Goal: Task Accomplishment & Management: Manage account settings

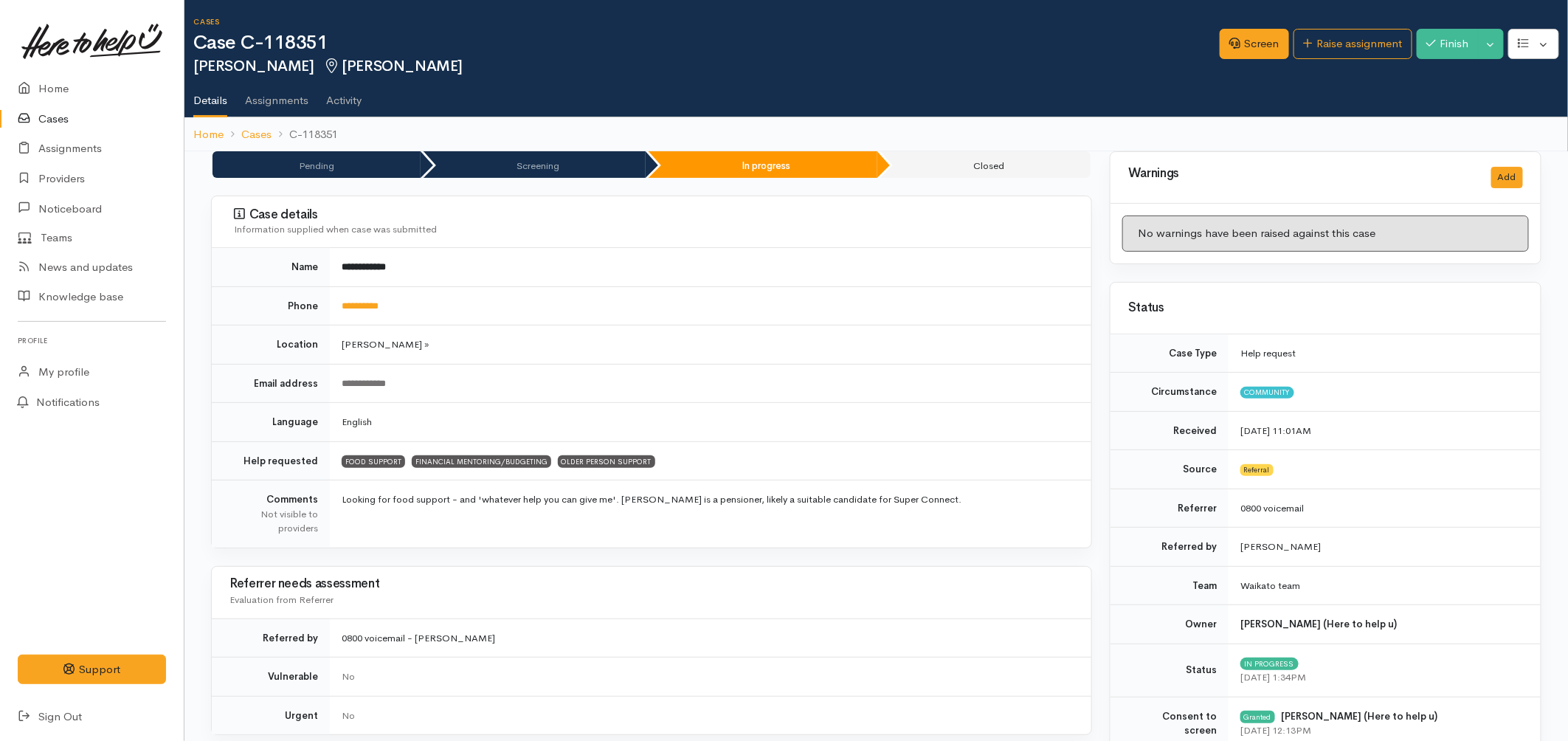
click at [50, 119] on link "Cases" at bounding box center [91, 119] width 183 height 30
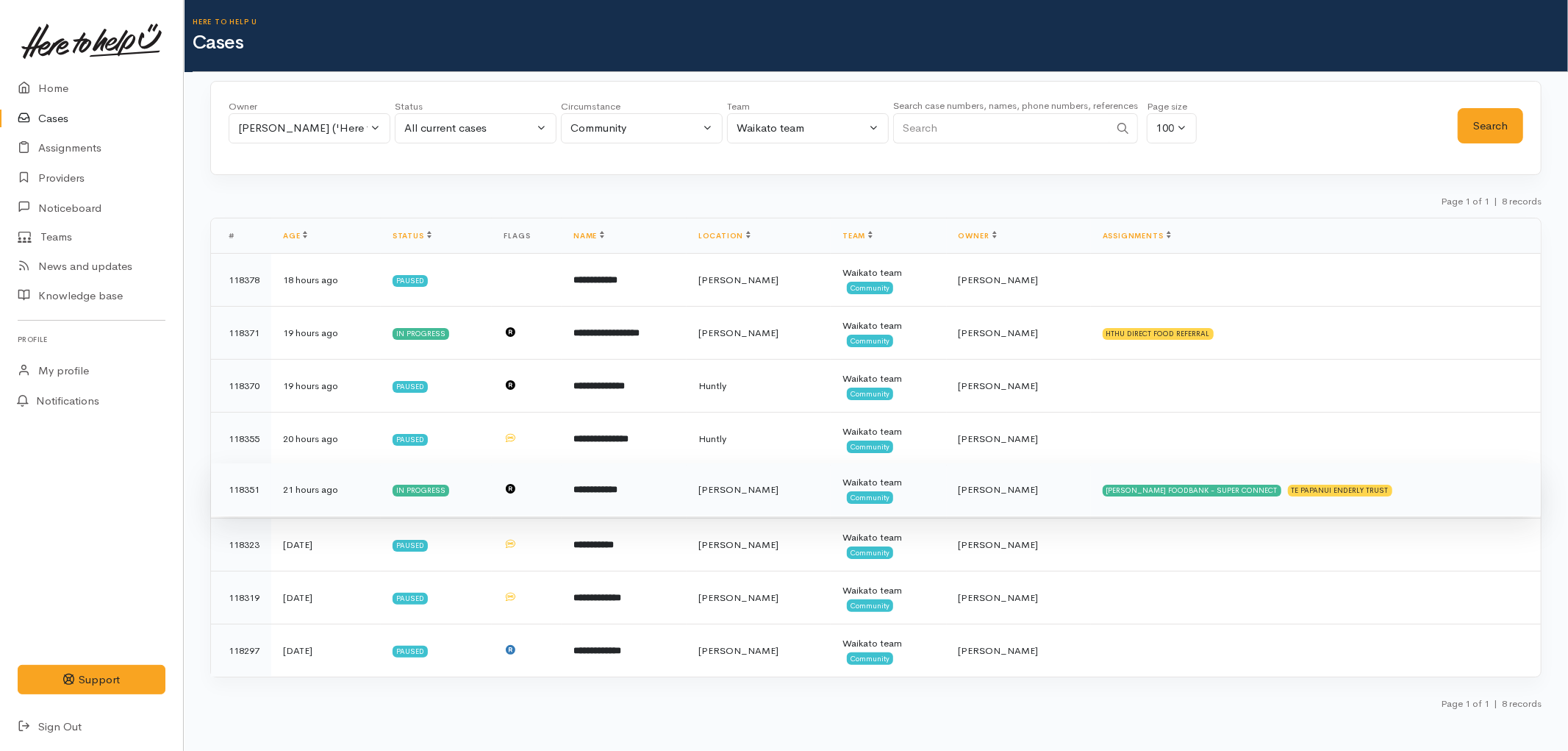
click at [651, 513] on td "**********" at bounding box center [624, 489] width 125 height 53
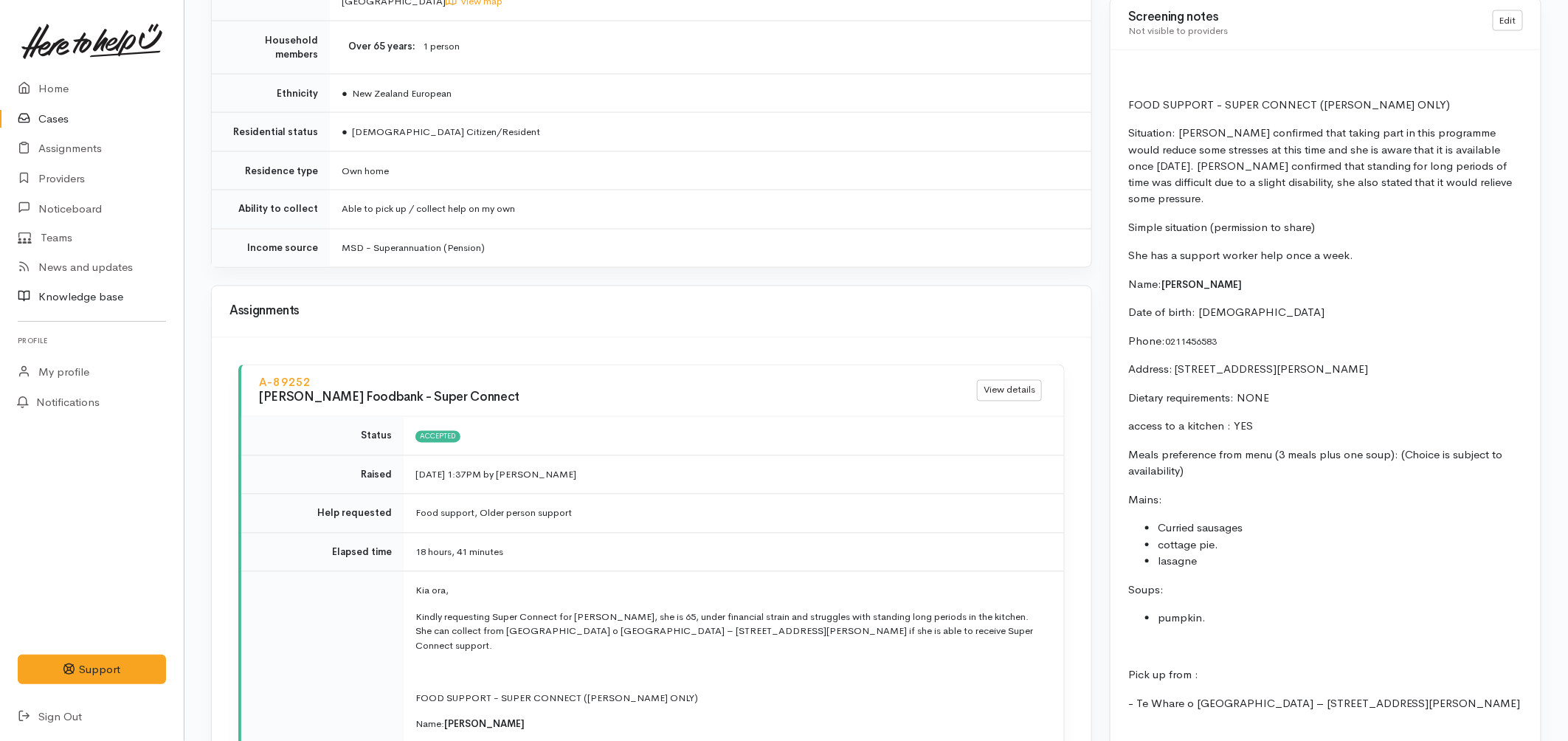
scroll to position [1222, 0]
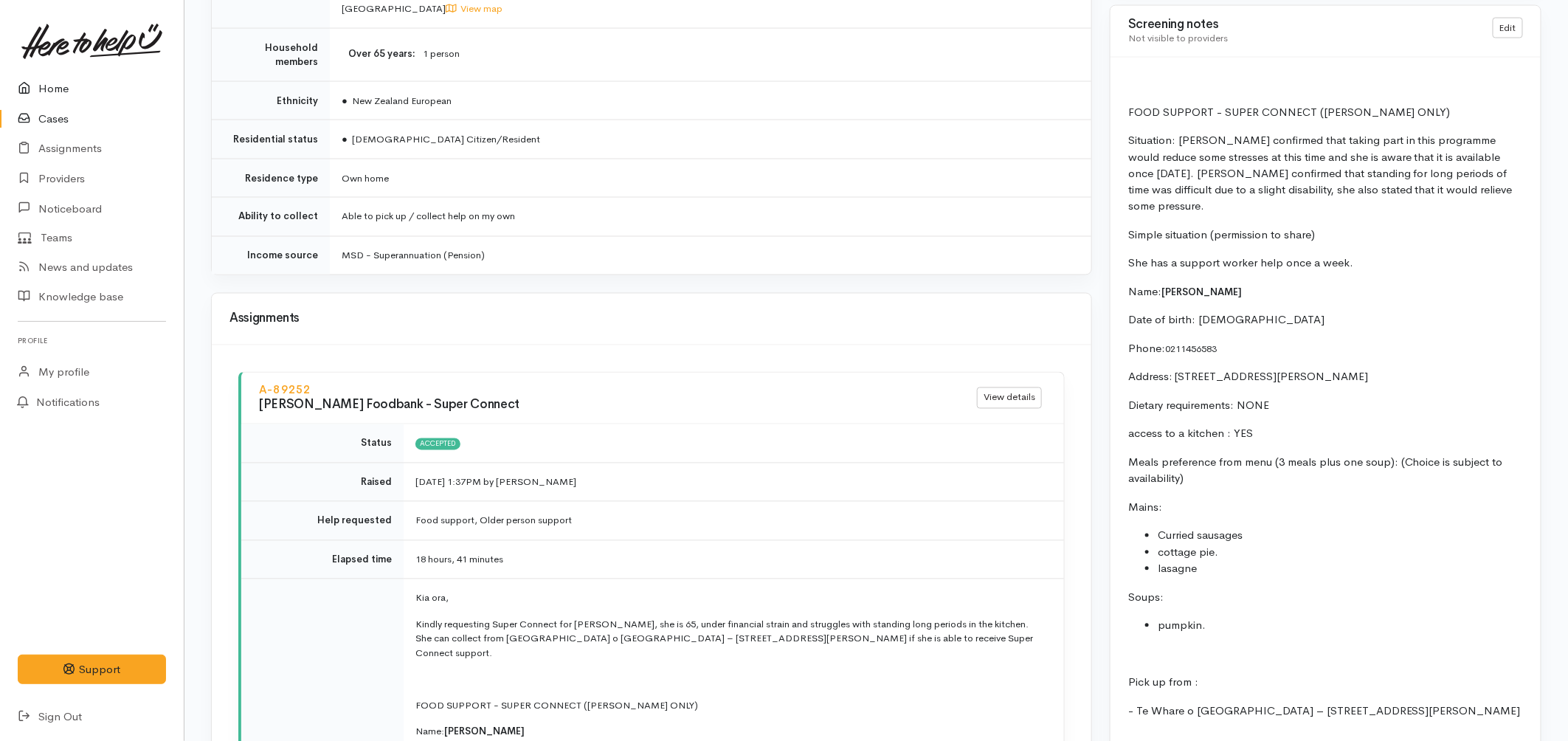
click at [57, 84] on link "Home" at bounding box center [91, 89] width 183 height 30
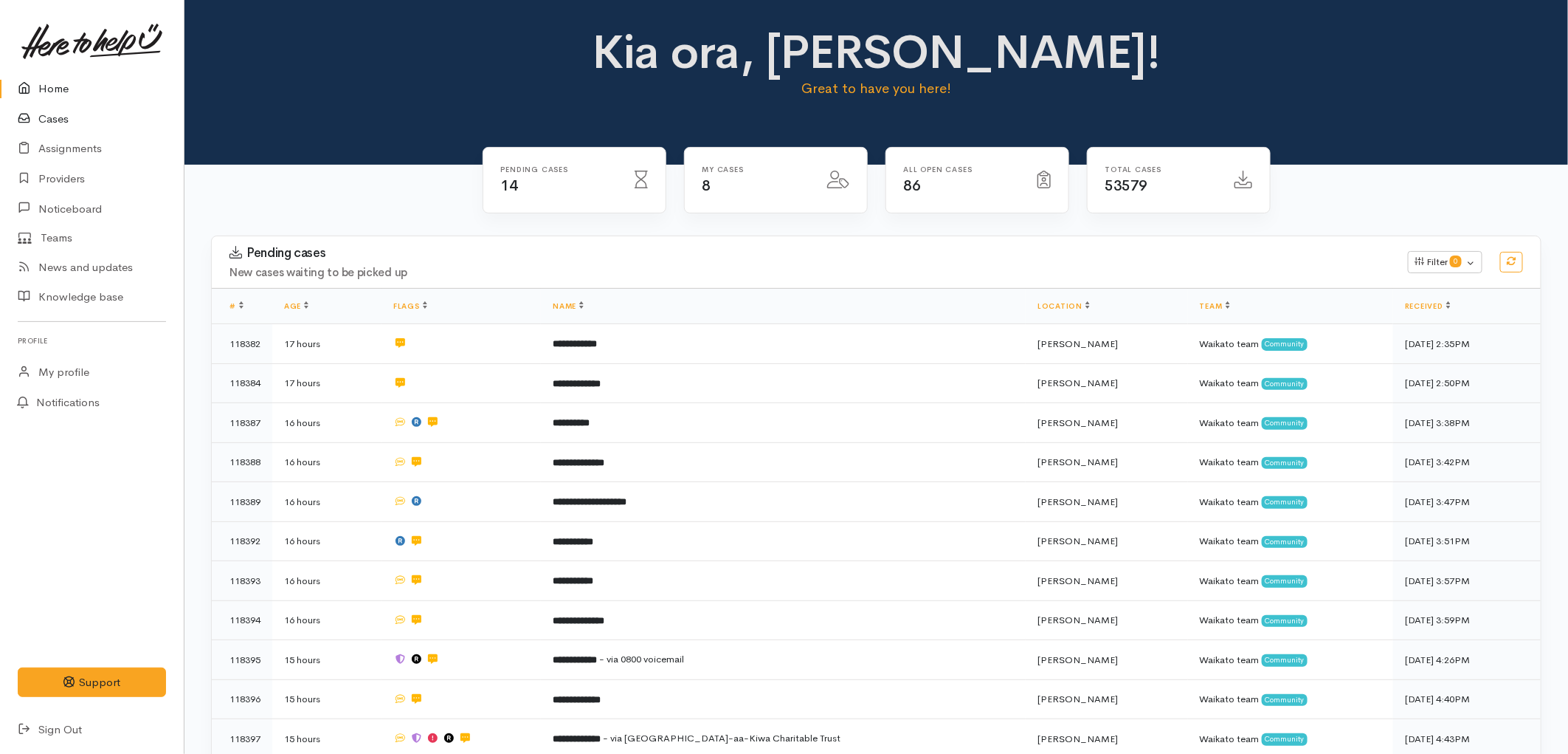
click at [50, 112] on link "Cases" at bounding box center [91, 119] width 183 height 30
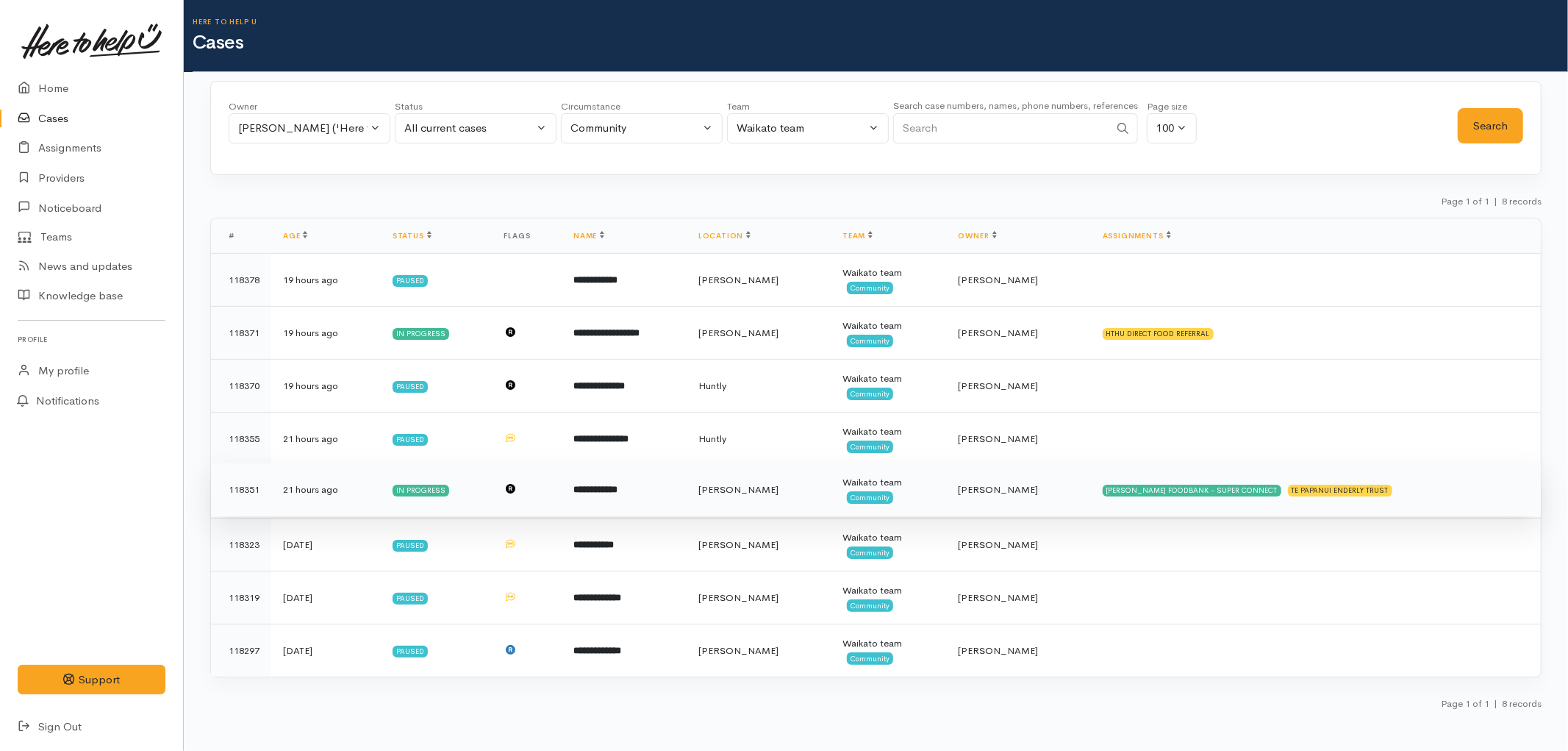
click at [687, 475] on td "**********" at bounding box center [624, 489] width 125 height 53
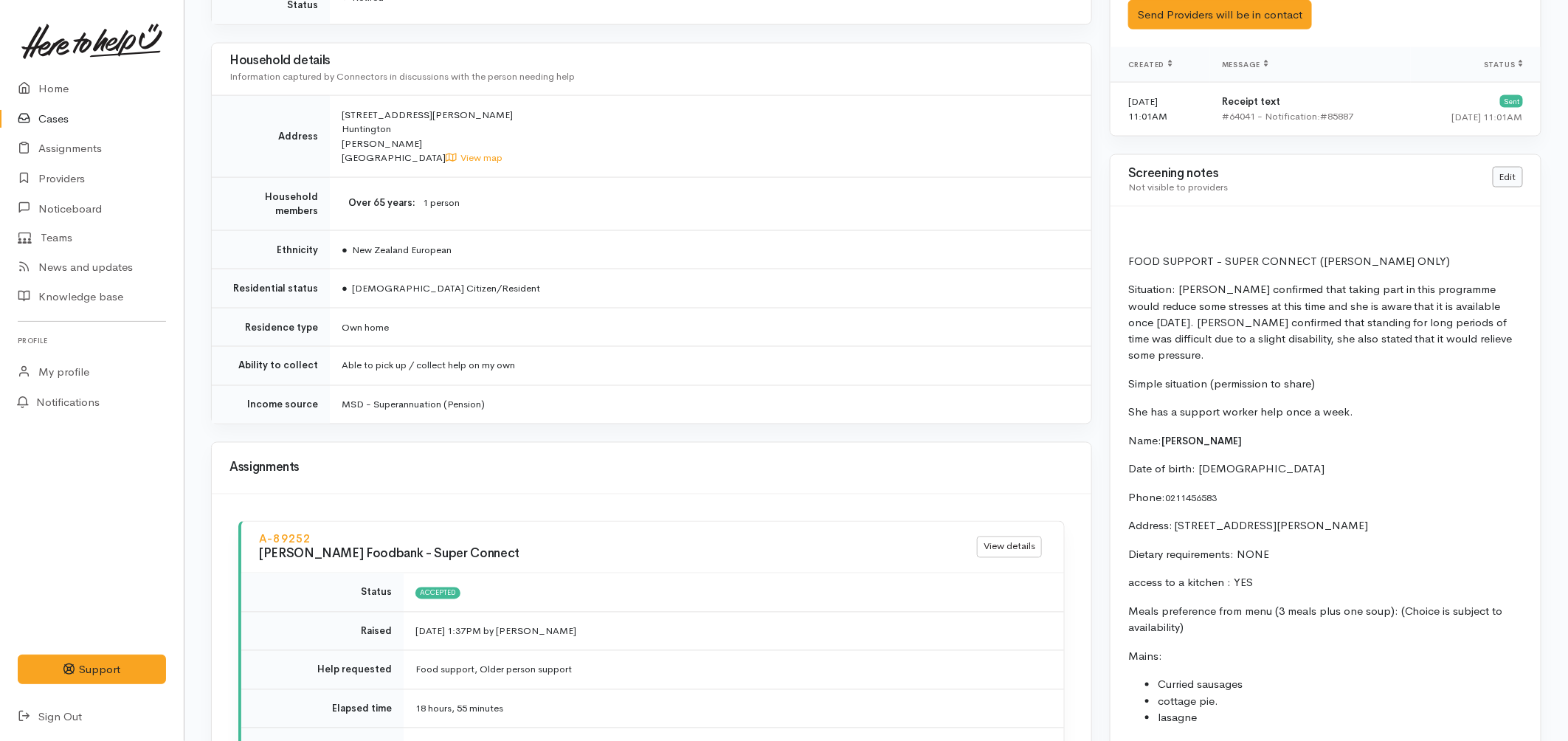
scroll to position [1066, 0]
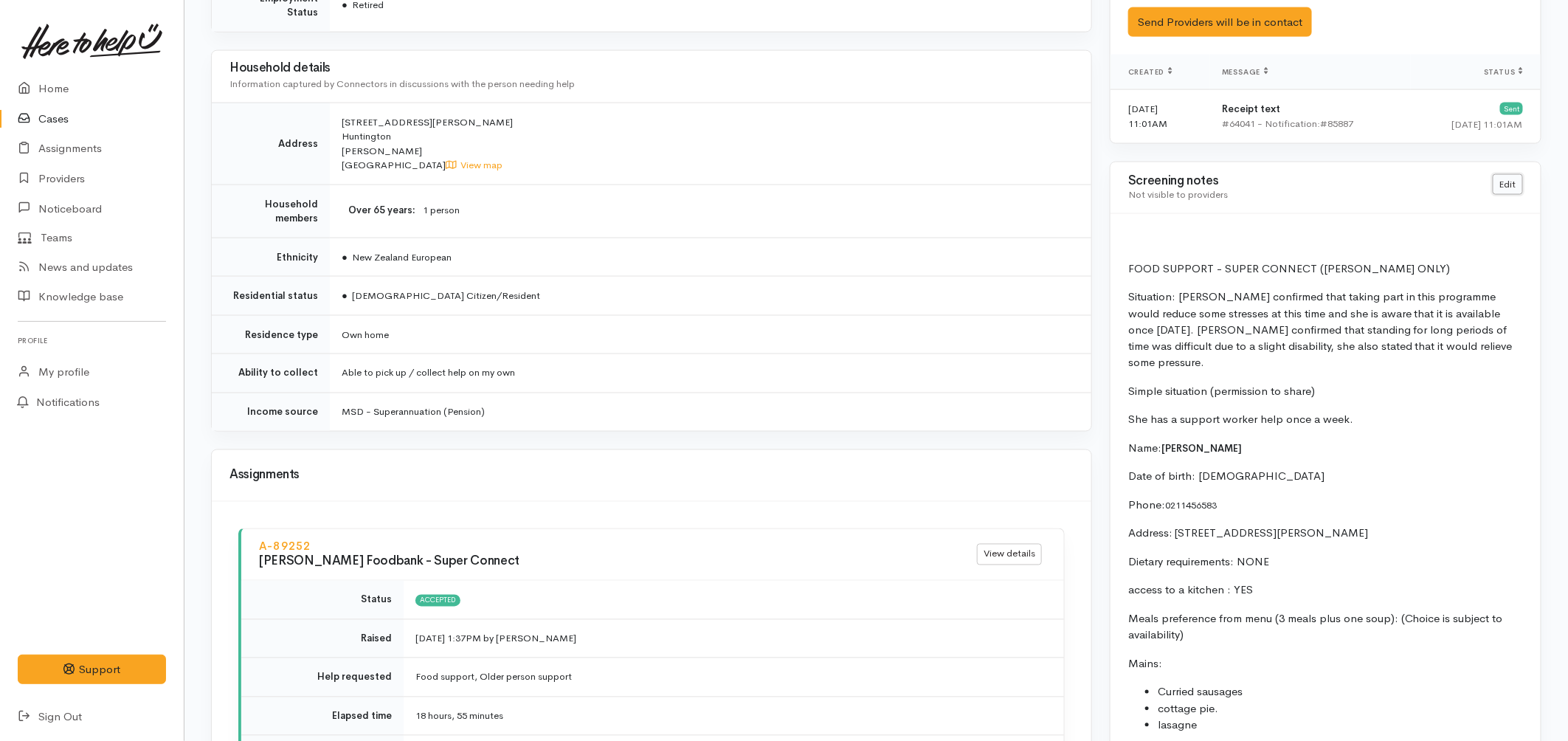
drag, startPoint x: 1506, startPoint y: 180, endPoint x: 1471, endPoint y: 189, distance: 36.1
click at [1506, 180] on link "Edit" at bounding box center [1507, 184] width 30 height 22
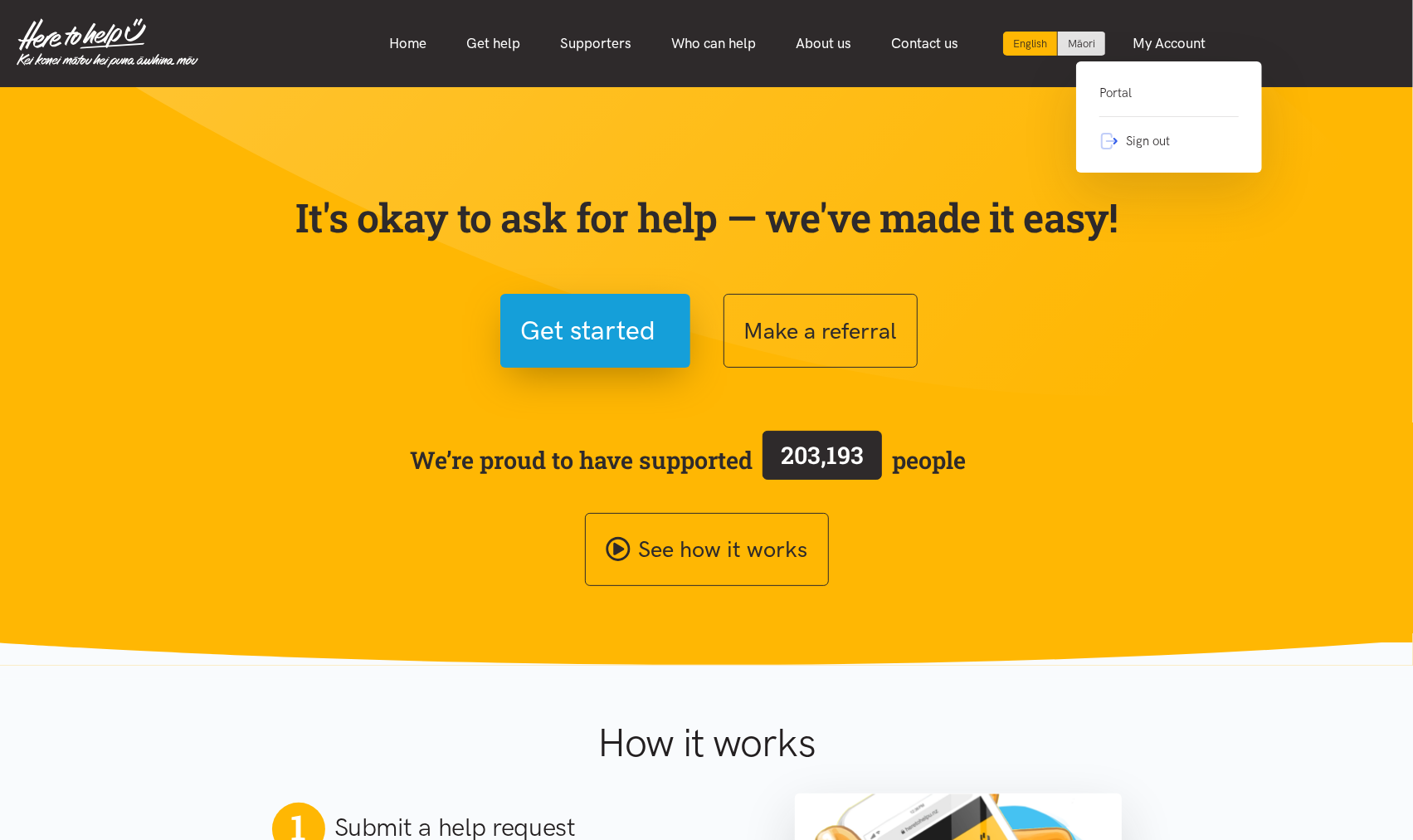
click at [1137, 92] on link "Portal" at bounding box center [1170, 100] width 140 height 34
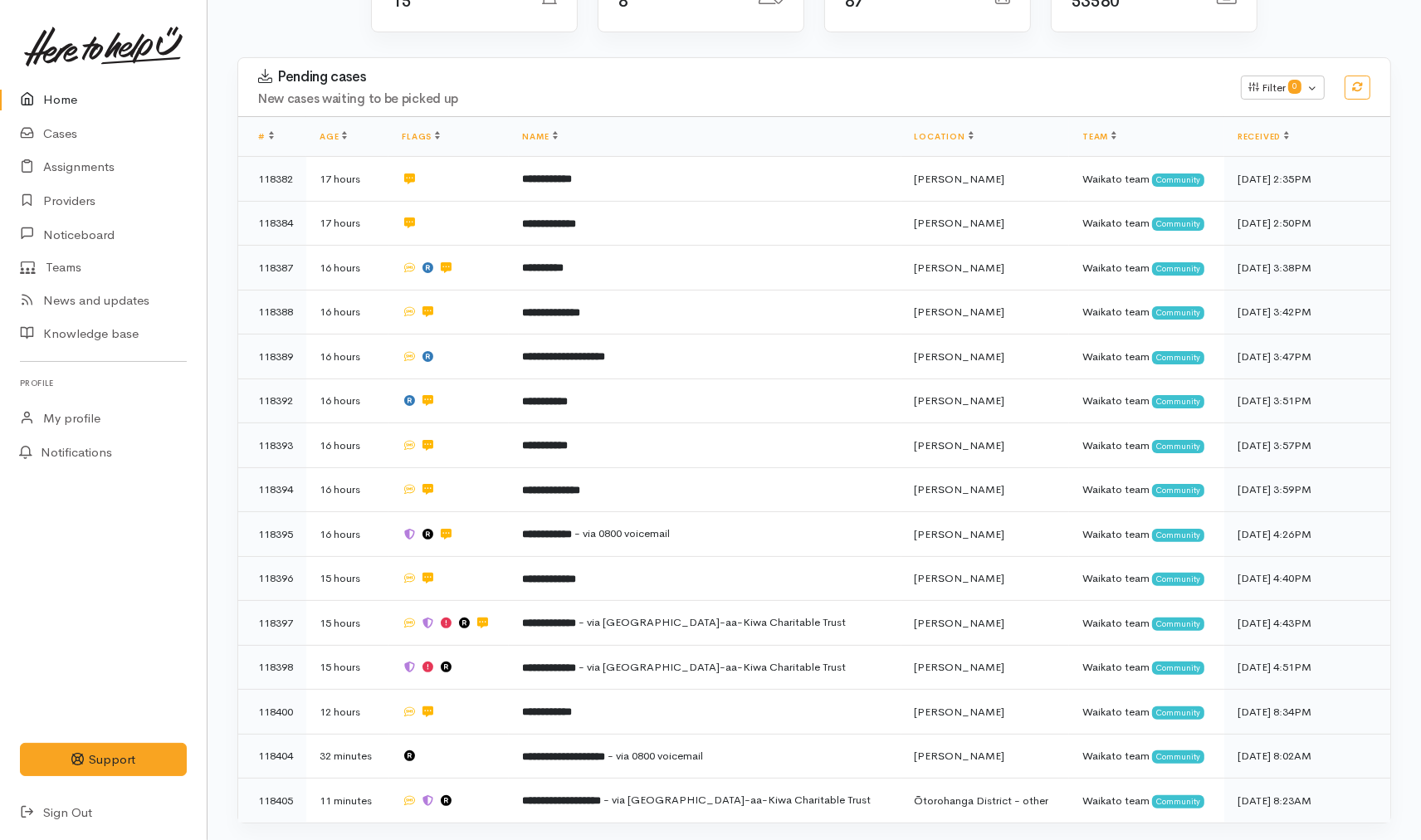
scroll to position [369, 0]
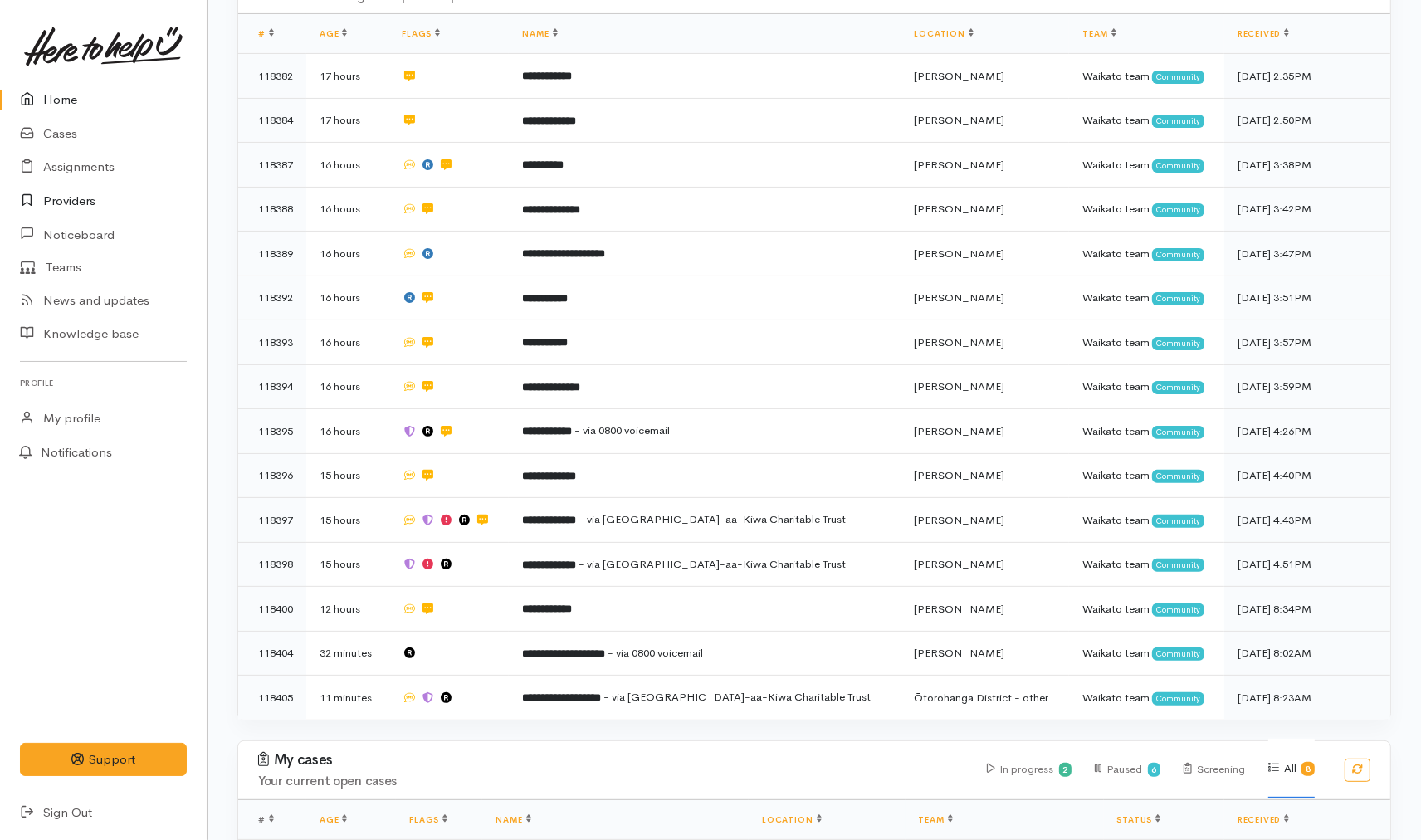
click at [90, 197] on link "Providers" at bounding box center [103, 200] width 206 height 34
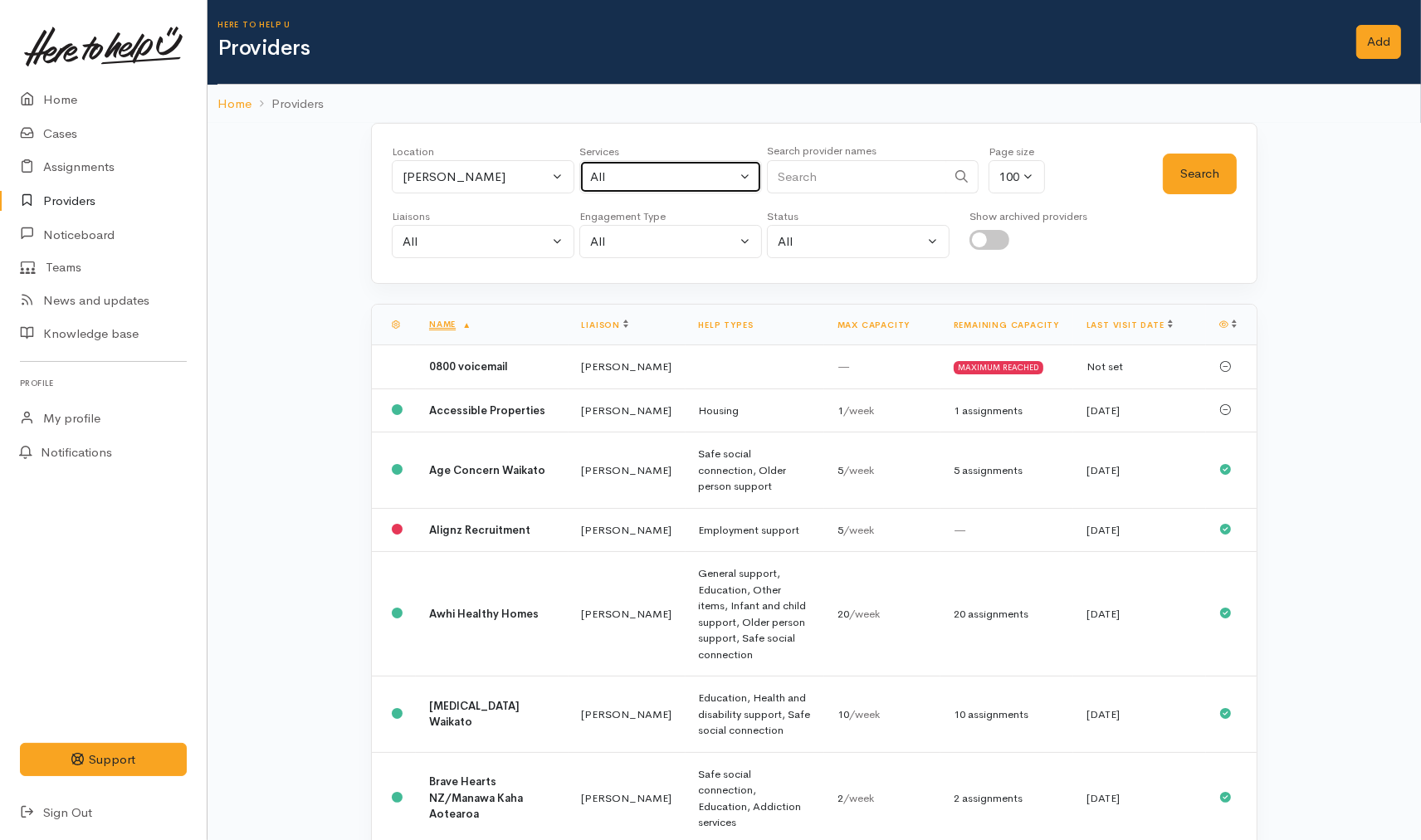
click at [650, 183] on div "All" at bounding box center [662, 177] width 146 height 20
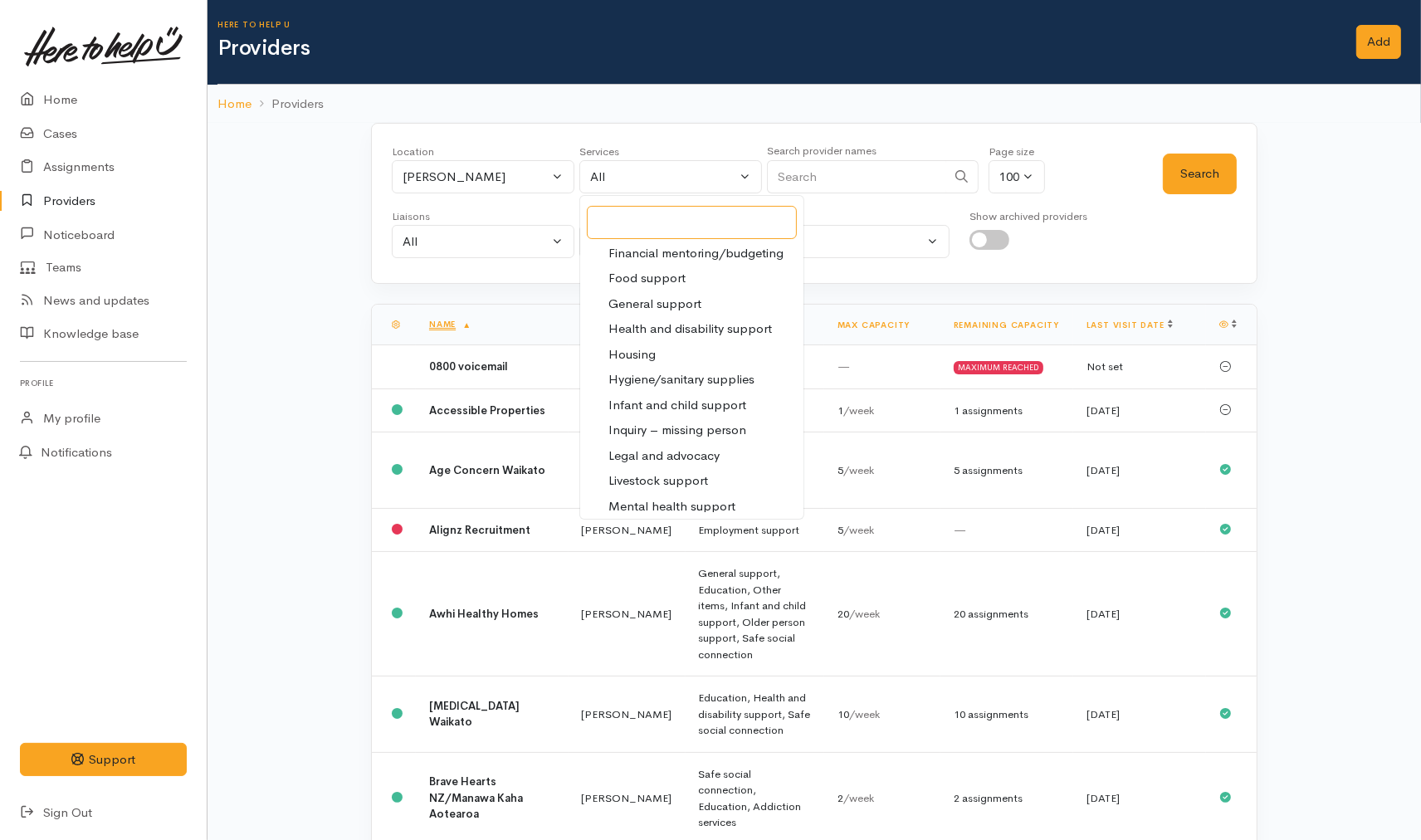
scroll to position [277, 0]
click at [671, 255] on span "Food support" at bounding box center [646, 257] width 77 height 20
select select "3"
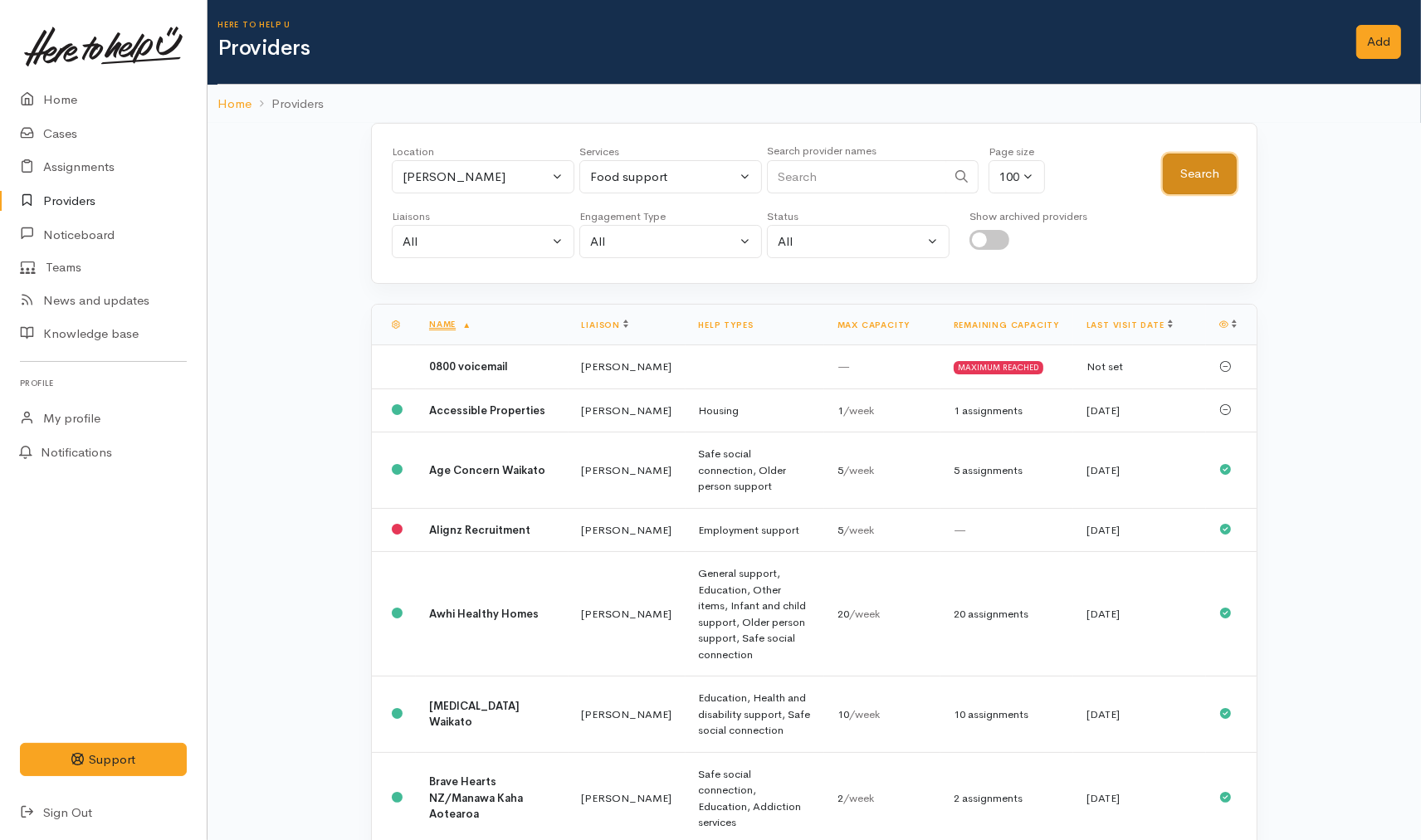
click at [1185, 174] on button "Search" at bounding box center [1200, 174] width 74 height 41
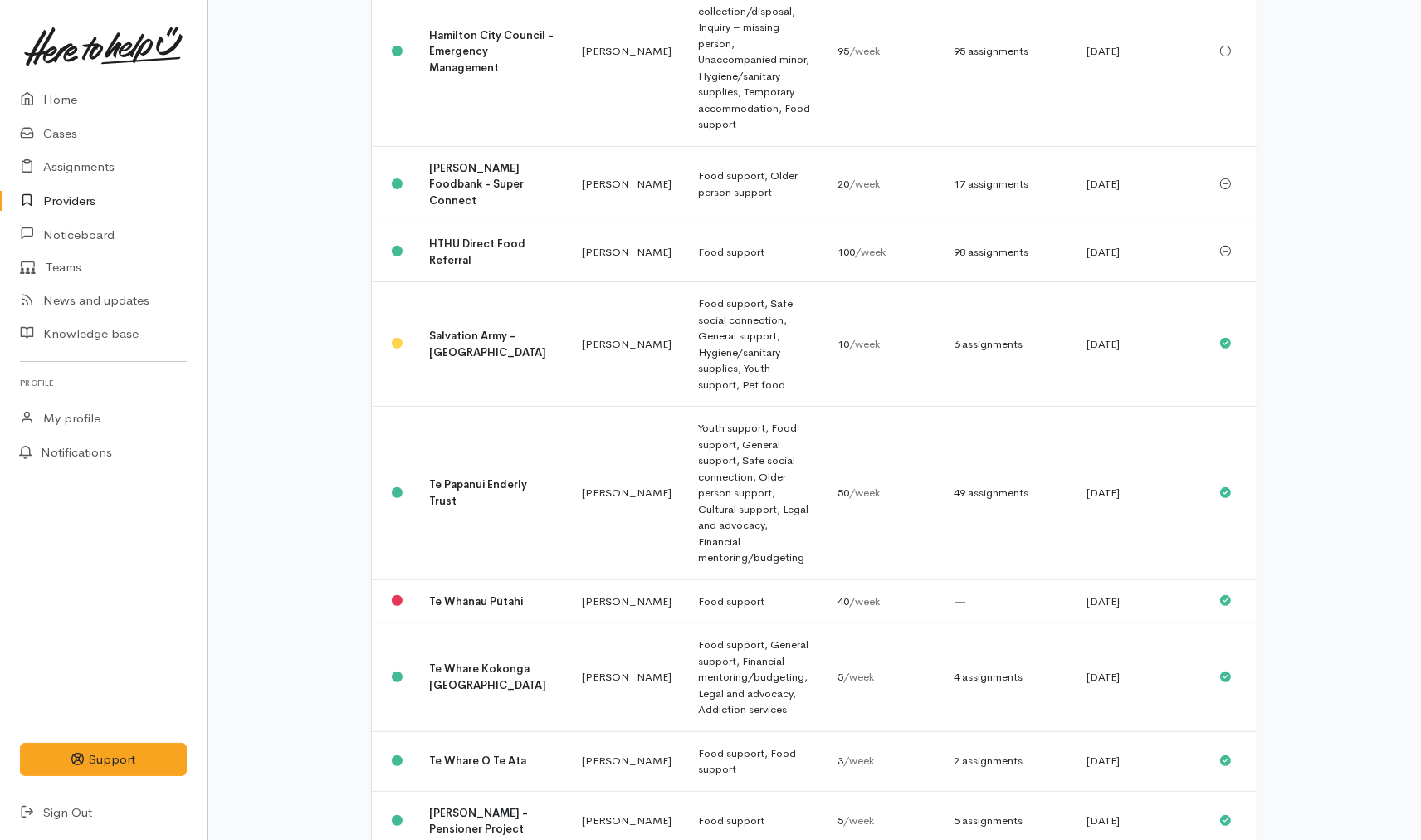
scroll to position [596, 0]
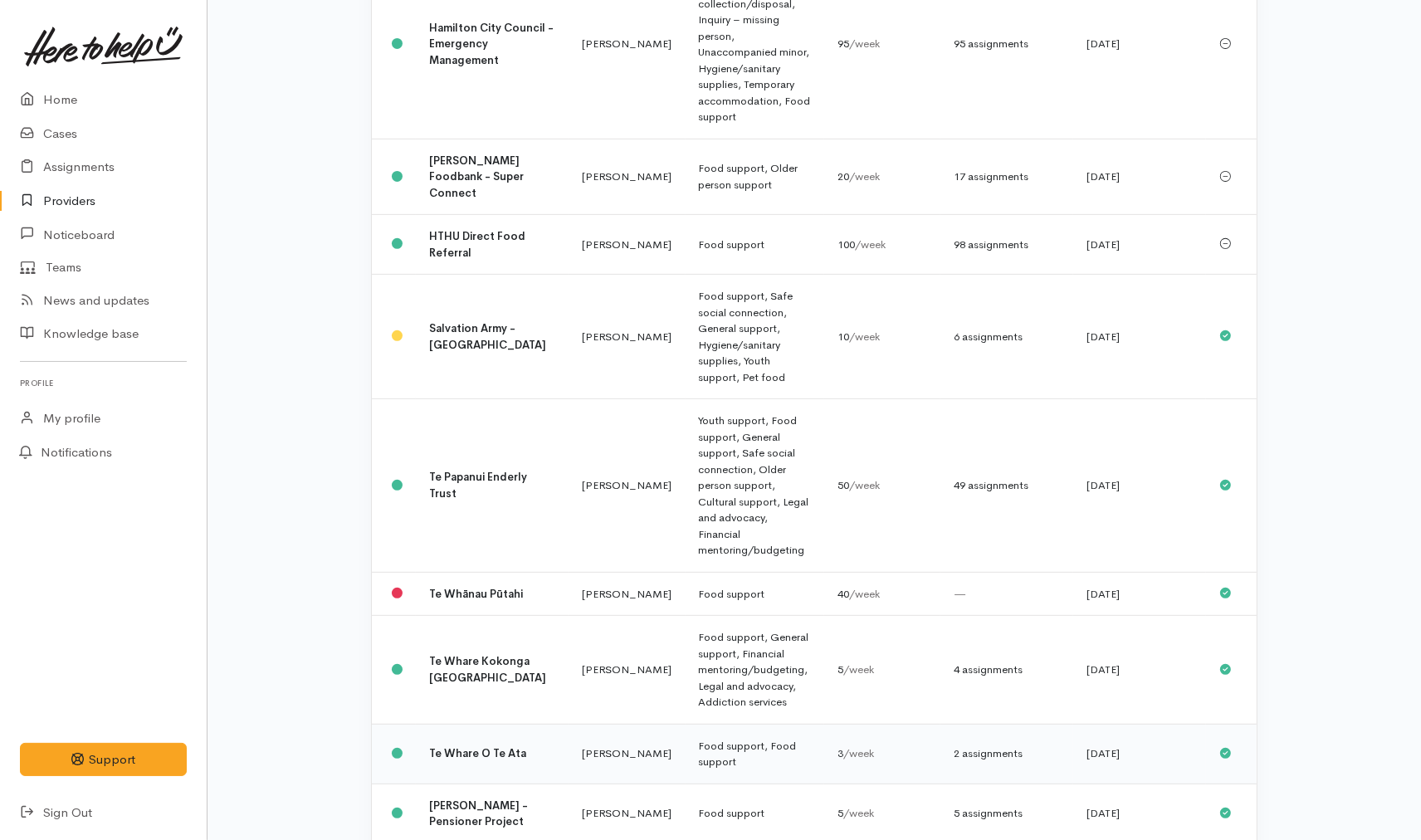
click at [576, 724] on td "Kyleigh Pike" at bounding box center [627, 753] width 117 height 60
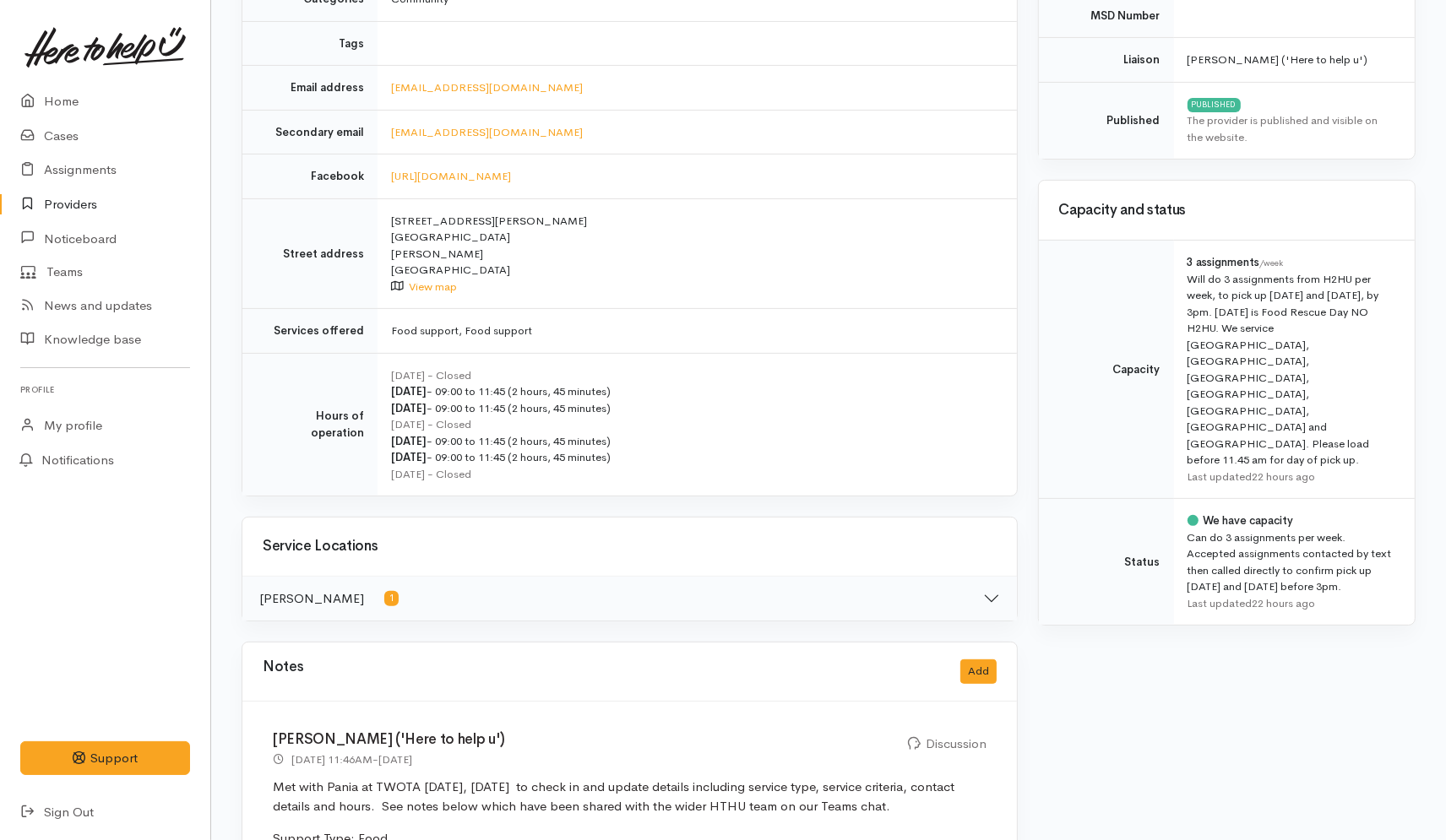
scroll to position [469, 0]
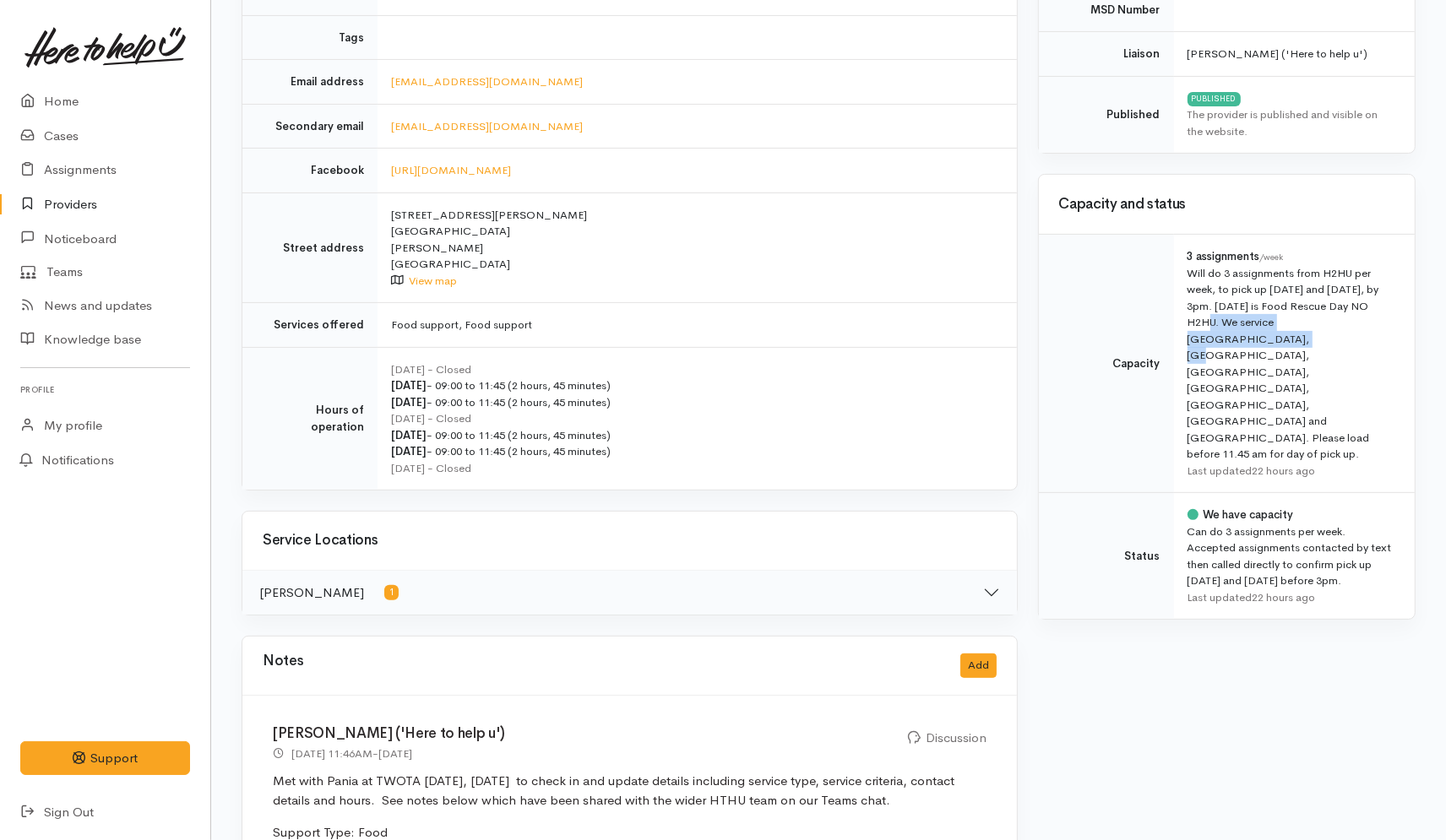
drag, startPoint x: 1230, startPoint y: 305, endPoint x: 1237, endPoint y: 321, distance: 17.5
click at [1237, 321] on div "Will do 3 assignments from H2HU per week, to pick up on Monday and Friday, by 3…" at bounding box center [1291, 364] width 207 height 198
copy div "Wednesday is Food Rescue Day NO H2HU"
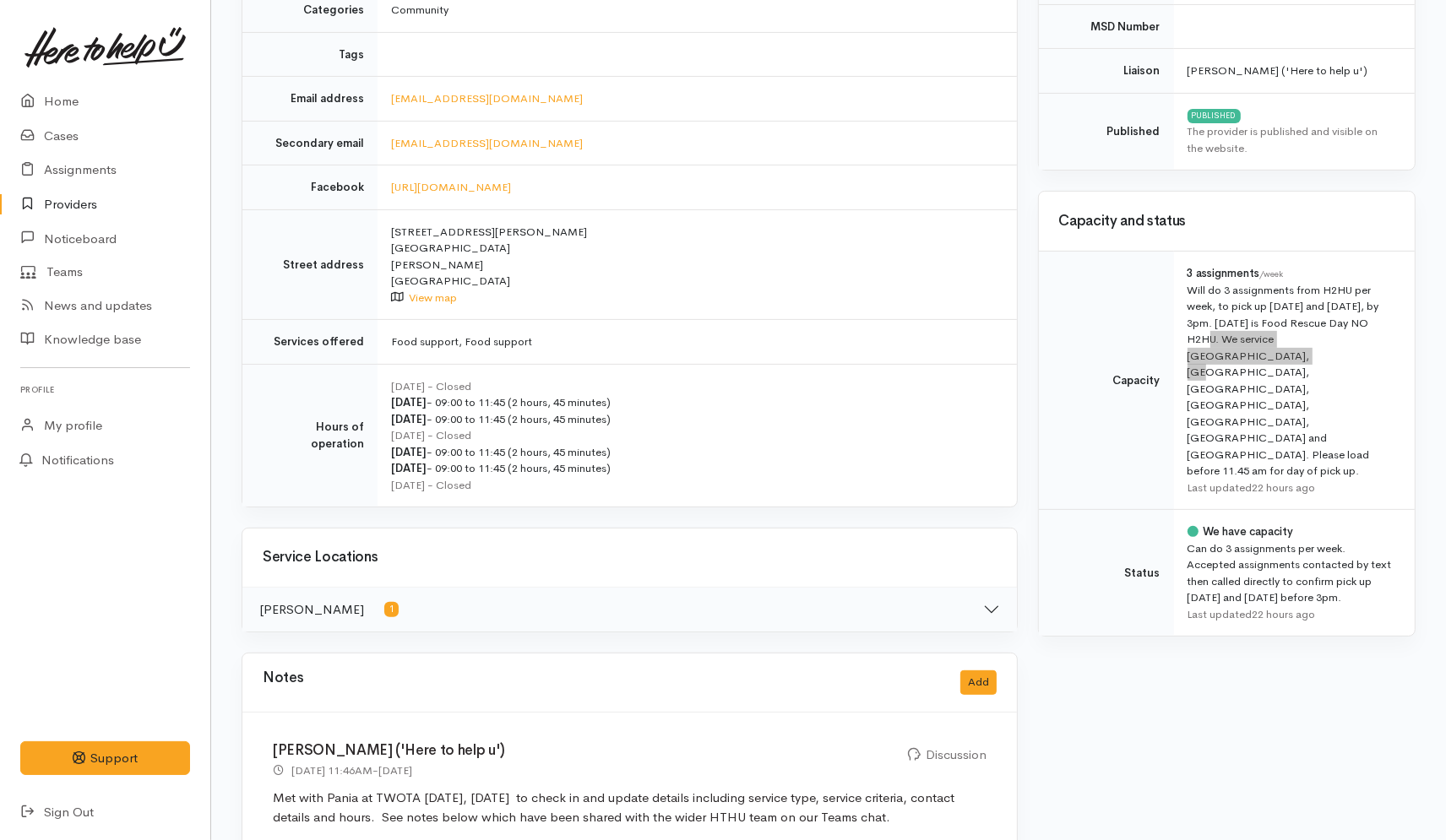
scroll to position [375, 0]
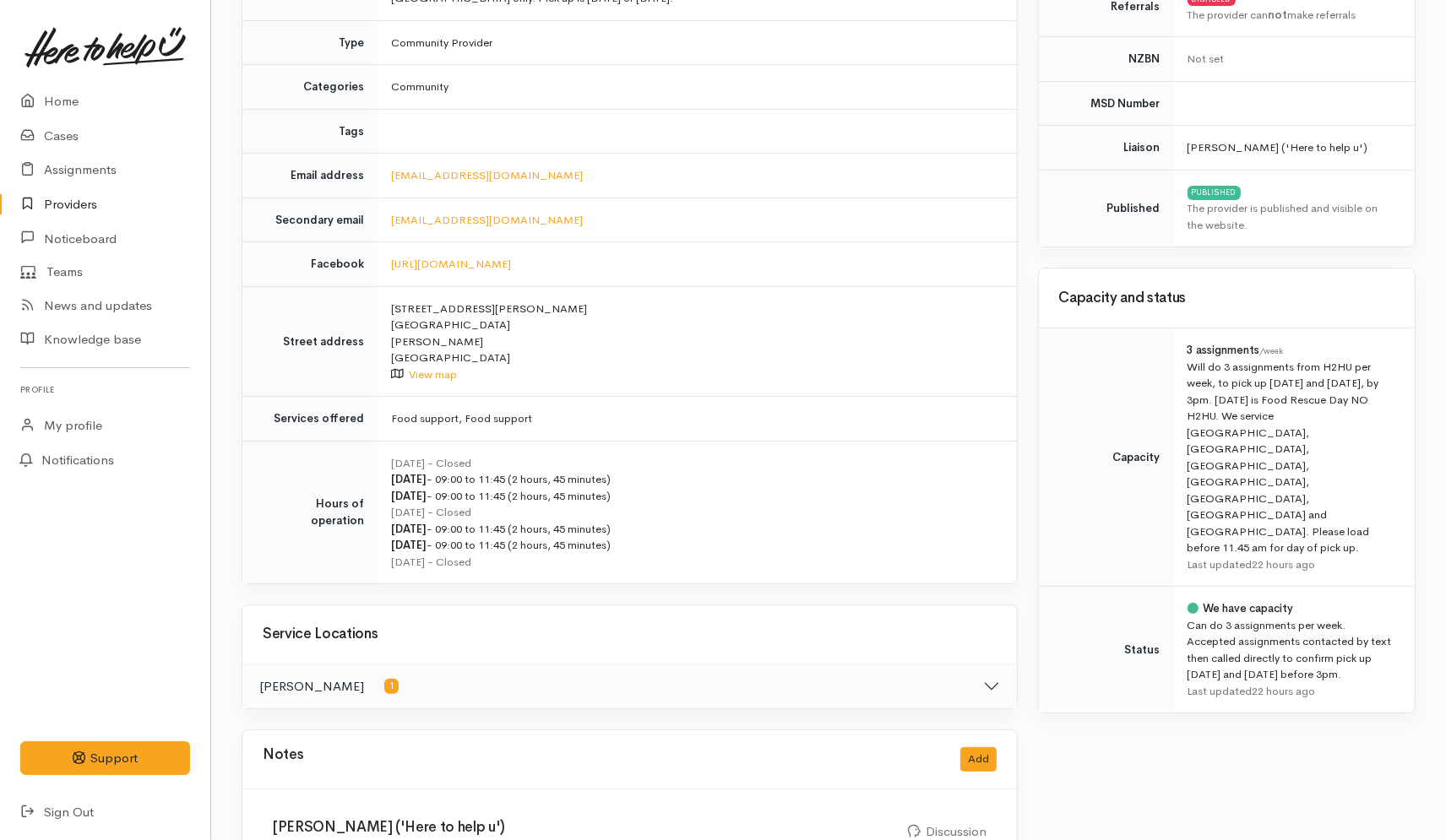
click at [1239, 435] on div "Will do 3 assignments from H2HU per week, to pick up on Monday and Friday, by 3…" at bounding box center [1291, 458] width 207 height 198
drag, startPoint x: 1229, startPoint y: 410, endPoint x: 1227, endPoint y: 397, distance: 13.2
click at [1227, 397] on div "Will do 3 assignments from H2HU per week, to pick up on Monday and Friday, by 3…" at bounding box center [1291, 458] width 207 height 198
copy div "Wednesday is Food Rescue Day NO H2HU."
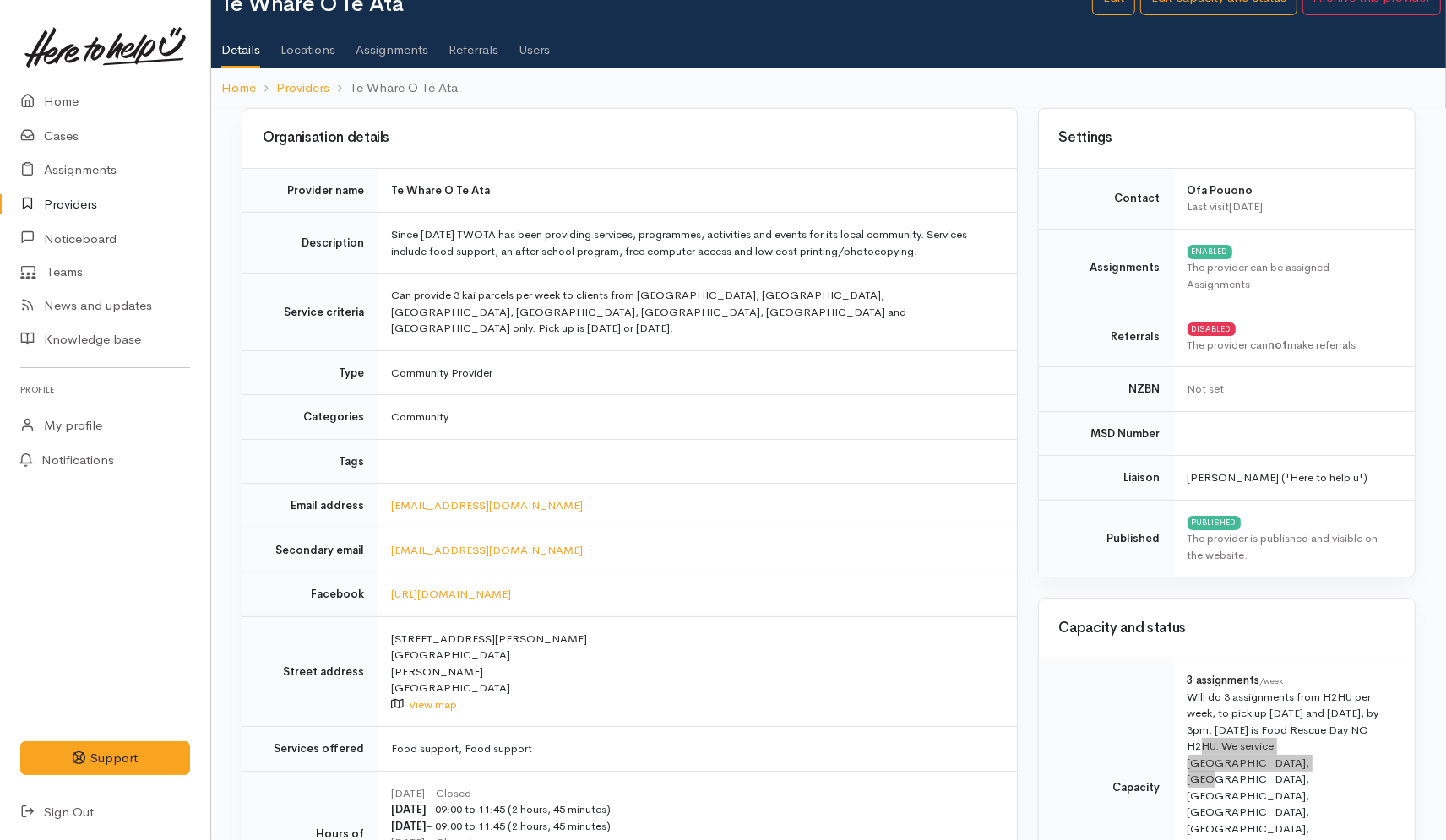
scroll to position [0, 0]
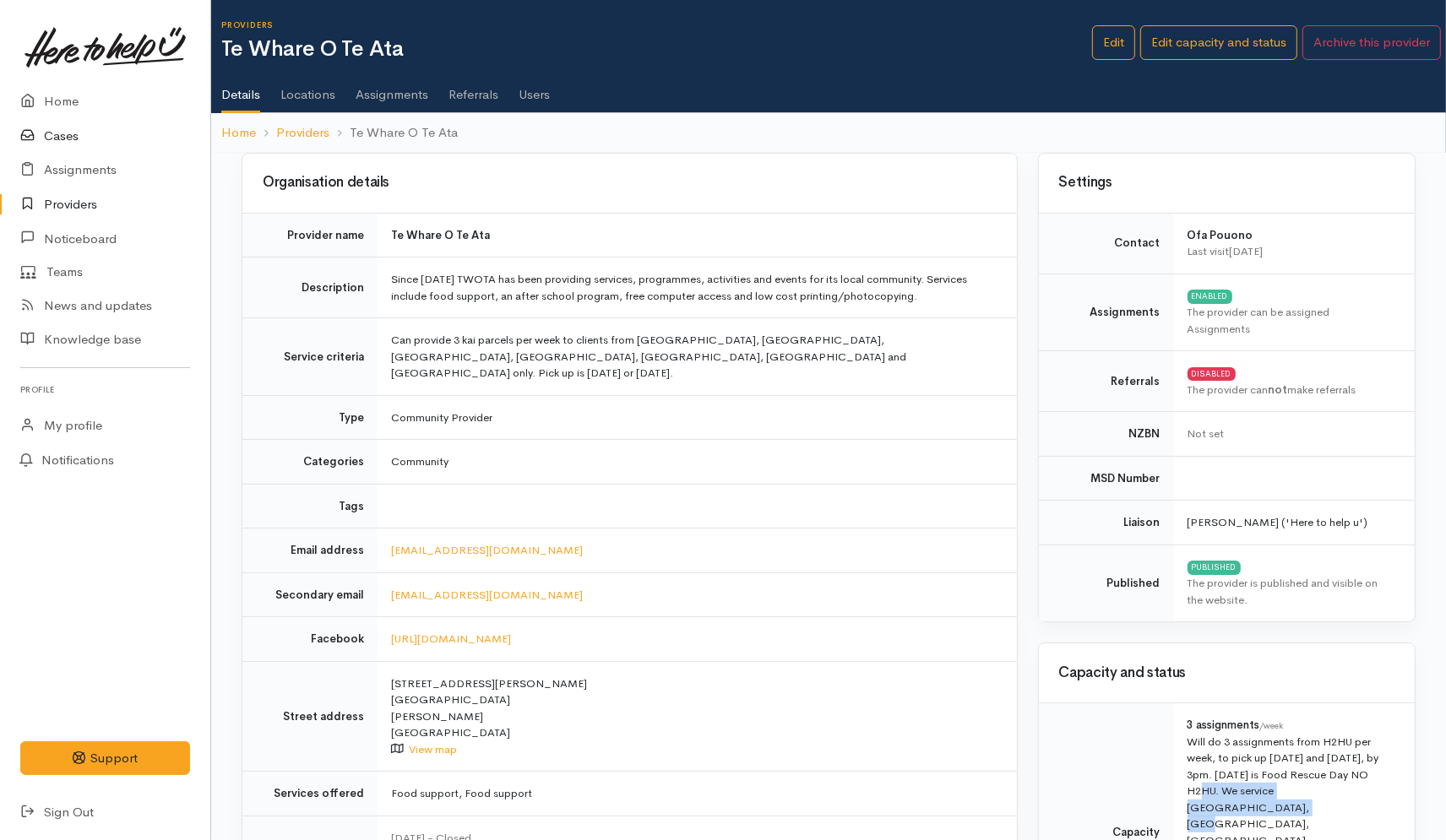
click at [65, 146] on link "Cases" at bounding box center [104, 136] width 210 height 35
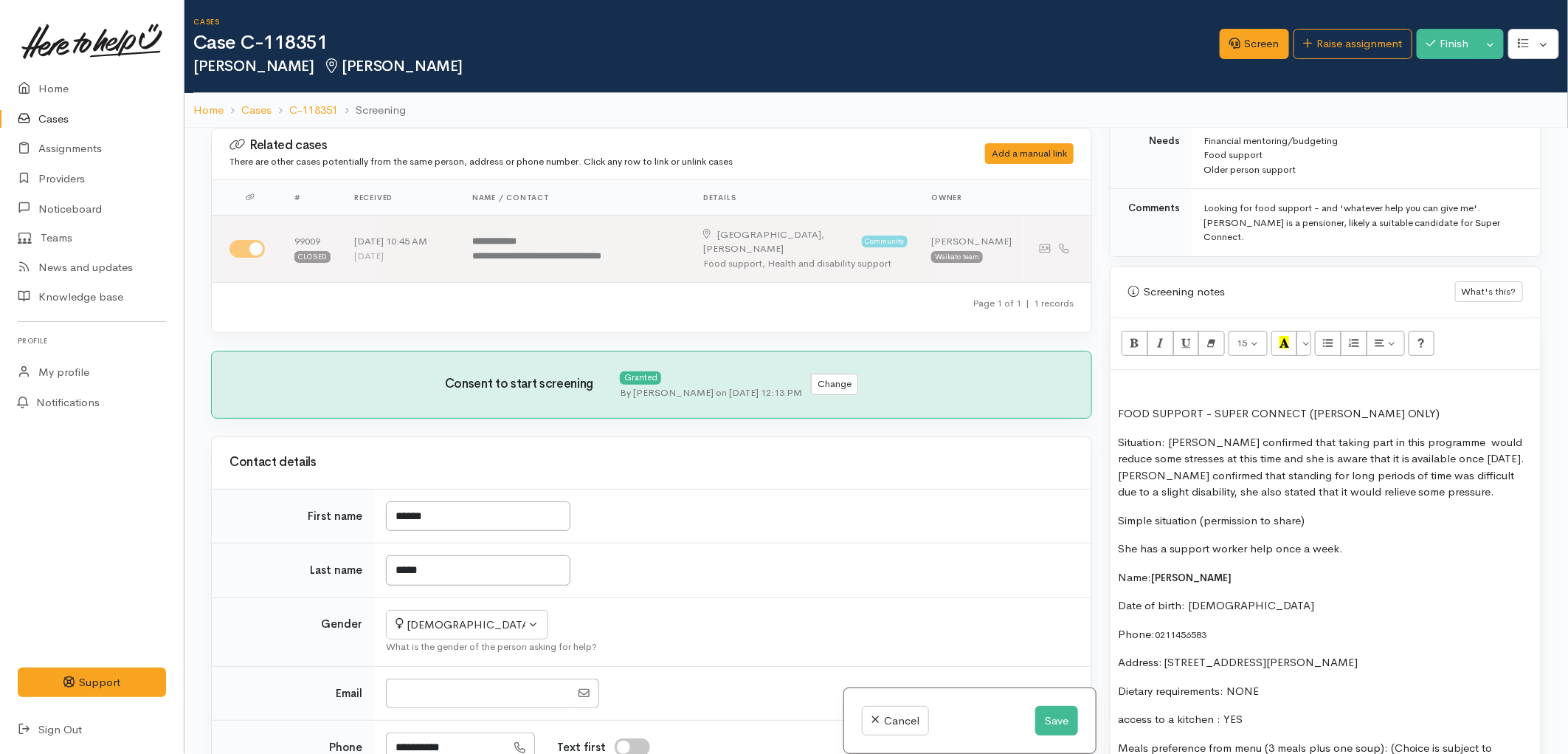
scroll to position [902, 0]
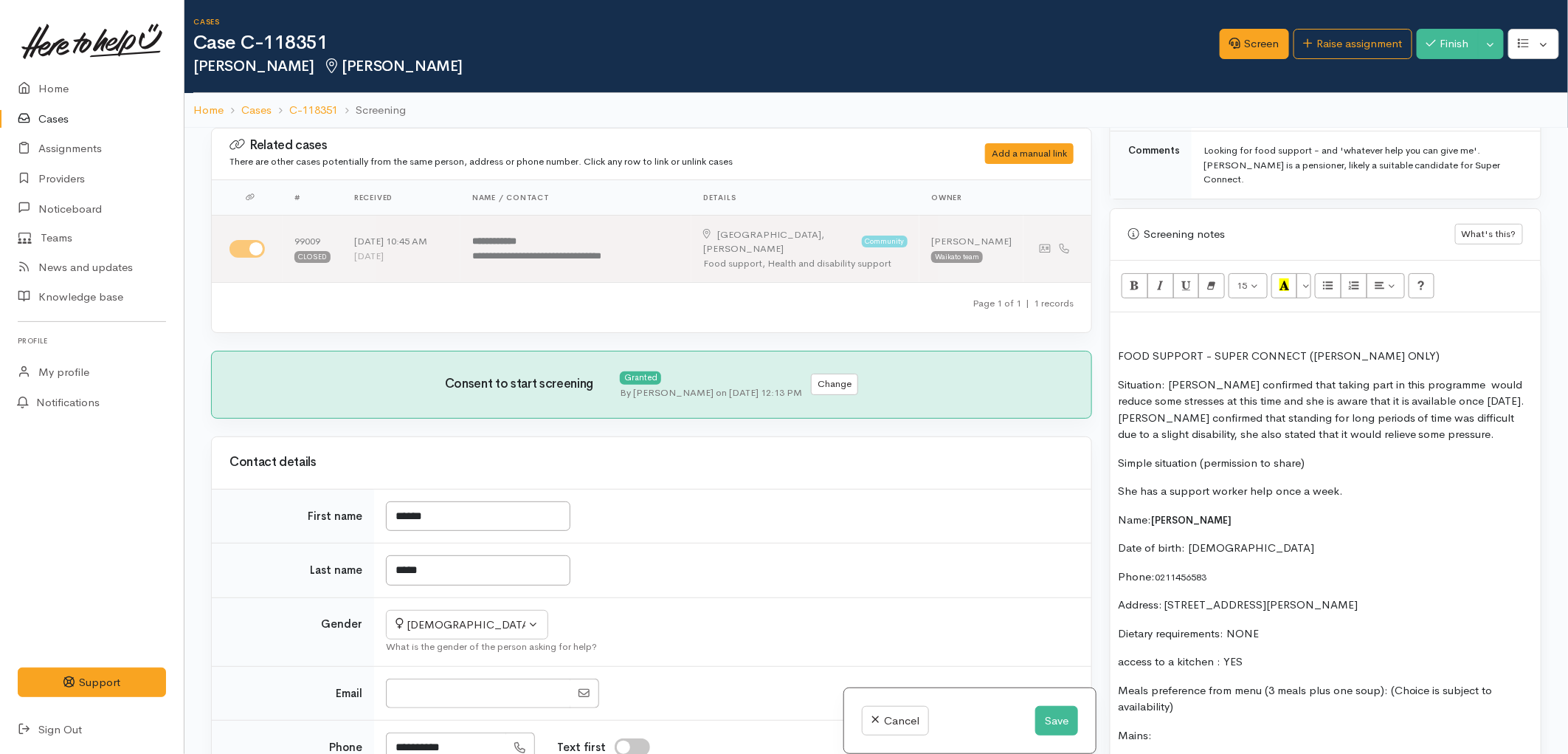
click at [1419, 348] on p "FOOD SUPPORT - SUPER CONNECT (HAMILTON ONLY)" at bounding box center [1325, 357] width 415 height 17
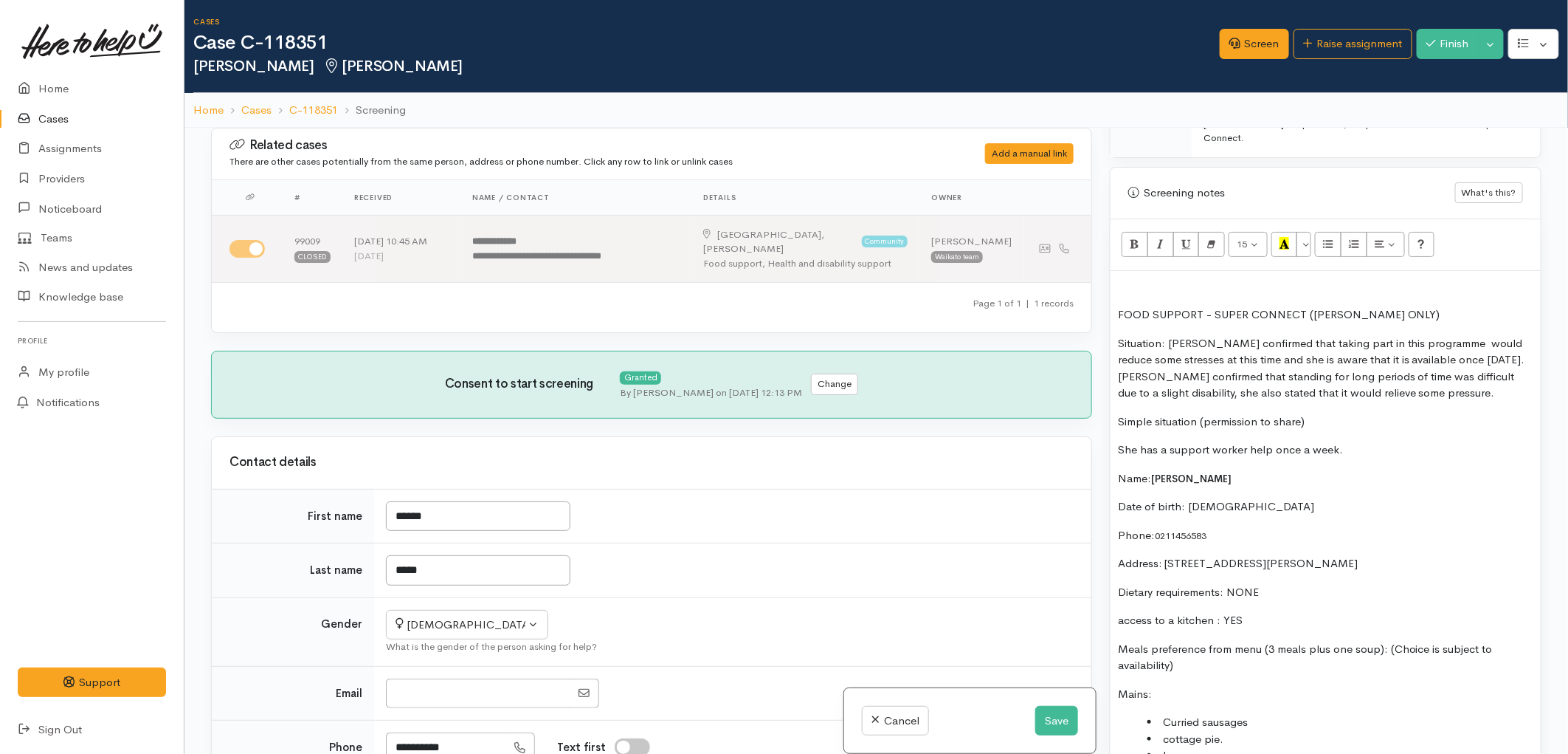
scroll to position [1066, 0]
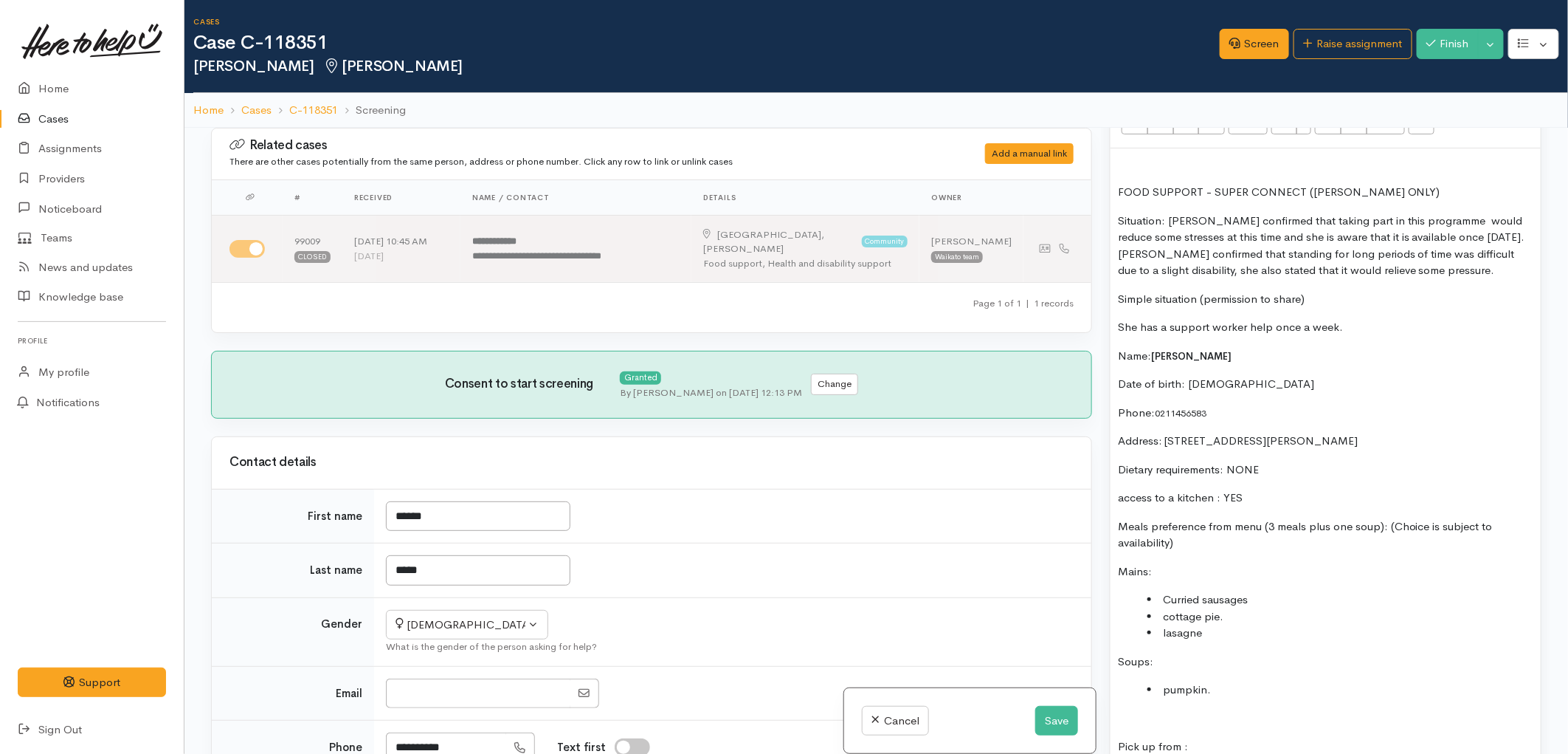
click at [1196, 529] on p "Meals preference from menu (3 meals plus one soup): (Choice is subject to avail…" at bounding box center [1325, 535] width 415 height 33
click at [1040, 724] on button "Save" at bounding box center [1056, 720] width 43 height 30
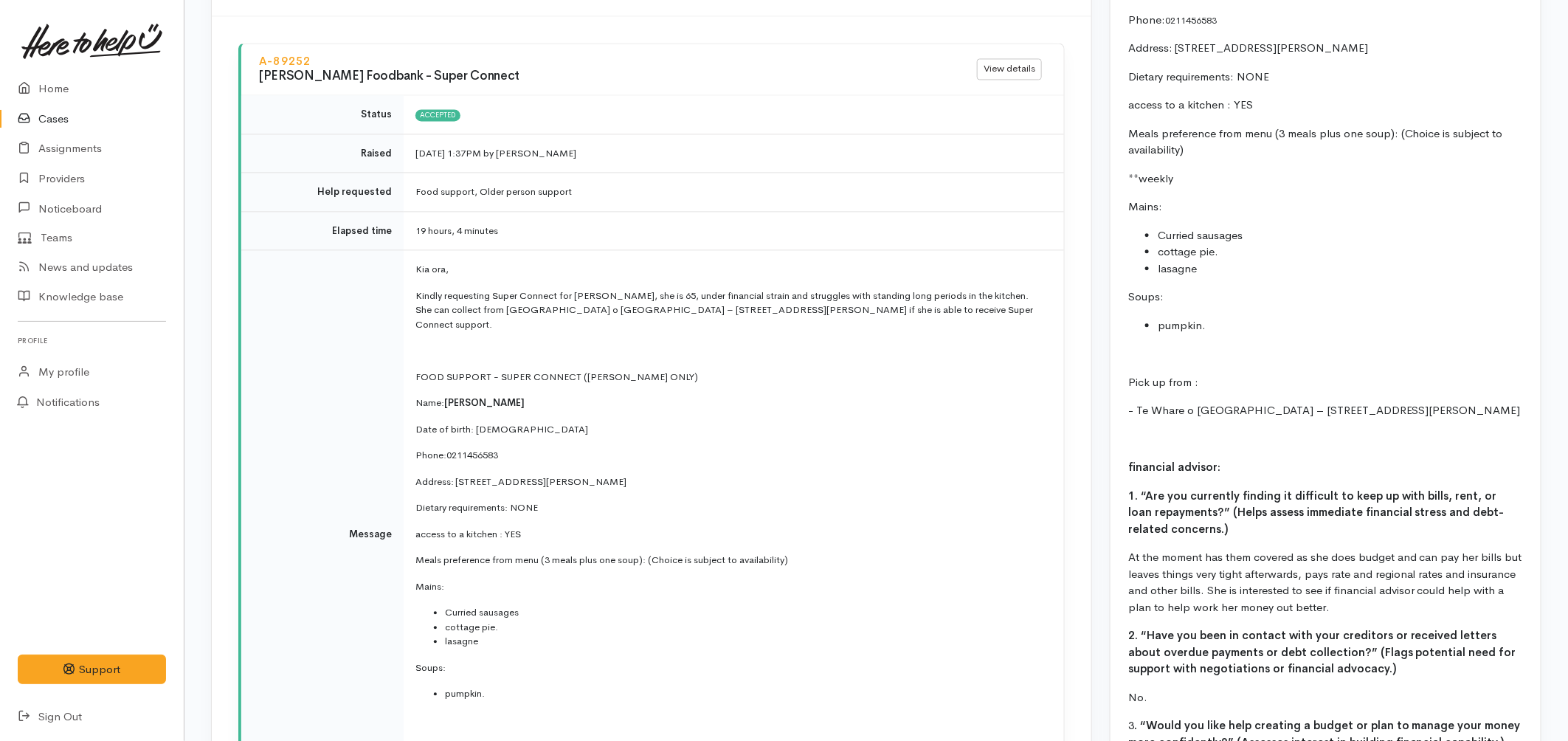
scroll to position [1551, 0]
click at [70, 86] on link "Home" at bounding box center [91, 89] width 183 height 30
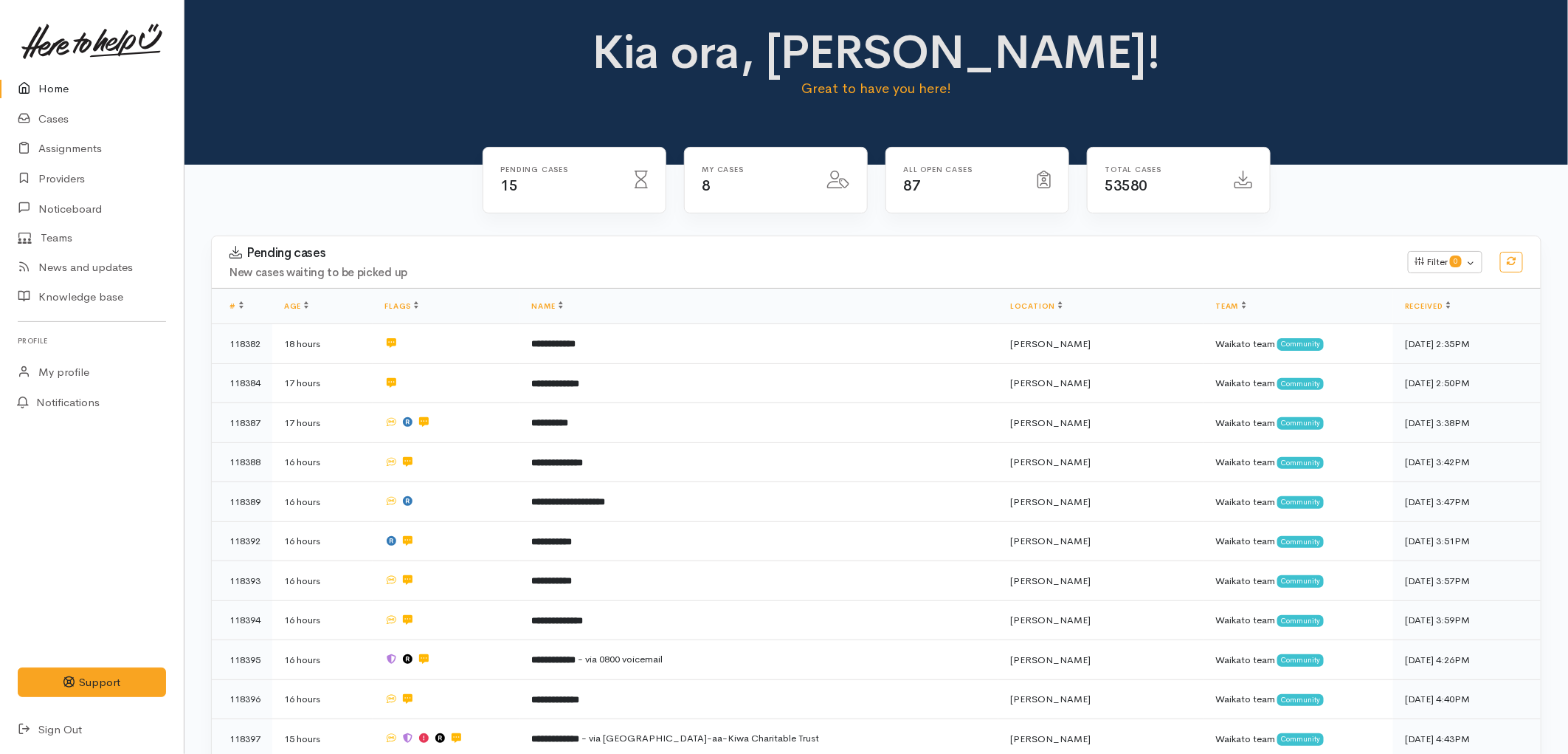
click at [76, 86] on link "Home" at bounding box center [91, 89] width 183 height 30
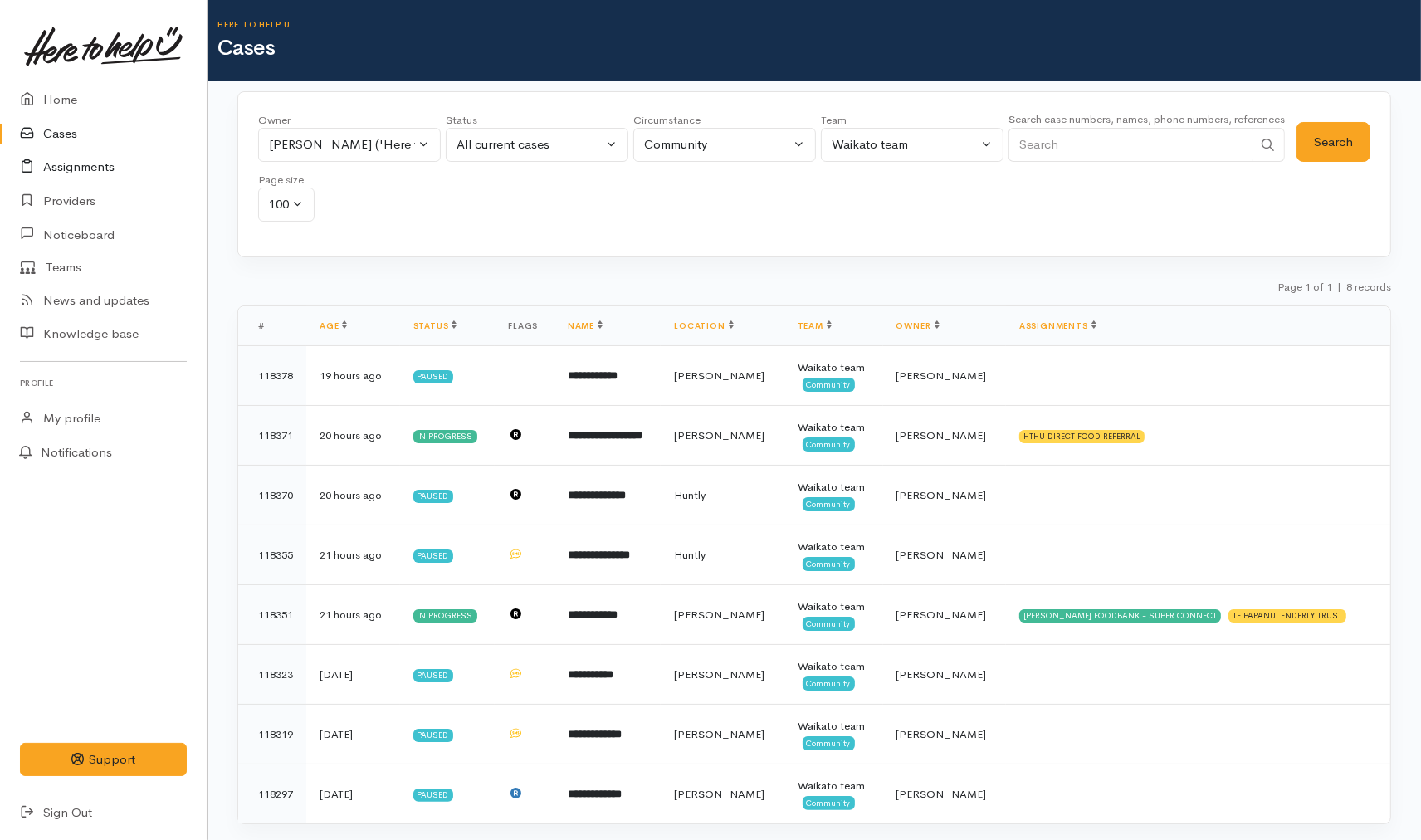
click at [85, 161] on link "Assignments" at bounding box center [103, 167] width 206 height 34
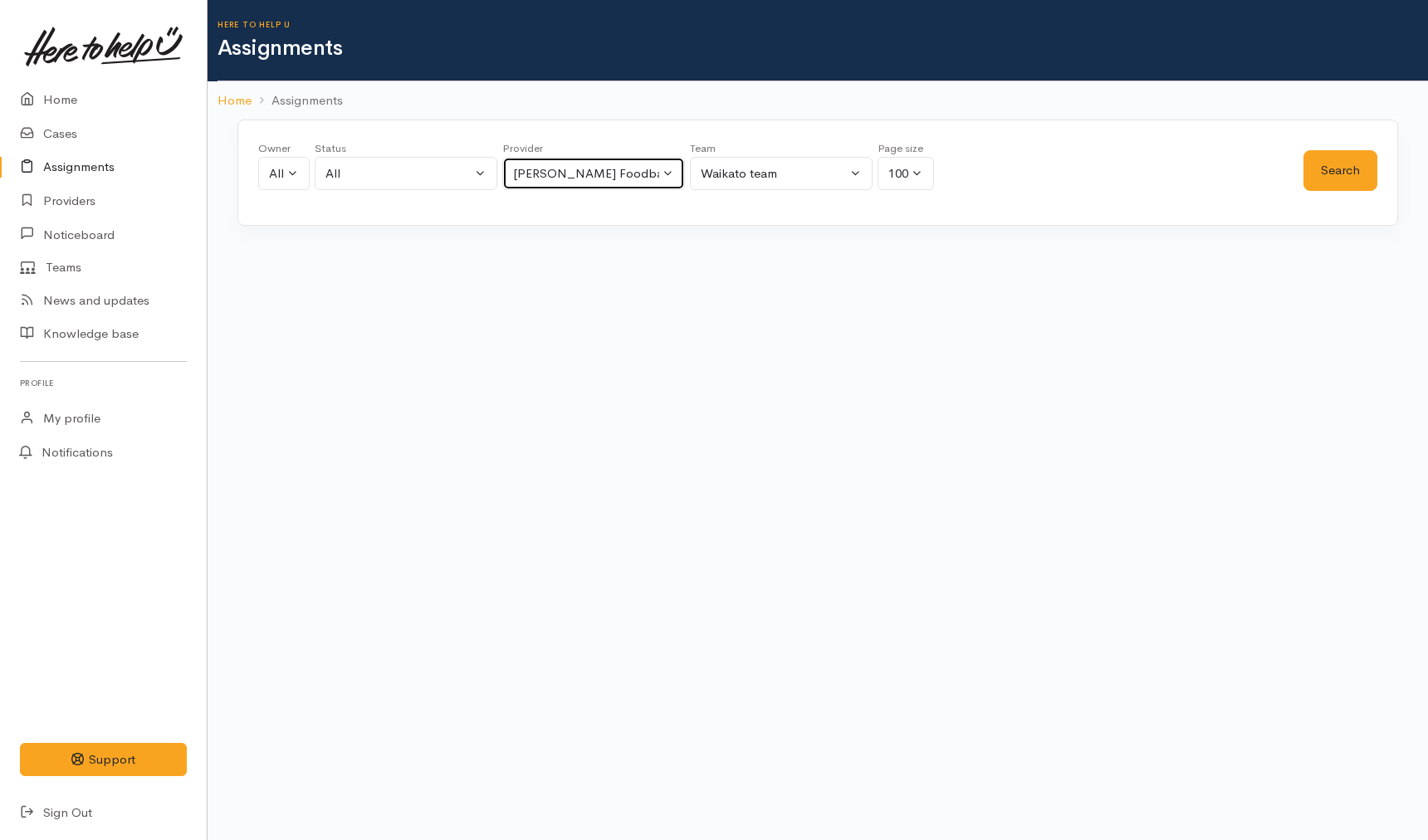
click at [540, 175] on div "[PERSON_NAME] Foodbank - Super Connect" at bounding box center [586, 174] width 146 height 20
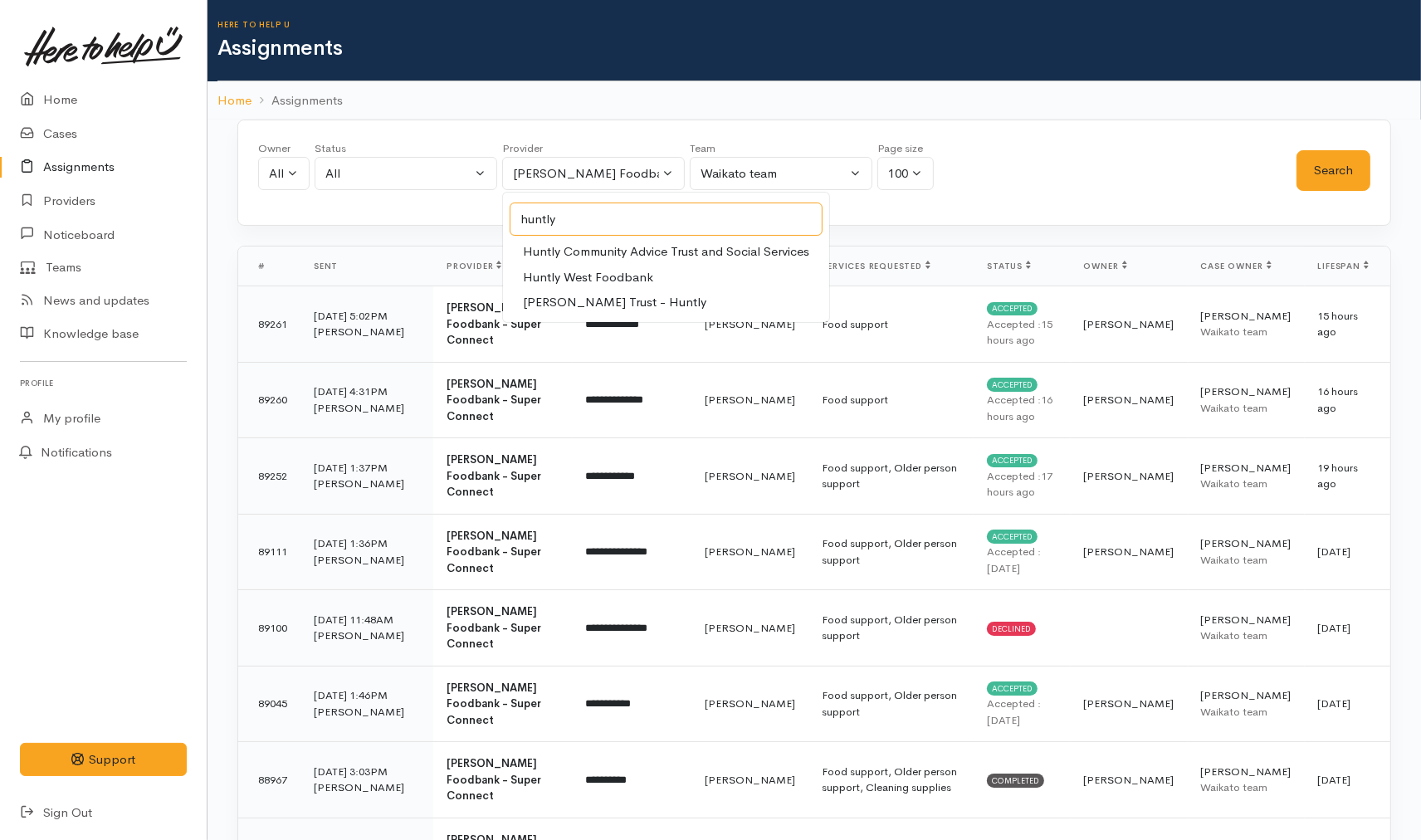
type input "huntly"
click at [595, 247] on span "Huntly Community Advice Trust and Social Services" at bounding box center [666, 252] width 287 height 20
select select "247"
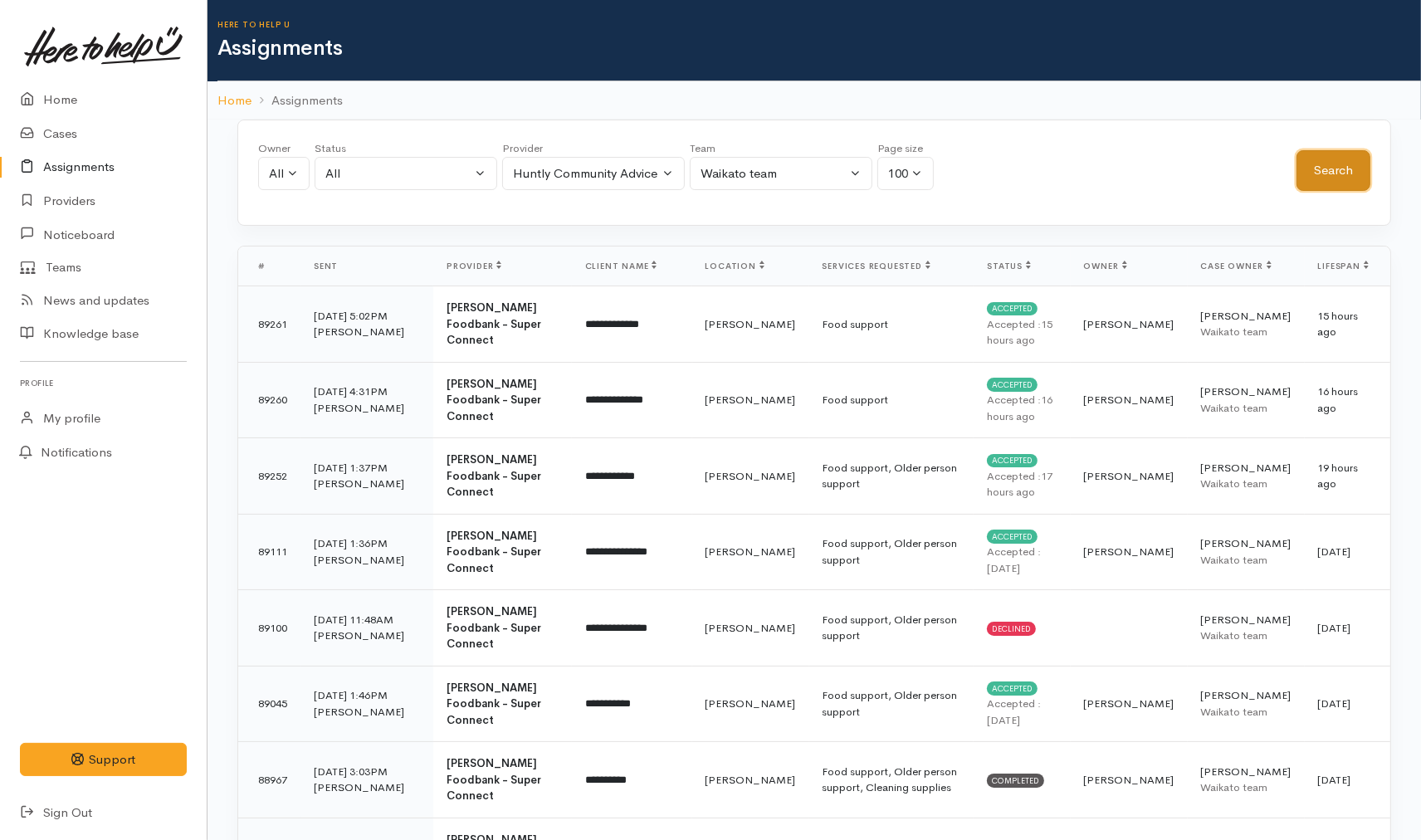
click at [1316, 172] on button "Search" at bounding box center [1334, 171] width 74 height 41
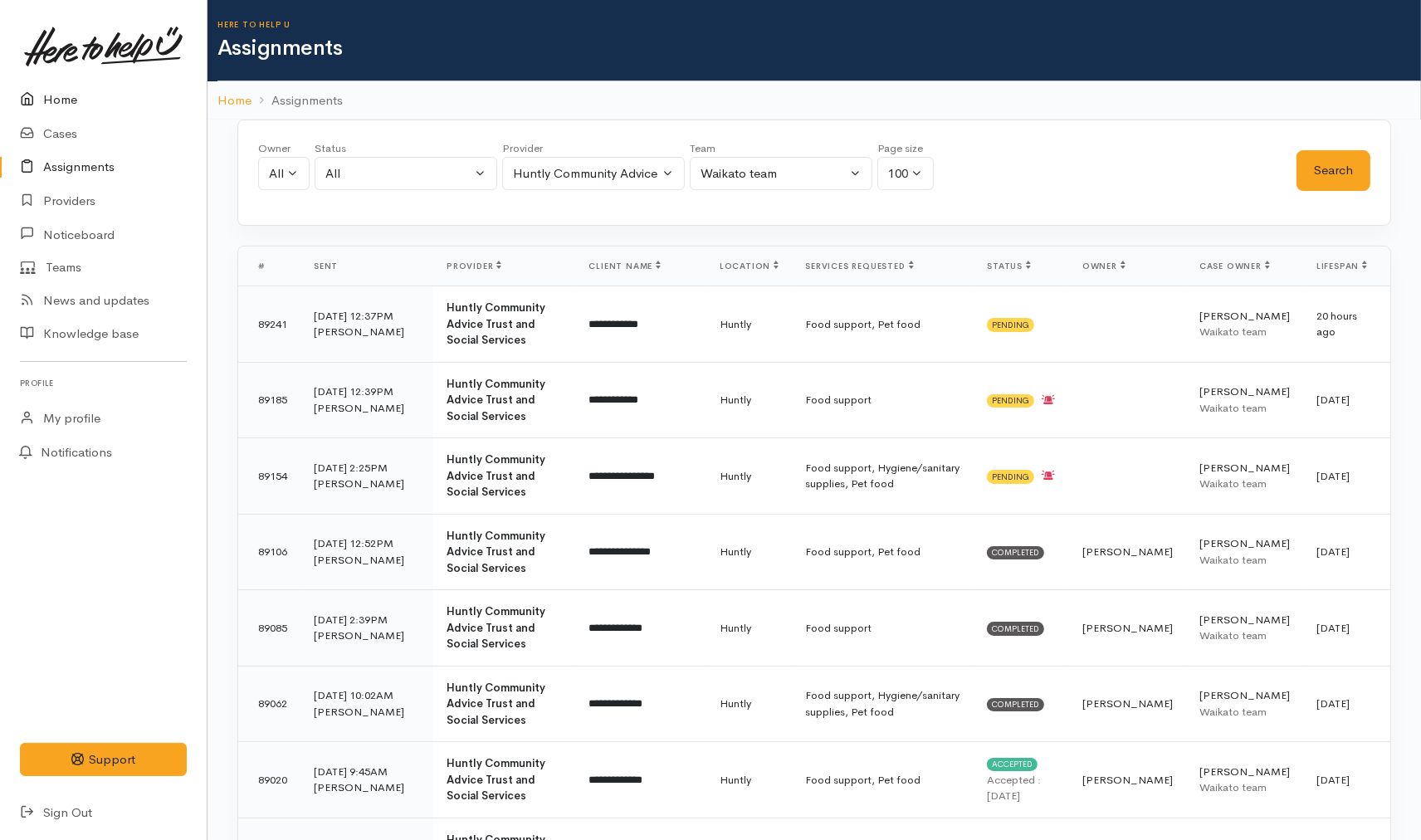
click at [64, 95] on link "Home" at bounding box center [103, 100] width 206 height 34
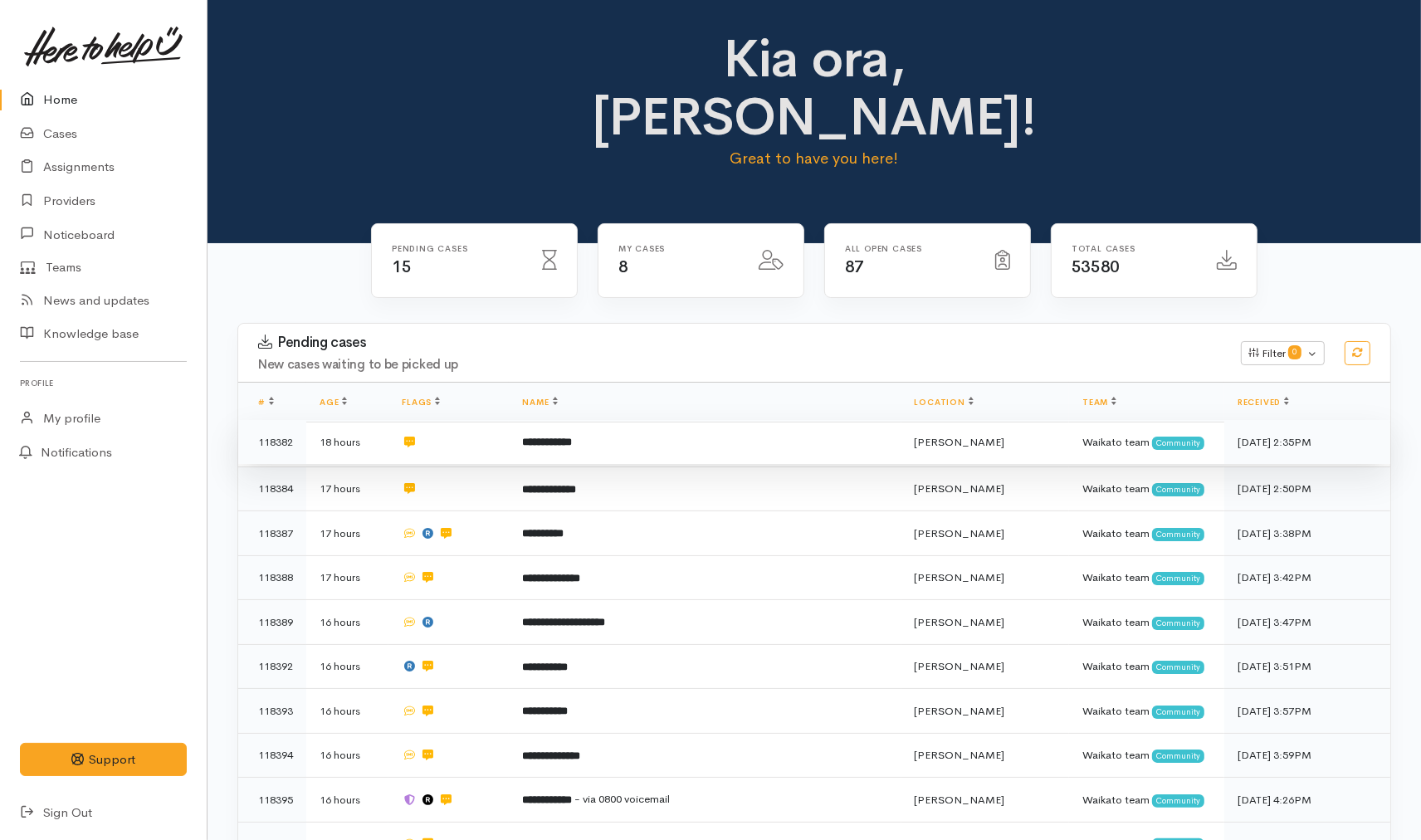
click at [474, 420] on td at bounding box center [448, 442] width 120 height 45
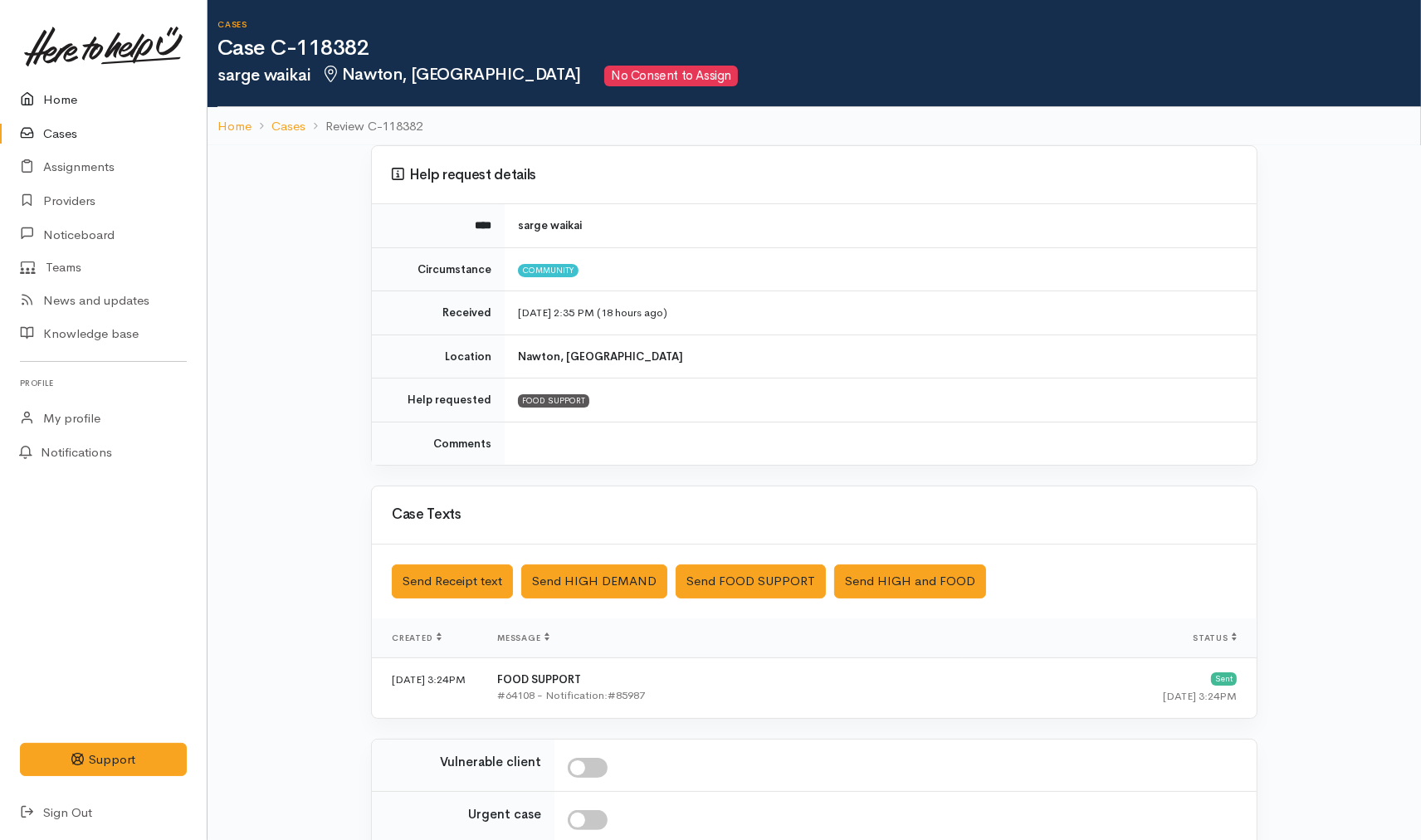
click at [64, 105] on link "Home" at bounding box center [103, 100] width 206 height 34
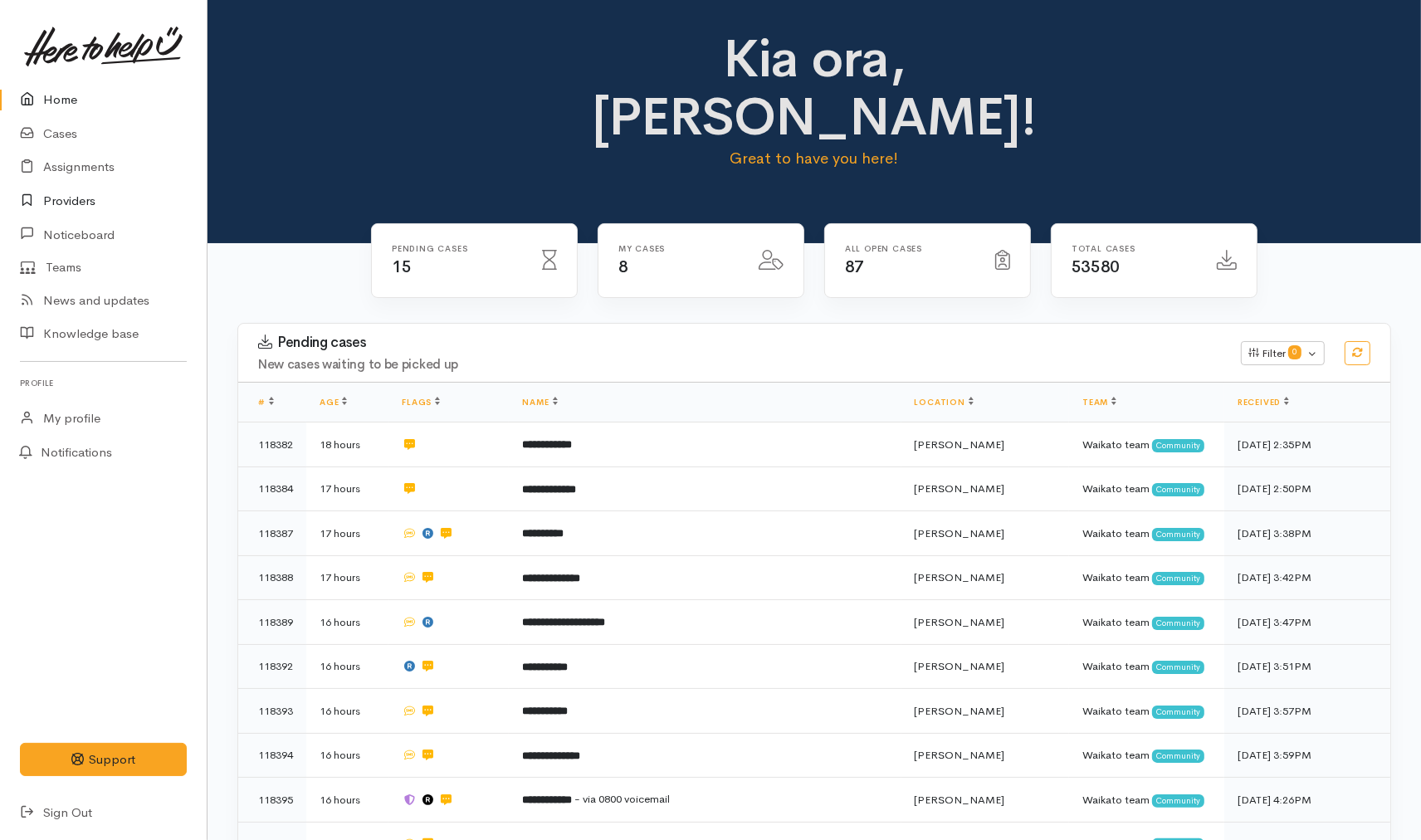
click at [80, 205] on link "Providers" at bounding box center [103, 200] width 206 height 34
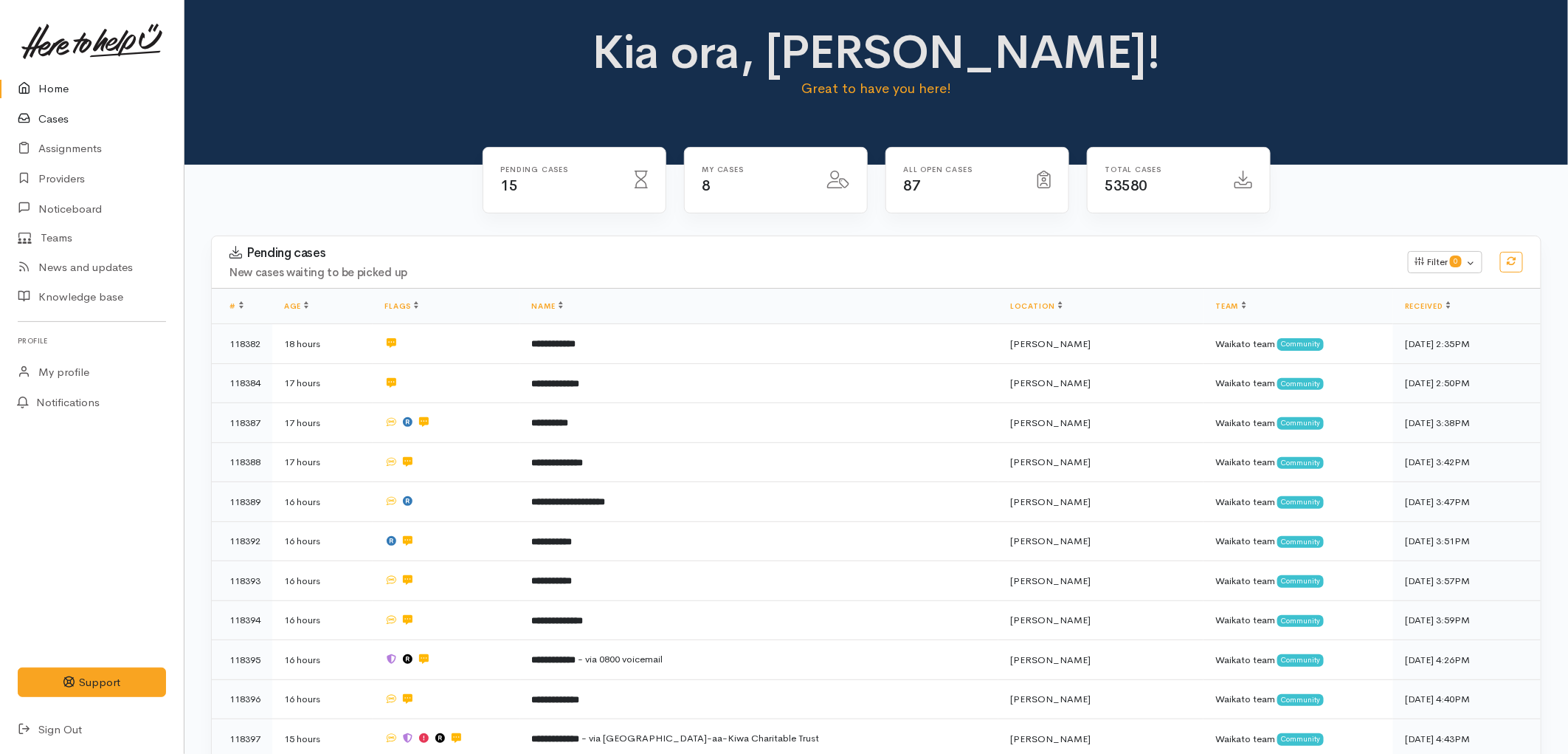
click at [34, 124] on icon at bounding box center [28, 118] width 21 height 18
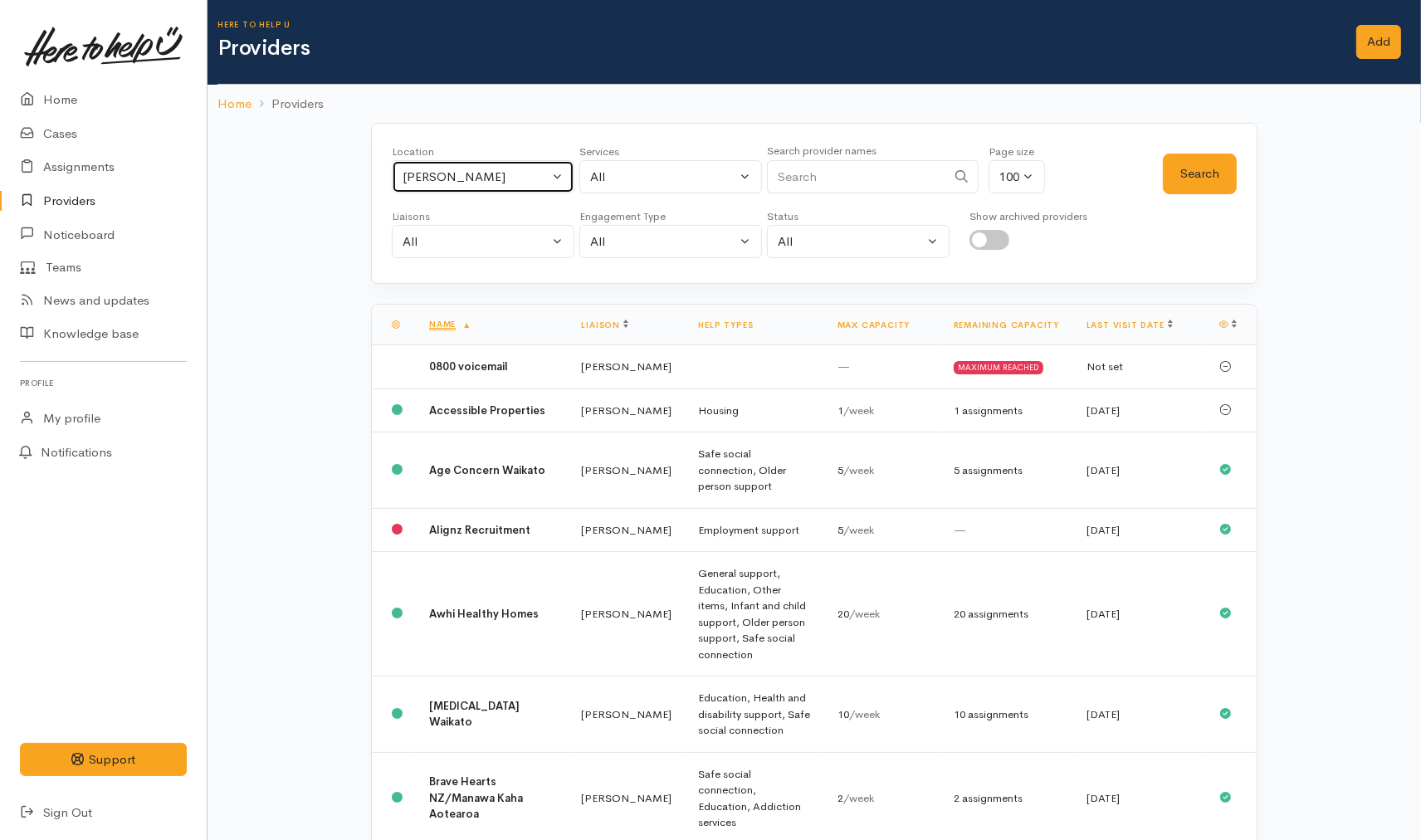
click at [500, 172] on div "Hamilton" at bounding box center [475, 177] width 146 height 20
type input "huntl"
click at [473, 281] on link "Huntly" at bounding box center [482, 285] width 181 height 25
select select "110"
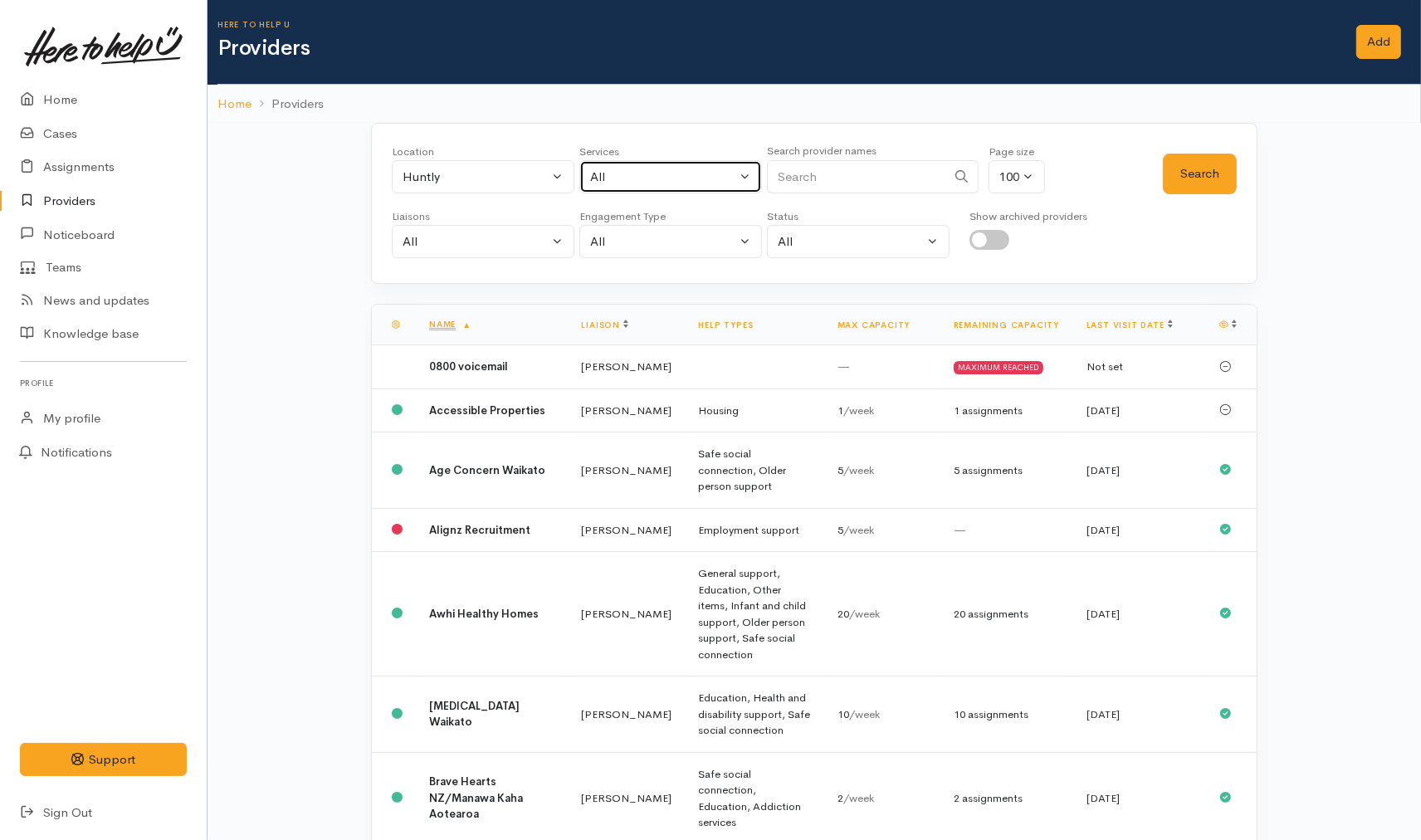
click at [644, 172] on div "All" at bounding box center [662, 177] width 146 height 20
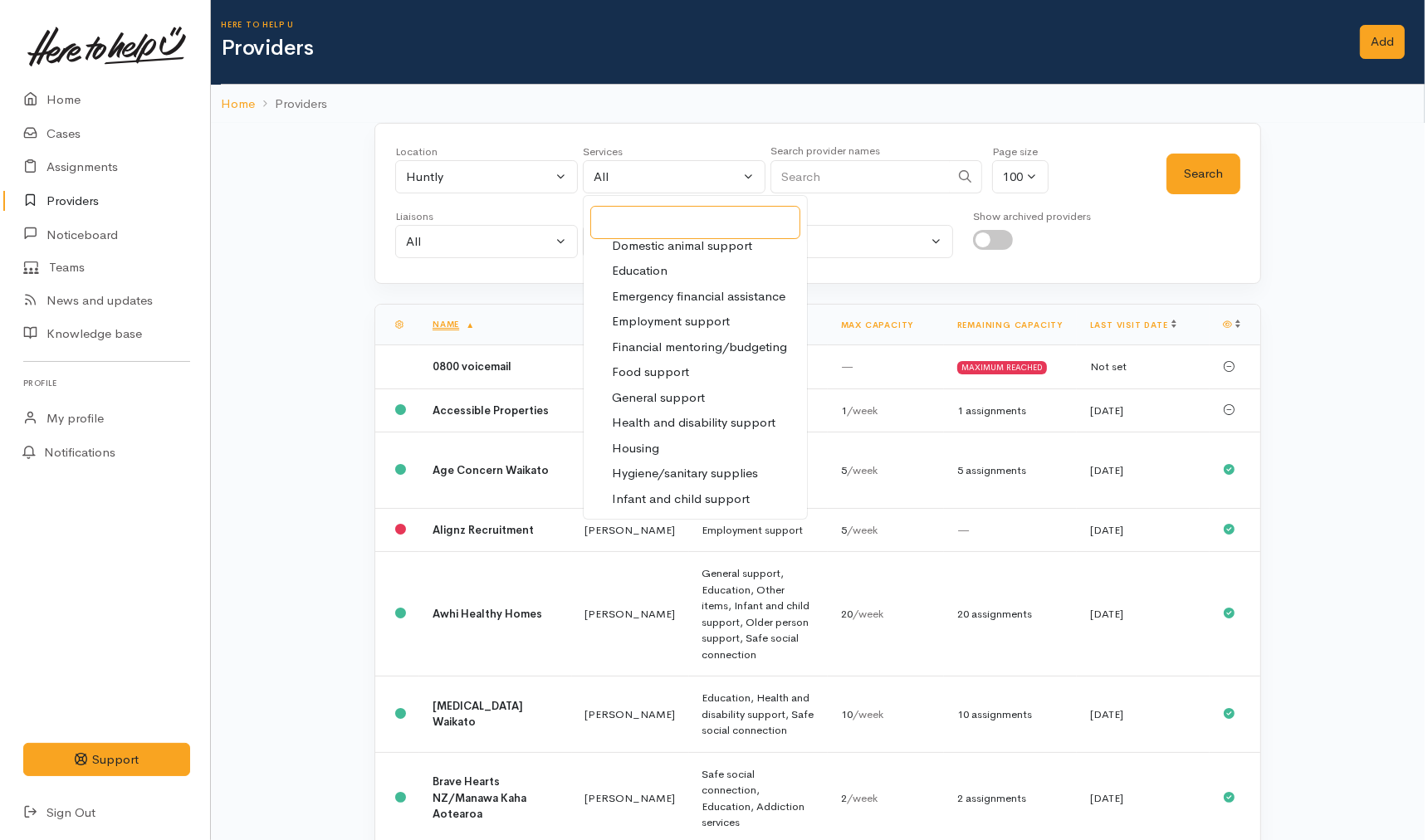
scroll to position [184, 0]
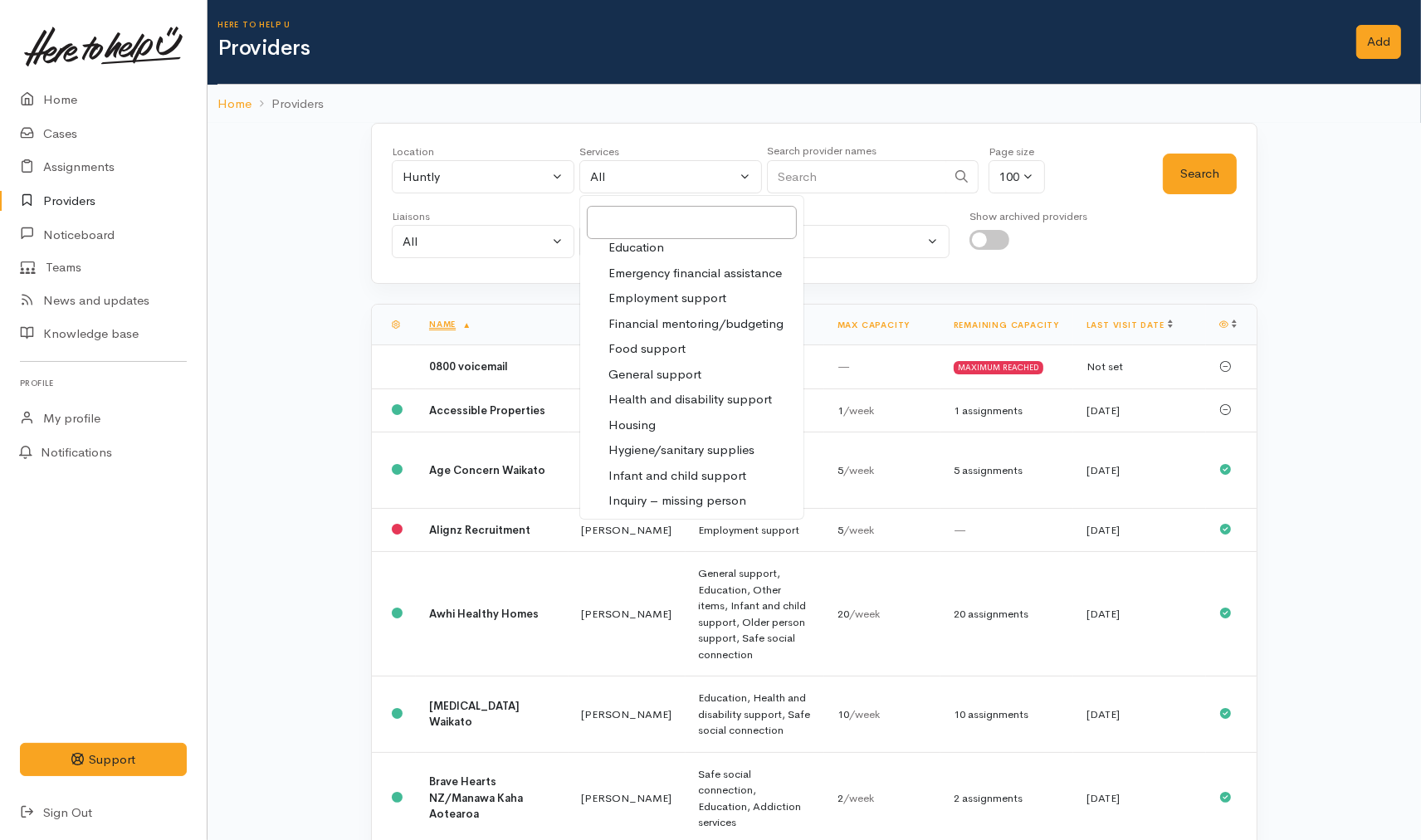
click at [654, 342] on span "Food support" at bounding box center [646, 349] width 77 height 20
select select "3"
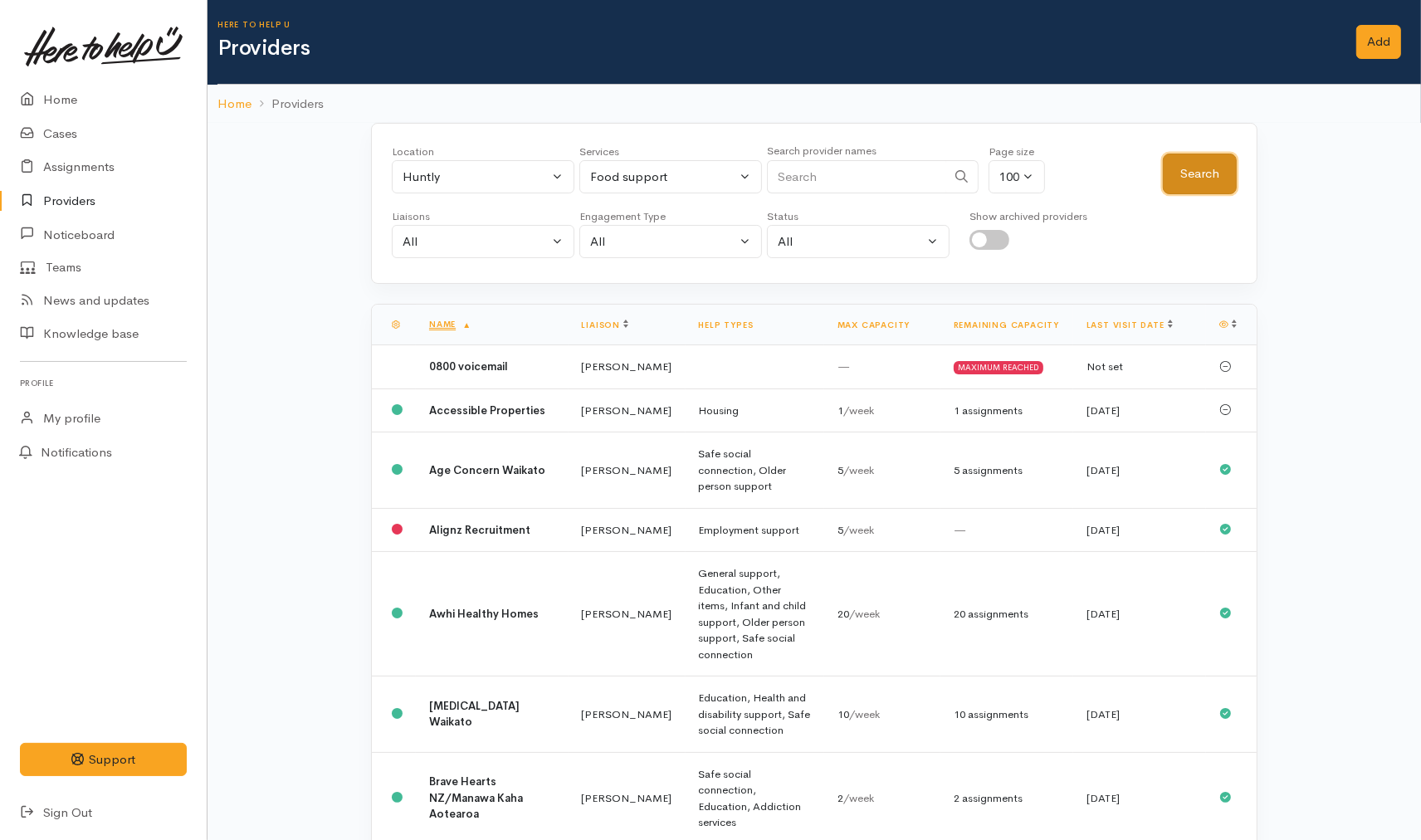
click at [1217, 177] on button "Search" at bounding box center [1200, 174] width 74 height 41
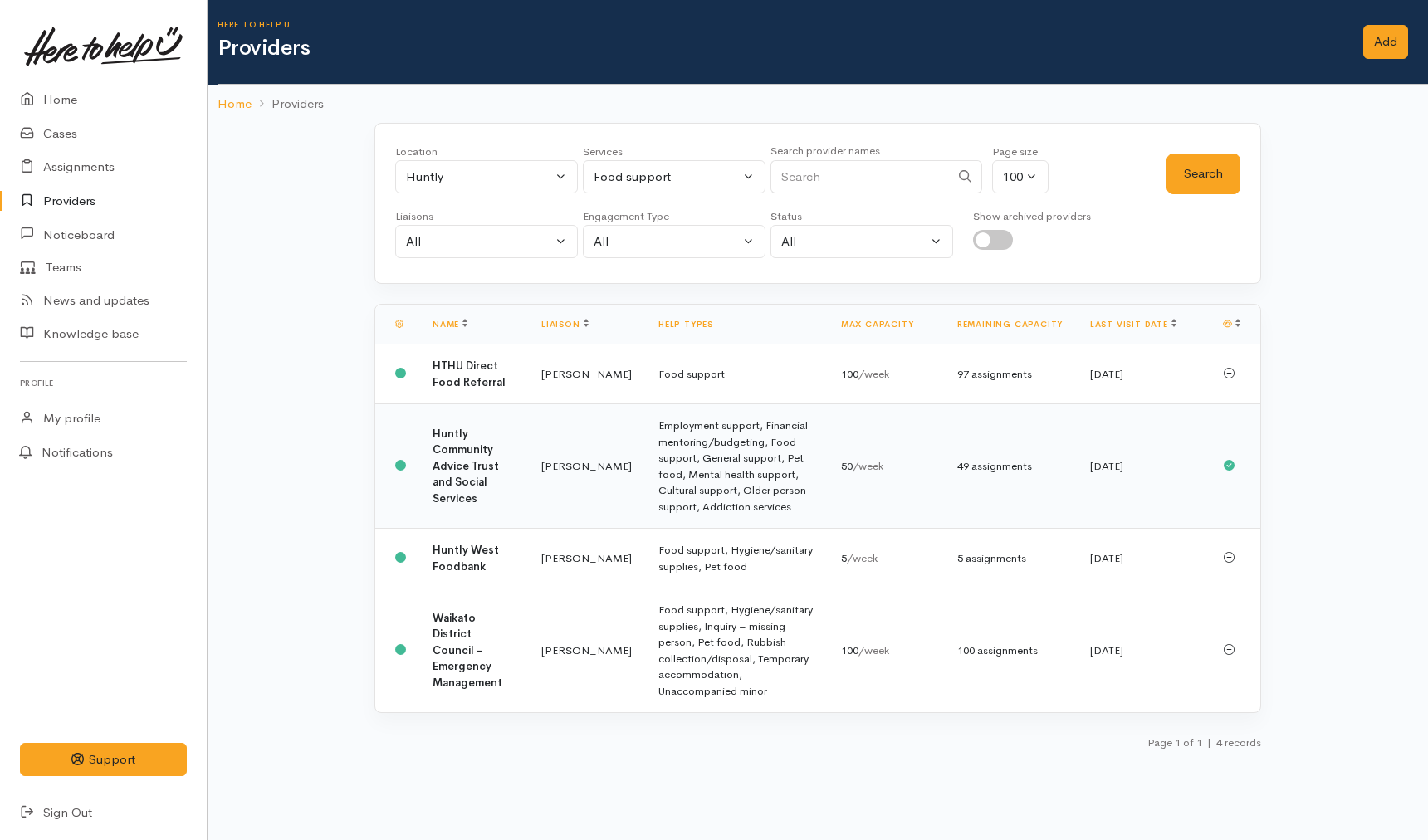
click at [566, 497] on td "Kyleigh Pike" at bounding box center [587, 465] width 117 height 124
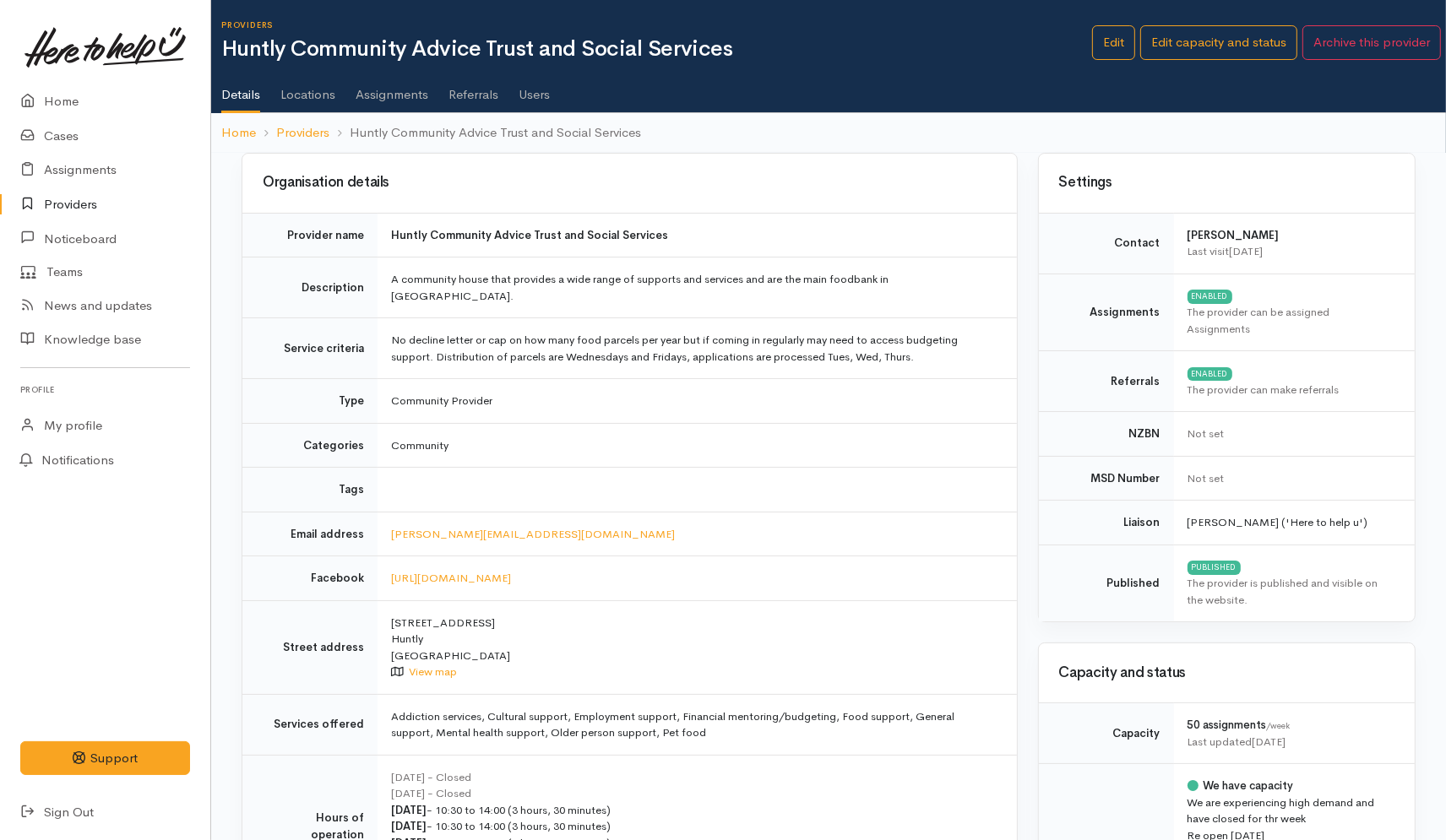
click at [1016, 423] on td "Community" at bounding box center [697, 445] width 639 height 45
click at [73, 205] on link "Providers" at bounding box center [104, 204] width 210 height 35
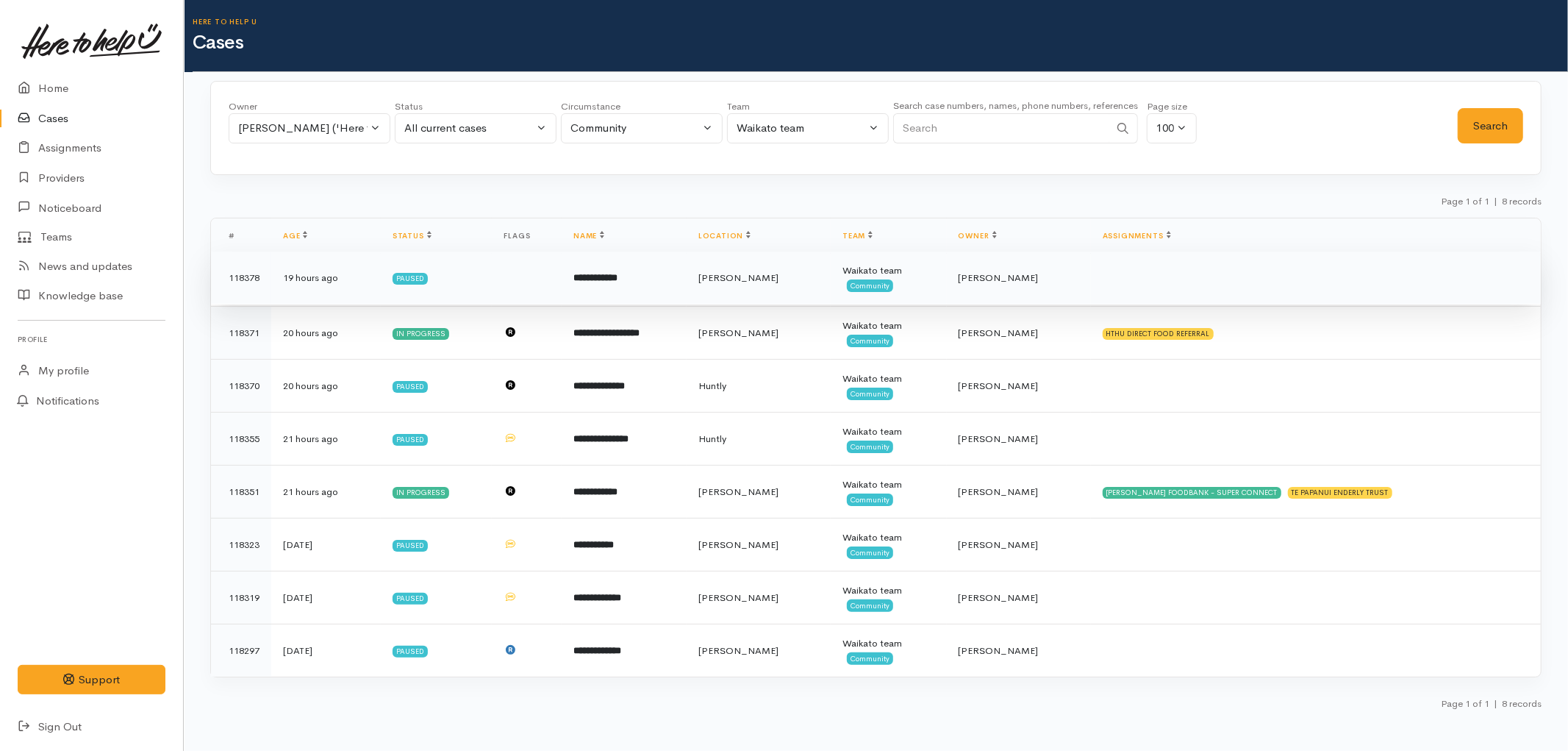
click at [687, 269] on td "**********" at bounding box center [624, 277] width 125 height 53
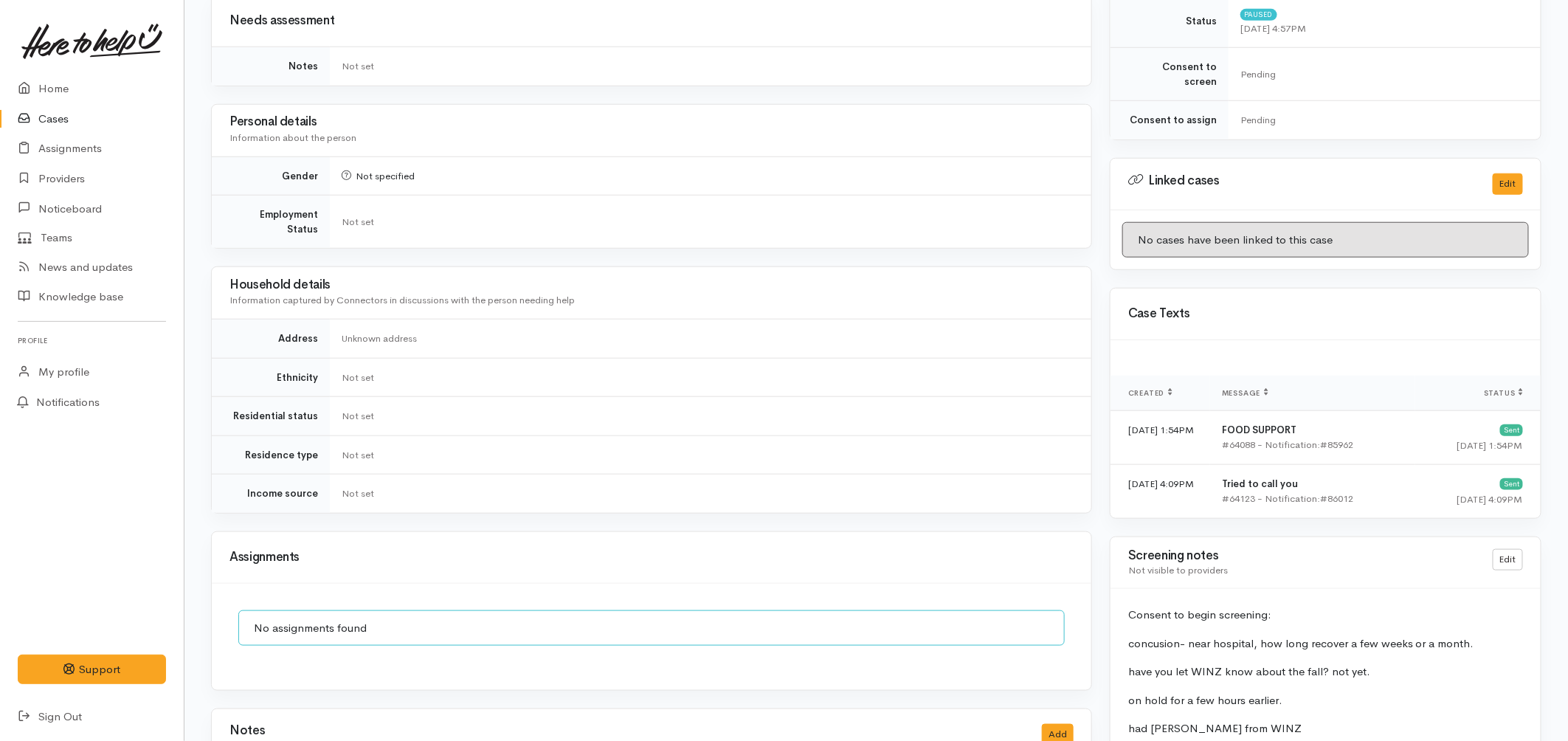
scroll to position [1148, 0]
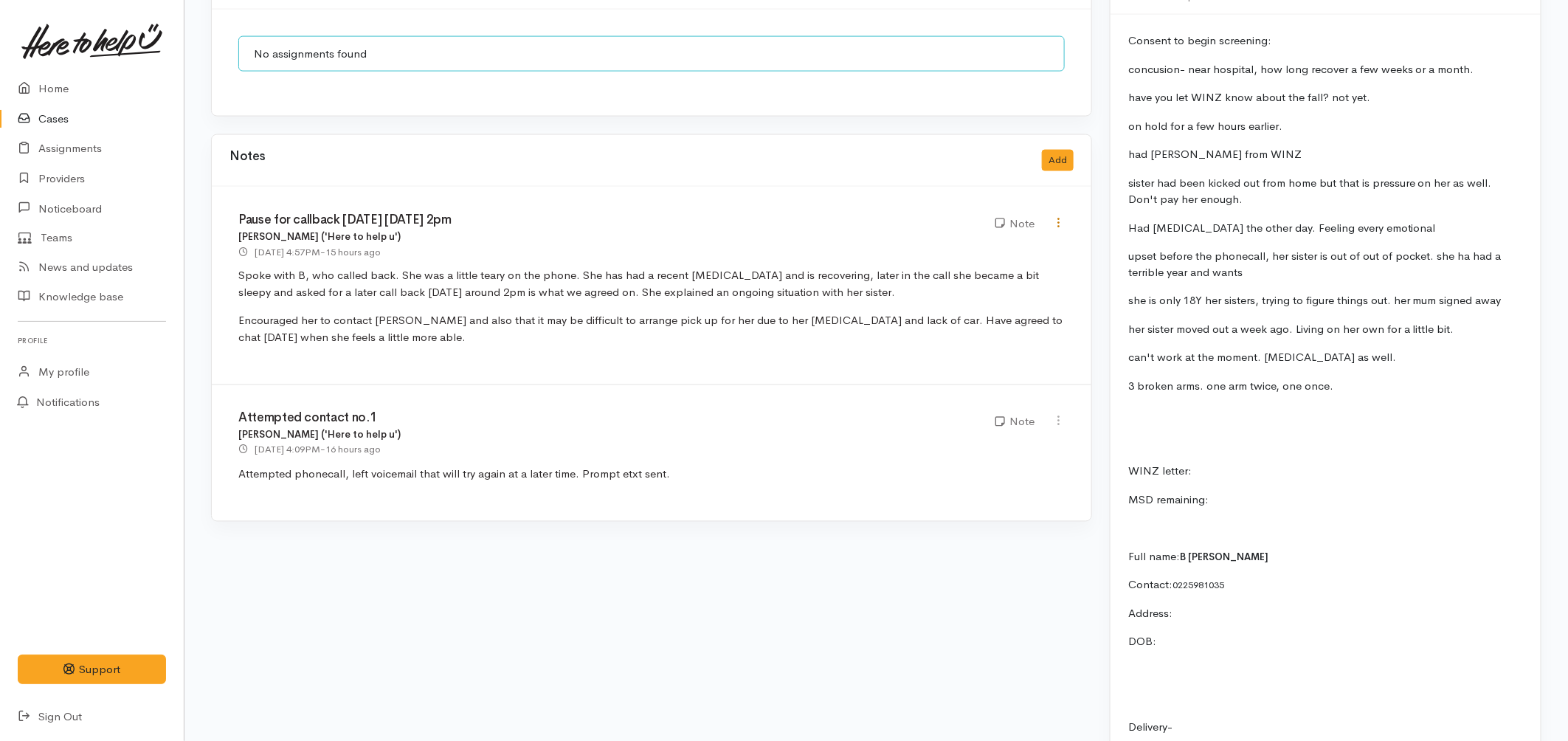
click at [1056, 217] on link at bounding box center [1058, 224] width 12 height 16
click at [987, 240] on link "Edit" at bounding box center [1006, 251] width 116 height 23
type input "Pause for callback tomorrow 30/09/2025 at 2pm"
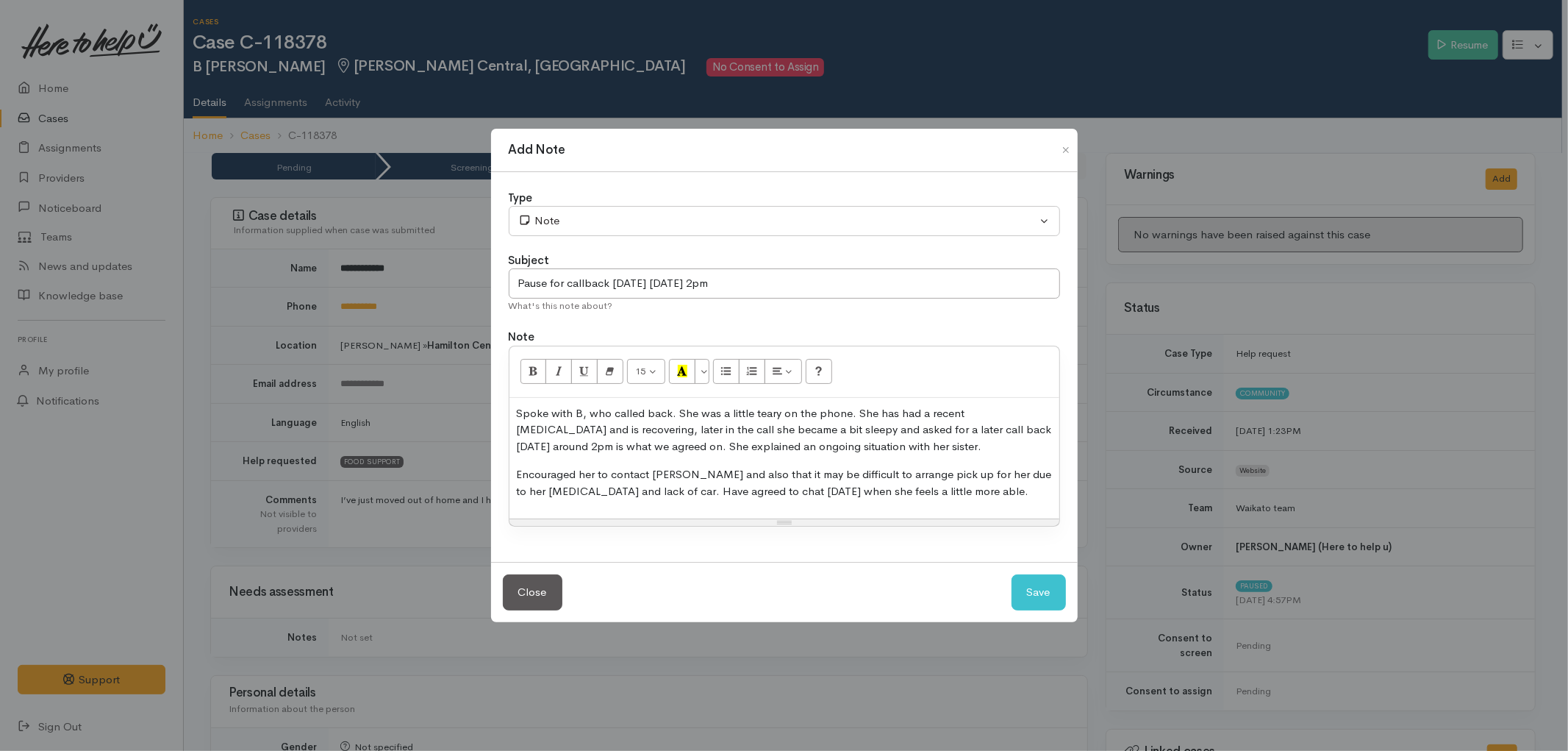
click at [615, 443] on p "Spoke with B, who called back. She was a little teary on the phone. She has had…" at bounding box center [785, 431] width 535 height 50
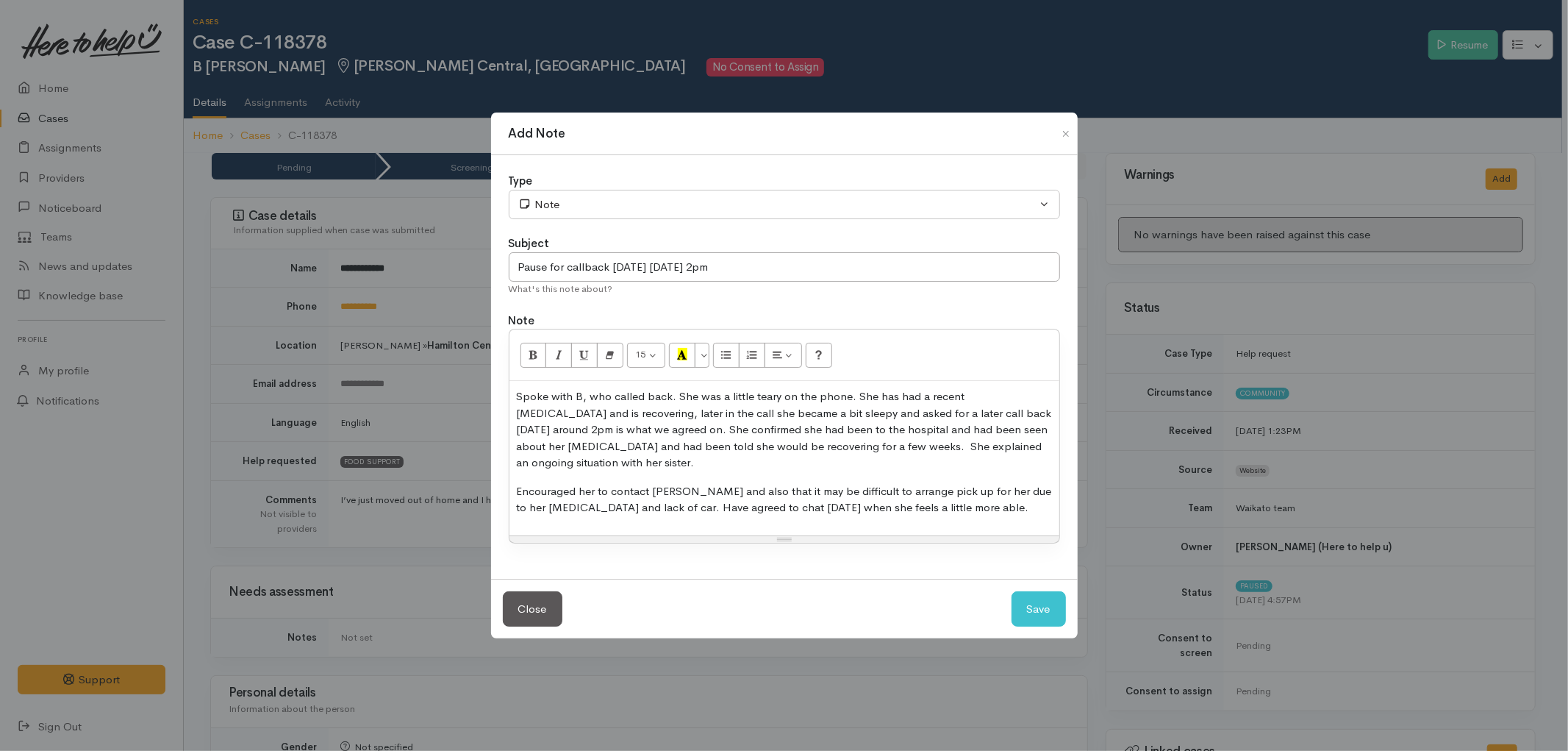
click at [560, 466] on p "Spoke with B, who called back. She was a little teary on the phone. She has had…" at bounding box center [785, 430] width 535 height 83
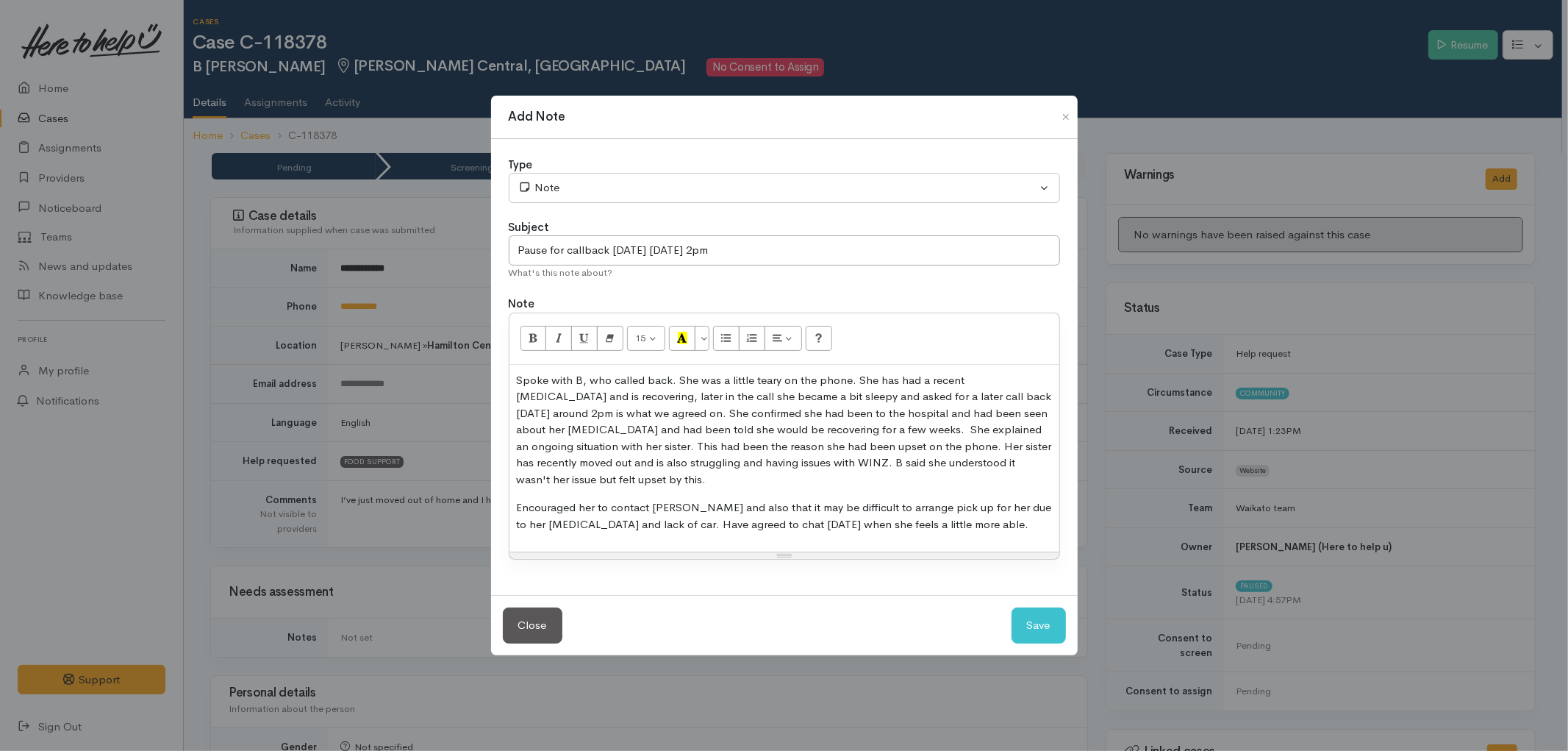
click at [984, 527] on p "Encouraged her to contact WINZ and also that it may be difficult to arrange pic…" at bounding box center [785, 515] width 535 height 33
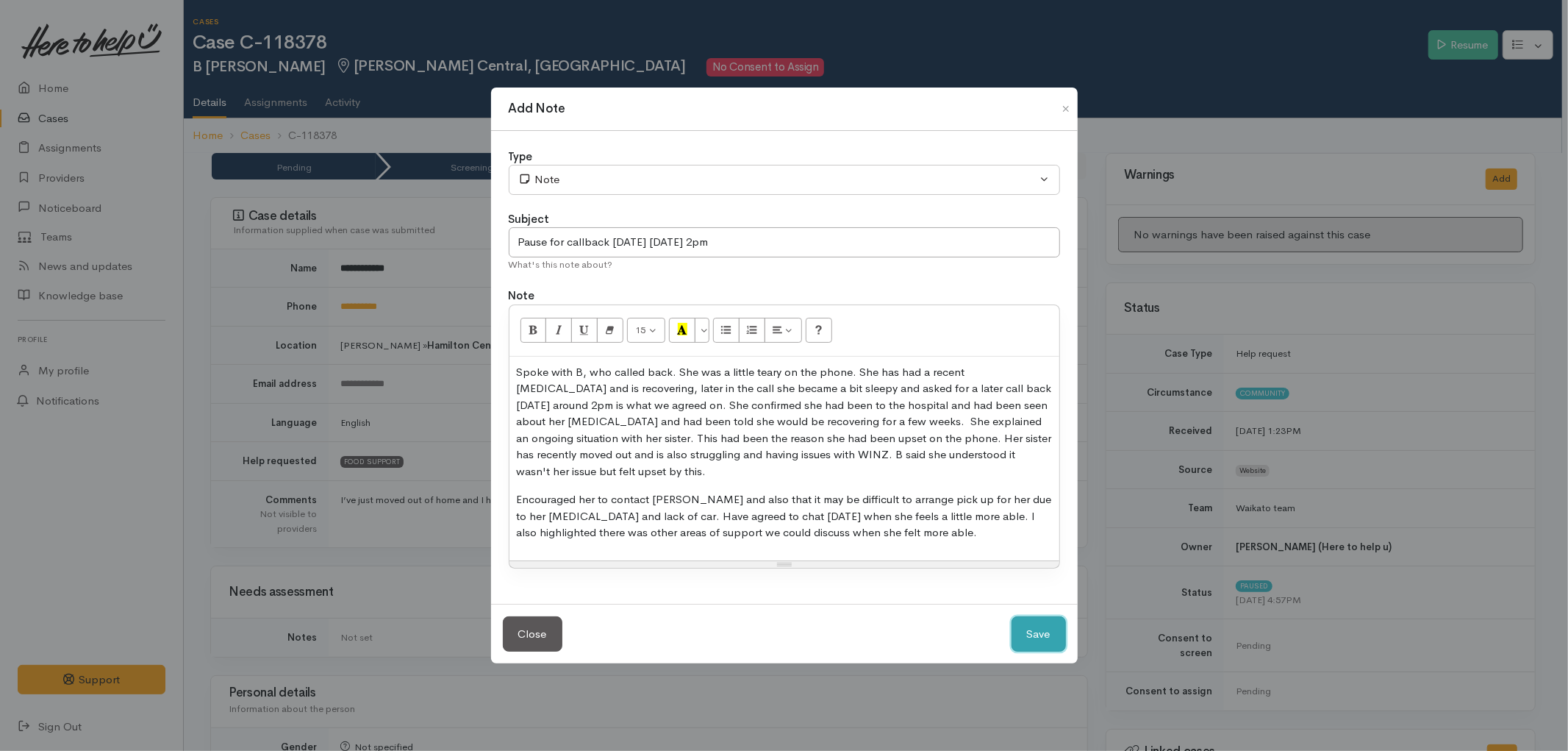
click at [1031, 629] on button "Save" at bounding box center [1039, 634] width 55 height 36
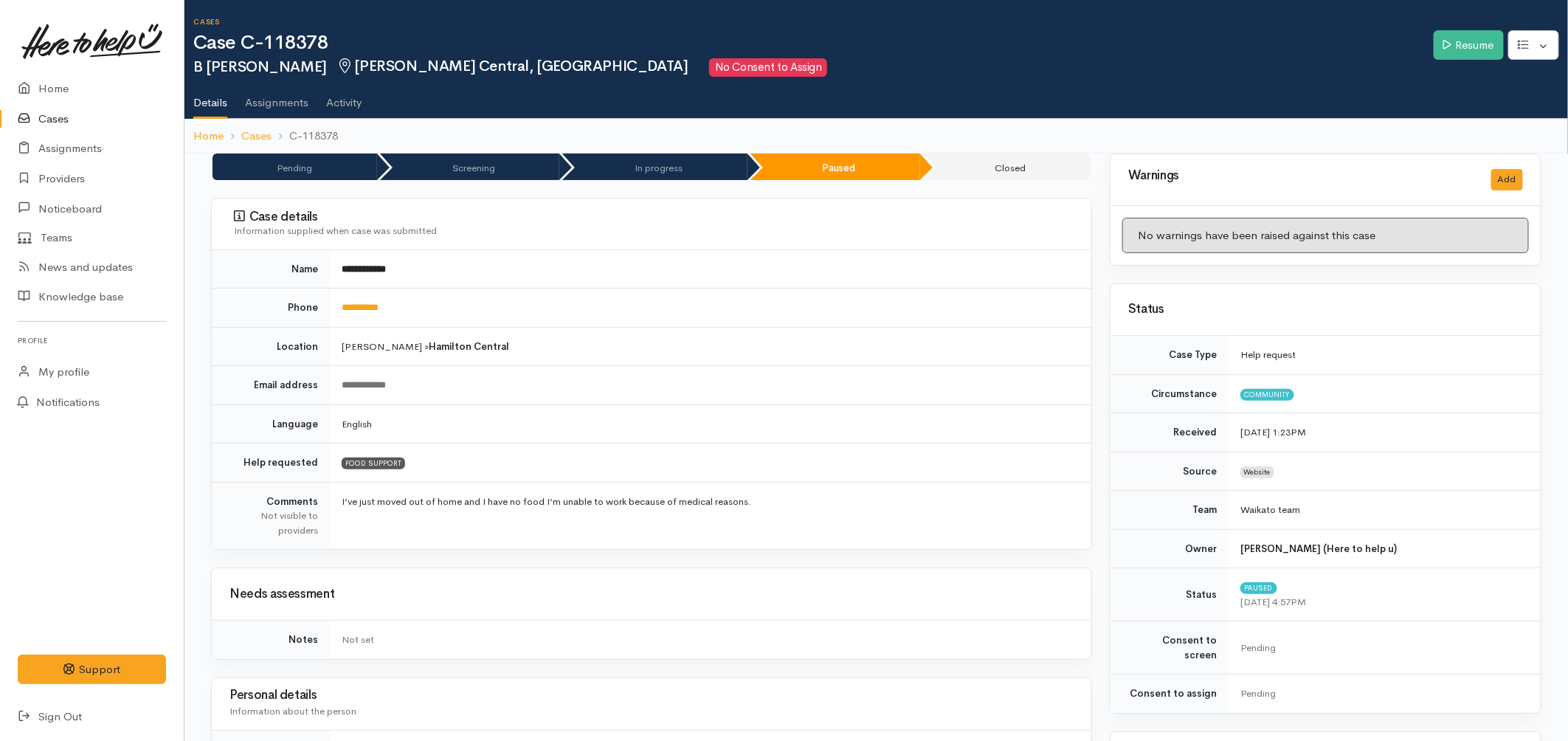
click at [71, 110] on link "Cases" at bounding box center [91, 119] width 183 height 30
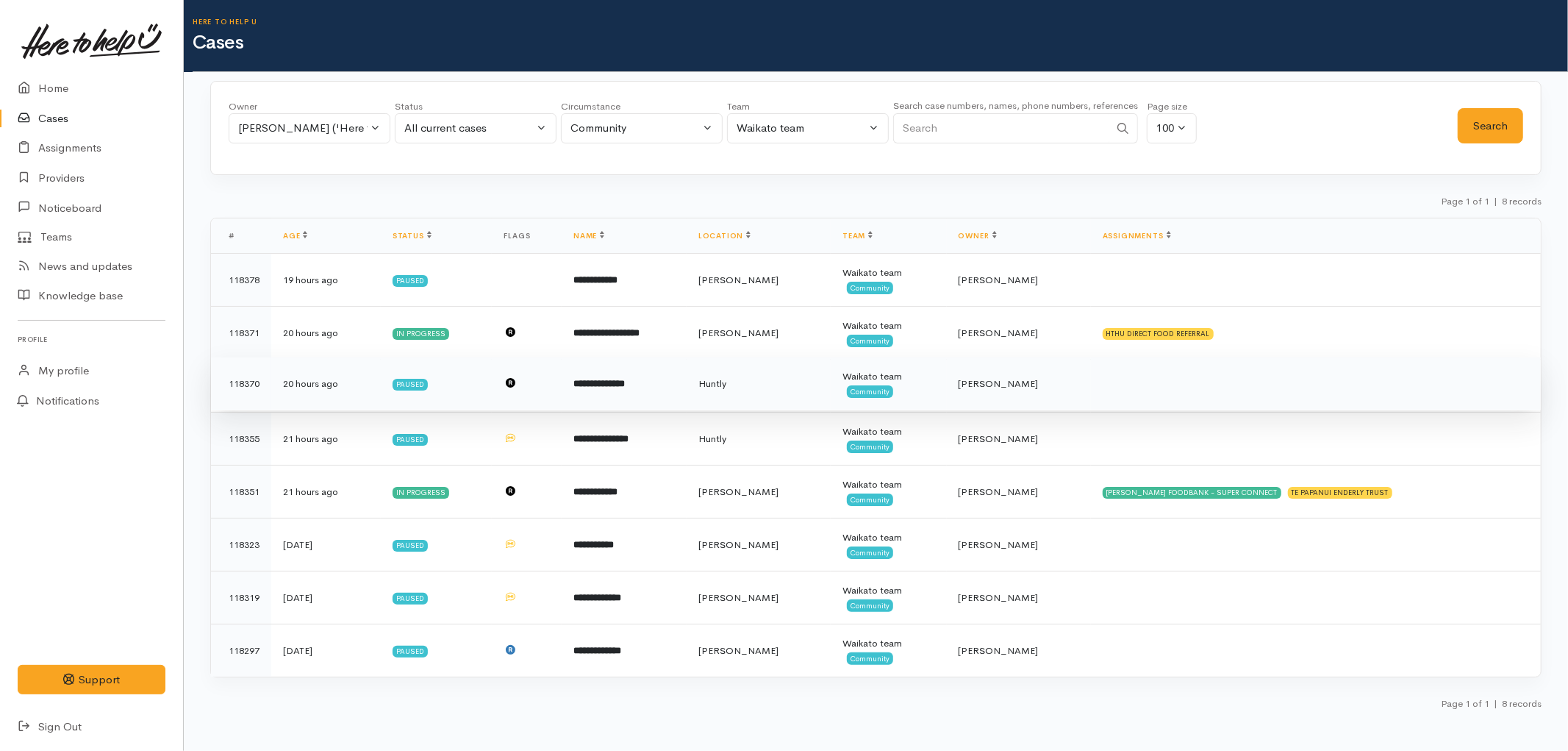
click at [685, 379] on td "**********" at bounding box center [624, 383] width 125 height 53
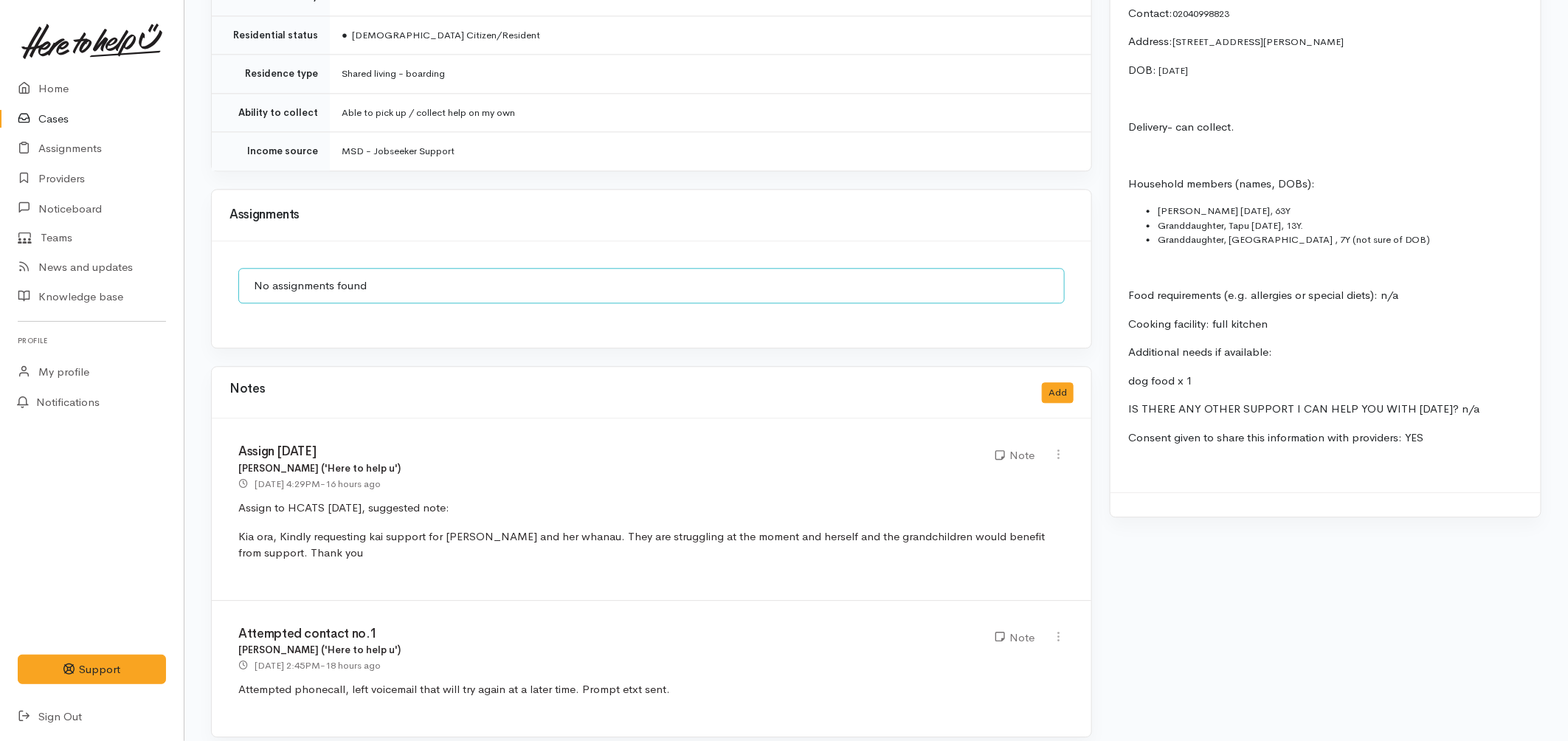
scroll to position [1757, 0]
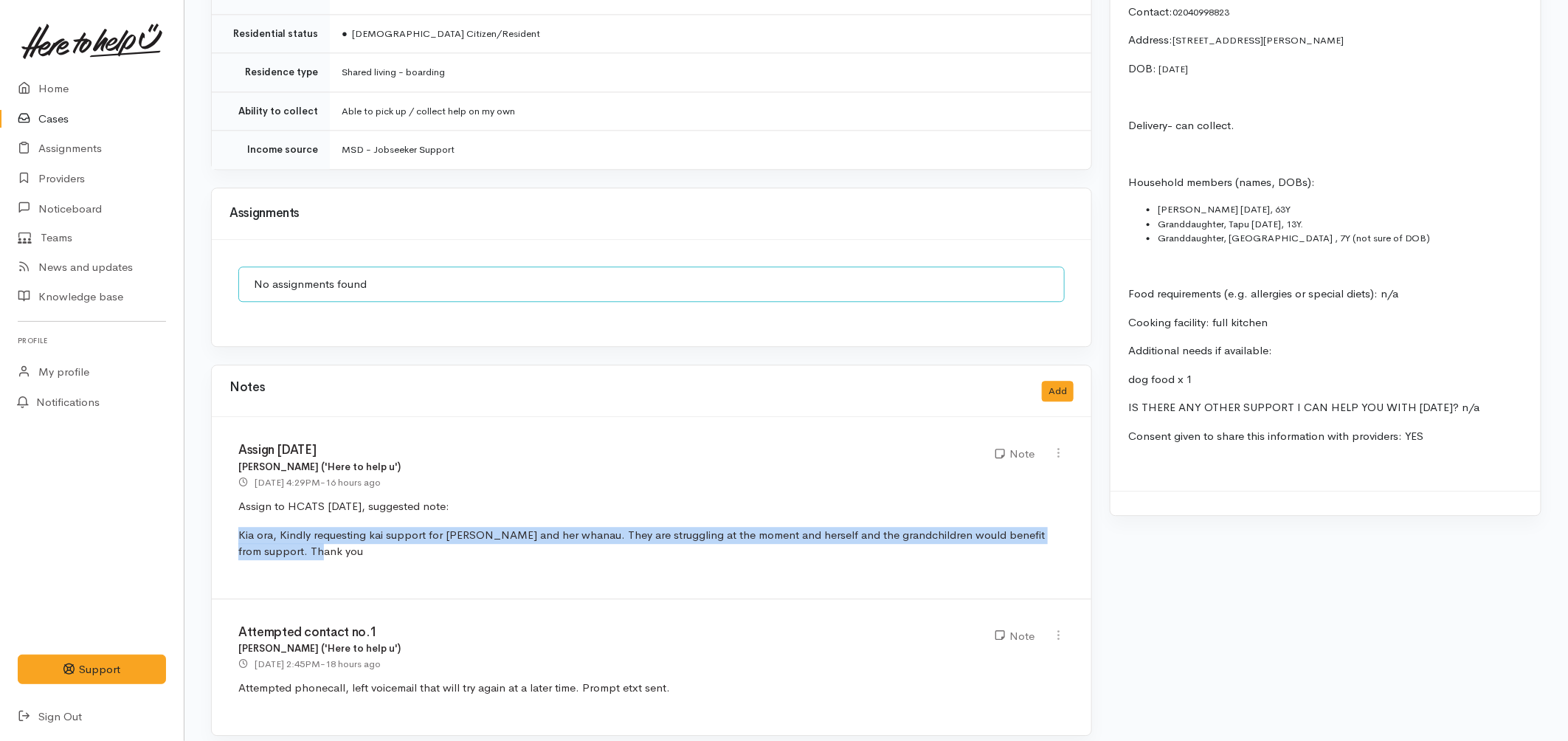
drag, startPoint x: 312, startPoint y: 547, endPoint x: 229, endPoint y: 525, distance: 85.9
click at [229, 525] on div "Assign [DATE] [PERSON_NAME] ('Here to help u') [DATE] 4:29PM - 16 hours ago Note" at bounding box center [652, 508] width 880 height 182
copy p "Kia ora, Kindly requesting kai support for [PERSON_NAME] and her whanau. They a…"
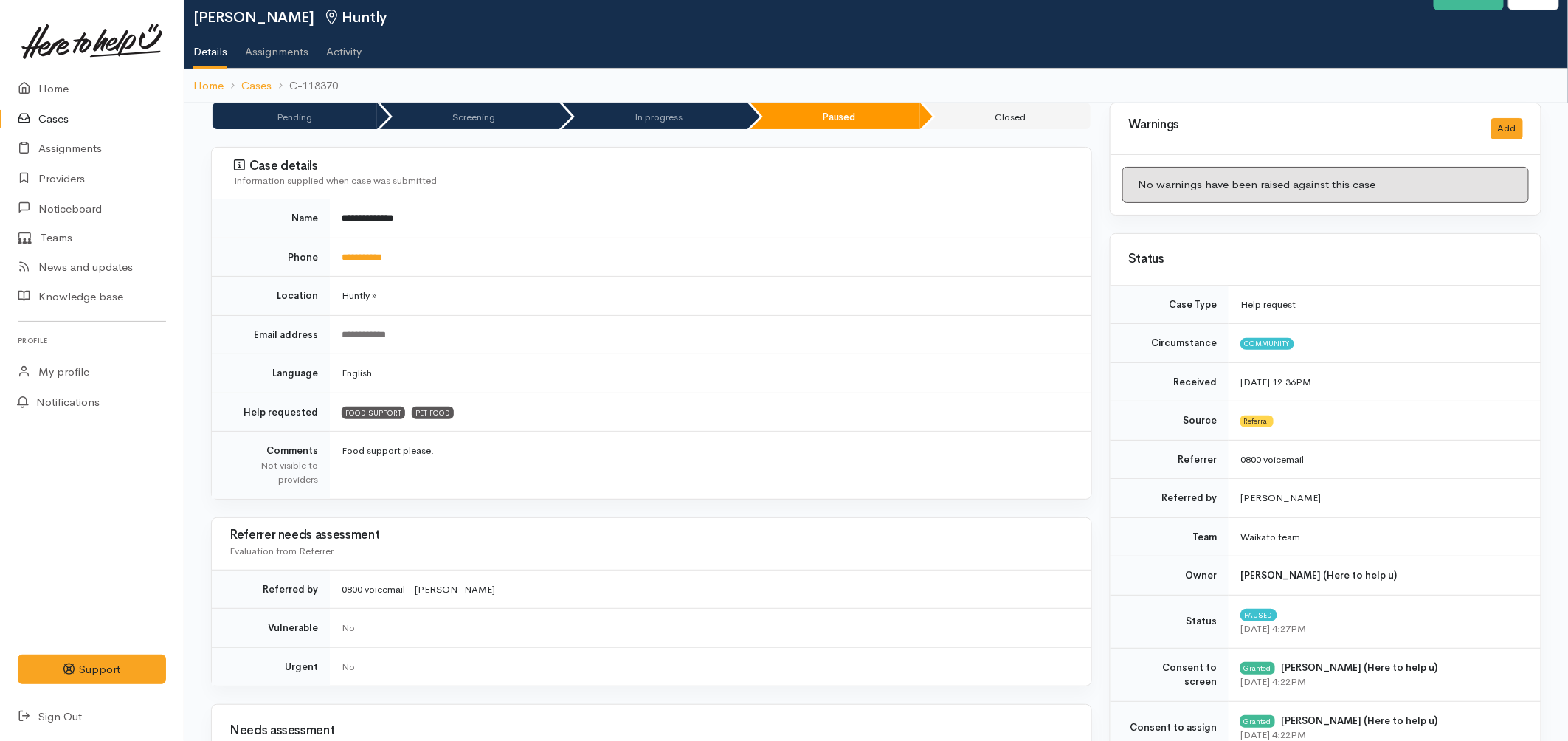
scroll to position [0, 0]
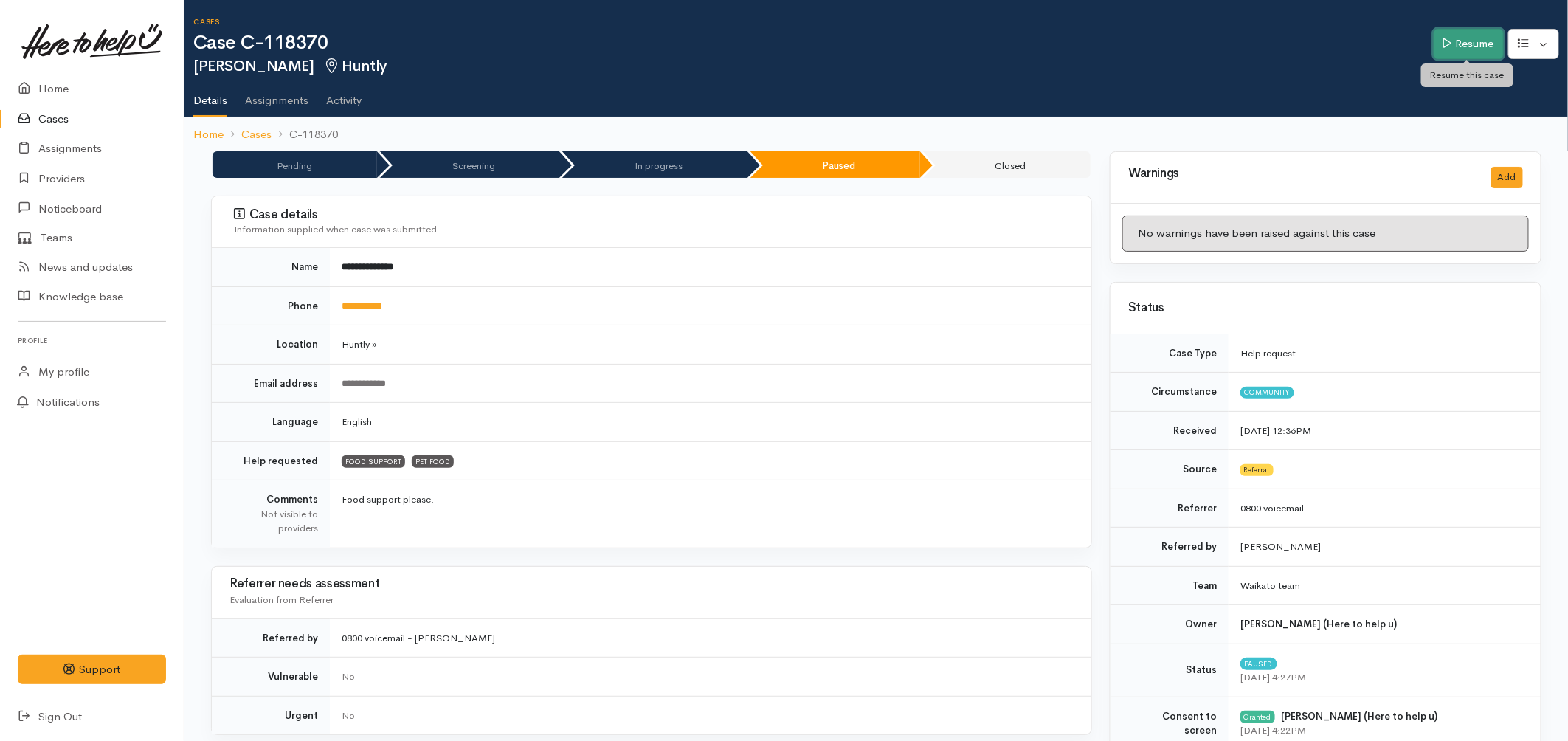
click at [1454, 46] on link "Resume" at bounding box center [1468, 43] width 70 height 30
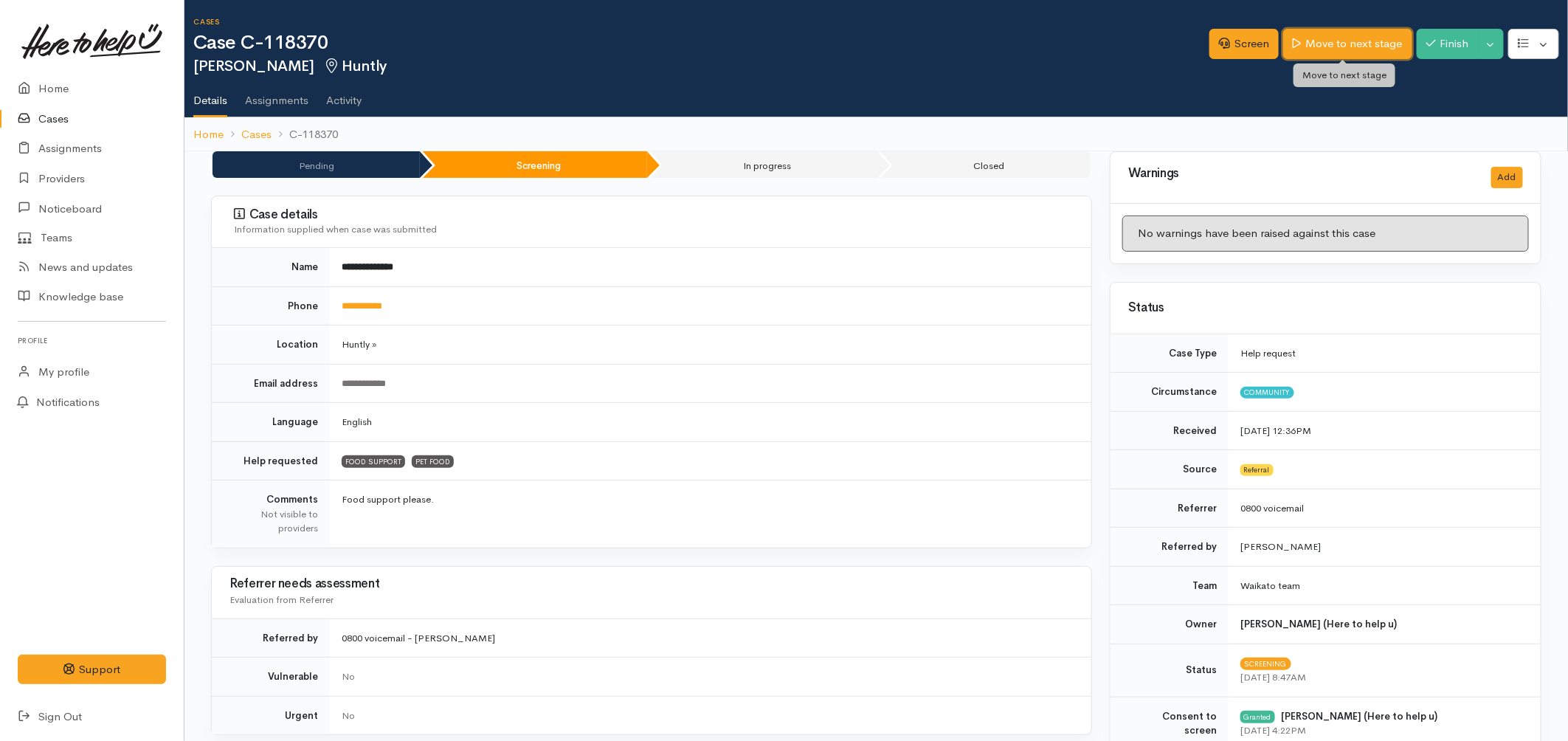
click at [1385, 39] on link "Move to next stage" at bounding box center [1347, 43] width 129 height 30
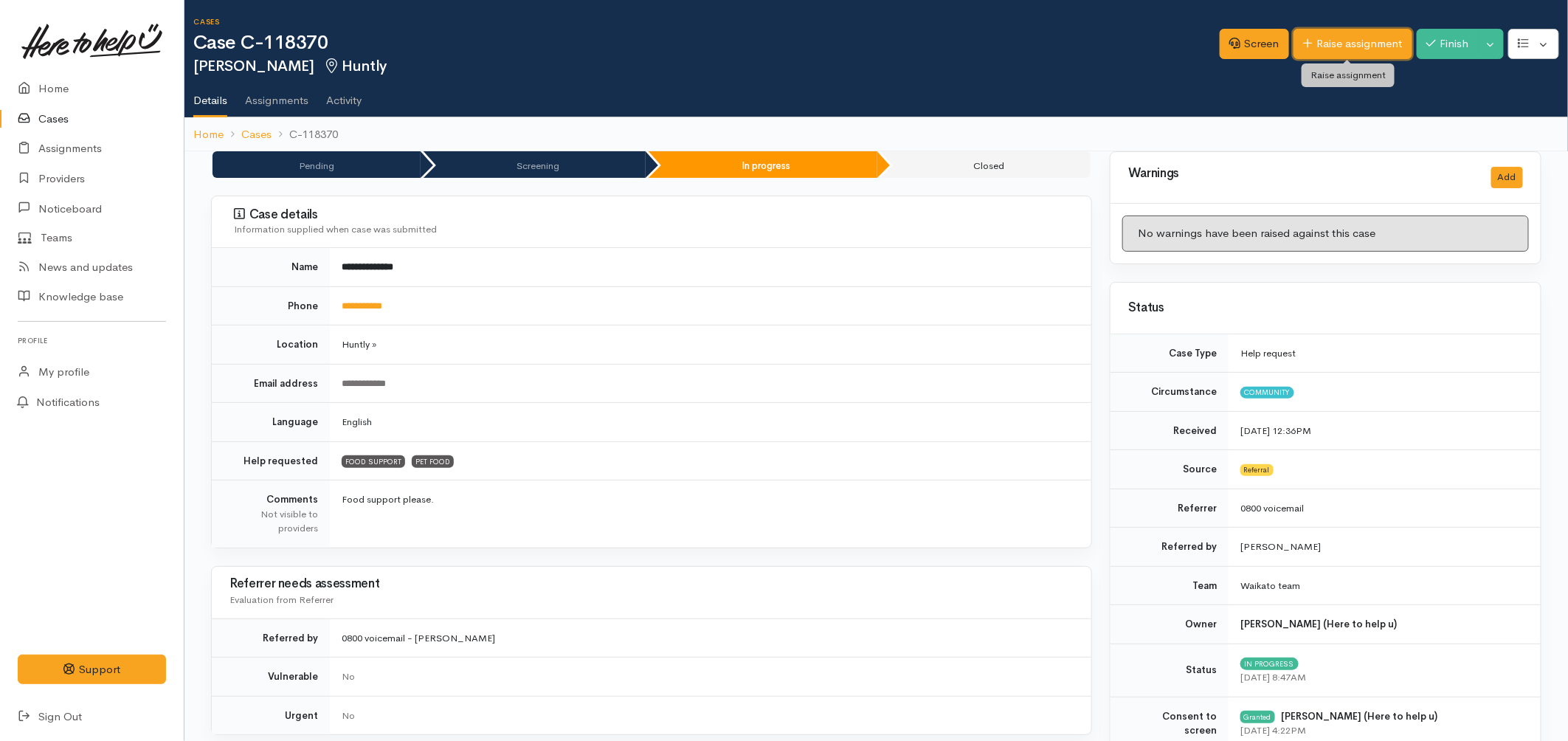
click at [1351, 57] on link "Raise assignment" at bounding box center [1352, 43] width 119 height 30
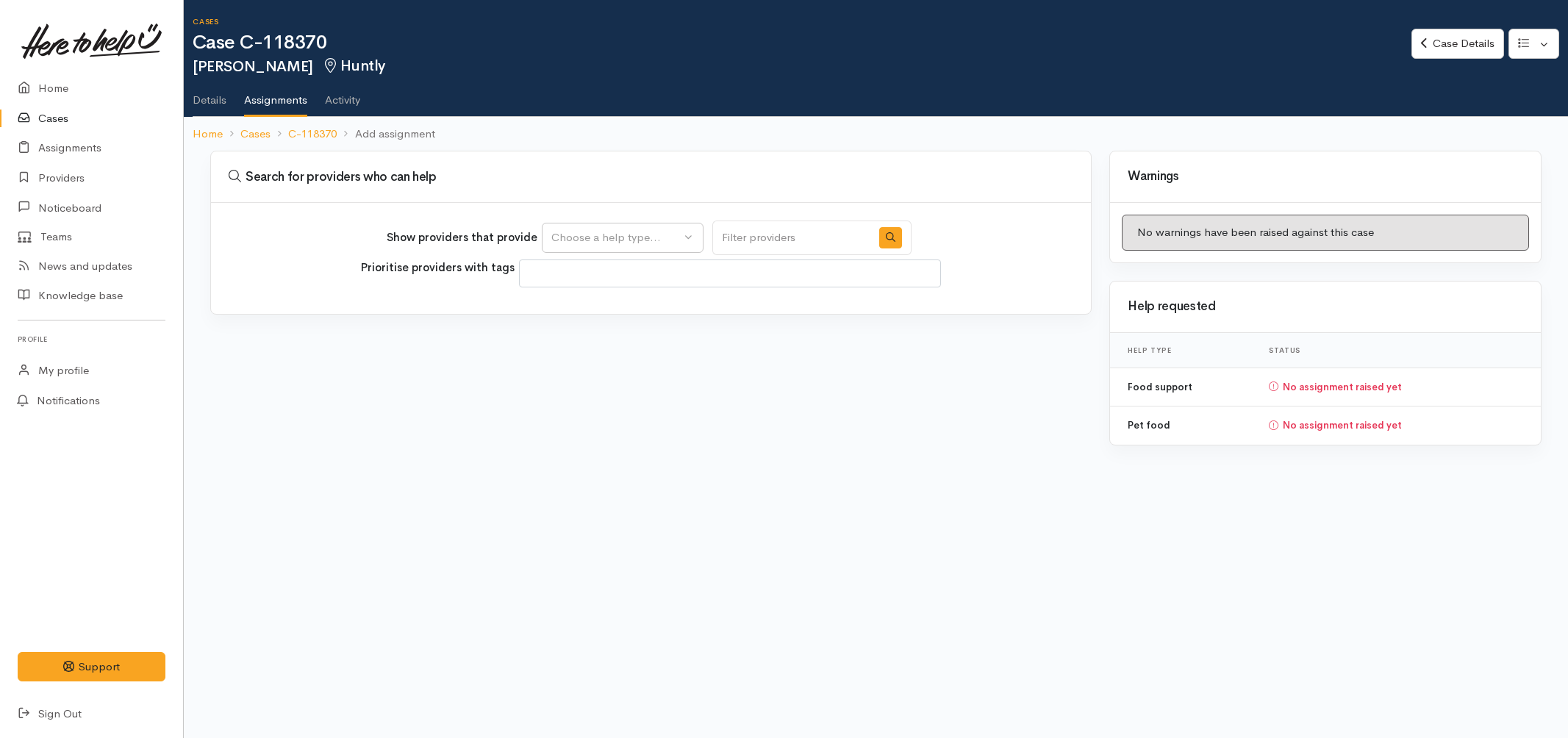
select select
drag, startPoint x: 638, startPoint y: 232, endPoint x: 634, endPoint y: 241, distance: 9.8
click at [637, 231] on div "Choose a help type..." at bounding box center [616, 238] width 129 height 17
click at [1467, 53] on link "Case Details" at bounding box center [1458, 43] width 92 height 30
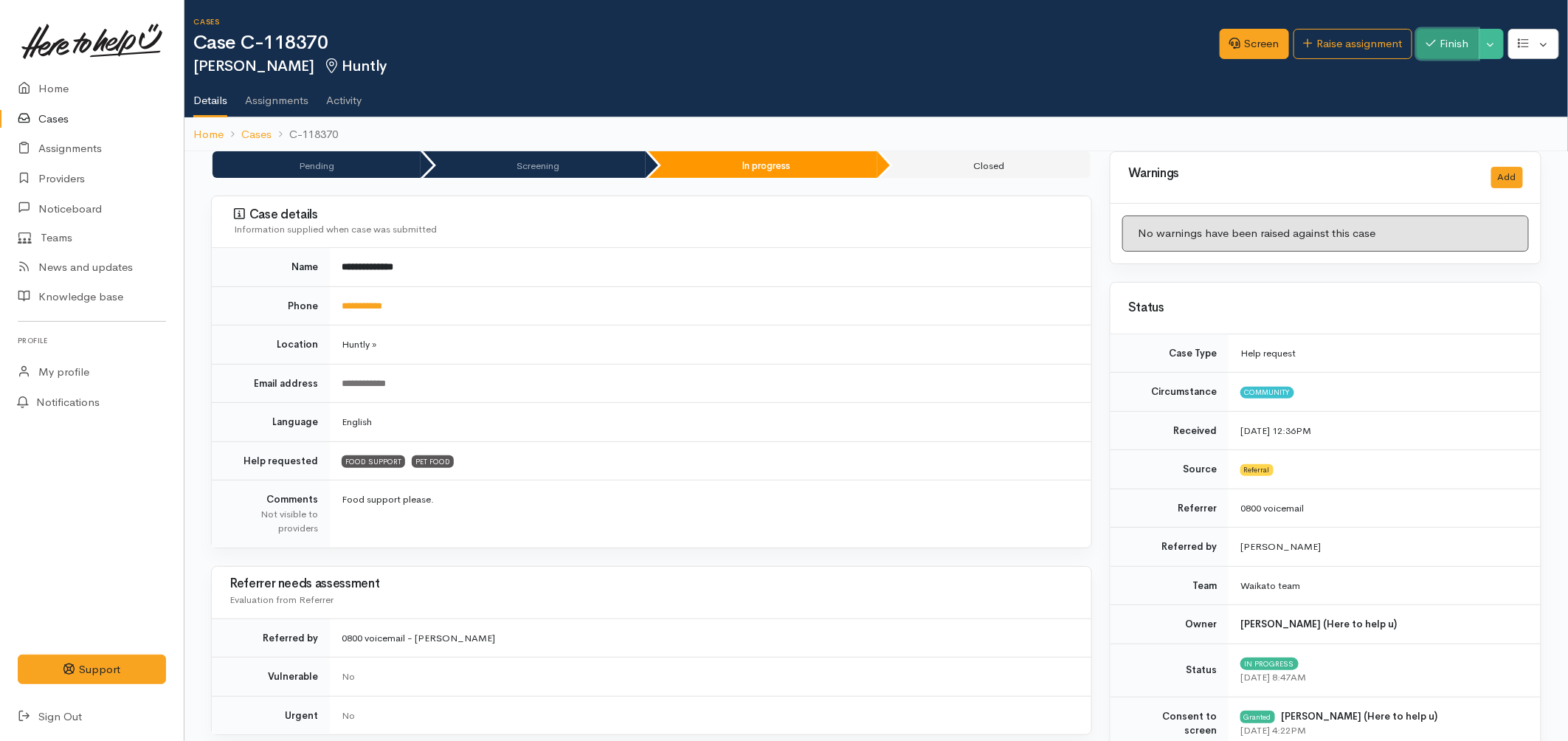
click at [1456, 48] on button "Finish" at bounding box center [1447, 43] width 62 height 30
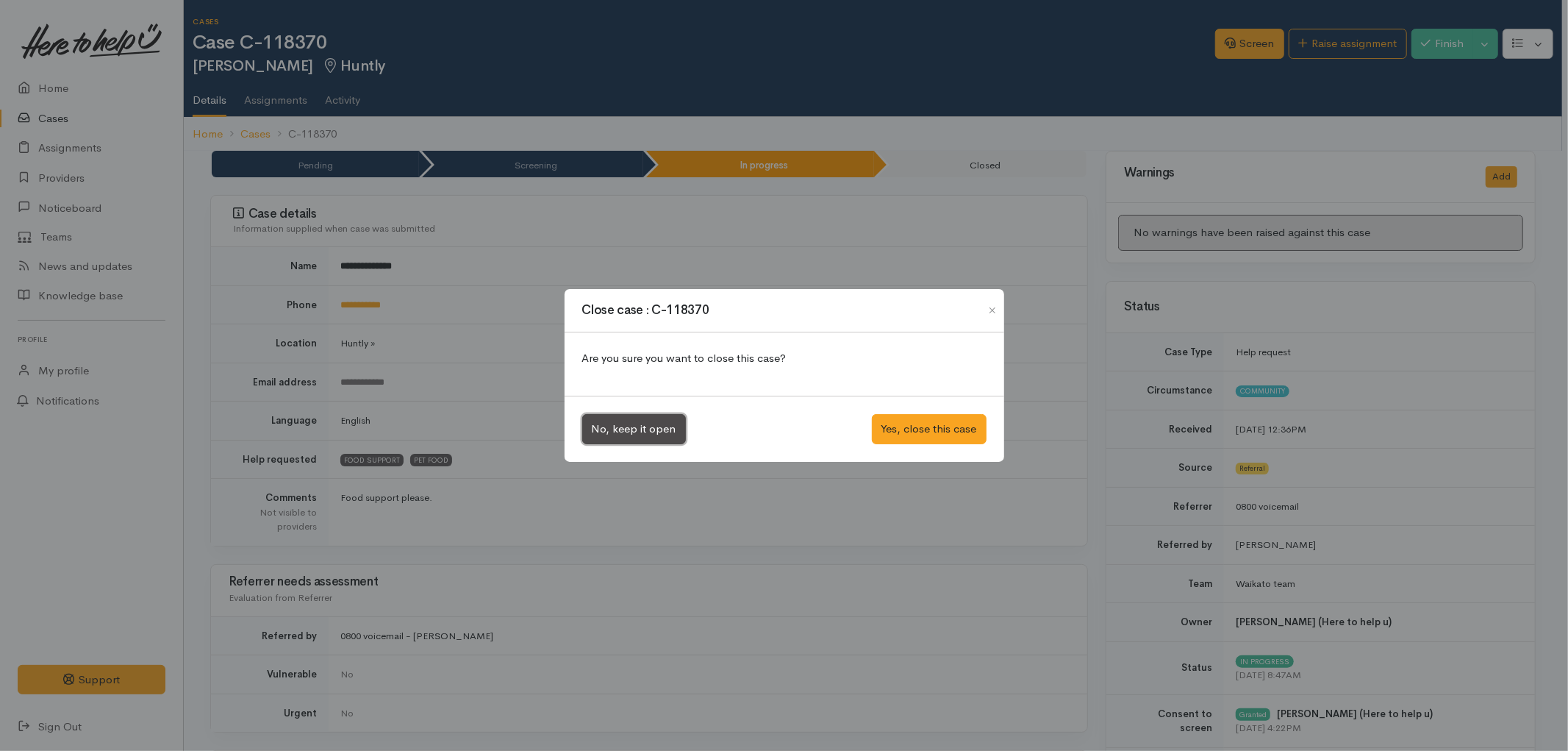
click at [630, 426] on button "No, keep it open" at bounding box center [634, 429] width 104 height 30
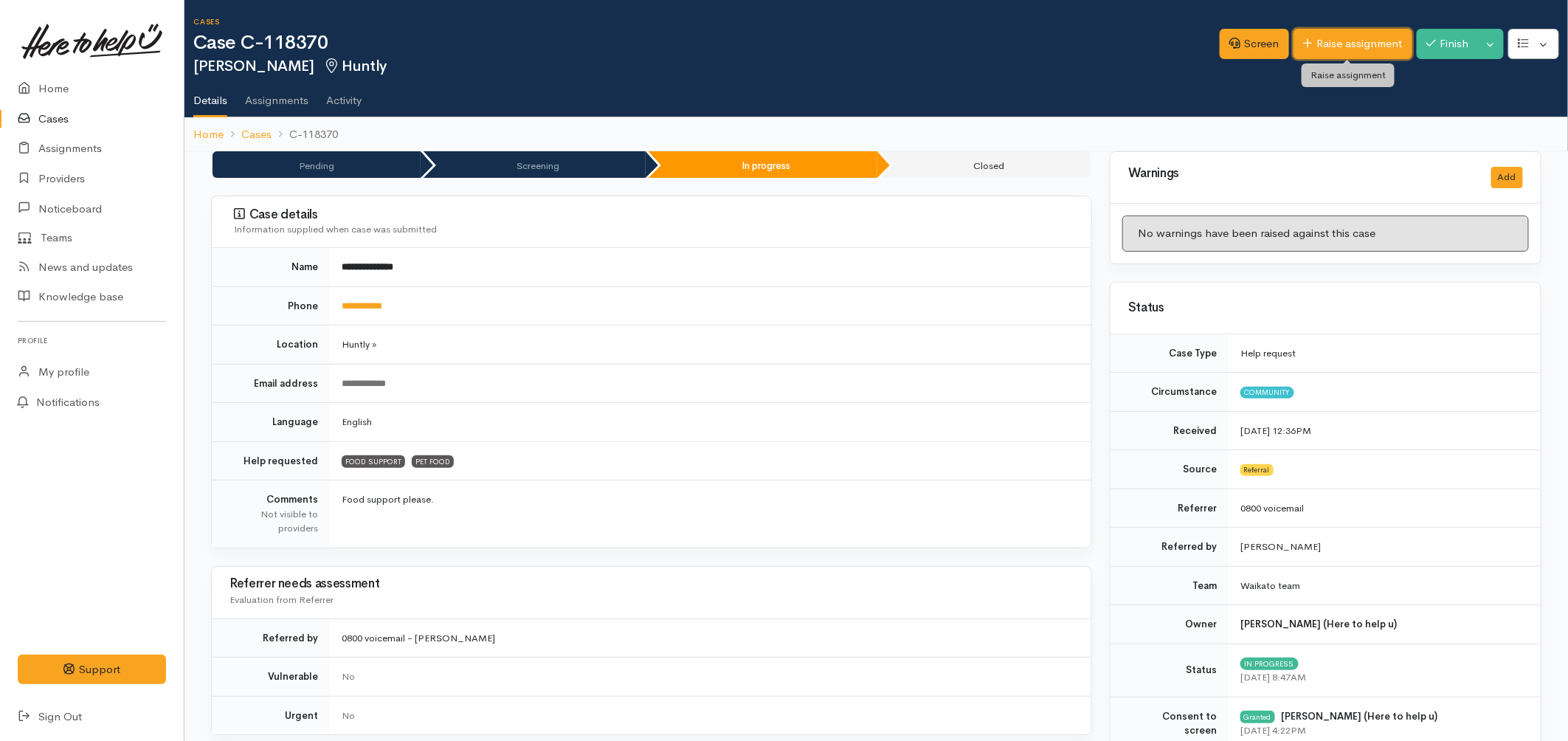
click at [1379, 31] on link "Raise assignment" at bounding box center [1352, 43] width 119 height 30
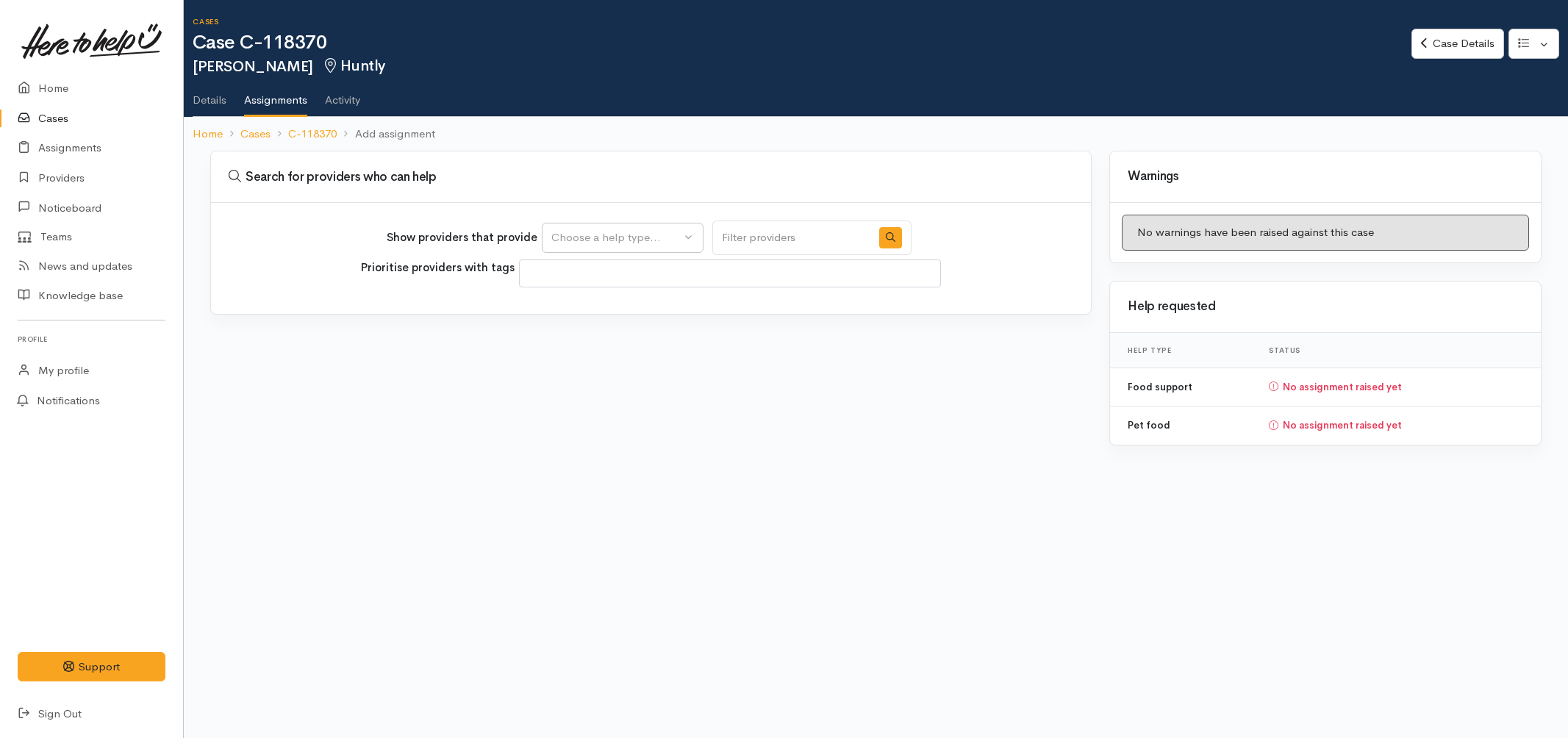
select select
click at [622, 236] on div "Choose a help type..." at bounding box center [616, 238] width 129 height 17
click at [610, 300] on span "Food support" at bounding box center [594, 308] width 68 height 17
select select "3"
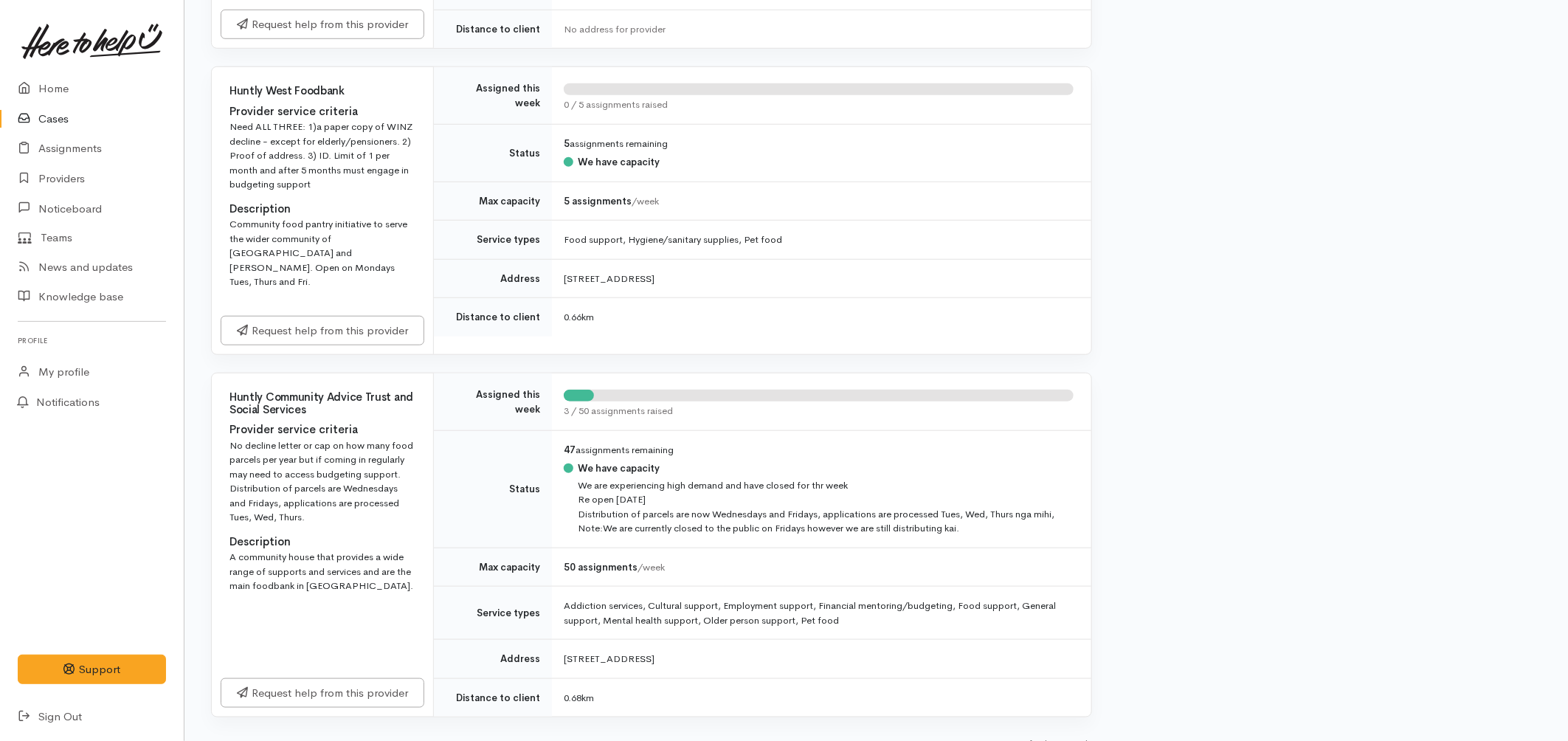
scroll to position [557, 0]
click at [409, 674] on link "Request help from this provider" at bounding box center [322, 689] width 203 height 30
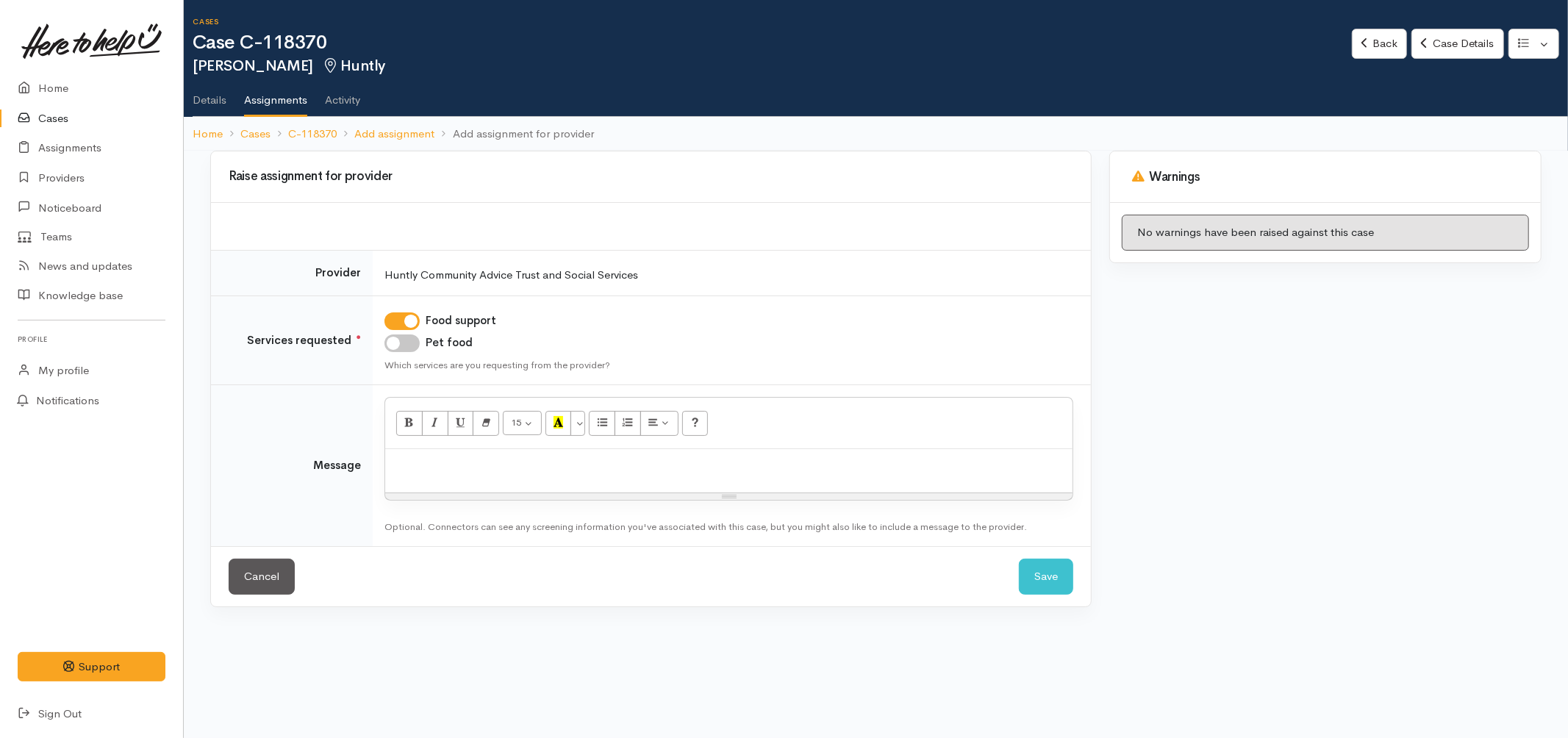
click at [519, 468] on p at bounding box center [729, 465] width 673 height 17
paste div
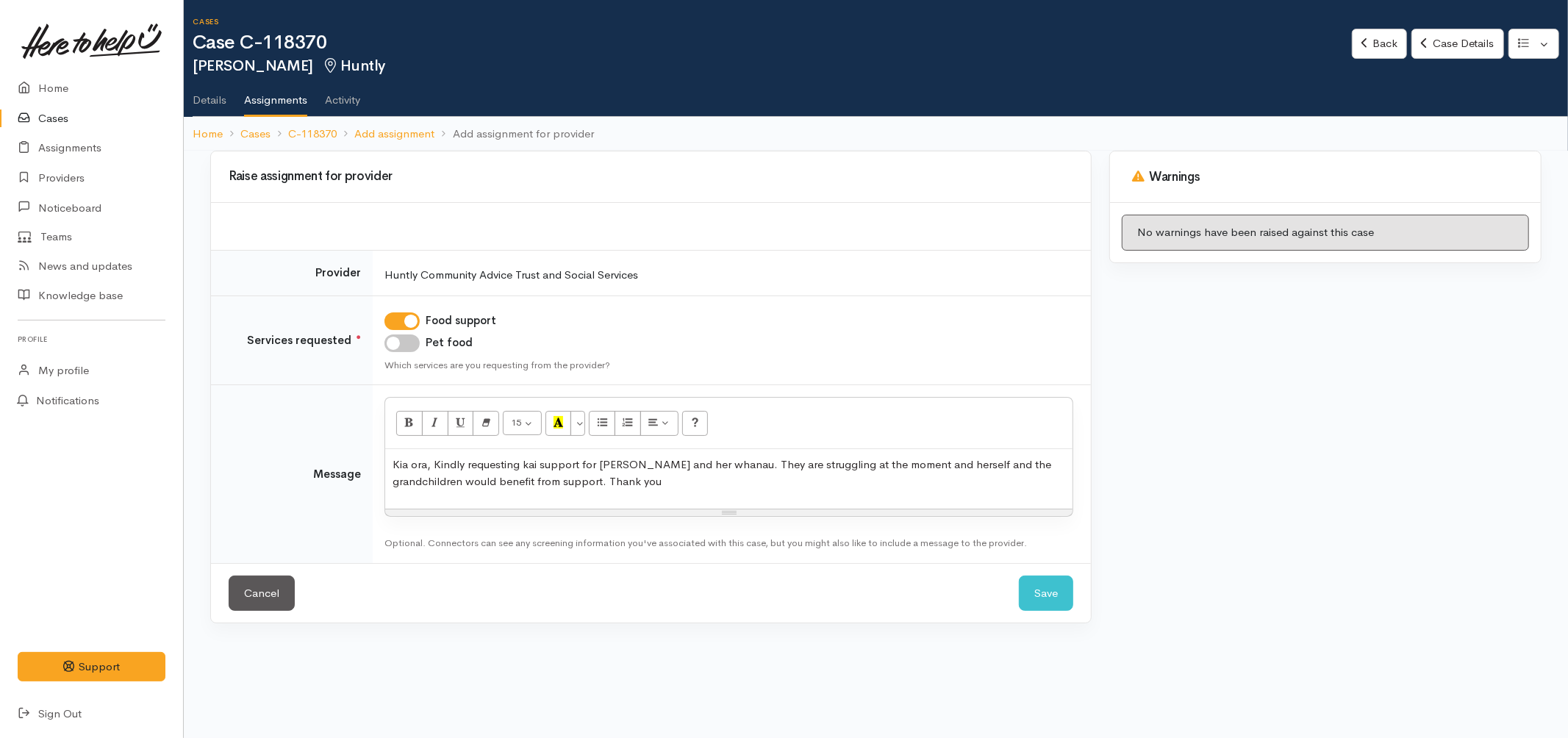
click at [407, 346] on input "Pet food" at bounding box center [402, 343] width 36 height 17
checkbox input "true"
click at [535, 479] on span "Kia ora, Kindly requesting kai support for Julie and her whanau. They are strug…" at bounding box center [722, 473] width 658 height 31
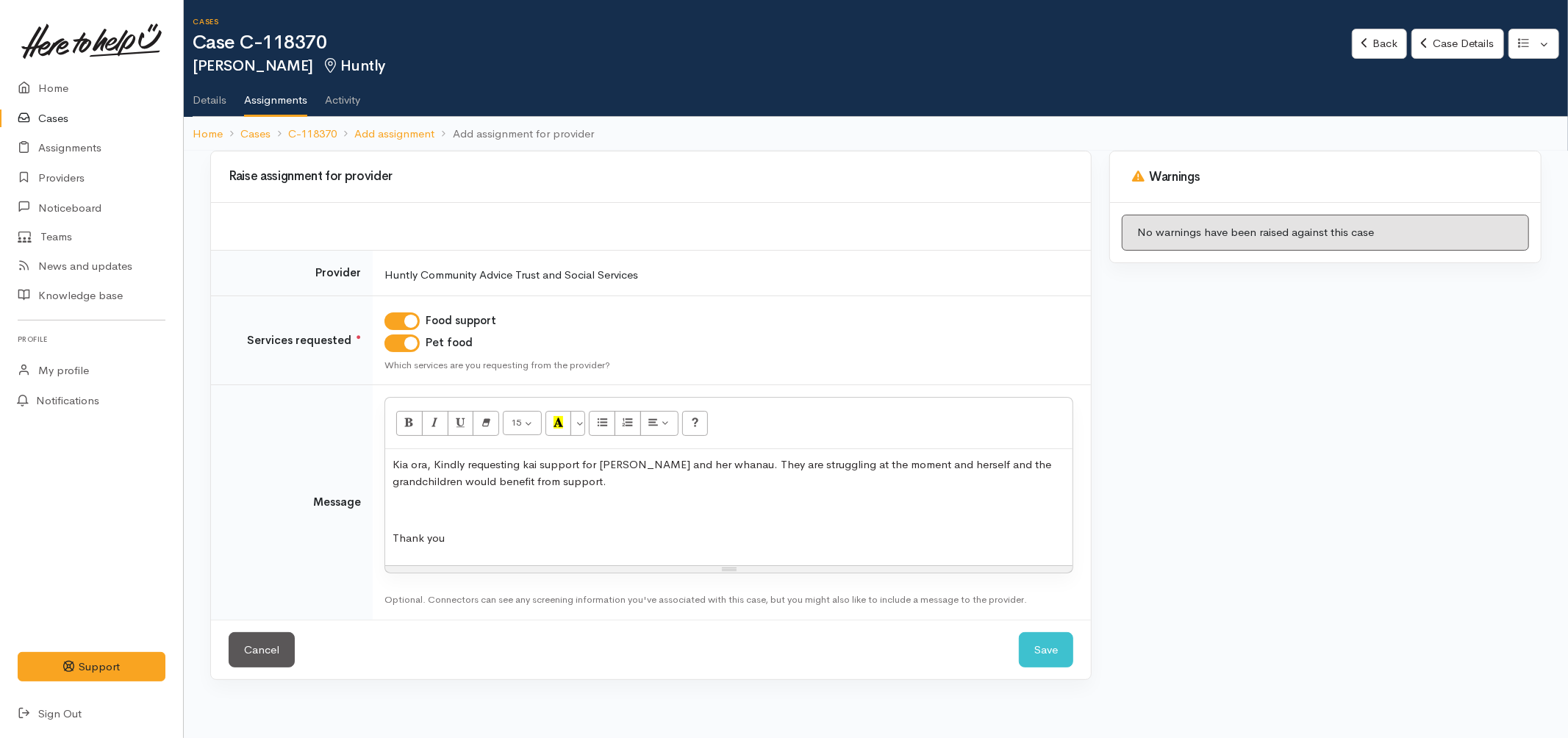
click at [455, 541] on p "Thank you" at bounding box center [729, 539] width 673 height 17
click at [550, 480] on p "Kia ora, Kindly requesting kai support for Julie and her whanau. They are strug…" at bounding box center [729, 473] width 673 height 33
click at [644, 464] on span "Kia ora, Kindly requesting kai support for Julie and her whanau. They are strug…" at bounding box center [722, 473] width 658 height 31
click at [687, 463] on span "Kia ora, Kindly requesting kai support for Julie, her whanau. They are struggli…" at bounding box center [712, 473] width 640 height 31
click at [1041, 640] on button "Save" at bounding box center [1046, 651] width 55 height 36
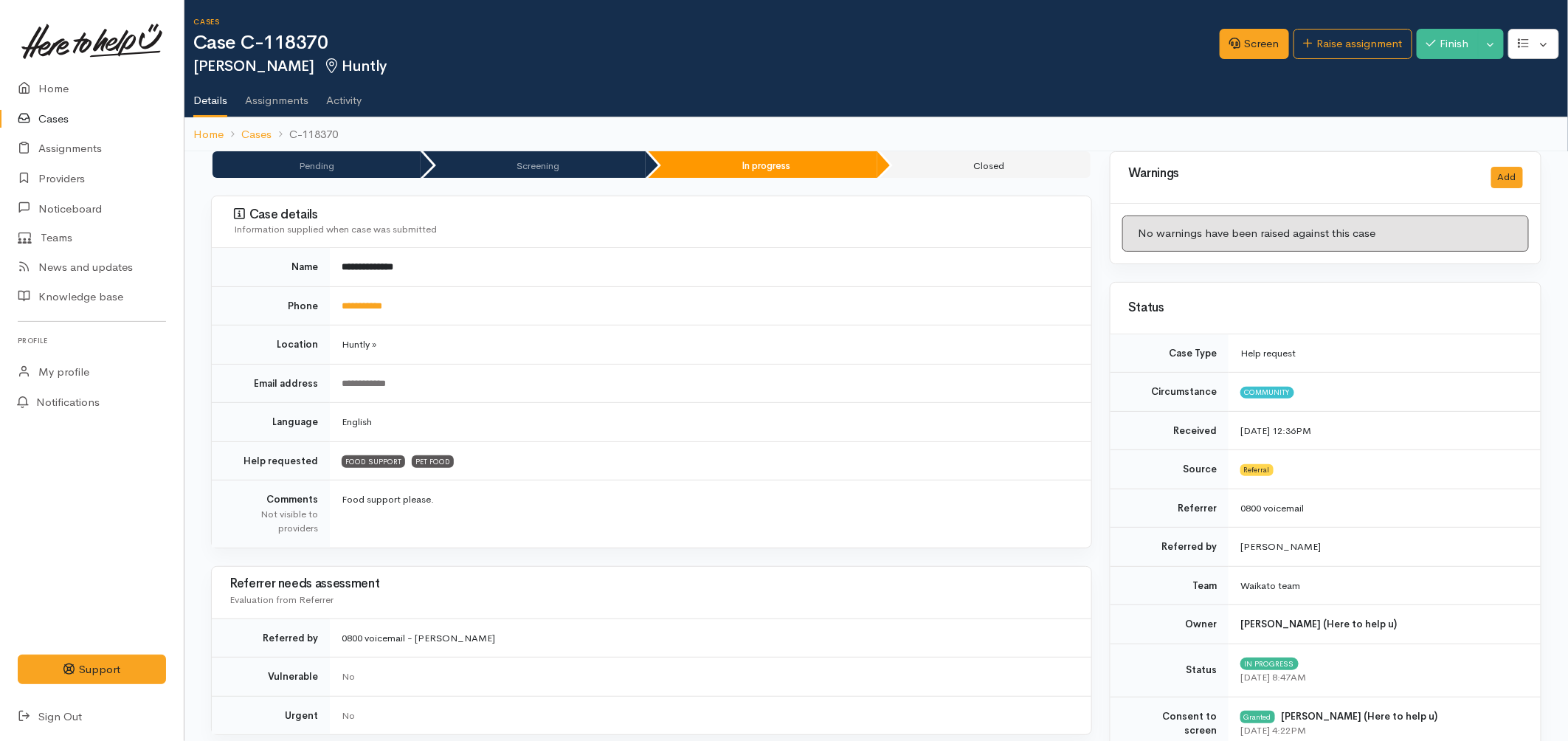
click at [56, 107] on link "Cases" at bounding box center [91, 119] width 183 height 30
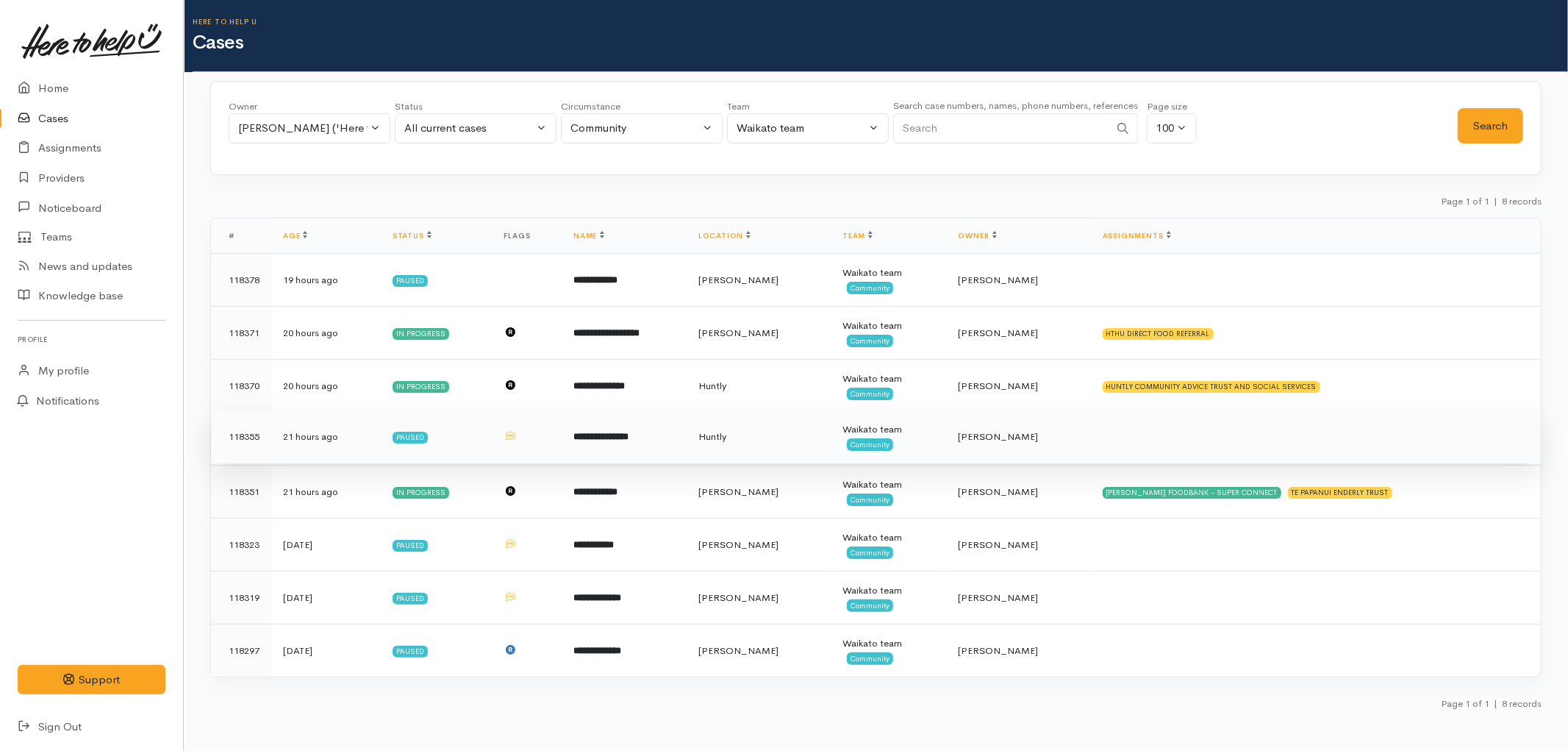
click at [890, 450] on span "Community" at bounding box center [870, 444] width 46 height 12
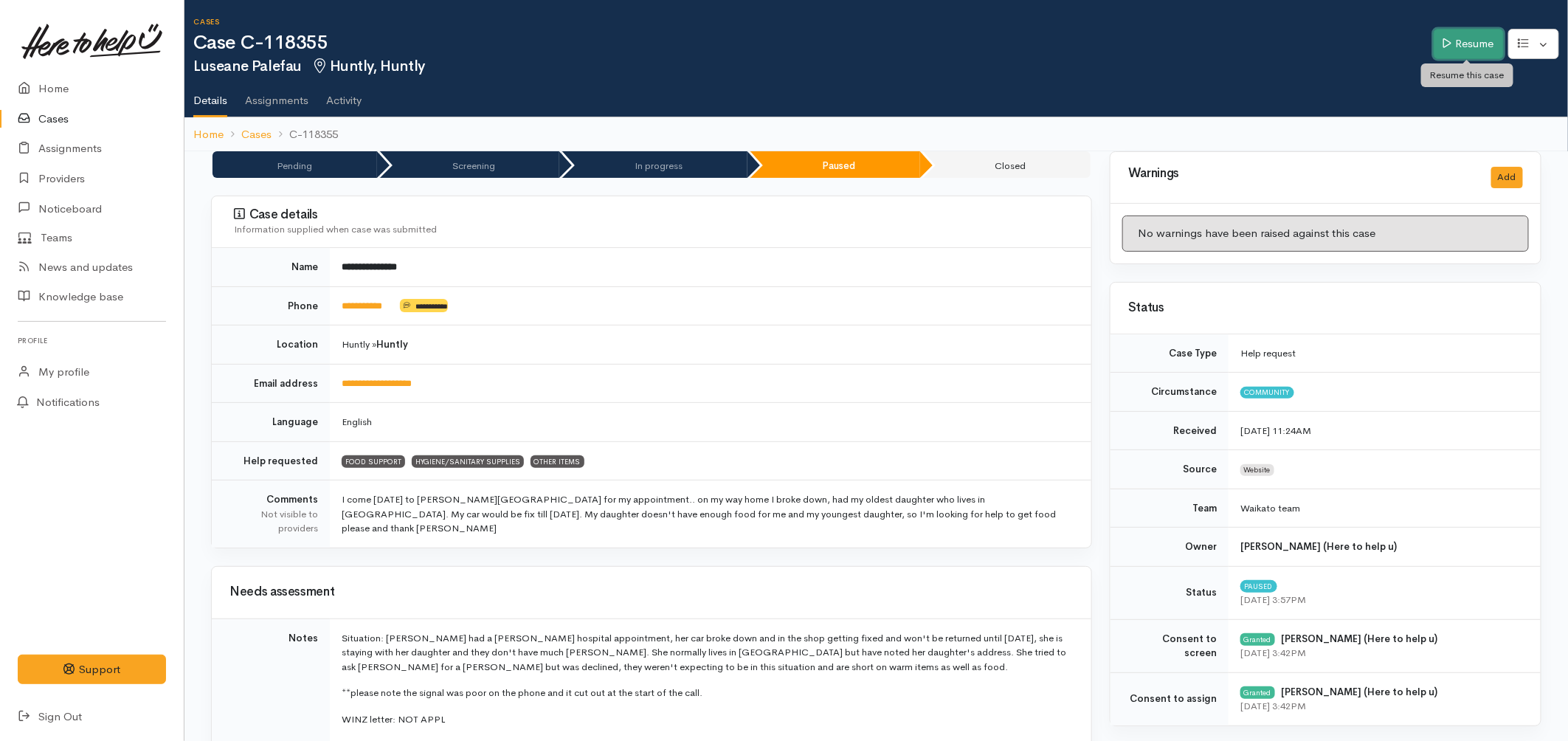
click at [1456, 49] on link "Resume" at bounding box center [1468, 43] width 70 height 30
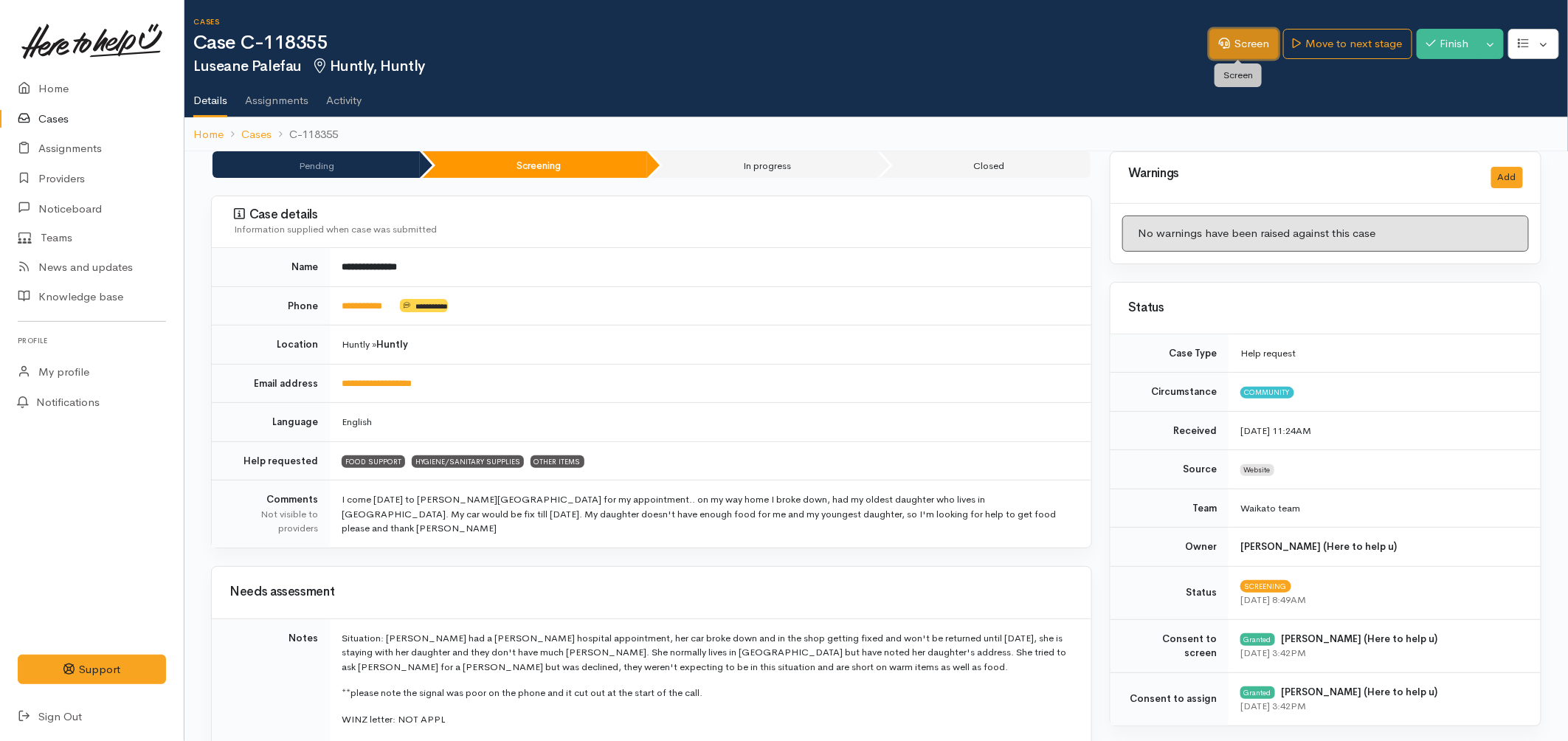
click at [1226, 38] on link "Screen" at bounding box center [1244, 43] width 70 height 30
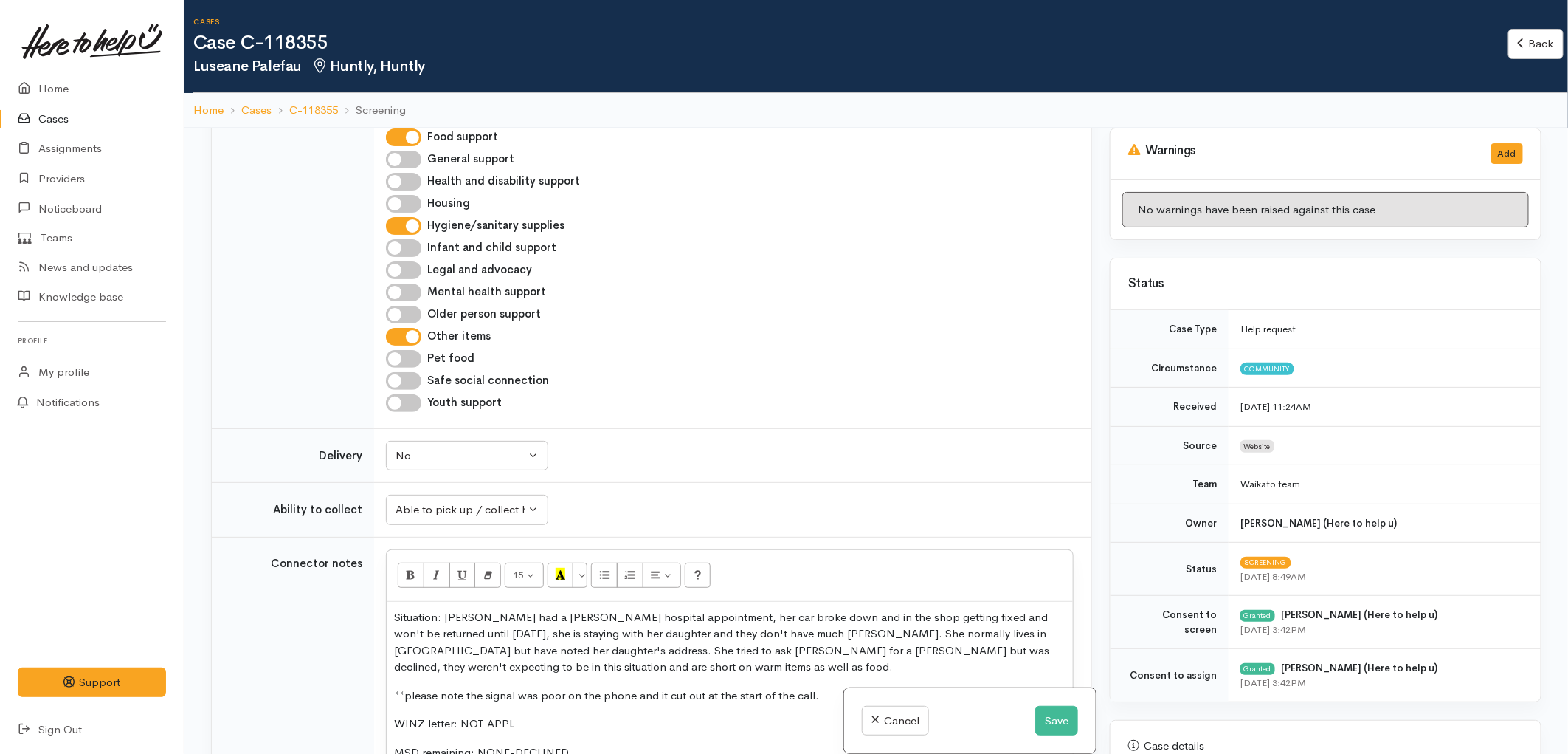
scroll to position [1722, 0]
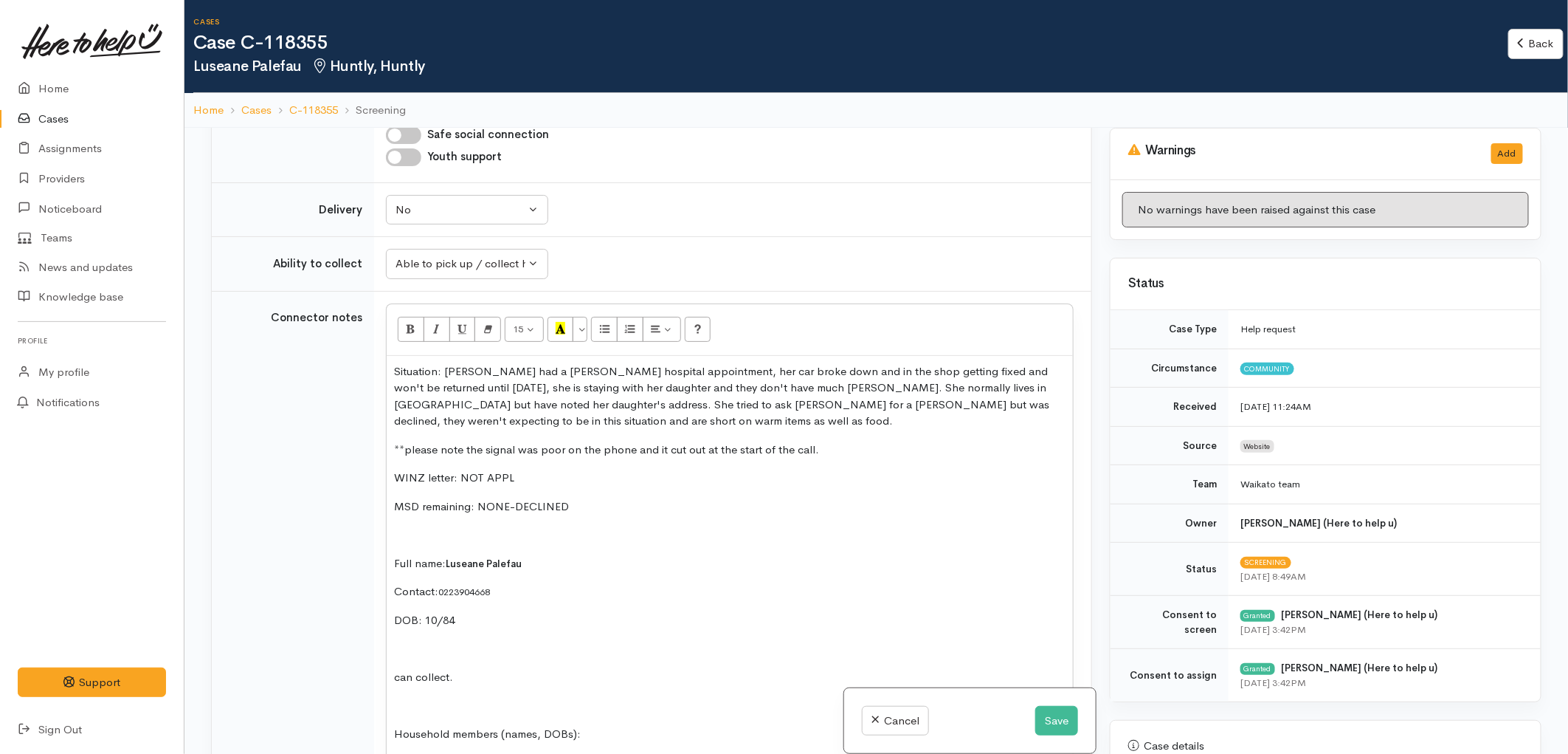
click at [807, 442] on p "**please note the signal was poor on the phone and it cut out at the start of t…" at bounding box center [729, 450] width 671 height 17
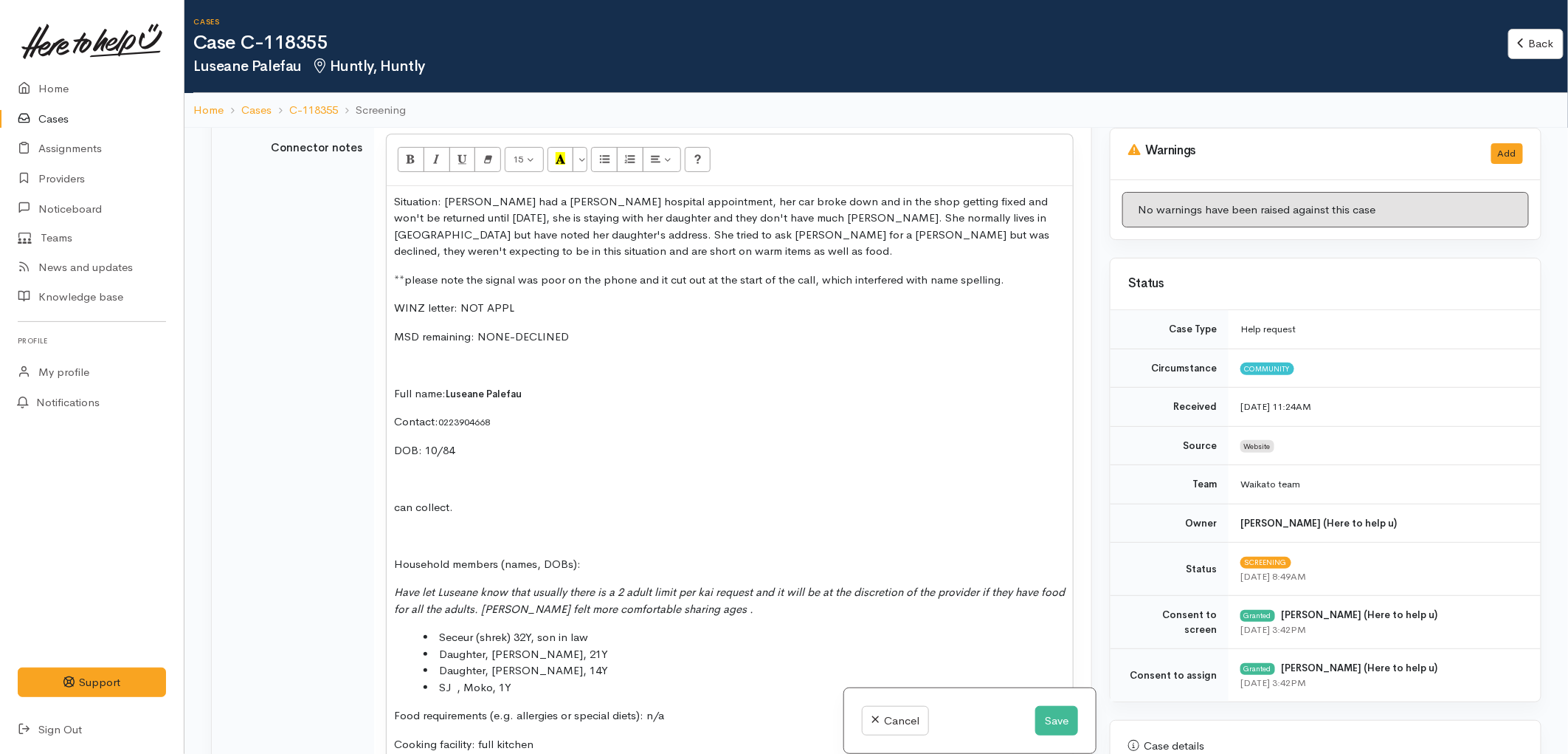
scroll to position [1892, 0]
drag, startPoint x: 515, startPoint y: 571, endPoint x: 473, endPoint y: 563, distance: 42.8
click at [473, 628] on li "Seceur (shrek) 32Y, son in law" at bounding box center [744, 637] width 641 height 17
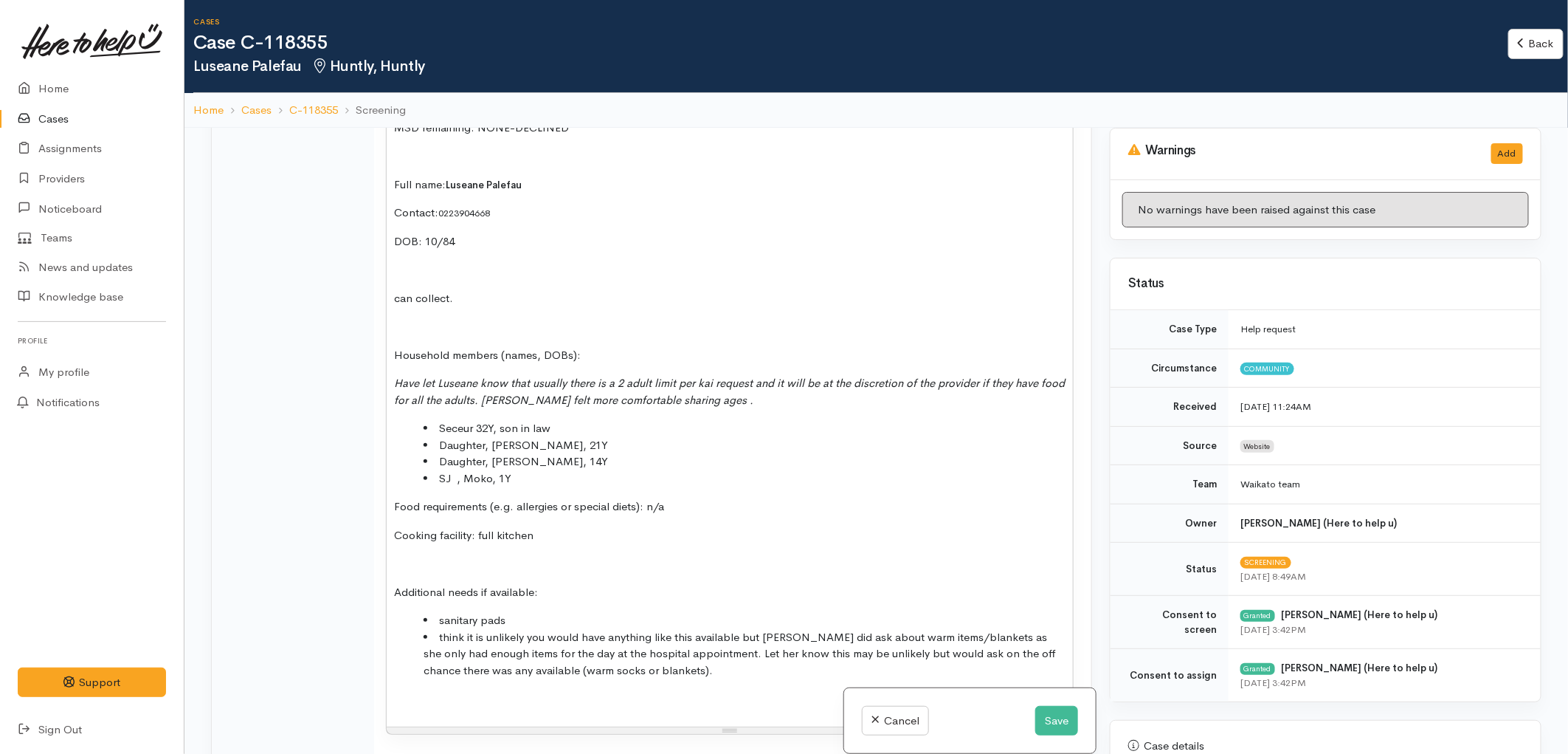
scroll to position [2139, 0]
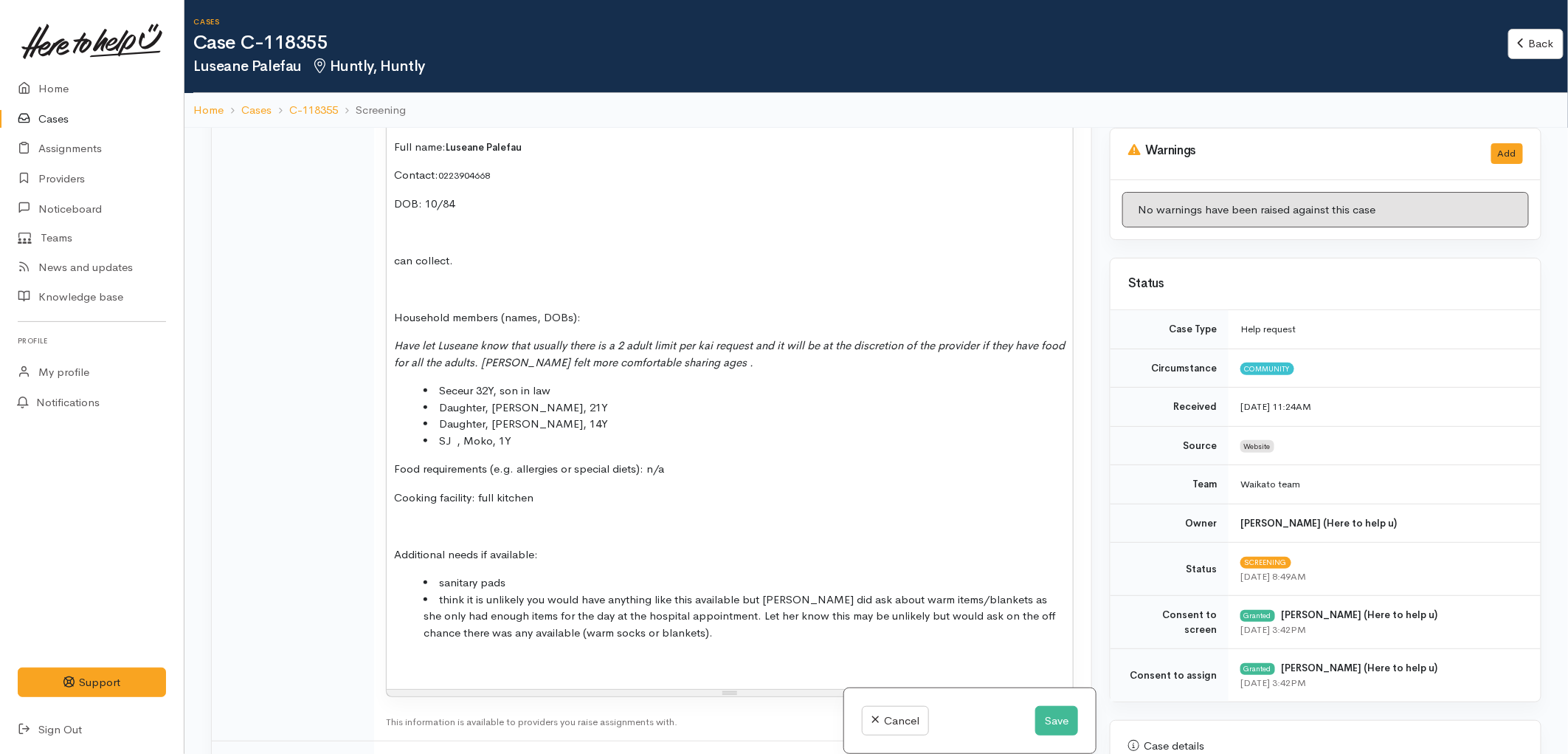
click at [641, 591] on li "think it is unlikely you would have anything like this available but Luseane di…" at bounding box center [744, 617] width 641 height 50
drag, startPoint x: 895, startPoint y: 564, endPoint x: 720, endPoint y: 561, distance: 175.0
click at [720, 591] on li "think it is unlikely you would have anything like this available but Luseane di…" at bounding box center [744, 617] width 641 height 50
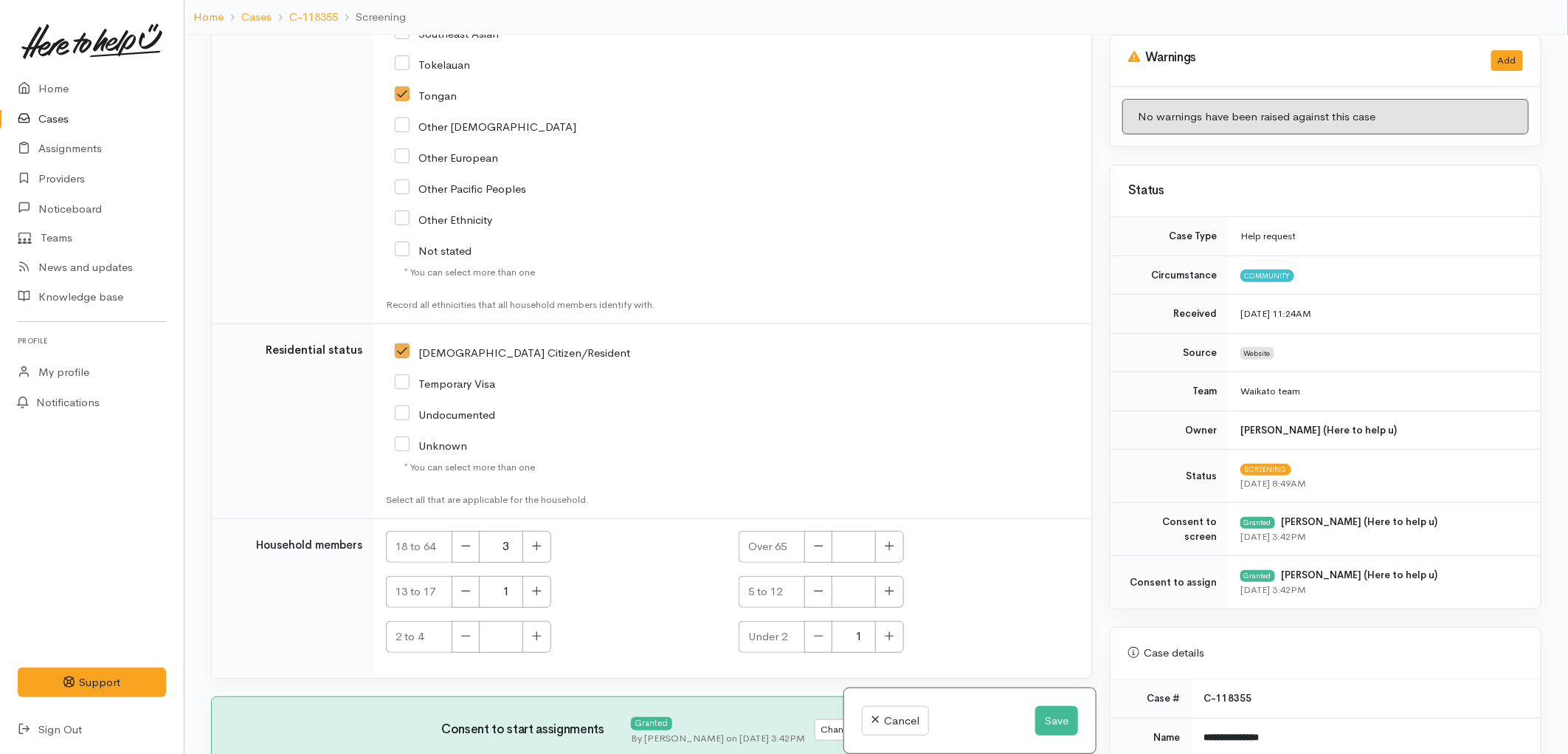
scroll to position [128, 0]
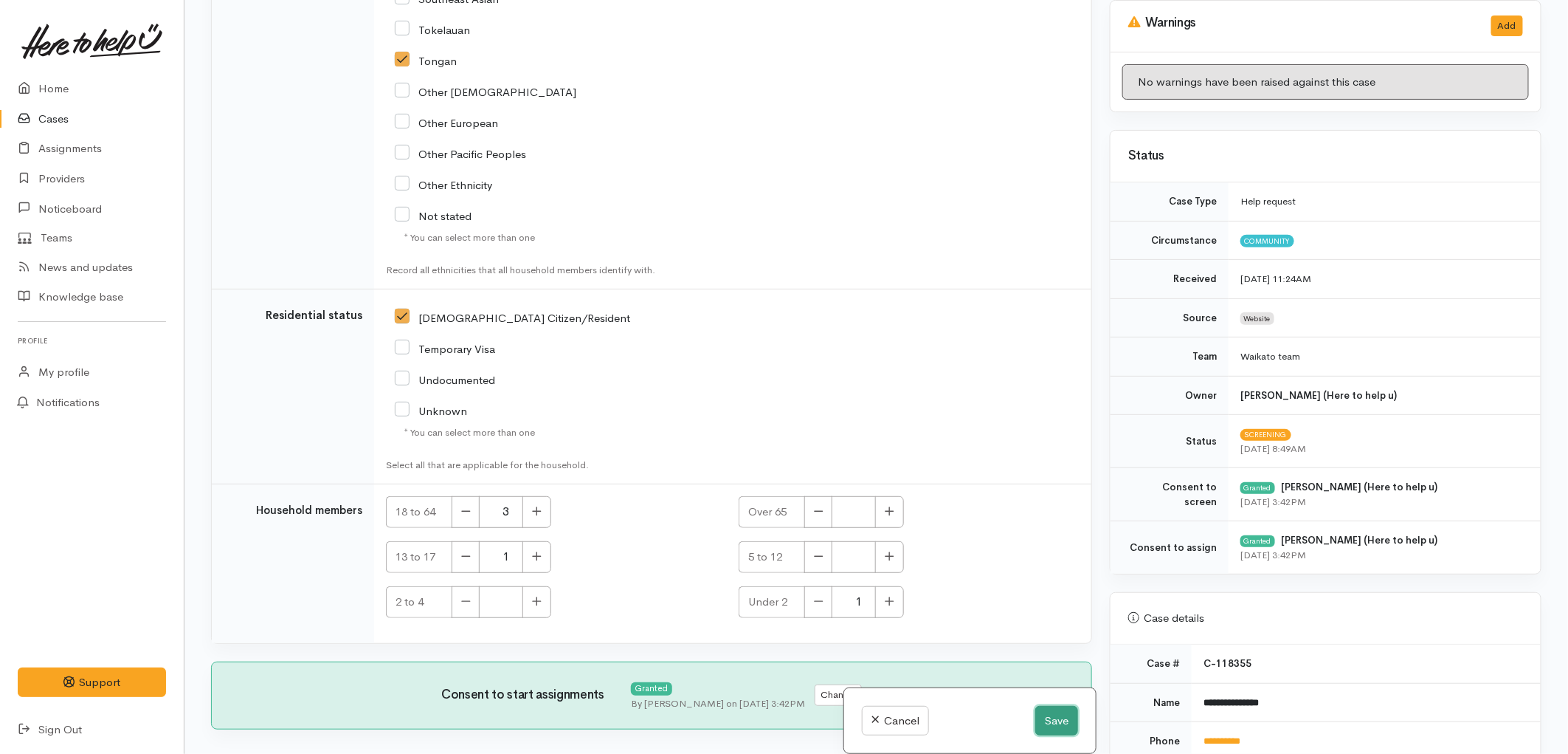
click at [1046, 717] on button "Save" at bounding box center [1056, 720] width 43 height 30
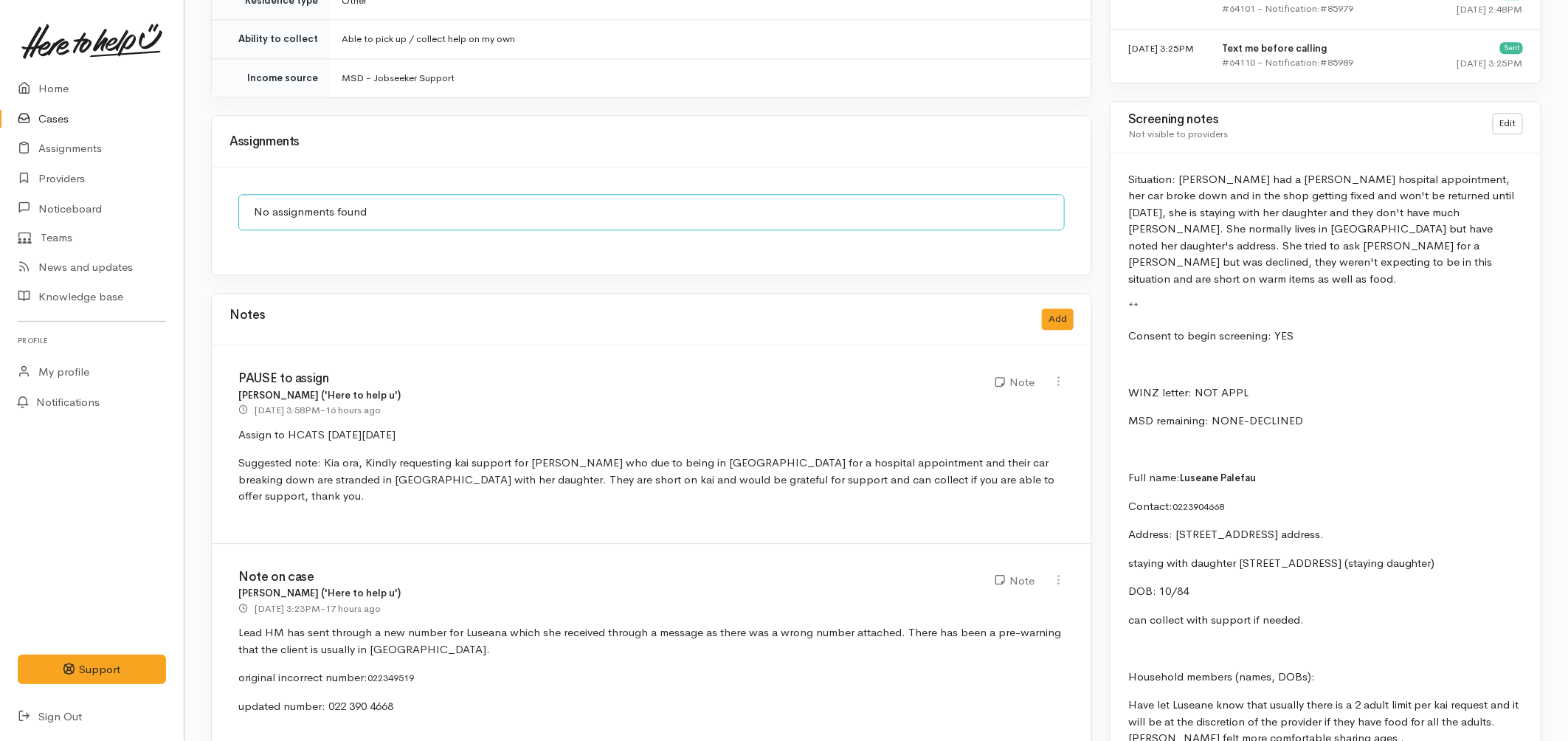
scroll to position [1804, 0]
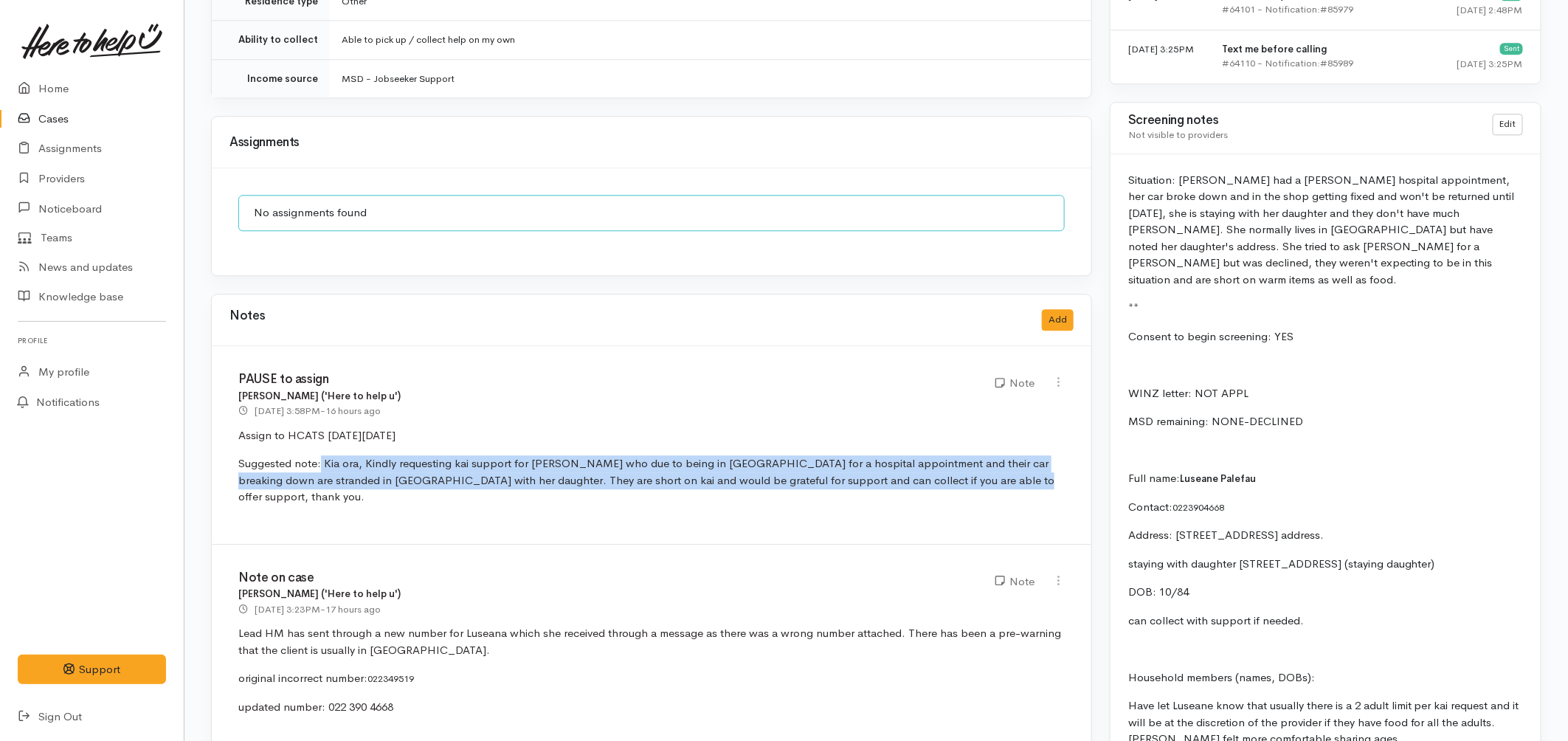
drag, startPoint x: 320, startPoint y: 446, endPoint x: 947, endPoint y: 481, distance: 628.0
click at [947, 481] on div "PAUSE to assign Eilidh Botha ('Here to help u') 29 Sep 2025 3:58PM - 16 hours a…" at bounding box center [652, 445] width 880 height 198
copy p "Kia ora, Kindly requesting kai support for Luseane who due to being in Hamilton…"
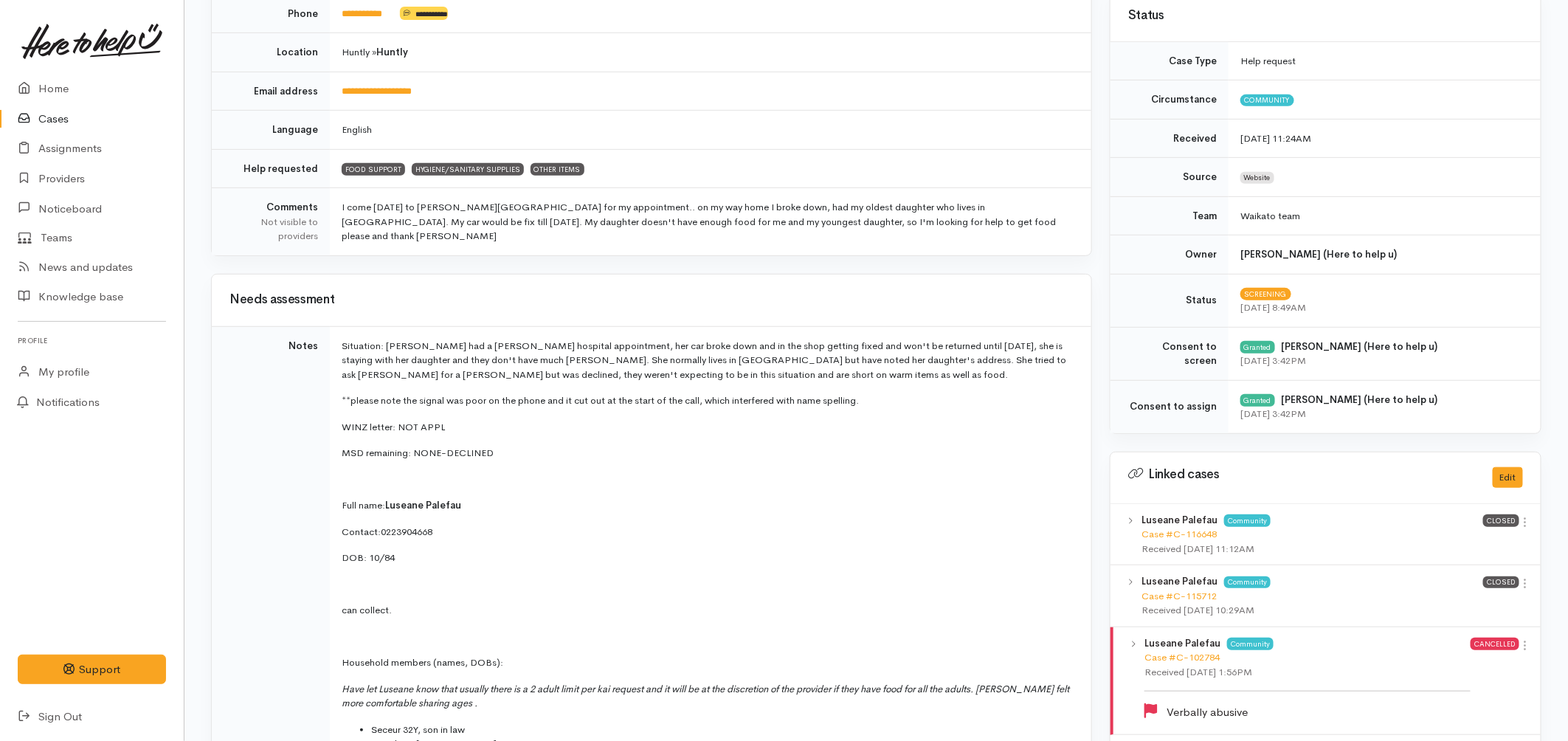
scroll to position [0, 0]
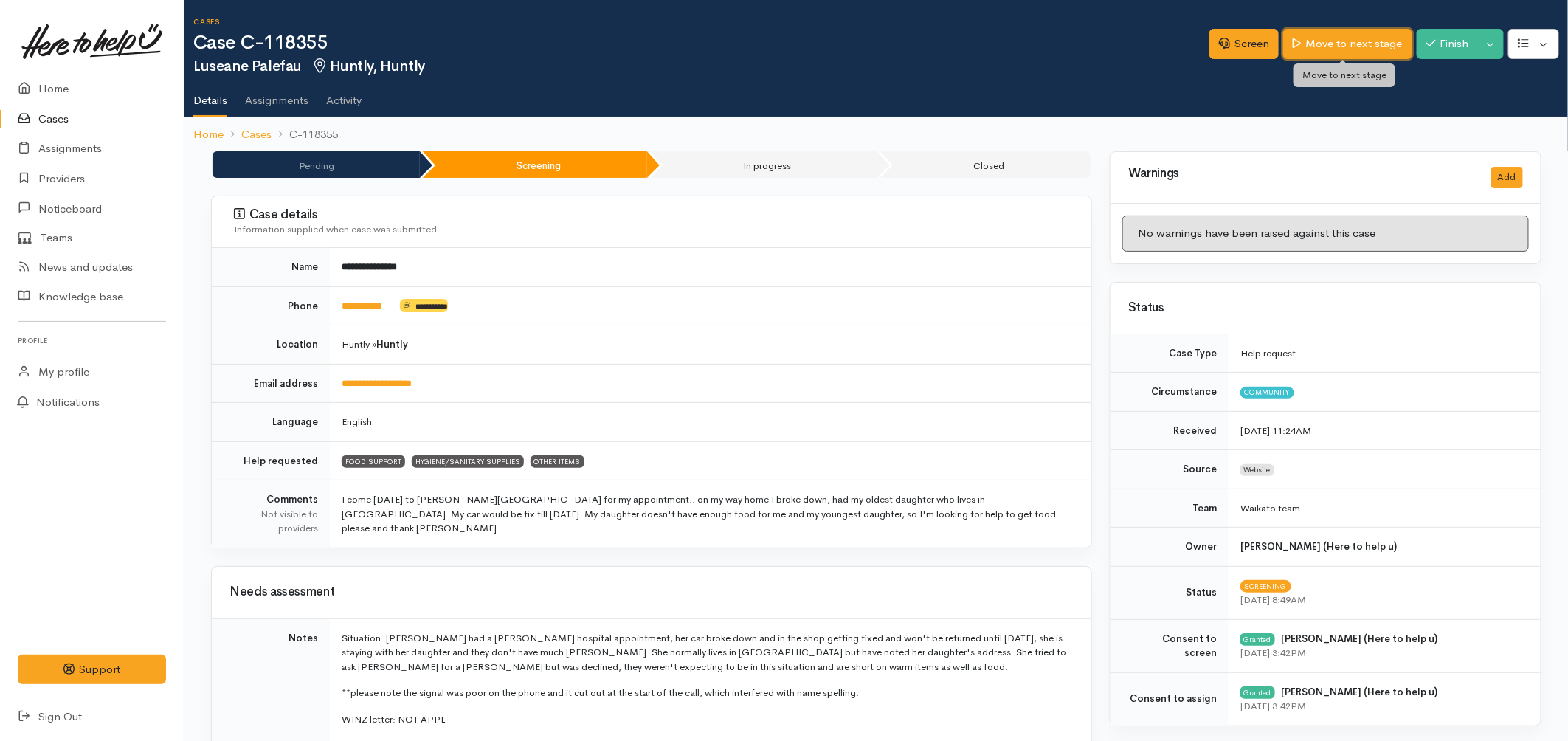
click at [1319, 43] on link "Move to next stage" at bounding box center [1347, 43] width 129 height 30
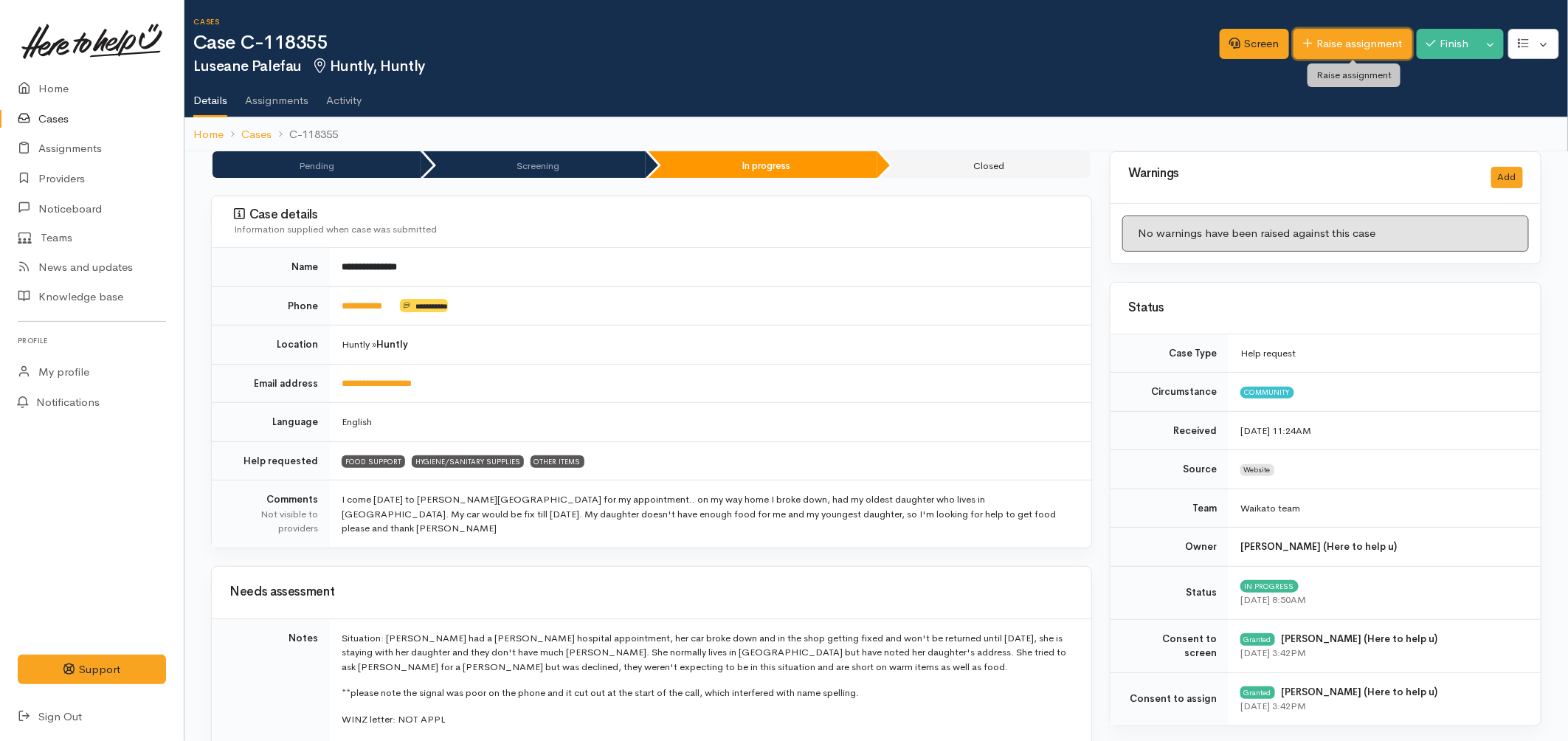
click at [1347, 51] on link "Raise assignment" at bounding box center [1352, 43] width 119 height 30
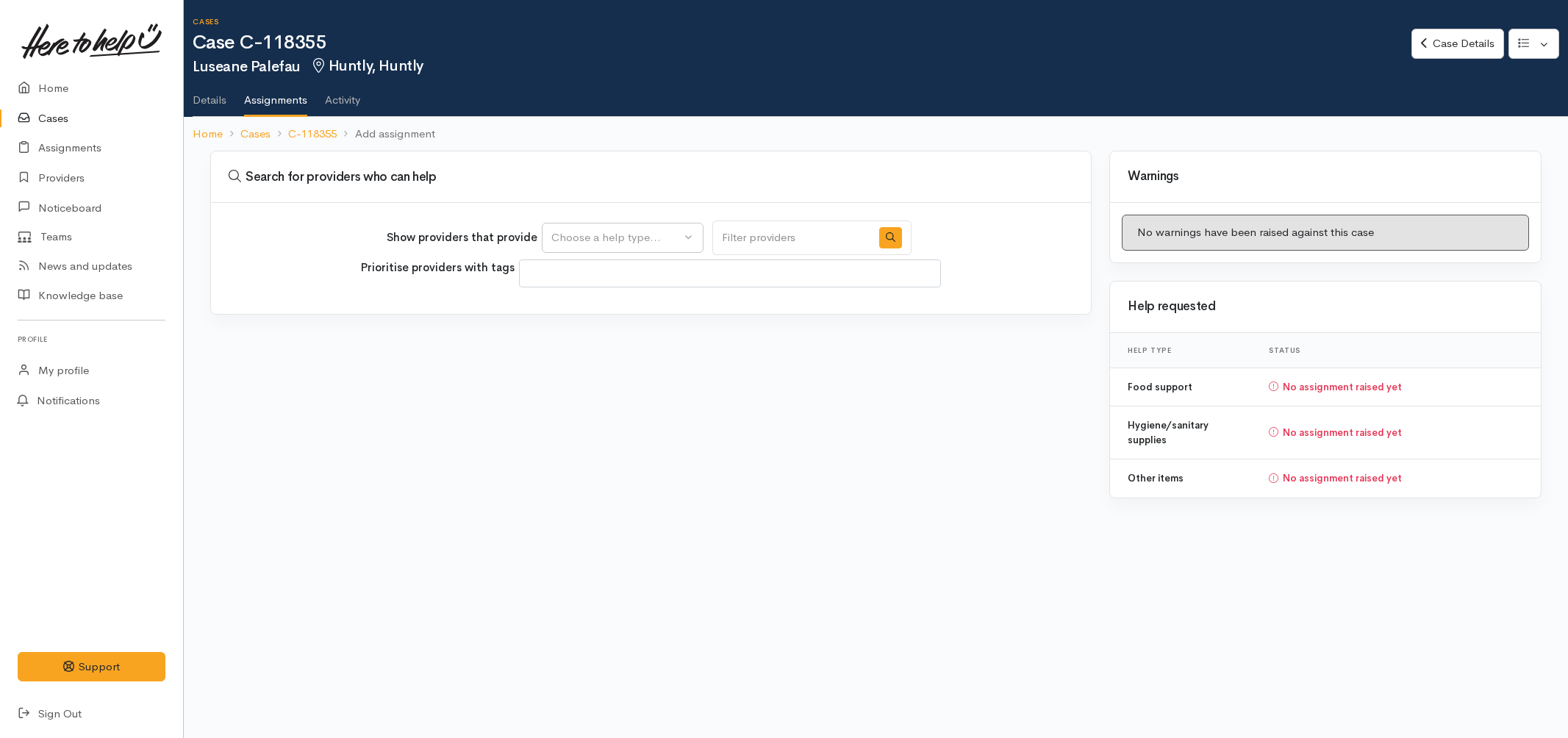
select select
click at [597, 245] on div "Choose a help type..." at bounding box center [616, 238] width 129 height 17
click at [582, 308] on span "Food support" at bounding box center [594, 308] width 68 height 17
select select "3"
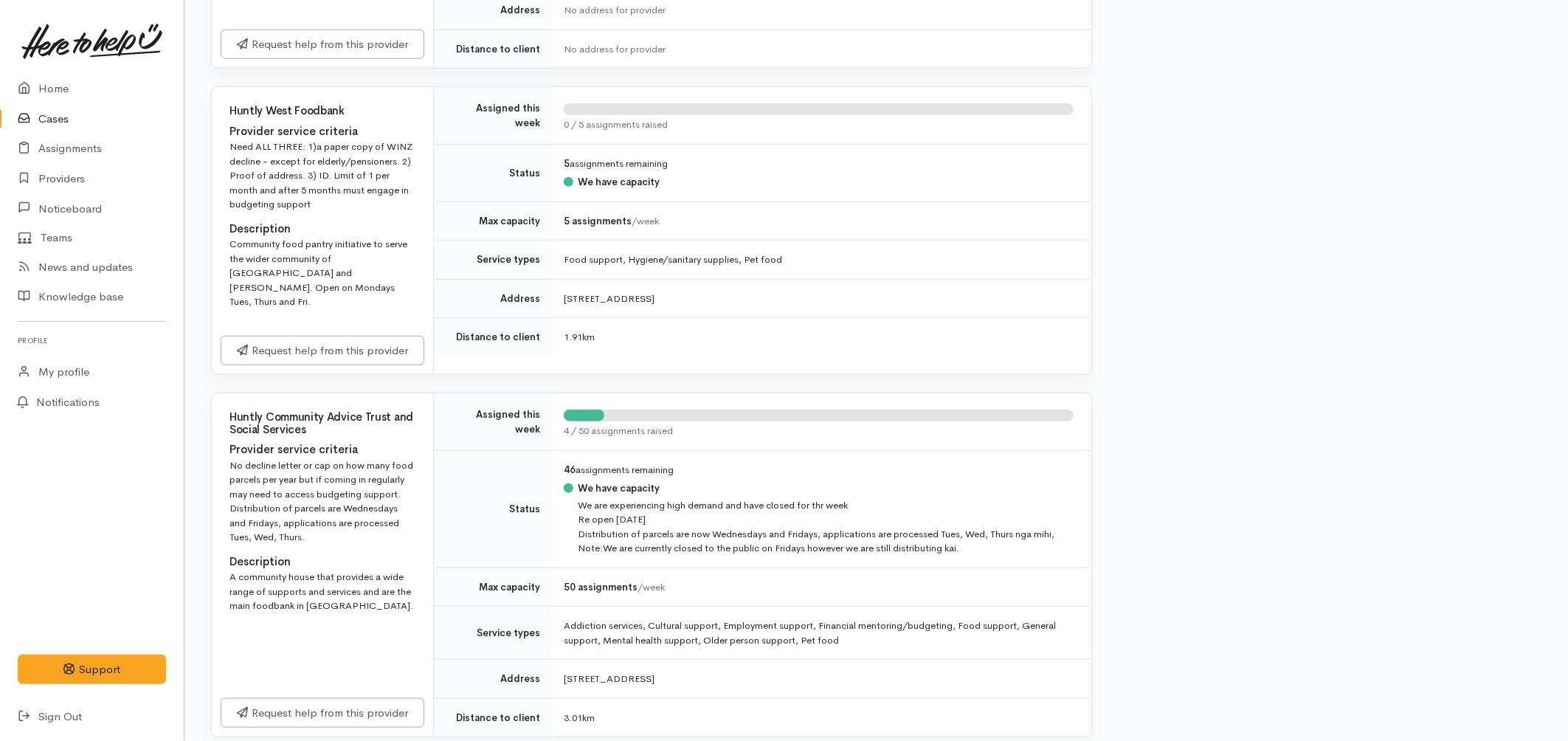
scroll to position [557, 0]
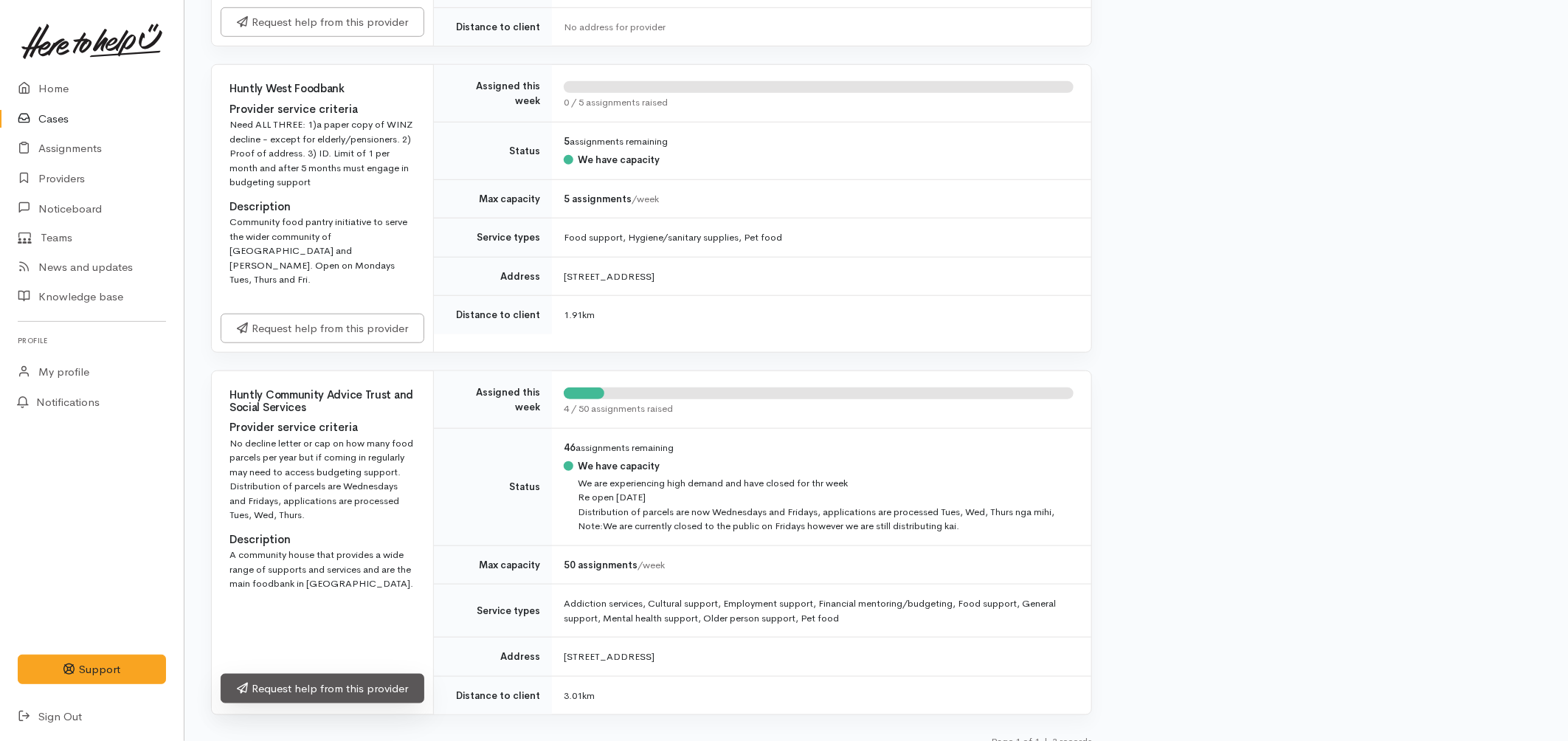
click at [365, 674] on link "Request help from this provider" at bounding box center [322, 689] width 203 height 30
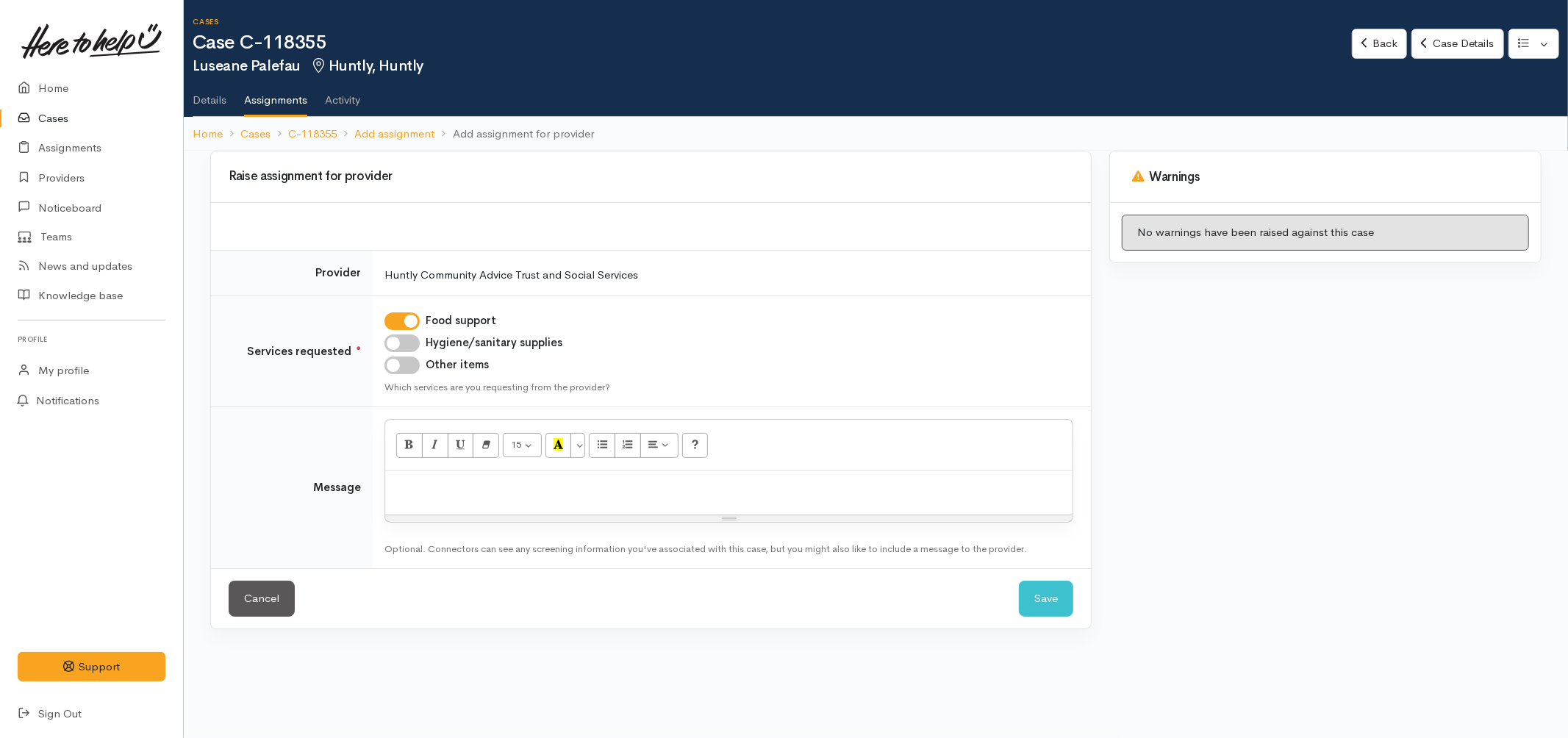
click at [470, 503] on div at bounding box center [729, 493] width 688 height 43
paste div
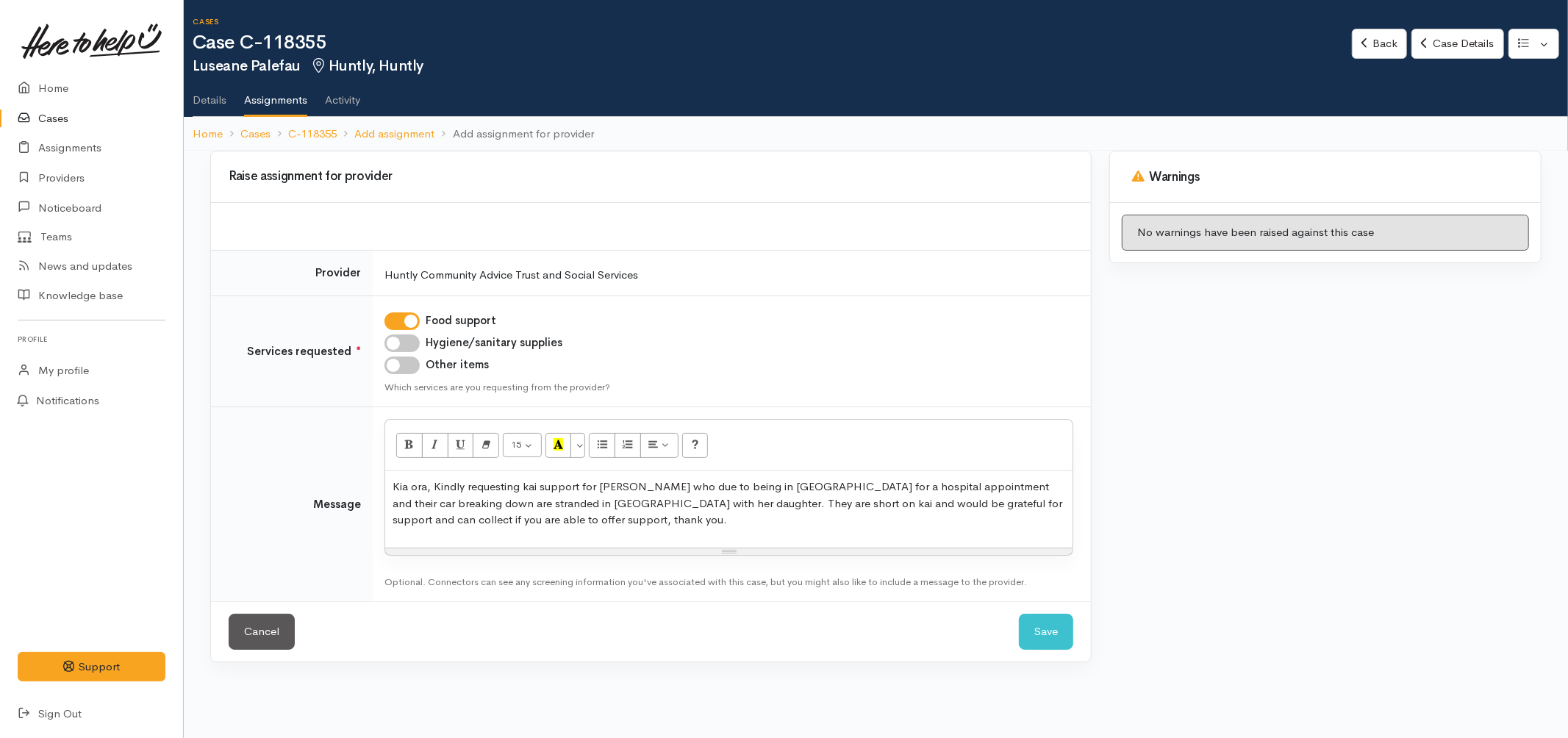
click at [405, 361] on input "Other items" at bounding box center [402, 366] width 36 height 17
checkbox input "true"
click at [398, 341] on input "Hygiene/sanitary supplies" at bounding box center [402, 343] width 36 height 17
checkbox input "true"
click at [437, 483] on span "Kia ora, Kindly requesting kai support for Luseane who due to being in Hamilton…" at bounding box center [727, 502] width 670 height 47
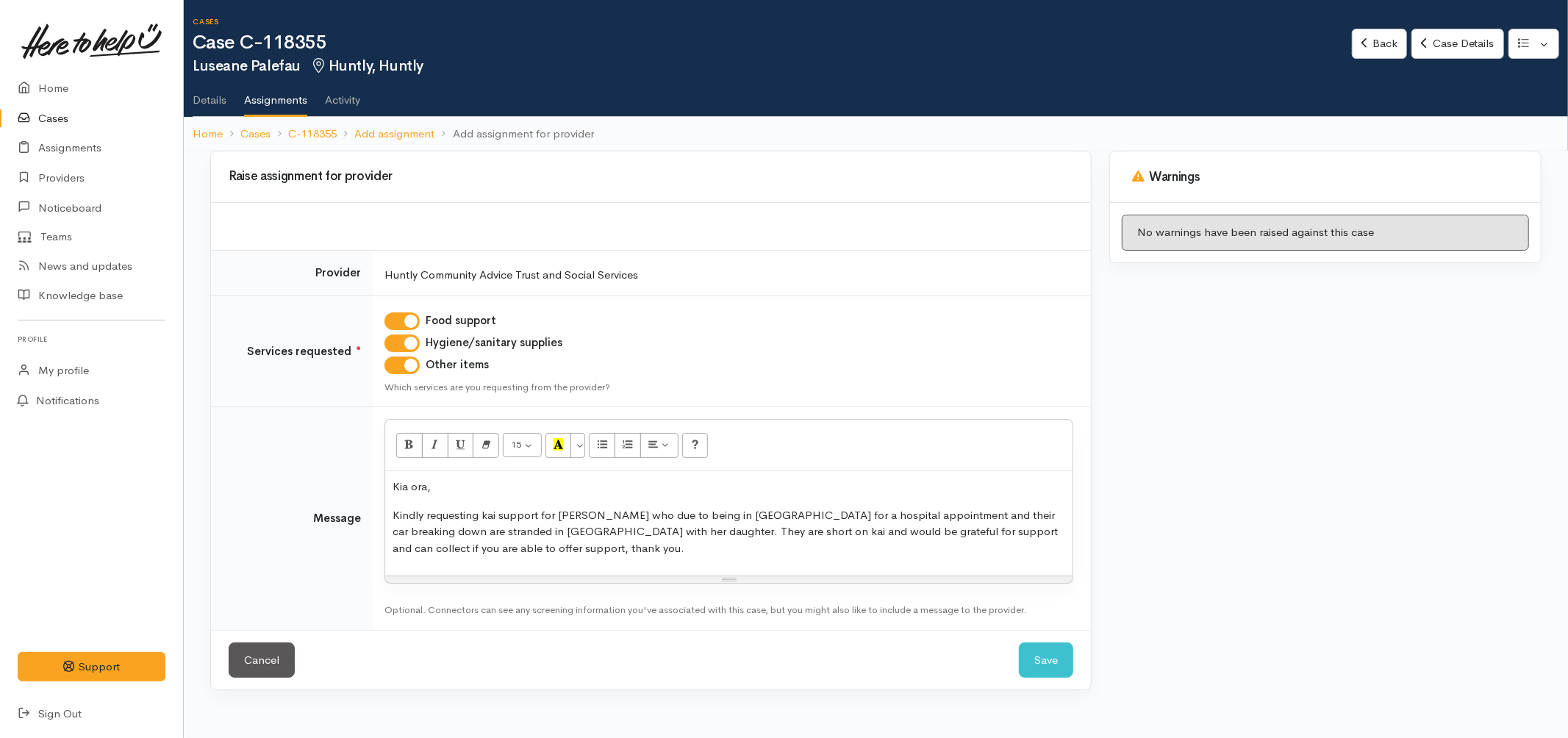
click at [509, 553] on p "Kindly requesting kai support for Luseane who due to being in Hamilton for a ho…" at bounding box center [729, 533] width 673 height 50
click at [440, 552] on span "Kindly requesting kai support for Luseane who due to being in Hamilton for a ho…" at bounding box center [725, 531] width 665 height 47
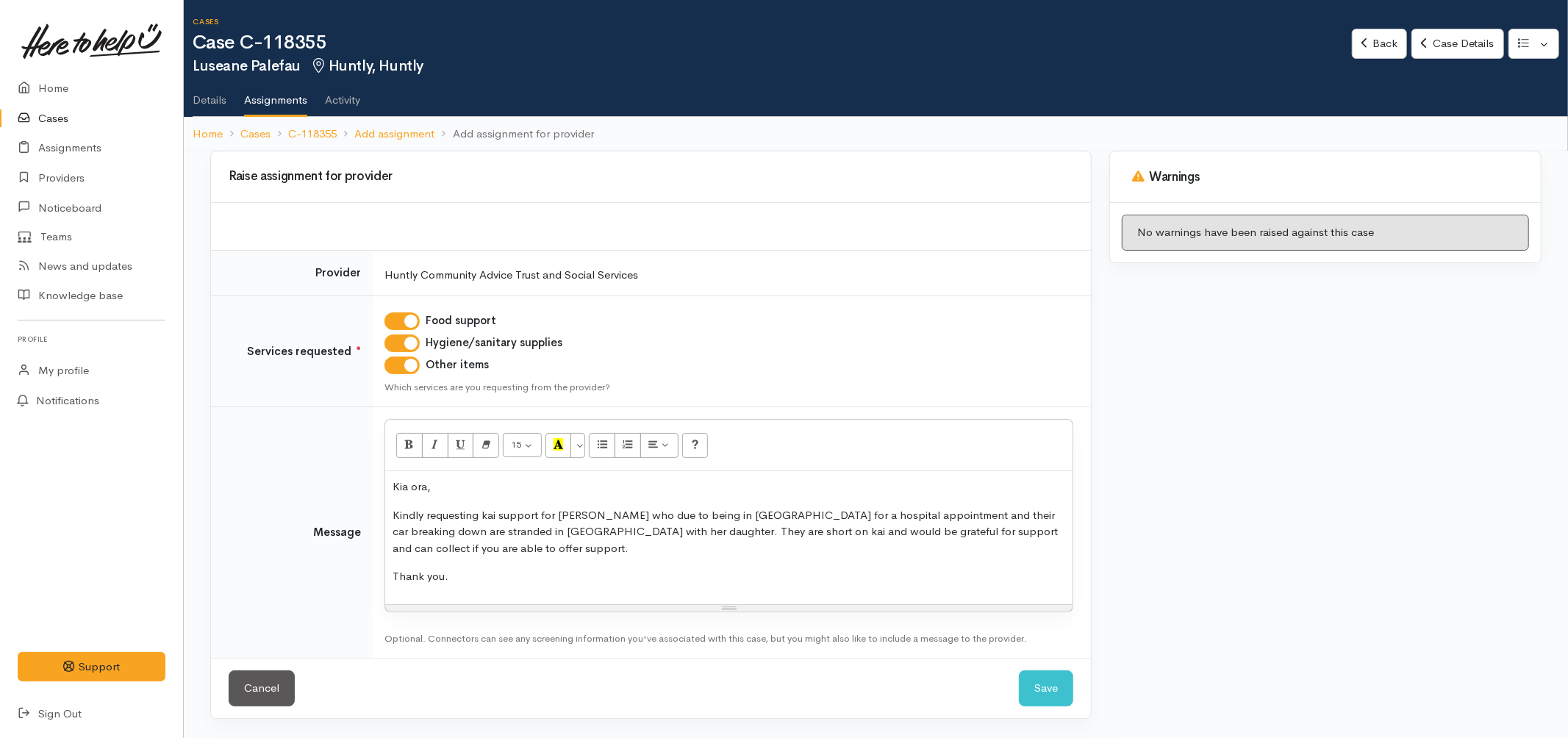
click at [480, 581] on p "Thank you." at bounding box center [729, 577] width 673 height 17
click at [1037, 681] on button "Save" at bounding box center [1046, 689] width 55 height 36
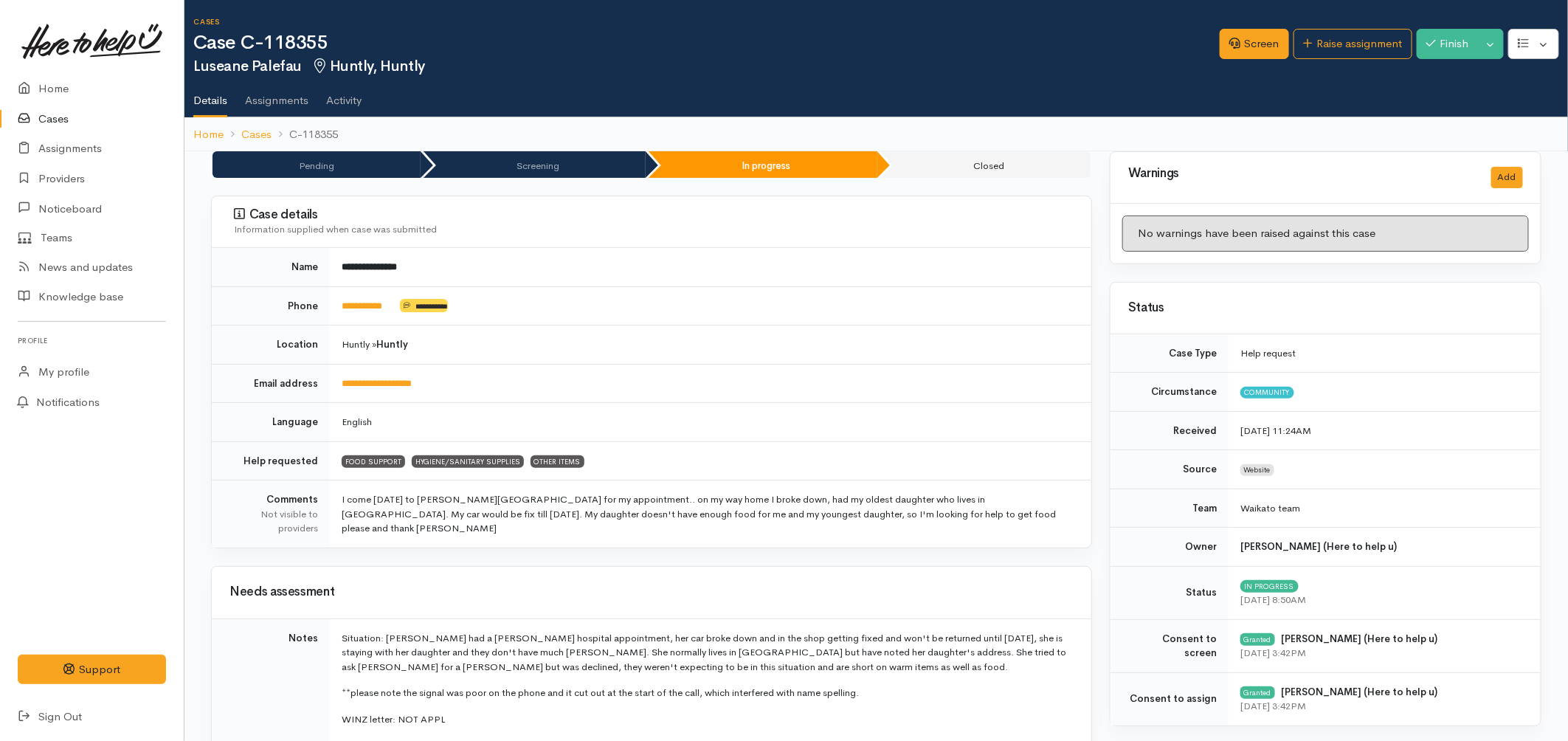
click at [51, 123] on link "Cases" at bounding box center [91, 119] width 183 height 30
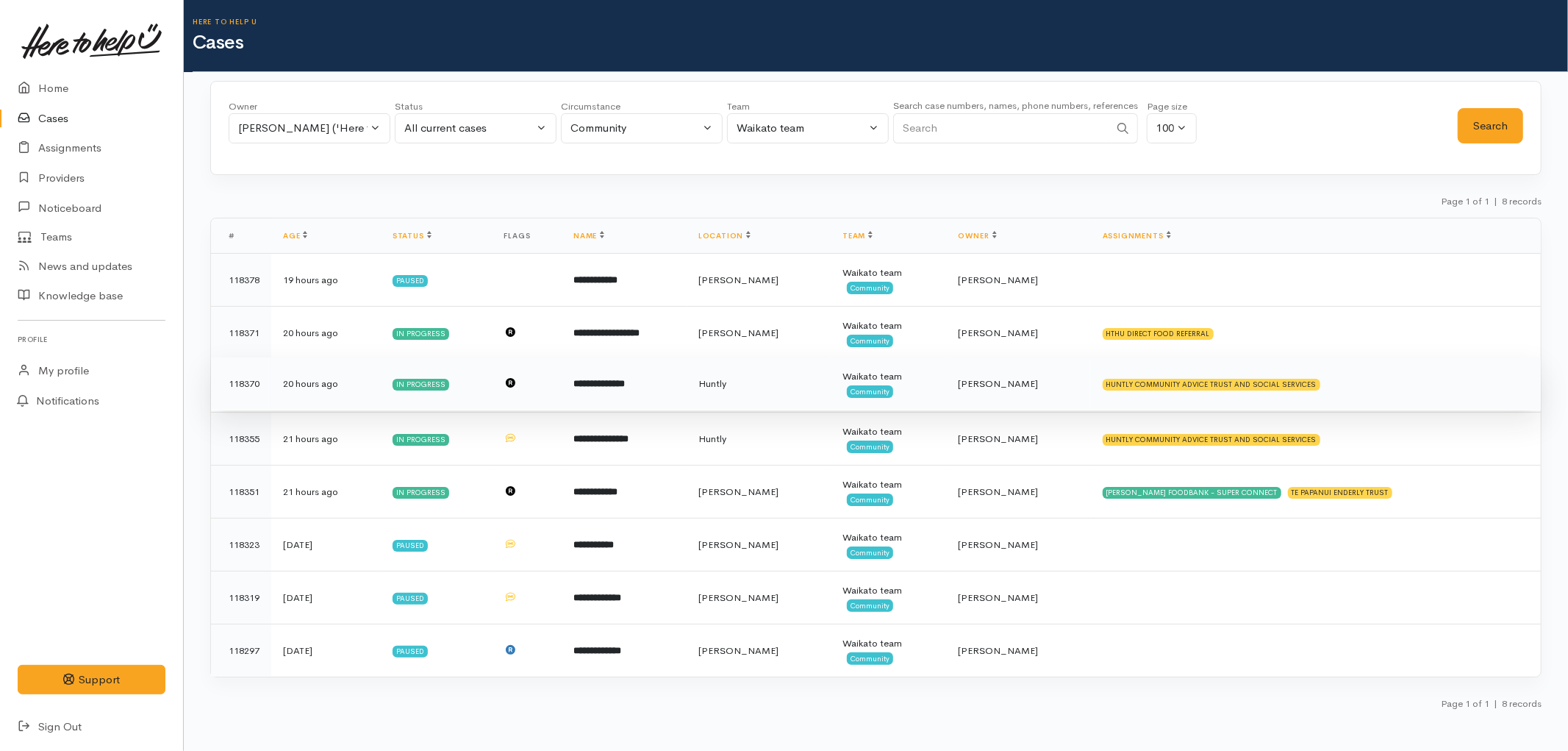
click at [631, 405] on td "**********" at bounding box center [624, 383] width 125 height 53
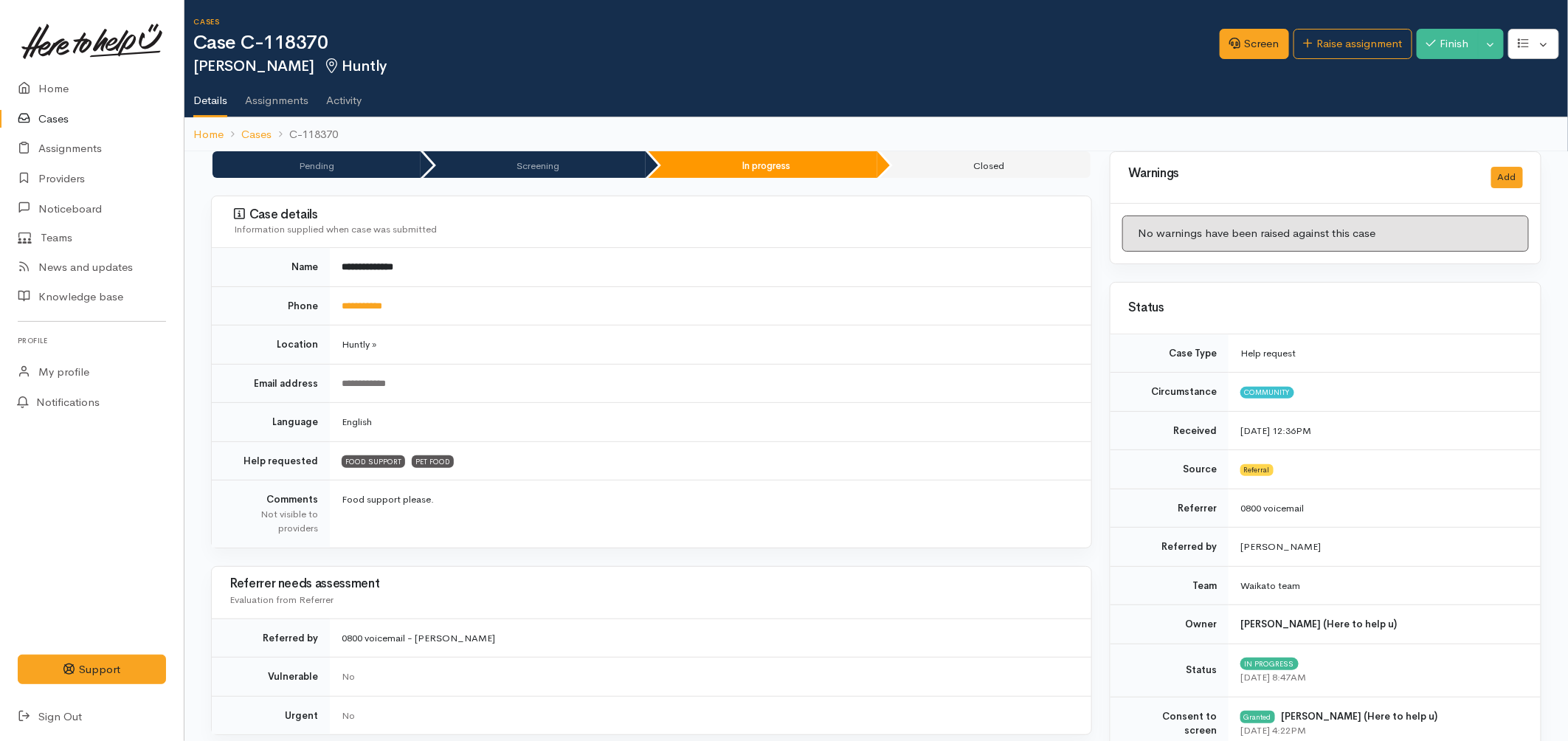
click at [57, 115] on link "Cases" at bounding box center [91, 119] width 183 height 30
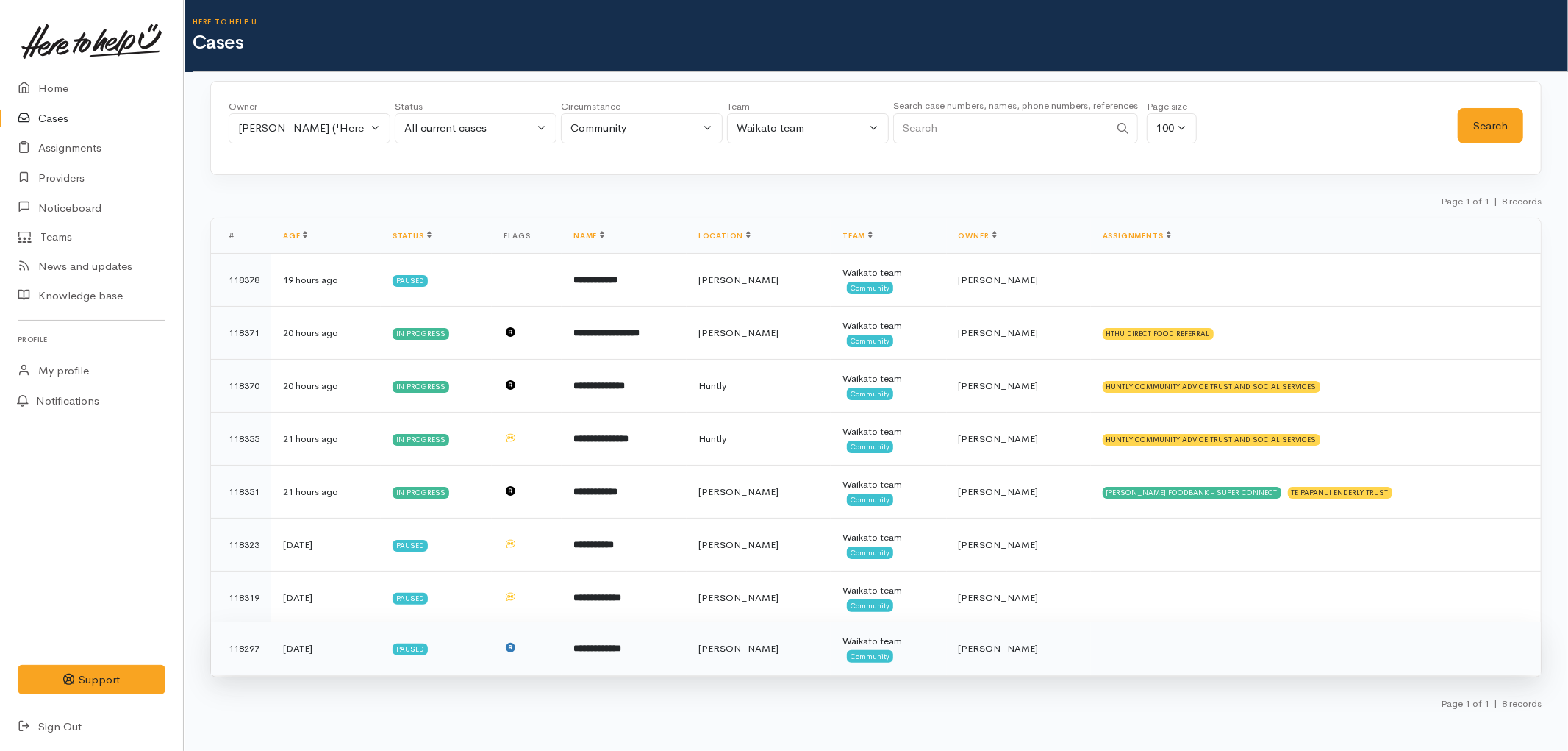
click at [779, 644] on span "[PERSON_NAME]" at bounding box center [738, 648] width 81 height 12
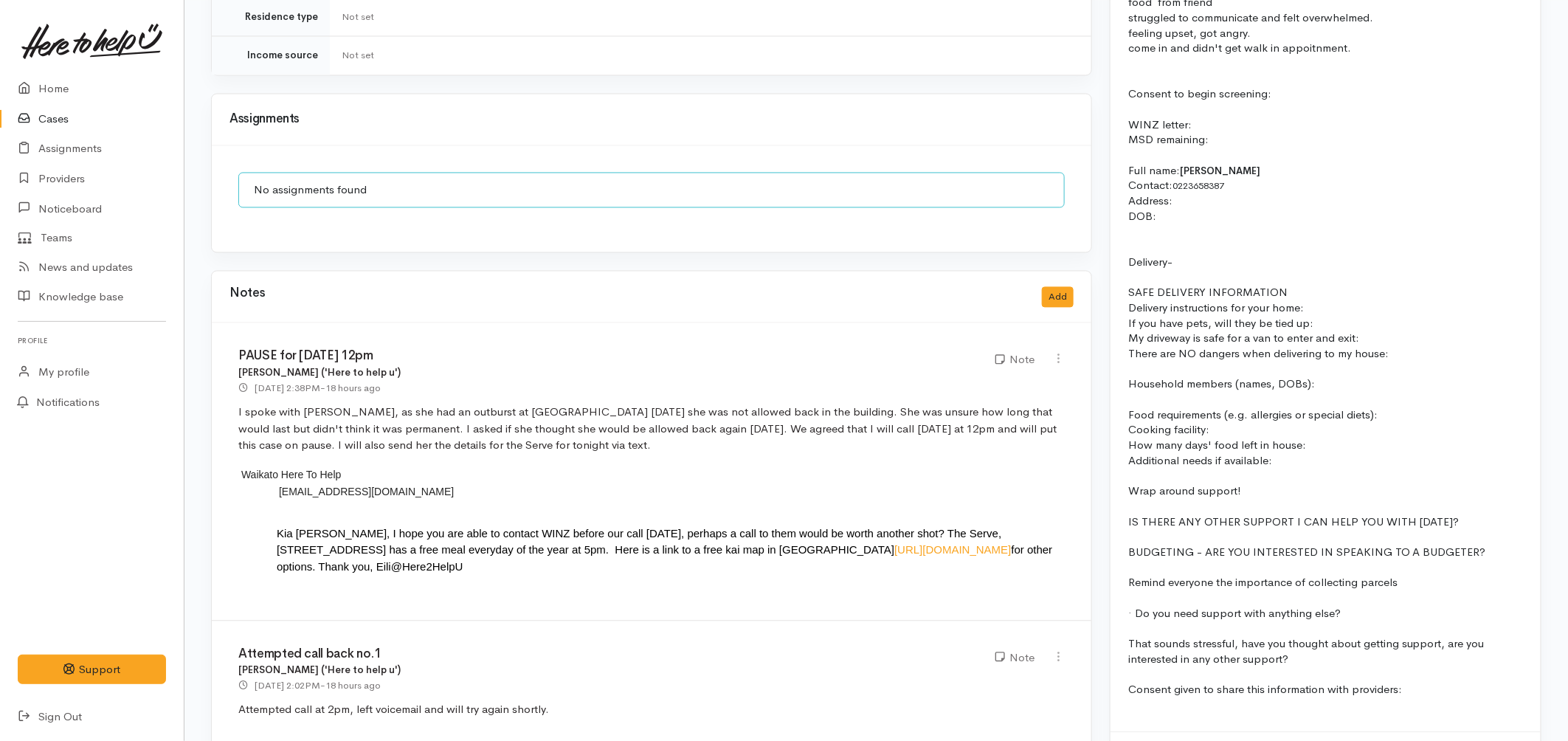
scroll to position [1476, 0]
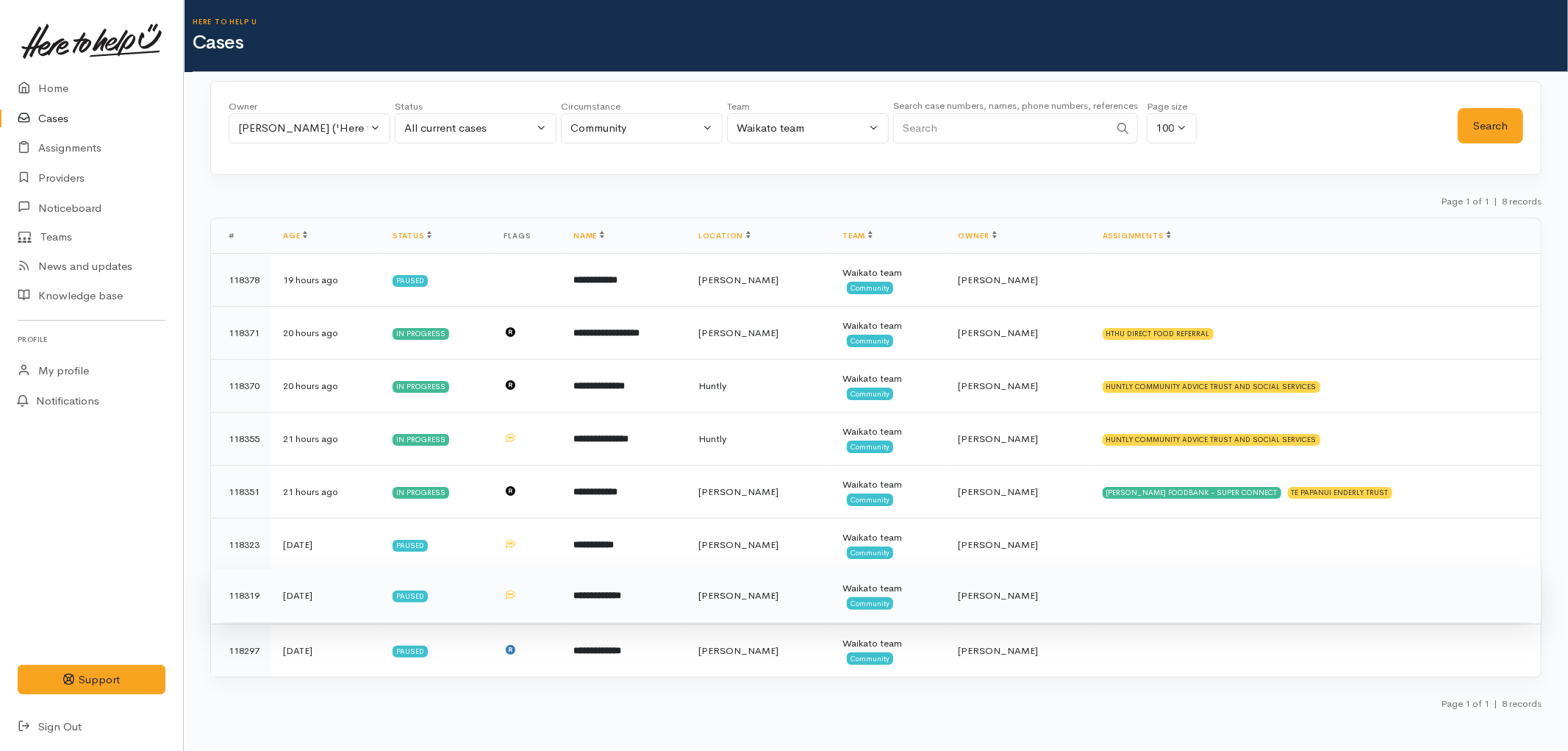
click at [651, 612] on td "**********" at bounding box center [624, 595] width 125 height 53
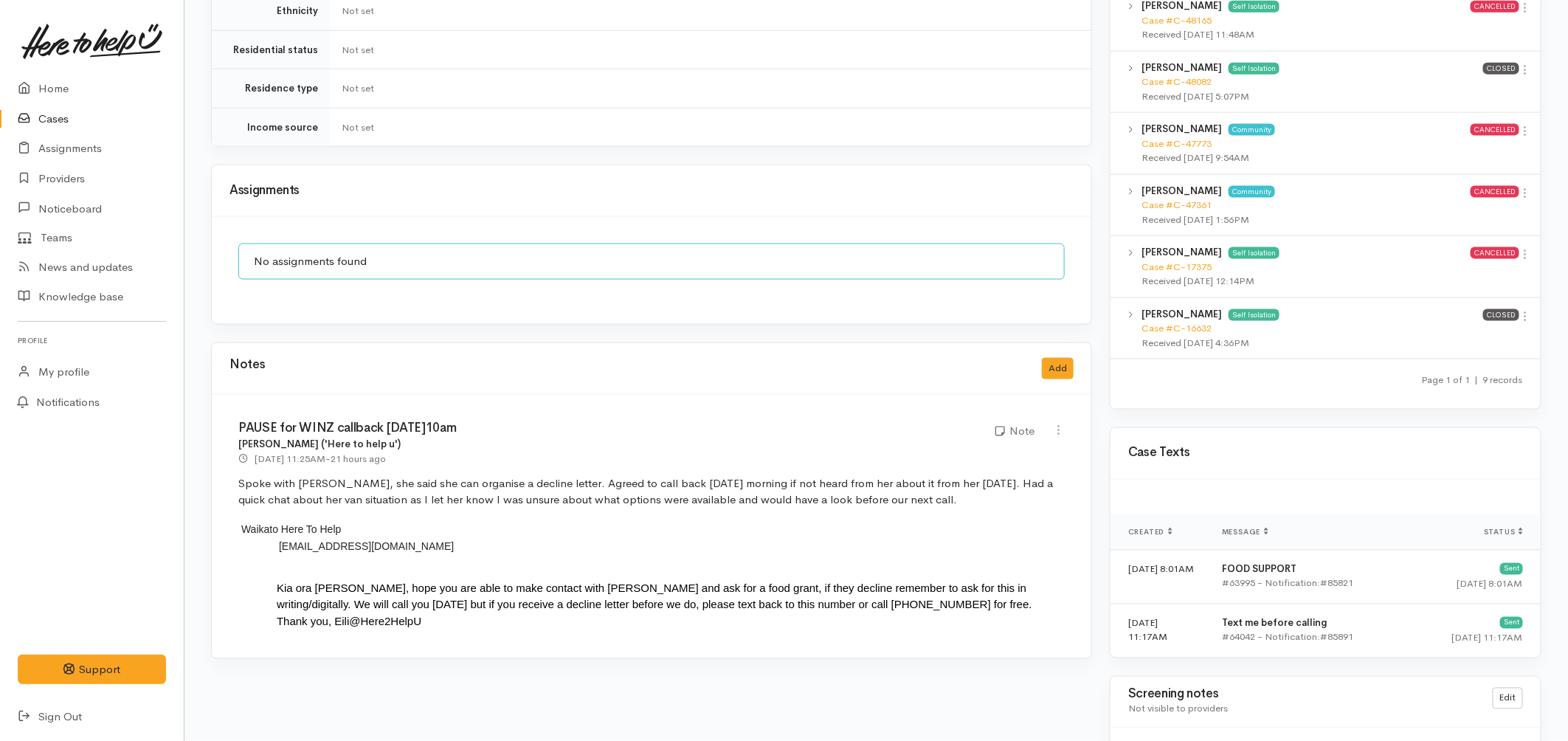
scroll to position [984, 0]
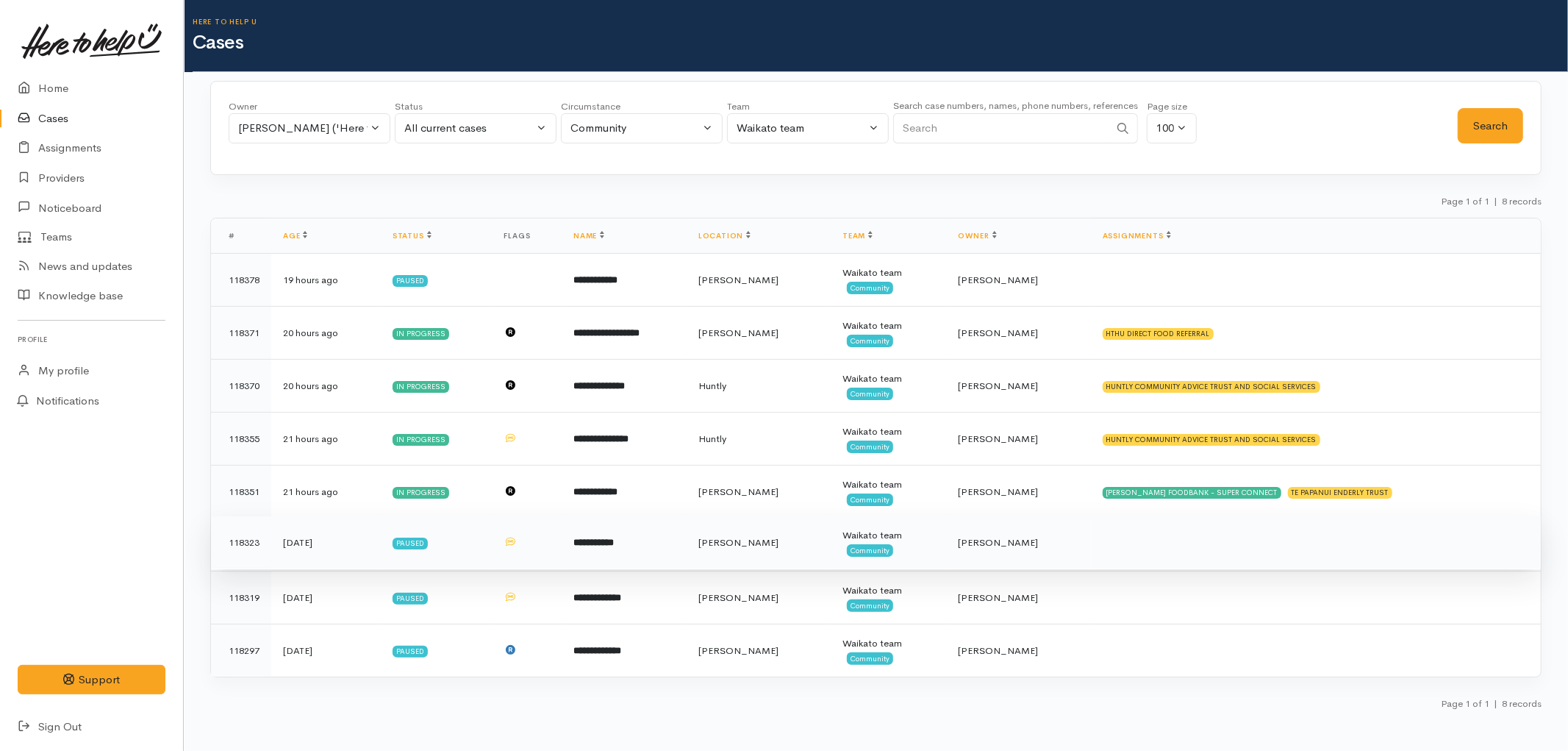
click at [687, 556] on td "**********" at bounding box center [624, 542] width 125 height 53
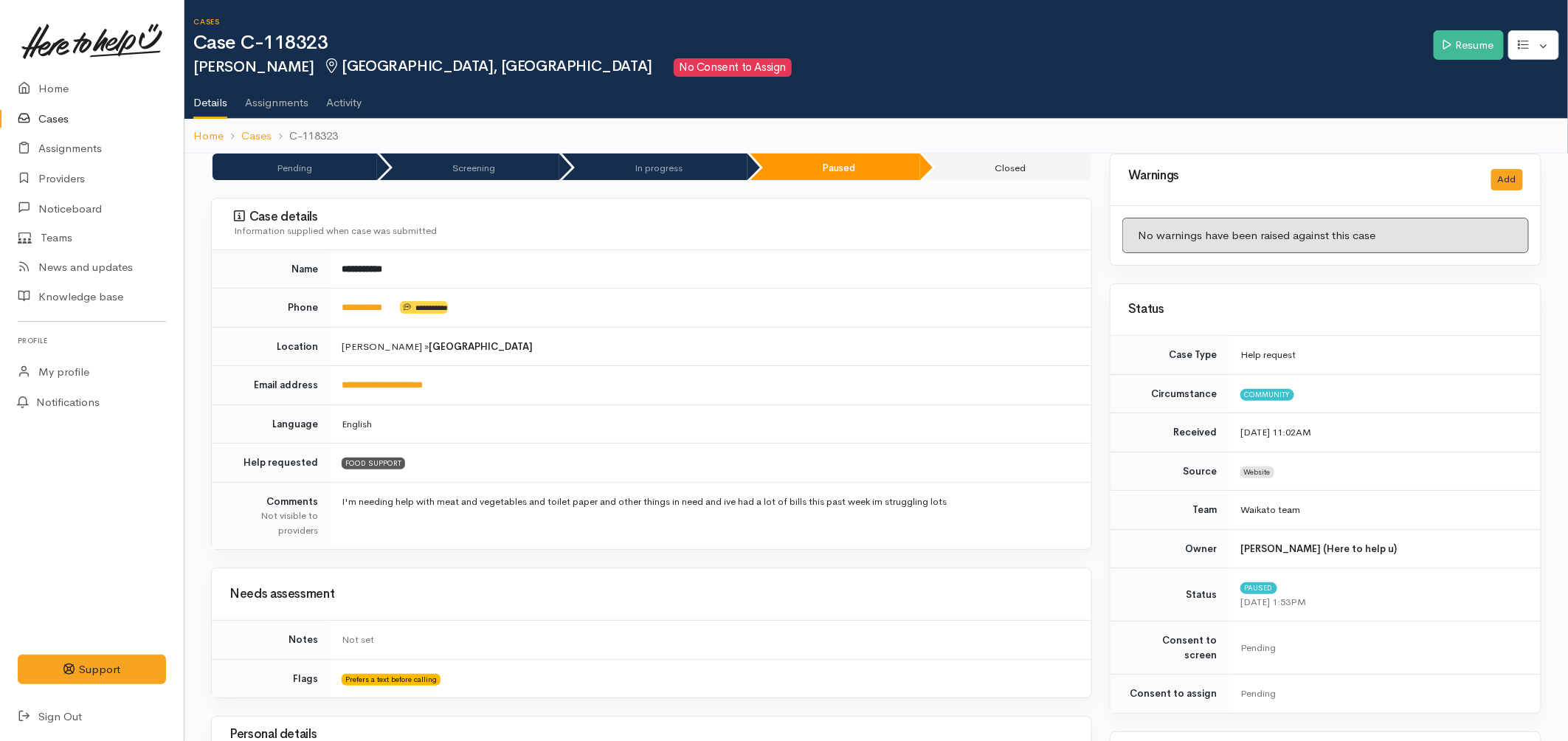
click at [36, 120] on icon at bounding box center [28, 118] width 21 height 18
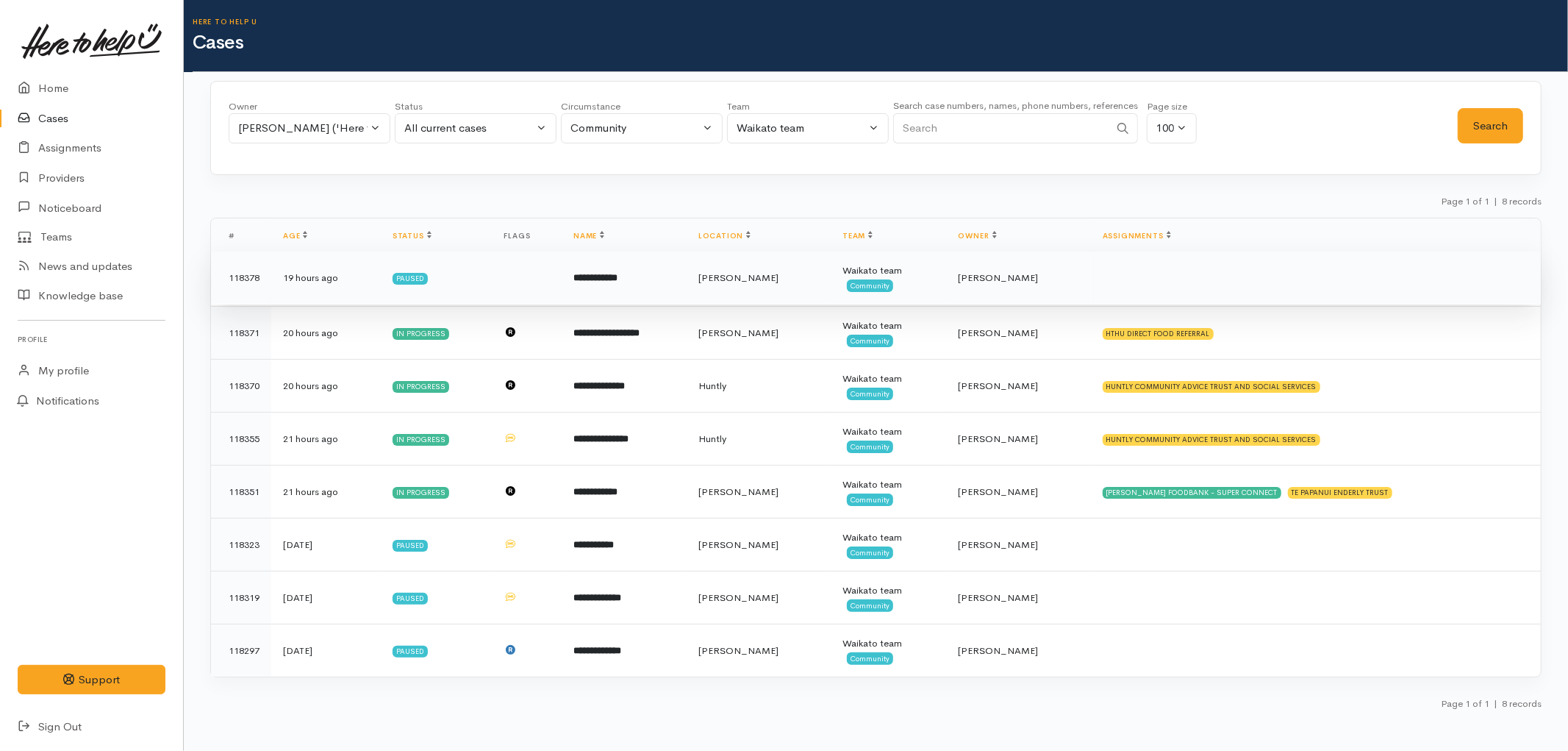
click at [687, 299] on td "**********" at bounding box center [624, 277] width 125 height 53
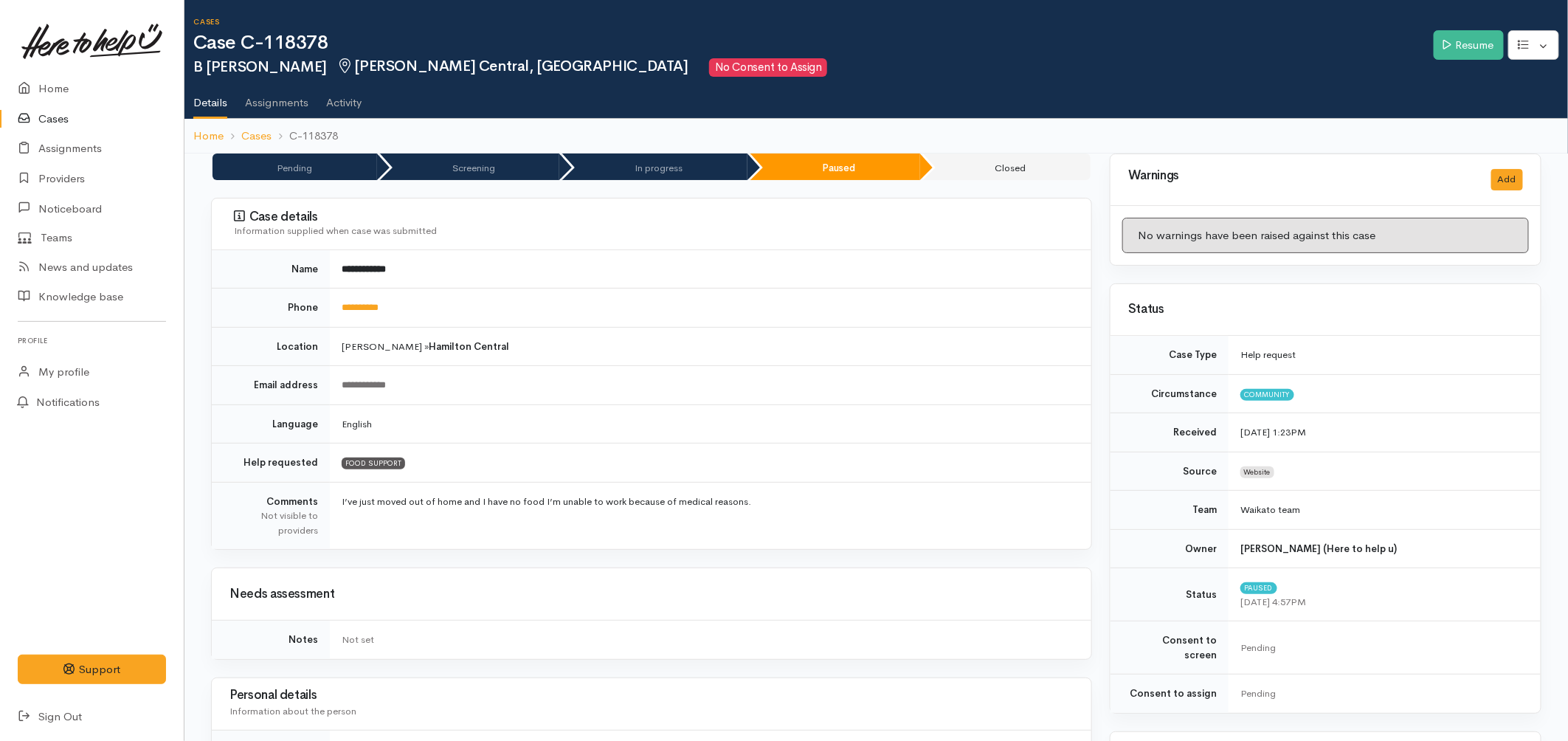
click at [64, 119] on link "Cases" at bounding box center [91, 119] width 183 height 30
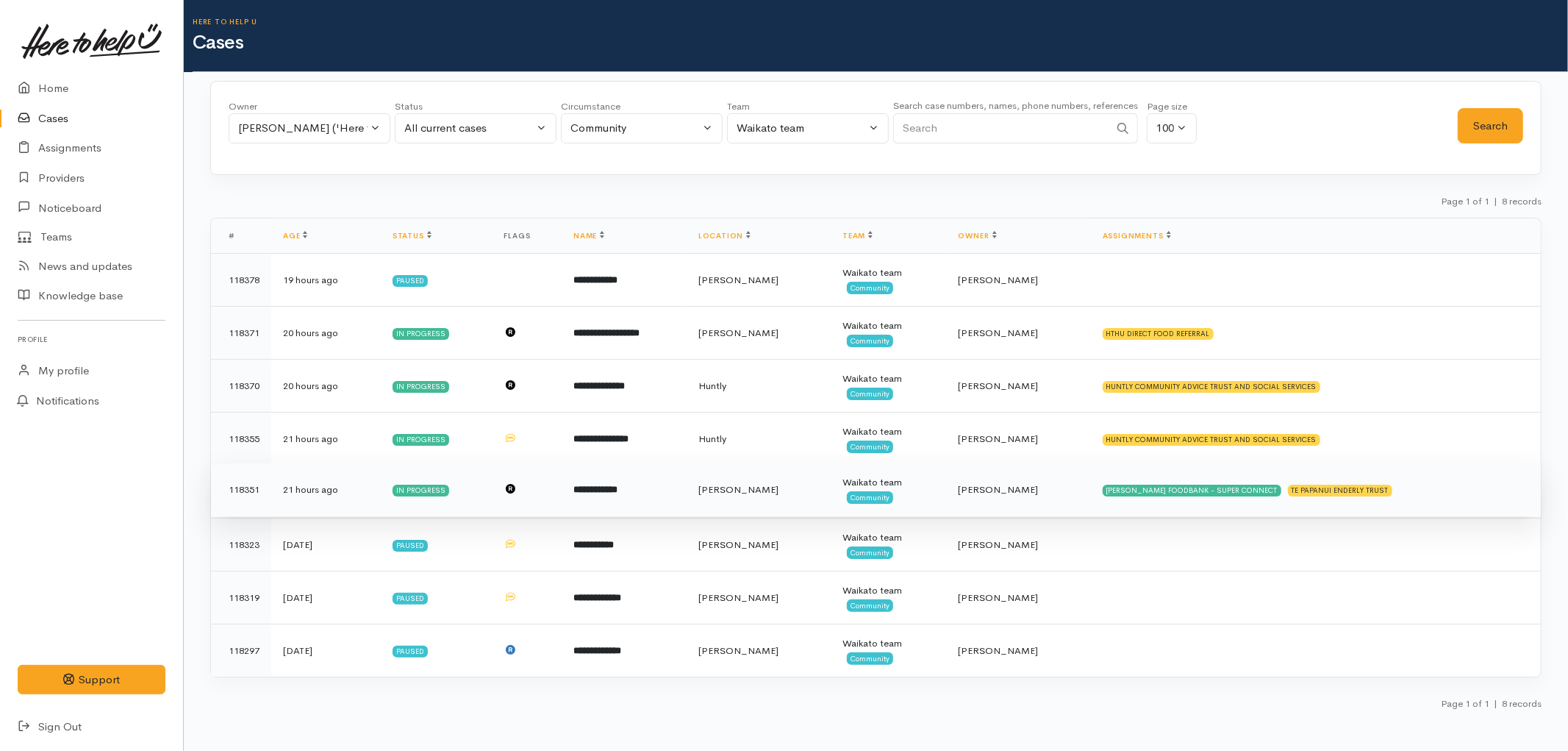
click at [831, 485] on td "[PERSON_NAME]" at bounding box center [759, 489] width 144 height 53
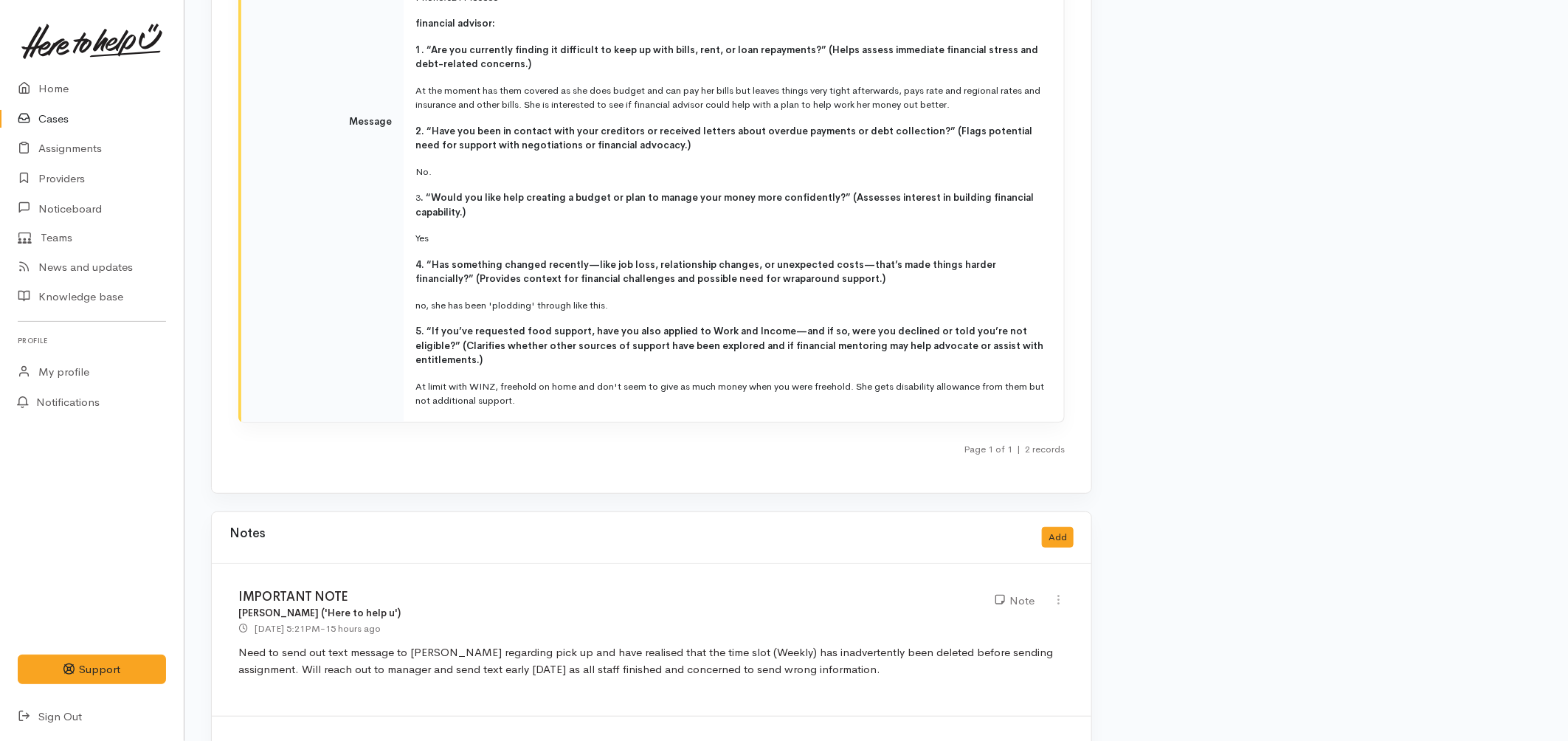
scroll to position [3027, 0]
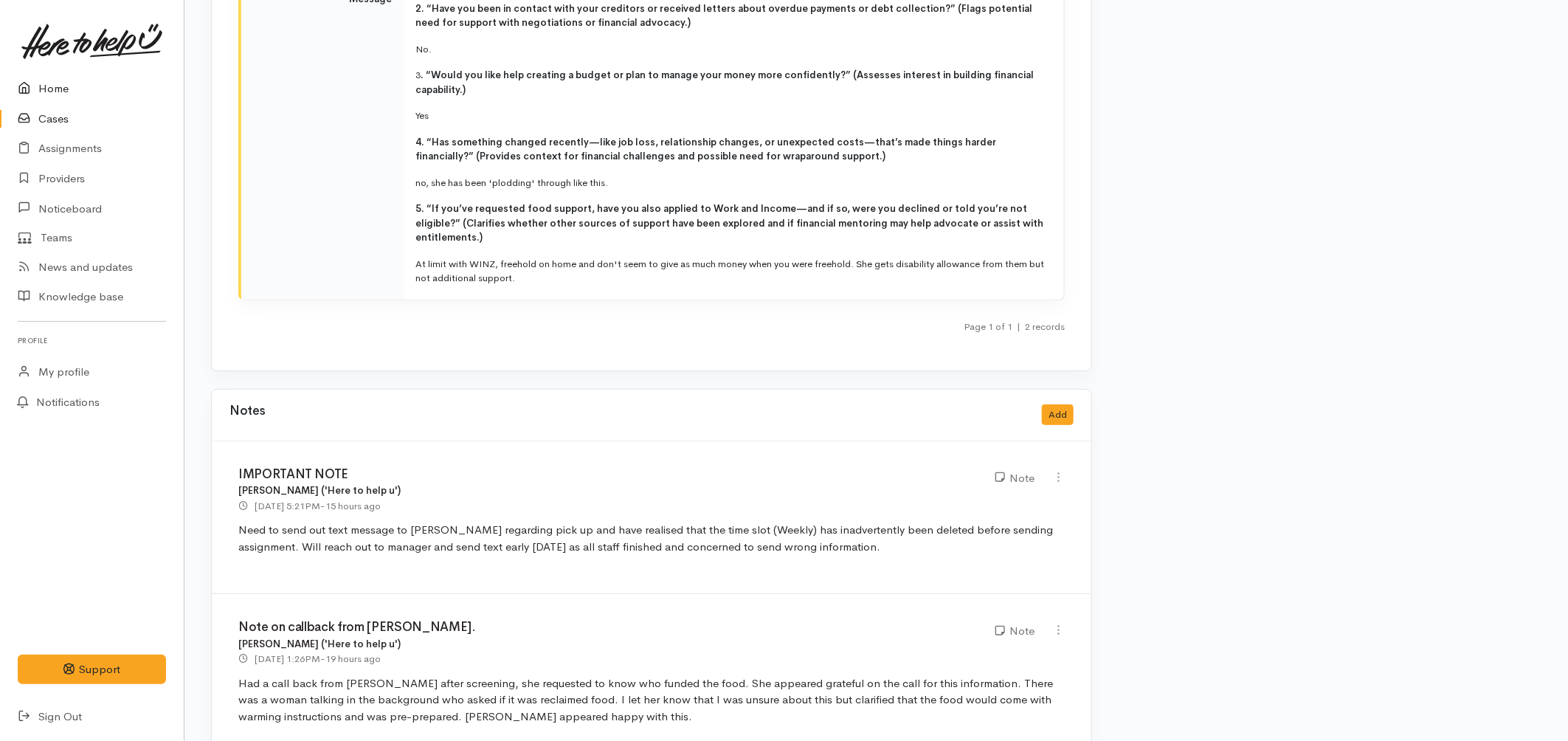
click at [56, 91] on link "Home" at bounding box center [91, 89] width 183 height 30
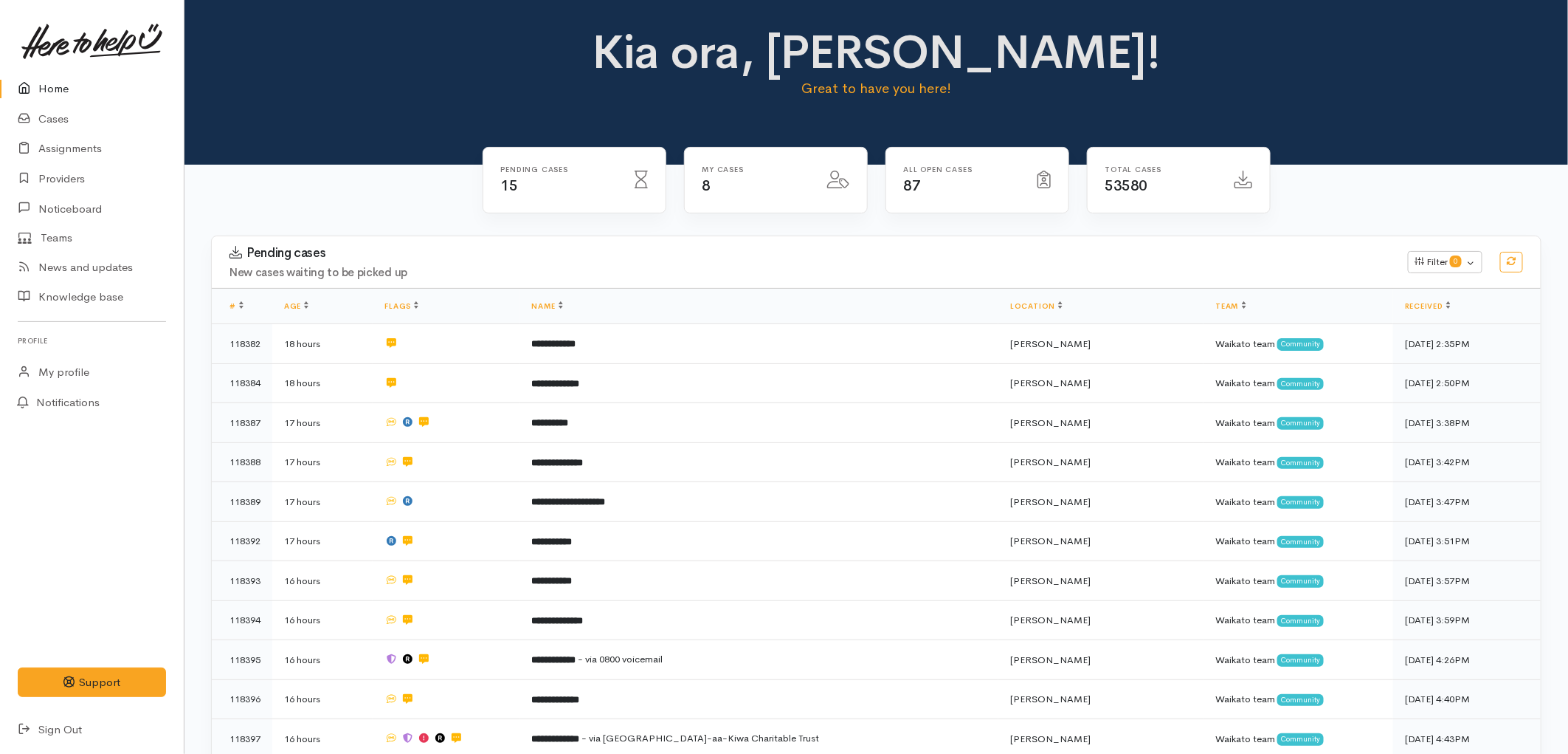
click at [57, 85] on link "Home" at bounding box center [91, 89] width 183 height 30
click at [53, 122] on link "Cases" at bounding box center [91, 119] width 183 height 30
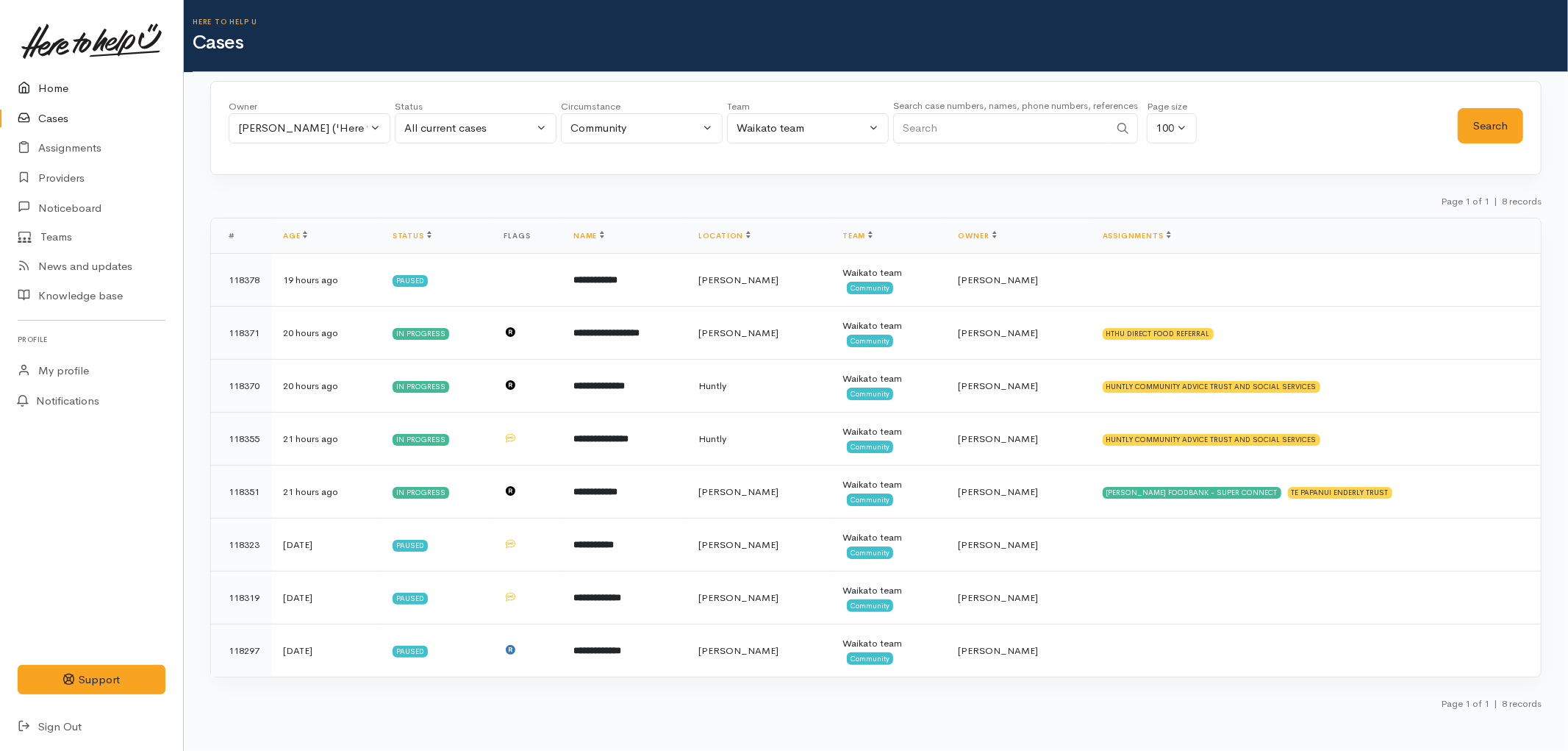
click at [31, 90] on icon at bounding box center [28, 88] width 21 height 18
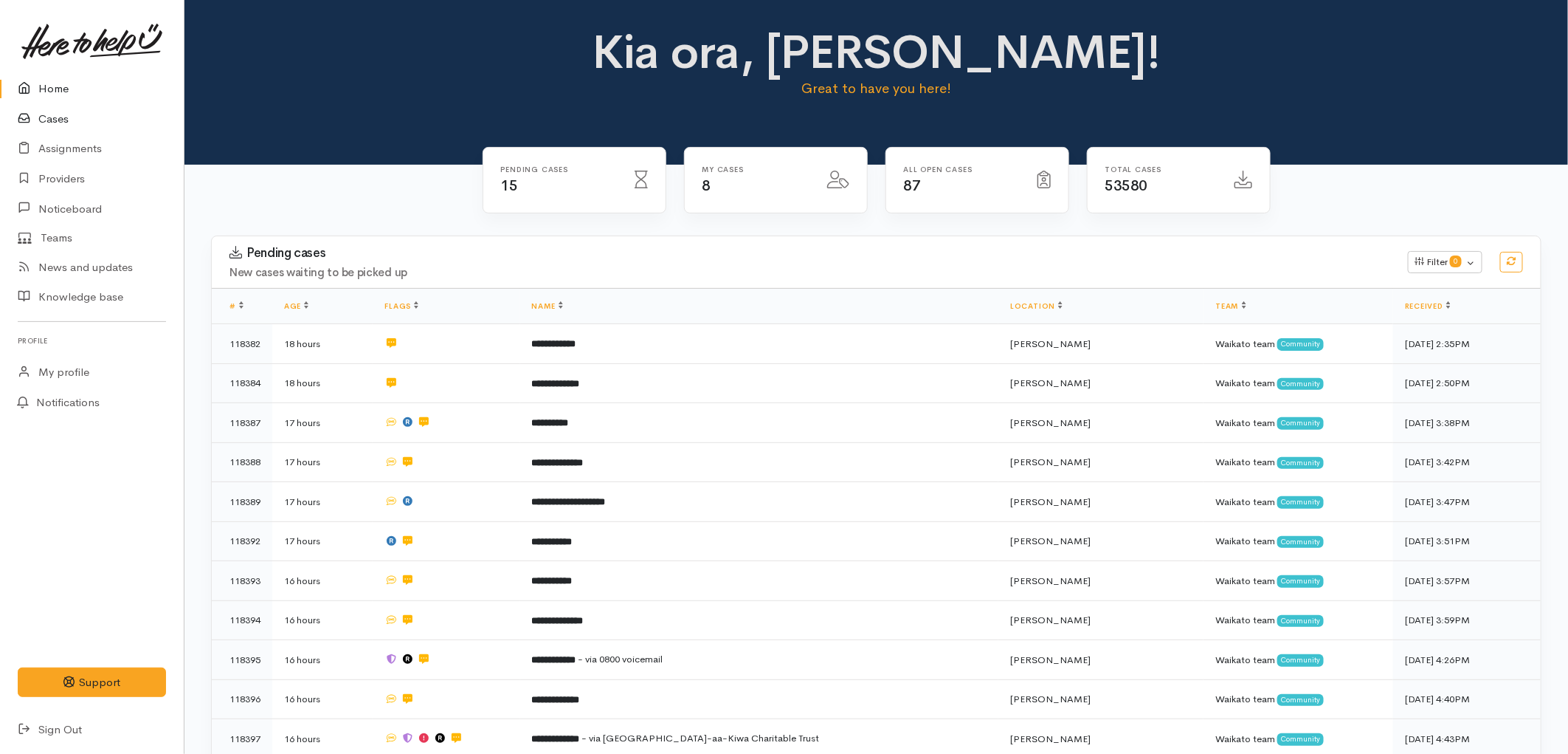
click at [46, 118] on link "Cases" at bounding box center [91, 119] width 183 height 30
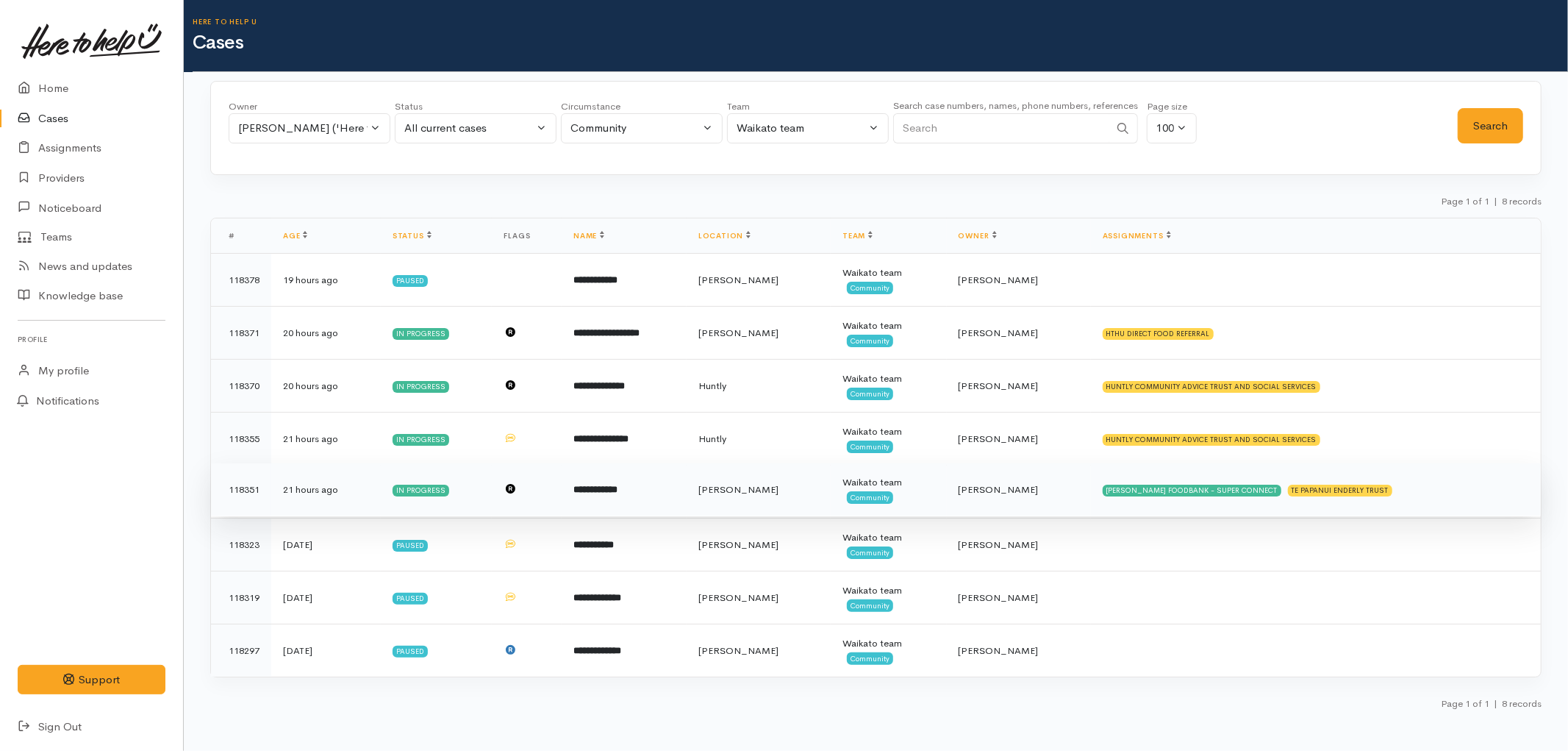
click at [831, 498] on td "[PERSON_NAME]" at bounding box center [759, 489] width 144 height 53
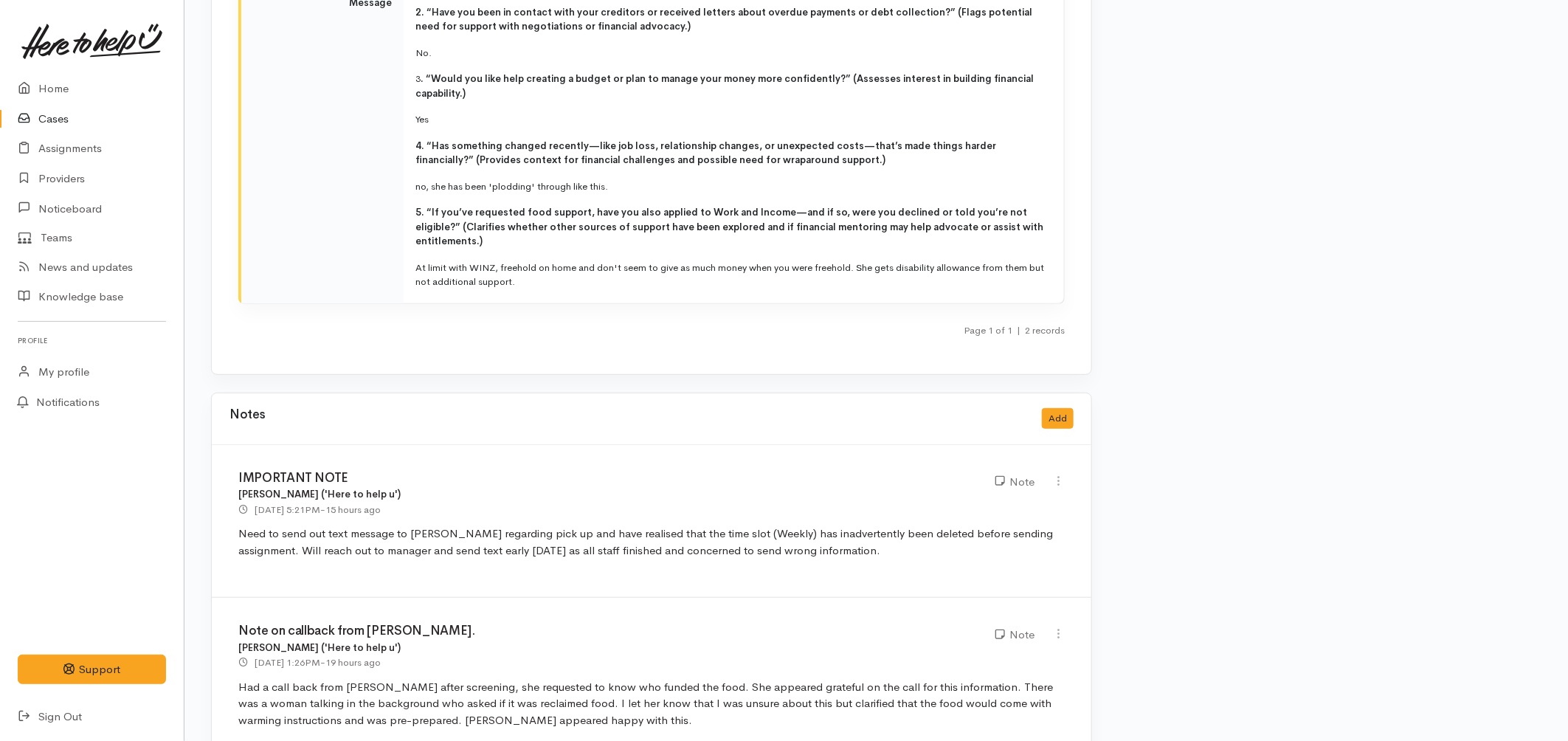
scroll to position [3027, 0]
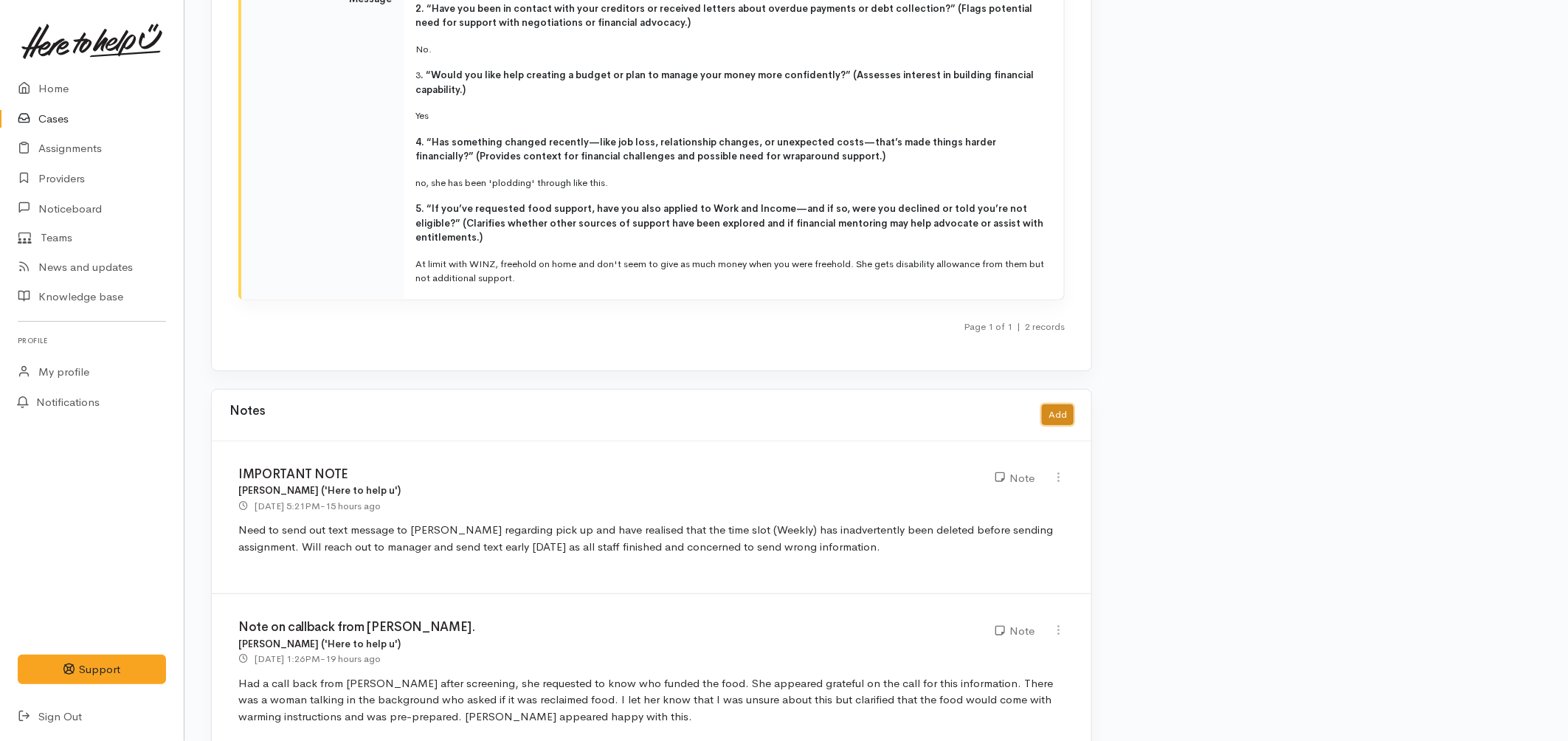
click at [1058, 404] on button "Add" at bounding box center [1057, 415] width 31 height 22
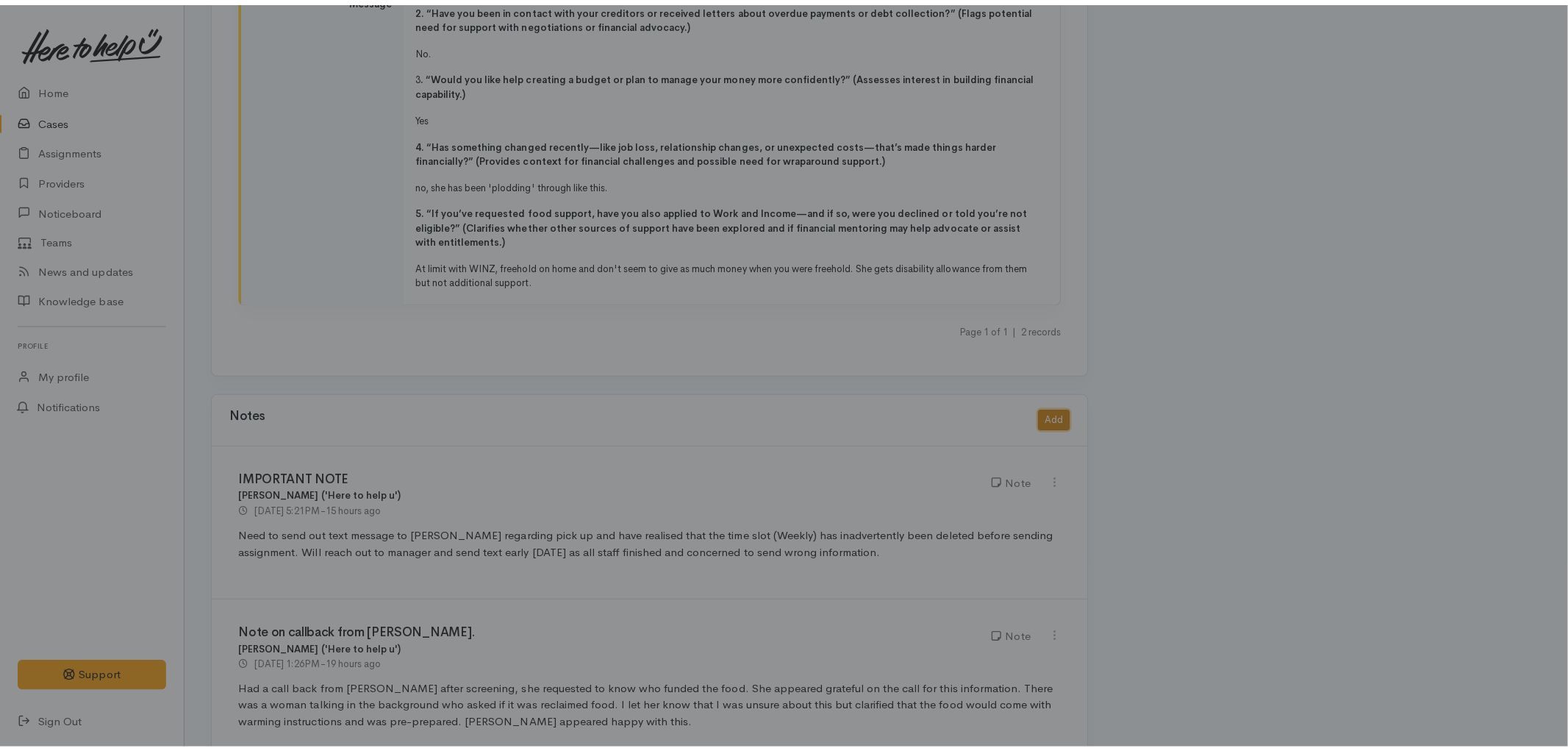
scroll to position [3002, 0]
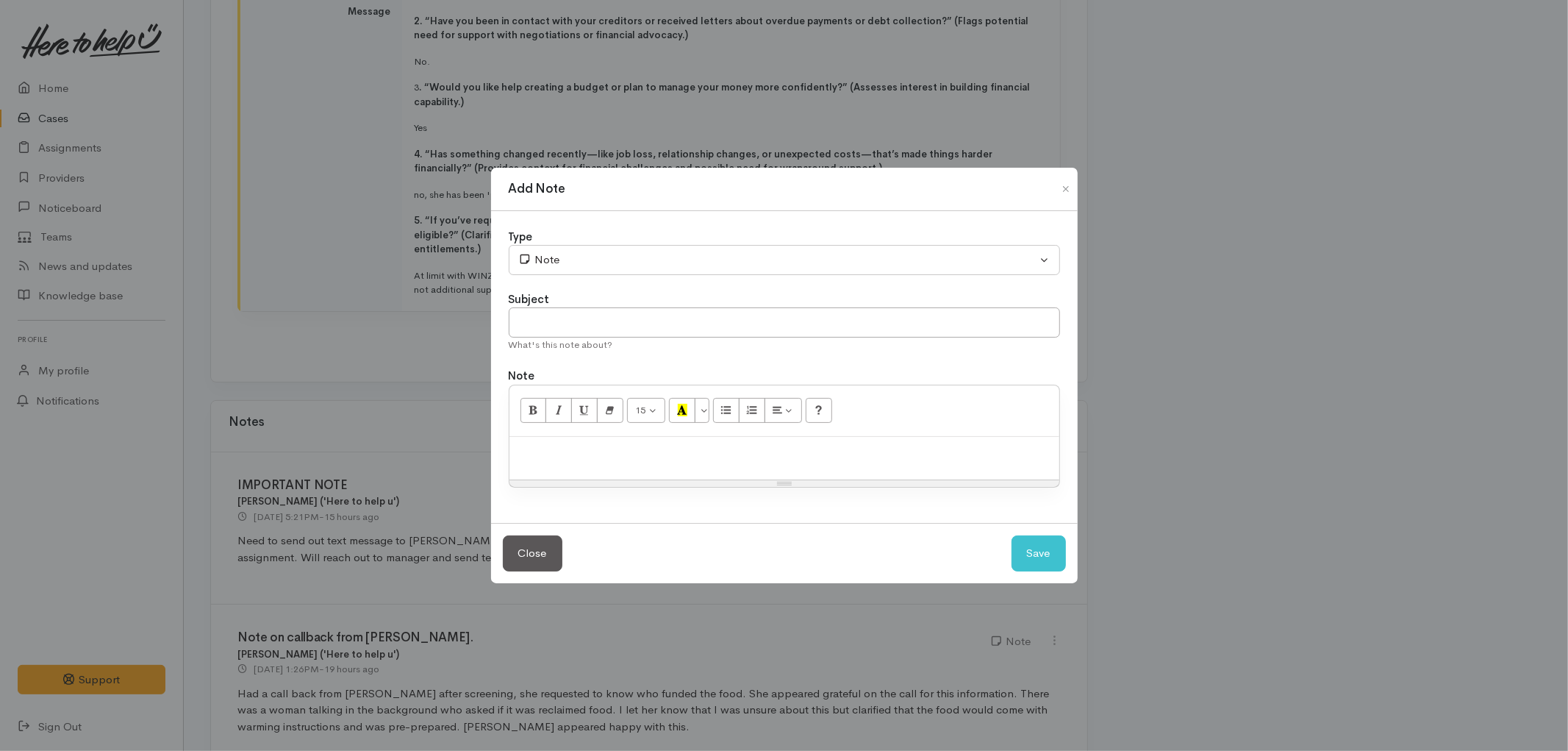
click at [612, 459] on p at bounding box center [785, 453] width 535 height 17
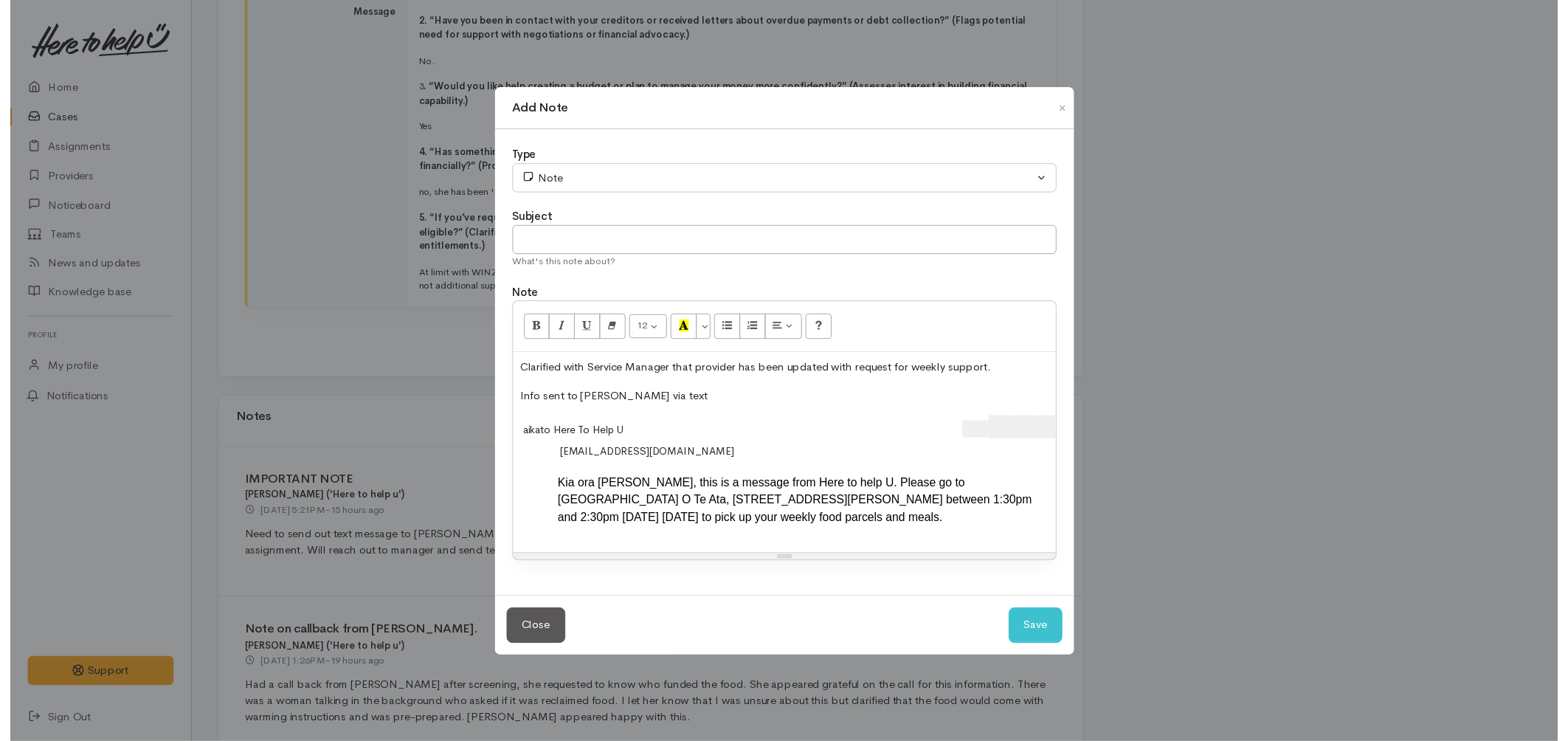
scroll to position [0, 30]
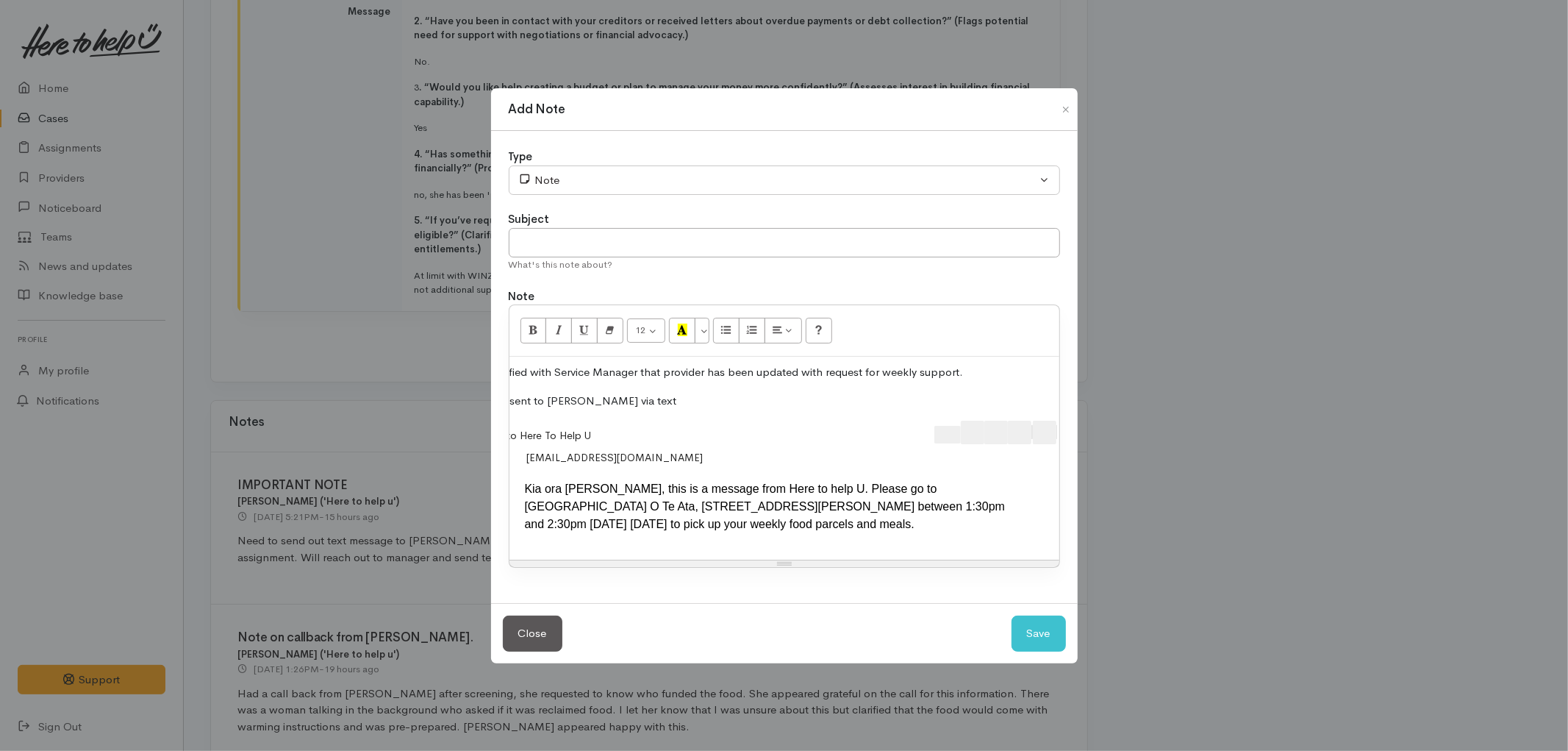
drag, startPoint x: 854, startPoint y: 414, endPoint x: 1096, endPoint y: 414, distance: 242.0
click at [1096, 414] on div "Add Note Type Correspondence Discussion Email Note Phone call SMS text message …" at bounding box center [784, 375] width 1568 height 751
click at [704, 238] on input "text" at bounding box center [784, 243] width 552 height 30
type input "Super connect text sent"
click at [1037, 651] on button "Save" at bounding box center [1039, 633] width 55 height 36
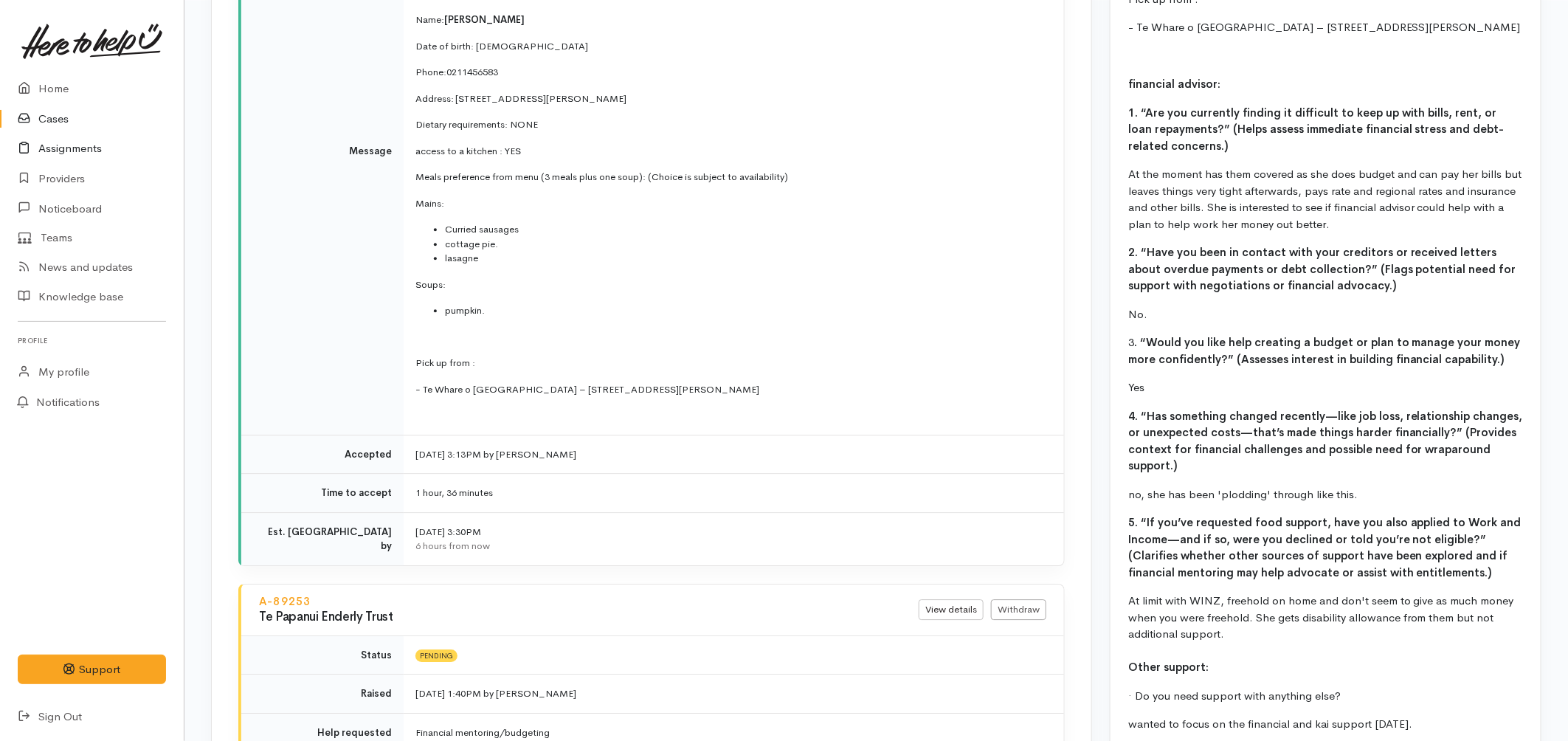
scroll to position [1866, 0]
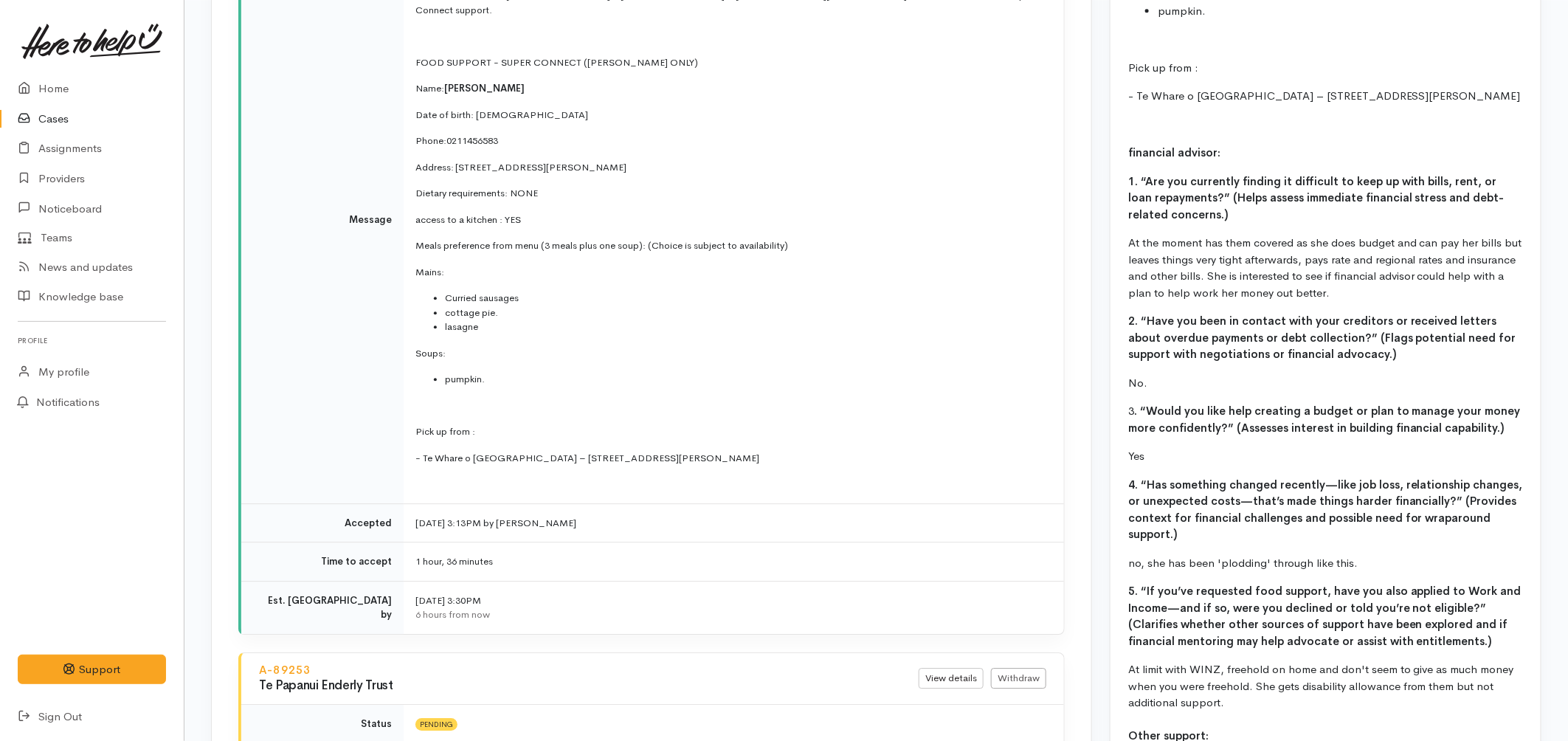
click at [63, 110] on link "Cases" at bounding box center [91, 119] width 183 height 30
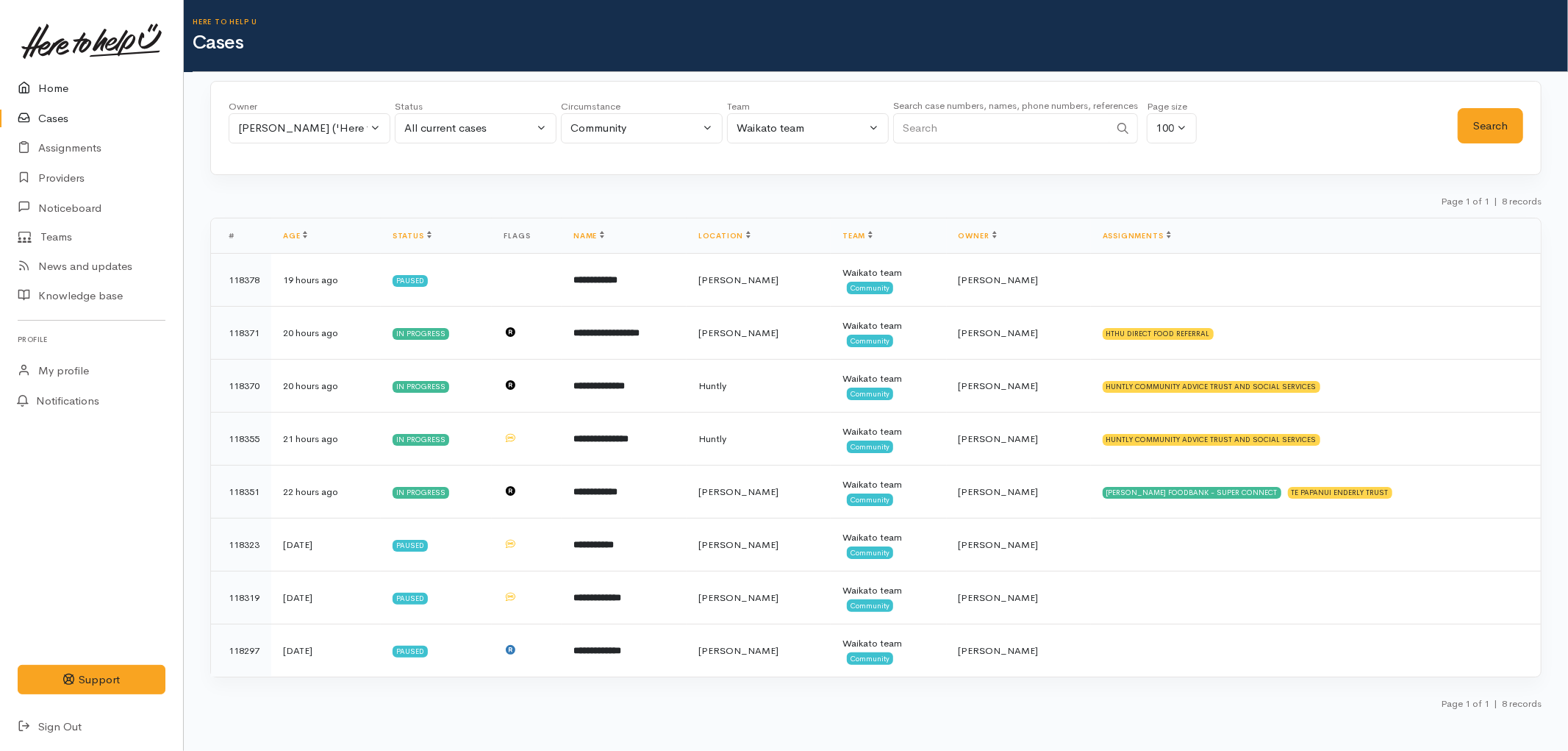
click at [75, 90] on link "Home" at bounding box center [91, 88] width 183 height 30
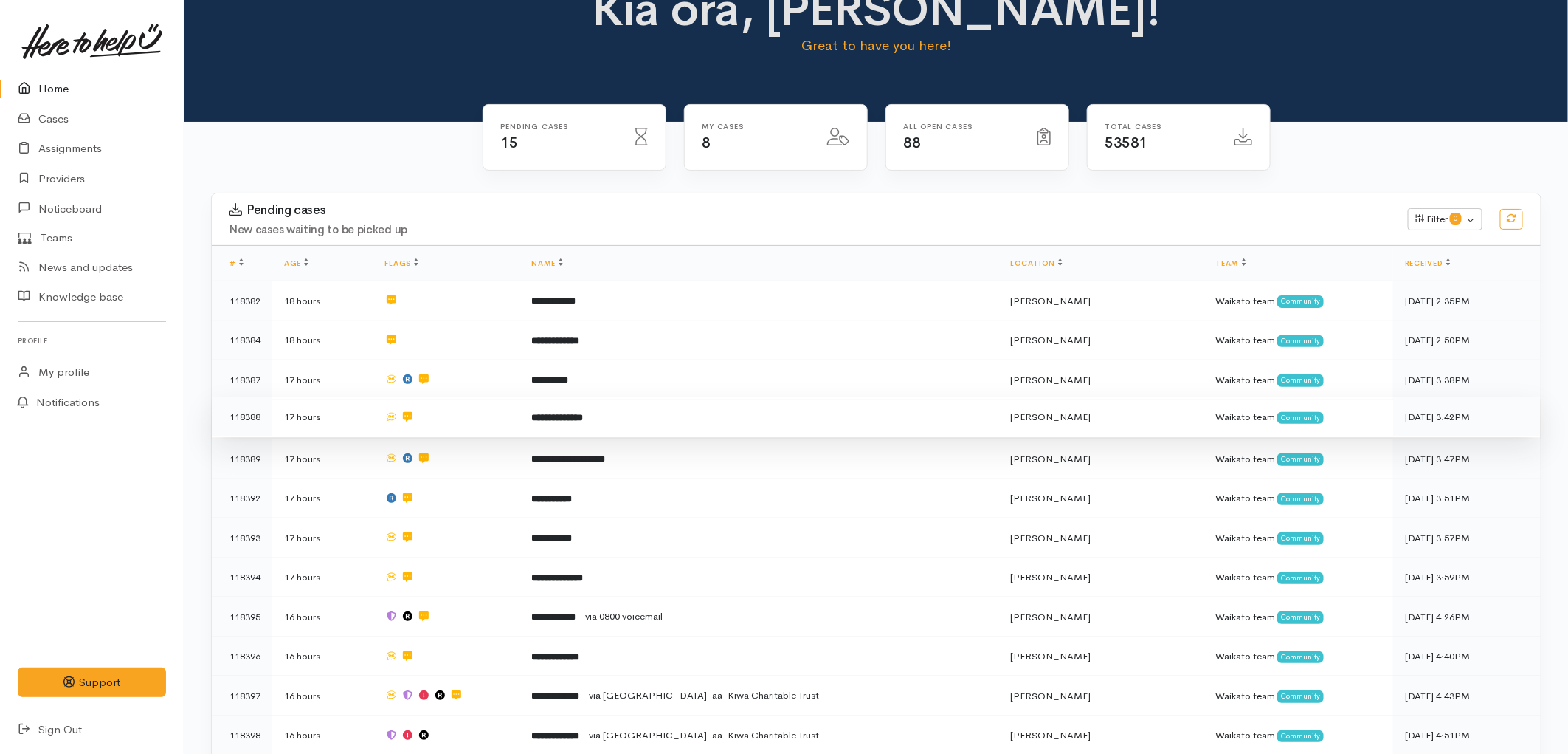
scroll to position [82, 0]
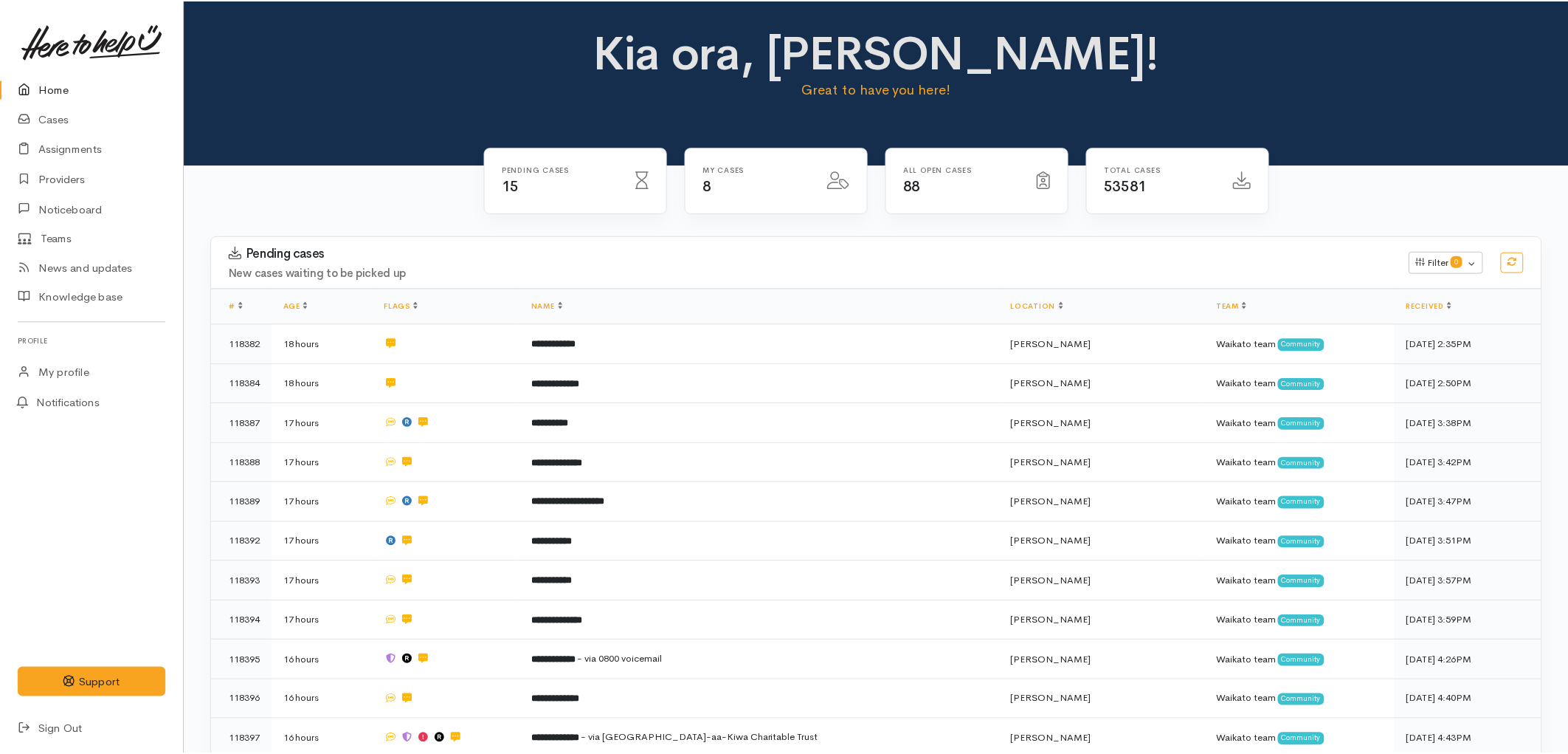
scroll to position [85, 0]
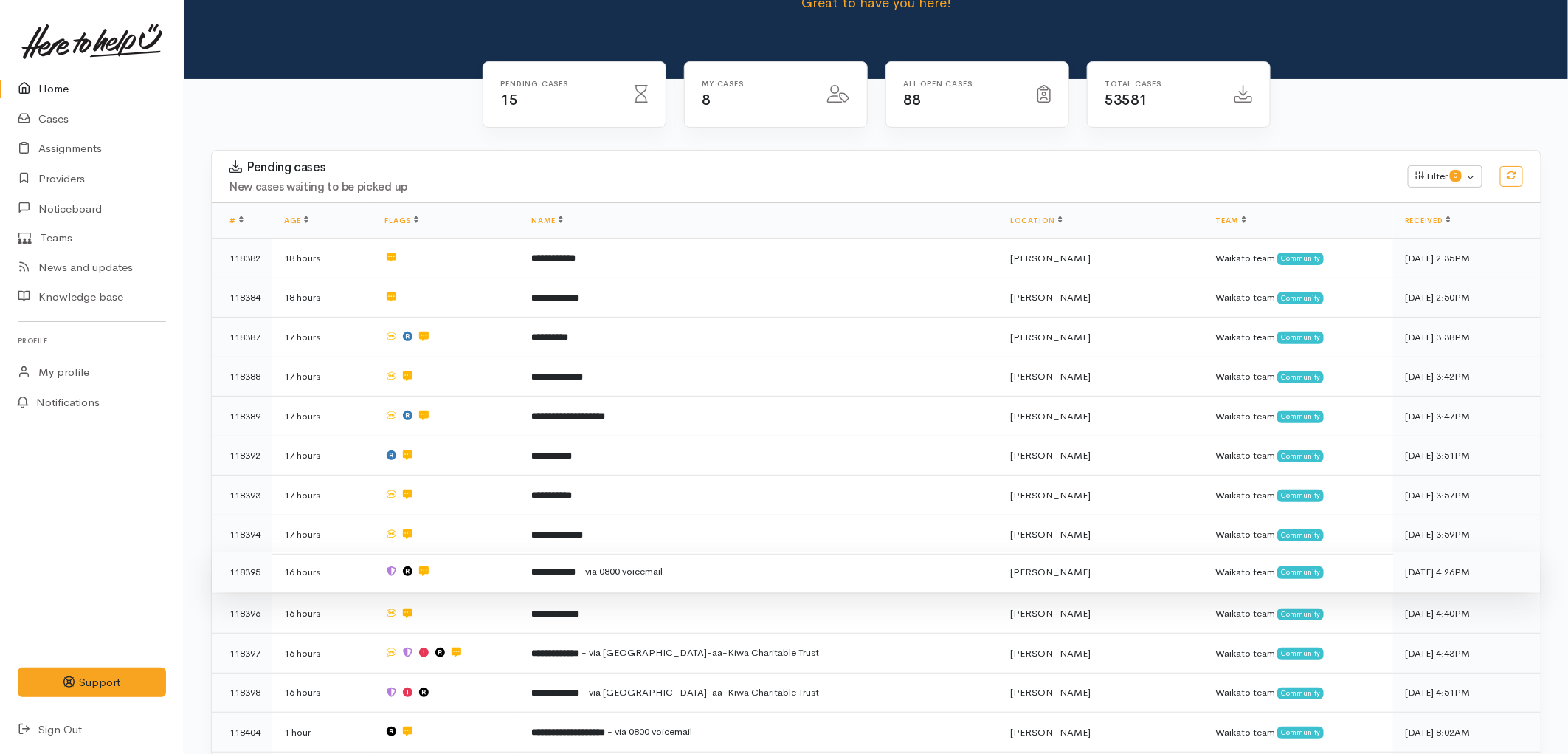
click at [636, 564] on span "- via 0800 voicemail" at bounding box center [621, 571] width 85 height 12
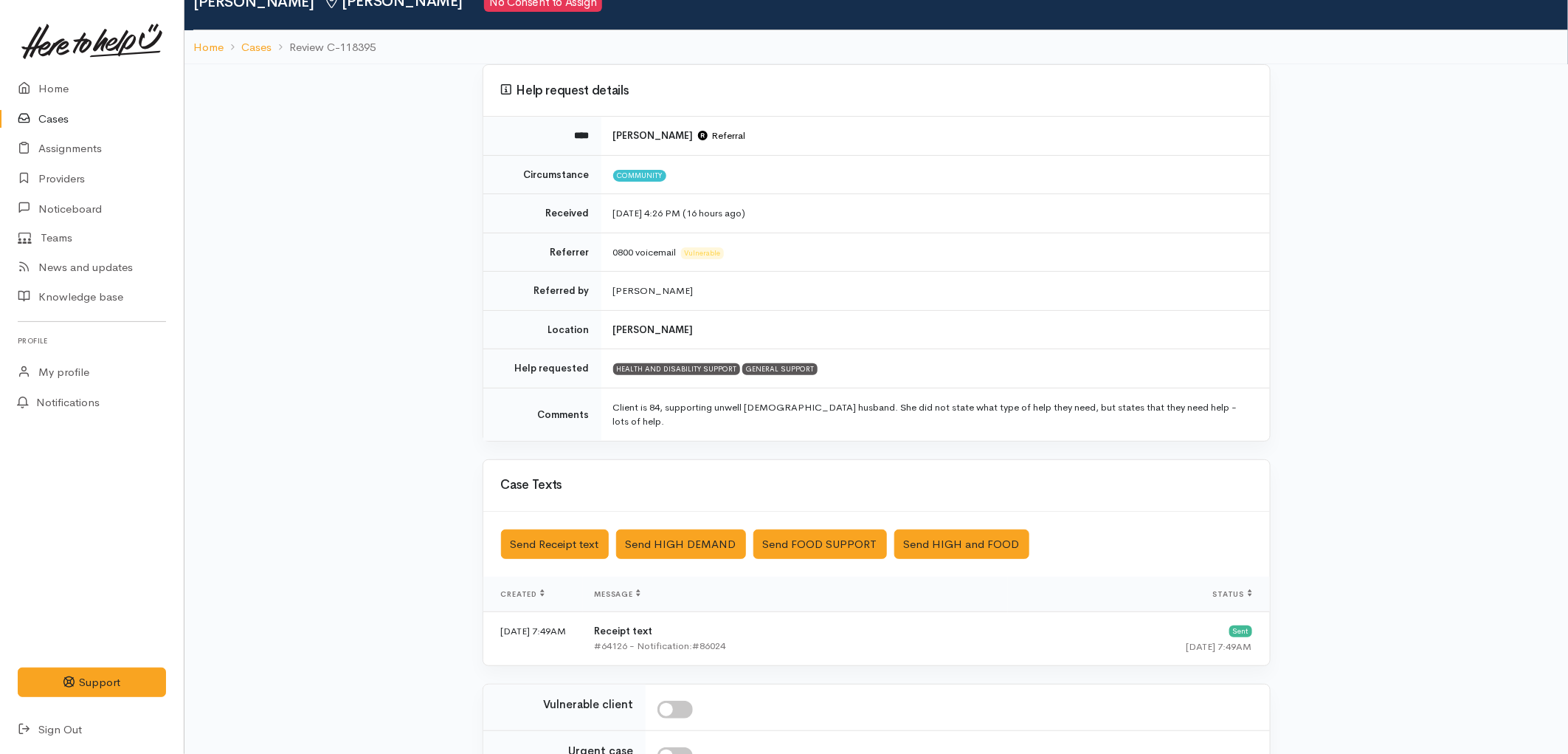
scroll to position [246, 0]
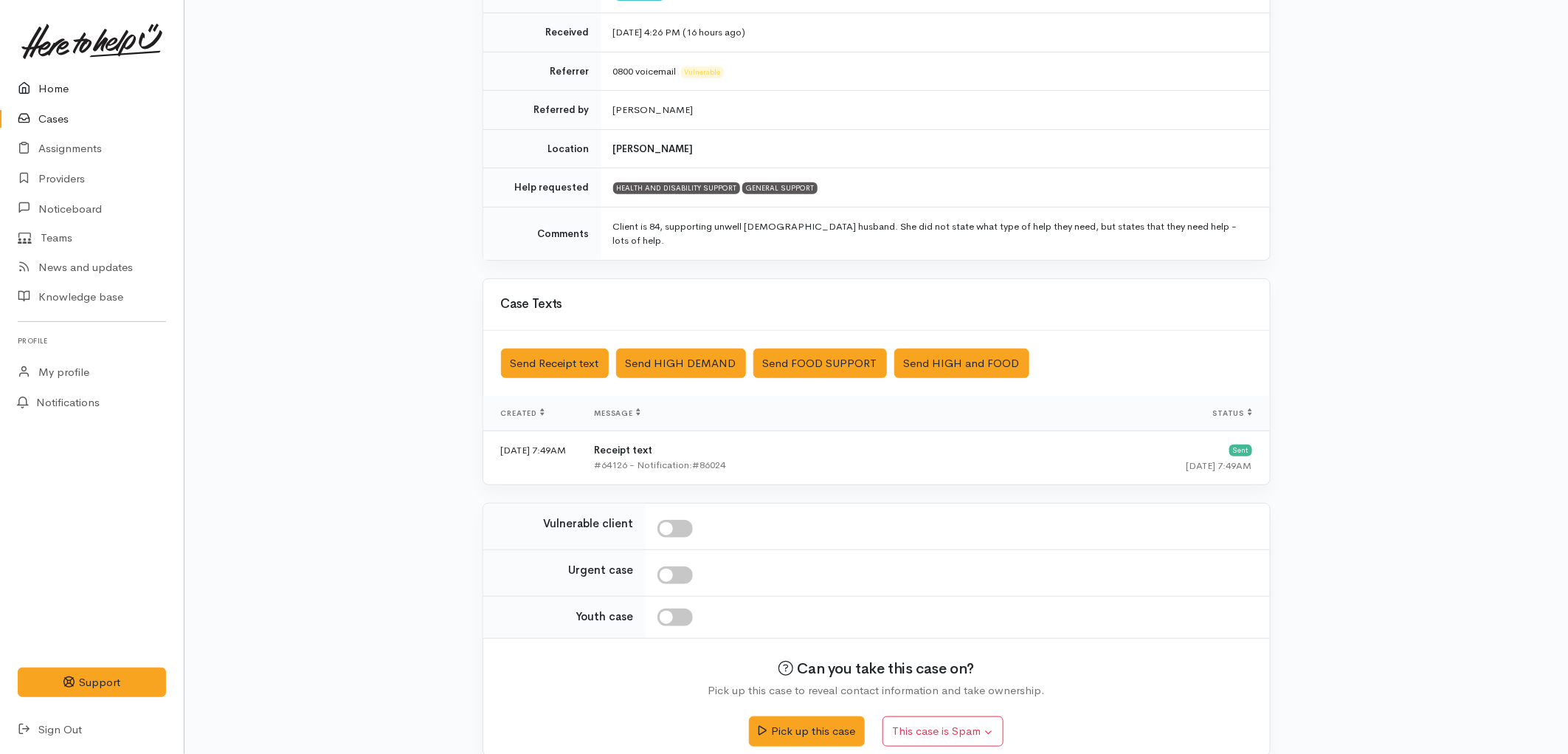
click at [36, 90] on icon at bounding box center [28, 89] width 21 height 18
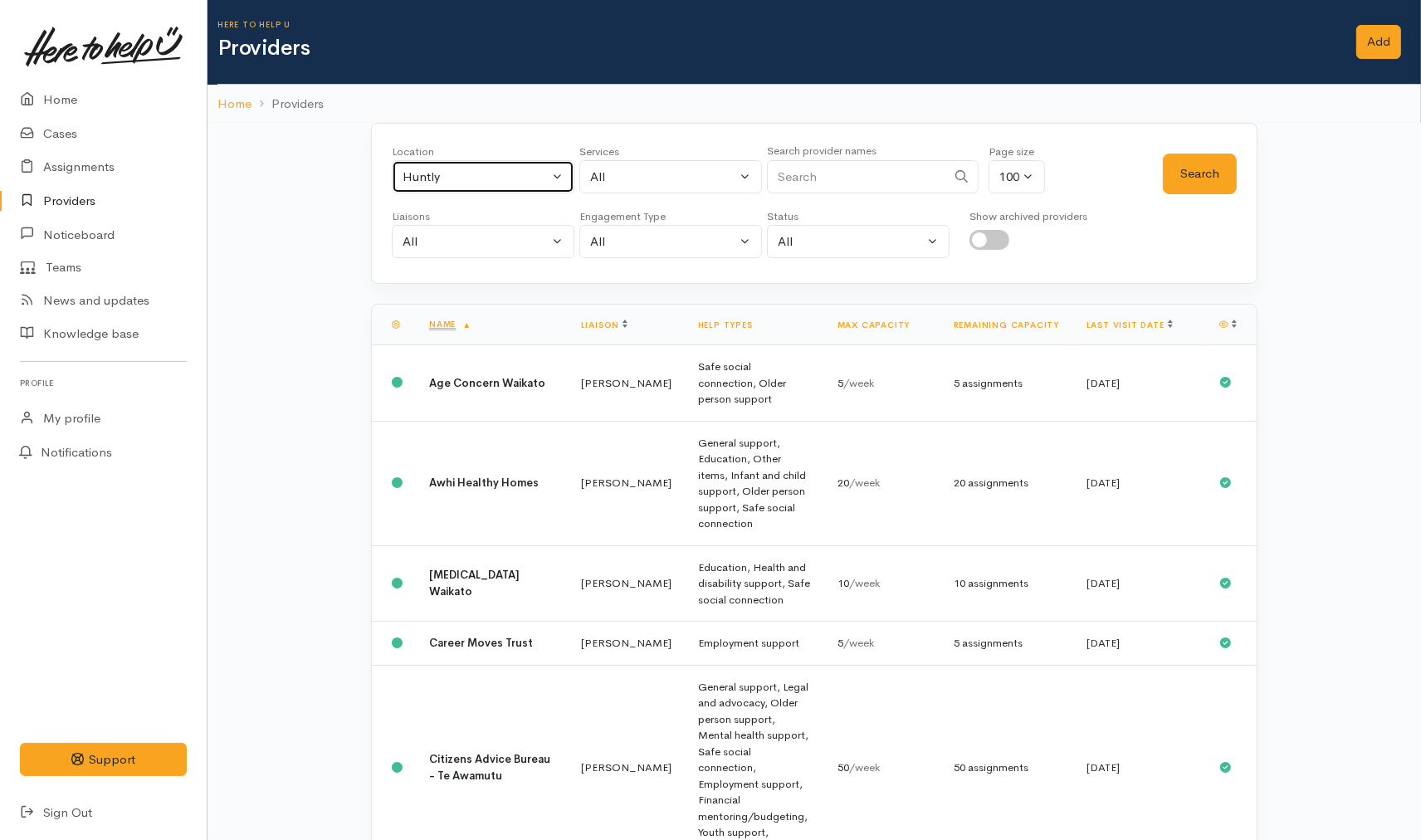
click at [519, 180] on div "Huntly" at bounding box center [475, 177] width 146 height 20
type input "hami"
click at [473, 281] on link "[PERSON_NAME]" at bounding box center [482, 285] width 181 height 25
select select "1"
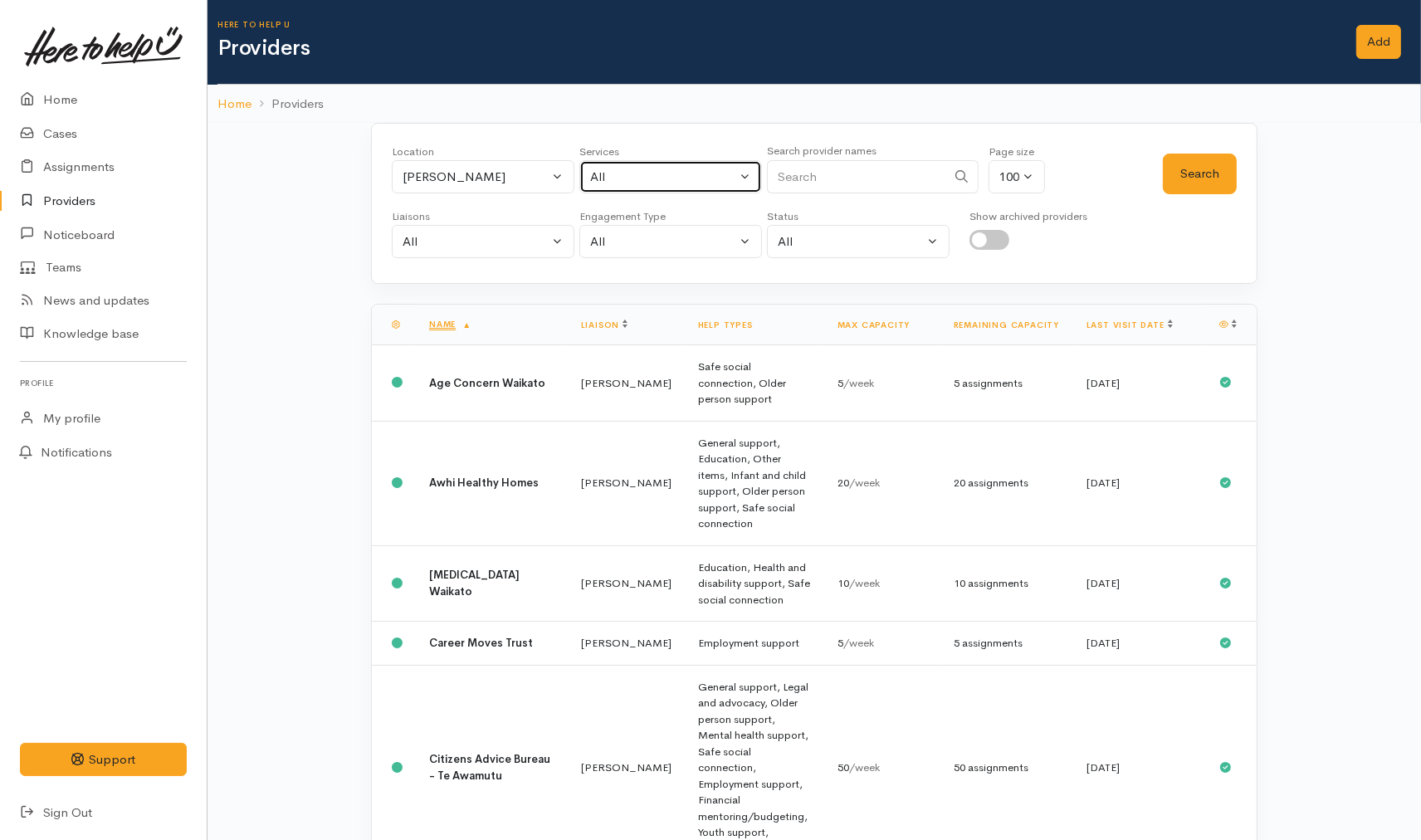
click at [631, 179] on div "All" at bounding box center [662, 177] width 146 height 20
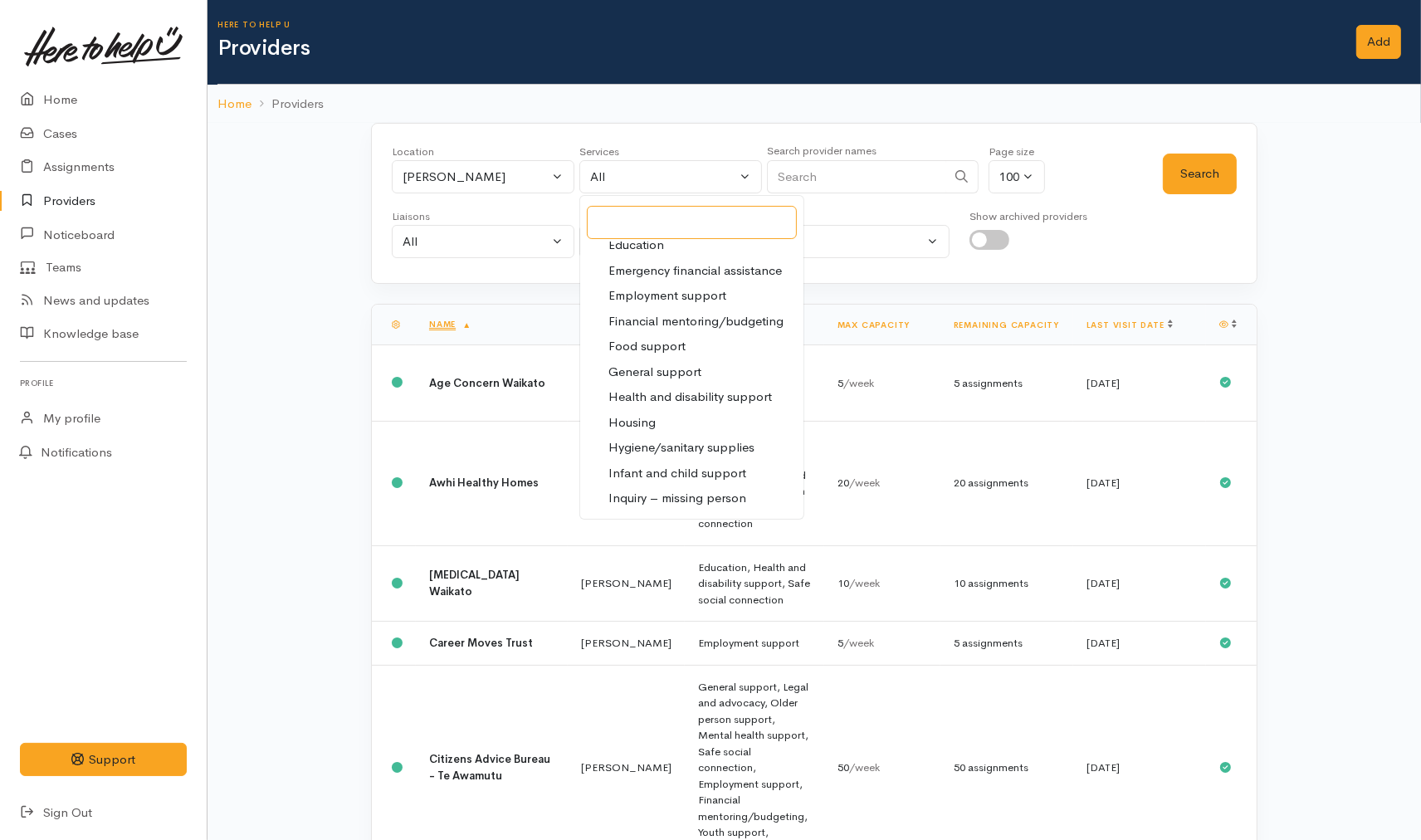
scroll to position [95, 0]
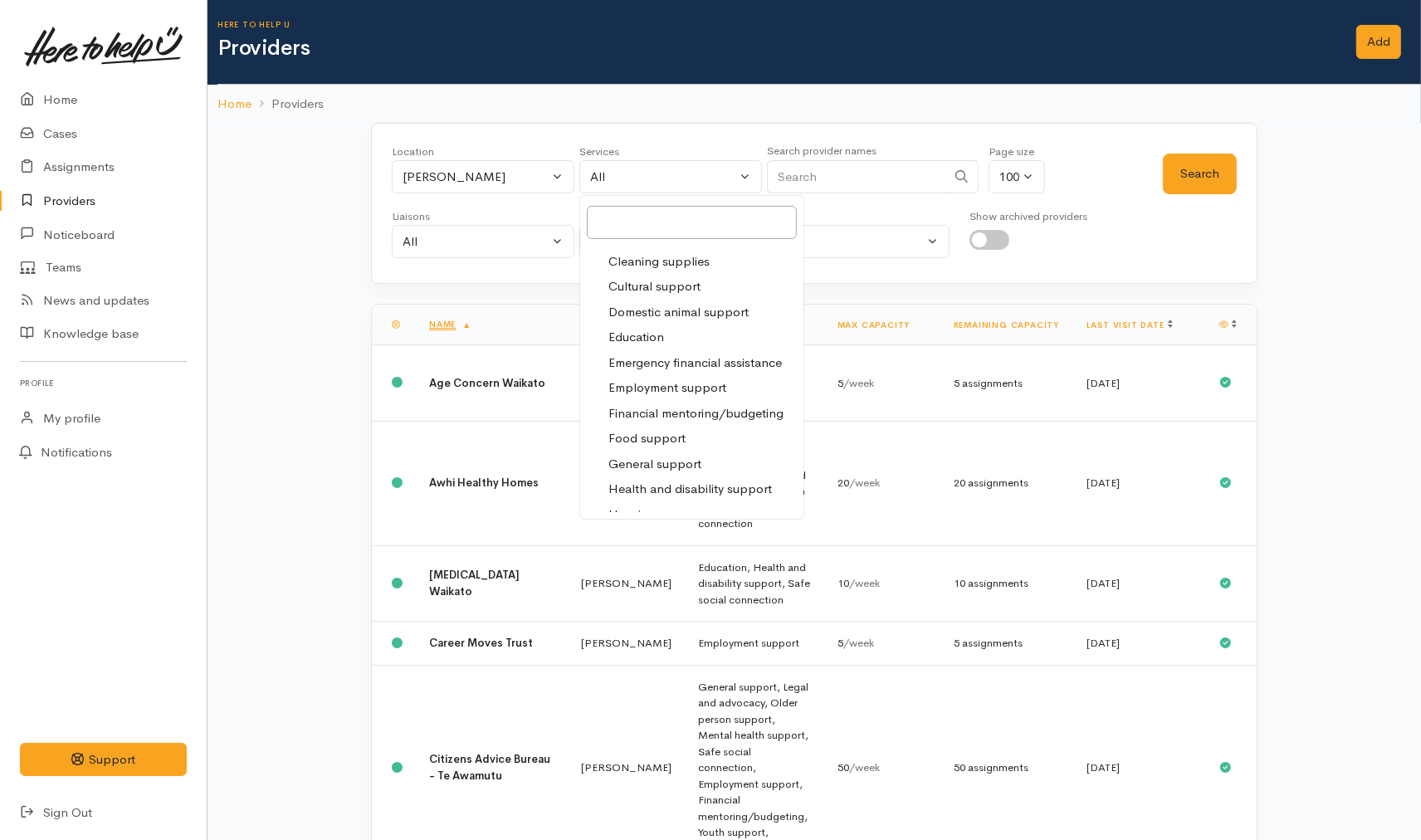
click at [111, 195] on link "Providers" at bounding box center [103, 200] width 206 height 34
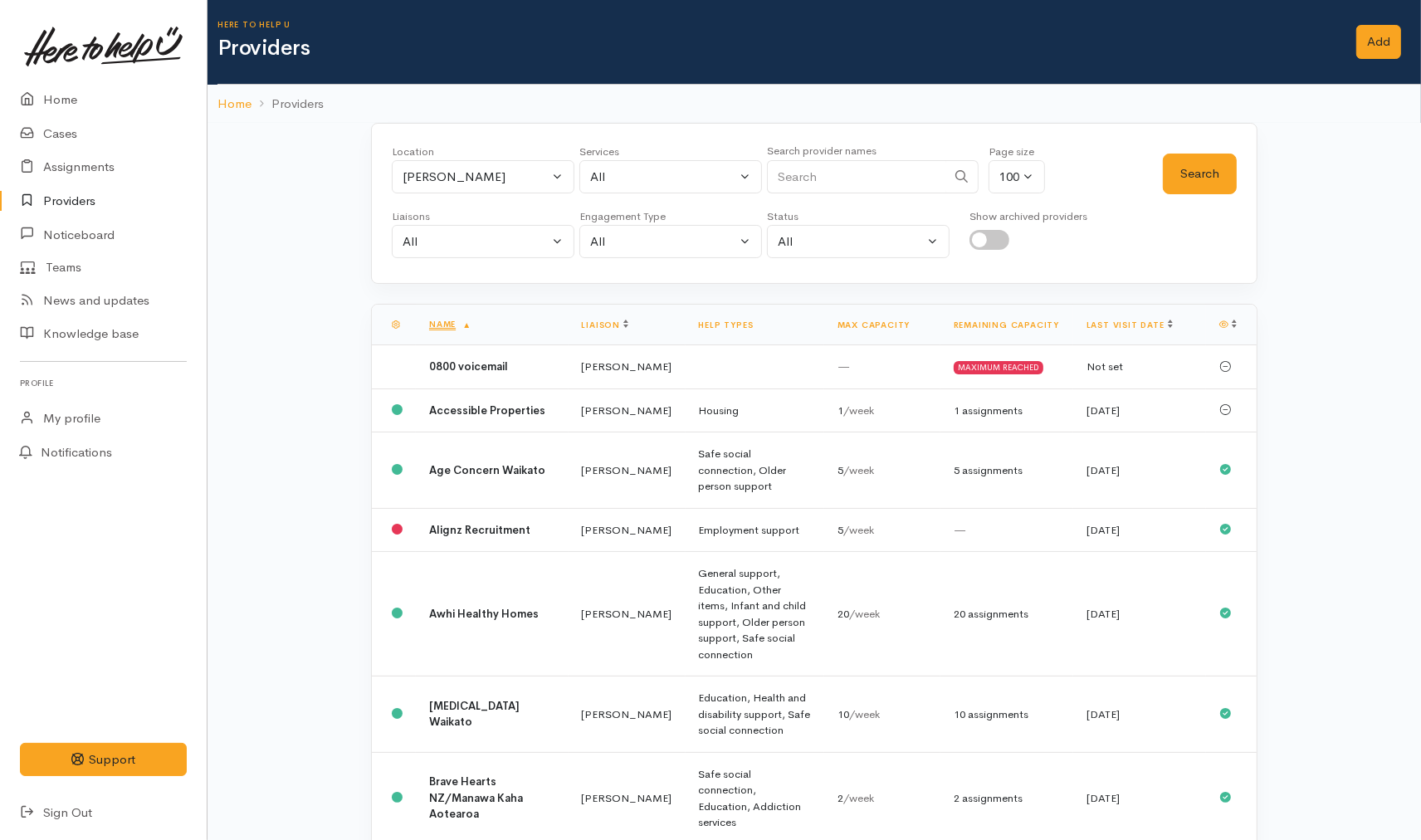
drag, startPoint x: 0, startPoint y: 0, endPoint x: 849, endPoint y: 184, distance: 868.7
click at [849, 184] on input "Search" at bounding box center [856, 177] width 179 height 34
type input "age"
click at [1210, 176] on button "Search" at bounding box center [1200, 174] width 74 height 41
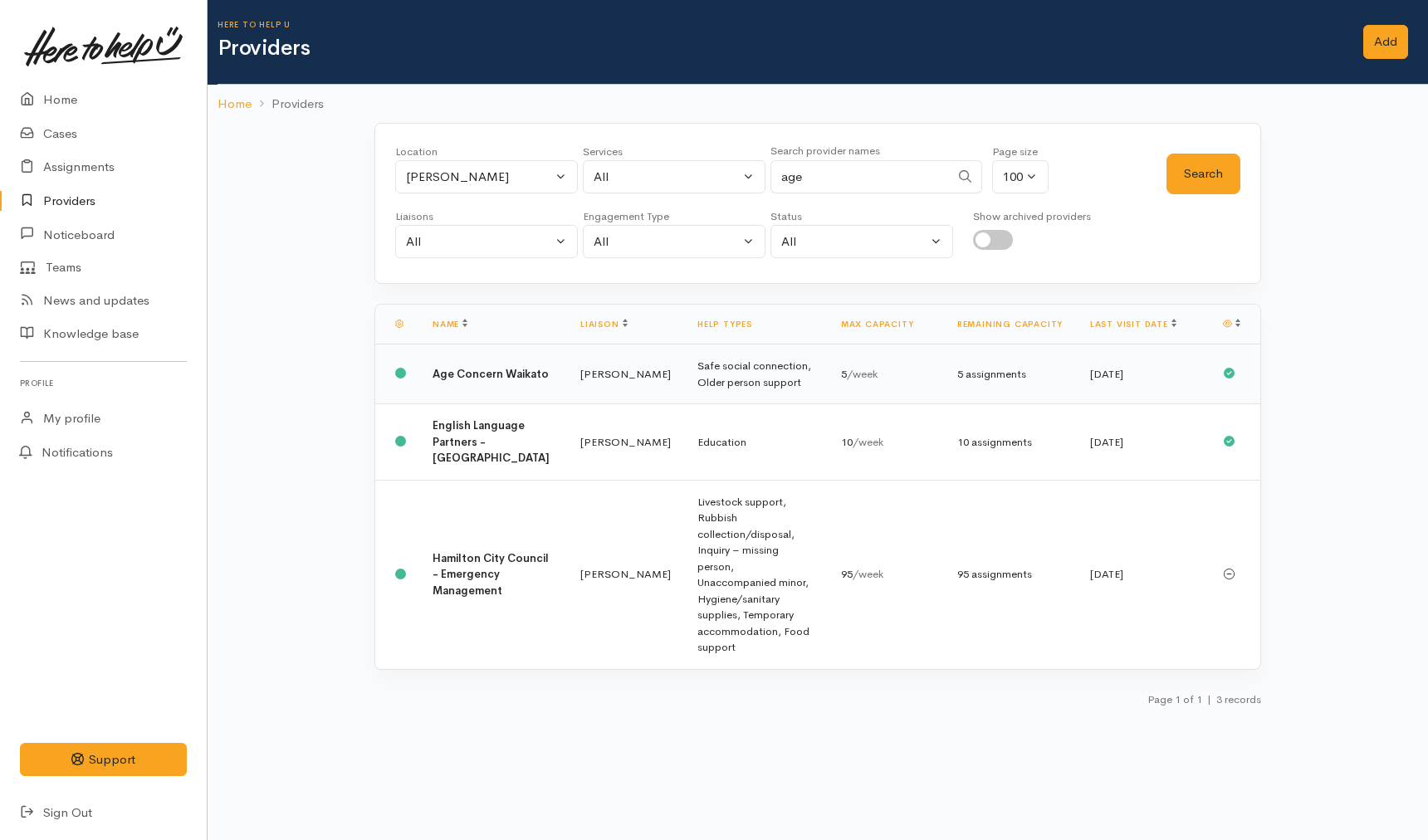
click at [567, 393] on td "Kyleigh Pike" at bounding box center [626, 374] width 117 height 60
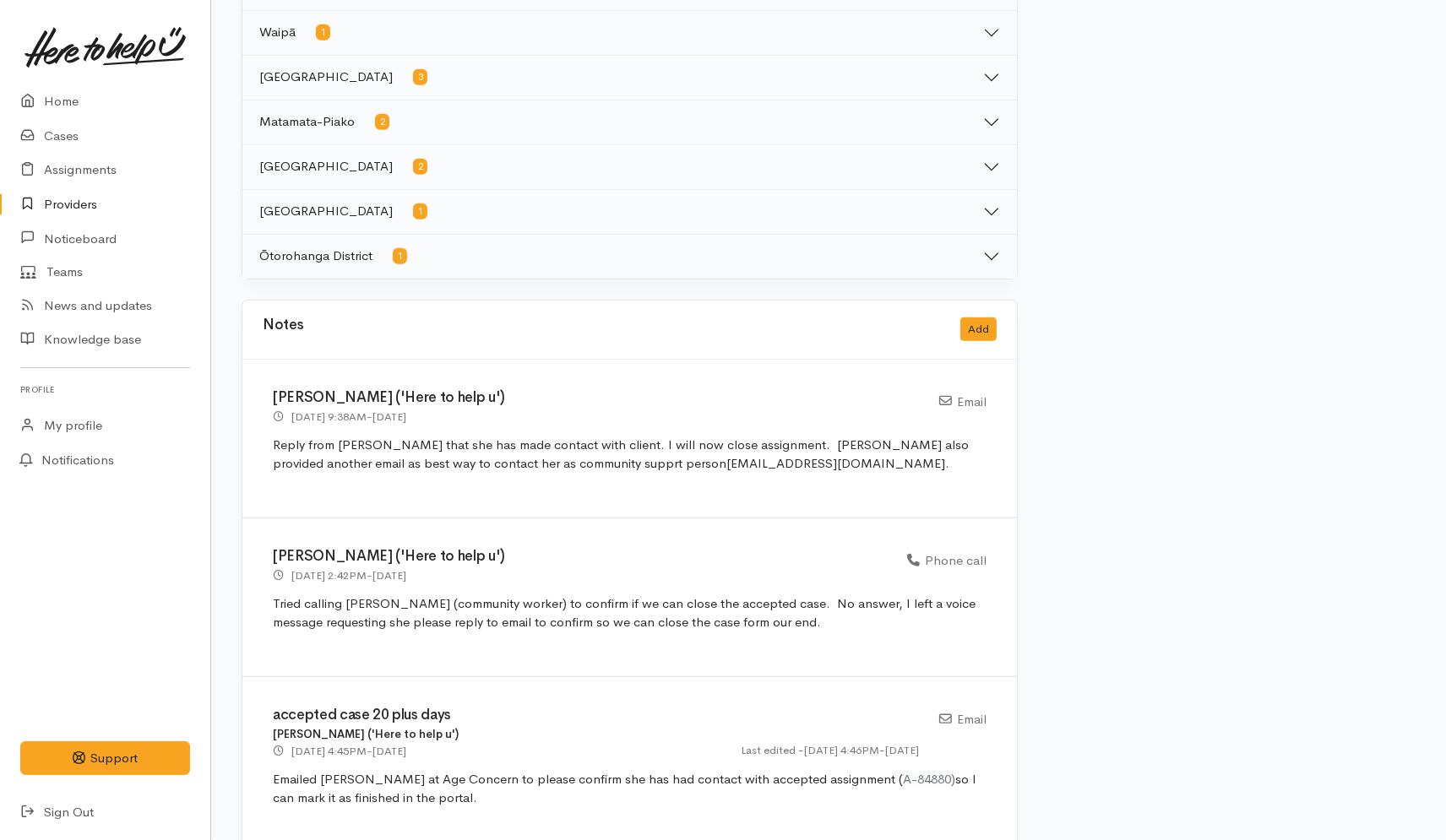
scroll to position [1126, 0]
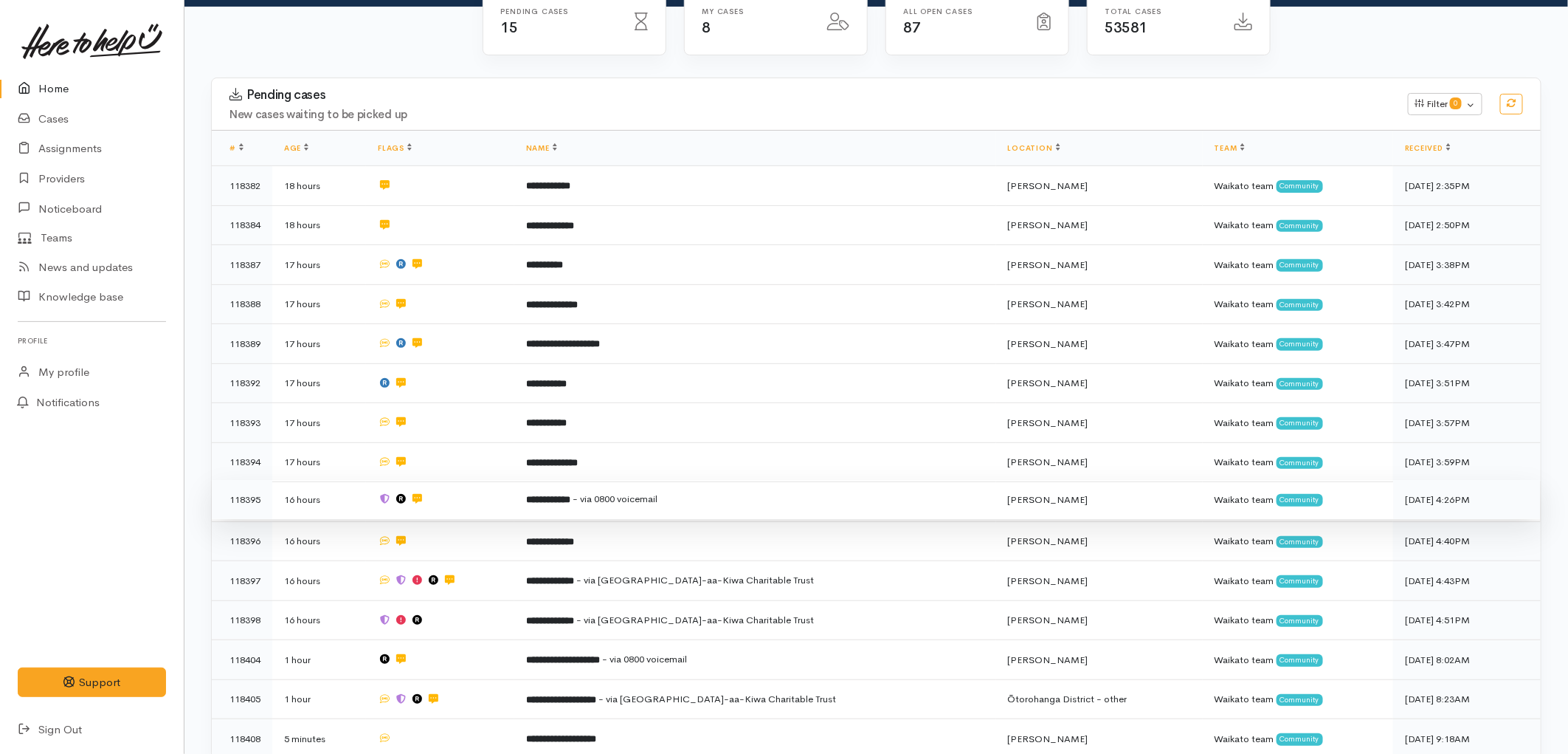
scroll to position [163, 0]
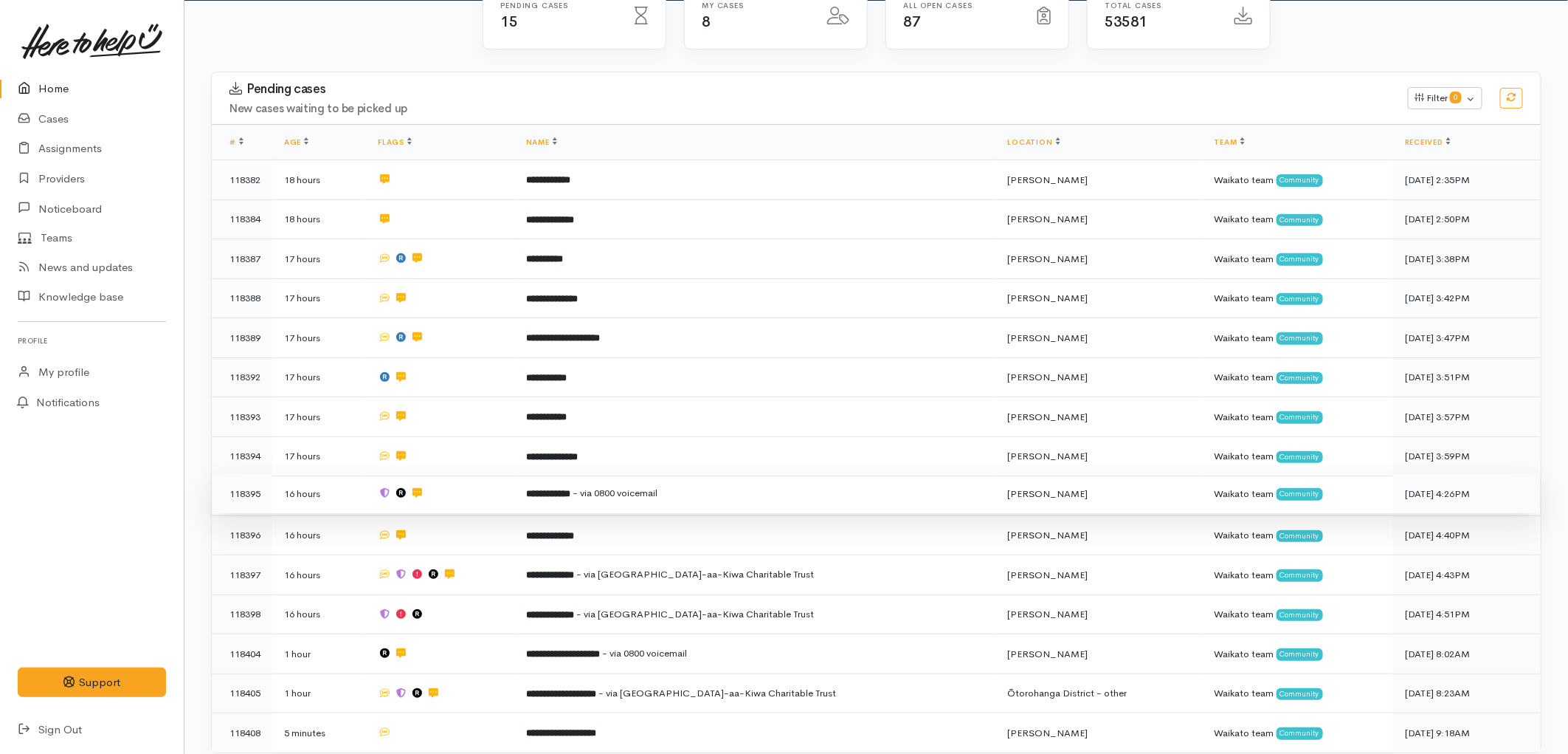
click at [632, 490] on span "- via 0800 voicemail" at bounding box center [615, 492] width 85 height 12
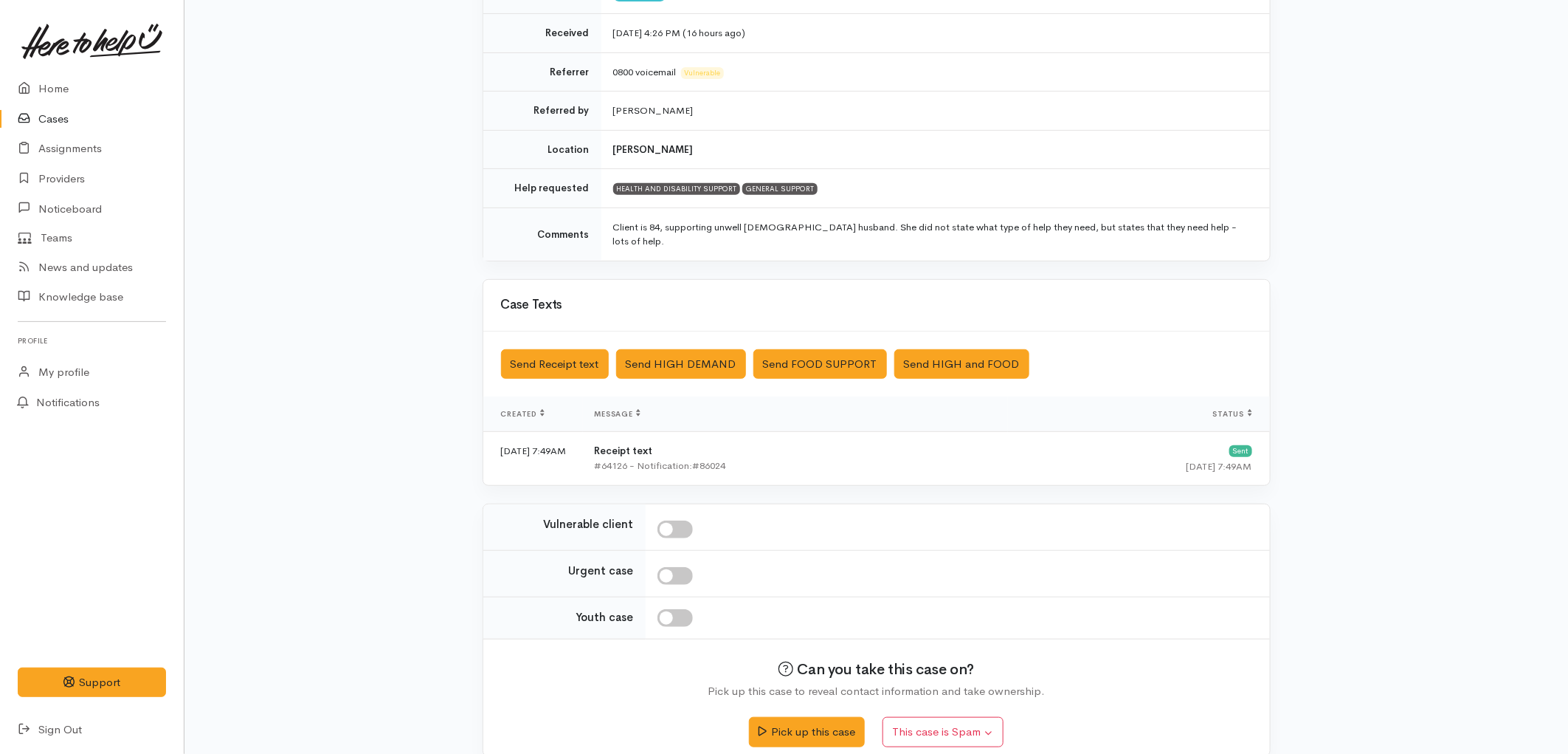
scroll to position [246, 0]
click at [801, 714] on button "Pick up this case" at bounding box center [806, 729] width 116 height 30
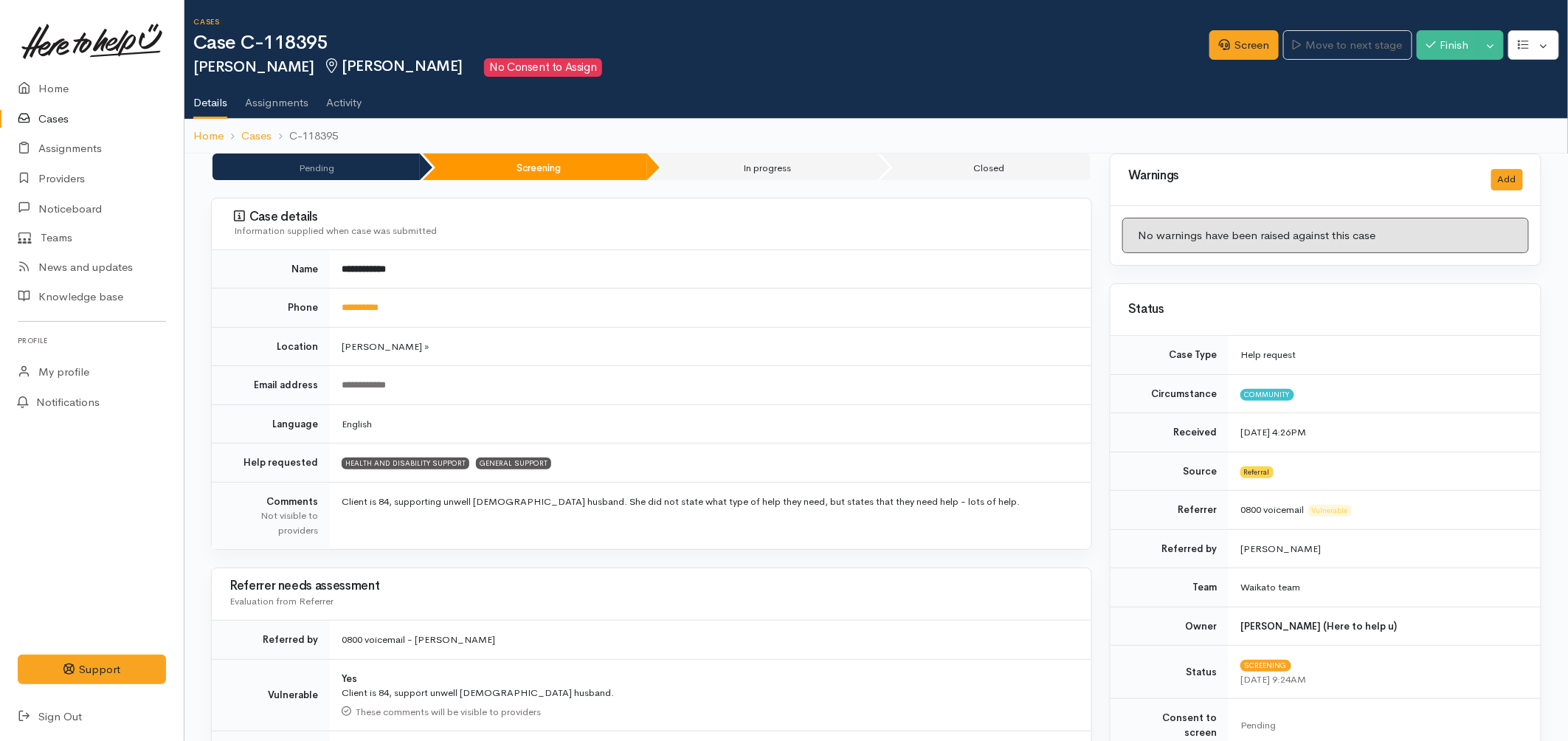
click at [43, 127] on link "Cases" at bounding box center [91, 119] width 183 height 30
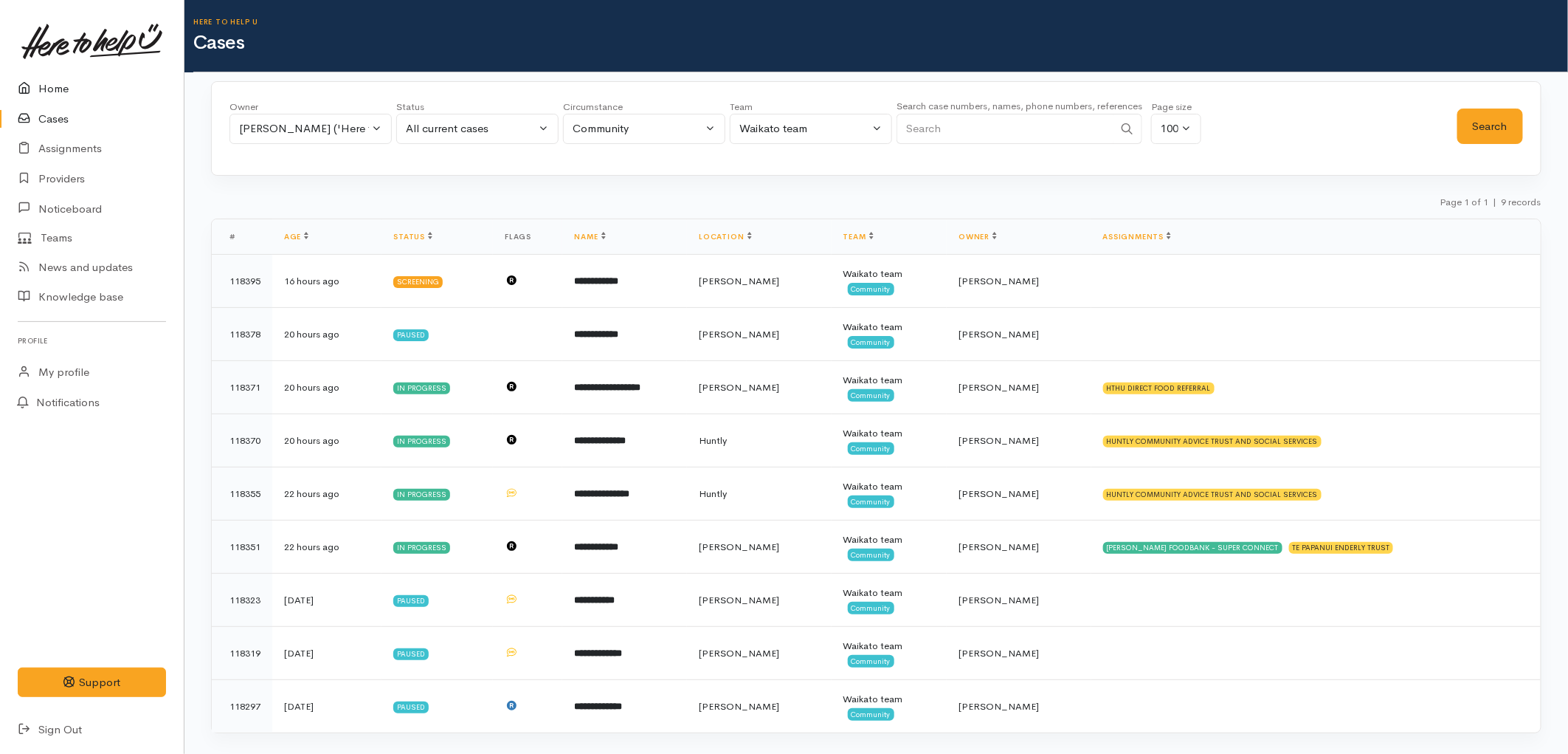
click at [60, 94] on link "Home" at bounding box center [91, 89] width 183 height 30
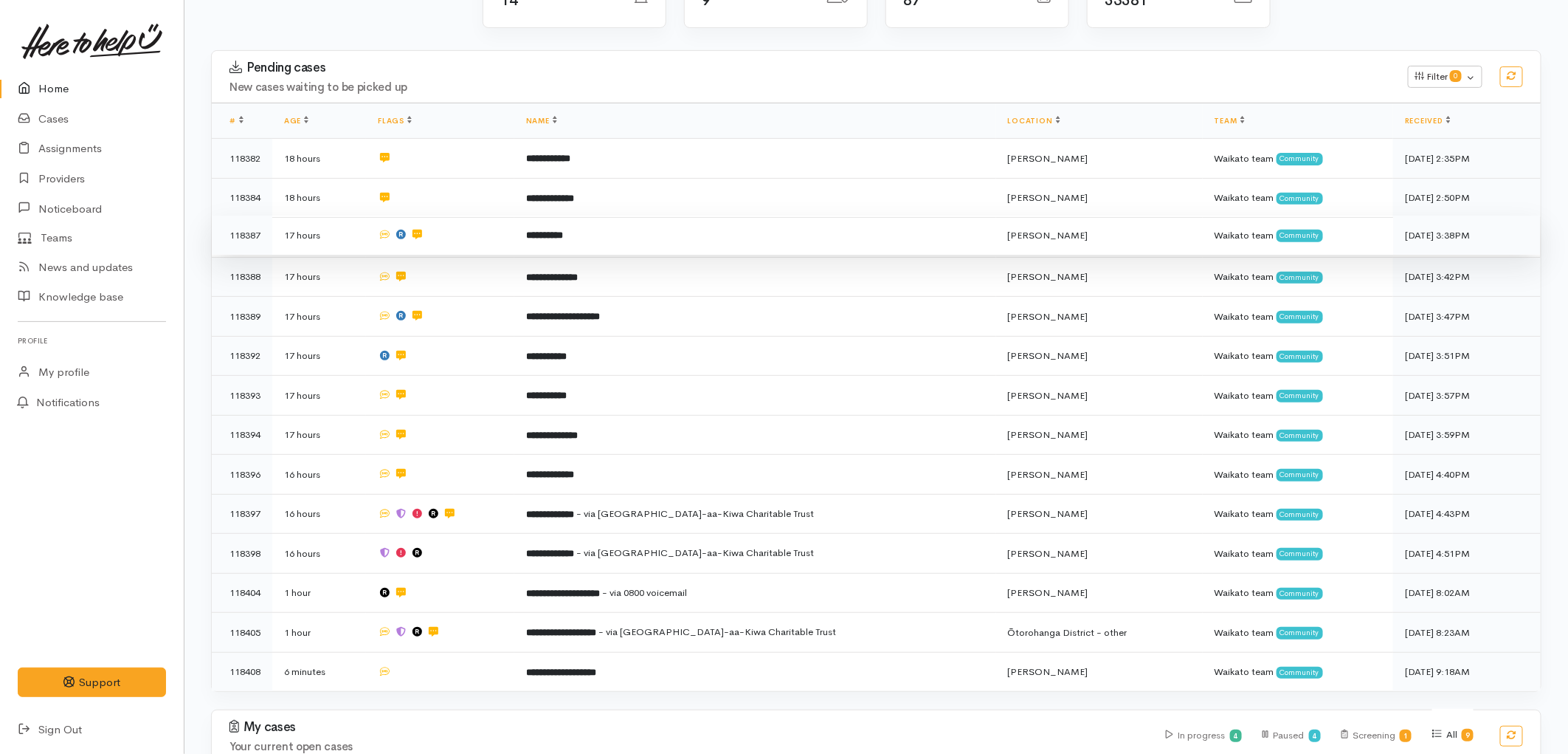
scroll to position [246, 0]
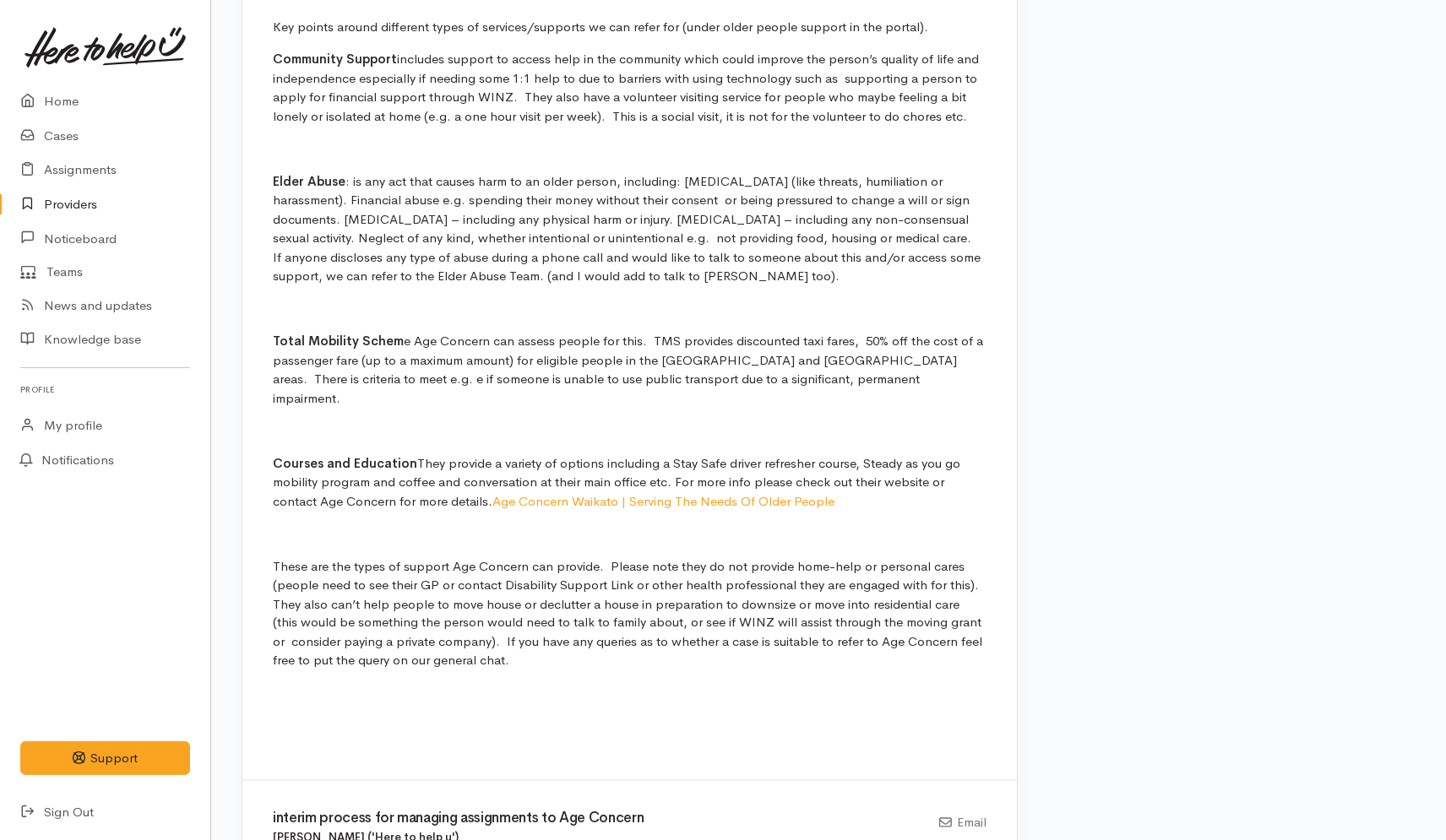
scroll to position [2722, 0]
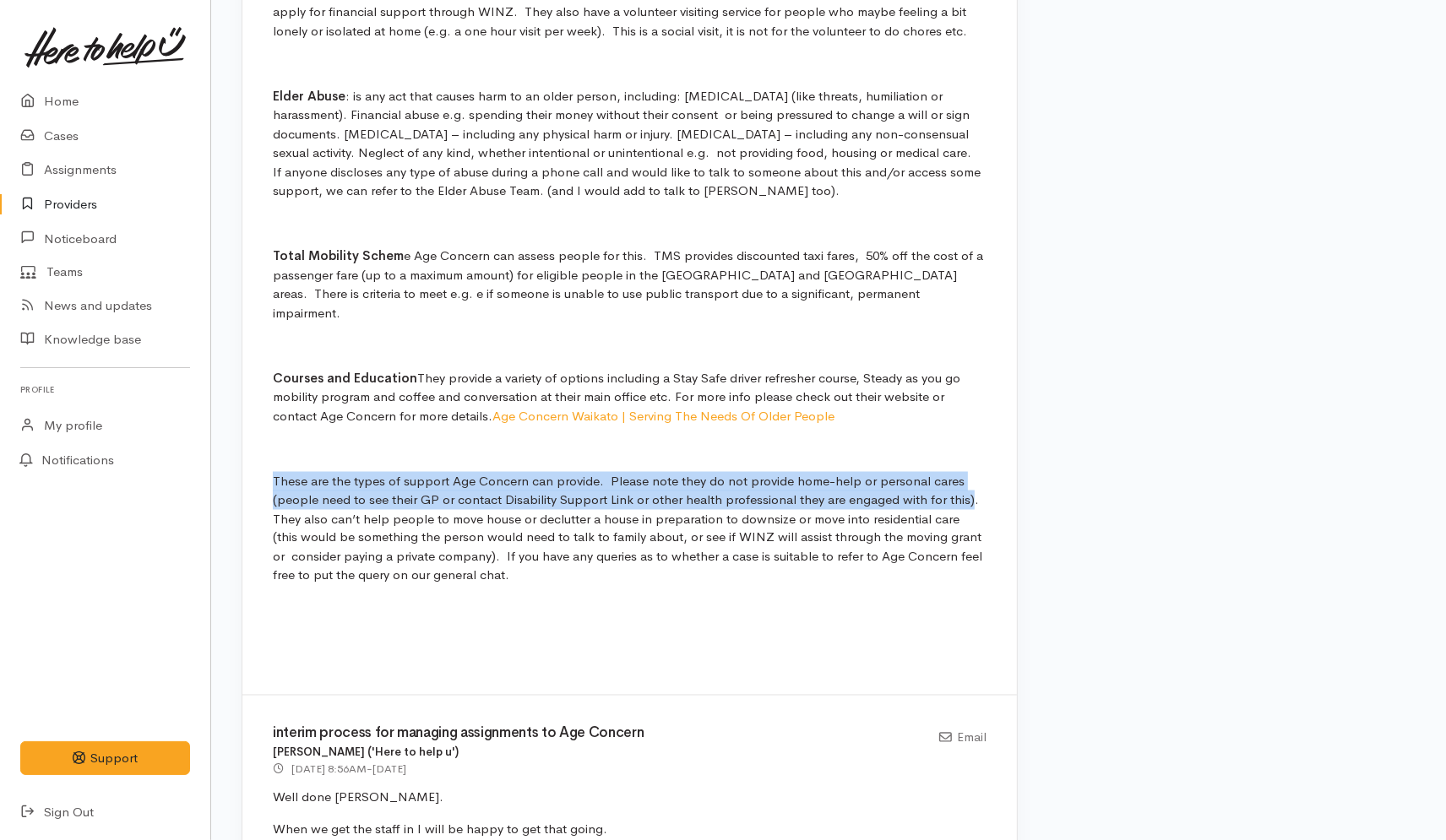
drag, startPoint x: 968, startPoint y: 482, endPoint x: 274, endPoint y: 453, distance: 694.6
click at [274, 453] on div "Age Concern Presentation Kyleigh Pike ('Here to help u') 24 Mar 2025 9:58AM - 6…" at bounding box center [630, 216] width 774 height 959
copy p "These are the types of support Age Concern can provide. Please note they do not…"
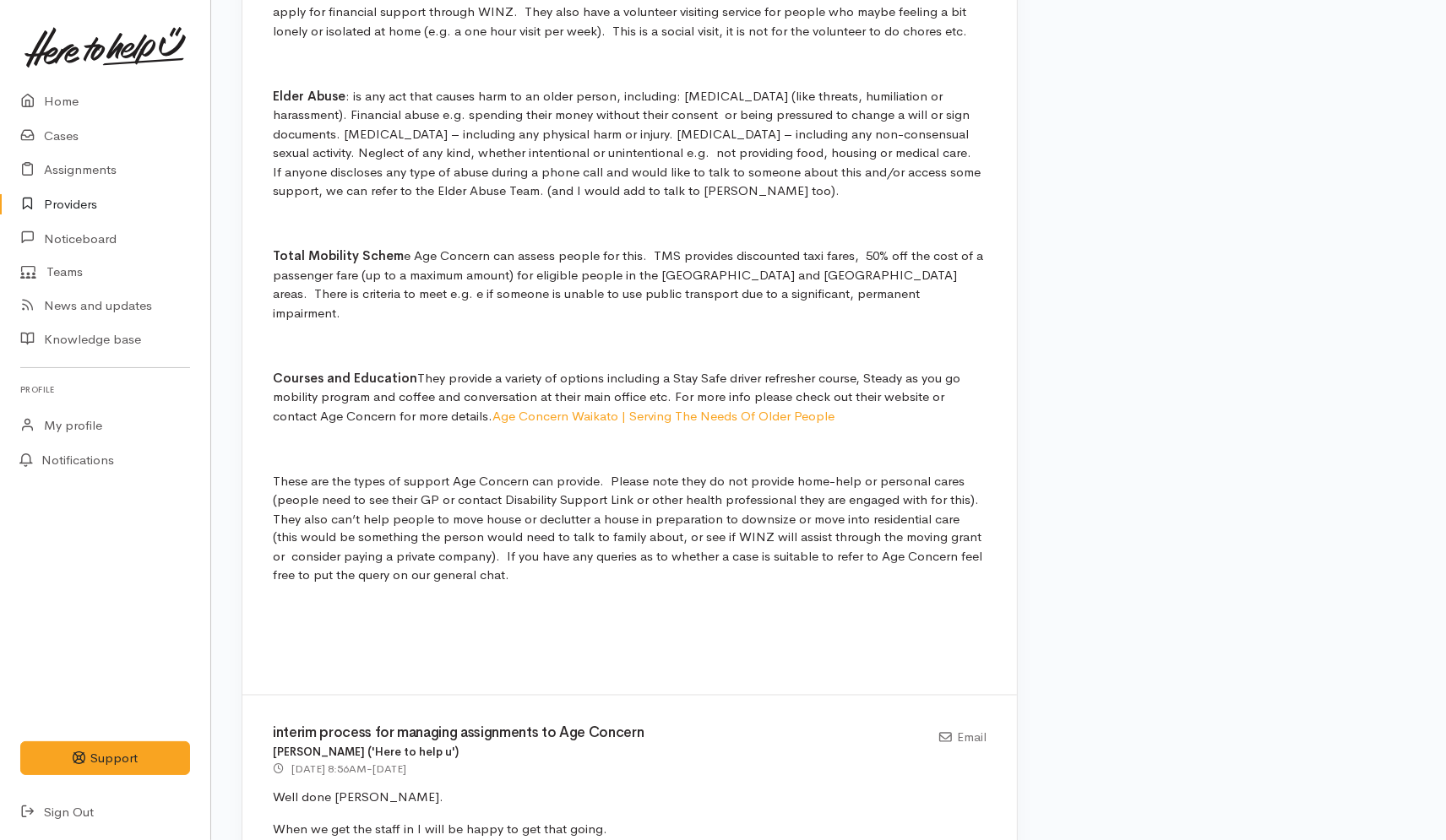
click at [505, 553] on p "These are the types of support Age Concern can provide. Please note they do not…" at bounding box center [629, 528] width 714 height 114
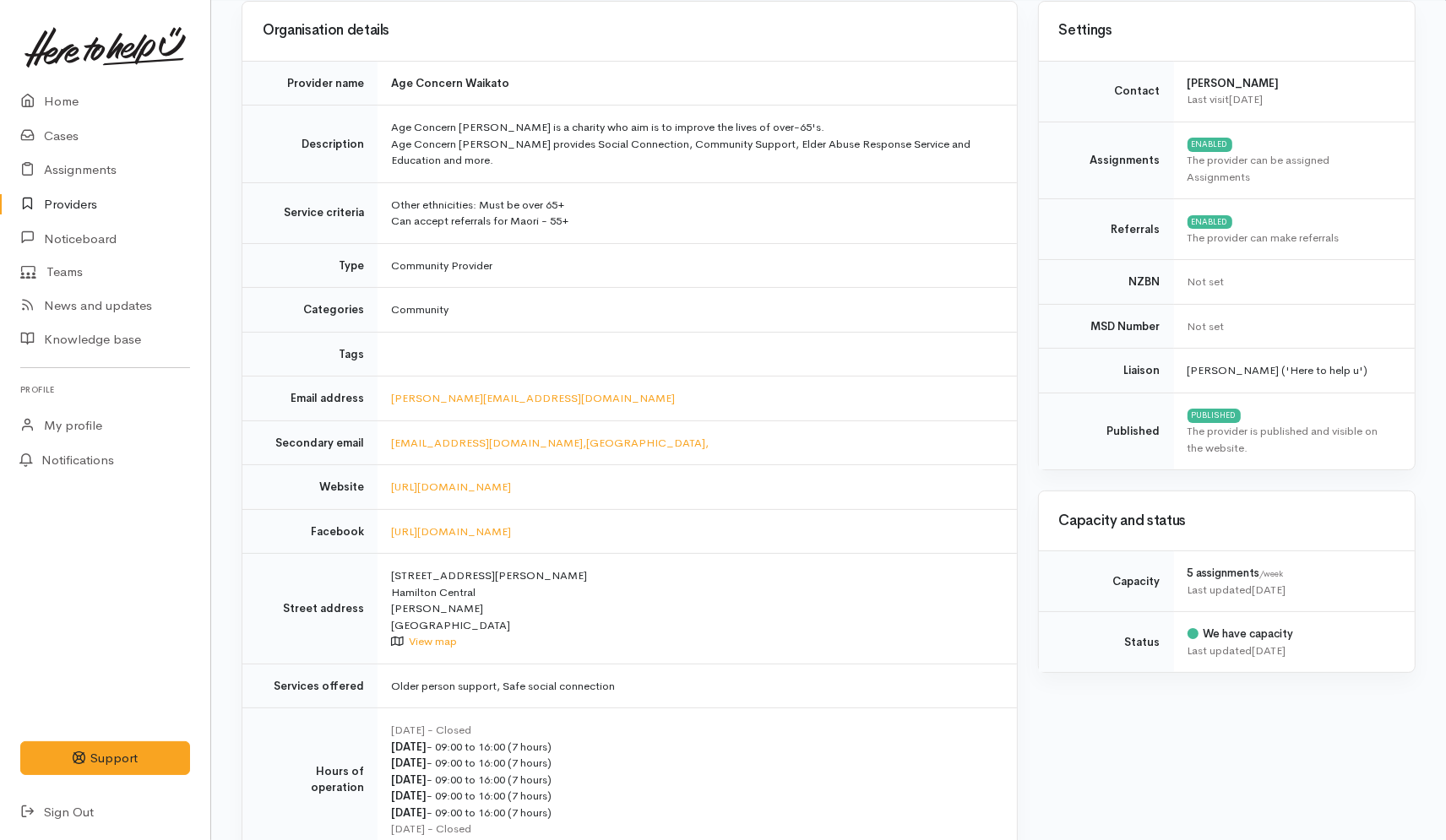
scroll to position [0, 0]
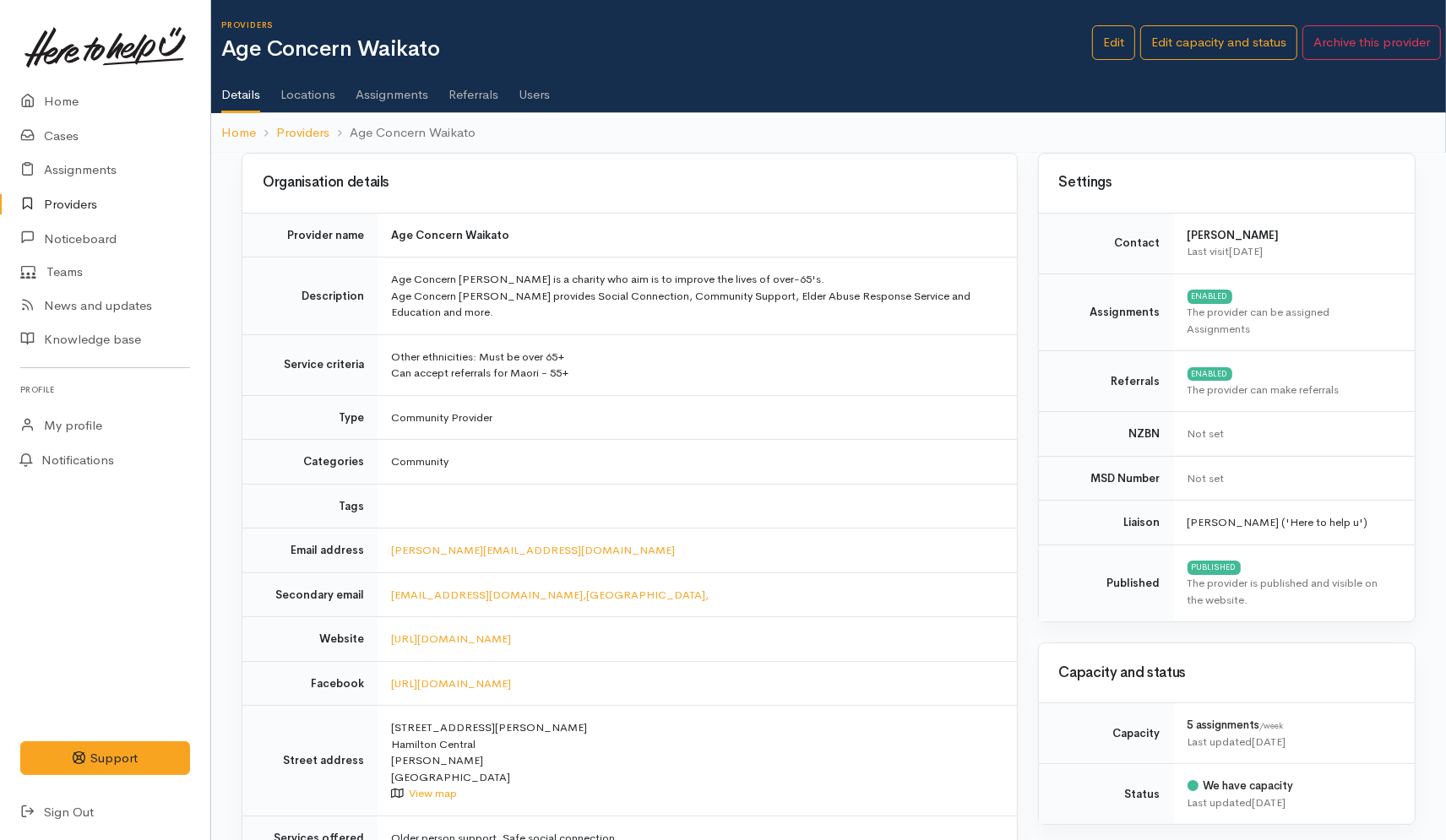
click at [82, 209] on link "Providers" at bounding box center [104, 204] width 210 height 35
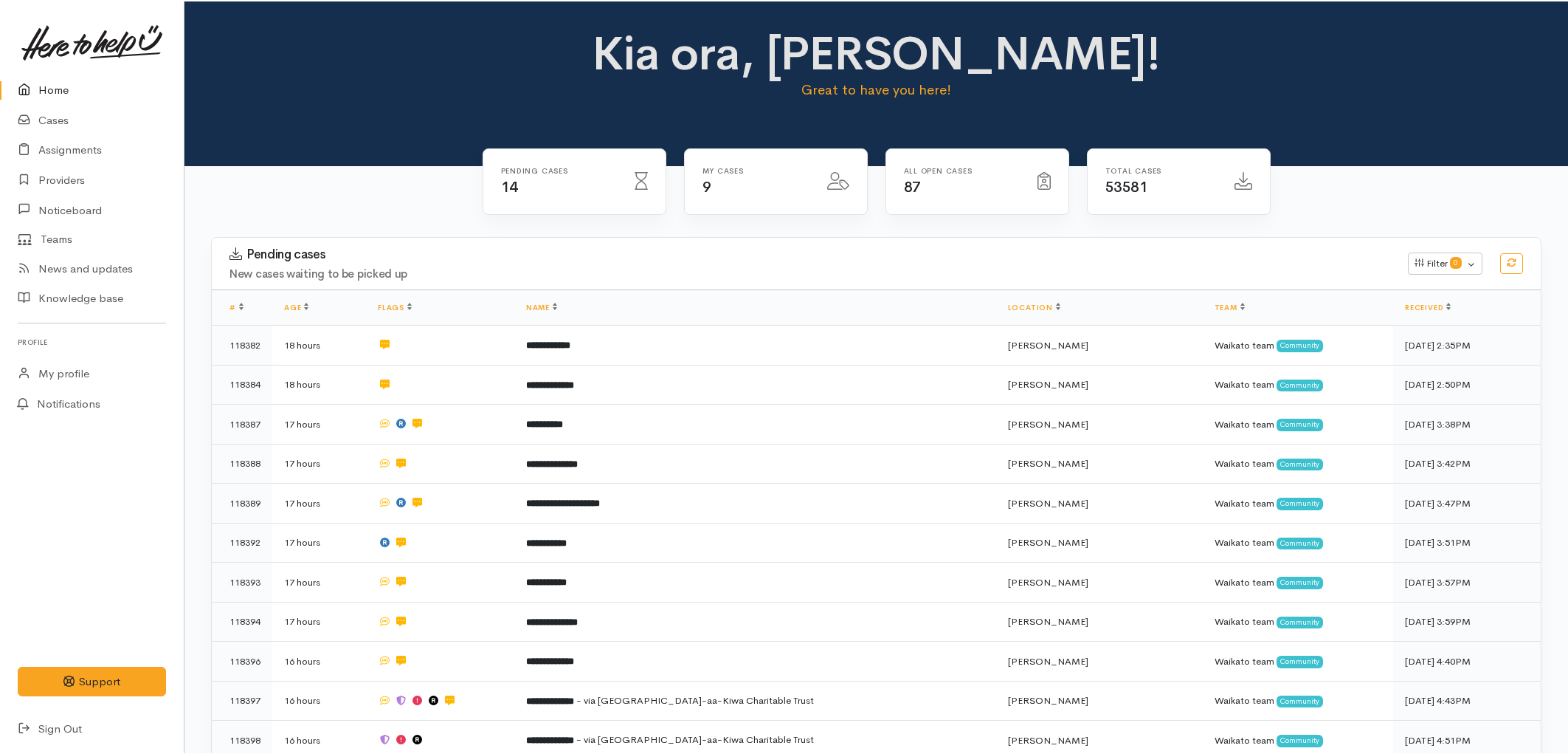
scroll to position [246, 0]
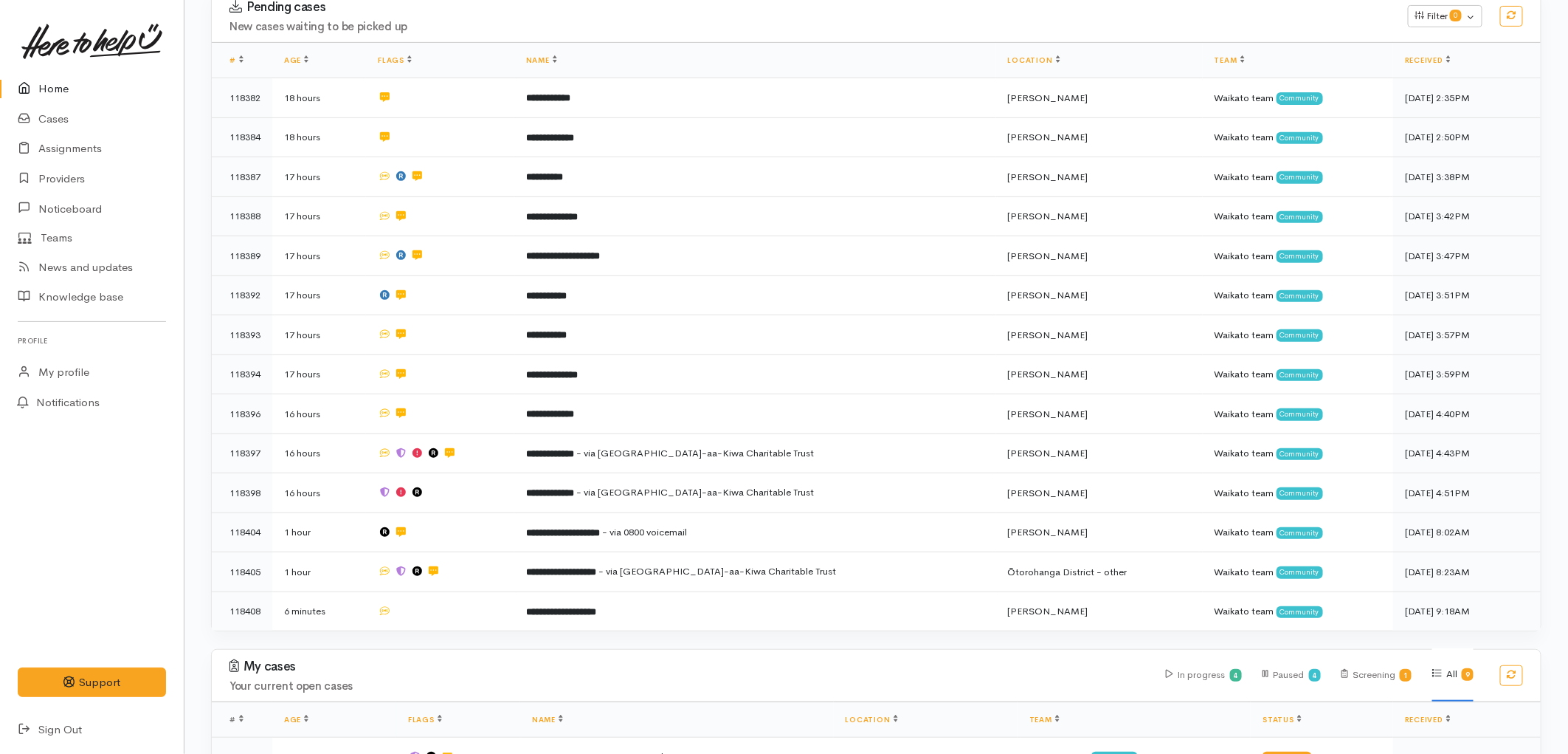
click at [51, 83] on link "Home" at bounding box center [91, 89] width 183 height 30
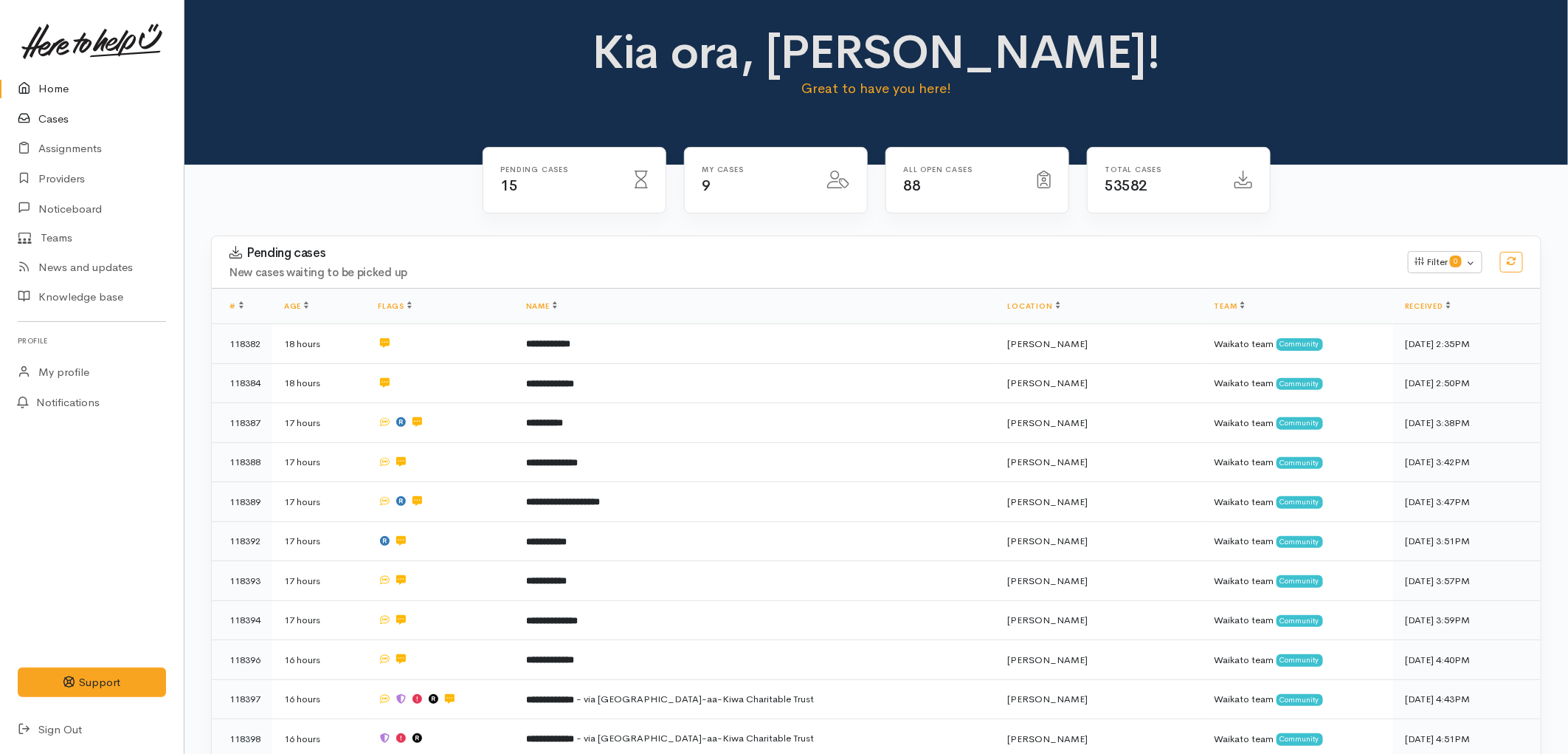
click at [56, 122] on link "Cases" at bounding box center [91, 119] width 183 height 30
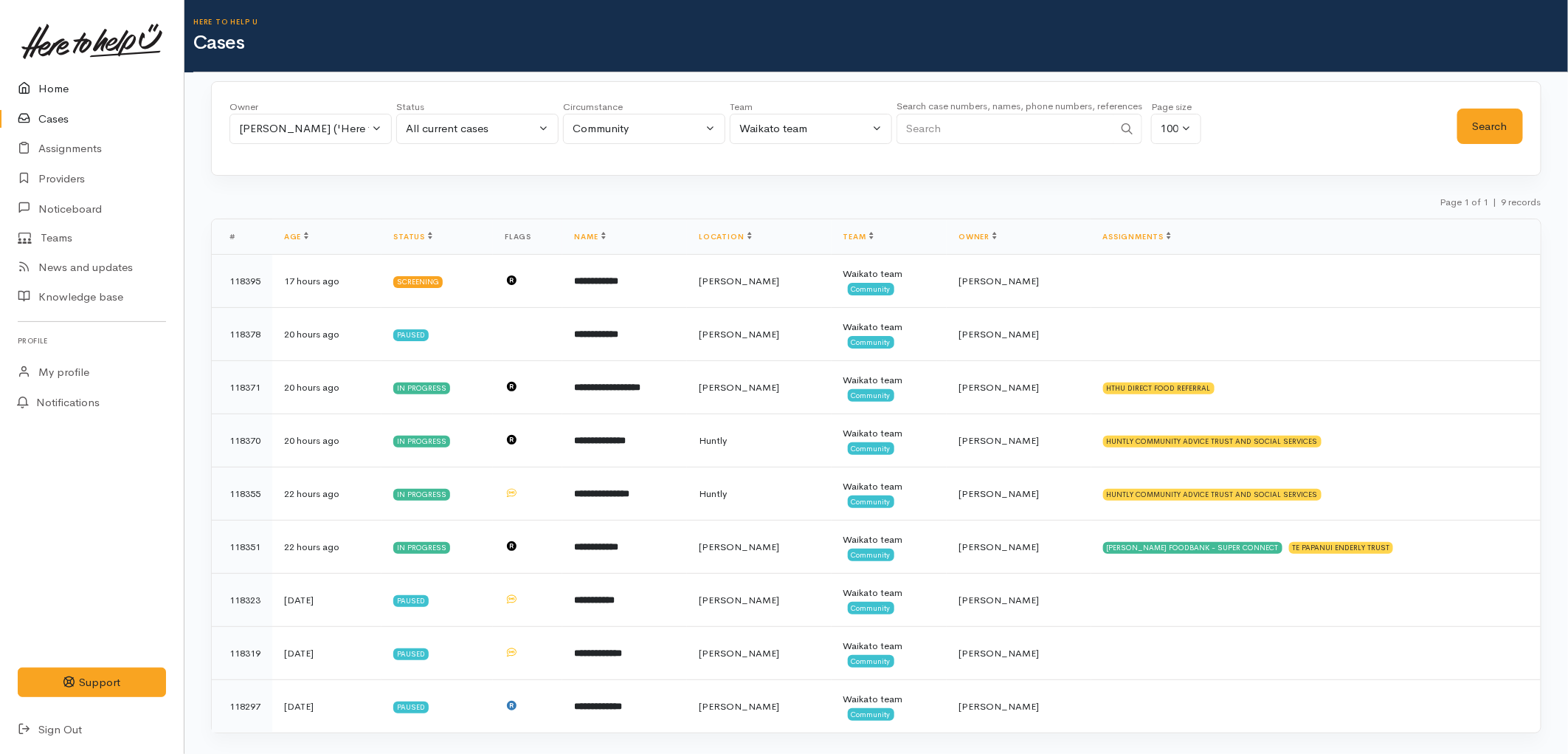
click at [64, 82] on link "Home" at bounding box center [91, 89] width 183 height 30
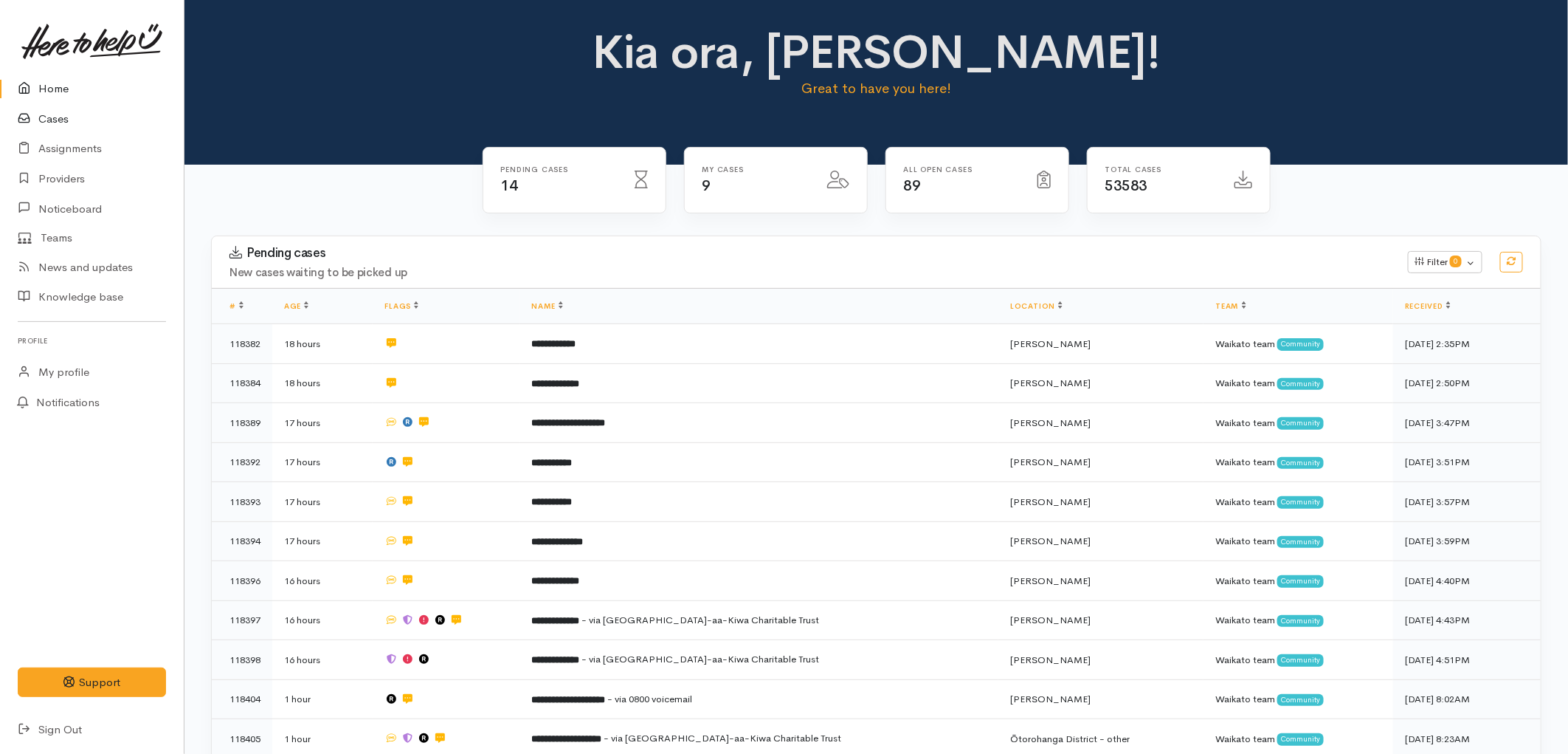
click at [56, 110] on link "Cases" at bounding box center [91, 119] width 183 height 30
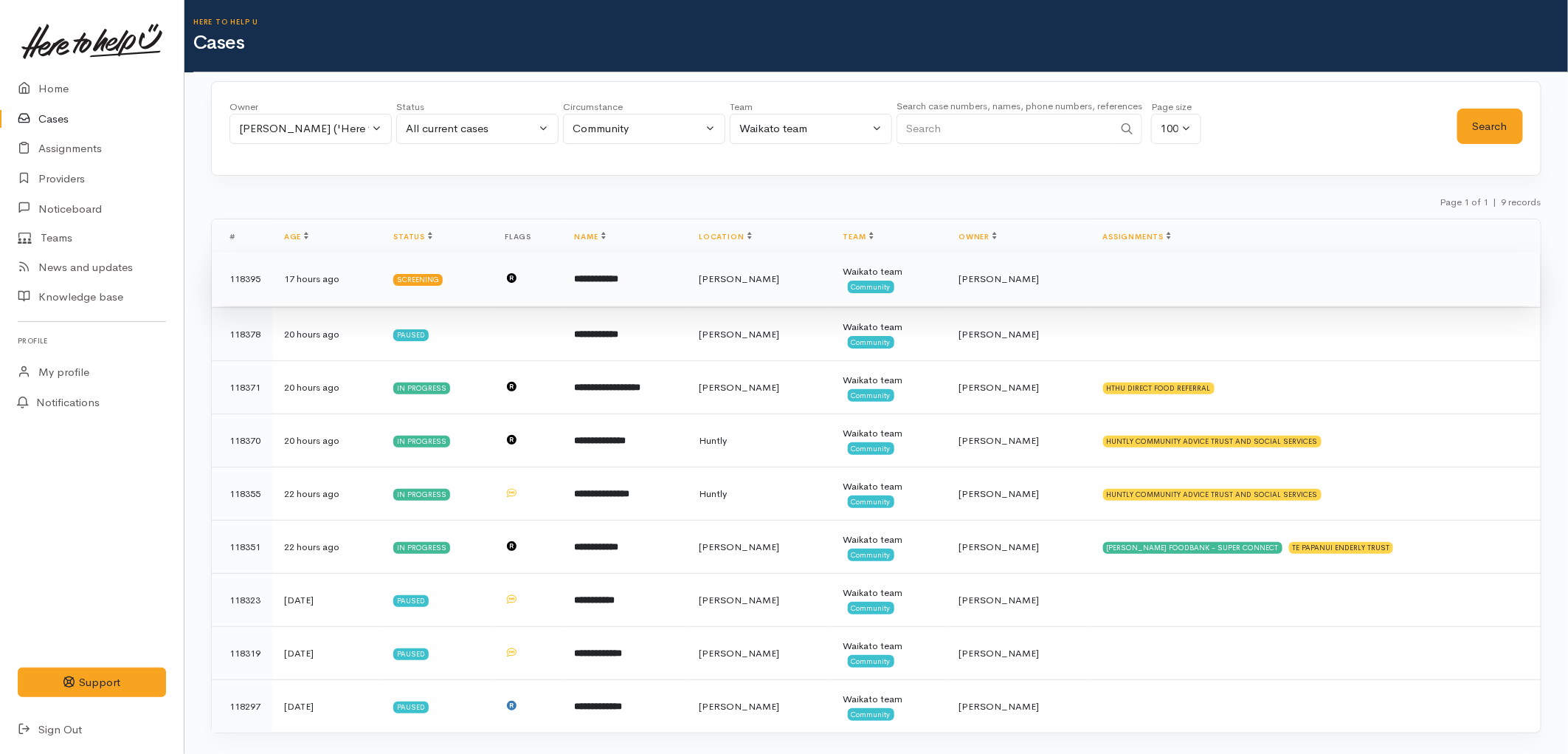
click at [687, 281] on td "**********" at bounding box center [624, 278] width 124 height 53
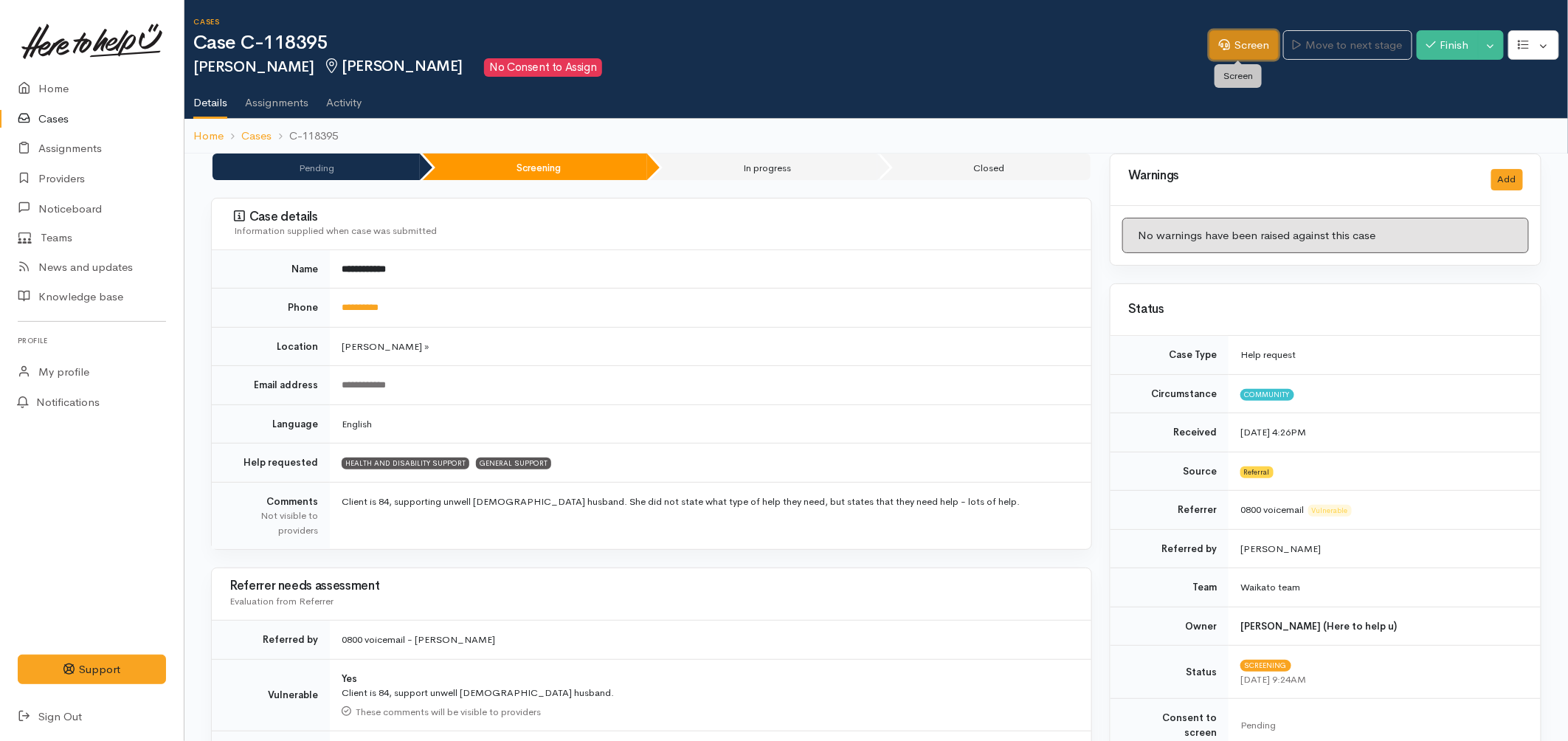
click at [1223, 37] on link "Screen" at bounding box center [1244, 45] width 70 height 30
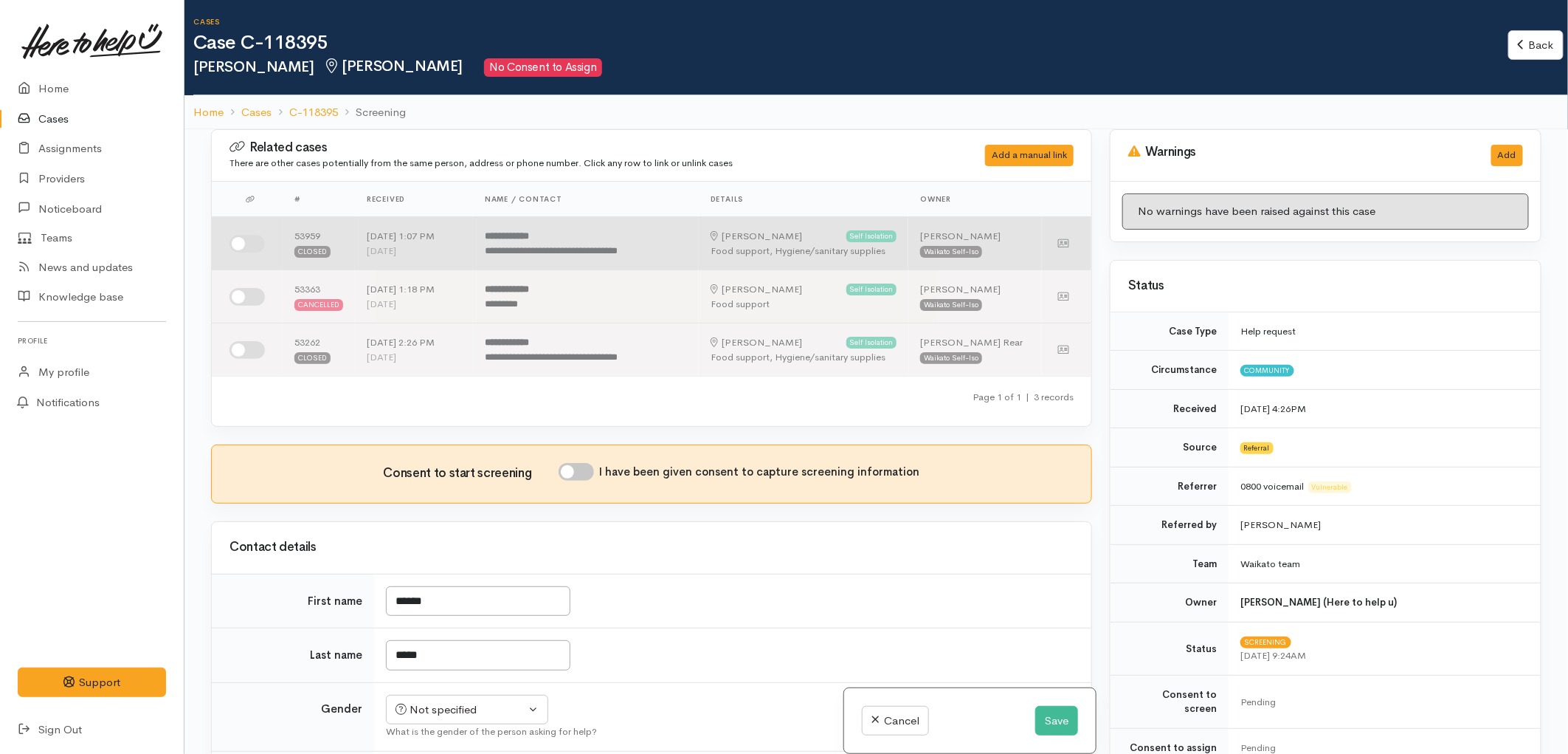
click at [249, 251] on input "checkbox" at bounding box center [247, 244] width 36 height 17
checkbox input "true"
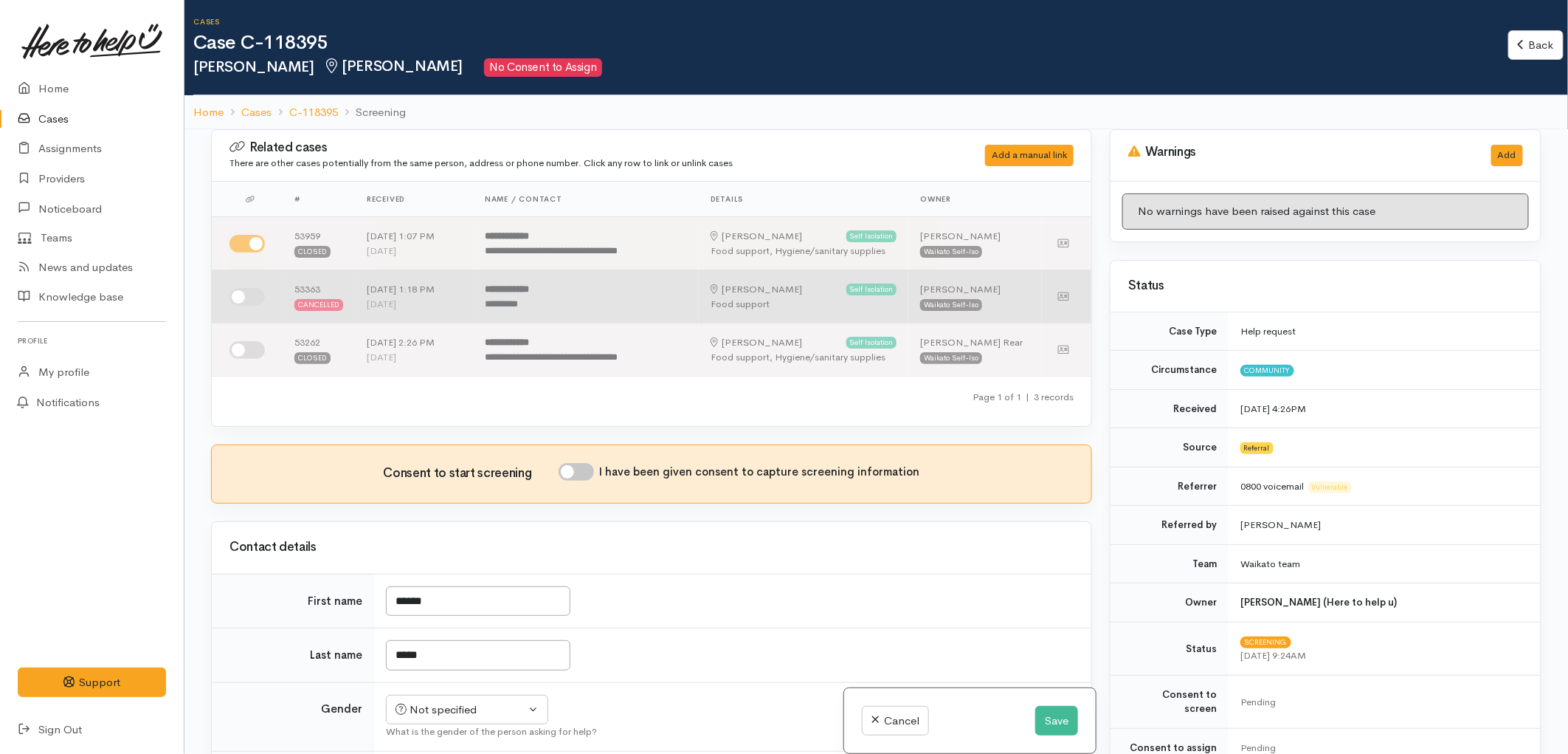
click at [252, 295] on input "checkbox" at bounding box center [247, 297] width 36 height 17
checkbox input "true"
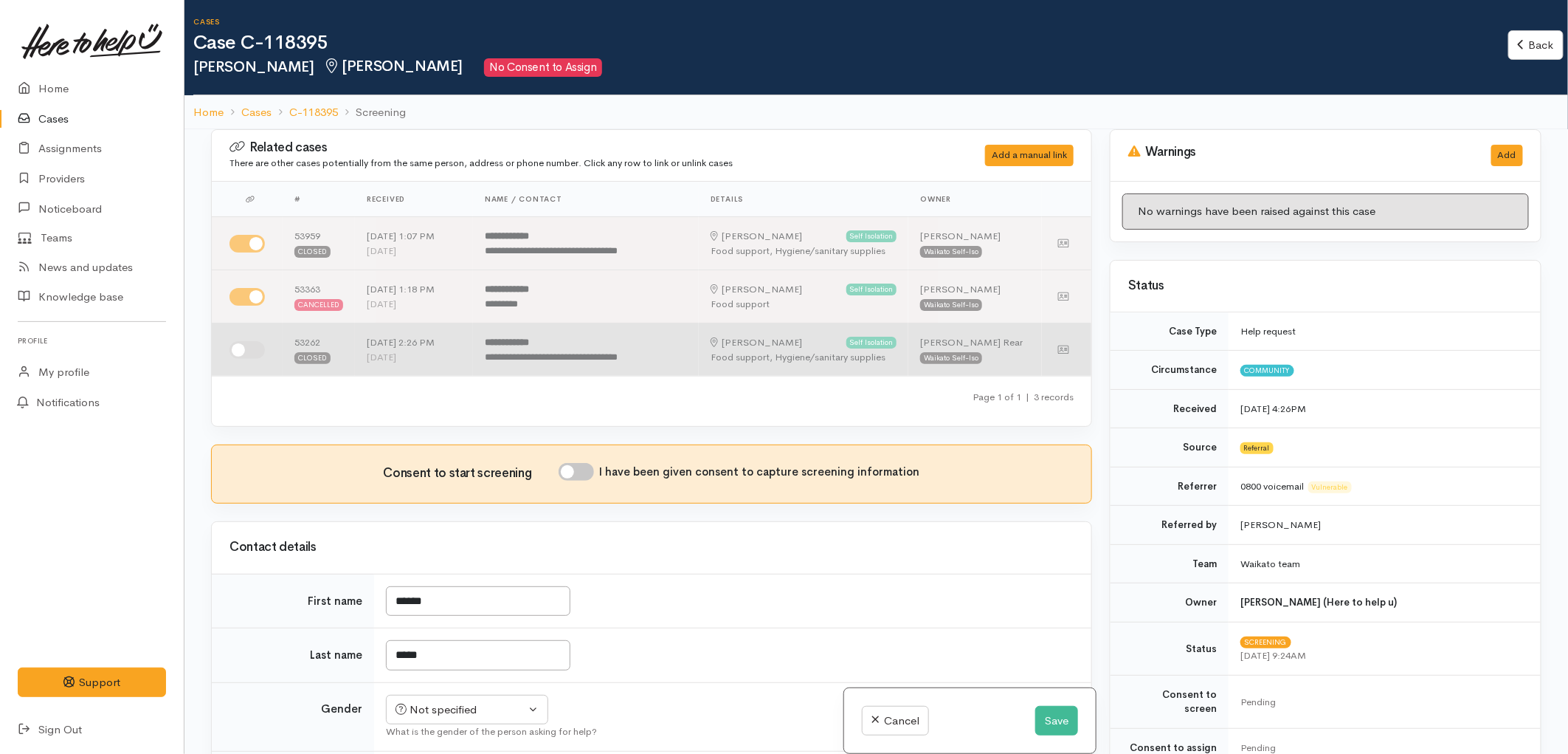
click at [247, 350] on input "checkbox" at bounding box center [247, 350] width 36 height 17
checkbox input "true"
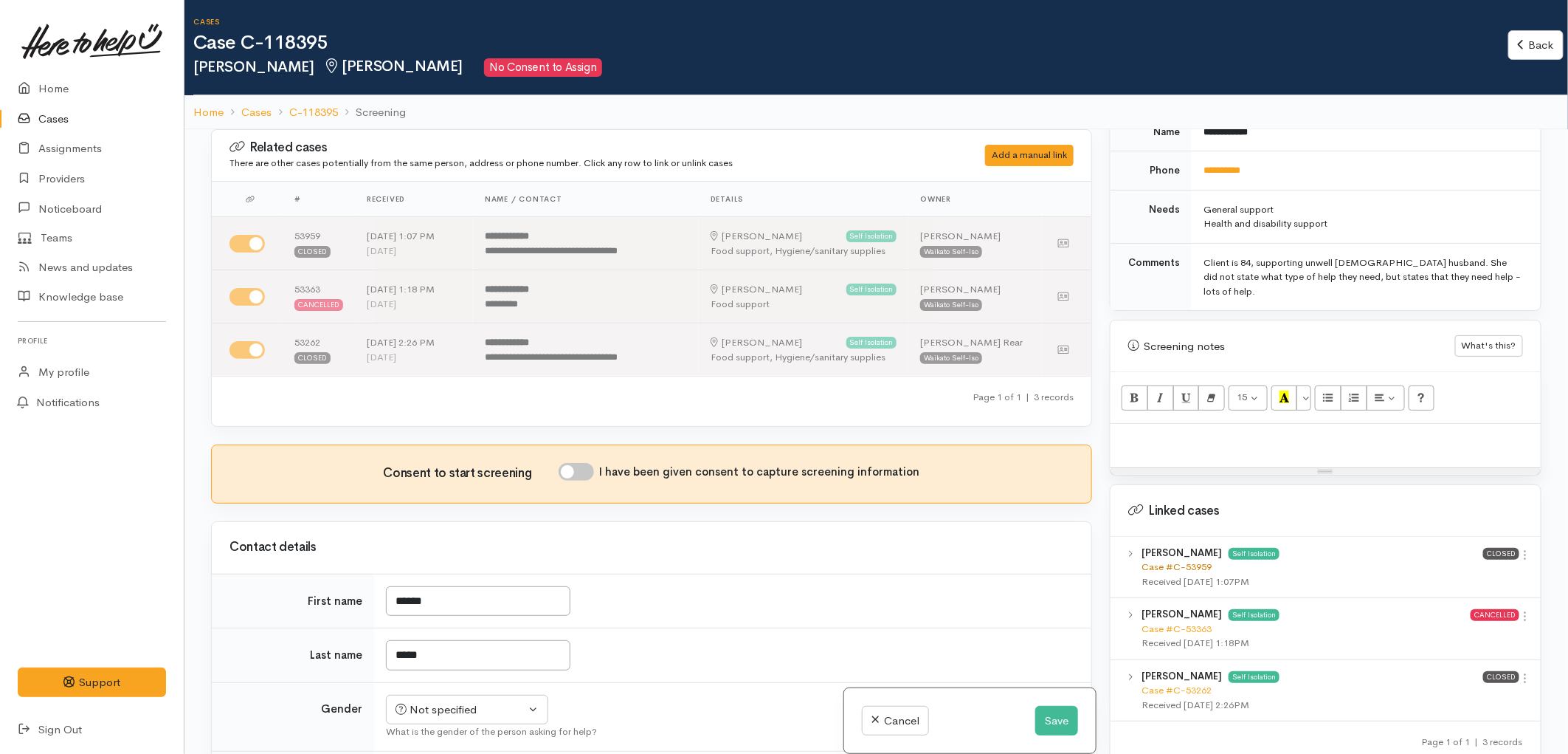
scroll to position [820, 0]
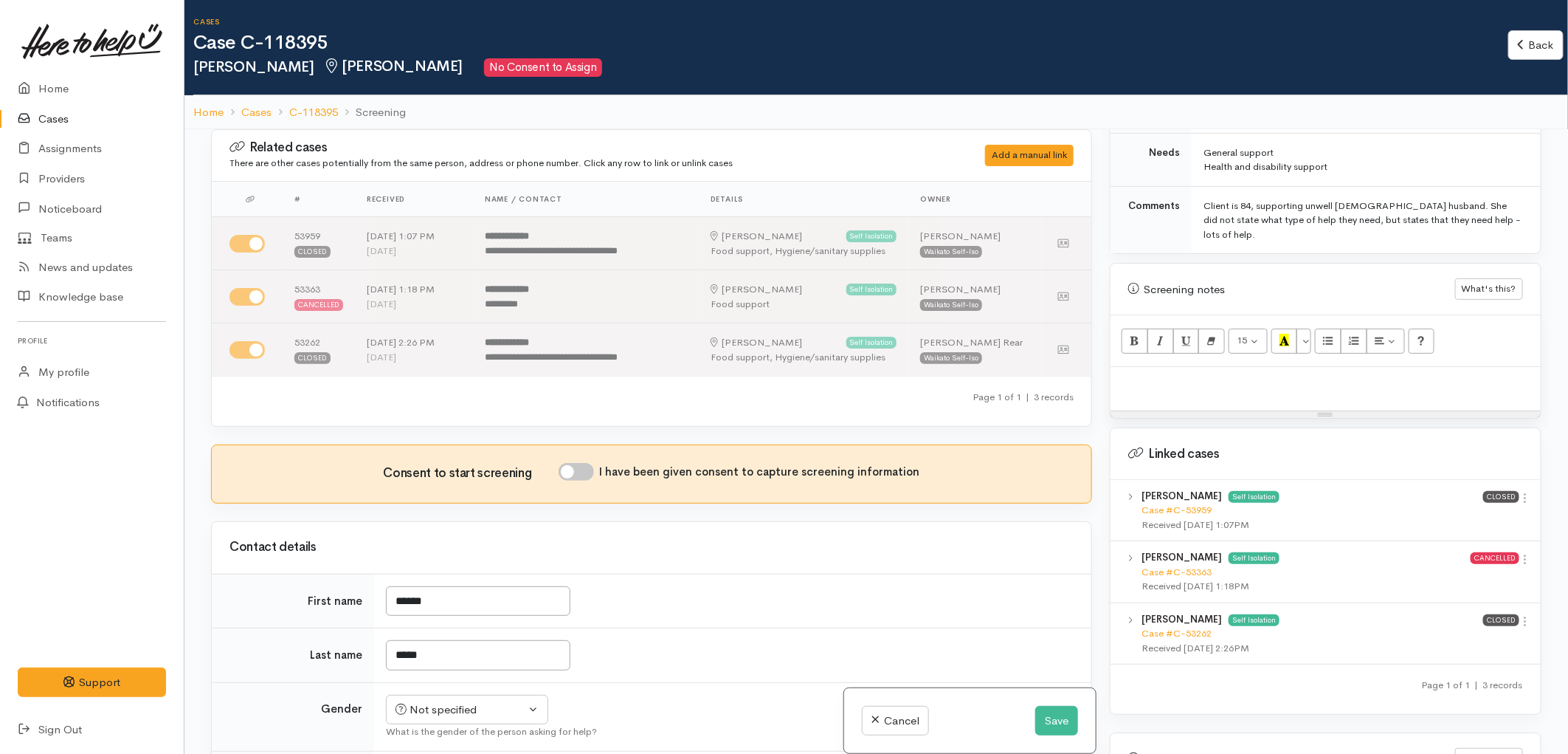
click at [1174, 367] on div at bounding box center [1325, 389] width 430 height 43
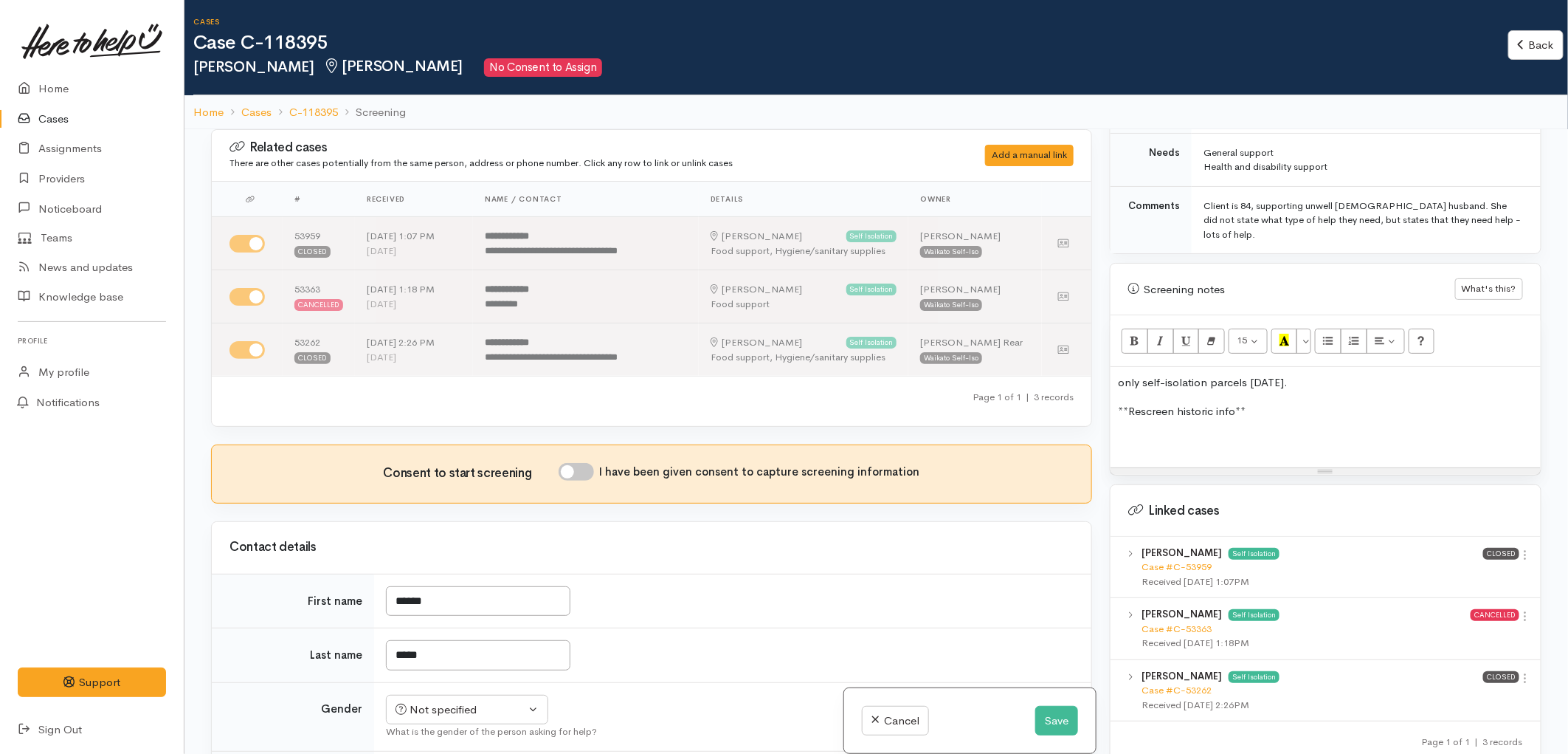
click at [1221, 431] on p at bounding box center [1325, 440] width 415 height 17
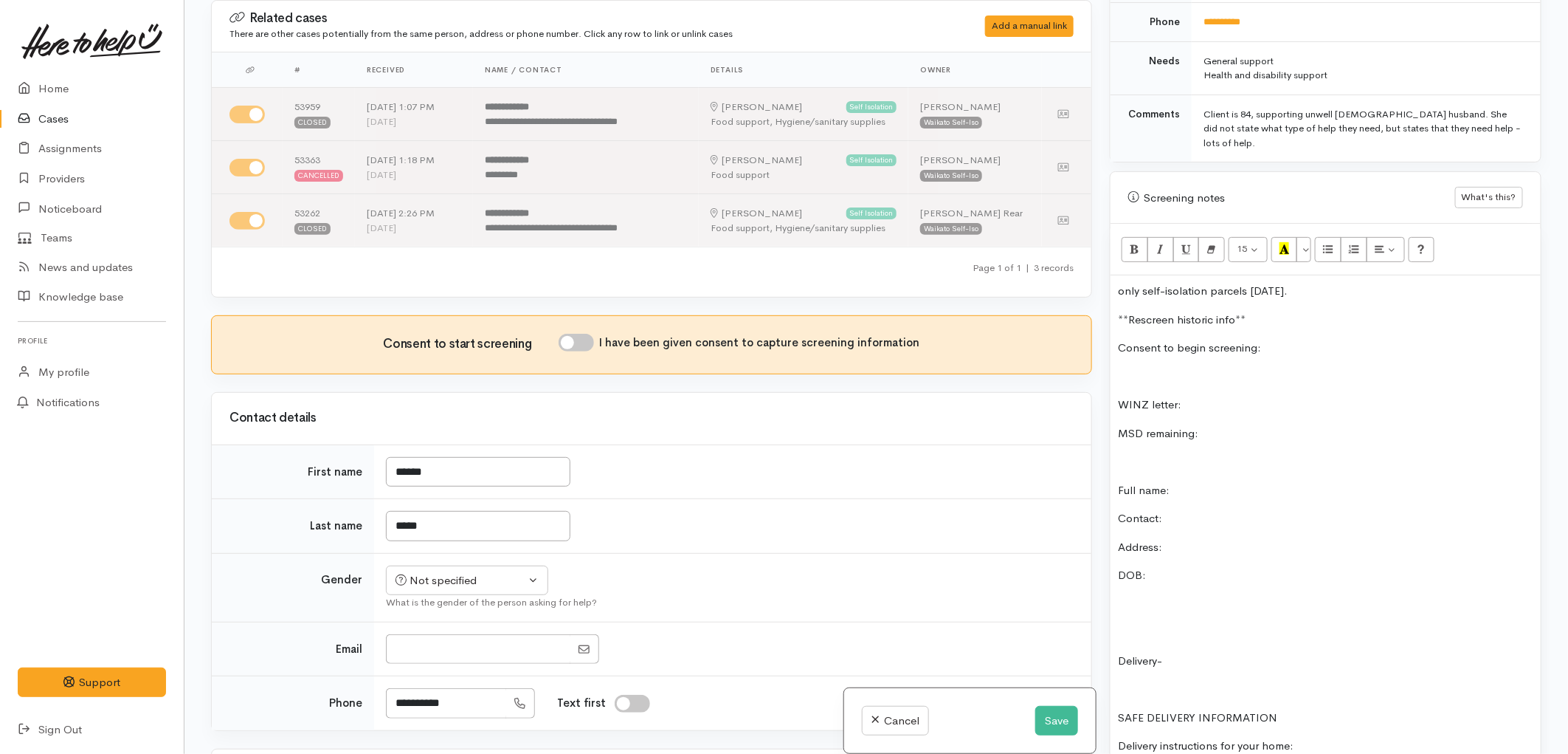
scroll to position [772, 0]
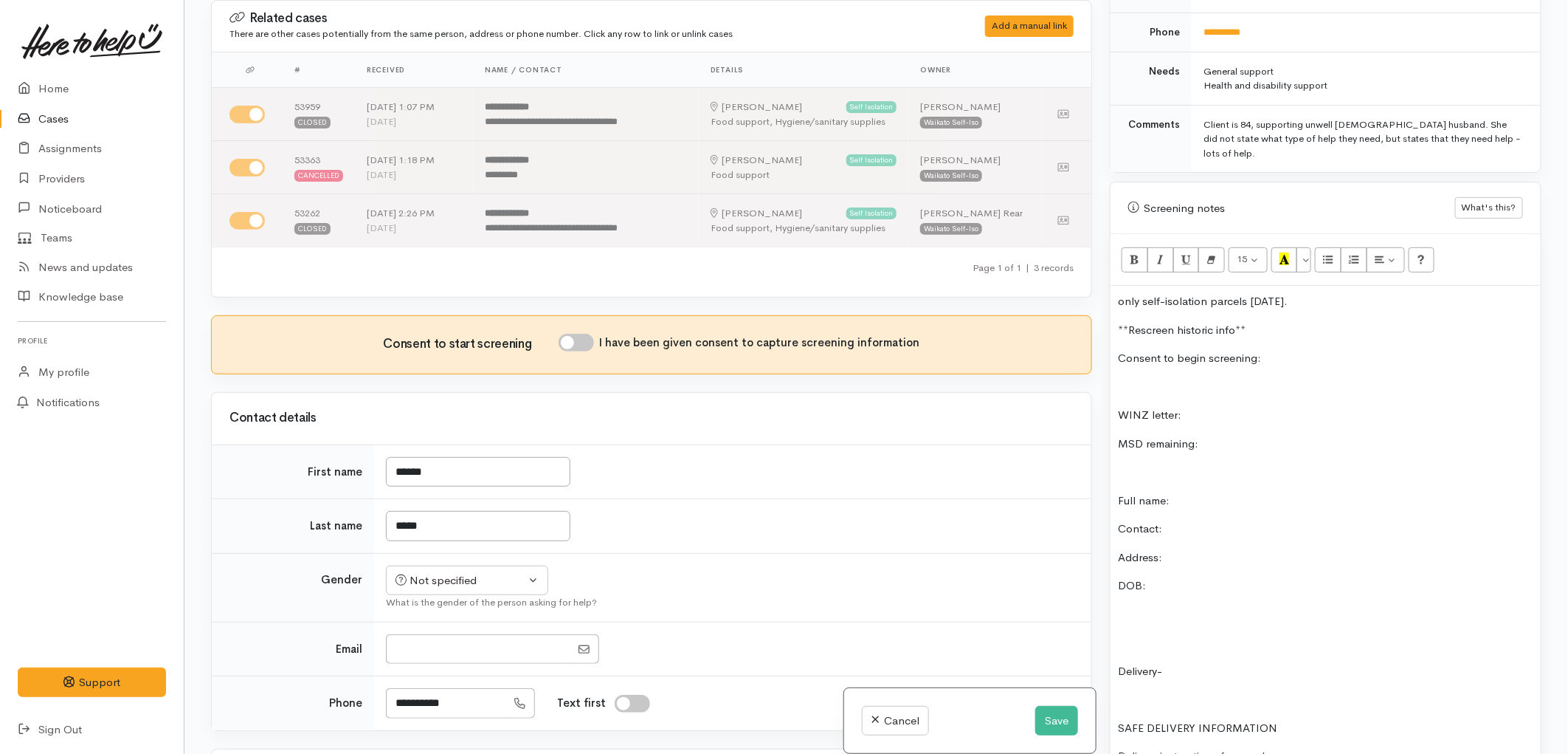
click at [1255, 322] on p "**Rescreen historic info**" at bounding box center [1325, 330] width 415 height 17
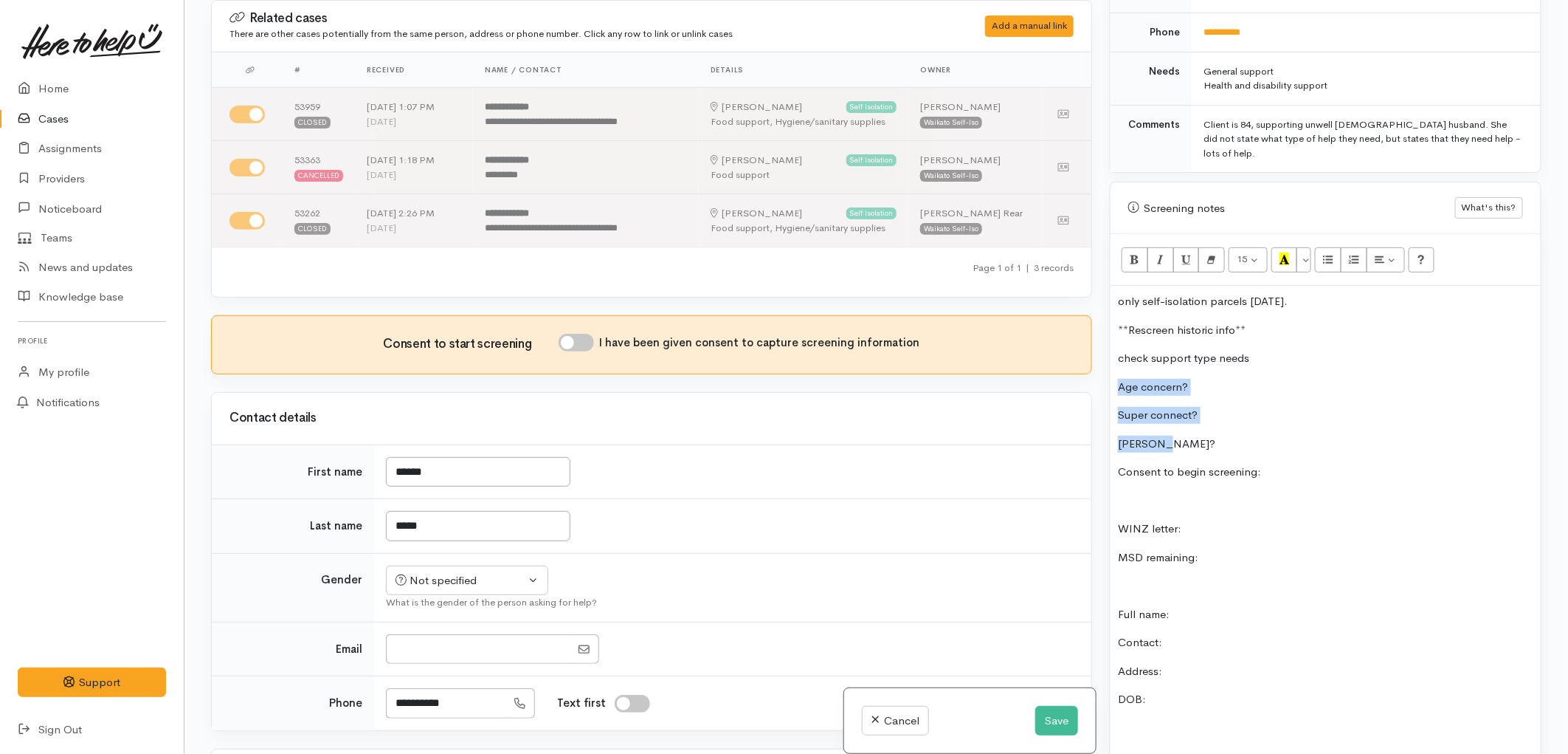
drag, startPoint x: 1180, startPoint y: 413, endPoint x: 1114, endPoint y: 349, distance: 91.9
click at [1332, 252] on icon "Unordered list (CTRL+SHIFT+NUM7)" at bounding box center [1328, 258] width 10 height 12
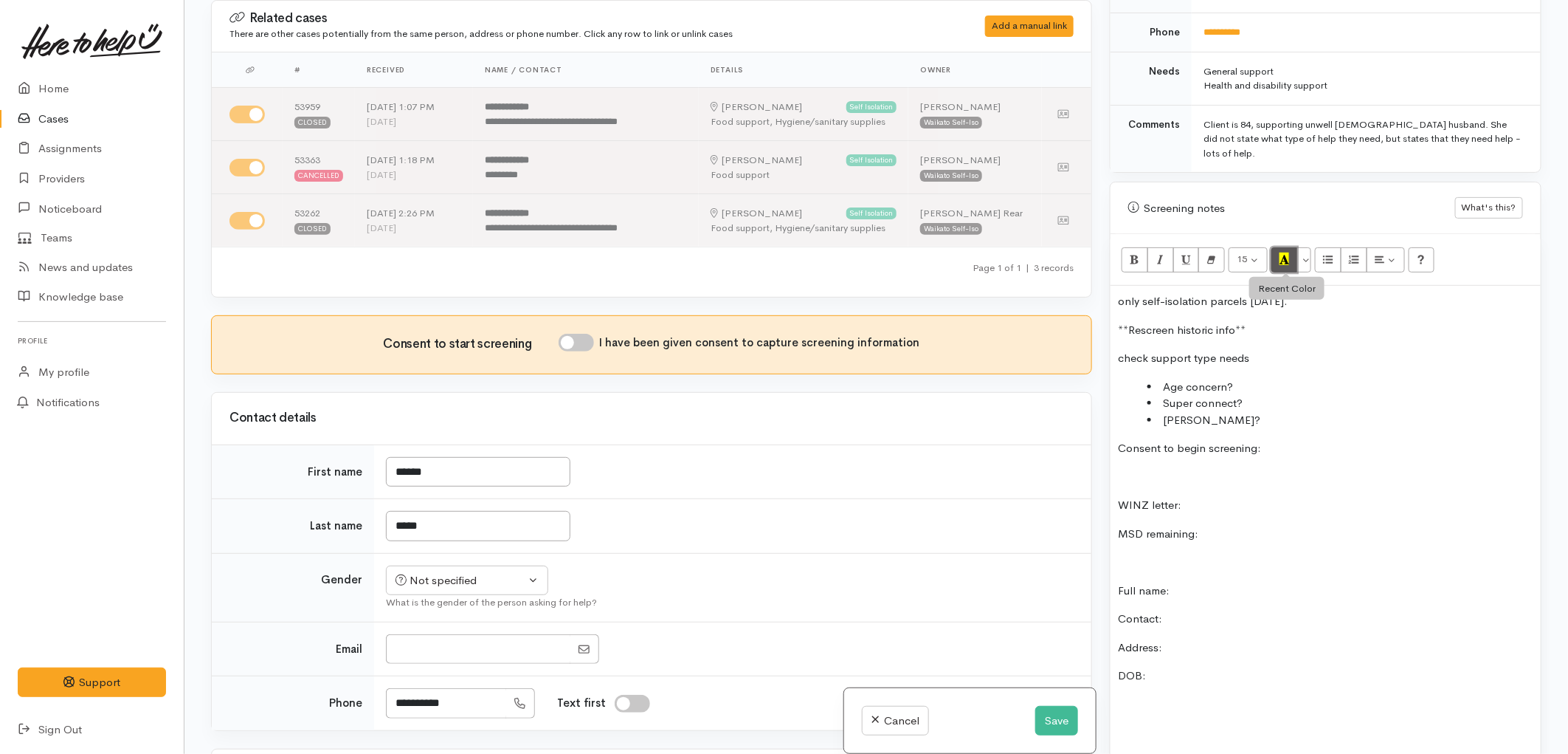
click at [1280, 252] on icon "Recent Color" at bounding box center [1284, 258] width 10 height 12
click at [1247, 395] on li "Super connect?" at bounding box center [1340, 404] width 386 height 17
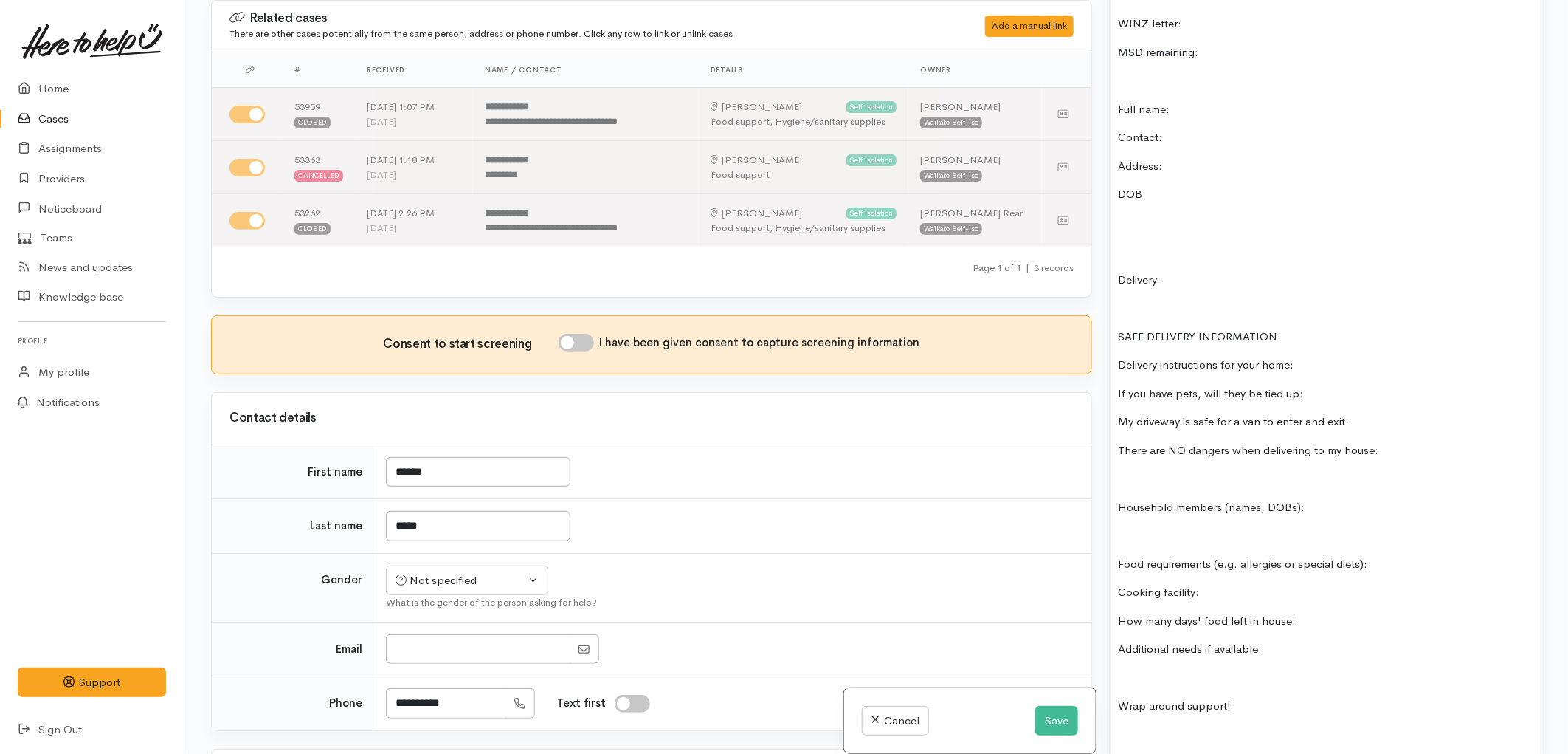
scroll to position [1264, 0]
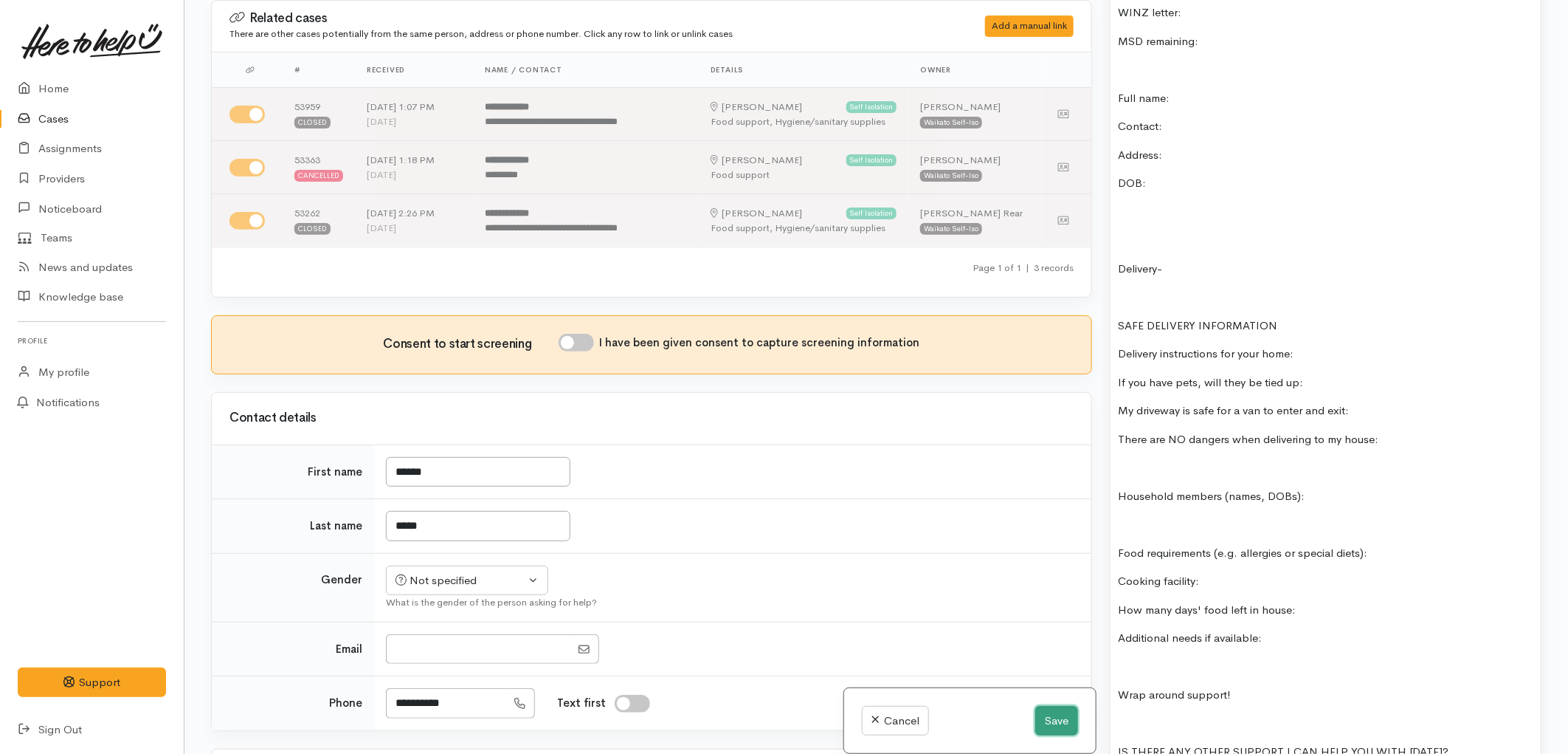
click at [1057, 710] on button "Save" at bounding box center [1056, 720] width 43 height 30
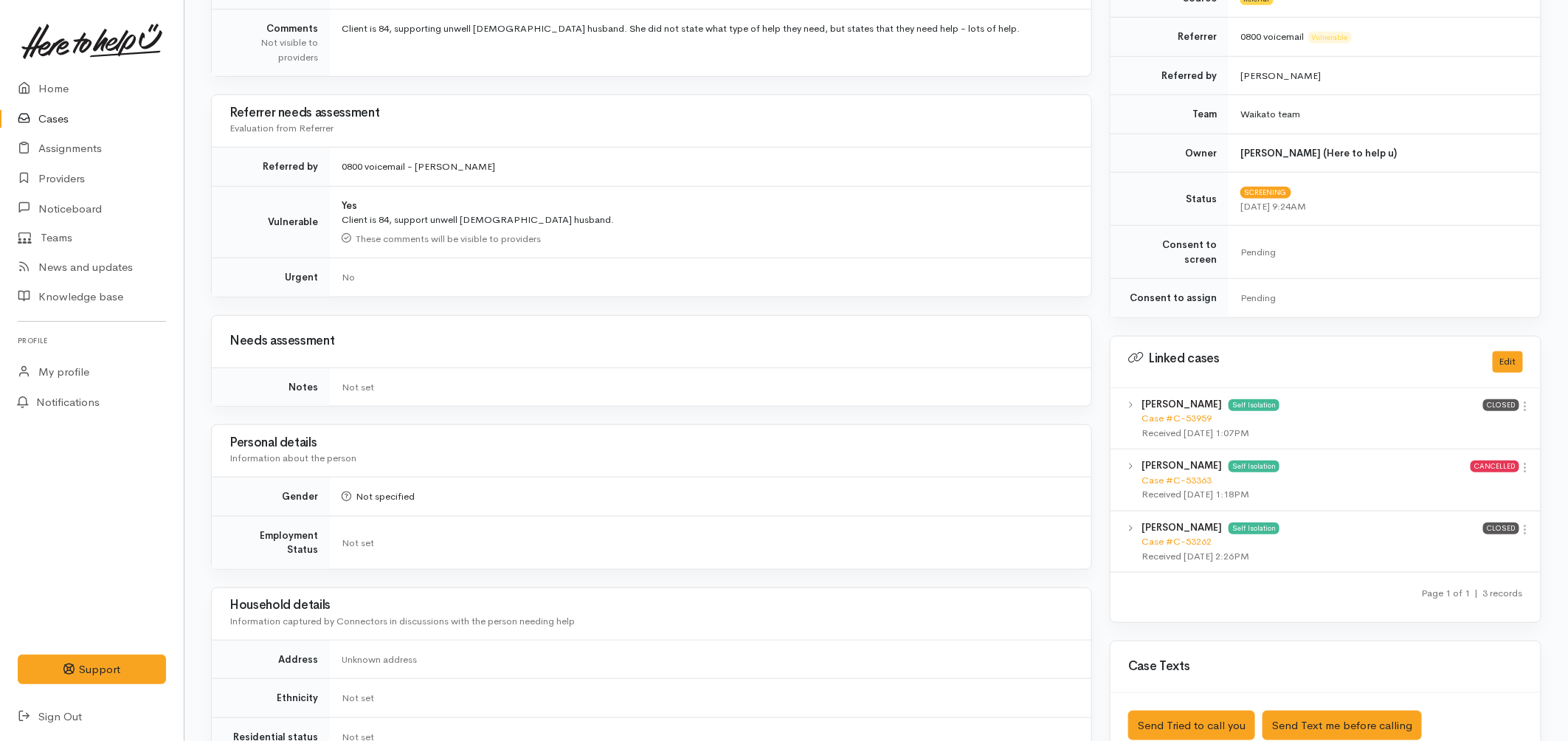
scroll to position [491, 0]
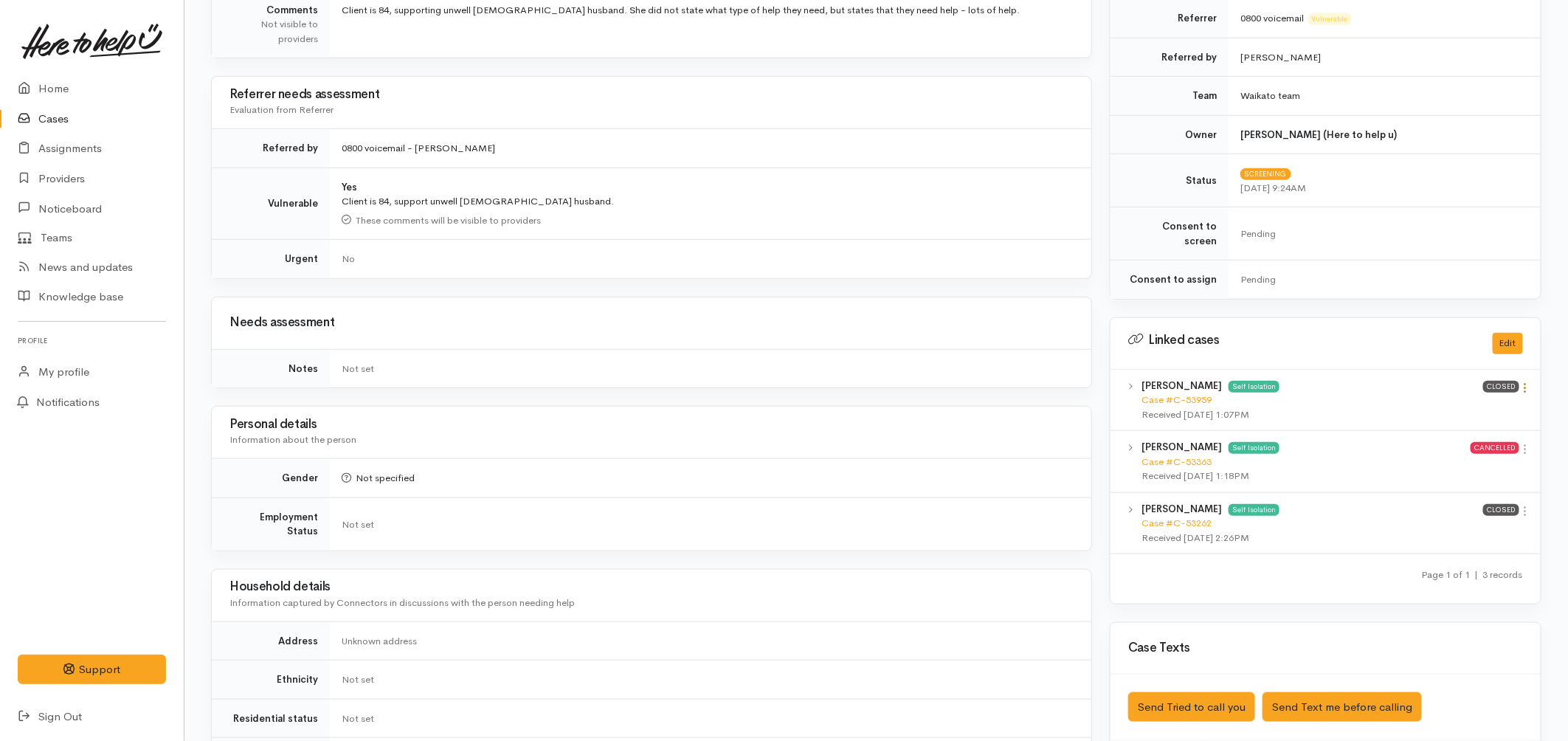
click at [1529, 382] on icon at bounding box center [1525, 388] width 12 height 12
click at [1426, 405] on link "View case" at bounding box center [1472, 417] width 116 height 23
click at [1524, 443] on icon at bounding box center [1525, 449] width 12 height 12
click at [1469, 466] on link "View case" at bounding box center [1472, 477] width 116 height 23
click at [1528, 505] on icon at bounding box center [1525, 511] width 12 height 12
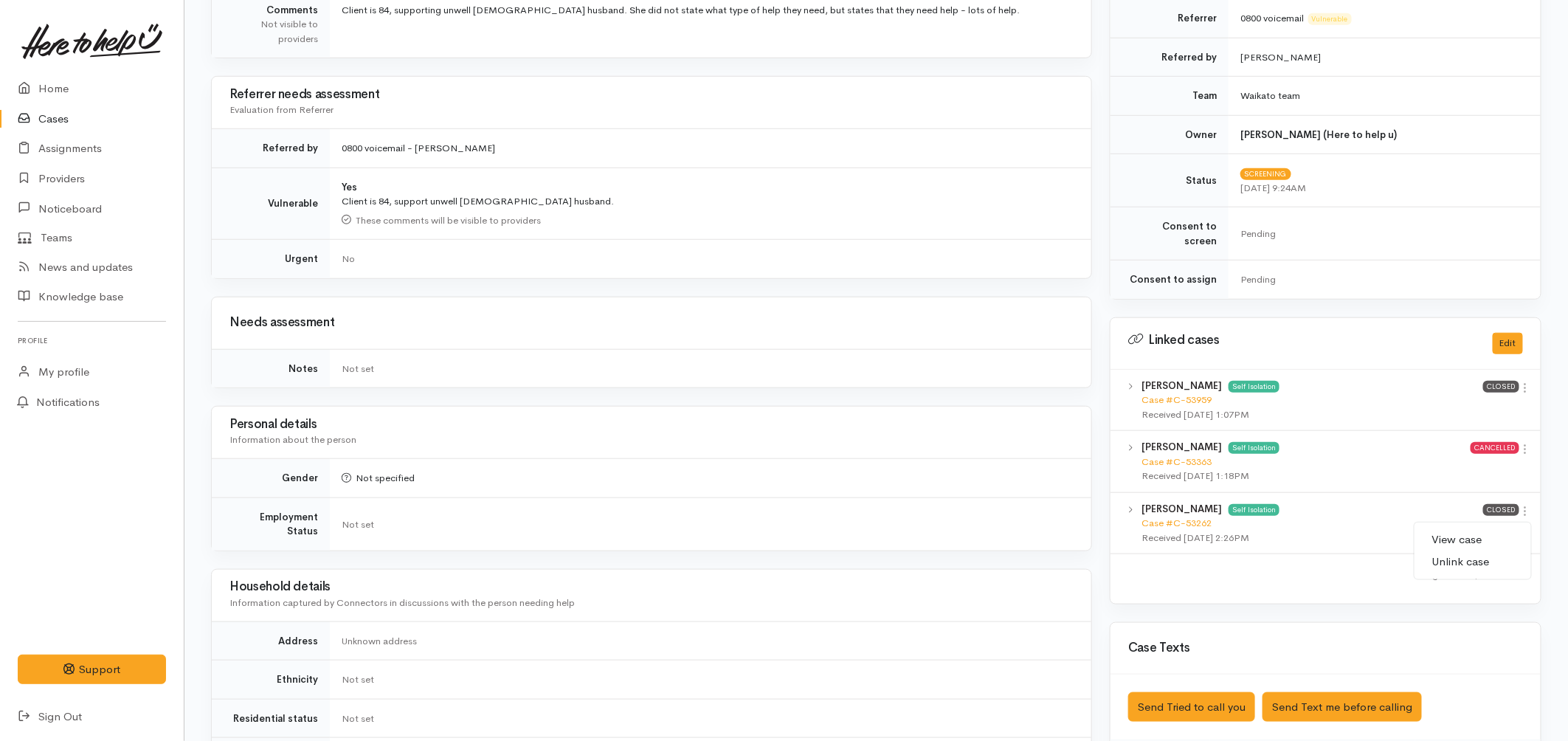
click at [1480, 529] on link "View case" at bounding box center [1472, 540] width 116 height 23
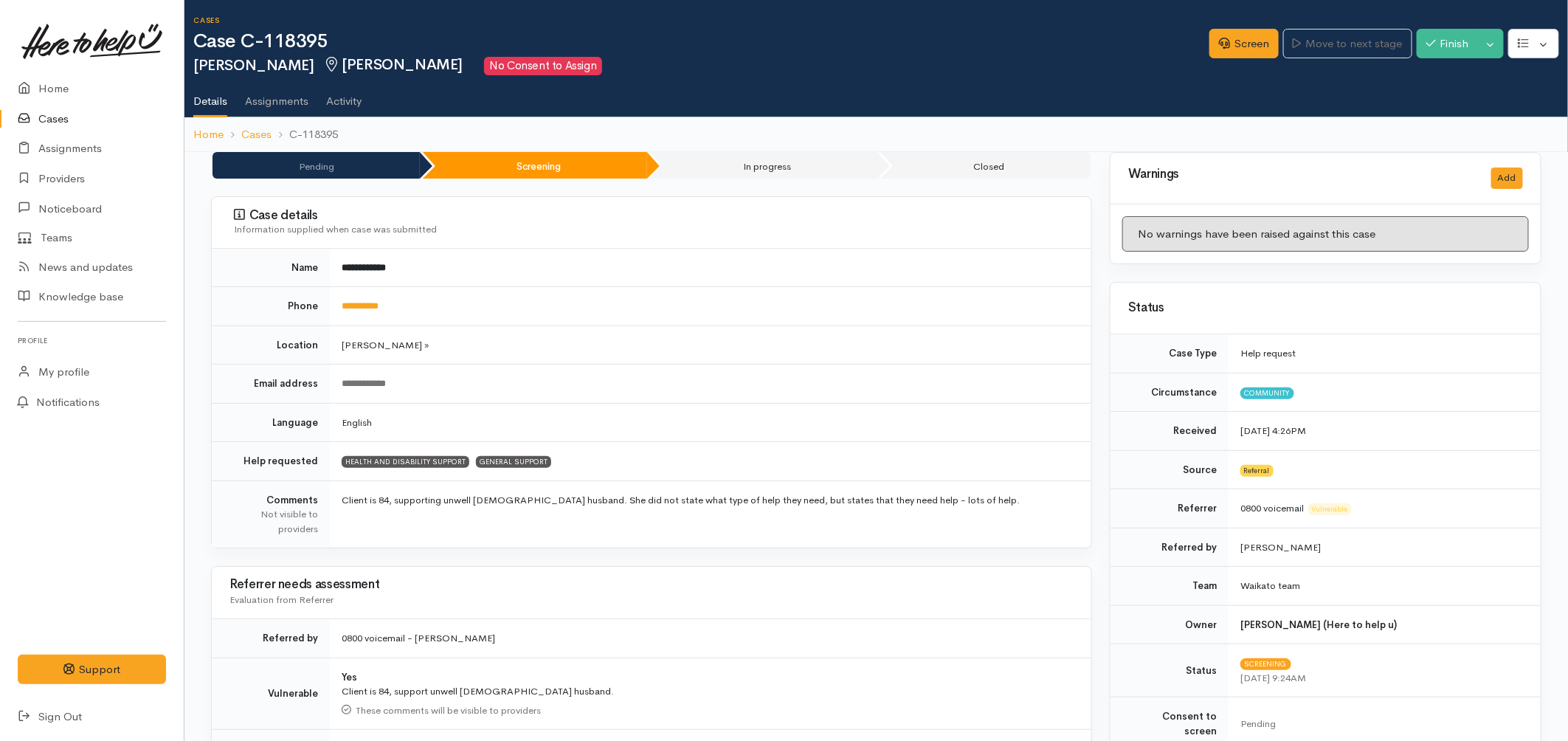
scroll to position [0, 0]
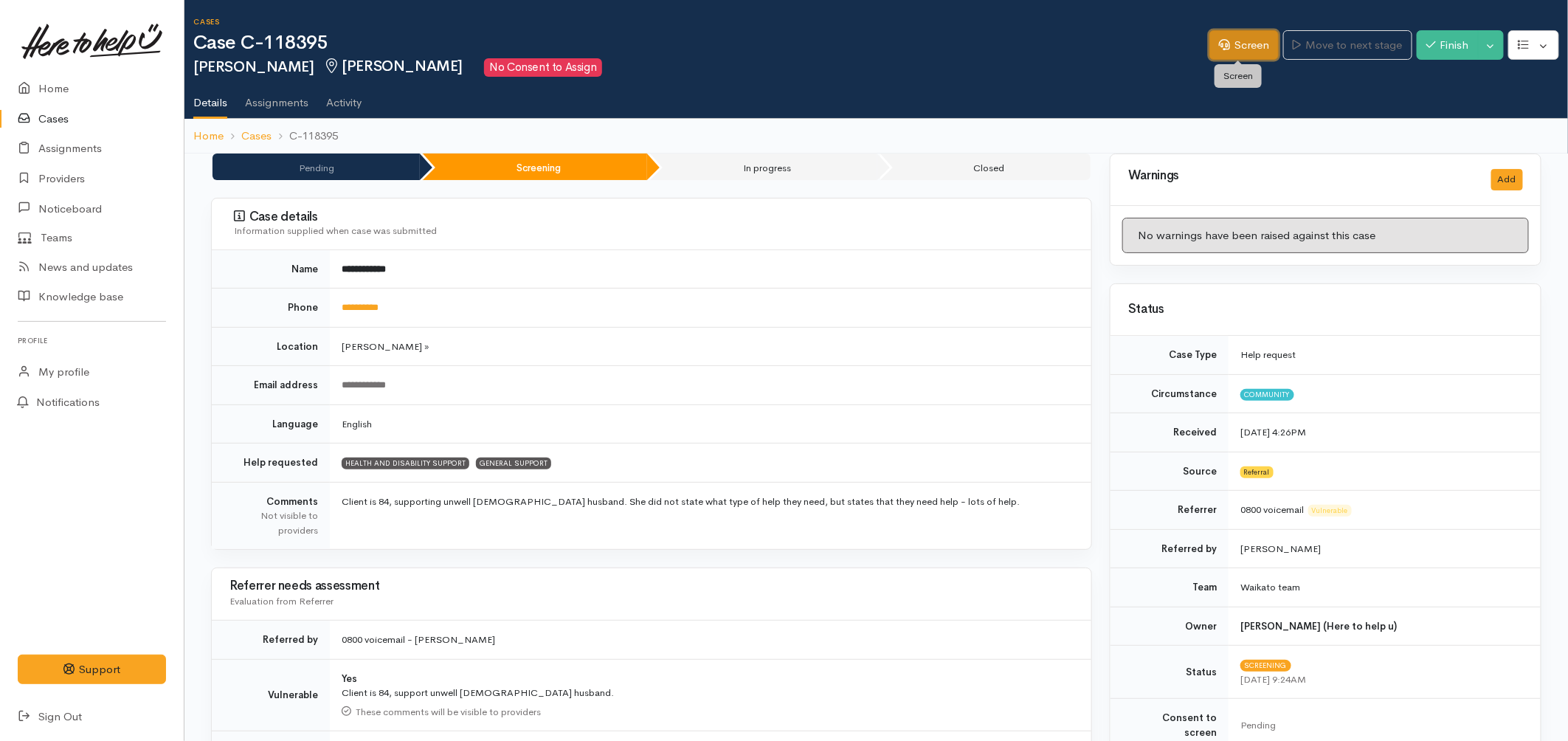
click at [1226, 50] on link "Screen" at bounding box center [1244, 45] width 70 height 30
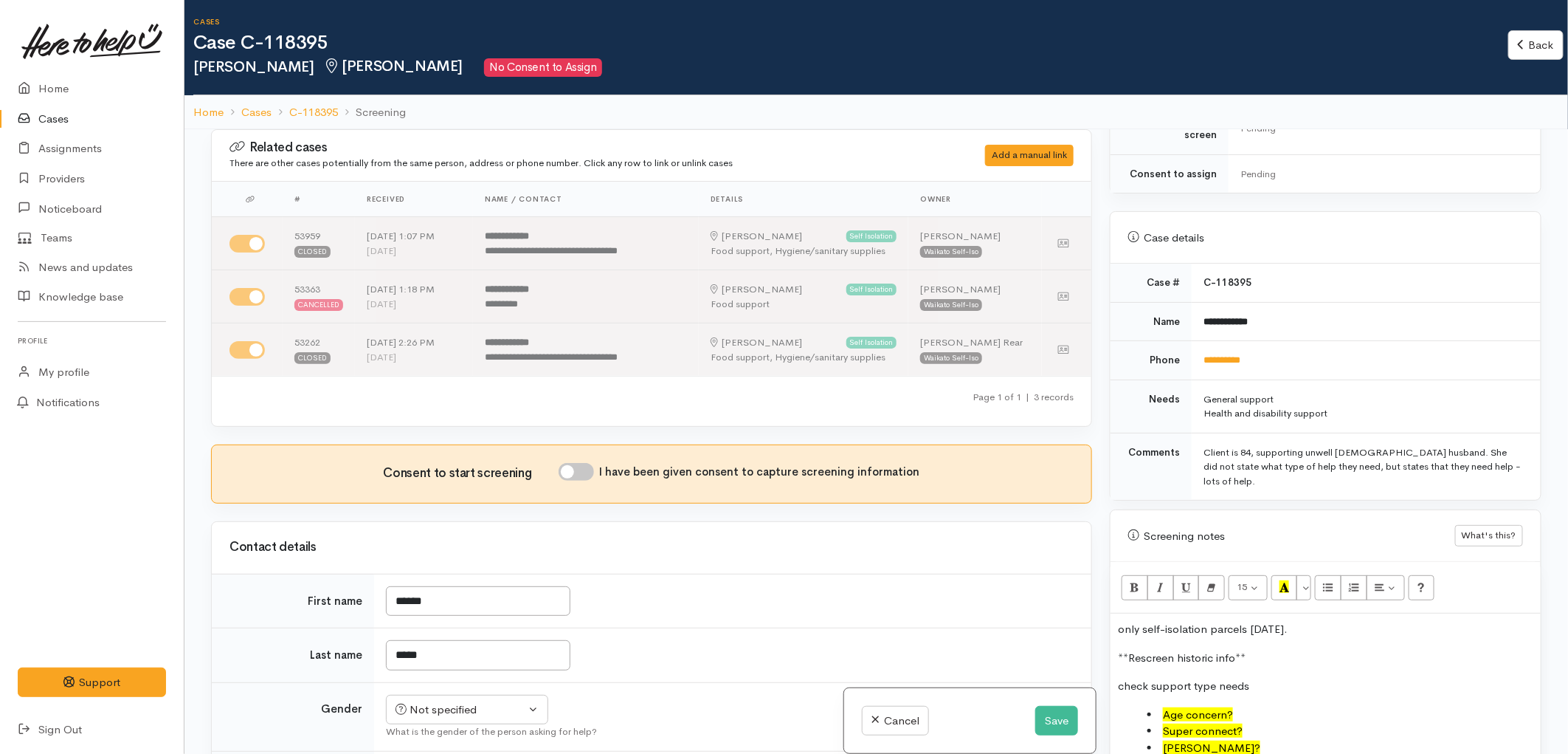
scroll to position [820, 0]
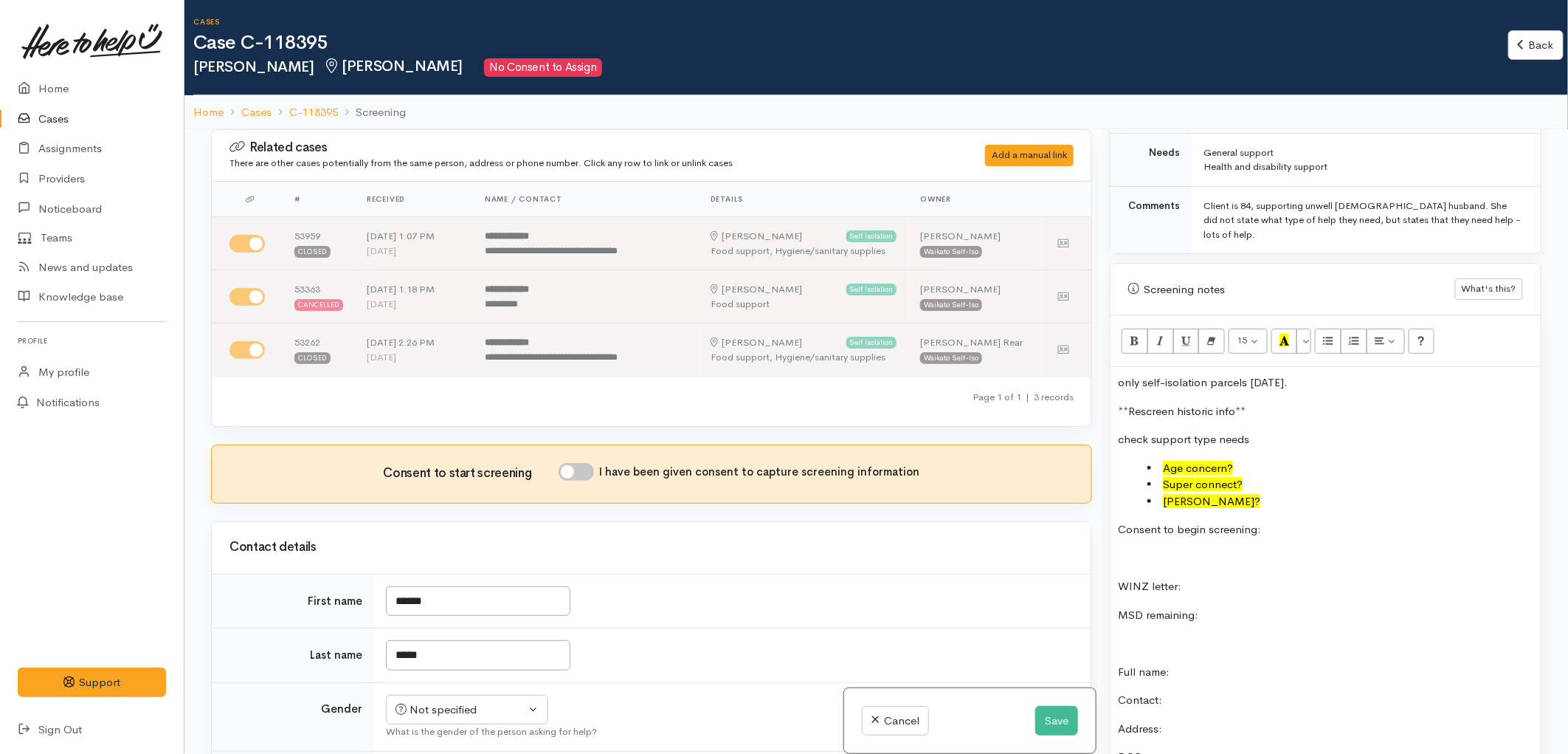
click at [1252, 460] on li "Age concern?" at bounding box center [1340, 469] width 386 height 17
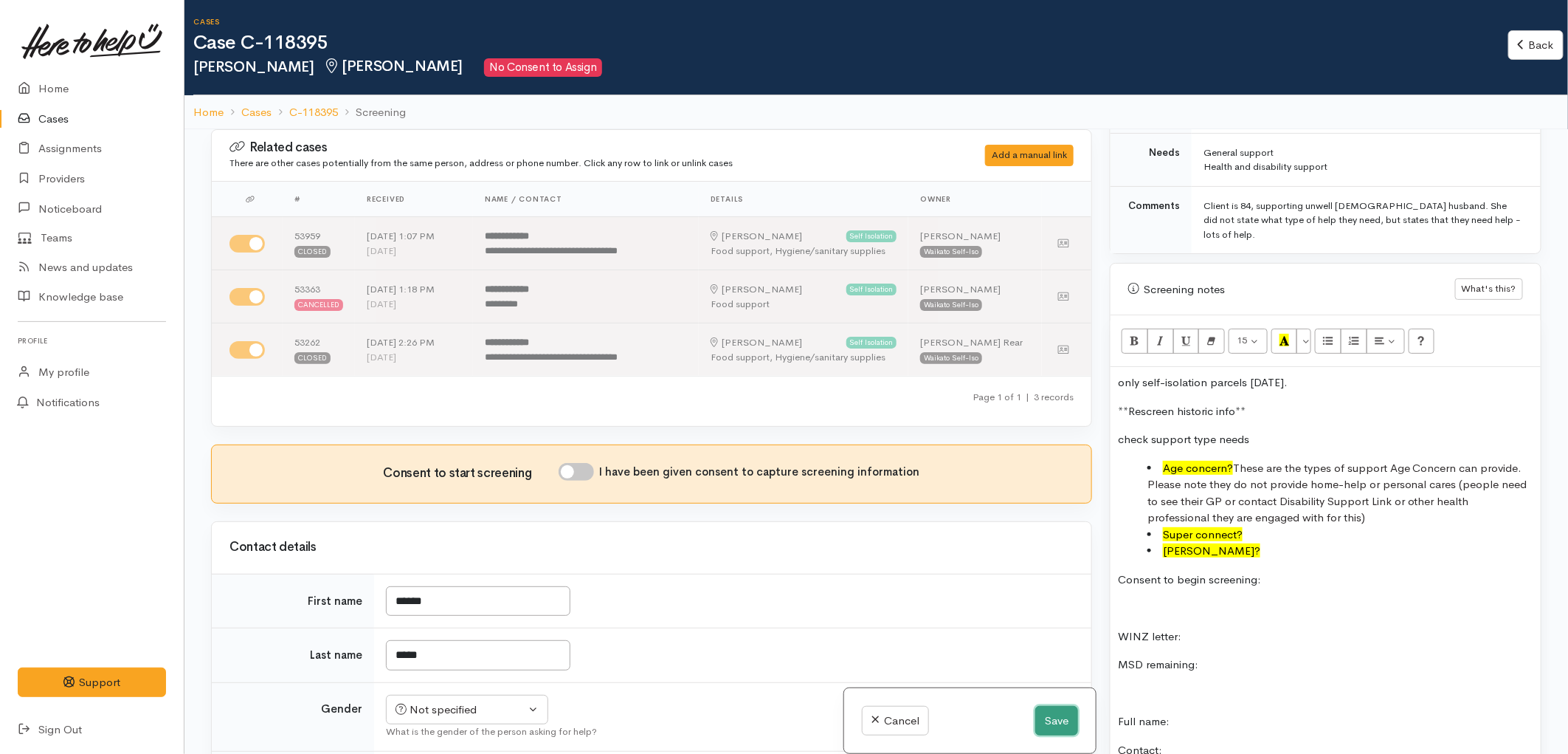
click at [1044, 724] on button "Save" at bounding box center [1056, 720] width 43 height 30
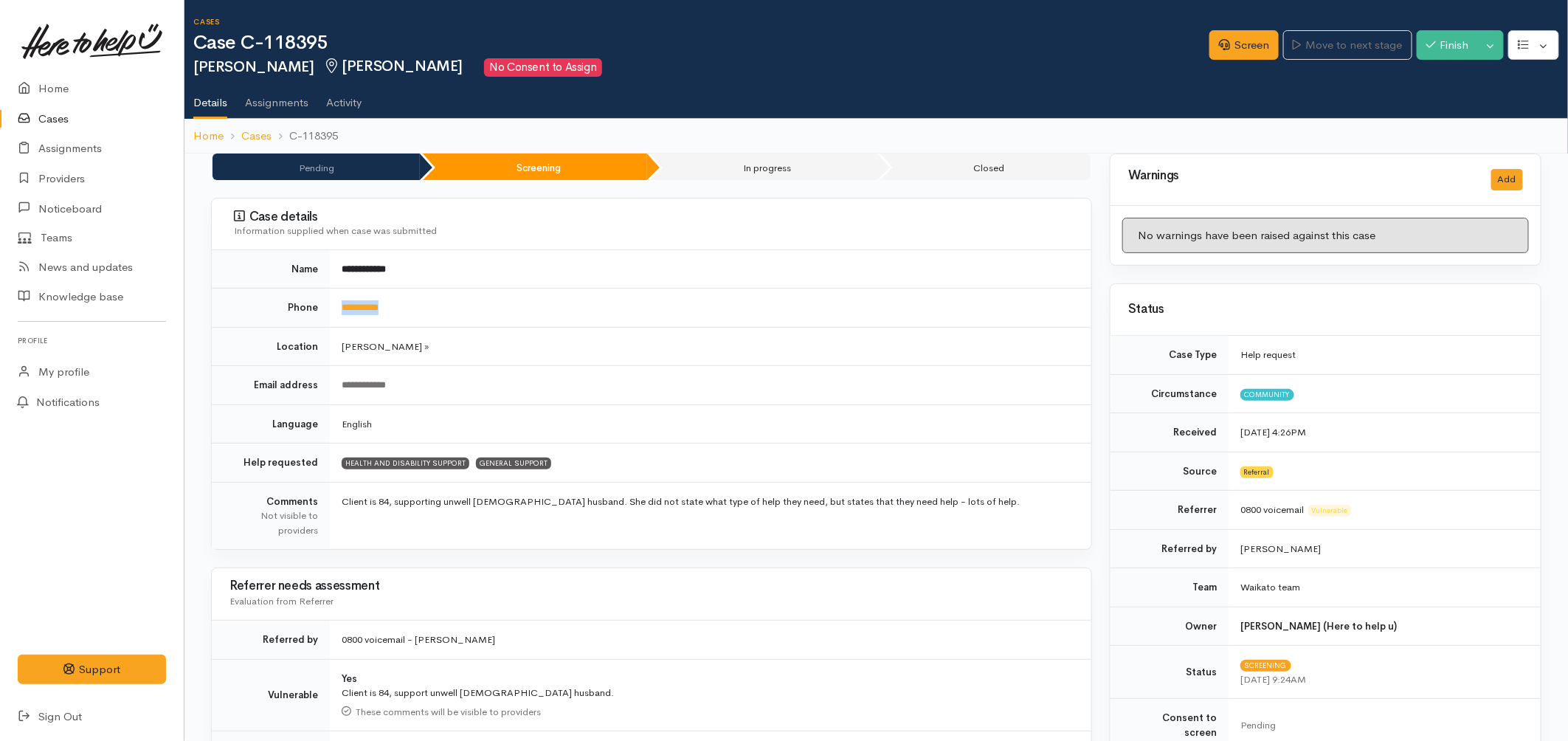
drag, startPoint x: 422, startPoint y: 305, endPoint x: 335, endPoint y: 306, distance: 87.0
click at [335, 306] on td "**********" at bounding box center [710, 308] width 761 height 39
copy link "**********"
click at [1226, 33] on link "Screen" at bounding box center [1244, 45] width 70 height 30
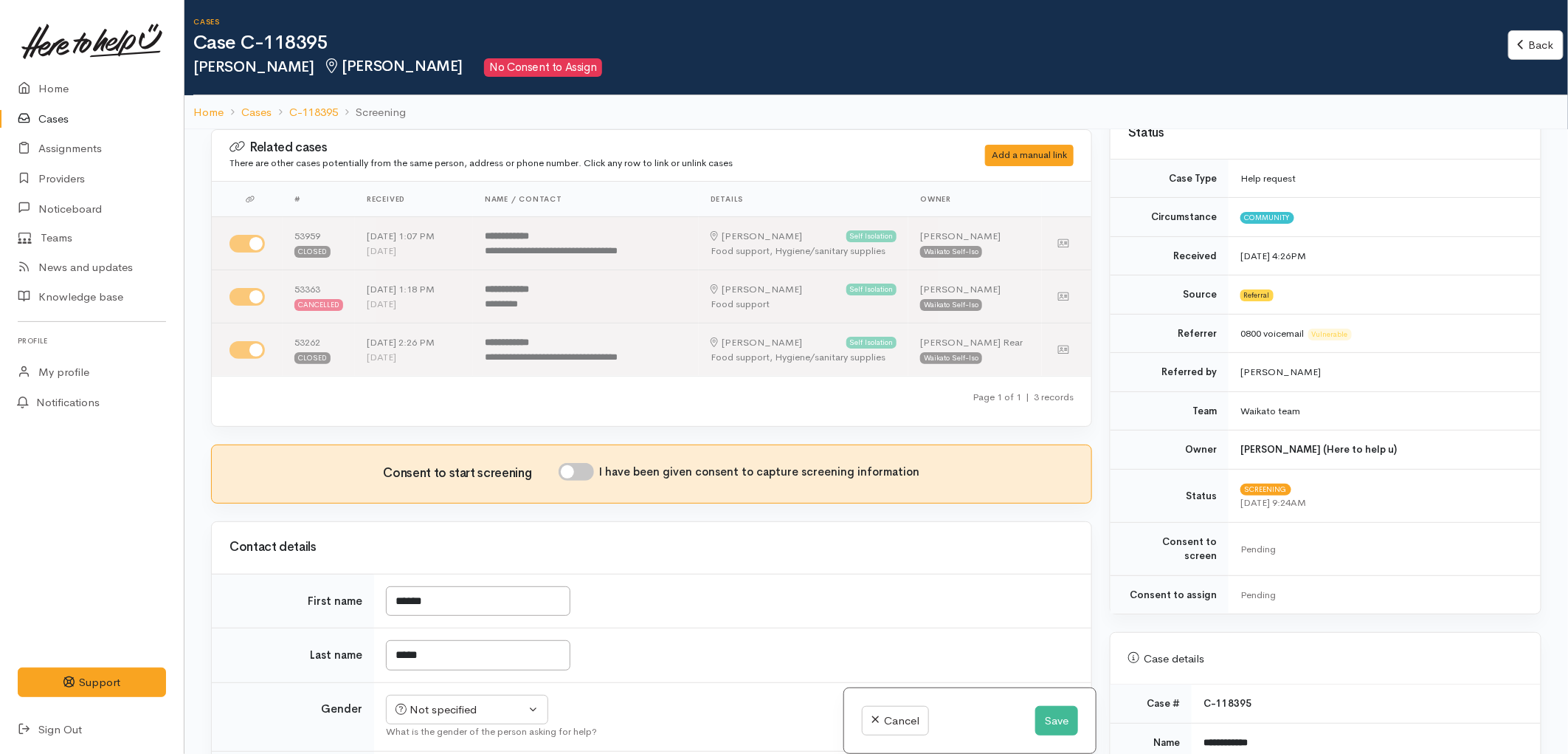
scroll to position [163, 0]
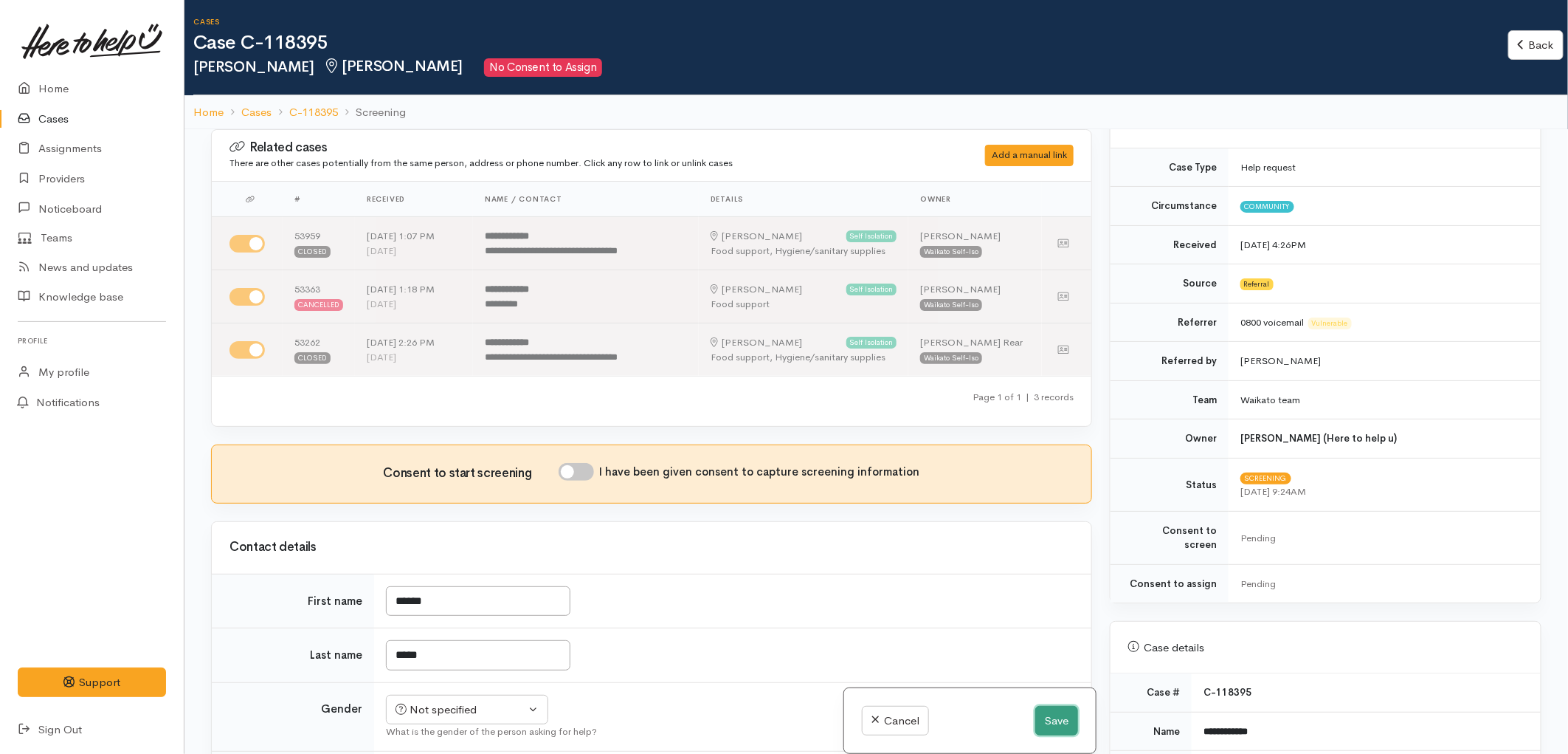
click at [1058, 710] on button "Save" at bounding box center [1056, 720] width 43 height 30
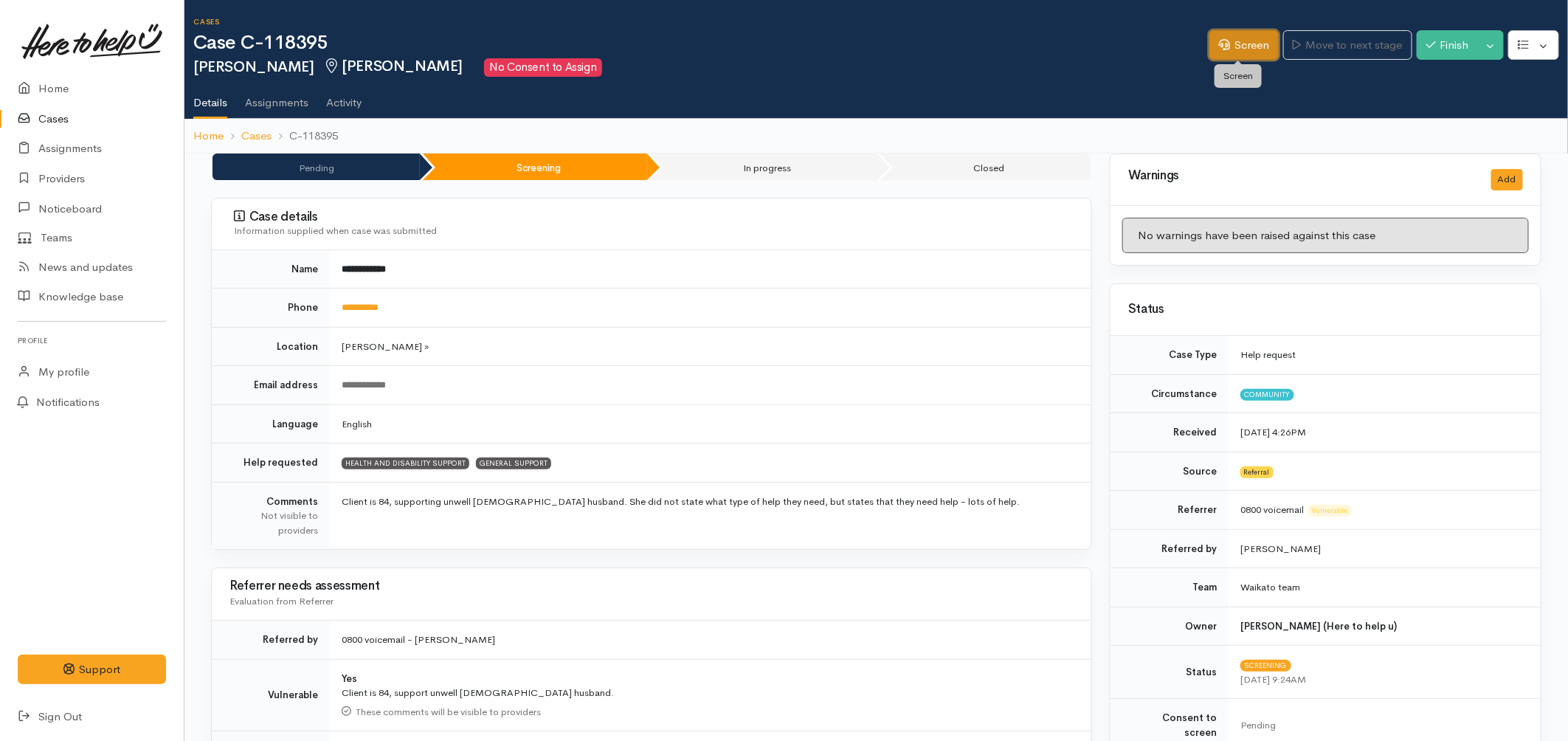
click at [1232, 39] on link "Screen" at bounding box center [1244, 45] width 70 height 30
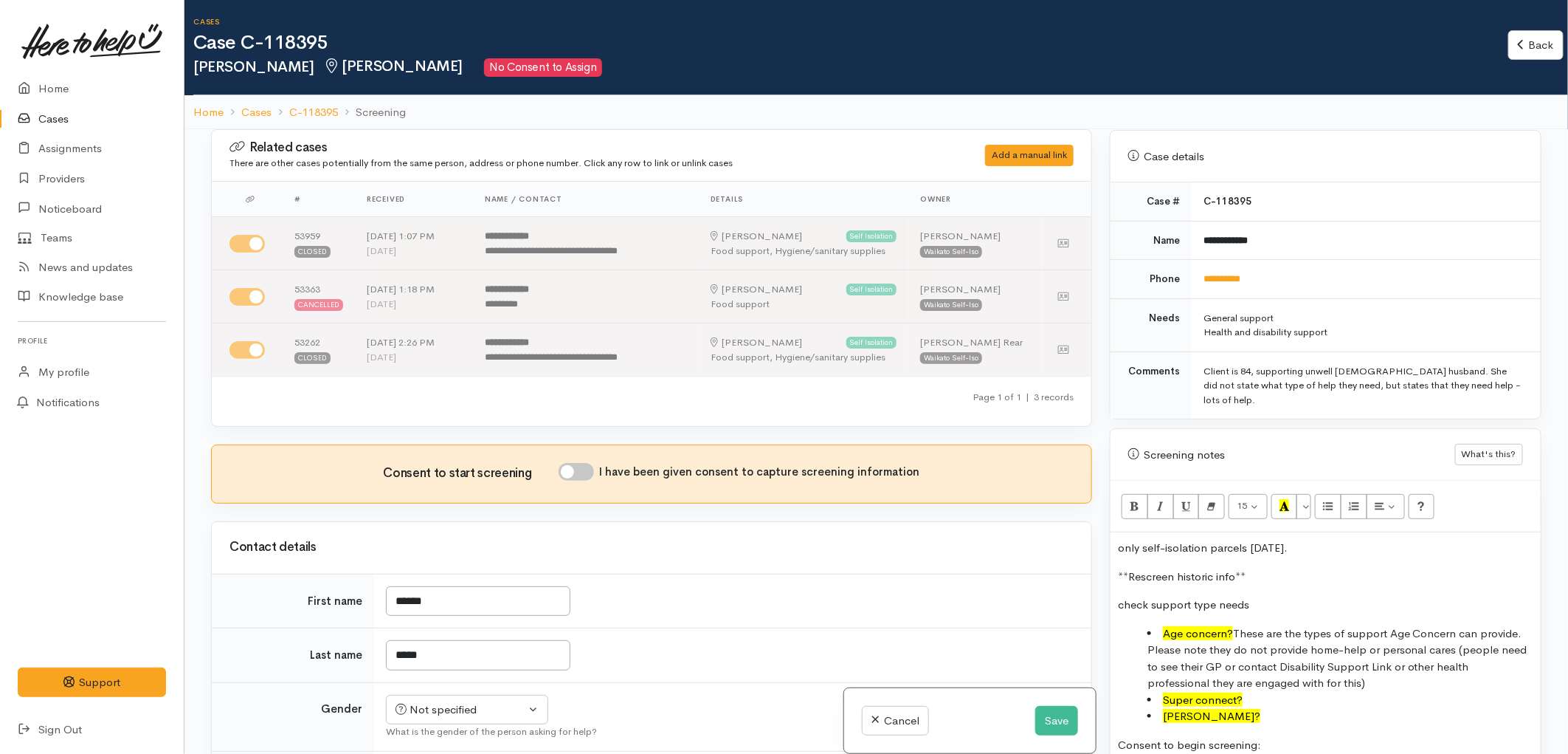
scroll to position [902, 0]
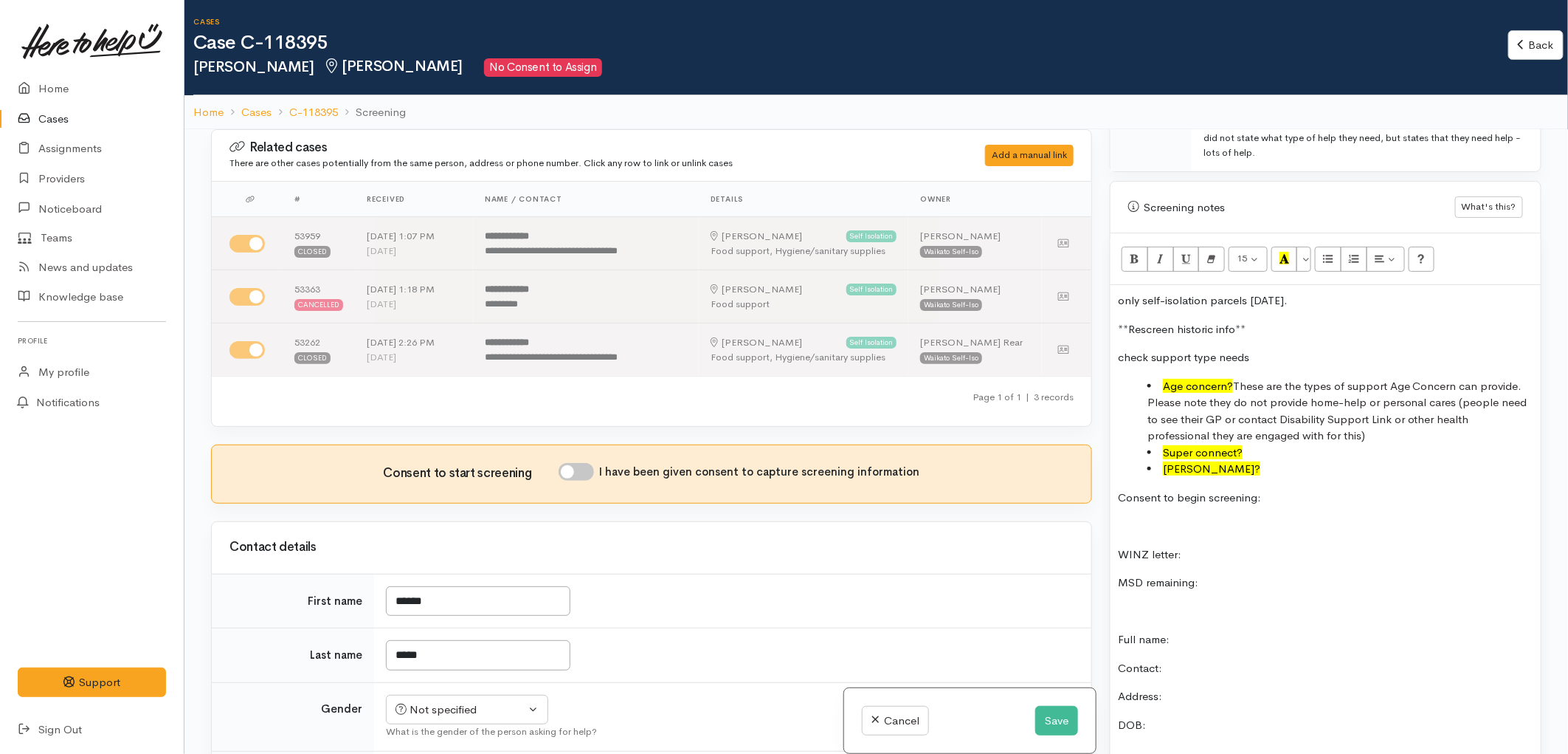
click at [1249, 461] on li "[PERSON_NAME]?" at bounding box center [1340, 470] width 386 height 17
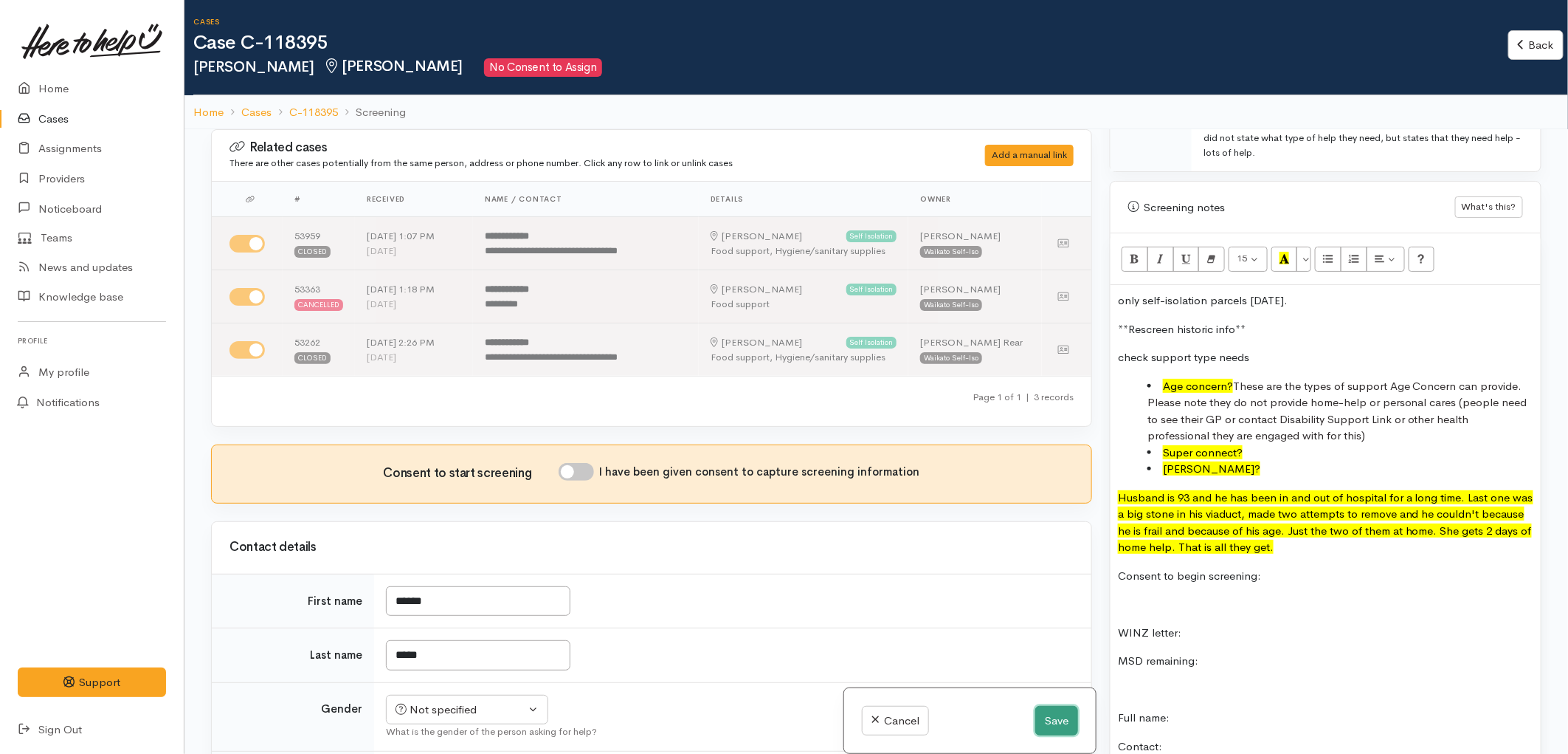
click at [1056, 724] on button "Save" at bounding box center [1056, 720] width 43 height 30
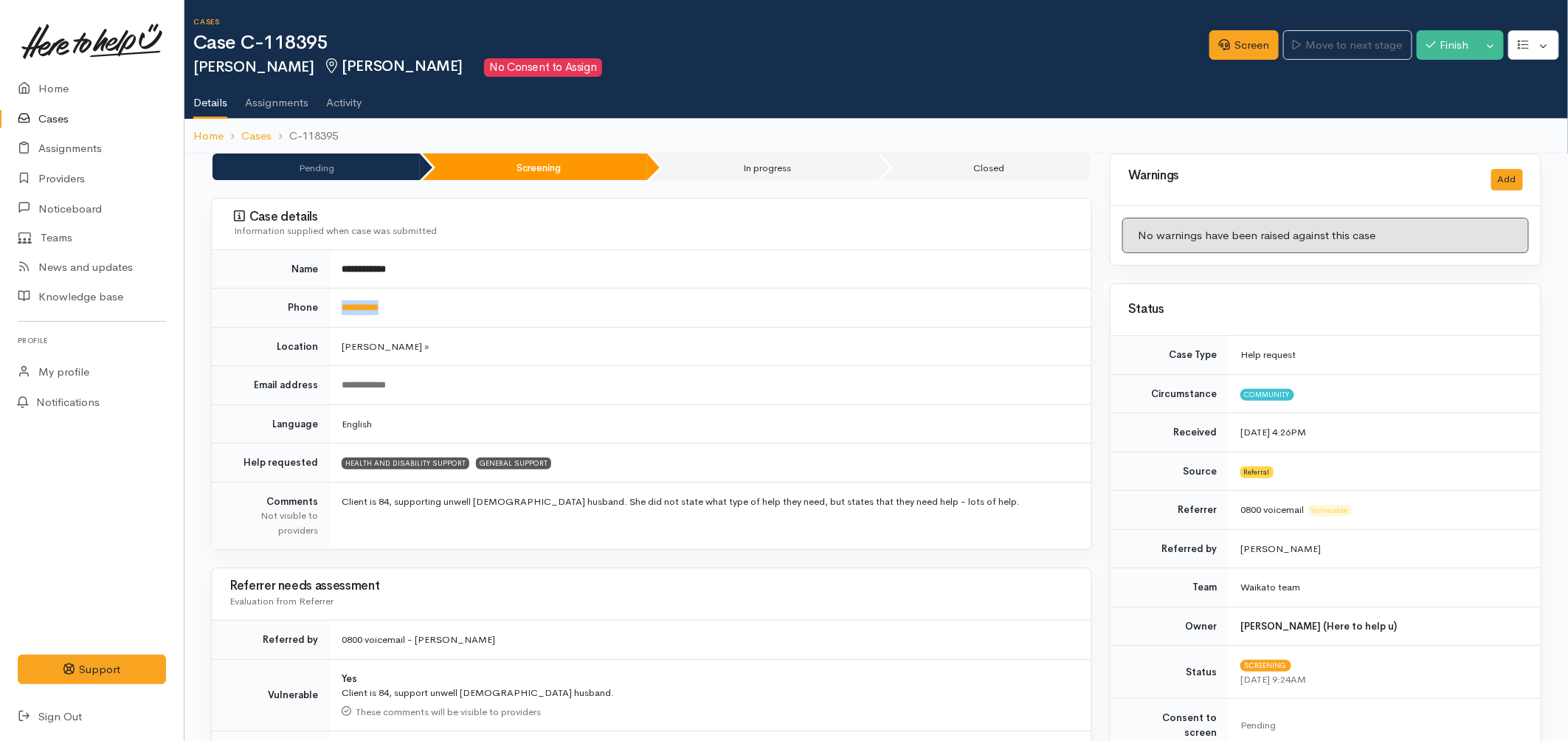
drag, startPoint x: 423, startPoint y: 308, endPoint x: 335, endPoint y: 312, distance: 88.1
click at [335, 312] on td "**********" at bounding box center [710, 308] width 761 height 39
copy link "**********"
click at [1235, 47] on link "Screen" at bounding box center [1244, 45] width 70 height 30
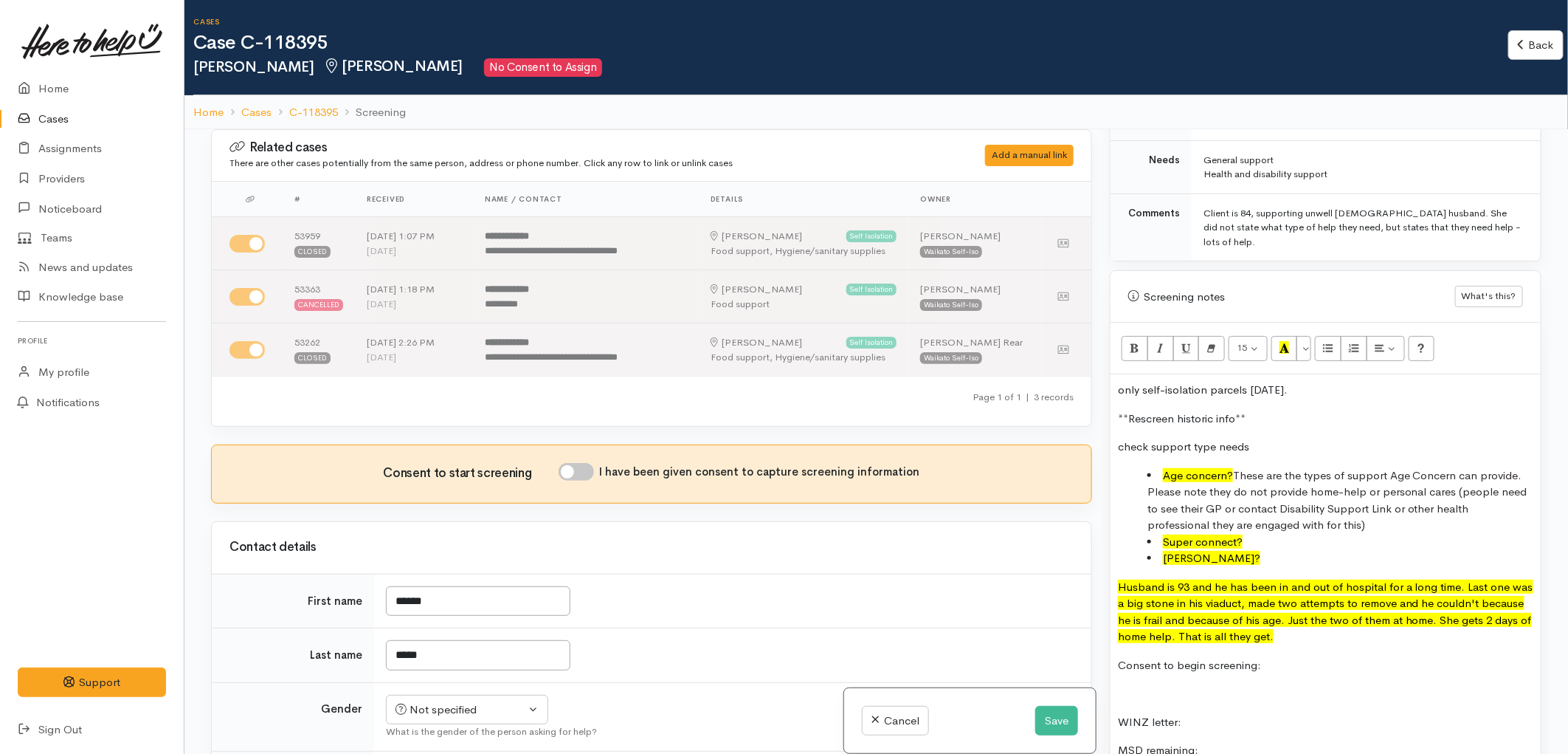
scroll to position [902, 0]
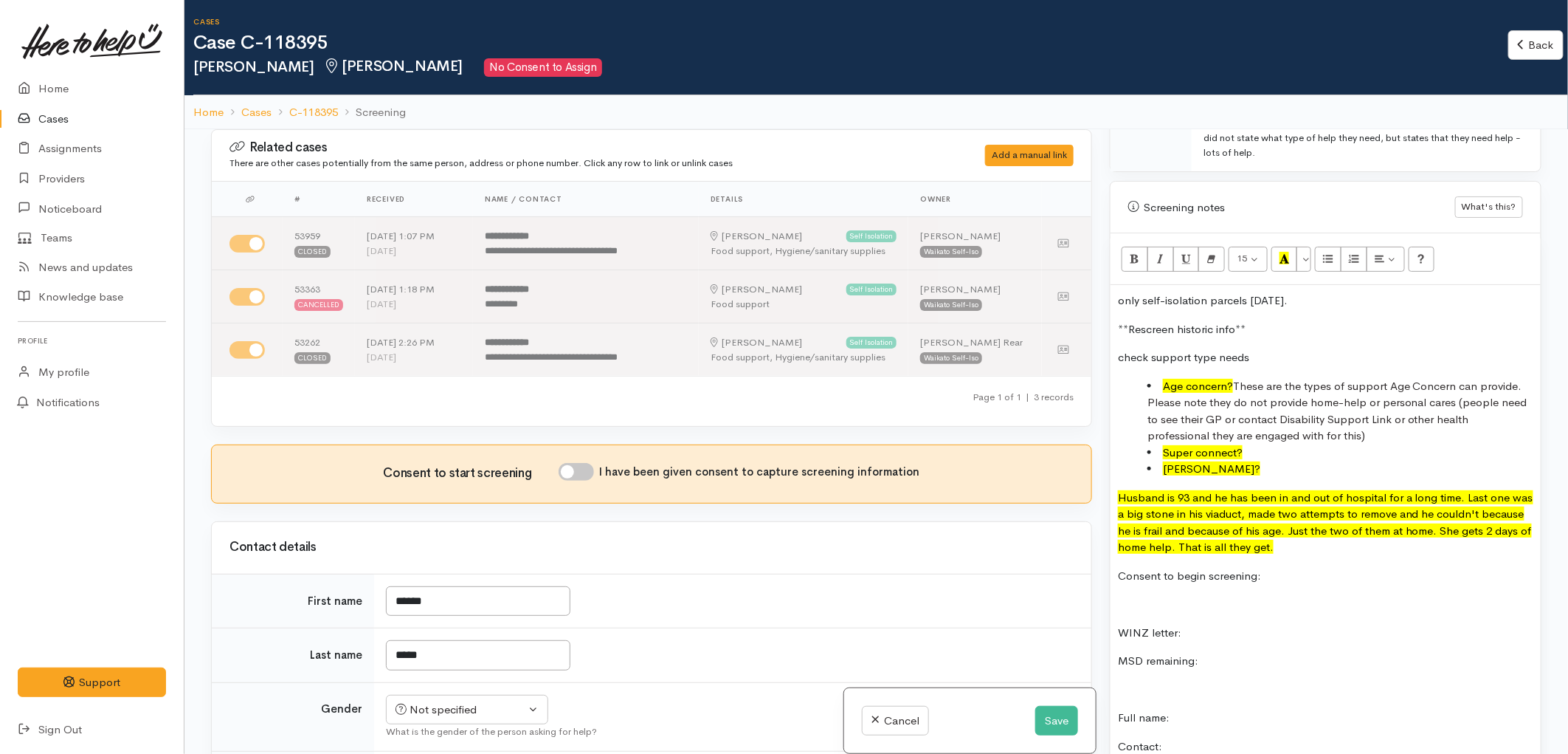
drag, startPoint x: 1207, startPoint y: 507, endPoint x: 1109, endPoint y: 476, distance: 102.8
click at [1285, 251] on icon "Recent Color" at bounding box center [1284, 257] width 10 height 12
click at [1307, 246] on button "More Color" at bounding box center [1303, 258] width 15 height 25
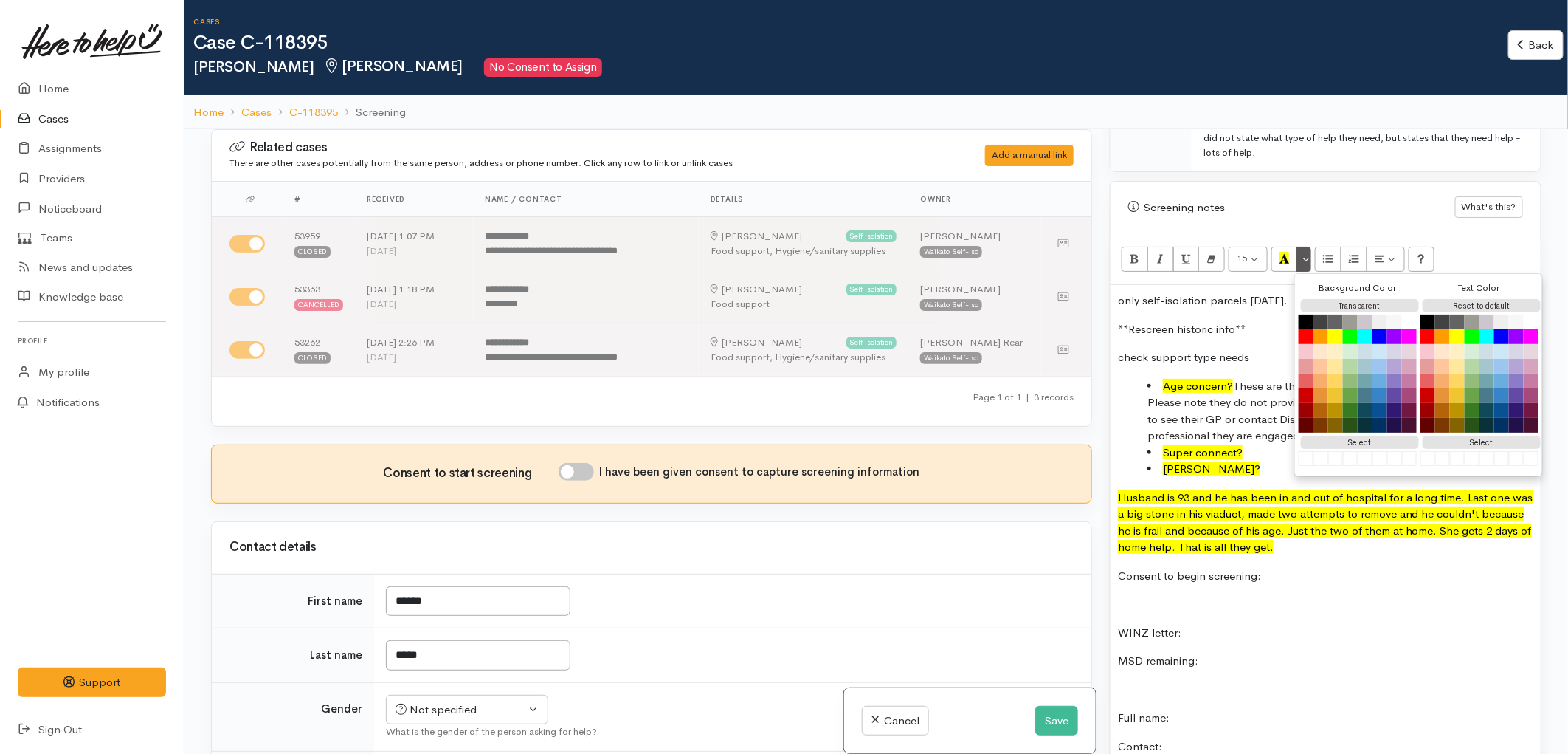
click at [1380, 281] on div "Background Color" at bounding box center [1358, 288] width 108 height 14
drag, startPoint x: 1299, startPoint y: 524, endPoint x: 1112, endPoint y: 457, distance: 198.6
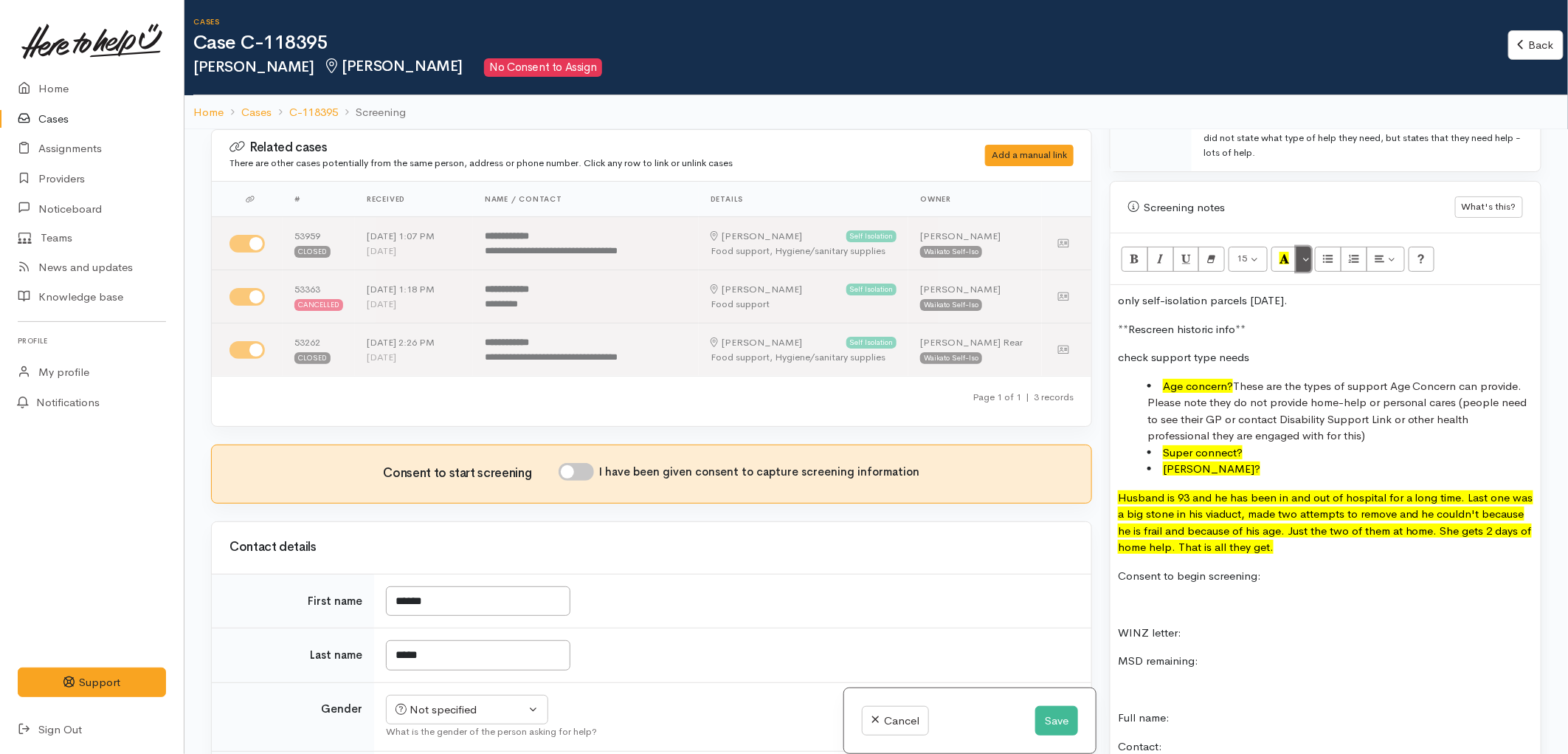
click at [1303, 246] on button "More Color" at bounding box center [1303, 258] width 15 height 25
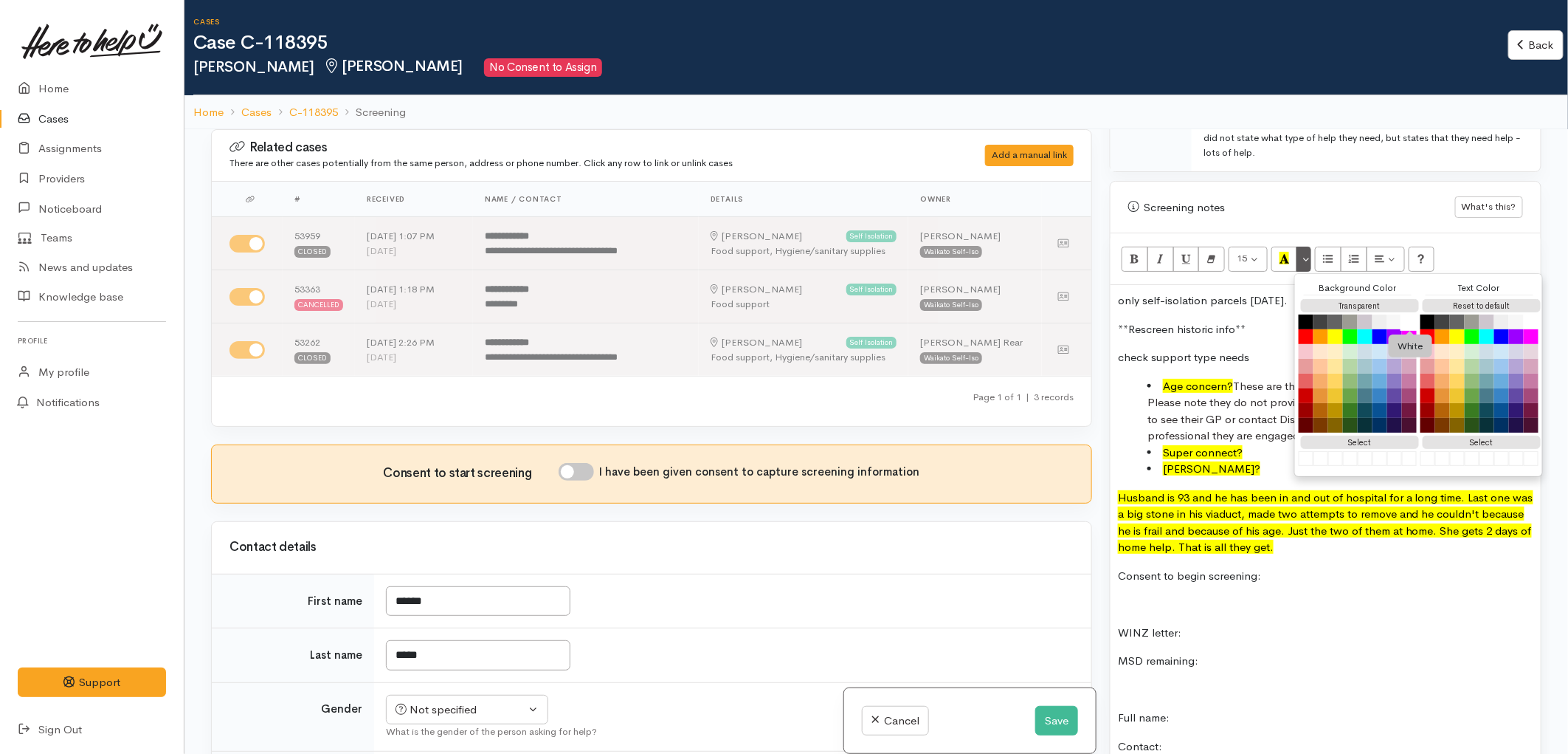
click at [1410, 313] on button "White" at bounding box center [1409, 322] width 17 height 17
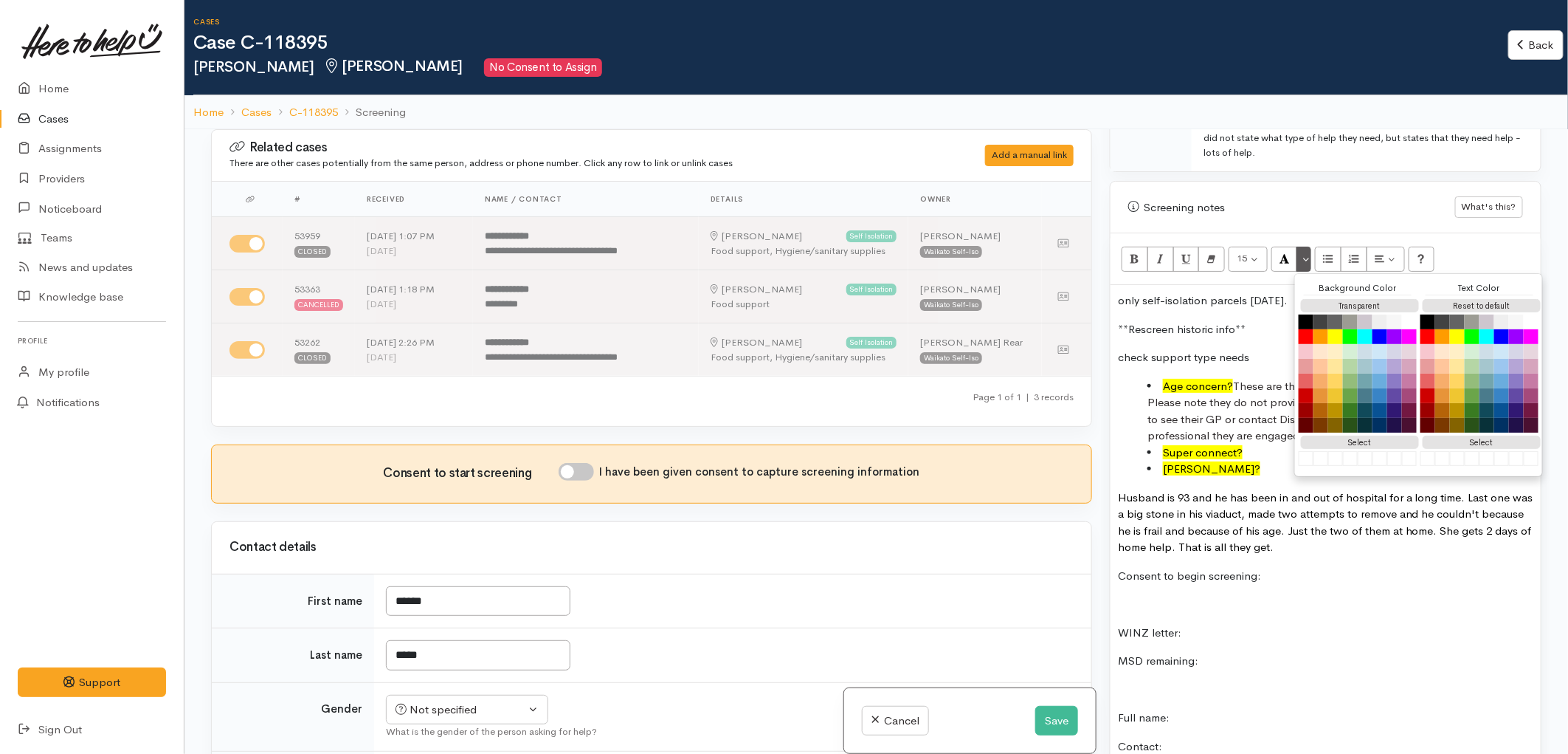
click at [1300, 523] on p "Husband is 93 and he has been in and out of hospital for a long time. Last one …" at bounding box center [1325, 523] width 415 height 66
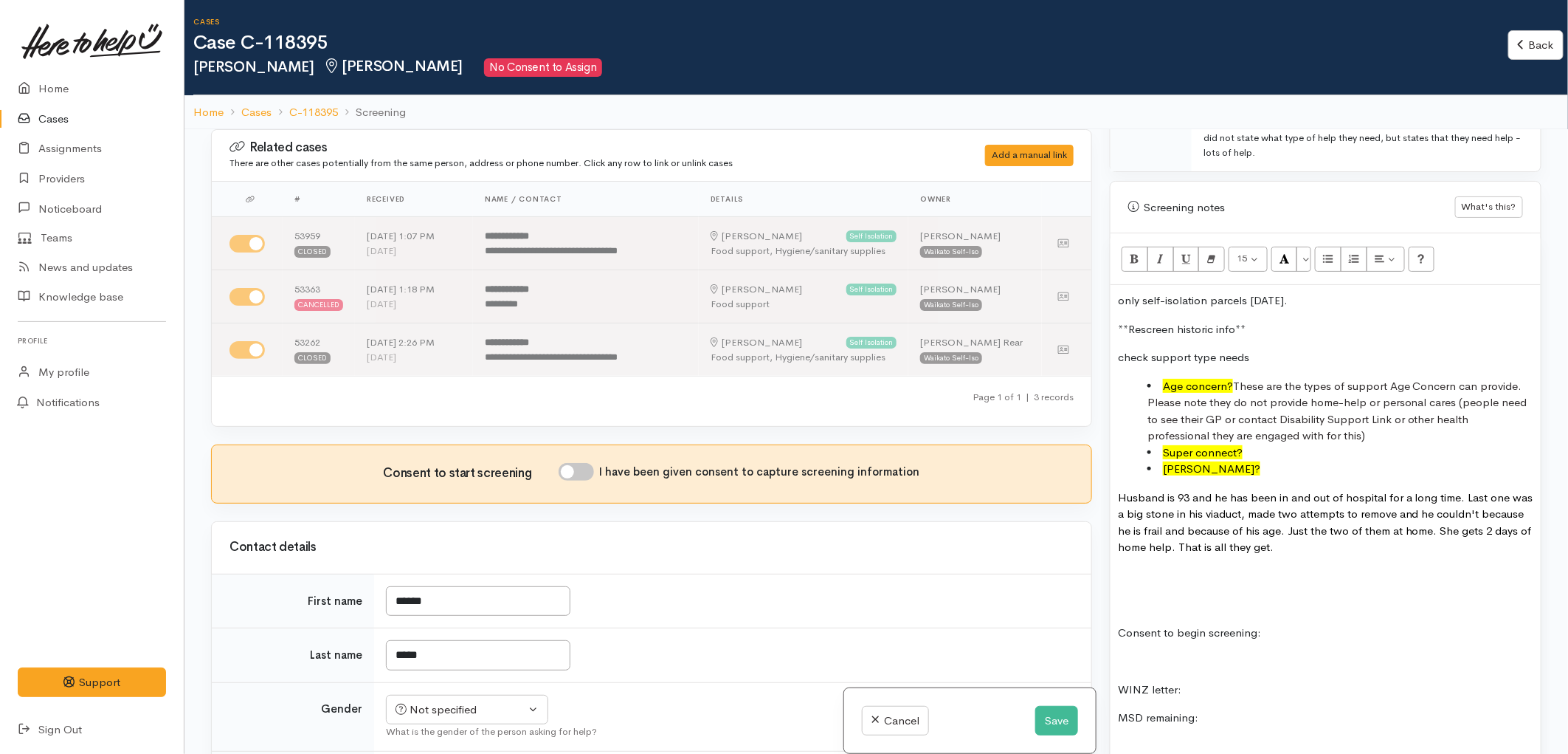
click at [1139, 568] on p at bounding box center [1325, 577] width 415 height 17
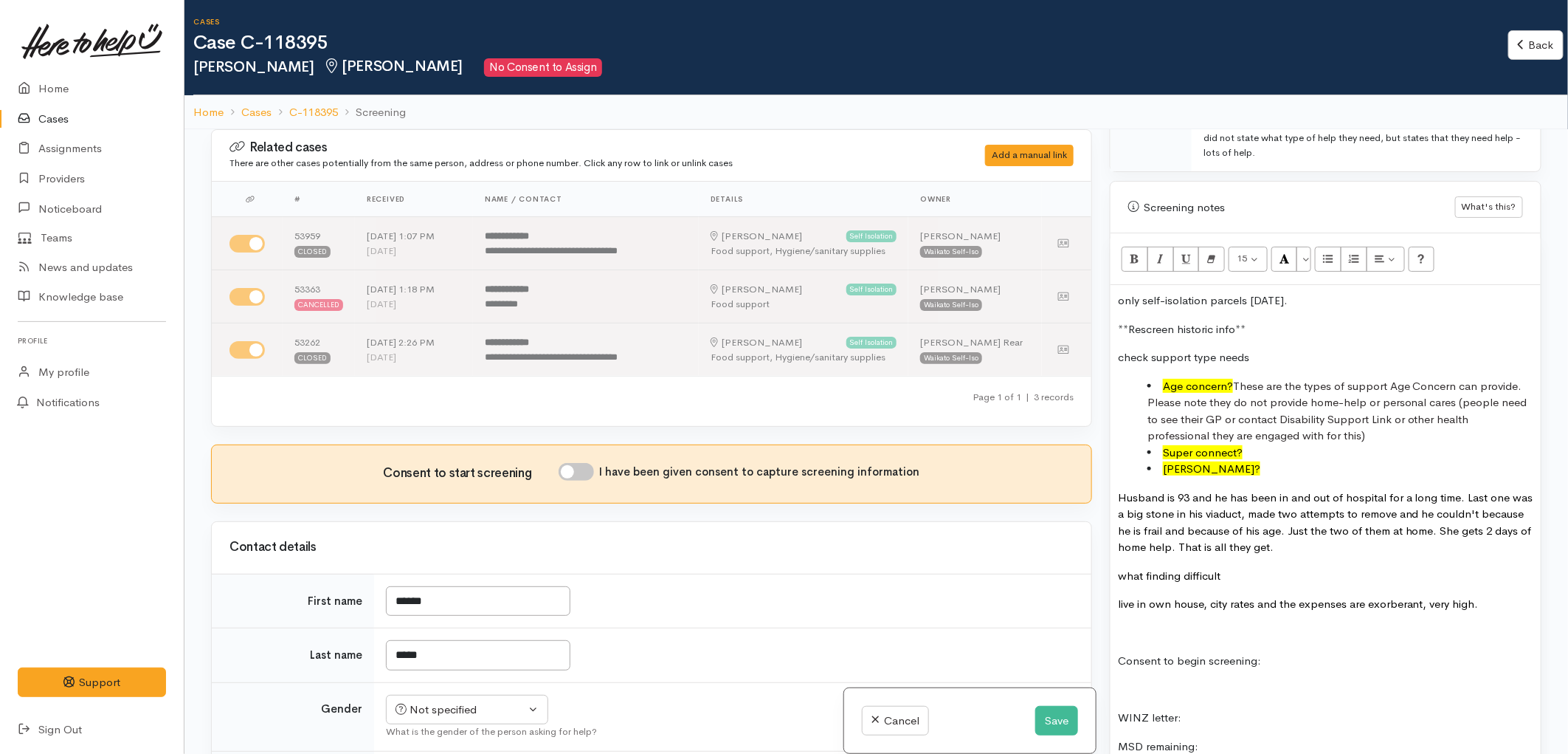
click at [1247, 568] on p "what finding difficult" at bounding box center [1325, 577] width 415 height 17
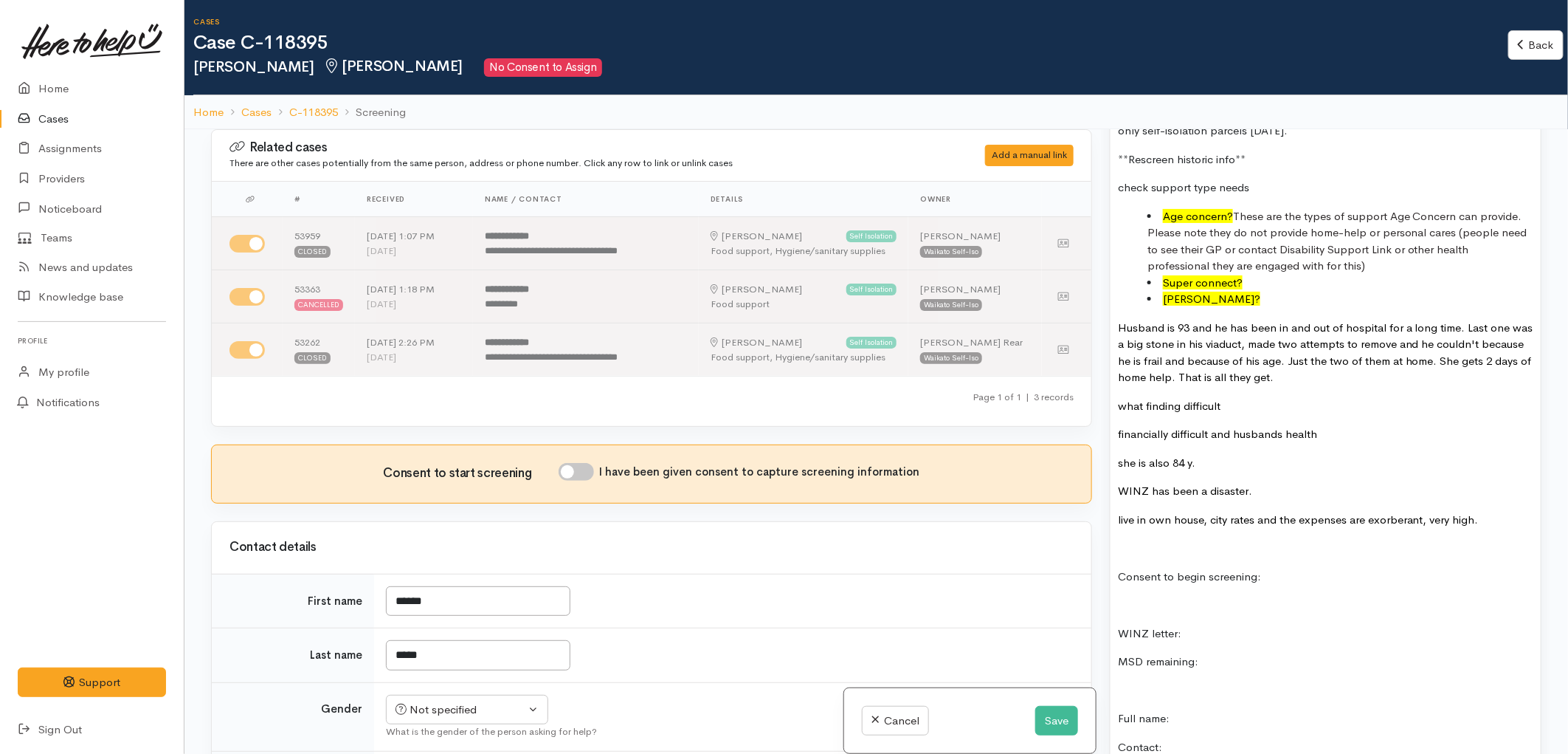
scroll to position [1148, 0]
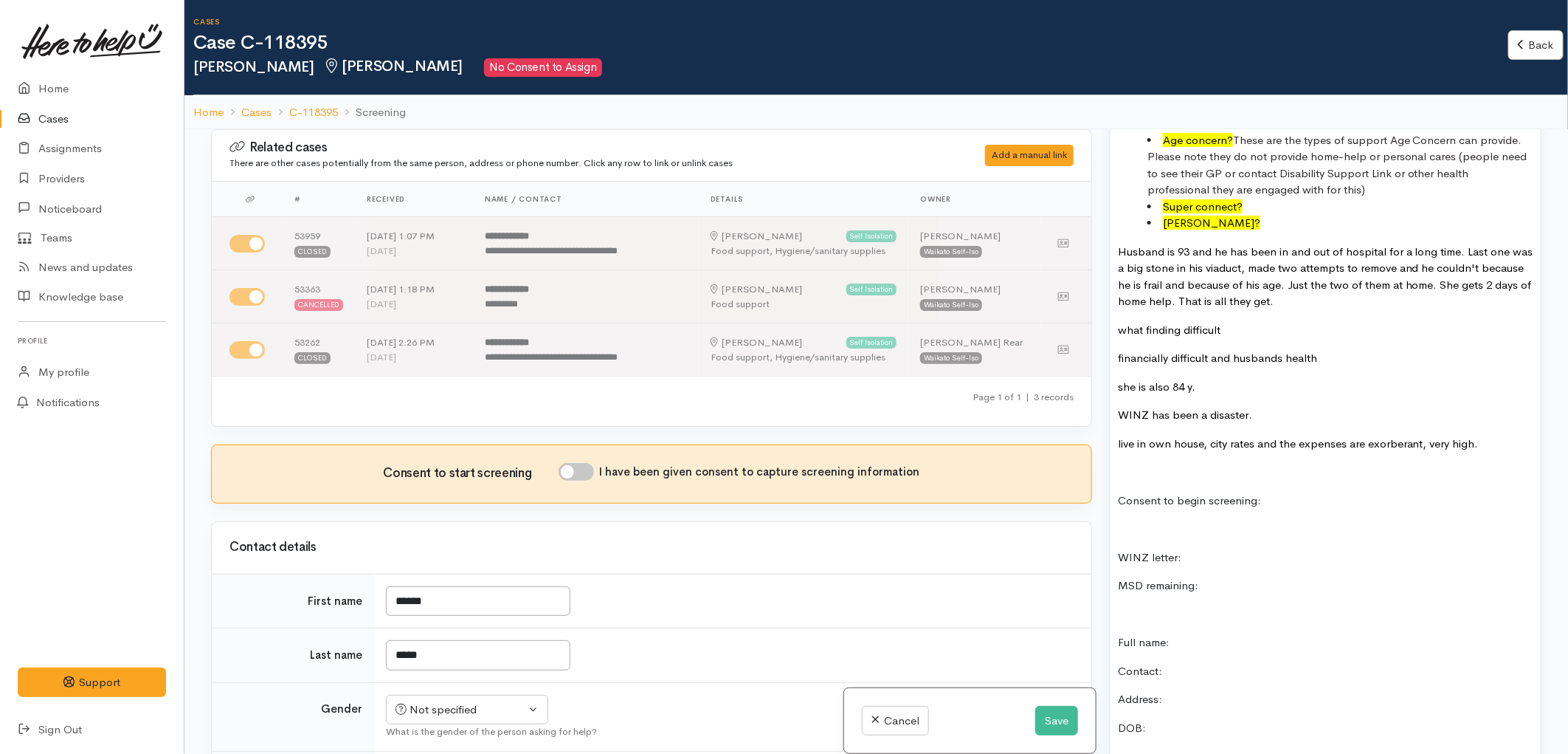
click at [1199, 464] on p at bounding box center [1325, 472] width 415 height 17
click at [1442, 464] on p "food - pot of porridge, its very hard for cooking. Its a struggle." at bounding box center [1325, 472] width 415 height 17
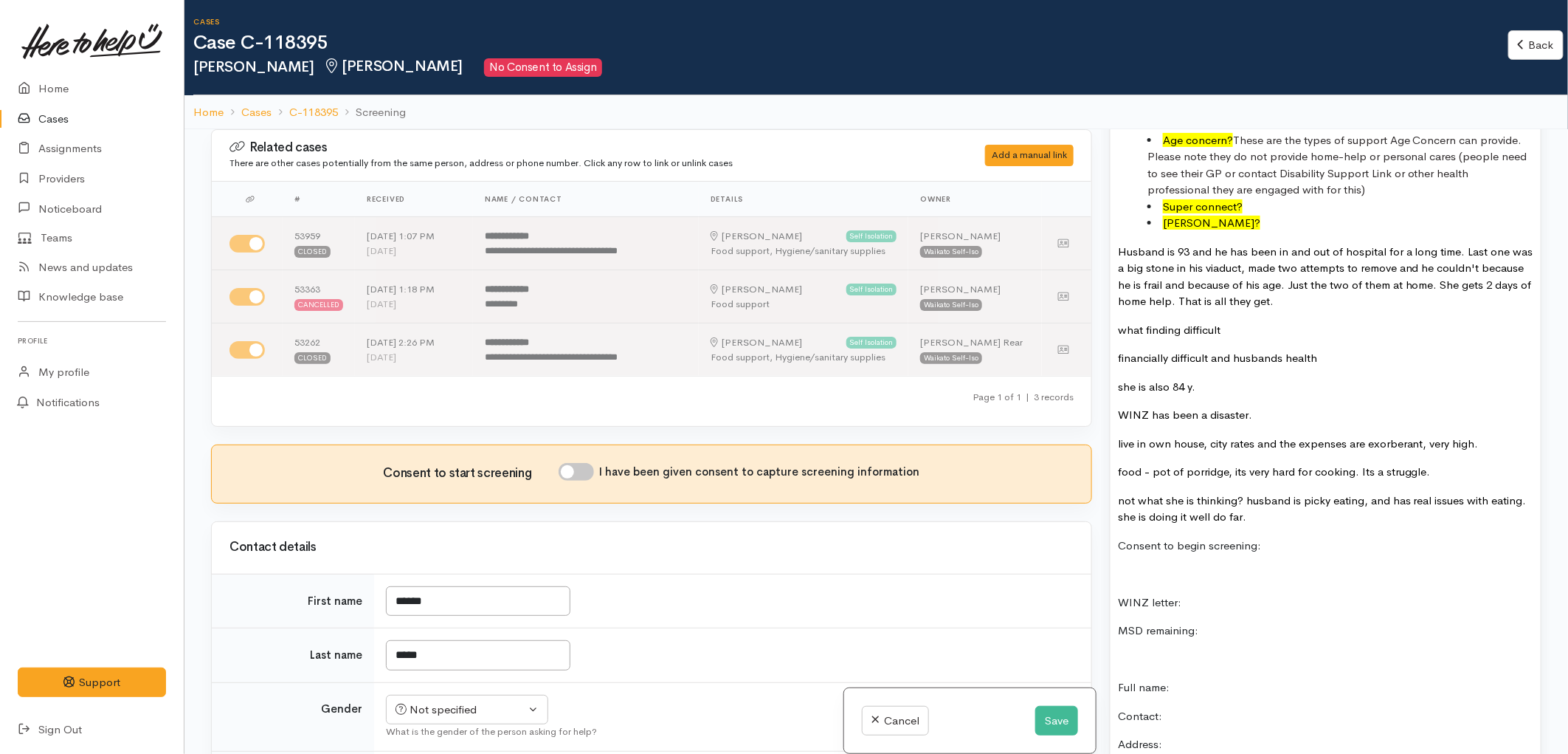
click at [1282, 492] on p "not what she is thinking? husband is picky eating, and has real issues with eat…" at bounding box center [1325, 509] width 415 height 33
click at [1441, 464] on p "food - pot of porridge, its very hard for cooking. Its a struggle." at bounding box center [1325, 472] width 415 height 17
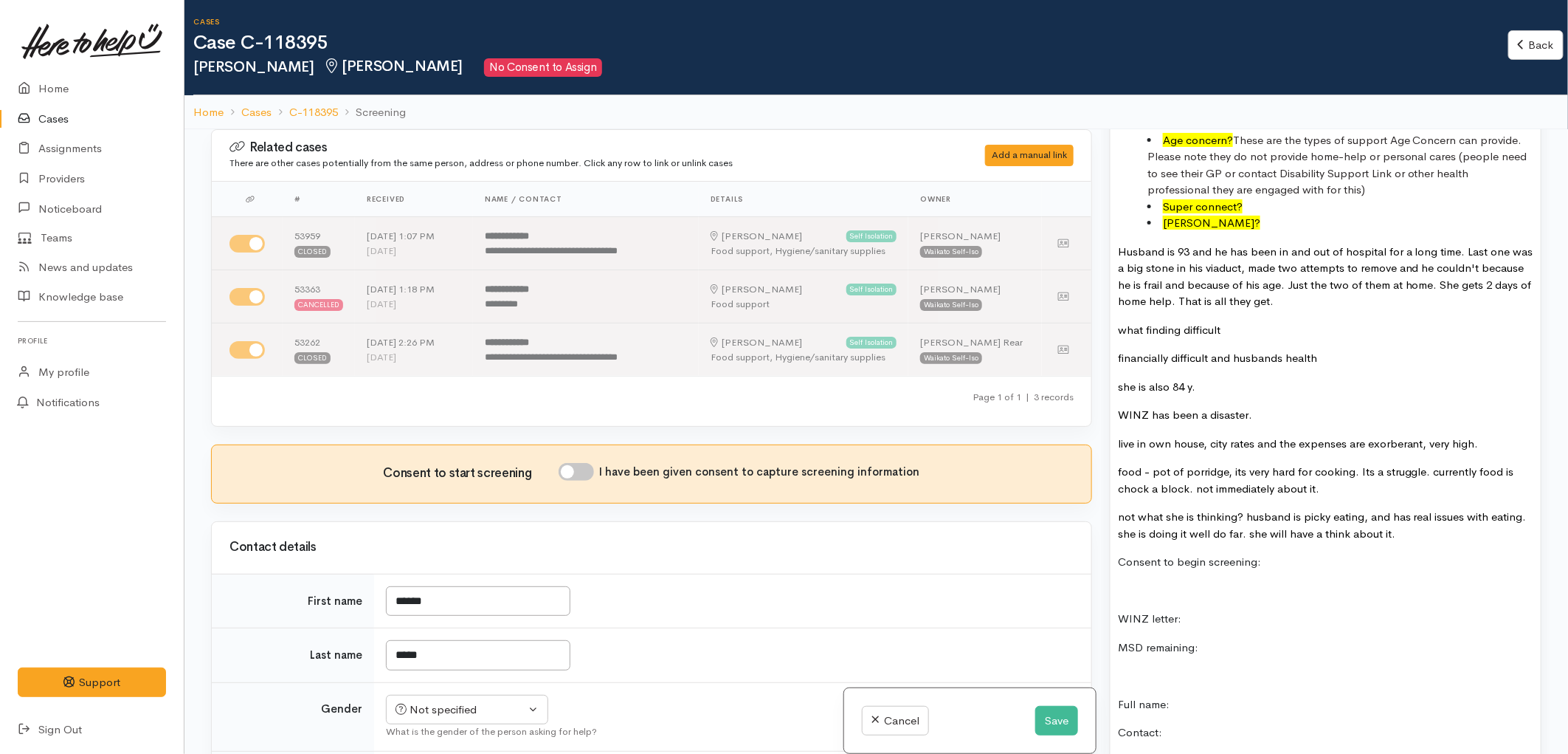
click at [1335, 464] on p "food - pot of porridge, its very hard for cooking. Its a struggle. currently fo…" at bounding box center [1325, 480] width 415 height 33
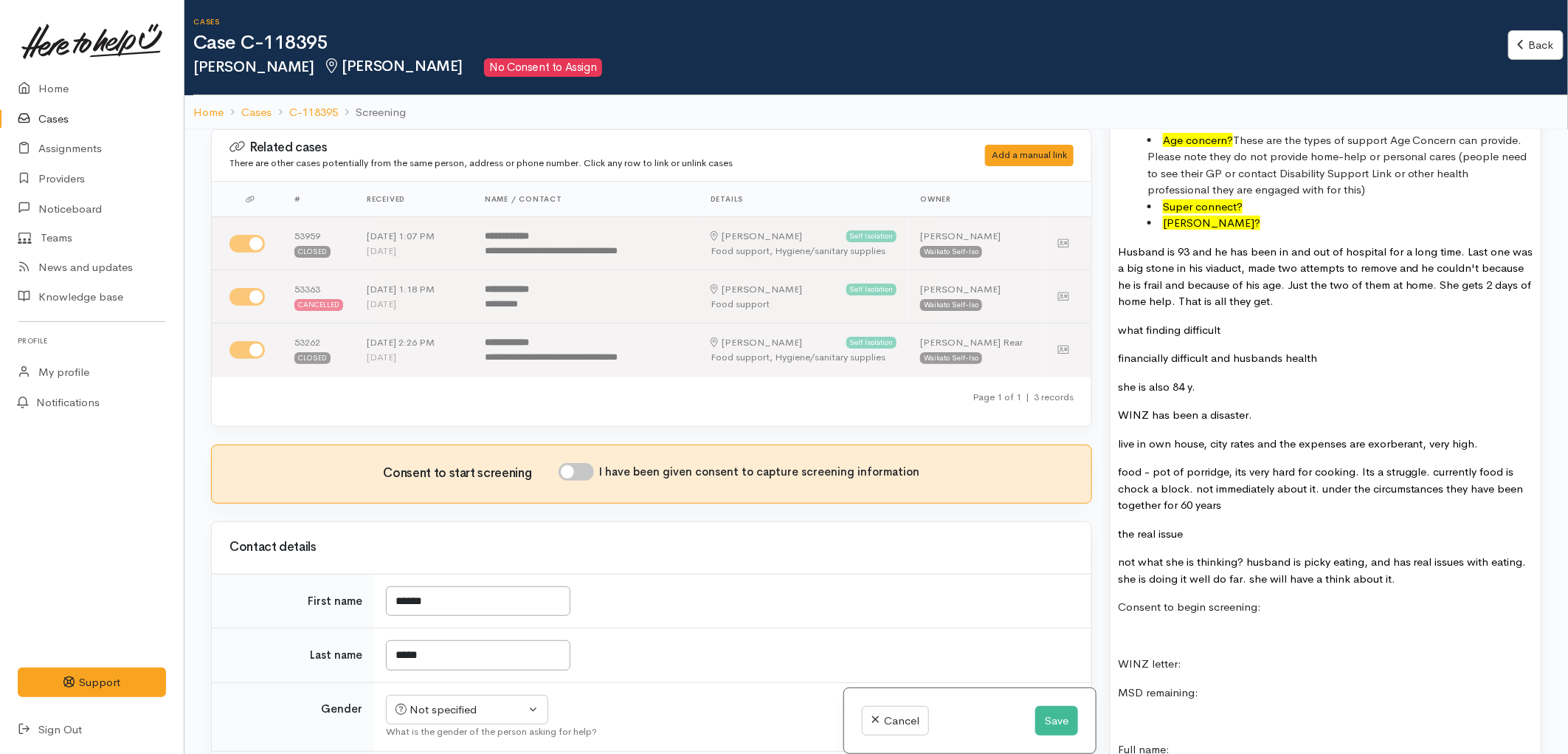
click at [1330, 472] on p "food - pot of porridge, its very hard for cooking. Its a struggle. currently fo…" at bounding box center [1325, 489] width 415 height 50
click at [1219, 525] on p "the real issue" at bounding box center [1325, 534] width 415 height 17
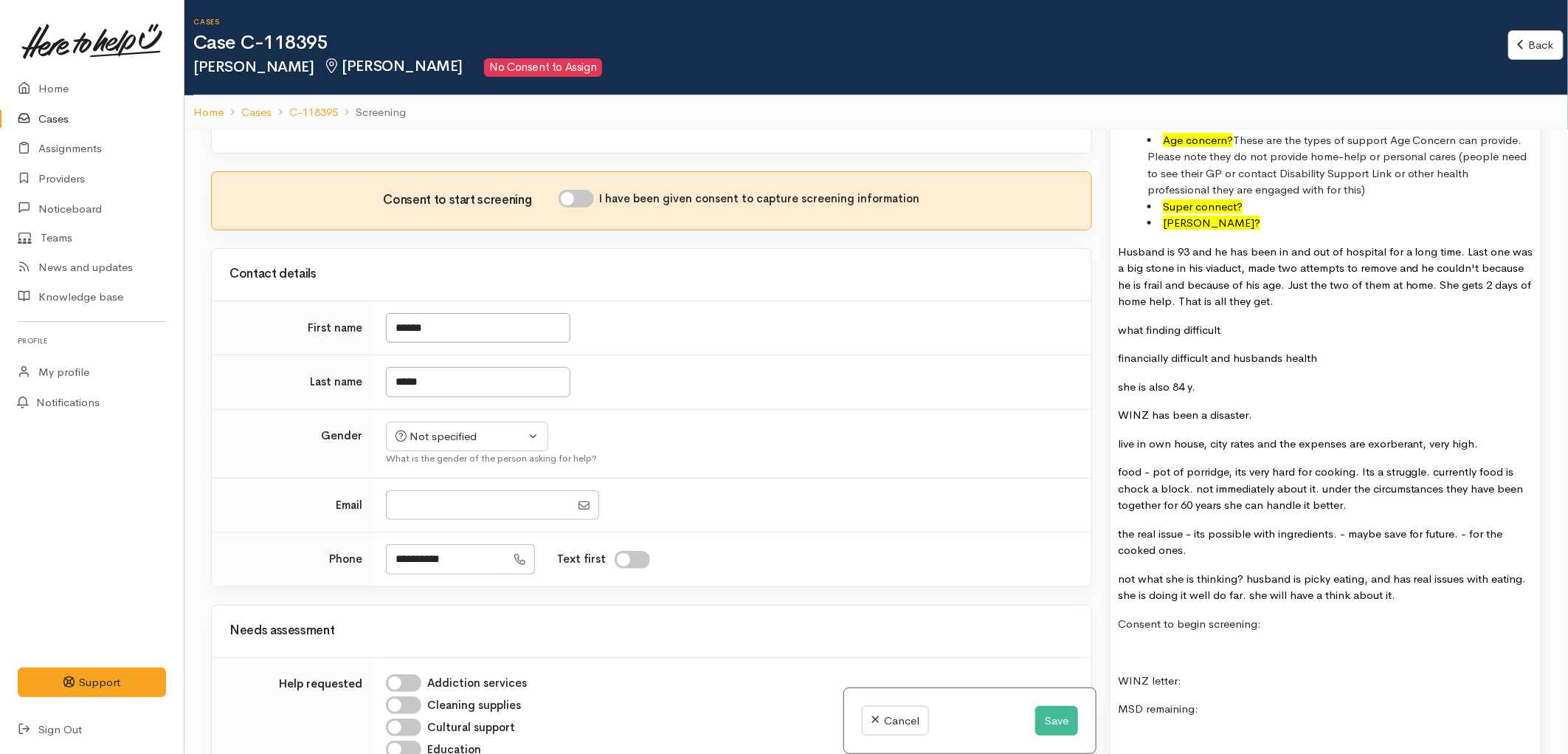
scroll to position [328, 0]
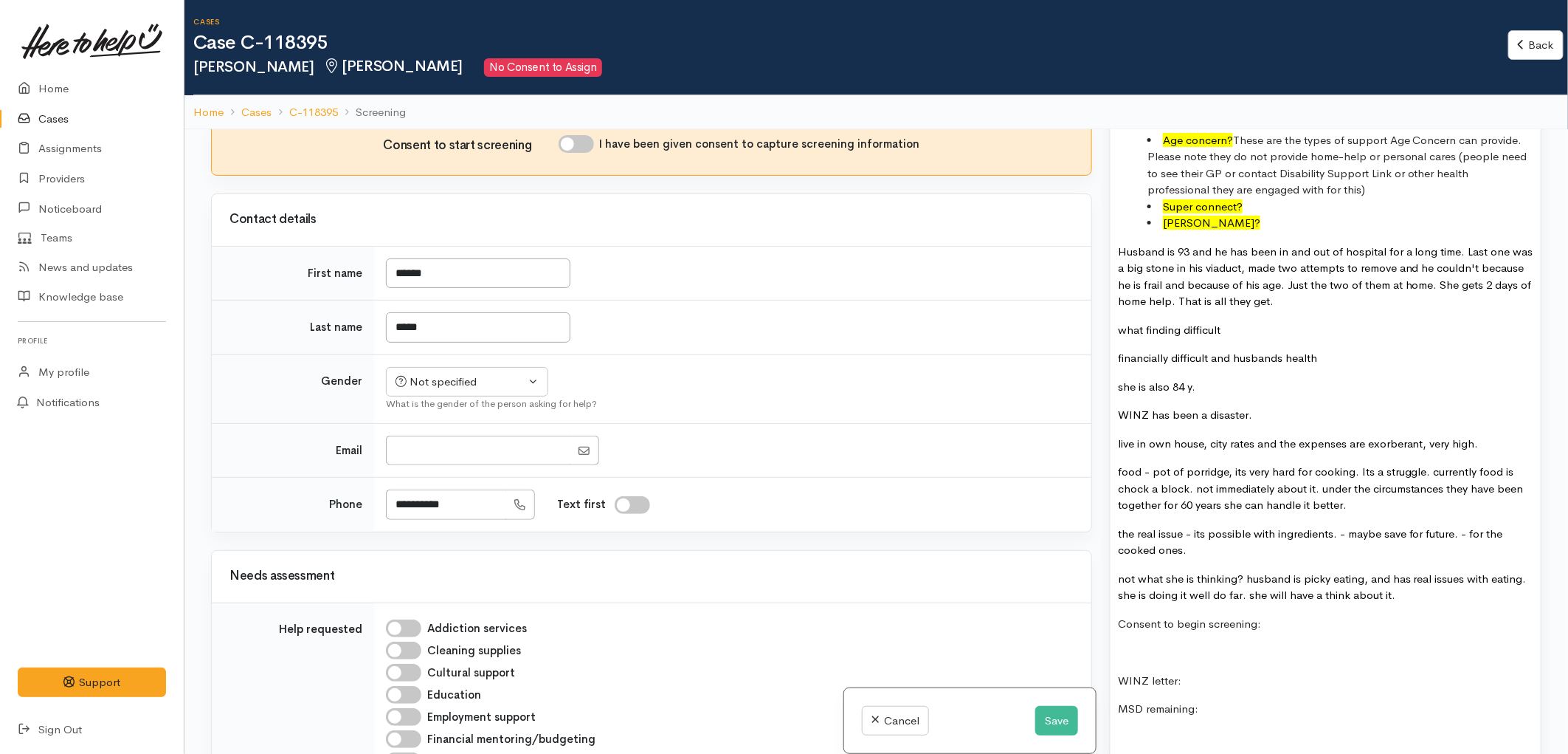
click at [1415, 571] on p "not what she is thinking? husband is picky eating, and has real issues with eat…" at bounding box center [1325, 587] width 415 height 33
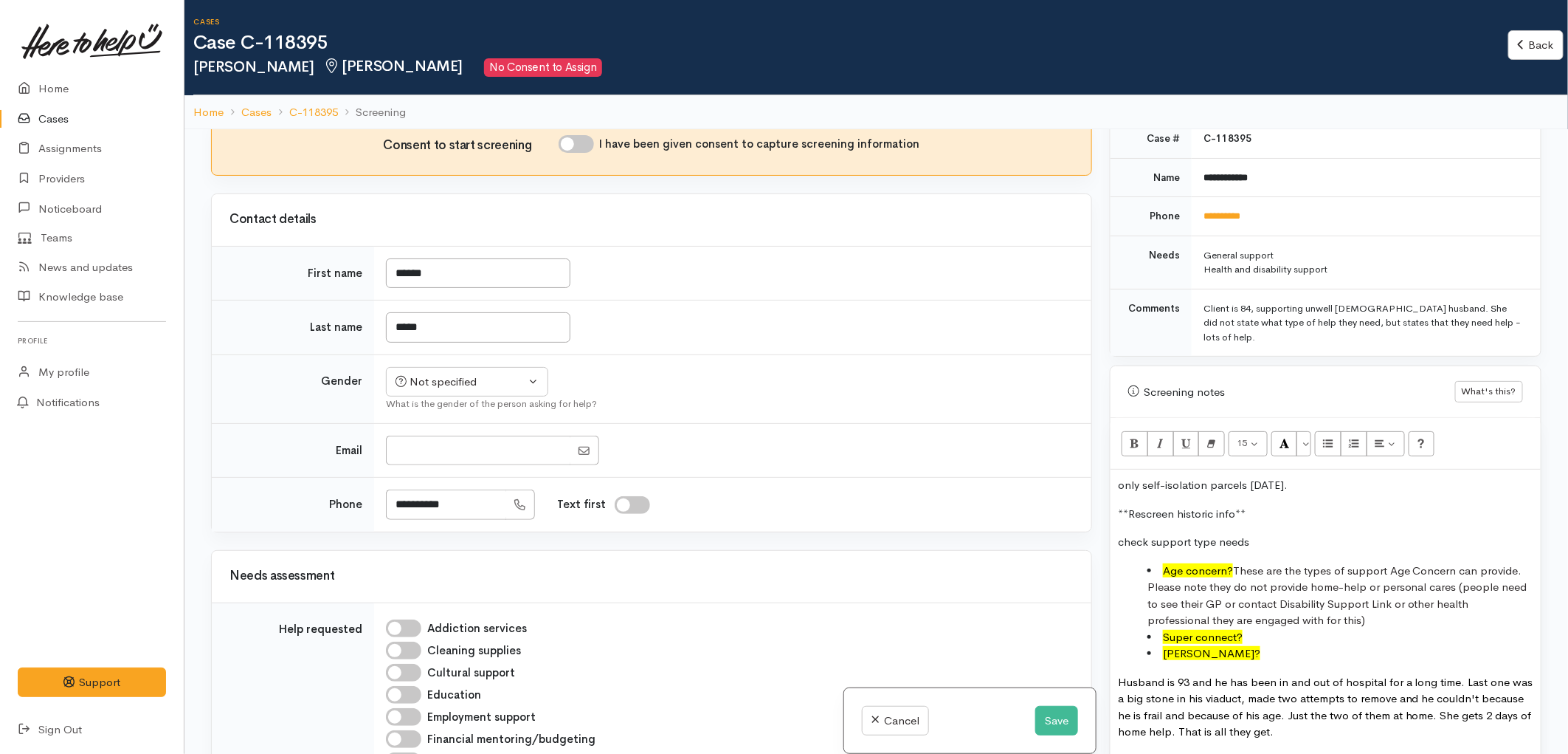
scroll to position [656, 0]
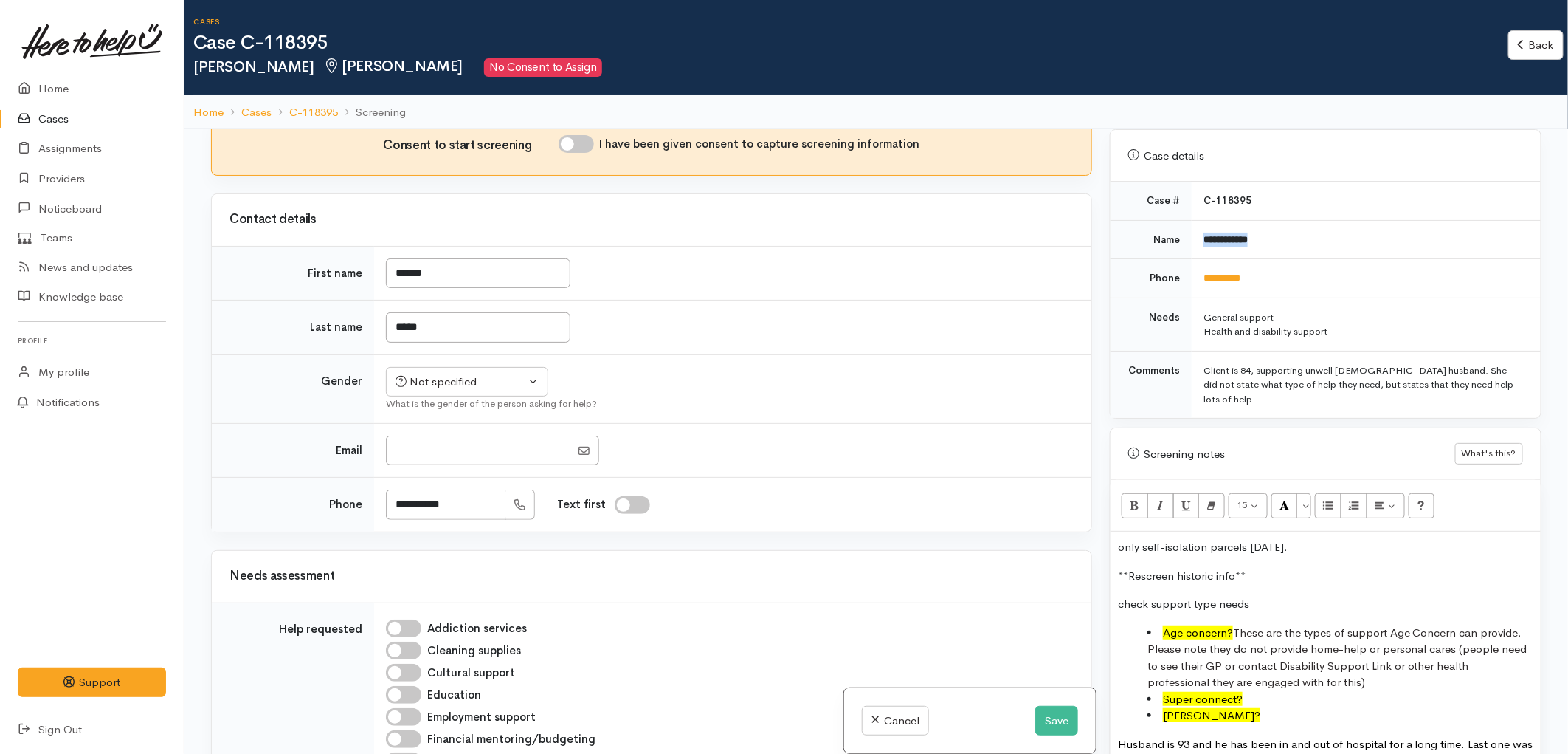
drag, startPoint x: 1261, startPoint y: 230, endPoint x: 1199, endPoint y: 224, distance: 62.3
click at [1199, 224] on td "**********" at bounding box center [1365, 239] width 349 height 39
copy b "**********"
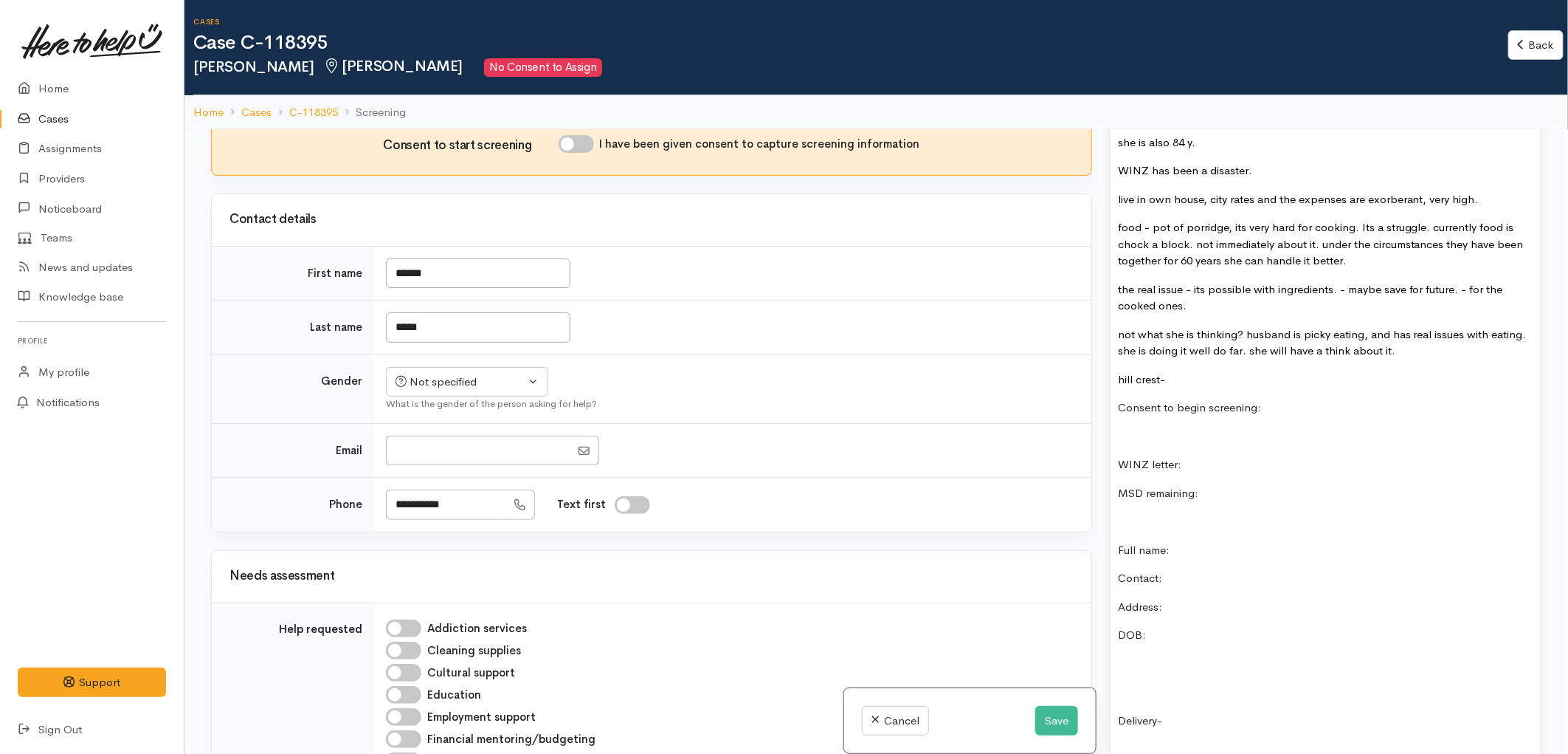
scroll to position [1393, 0]
click at [1193, 540] on p "Full name:" at bounding box center [1325, 549] width 415 height 17
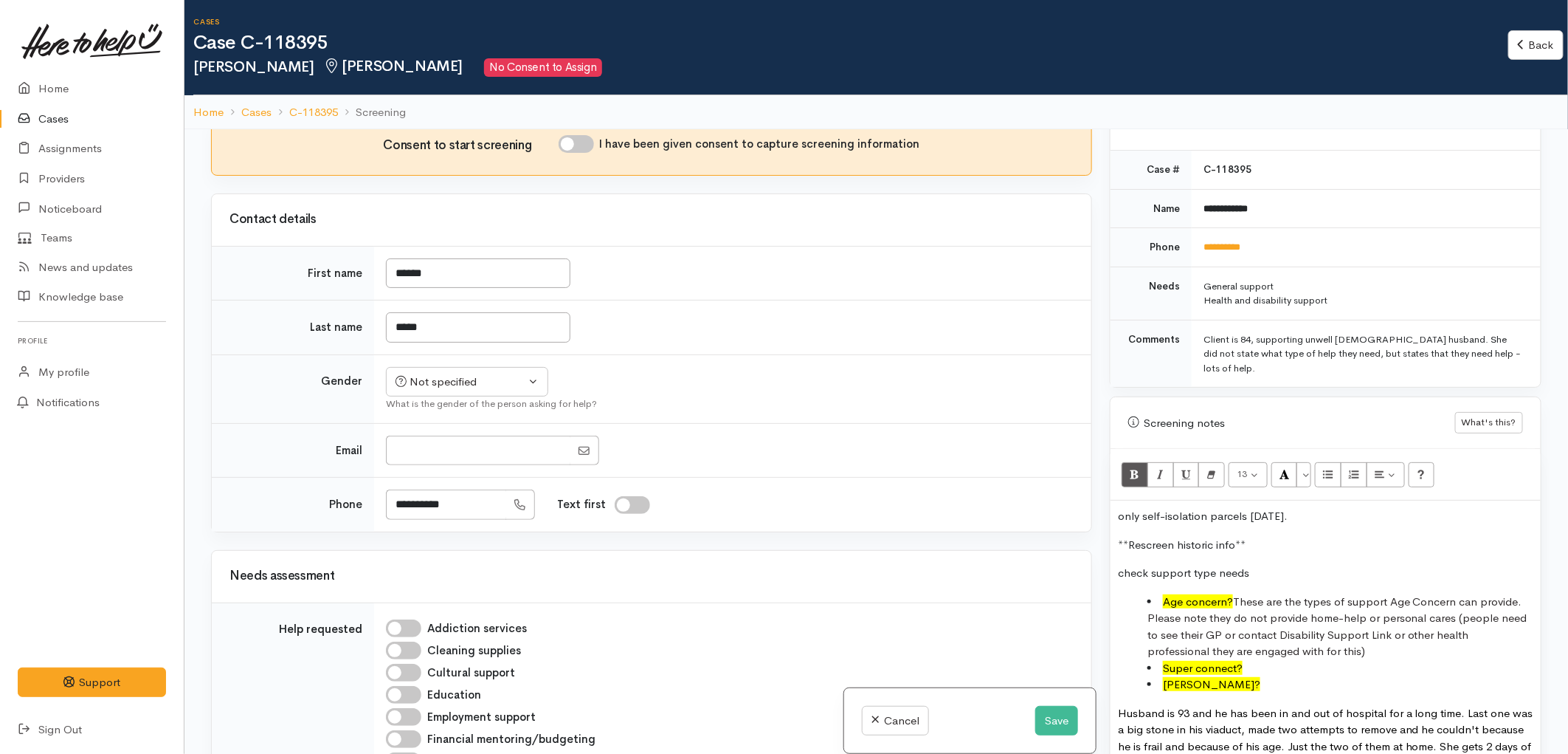
scroll to position [656, 0]
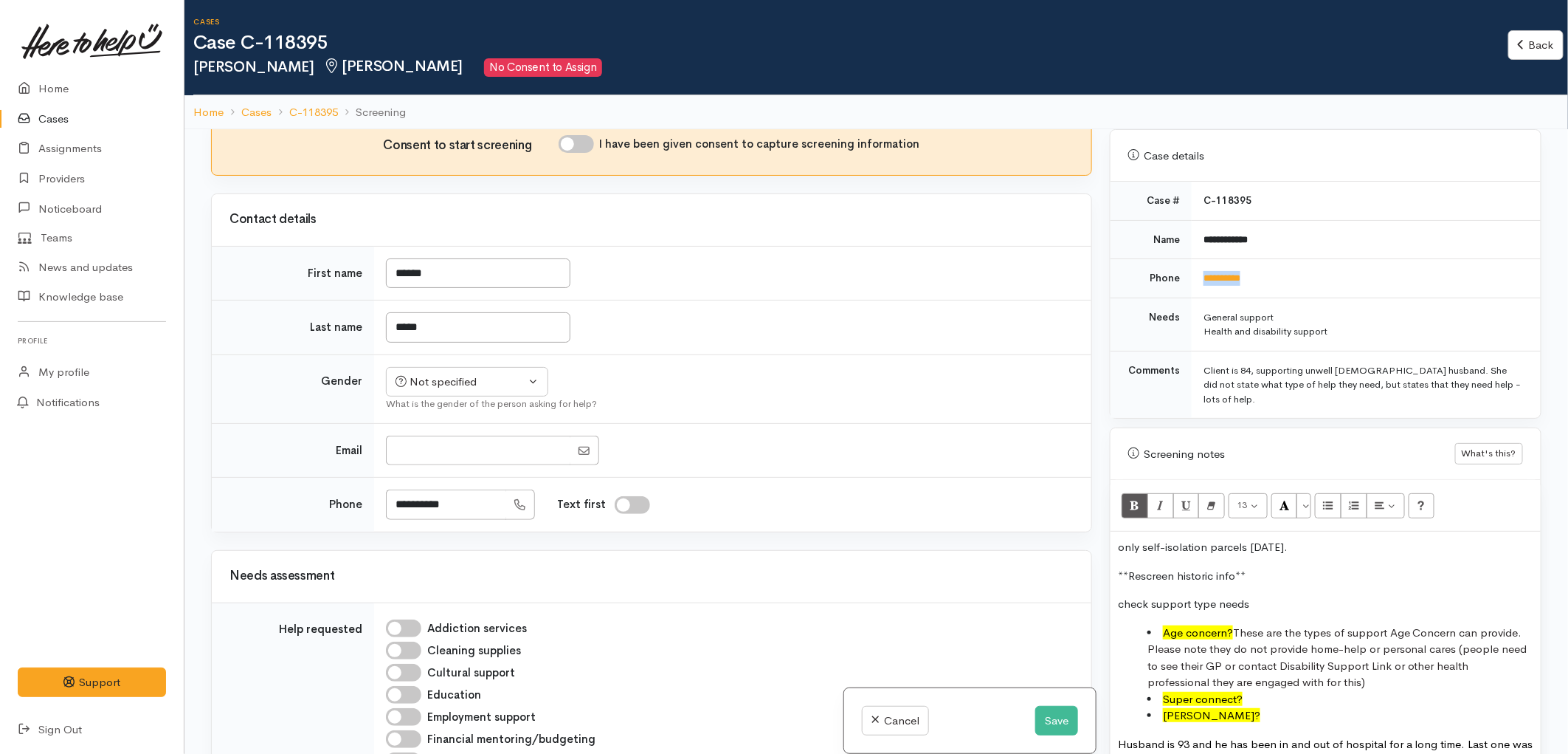
drag, startPoint x: 1218, startPoint y: 261, endPoint x: 1199, endPoint y: 261, distance: 19.0
click at [1199, 261] on td "**********" at bounding box center [1365, 278] width 349 height 39
copy link "**********"
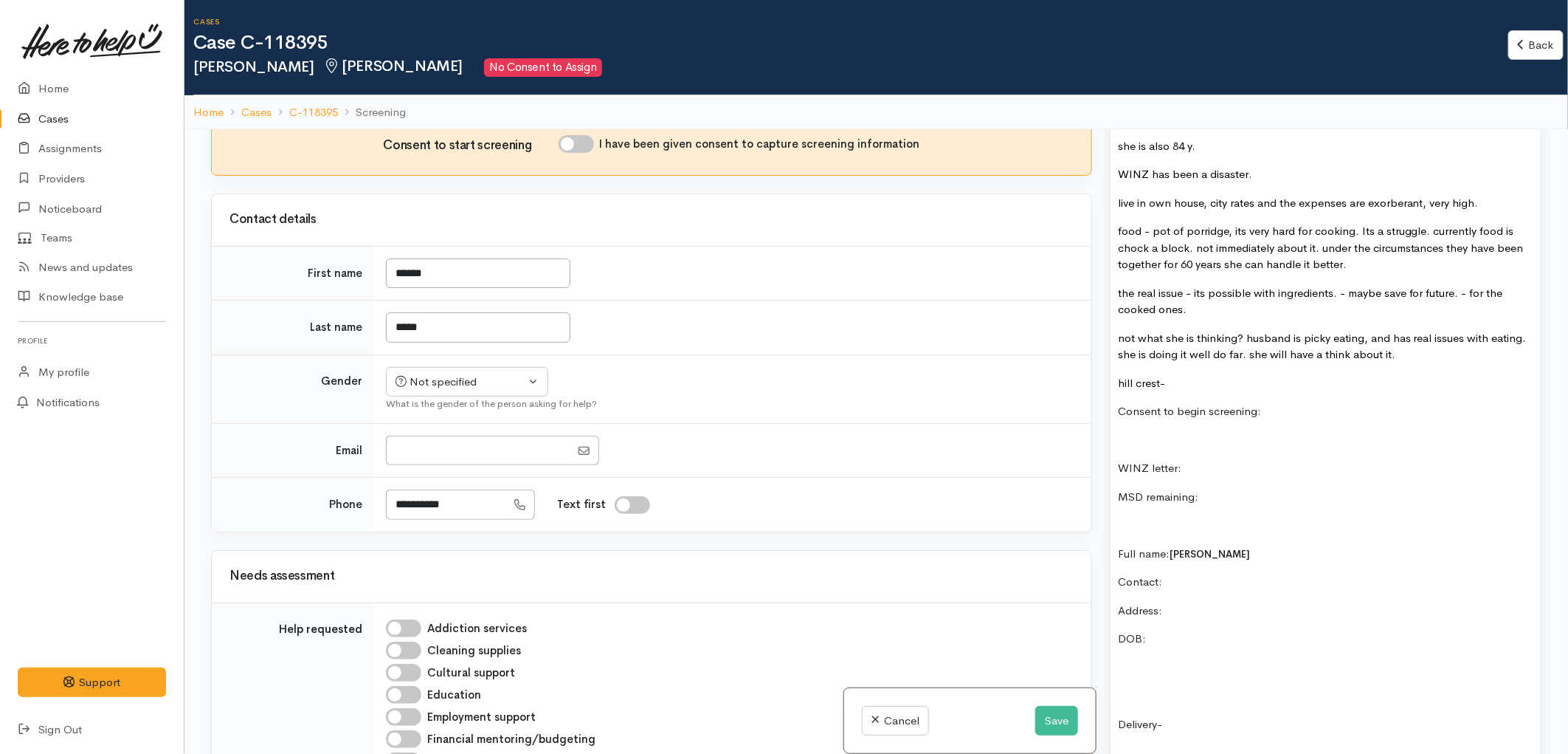
scroll to position [1393, 0]
click at [1178, 569] on p "Contact:" at bounding box center [1325, 577] width 415 height 17
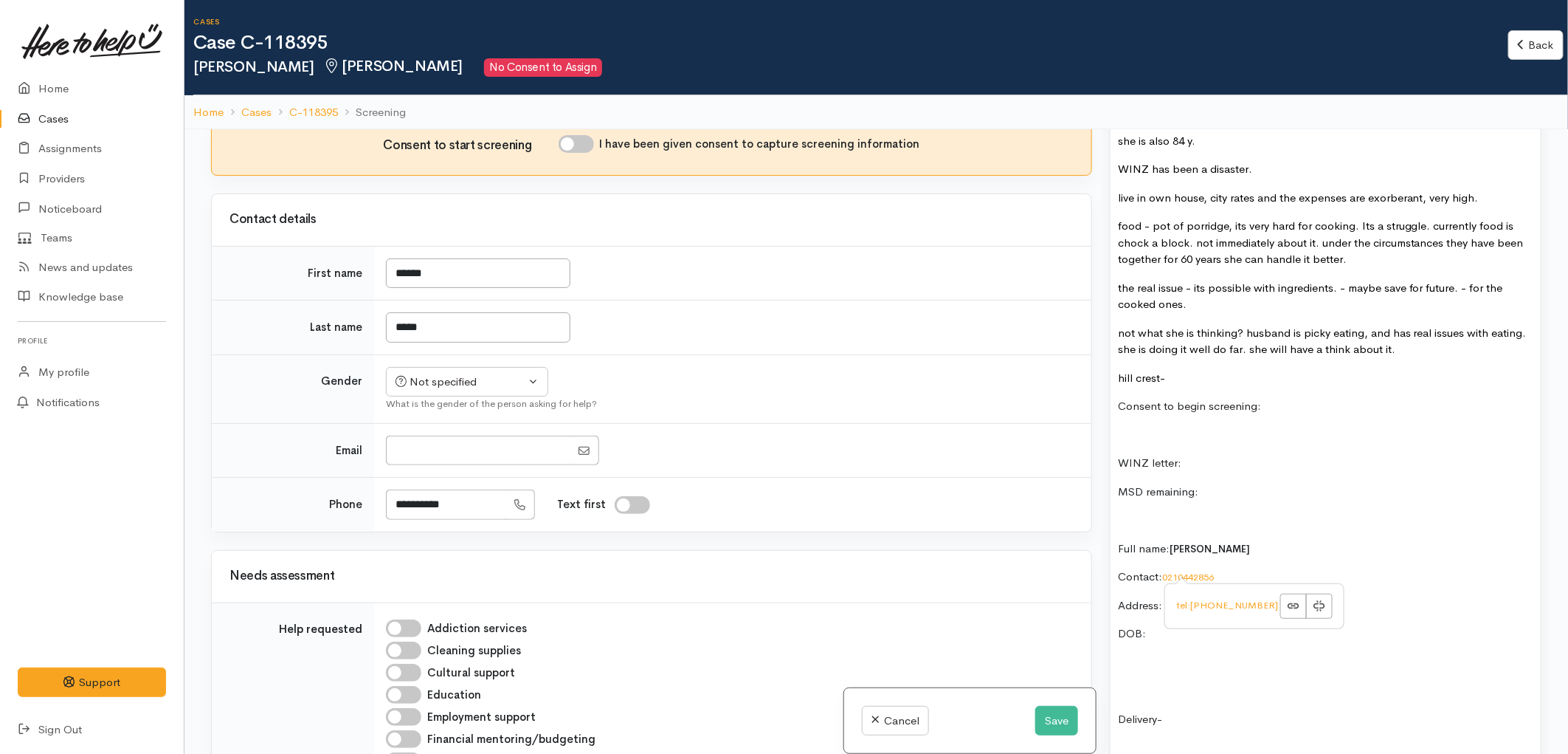
click at [1133, 654] on p at bounding box center [1325, 663] width 415 height 17
click at [588, 146] on input "I have been given consent to capture screening information" at bounding box center [575, 143] width 36 height 17
checkbox input "true"
click at [1299, 397] on p "Consent to begin screening:" at bounding box center [1325, 406] width 415 height 17
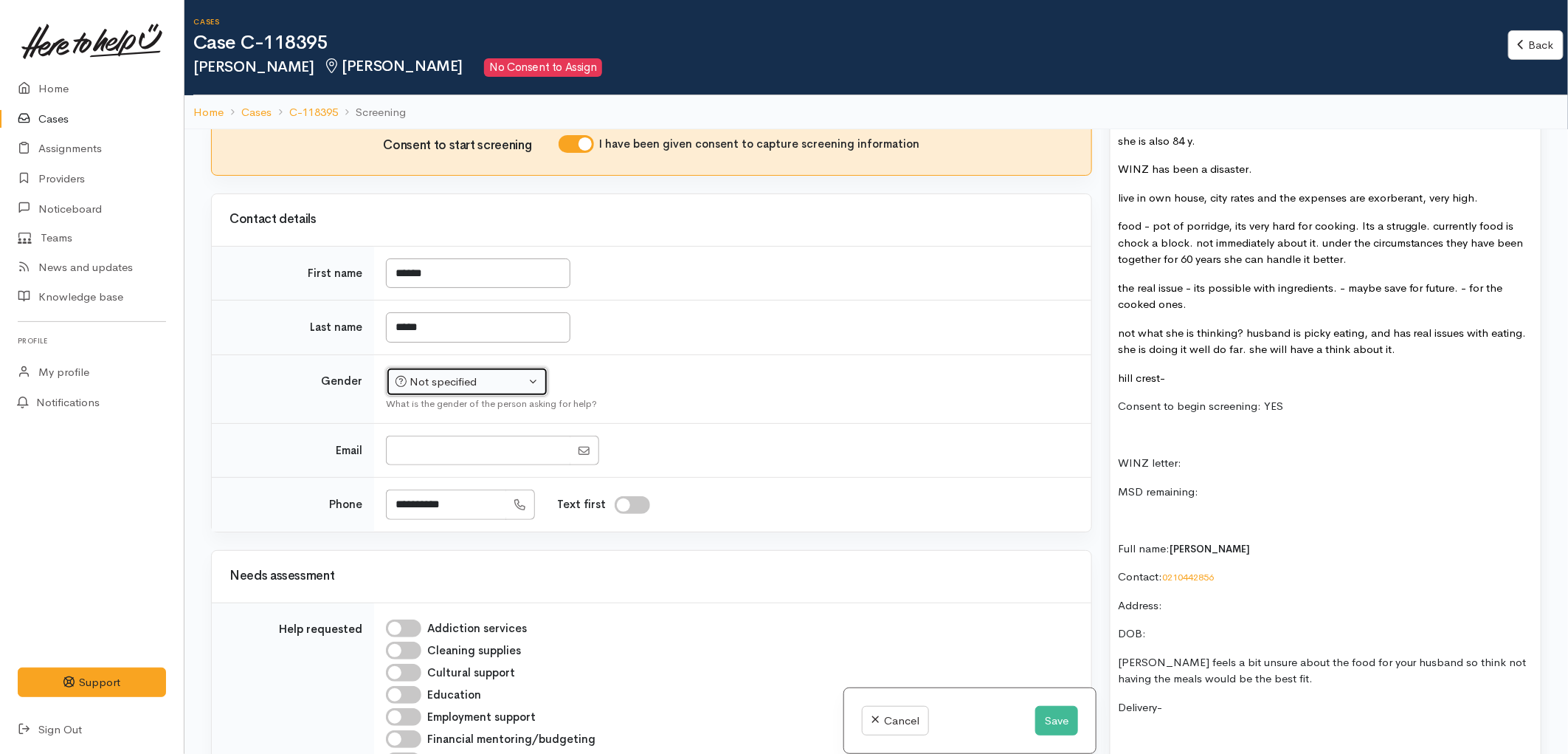
click at [525, 393] on button "Not specified" at bounding box center [467, 382] width 163 height 30
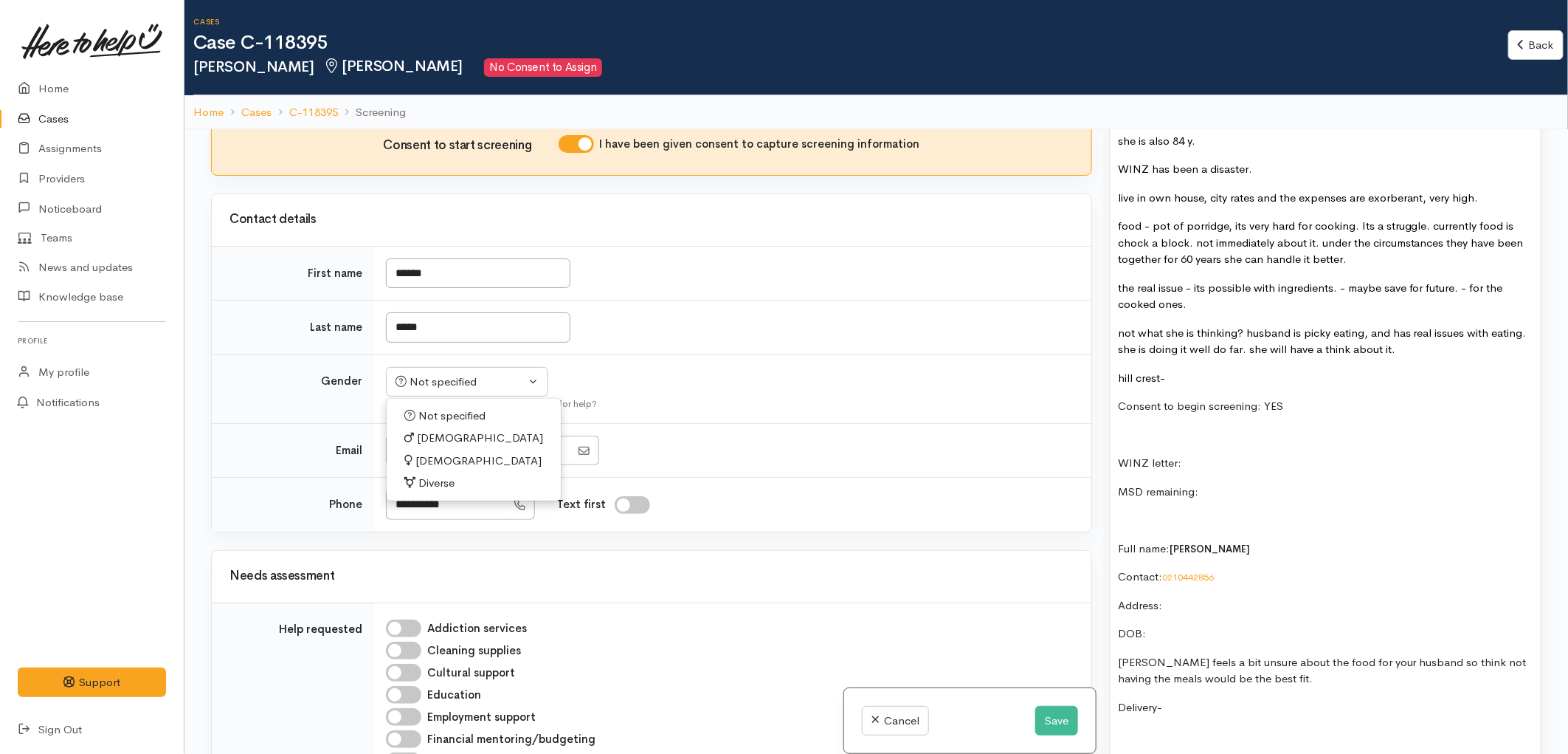
click at [453, 464] on link "Female" at bounding box center [474, 461] width 174 height 23
select select "[DEMOGRAPHIC_DATA]"
click at [647, 349] on td "*****" at bounding box center [732, 327] width 717 height 55
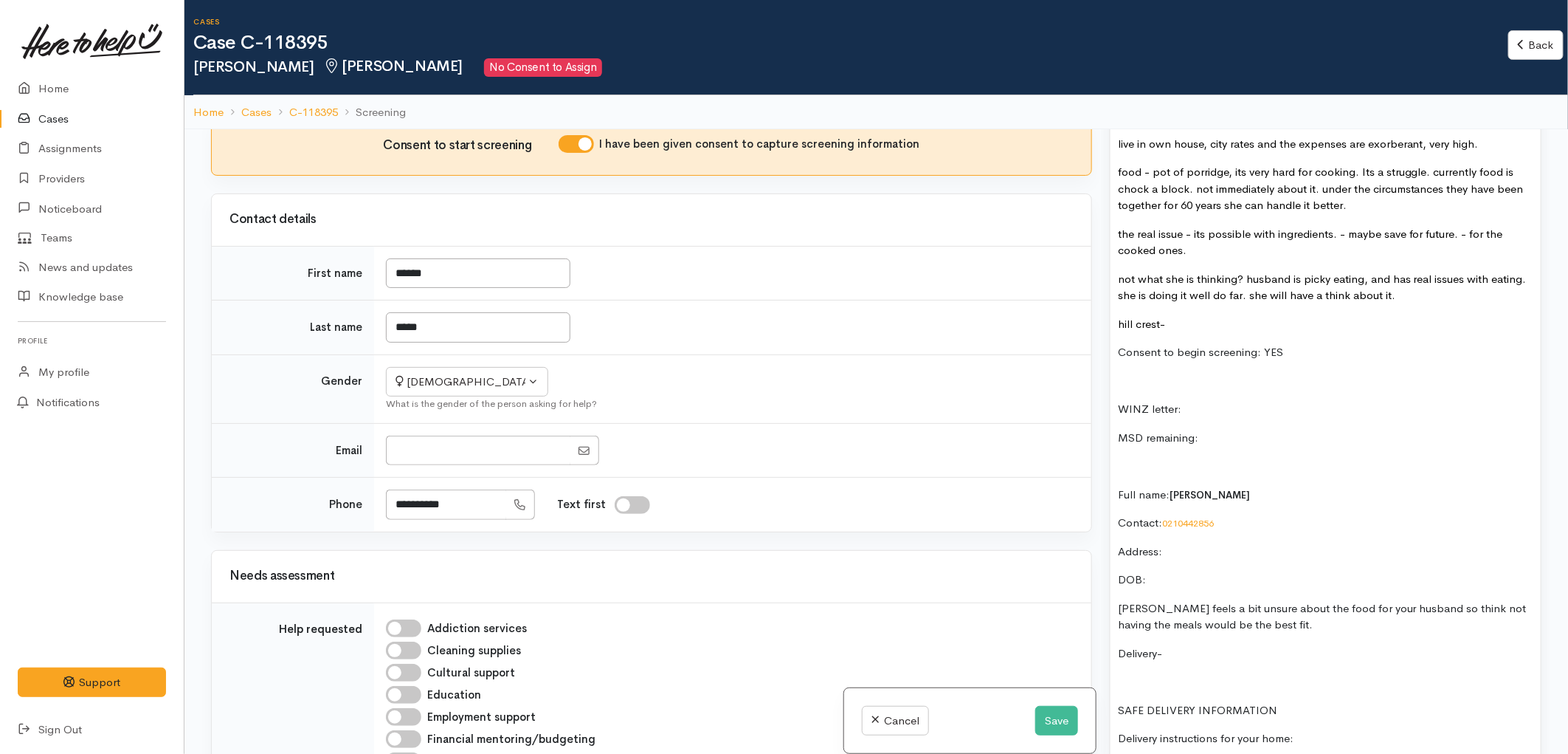
scroll to position [1476, 0]
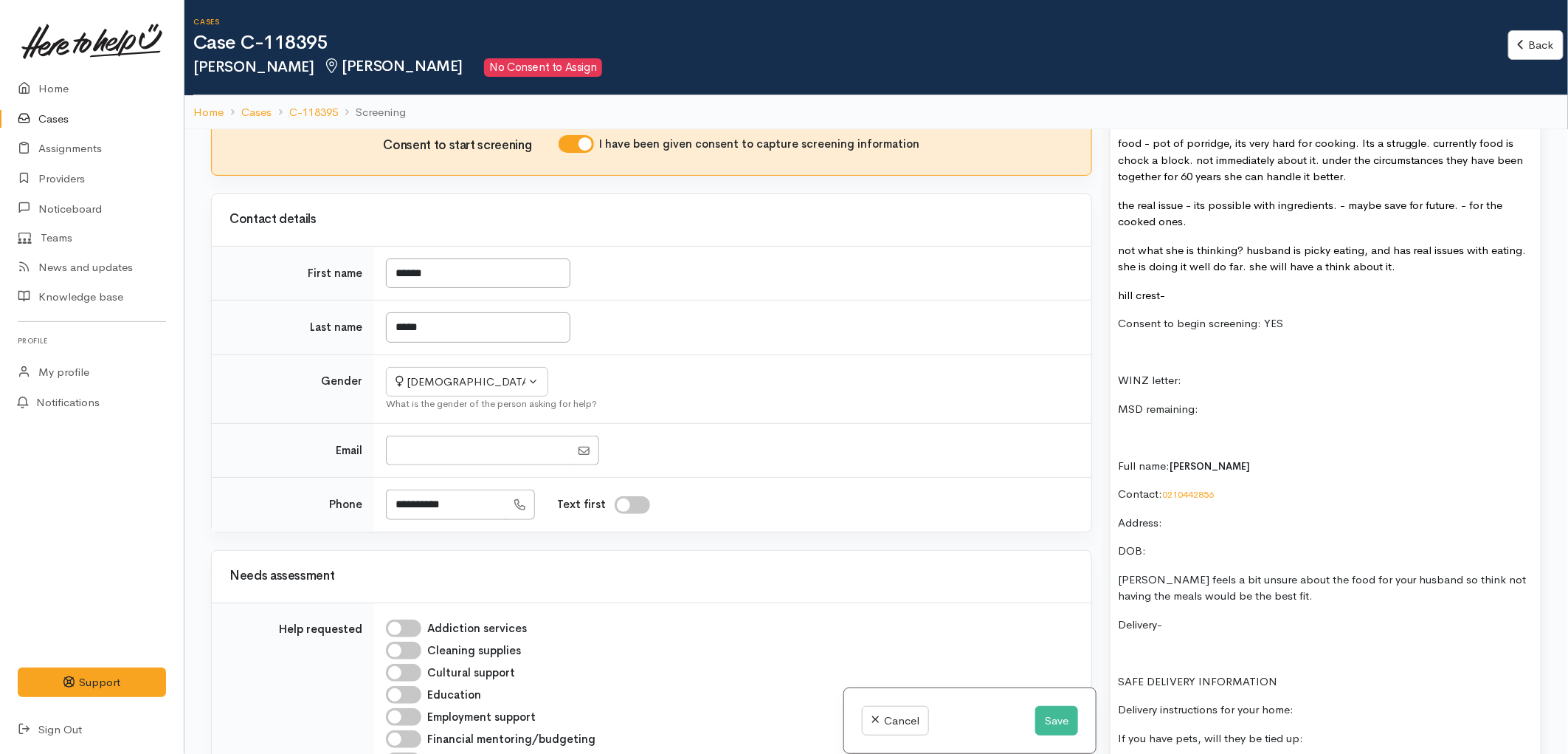
click at [1175, 543] on p "DOB:" at bounding box center [1325, 551] width 415 height 17
click at [1180, 515] on p "Address:" at bounding box center [1325, 524] width 415 height 17
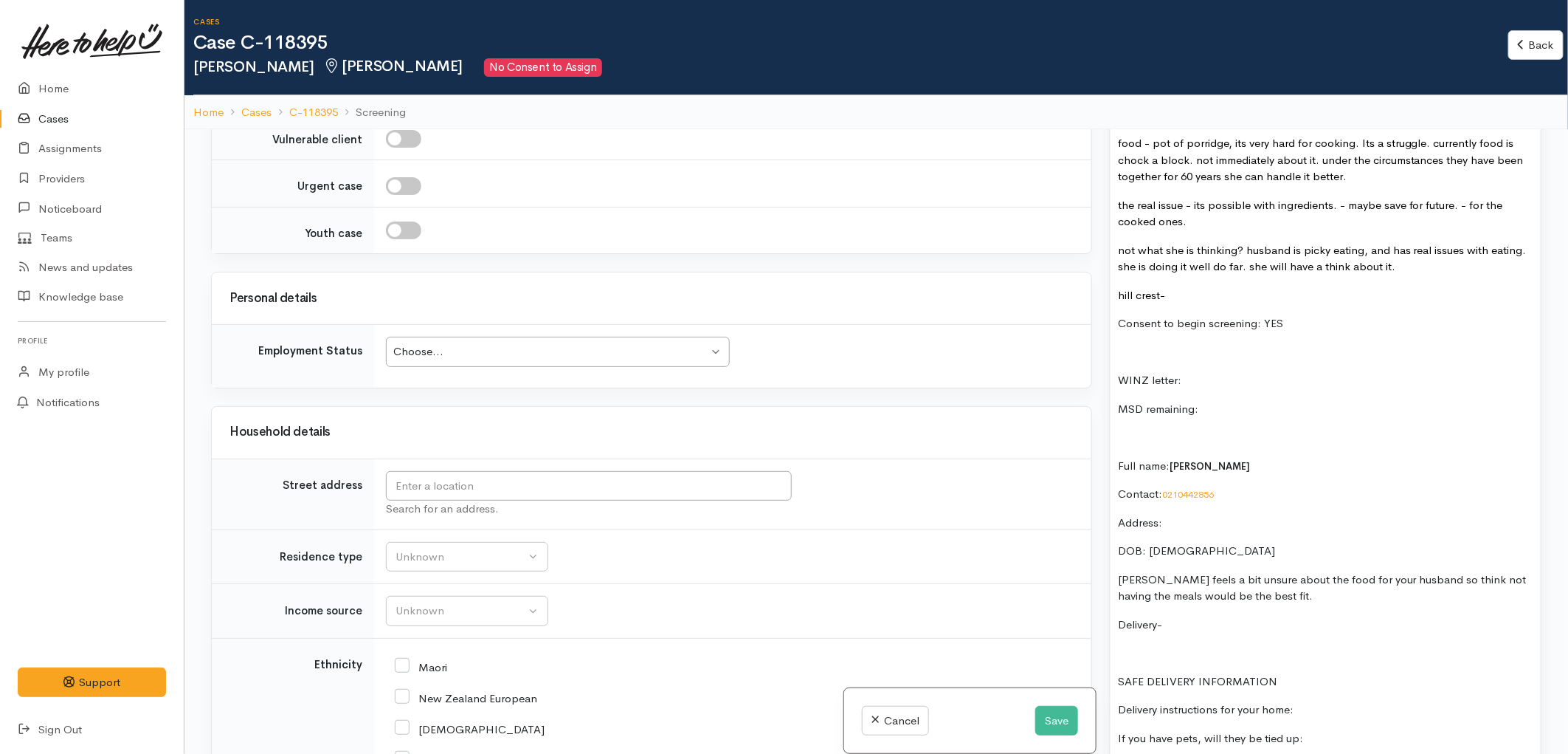
scroll to position [1558, 0]
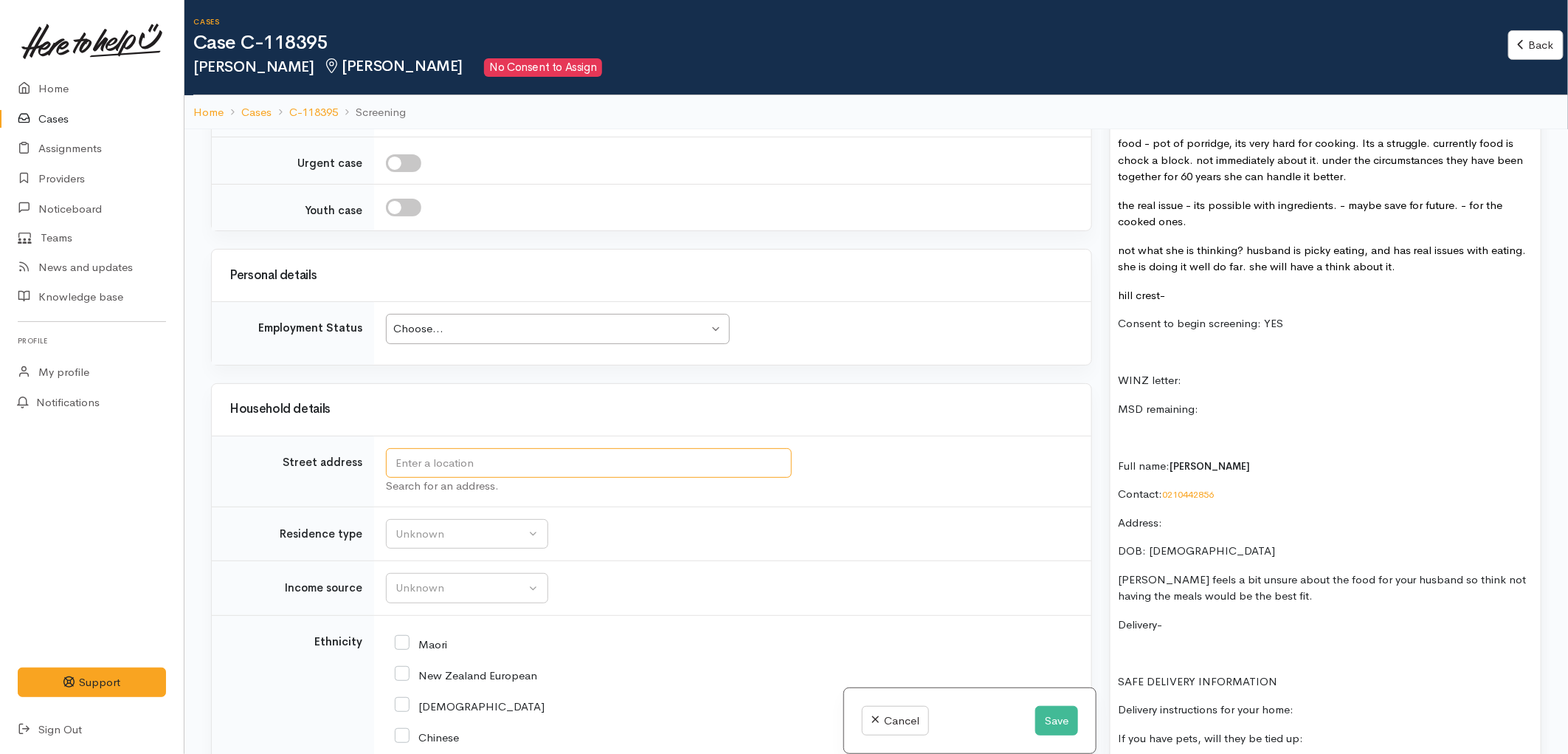
click at [556, 475] on input "text" at bounding box center [588, 463] width 406 height 30
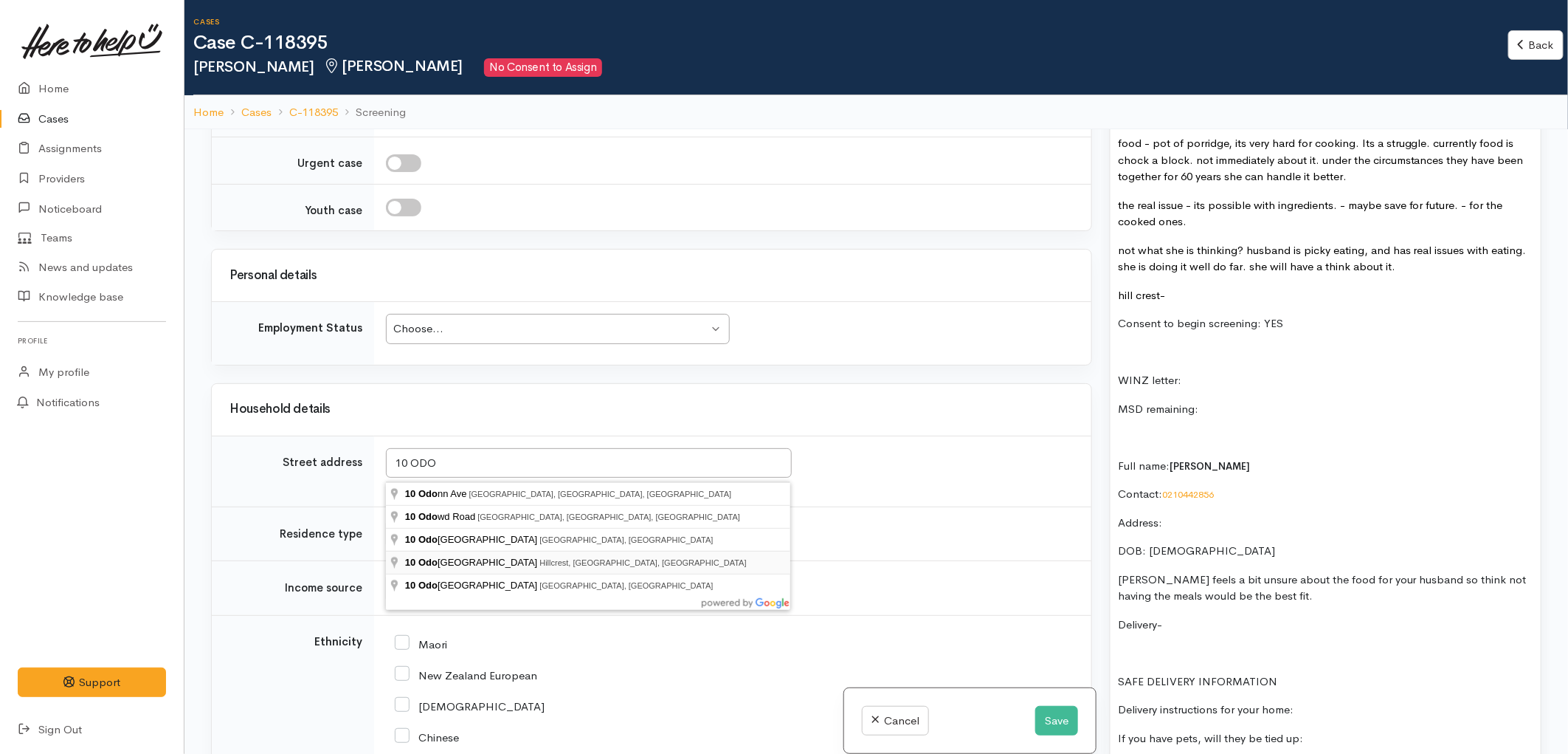
type input "10 Odonoghue Street, Hillcrest, Hamilton, New Zealand"
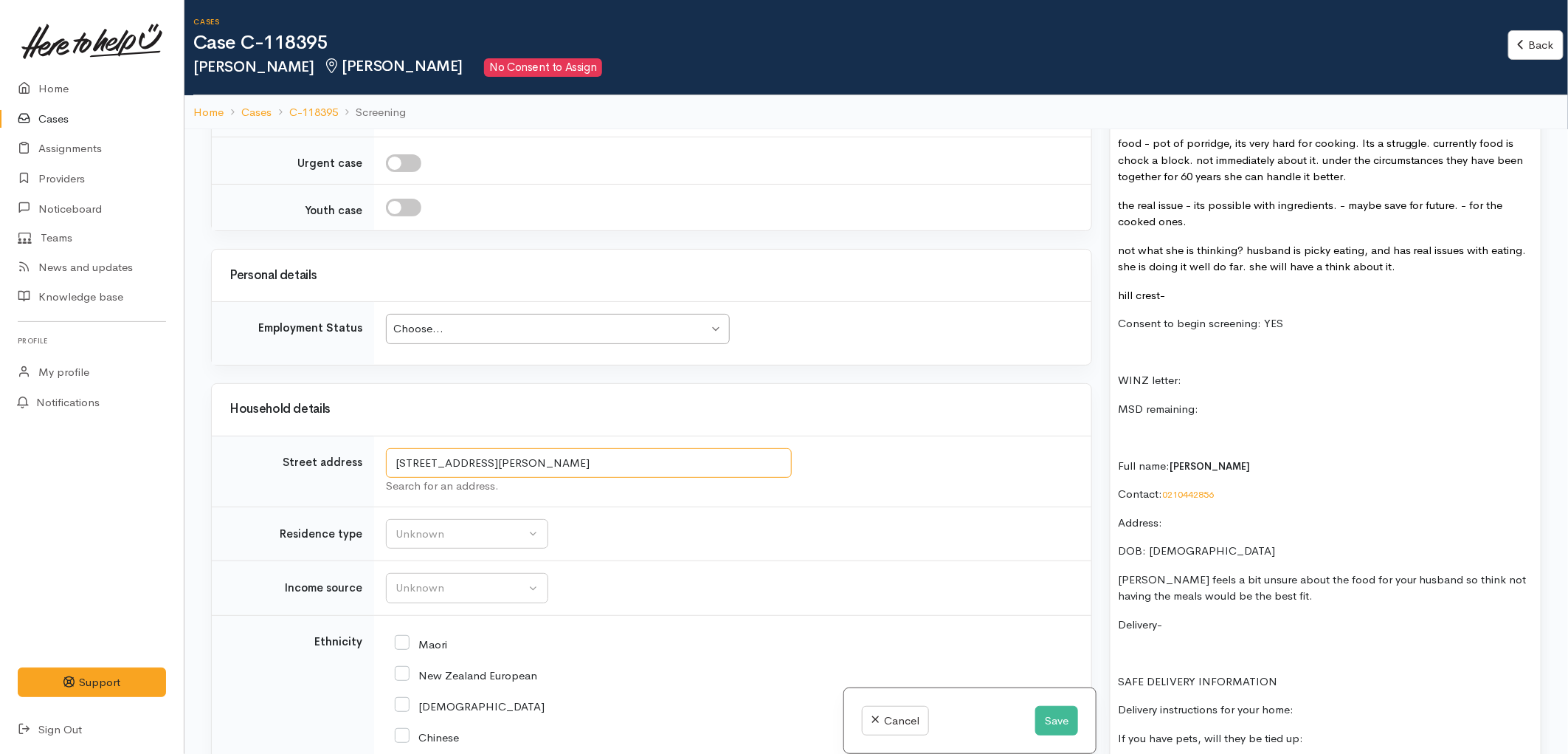
drag, startPoint x: 674, startPoint y: 470, endPoint x: 305, endPoint y: 474, distance: 369.0
click at [305, 474] on tr "Street address 10 Odonoghue Street, Hillcrest, Hamilton, New Zealand Search for…" at bounding box center [652, 470] width 880 height 70
click at [1173, 515] on p "Address:" at bounding box center [1325, 524] width 415 height 17
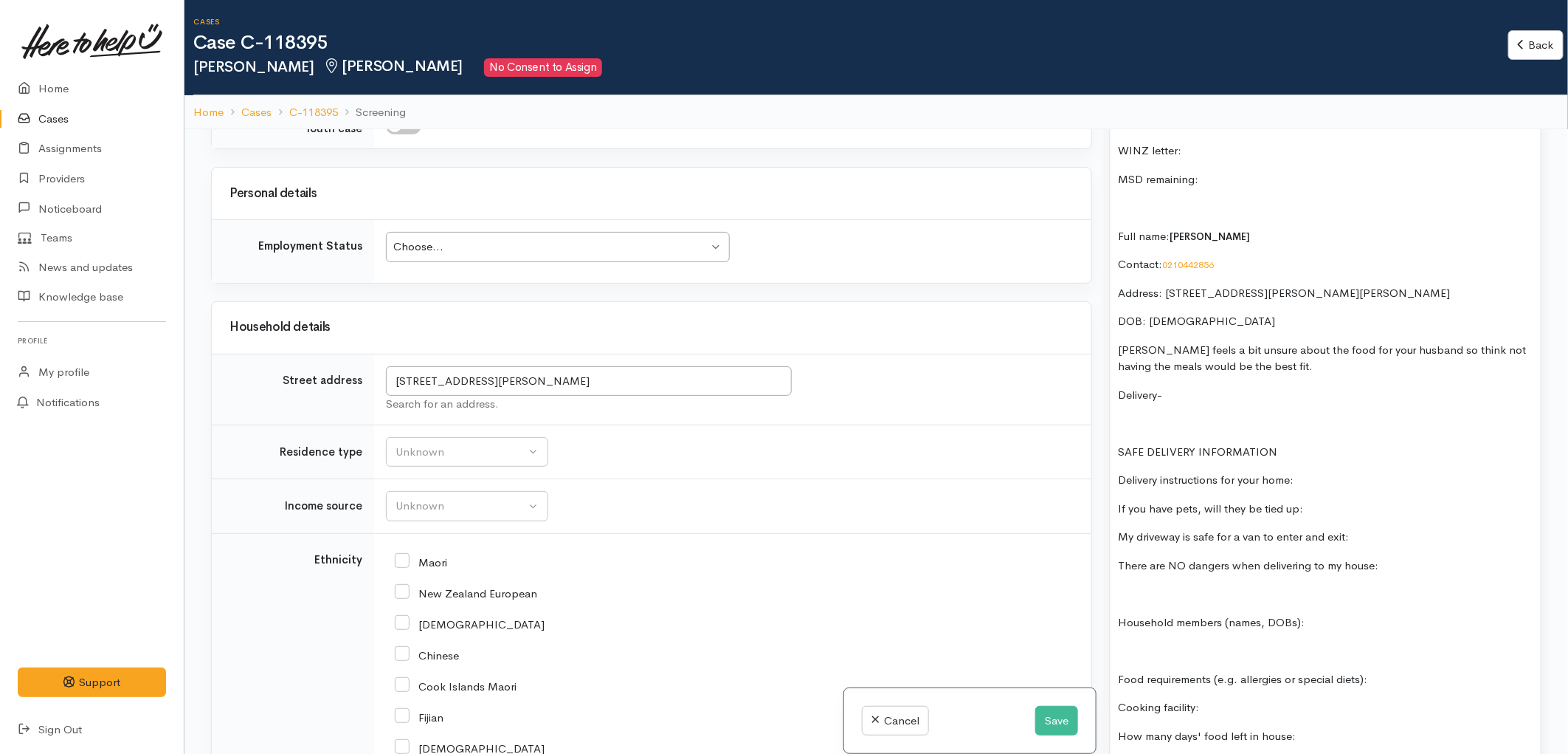
scroll to position [1804, 0]
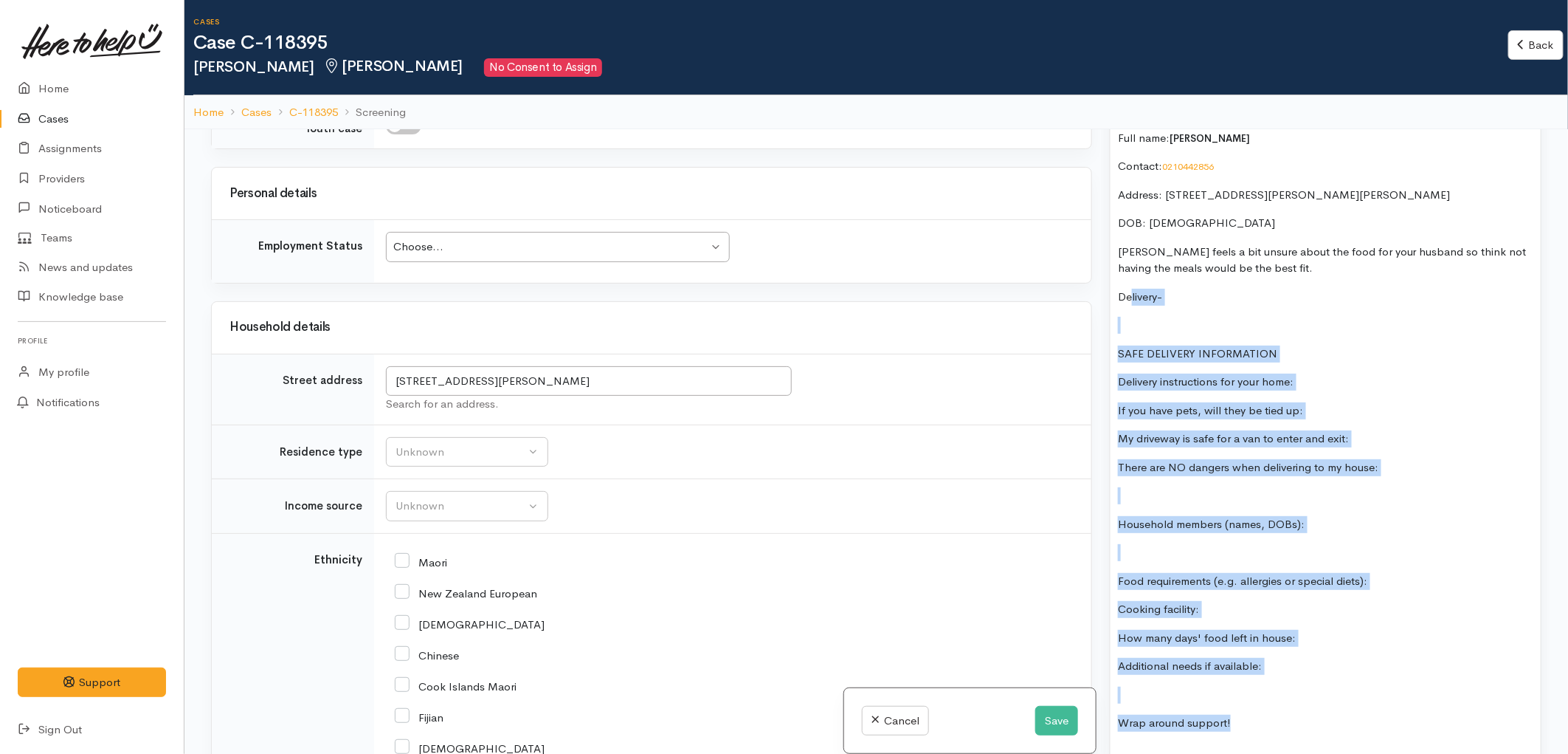
drag, startPoint x: 1129, startPoint y: 276, endPoint x: 1373, endPoint y: 691, distance: 481.4
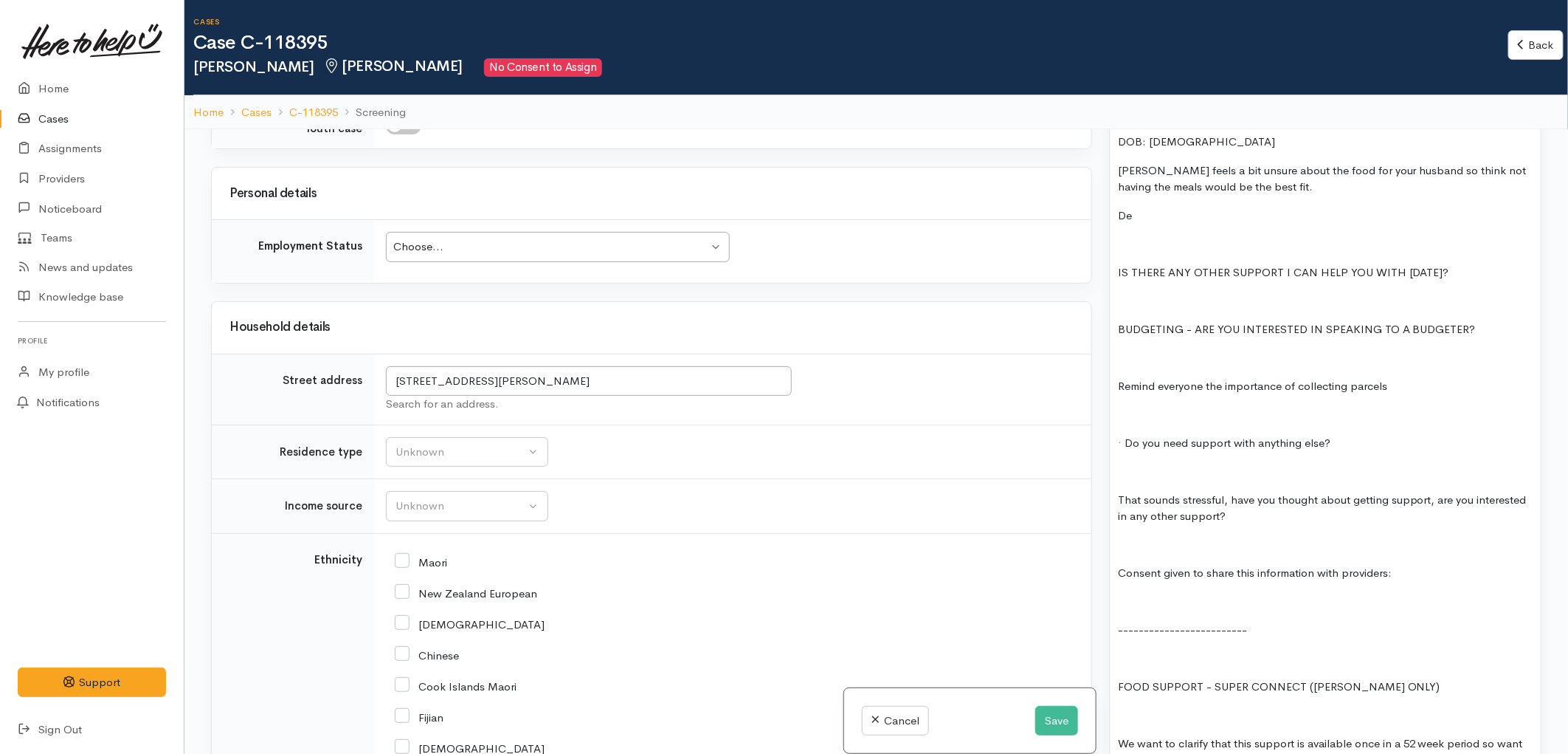
scroll to position [1886, 0]
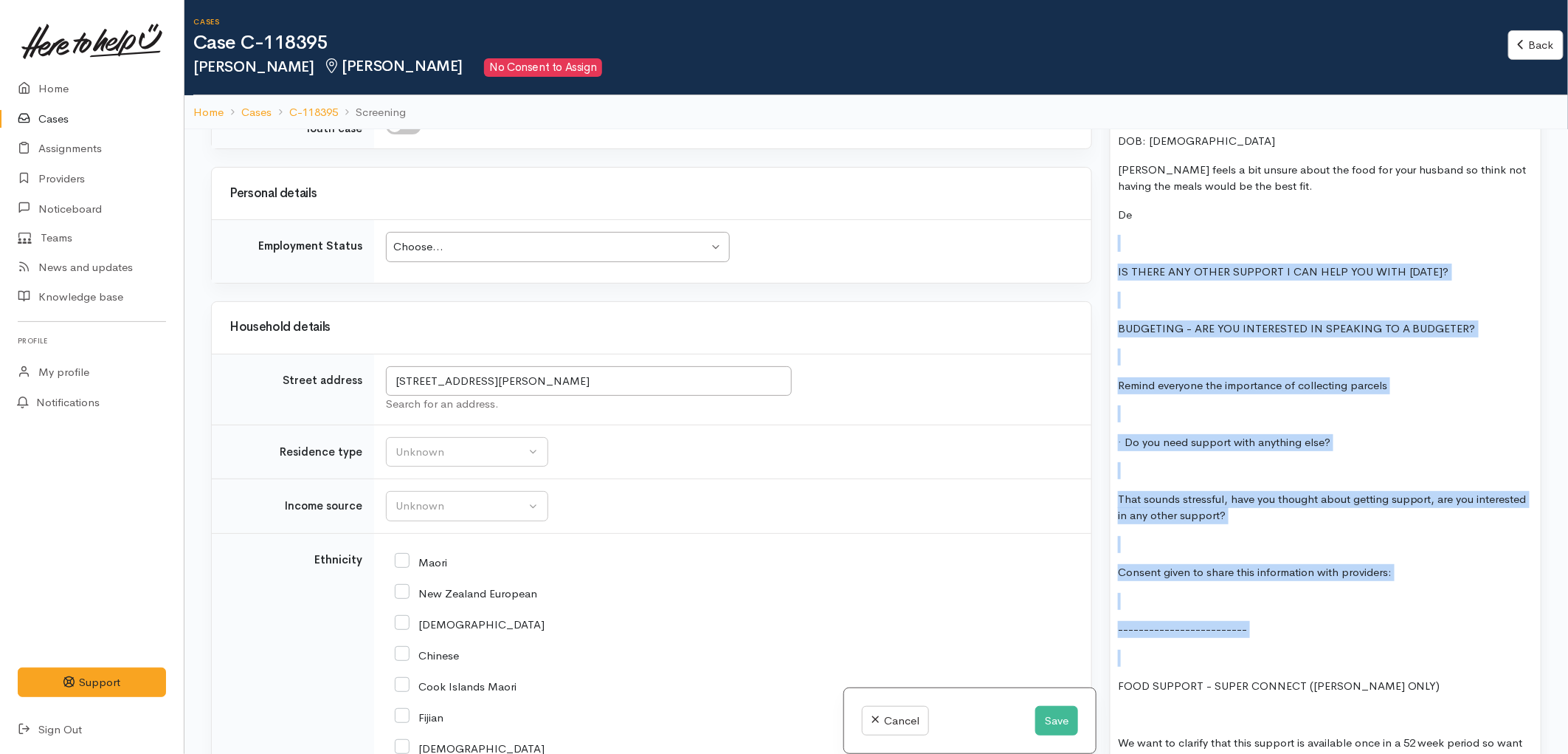
drag, startPoint x: 1279, startPoint y: 617, endPoint x: 1123, endPoint y: 197, distance: 448.0
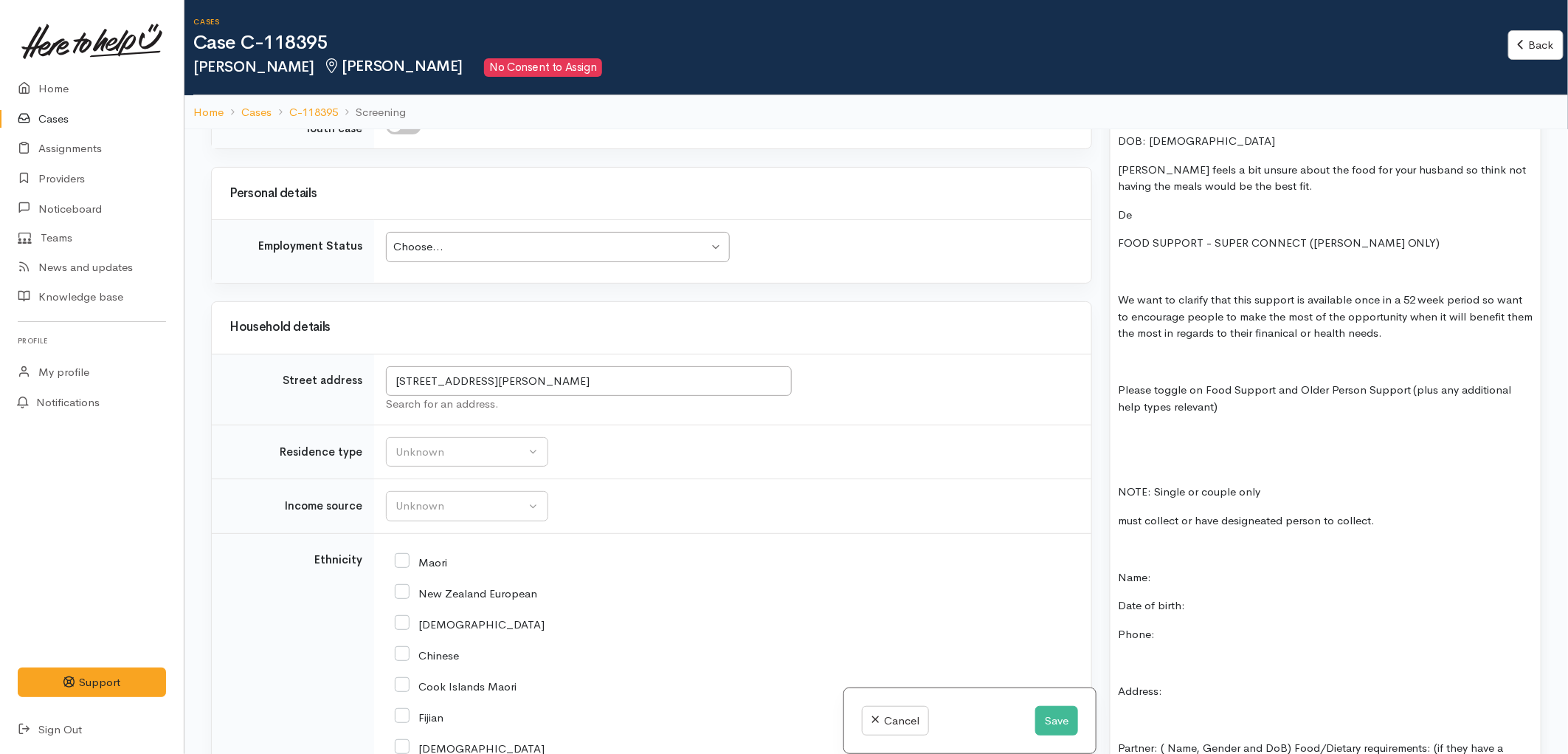
click at [1157, 654] on p at bounding box center [1325, 663] width 415 height 17
click at [1183, 626] on p "Phone:" at bounding box center [1325, 635] width 415 height 17
drag, startPoint x: 1179, startPoint y: 608, endPoint x: 1116, endPoint y: 549, distance: 86.3
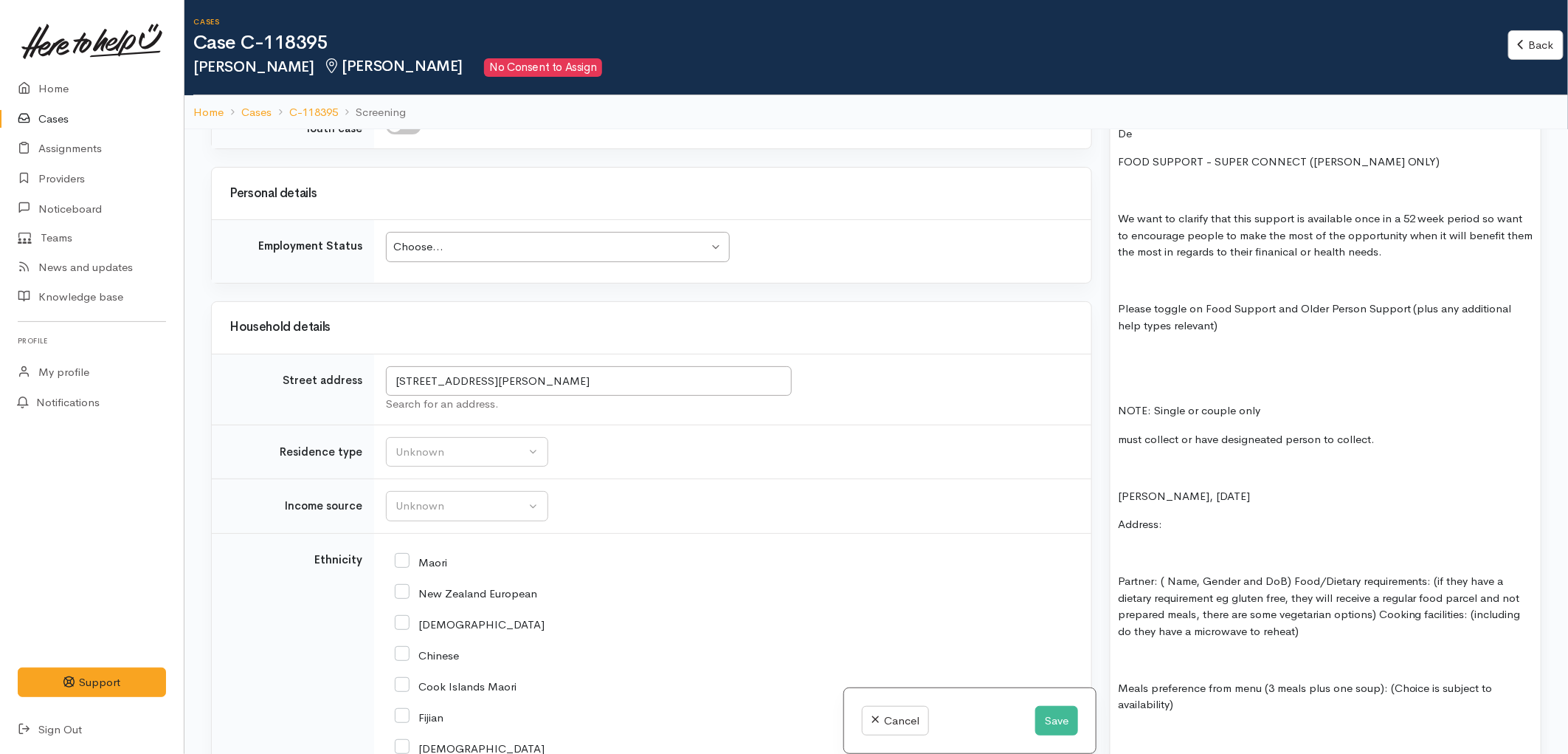
scroll to position [1968, 0]
click at [1151, 544] on p at bounding box center [1325, 553] width 415 height 17
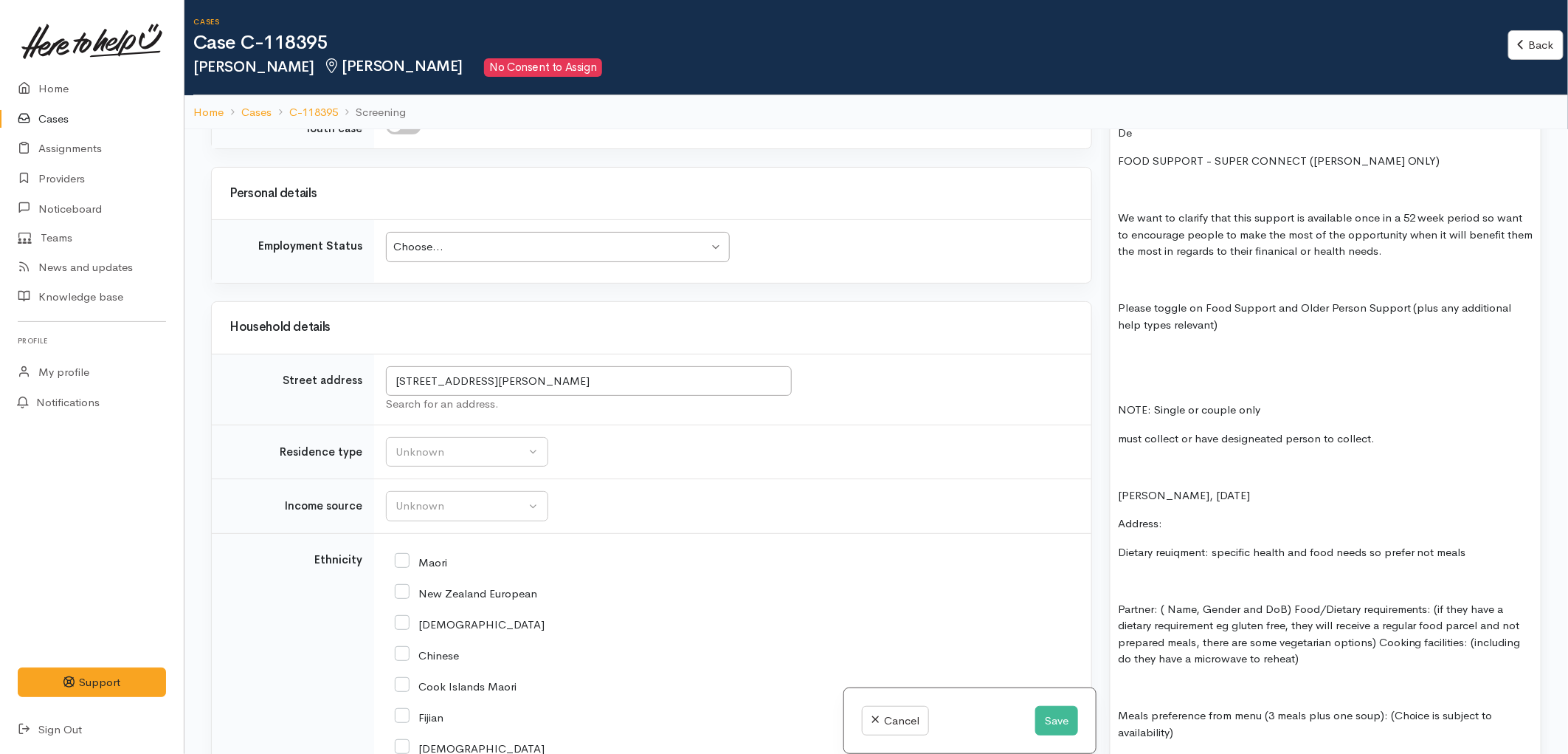
click at [1213, 544] on p "Dietary reuiqment: specific health and food needs so prefer not meals" at bounding box center [1325, 553] width 415 height 17
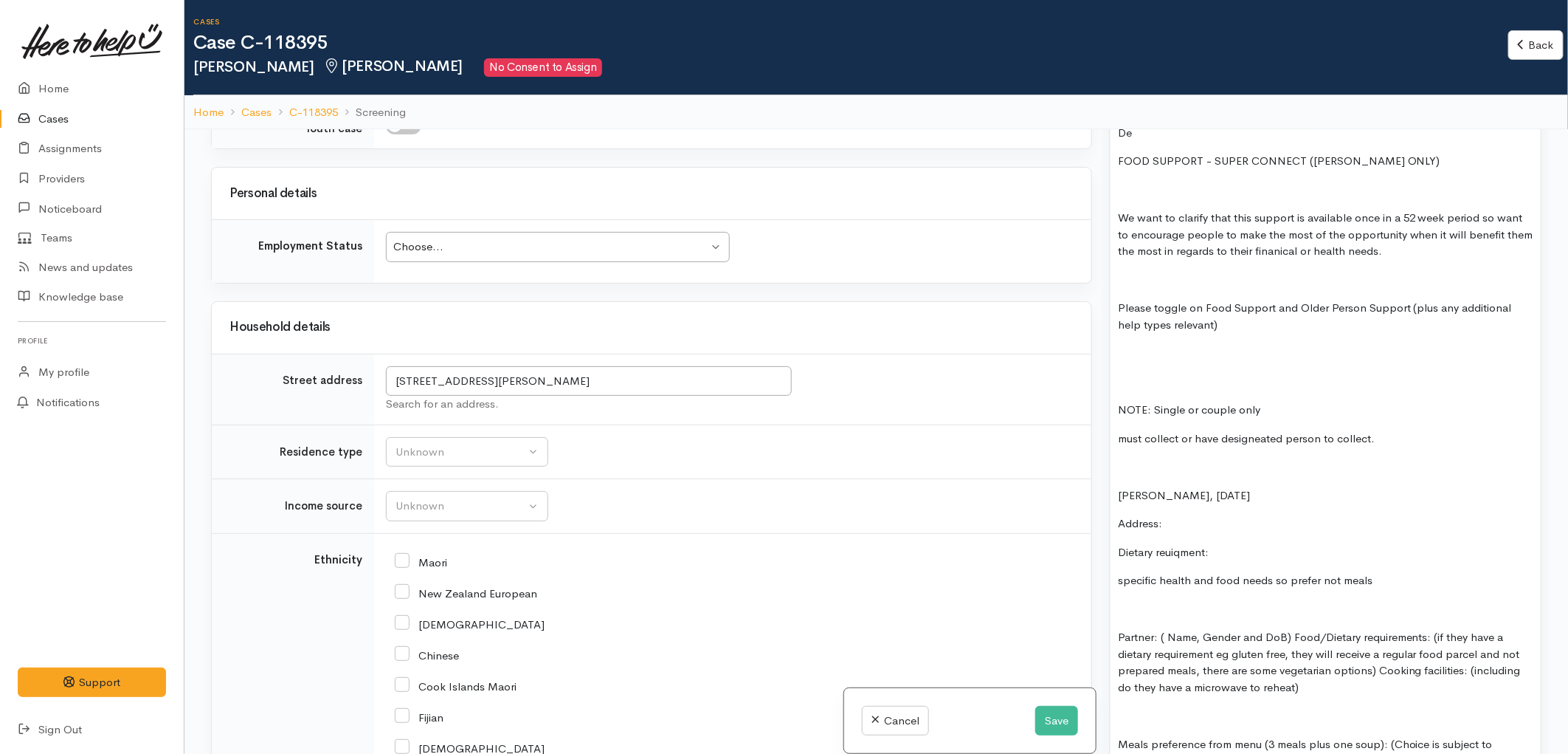
click at [1409, 572] on p "specific health and food needs so prefer not meals" at bounding box center [1325, 581] width 415 height 17
click at [1379, 641] on p "Partner: ( Name, Gender and DoB) Food/Dietary requirements: (if they have a die…" at bounding box center [1325, 662] width 415 height 66
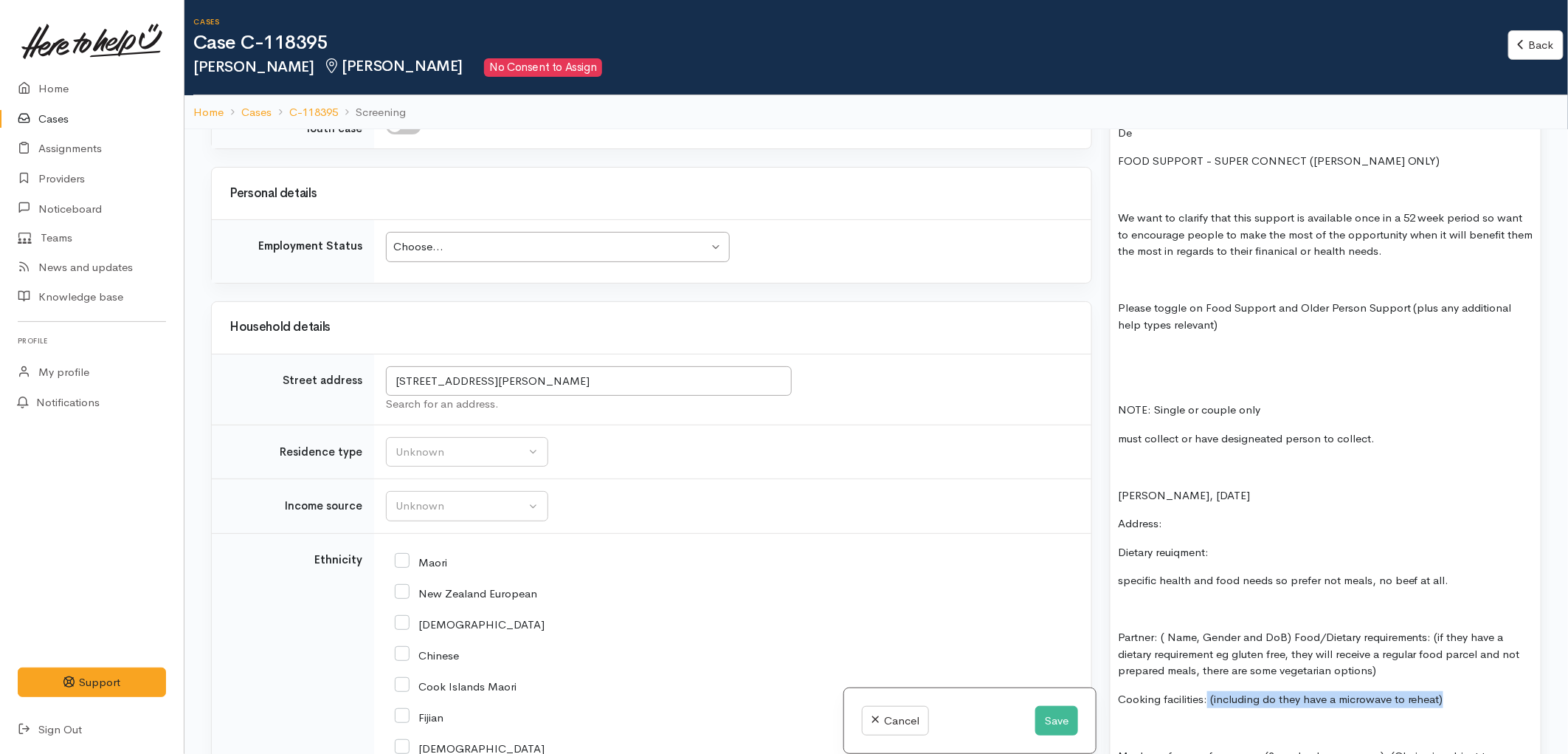
drag, startPoint x: 1461, startPoint y: 671, endPoint x: 1207, endPoint y: 671, distance: 254.0
click at [1207, 691] on p "Cooking facilities: (including do they have a microwave to reheat)" at bounding box center [1325, 699] width 415 height 17
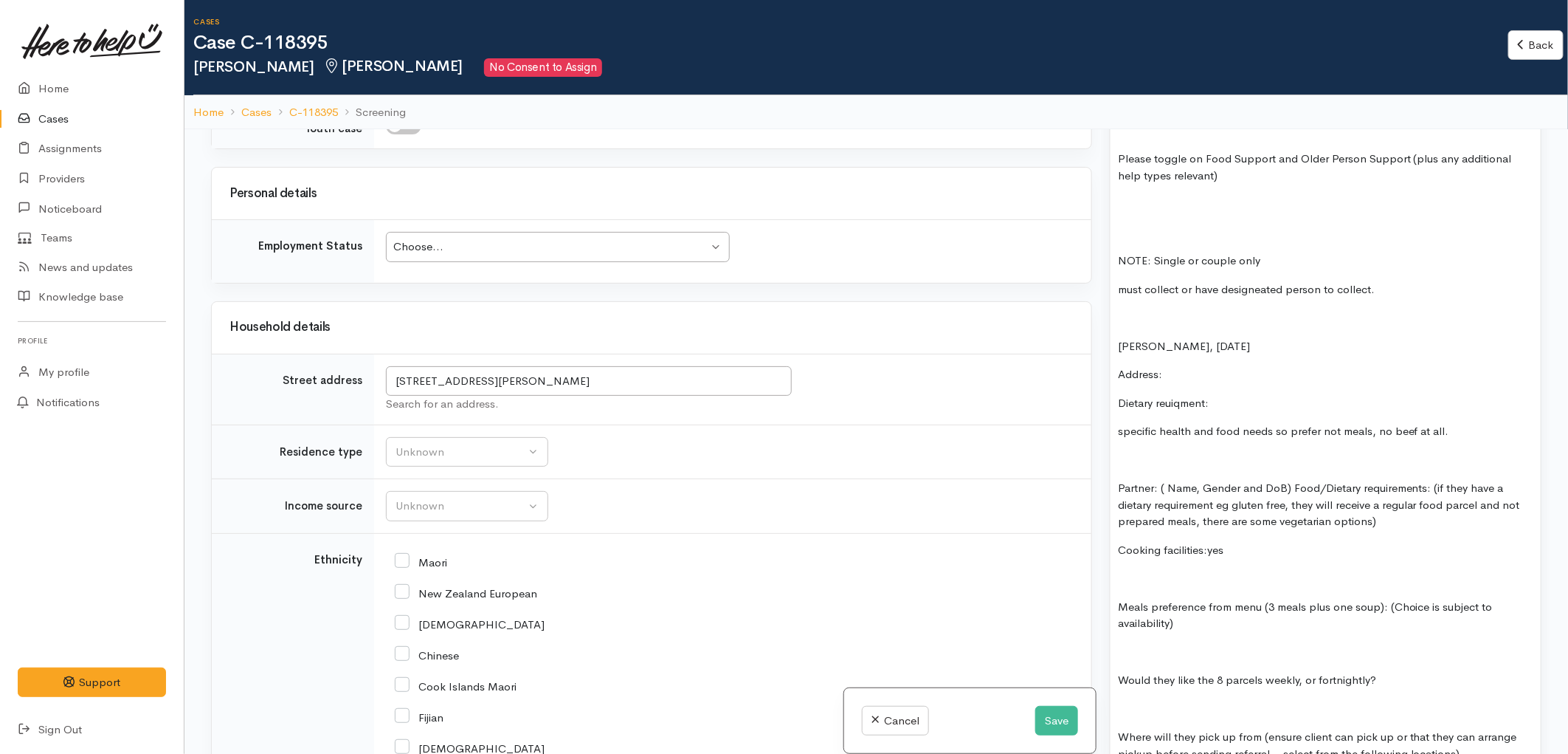
scroll to position [2132, 0]
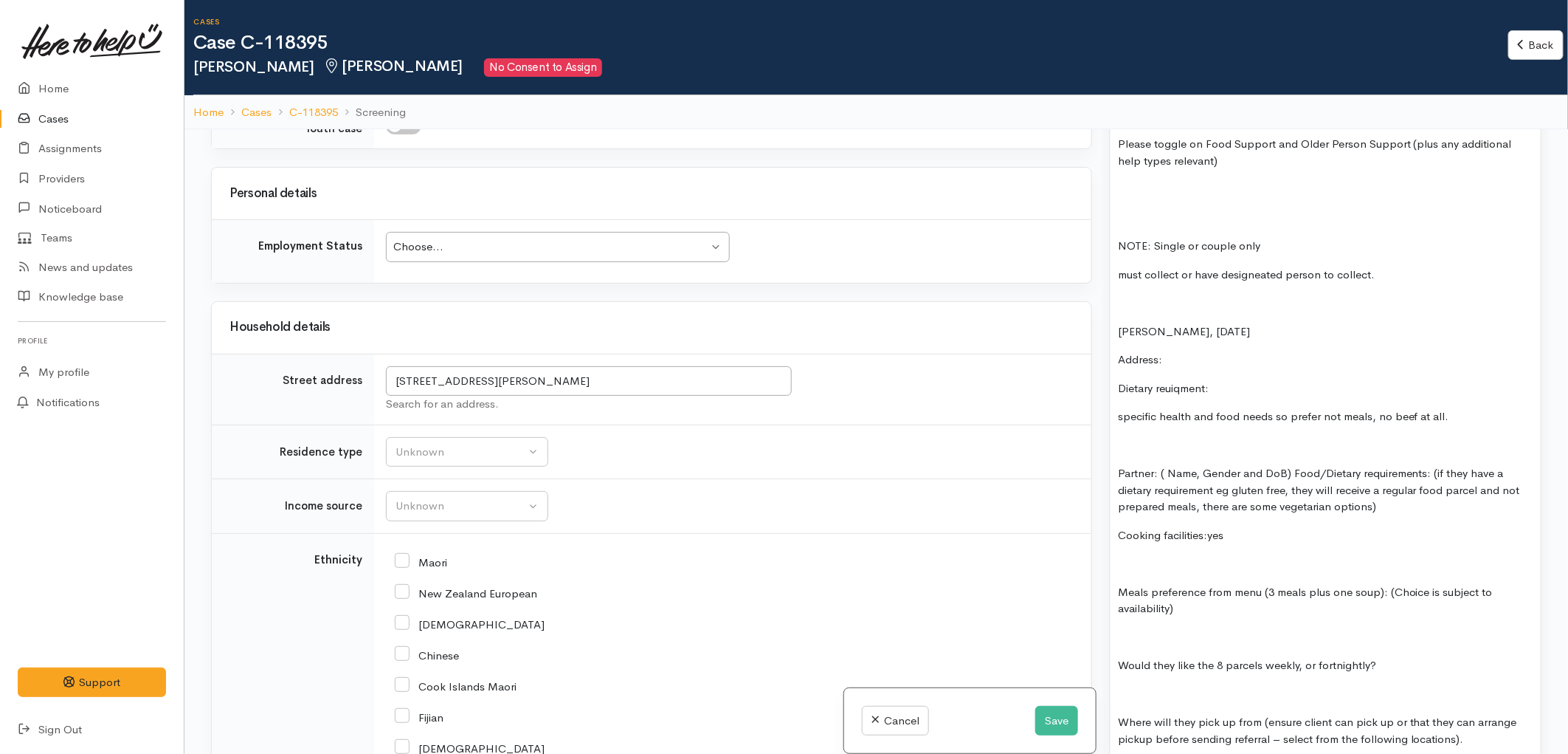
click at [1197, 629] on p at bounding box center [1325, 637] width 415 height 17
click at [1259, 404] on div "only self-isolation parcels 2 years ago. **Rescreen historic info** check suppo…" at bounding box center [1325, 688] width 430 height 3265
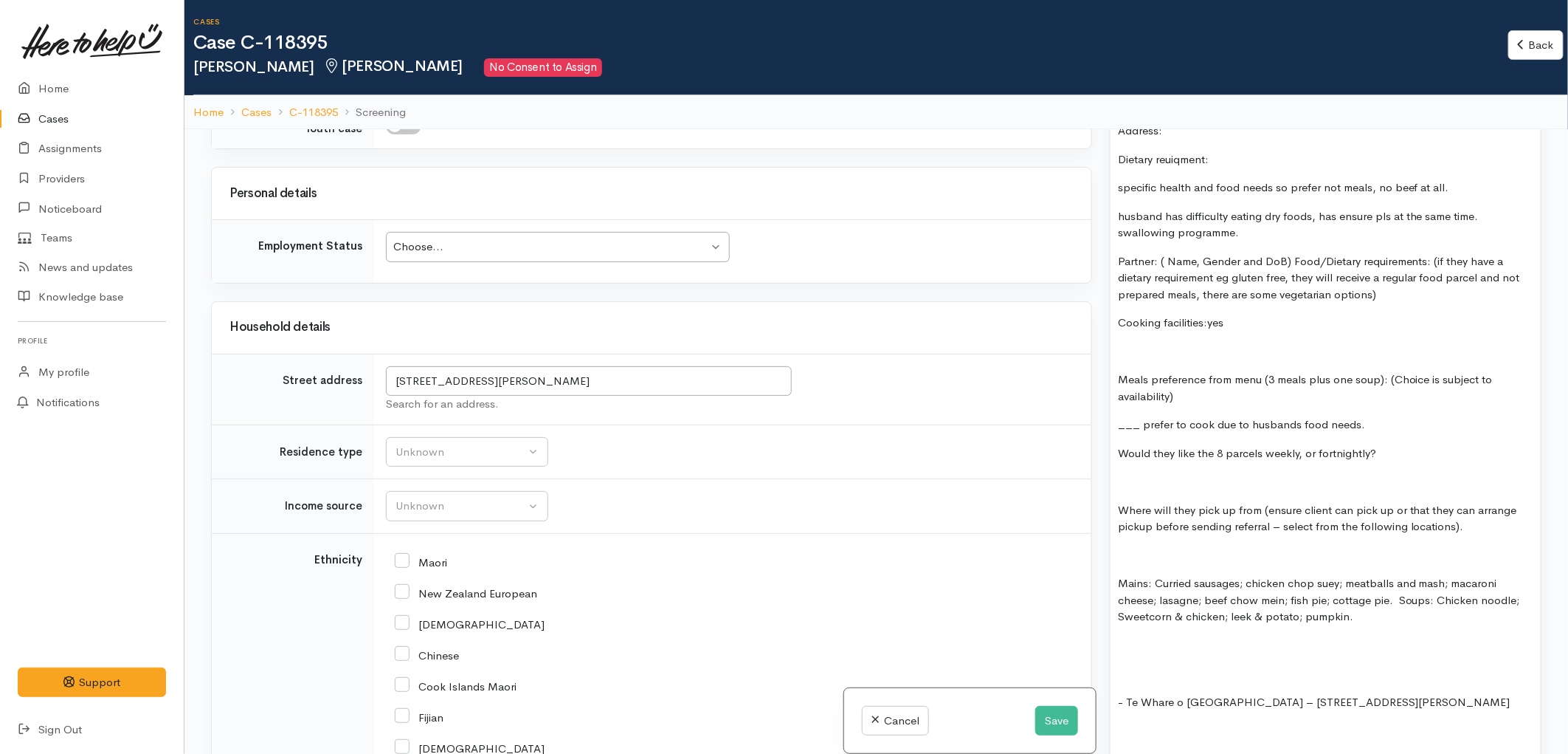
scroll to position [2379, 0]
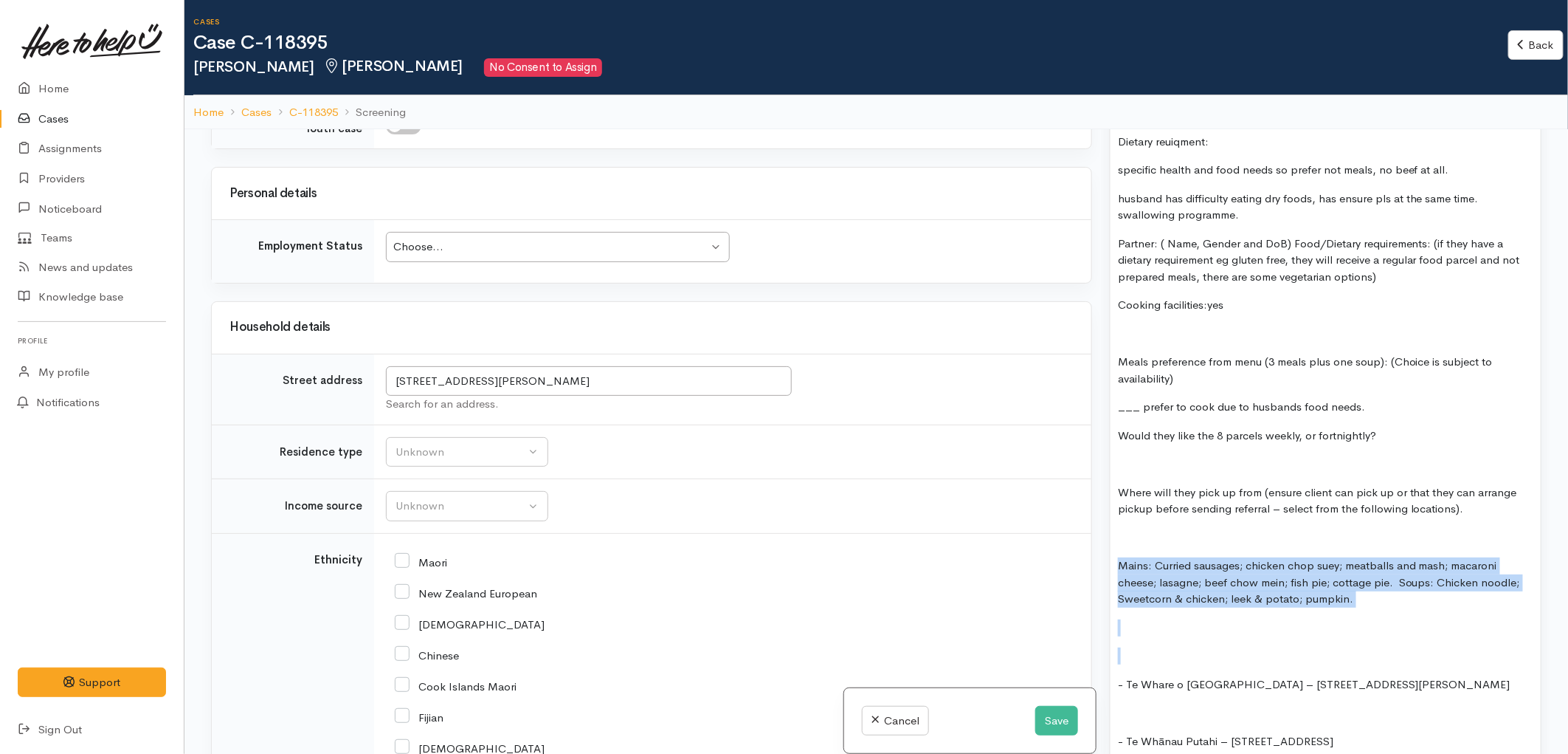
drag, startPoint x: 1222, startPoint y: 610, endPoint x: 1121, endPoint y: 521, distance: 134.6
click at [1121, 521] on div "only self-isolation parcels 2 years ago. **Rescreen historic info** check suppo…" at bounding box center [1325, 449] width 430 height 3281
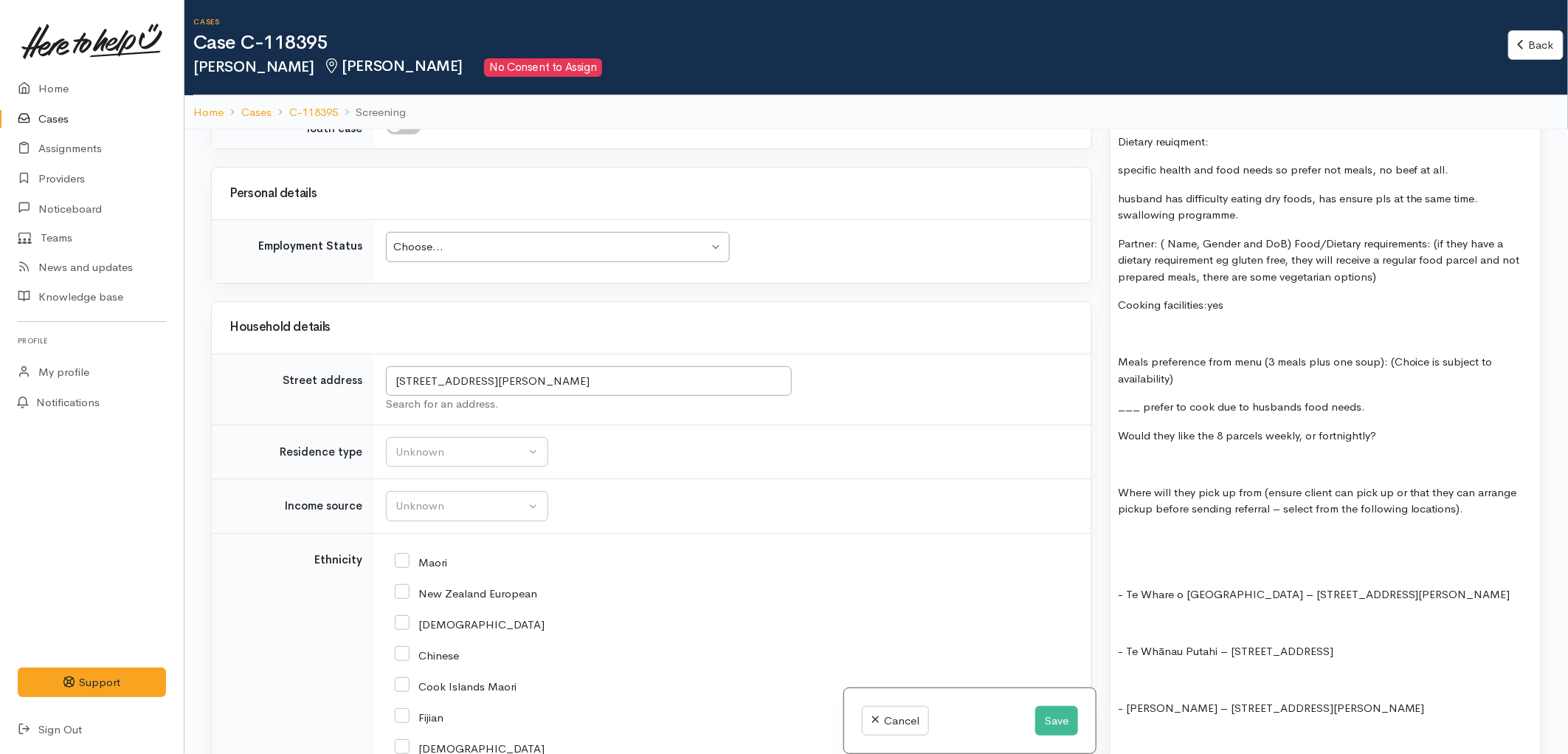
click at [1197, 456] on p at bounding box center [1325, 464] width 415 height 17
click at [1116, 434] on div "only self-isolation parcels 2 years ago. **Rescreen historic info** check suppo…" at bounding box center [1325, 404] width 430 height 3192
click at [1379, 398] on p "___ prefer to cook due to husbands food needs." at bounding box center [1325, 407] width 415 height 17
click at [1439, 398] on p "___ prefer to cook due to husbands food needs, traditional induan food." at bounding box center [1325, 407] width 415 height 17
click at [1478, 398] on p "___ prefer to cook due to husbands food needs, traditional indian food." at bounding box center [1325, 407] width 415 height 17
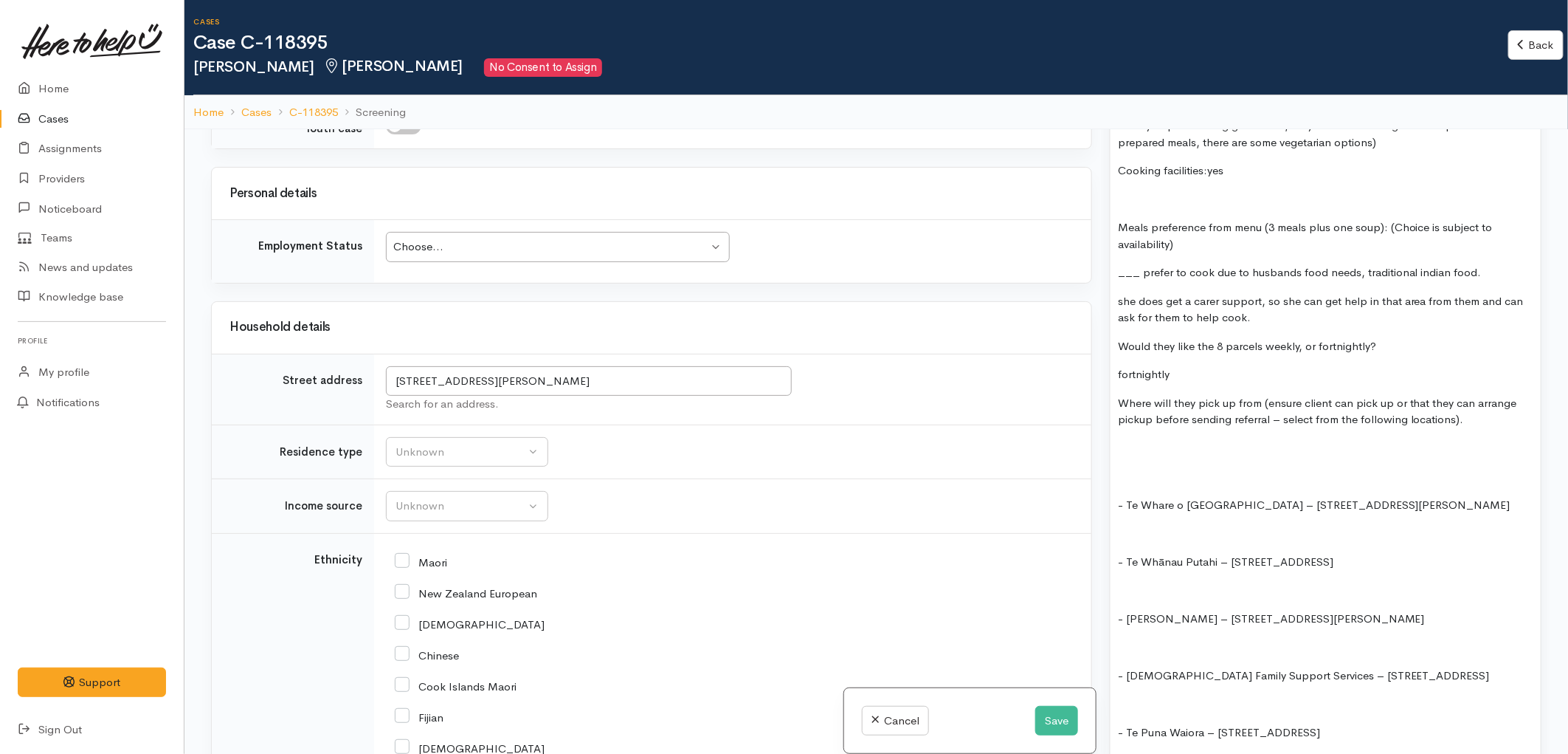
scroll to position [2542, 0]
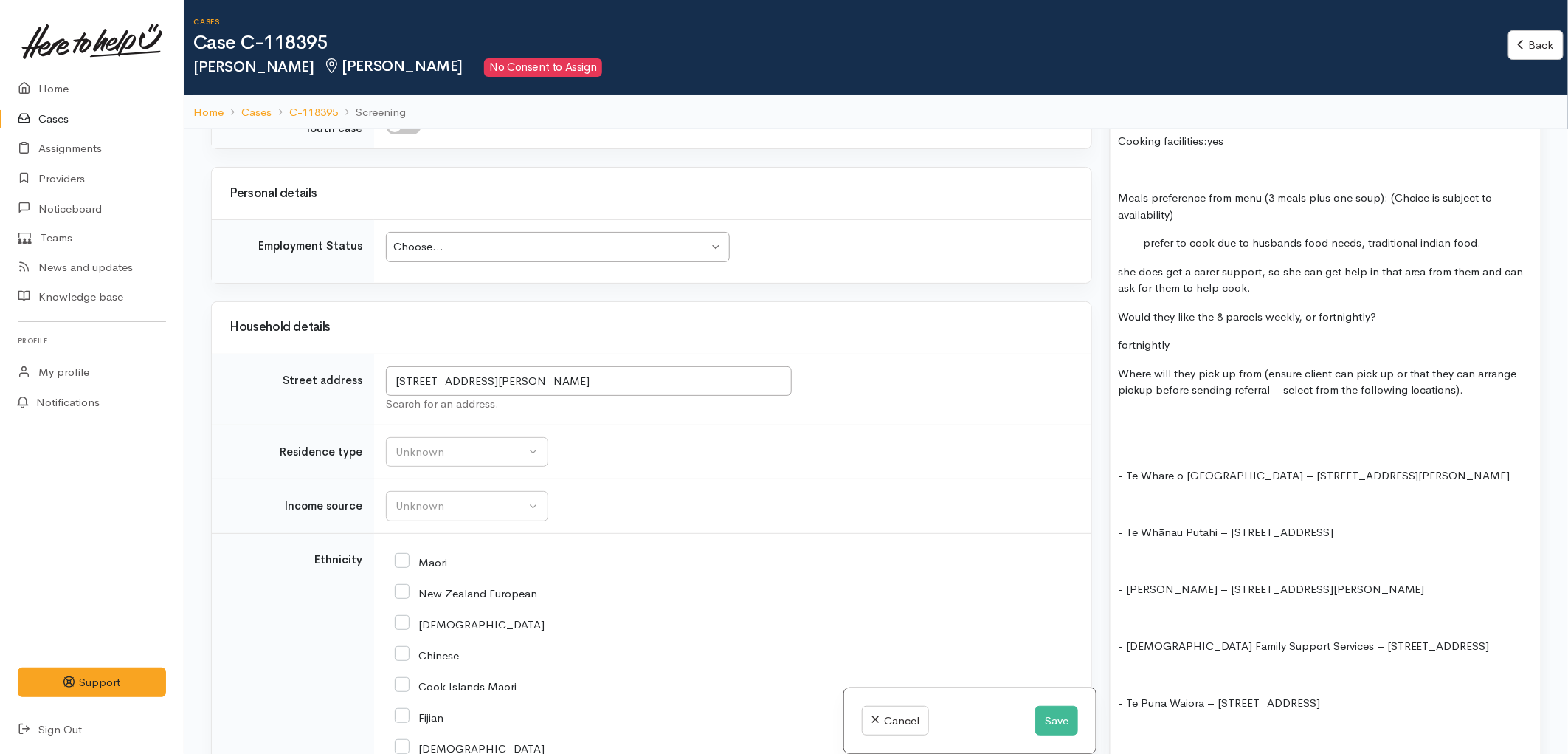
click at [1144, 410] on p at bounding box center [1325, 419] width 415 height 17
click at [1145, 399] on div "only self-isolation parcels 2 years ago. **Rescreen historic info** check suppo…" at bounding box center [1325, 264] width 430 height 3237
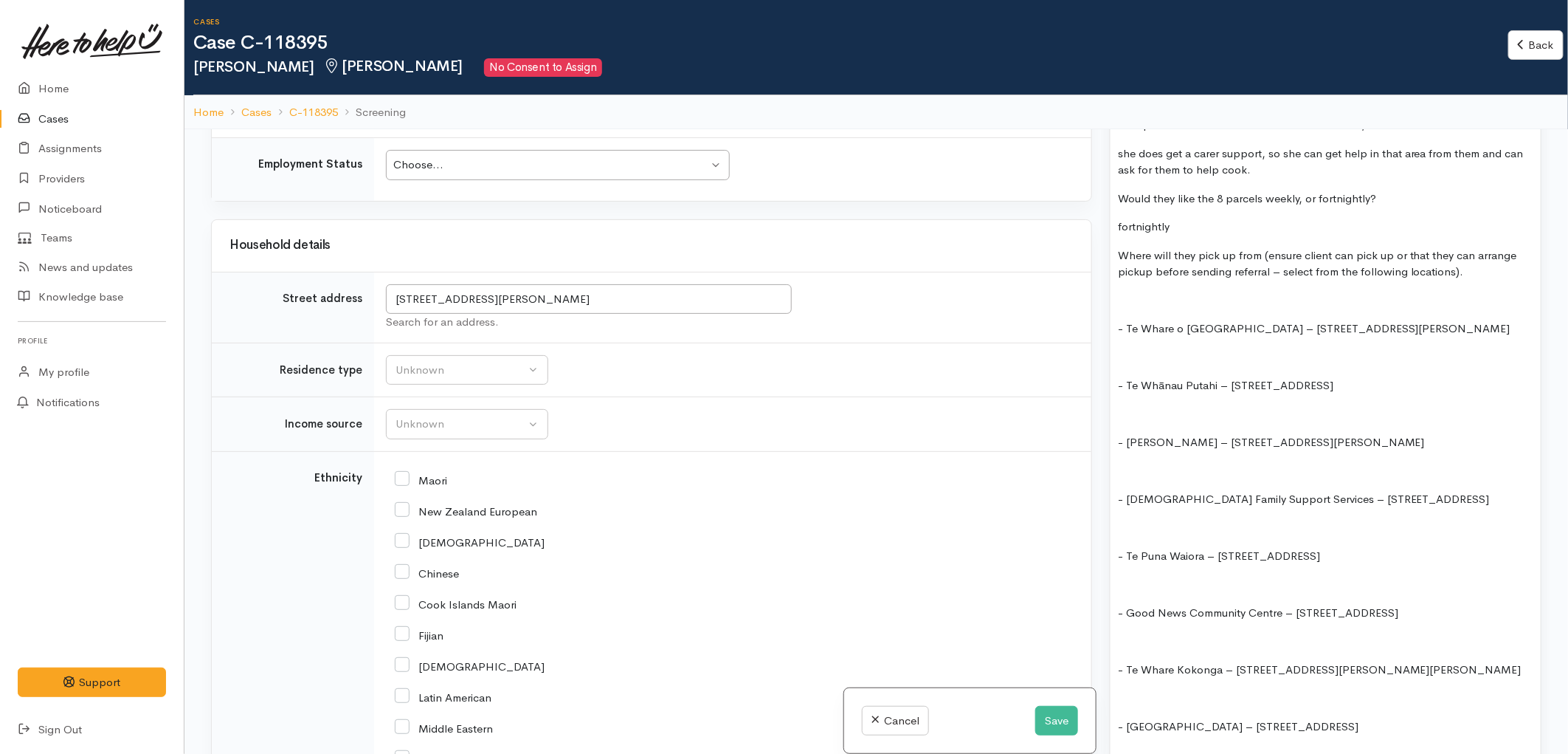
scroll to position [2624, 0]
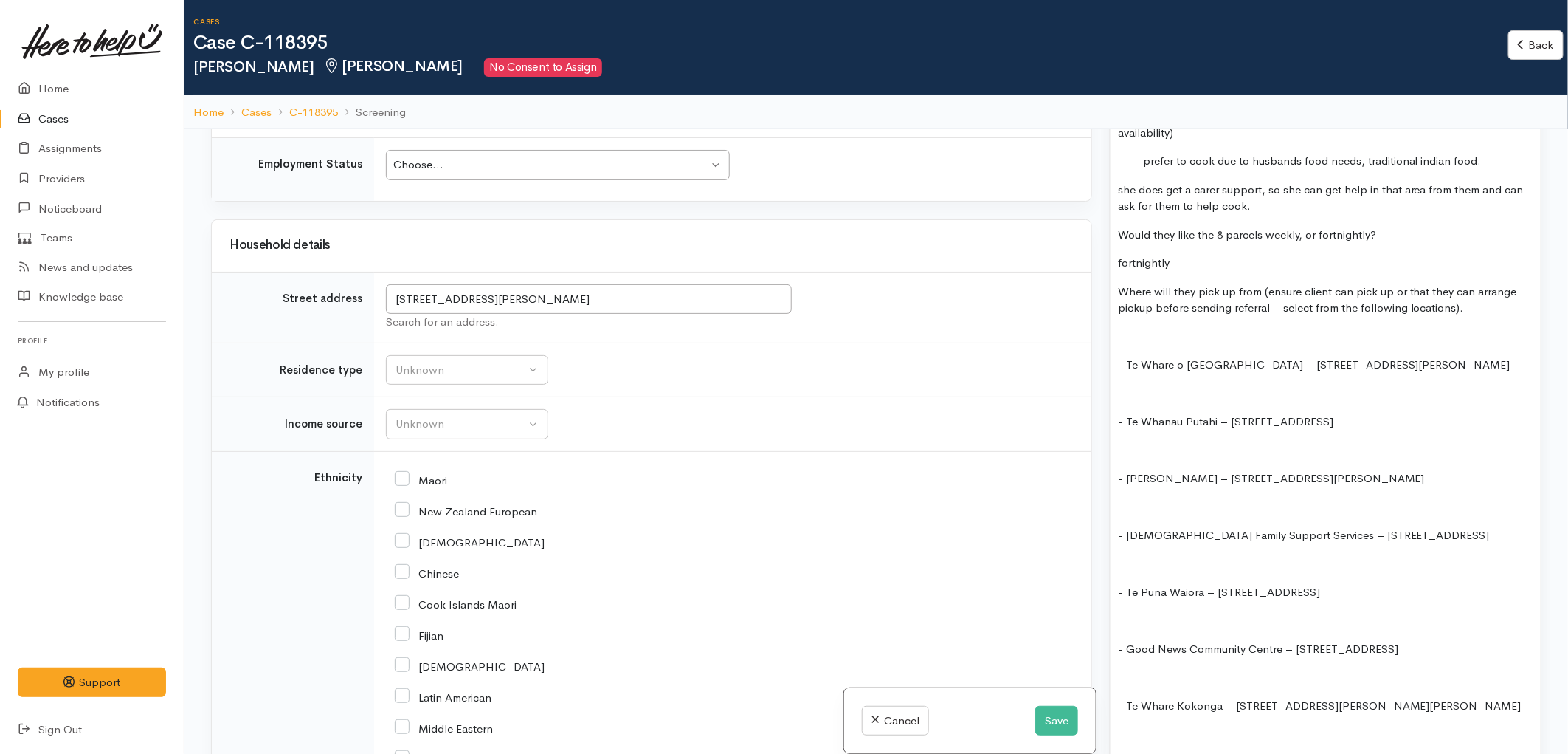
click at [1226, 470] on div "only self-isolation parcels 2 years ago. **Rescreen historic info** check suppo…" at bounding box center [1325, 167] width 430 height 3208
click at [1216, 499] on p at bounding box center [1325, 508] width 415 height 17
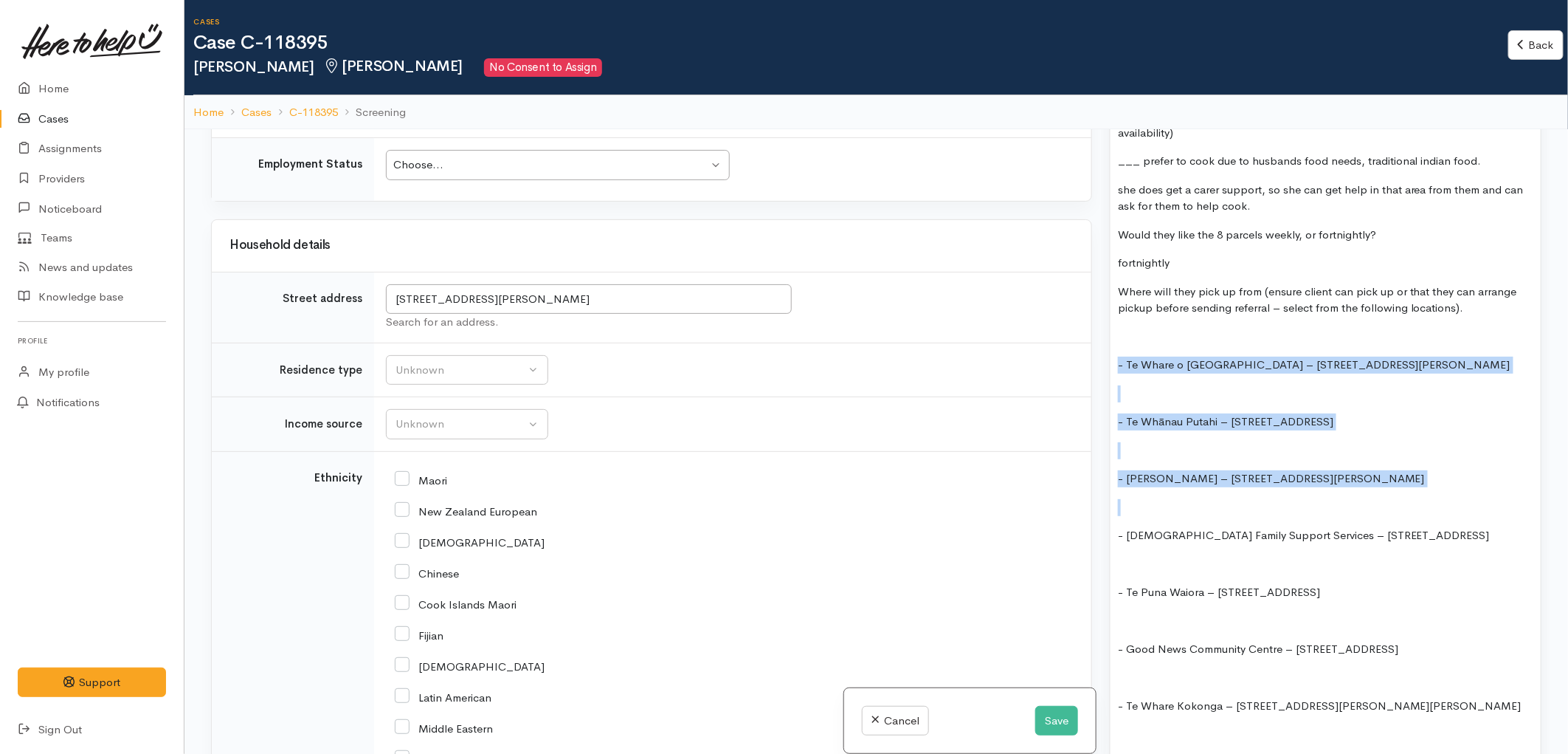
drag, startPoint x: 1205, startPoint y: 482, endPoint x: 1116, endPoint y: 341, distance: 166.7
click at [1116, 341] on div "only self-isolation parcels 2 years ago. **Rescreen historic info** check suppo…" at bounding box center [1325, 167] width 430 height 3208
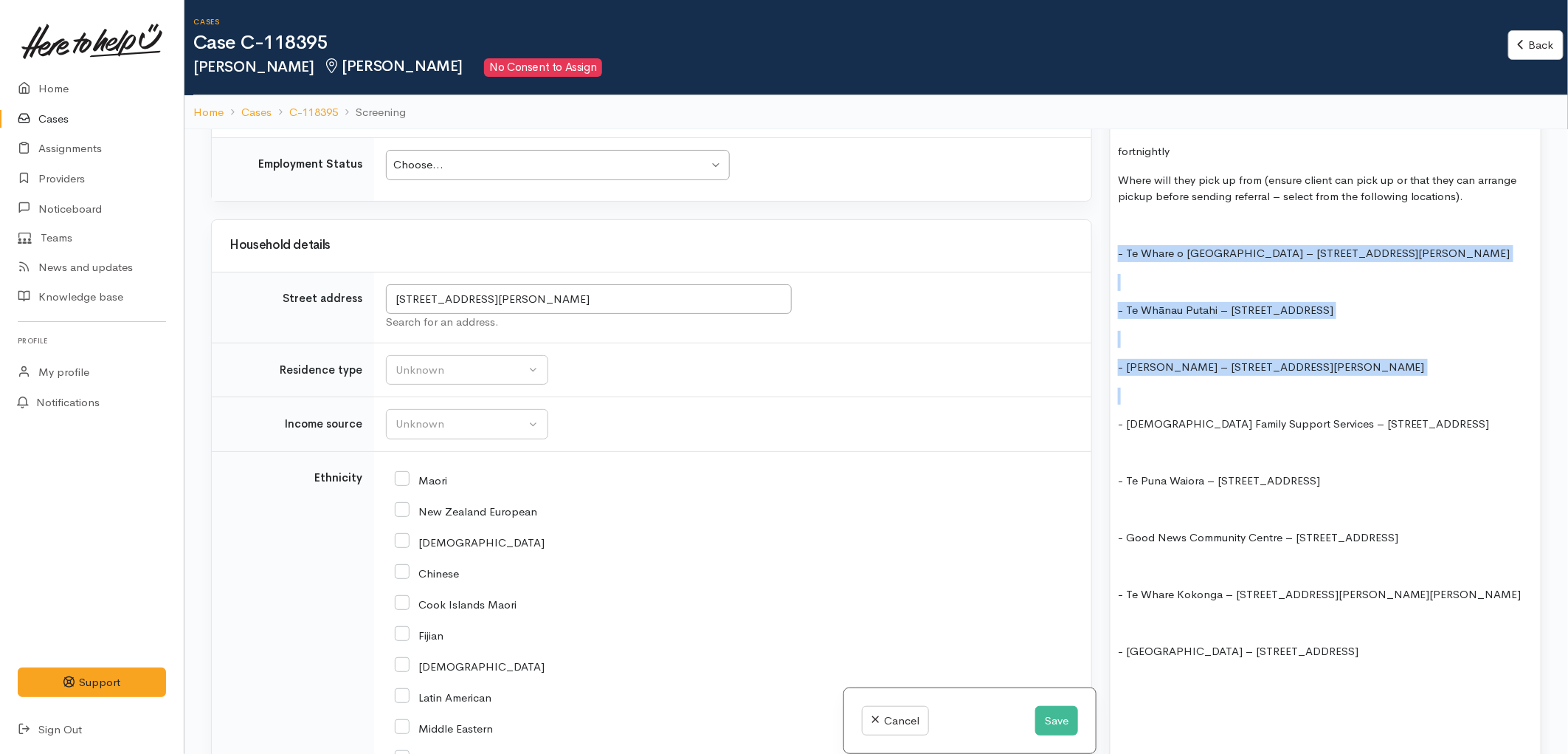
scroll to position [2788, 0]
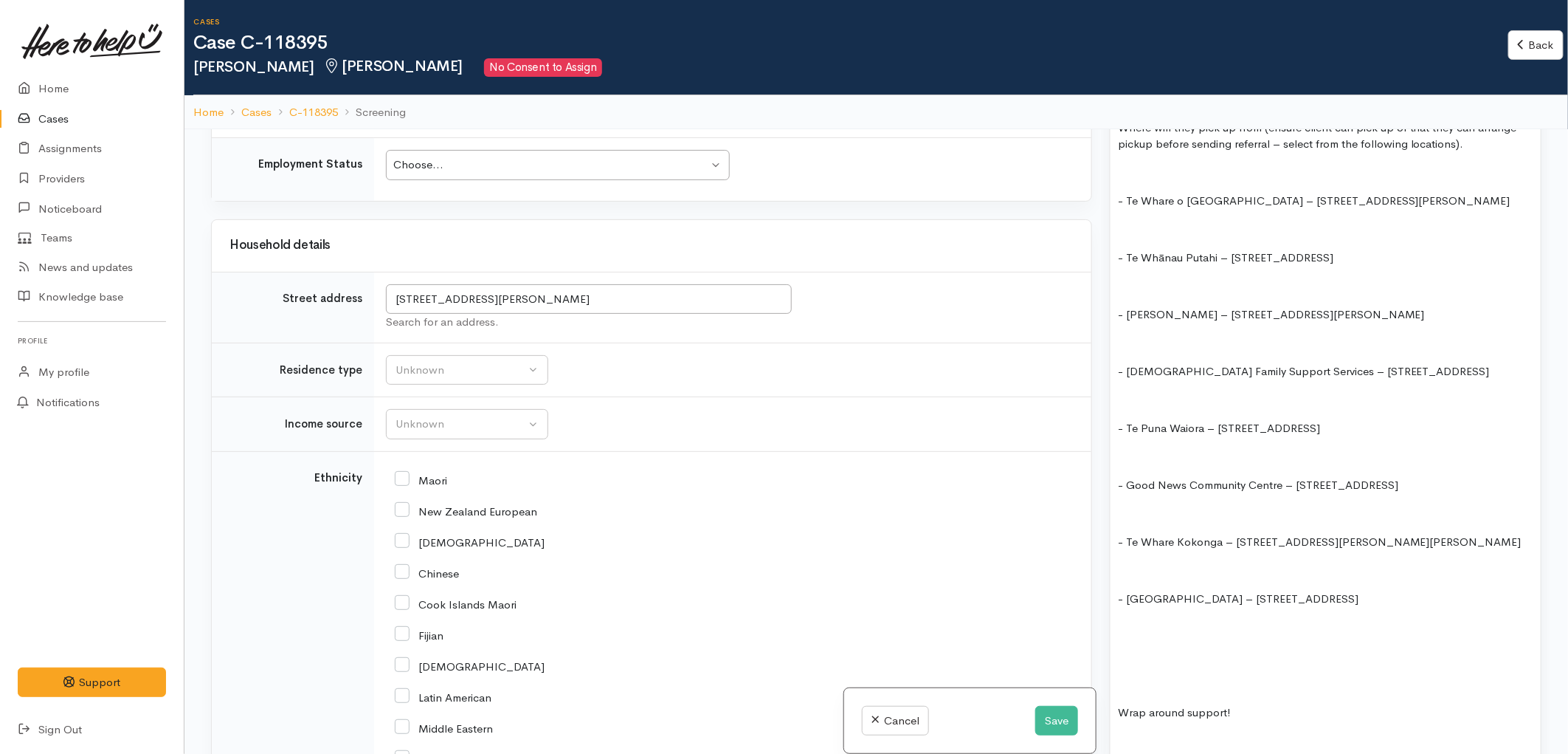
click at [1385, 556] on div "only self-isolation parcels 2 years ago. **Rescreen historic info** check suppo…" at bounding box center [1325, 3] width 430 height 3208
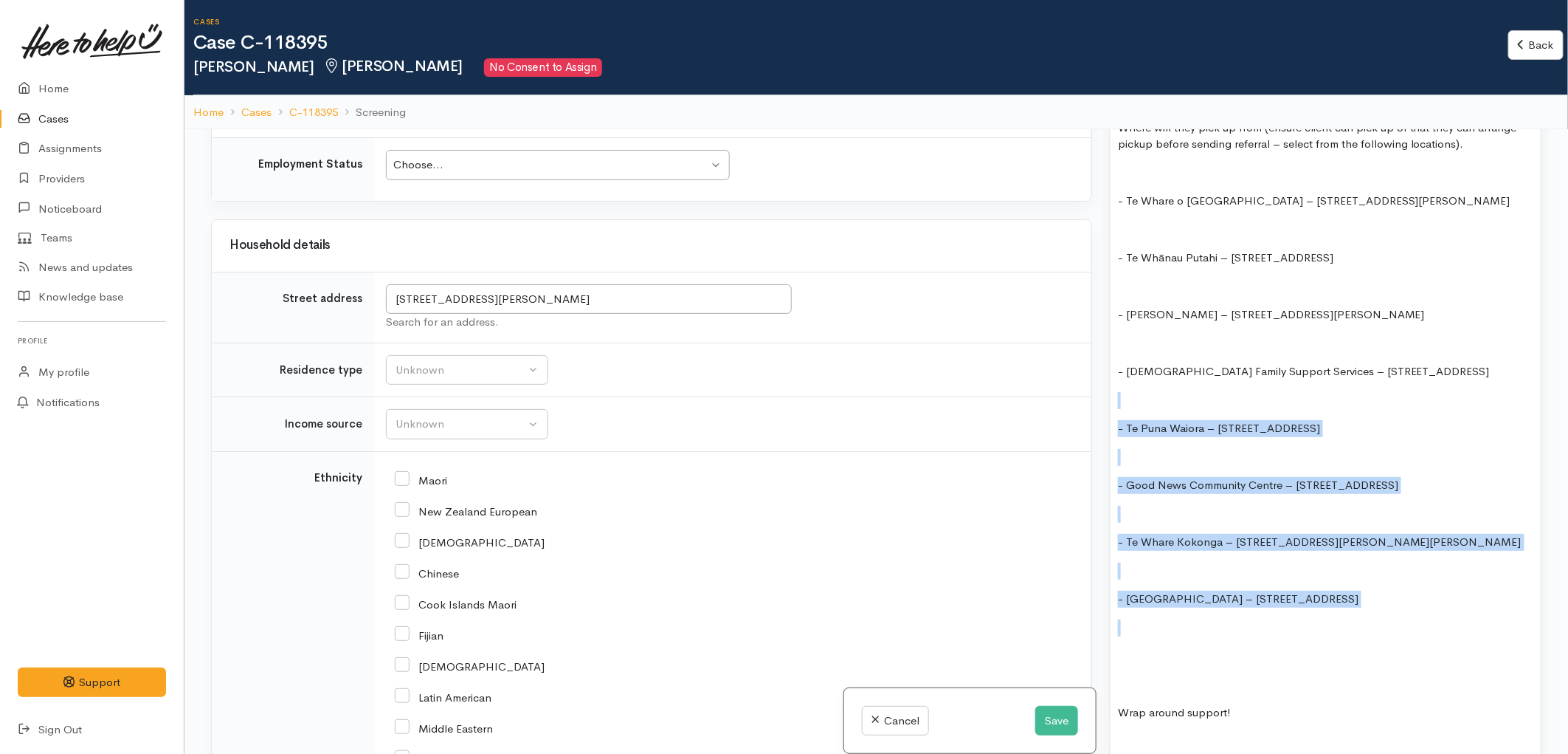
drag, startPoint x: 1421, startPoint y: 587, endPoint x: 1148, endPoint y: 369, distance: 349.4
click at [1148, 369] on div "only self-isolation parcels 2 years ago. **Rescreen historic info** check suppo…" at bounding box center [1325, 3] width 430 height 3208
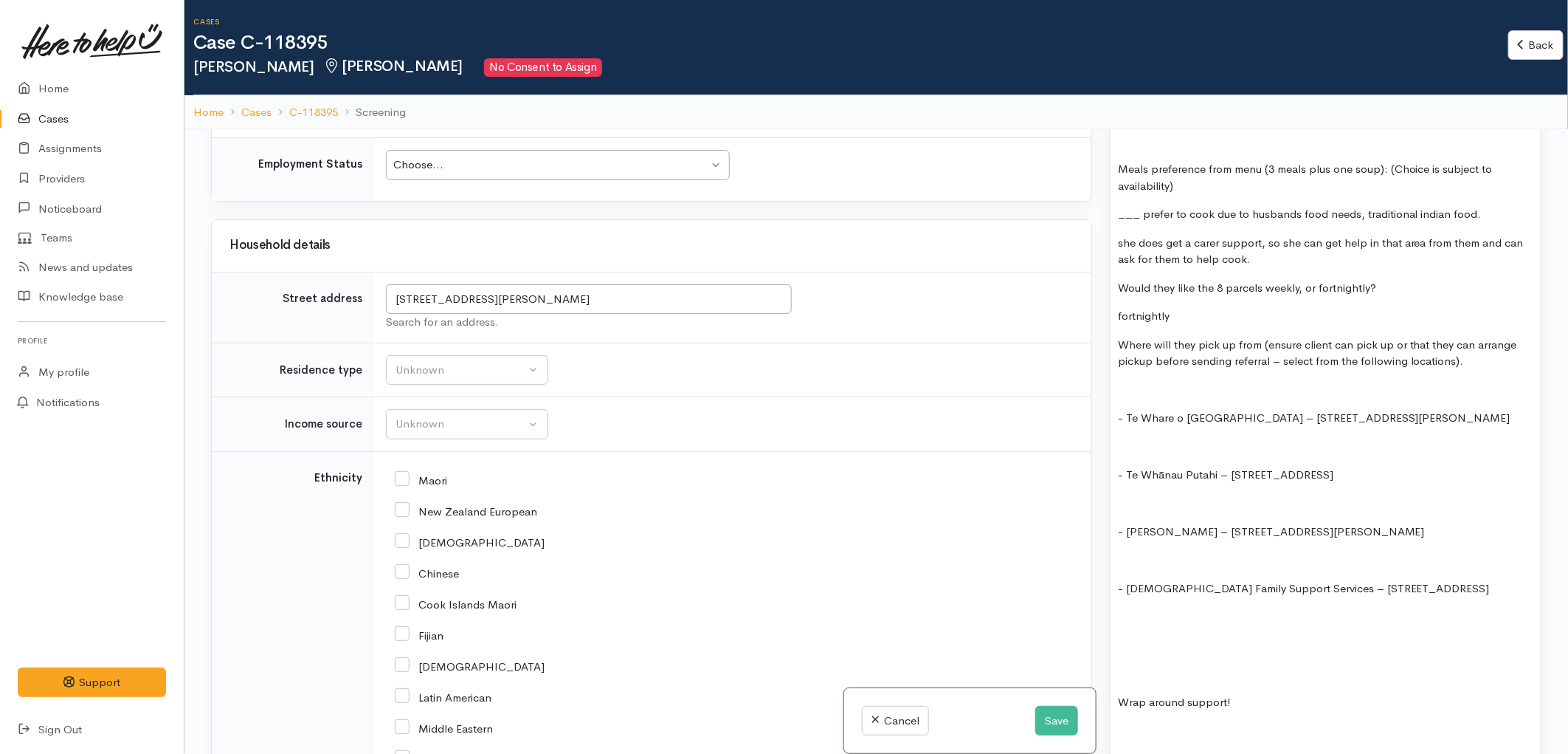
scroll to position [2542, 0]
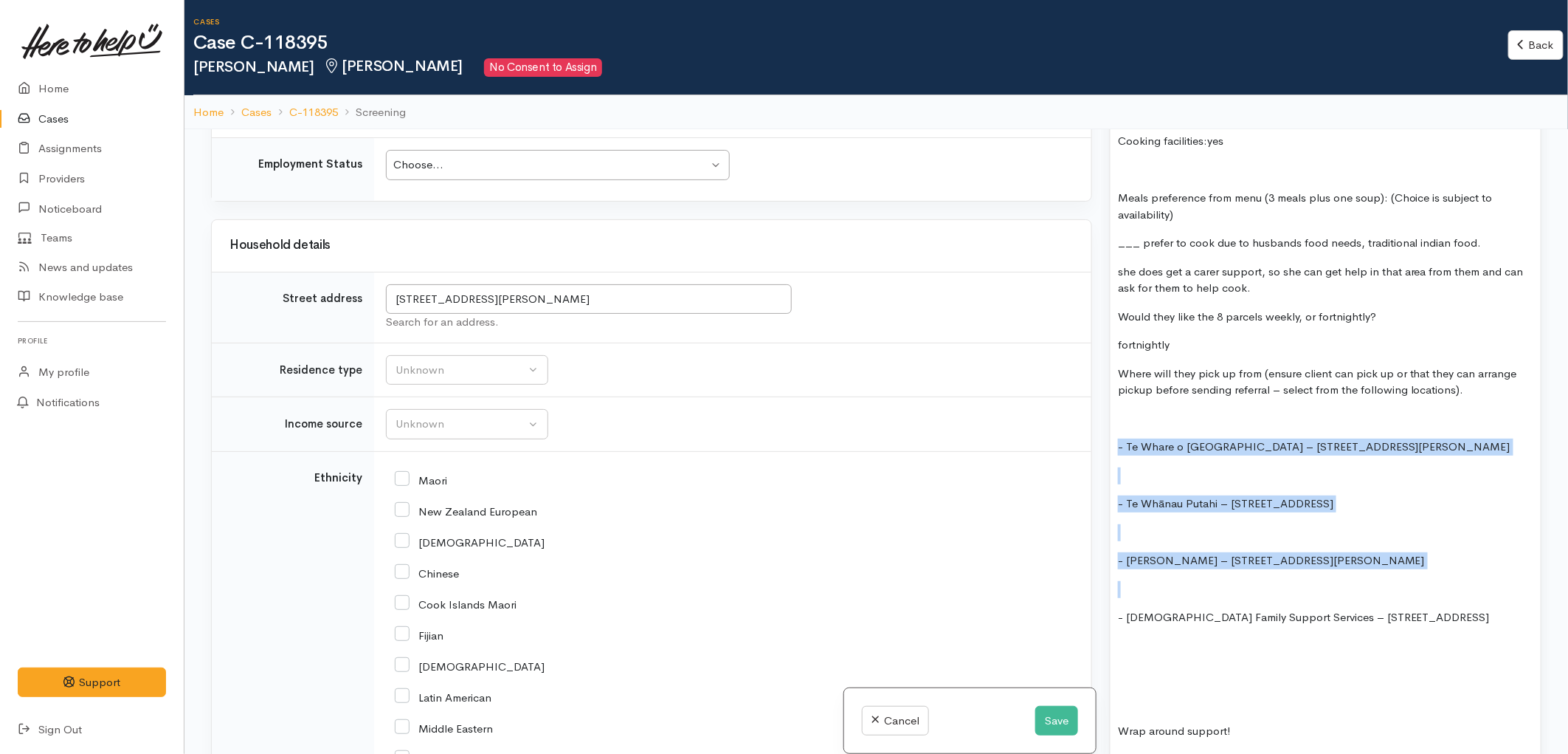
drag, startPoint x: 1376, startPoint y: 544, endPoint x: 1074, endPoint y: 402, distance: 333.7
click at [1074, 402] on div "Related cases There are other cases potentially from the same person, address o…" at bounding box center [876, 506] width 1348 height 754
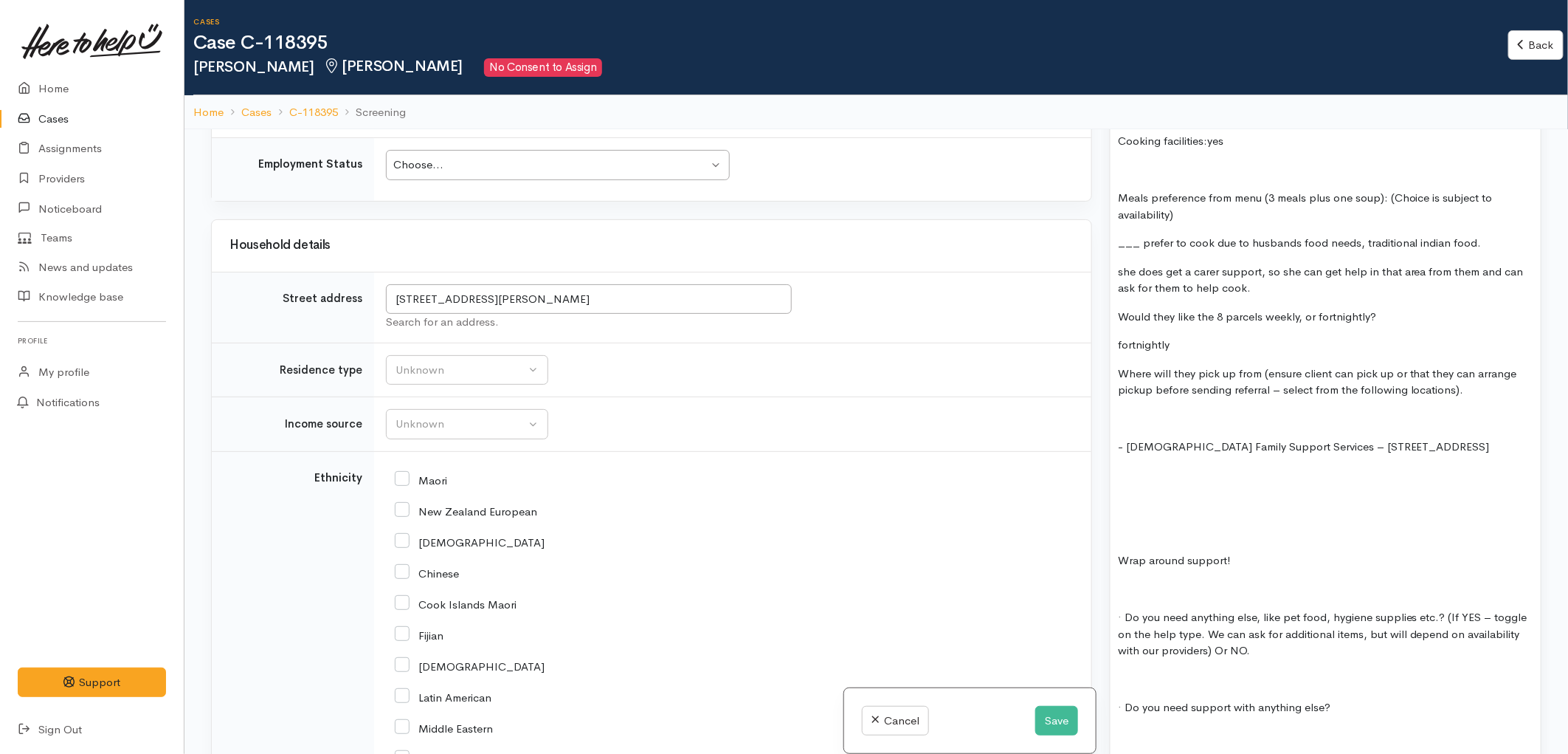
click at [1124, 495] on p at bounding box center [1325, 504] width 415 height 17
click at [1139, 524] on p at bounding box center [1325, 533] width 415 height 17
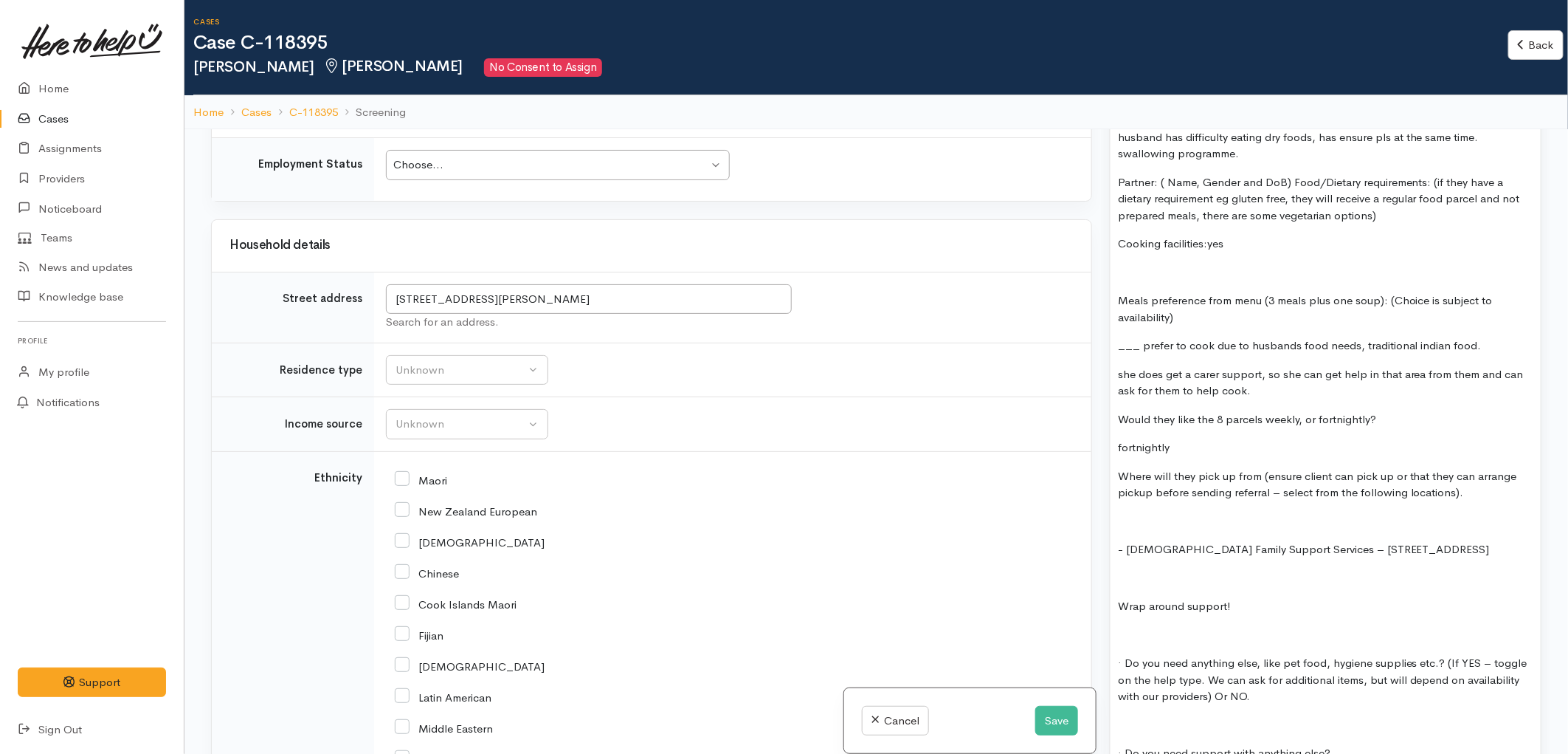
scroll to position [2460, 0]
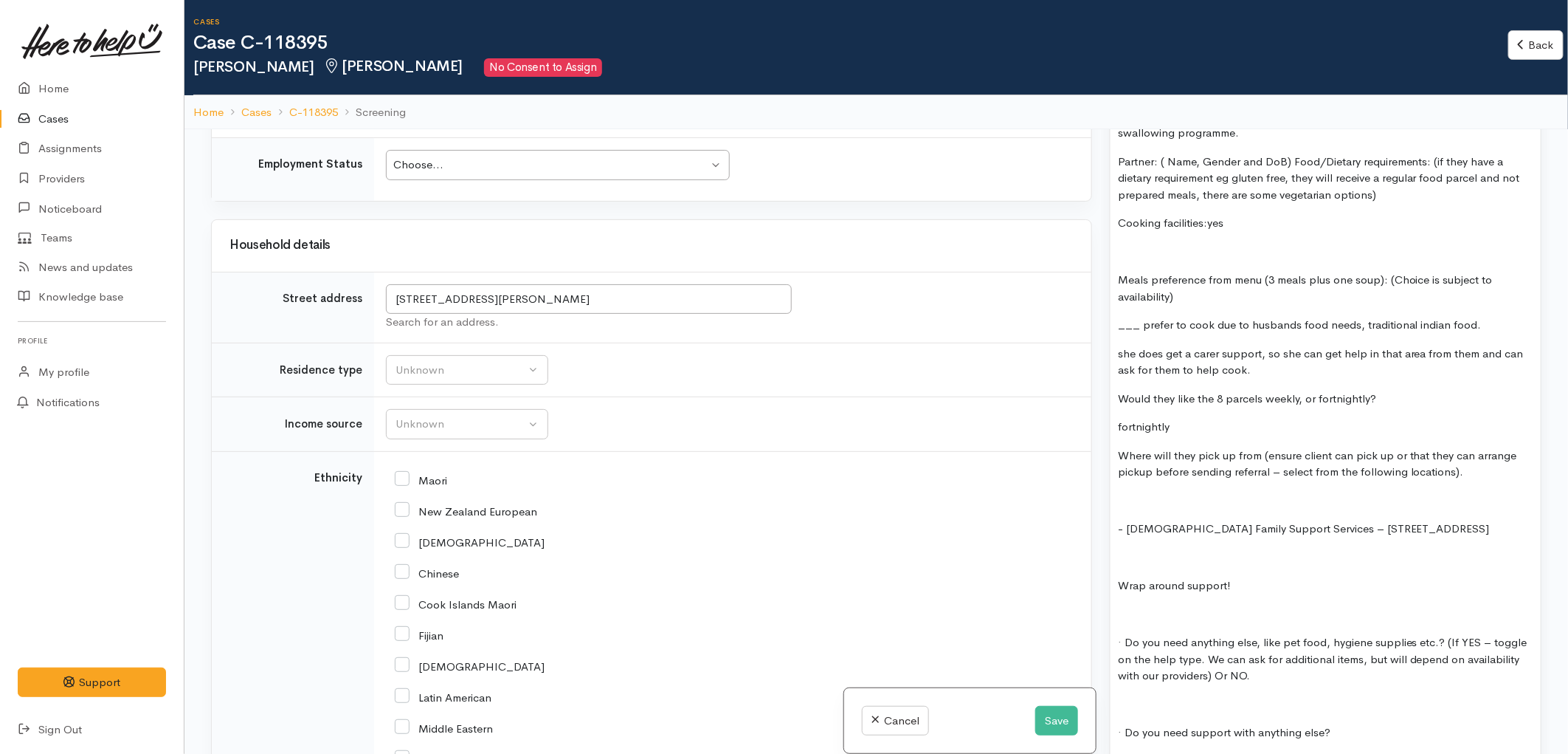
drag, startPoint x: 1470, startPoint y: 503, endPoint x: 1129, endPoint y: 504, distance: 341.0
click at [1129, 520] on p "- Catholic Family Support Services – 100 Morrinsville Road, Silverdale" at bounding box center [1325, 529] width 415 height 17
copy p "Catholic Family Support Services – 100 Morrinsville Road, Silverdale"
drag, startPoint x: 688, startPoint y: 307, endPoint x: 395, endPoint y: 309, distance: 293.0
click at [395, 309] on input "10 Odonoghue Street, Hillcrest, Hamilton, New Zealand" at bounding box center [588, 299] width 406 height 30
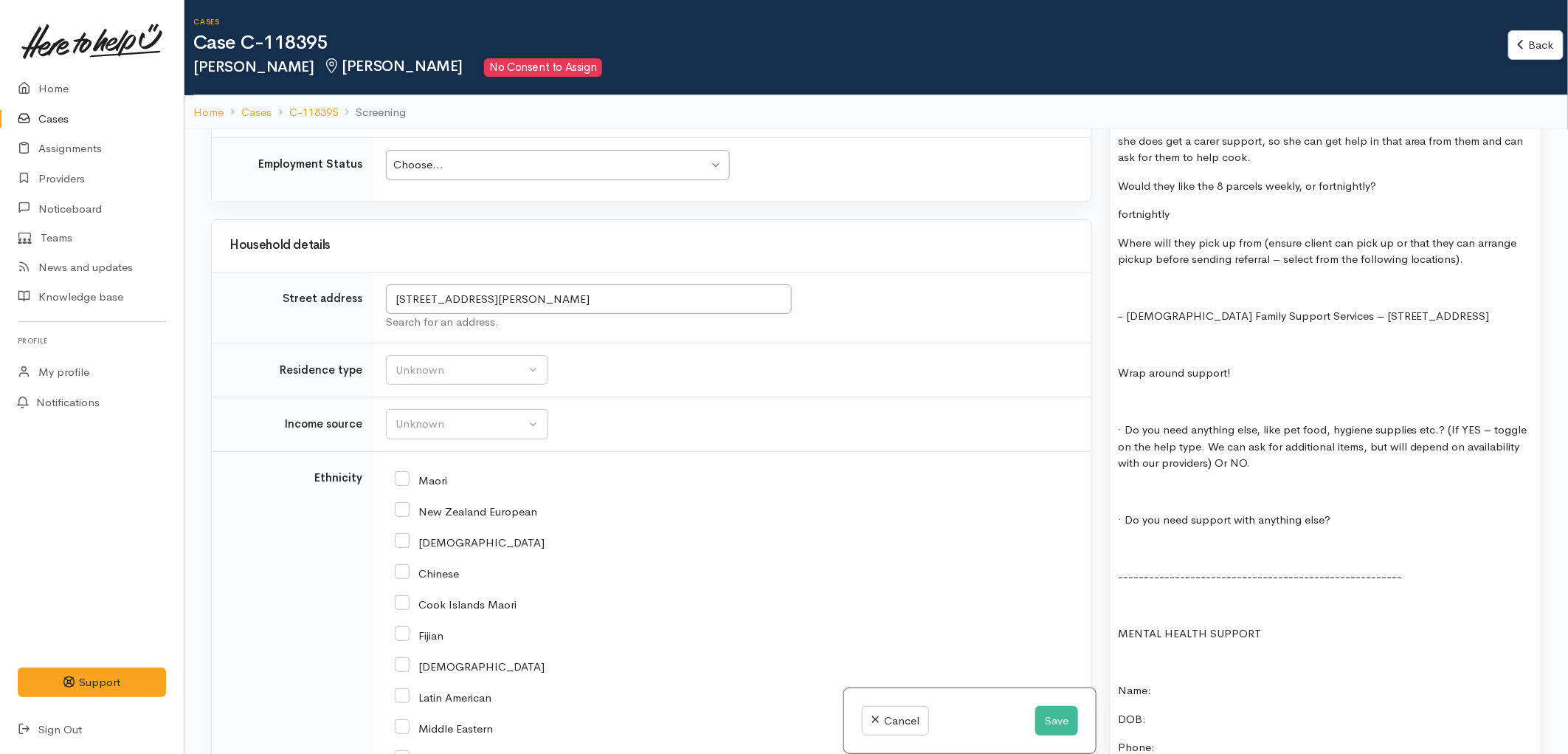
scroll to position [2706, 0]
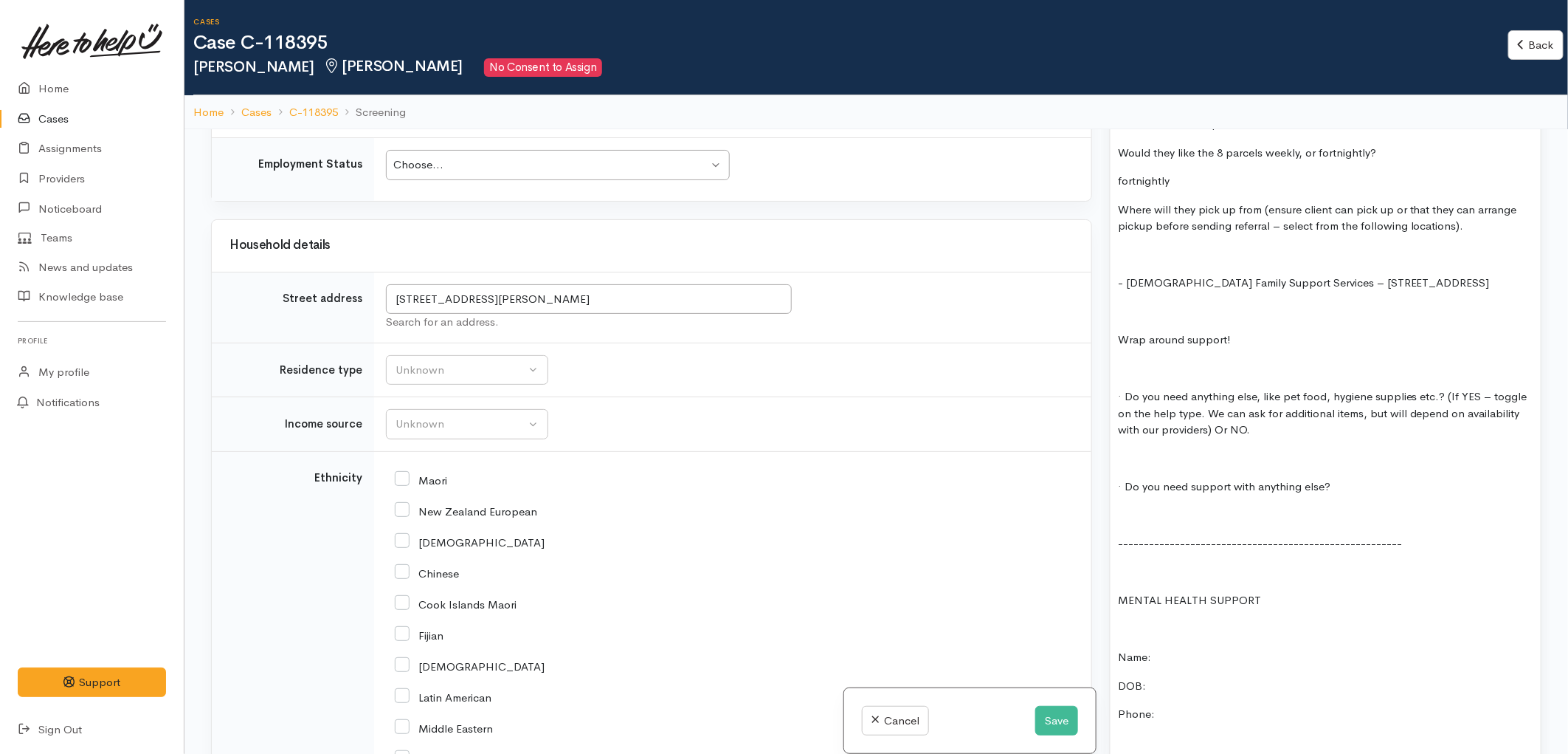
click at [1215, 507] on p at bounding box center [1325, 516] width 415 height 17
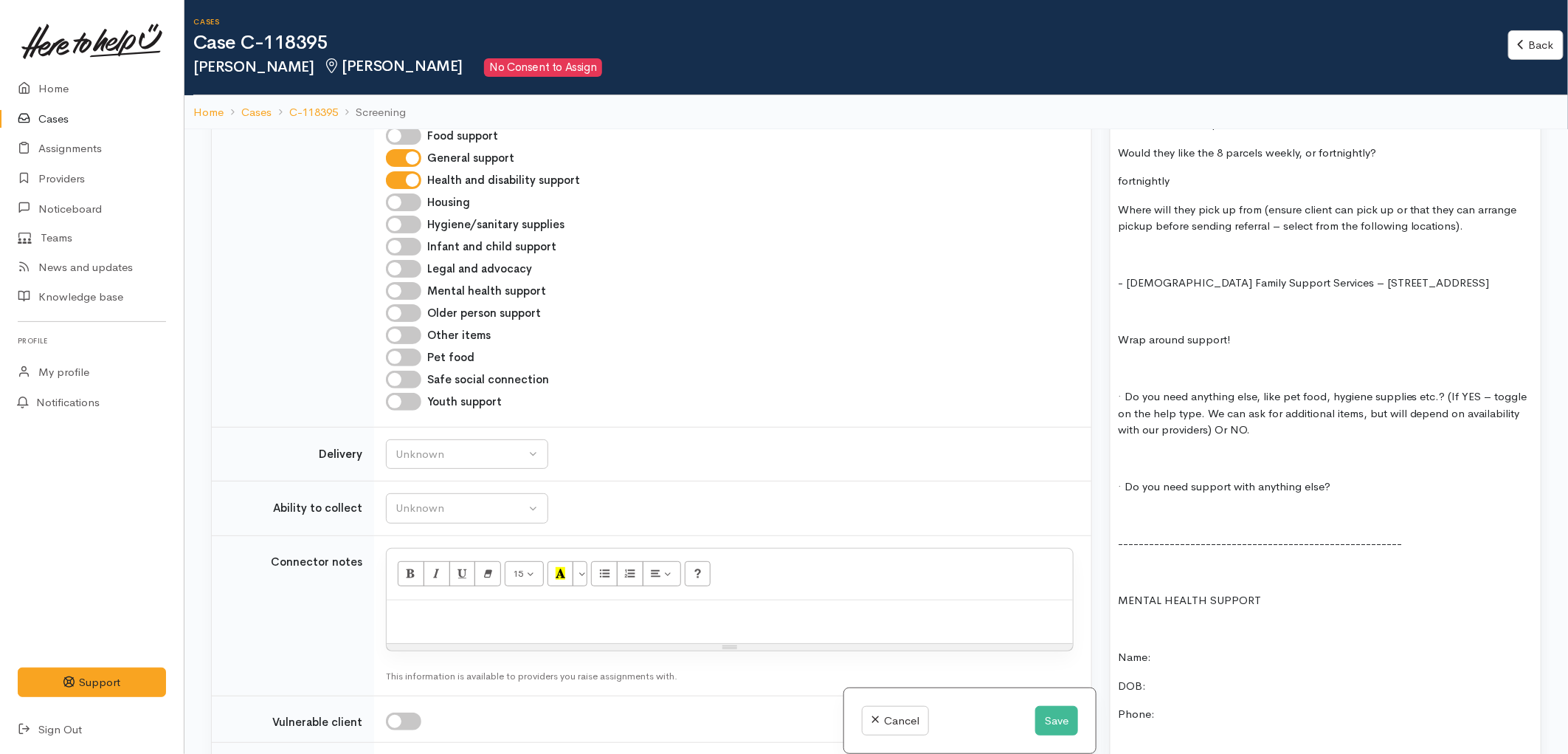
scroll to position [738, 0]
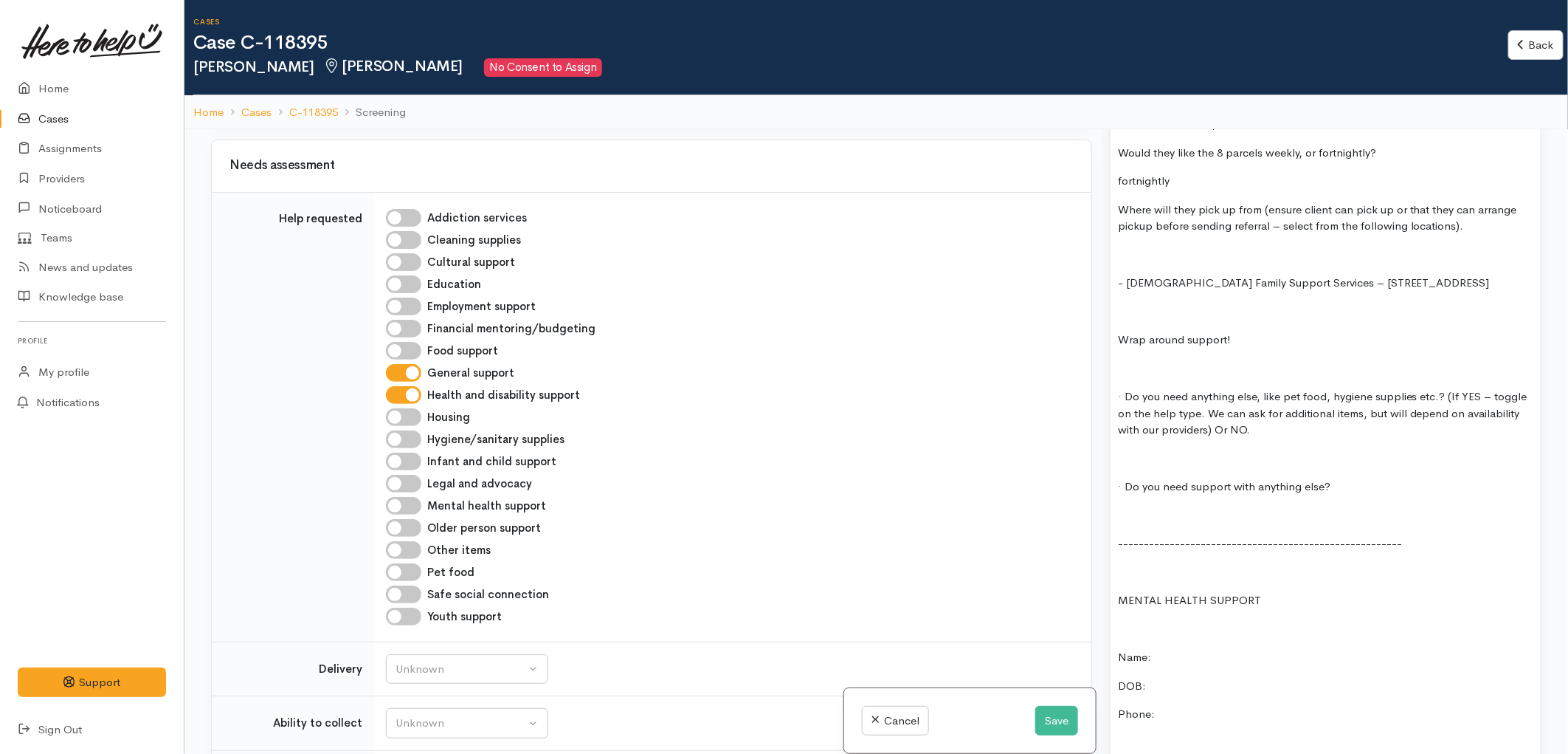
click at [1154, 507] on p at bounding box center [1325, 516] width 415 height 17
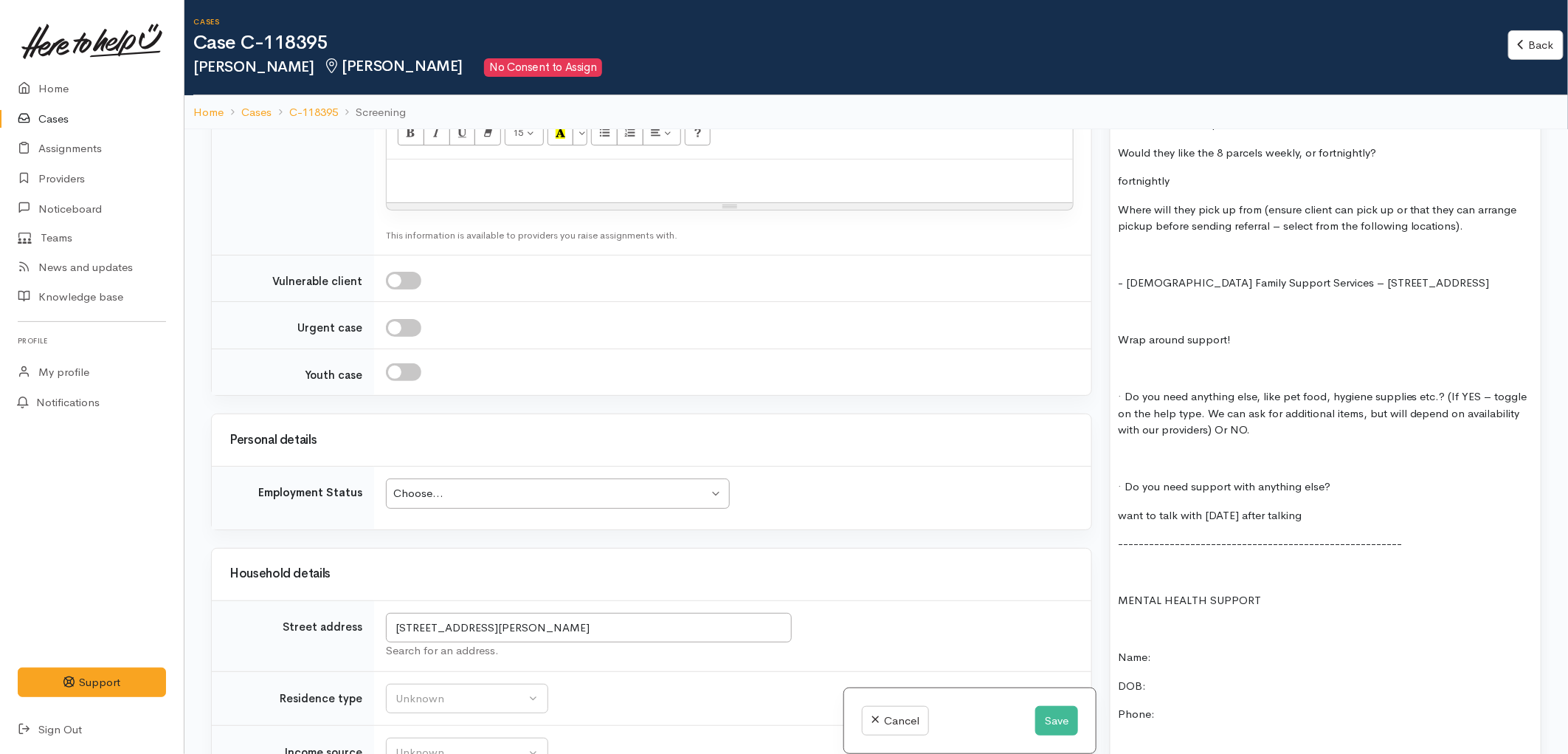
scroll to position [1640, 0]
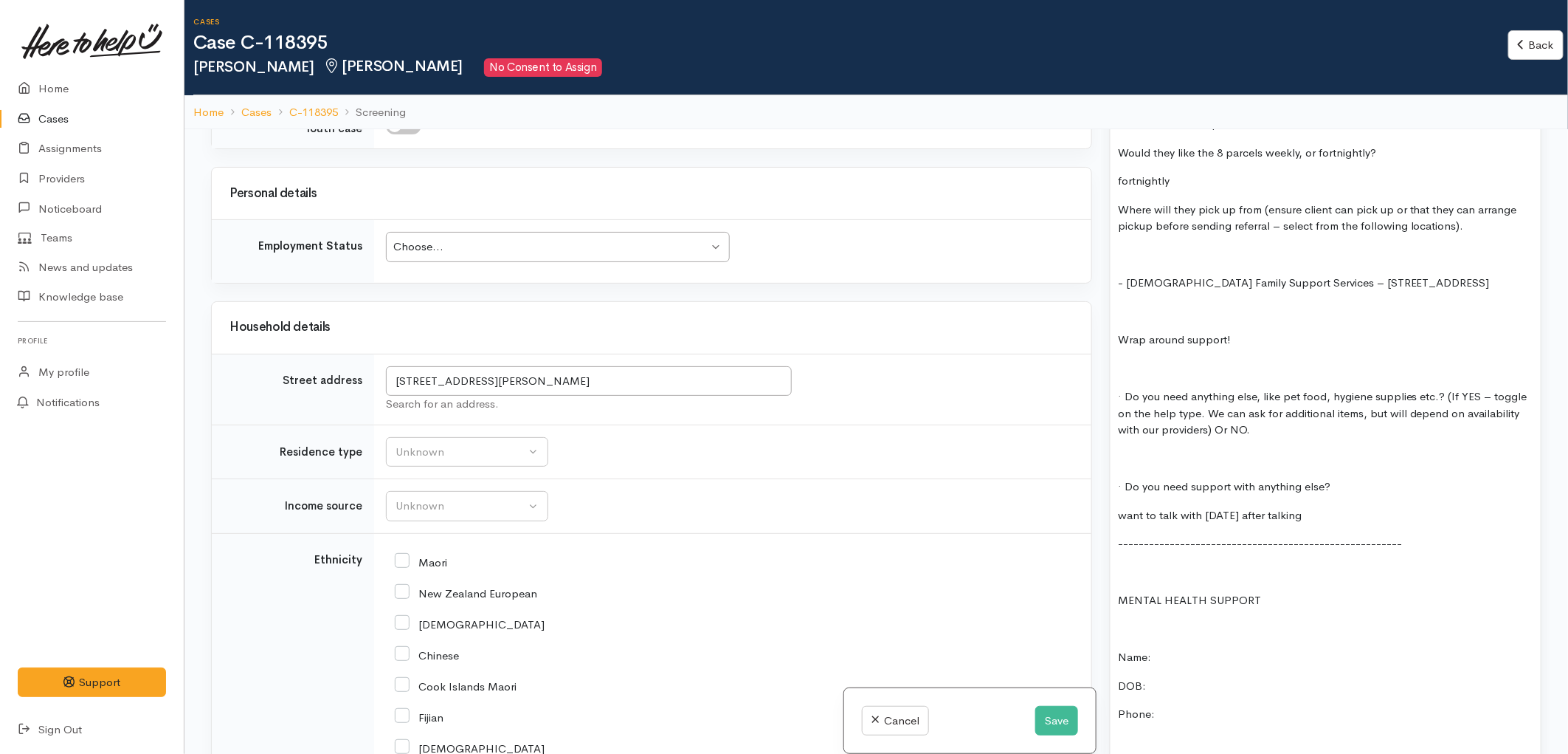
click at [554, 242] on div "Choose..." at bounding box center [550, 247] width 315 height 17
click at [519, 456] on div "Unknown" at bounding box center [460, 452] width 130 height 17
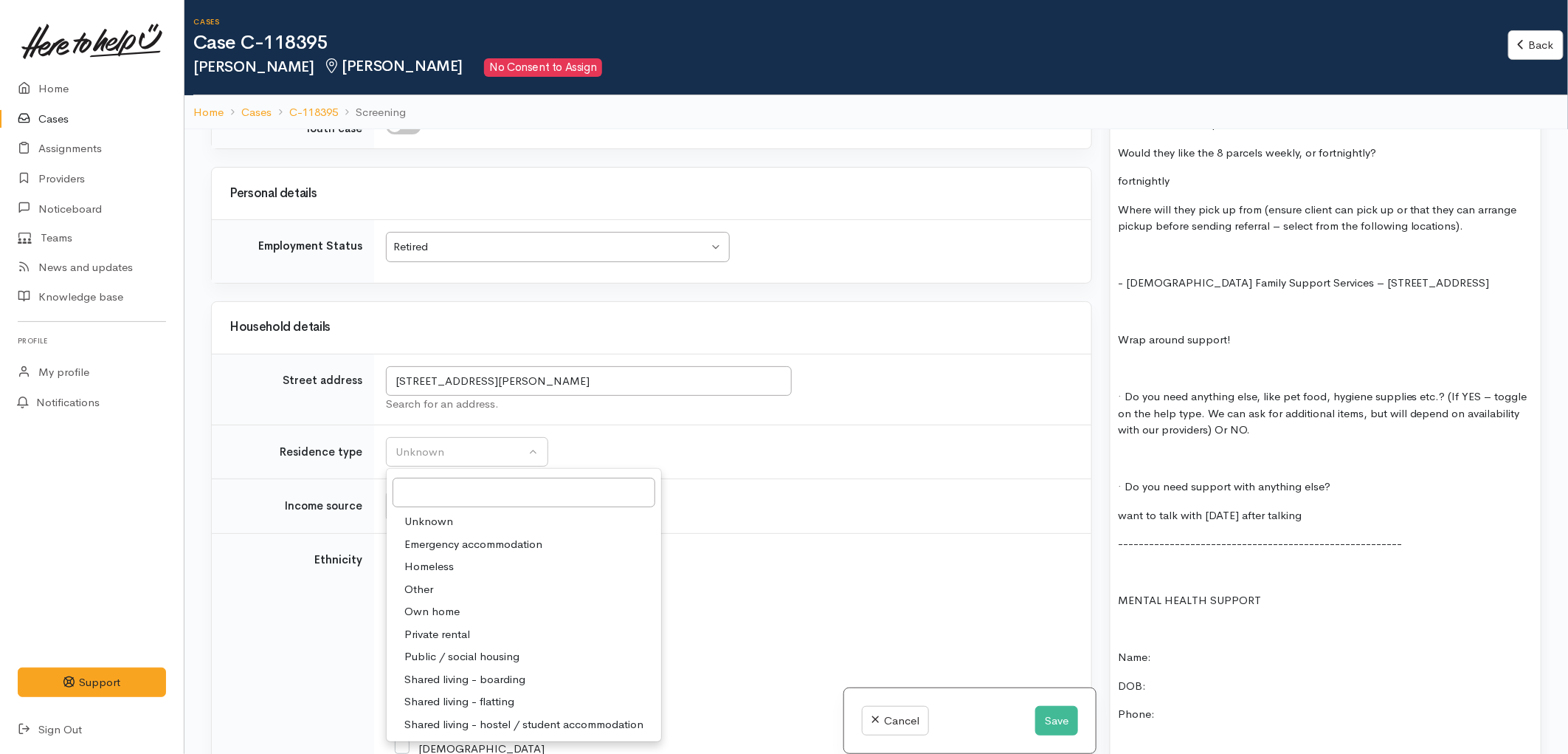
click at [462, 614] on link "Own home" at bounding box center [524, 611] width 275 height 23
select select "1"
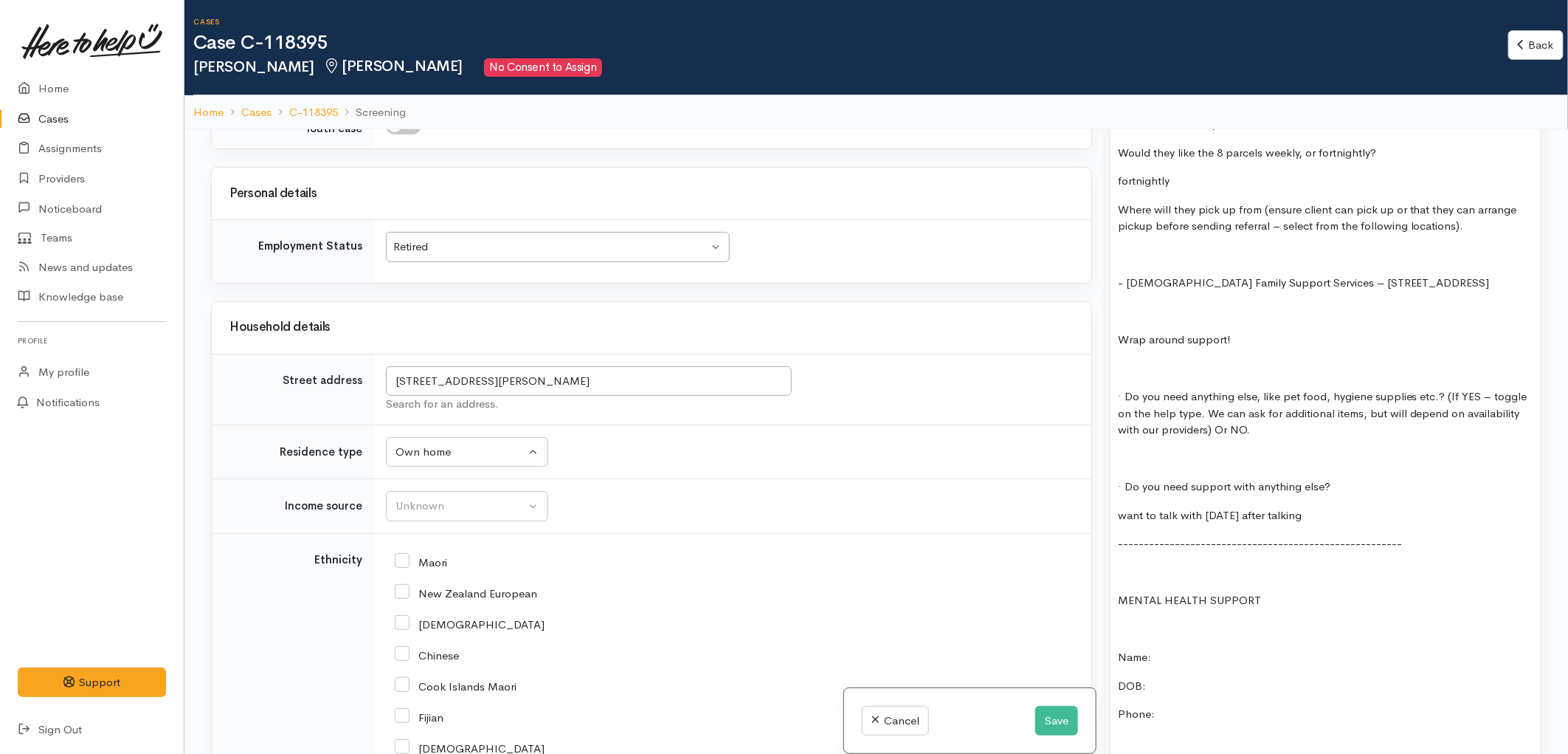
click at [596, 438] on td "Unknown Emergency accommodation Homeless Other Own home Private rental Public /…" at bounding box center [732, 451] width 717 height 55
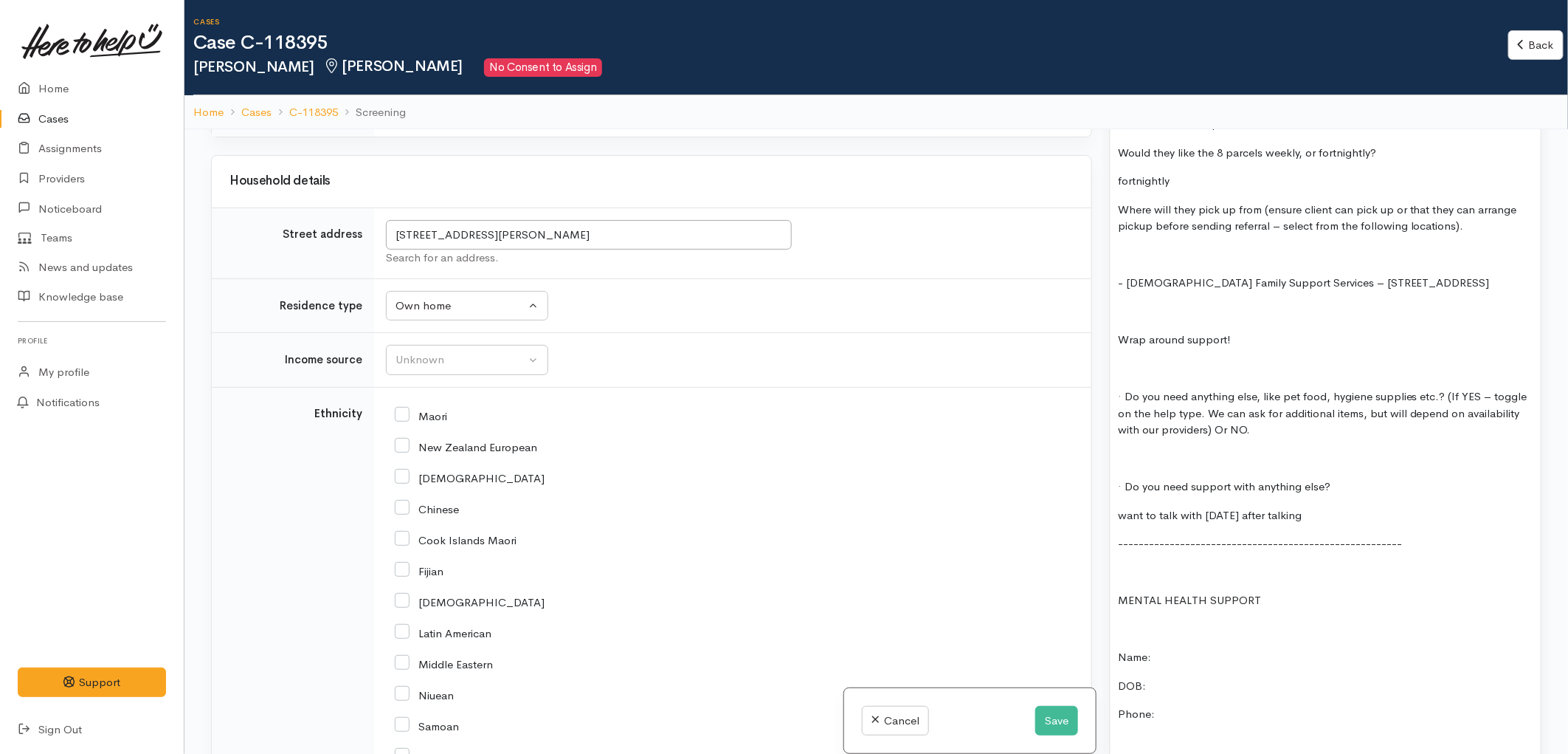
scroll to position [1804, 0]
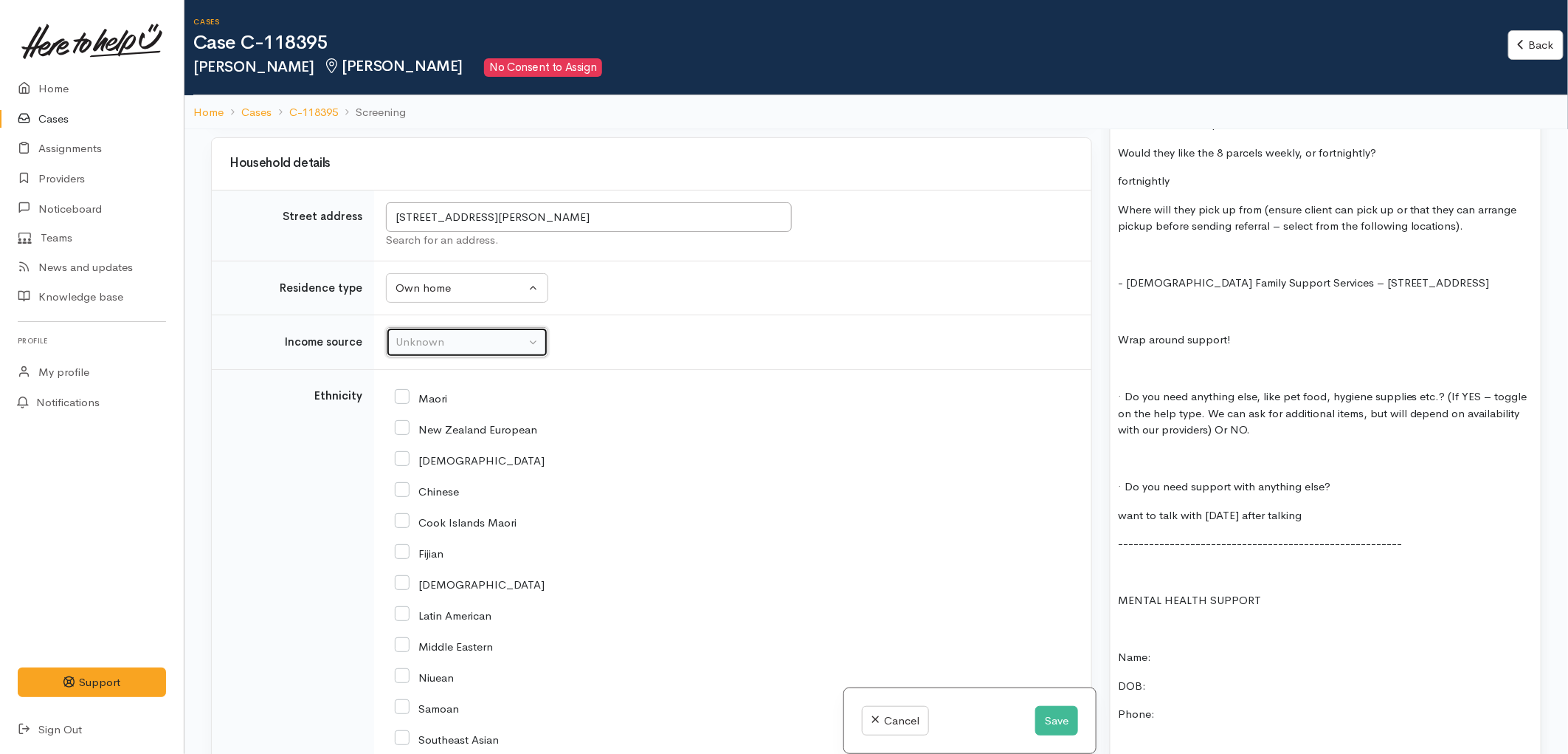
click at [505, 344] on div "Unknown" at bounding box center [460, 343] width 130 height 17
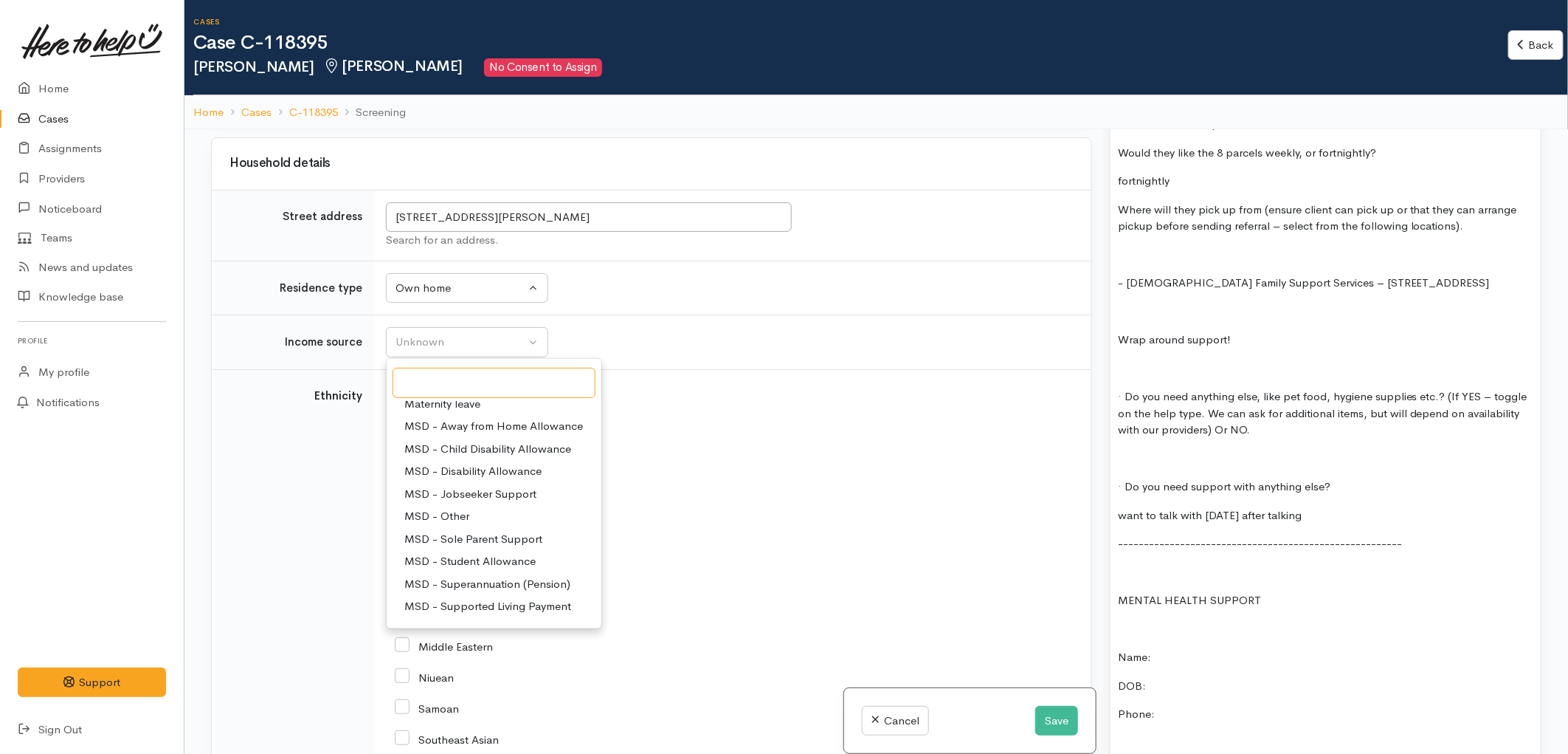
scroll to position [82, 0]
click at [511, 556] on span "MSD - Superannuation (Pension)" at bounding box center [487, 556] width 166 height 17
select select "2"
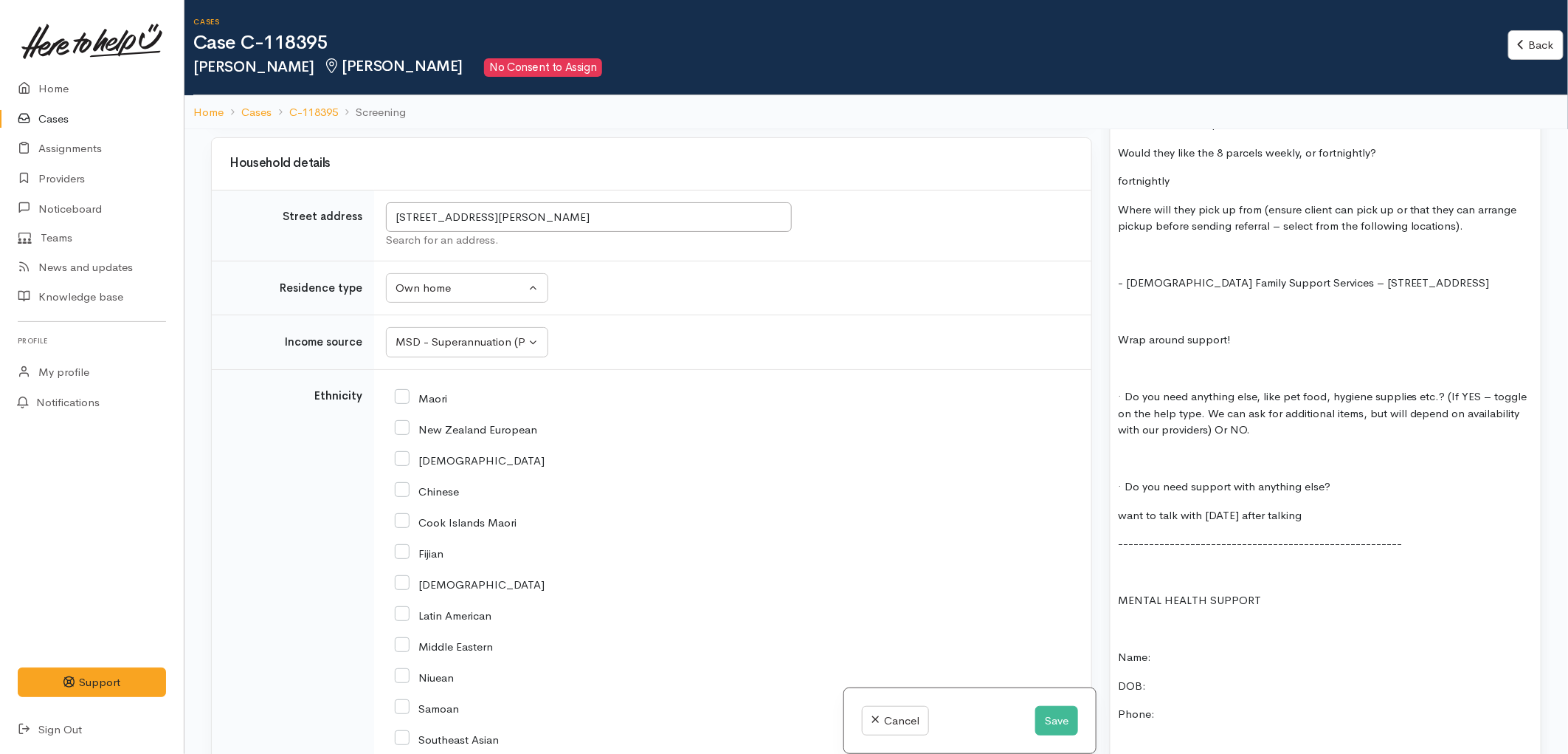
click at [607, 319] on td "Unknown ACC Maternity leave MSD - Away from Home Allowance MSD - Child Disabili…" at bounding box center [732, 342] width 717 height 55
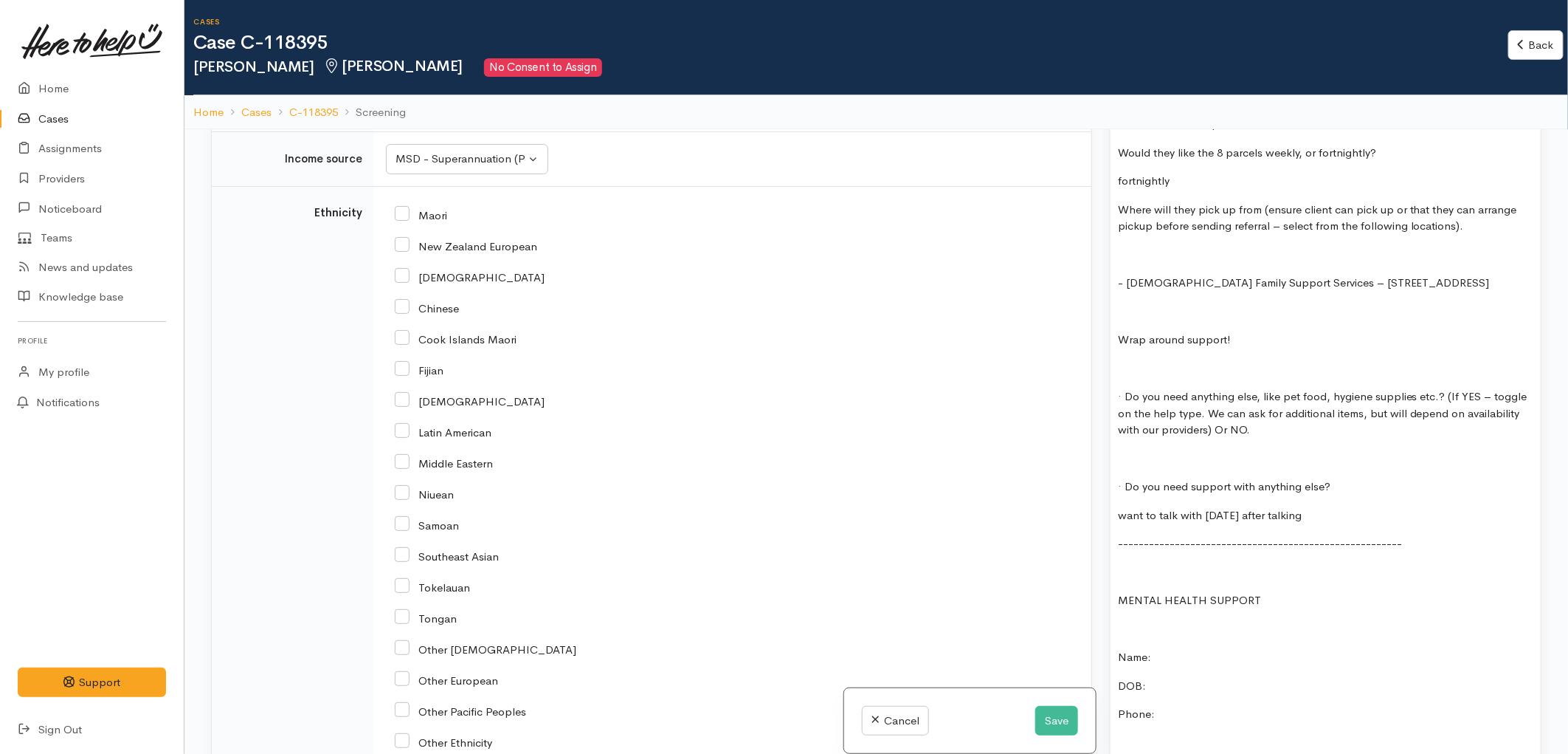
scroll to position [2050, 0]
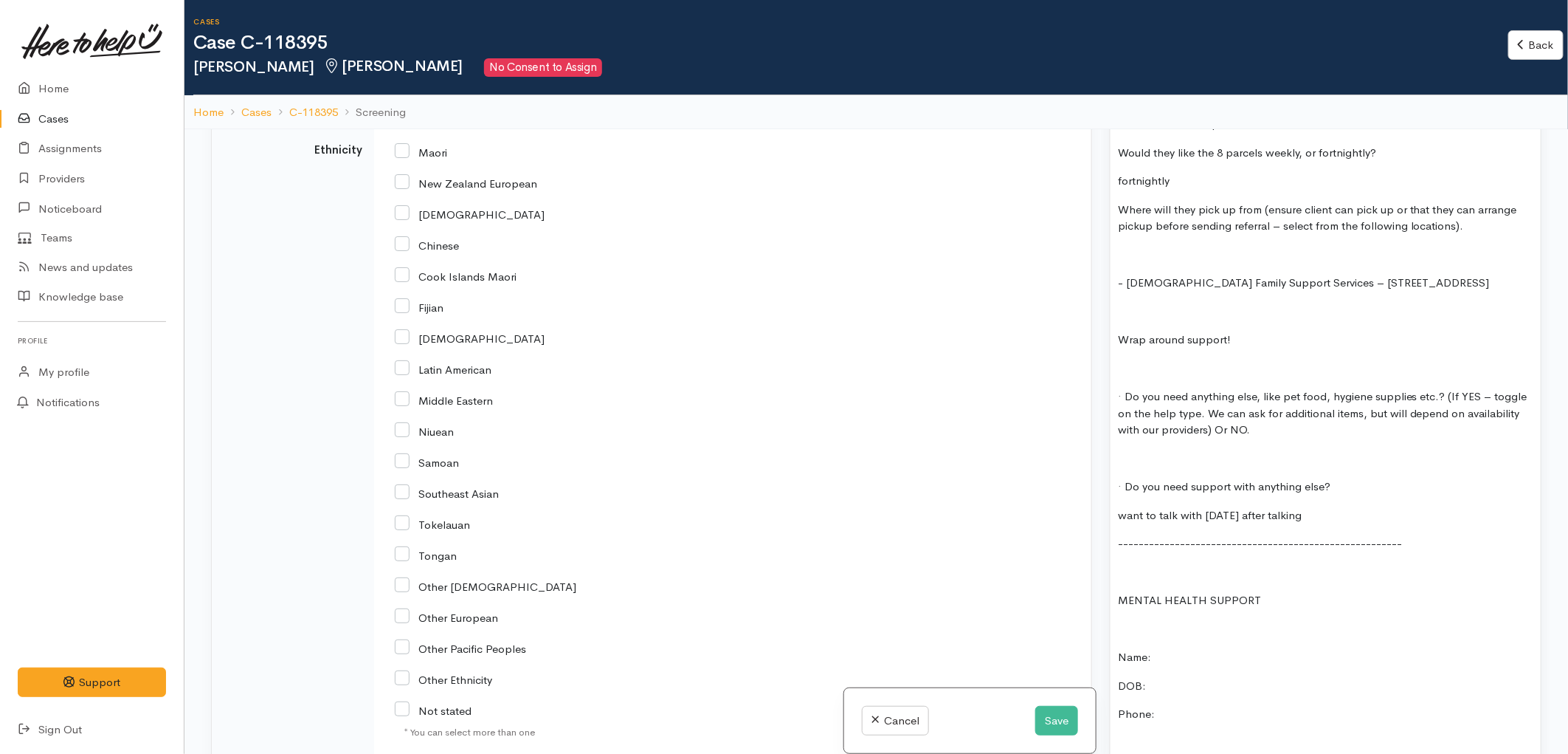
click at [407, 311] on input "Fijian" at bounding box center [419, 306] width 49 height 13
checkbox input "true"
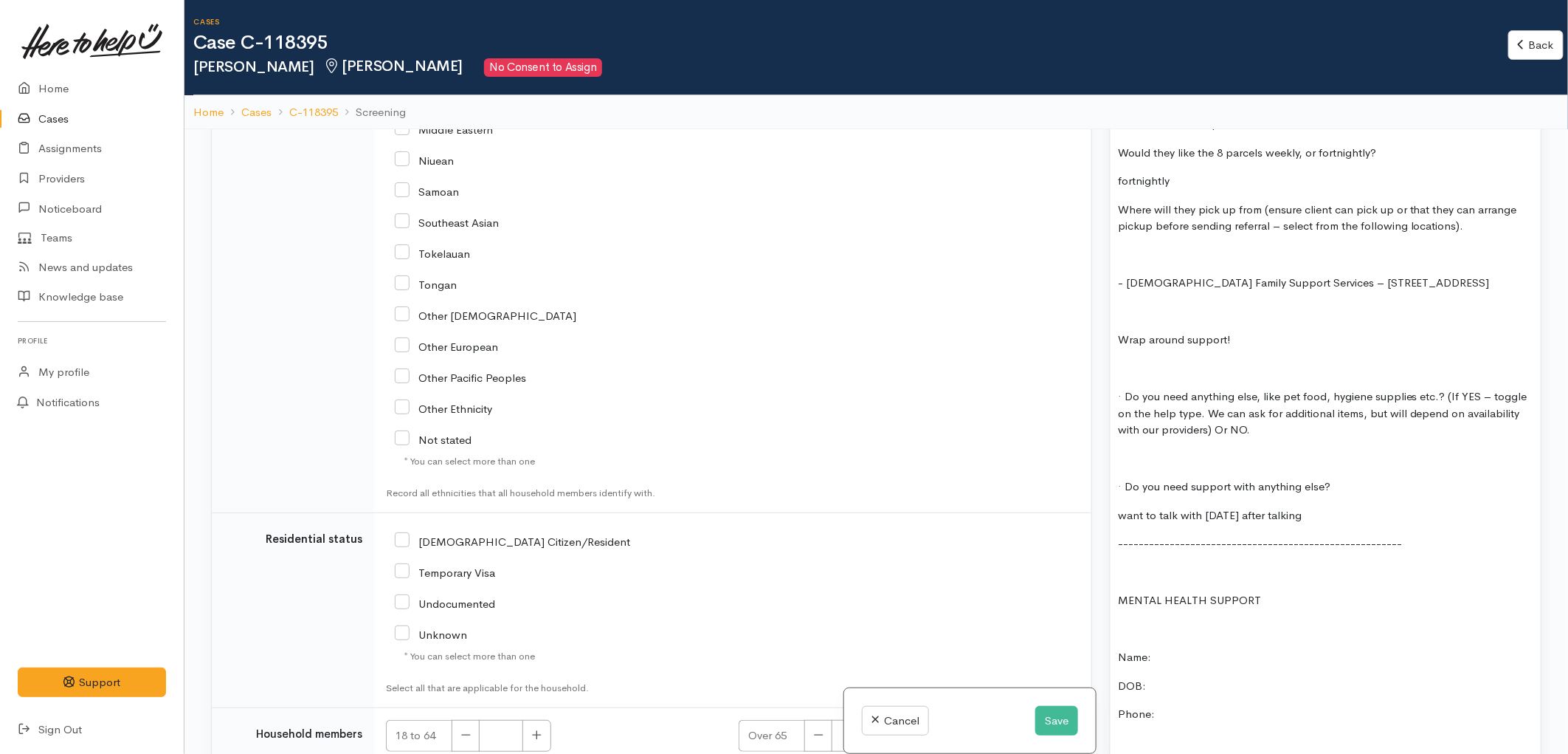
scroll to position [2379, 0]
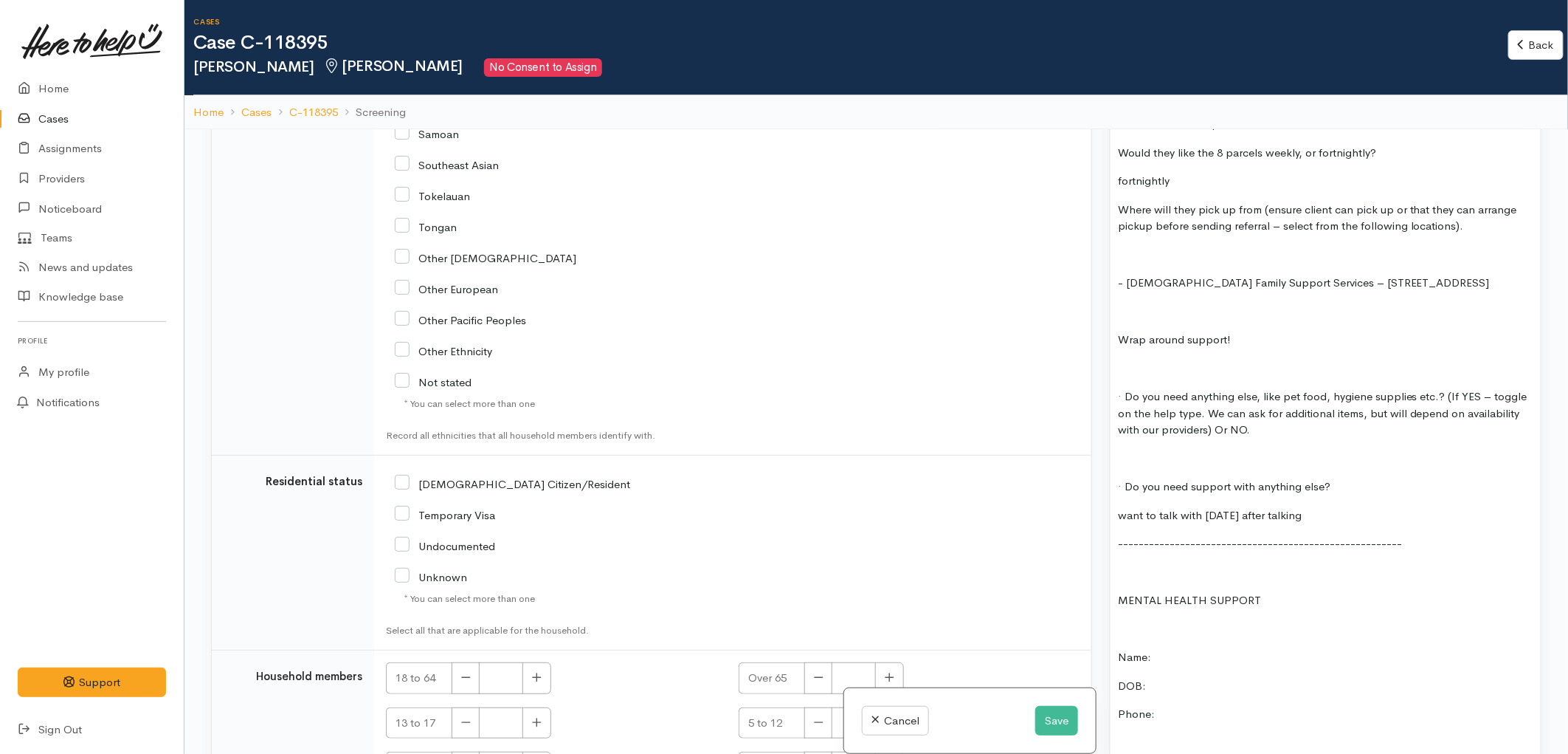
click at [407, 484] on input "[DEMOGRAPHIC_DATA] Citizen/Resident" at bounding box center [512, 482] width 236 height 13
checkbox input "true"
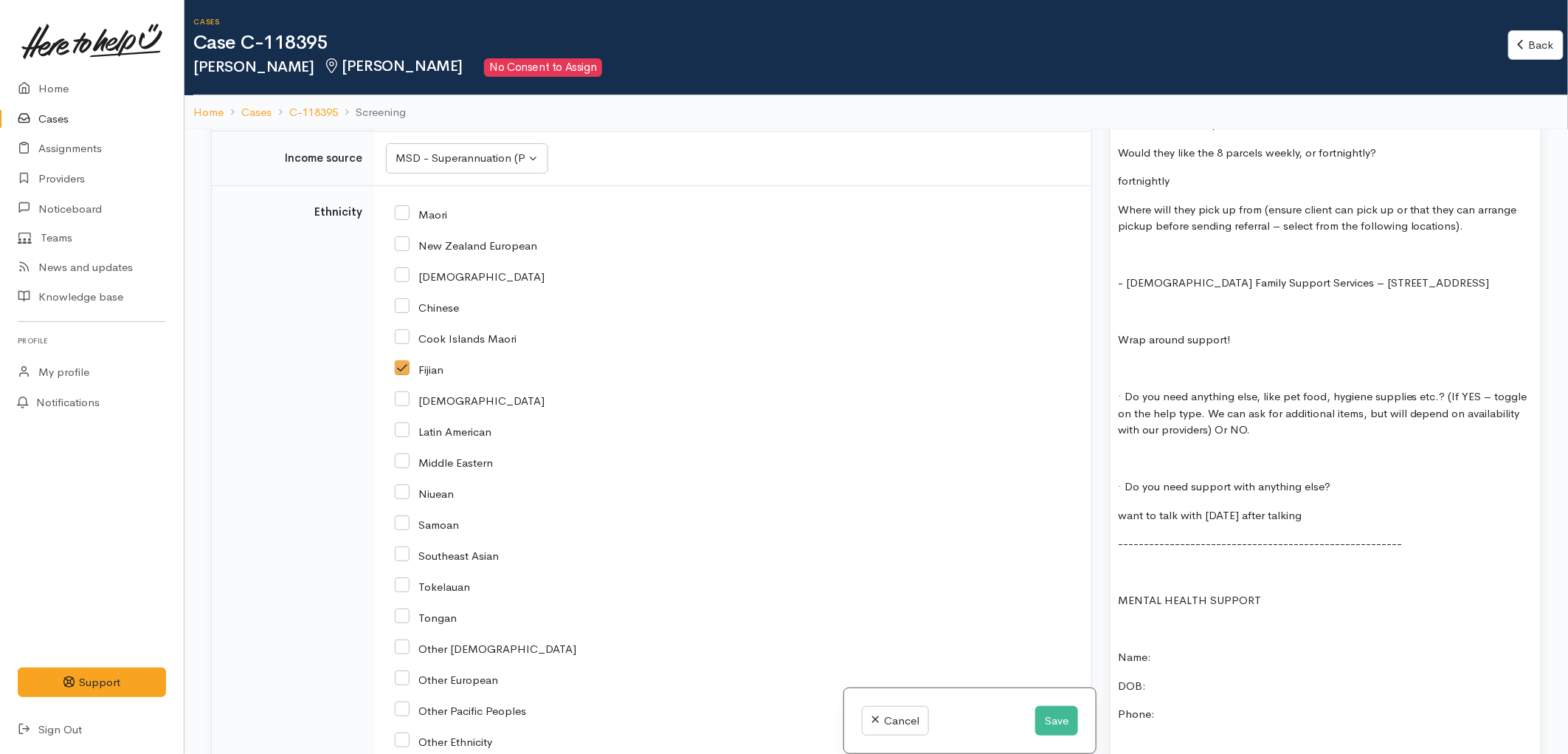
scroll to position [1968, 0]
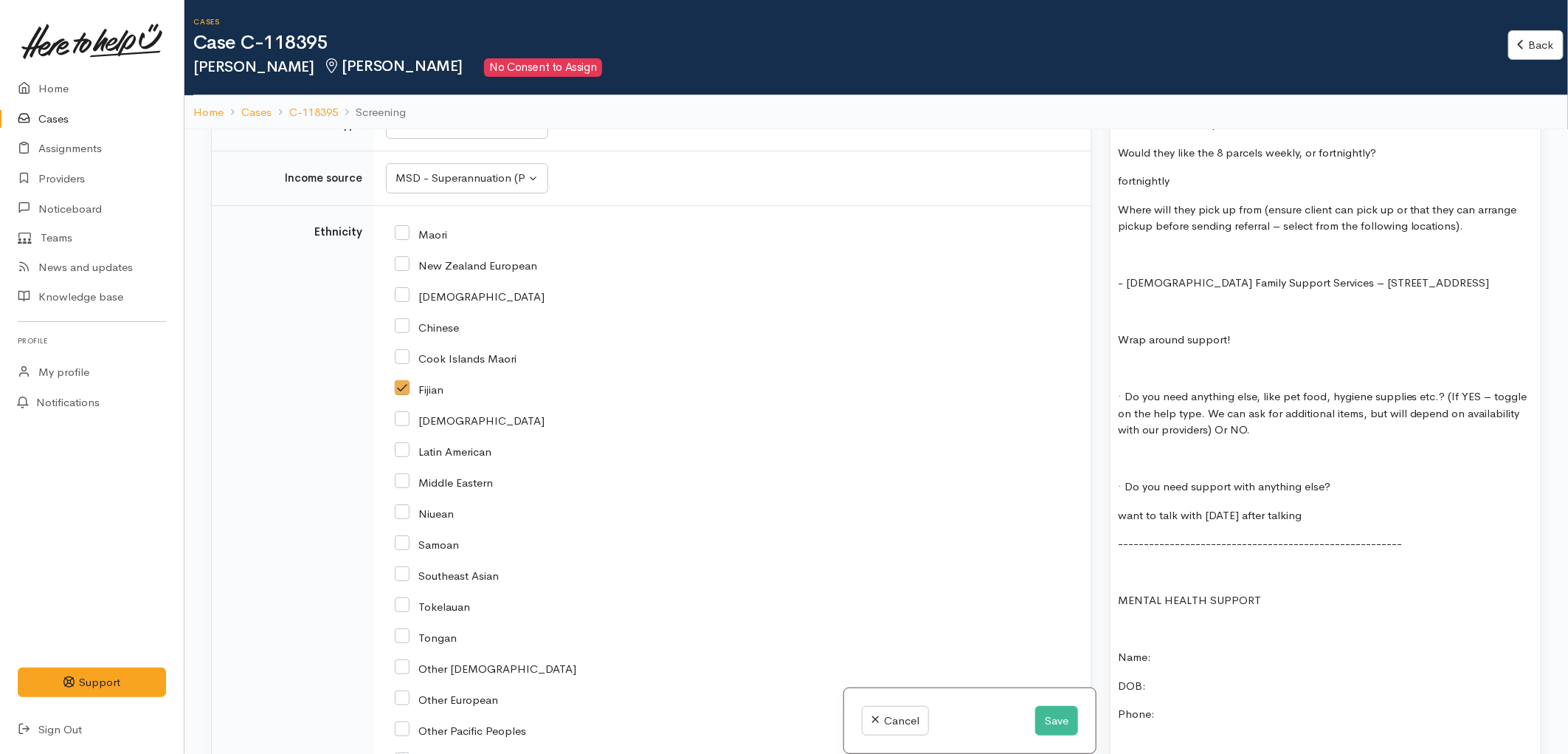
click at [402, 418] on input "Indian" at bounding box center [469, 418] width 149 height 13
checkbox input "true"
click at [403, 388] on input "Fijian" at bounding box center [419, 388] width 49 height 13
checkbox input "false"
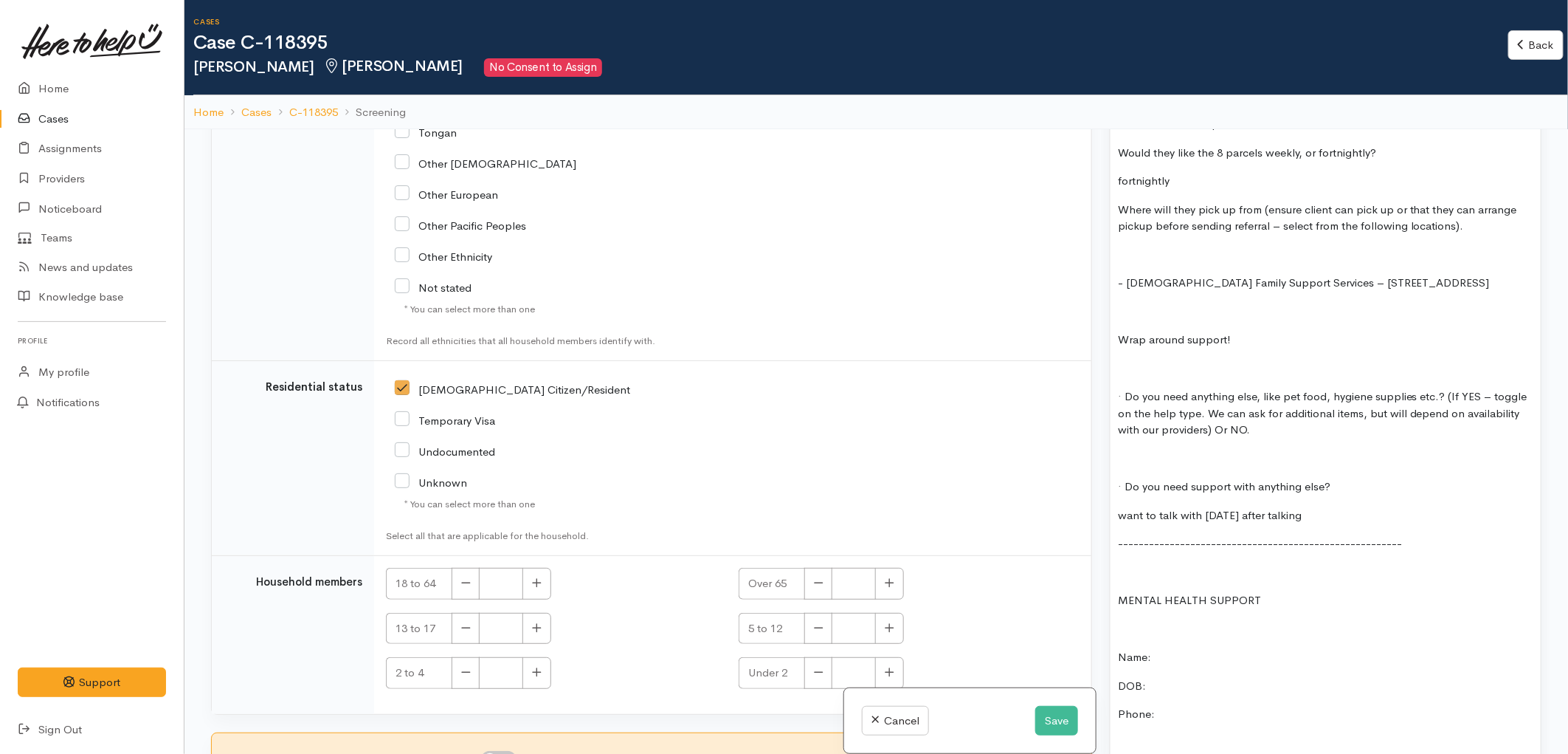
scroll to position [2476, 0]
click at [896, 577] on button "button" at bounding box center [889, 584] width 29 height 31
click at [896, 578] on button "button" at bounding box center [889, 584] width 29 height 31
type input "2"
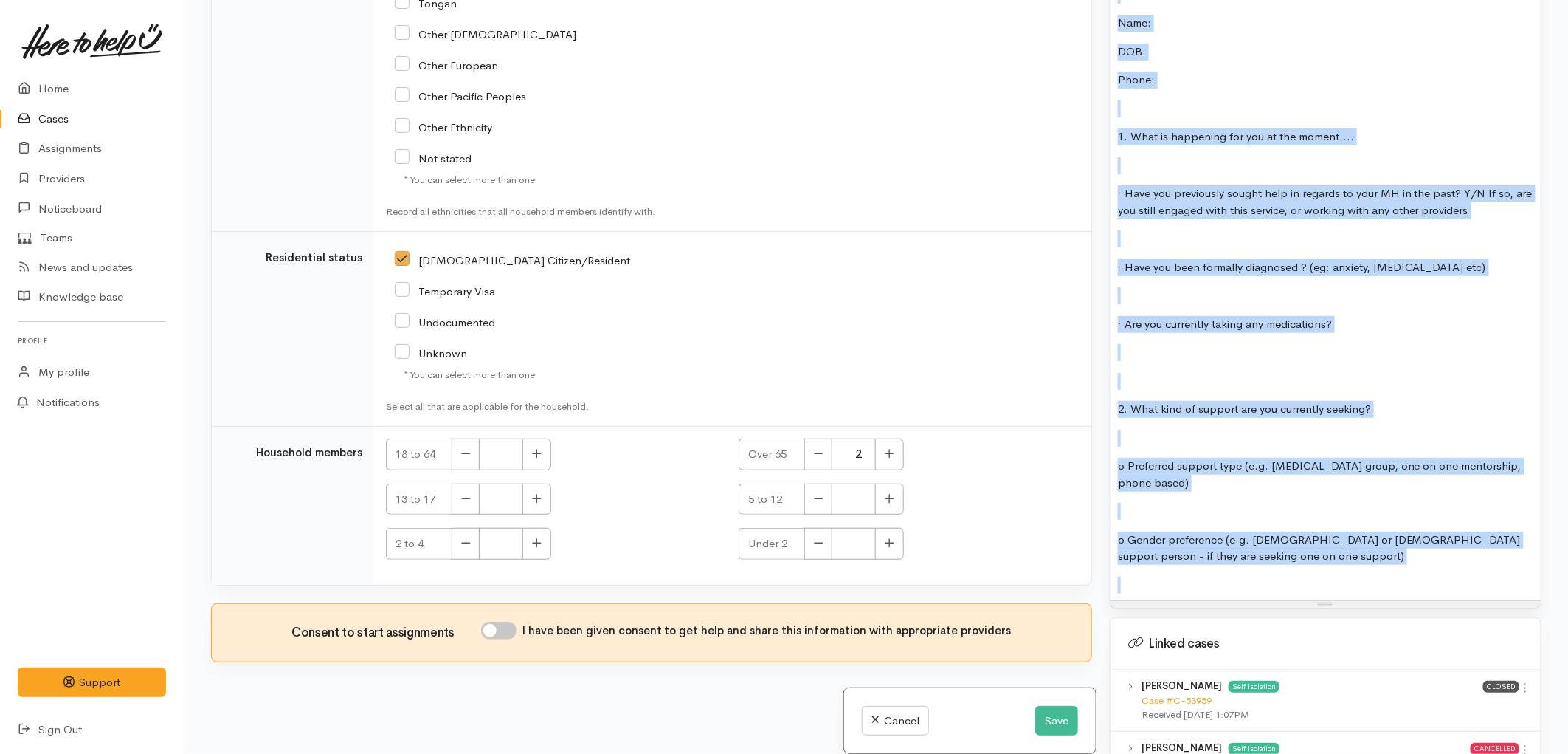
scroll to position [3627, 0]
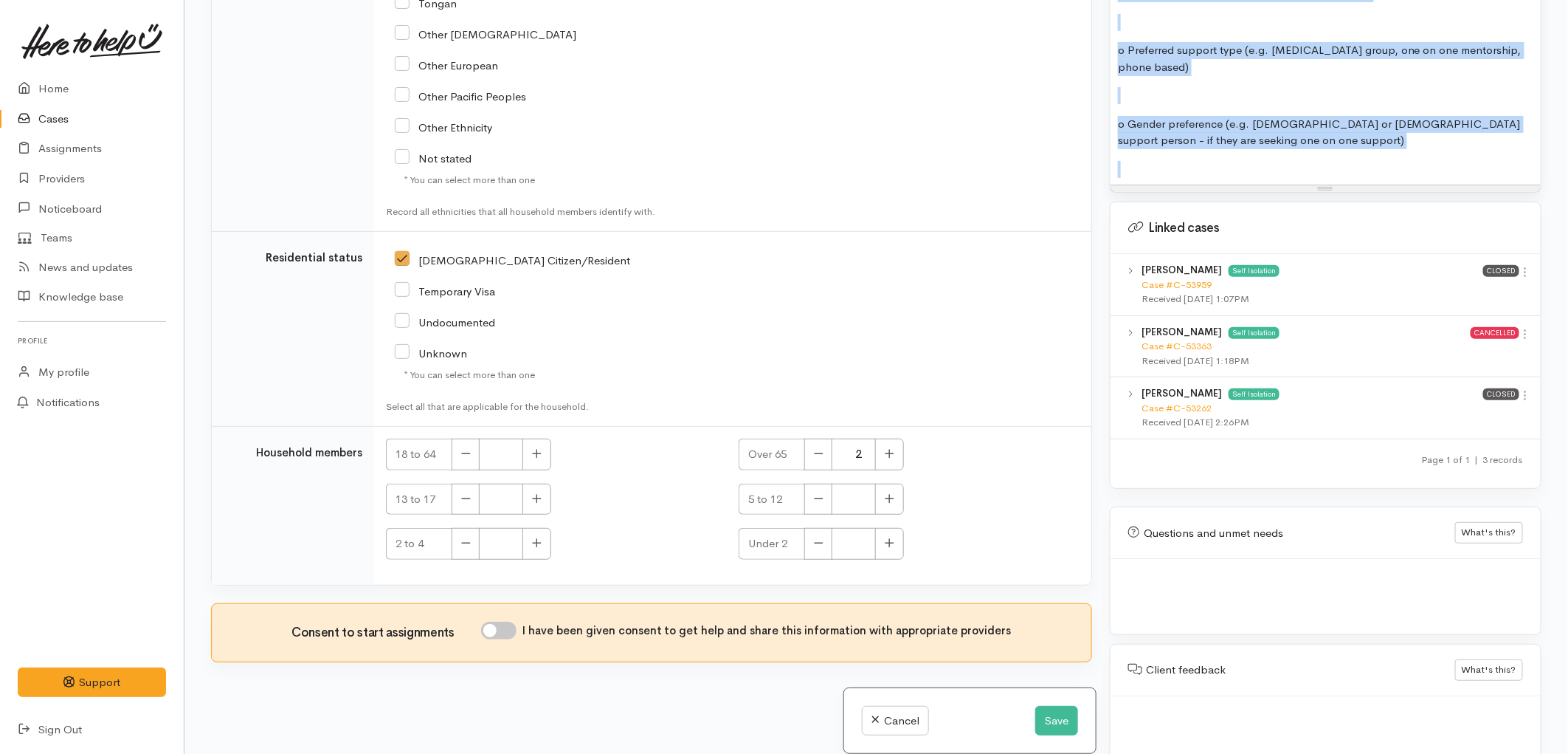
drag, startPoint x: 1131, startPoint y: 397, endPoint x: 1324, endPoint y: 125, distance: 333.5
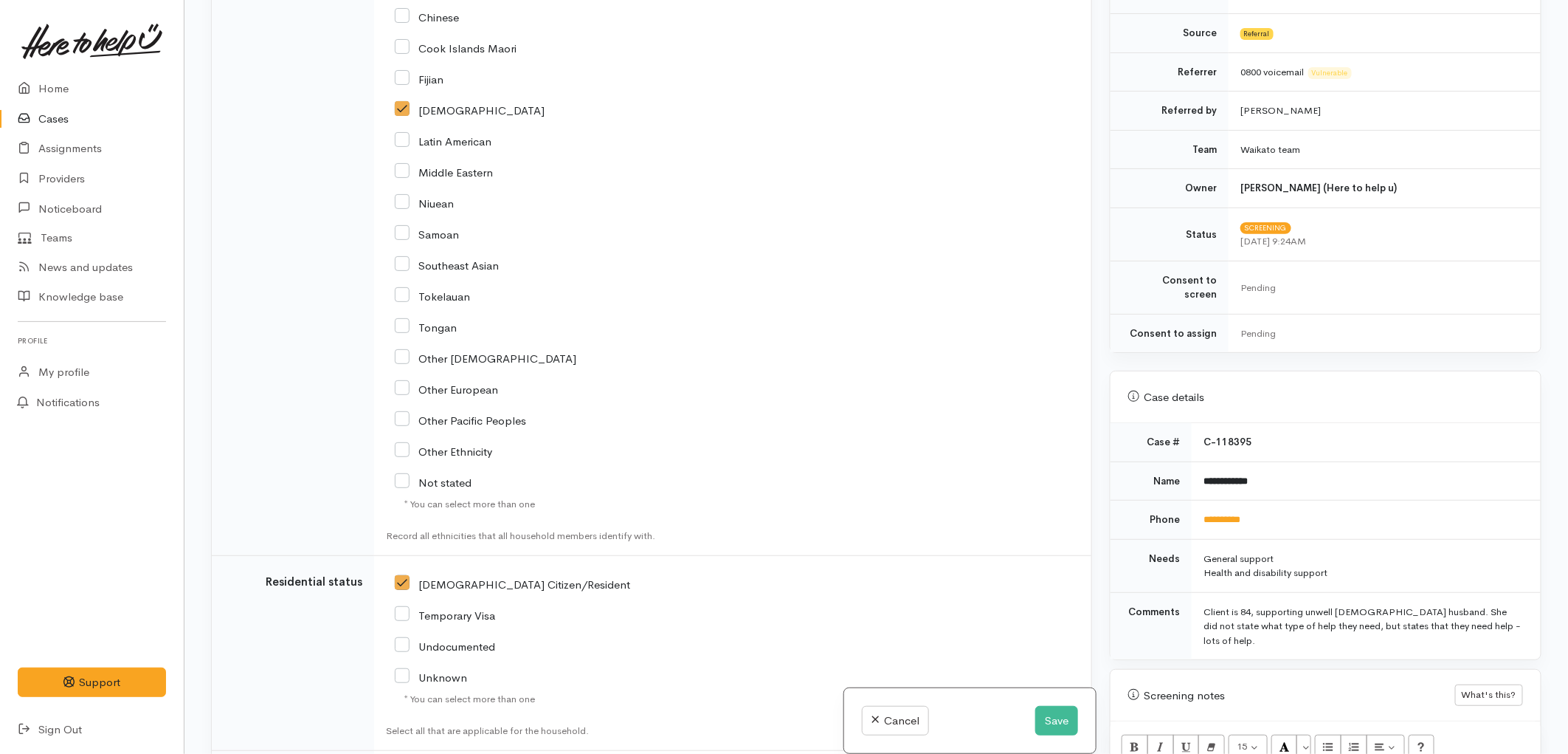
scroll to position [2476, 0]
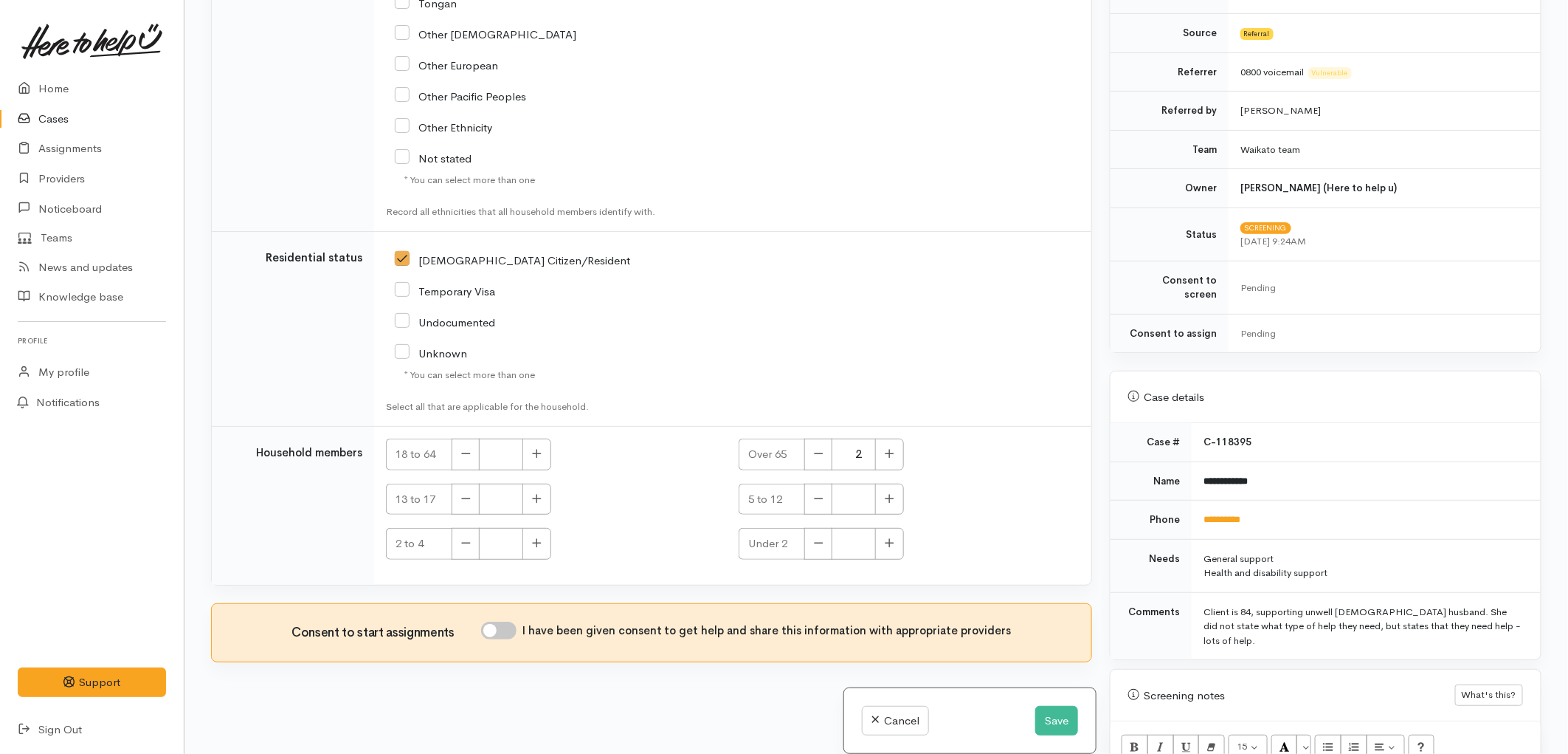
click at [502, 628] on input "I have been given consent to get help and share this information with appropria…" at bounding box center [498, 631] width 36 height 17
checkbox input "true"
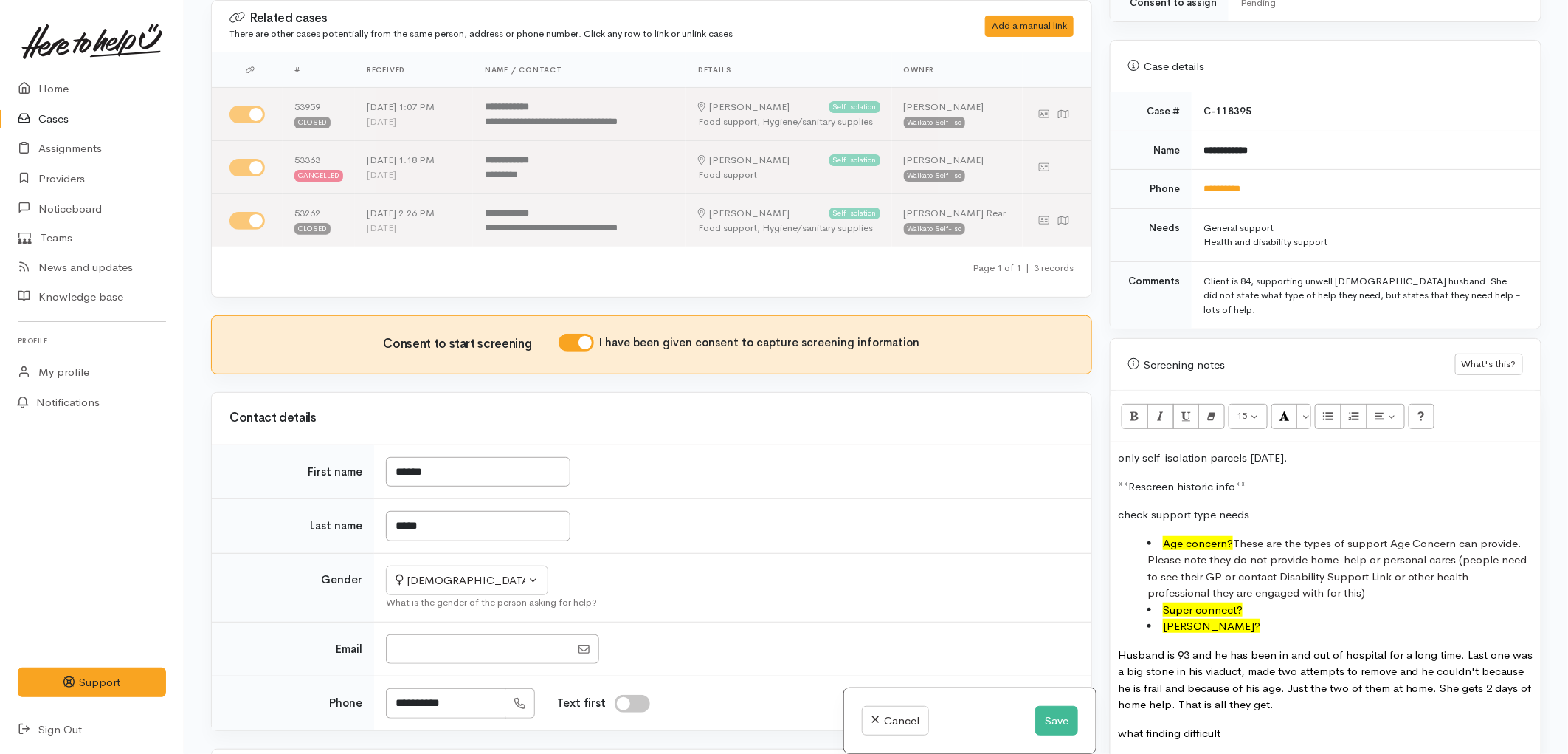
scroll to position [656, 0]
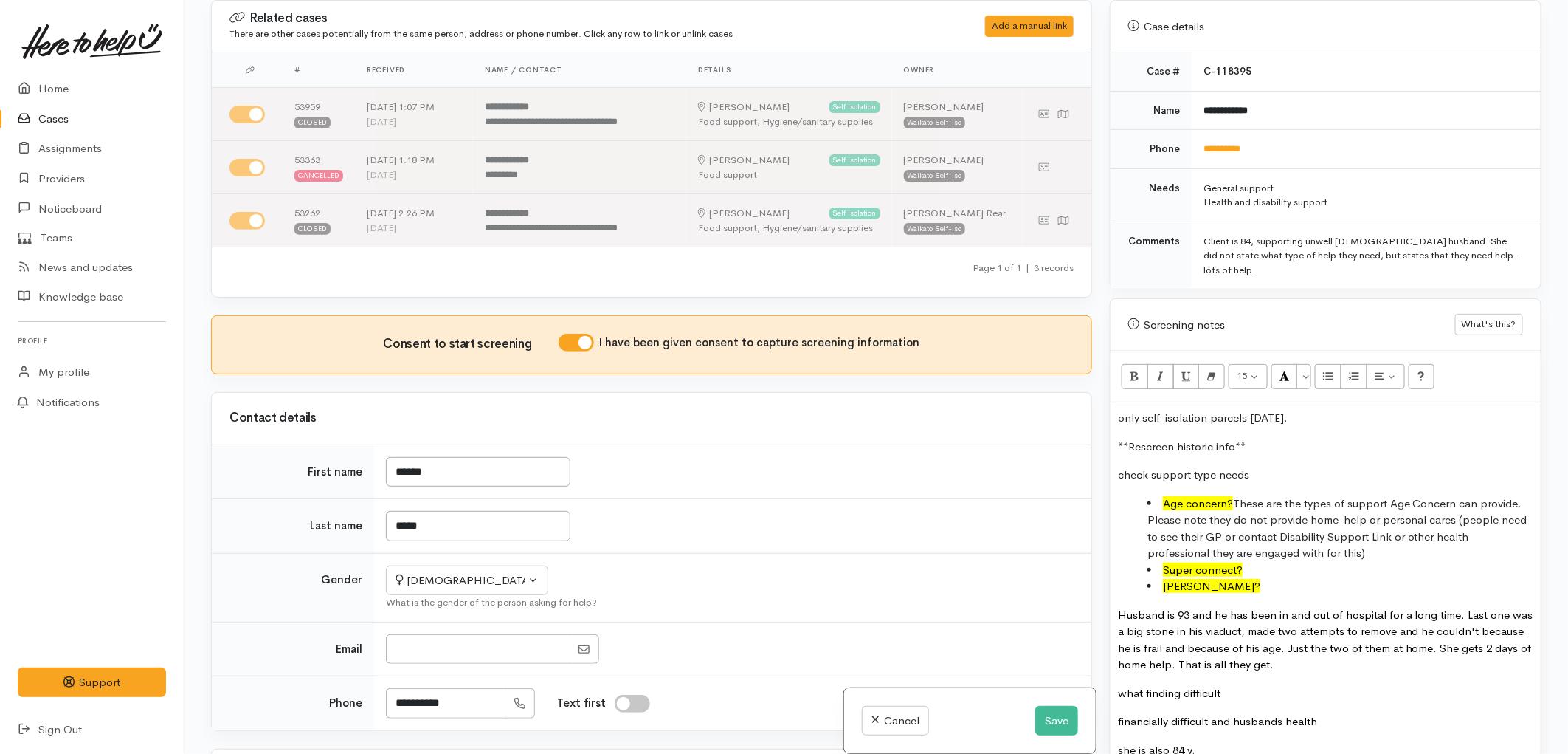
click at [1247, 438] on p "**Rescreen historic info**" at bounding box center [1325, 447] width 415 height 17
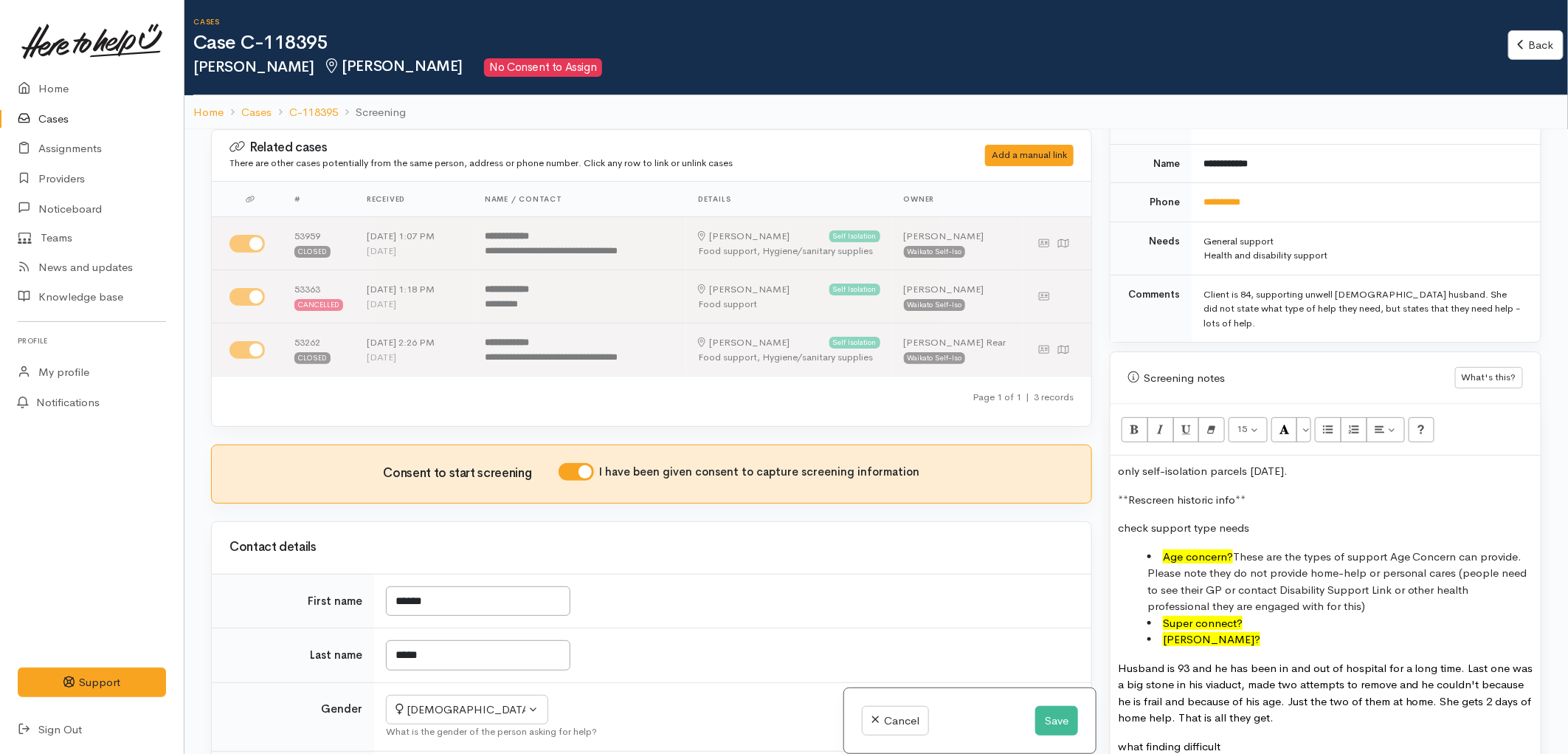
scroll to position [984, 0]
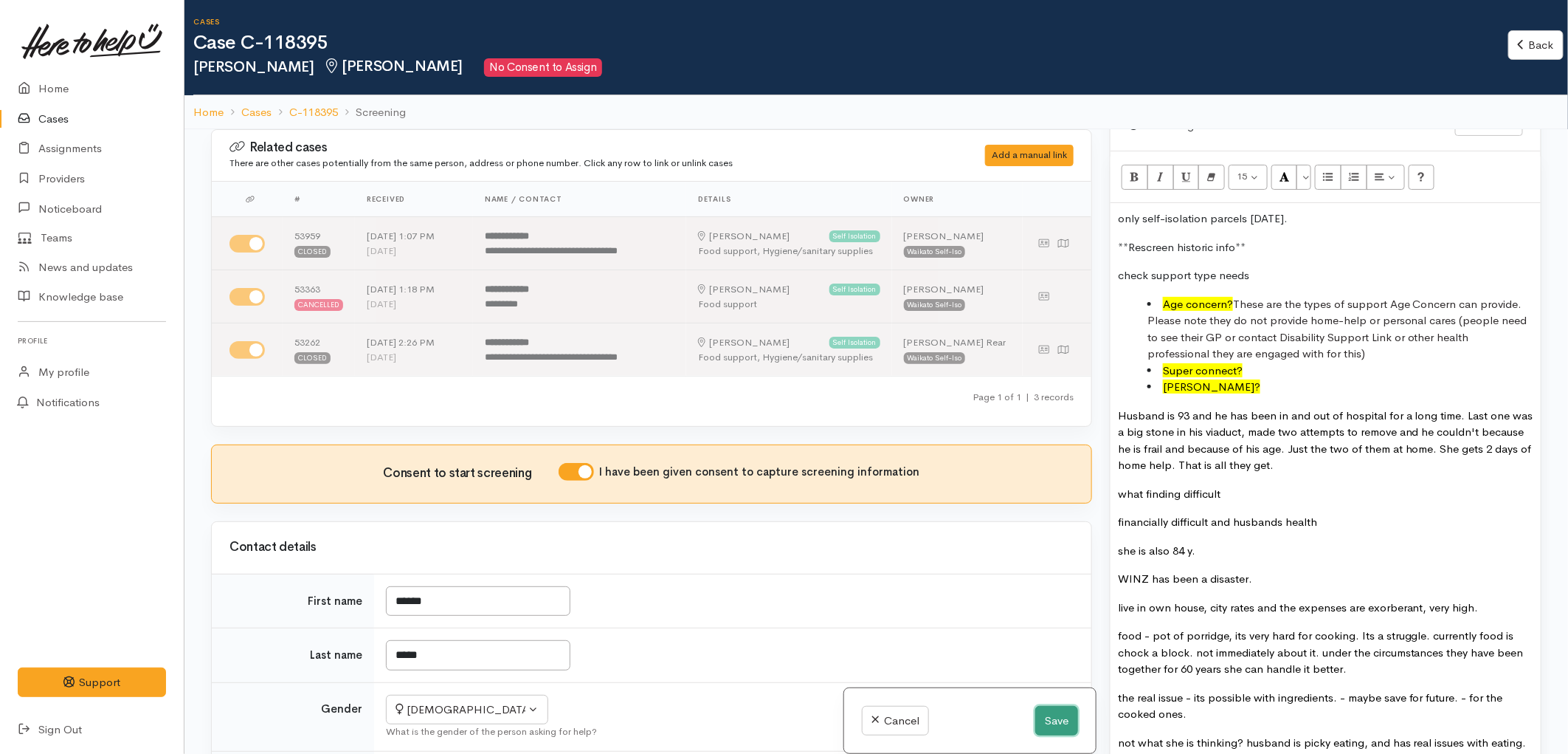
click at [1066, 720] on button "Save" at bounding box center [1056, 720] width 43 height 30
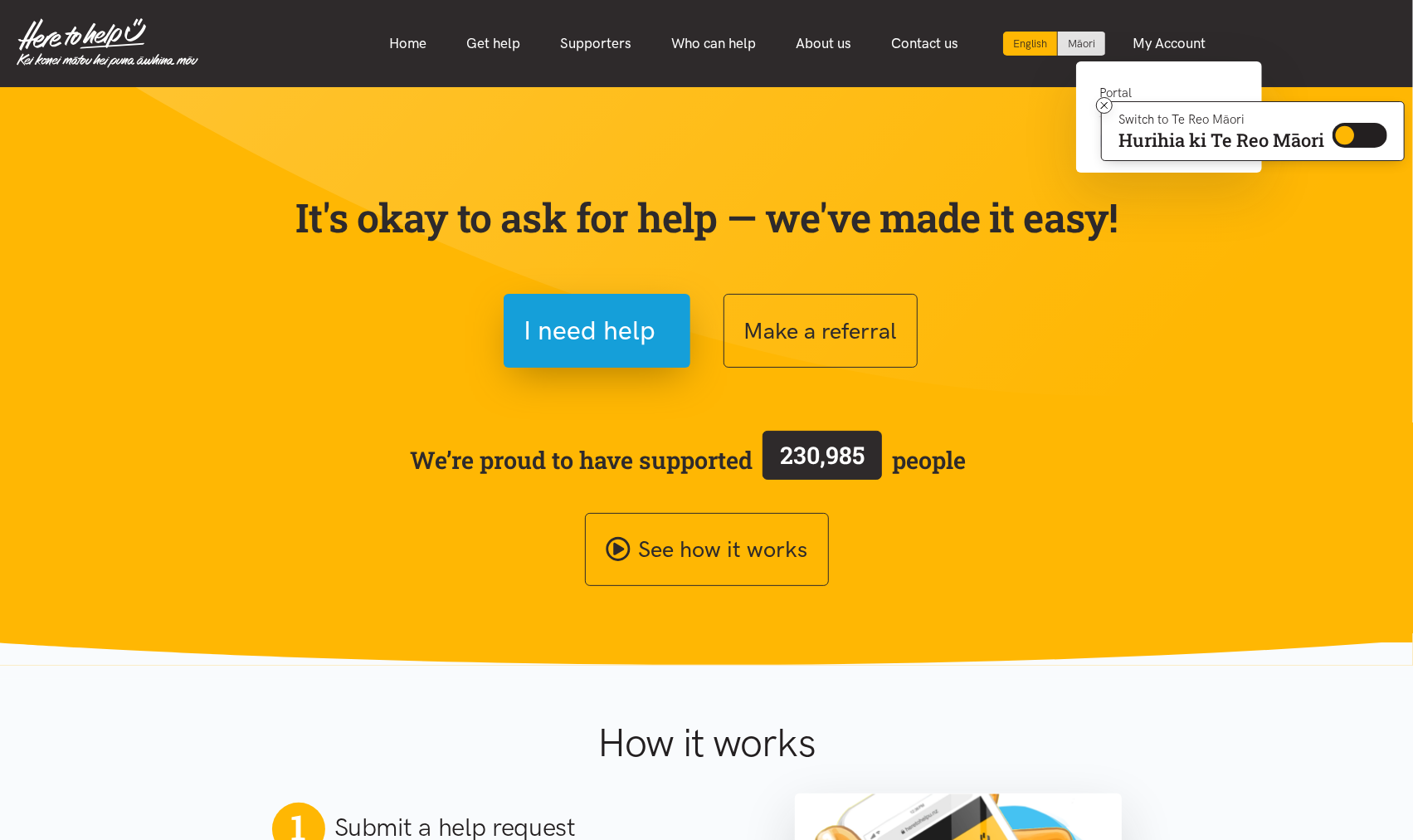
drag, startPoint x: 1129, startPoint y: 89, endPoint x: 1062, endPoint y: 96, distance: 67.4
click at [1129, 89] on link "Portal" at bounding box center [1170, 100] width 140 height 34
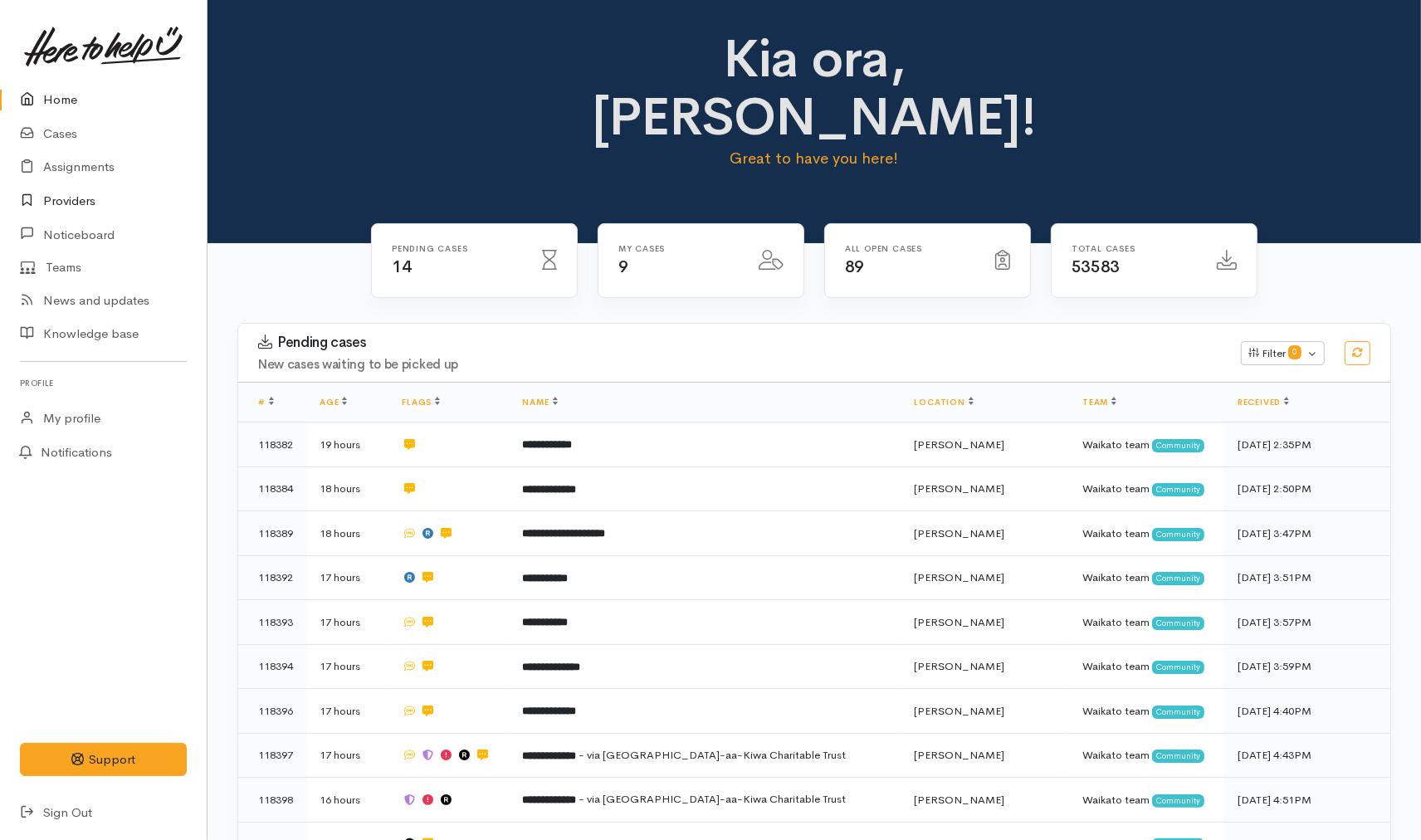
click at [111, 201] on link "Providers" at bounding box center [103, 200] width 206 height 34
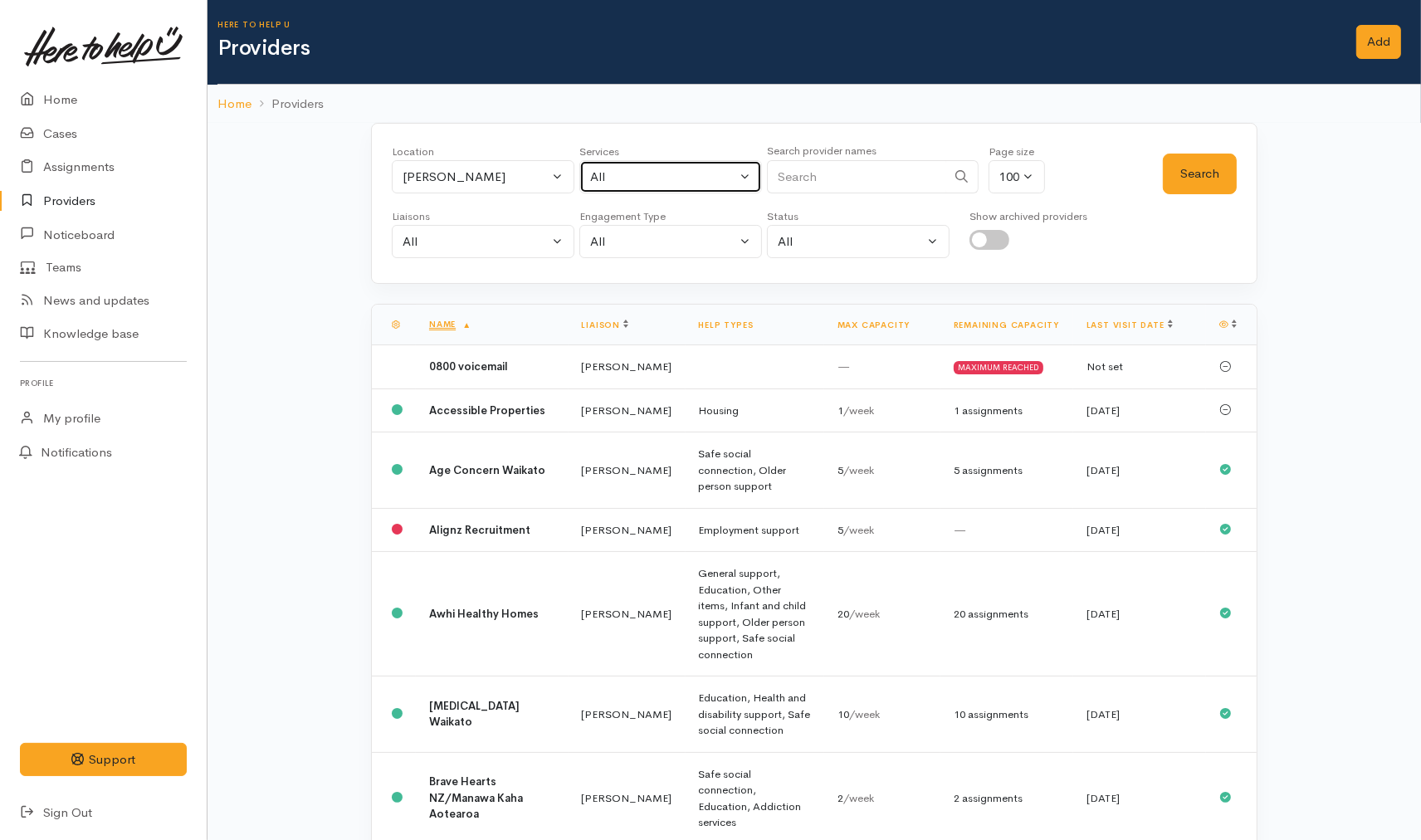
click at [675, 168] on div "All" at bounding box center [662, 177] width 146 height 20
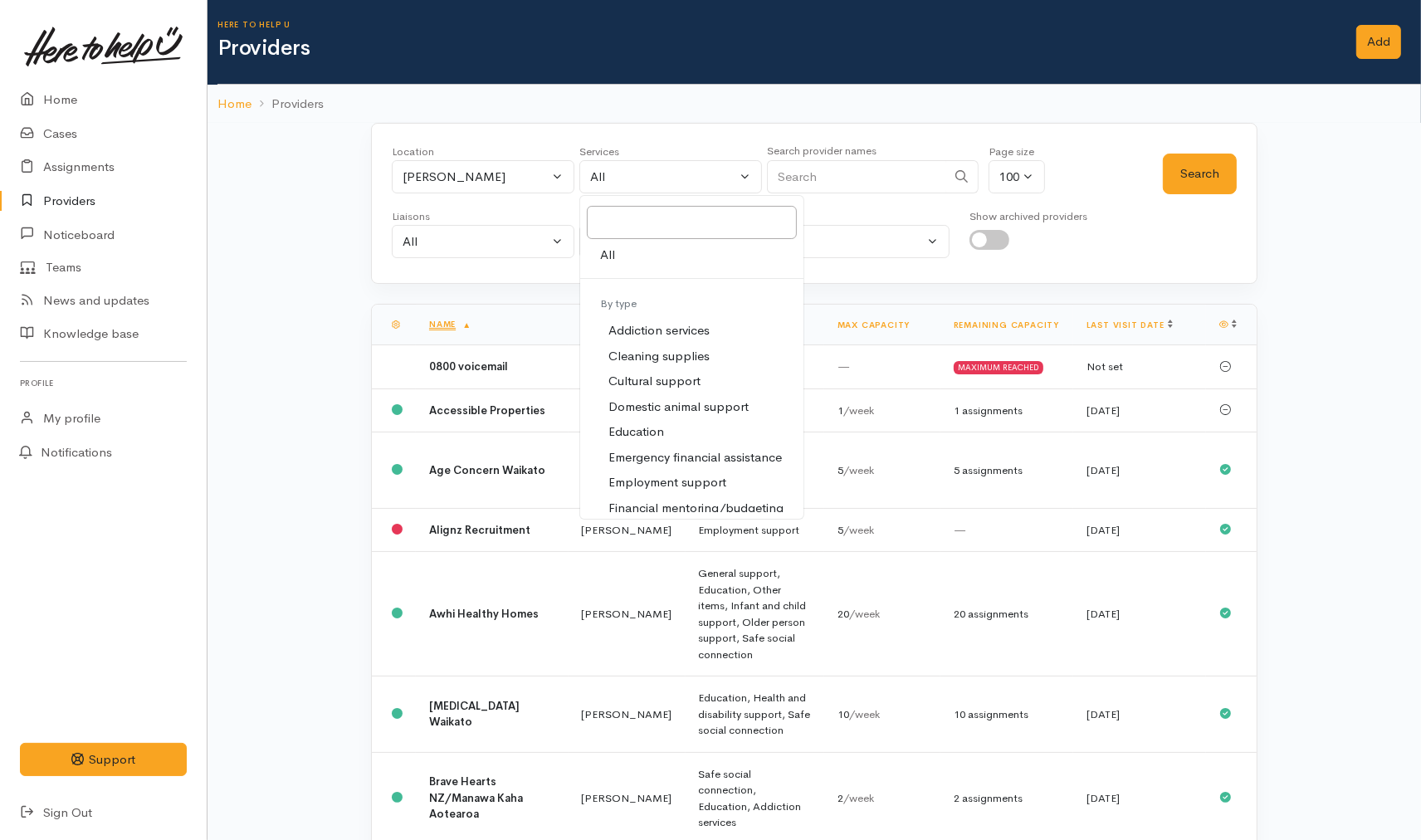
click at [674, 127] on div "Location All Tauranga Eastern Bay of Plenty - other Kawerau Ōhope Ōpōtiki Whaka…" at bounding box center [814, 203] width 886 height 161
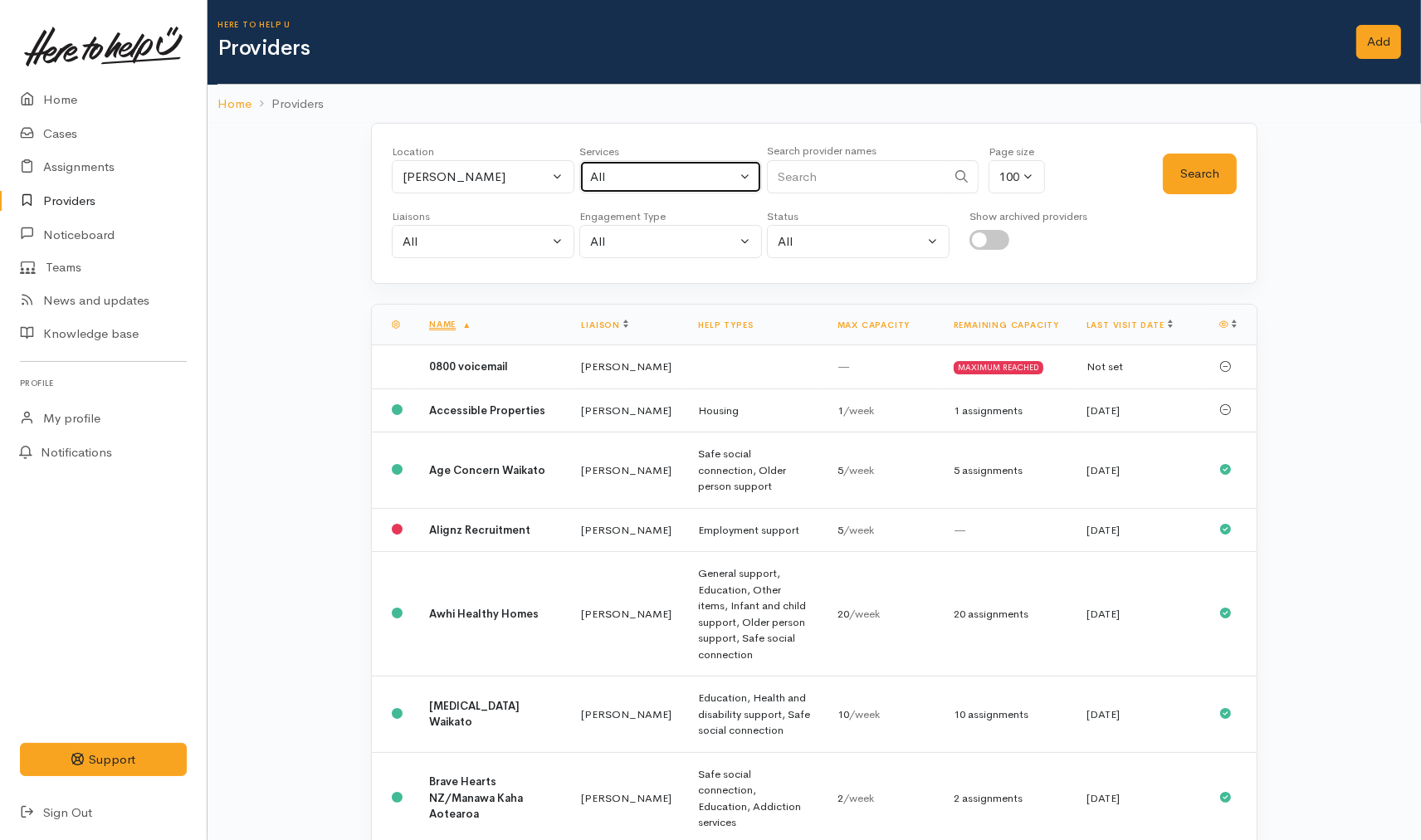
click at [670, 186] on div "All" at bounding box center [662, 177] width 146 height 20
type input "food"
click at [661, 291] on span "Food support" at bounding box center [646, 286] width 77 height 20
select select "3"
click at [1226, 169] on button "Search" at bounding box center [1200, 174] width 74 height 41
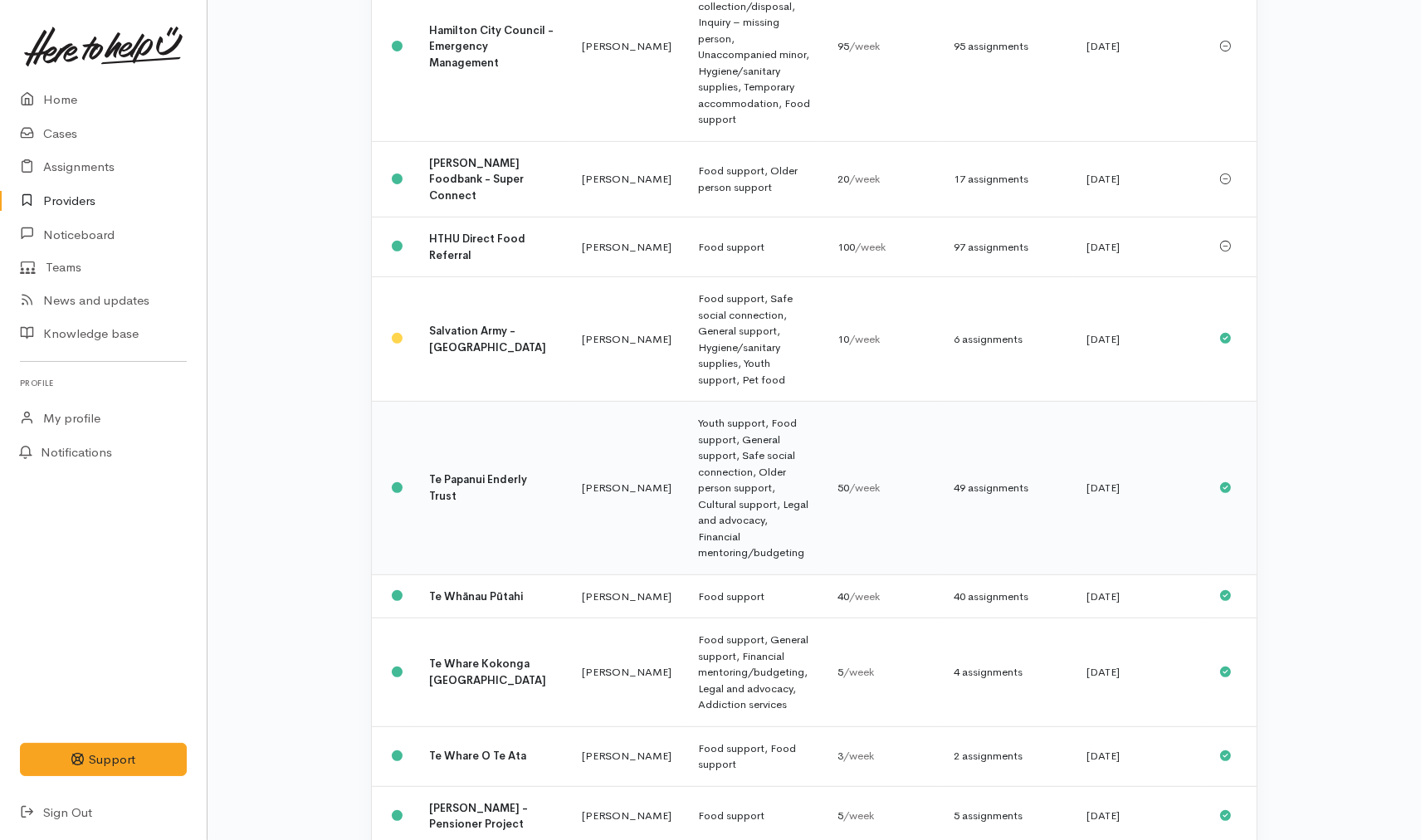
scroll to position [596, 0]
click at [519, 783] on td "[PERSON_NAME] - Pensioner Project" at bounding box center [492, 813] width 153 height 60
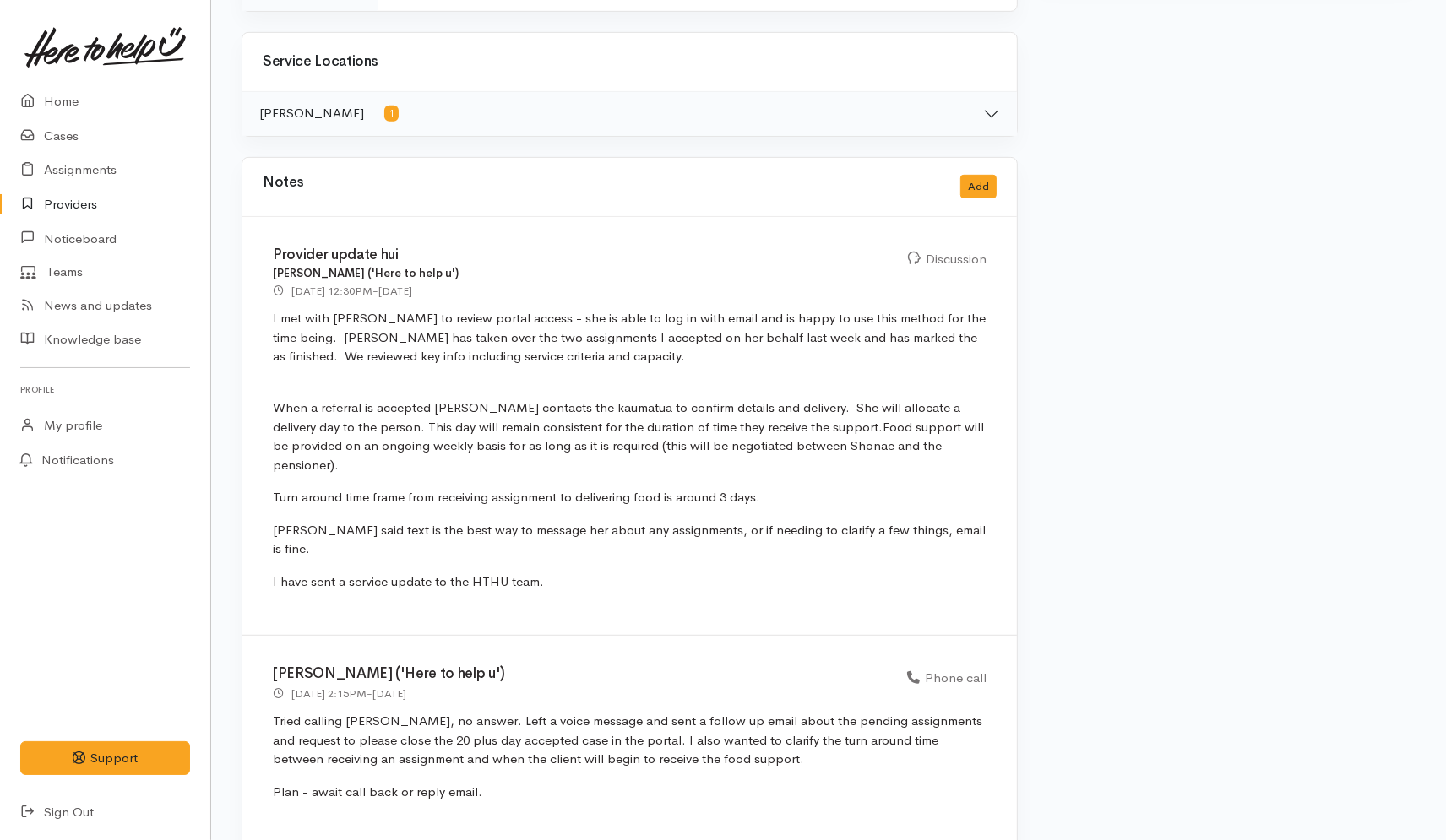
scroll to position [845, 0]
click at [94, 140] on link "Cases" at bounding box center [104, 136] width 210 height 35
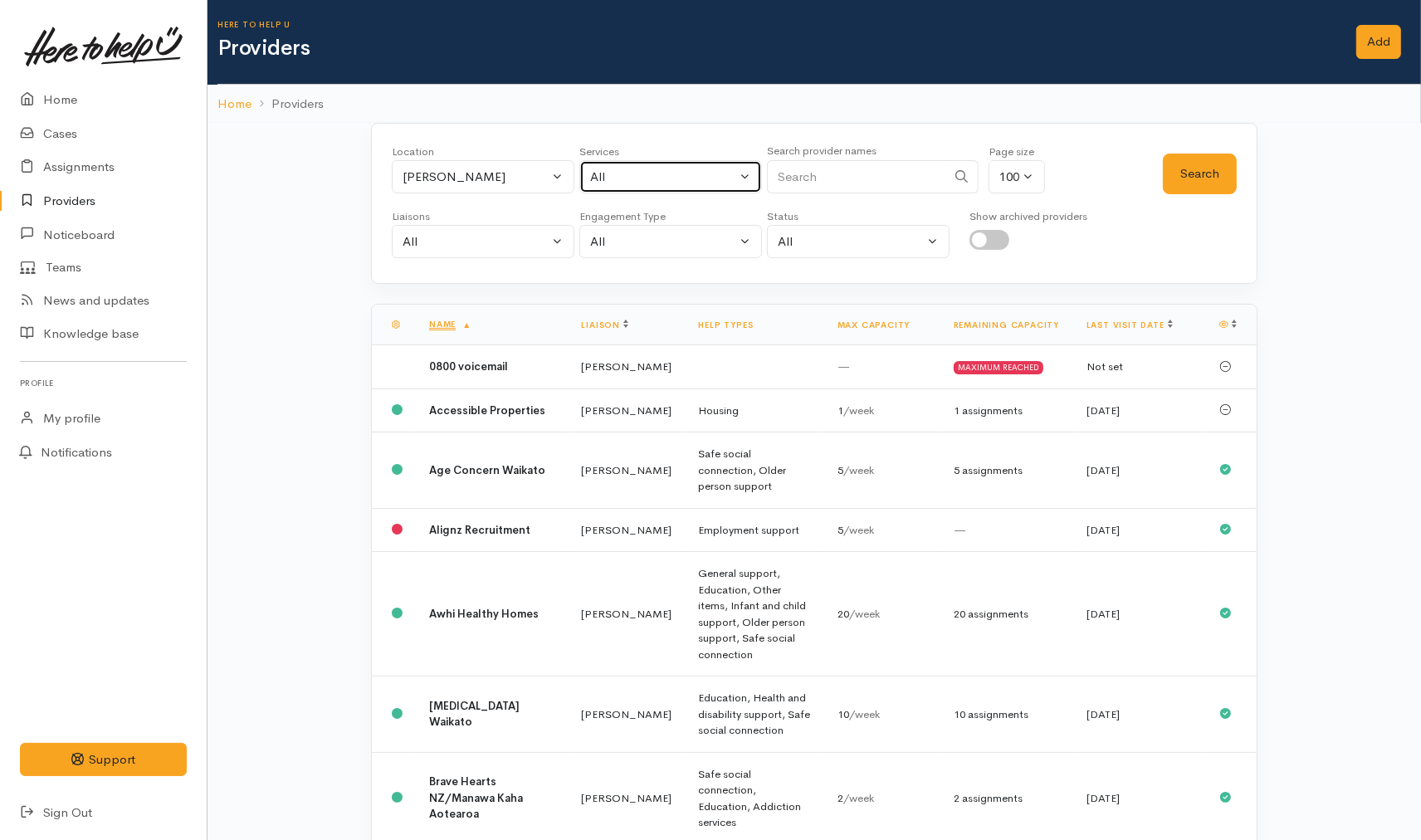
click at [637, 180] on div "All" at bounding box center [662, 177] width 146 height 20
type input "food"
click at [684, 280] on link "Food support" at bounding box center [670, 285] width 181 height 25
select select "3"
click at [1216, 180] on button "Search" at bounding box center [1200, 174] width 74 height 41
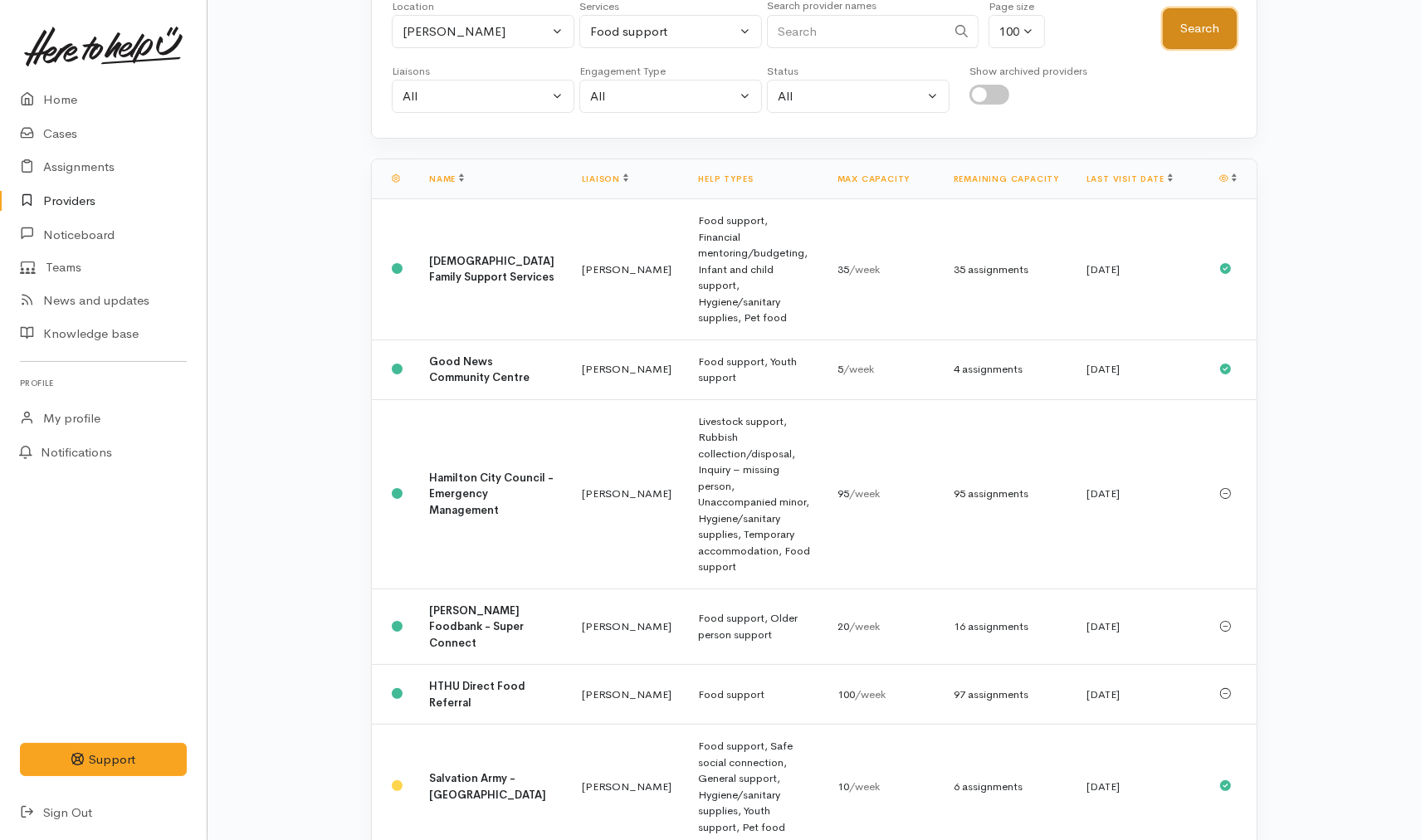
scroll to position [134, 0]
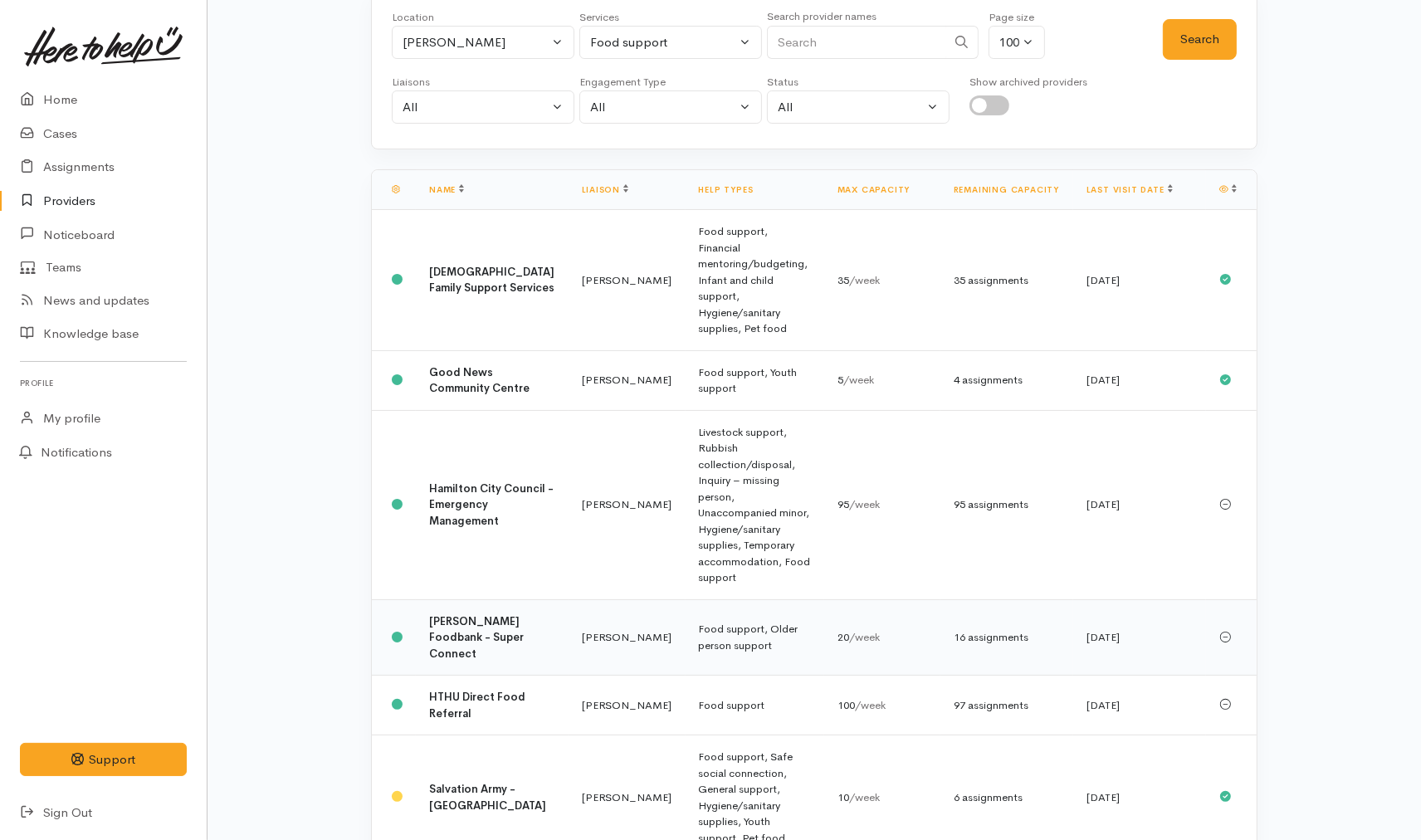
click at [598, 599] on td "Heather Moore" at bounding box center [627, 638] width 117 height 76
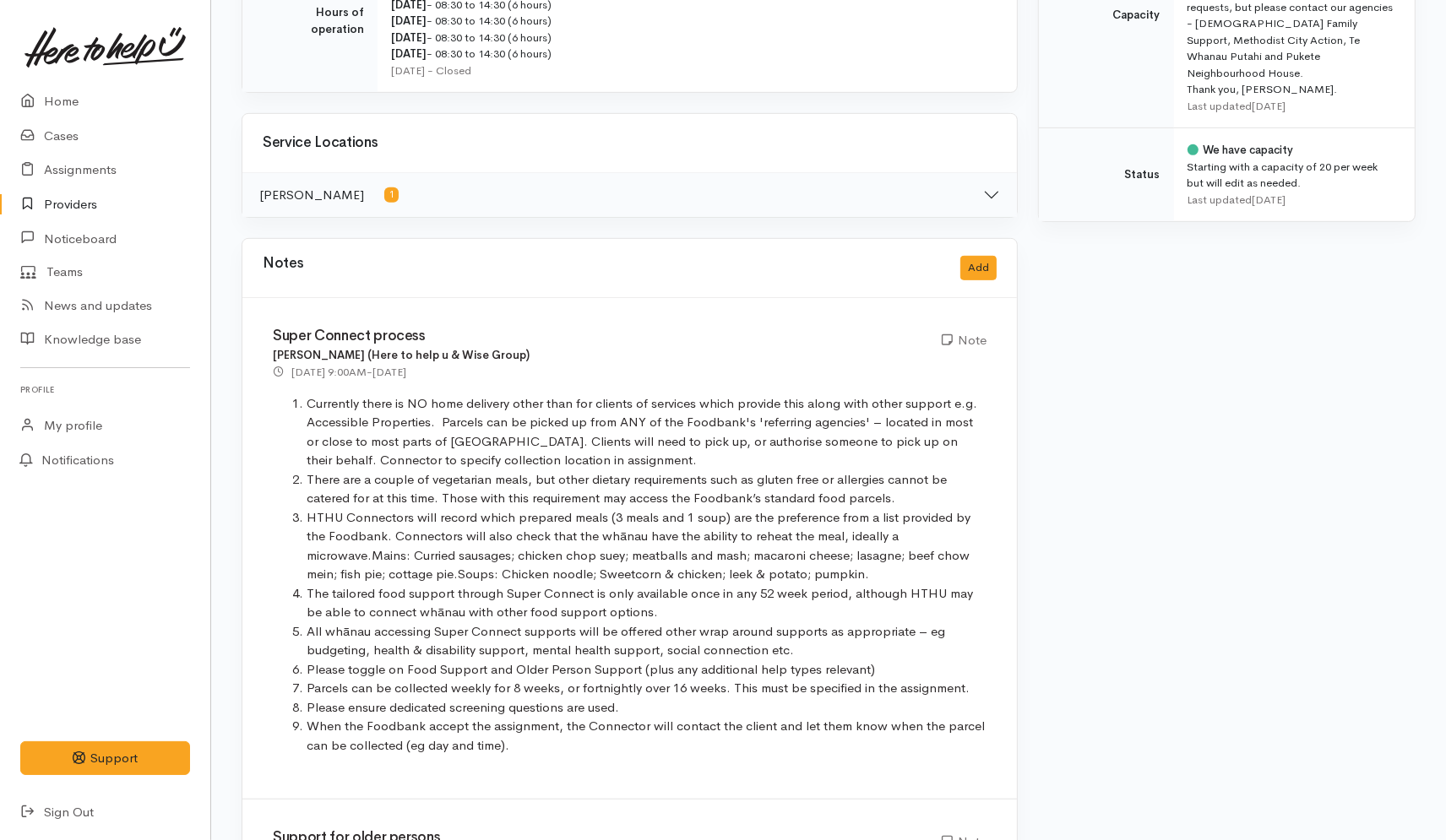
scroll to position [845, 0]
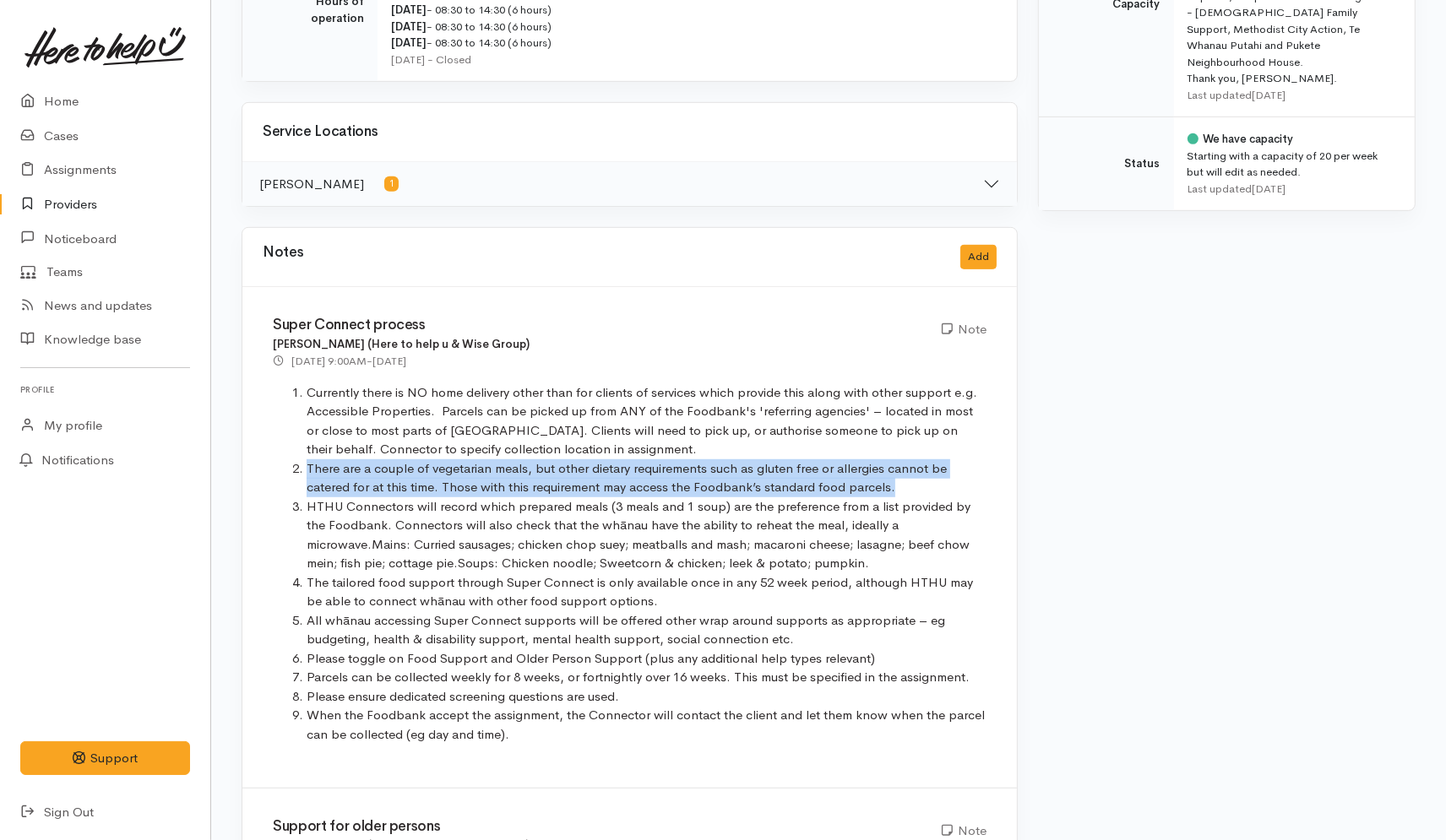
drag, startPoint x: 904, startPoint y: 473, endPoint x: 275, endPoint y: 455, distance: 629.3
click at [275, 455] on ol "Currently there is NO home delivery other than for clients of services which pr…" at bounding box center [629, 563] width 714 height 361
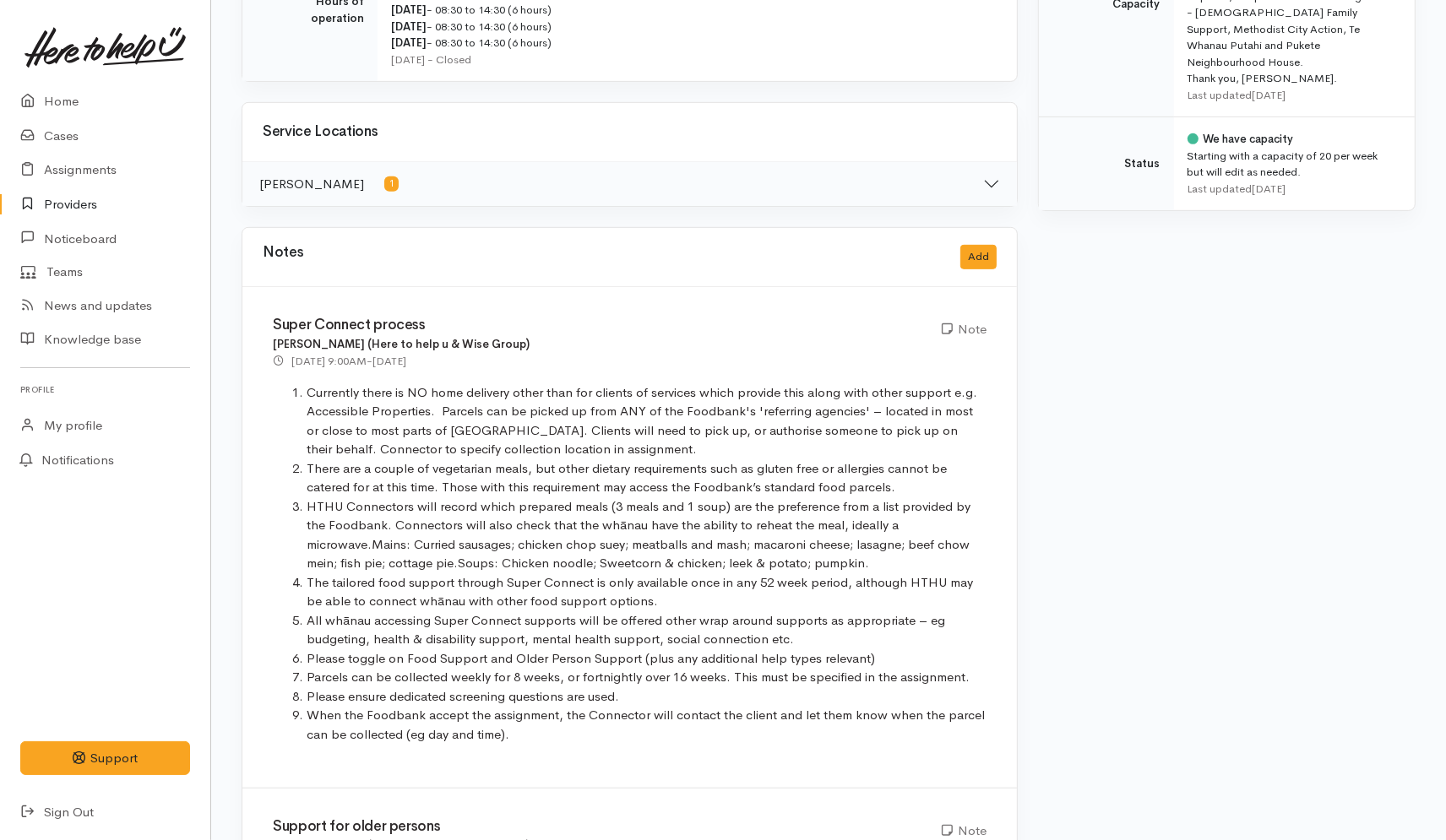
click at [626, 395] on li "Currently there is NO home delivery other than for clients of services which pr…" at bounding box center [646, 421] width 680 height 76
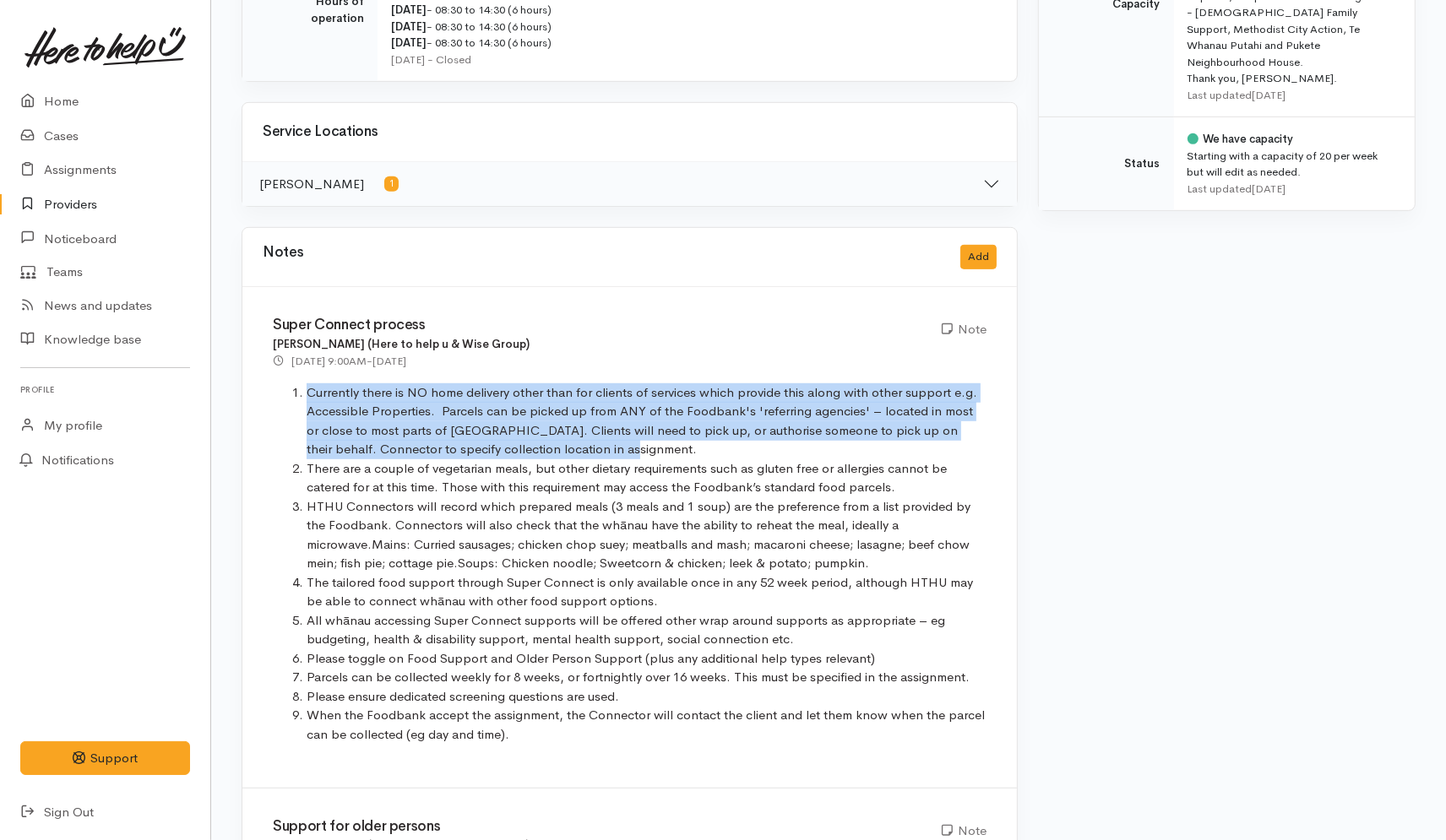
drag, startPoint x: 628, startPoint y: 440, endPoint x: 285, endPoint y: 375, distance: 349.1
click at [285, 383] on ol "Currently there is NO home delivery other than for clients of services which pr…" at bounding box center [629, 563] width 714 height 361
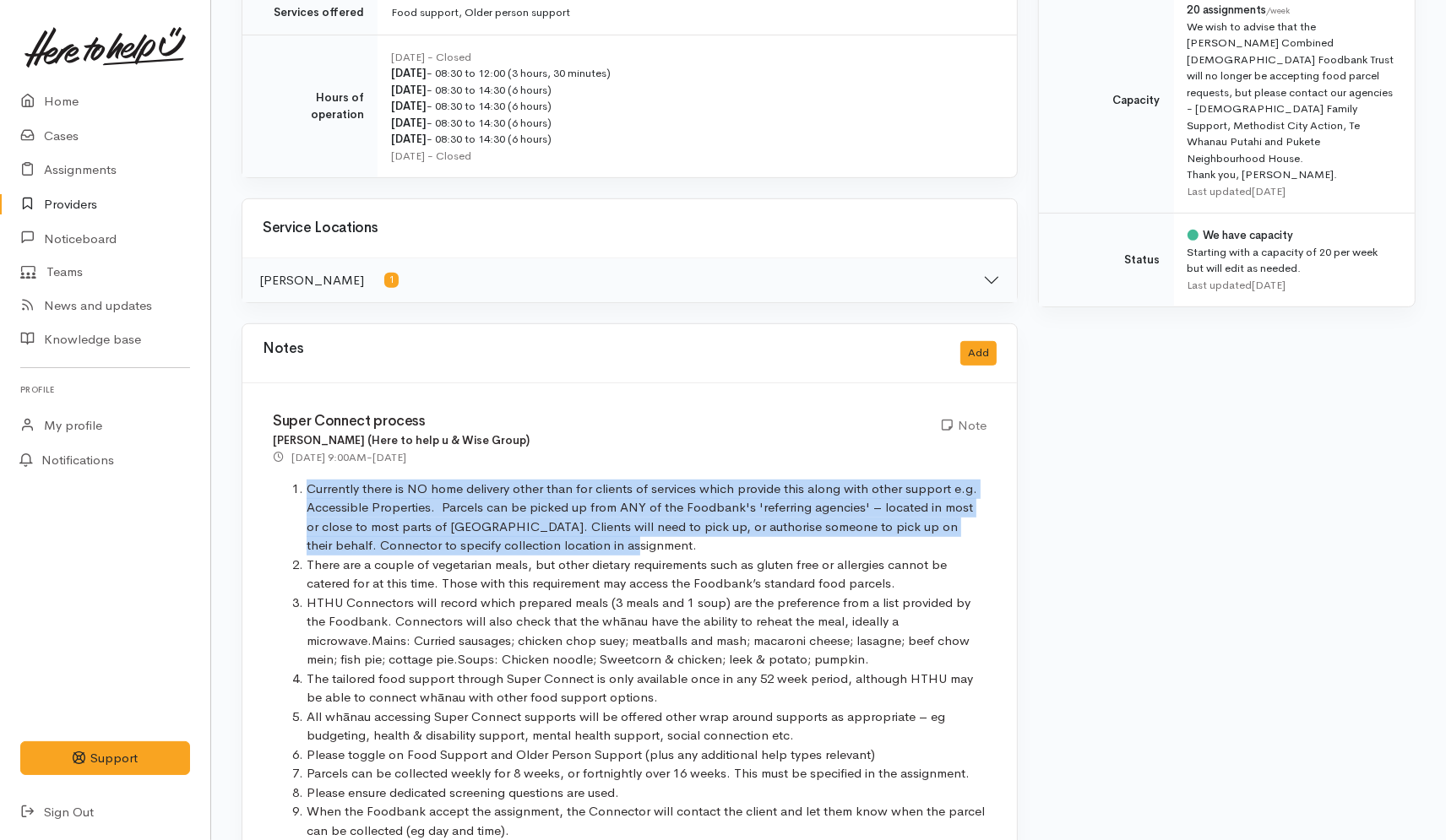
scroll to position [750, 0]
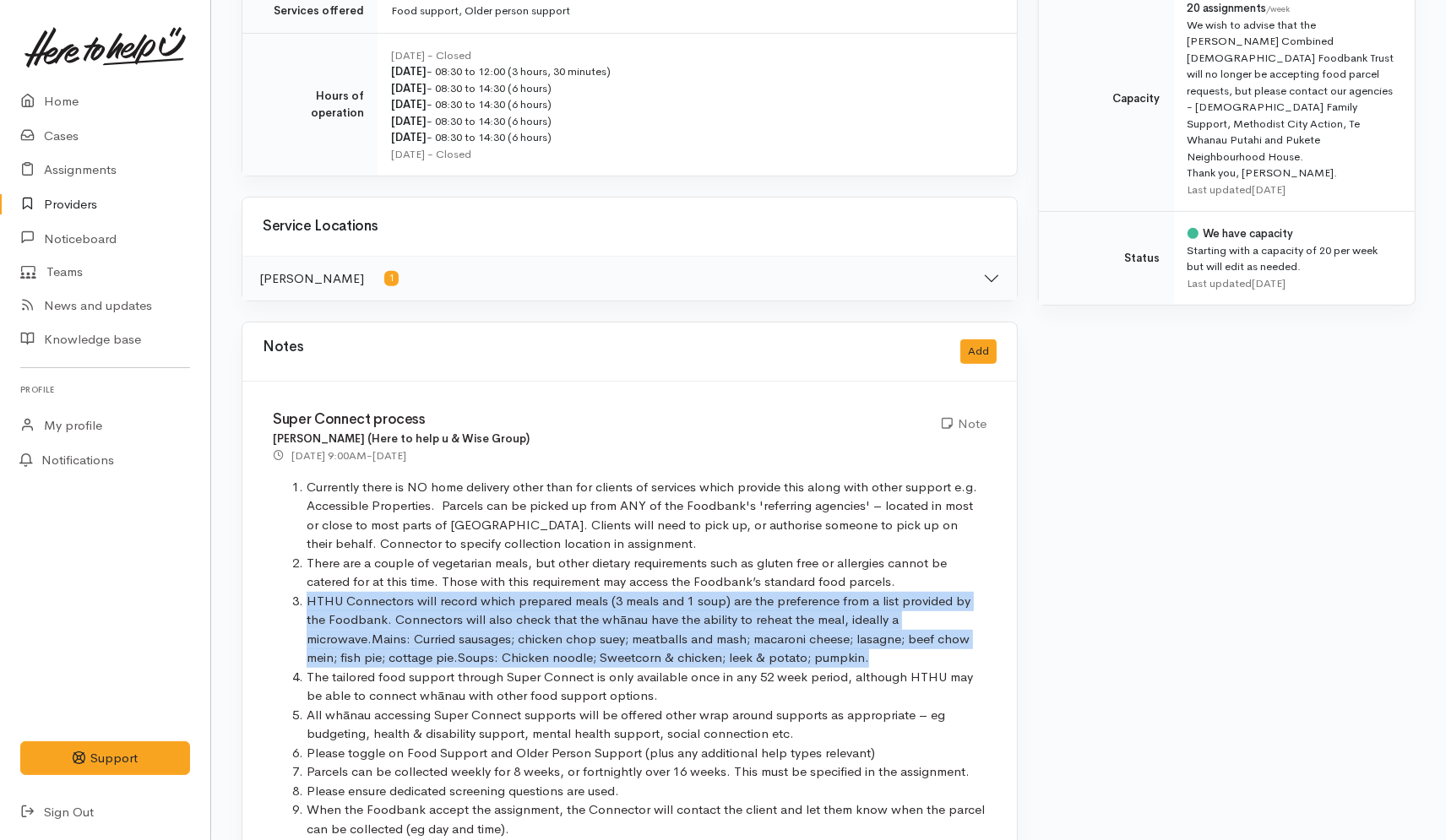
drag, startPoint x: 305, startPoint y: 581, endPoint x: 948, endPoint y: 642, distance: 645.9
click at [948, 642] on li "HTHU Connectors will record which prepared meals (3 meals and 1 soup) are the p…" at bounding box center [646, 630] width 680 height 76
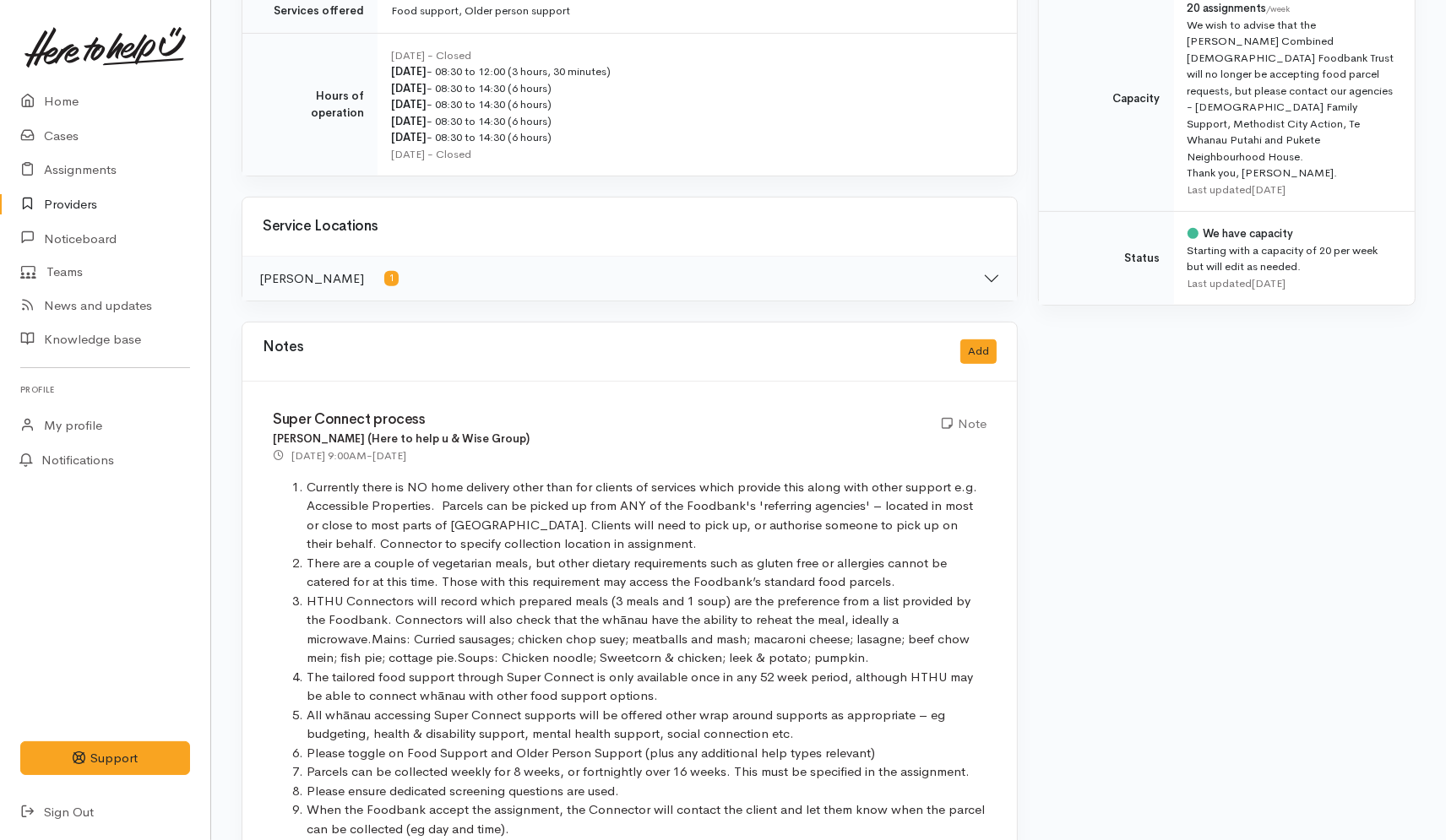
click at [576, 456] on div "Super Connect process Heather Moore (Here to help u & Wise Group) 17 Sep 2025 9…" at bounding box center [630, 633] width 774 height 502
drag, startPoint x: 940, startPoint y: 602, endPoint x: 978, endPoint y: 600, distance: 38.1
click at [978, 600] on li "HTHU Connectors will record which prepared meals (3 meals and 1 soup) are the p…" at bounding box center [646, 630] width 680 height 76
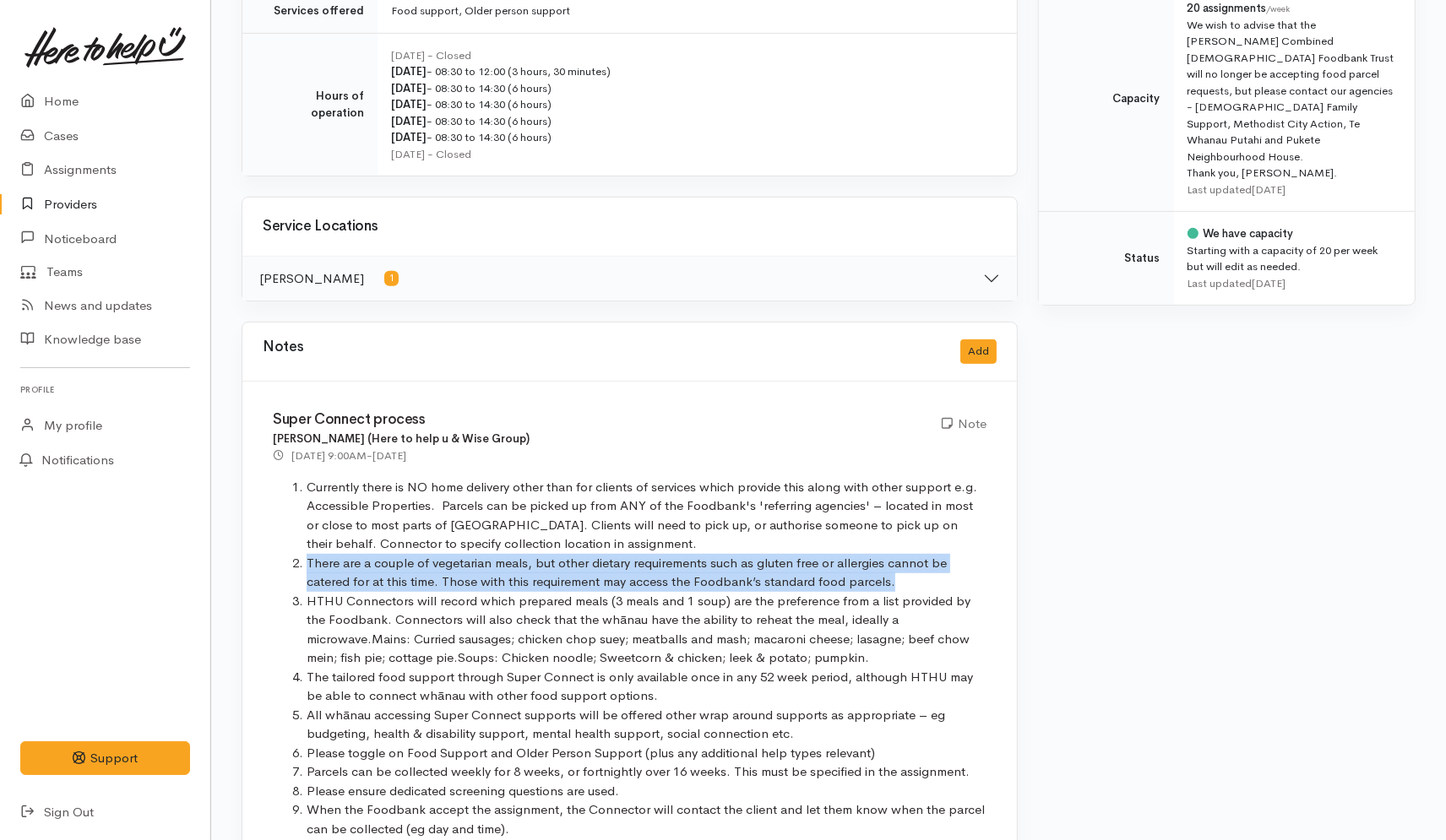
drag, startPoint x: 308, startPoint y: 544, endPoint x: 892, endPoint y: 566, distance: 584.4
click at [892, 566] on li "There are a couple of vegetarian meals, but other dietary requirements such as …" at bounding box center [646, 573] width 680 height 38
click at [77, 135] on link "Cases" at bounding box center [104, 136] width 210 height 35
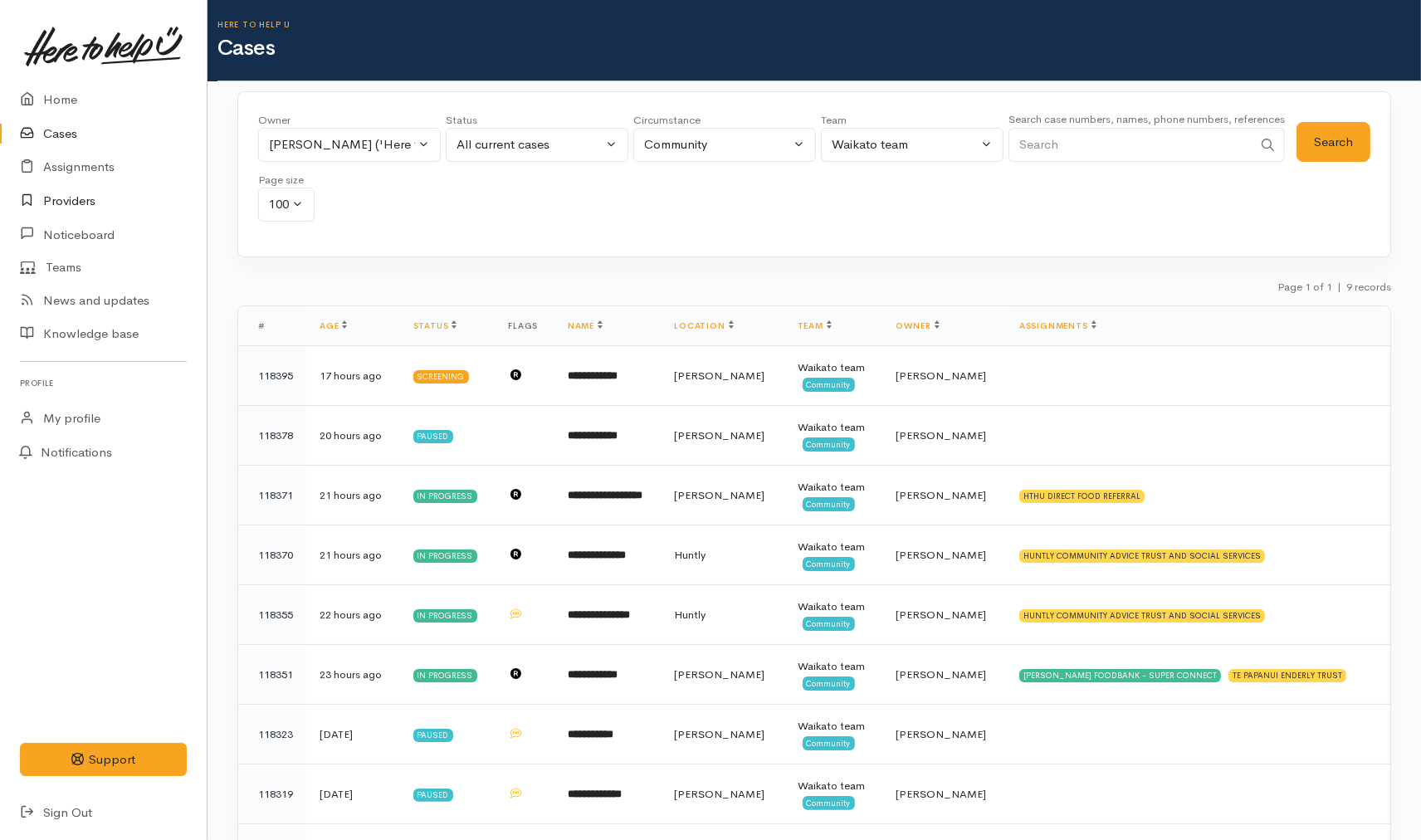
click at [69, 197] on link "Providers" at bounding box center [103, 200] width 206 height 34
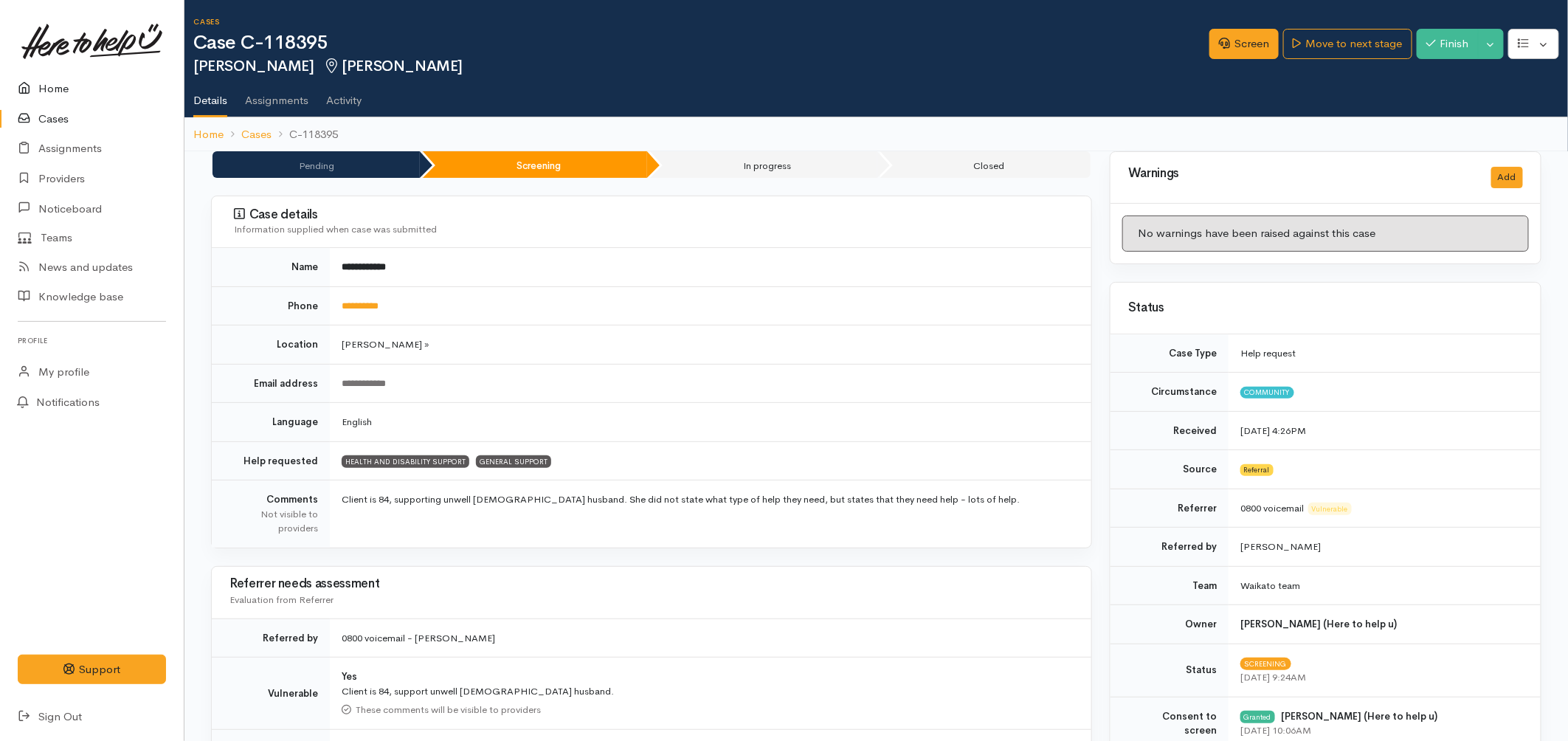
click at [61, 84] on link "Home" at bounding box center [91, 89] width 183 height 30
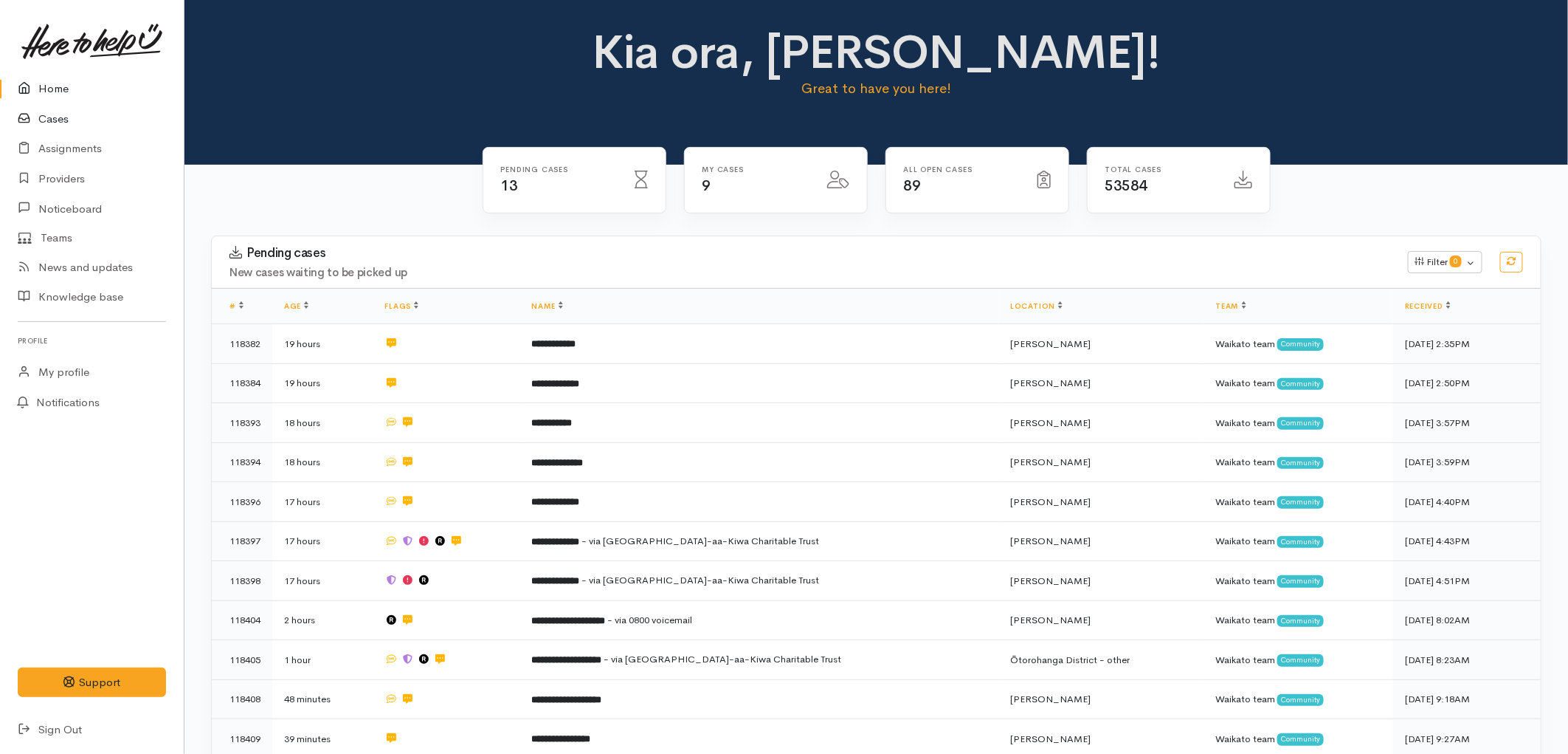
click at [65, 115] on link "Cases" at bounding box center [91, 119] width 183 height 30
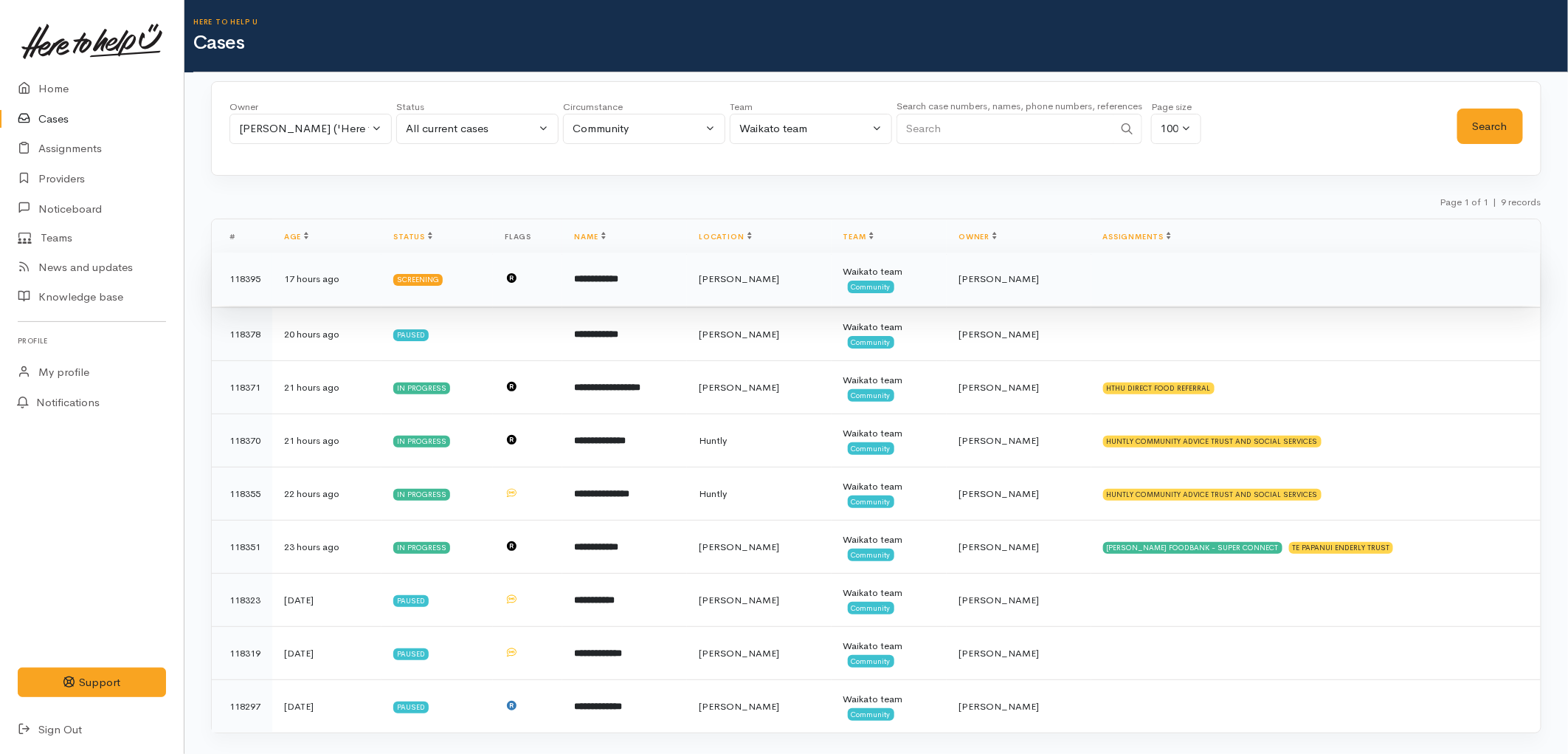
click at [779, 281] on span "[PERSON_NAME]" at bounding box center [739, 278] width 81 height 12
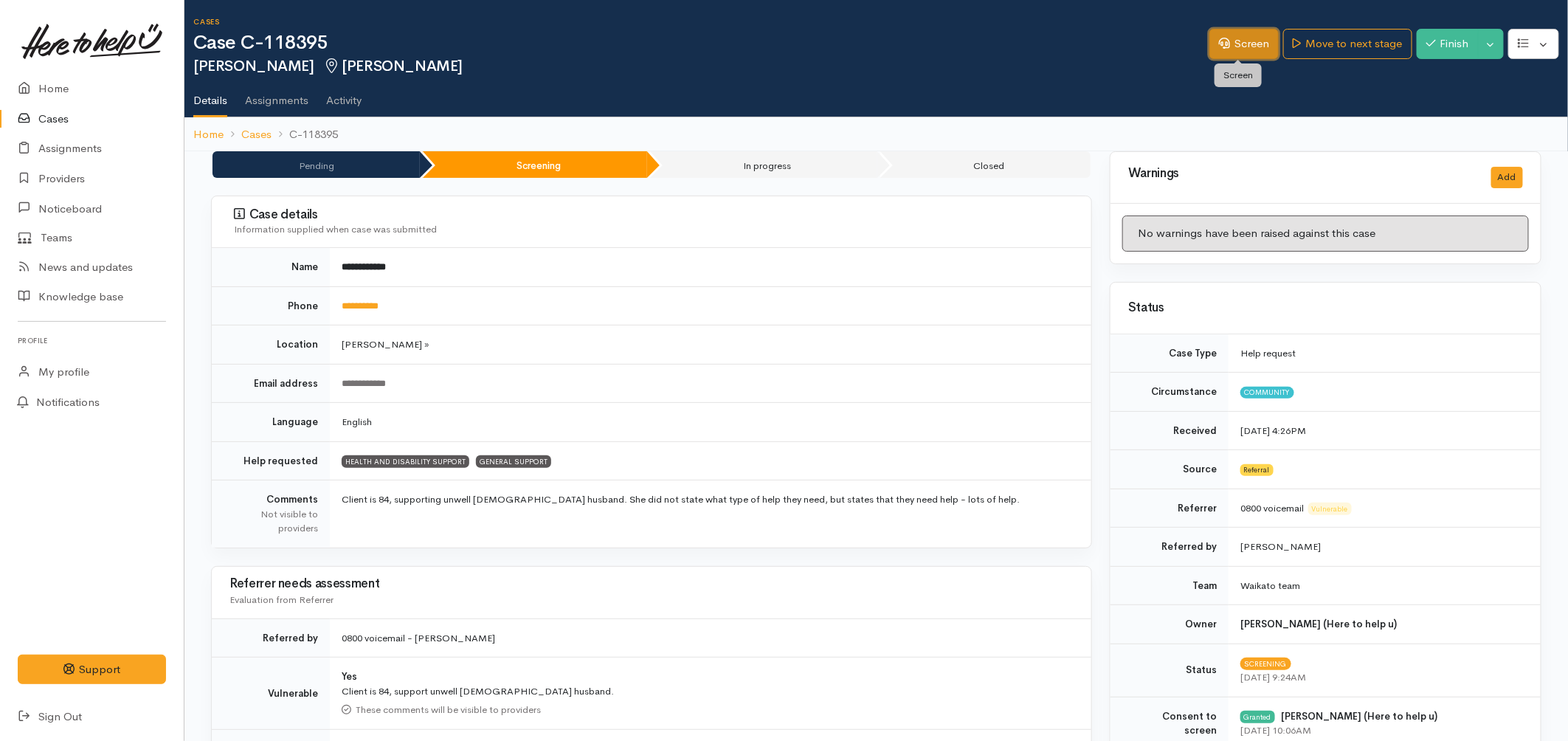
click at [1241, 31] on link "Screen" at bounding box center [1244, 43] width 70 height 30
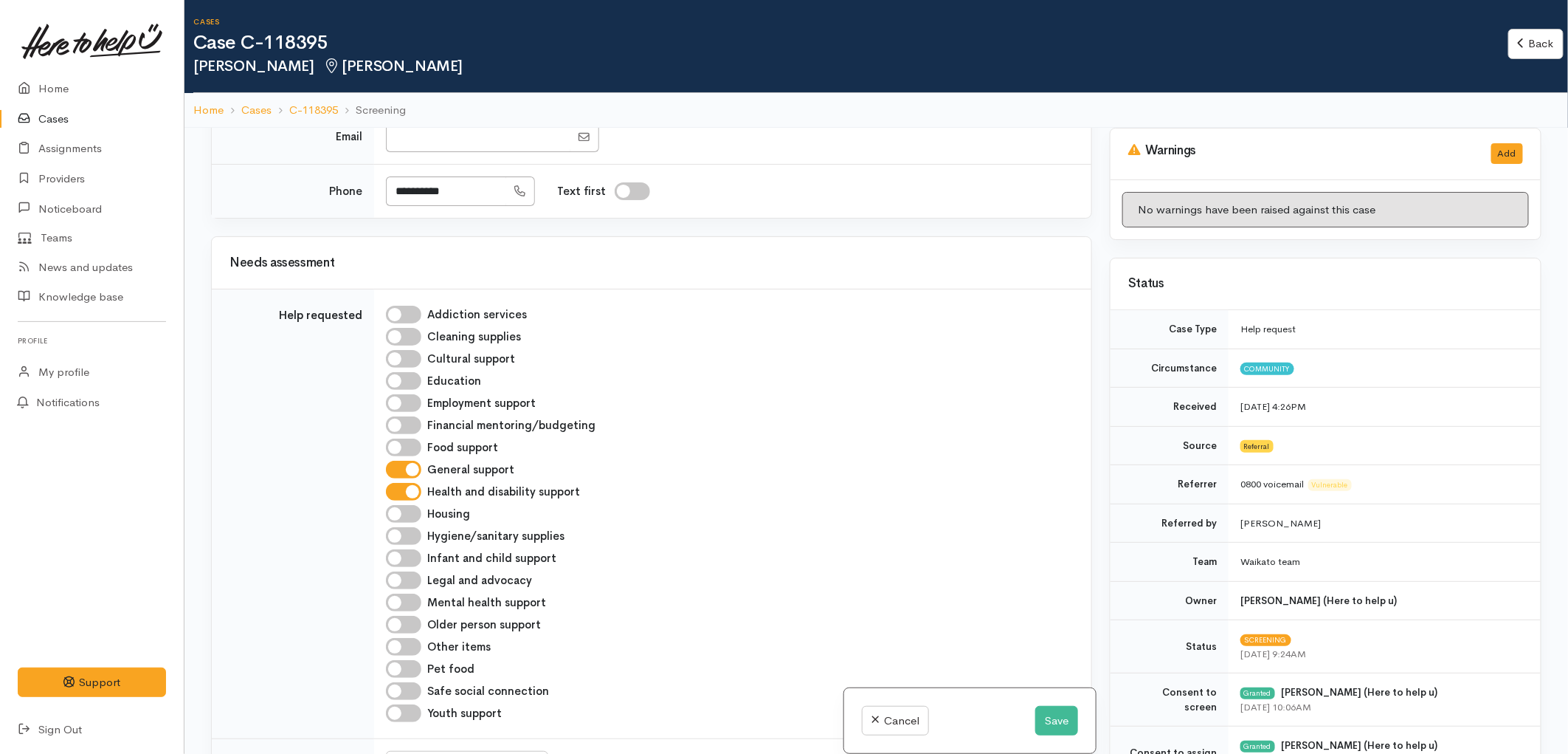
scroll to position [738, 0]
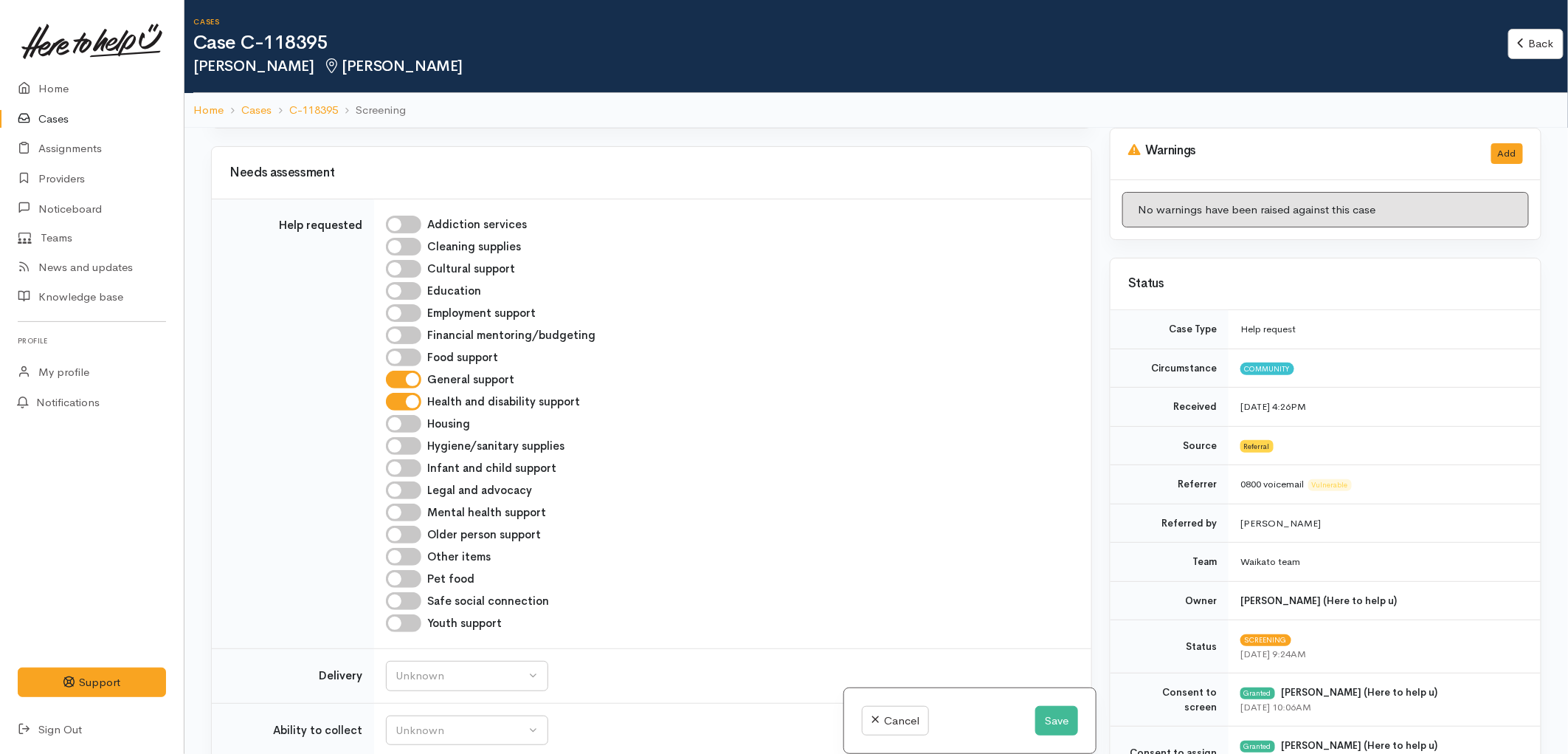
click at [403, 359] on input "Food support" at bounding box center [403, 357] width 36 height 17
checkbox input "true"
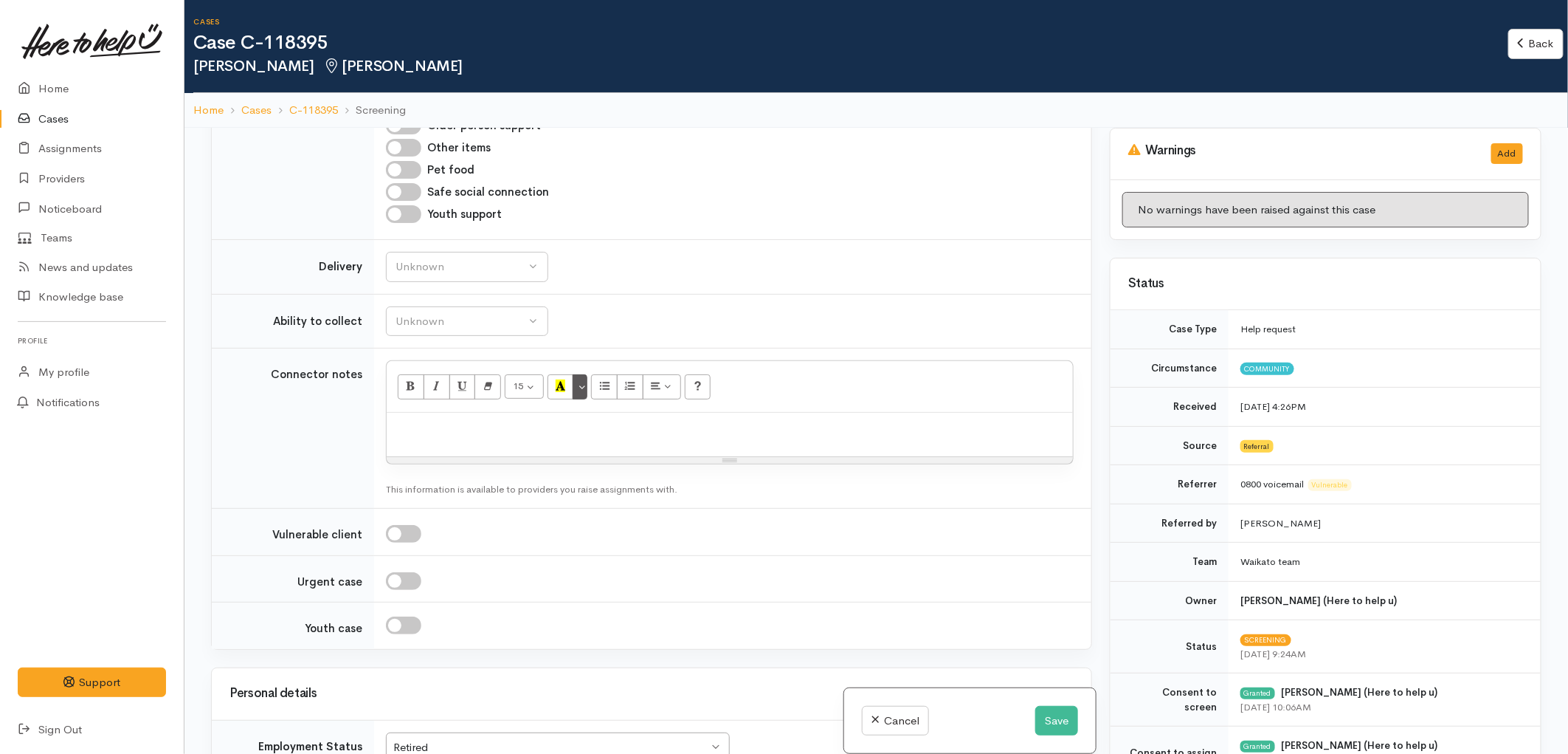
scroll to position [1148, 0]
click at [488, 276] on button "Unknown" at bounding box center [467, 266] width 163 height 30
click at [445, 403] on link "No" at bounding box center [467, 404] width 161 height 23
select select "1"
click at [469, 332] on button "Unknown" at bounding box center [467, 320] width 163 height 30
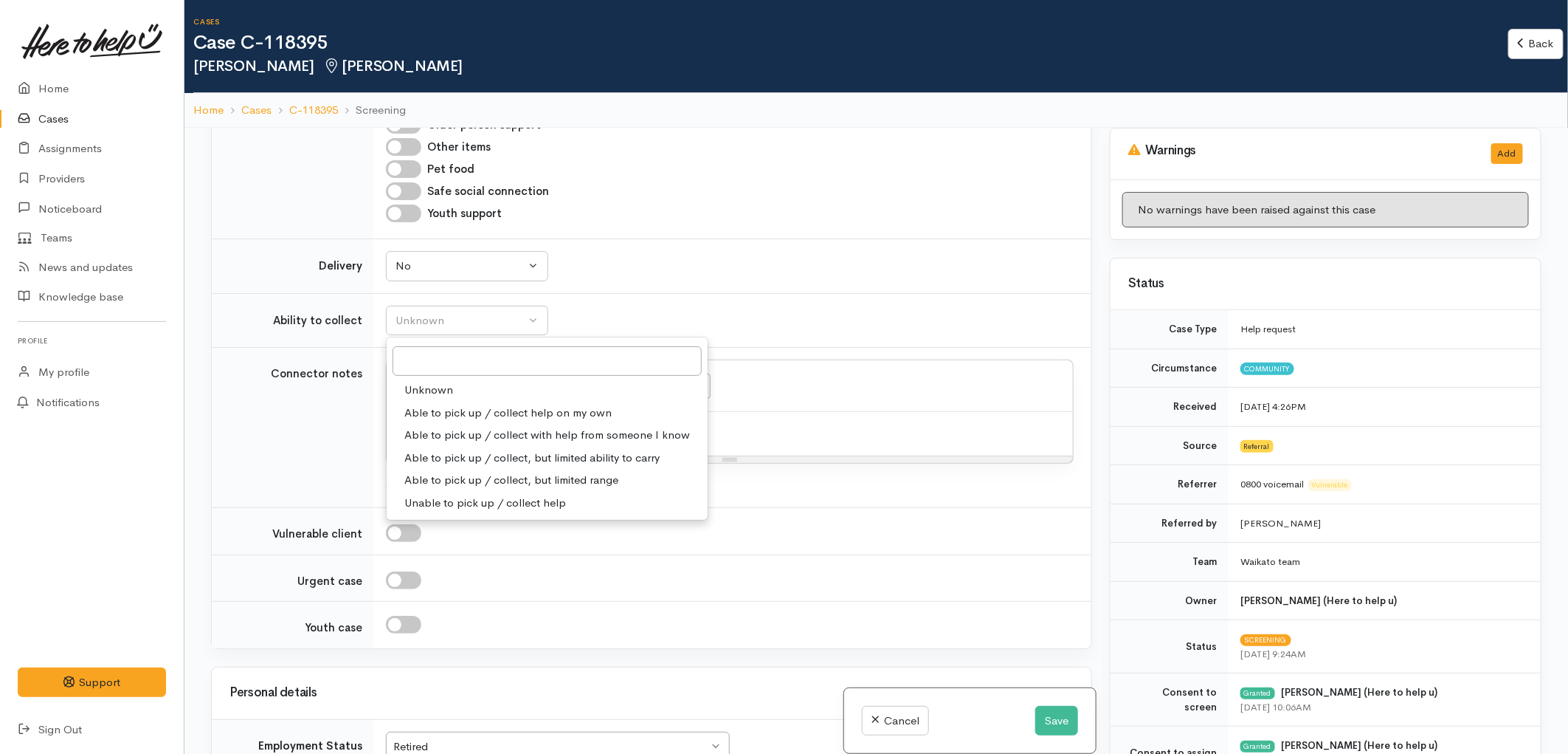
click at [478, 410] on span "Able to pick up / collect help on my own" at bounding box center [508, 413] width 207 height 17
select select "2"
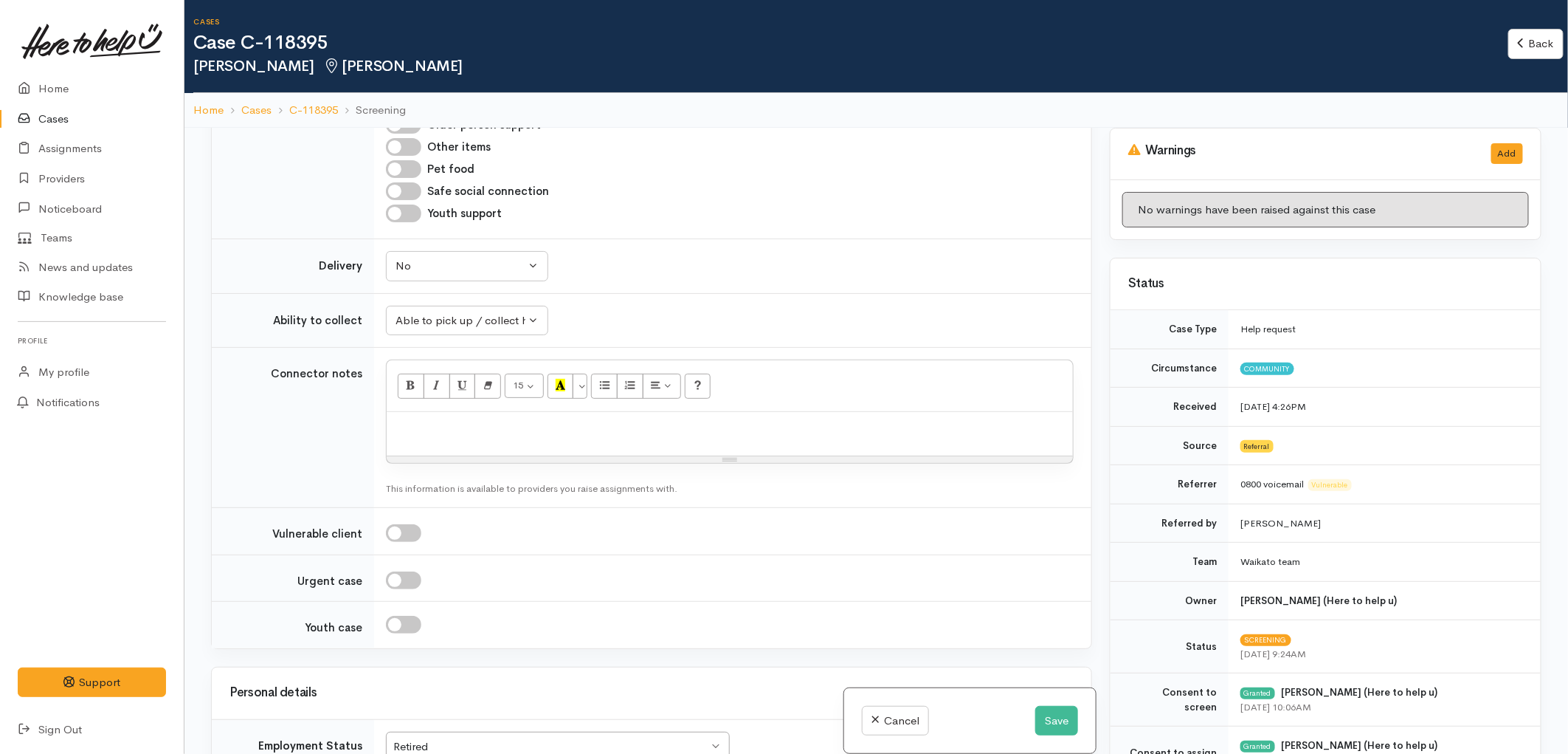
click at [681, 307] on td "Unknown Able to pick up / collect help on my own Able to pick up / collect with…" at bounding box center [732, 320] width 717 height 55
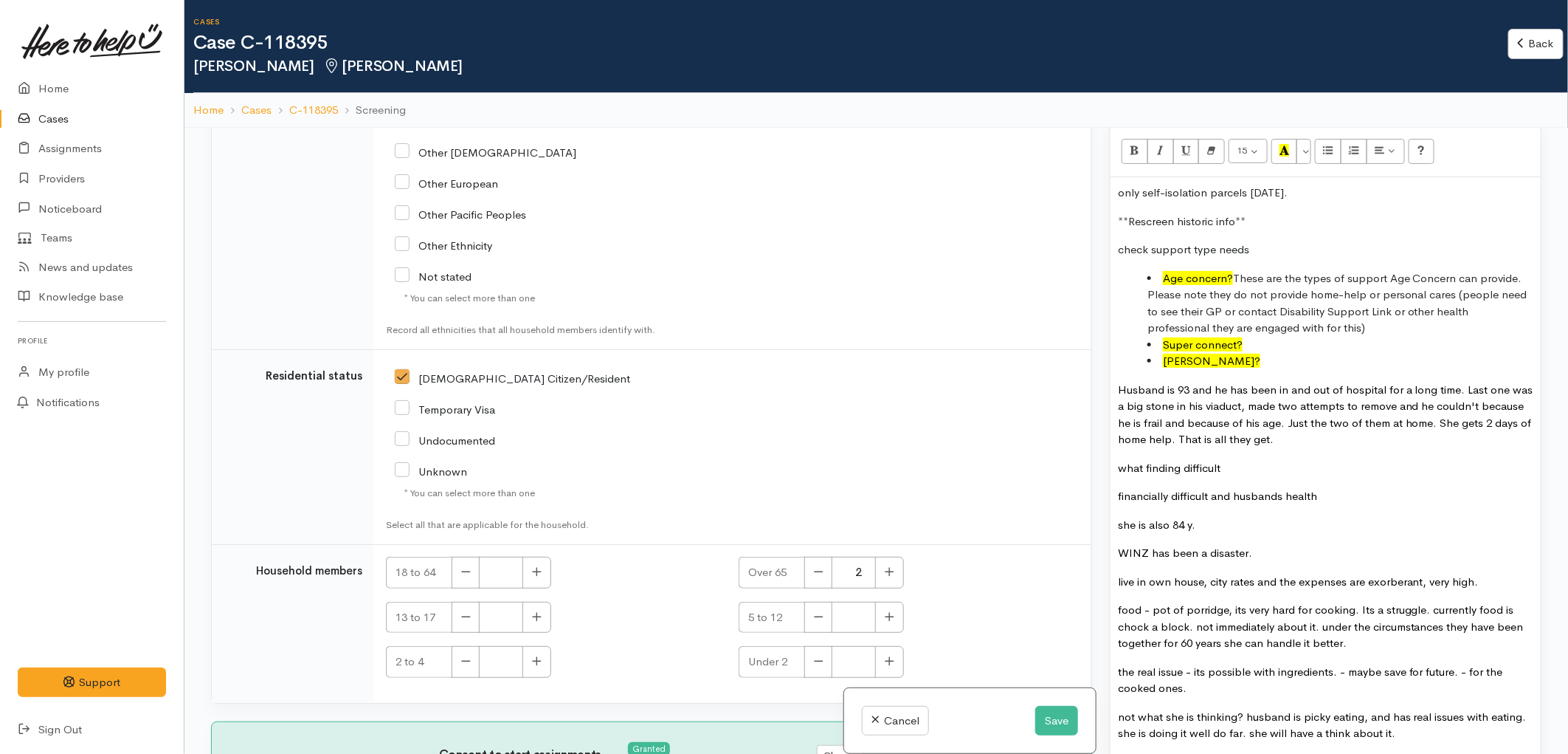
scroll to position [902, 0]
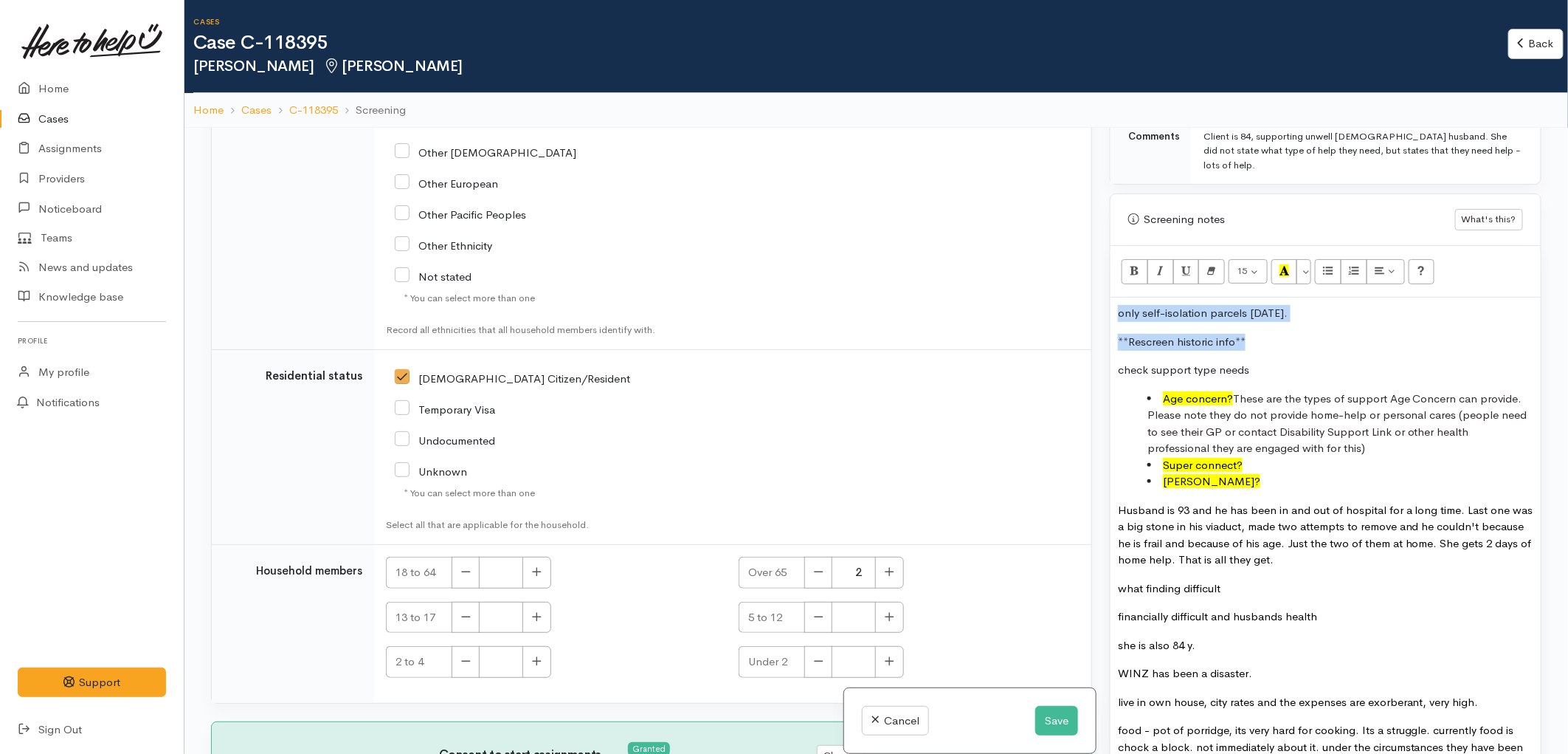
drag, startPoint x: 1265, startPoint y: 330, endPoint x: 1116, endPoint y: 295, distance: 153.1
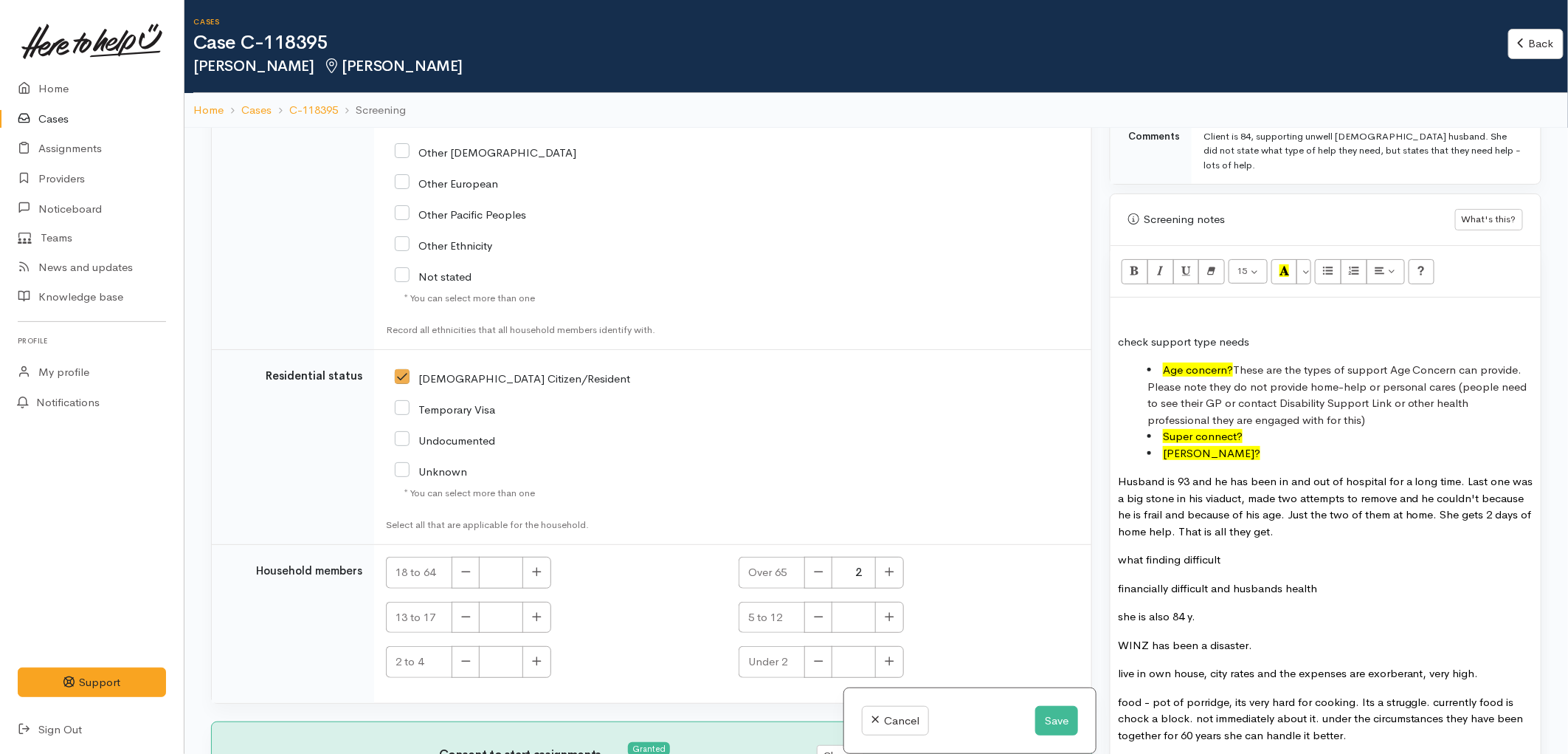
click at [1121, 334] on p "check support type needs" at bounding box center [1325, 343] width 415 height 17
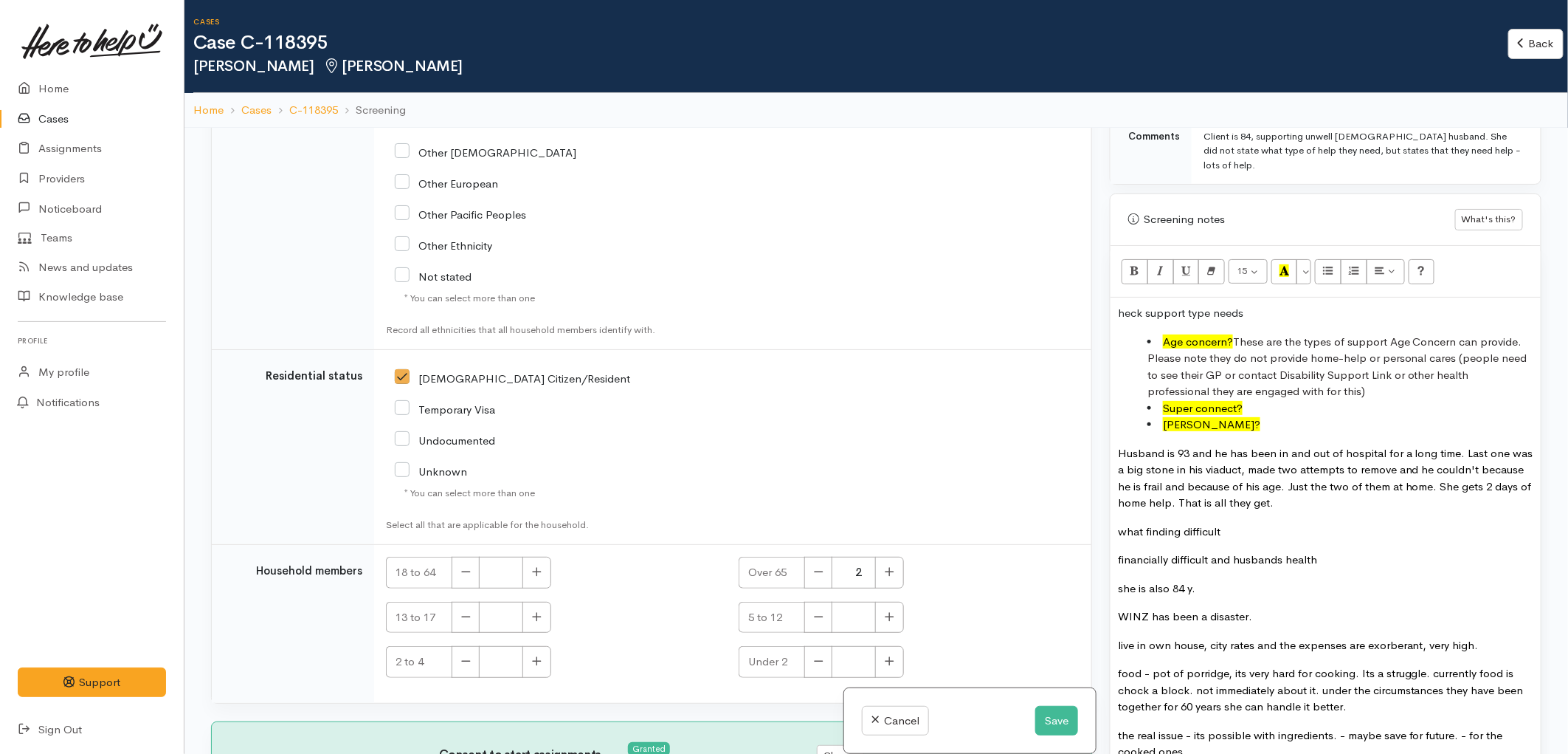
click at [1120, 446] on font "Husband is 93 and he has been in and out of hospital for a long time. Last one …" at bounding box center [1325, 478] width 415 height 64
click at [1372, 490] on p "Situation: Husband is 93 and he has been in and out of hospital for a long time…" at bounding box center [1325, 478] width 415 height 66
drag, startPoint x: 1120, startPoint y: 513, endPoint x: 1302, endPoint y: 511, distance: 182.0
click at [1302, 524] on p "what finding difficult" at bounding box center [1325, 532] width 415 height 17
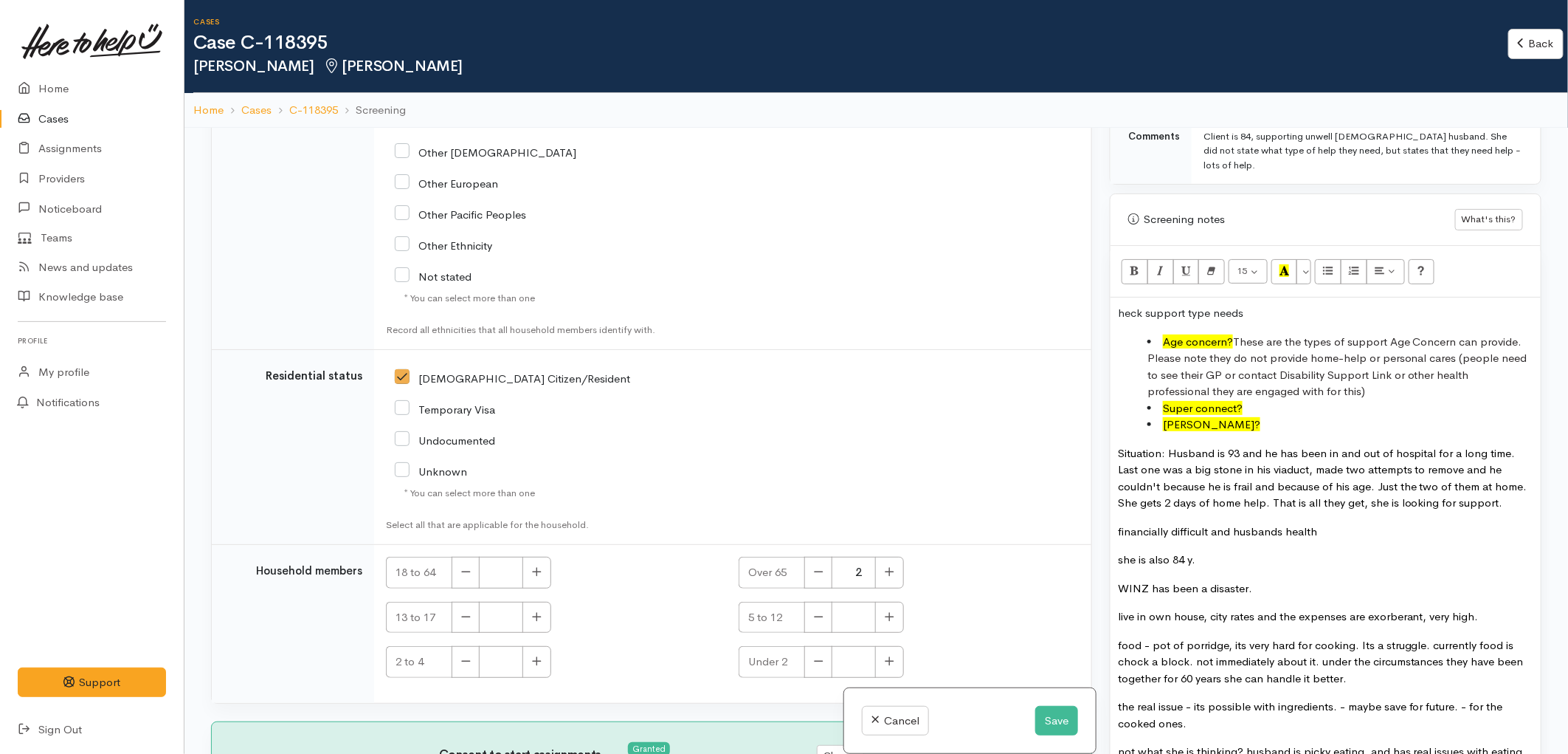
click at [1122, 524] on font "financially difficult and husbands health" at bounding box center [1217, 531] width 199 height 14
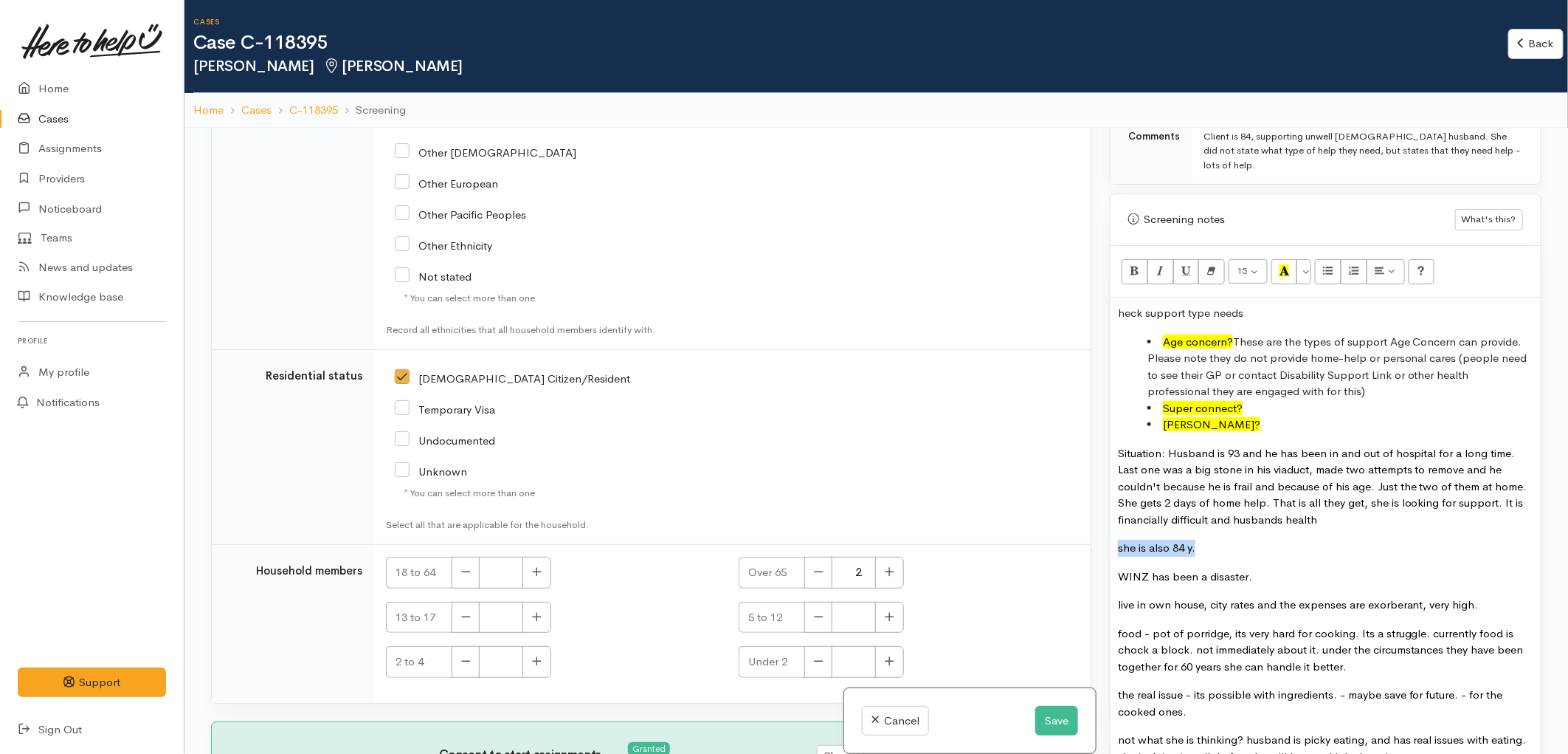
drag, startPoint x: 1118, startPoint y: 535, endPoint x: 1212, endPoint y: 533, distance: 94.0
click at [1212, 539] on p "she is also 84 y." at bounding box center [1325, 548] width 415 height 17
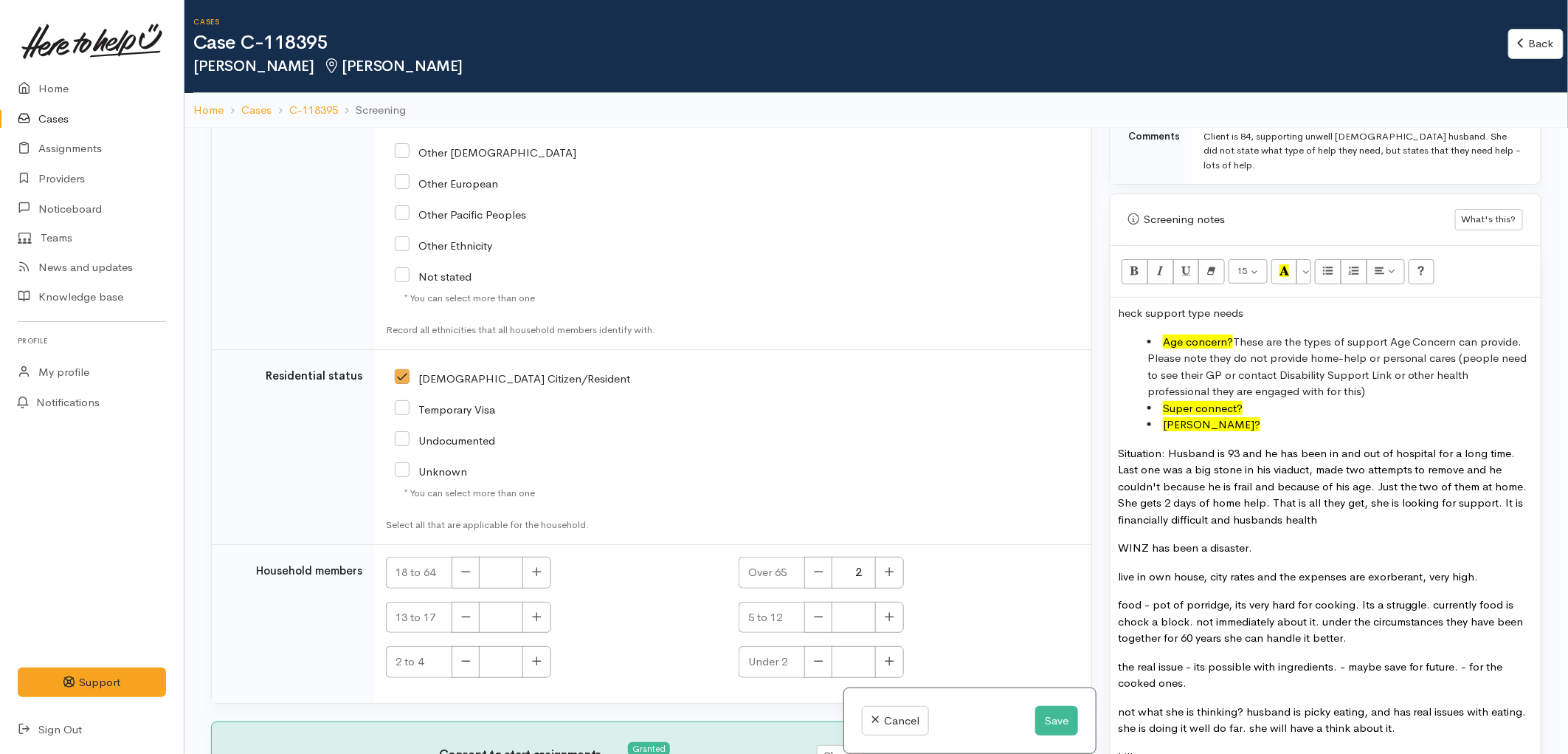
click at [1249, 540] on font "WINZ has been a disaster." at bounding box center [1185, 547] width 134 height 14
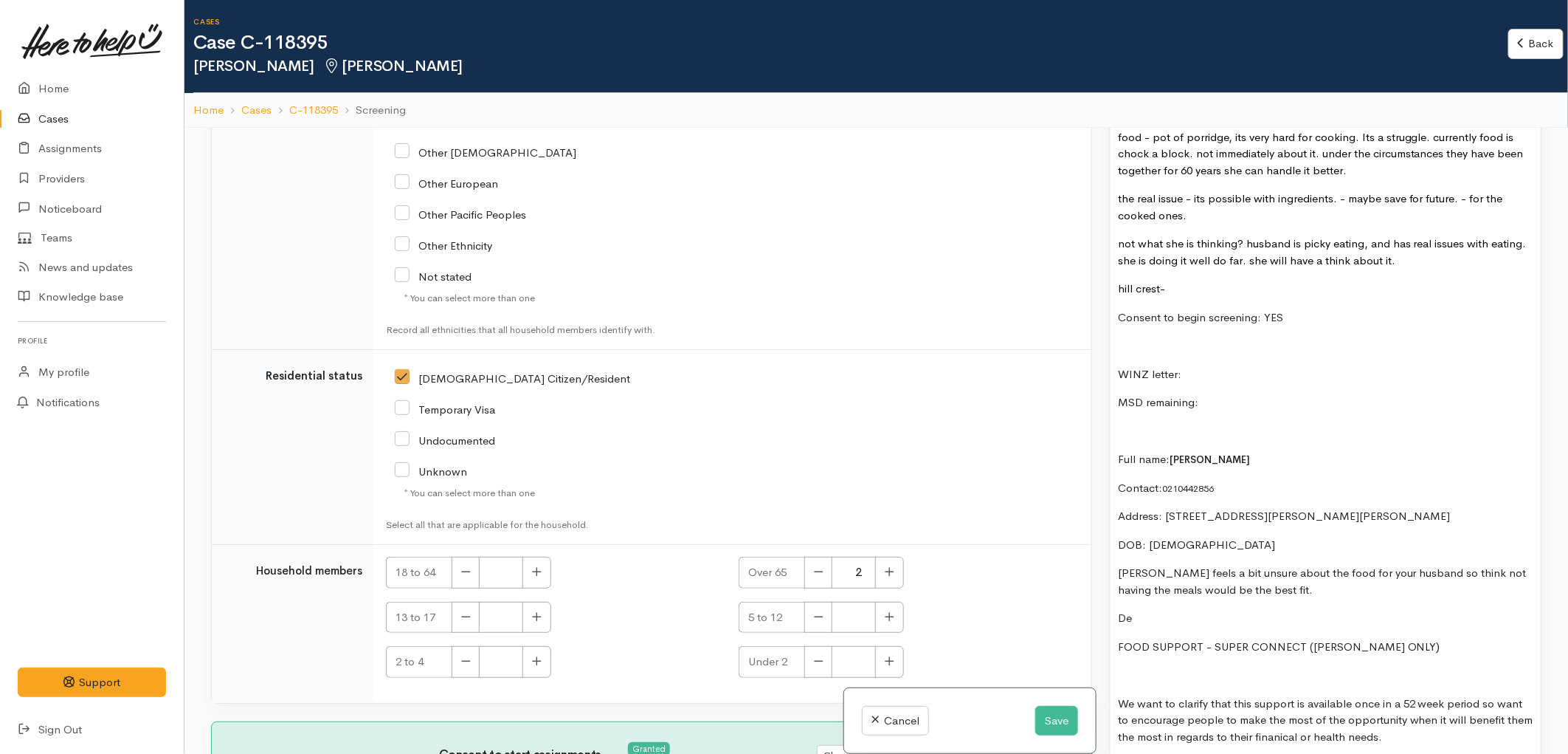
scroll to position [1393, 0]
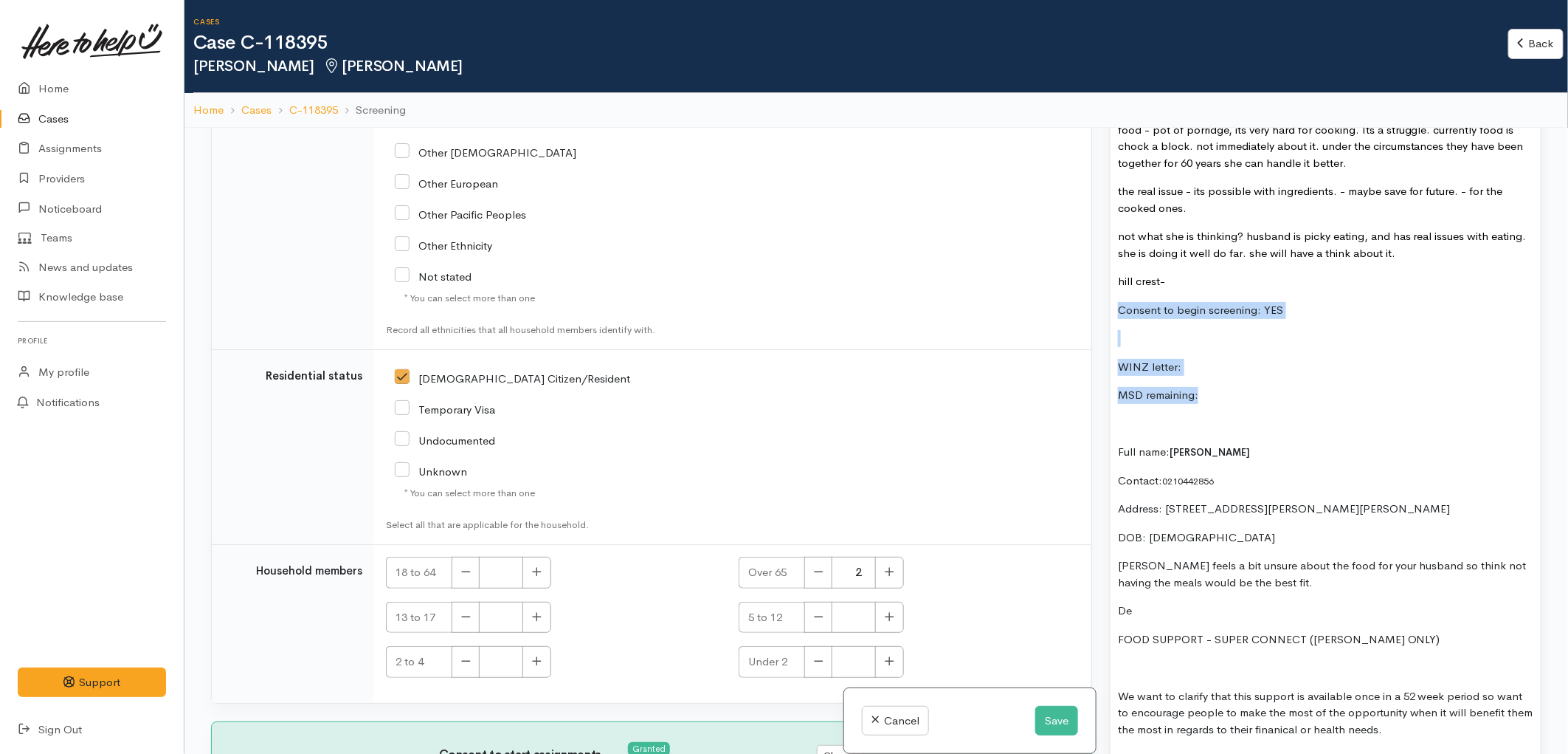
drag, startPoint x: 1218, startPoint y: 385, endPoint x: 1114, endPoint y: 298, distance: 135.6
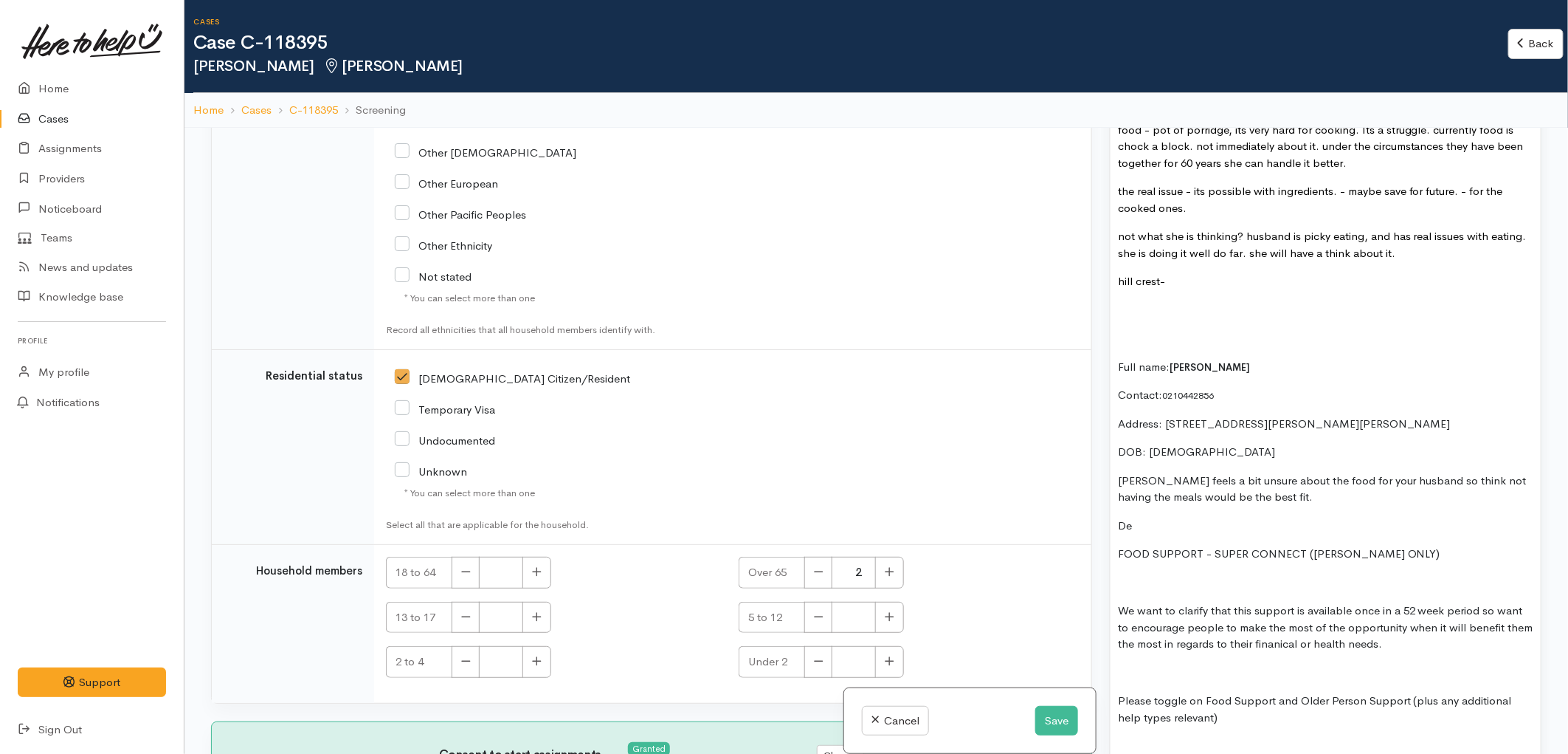
click at [1133, 330] on p at bounding box center [1325, 338] width 415 height 17
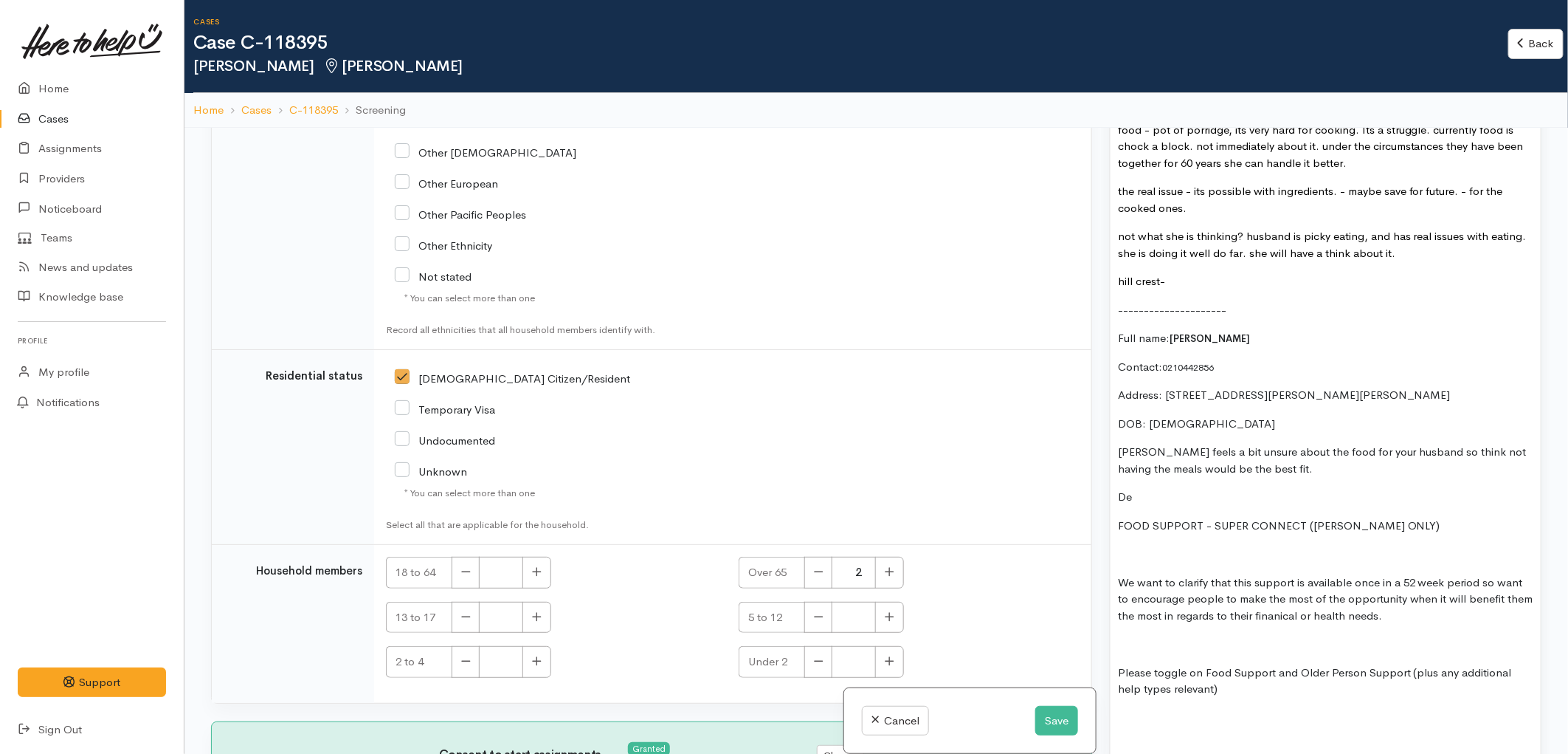
click at [1193, 281] on div "heck support type needs Age concern? These are the types of support Age Concern…" at bounding box center [1325, 754] width 430 height 1896
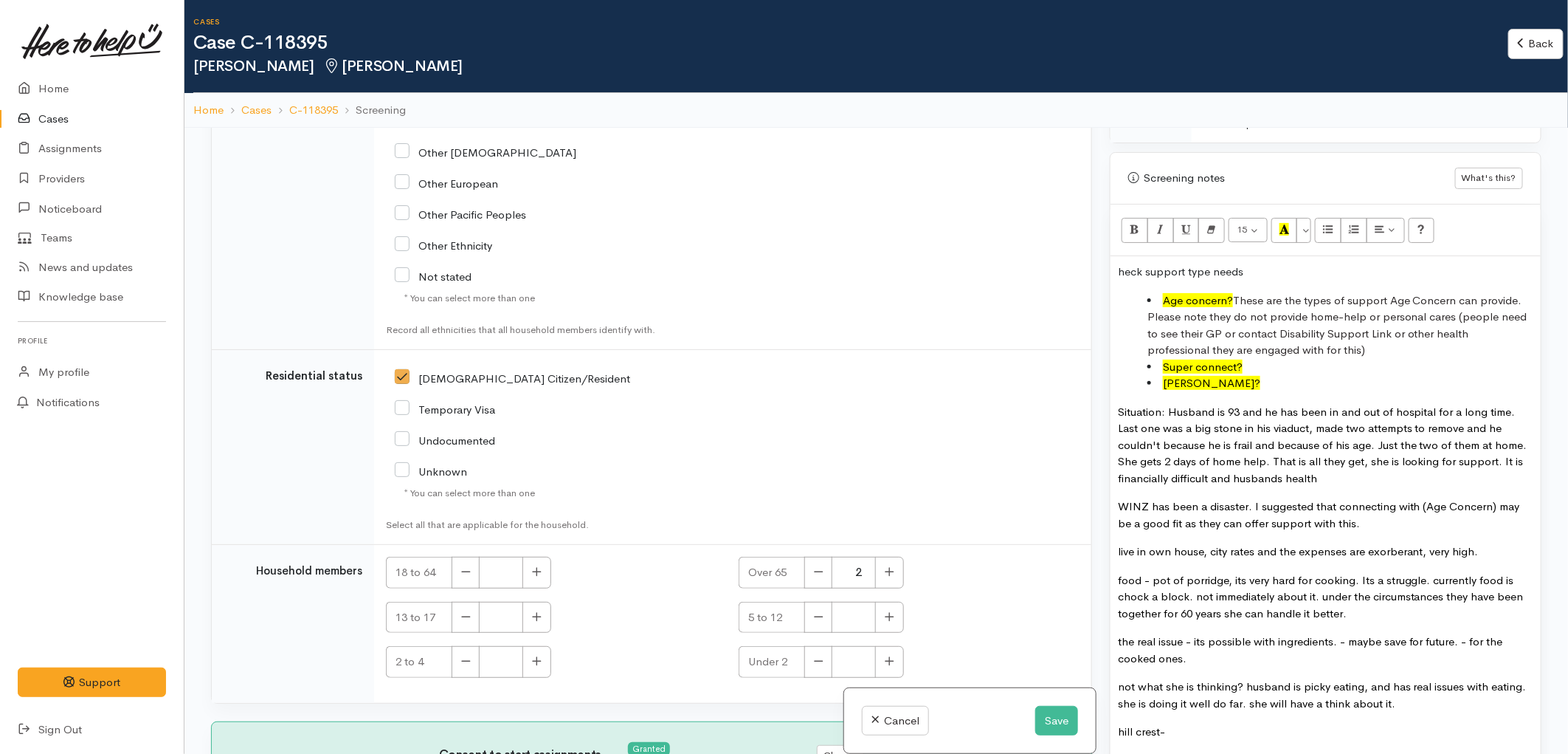
scroll to position [902, 0]
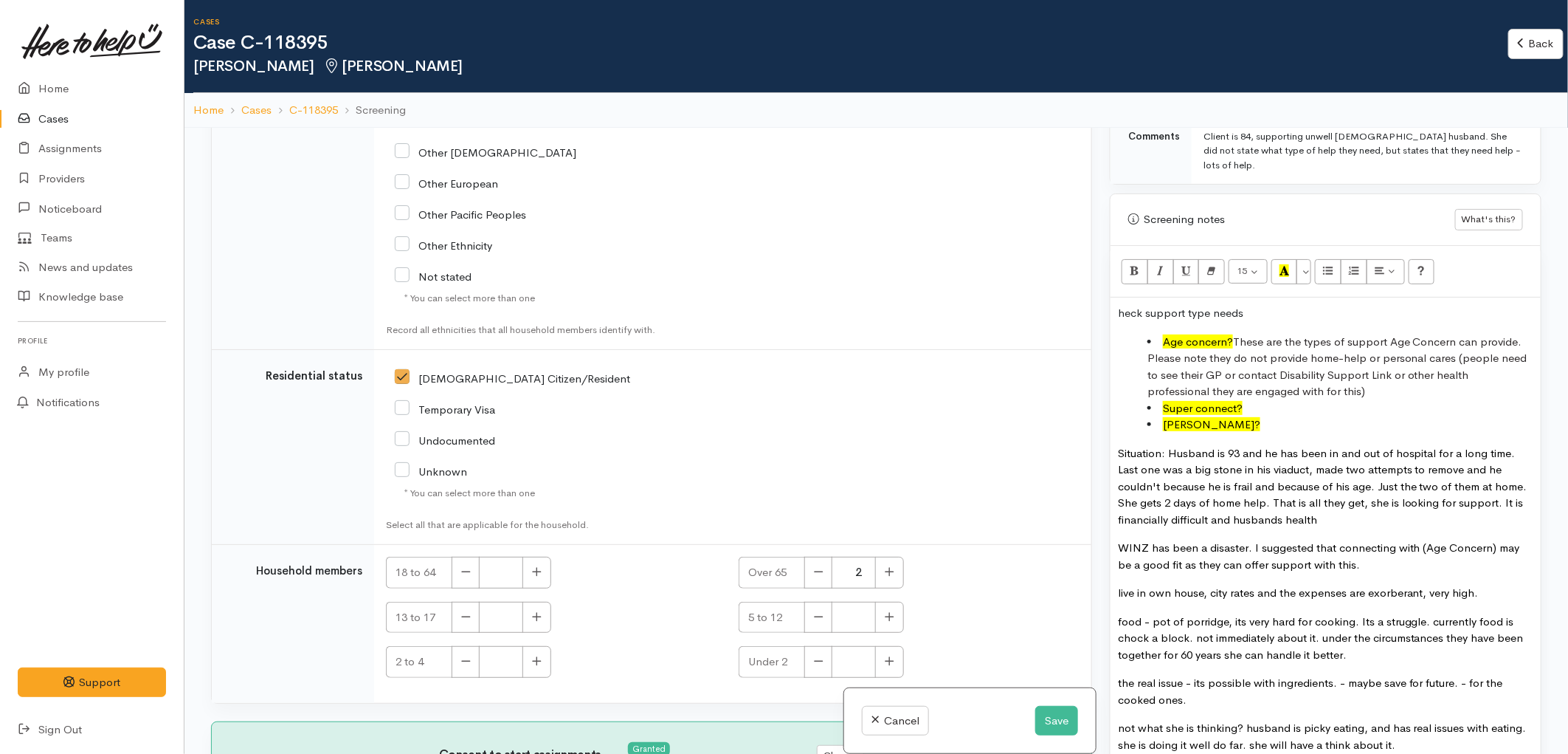
click at [1118, 305] on p "heck support type needs" at bounding box center [1325, 314] width 415 height 17
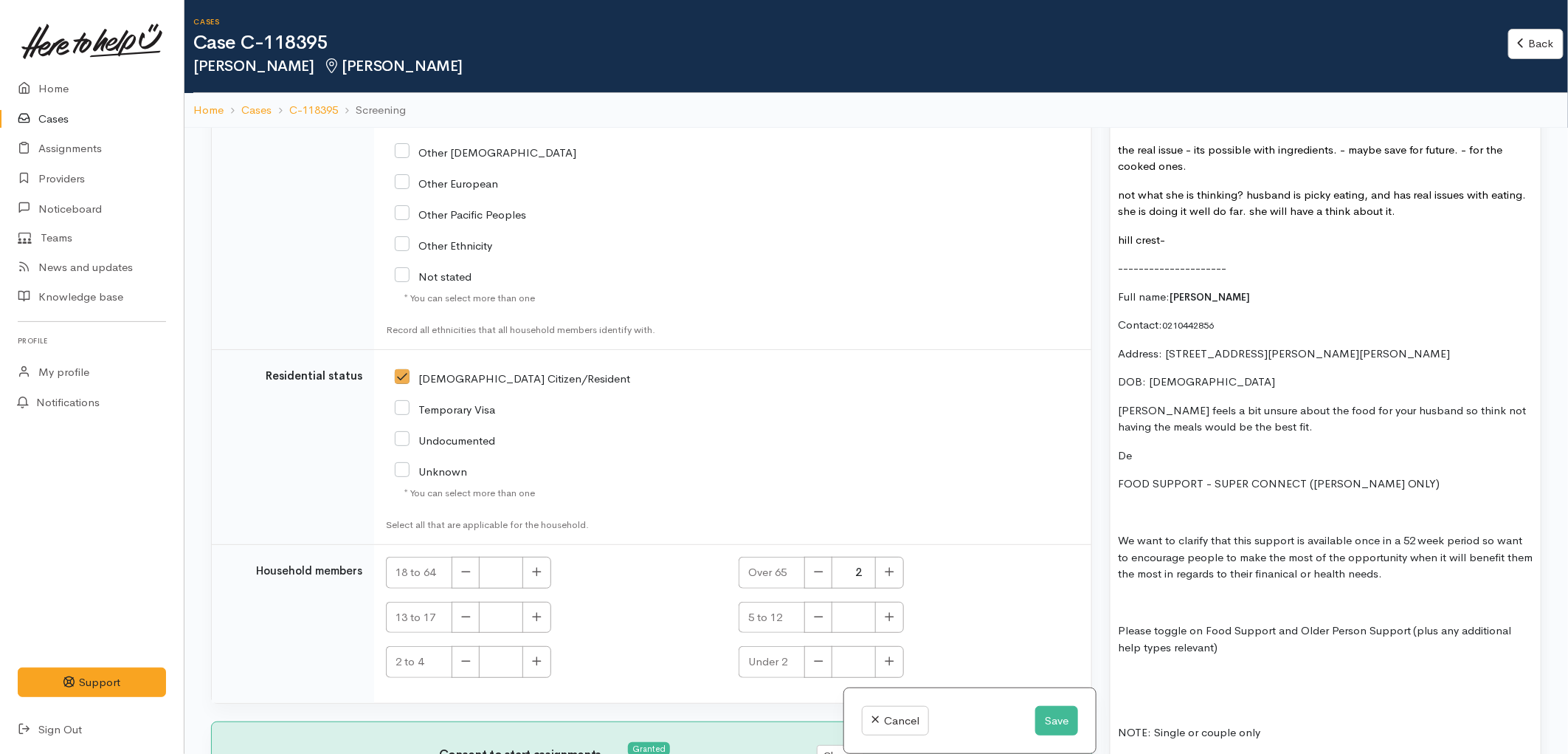
scroll to position [1476, 0]
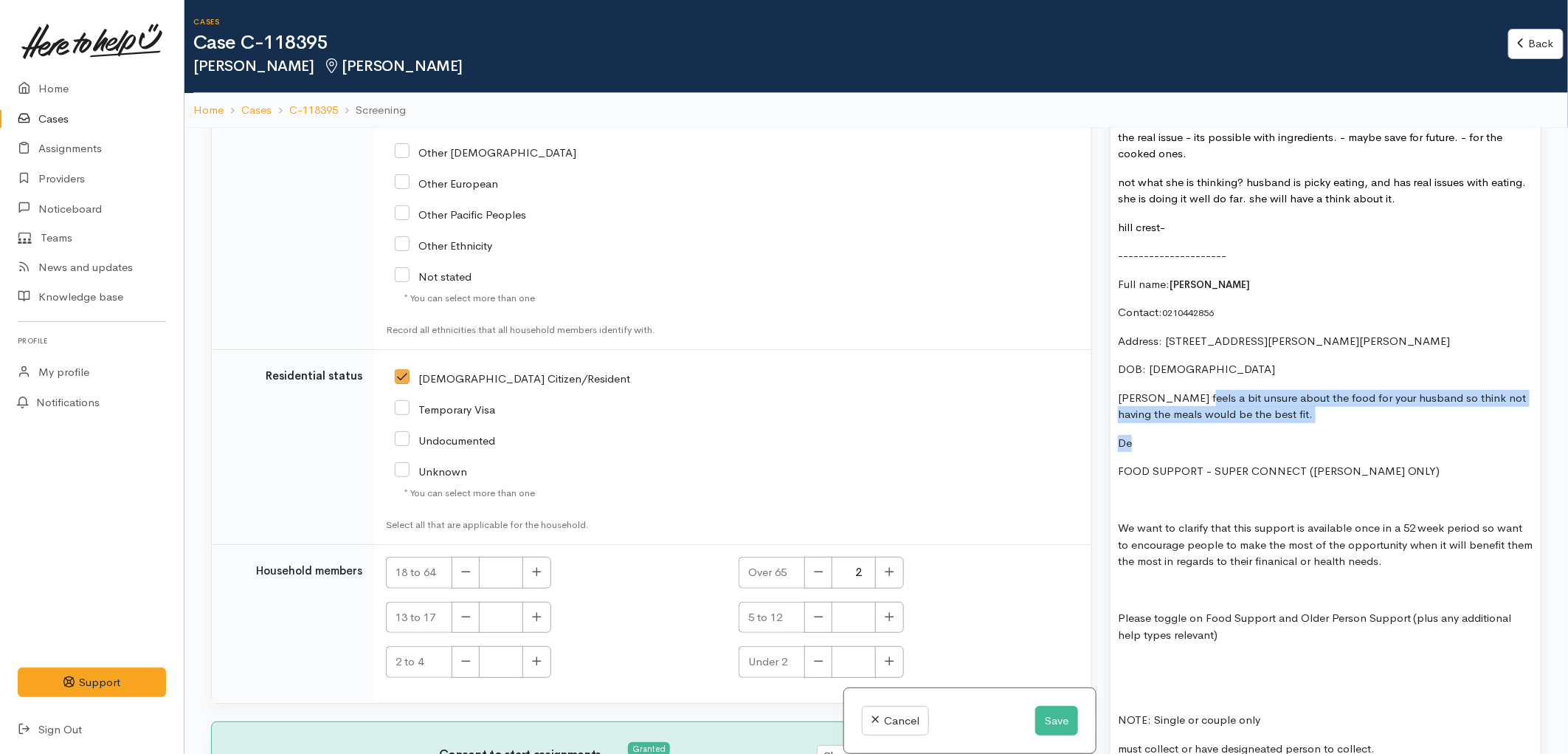
drag, startPoint x: 1178, startPoint y: 429, endPoint x: 1188, endPoint y: 384, distance: 46.1
click at [1188, 384] on div "COME BACK TO FIT!!! Check support type needs Age concern? These are the types o…" at bounding box center [1325, 685] width 430 height 1925
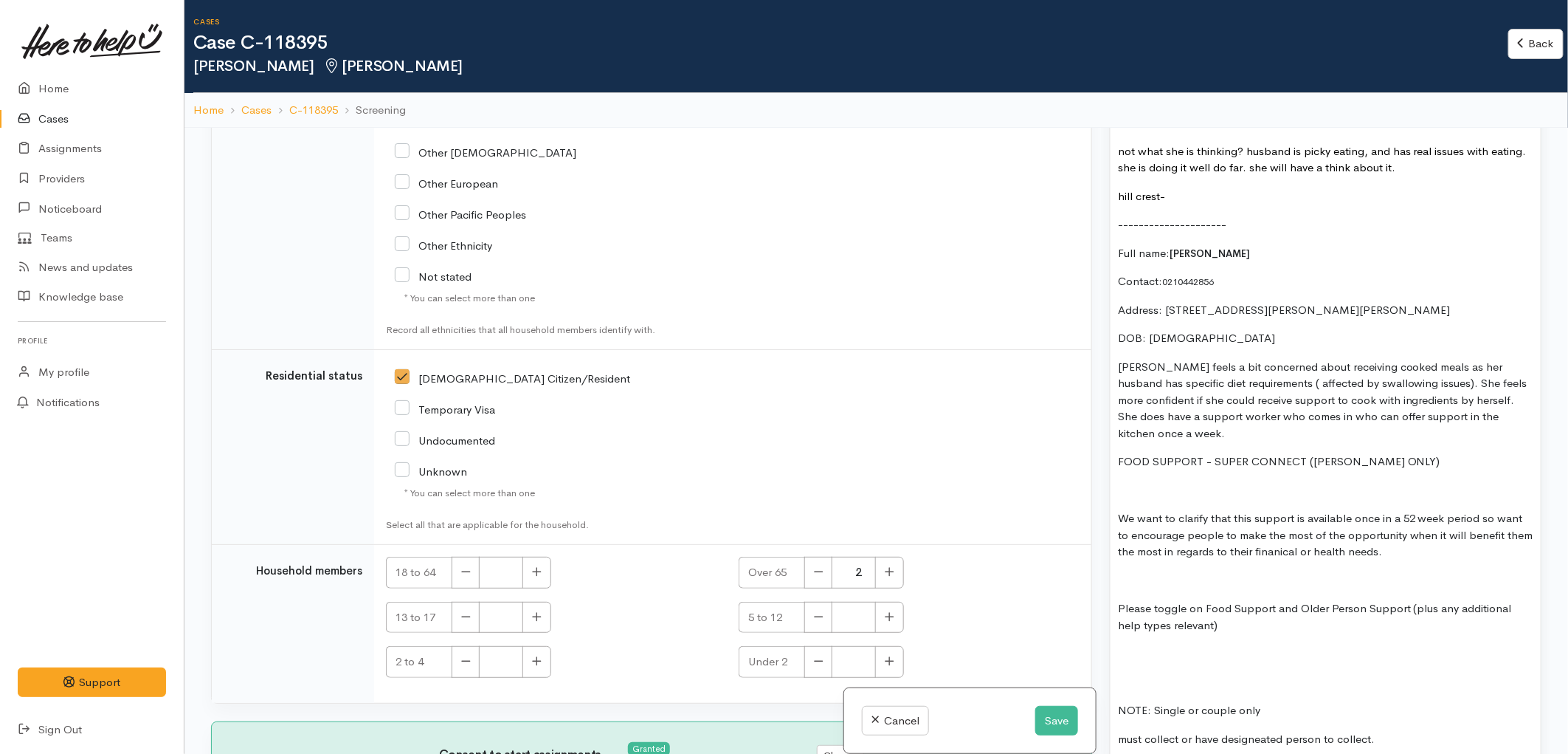
scroll to position [1558, 0]
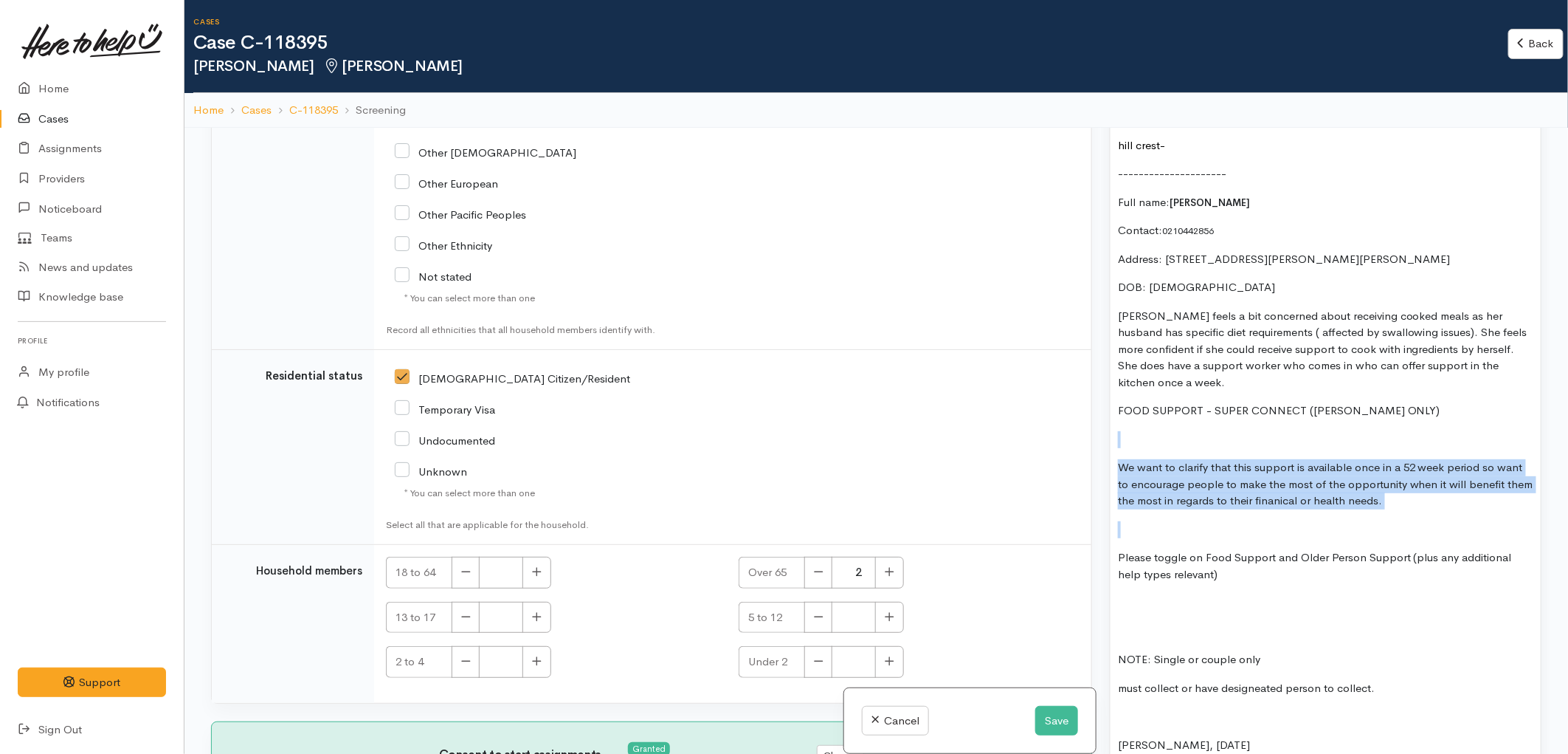
drag, startPoint x: 1371, startPoint y: 497, endPoint x: 1124, endPoint y: 421, distance: 258.4
click at [1124, 421] on div "COME BACK TO FIT!!! Check support type needs Age concern? These are the types o…" at bounding box center [1325, 614] width 430 height 1945
click at [1153, 521] on p at bounding box center [1325, 530] width 415 height 17
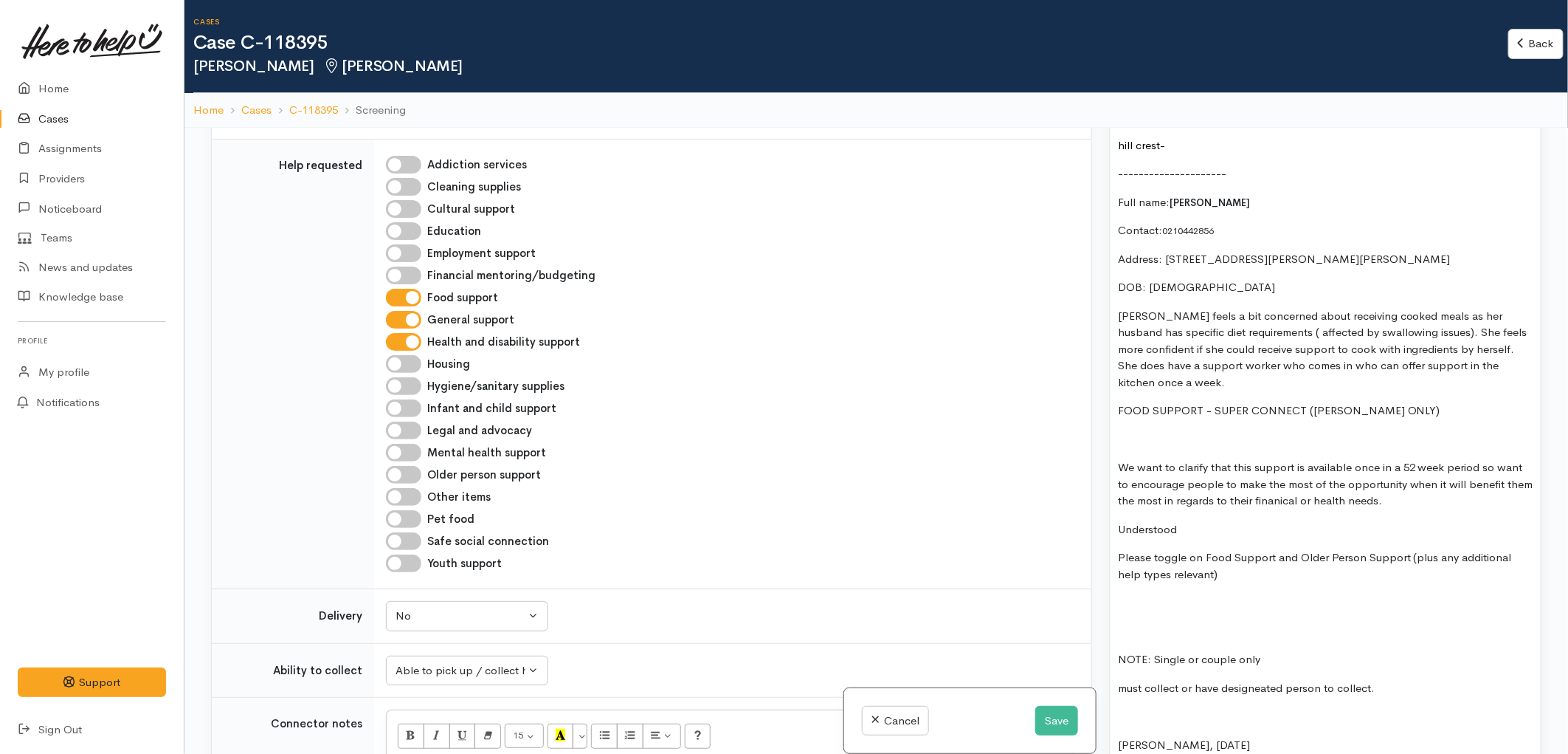
scroll to position [739, 0]
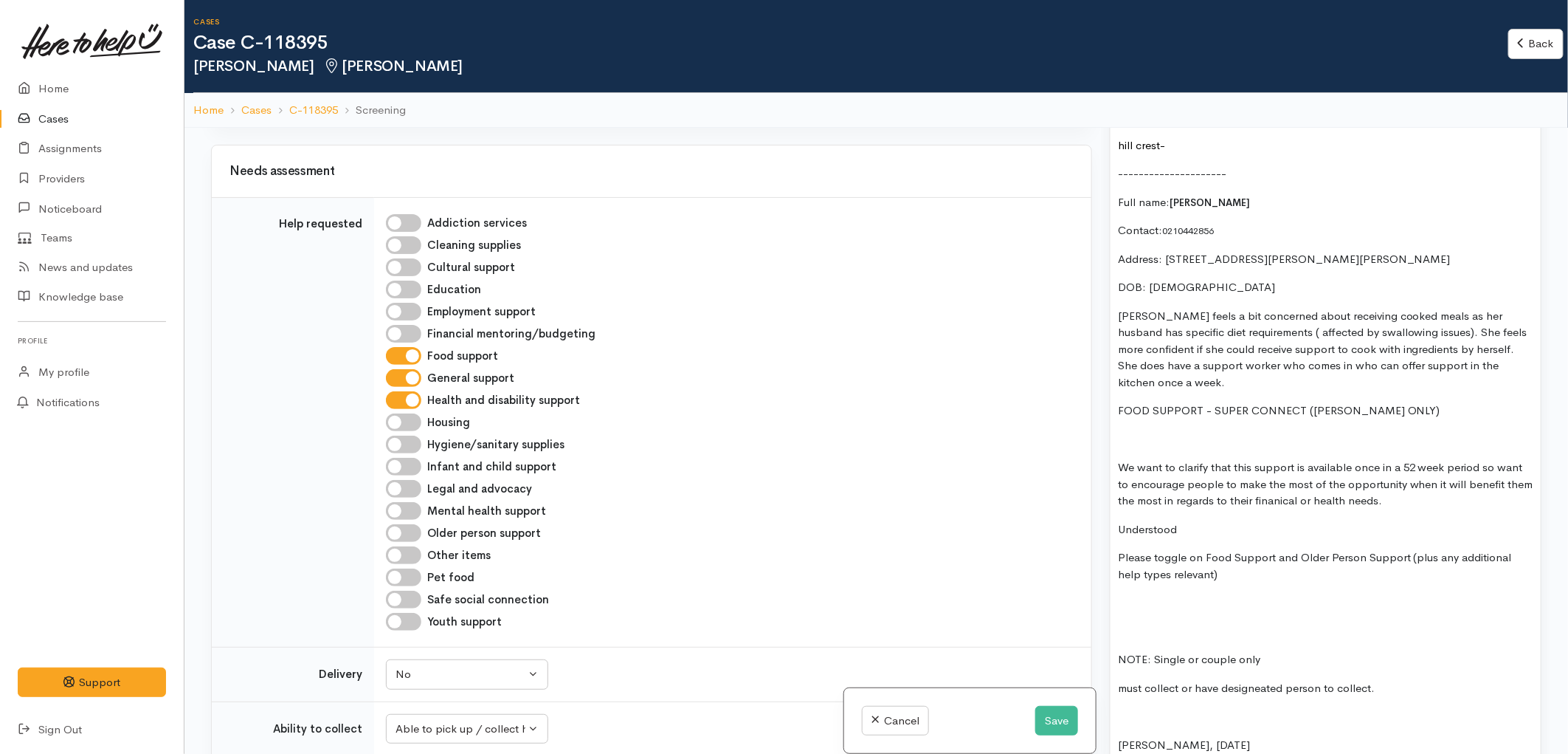
click at [410, 532] on input "Older person support" at bounding box center [403, 533] width 36 height 17
checkbox input "true"
click at [1206, 607] on div "COME BACK TO FIT!!! Check support type needs Age concern? These are the types o…" at bounding box center [1325, 614] width 430 height 1945
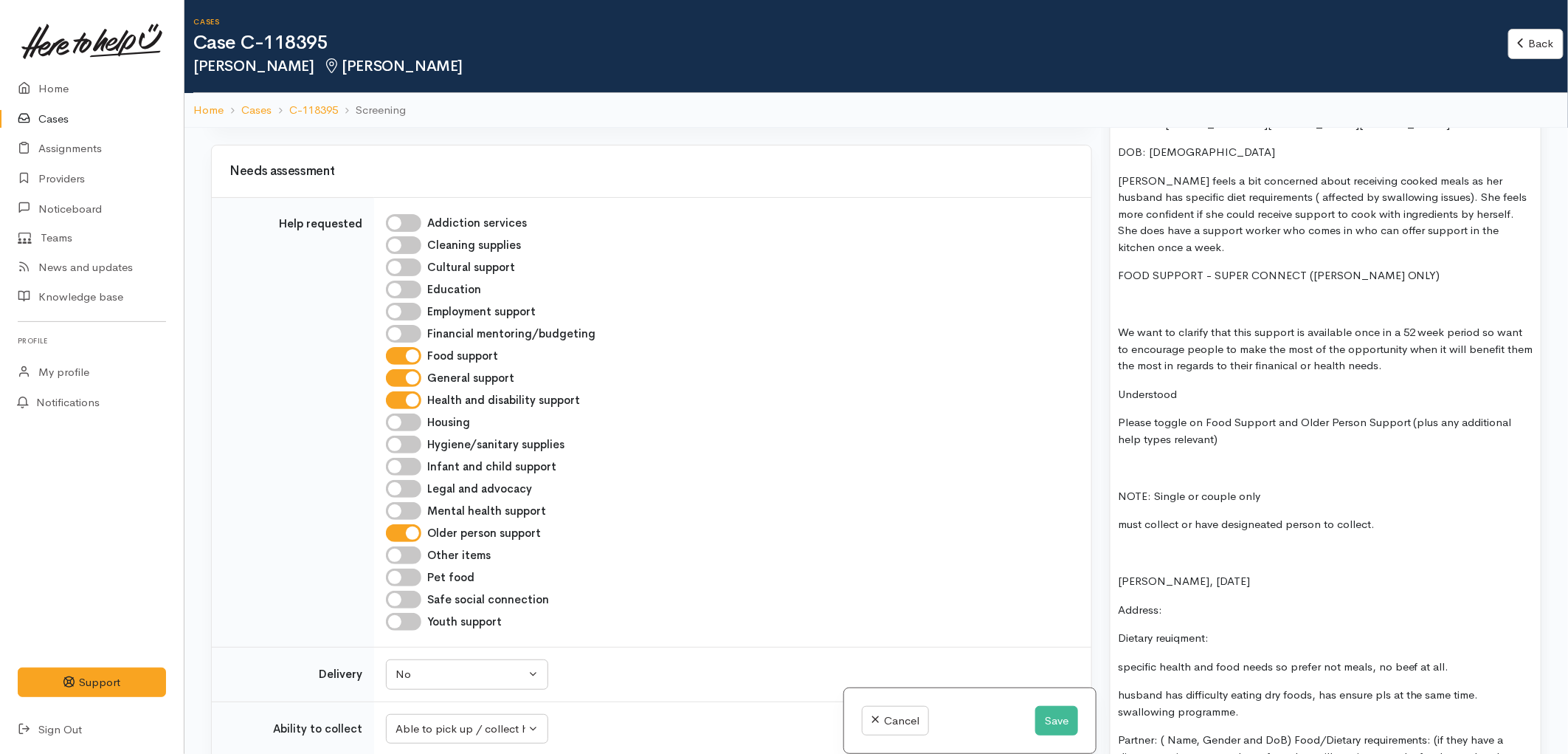
scroll to position [1722, 0]
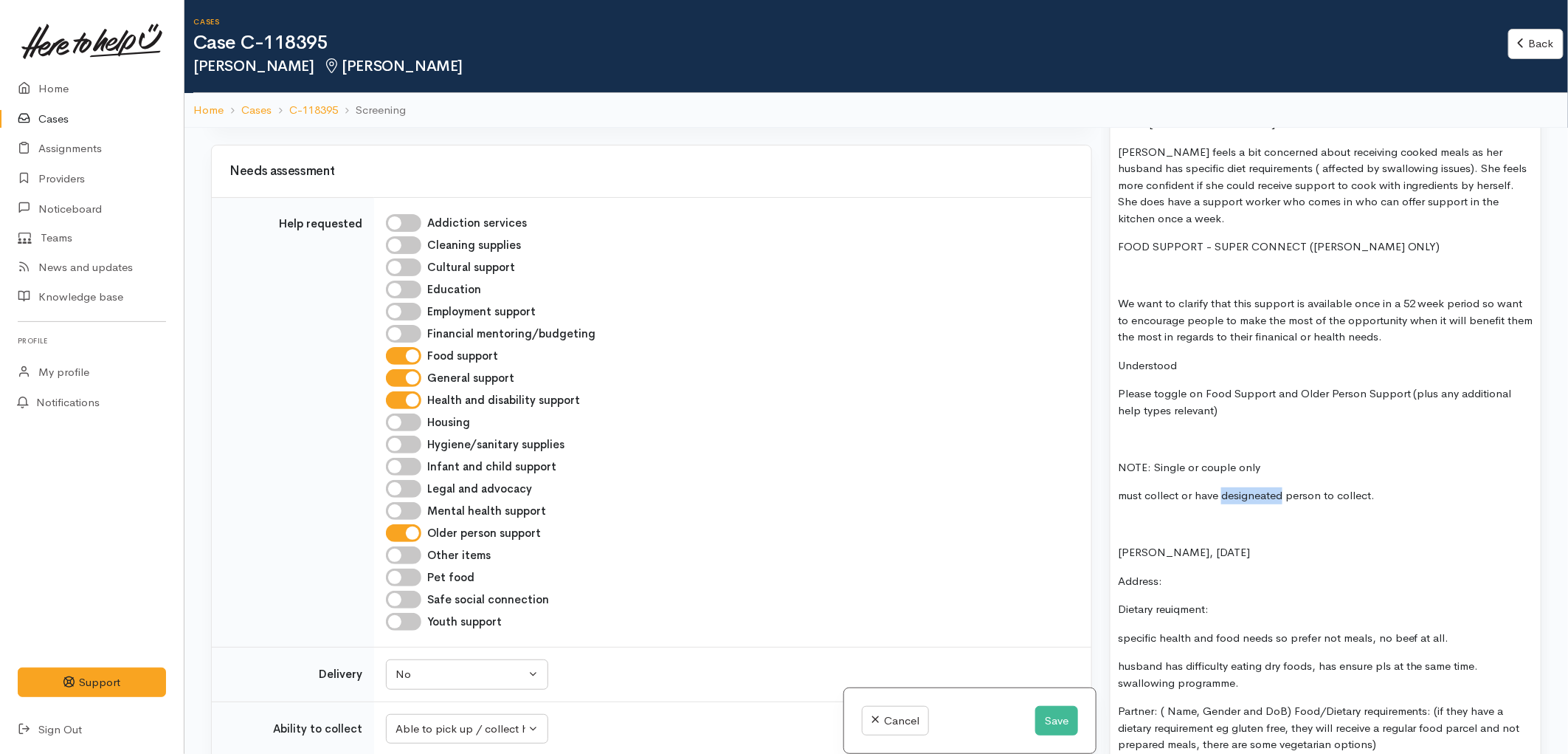
drag, startPoint x: 1281, startPoint y: 481, endPoint x: 1219, endPoint y: 483, distance: 62.0
click at [1219, 487] on p "must collect or have designeated person to collect." at bounding box center [1325, 496] width 415 height 17
drag, startPoint x: 1120, startPoint y: 443, endPoint x: 1392, endPoint y: 481, distance: 274.6
click at [1392, 481] on div "COME BACK TO FIT!!! Check support type needs Age concern? These are the types o…" at bounding box center [1325, 436] width 430 height 1918
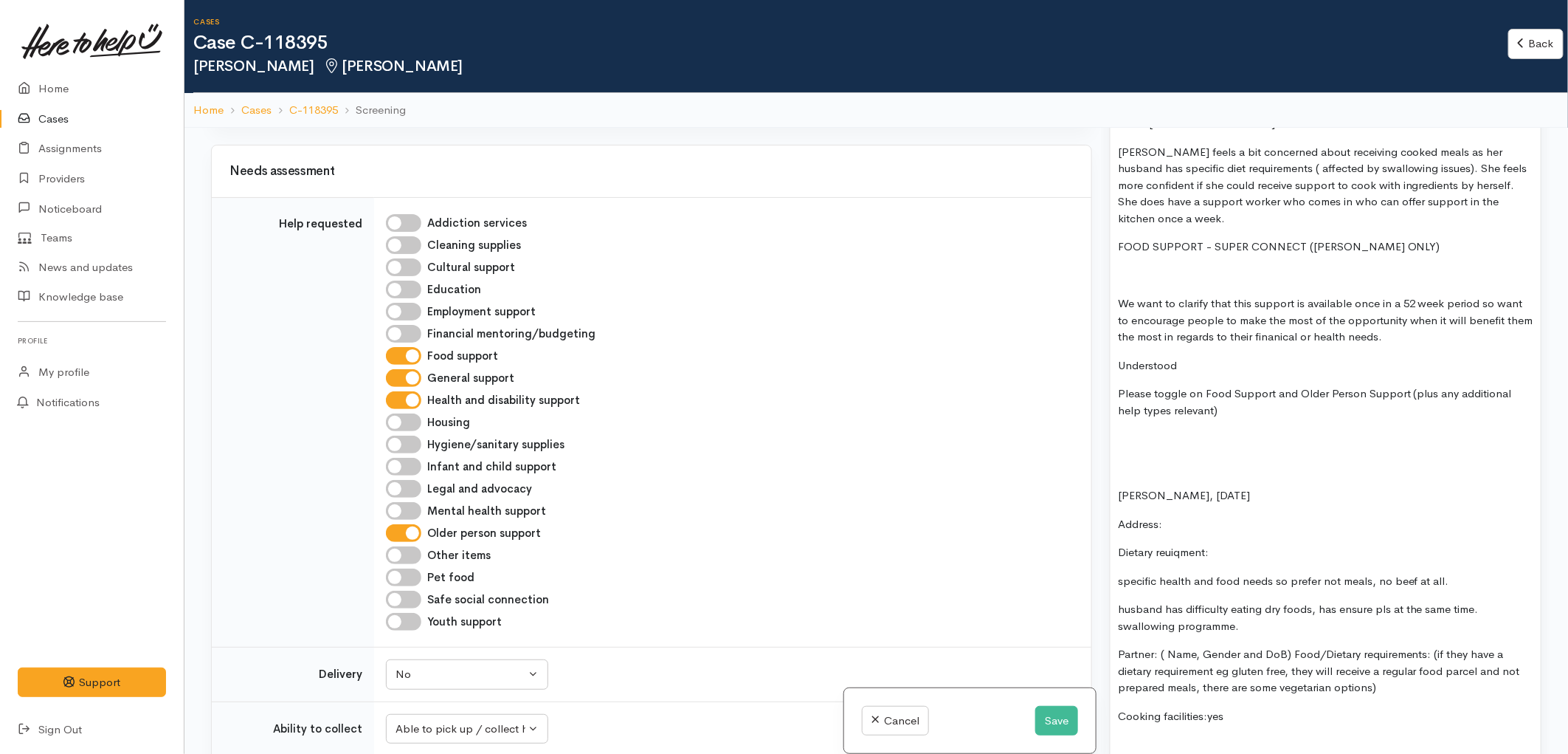
click at [1126, 466] on div "COME BACK TO FIT!!! Check support type needs Age concern? These are the types o…" at bounding box center [1325, 408] width 430 height 1861
click at [1118, 460] on p at bounding box center [1325, 468] width 415 height 17
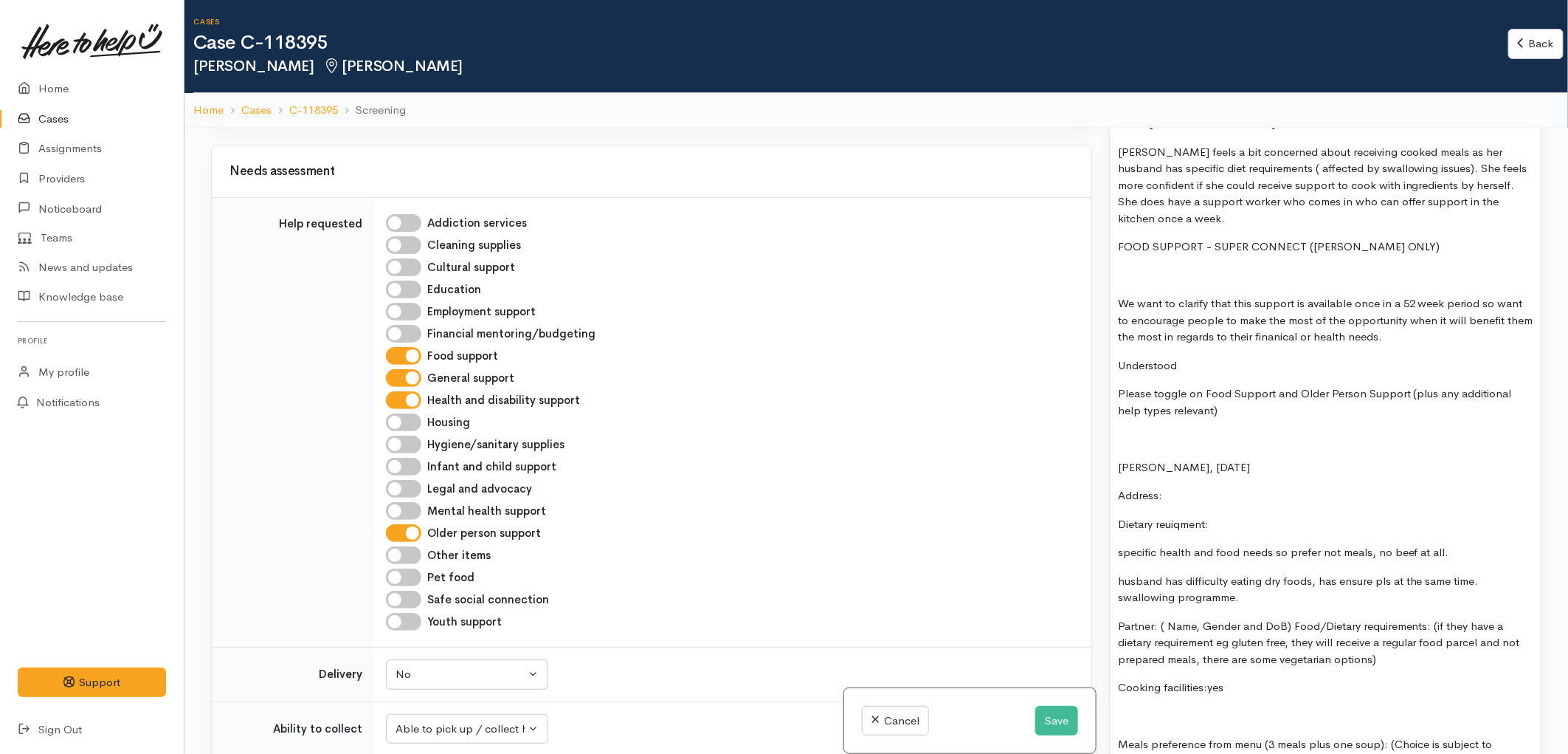
click at [1113, 457] on div "COME BACK TO FIT!!! Check support type needs Age concern? These are the types o…" at bounding box center [1325, 393] width 430 height 1832
drag, startPoint x: 1193, startPoint y: 485, endPoint x: 1114, endPoint y: 481, distance: 79.1
click at [1114, 481] on div "COME BACK TO FIT!!! Check support type needs Age concern? These are the types o…" at bounding box center [1325, 393] width 430 height 1832
drag, startPoint x: 1214, startPoint y: 513, endPoint x: 1167, endPoint y: 506, distance: 47.5
click at [1167, 516] on p "Dietary reuiqment:" at bounding box center [1325, 524] width 415 height 17
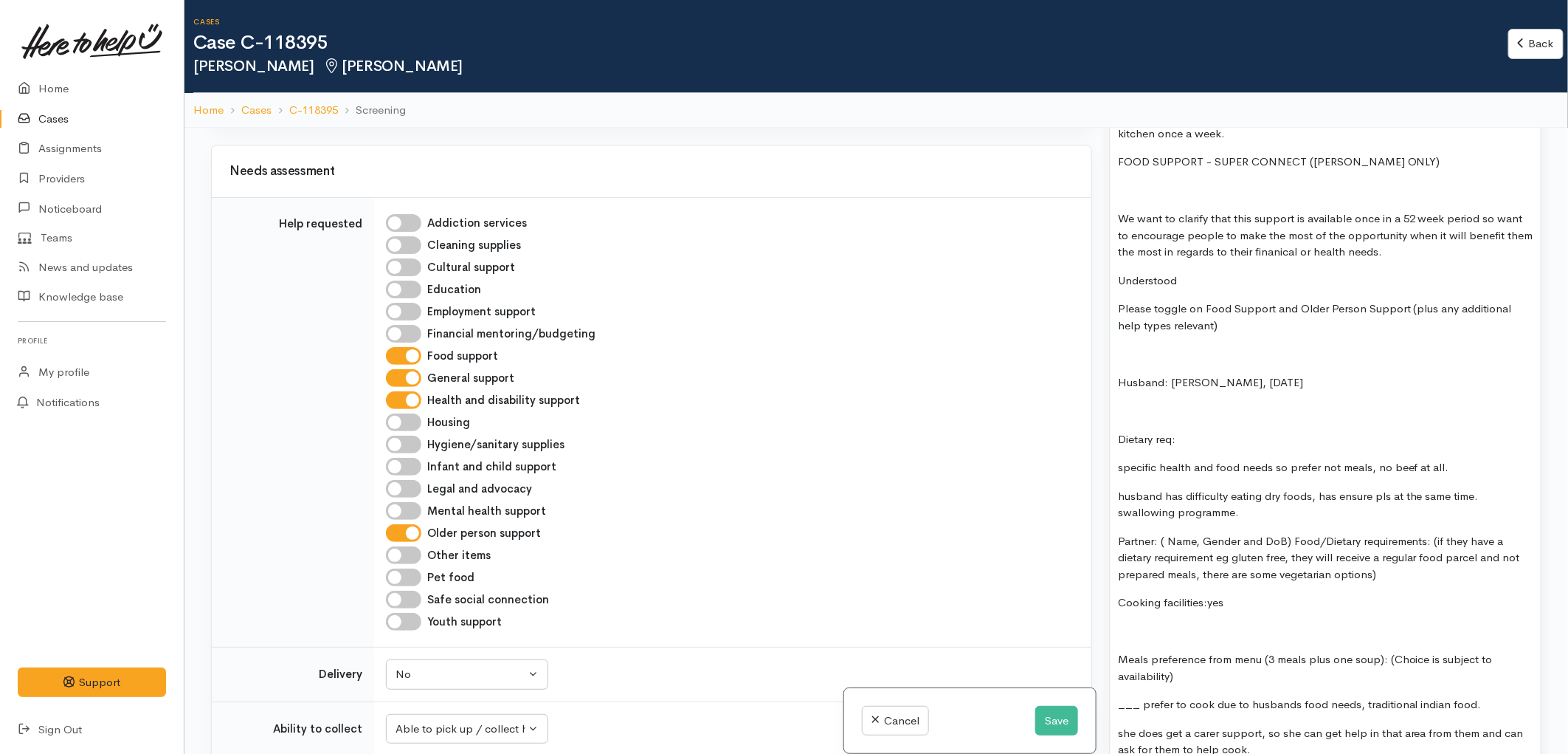
scroll to position [1886, 0]
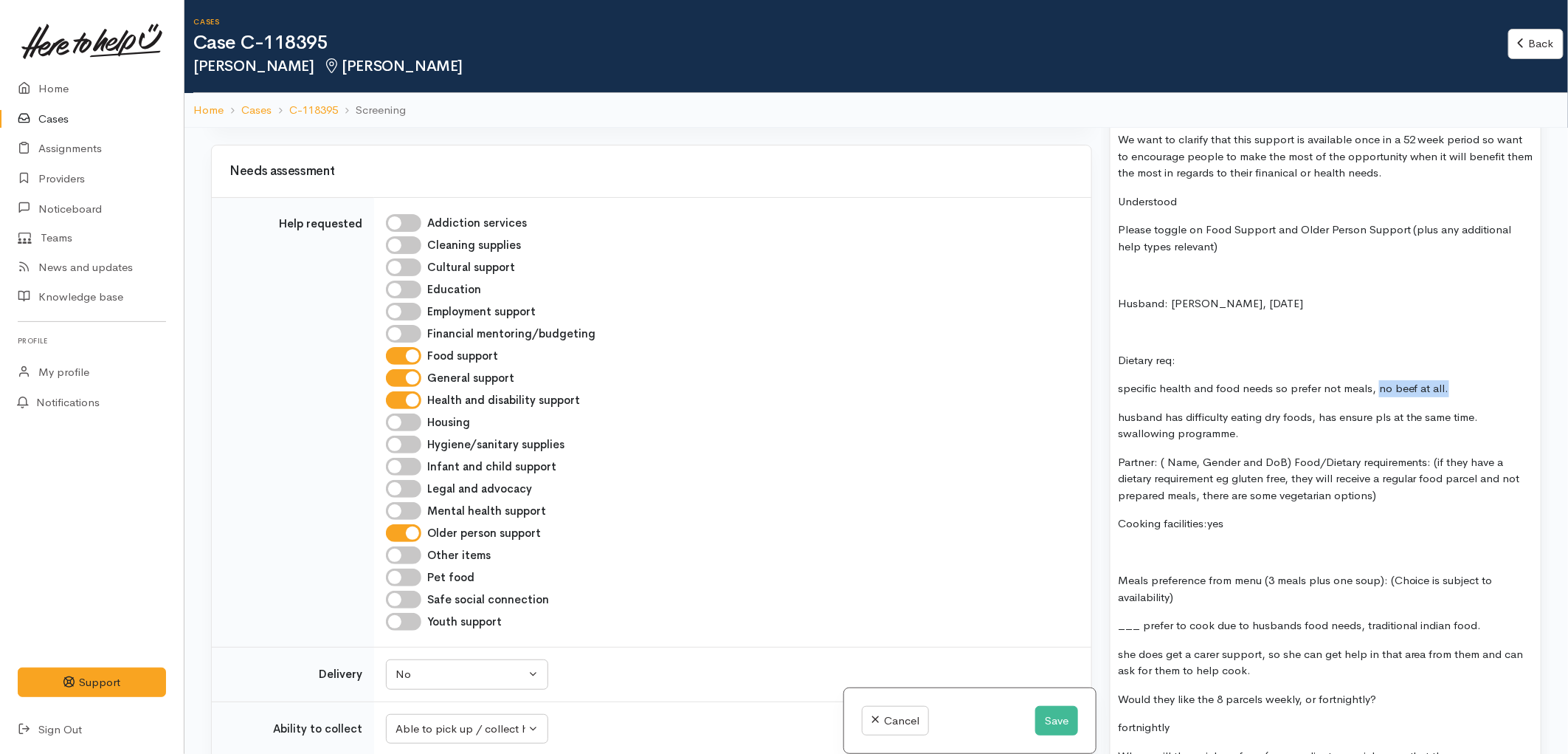
drag, startPoint x: 1454, startPoint y: 373, endPoint x: 1377, endPoint y: 371, distance: 77.0
click at [1377, 380] on p "specific health and food needs so prefer not meals, no beef at all." at bounding box center [1325, 389] width 415 height 17
click at [1354, 417] on p "husband has difficulty eating dry foods, has ensure pls at the same time. swall…" at bounding box center [1325, 425] width 415 height 33
drag, startPoint x: 1392, startPoint y: 403, endPoint x: 1336, endPoint y: 402, distance: 56.0
click at [1336, 409] on p "husband has difficulty eating dry foods, has ensure pls at the same time. swall…" at bounding box center [1325, 425] width 415 height 33
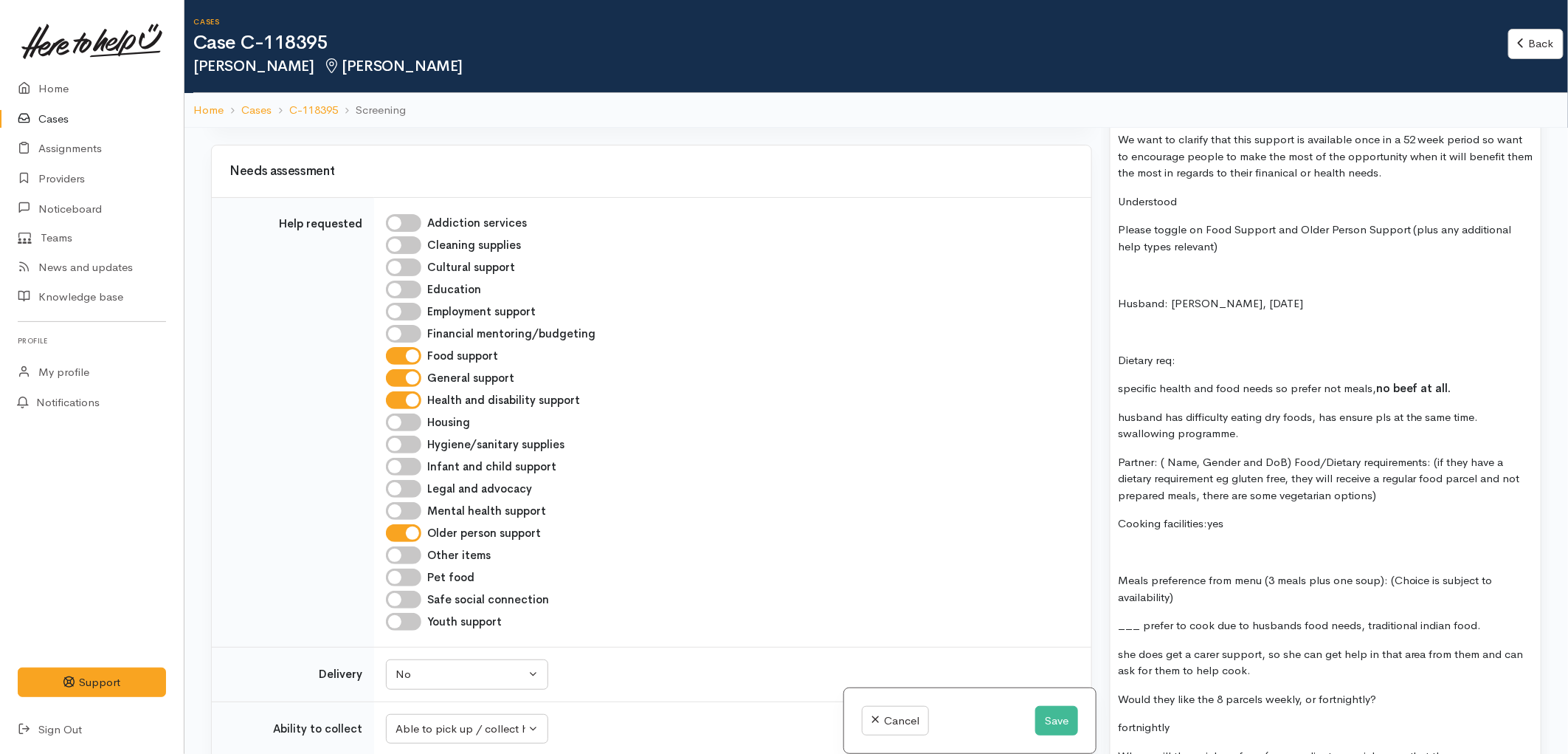
click at [1451, 413] on p "husband has difficulty eating dry foods, has ensure pls at the same time. swall…" at bounding box center [1325, 425] width 415 height 33
drag, startPoint x: 1390, startPoint y: 417, endPoint x: 1311, endPoint y: 403, distance: 80.2
click at [1311, 409] on p "husband has difficulty eating dry foods, has ensure pls at the same time. swall…" at bounding box center [1325, 425] width 415 height 33
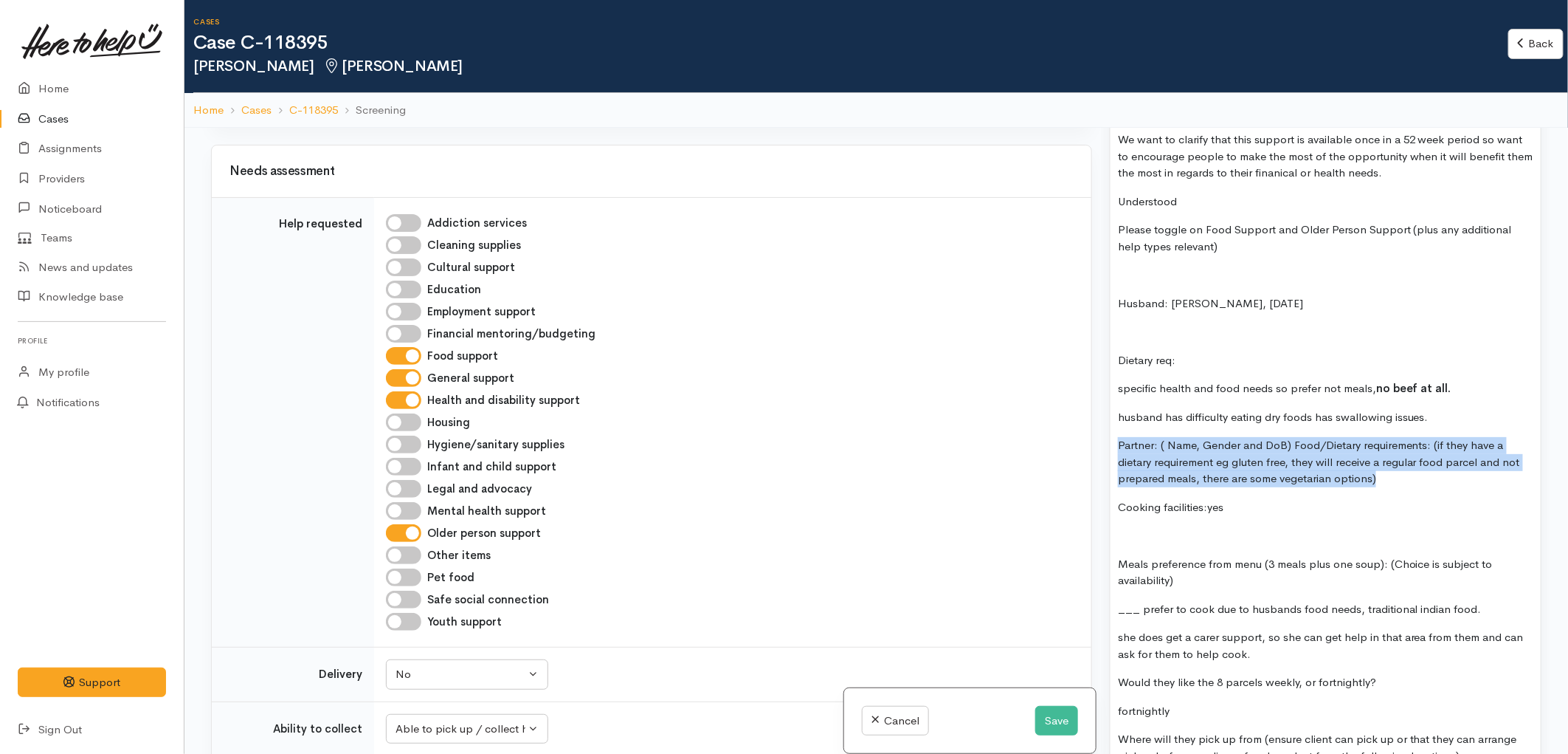
drag, startPoint x: 1381, startPoint y: 467, endPoint x: 1114, endPoint y: 432, distance: 269.3
click at [1114, 432] on div "COME BACK TO FIT!!! Check support type needs Age concern? These are the types o…" at bounding box center [1325, 222] width 430 height 1816
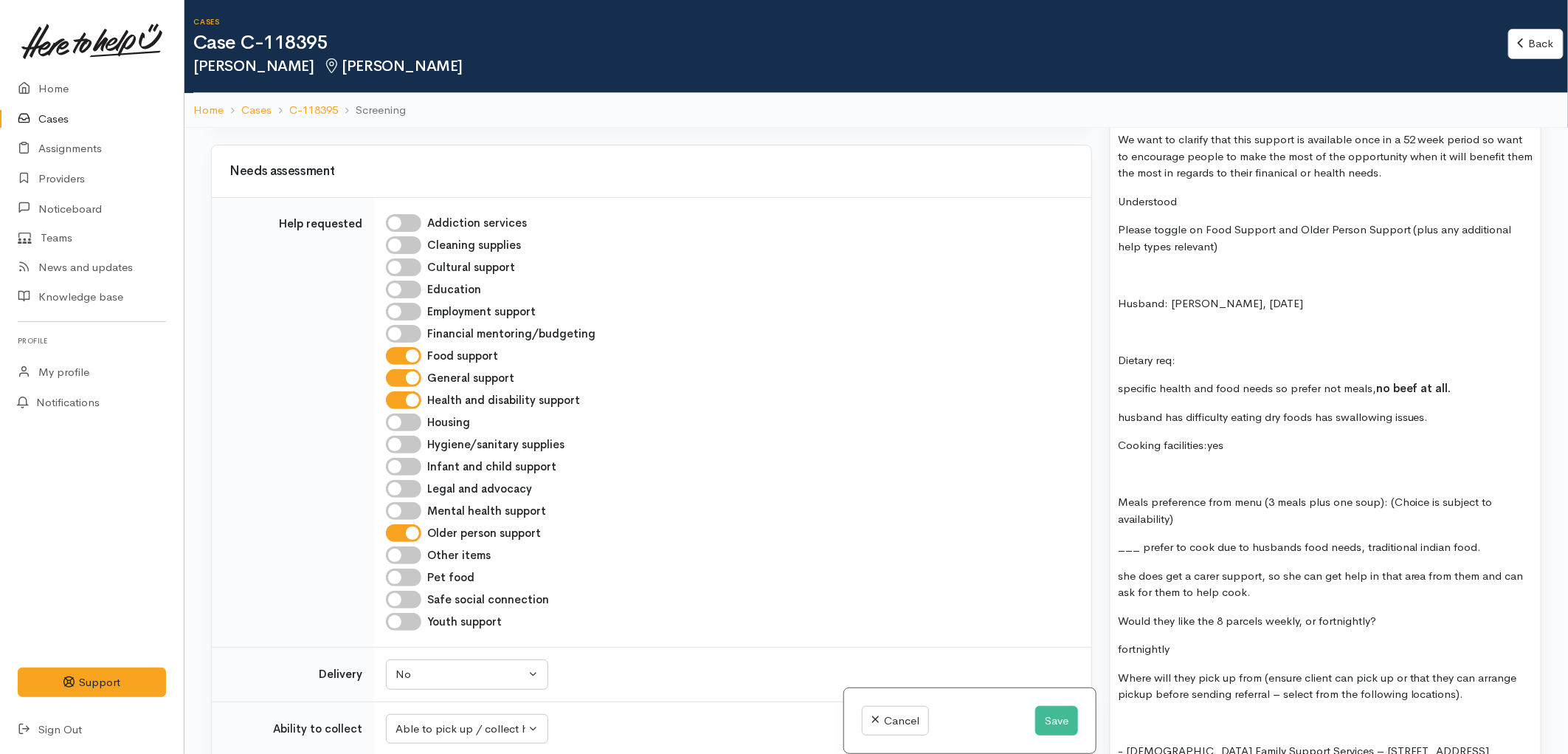
click at [1207, 437] on p "Cooking facilities:yes" at bounding box center [1325, 445] width 415 height 17
click at [1159, 466] on p at bounding box center [1325, 475] width 415 height 17
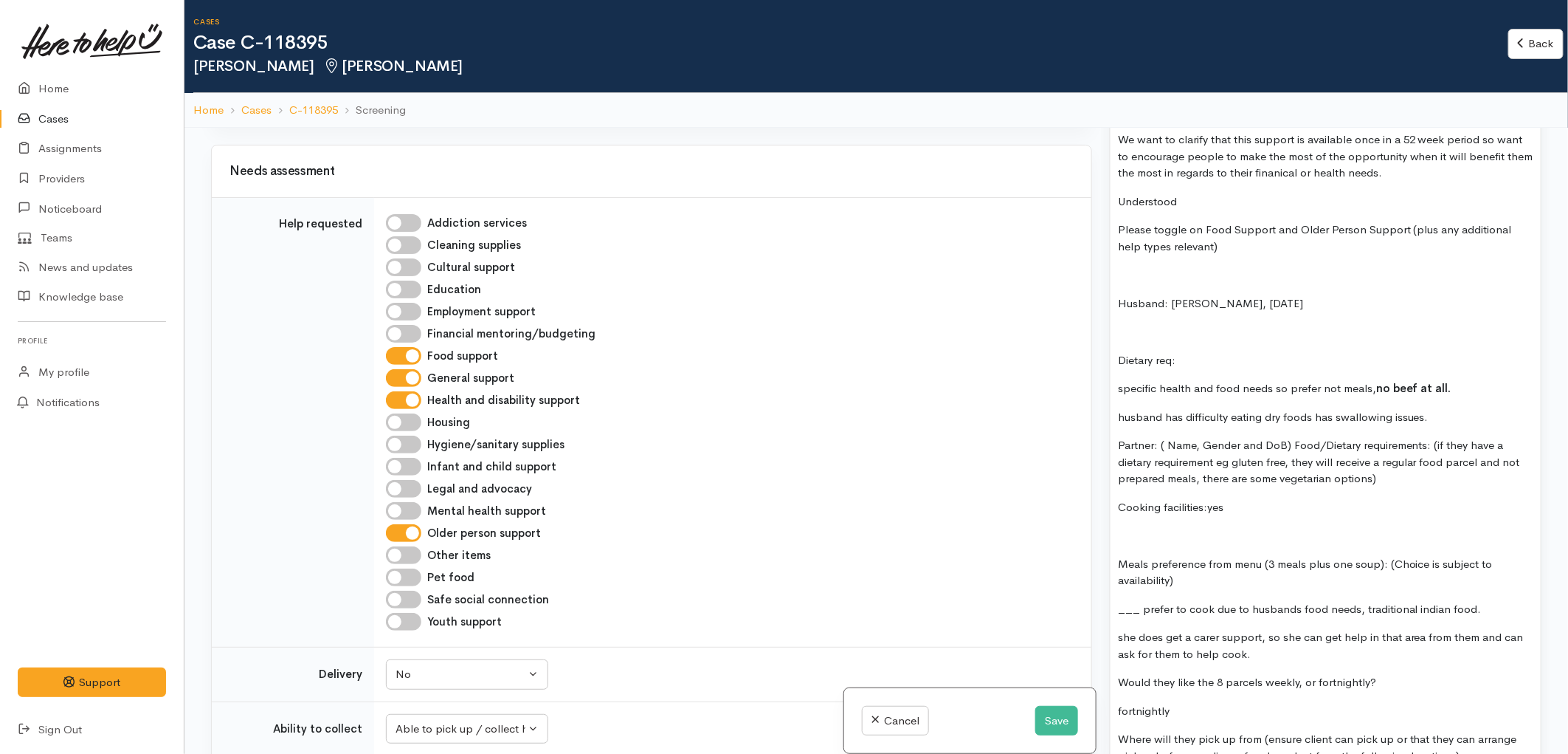
click at [1406, 464] on p "Partner: ( Name, Gender and DoB) Food/Dietary requirements: (if they have a die…" at bounding box center [1325, 462] width 415 height 50
drag, startPoint x: 1337, startPoint y: 446, endPoint x: 1485, endPoint y: 453, distance: 148.2
click at [1485, 453] on p "Partner: ( Name, Gender and DoB) Food/Dietary requirements: (if they have a die…" at bounding box center [1325, 462] width 415 height 50
copy p "receive a regular food parcel"
click at [1372, 482] on div "COME BACK TO FIT!!! Check support type needs Age concern? These are the types o…" at bounding box center [1325, 222] width 430 height 1816
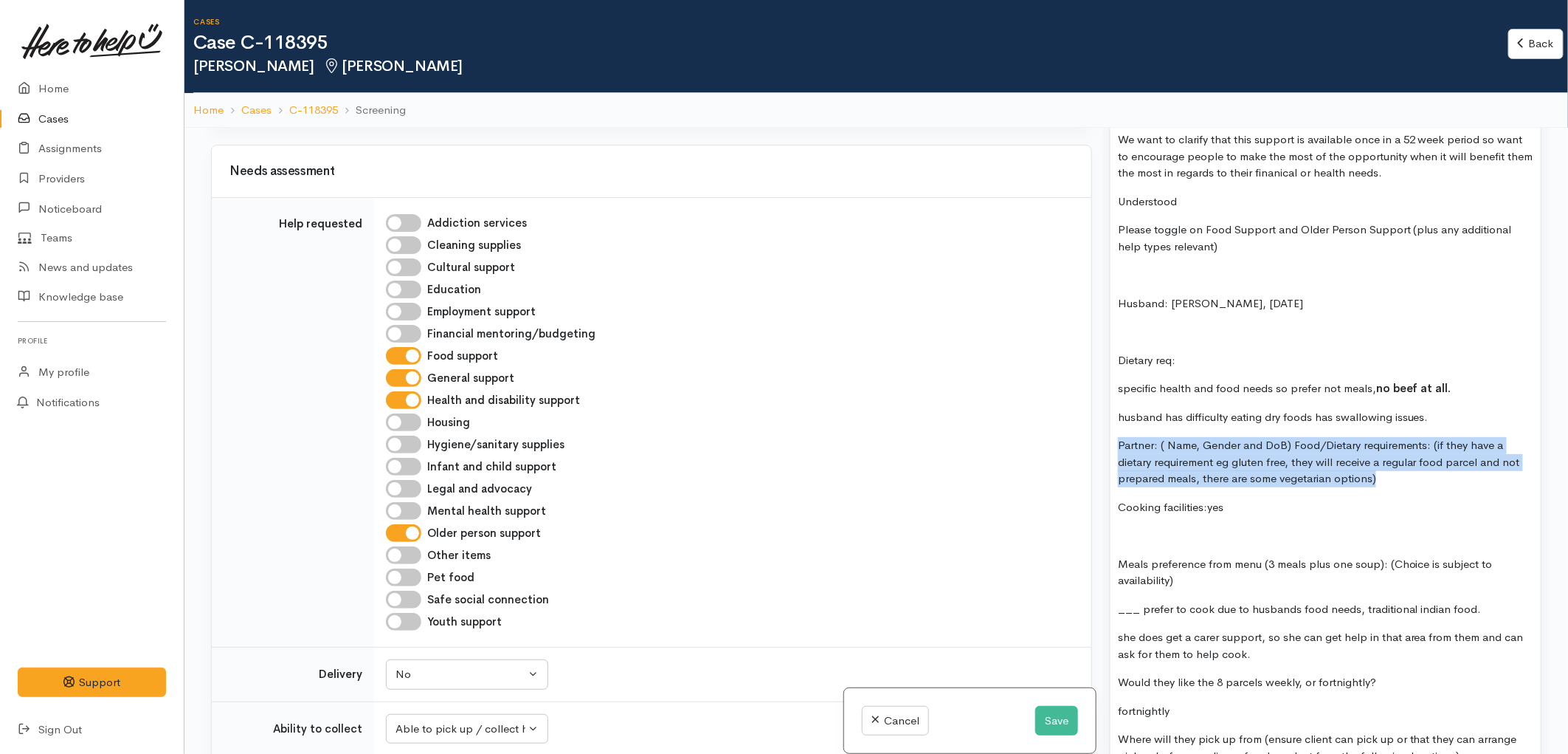
drag, startPoint x: 1412, startPoint y: 470, endPoint x: 1117, endPoint y: 433, distance: 297.3
click at [1118, 437] on p "Partner: ( Name, Gender and DoB) Food/Dietary requirements: (if they have a die…" at bounding box center [1325, 462] width 415 height 50
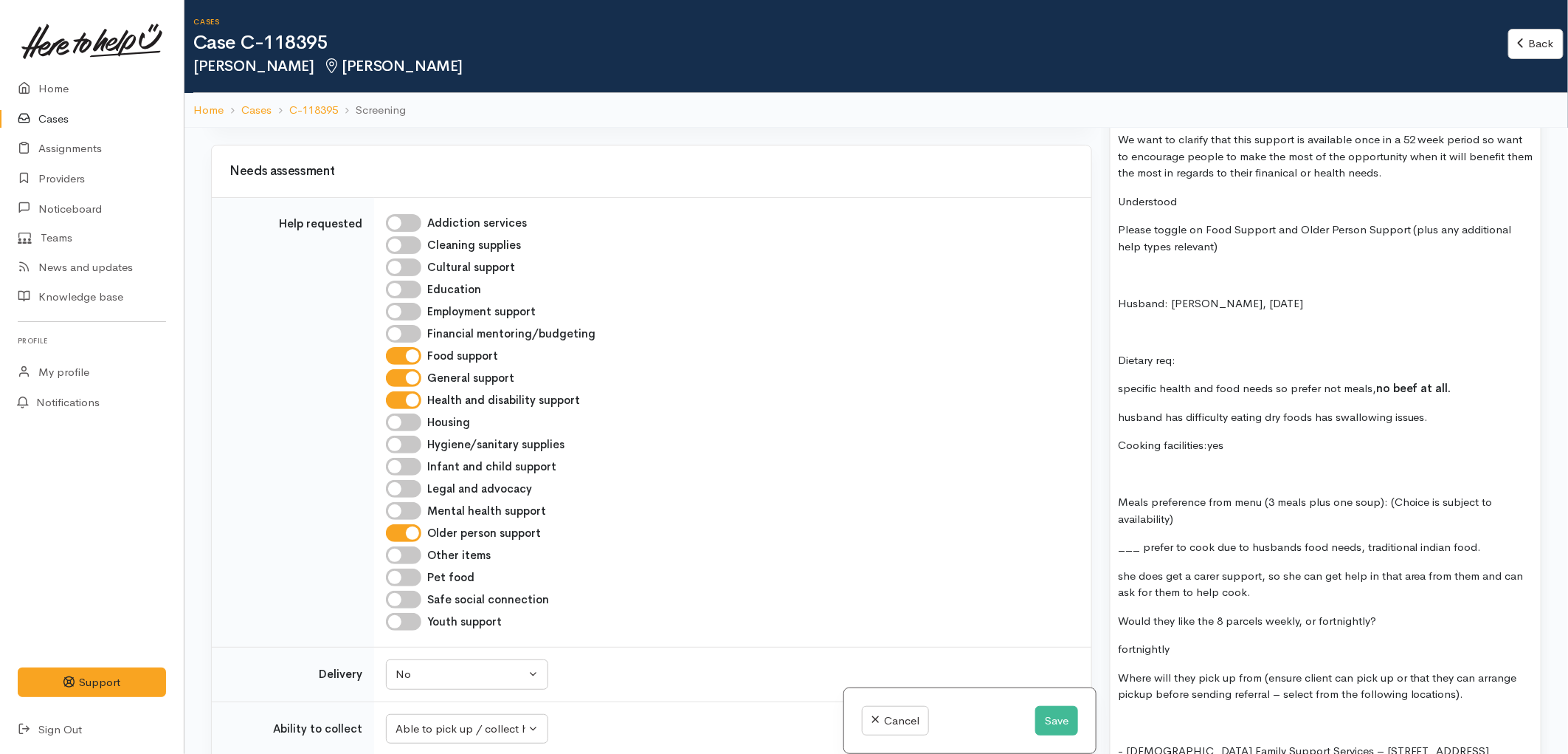
click at [1193, 511] on p "Meals preference from menu (3 meals plus one soup): (Choice is subject to avail…" at bounding box center [1325, 510] width 415 height 33
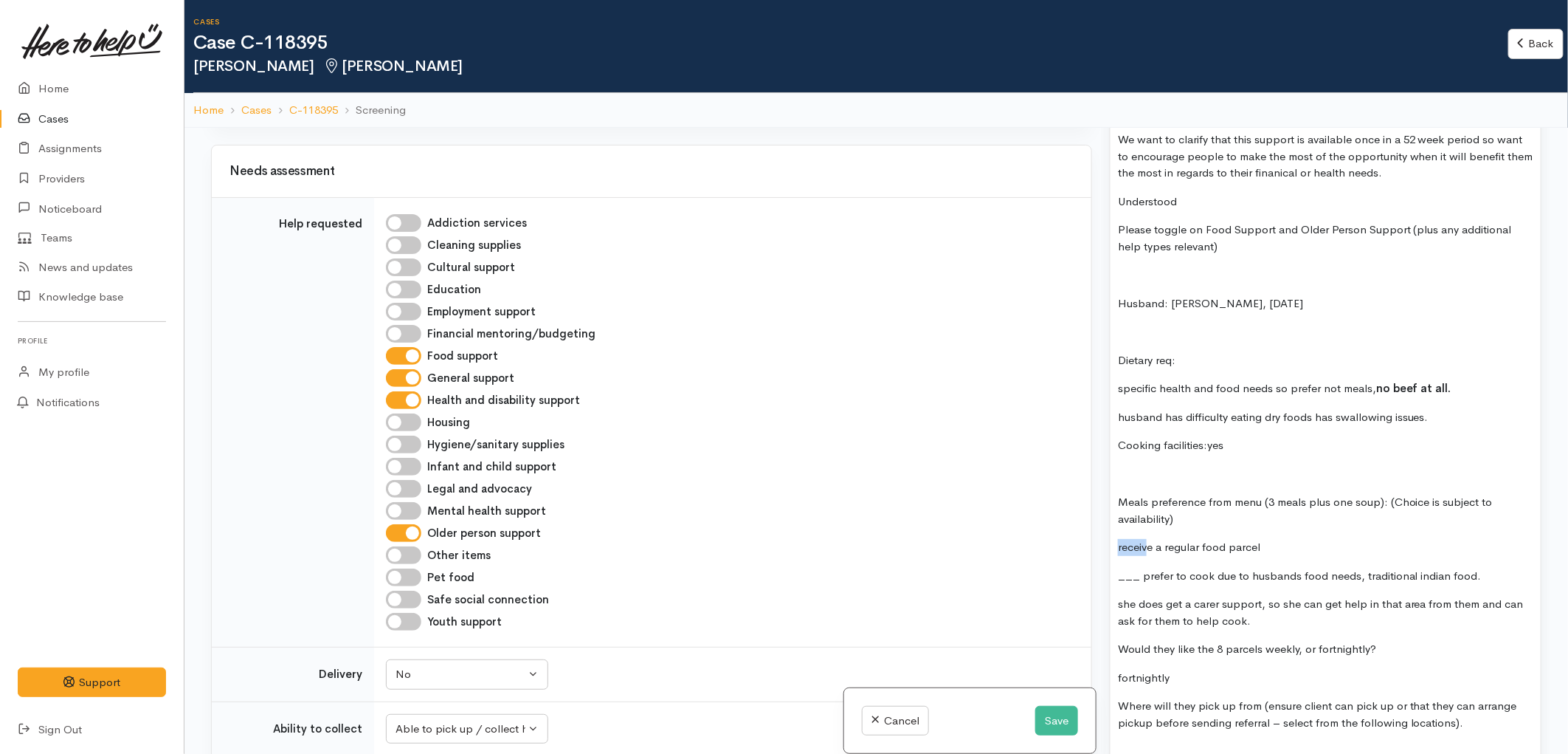
drag, startPoint x: 1151, startPoint y: 531, endPoint x: 1112, endPoint y: 533, distance: 39.1
click at [1112, 533] on div "COME BACK TO FIT!!! Check support type needs Age concern? These are the types o…" at bounding box center [1325, 205] width 430 height 1783
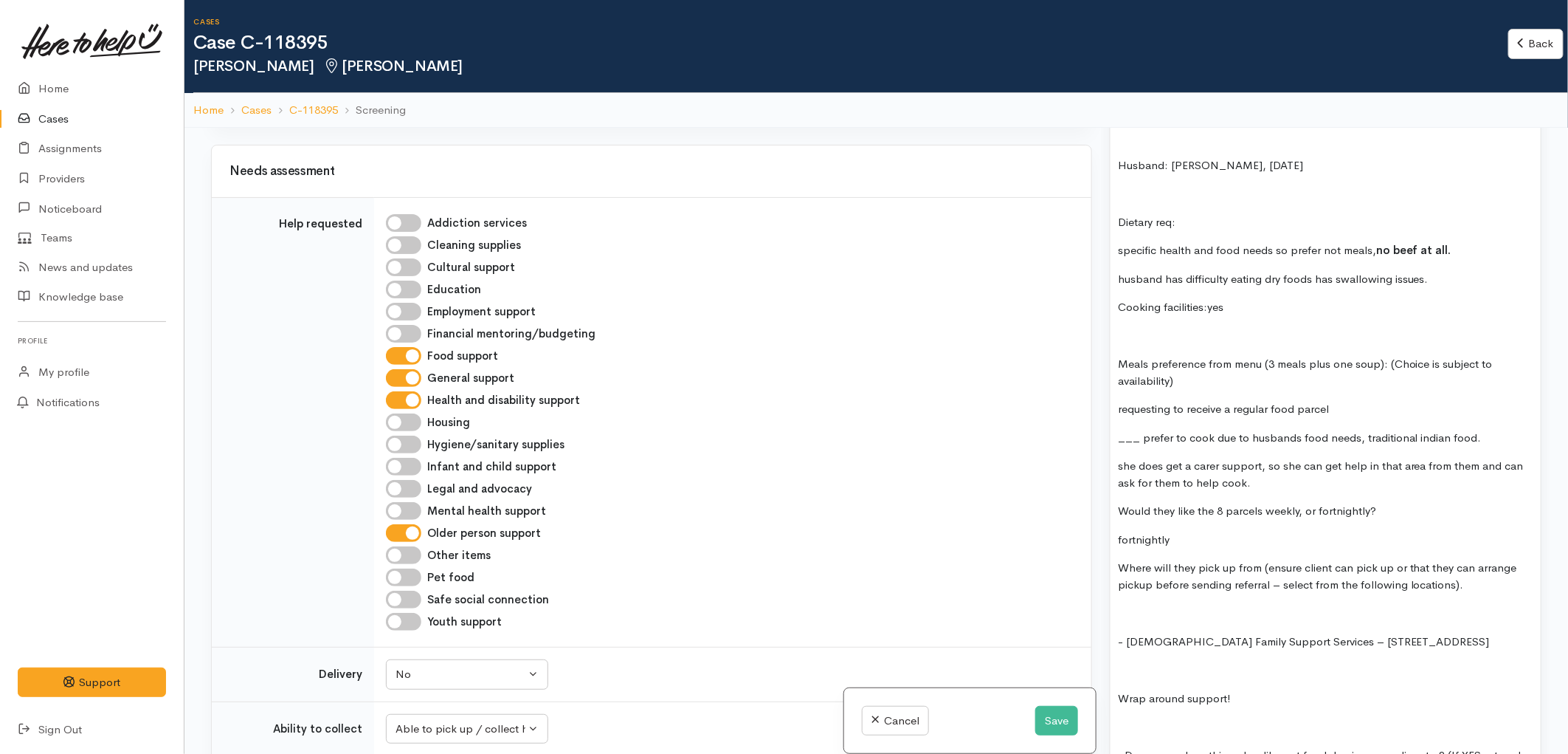
scroll to position [2050, 0]
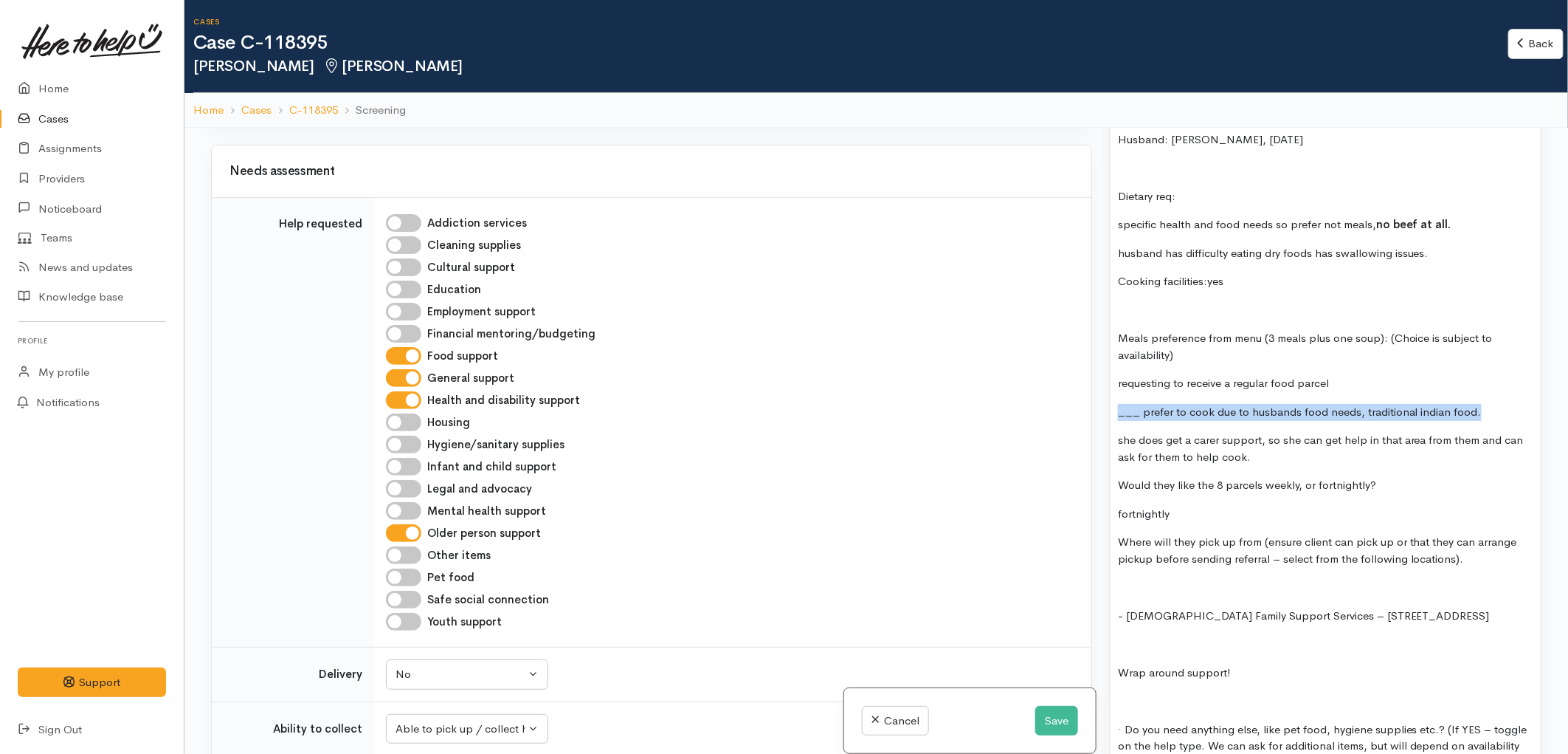
drag, startPoint x: 1483, startPoint y: 398, endPoint x: 1086, endPoint y: 393, distance: 397.0
click at [1086, 393] on div "Related cases There are other cases potentially from the same person, address o…" at bounding box center [876, 504] width 1348 height 754
drag, startPoint x: 1252, startPoint y: 438, endPoint x: 1139, endPoint y: 382, distance: 126.1
click at [1139, 382] on div "COME BACK TO FIT!!! Check support type needs Age concern? These are the types o…" at bounding box center [1325, 41] width 430 height 1783
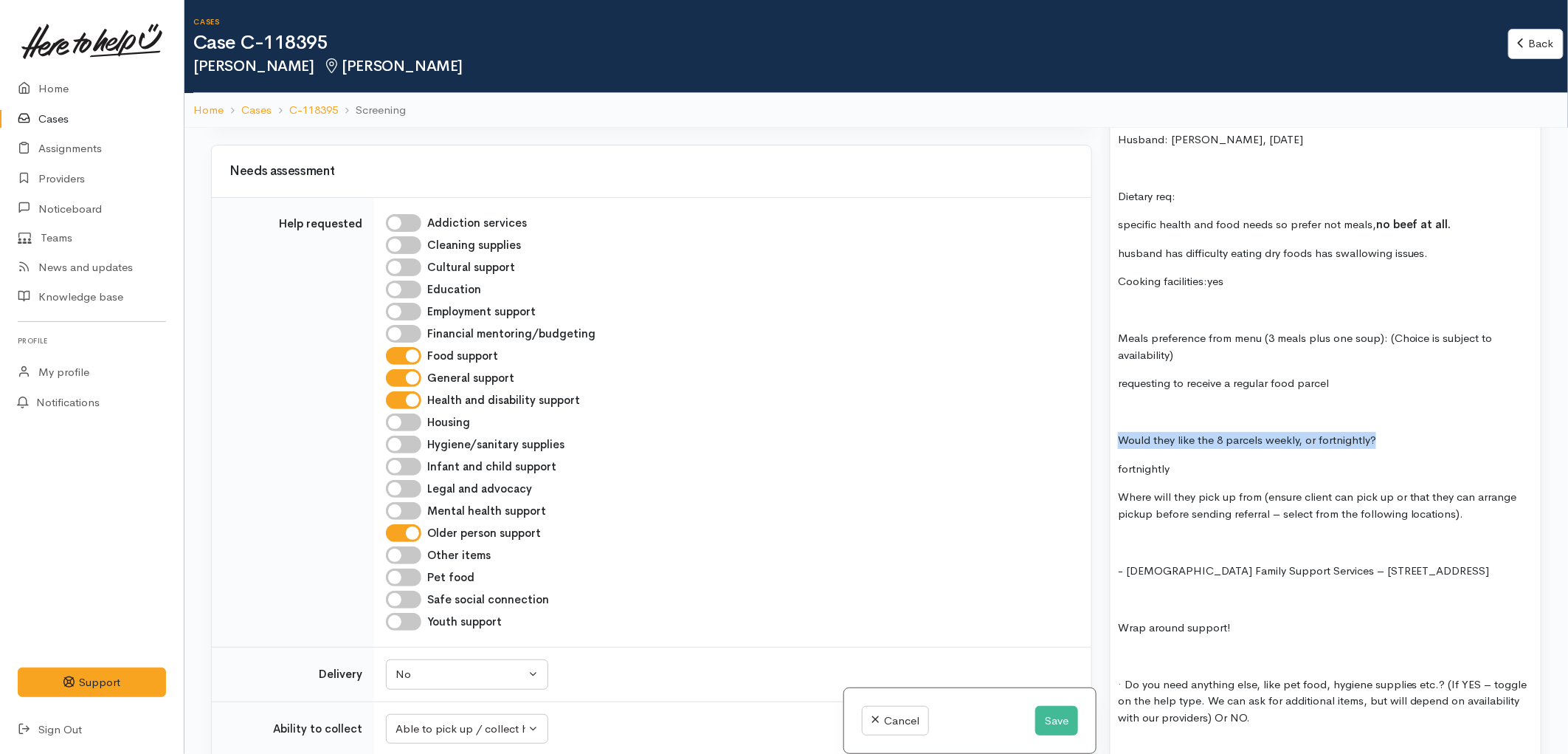
drag, startPoint x: 1226, startPoint y: 422, endPoint x: 1122, endPoint y: 421, distance: 104.0
click at [1122, 432] on p "Would they like the 8 parcels weekly, or fortnightly?" at bounding box center [1325, 441] width 415 height 17
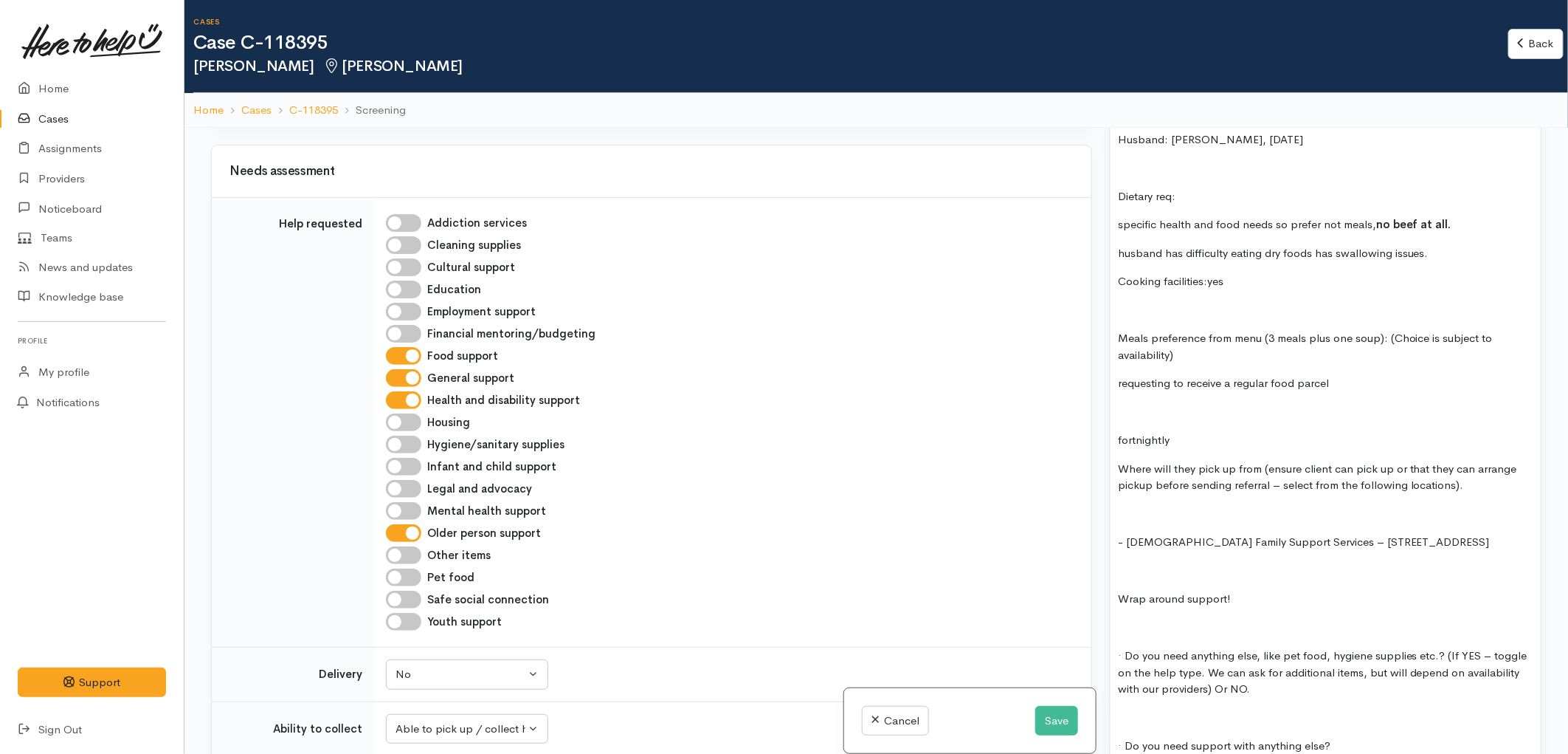
click at [1179, 432] on p "fortnightly" at bounding box center [1325, 441] width 415 height 17
click at [1173, 505] on p at bounding box center [1325, 514] width 415 height 17
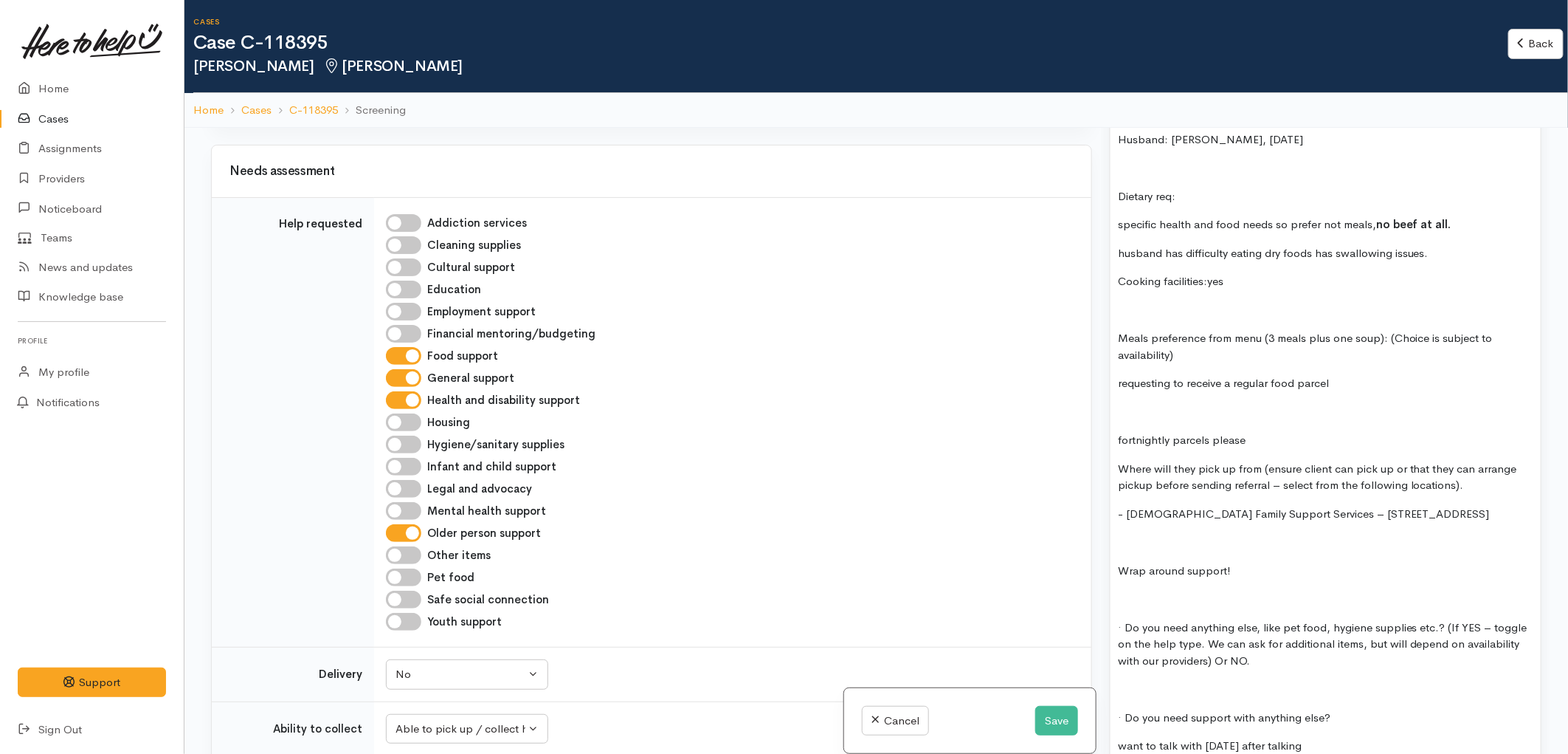
click at [1149, 591] on p at bounding box center [1325, 599] width 415 height 17
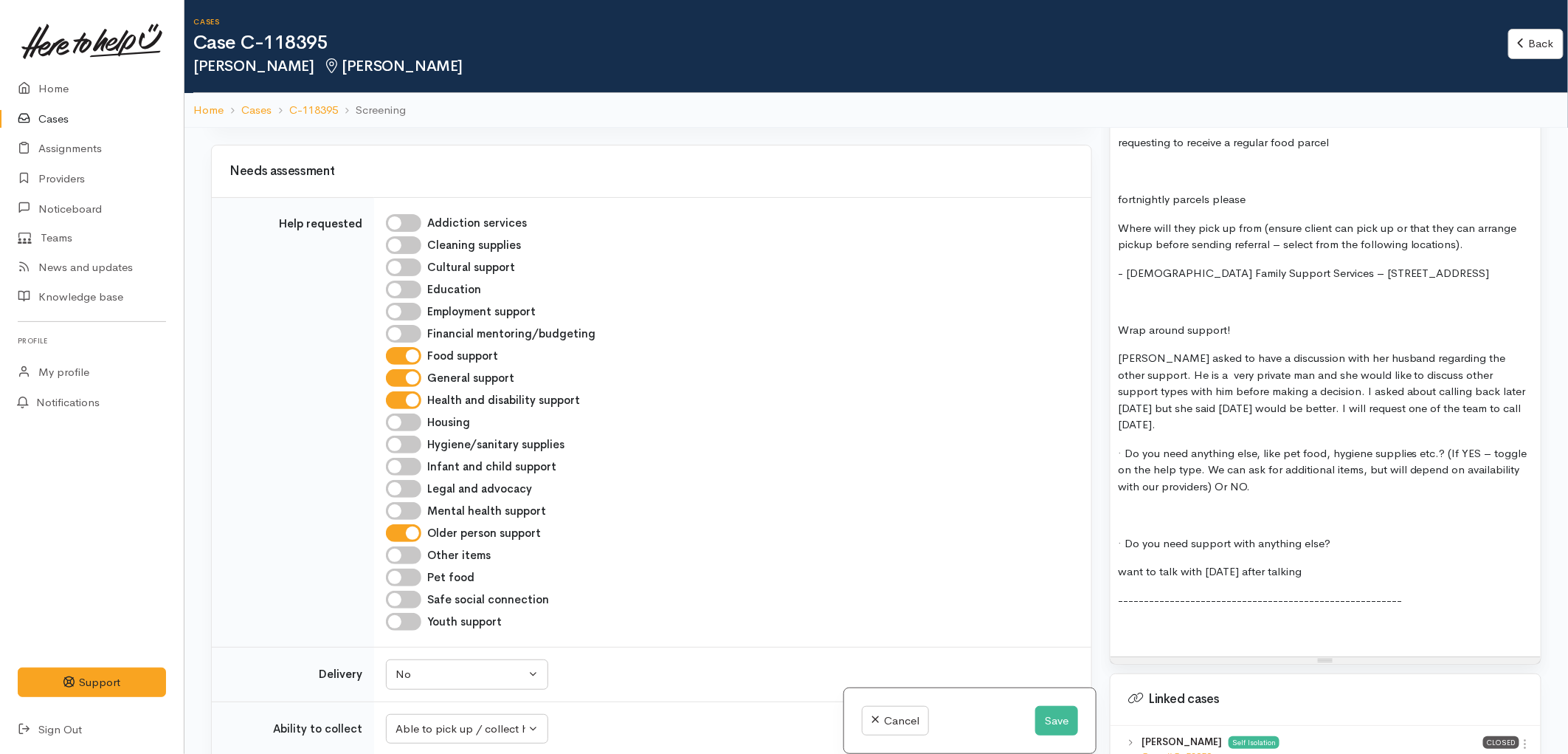
scroll to position [2296, 0]
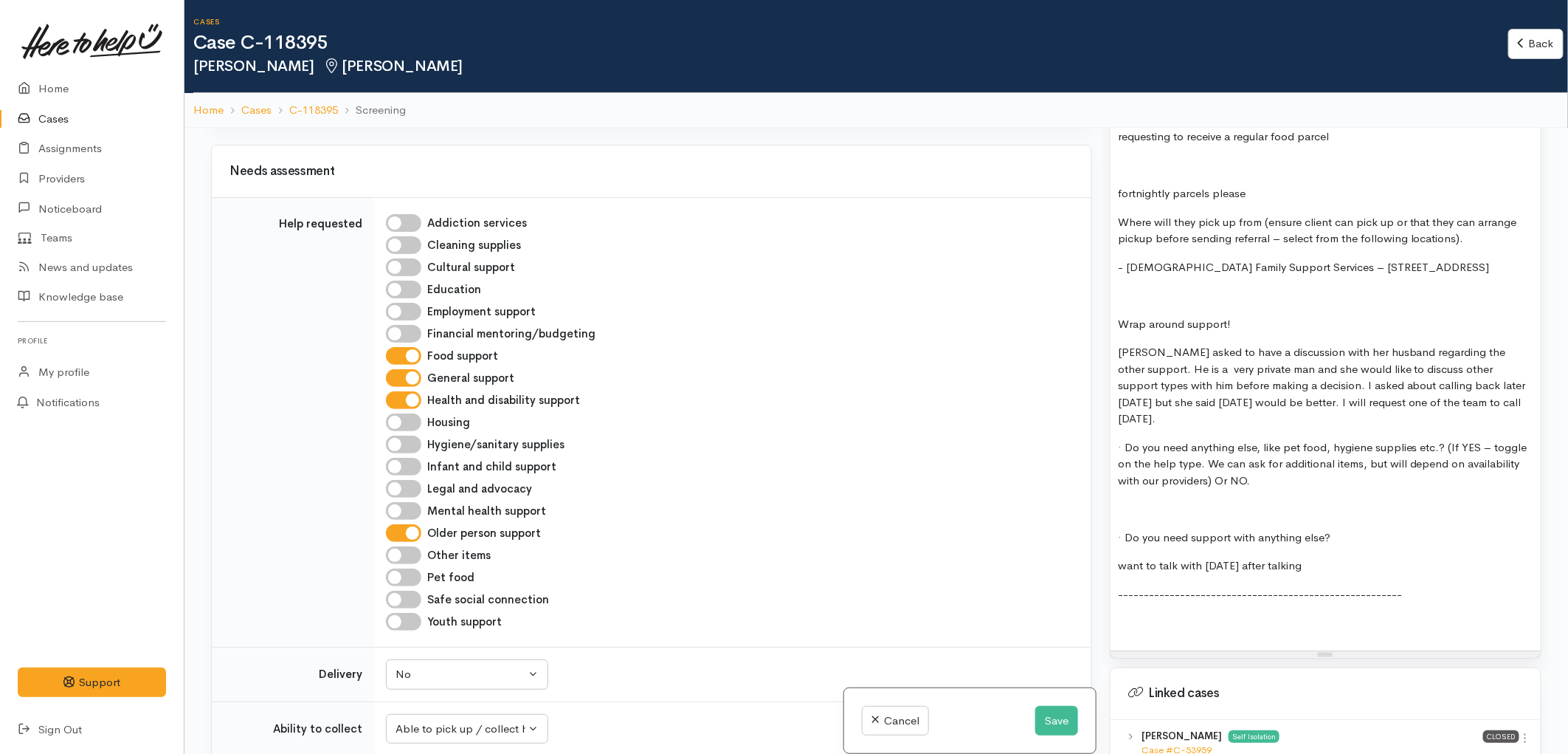
drag, startPoint x: 1121, startPoint y: 409, endPoint x: 1362, endPoint y: 537, distance: 272.9
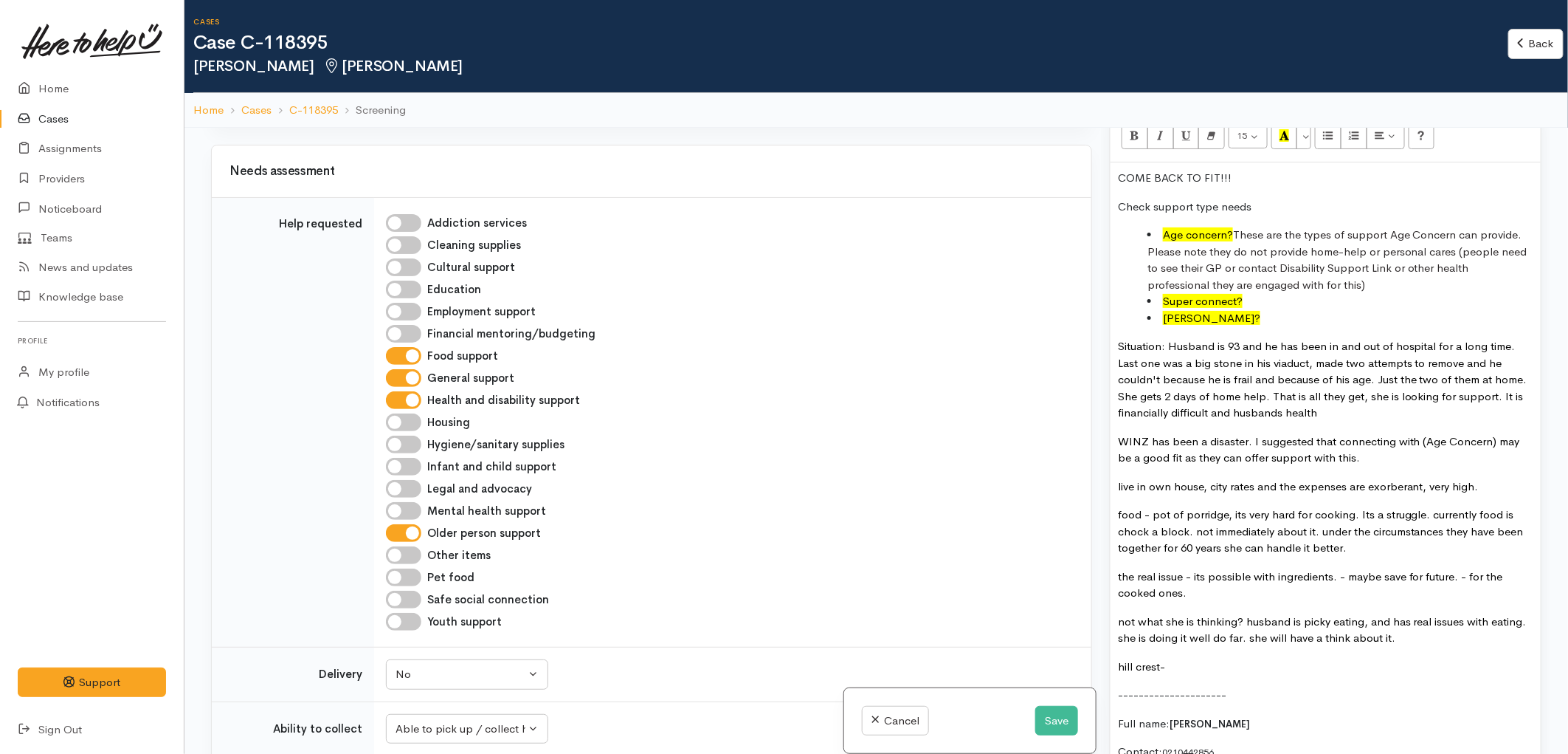
scroll to position [1066, 0]
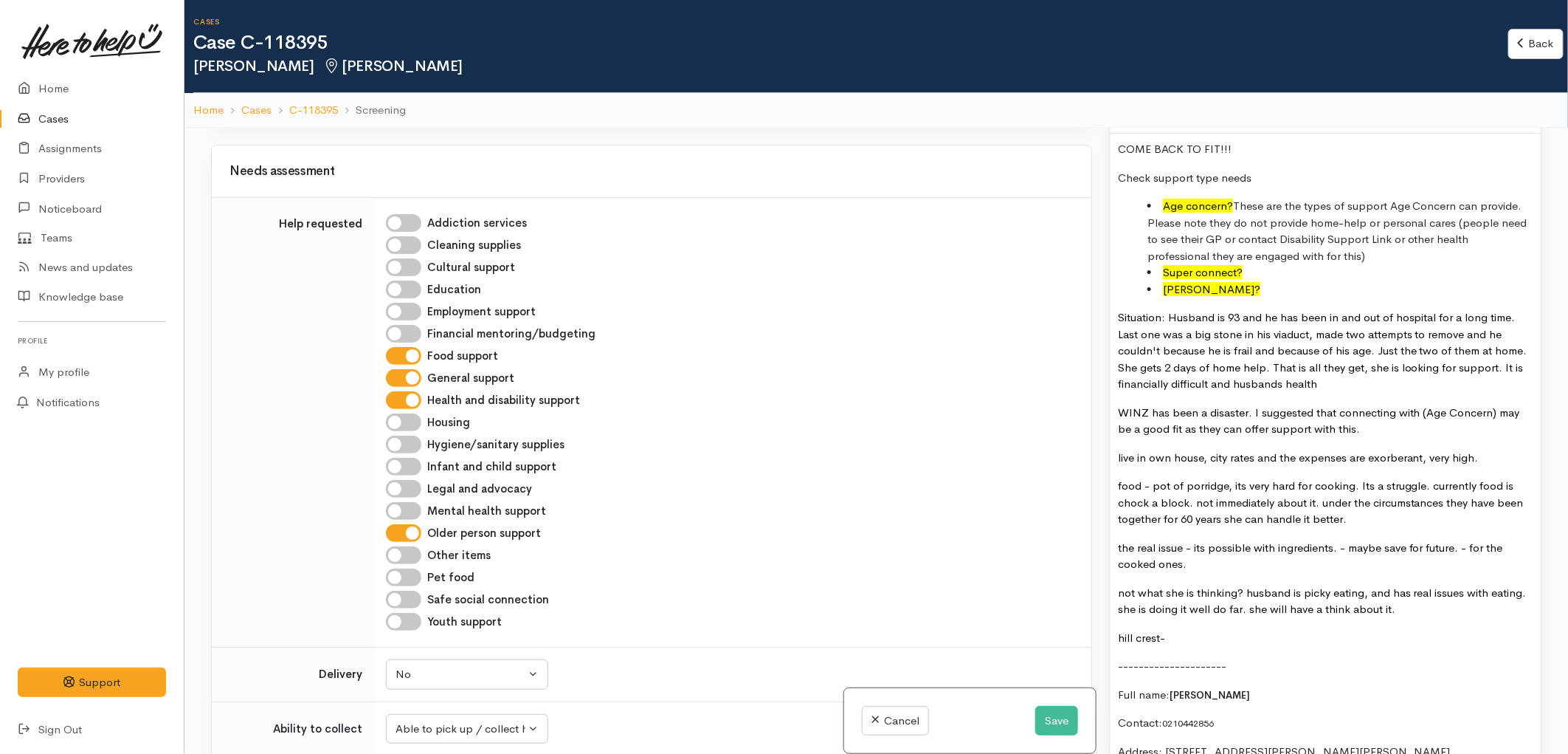
drag, startPoint x: 1358, startPoint y: 510, endPoint x: 1114, endPoint y: 464, distance: 248.3
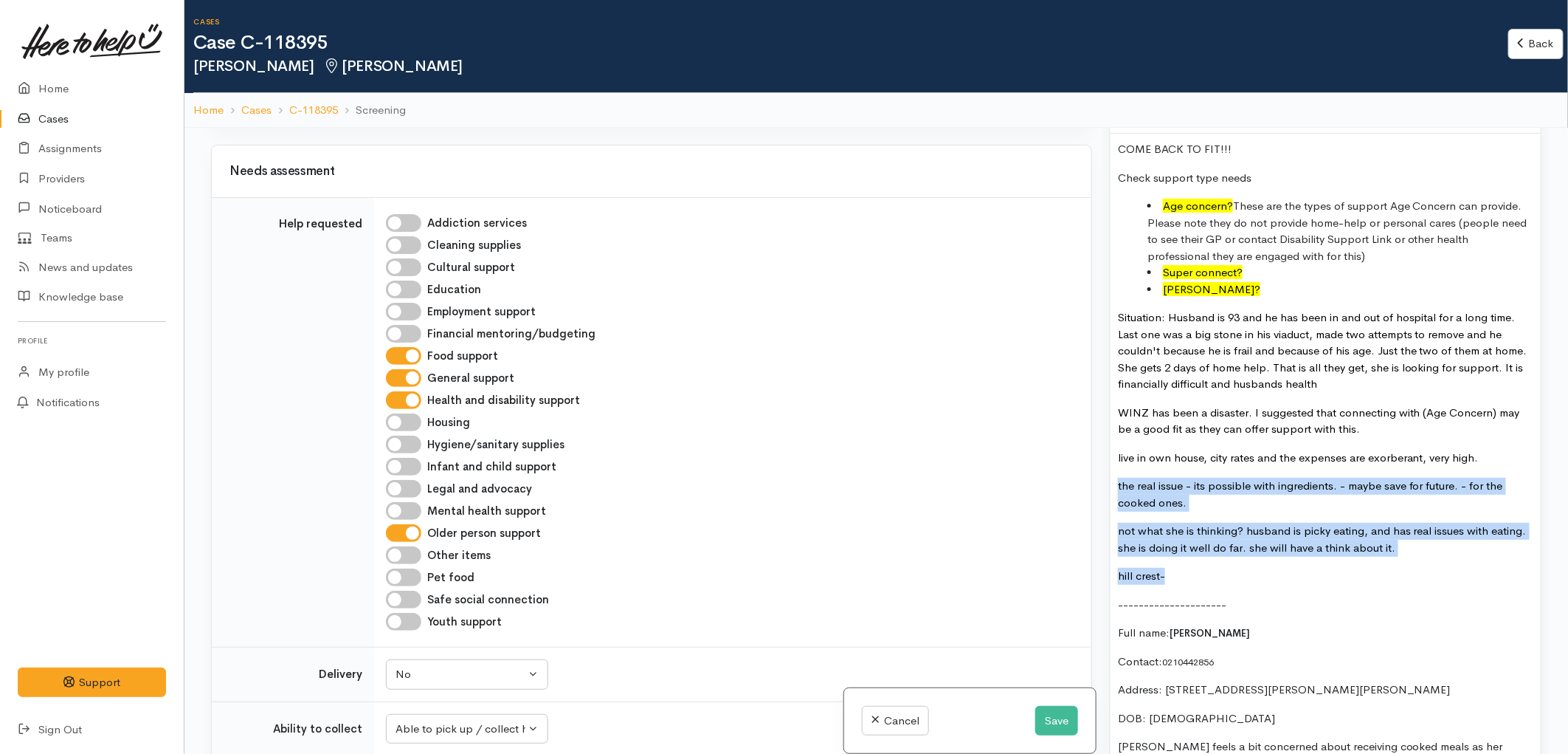
drag, startPoint x: 1191, startPoint y: 562, endPoint x: 1120, endPoint y: 477, distance: 110.8
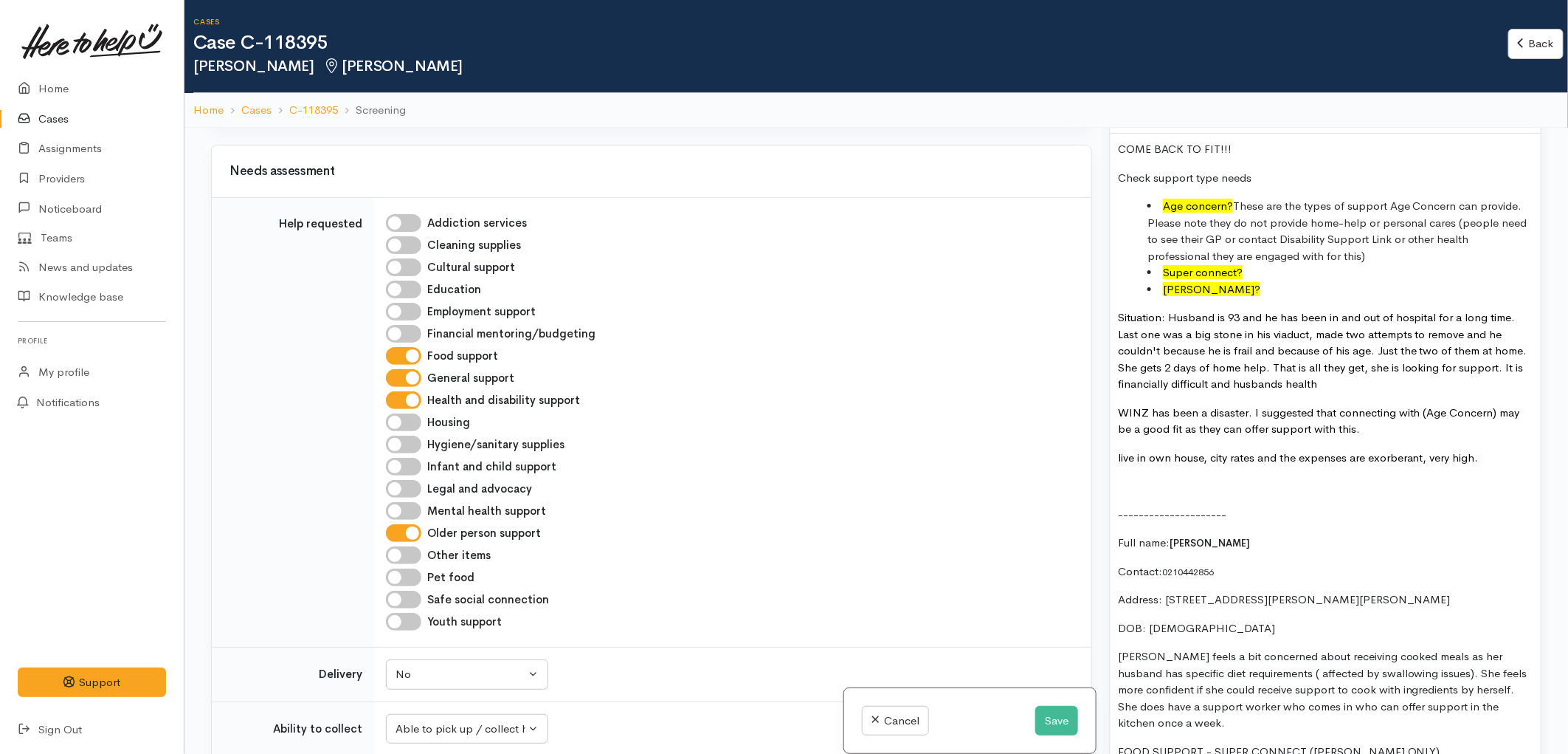
click at [1337, 371] on p "Situation: Husband is 93 and he has been in and out of hospital for a long time…" at bounding box center [1325, 351] width 415 height 83
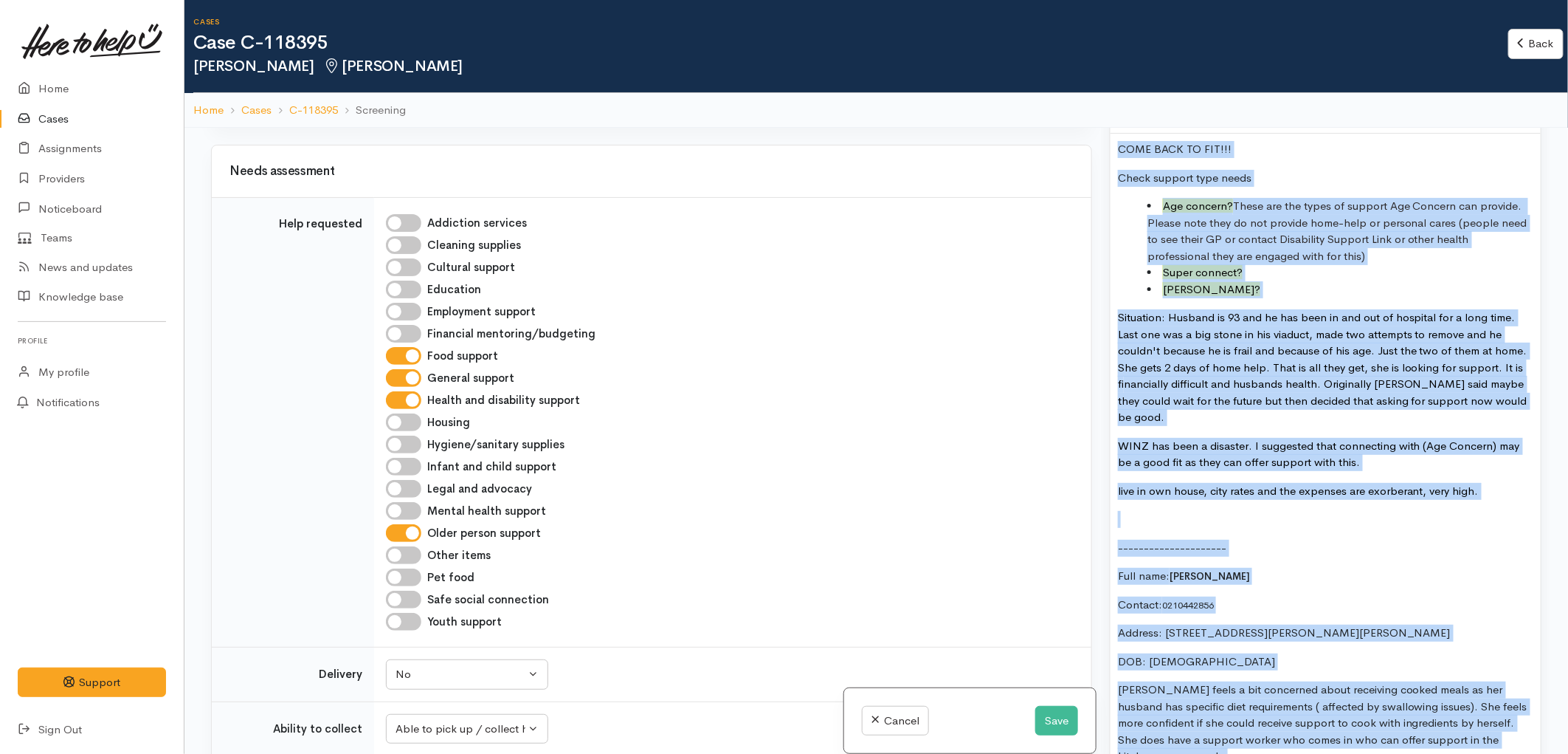
copy div "COME BACK TO FIT!!! Check support type needs Age concern? These are the types o…"
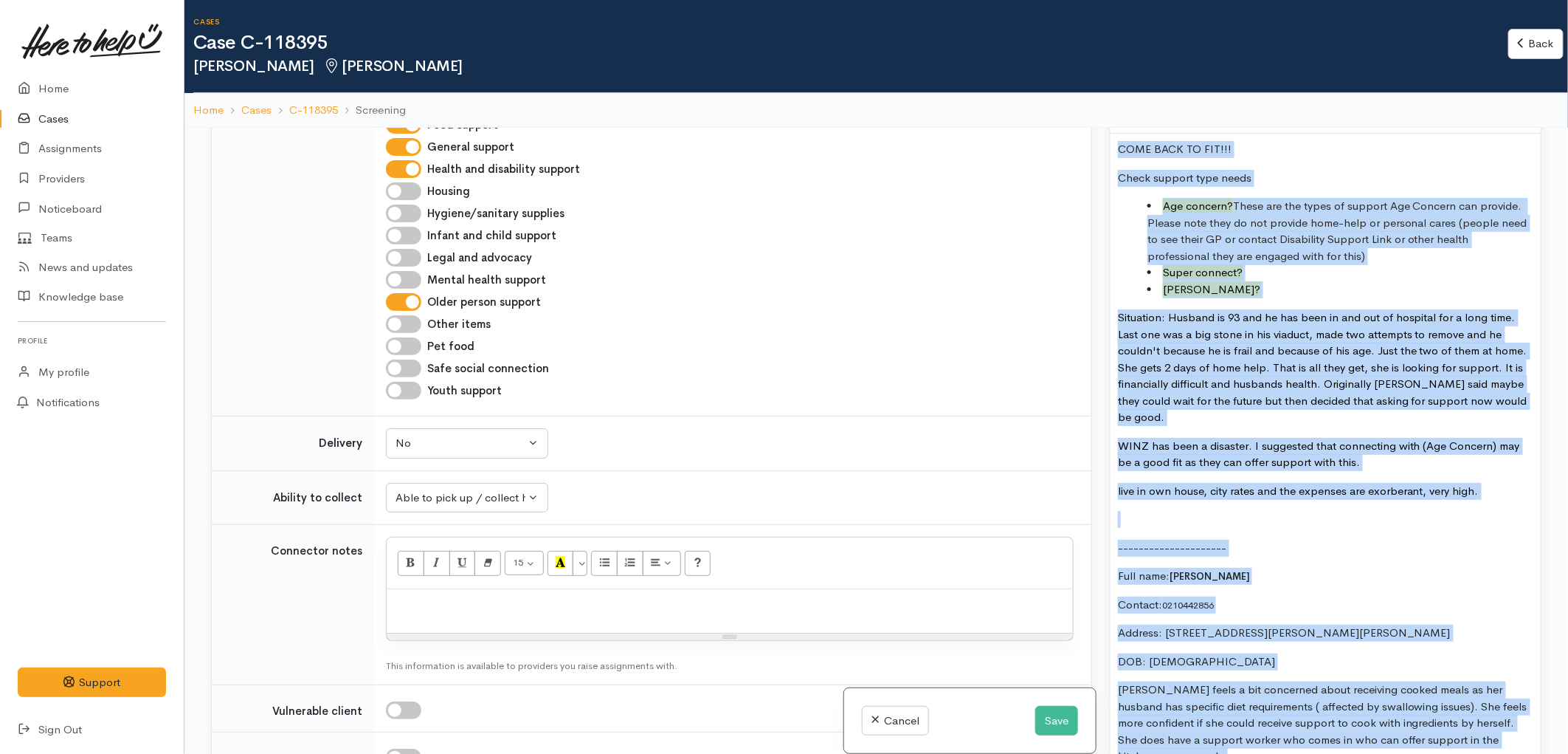
scroll to position [820, 0]
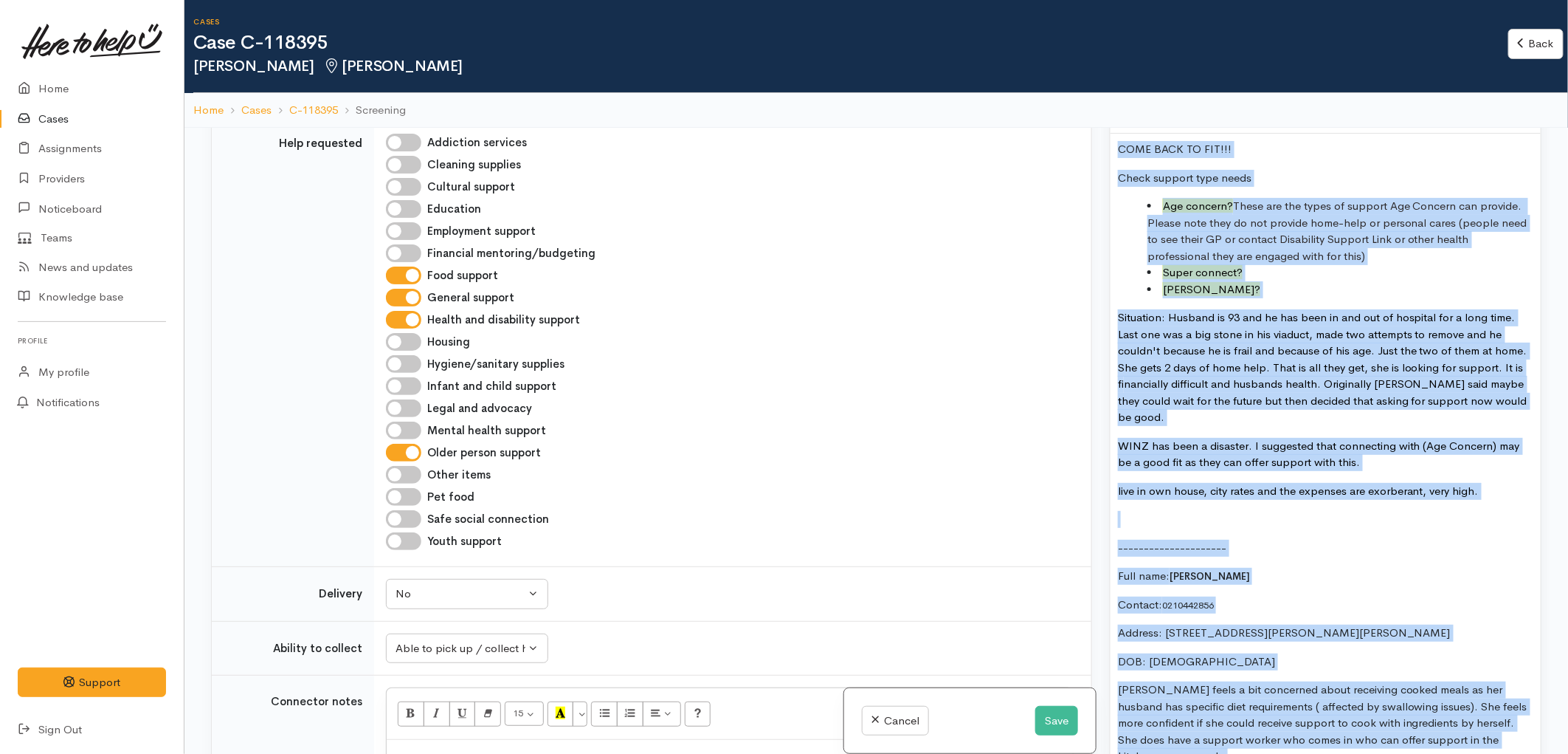
click at [406, 292] on input "General support" at bounding box center [403, 297] width 36 height 17
click at [406, 297] on input "General support" at bounding box center [403, 297] width 36 height 17
checkbox input "true"
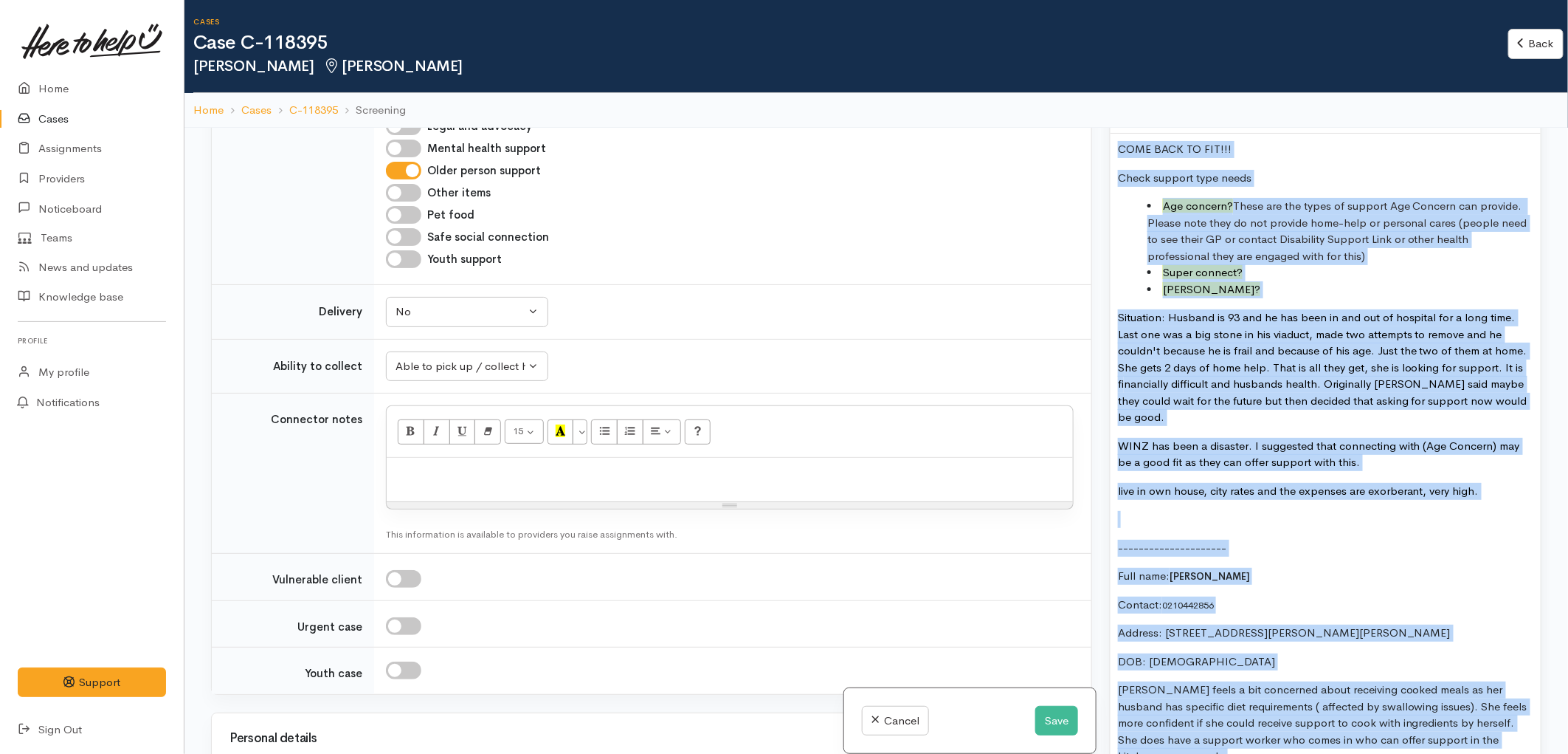
scroll to position [1230, 0]
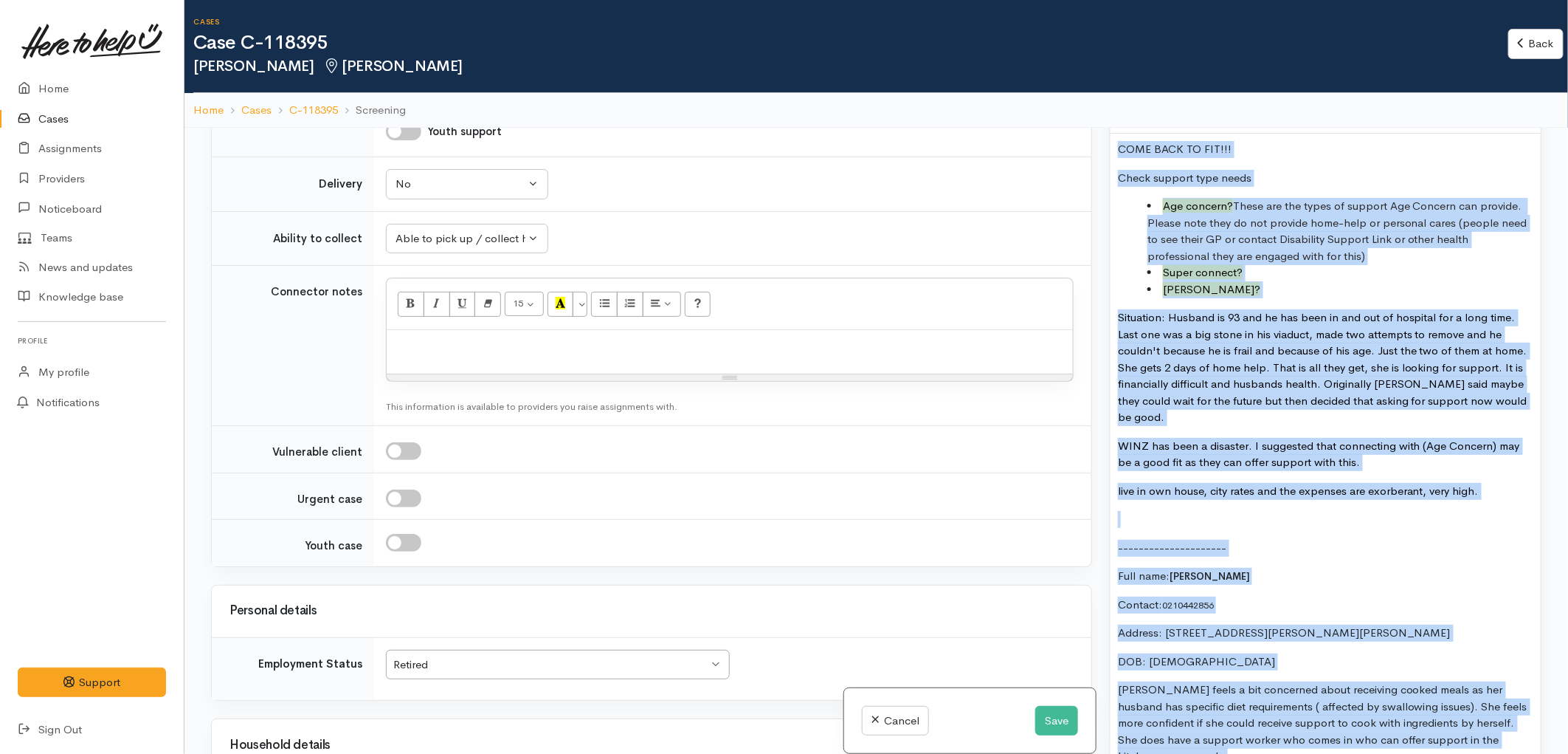
click at [1242, 388] on span "inancially difficult and husbands health. Originally [PERSON_NAME] said maybe t…" at bounding box center [1322, 400] width 409 height 47
click at [1213, 539] on p "---------------------" at bounding box center [1325, 548] width 415 height 17
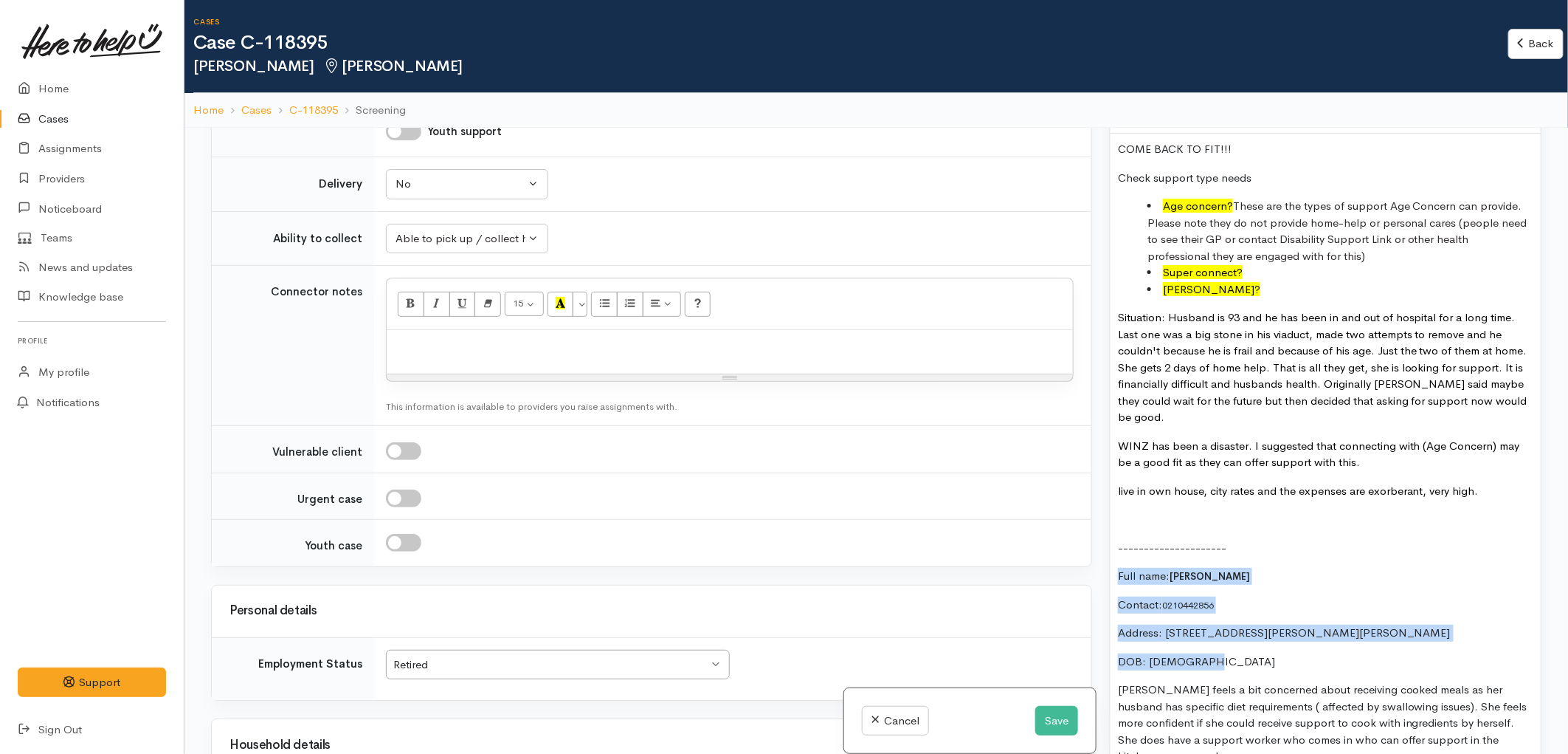
drag, startPoint x: 1120, startPoint y: 549, endPoint x: 1250, endPoint y: 624, distance: 150.1
copy div "Full name: Shanti Singh Contact: 0210442856 Address: 10 Odonoghue Street, Hillc…"
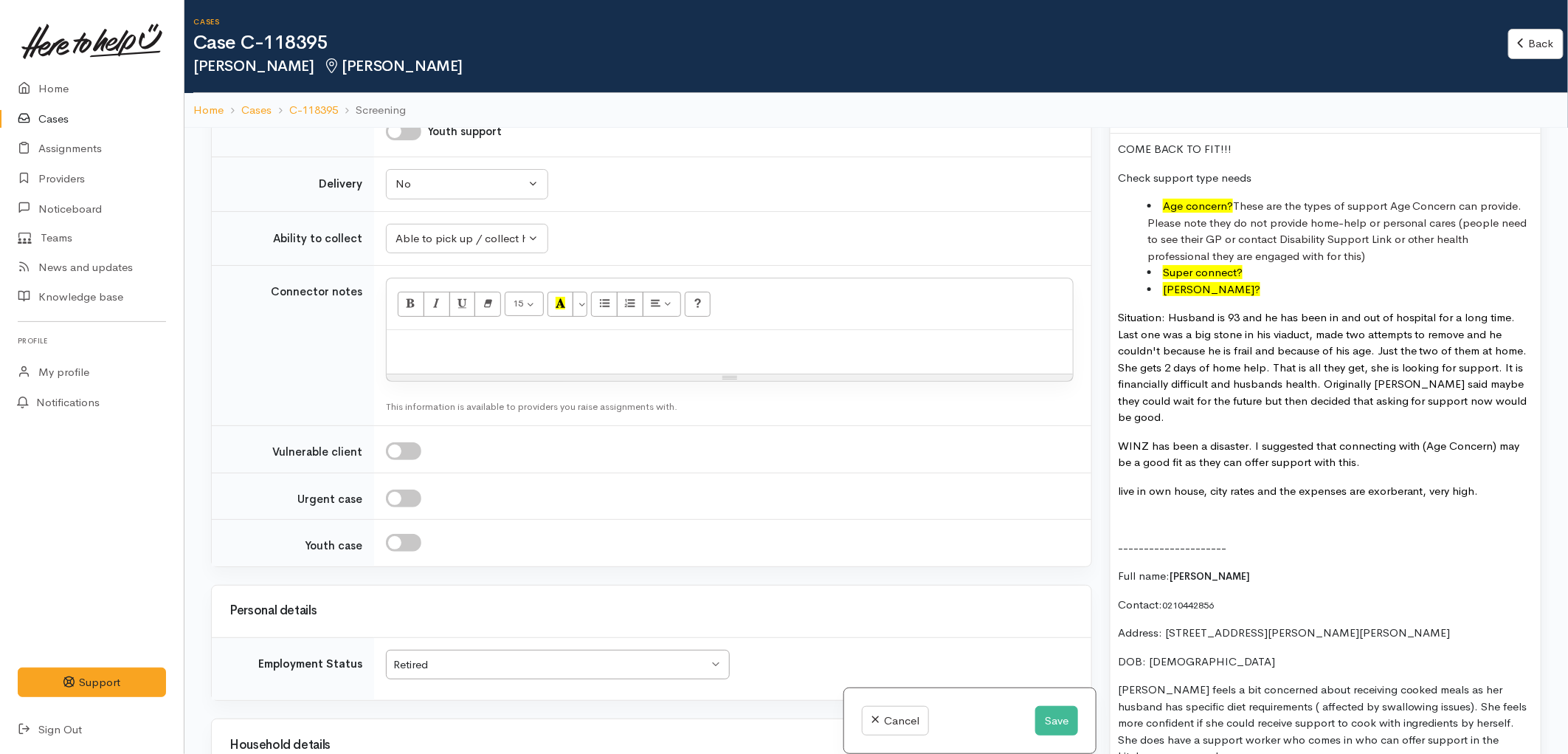
click at [548, 344] on p at bounding box center [729, 346] width 671 height 17
paste div
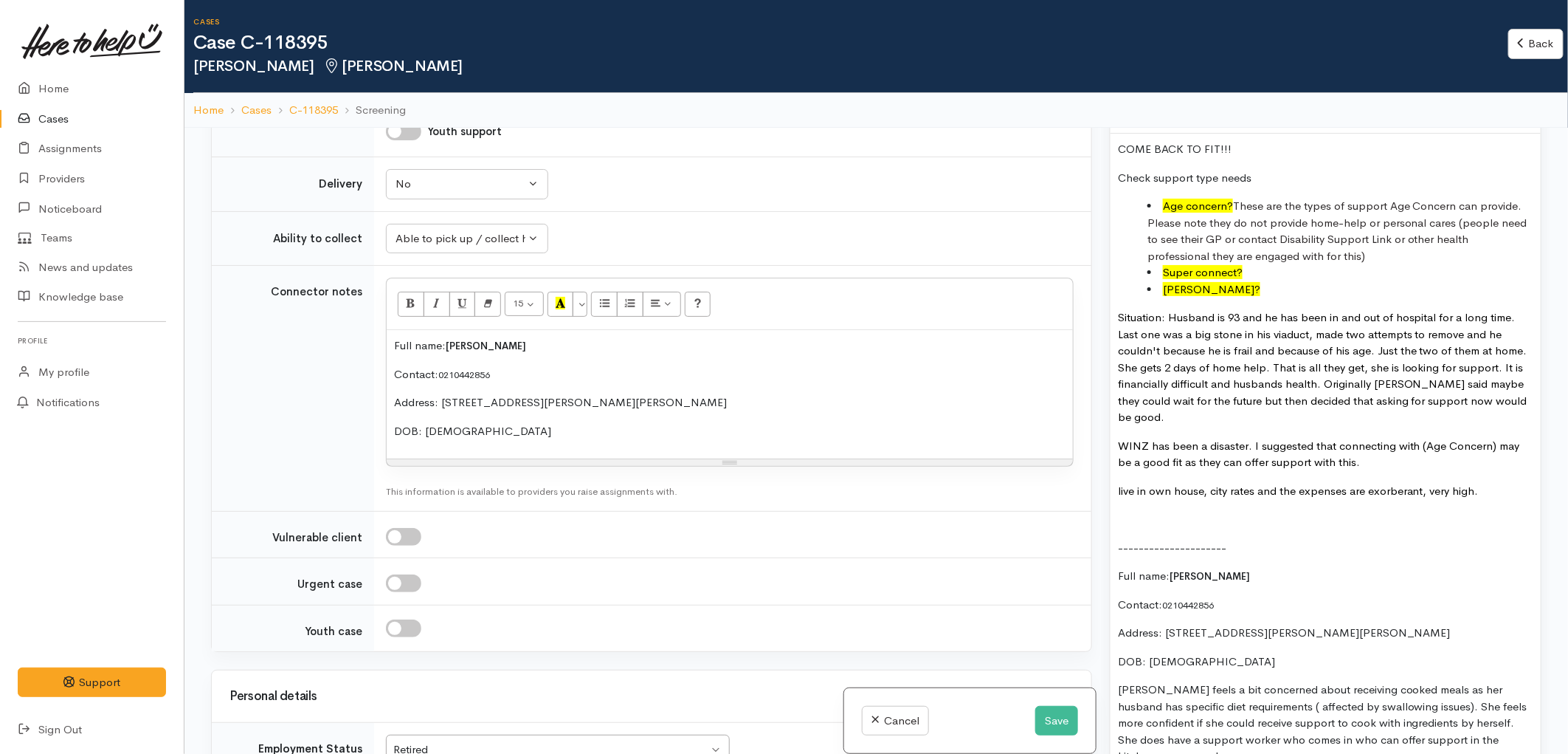
click at [1235, 653] on p "DOB: 27/12/1940" at bounding box center [1325, 662] width 415 height 17
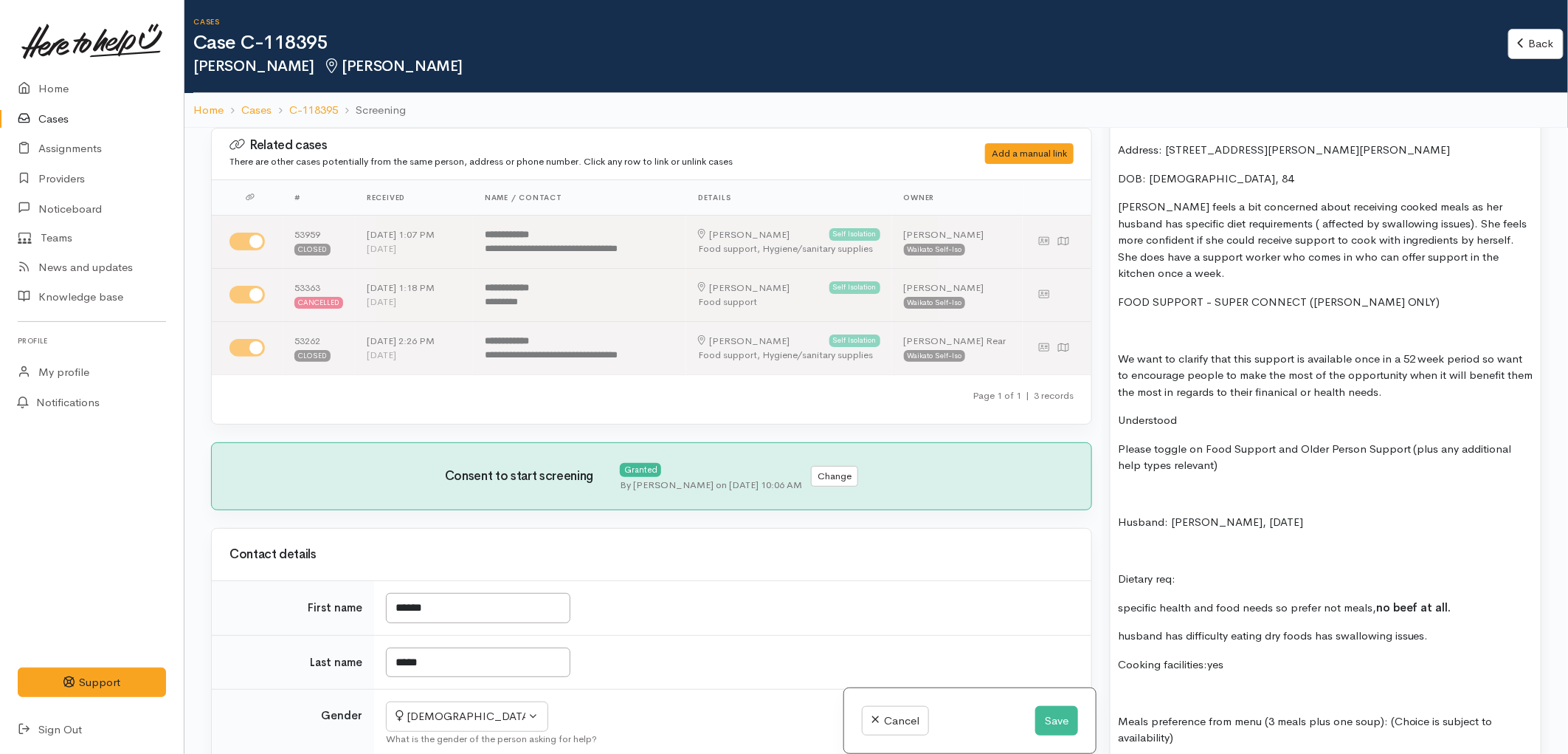
scroll to position [1558, 0]
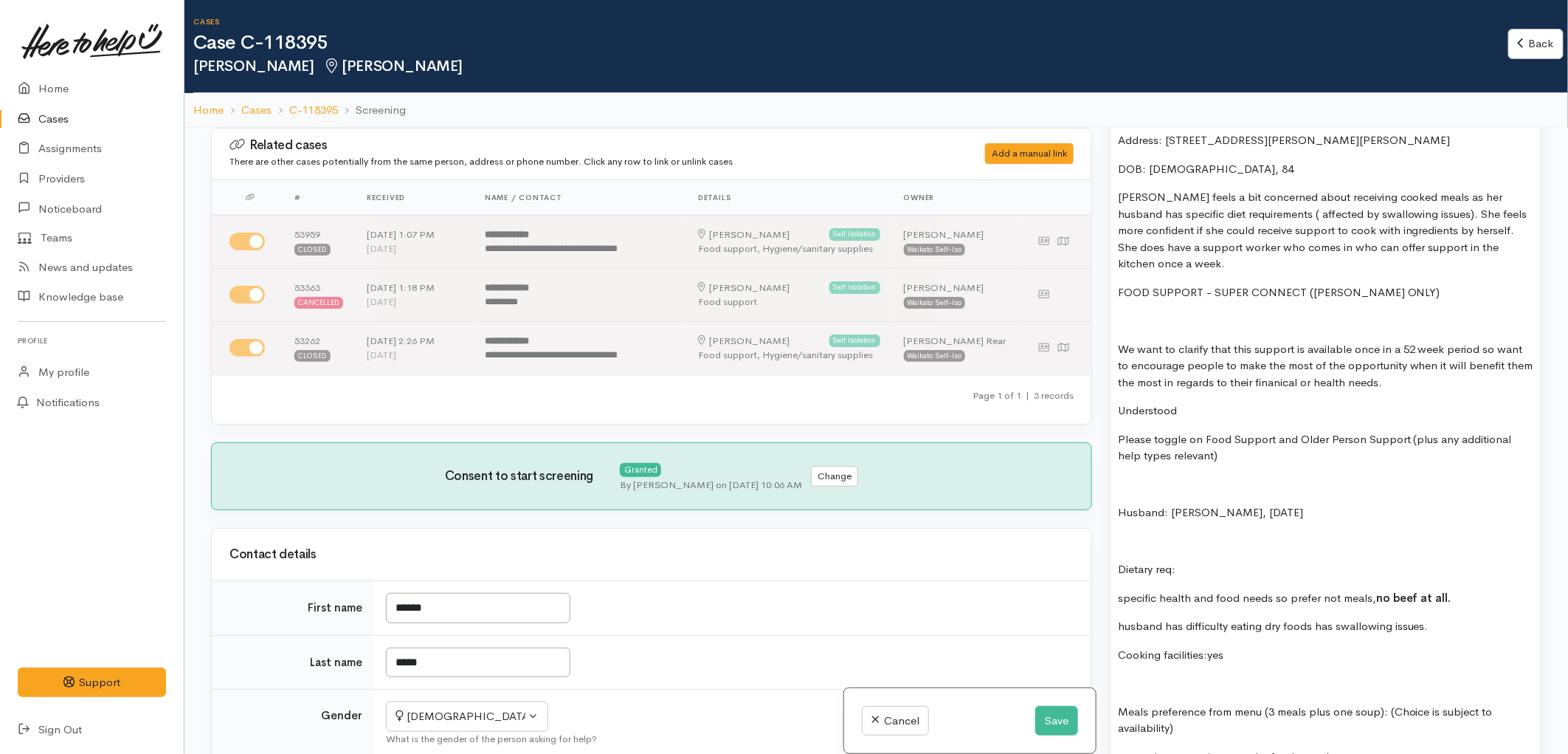
click at [1348, 504] on p "Husband: Jagmohan Singh, 15/12/1931" at bounding box center [1325, 513] width 415 height 17
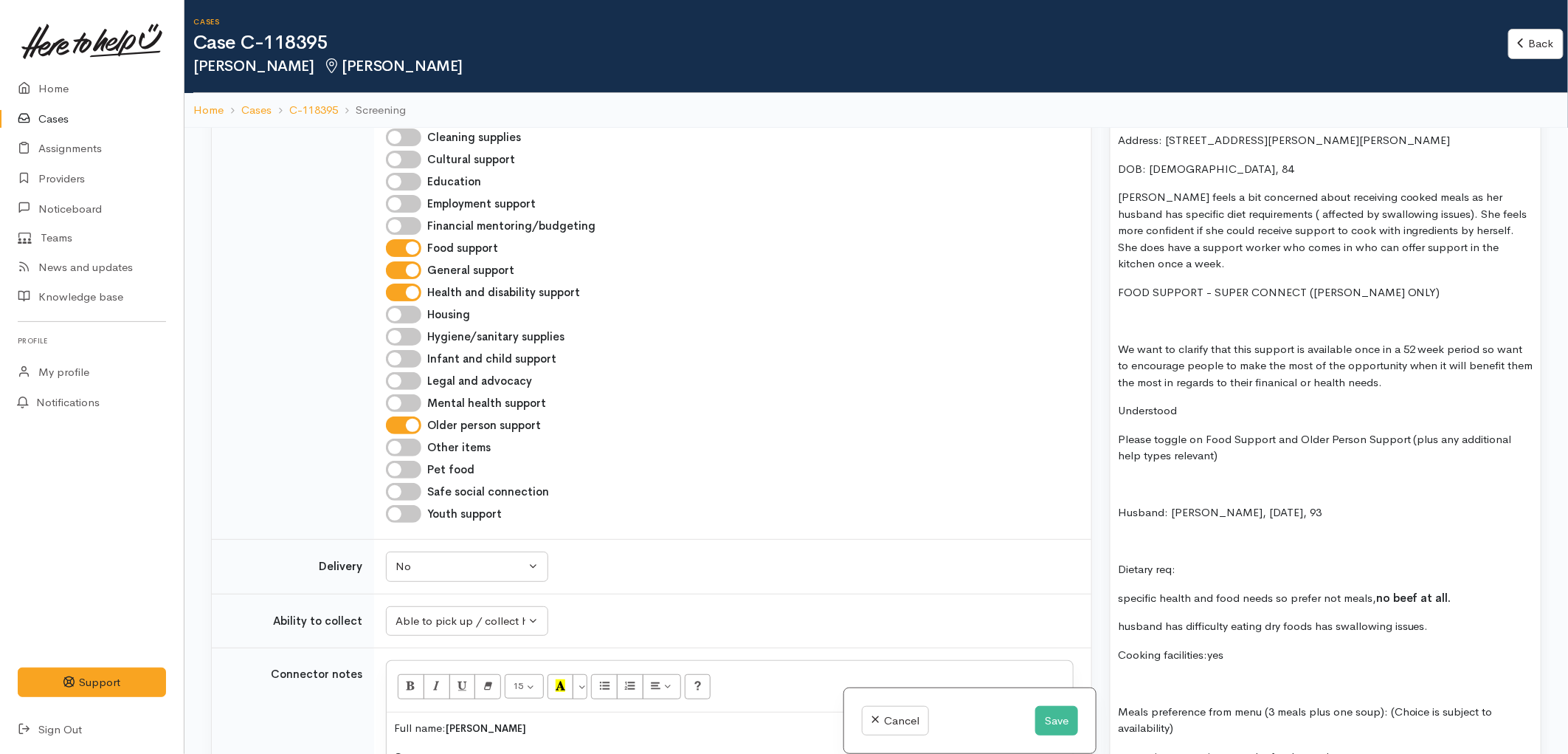
scroll to position [1066, 0]
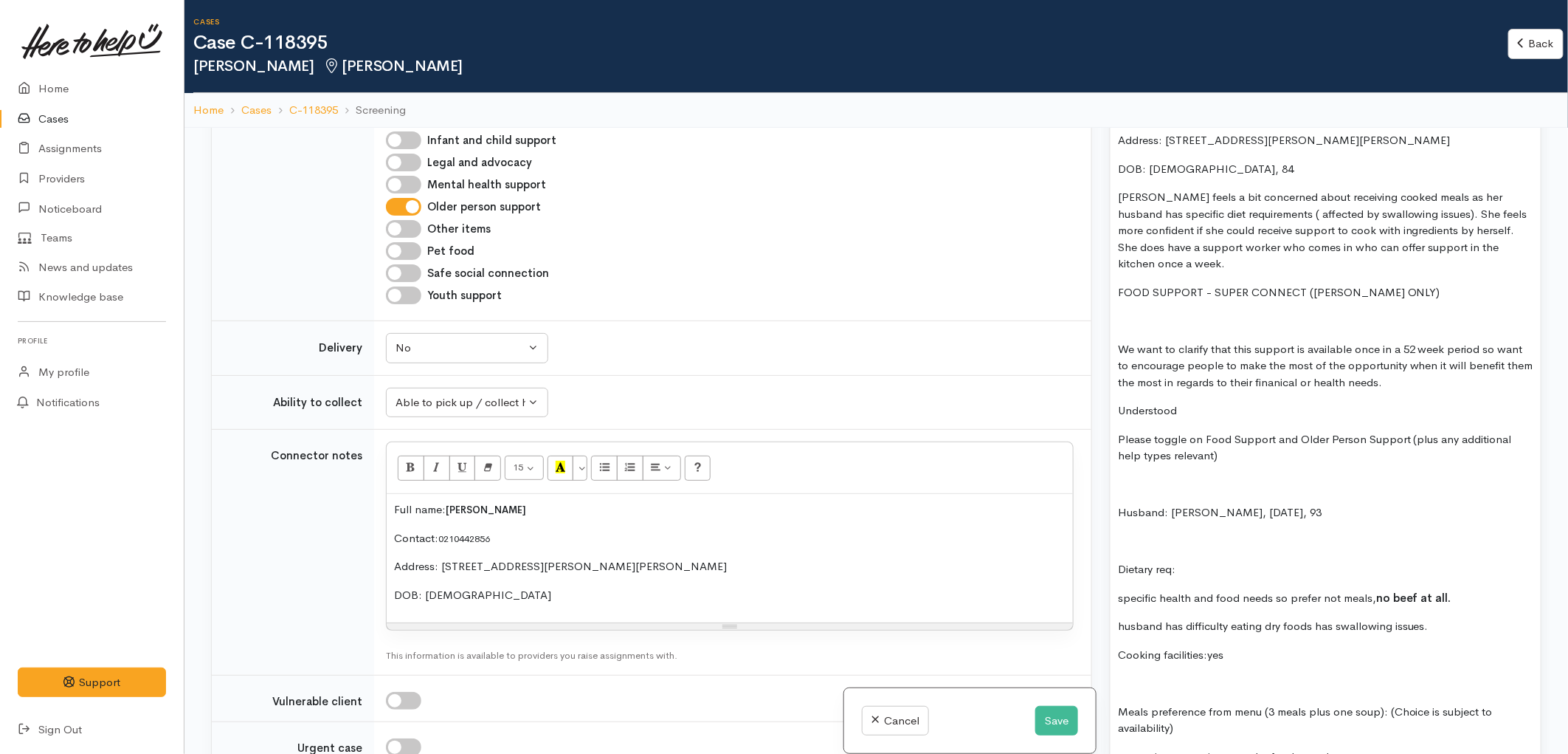
click at [515, 598] on p "DOB: 27/12/1940" at bounding box center [729, 596] width 671 height 17
click at [1311, 431] on p "Please toggle on Food Support and Older Person Support (plus any additional hel…" at bounding box center [1325, 448] width 415 height 33
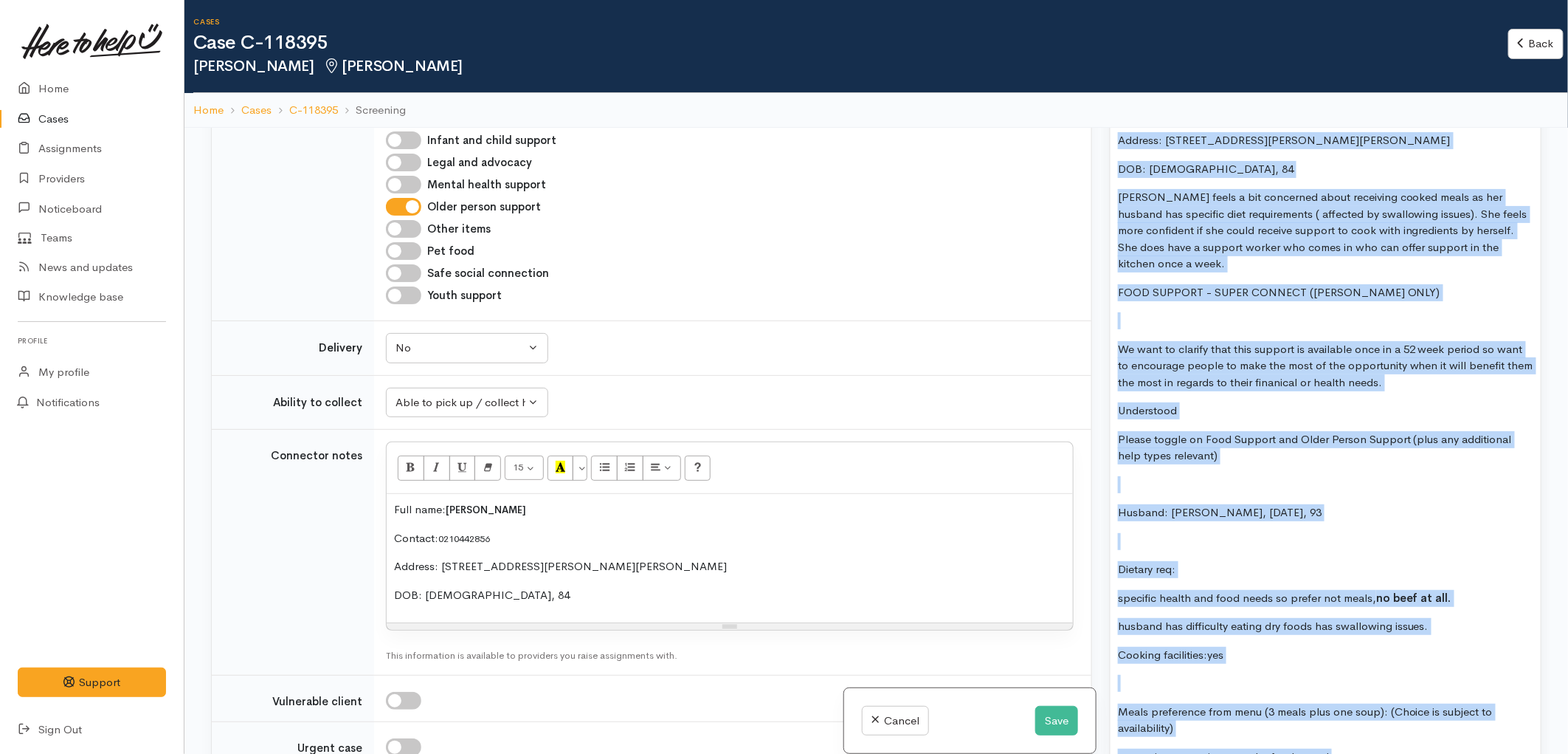
copy div "COME BACK TO FIT!!! Check support type needs Age concern? These are the types o…"
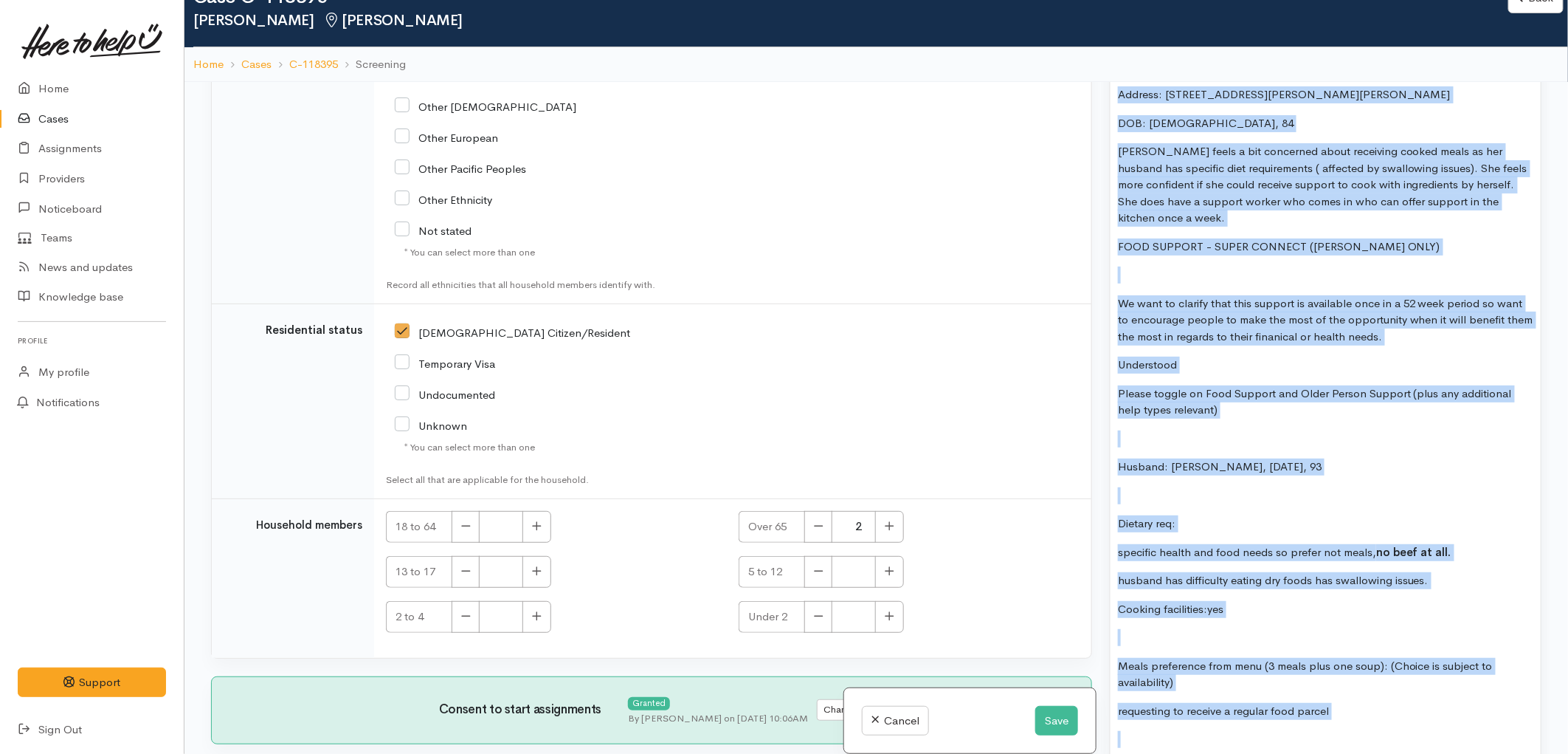
scroll to position [82, 0]
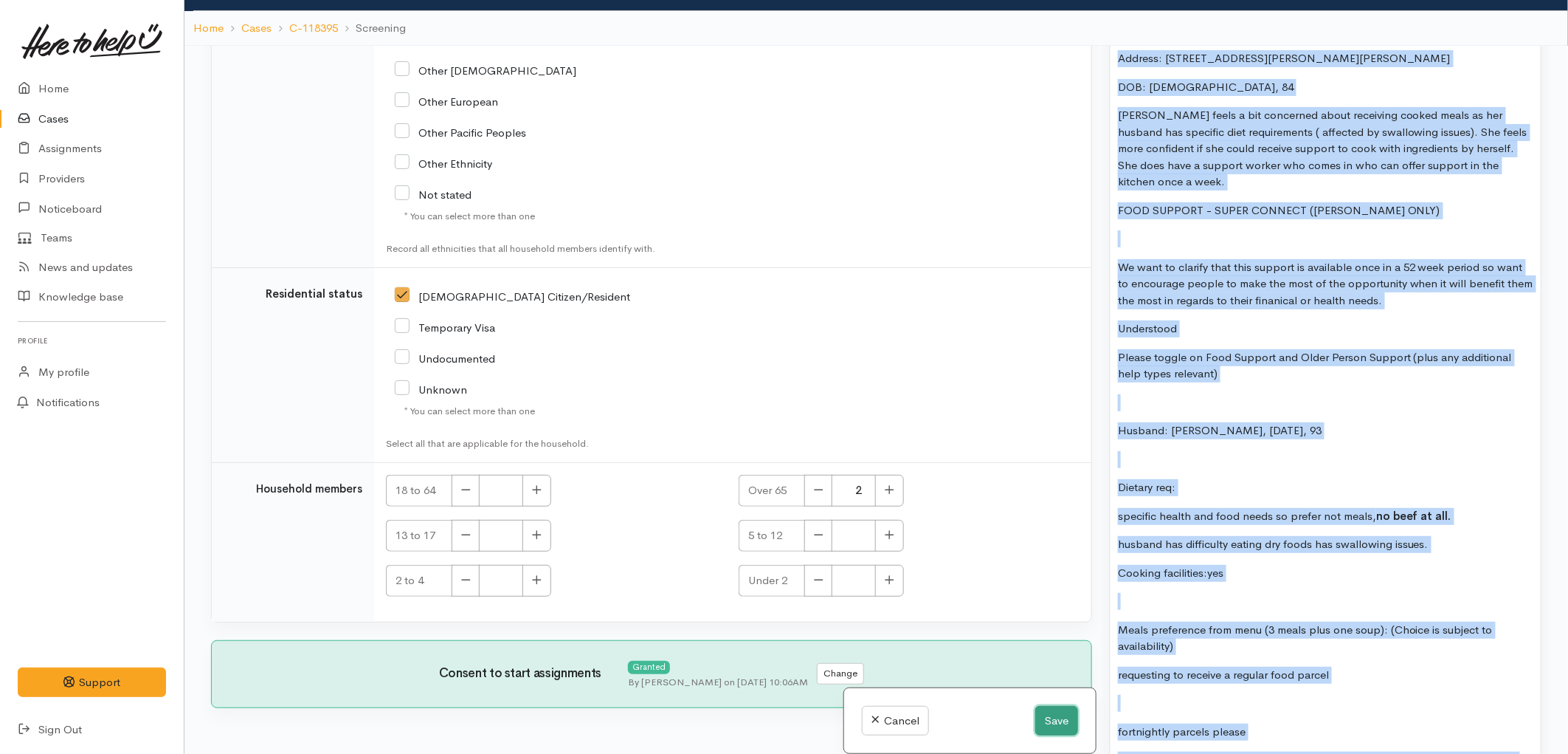
click at [1060, 717] on button "Save" at bounding box center [1056, 720] width 43 height 30
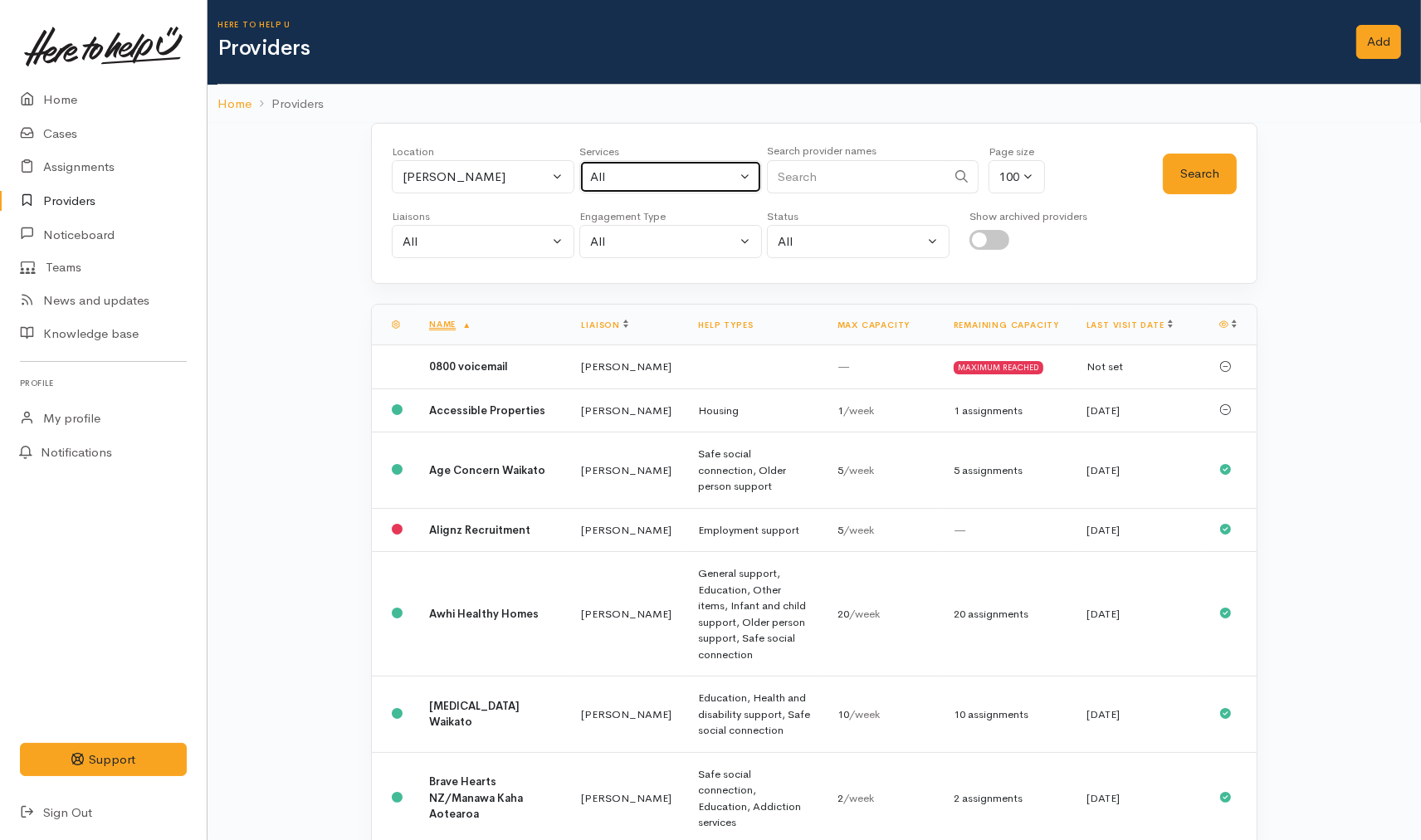
click at [626, 174] on div "All" at bounding box center [662, 177] width 146 height 20
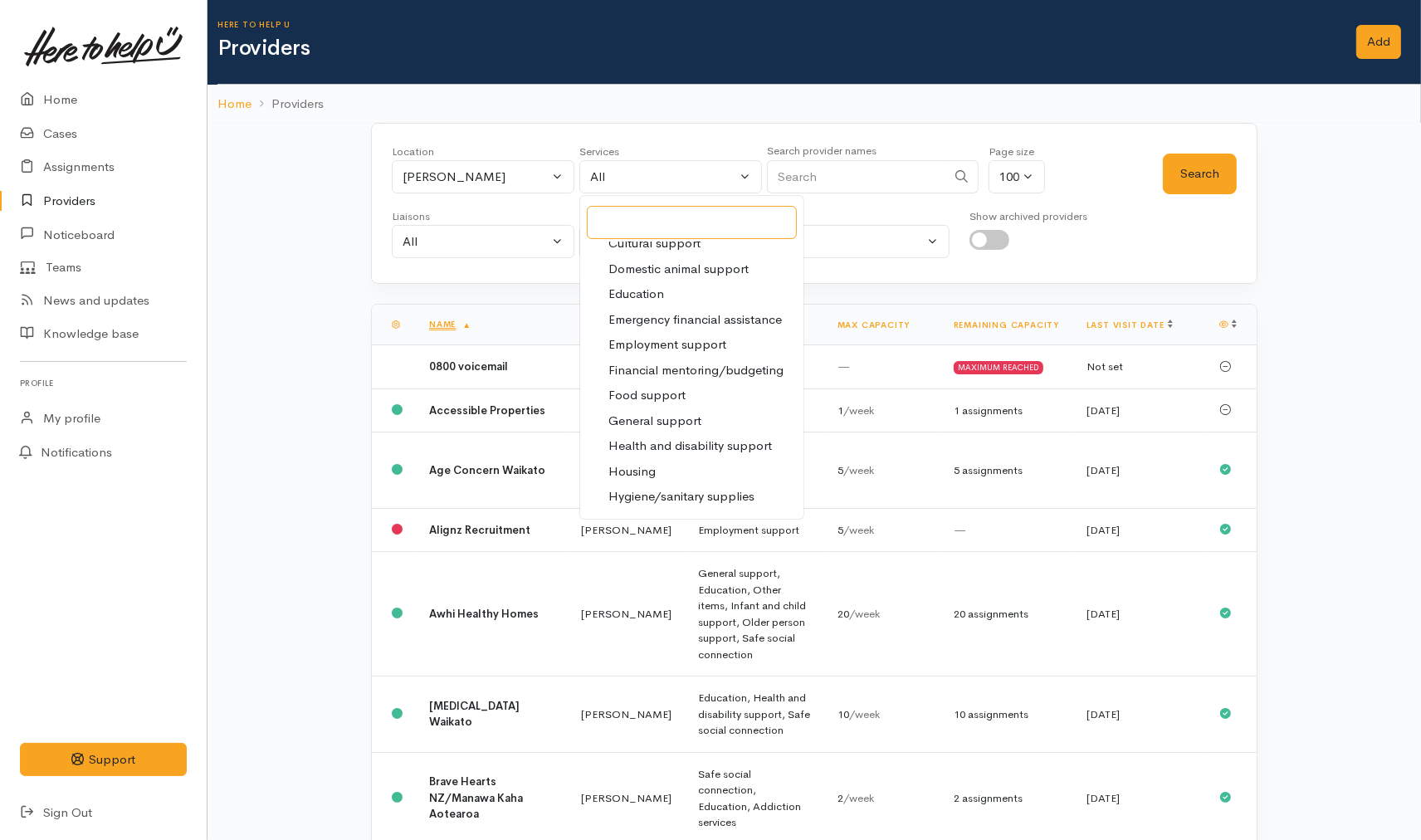
scroll to position [184, 0]
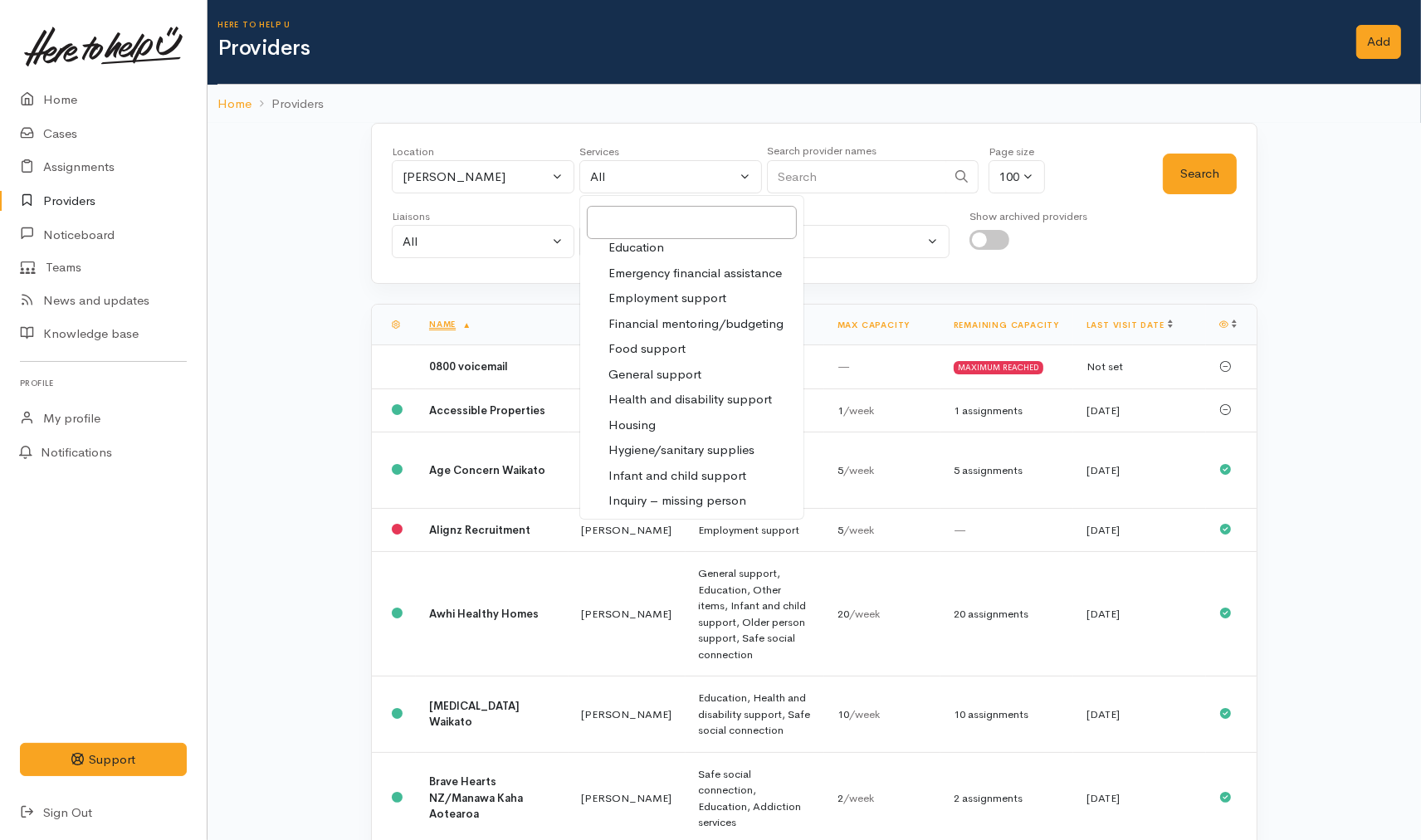
click at [650, 350] on span "Food support" at bounding box center [646, 349] width 77 height 20
select select "3"
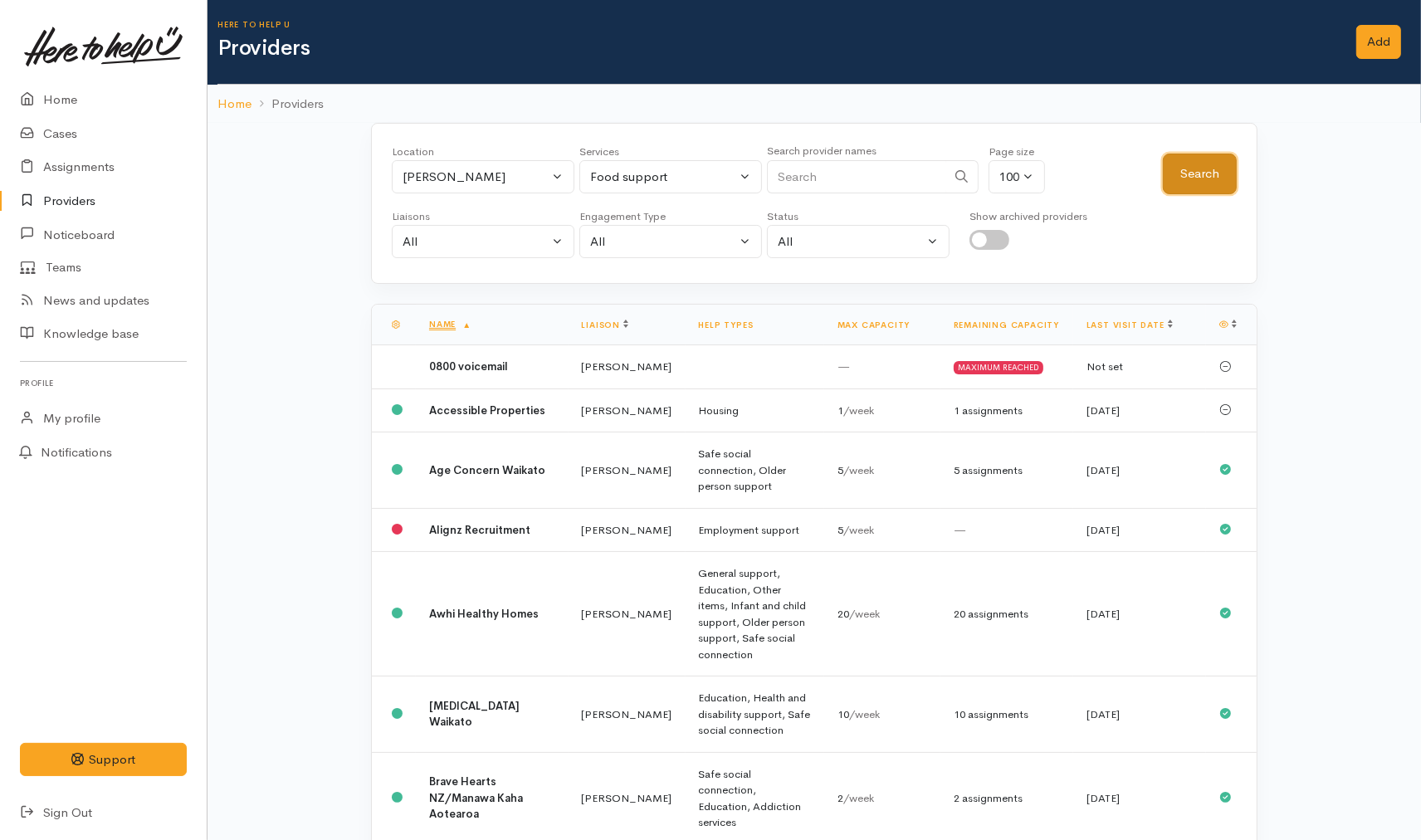
click at [1191, 178] on button "Search" at bounding box center [1200, 174] width 74 height 41
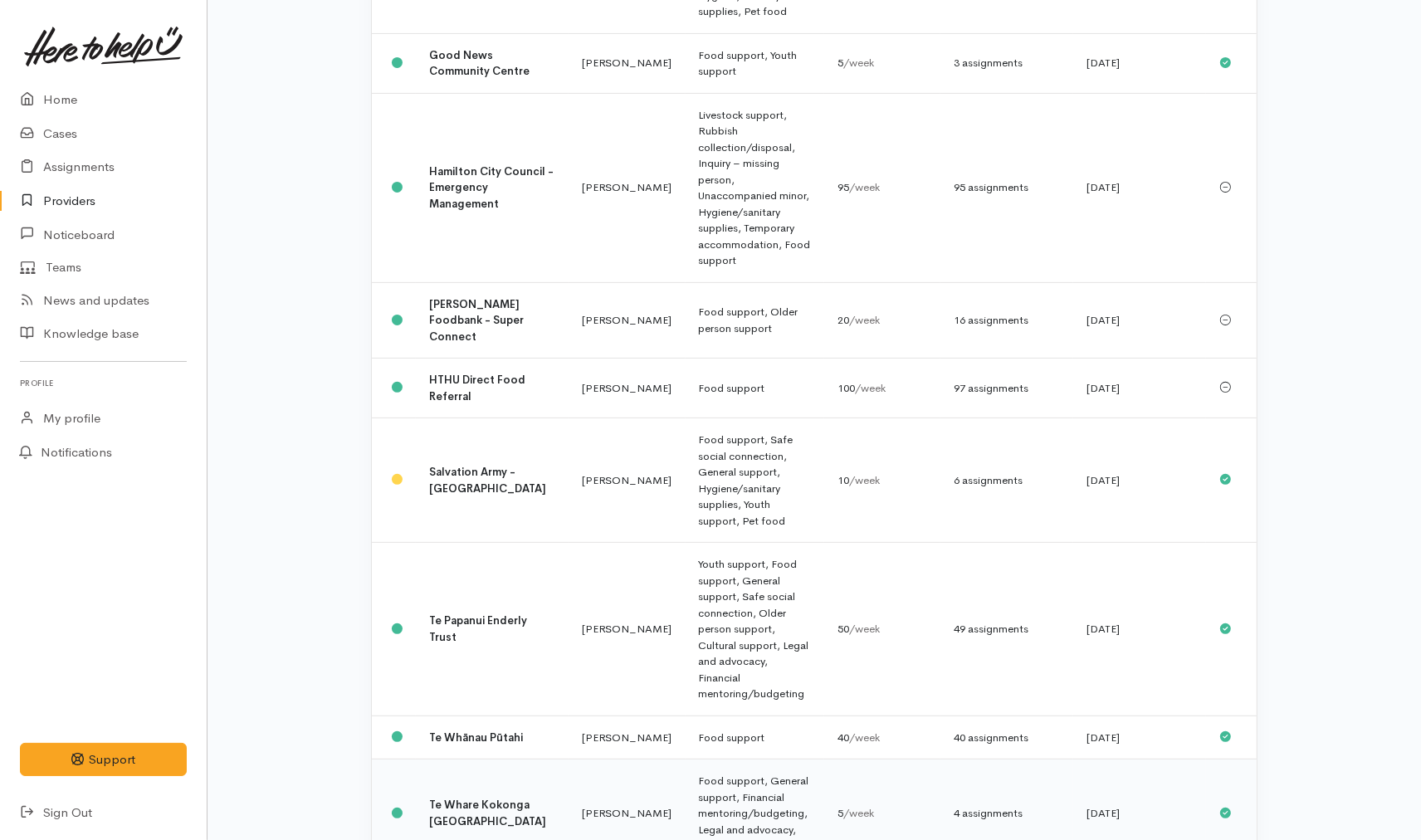
scroll to position [411, 0]
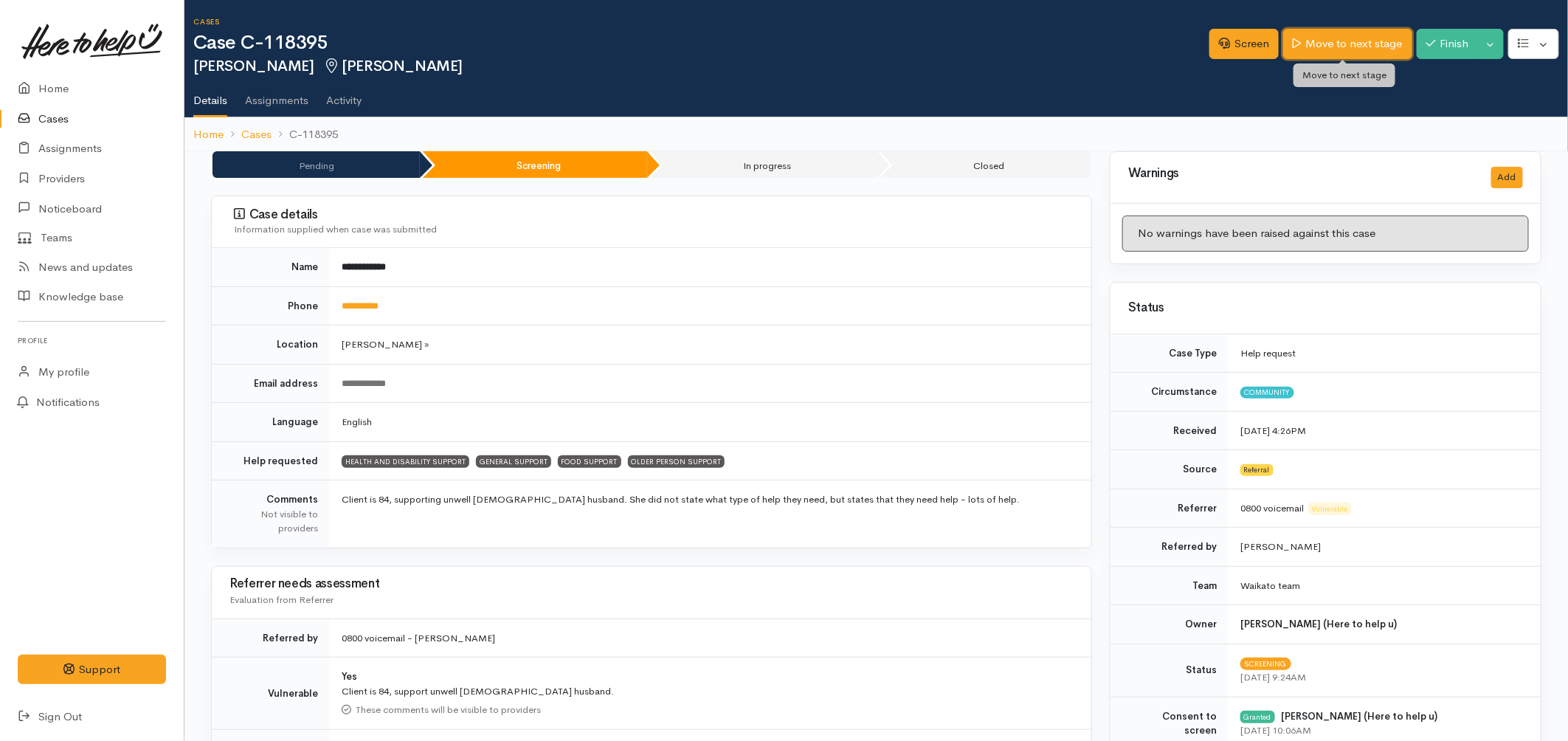
click at [1308, 55] on link "Move to next stage" at bounding box center [1347, 43] width 129 height 30
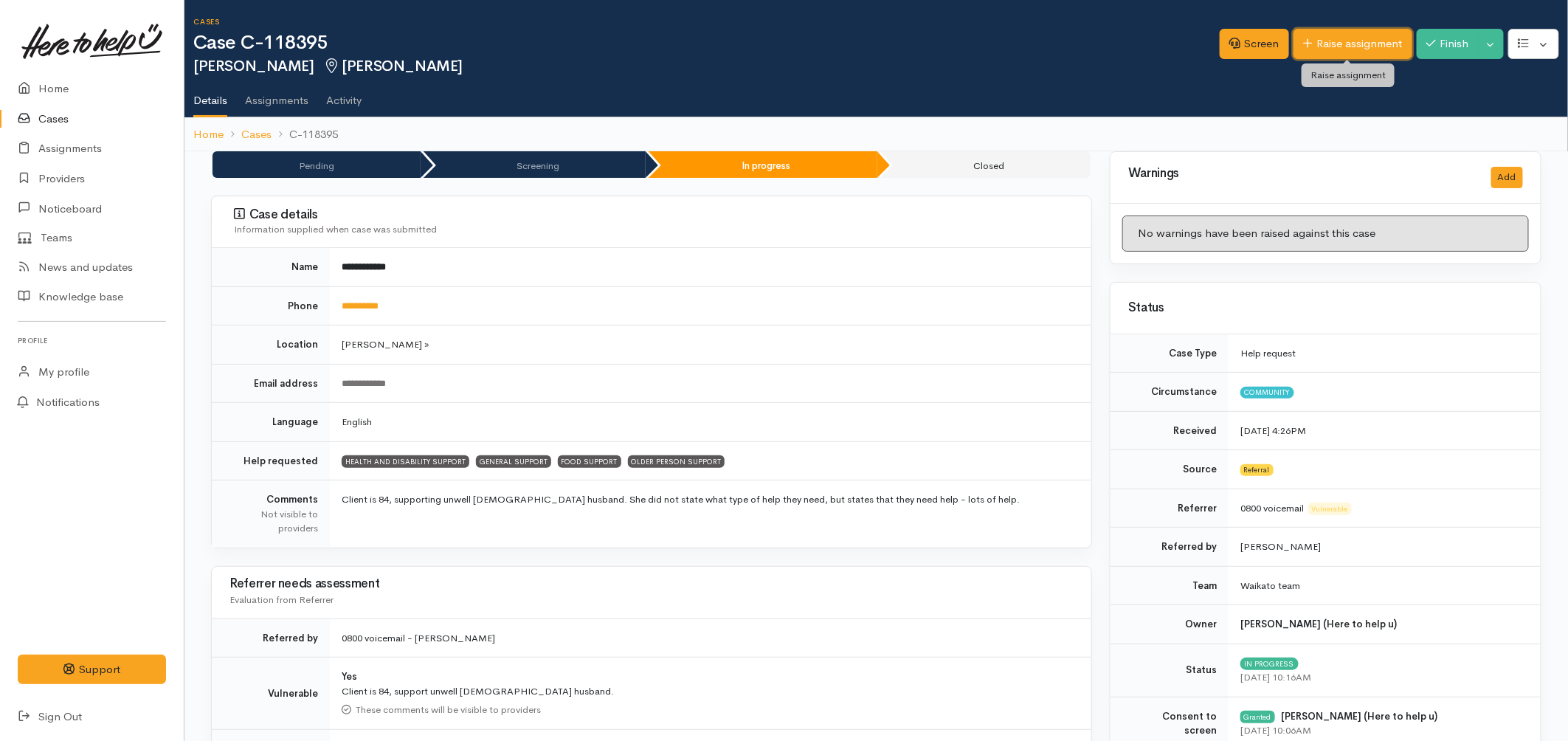
click at [1315, 55] on link "Raise assignment" at bounding box center [1352, 43] width 119 height 30
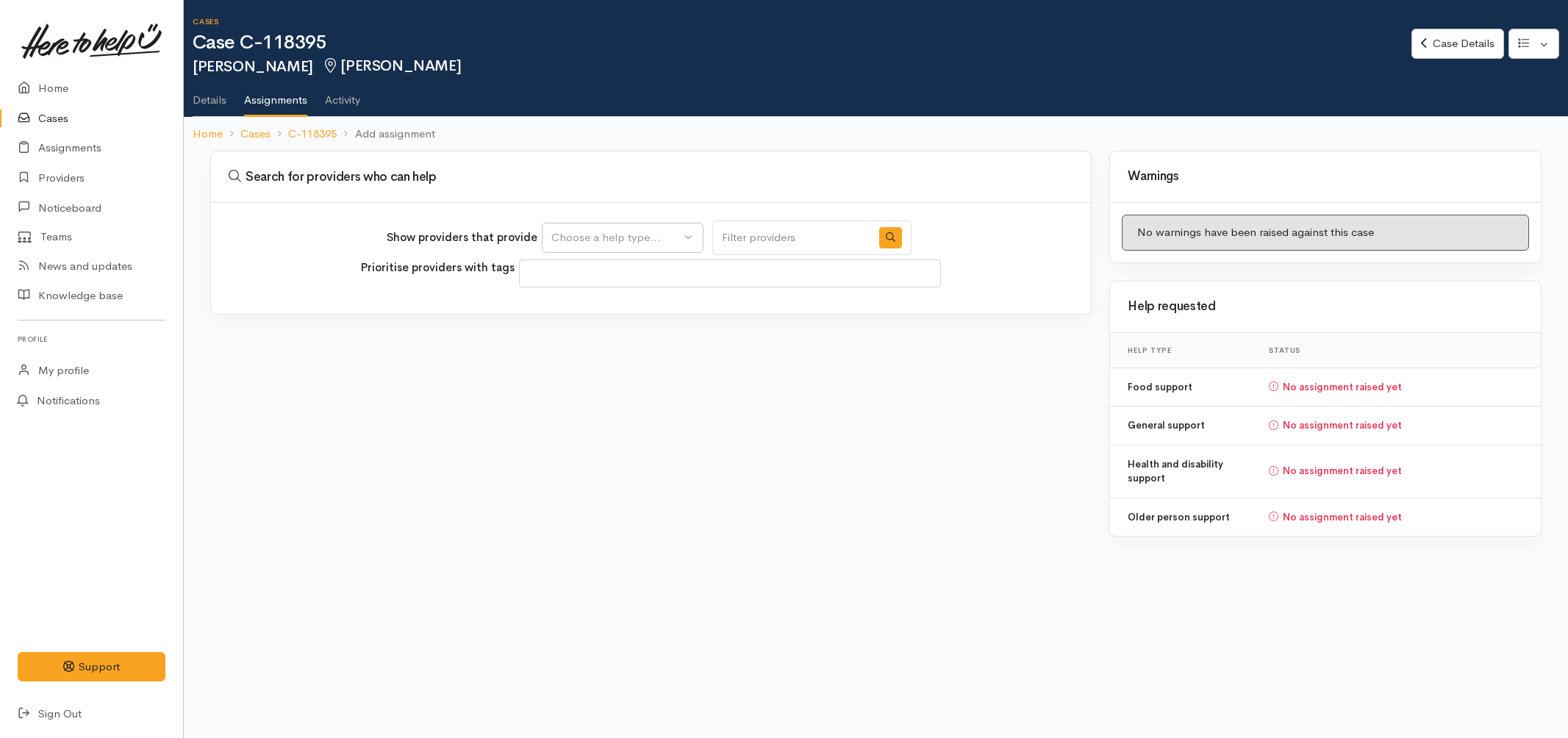
select select
click at [630, 245] on div "Choose a help type..." at bounding box center [616, 238] width 129 height 17
click at [614, 348] on span "Food support" at bounding box center [594, 353] width 68 height 17
select select "3"
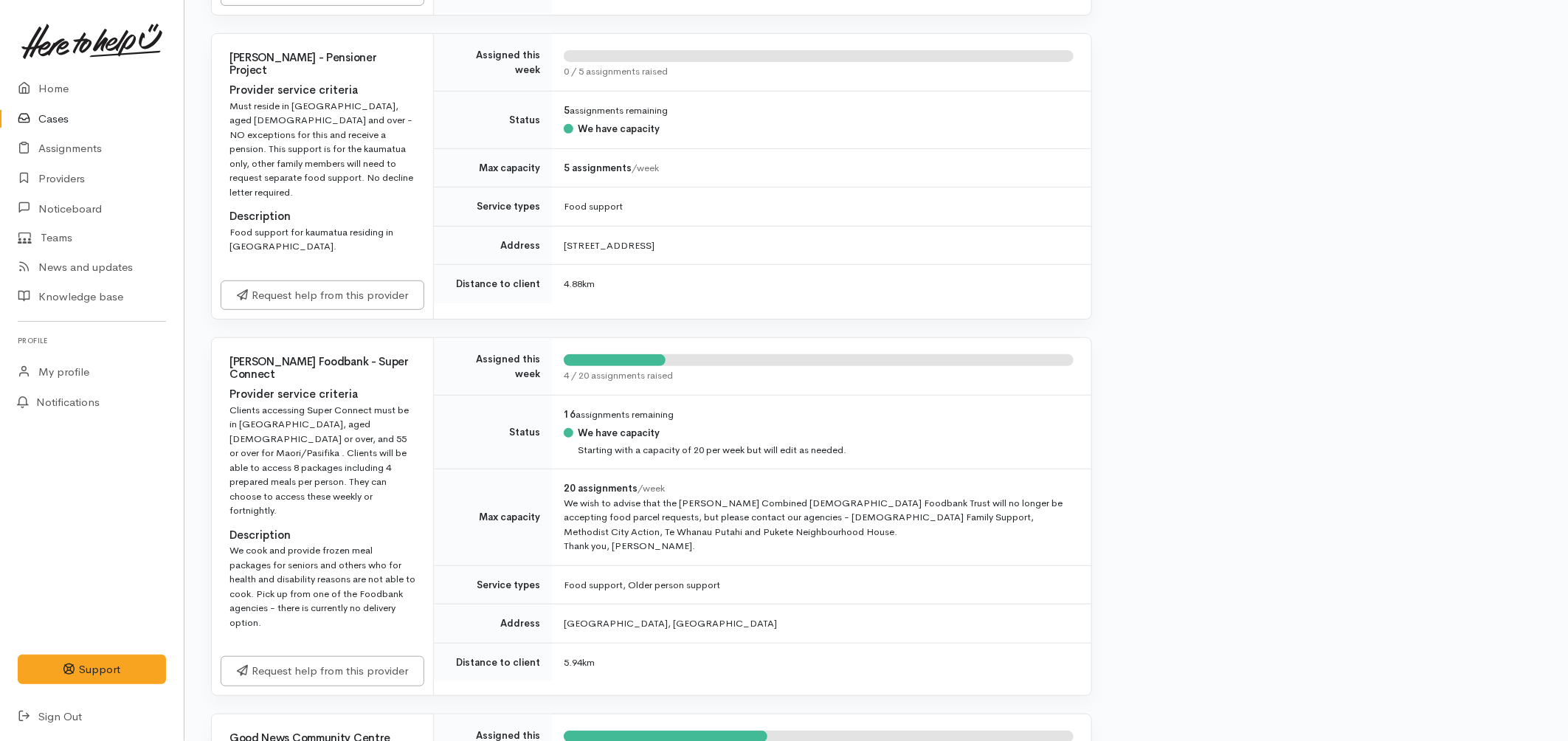
scroll to position [3116, 0]
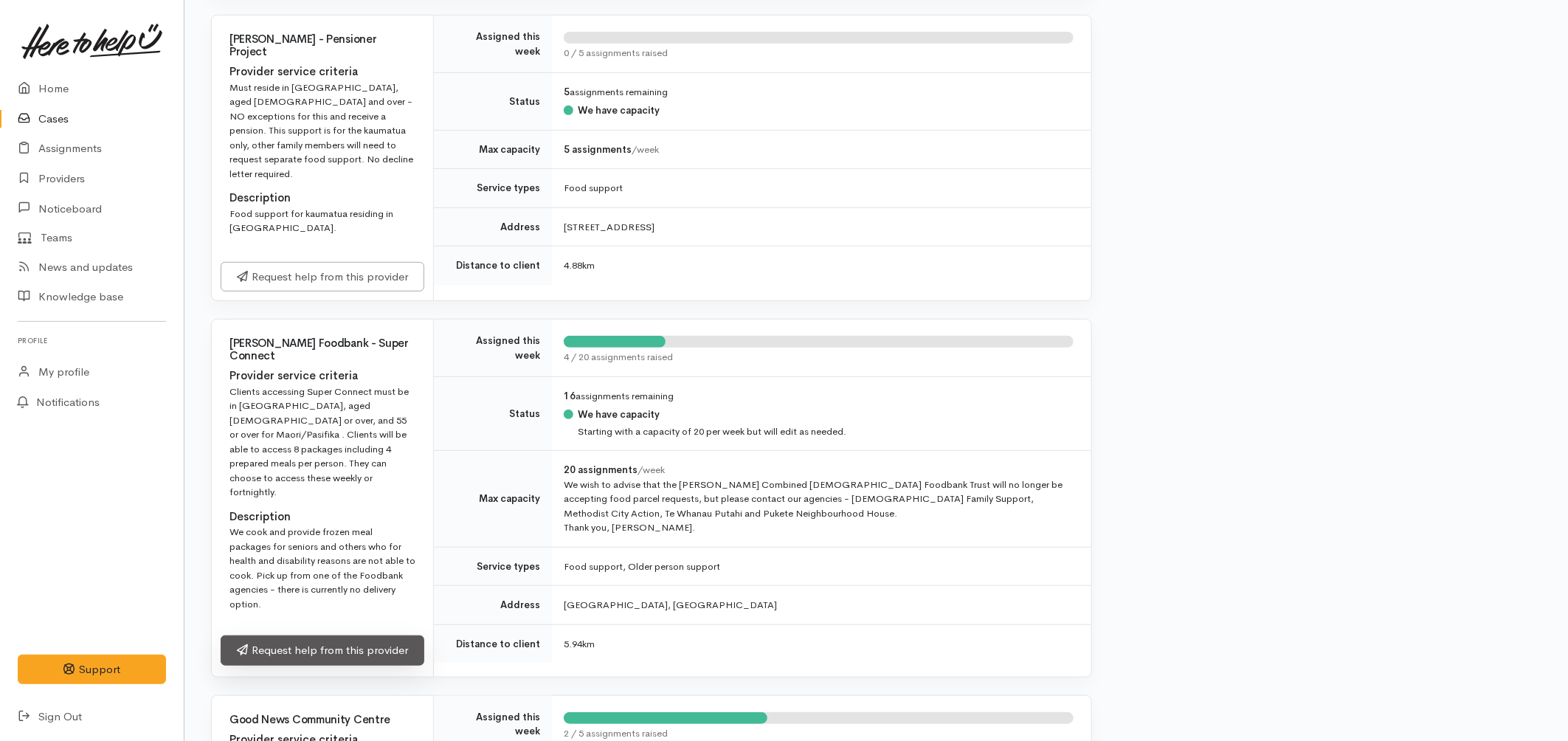
click at [382, 636] on link "Request help from this provider" at bounding box center [322, 651] width 203 height 30
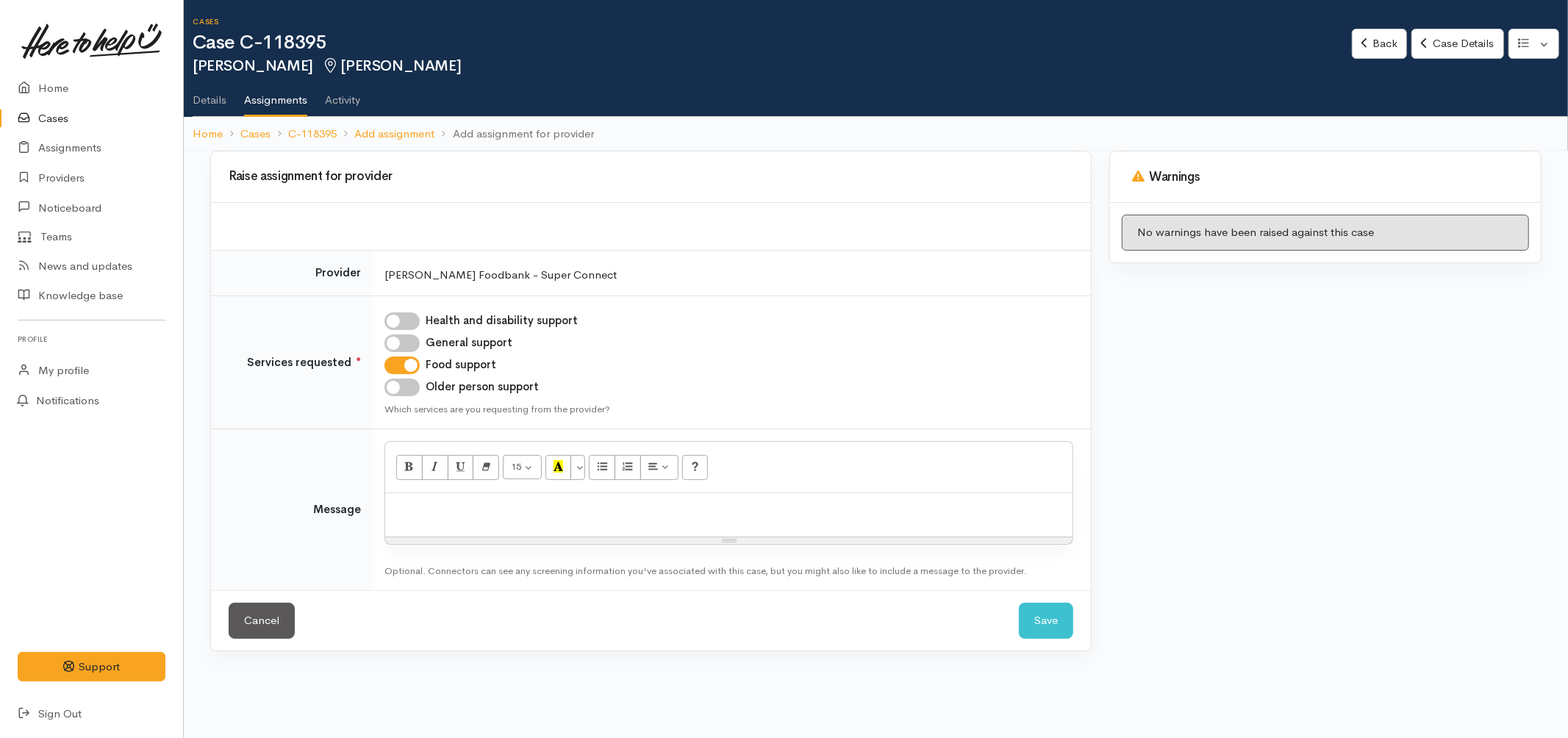
click at [405, 385] on input "Older person support" at bounding box center [402, 387] width 36 height 17
checkbox input "true"
click at [443, 518] on div at bounding box center [729, 515] width 688 height 43
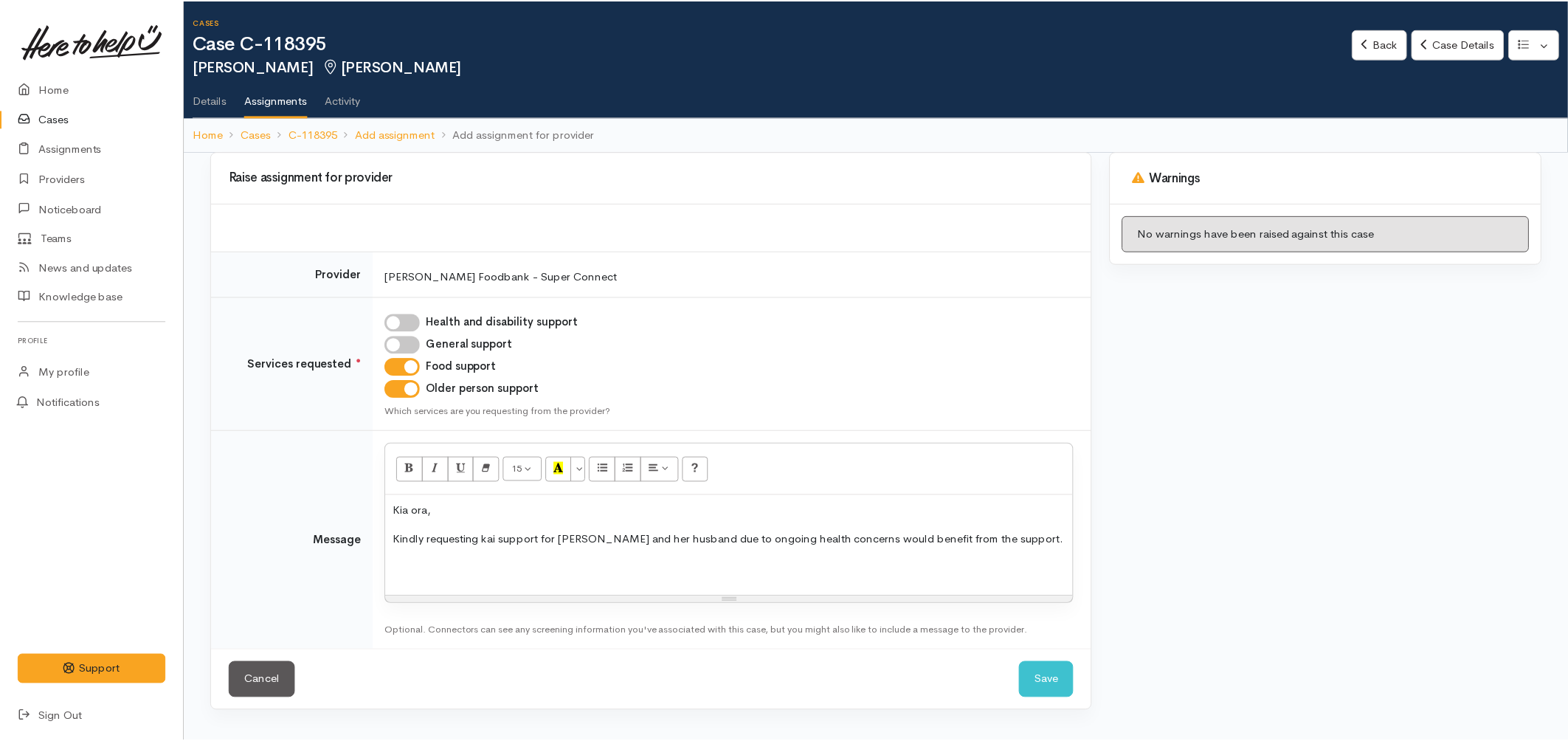
scroll to position [1100, 0]
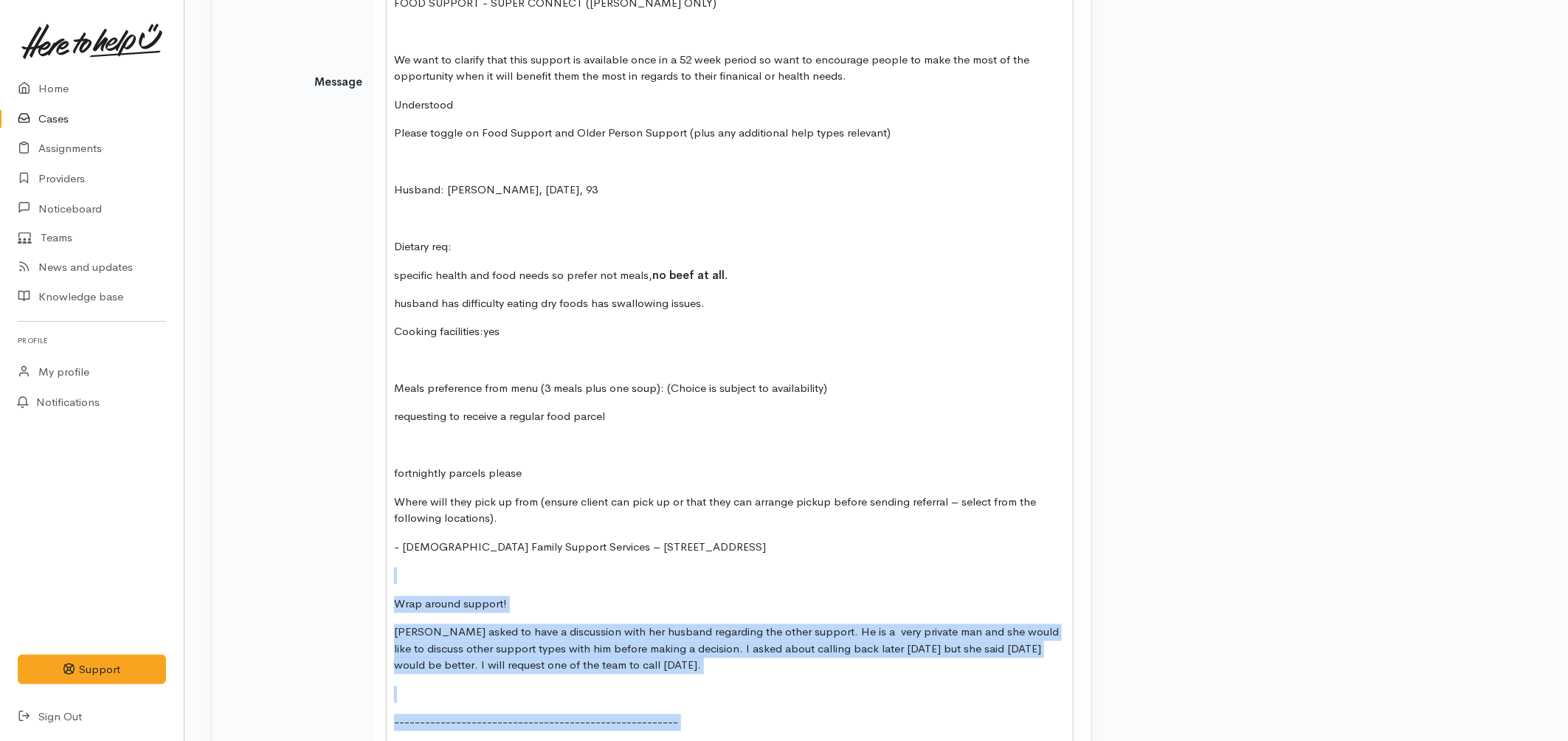
drag, startPoint x: 741, startPoint y: 714, endPoint x: 381, endPoint y: 541, distance: 399.4
click at [381, 541] on td "15 8 9 10 11 12 14 18 24 36 Background Color Transparent Select #ffff00 Text Co…" at bounding box center [732, 82] width 717 height 1503
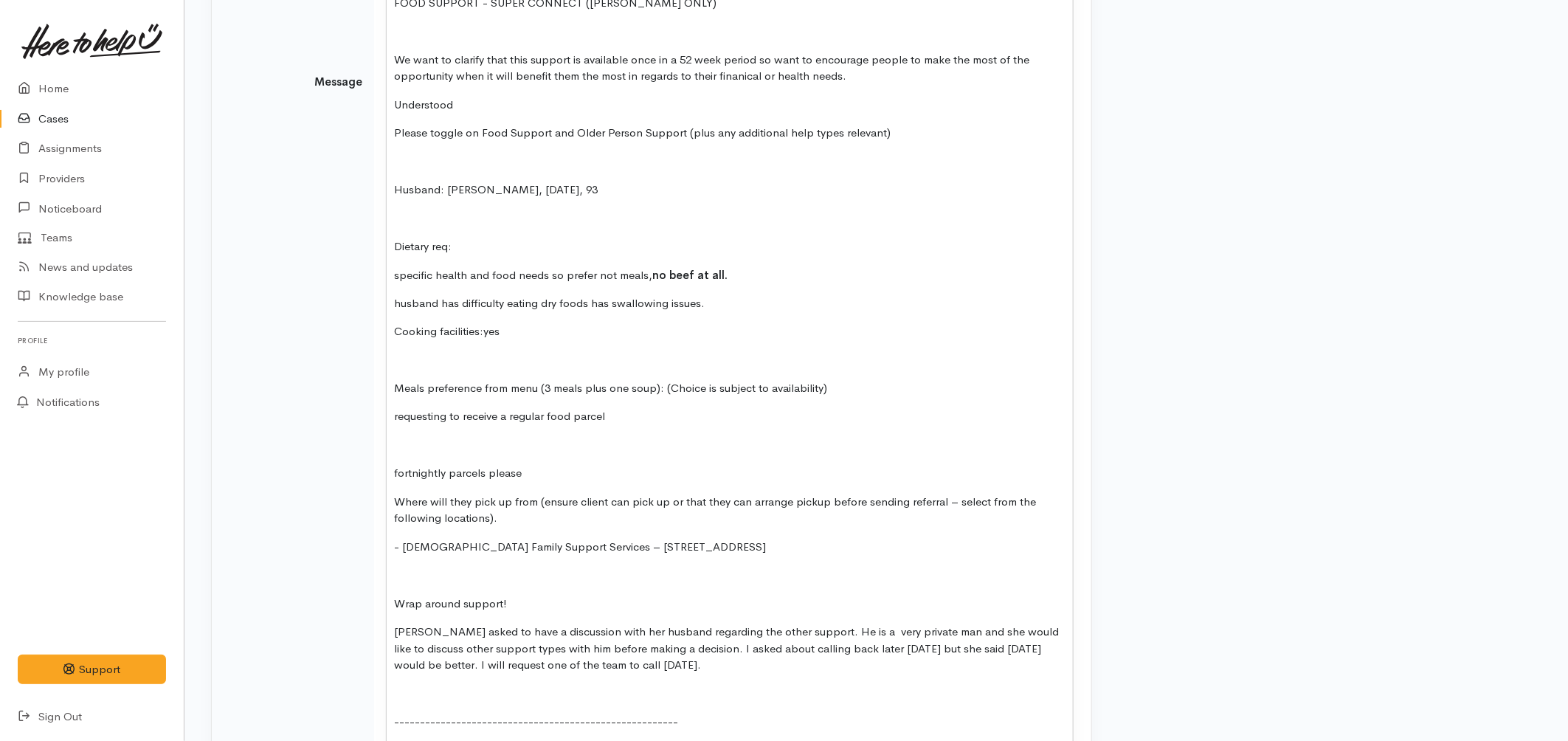
scroll to position [1079, 0]
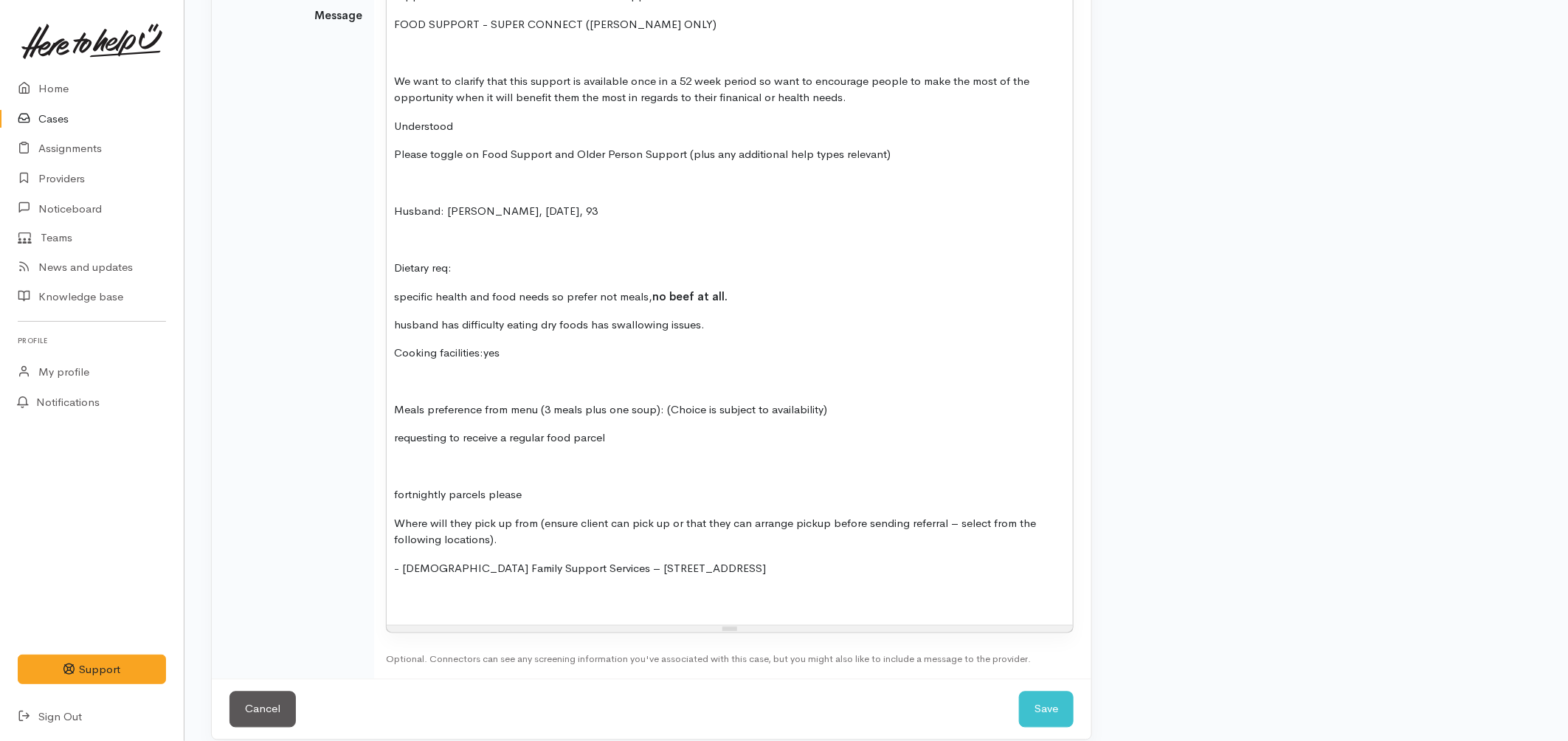
click at [540, 520] on p "Where will they pick up from (ensure client can pick up or that they can arrang…" at bounding box center [729, 532] width 671 height 33
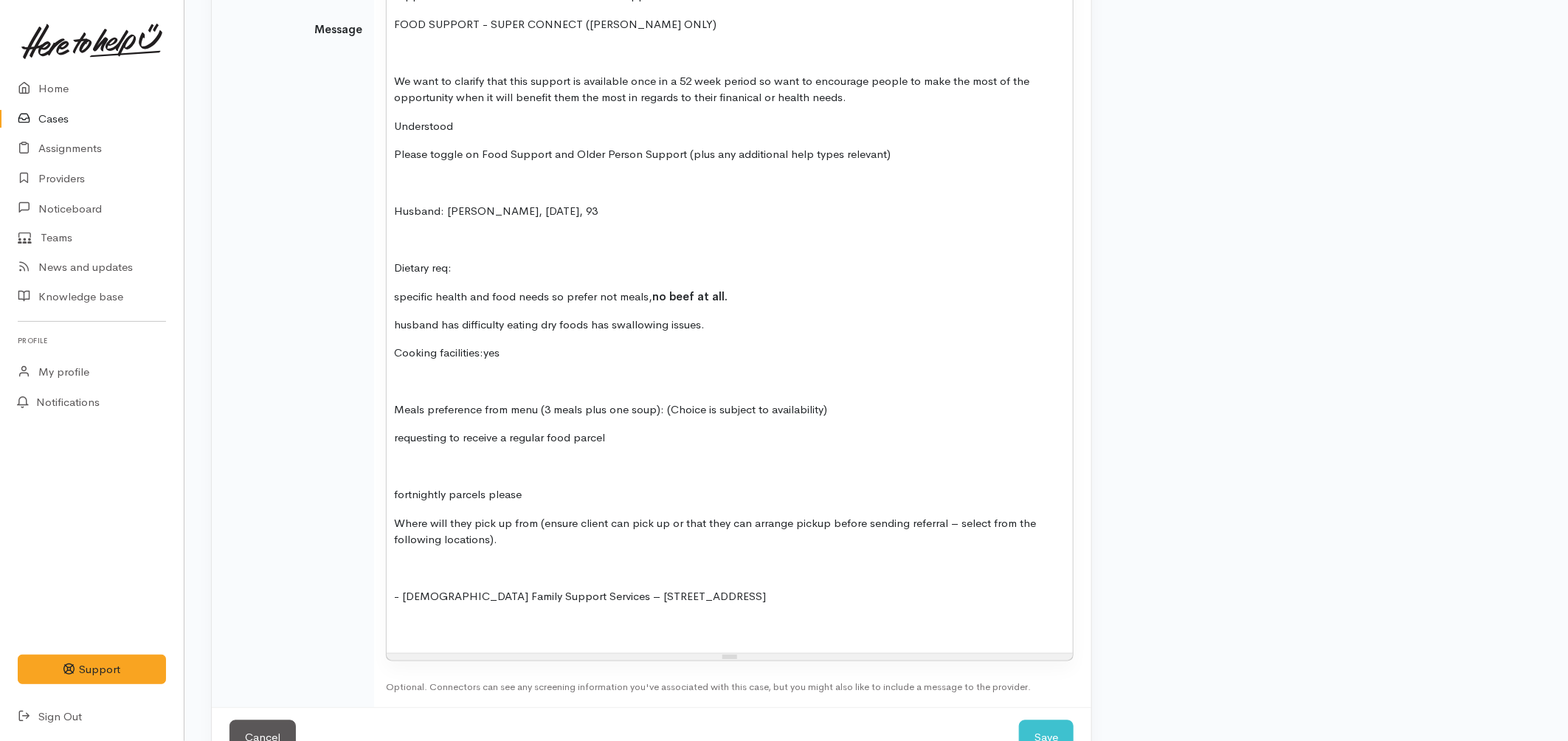
scroll to position [1100, 0]
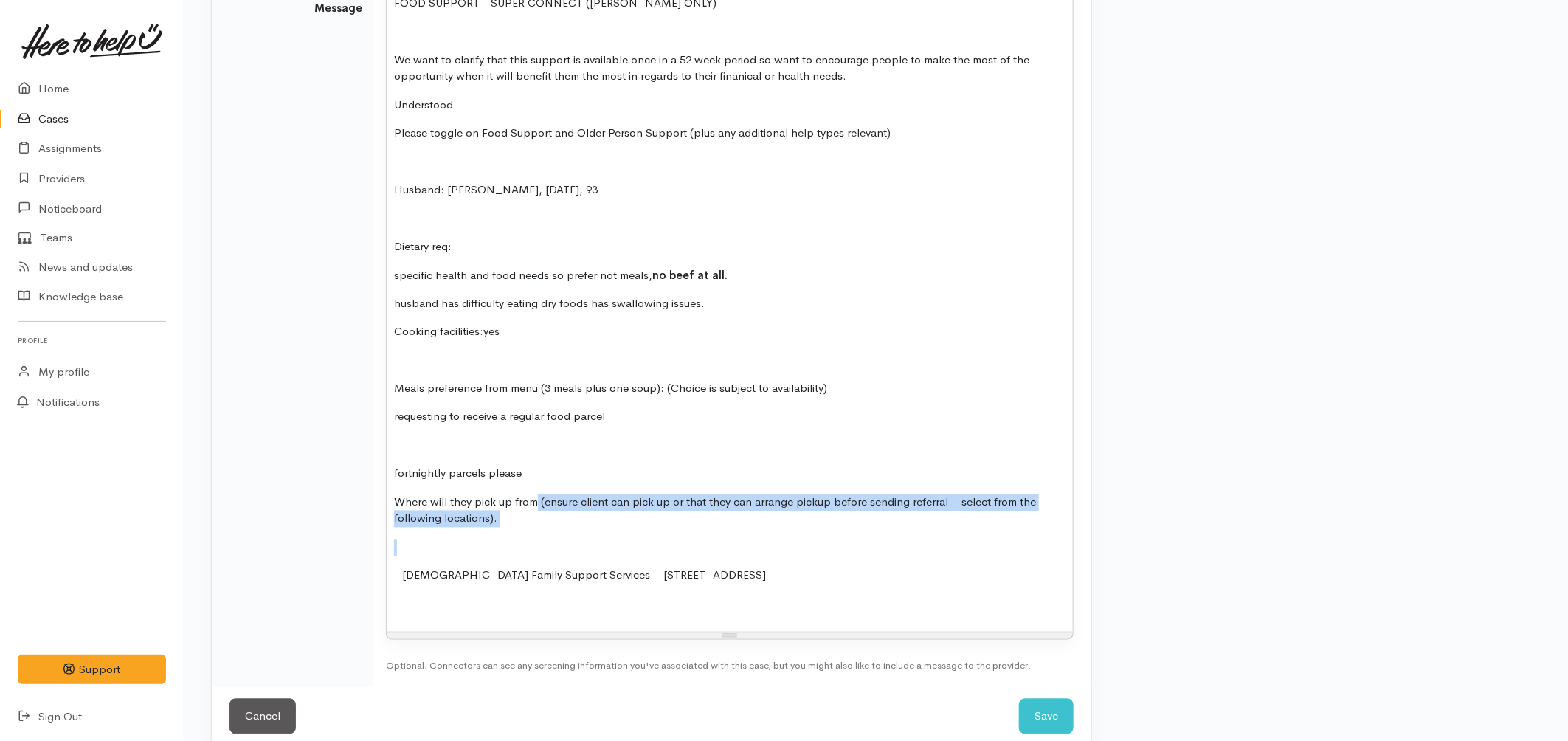
drag, startPoint x: 515, startPoint y: 511, endPoint x: 537, endPoint y: 485, distance: 34.1
click at [537, 485] on div "Kia ora, Kindly requesting kai support for Shanti and her husband due to ongoin…" at bounding box center [729, 13] width 686 height 1237
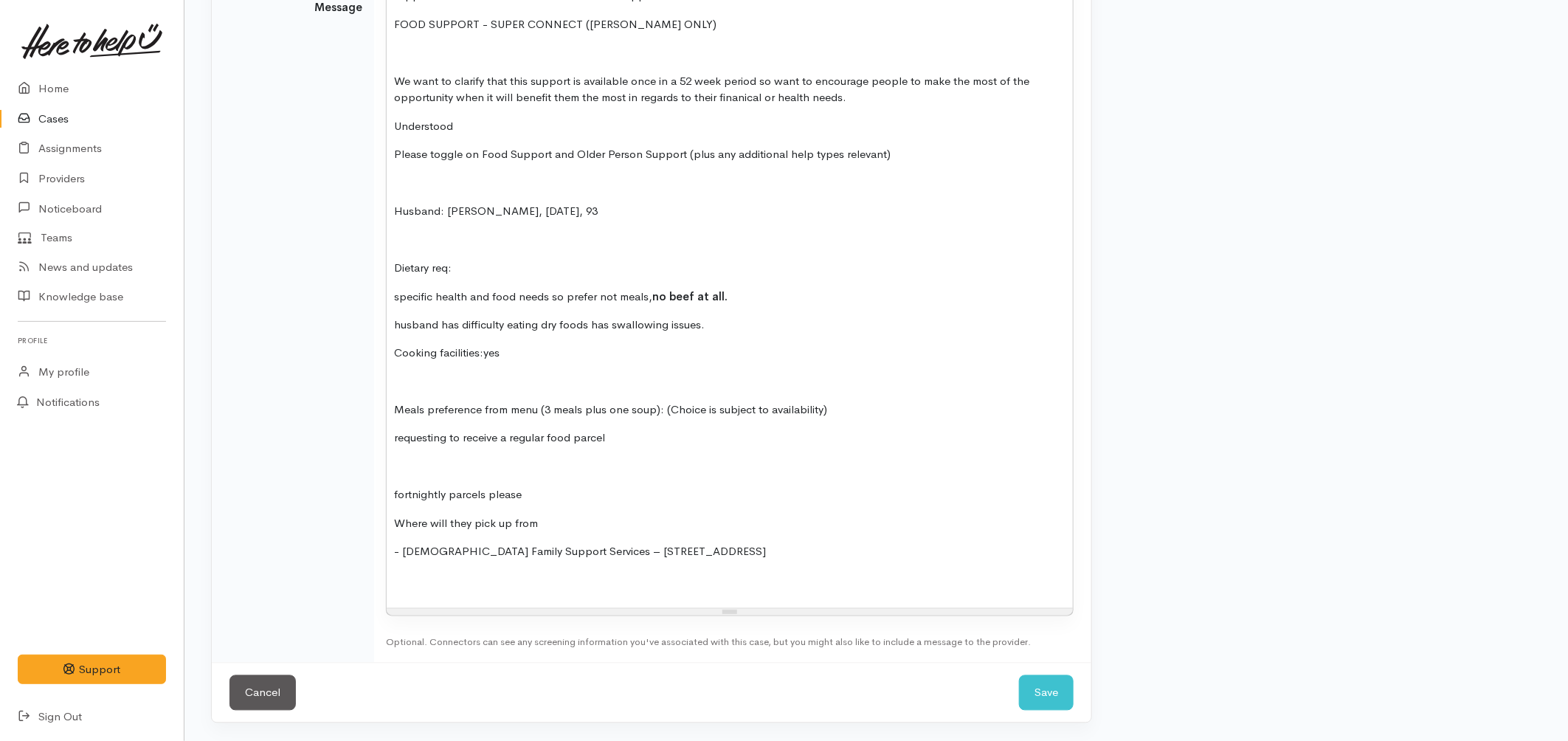
scroll to position [1061, 0]
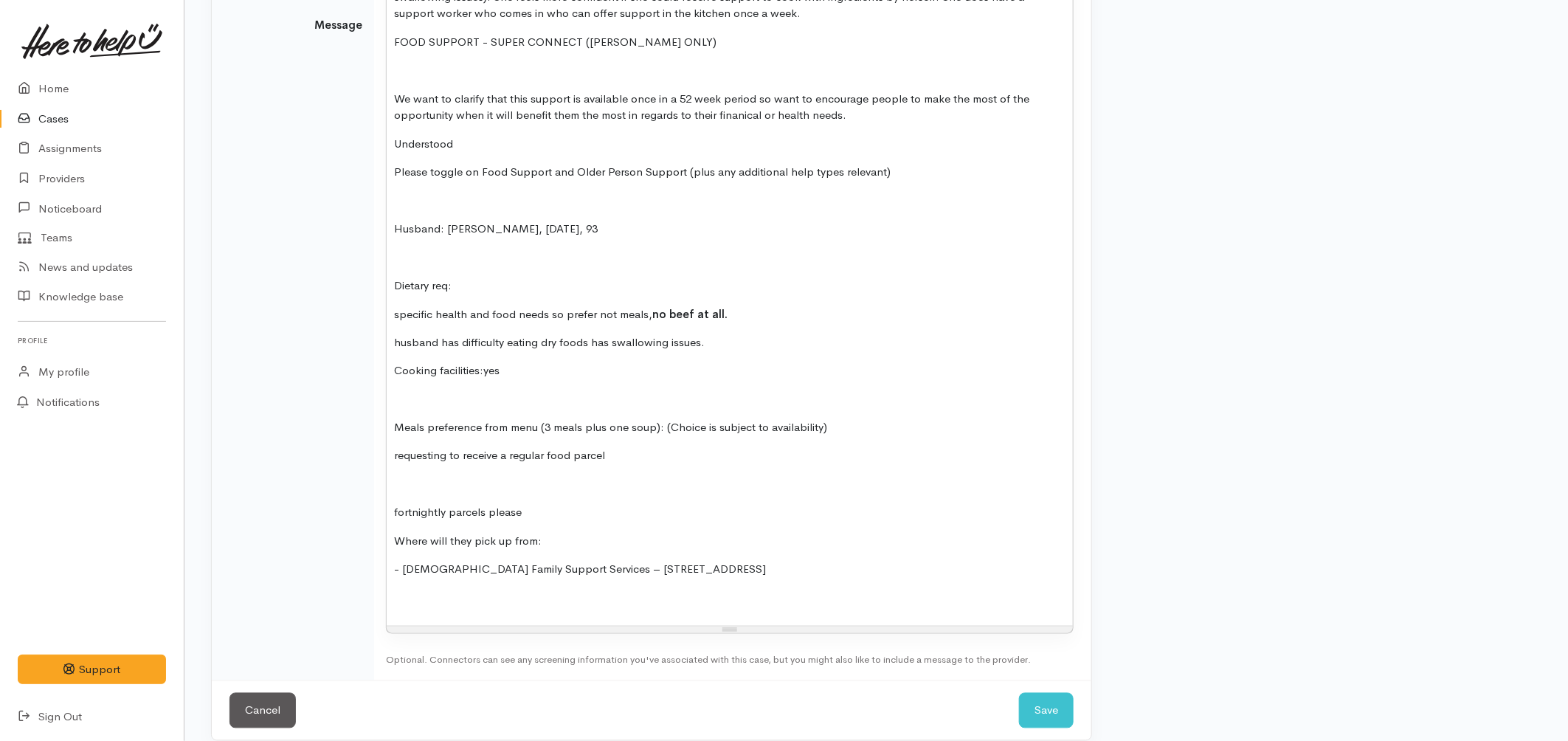
click at [392, 554] on div "Kia ora, Kindly requesting kai support for Shanti and her husband due to ongoin…" at bounding box center [729, 30] width 686 height 1192
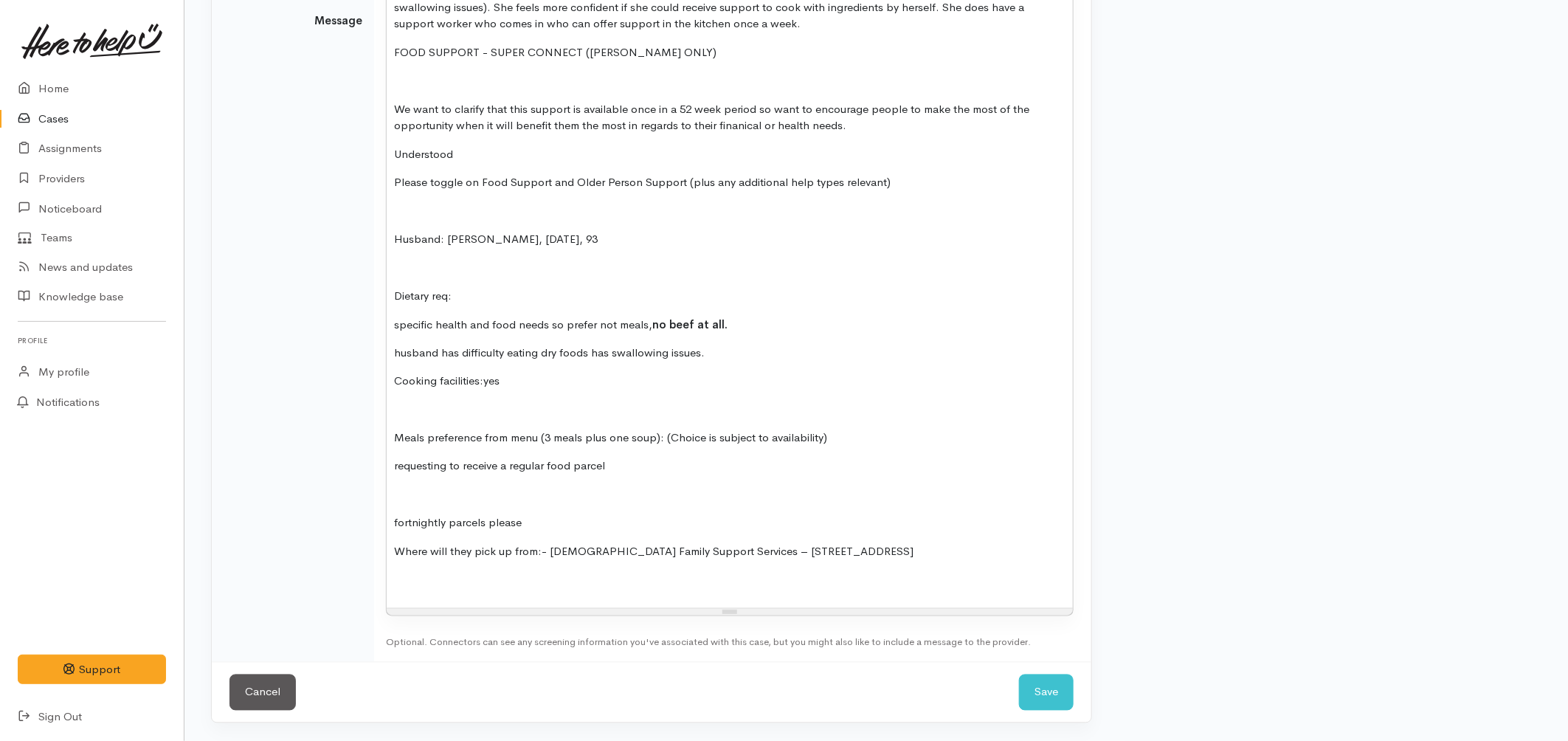
scroll to position [1034, 0]
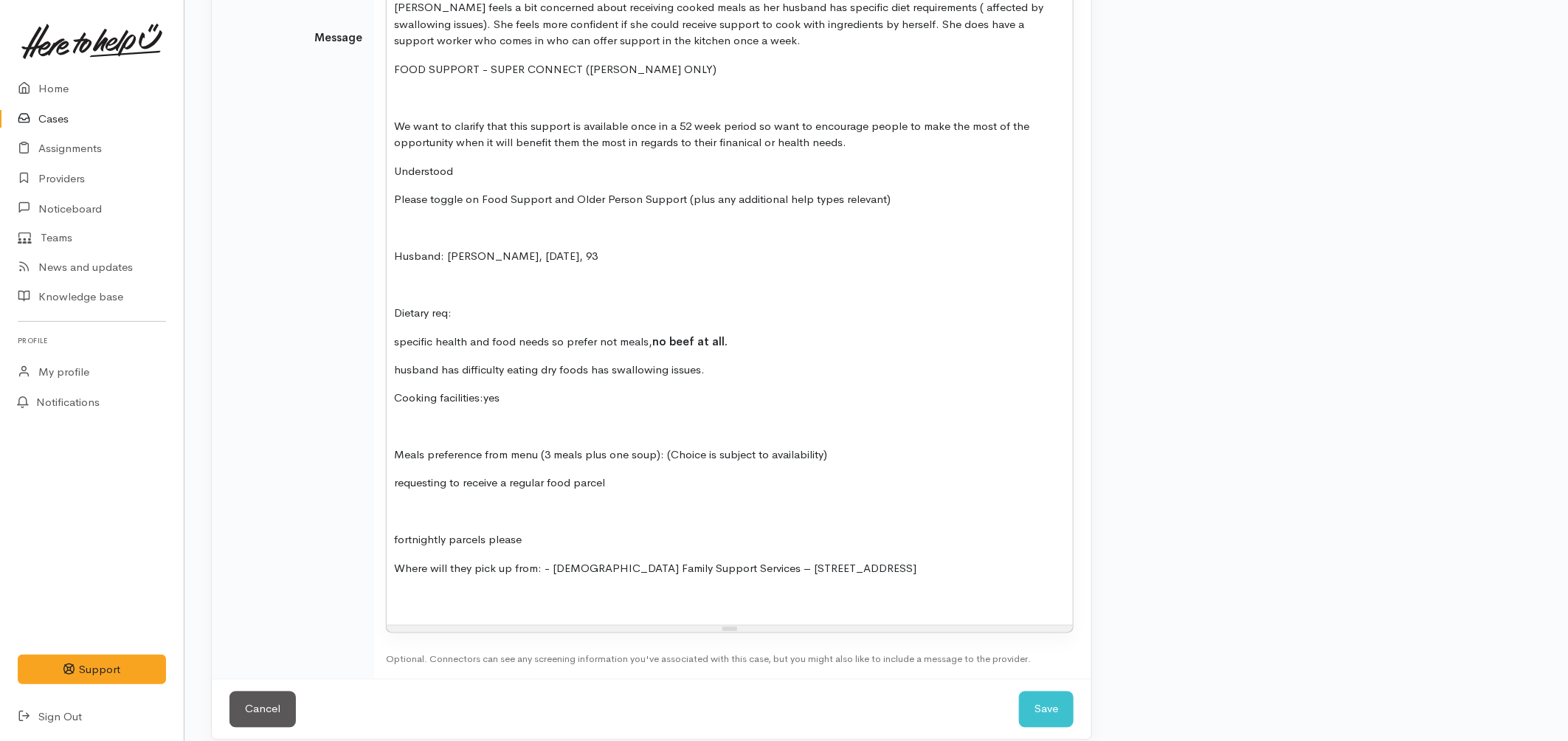
click at [418, 504] on p at bounding box center [729, 513] width 671 height 17
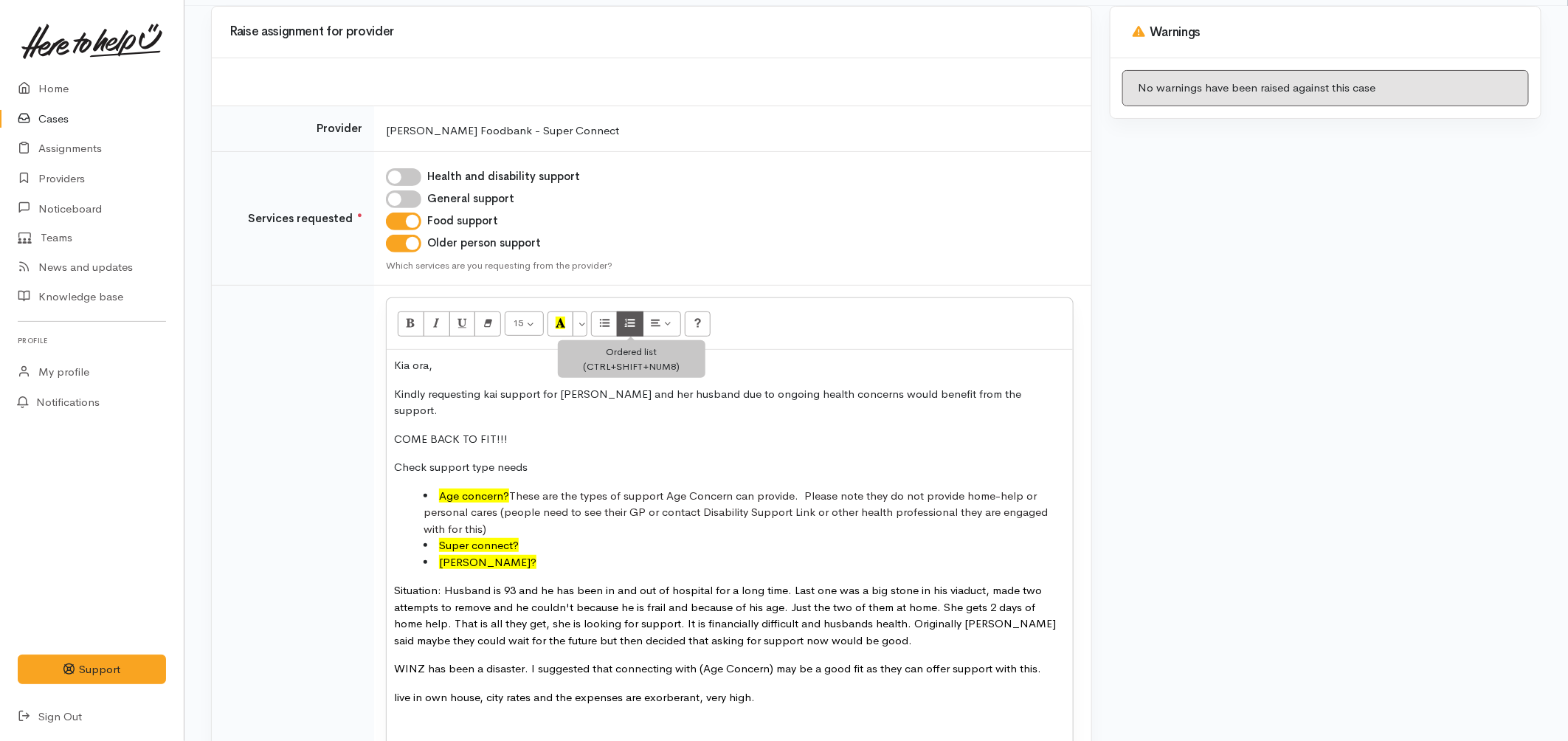
scroll to position [131, 0]
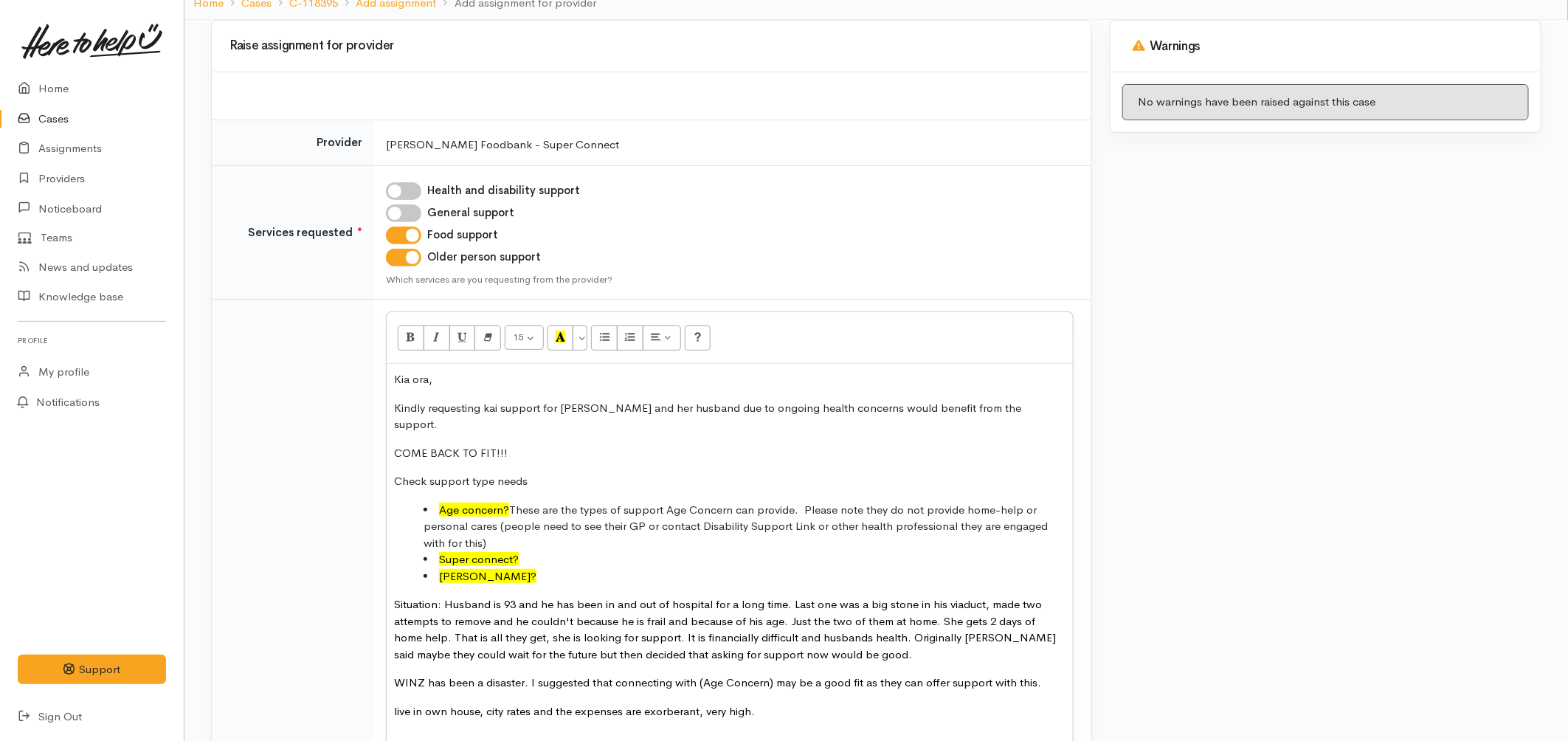
drag, startPoint x: 393, startPoint y: 432, endPoint x: 953, endPoint y: 702, distance: 621.7
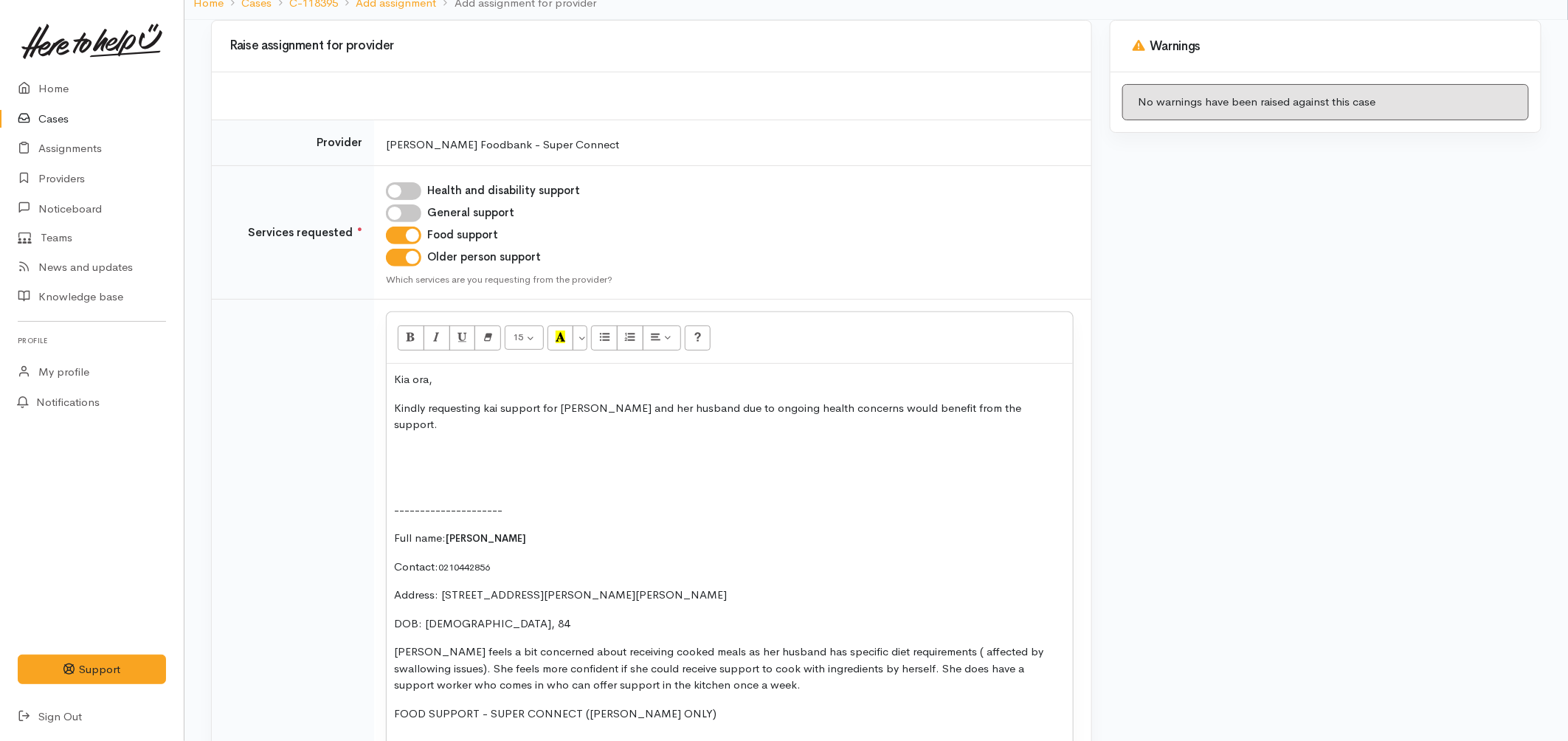
scroll to position [214, 0]
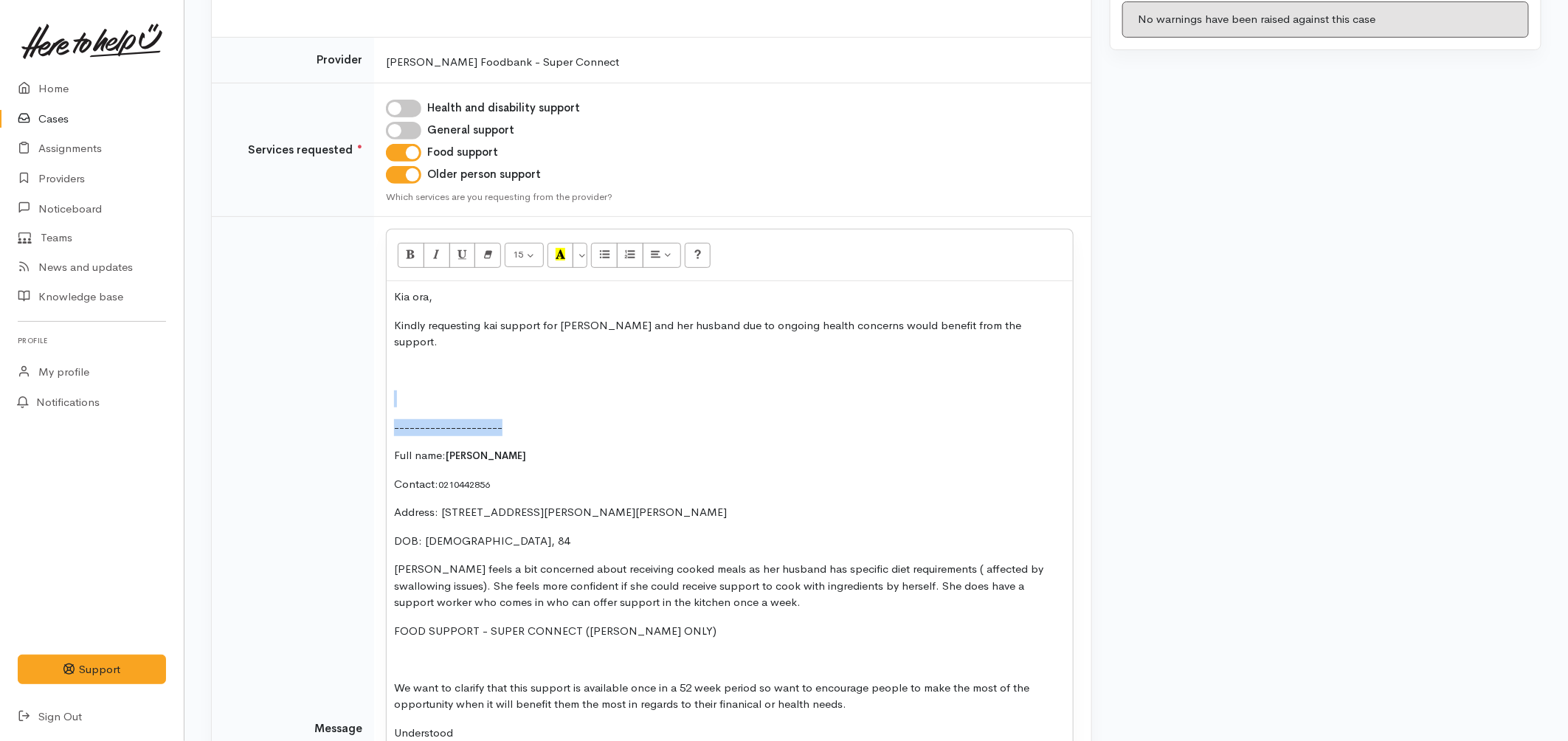
drag, startPoint x: 401, startPoint y: 364, endPoint x: 541, endPoint y: 403, distance: 145.3
click at [541, 403] on div "Kia ora, Kindly requesting kai support for Shanti and her husband due to ongoin…" at bounding box center [729, 733] width 686 height 905
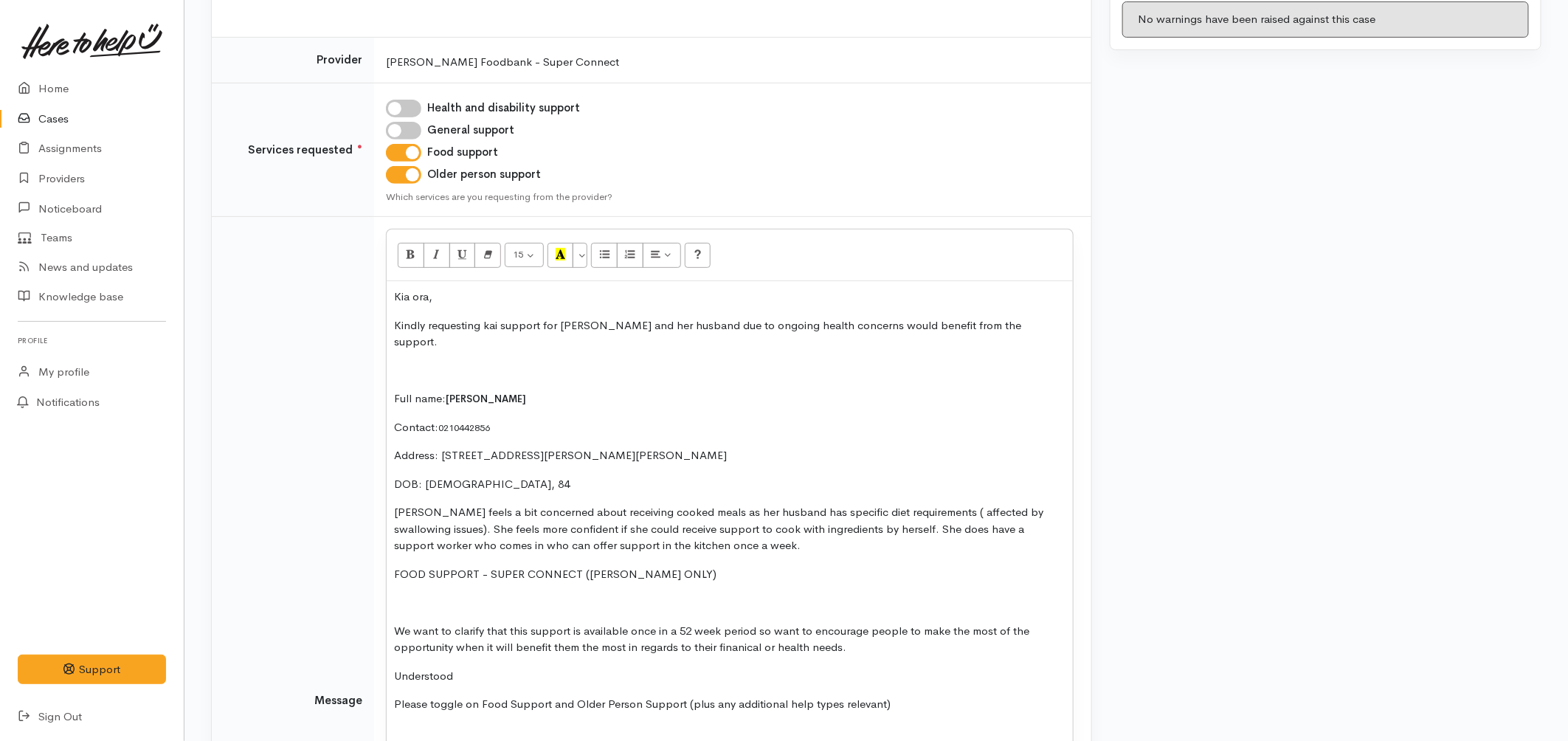
click at [1007, 323] on p "Kindly requesting kai support for Shanti and her husband due to ongoing health …" at bounding box center [729, 334] width 671 height 33
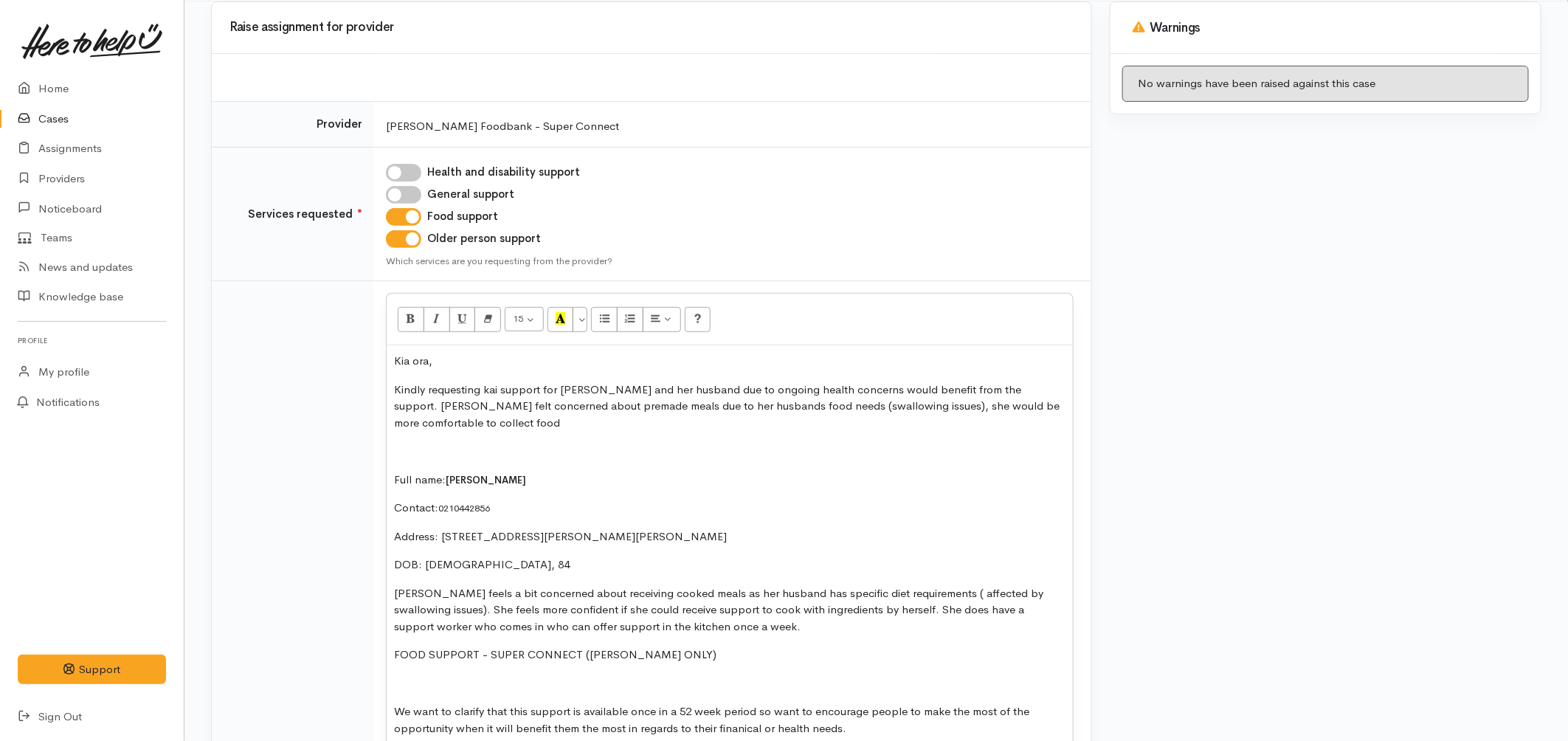
scroll to position [50, 0]
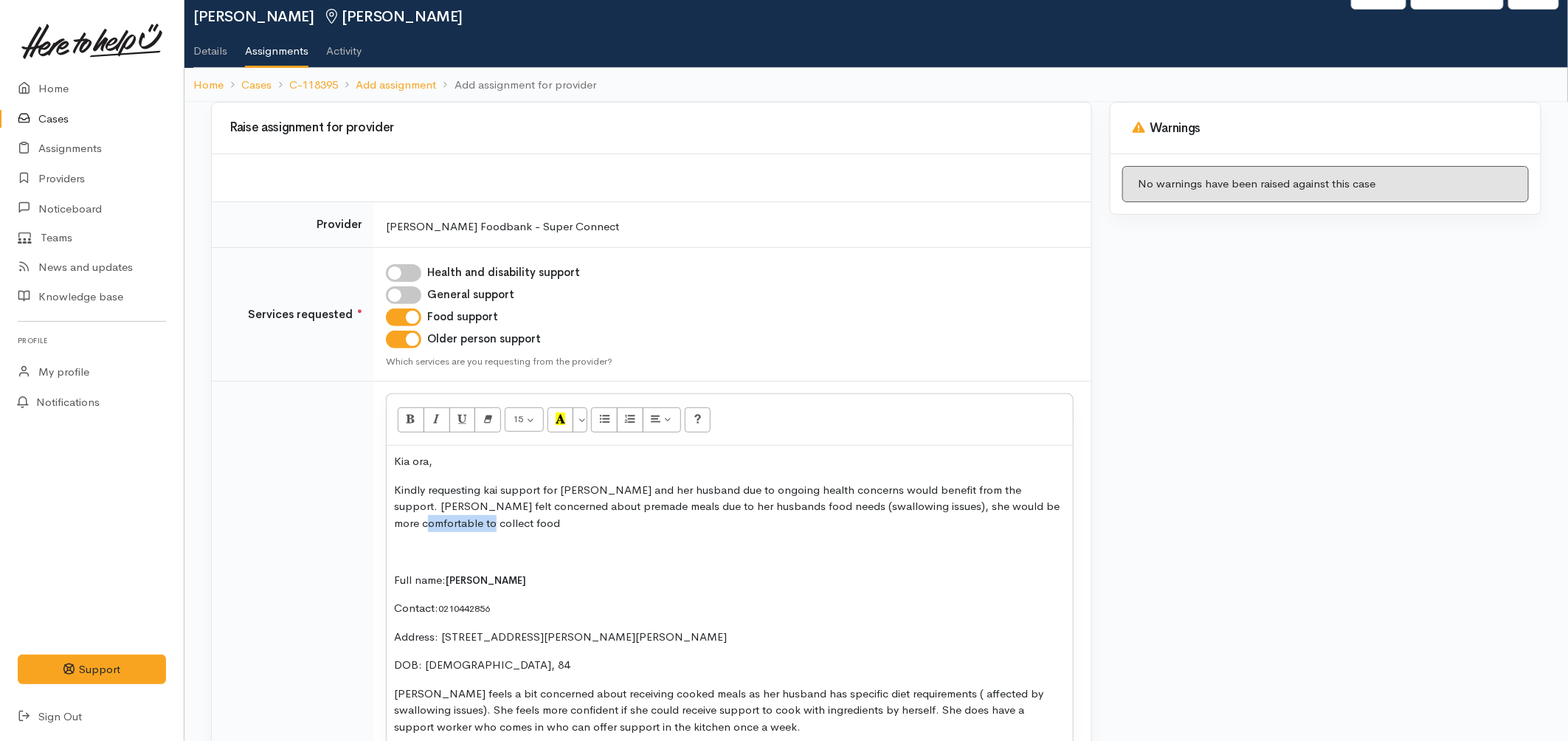
drag, startPoint x: 1062, startPoint y: 507, endPoint x: 1002, endPoint y: 510, distance: 60.1
click at [1002, 510] on p "Kindly requesting kai support for Shanti and her husband due to ongoing health …" at bounding box center [729, 507] width 671 height 50
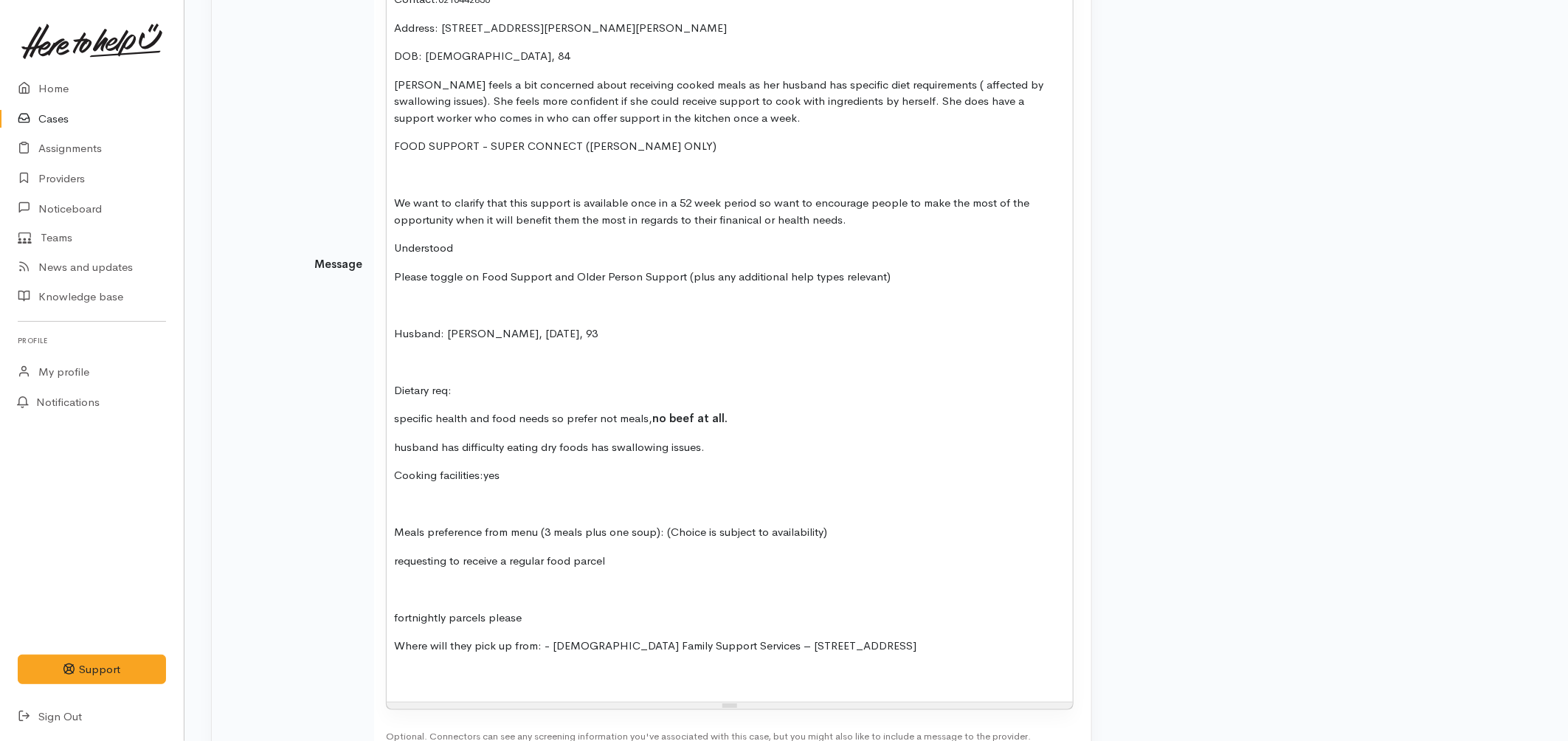
scroll to position [662, 0]
click at [713, 446] on p "husband has difficulty eating dry foods has swallowing issues." at bounding box center [729, 444] width 671 height 17
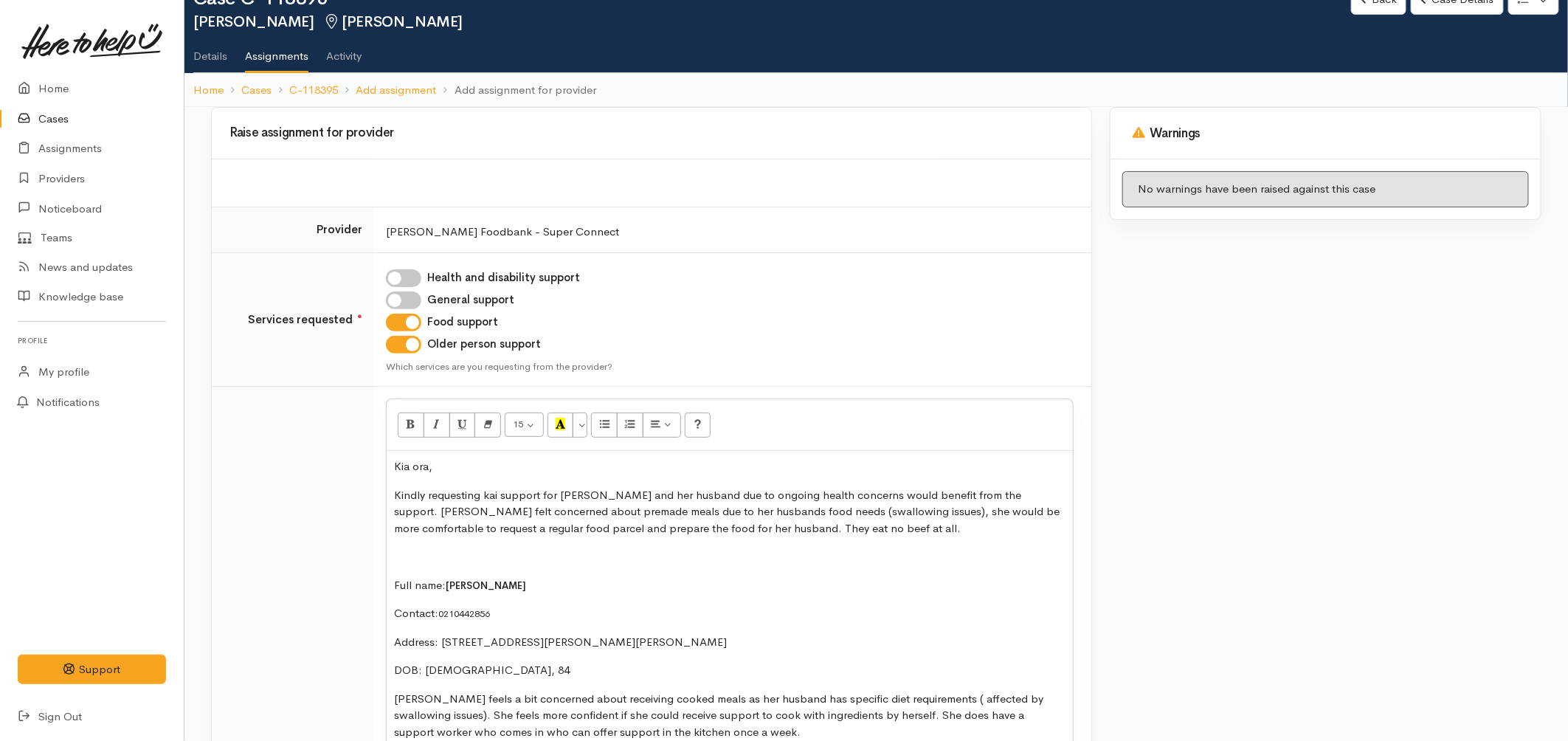
scroll to position [43, 0]
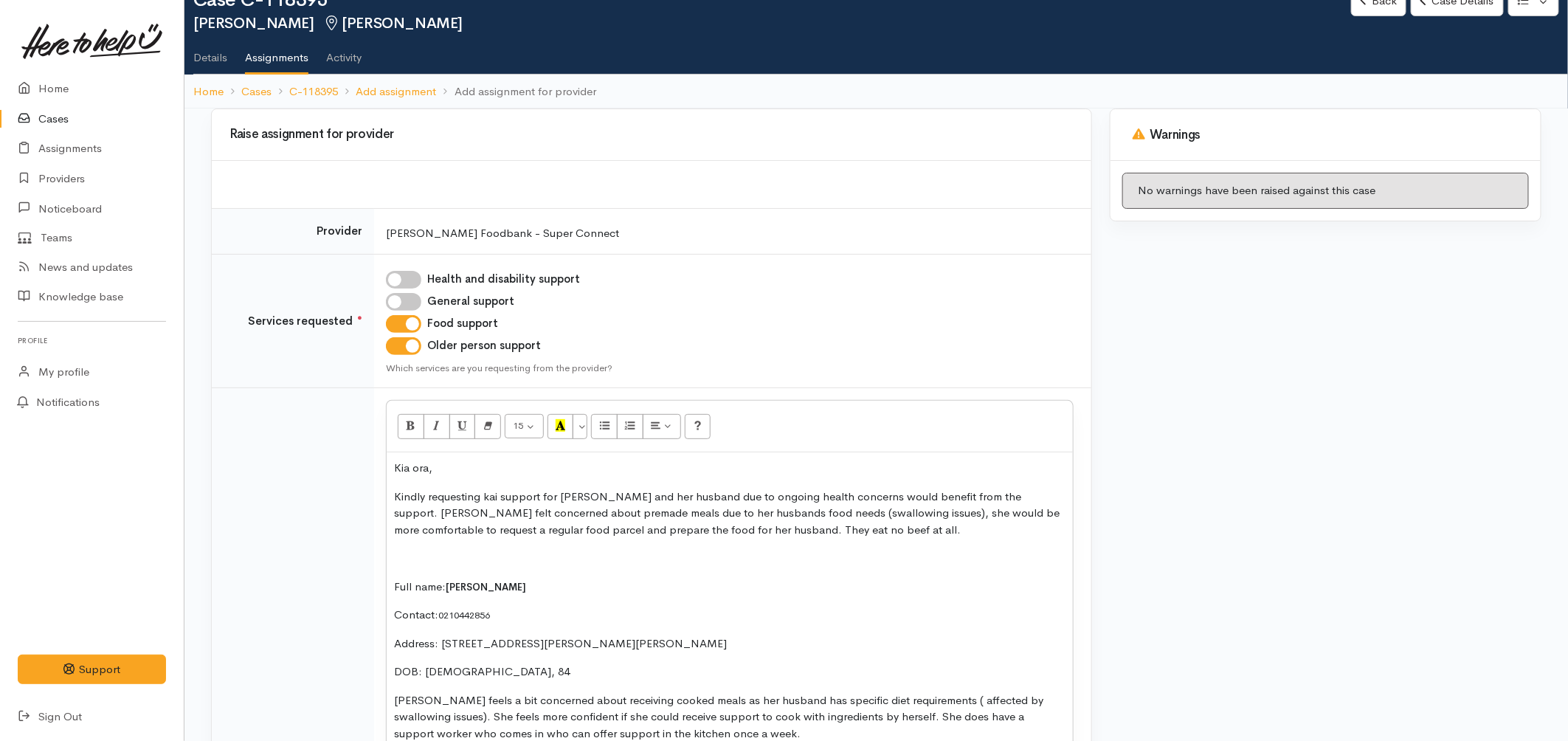
click at [997, 496] on p "Kindly requesting kai support for Shanti and her husband due to ongoing health …" at bounding box center [729, 514] width 671 height 50
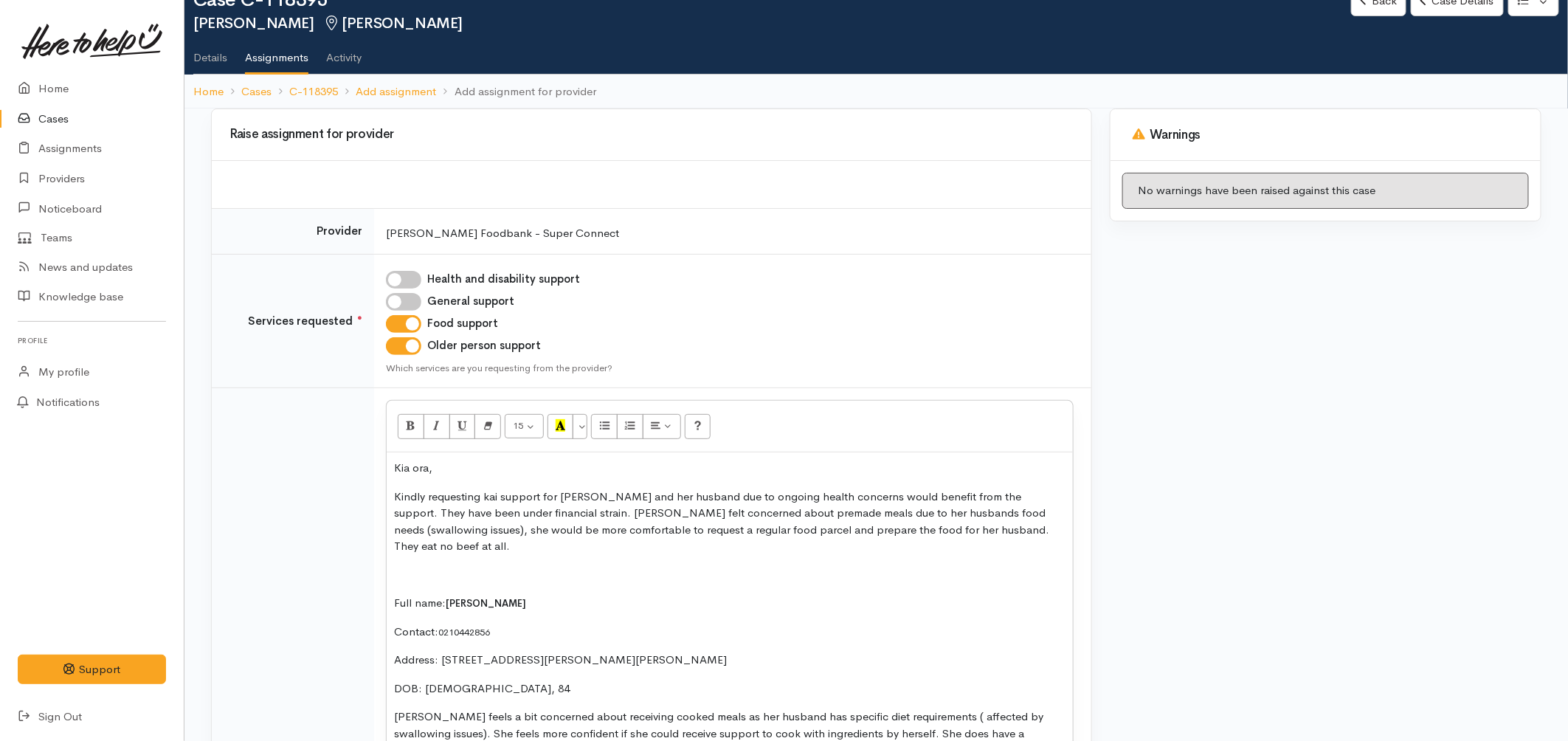
click at [999, 530] on p "Kindly requesting kai support for Shanti and her husband due to ongoing health …" at bounding box center [729, 522] width 671 height 66
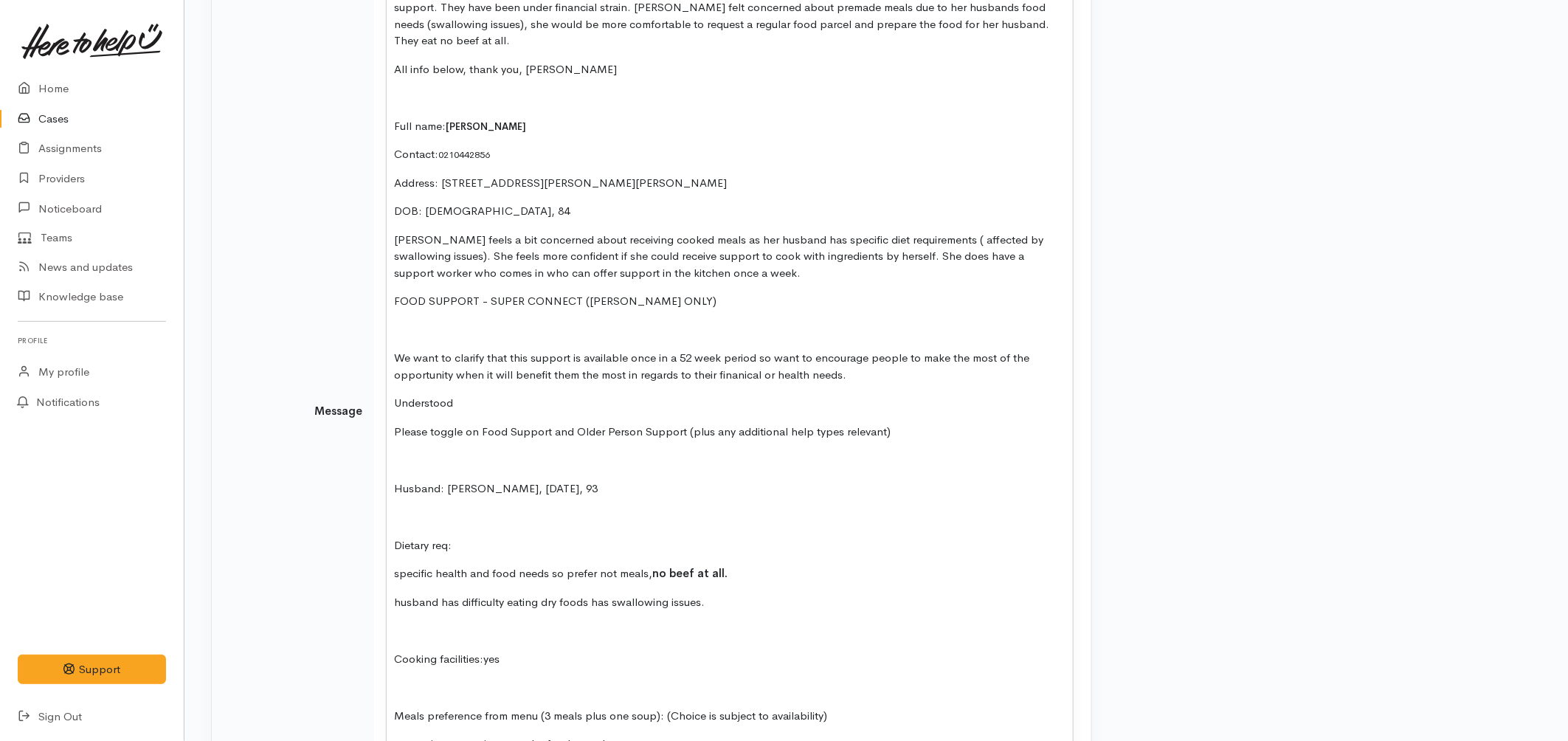
scroll to position [535, 0]
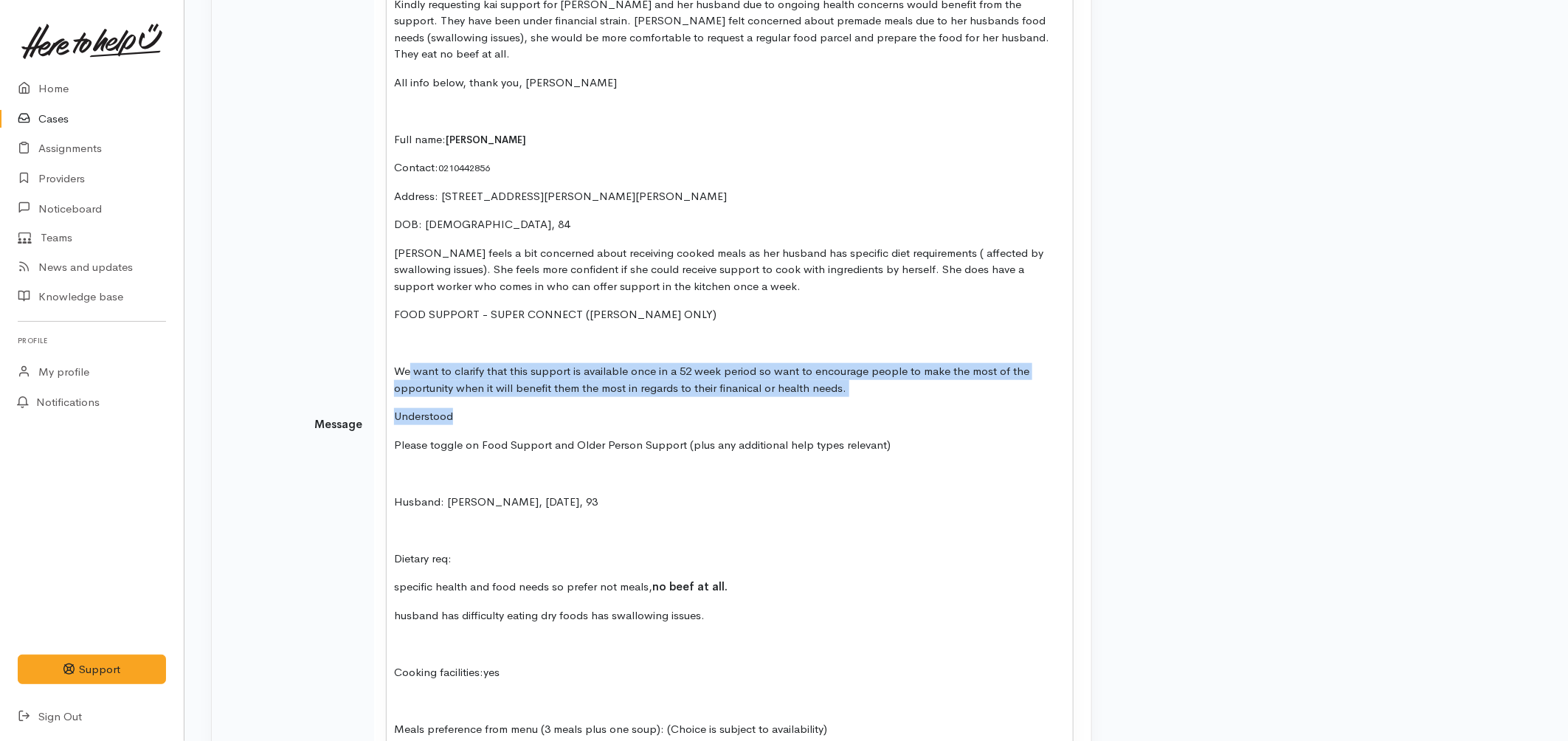
drag, startPoint x: 460, startPoint y: 393, endPoint x: 409, endPoint y: 339, distance: 74.3
click at [409, 339] on div "Kia ora, Kindly requesting kai support for Shanti and her husband due to ongoin…" at bounding box center [729, 430] width 686 height 939
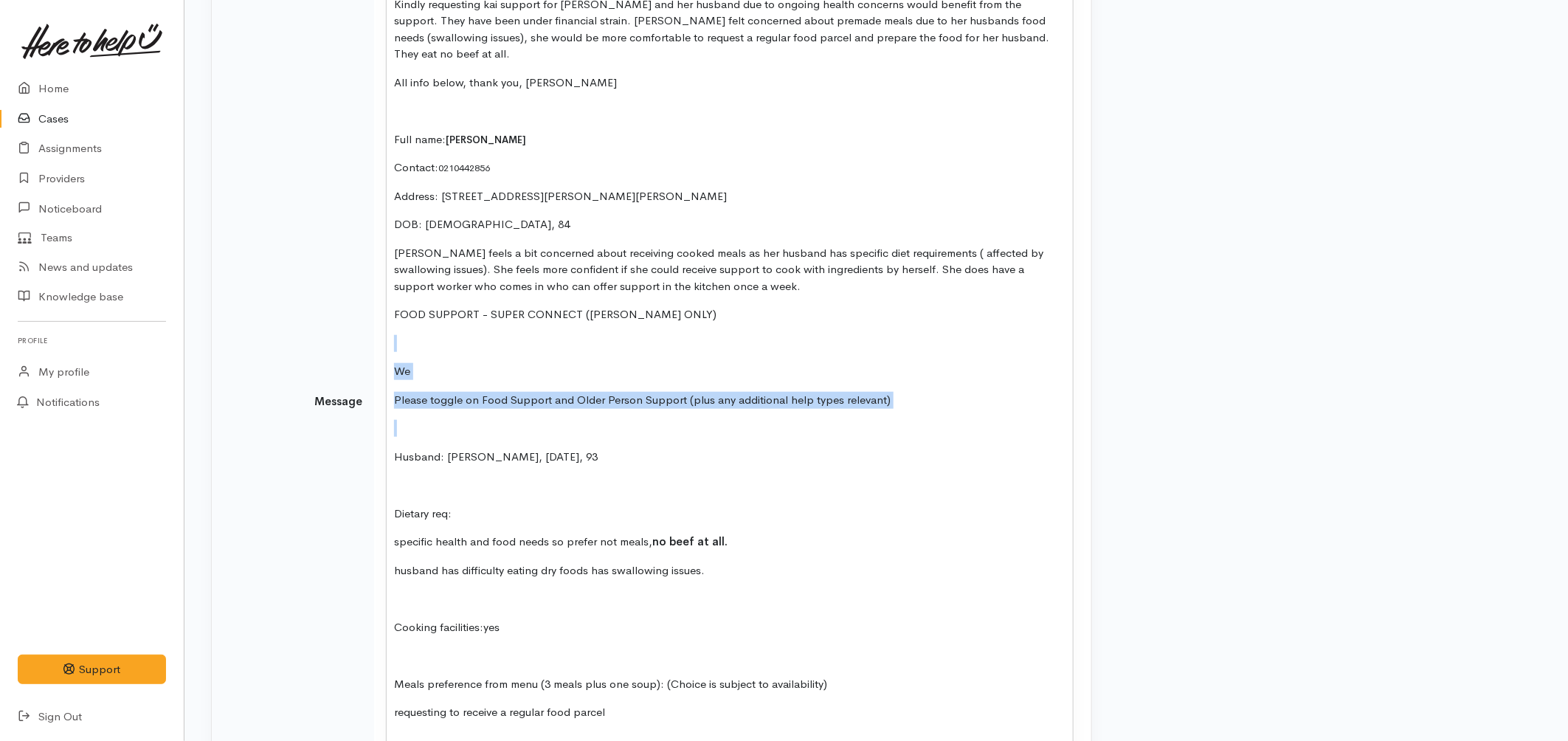
drag, startPoint x: 896, startPoint y: 398, endPoint x: 415, endPoint y: 317, distance: 487.8
click at [415, 317] on div "Kia ora, Kindly requesting kai support for Shanti and her husband due to ongoin…" at bounding box center [729, 407] width 686 height 894
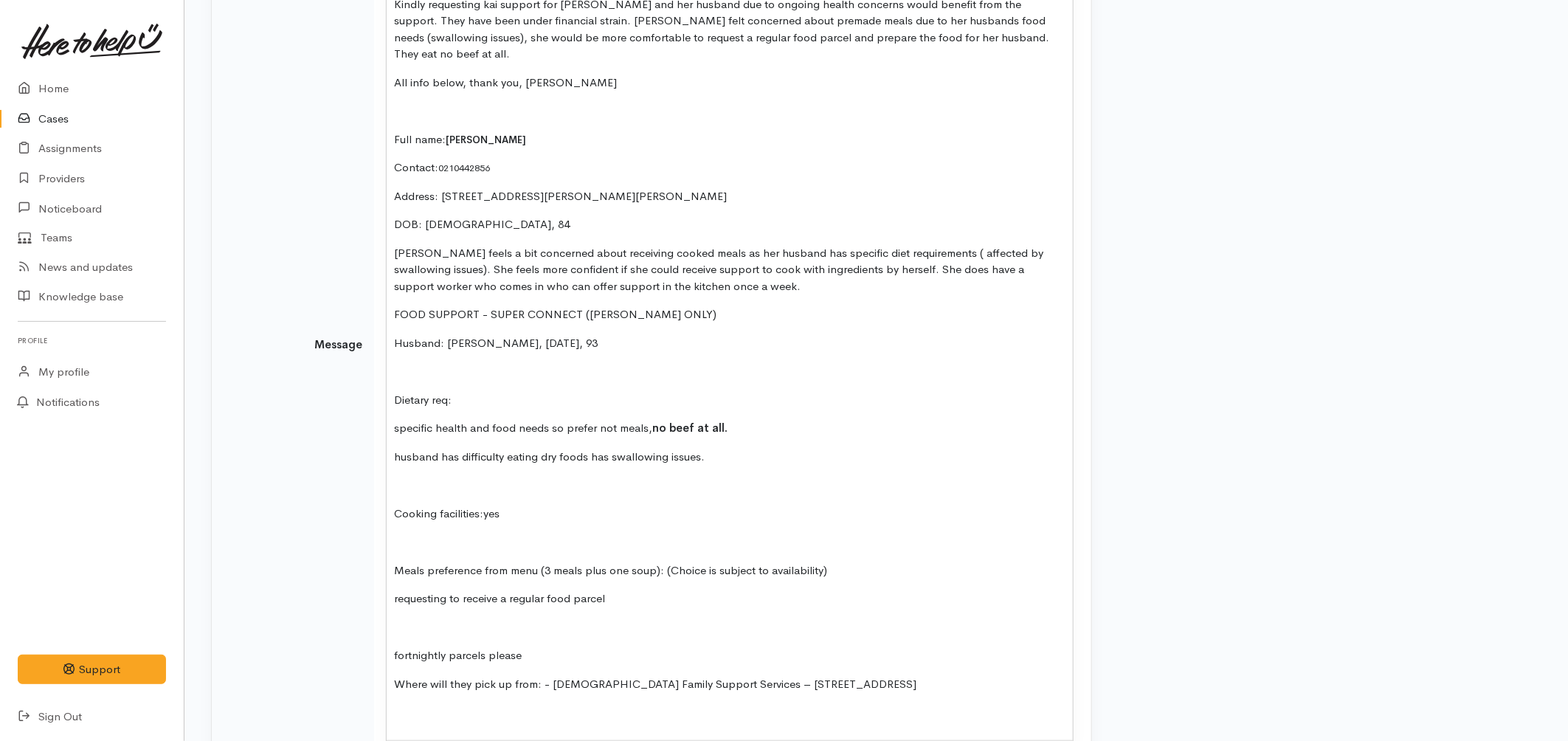
click at [703, 270] on p "Shanti feels a bit concerned about receiving cooked meals as her husband has sp…" at bounding box center [729, 270] width 671 height 50
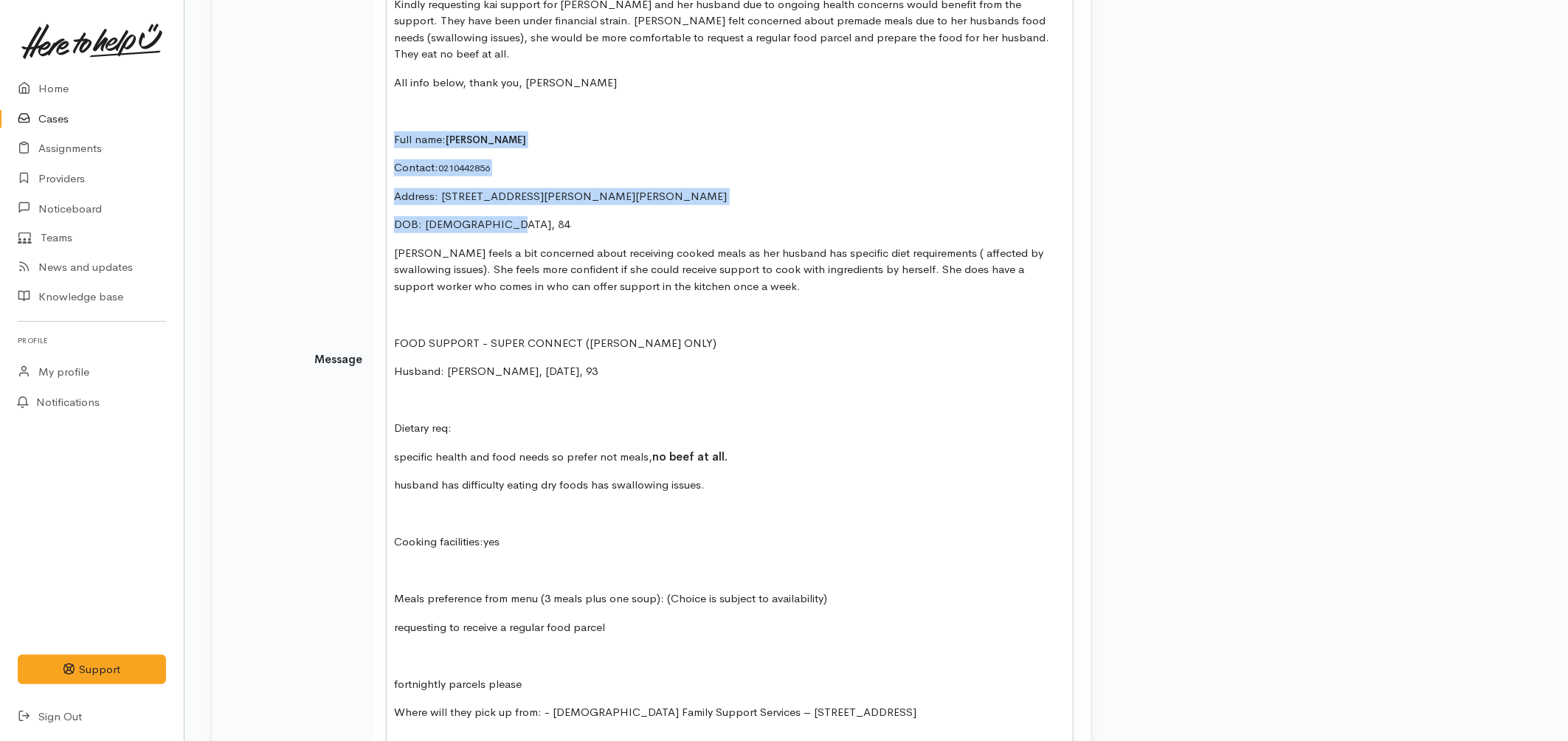
drag, startPoint x: 532, startPoint y: 203, endPoint x: 383, endPoint y: 115, distance: 173.0
click at [383, 115] on td "15 8 9 10 11 12 14 18 24 36 Background Color Transparent Select #ffff00 Text Co…" at bounding box center [732, 359] width 717 height 927
copy div "Full name: Shanti Singh Contact: 0210442856 Address: 10 Odonoghue Street, Hillc…"
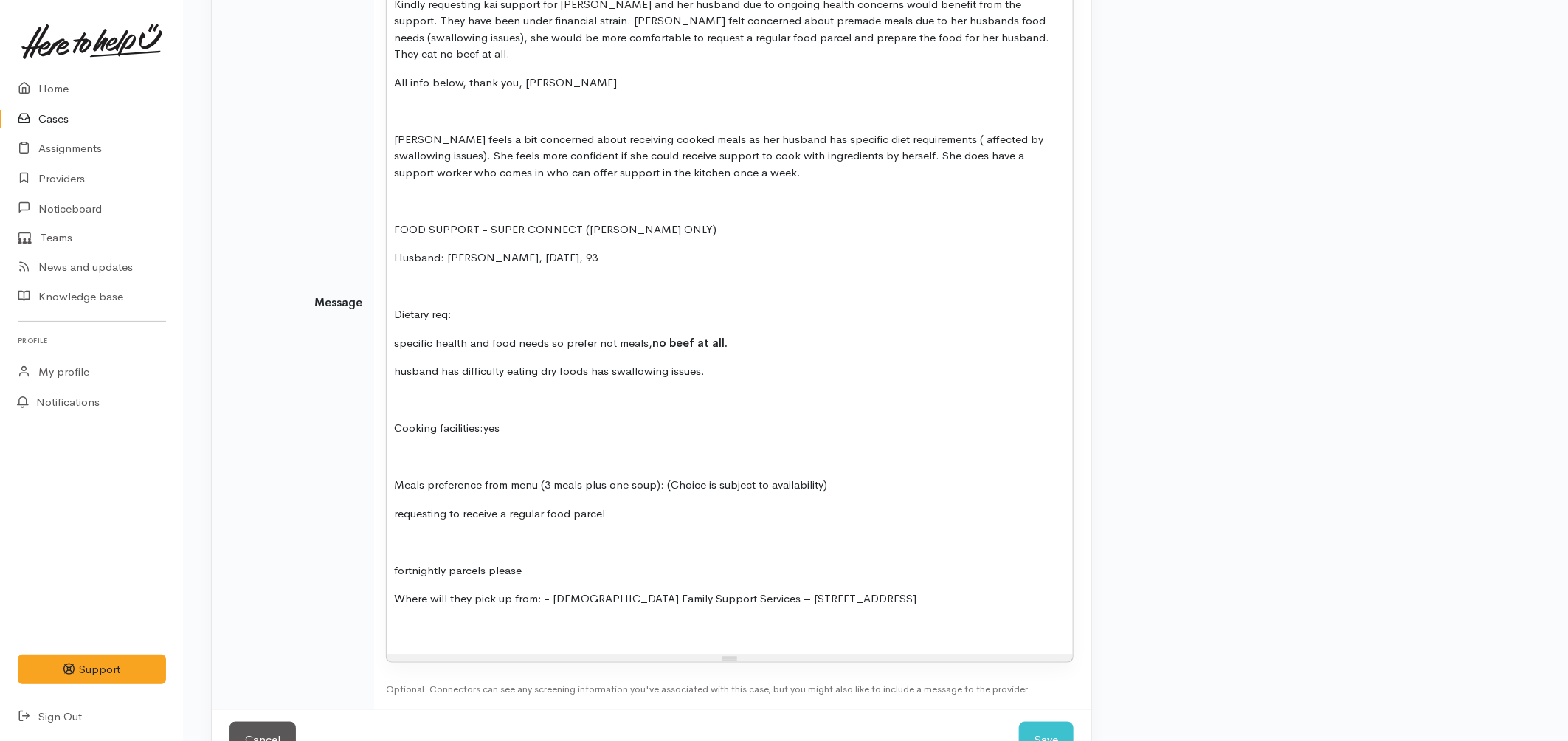
click at [684, 222] on p "FOOD SUPPORT - SUPER CONNECT (HAMILTON ONLY)" at bounding box center [729, 230] width 671 height 17
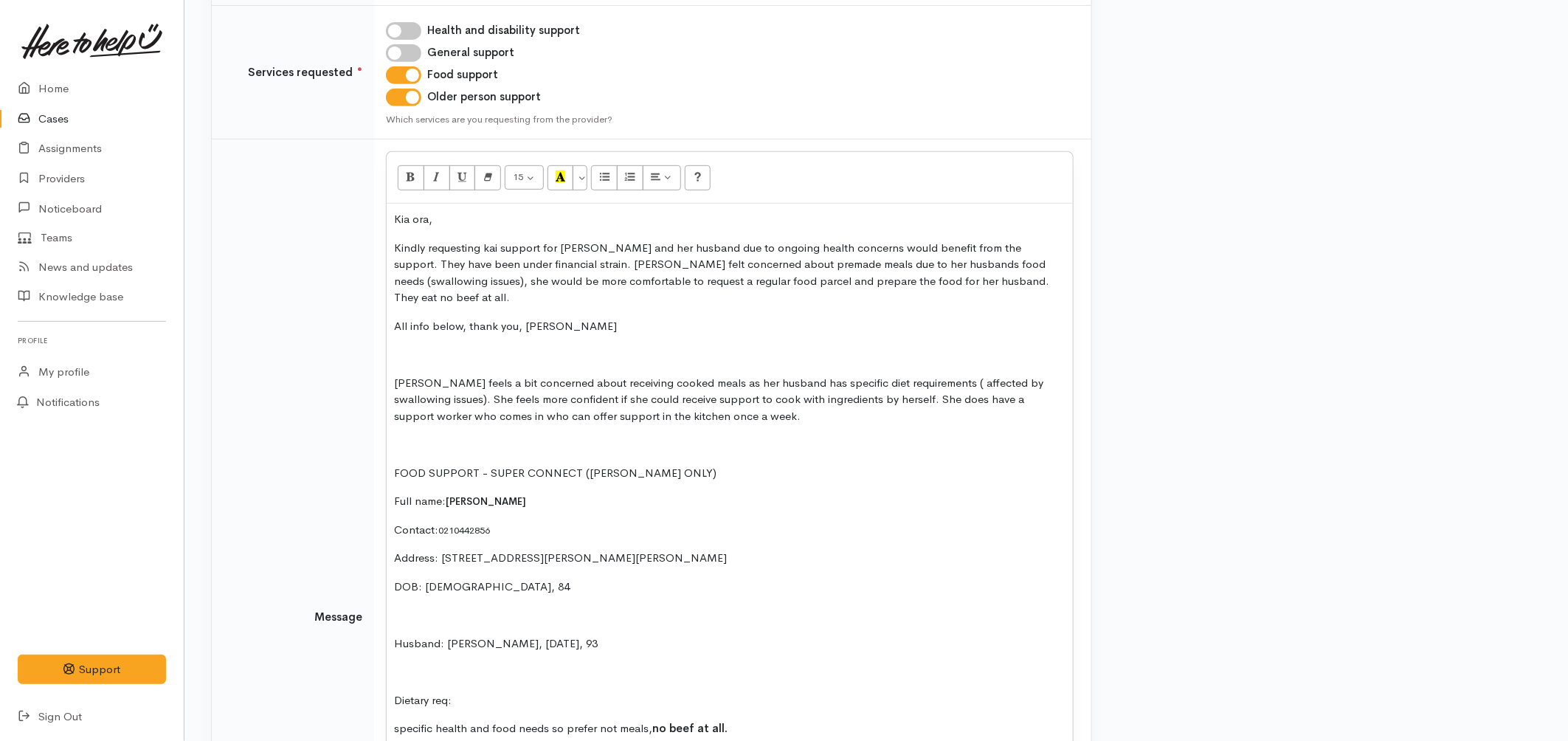
scroll to position [290, 0]
drag, startPoint x: 724, startPoint y: 411, endPoint x: 600, endPoint y: 401, distance: 124.4
click at [600, 401] on div "Kia ora, Kindly requesting kai support for Shanti and her husband due to ongoin…" at bounding box center [729, 624] width 686 height 837
click at [430, 384] on p "Shanti feels a bit concerned about receiving cooked meals as her husband has sp…" at bounding box center [729, 403] width 671 height 50
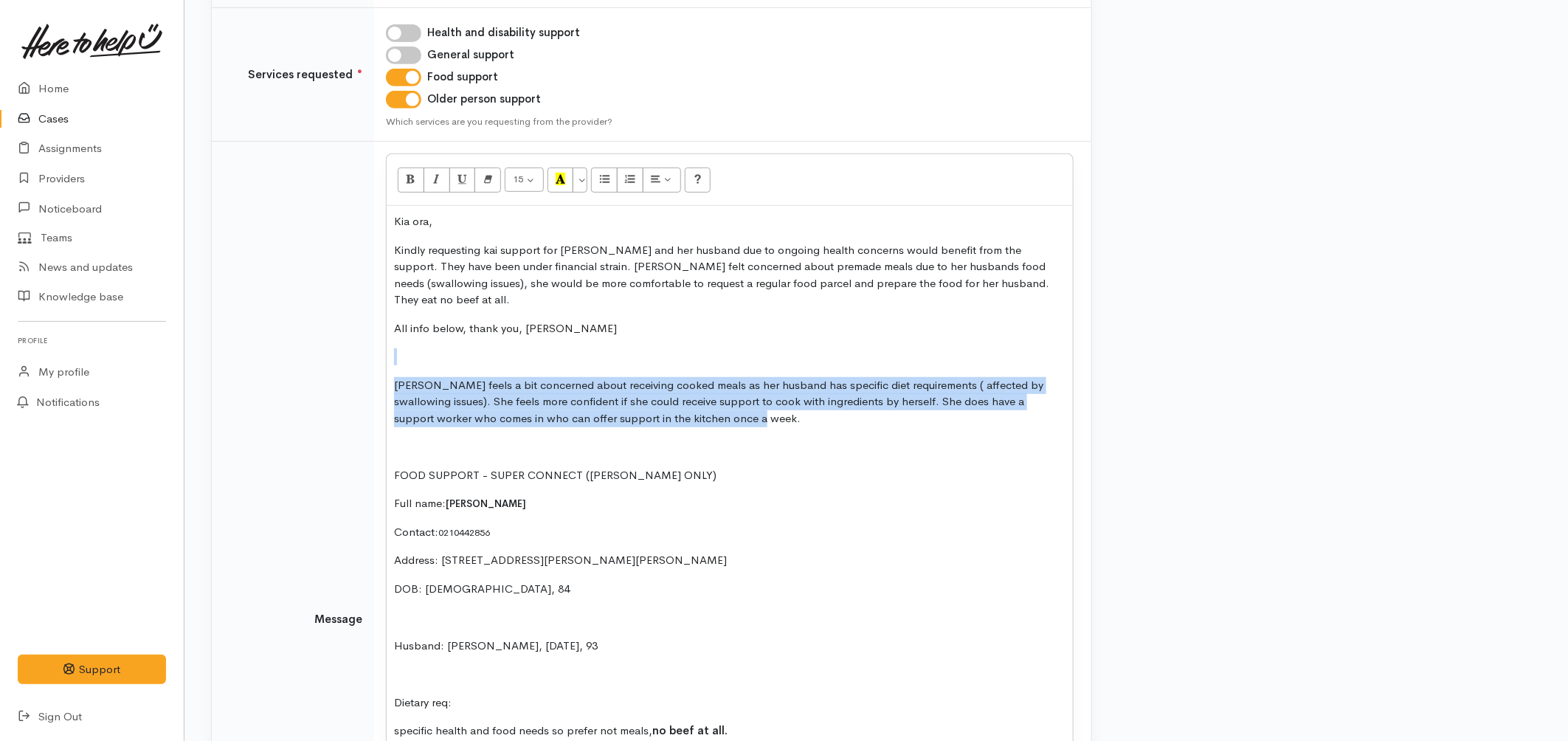
drag, startPoint x: 608, startPoint y: 397, endPoint x: 415, endPoint y: 344, distance: 200.1
click at [415, 344] on div "Kia ora, Kindly requesting kai support for Shanti and her husband due to ongoin…" at bounding box center [729, 624] width 686 height 837
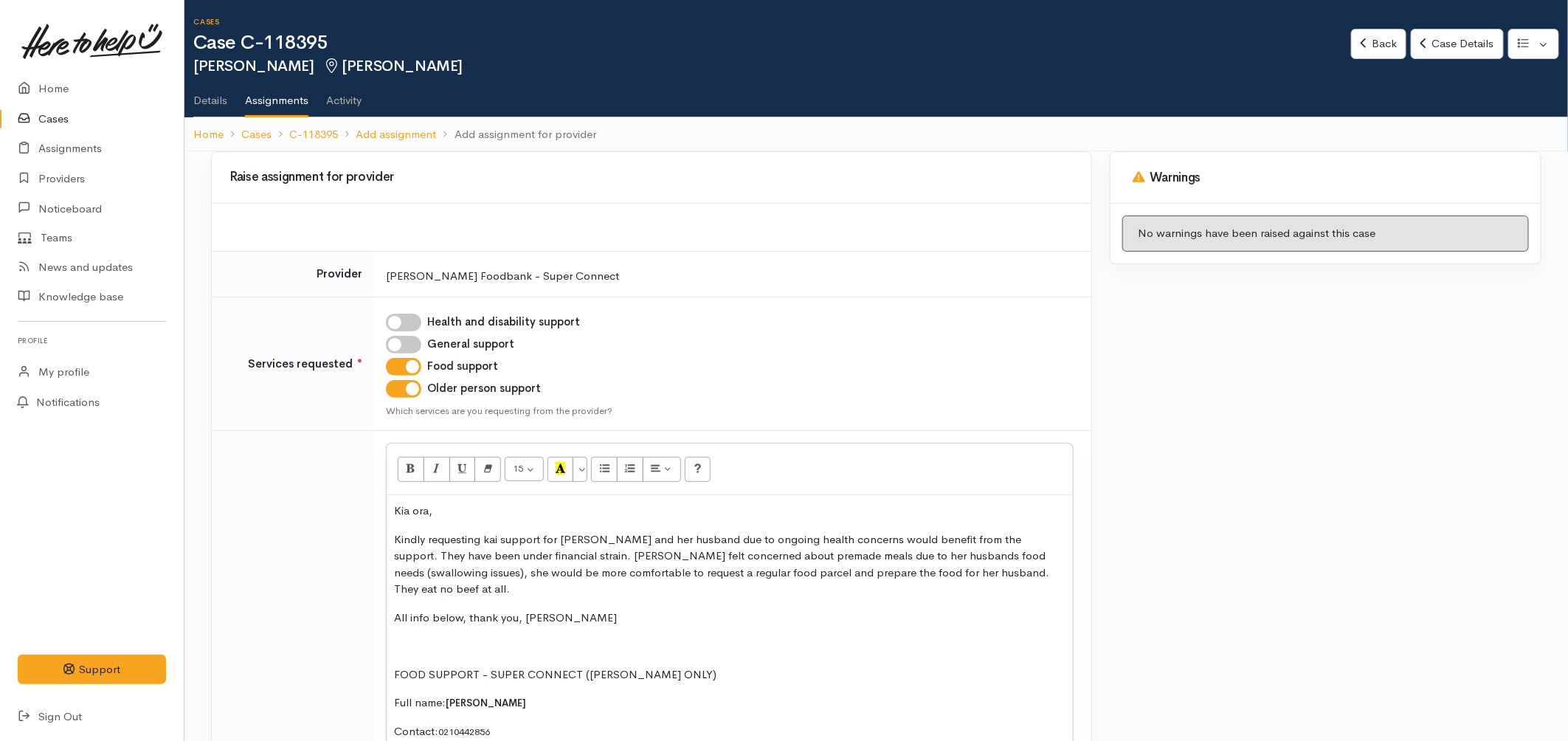
scroll to position [617, 0]
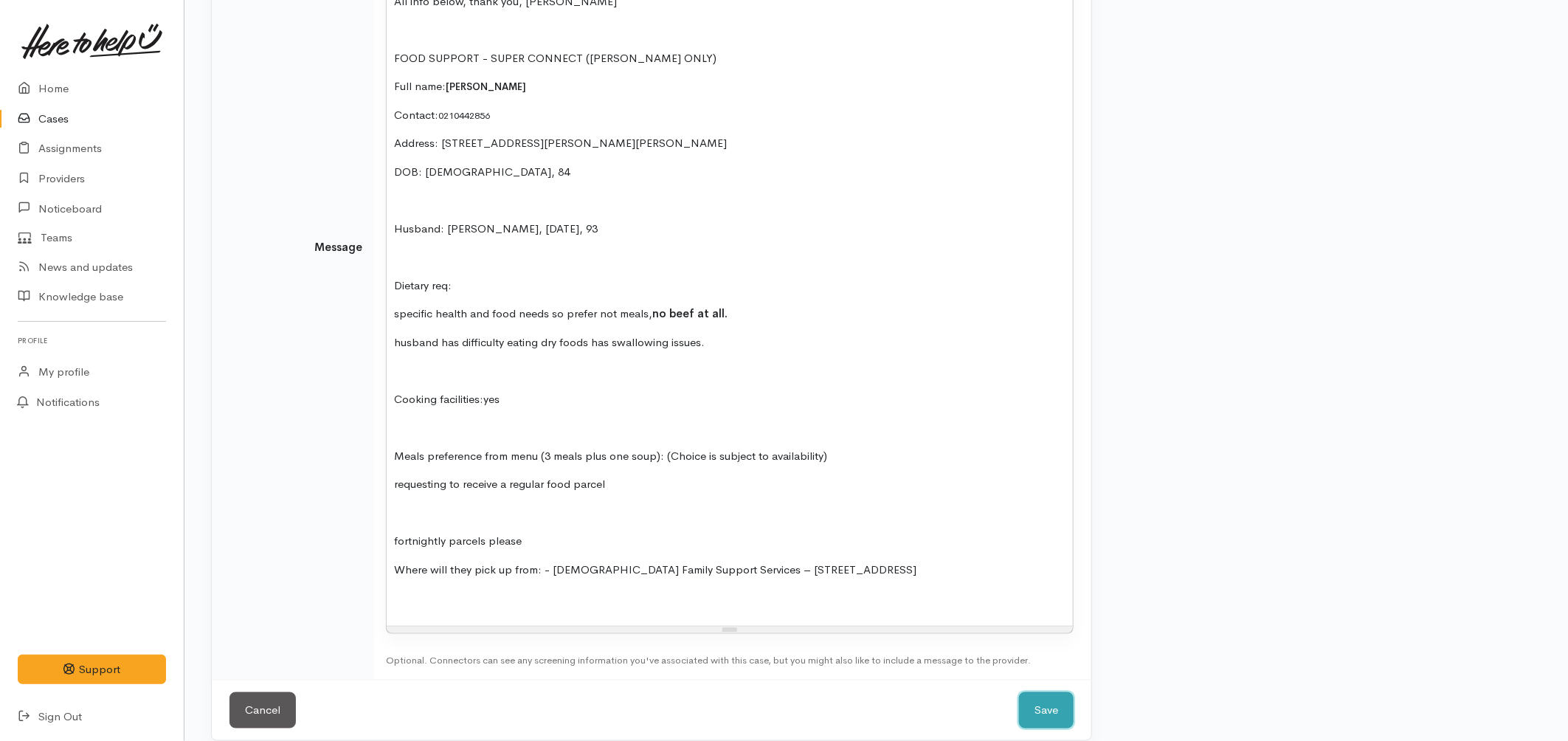
click at [1030, 692] on button "Save" at bounding box center [1046, 711] width 55 height 37
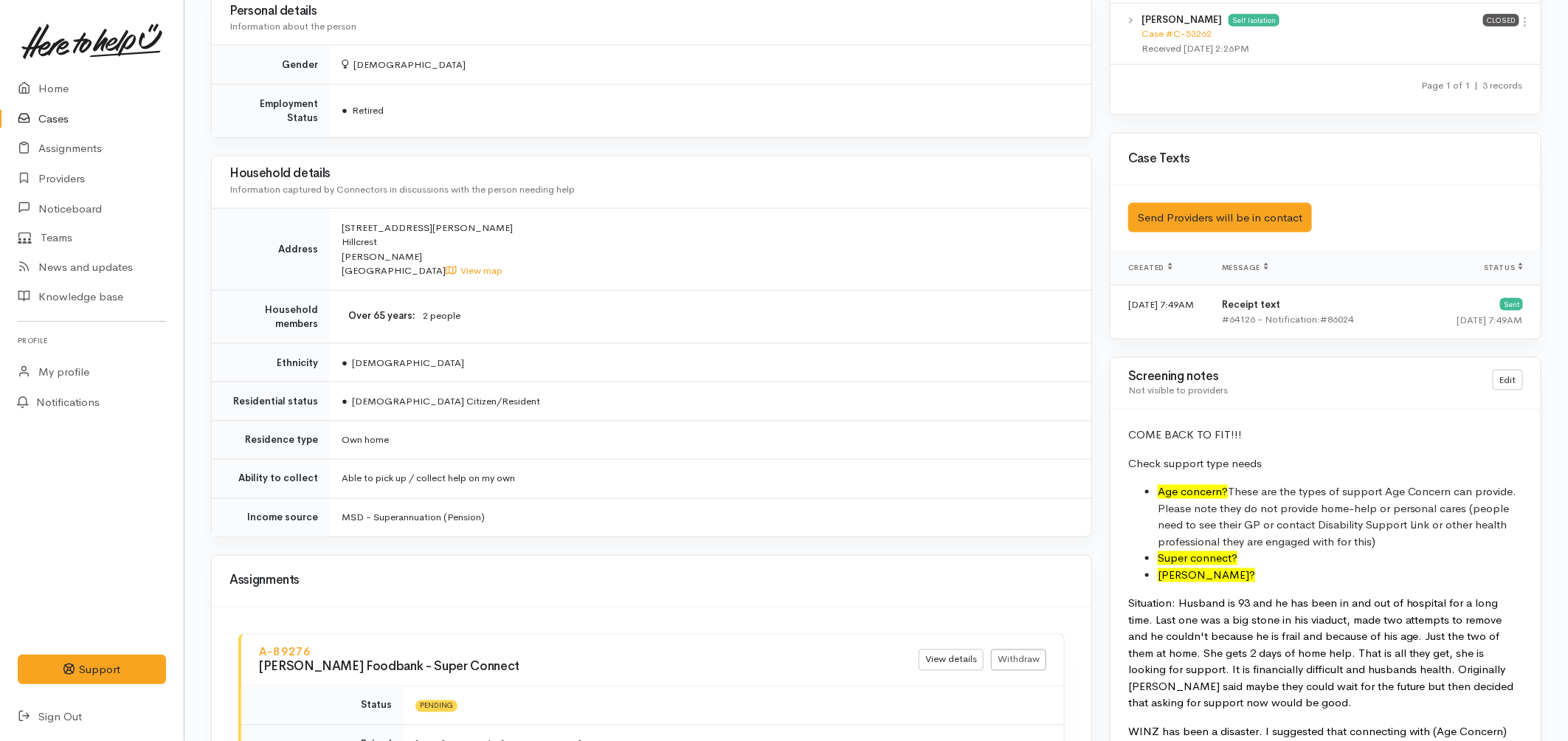
scroll to position [573, 0]
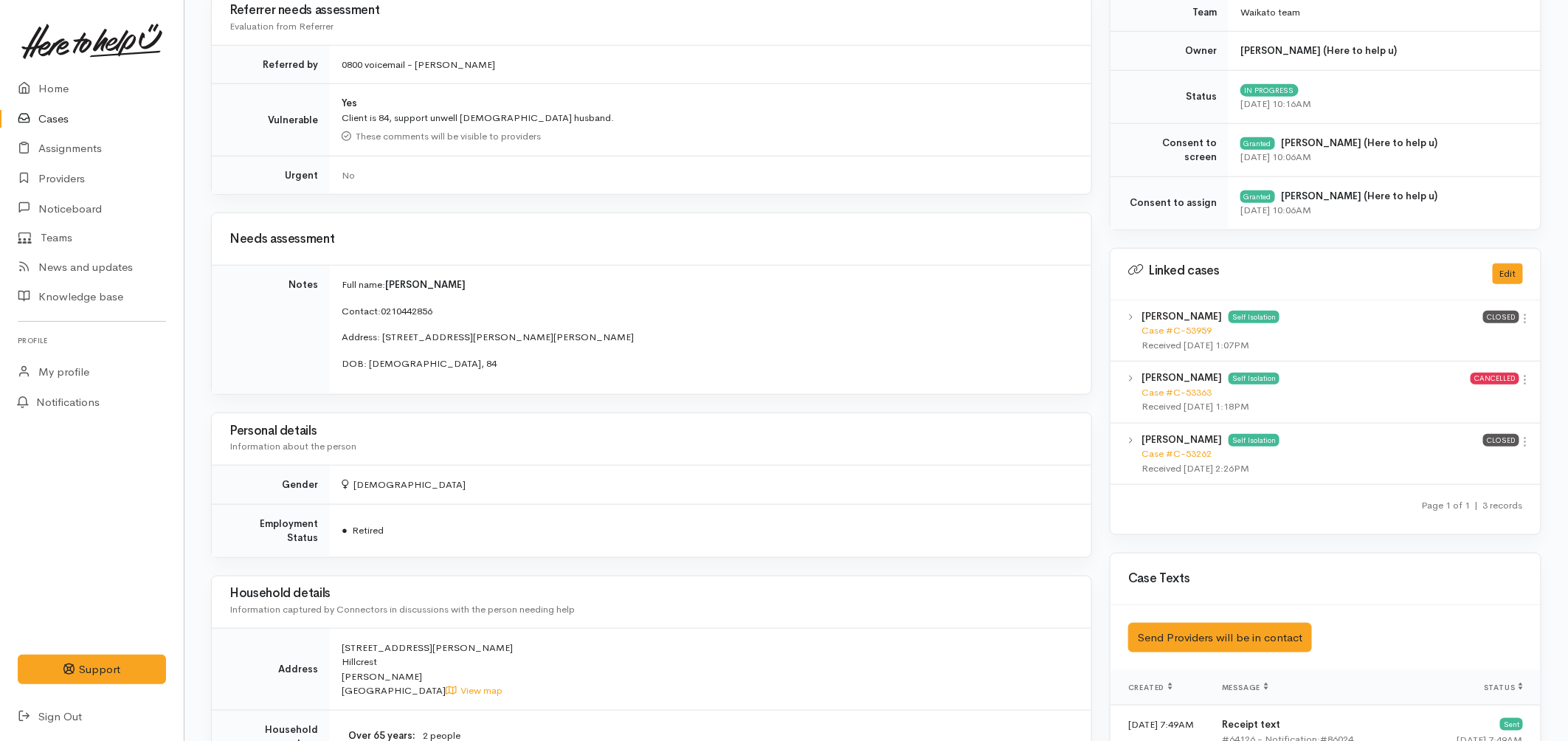
click at [66, 117] on link "Cases" at bounding box center [91, 119] width 183 height 30
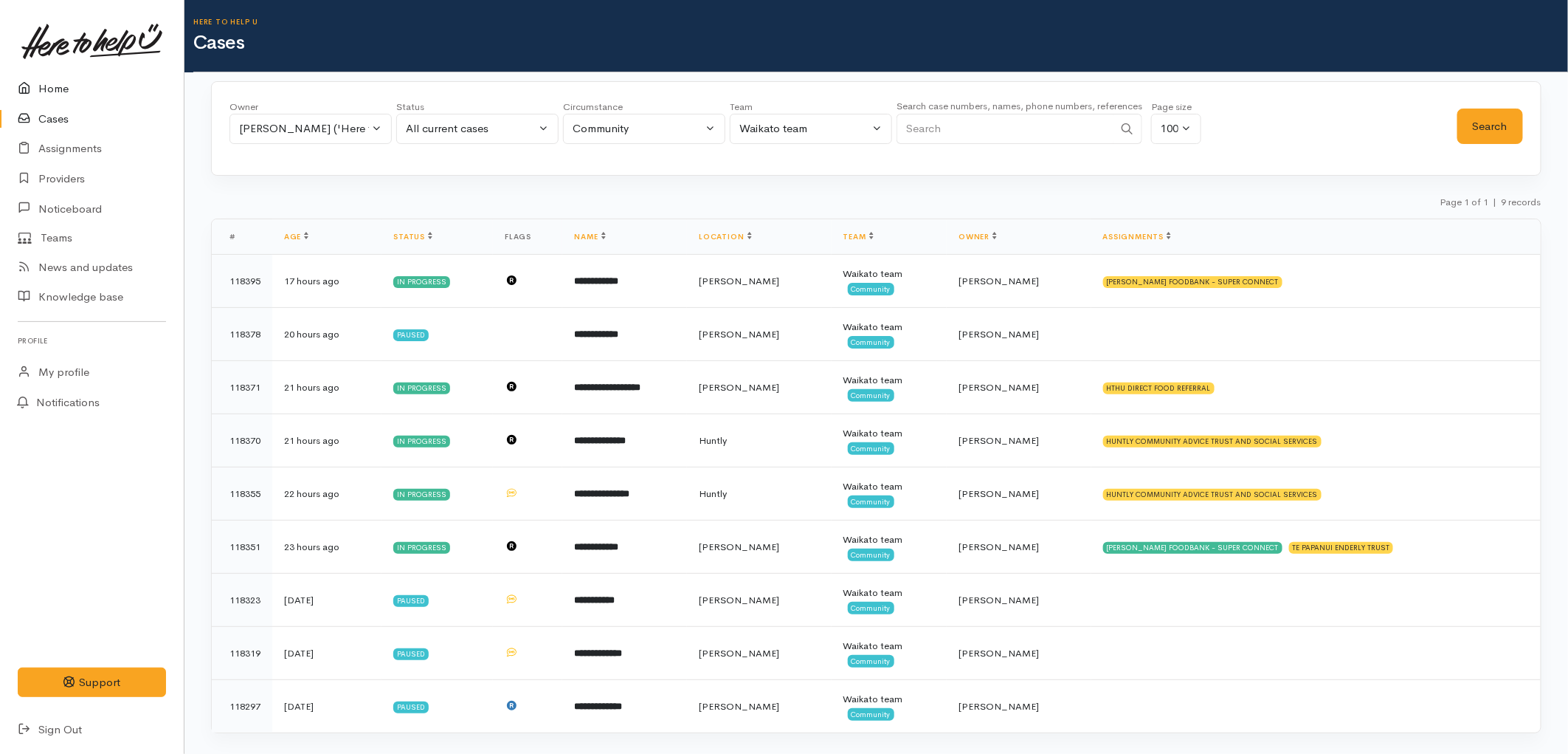
click at [77, 91] on link "Home" at bounding box center [91, 89] width 183 height 30
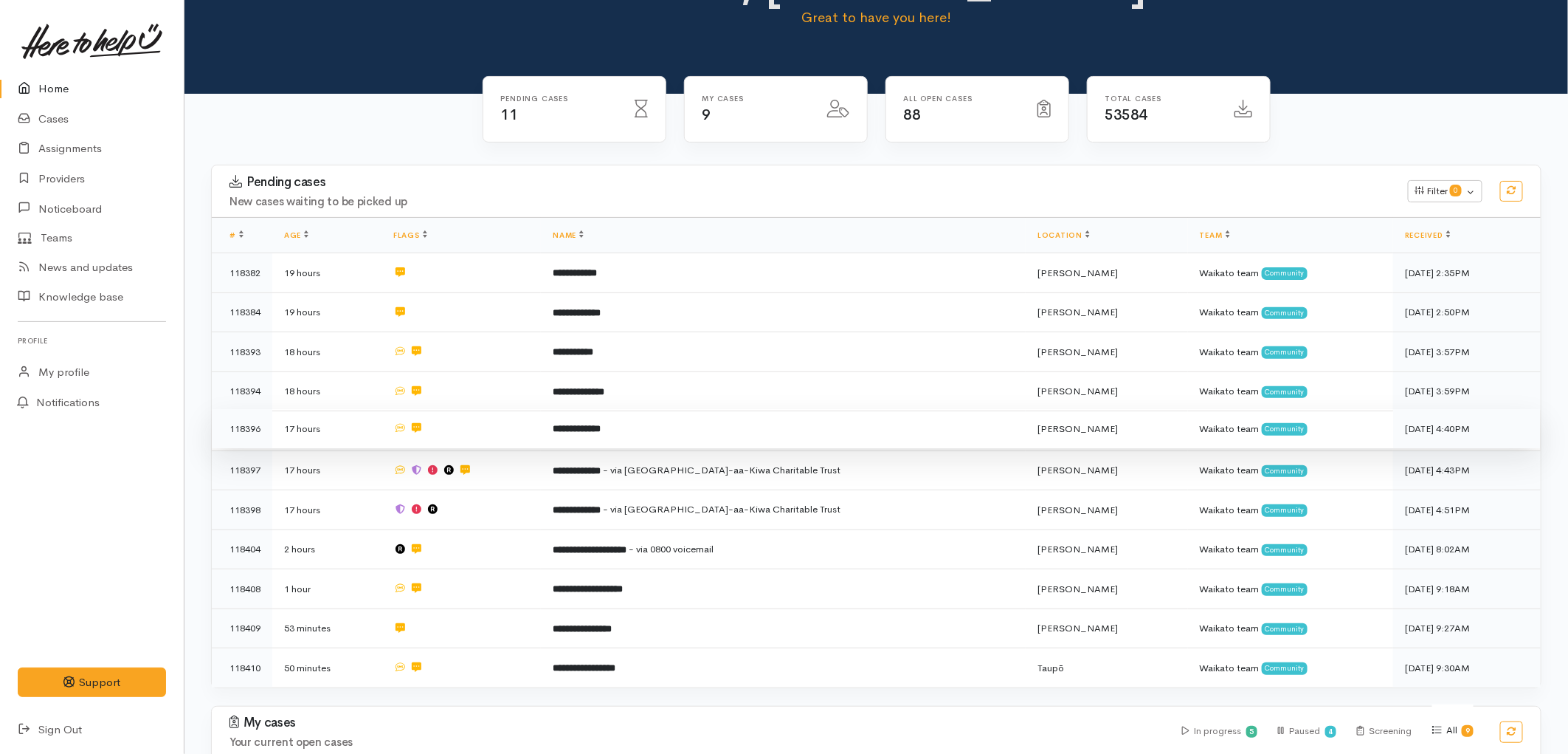
scroll to position [246, 0]
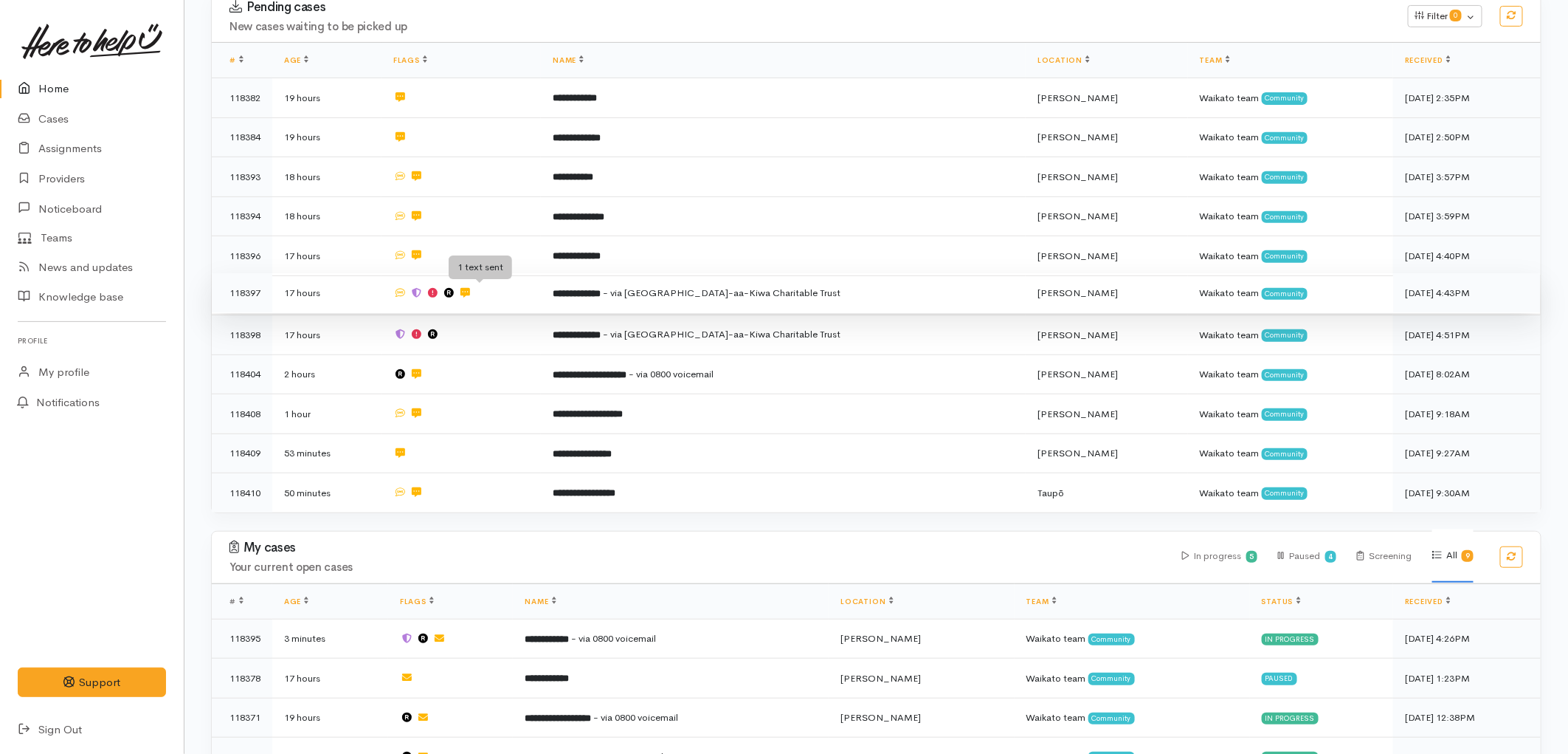
click at [470, 290] on icon at bounding box center [465, 292] width 10 height 10
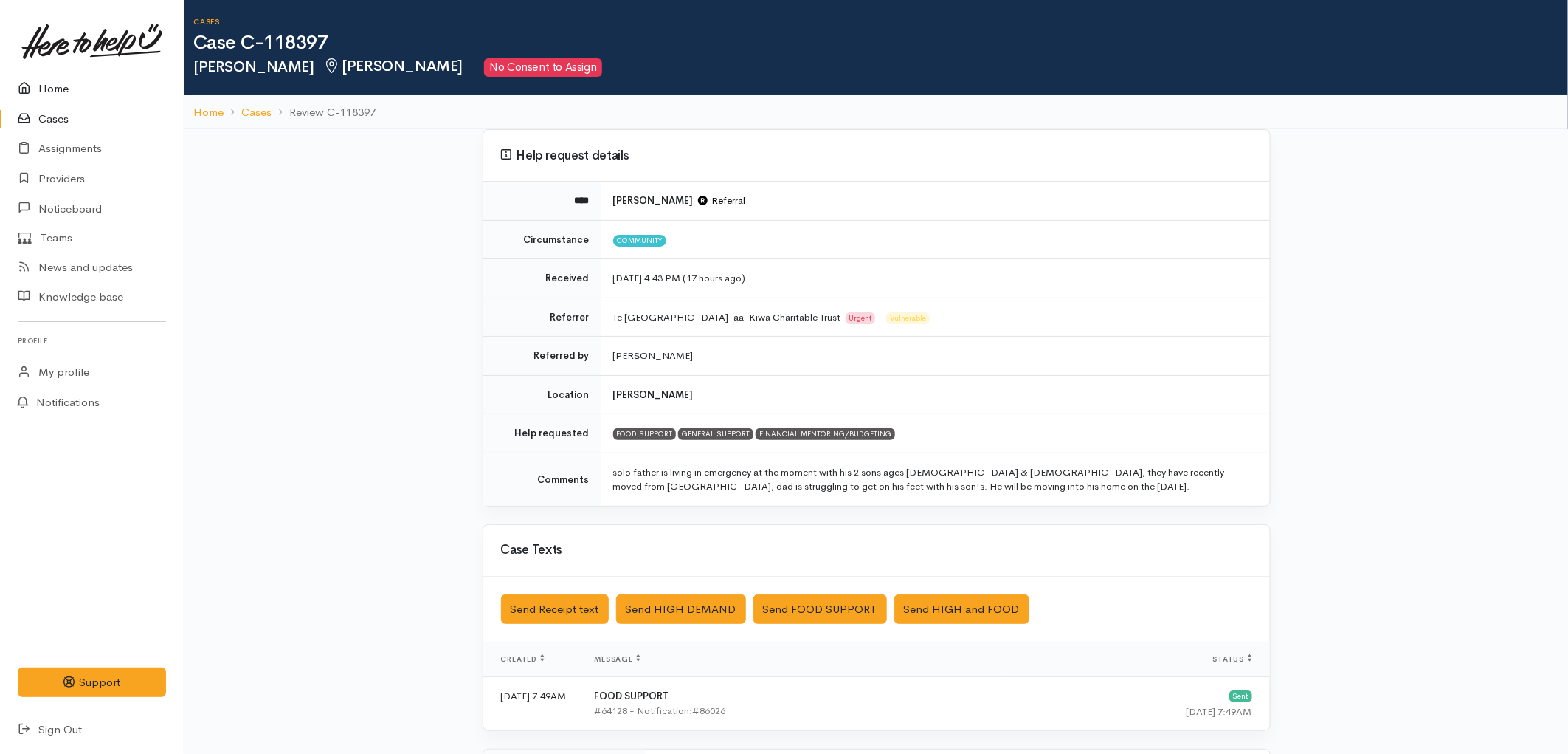
click at [52, 95] on link "Home" at bounding box center [91, 89] width 183 height 30
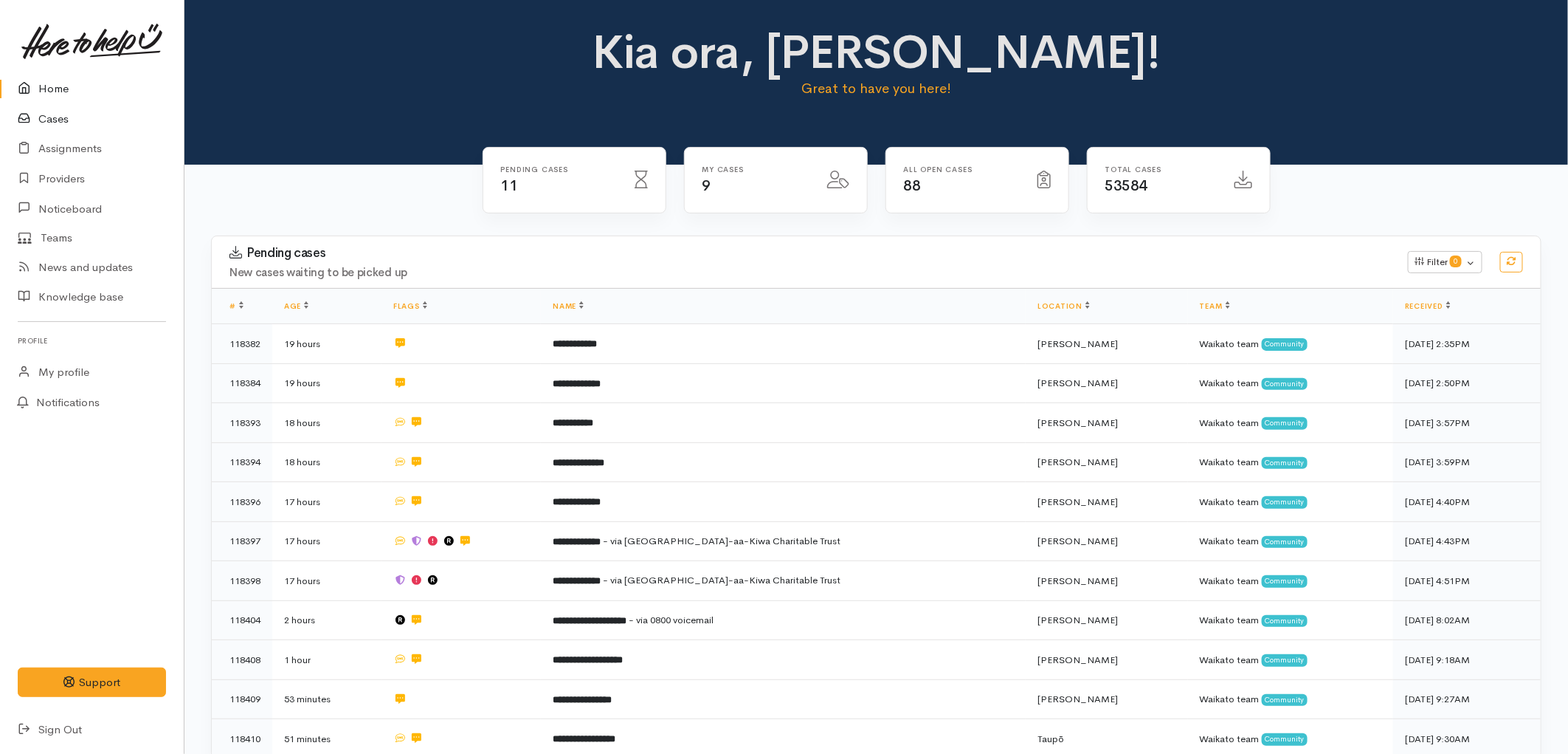
click at [66, 109] on link "Cases" at bounding box center [91, 119] width 183 height 30
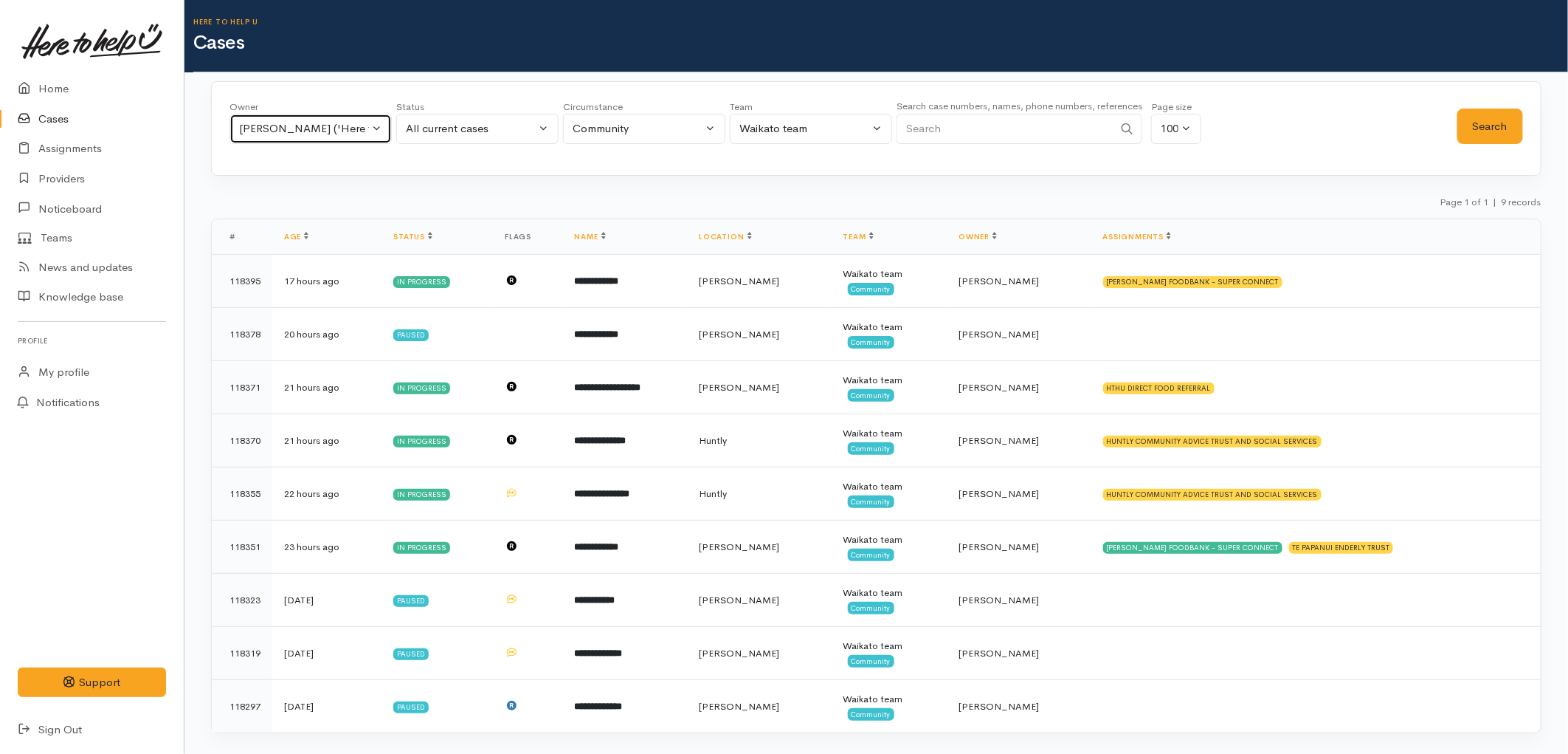
click at [363, 125] on div "[PERSON_NAME] ('Here to help u')" at bounding box center [303, 129] width 130 height 17
type input "[PERSON_NAME]"
click at [341, 230] on span "[PERSON_NAME] ('Here to help u')" at bounding box center [346, 225] width 182 height 17
select select "2106"
click at [1488, 133] on button "Search" at bounding box center [1490, 127] width 66 height 37
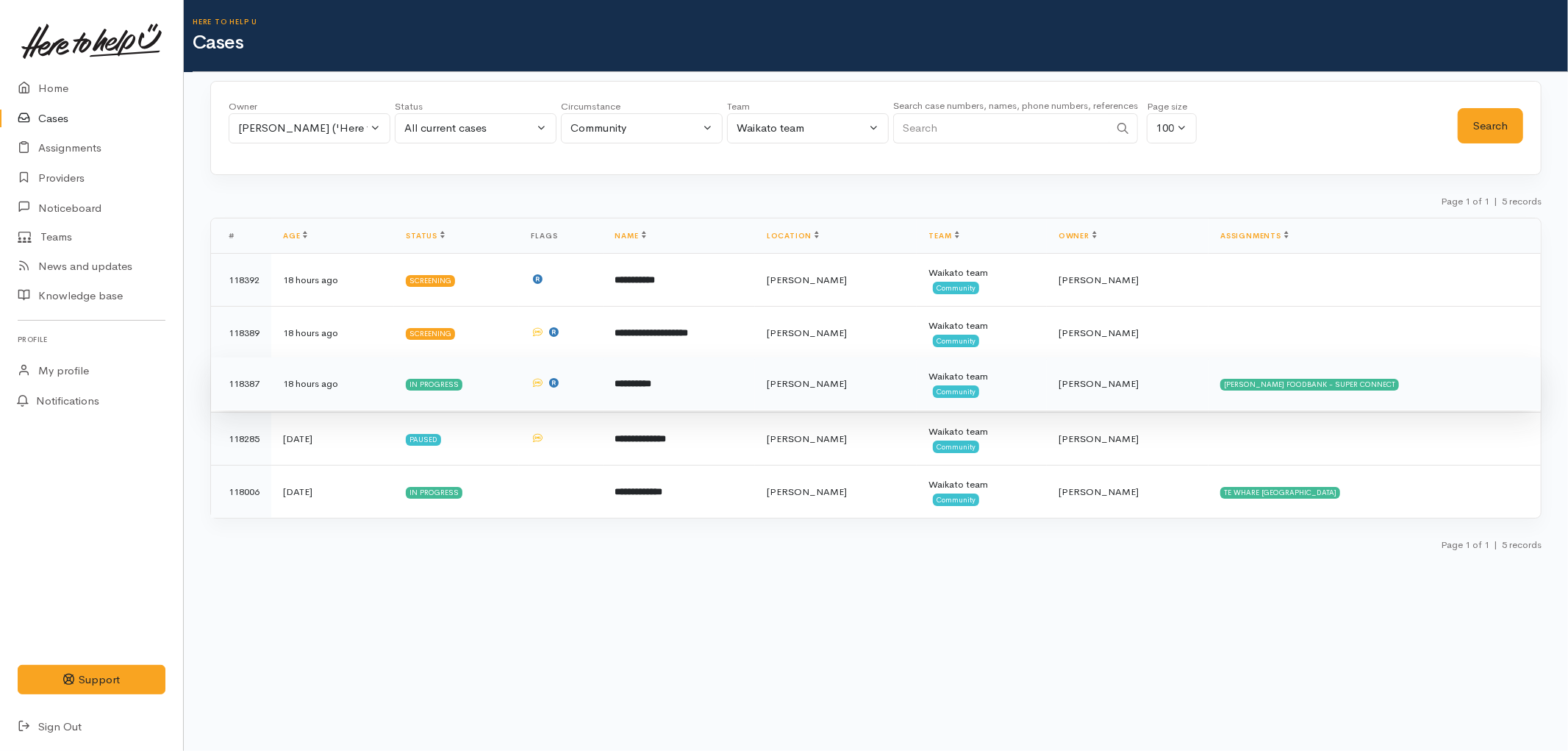
click at [498, 391] on td "In progress" at bounding box center [457, 383] width 125 height 53
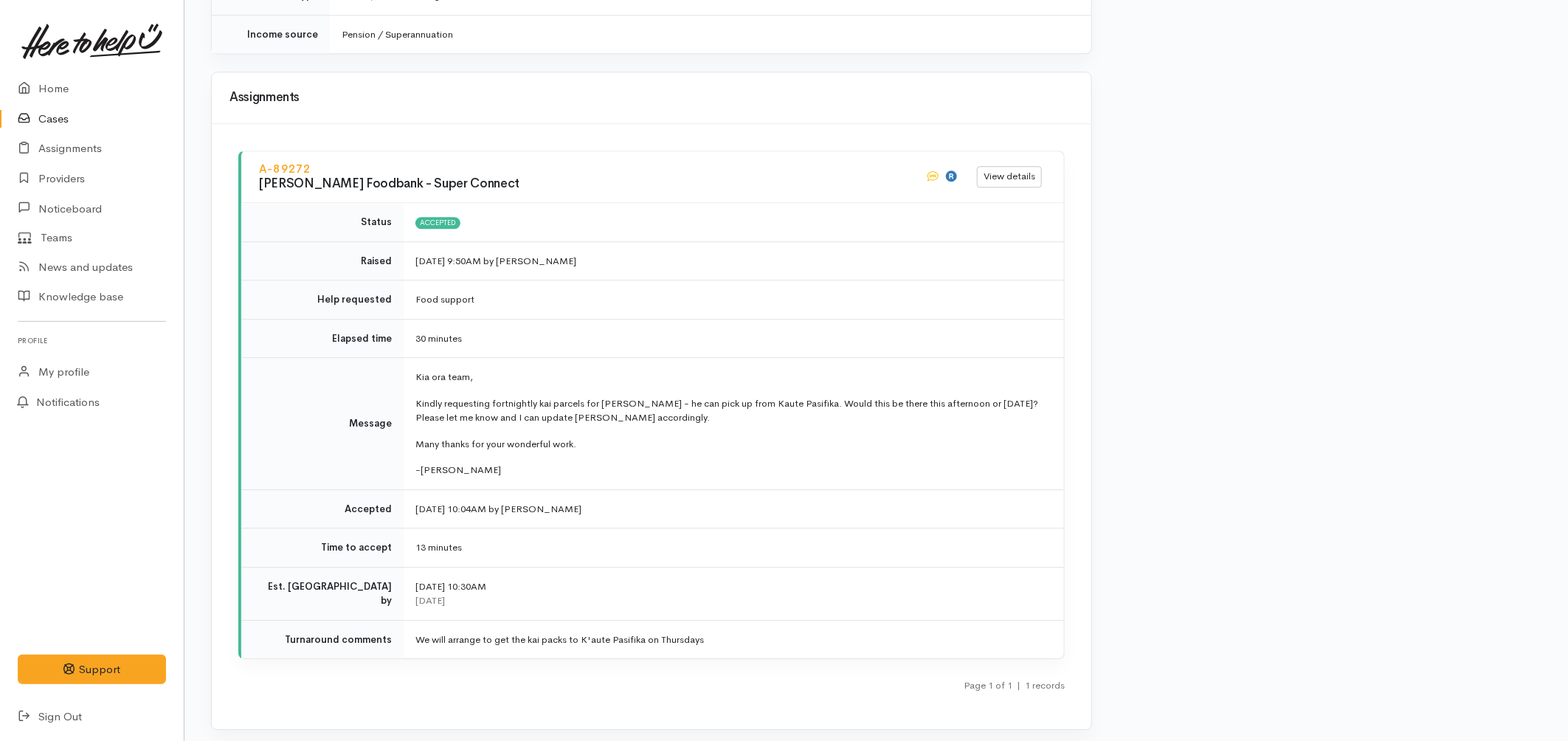
scroll to position [2186, 0]
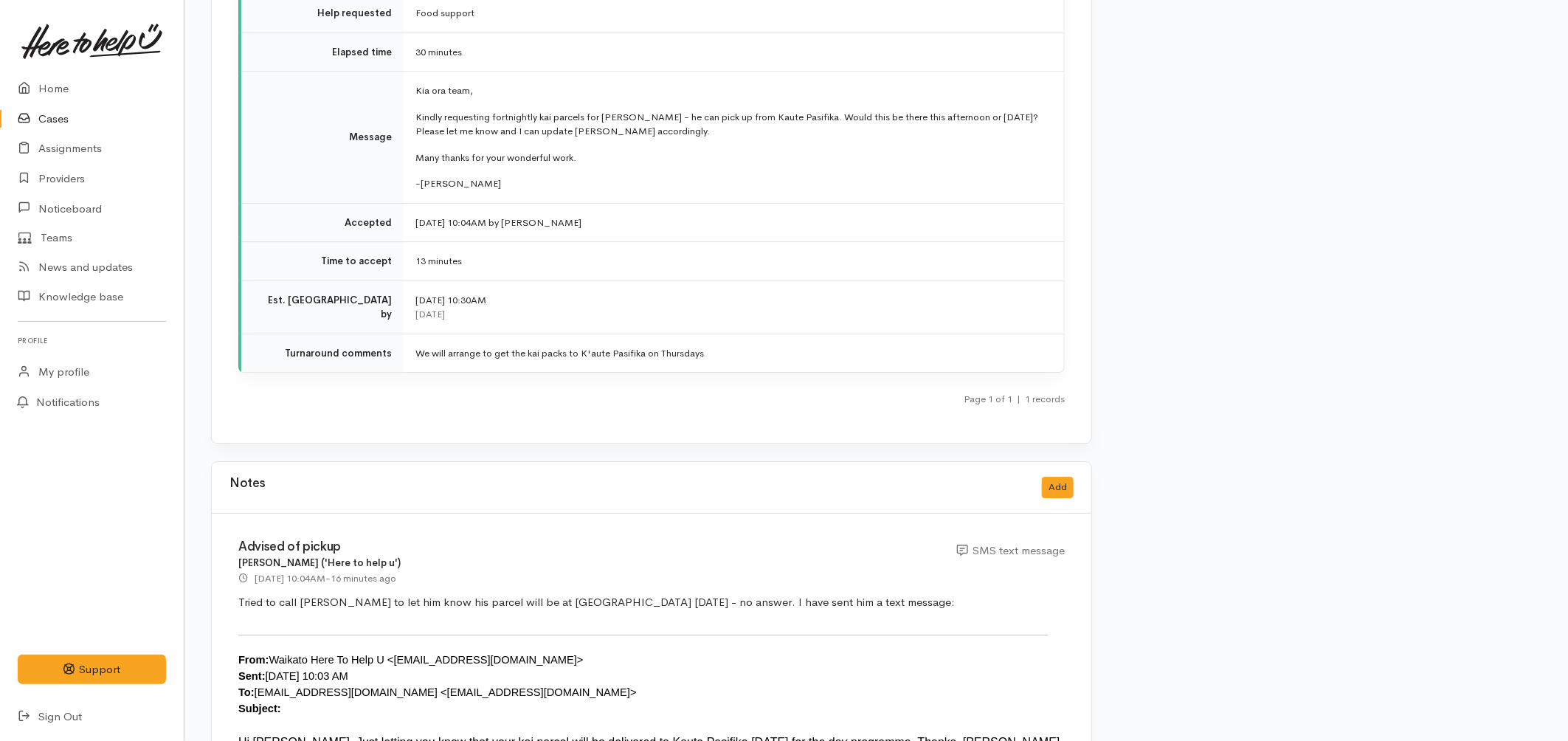
click at [70, 115] on link "Cases" at bounding box center [91, 119] width 183 height 30
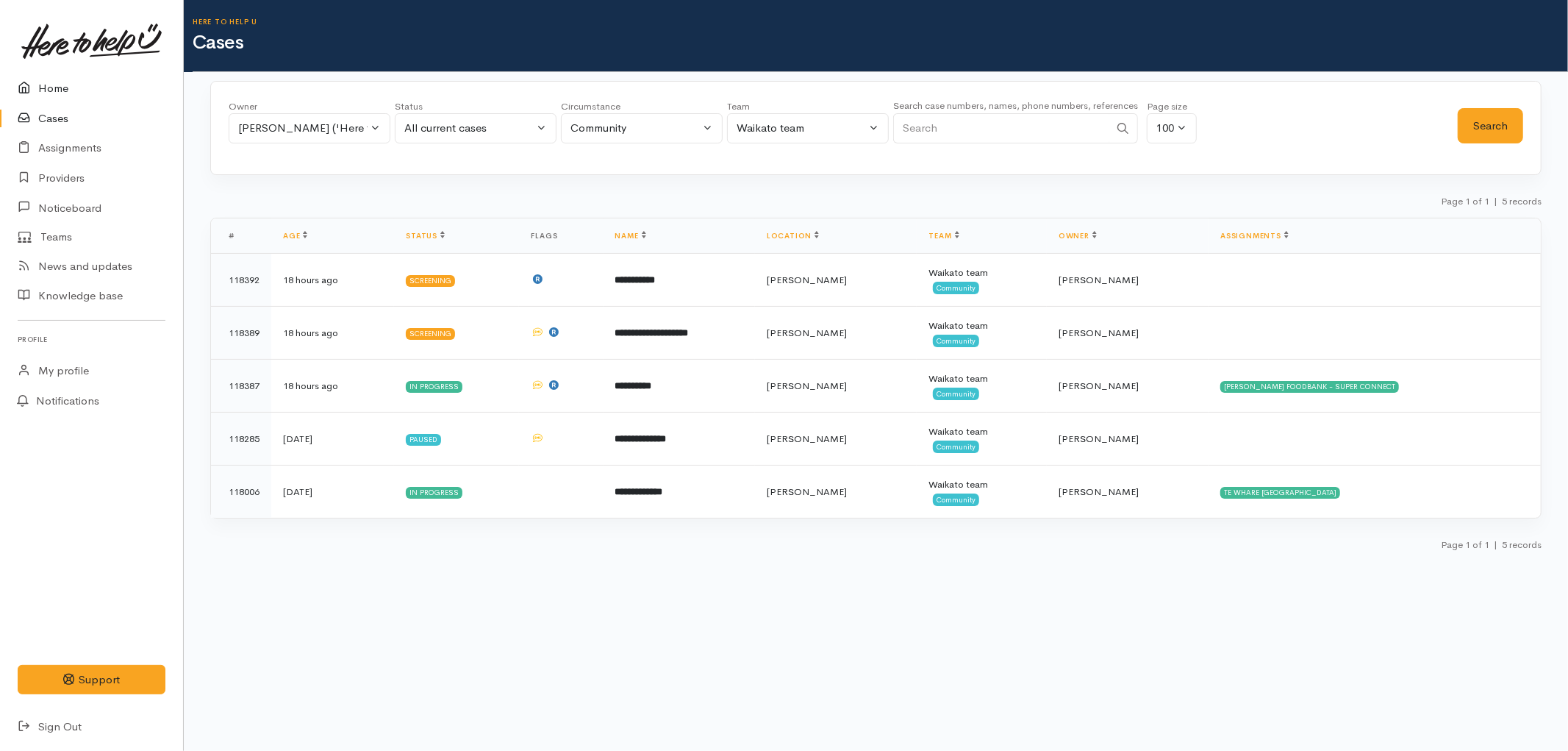
click at [59, 85] on link "Home" at bounding box center [91, 88] width 183 height 30
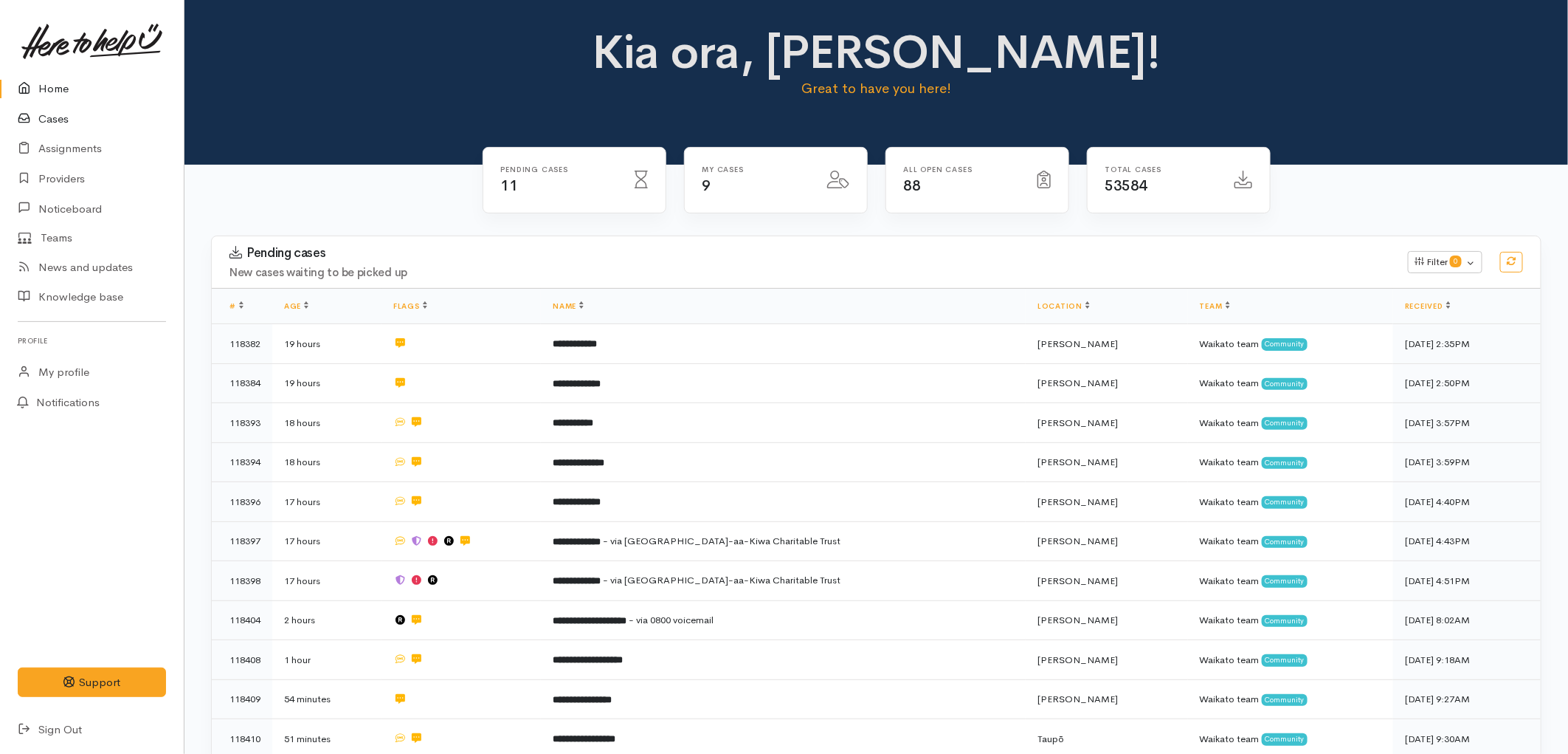
click at [70, 125] on link "Cases" at bounding box center [91, 119] width 183 height 30
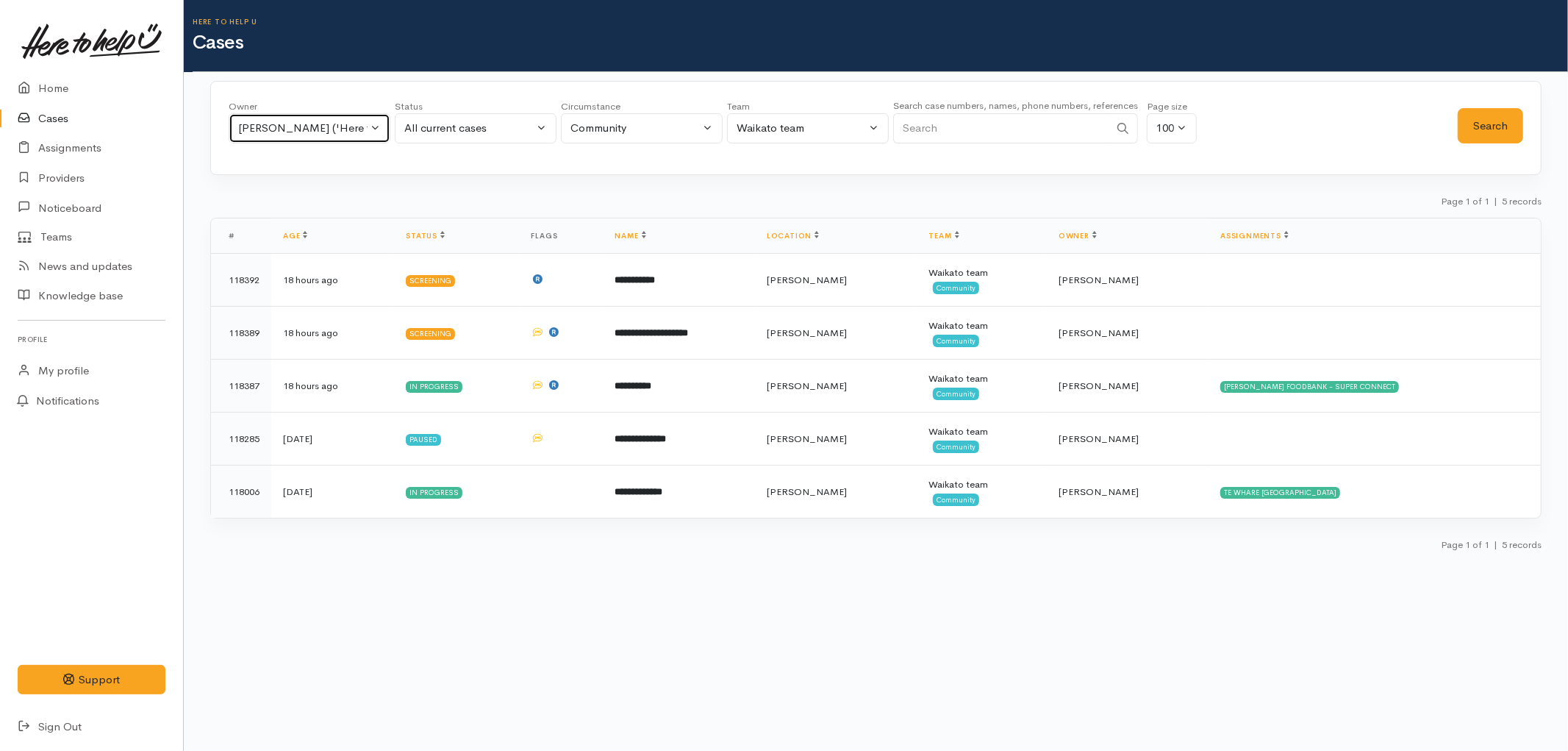
click at [327, 133] on div "Sarah Guinness ('Here to help u')" at bounding box center [302, 128] width 129 height 17
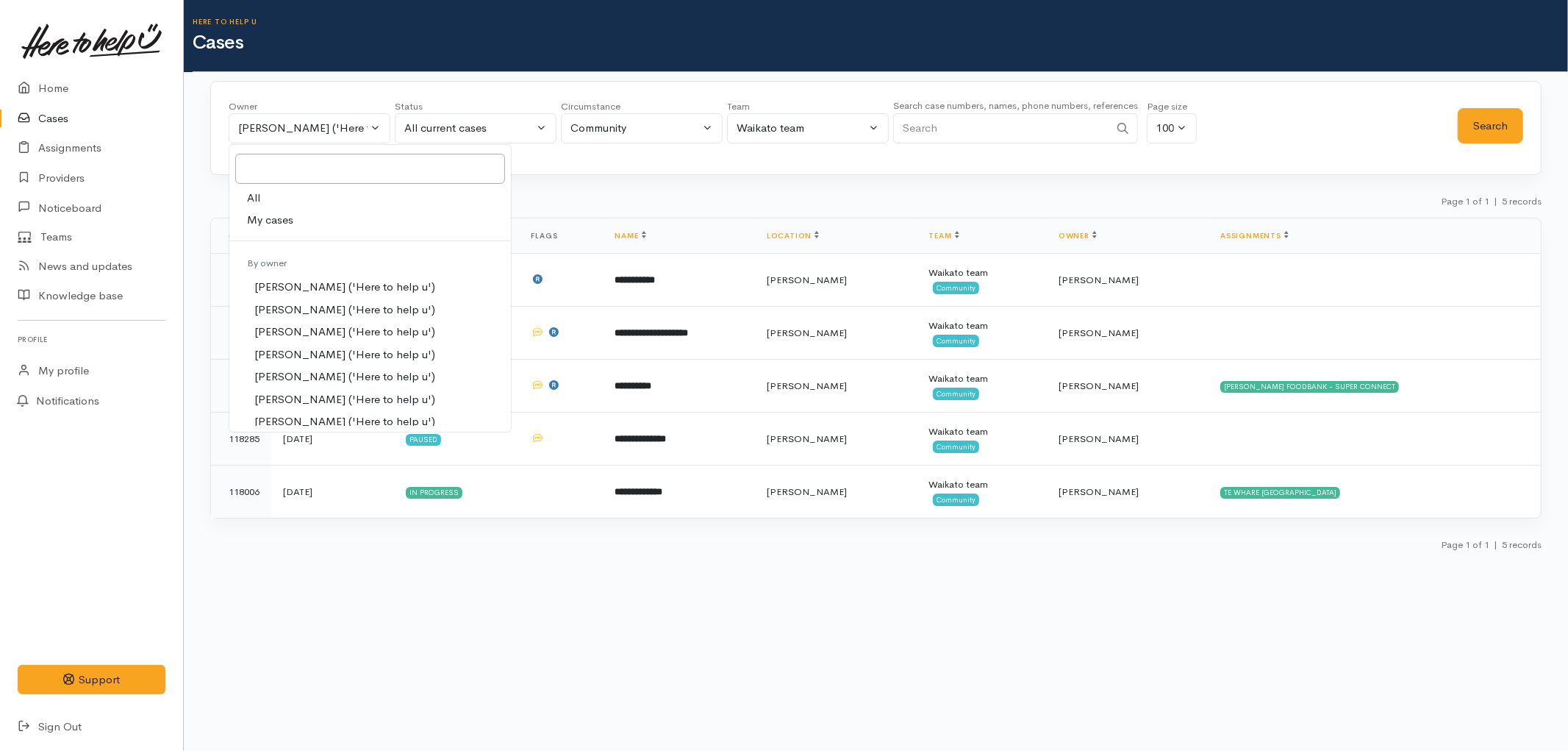
click at [320, 216] on link "My cases" at bounding box center [370, 220] width 282 height 23
select select "1648"
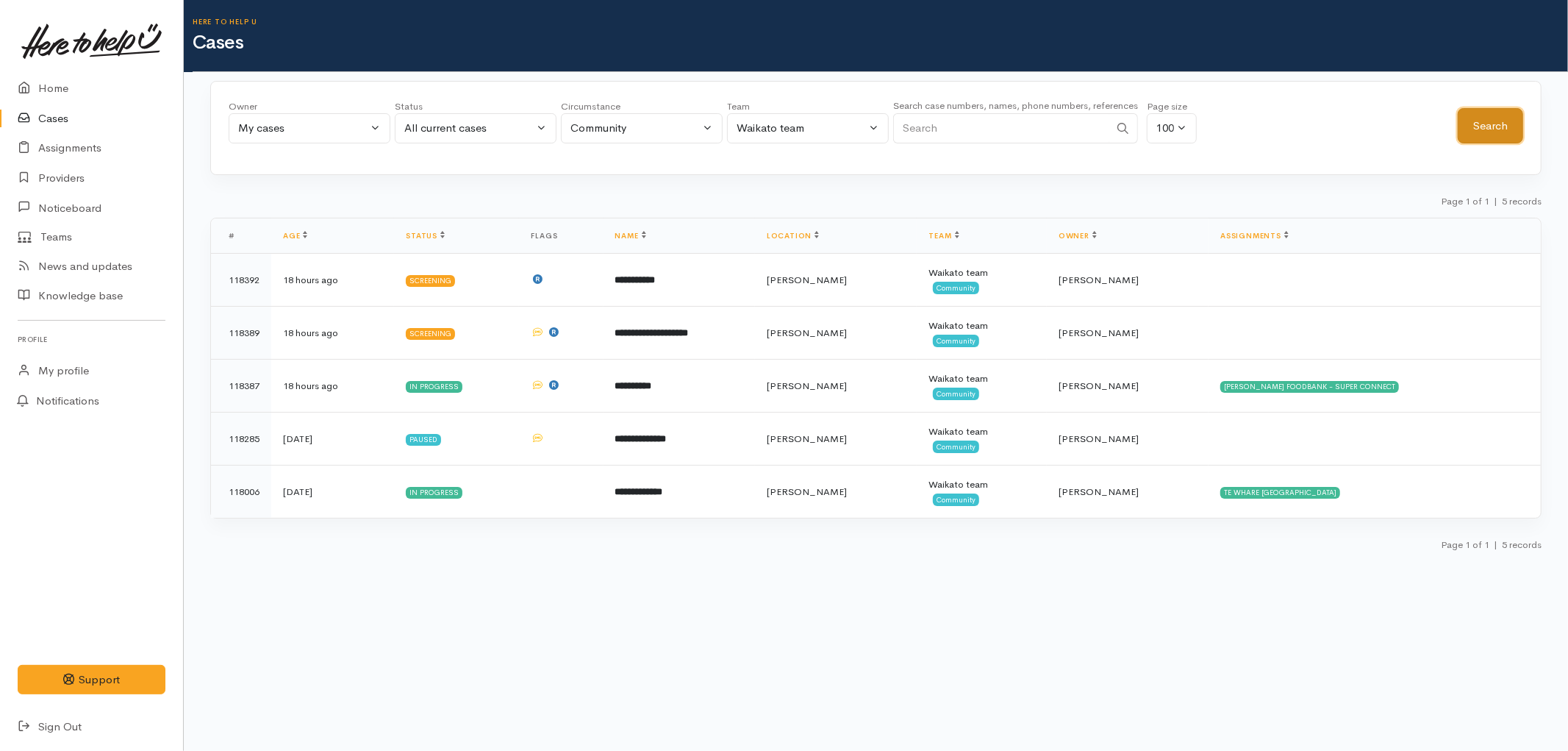
click at [1507, 112] on button "Search" at bounding box center [1491, 126] width 66 height 36
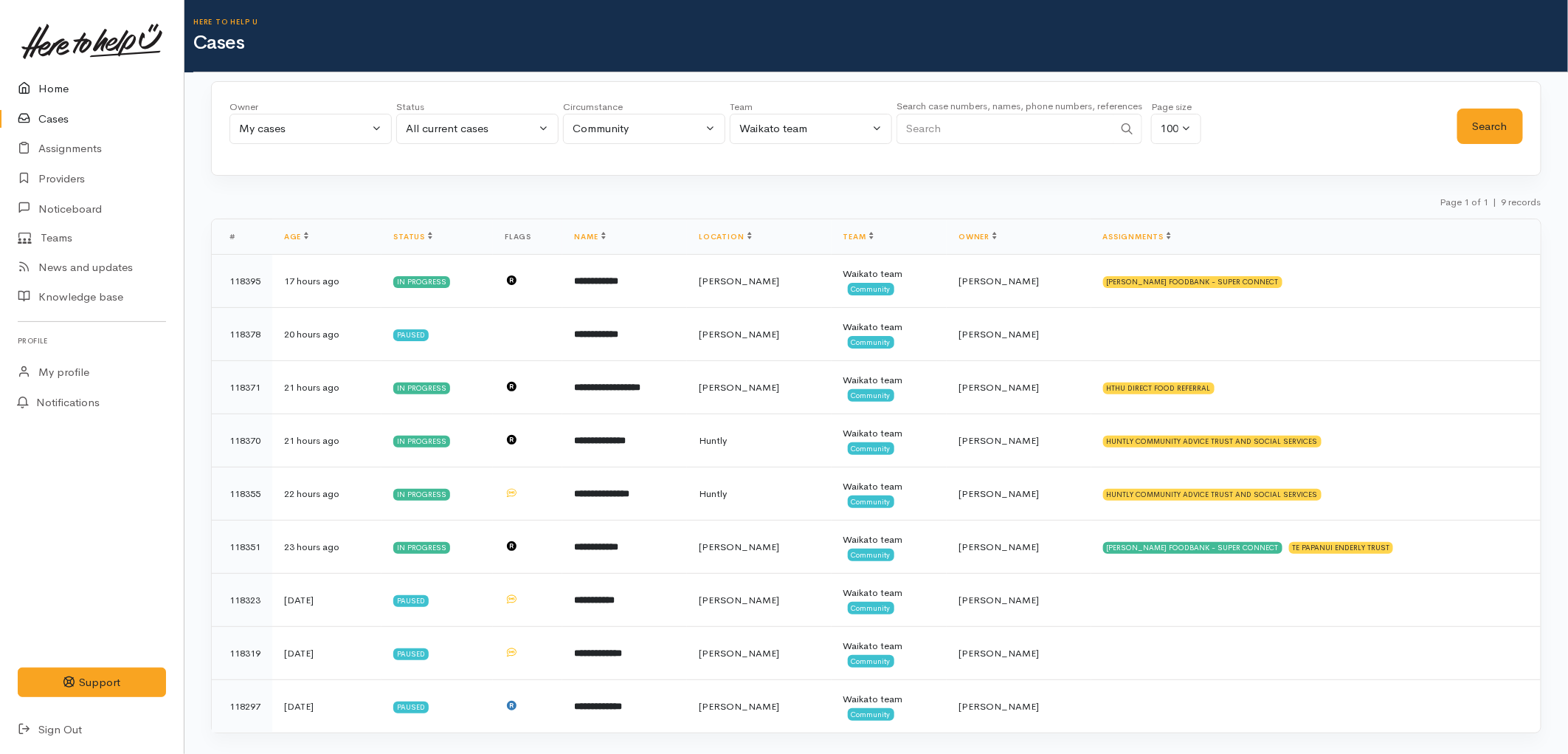
click at [43, 96] on link "Home" at bounding box center [91, 89] width 183 height 30
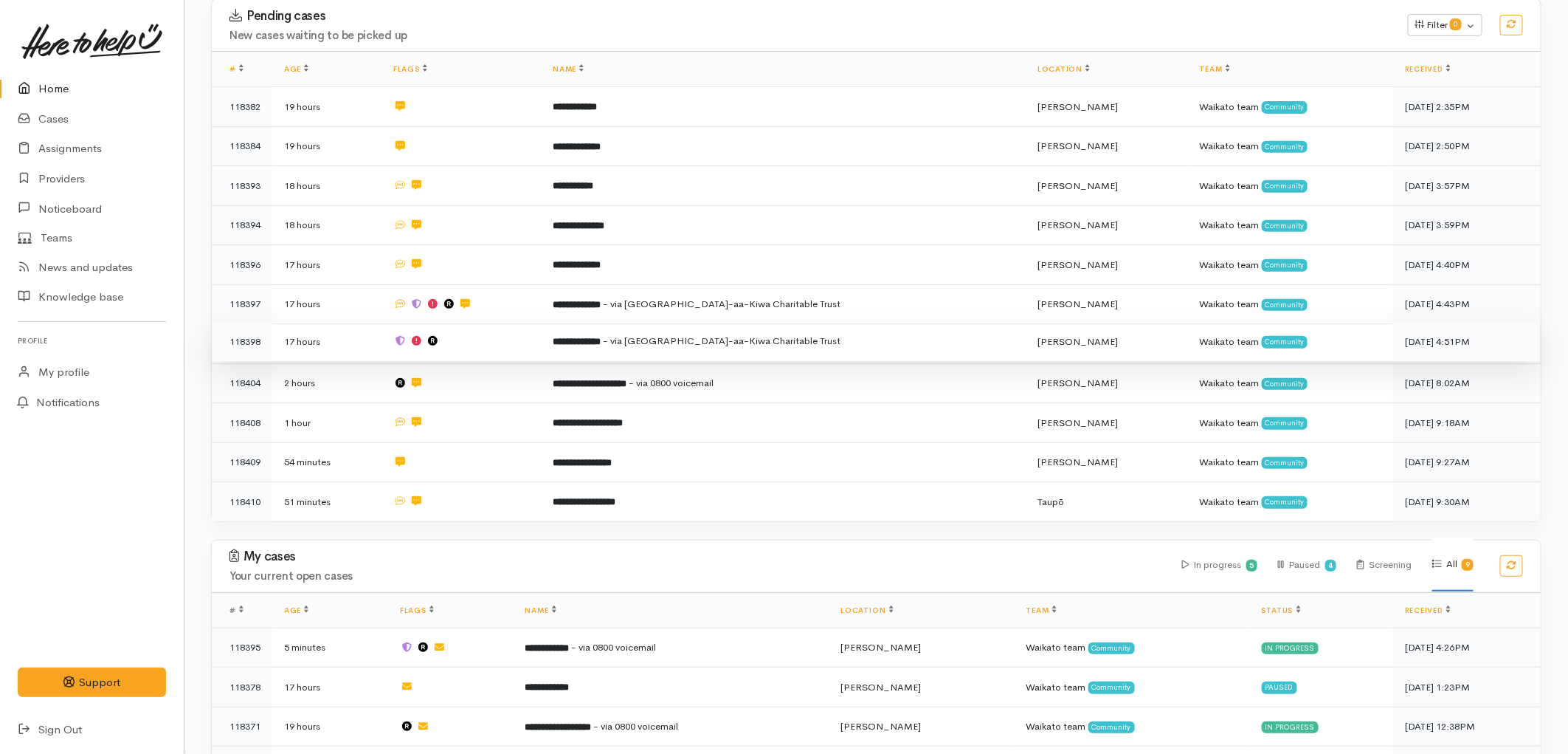
scroll to position [246, 0]
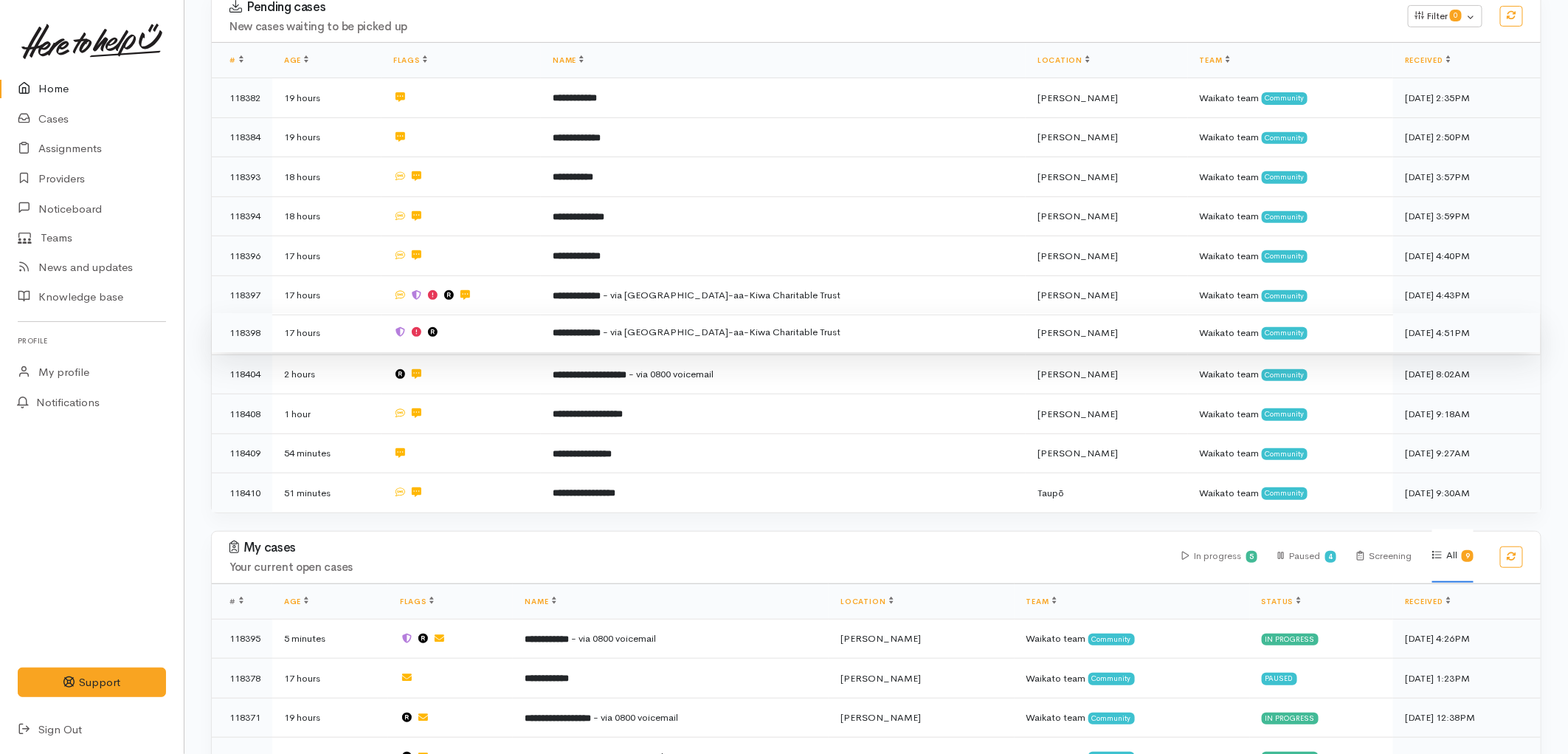
click at [601, 328] on b "**********" at bounding box center [576, 332] width 48 height 10
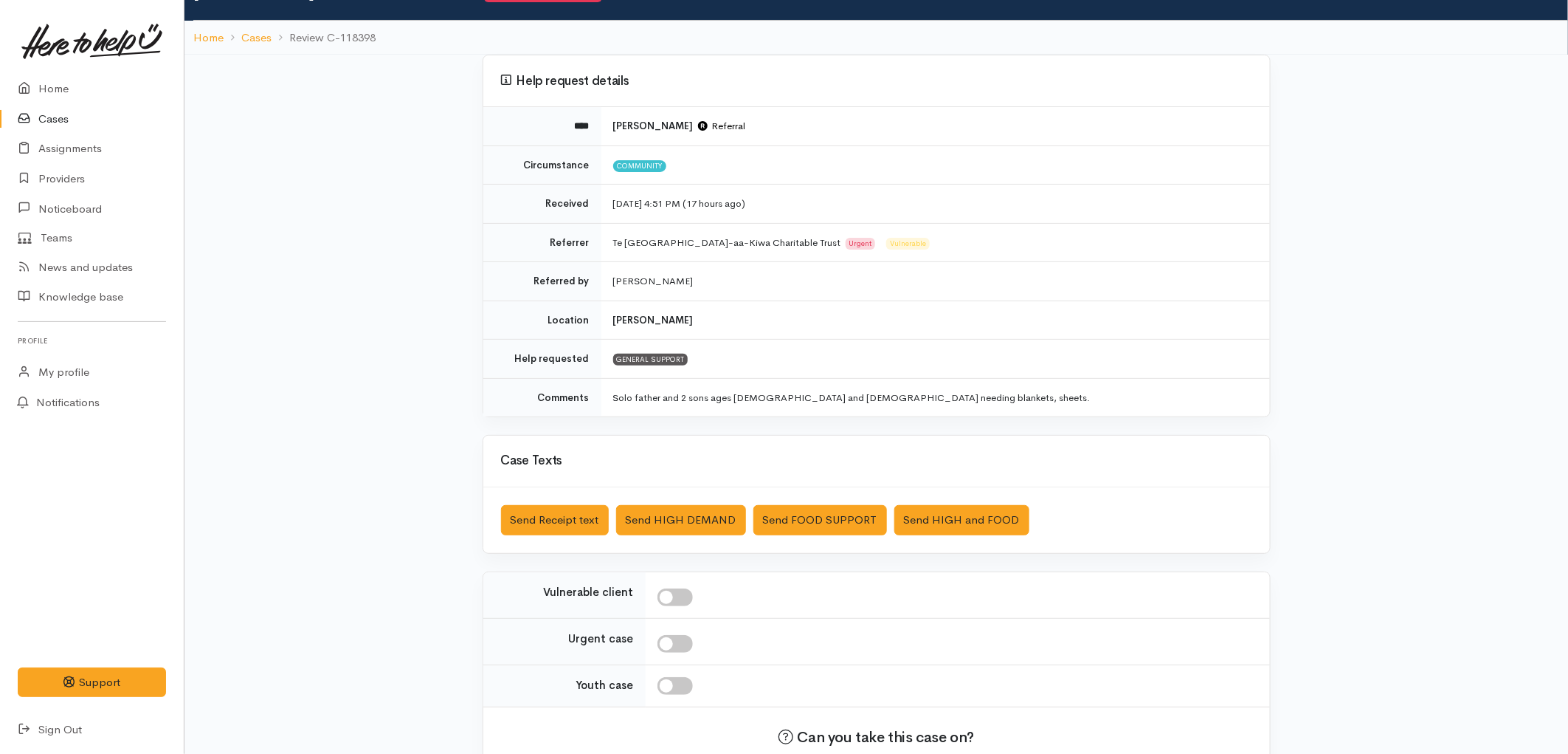
scroll to position [163, 0]
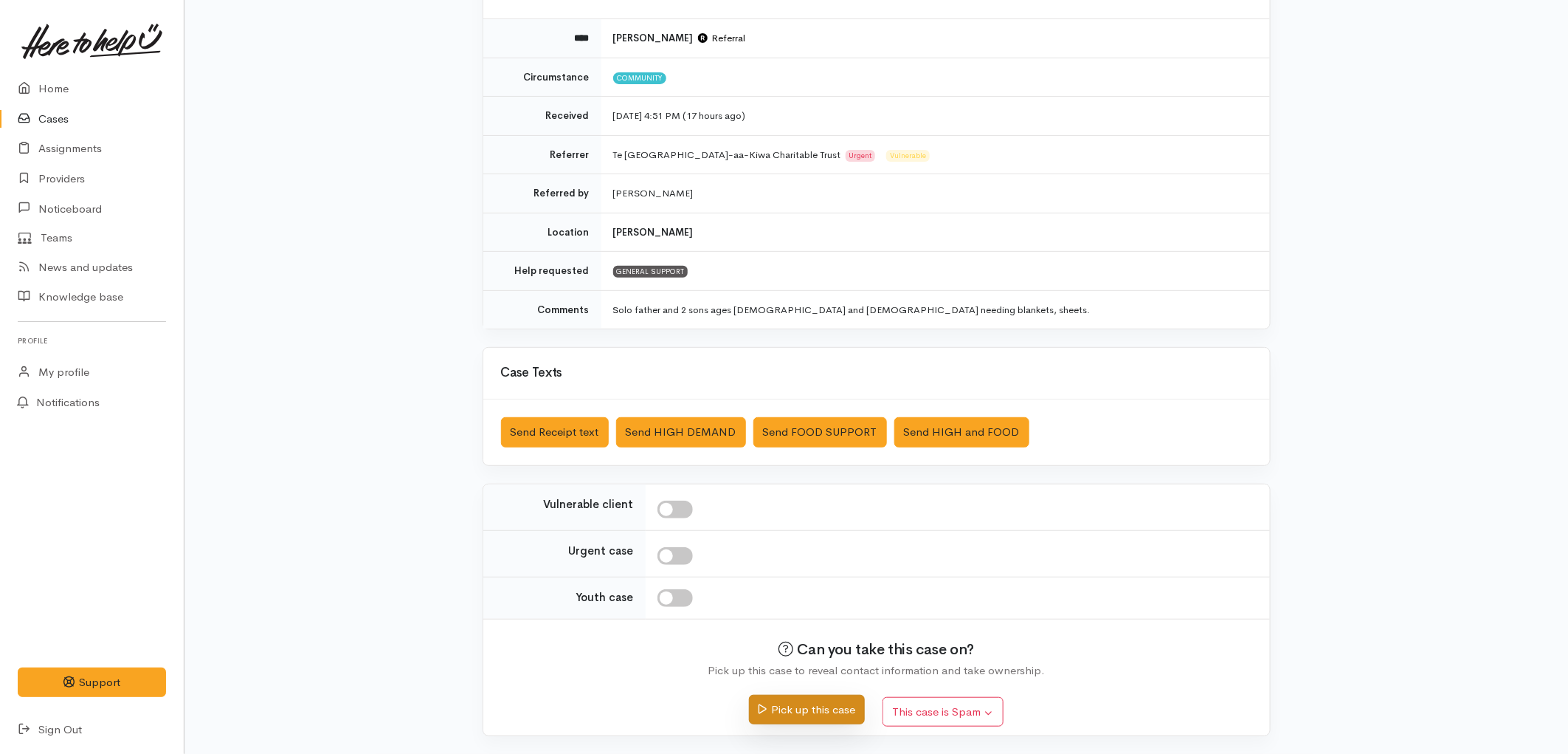
click at [815, 717] on button "Pick up this case" at bounding box center [806, 710] width 116 height 30
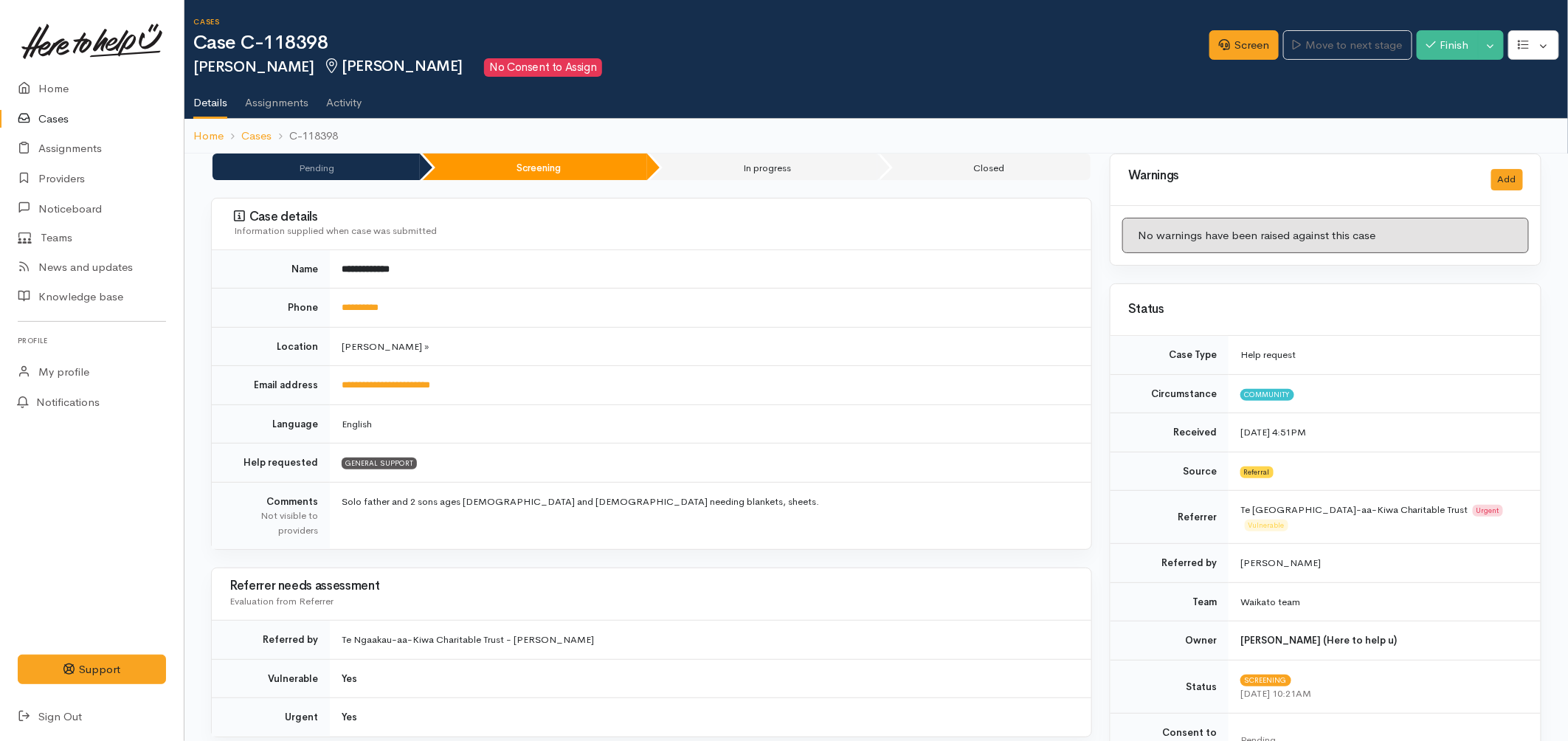
click at [56, 126] on link "Cases" at bounding box center [91, 119] width 183 height 30
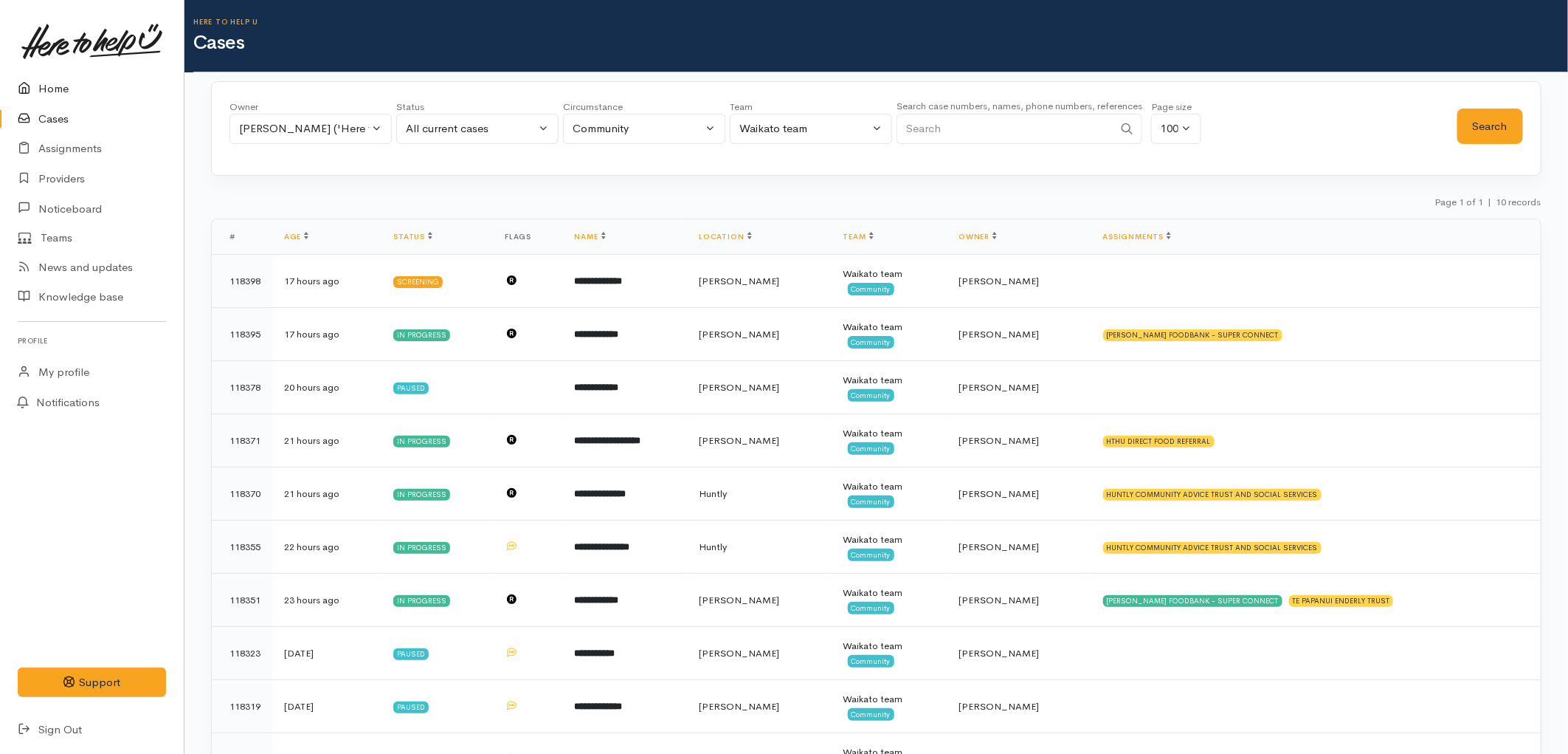
click at [46, 84] on link "Home" at bounding box center [91, 89] width 183 height 30
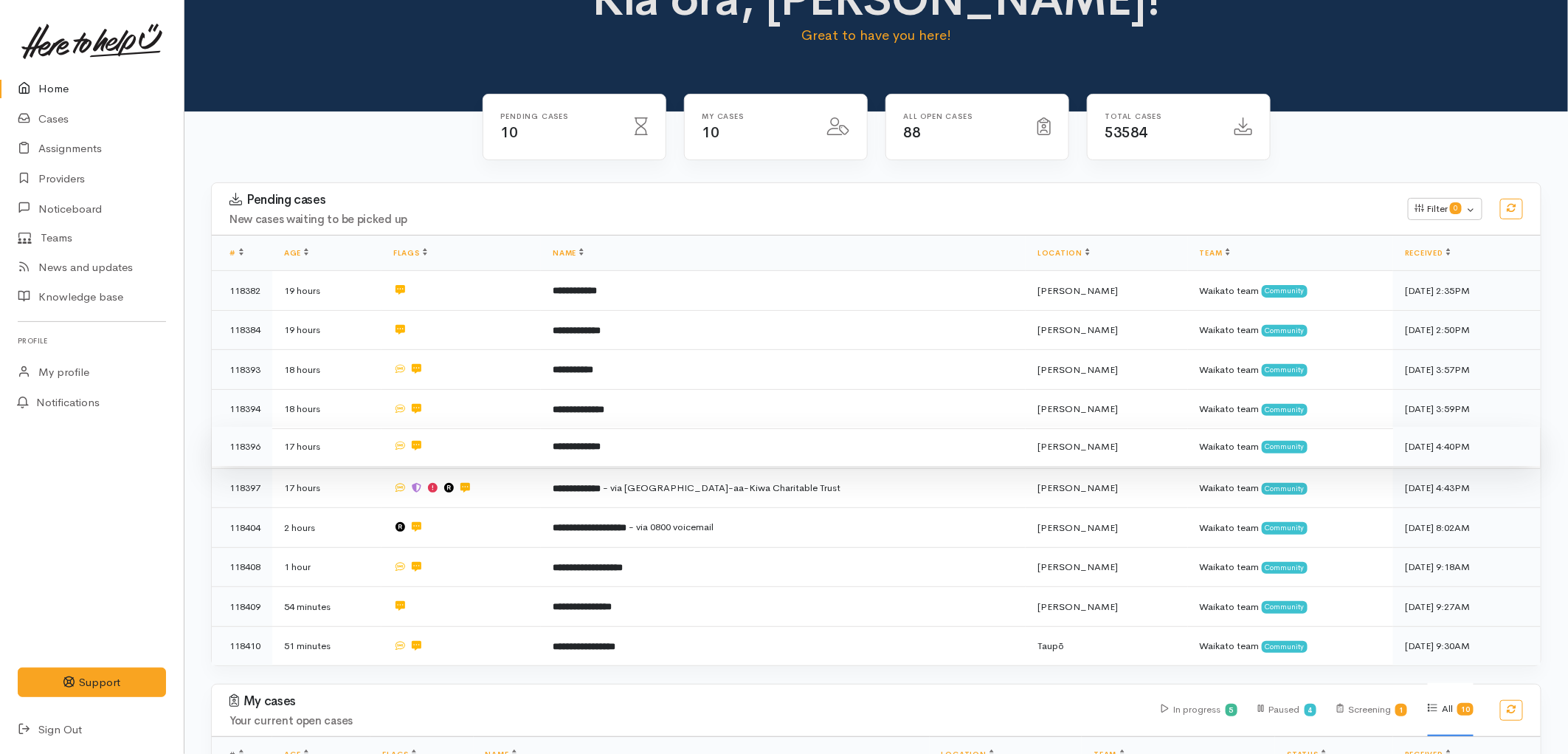
scroll to position [82, 0]
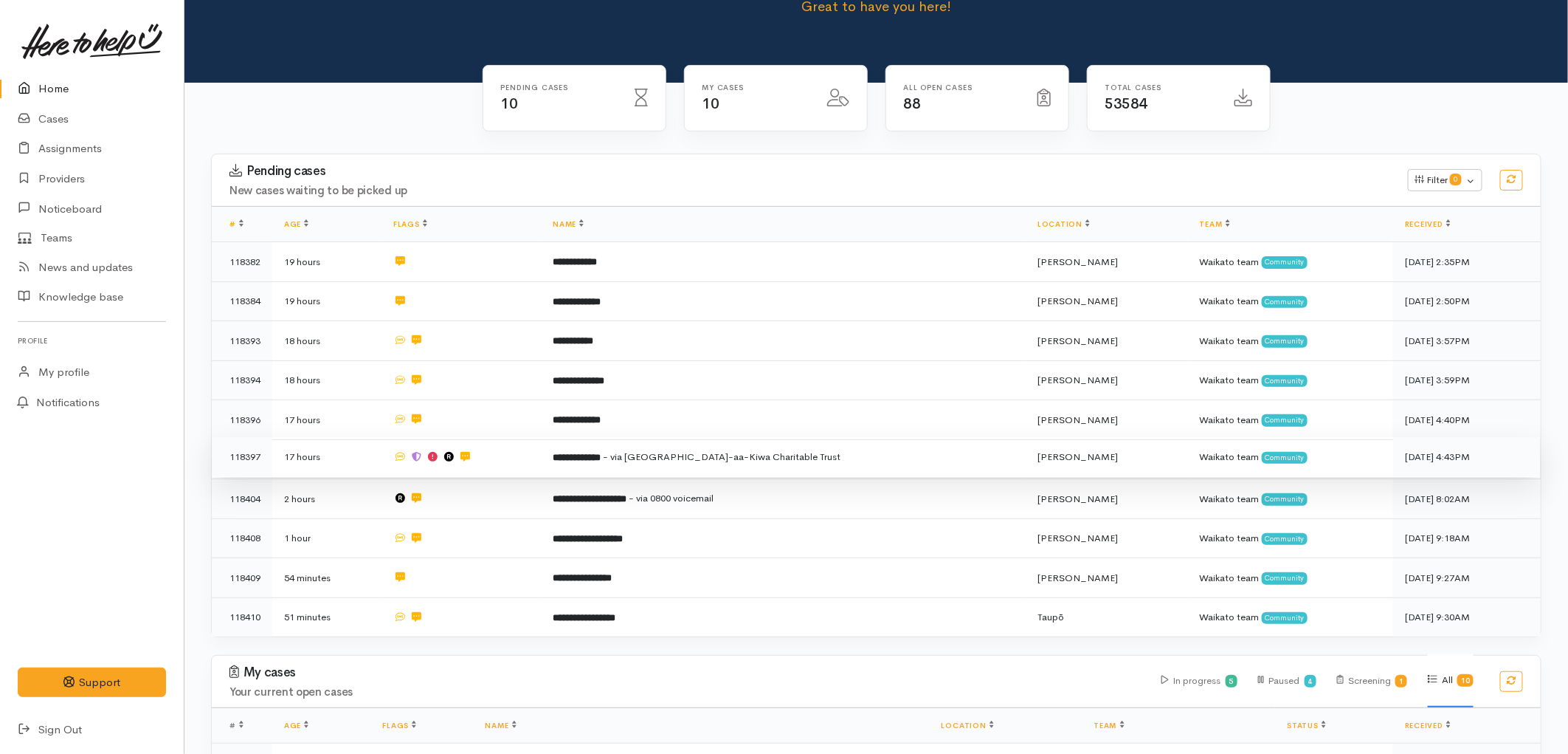
click at [601, 452] on b "**********" at bounding box center [576, 457] width 48 height 10
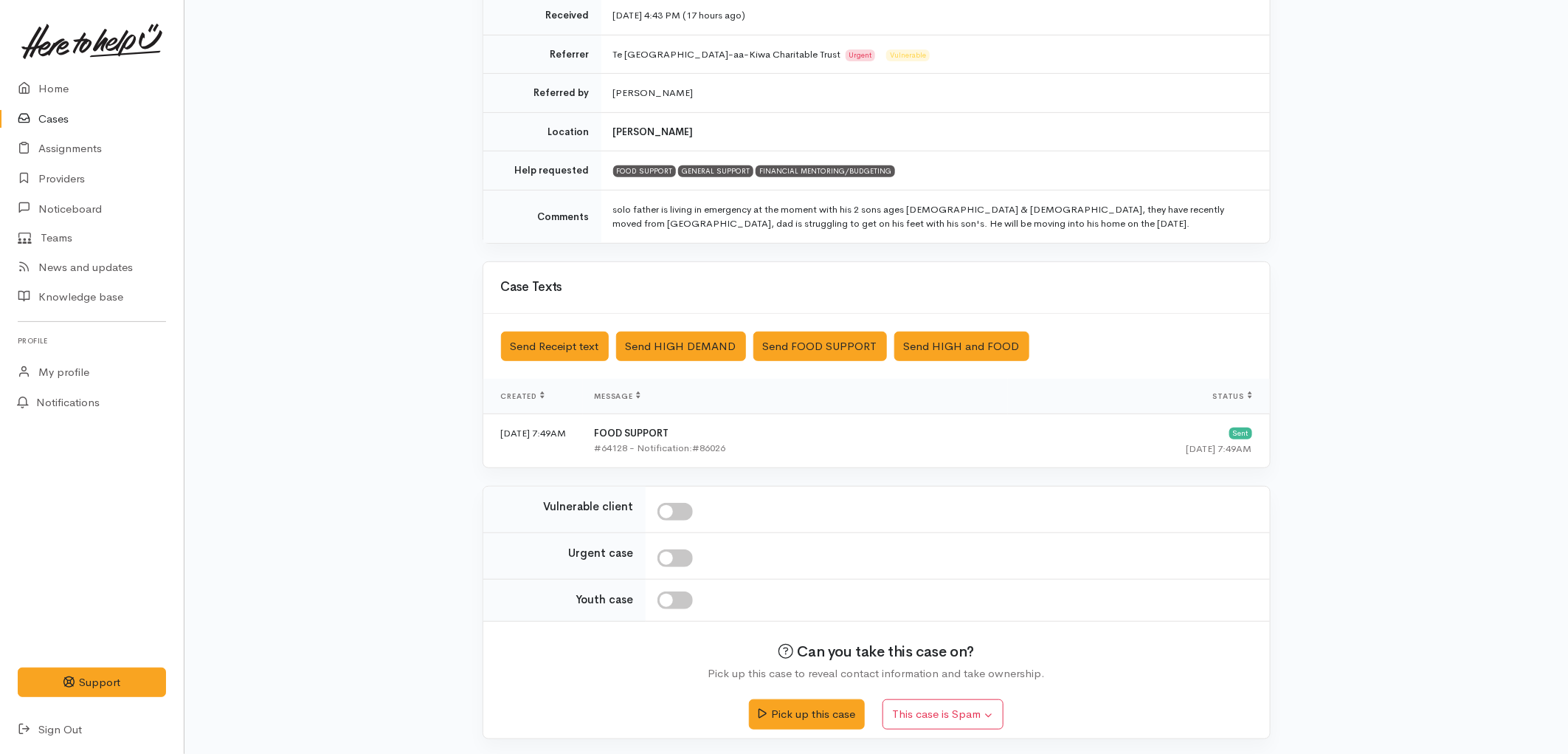
scroll to position [266, 0]
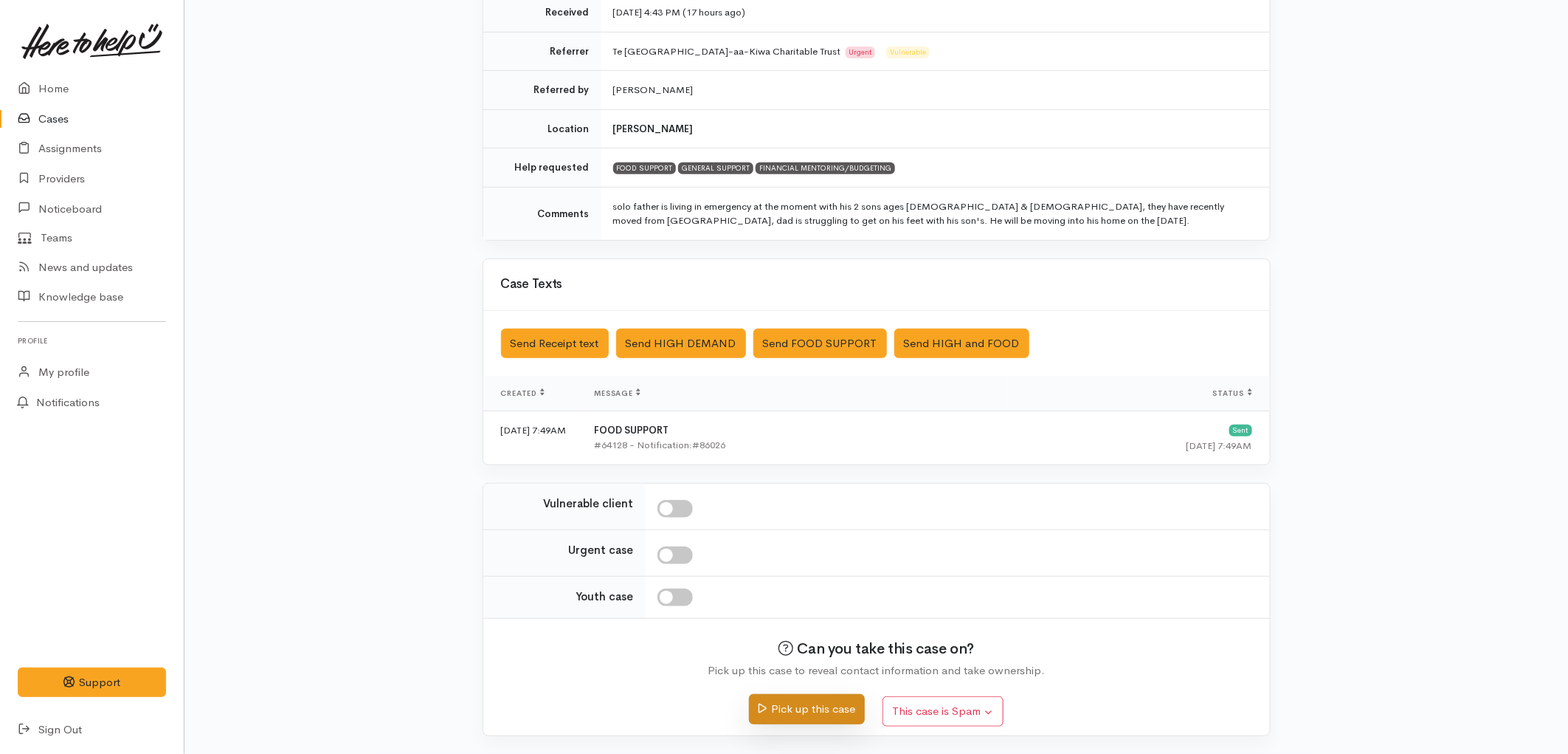
click at [823, 709] on button "Pick up this case" at bounding box center [806, 709] width 116 height 30
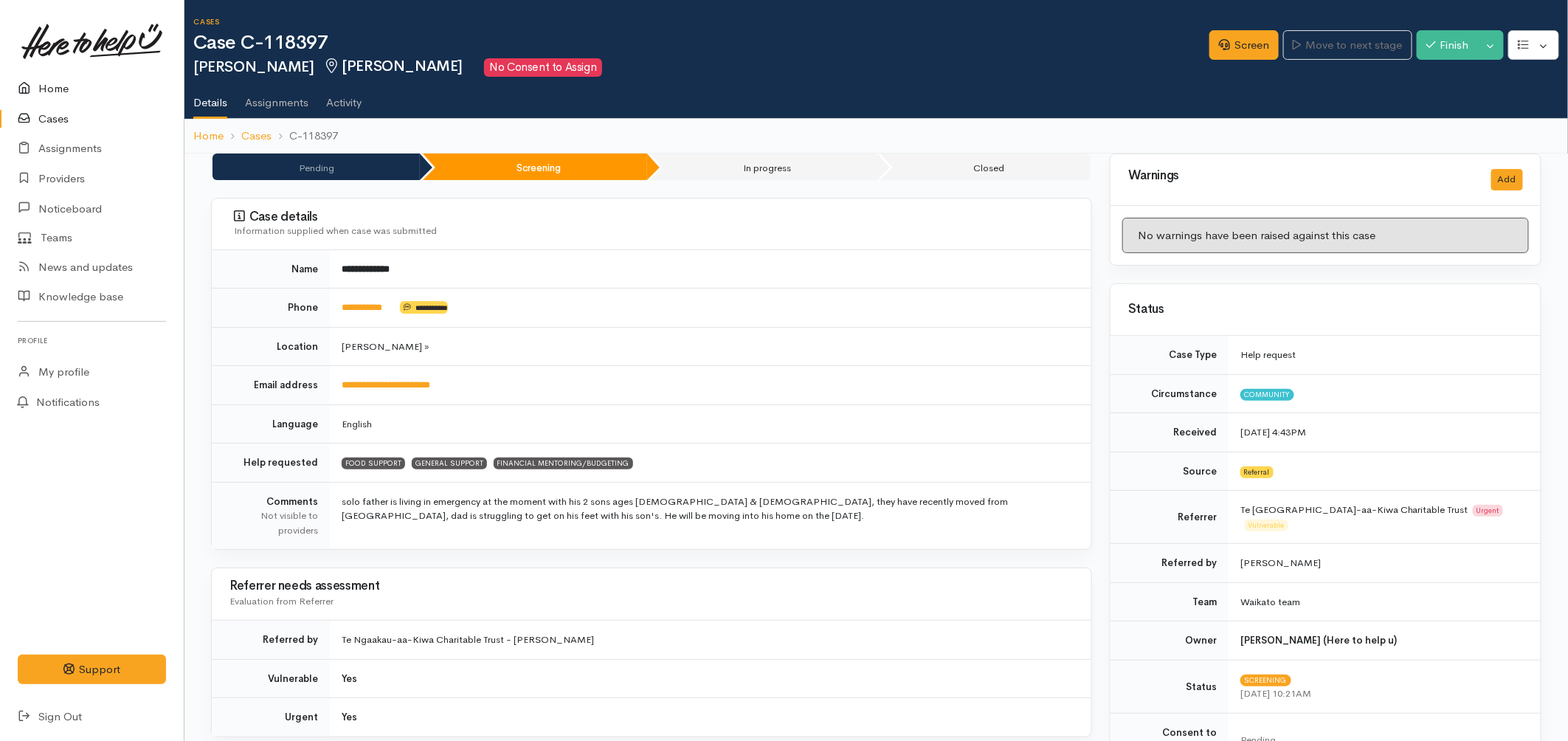
click at [63, 83] on link "Home" at bounding box center [91, 89] width 183 height 30
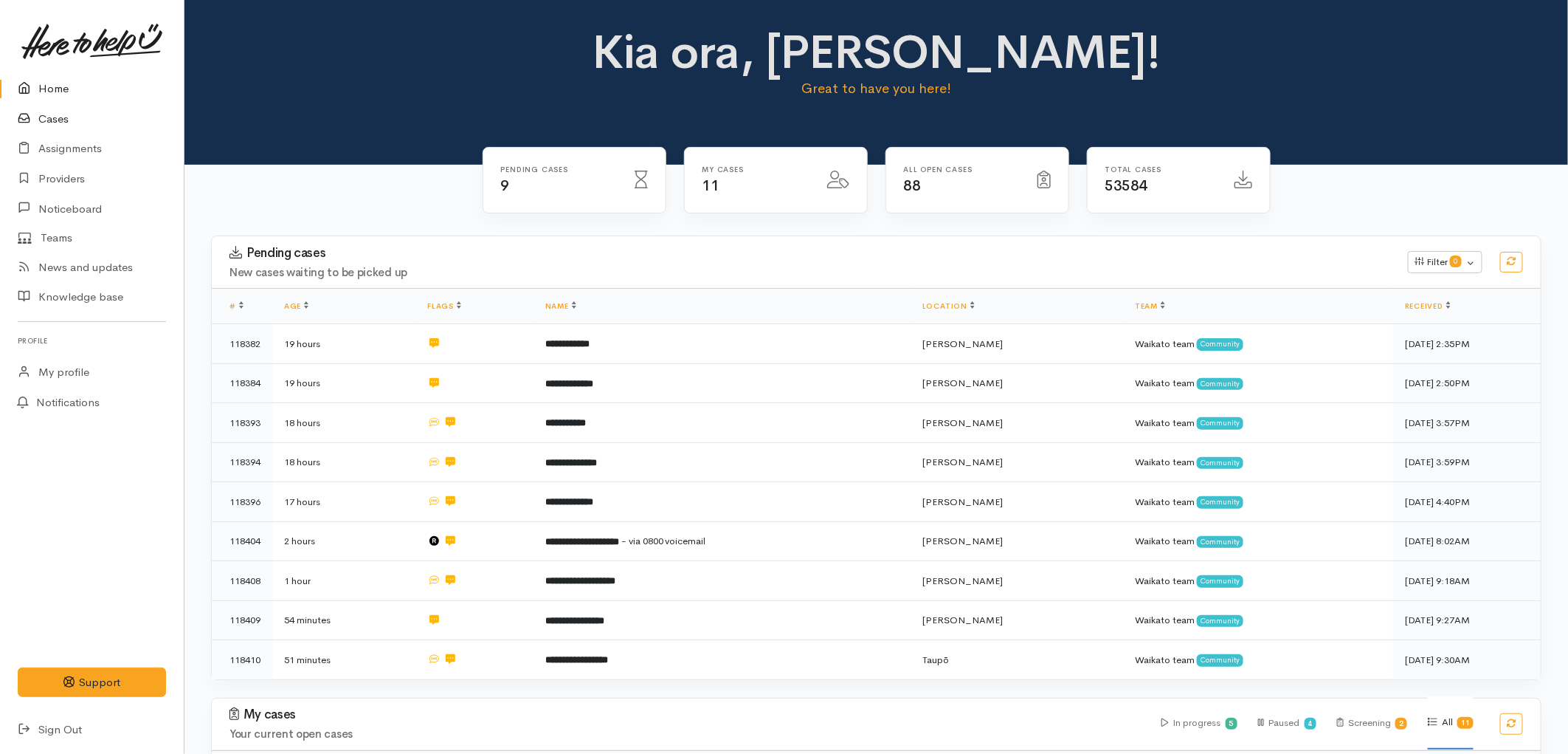
click at [67, 115] on link "Cases" at bounding box center [91, 119] width 183 height 30
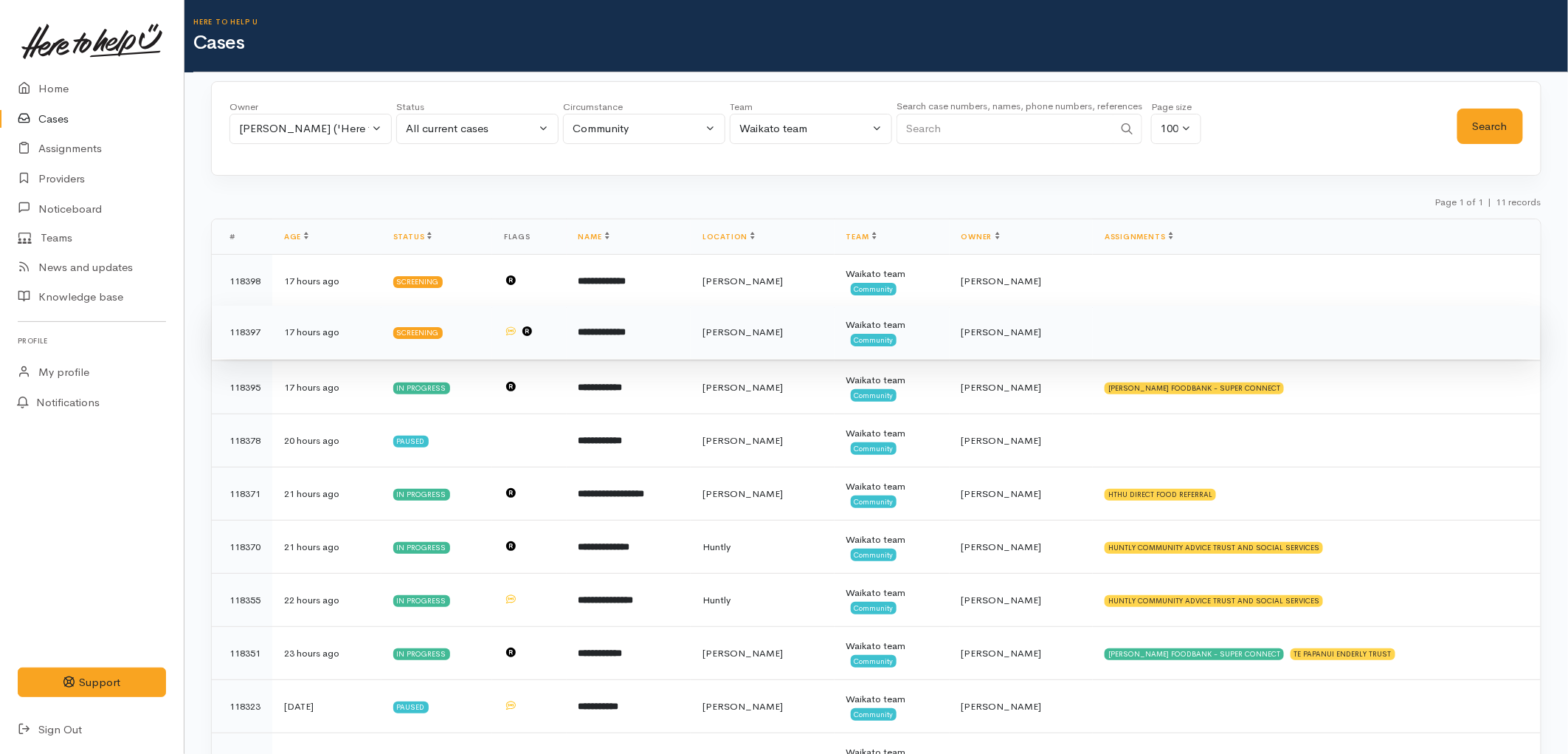
click at [930, 336] on td "Waikato team Community" at bounding box center [892, 331] width 115 height 53
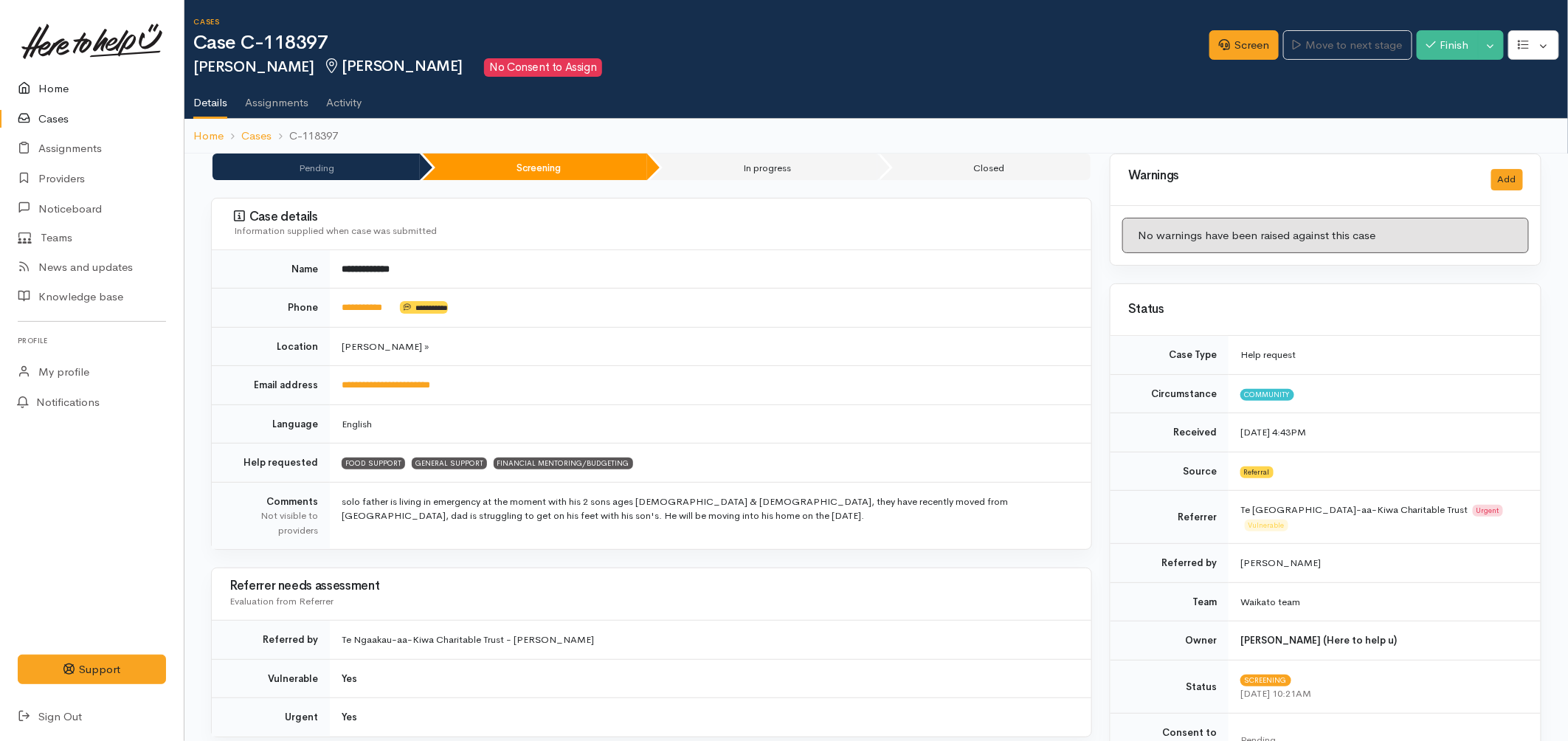
click at [65, 91] on link "Home" at bounding box center [91, 89] width 183 height 30
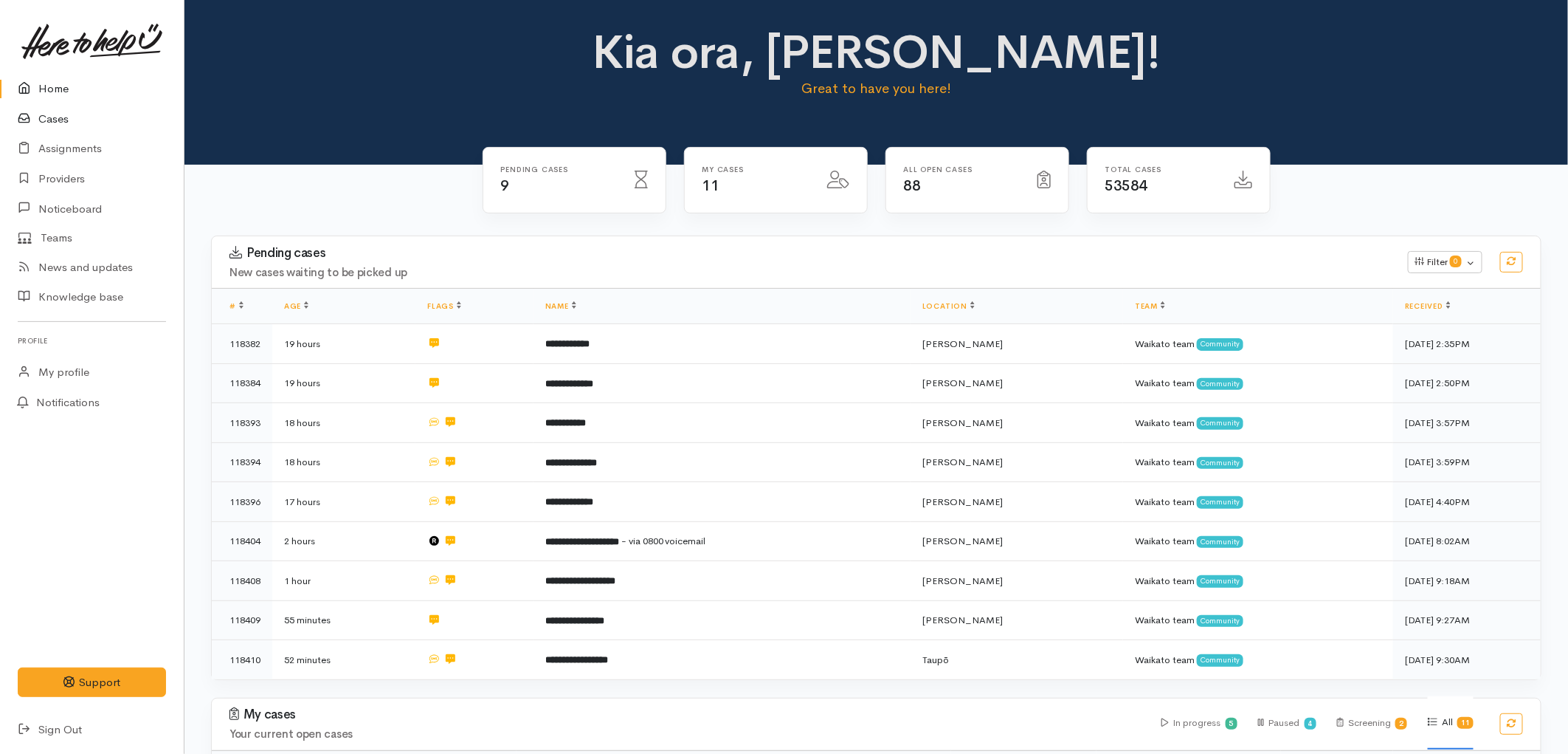
click at [74, 116] on link "Cases" at bounding box center [91, 119] width 183 height 30
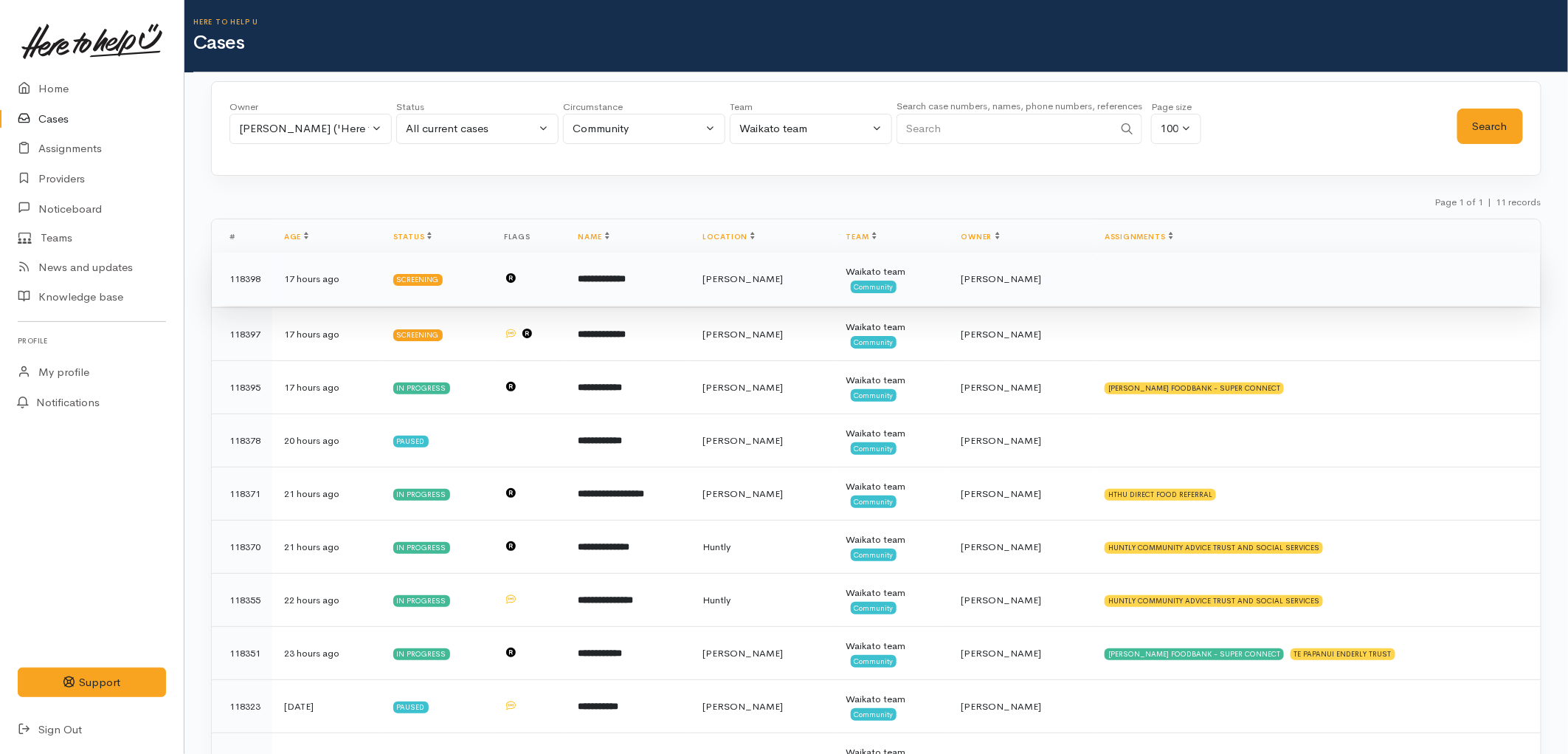
click at [690, 291] on td "**********" at bounding box center [628, 278] width 124 height 53
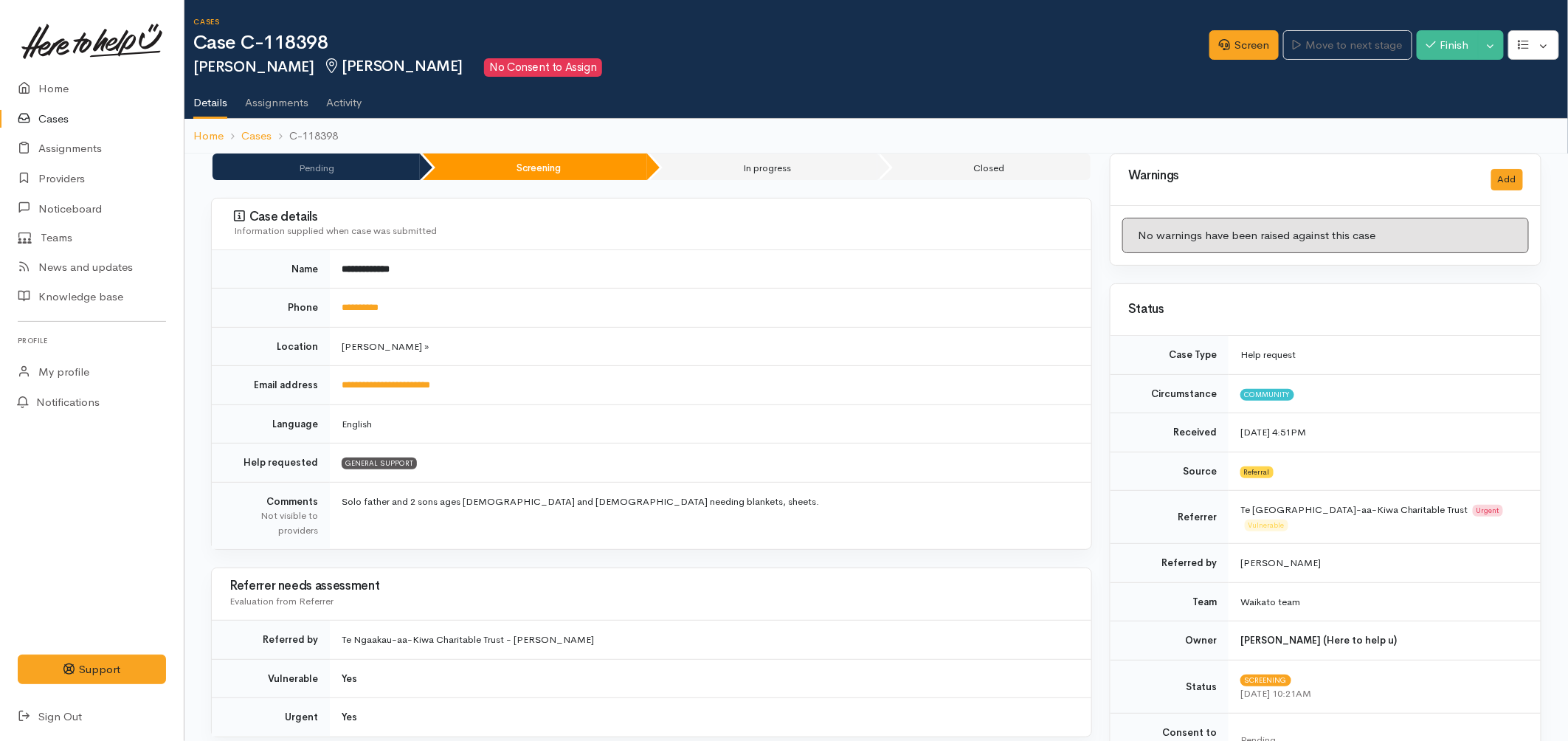
click at [48, 118] on link "Cases" at bounding box center [91, 119] width 183 height 30
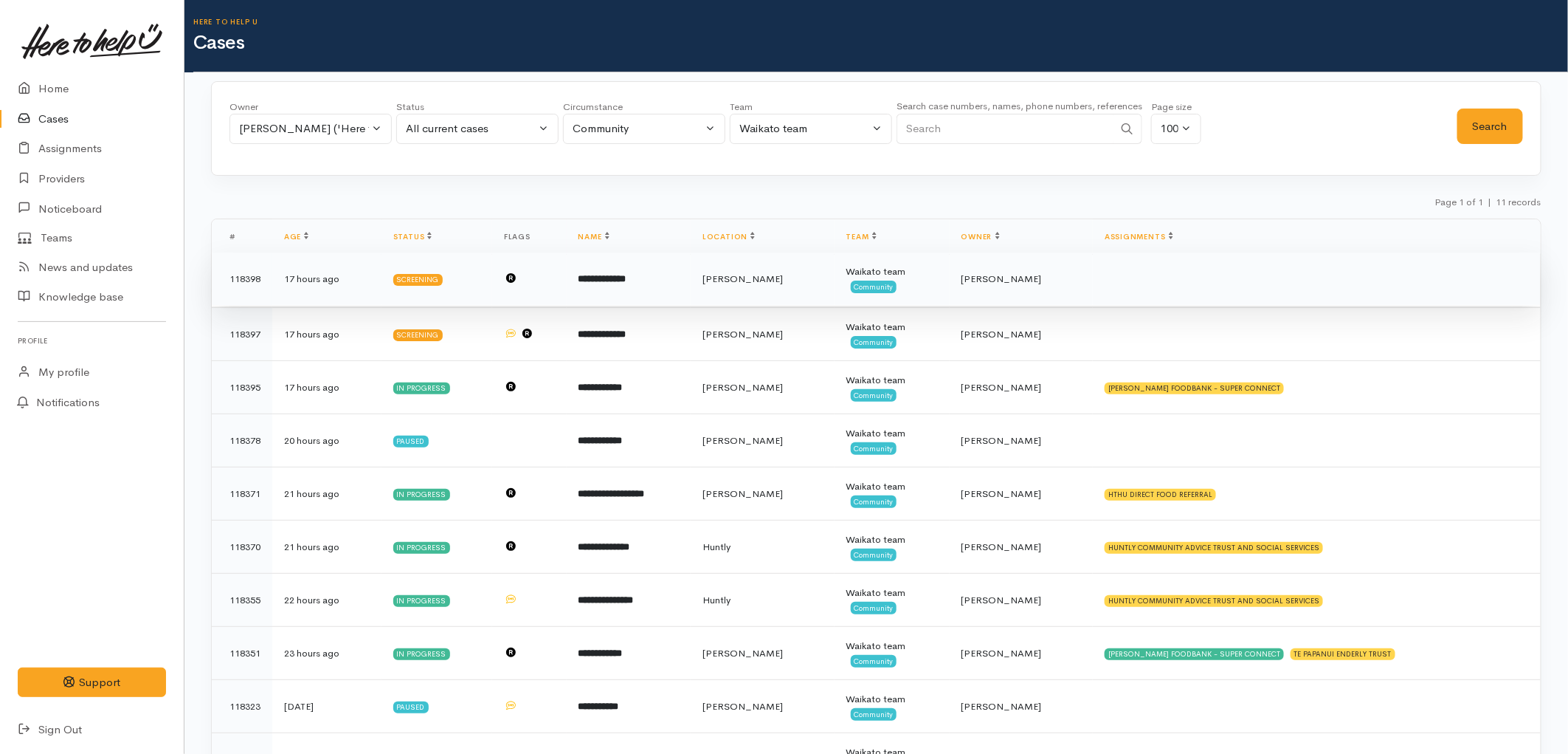
click at [567, 285] on td at bounding box center [529, 278] width 75 height 53
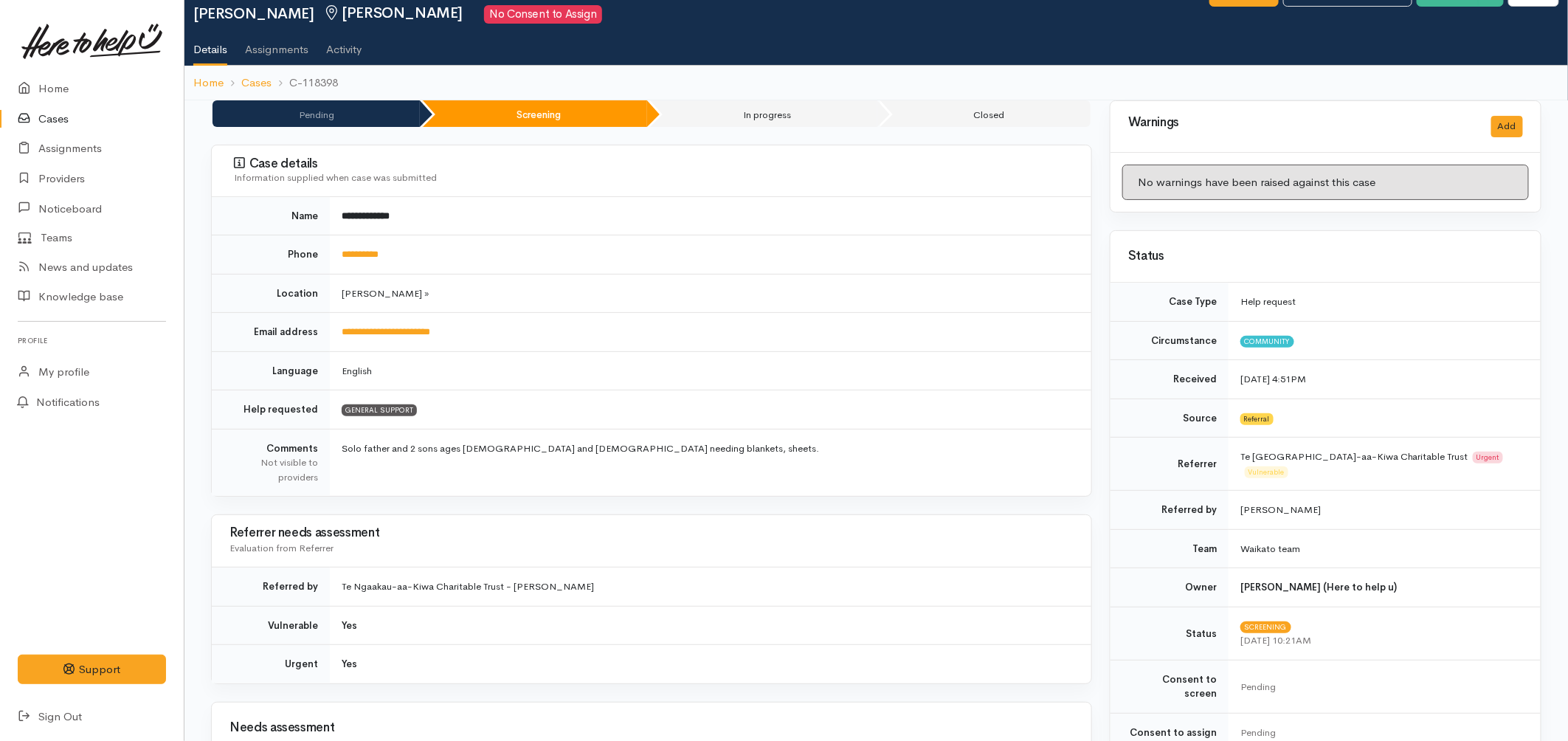
scroll to position [82, 0]
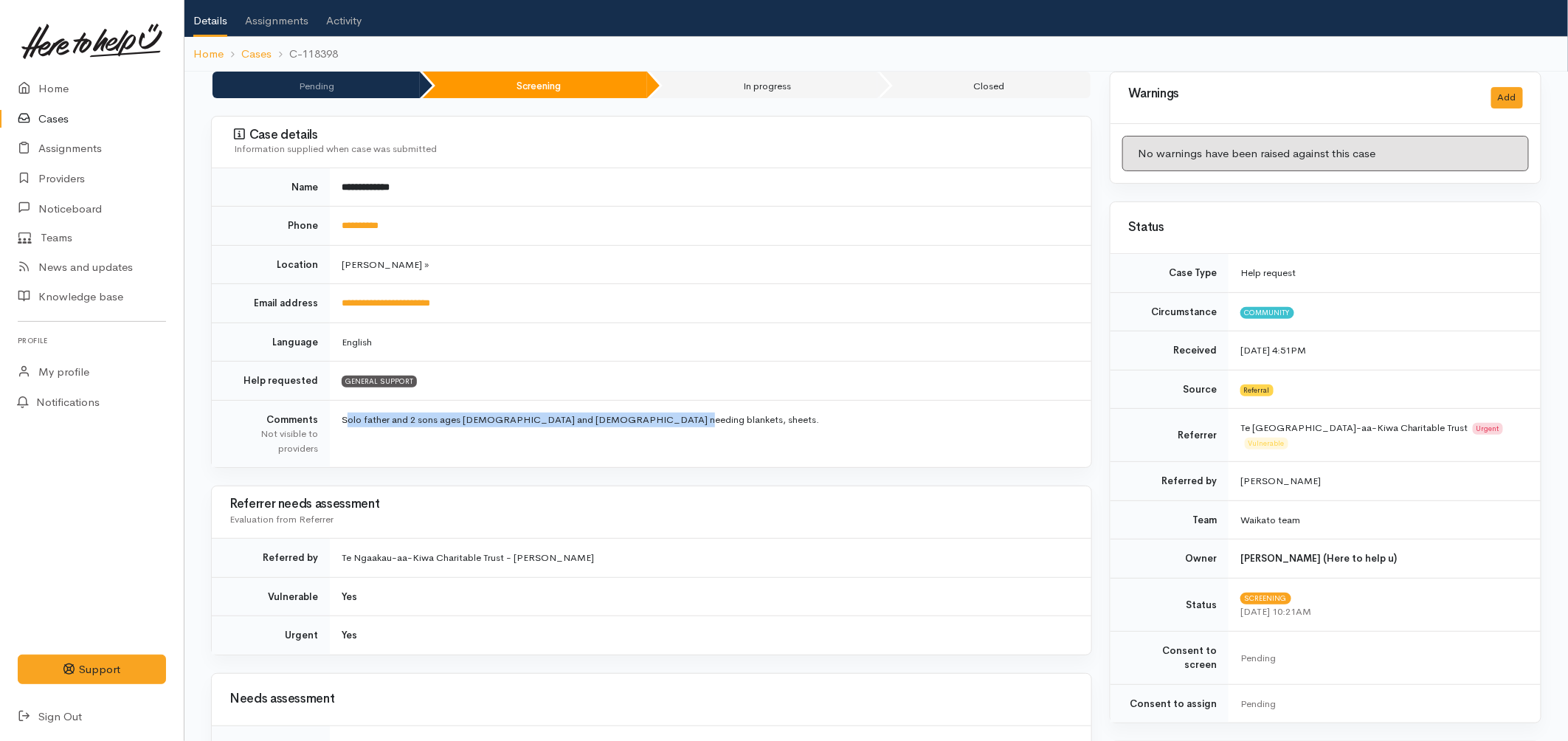
drag, startPoint x: 677, startPoint y: 417, endPoint x: 338, endPoint y: 407, distance: 339.1
click at [338, 407] on td "Solo father and 2 sons ages [DEMOGRAPHIC_DATA] and [DEMOGRAPHIC_DATA] needing b…" at bounding box center [710, 433] width 761 height 67
copy td "Solo father and 2 sons ages [DEMOGRAPHIC_DATA] and [DEMOGRAPHIC_DATA] needing b…"
click at [60, 104] on link "Cases" at bounding box center [91, 119] width 183 height 30
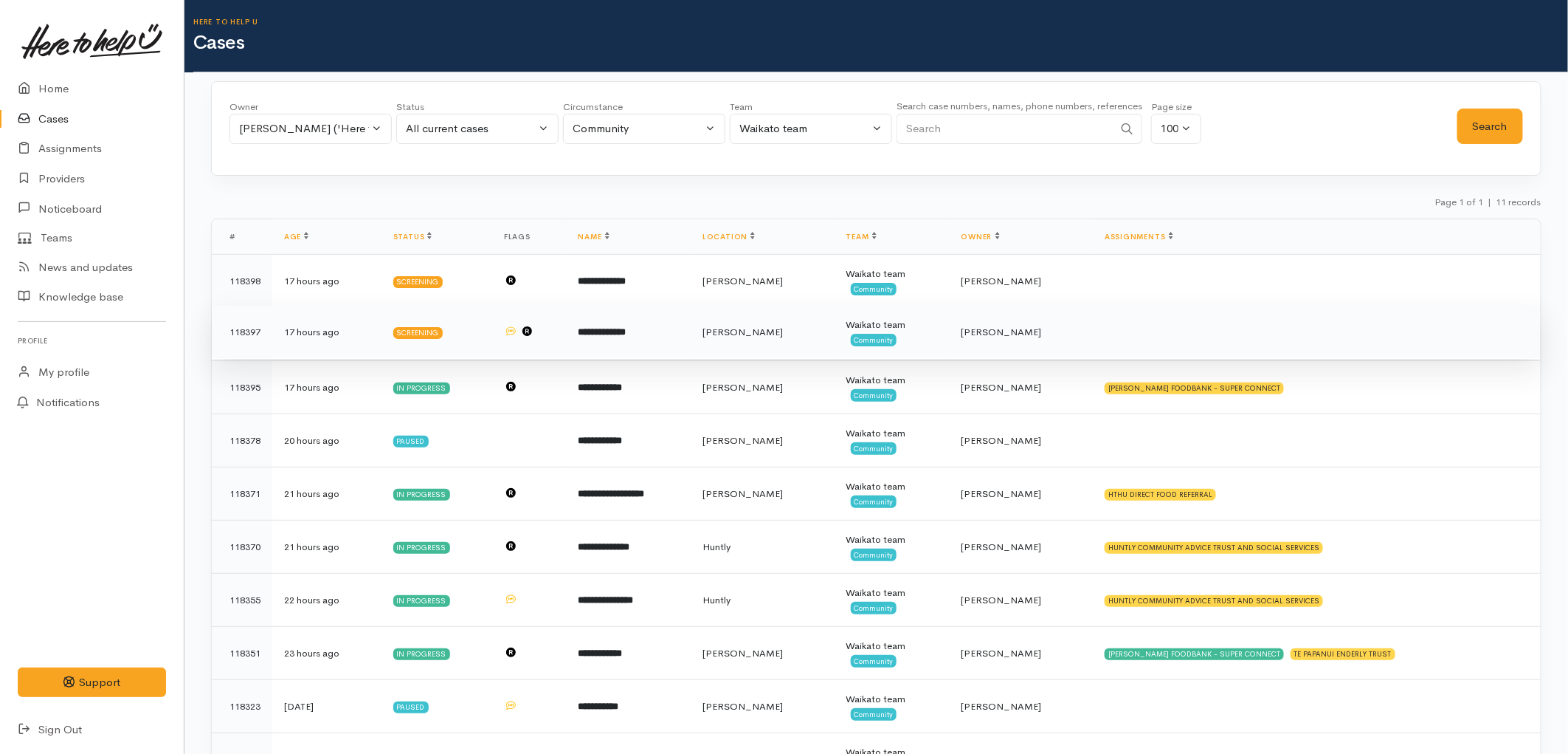
click at [789, 342] on td "[PERSON_NAME]" at bounding box center [762, 331] width 144 height 53
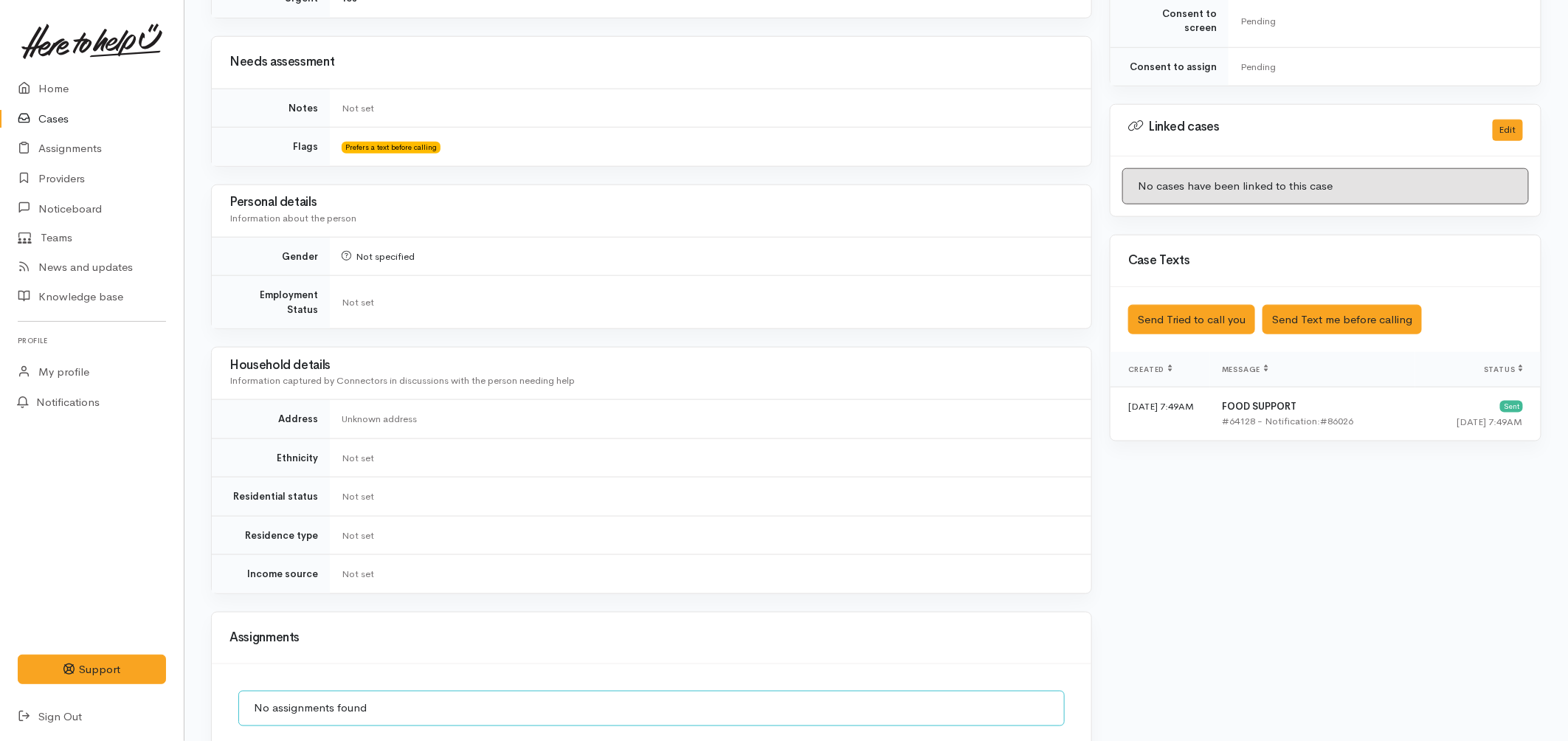
scroll to position [885, 0]
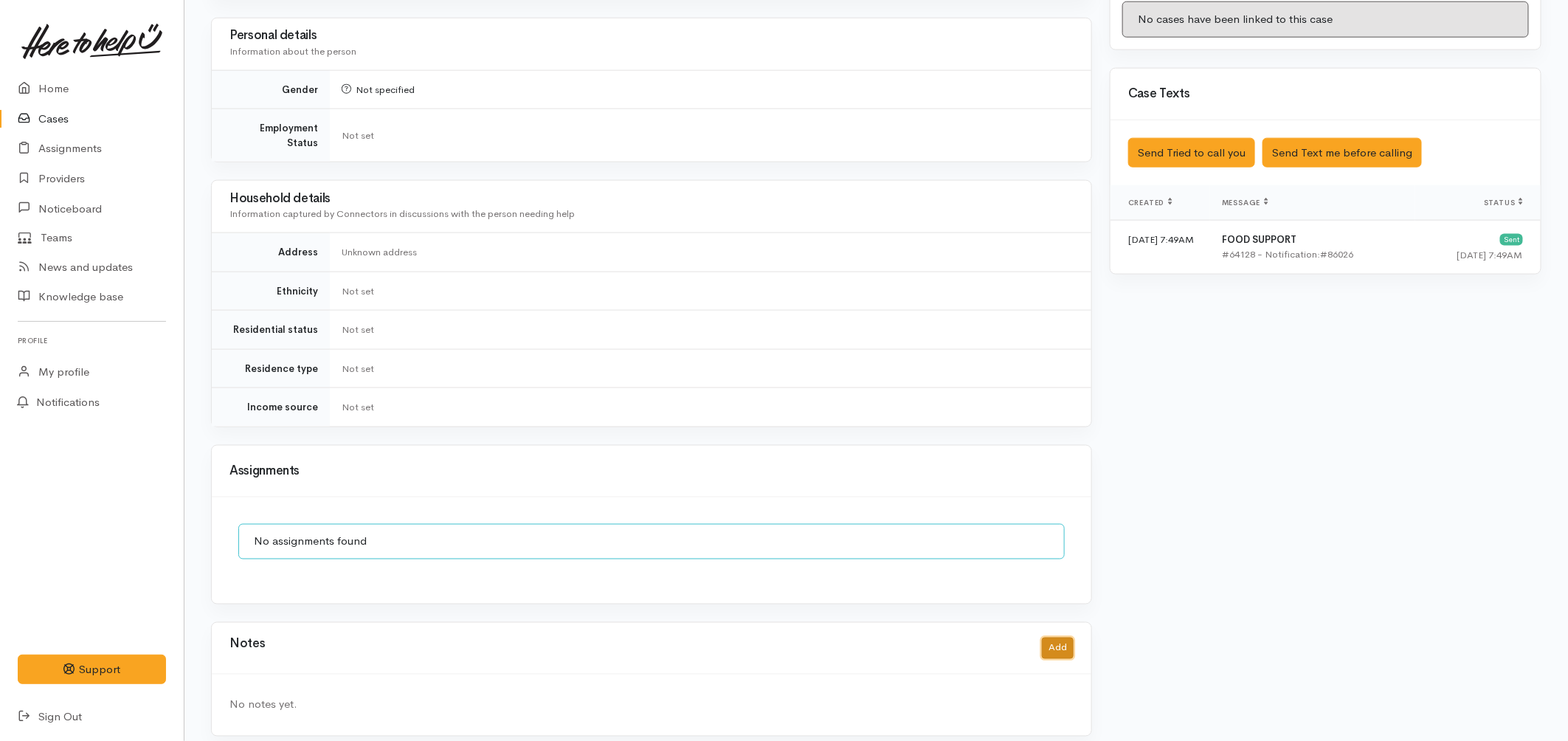
click at [1055, 638] on button "Add" at bounding box center [1057, 648] width 31 height 22
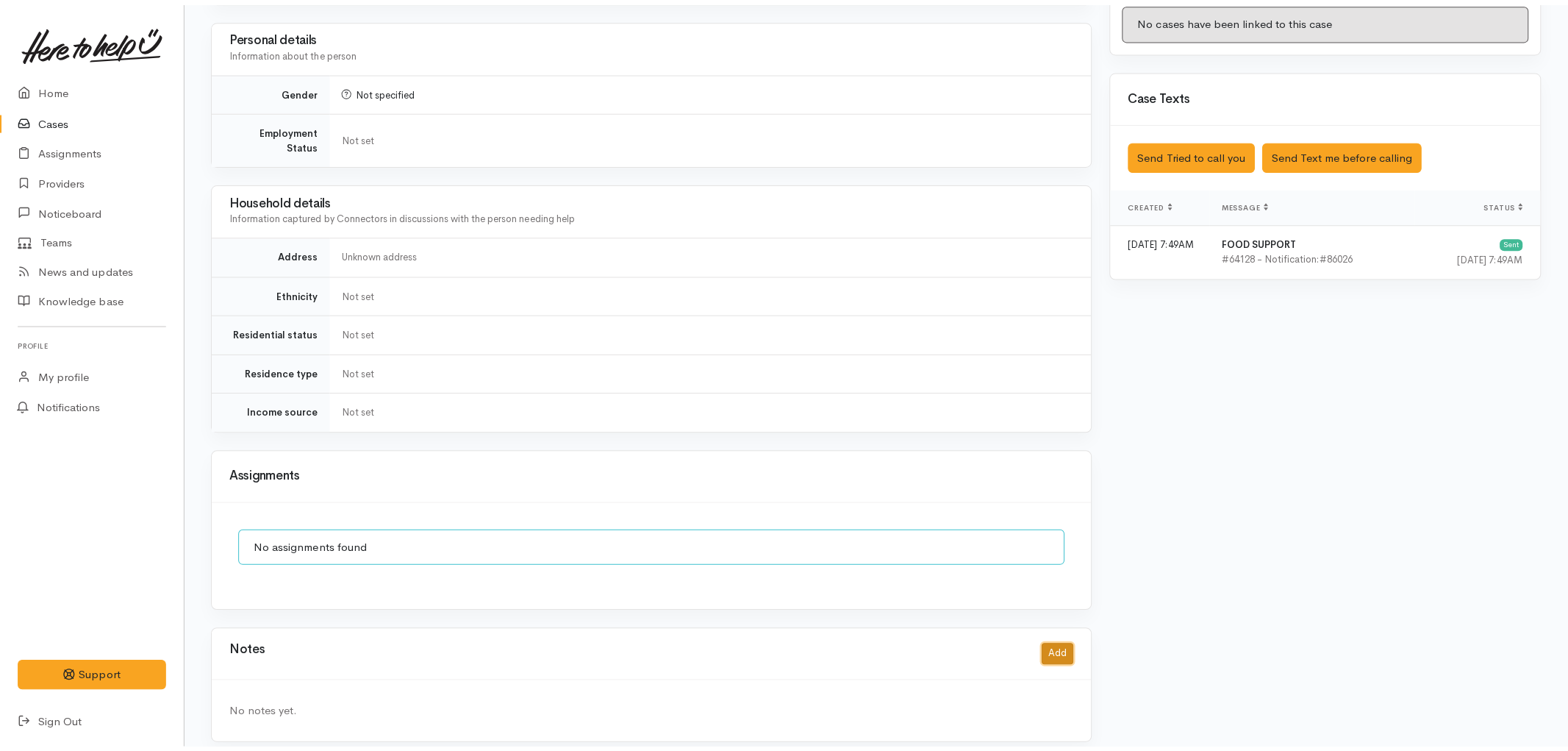
scroll to position [870, 0]
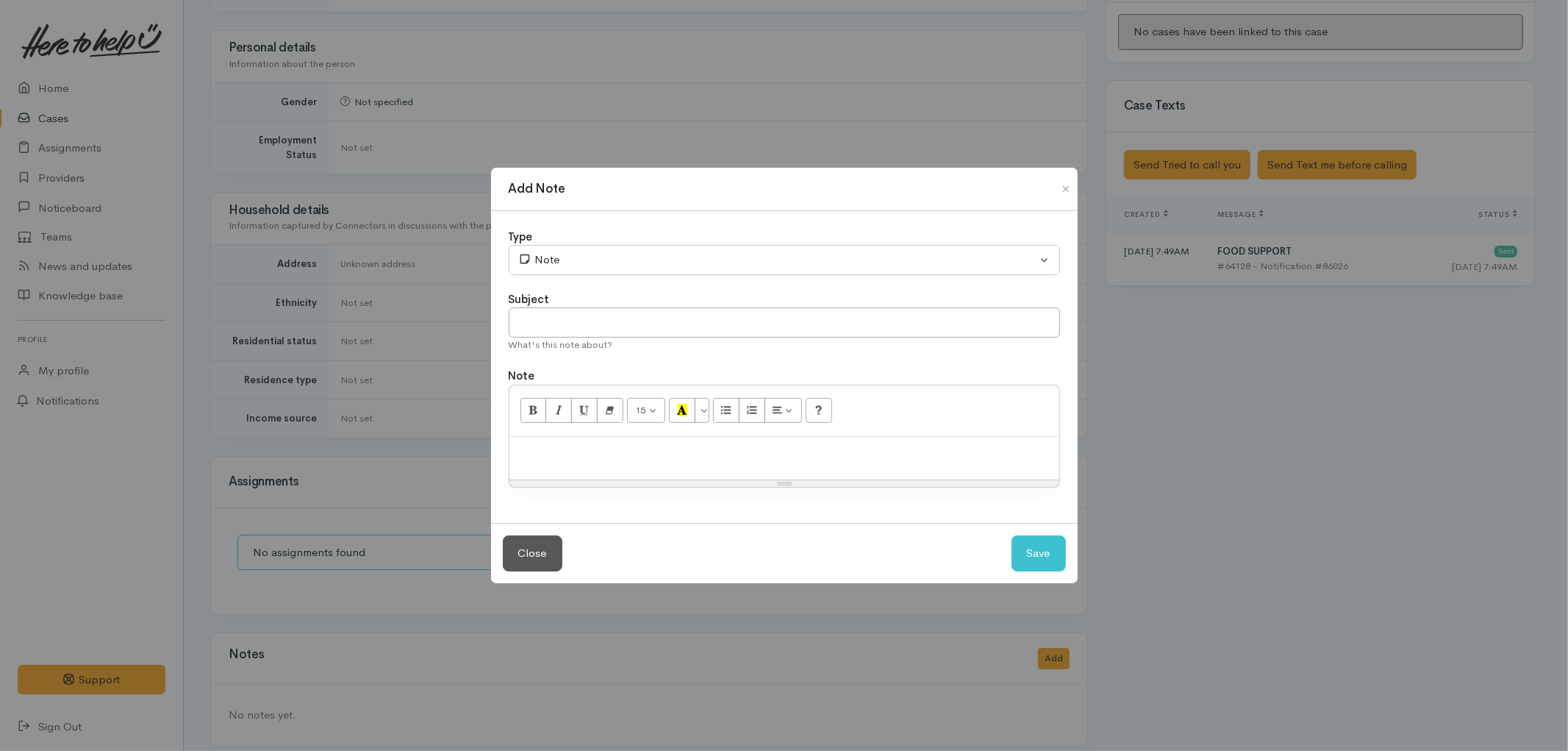
click at [624, 466] on div at bounding box center [784, 458] width 550 height 43
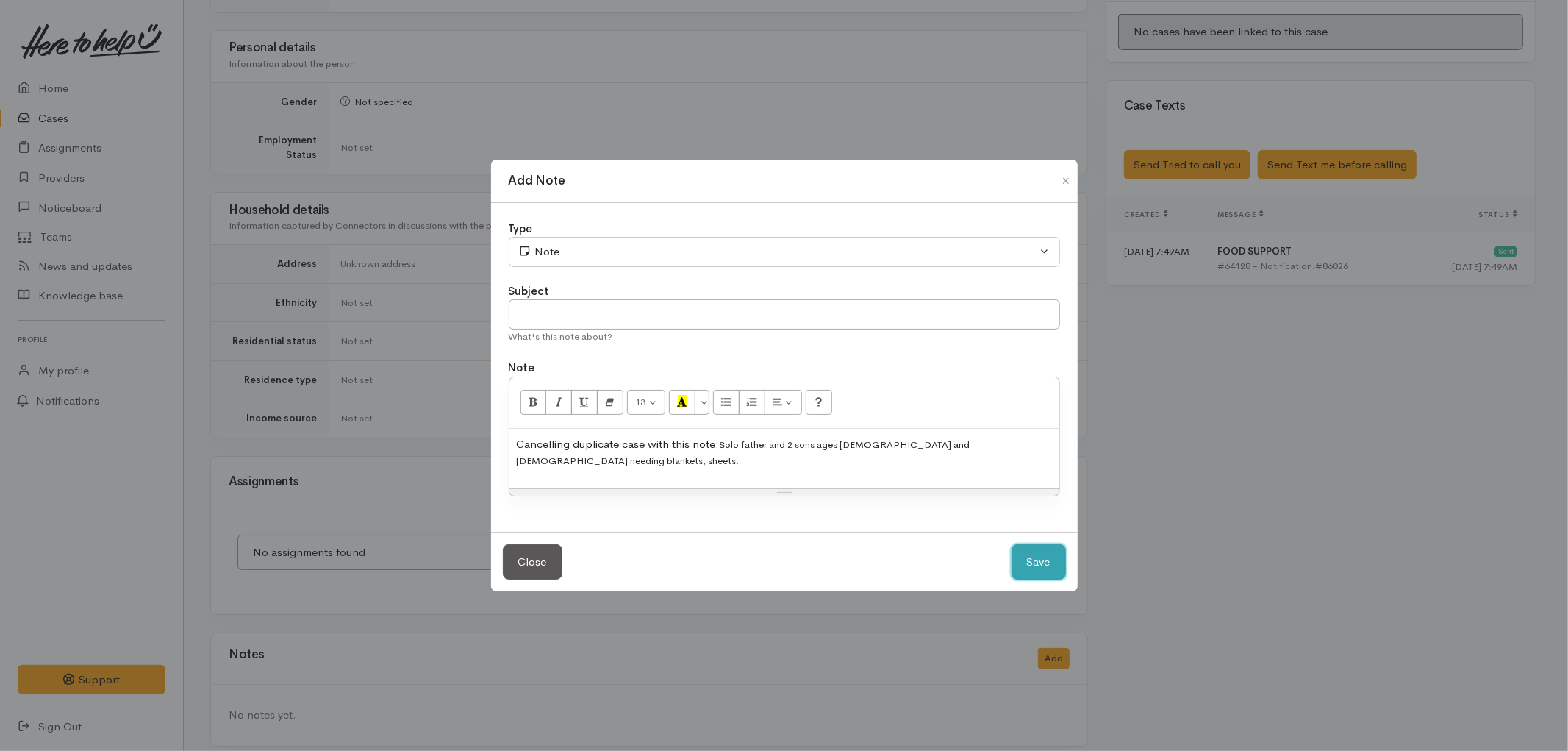
click at [1028, 561] on button "Save" at bounding box center [1039, 562] width 55 height 36
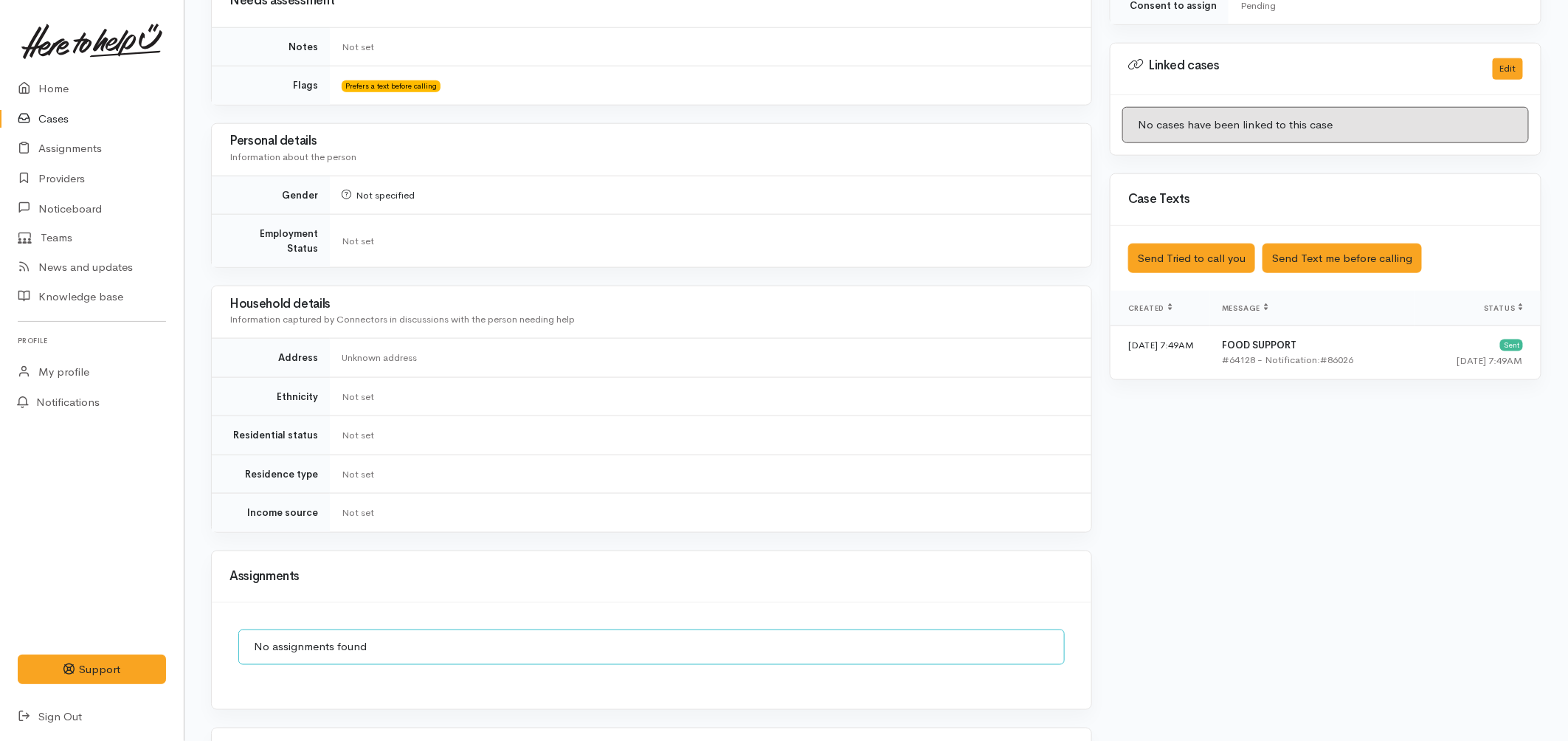
scroll to position [946, 0]
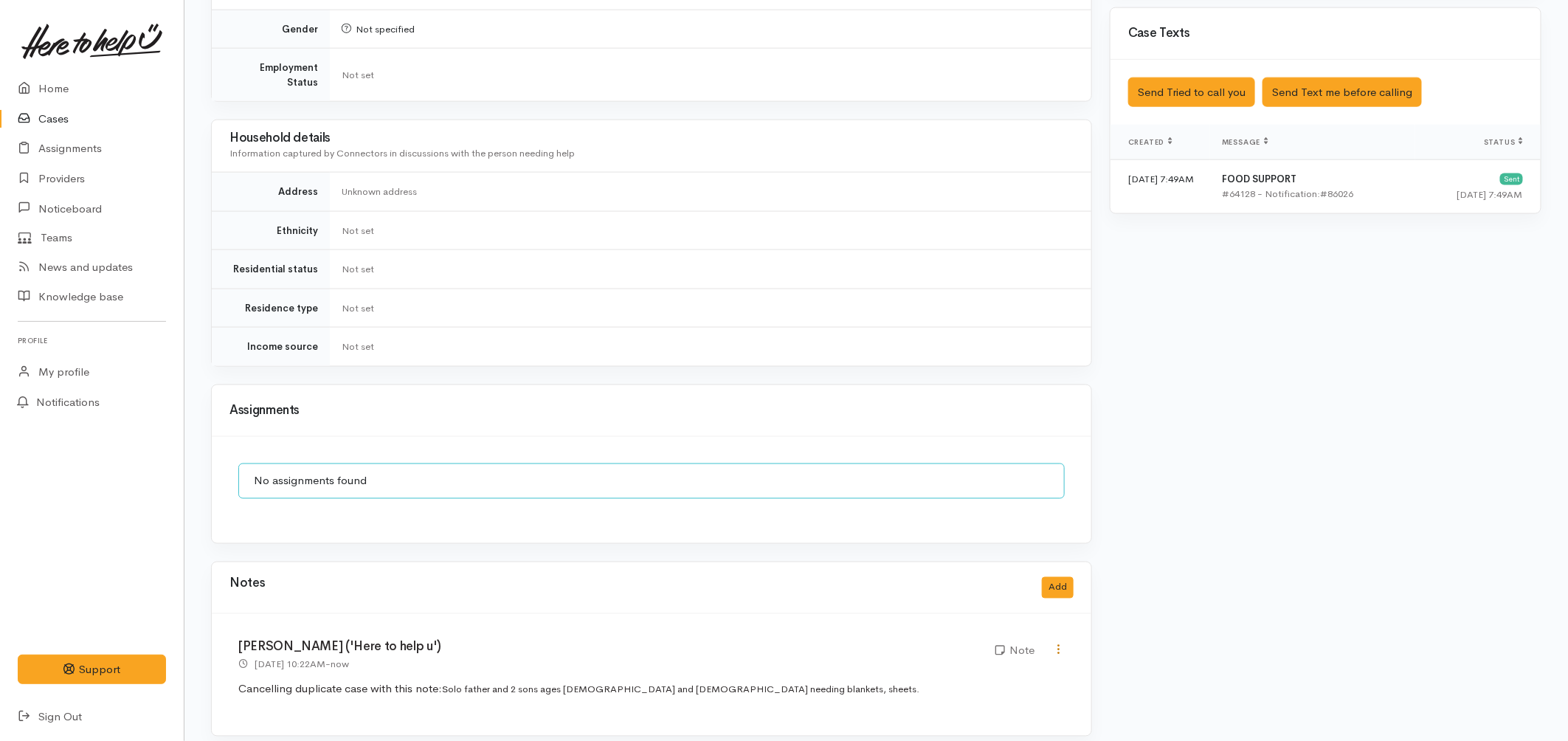
click at [1058, 644] on icon at bounding box center [1058, 650] width 12 height 12
click at [987, 669] on link "Edit" at bounding box center [1006, 678] width 116 height 23
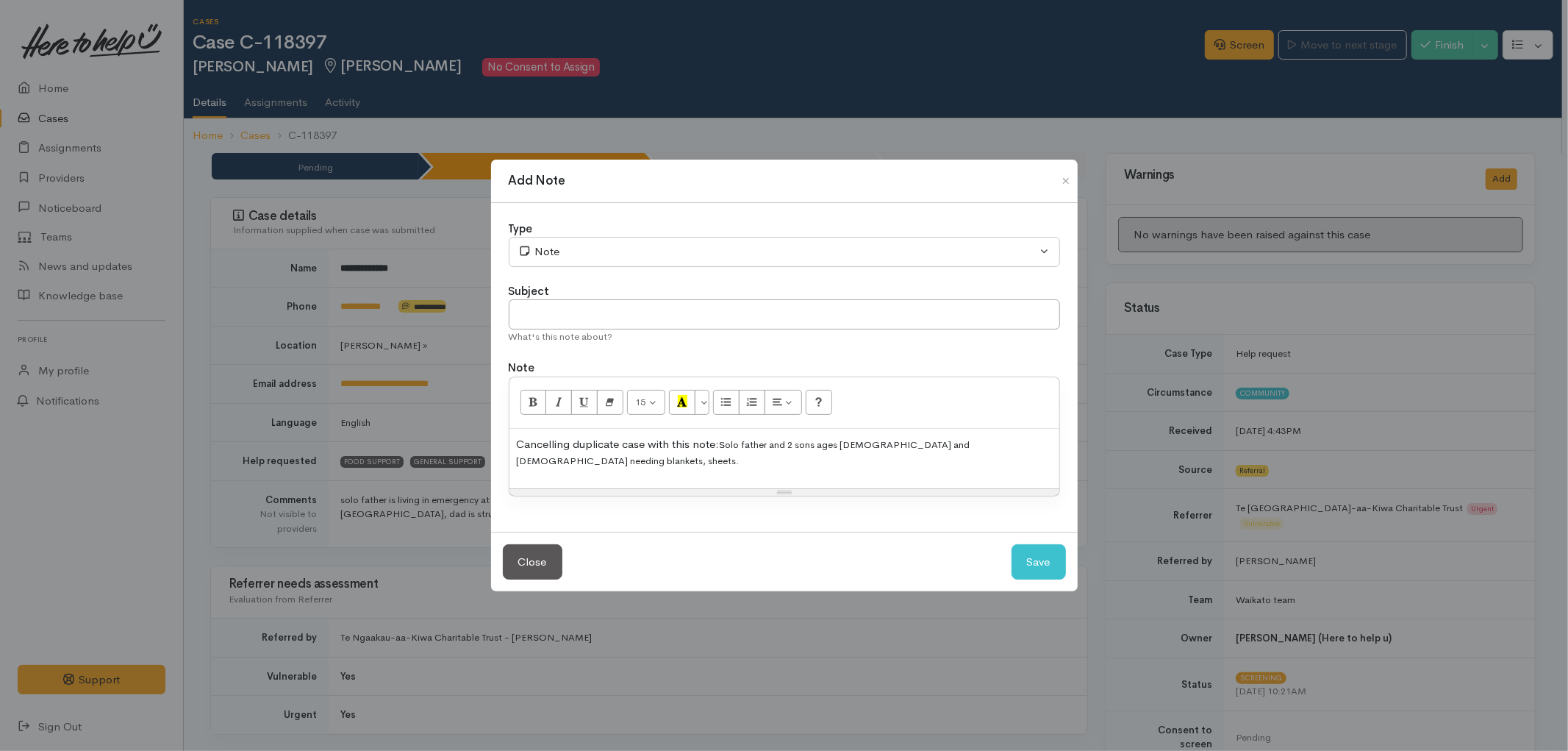
click at [717, 456] on p "Cancelling duplicate case with this note: Solo father and 2 sons ages 4 and 6ye…" at bounding box center [785, 452] width 535 height 33
click at [729, 461] on p "Cancelling duplicate case with this note for further context: Solo father and 2…" at bounding box center [785, 452] width 535 height 33
click at [645, 444] on p "Cancelling duplicate case with this note for further context: Solo father and 2…" at bounding box center [785, 452] width 535 height 33
click at [911, 457] on p "Cancelling duplicate case https://heretohelpu.nz/Admin/Cases/118398 with this n…" at bounding box center [785, 452] width 535 height 33
click at [675, 308] on input "text" at bounding box center [784, 314] width 552 height 30
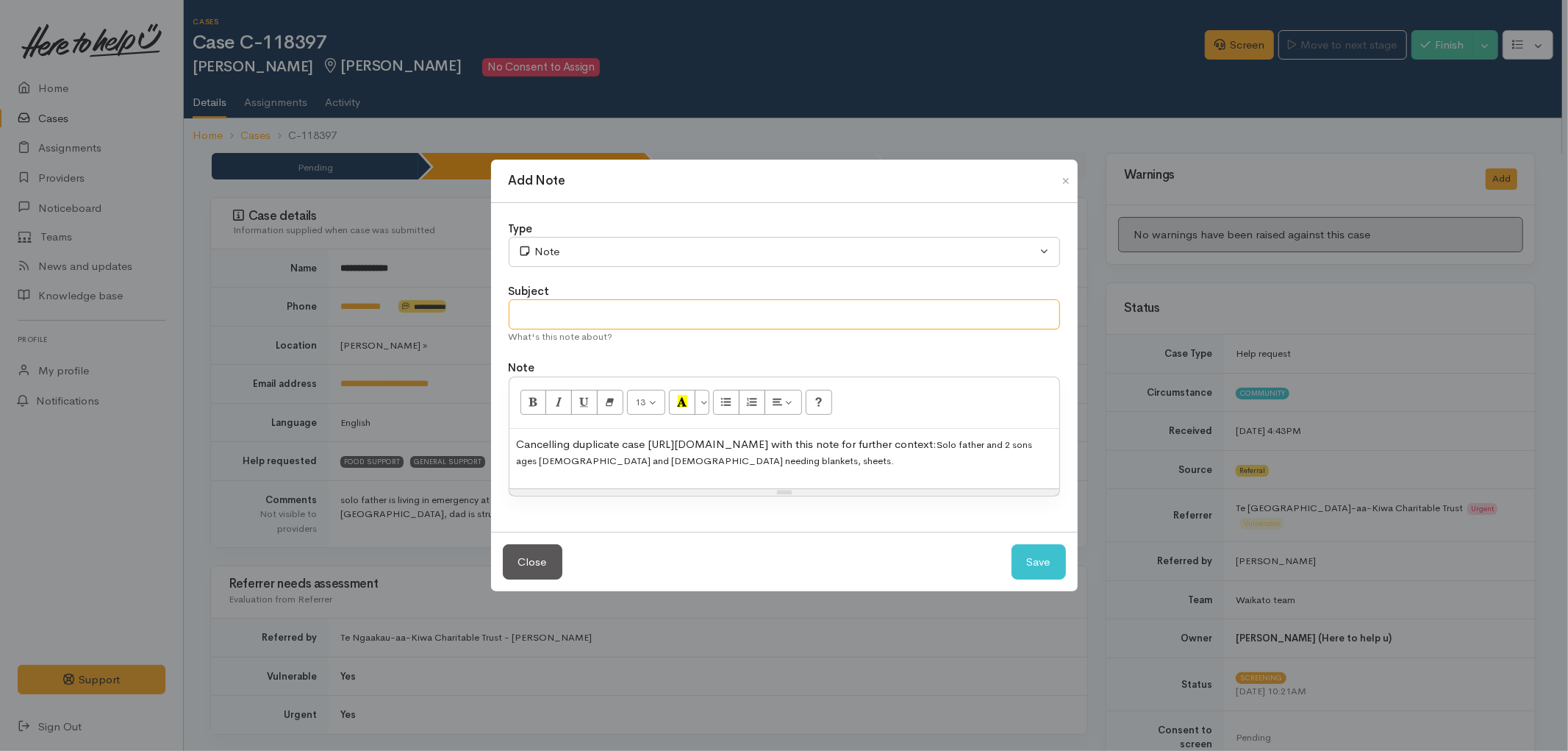
type input "D"
type input "Linked duplicate case"
click at [1047, 554] on button "Save" at bounding box center [1039, 562] width 55 height 36
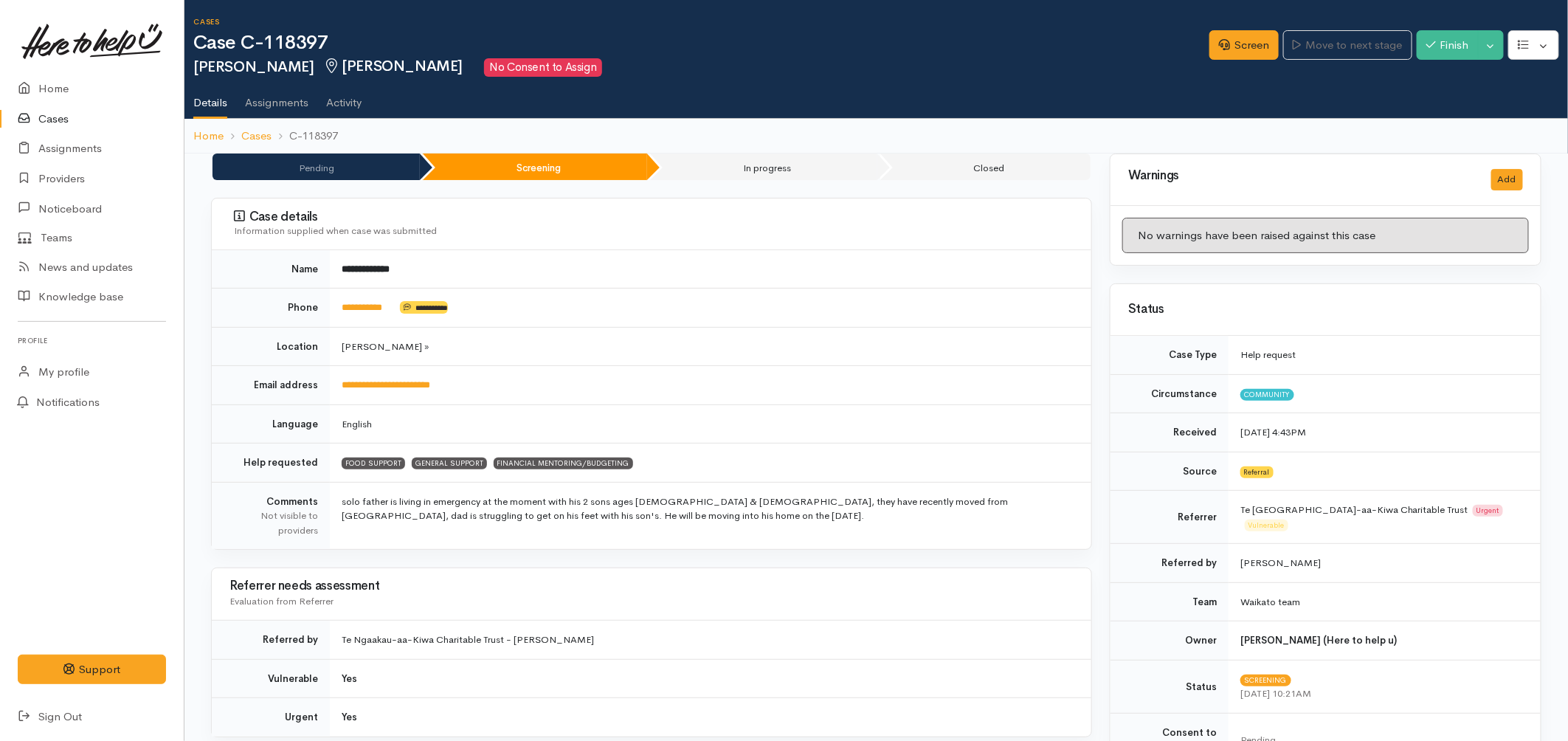
click at [69, 117] on link "Cases" at bounding box center [91, 119] width 183 height 30
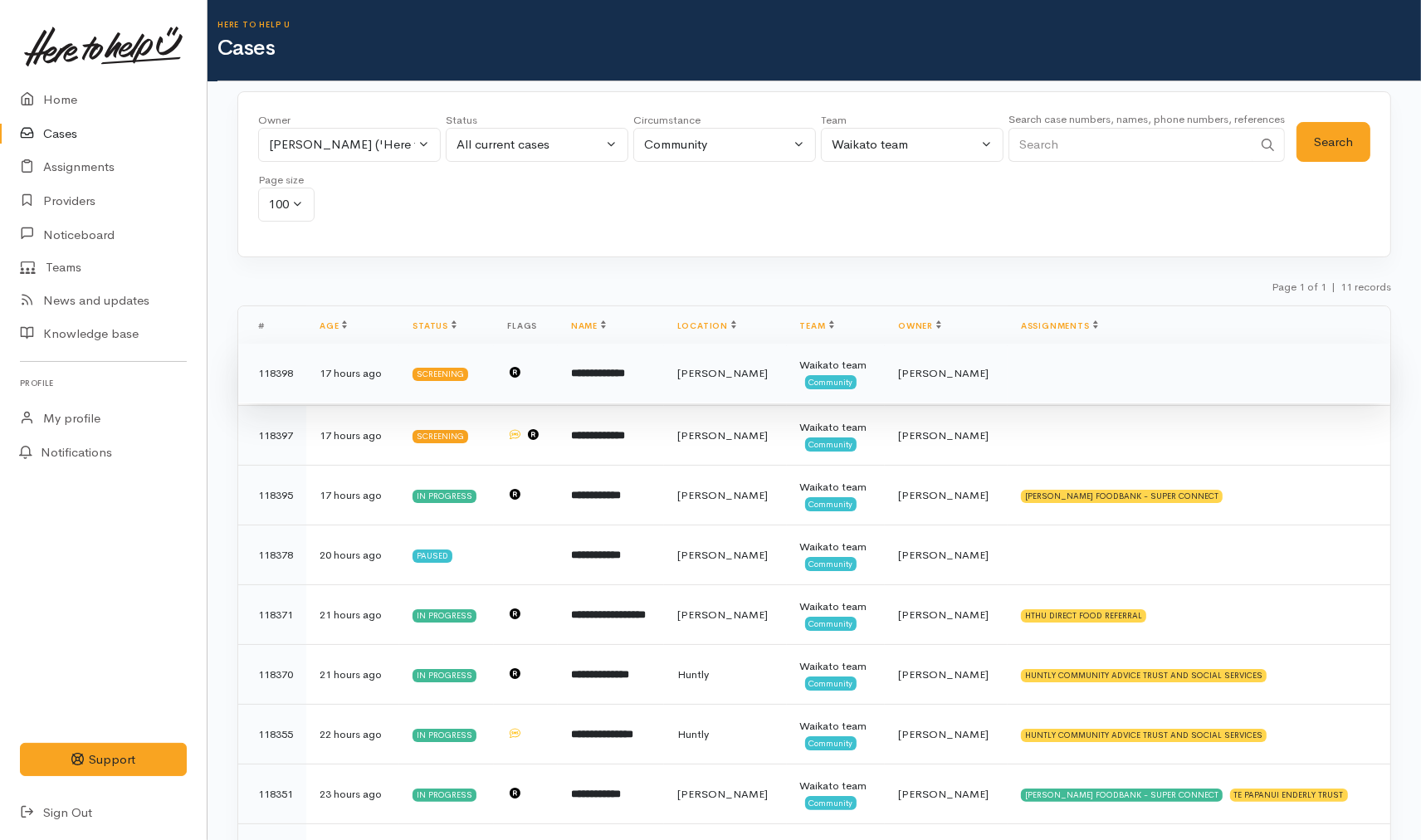
click at [640, 388] on td "**********" at bounding box center [610, 373] width 107 height 60
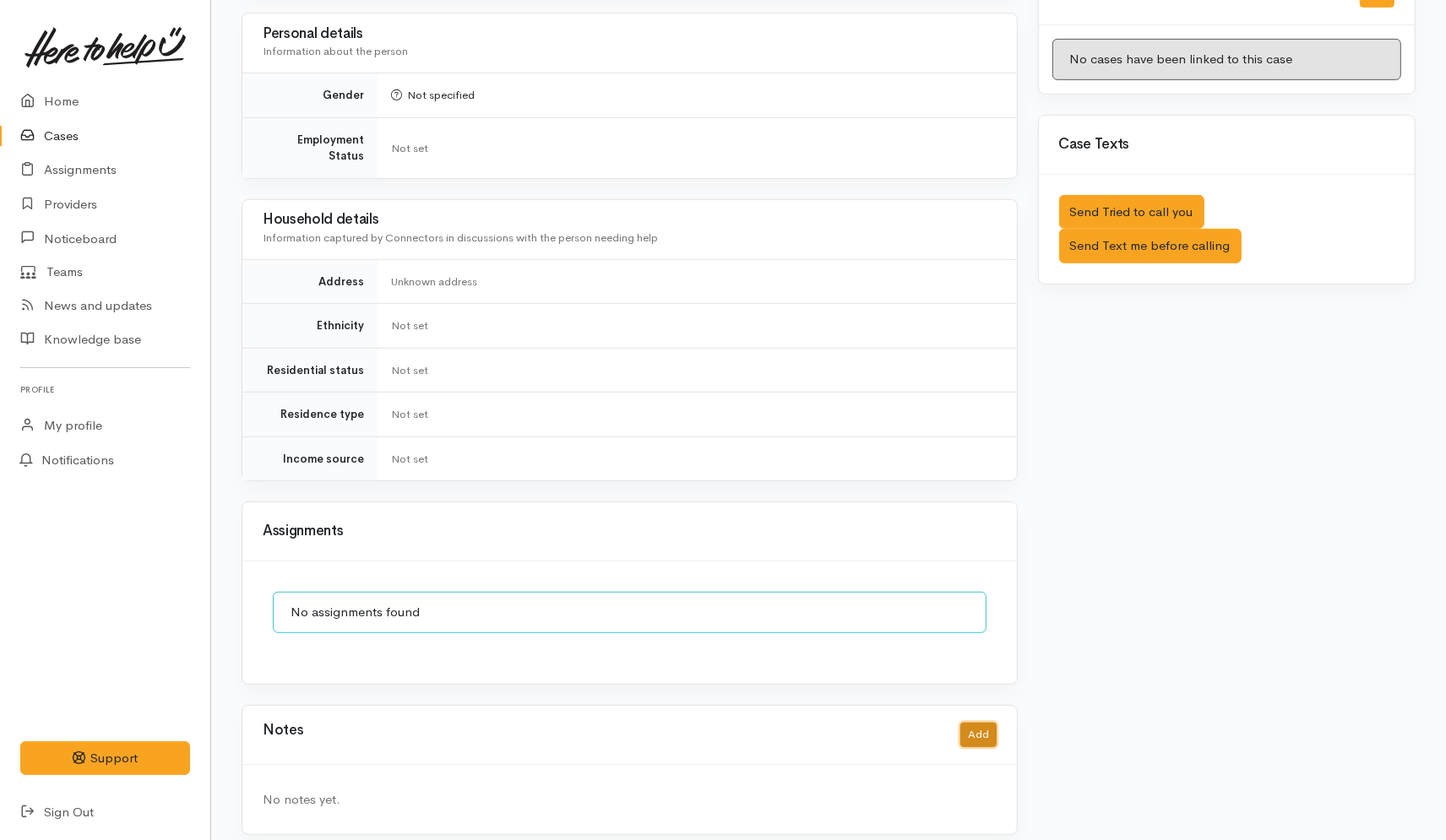
click at [981, 724] on button "Add" at bounding box center [978, 735] width 36 height 25
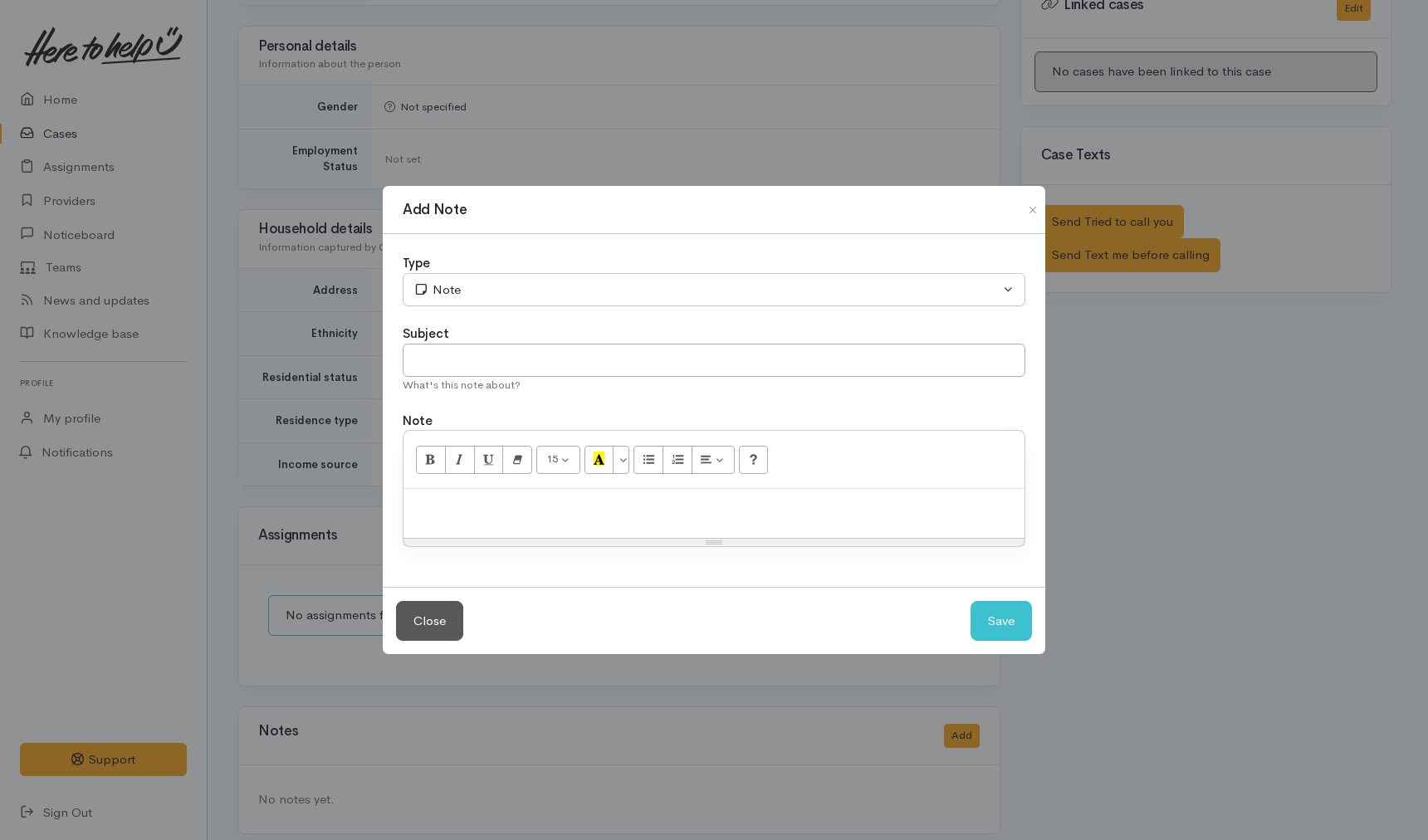
click at [623, 493] on div at bounding box center [713, 513] width 621 height 49
click at [573, 508] on p "Cancelling case as duplicate [URL][DOMAIN_NAME]" at bounding box center [714, 507] width 604 height 20
click at [676, 350] on input "text" at bounding box center [714, 360] width 623 height 34
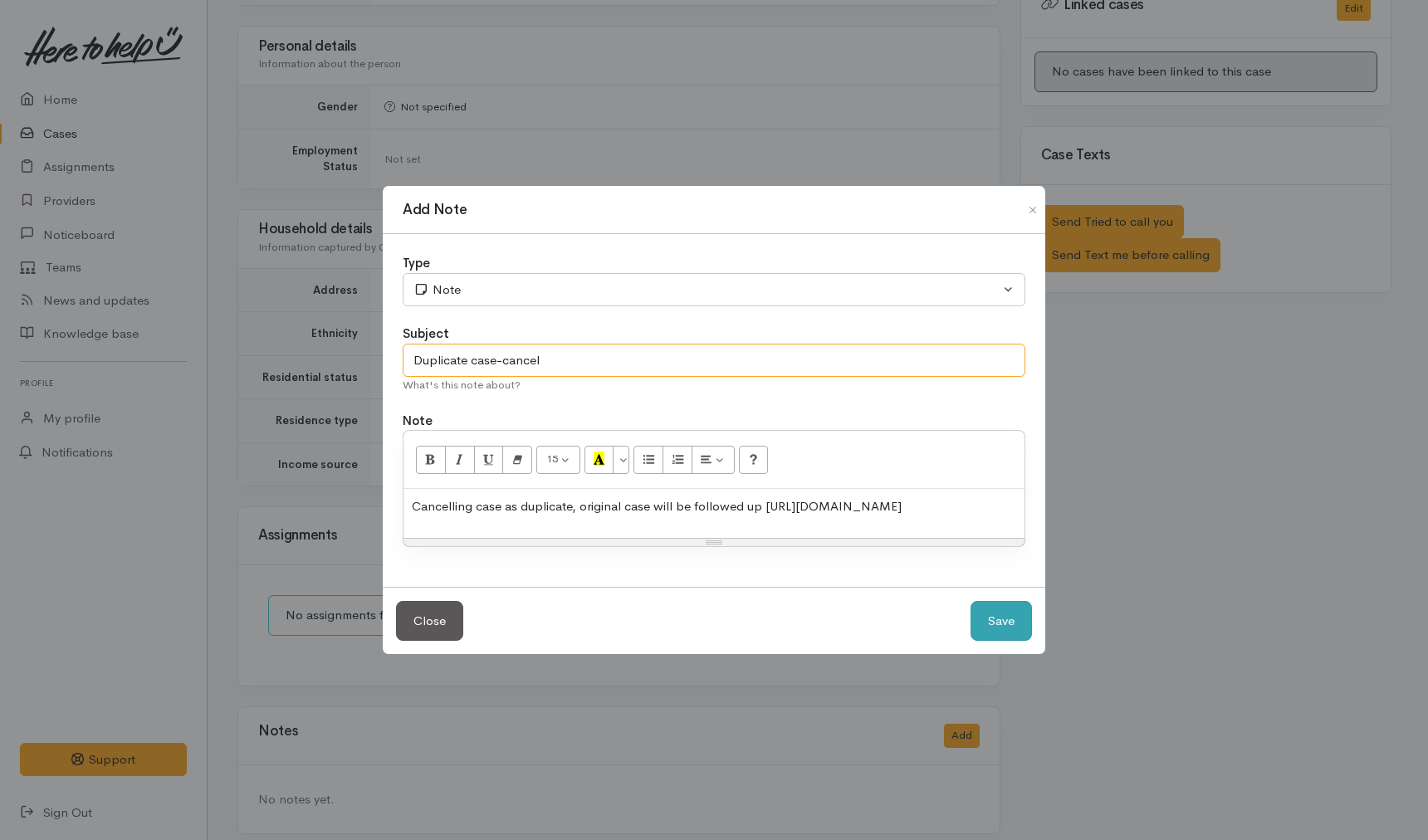
type input "Duplicate case-cancel"
click at [1001, 618] on button "Save" at bounding box center [1001, 621] width 62 height 41
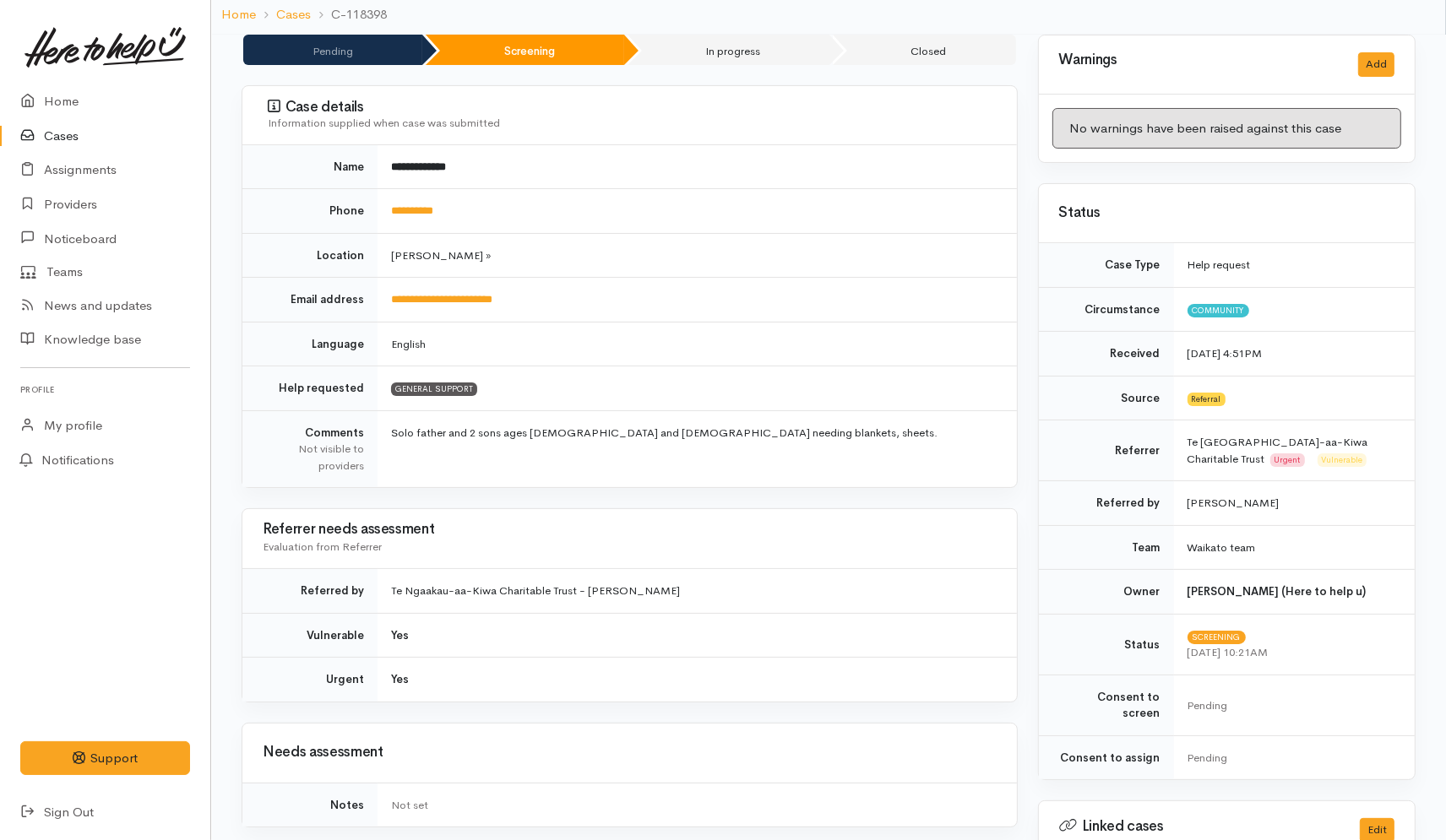
scroll to position [0, 0]
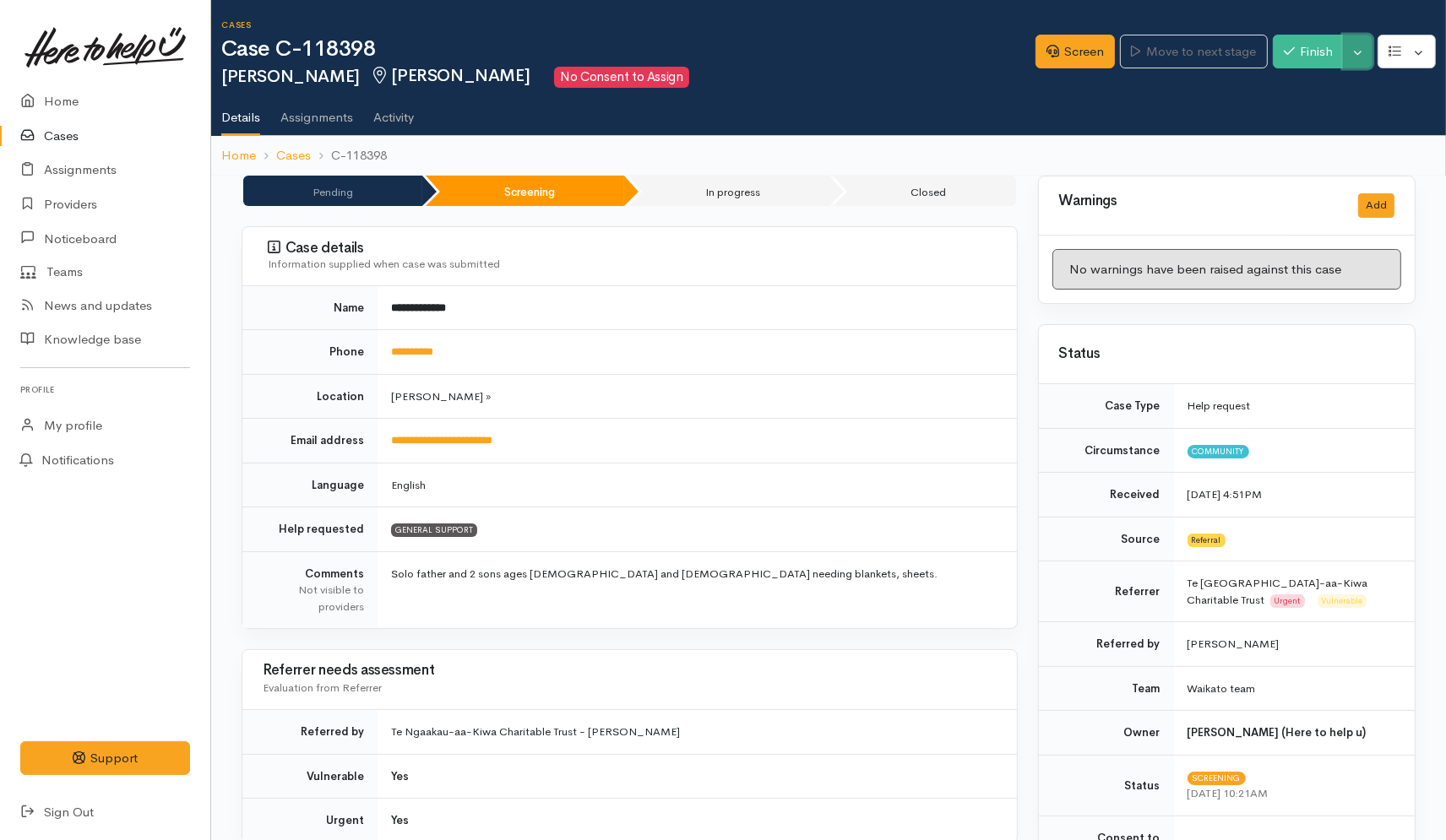
click at [1351, 57] on button "Toggle Dropdown" at bounding box center [1357, 52] width 30 height 35
click at [1313, 86] on link "Pause" at bounding box center [1304, 91] width 133 height 26
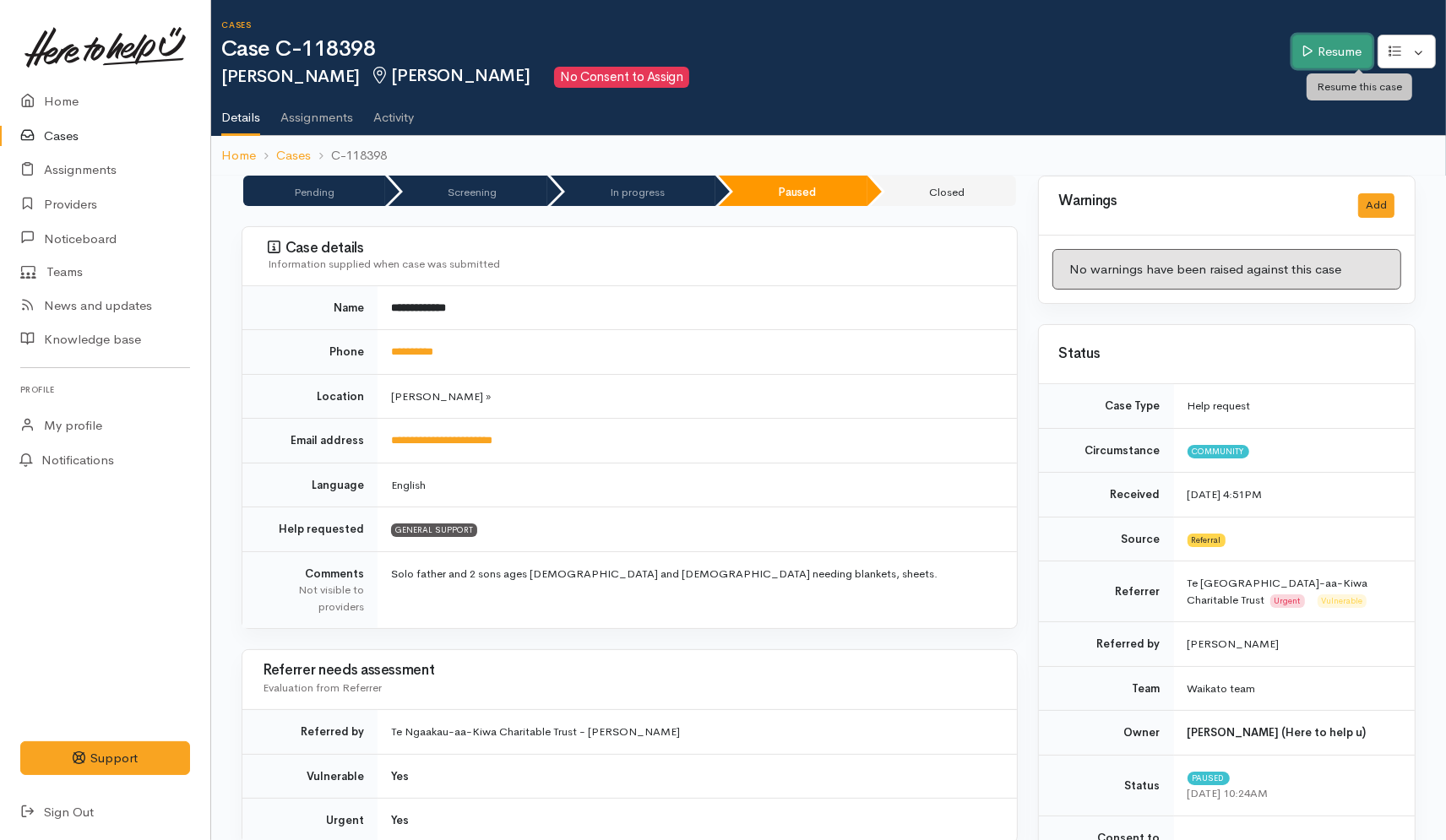
click at [1356, 47] on link "Resume" at bounding box center [1333, 52] width 81 height 35
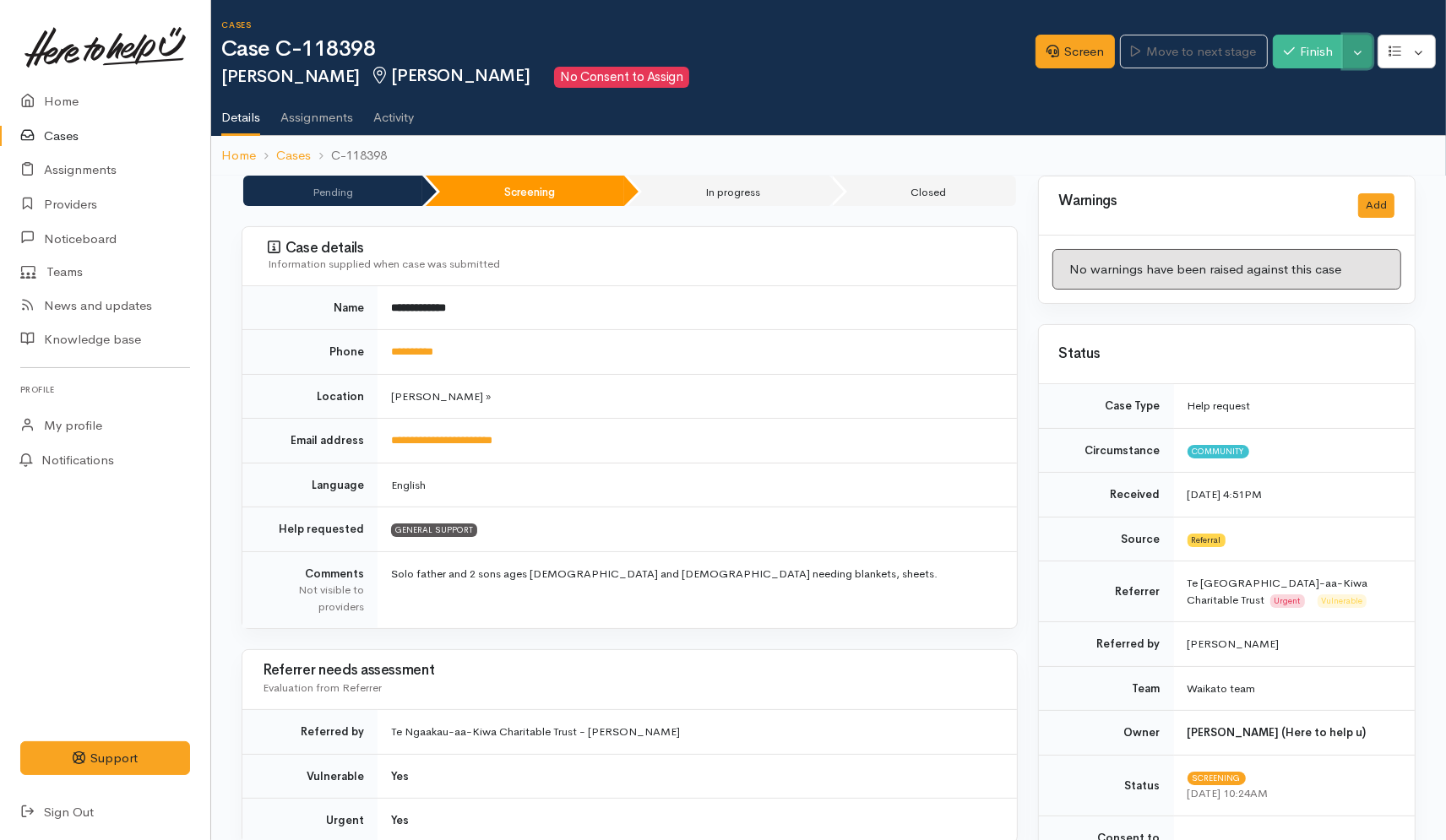
click at [1354, 51] on button "Toggle Dropdown" at bounding box center [1357, 52] width 30 height 35
click at [1304, 121] on link "Cancel" at bounding box center [1304, 116] width 133 height 26
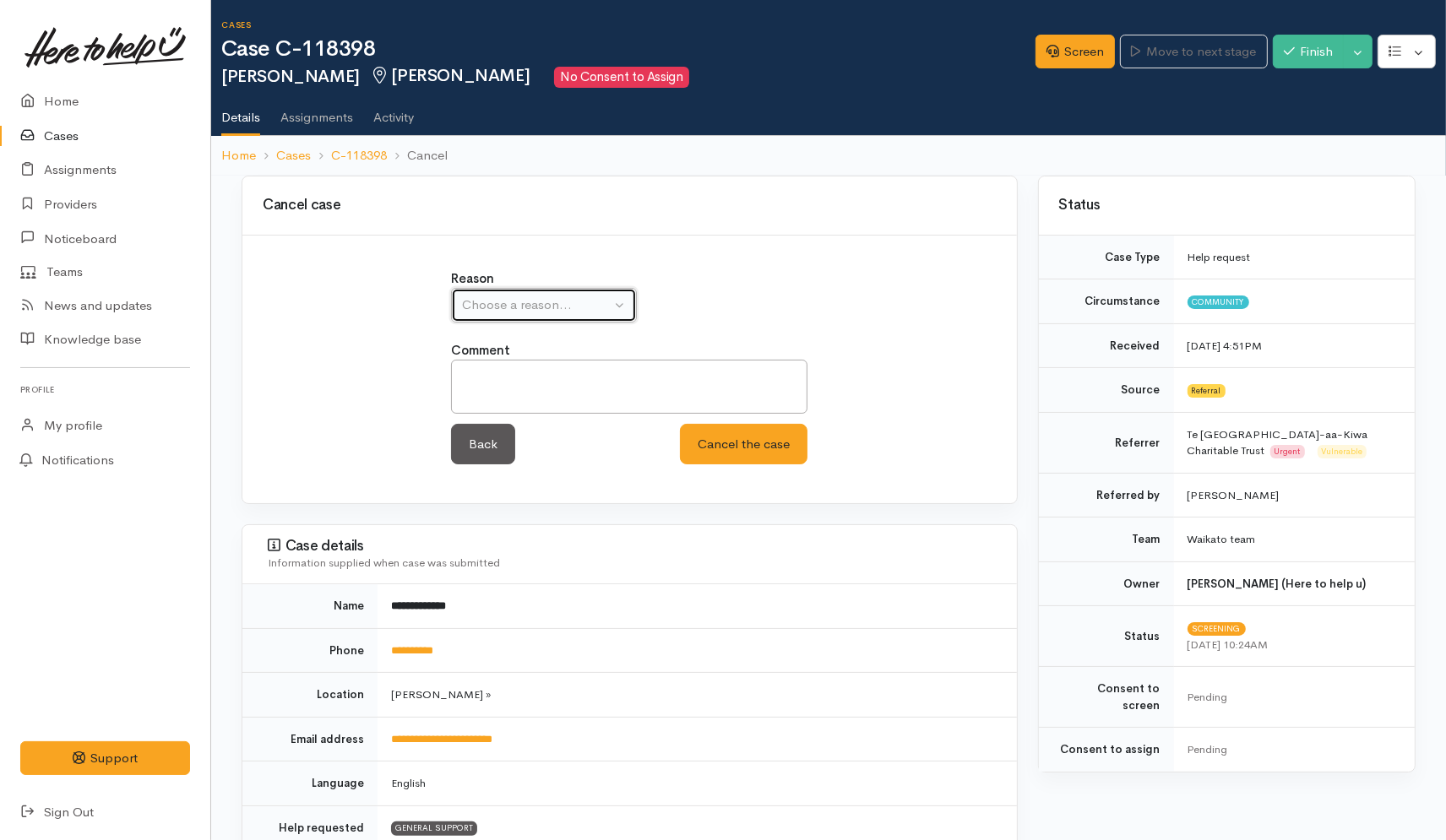
click at [562, 313] on div "Choose a reason..." at bounding box center [535, 306] width 148 height 20
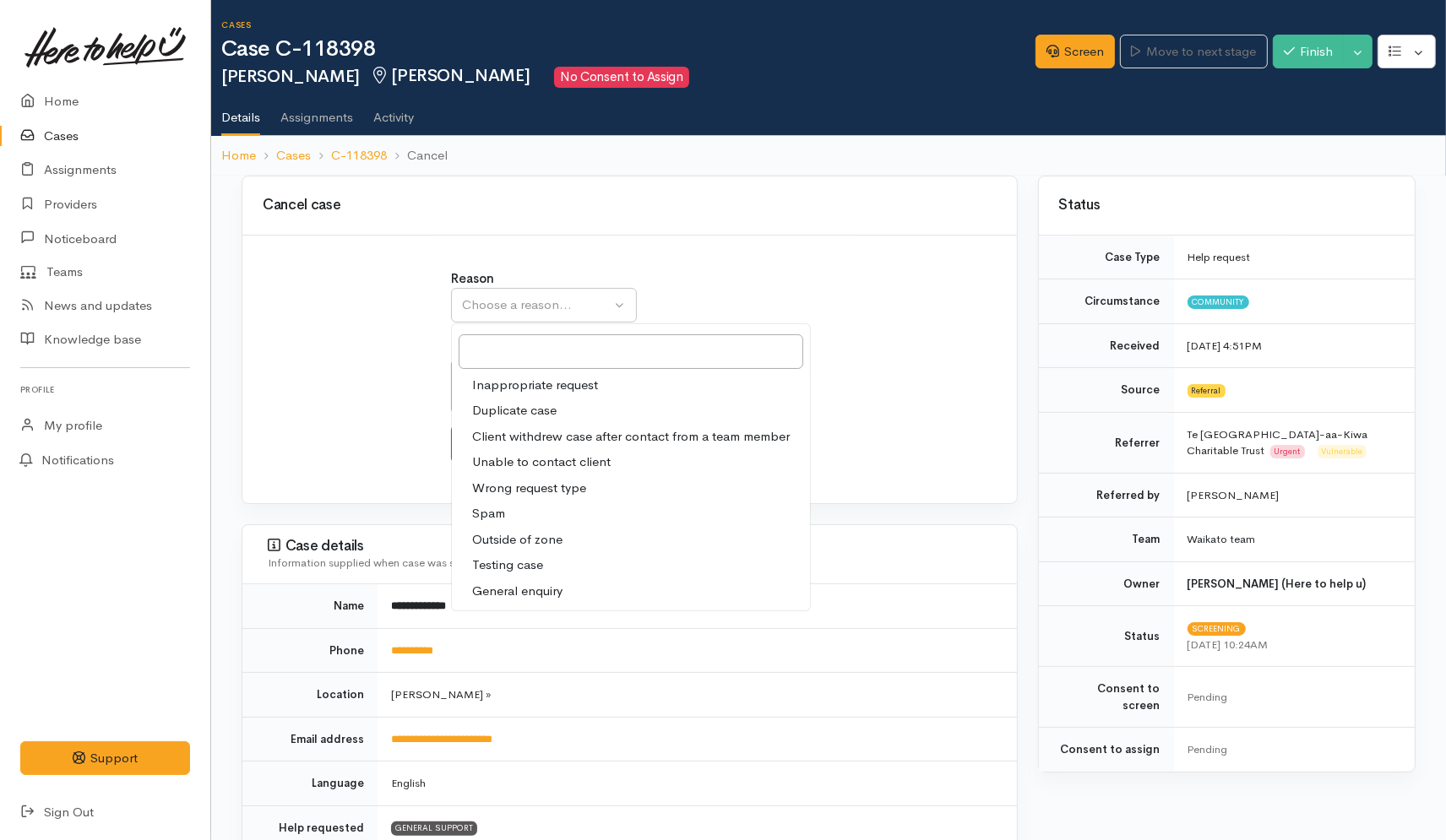
click at [546, 405] on span "Duplicate case" at bounding box center [514, 411] width 85 height 20
select select "2"
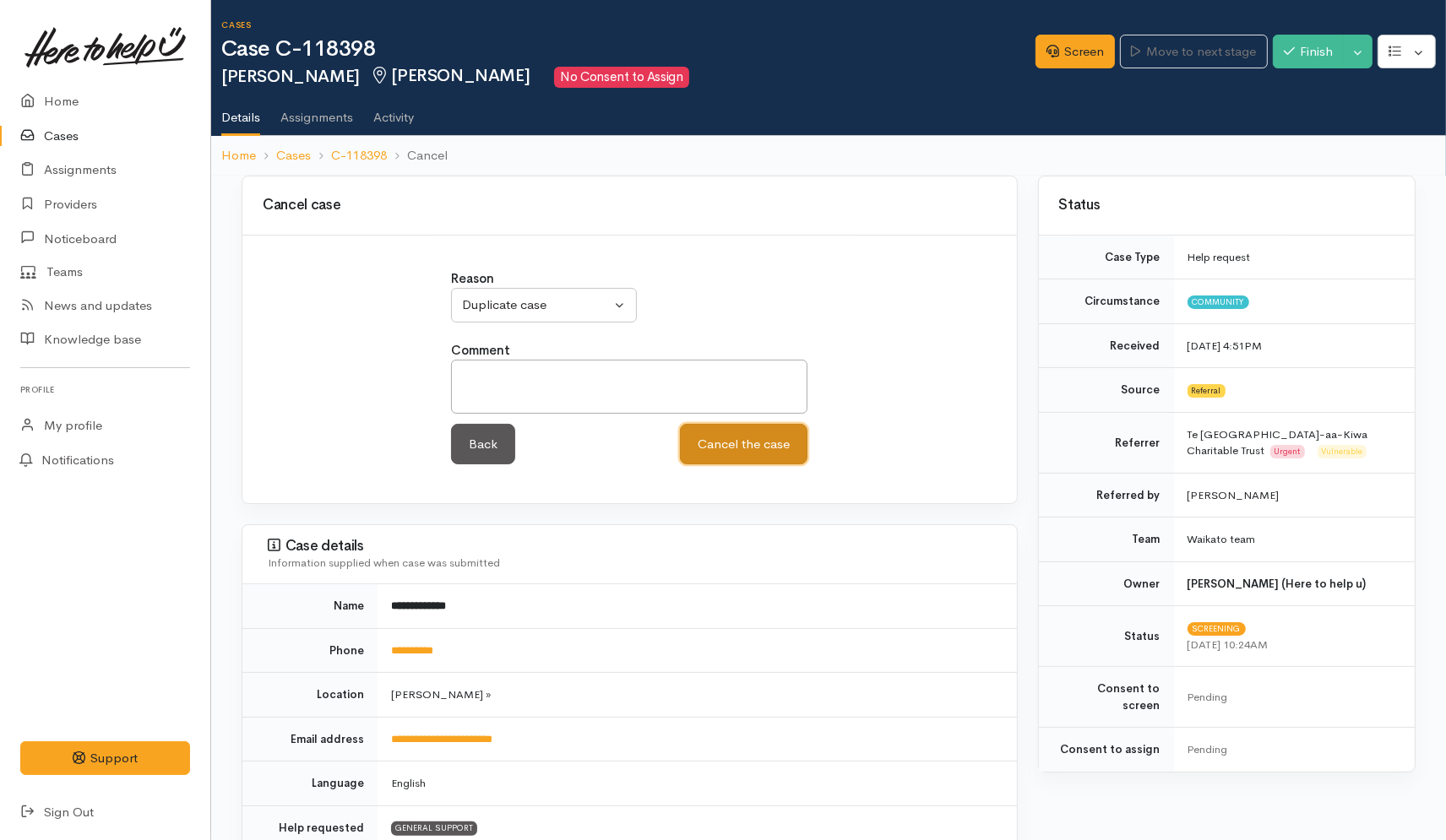
click at [737, 446] on button "Cancel the case" at bounding box center [743, 445] width 127 height 42
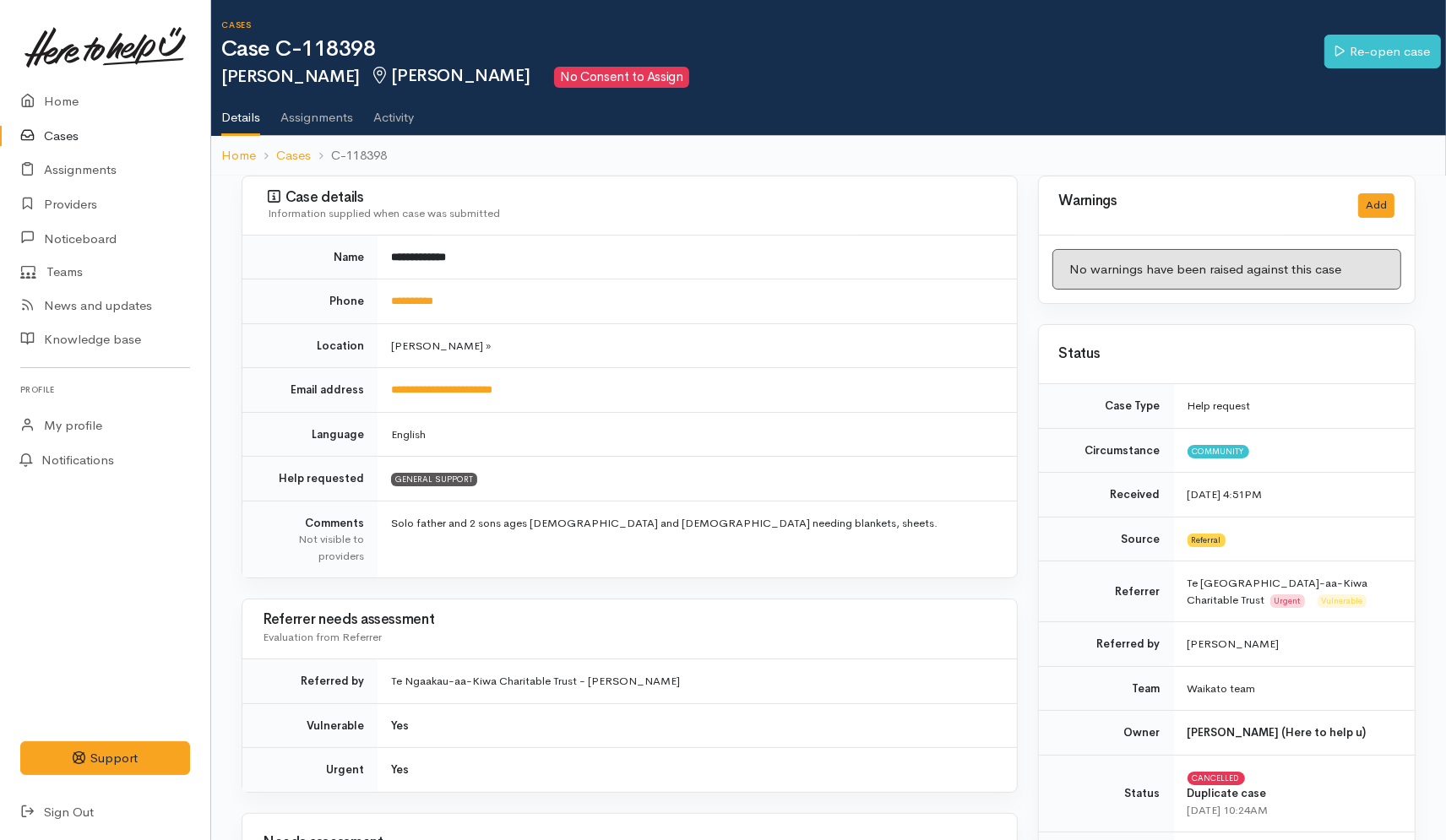
click at [64, 136] on link "Cases" at bounding box center [104, 136] width 210 height 35
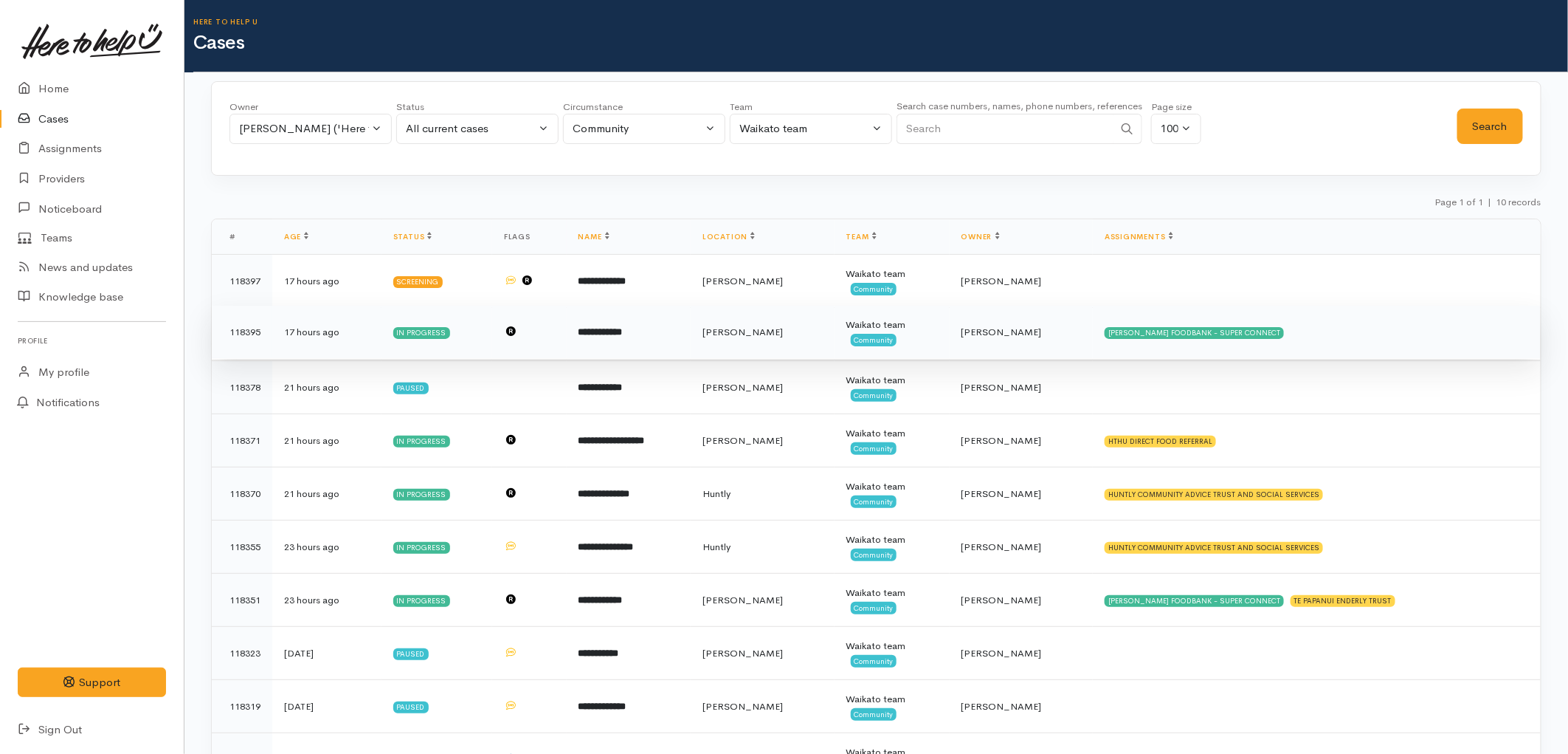
click at [1299, 341] on td "HAMILTON FOODBANK - SUPER CONNECT" at bounding box center [1316, 331] width 448 height 53
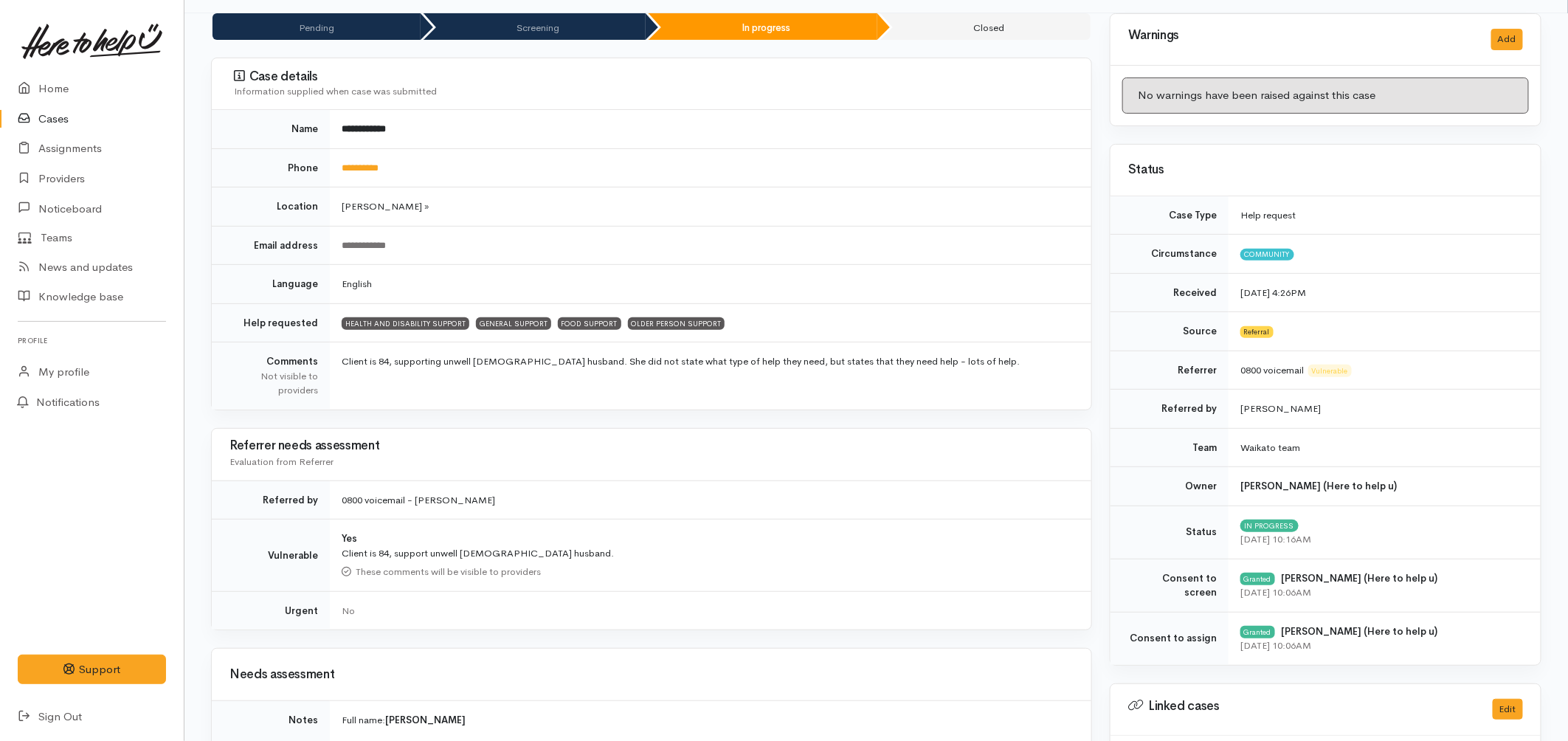
scroll to position [21, 0]
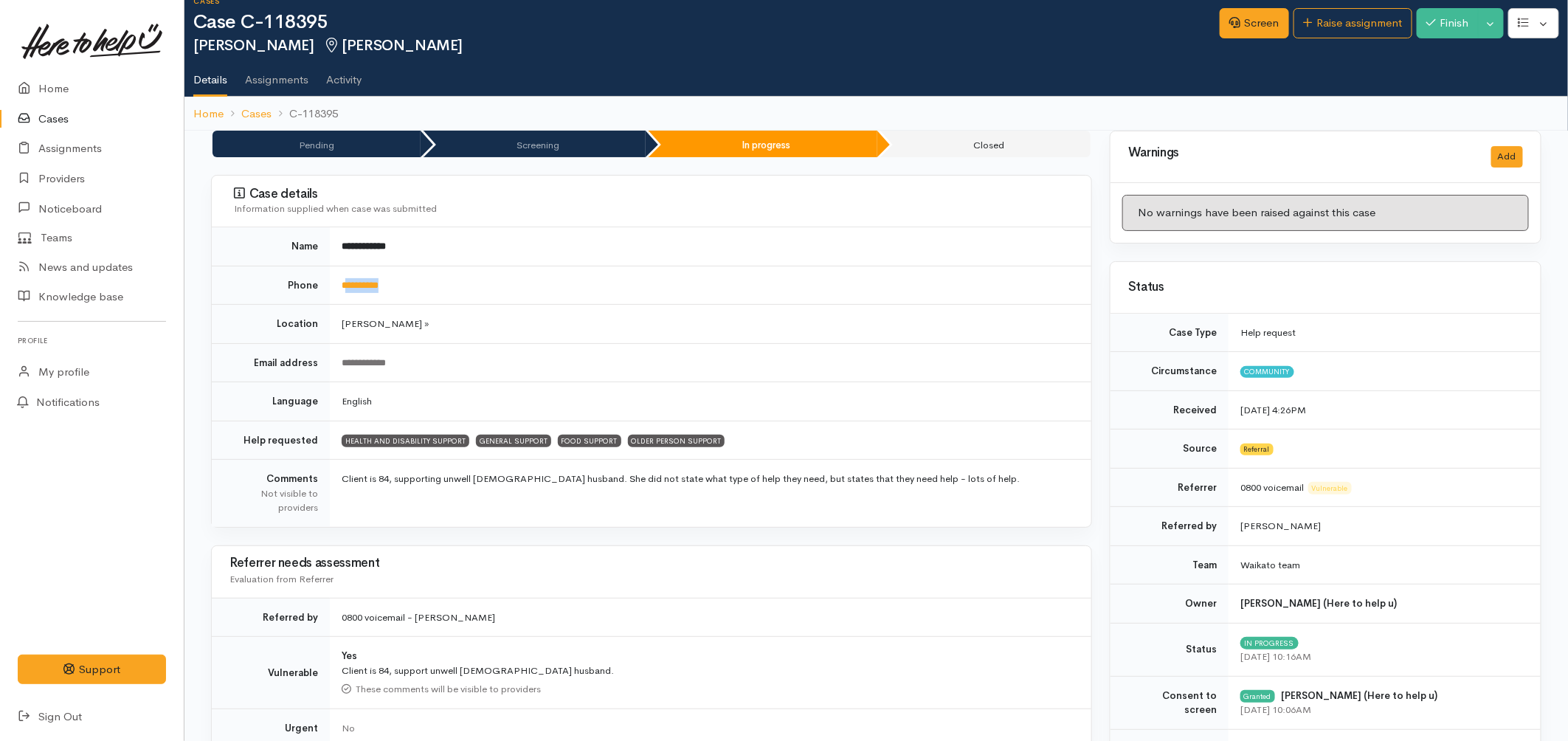
drag, startPoint x: 425, startPoint y: 290, endPoint x: 344, endPoint y: 290, distance: 81.0
click at [344, 290] on td "**********" at bounding box center [710, 285] width 761 height 39
copy link "*********"
drag, startPoint x: 339, startPoint y: 19, endPoint x: 269, endPoint y: 23, distance: 70.1
click at [269, 23] on h1 "Case C-118395" at bounding box center [706, 23] width 1027 height 22
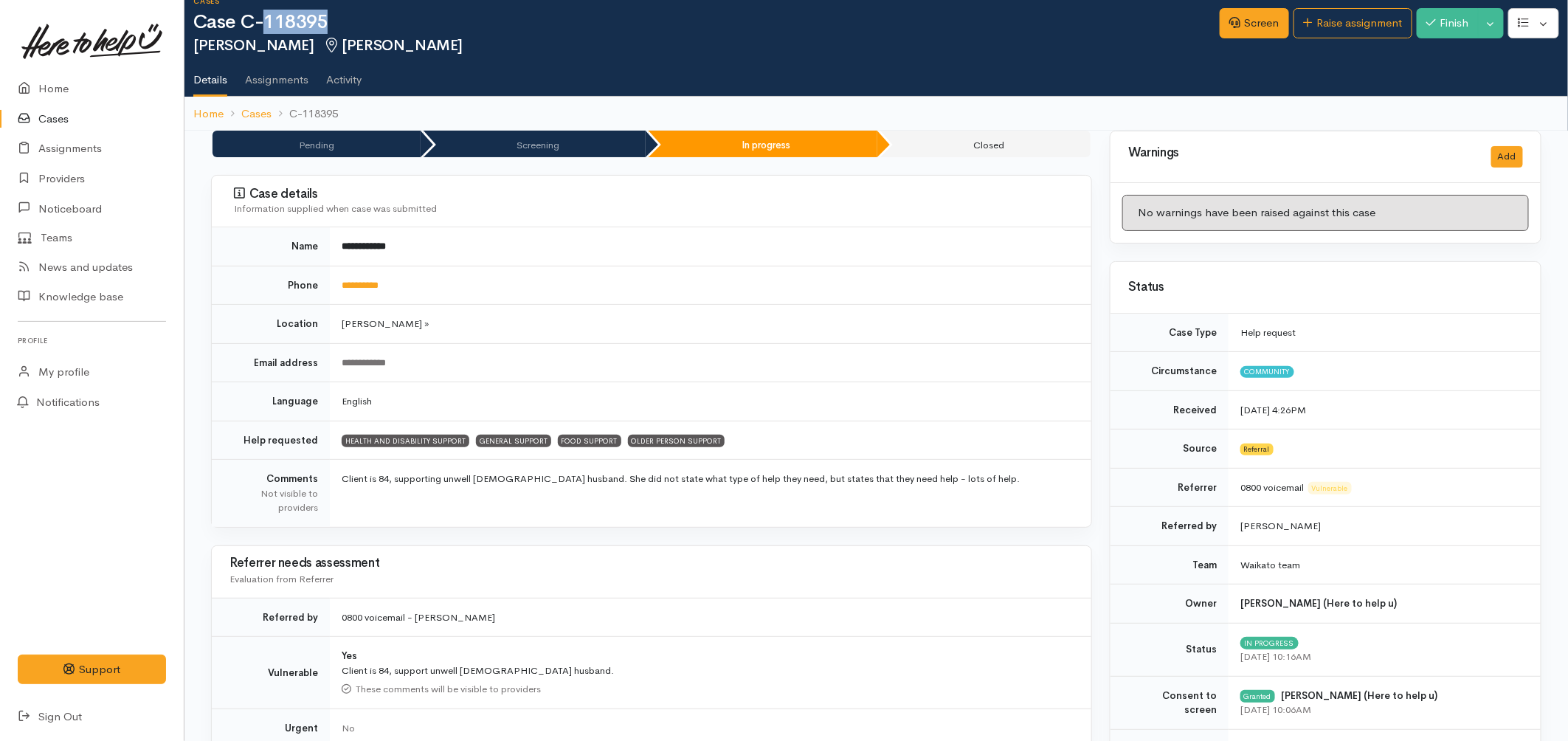
copy h1 "118395"
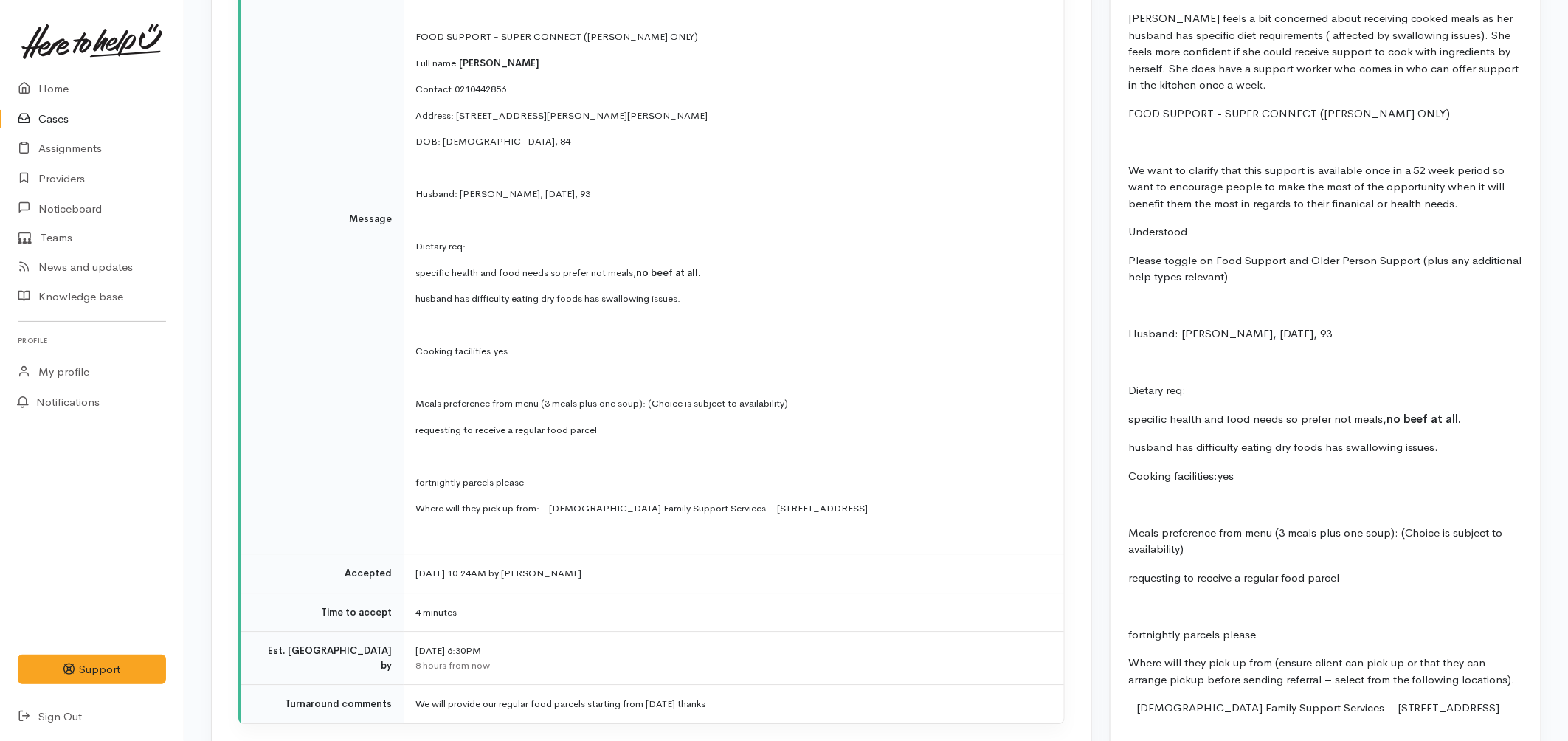
scroll to position [1989, 0]
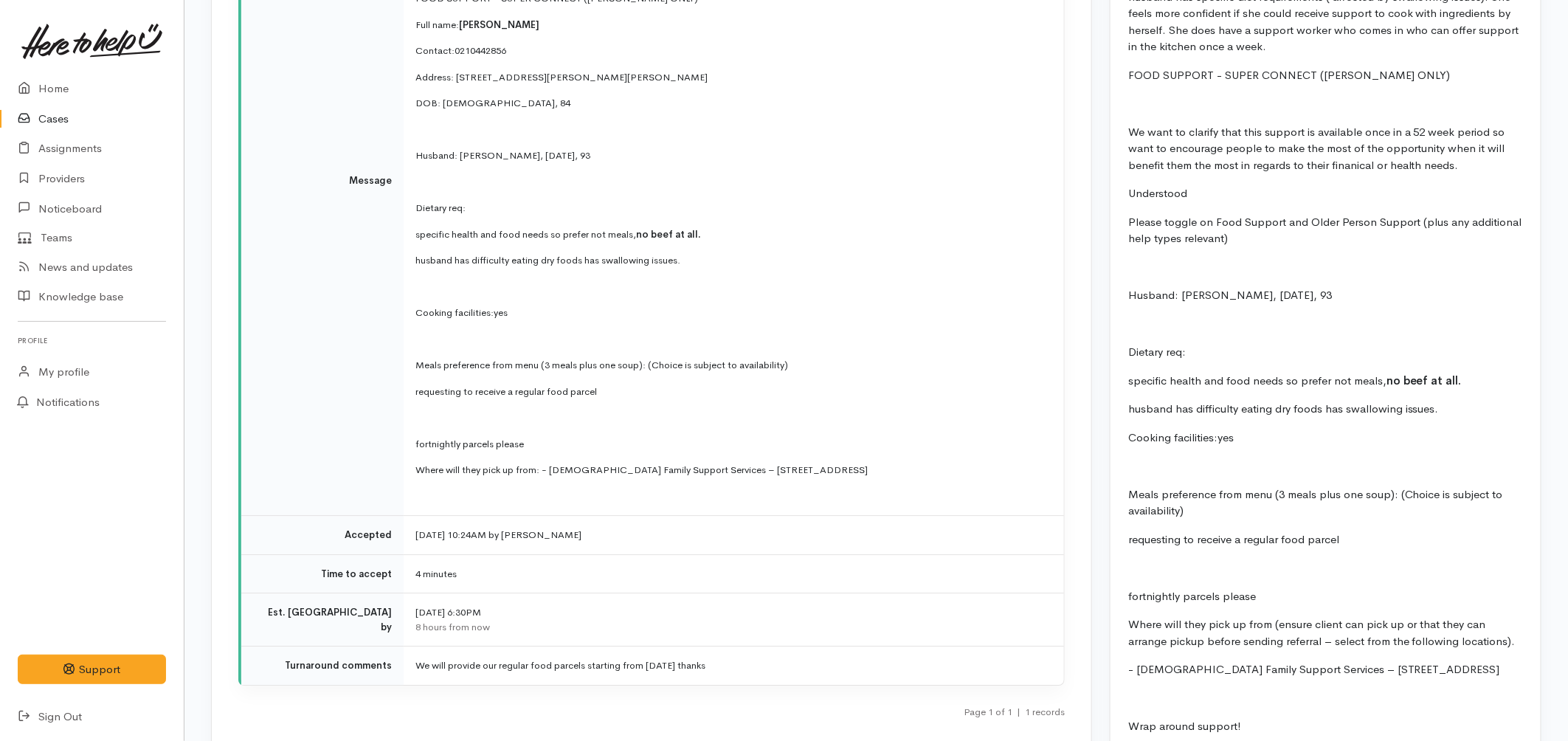
drag, startPoint x: 552, startPoint y: 454, endPoint x: 866, endPoint y: 452, distance: 314.0
click at [866, 463] on p "Where will they pick up from: - Catholic Family Support Services – 100 Morrinsv…" at bounding box center [731, 470] width 631 height 15
copy p "Catholic Family Support Services – 100 Morrinsville Road, Silverdale"
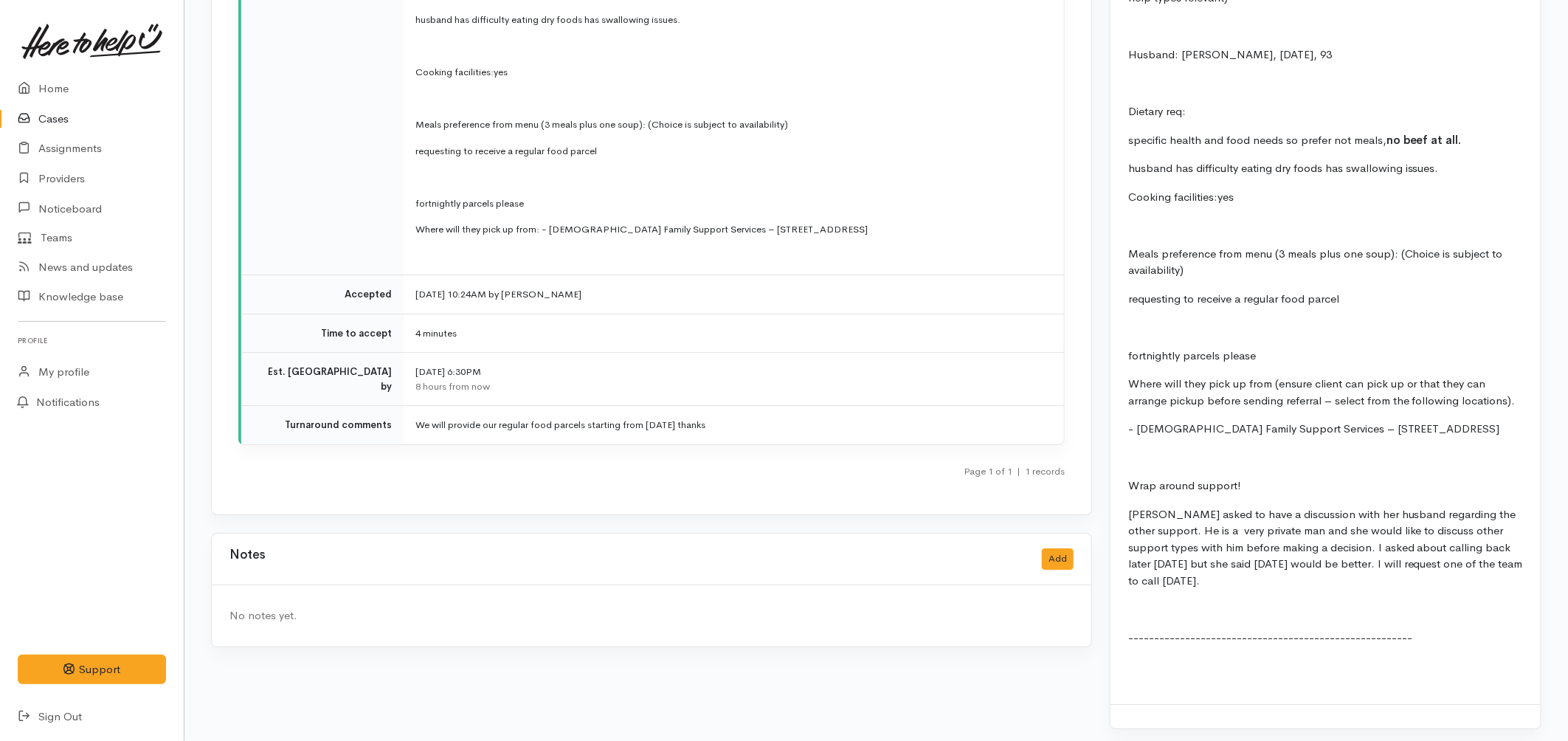
scroll to position [2235, 0]
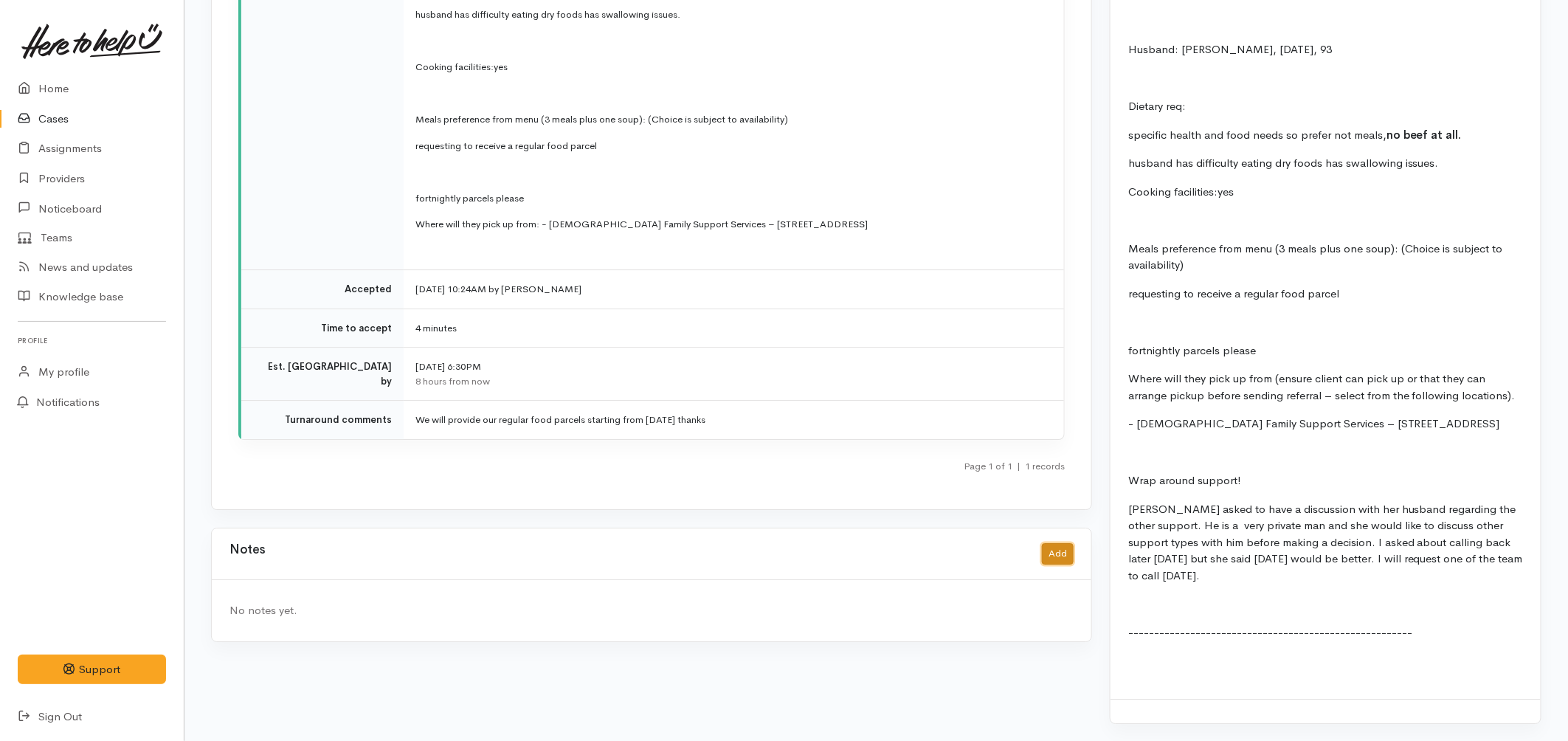
click at [1043, 544] on button "Add" at bounding box center [1057, 554] width 31 height 22
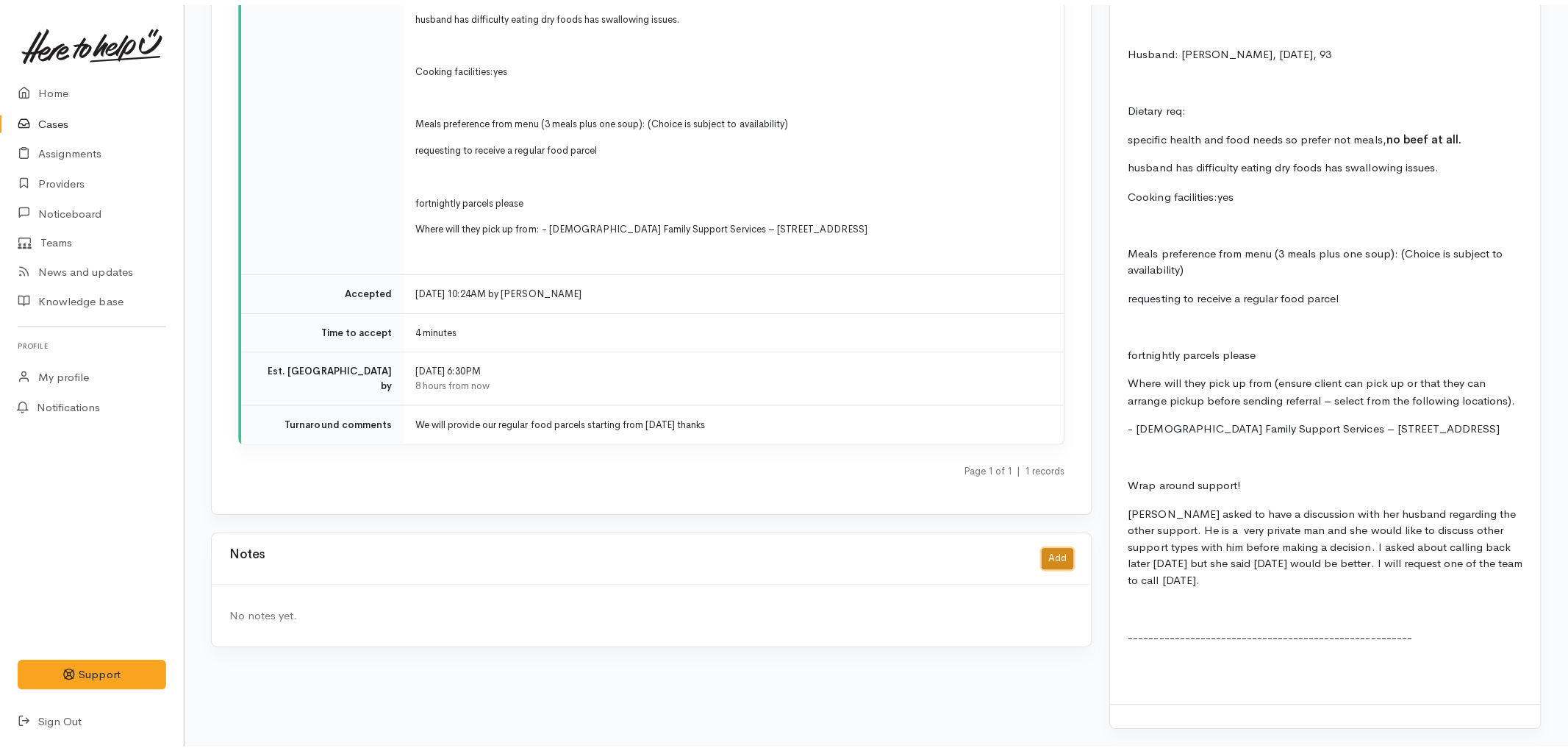
scroll to position [2214, 0]
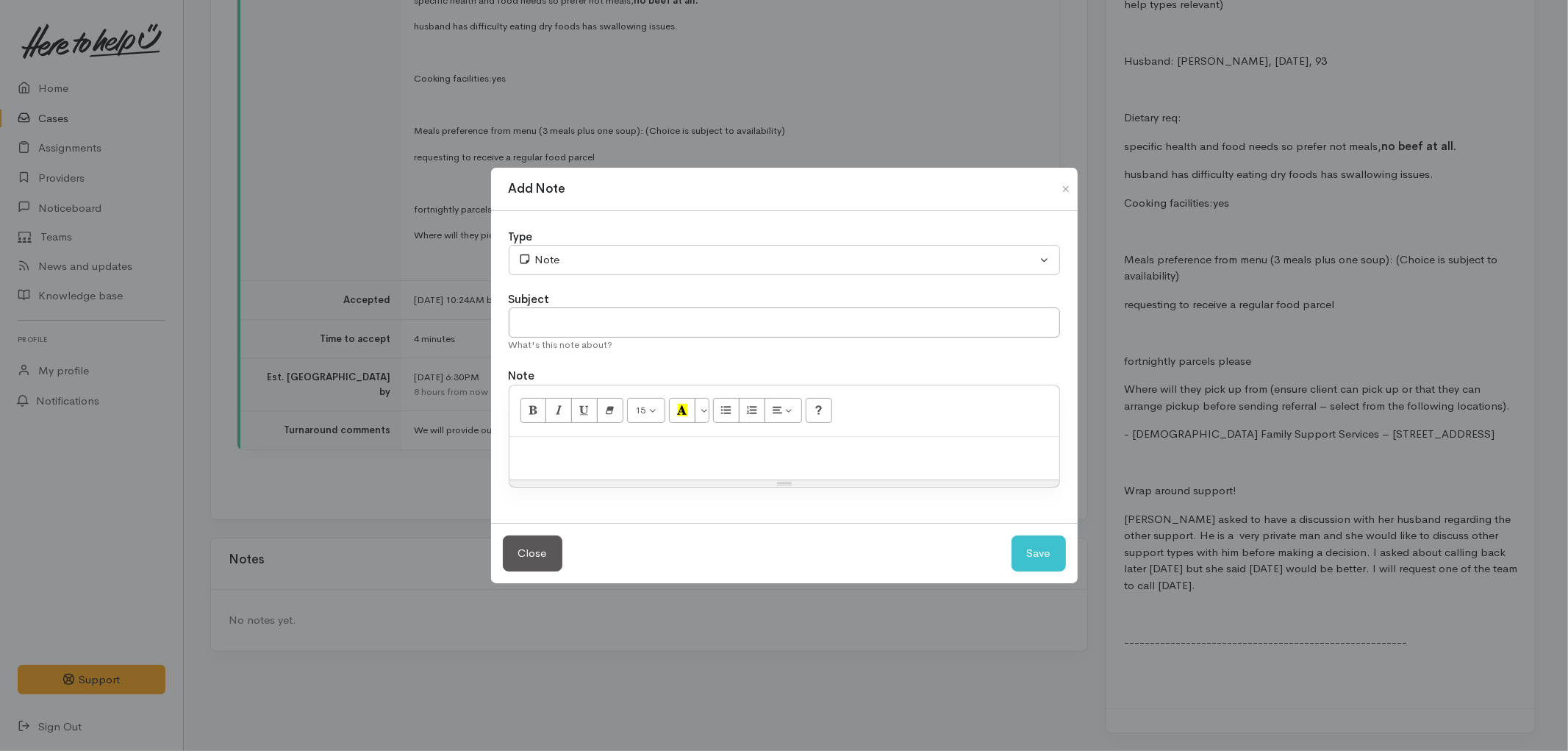
click at [597, 444] on p at bounding box center [785, 453] width 535 height 17
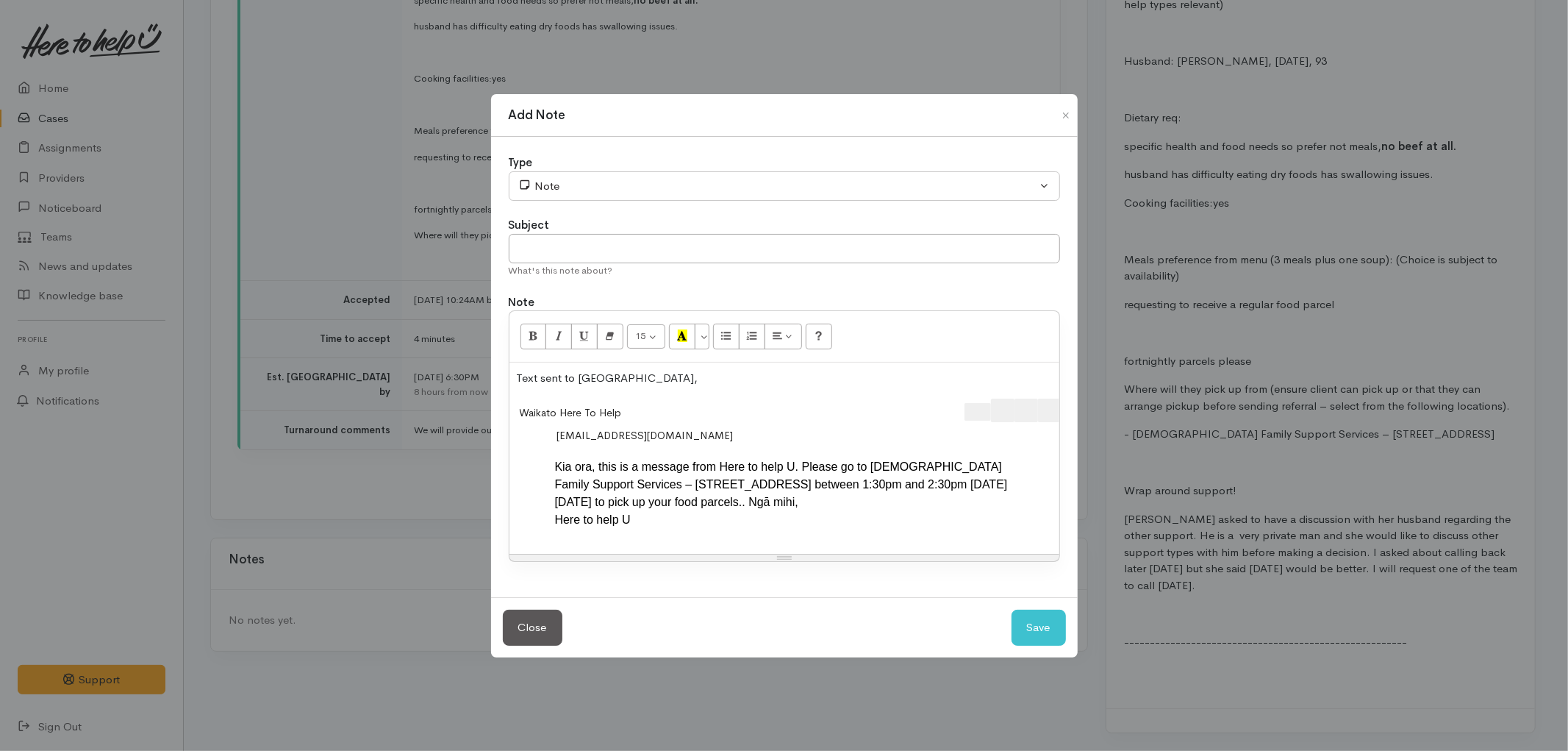
scroll to position [0, 30]
drag, startPoint x: 934, startPoint y: 401, endPoint x: 1077, endPoint y: 401, distance: 143.0
click at [1077, 401] on div "Type Correspondence Discussion Email Note Phone call SMS text message Note Subj…" at bounding box center [784, 366] width 586 height 460
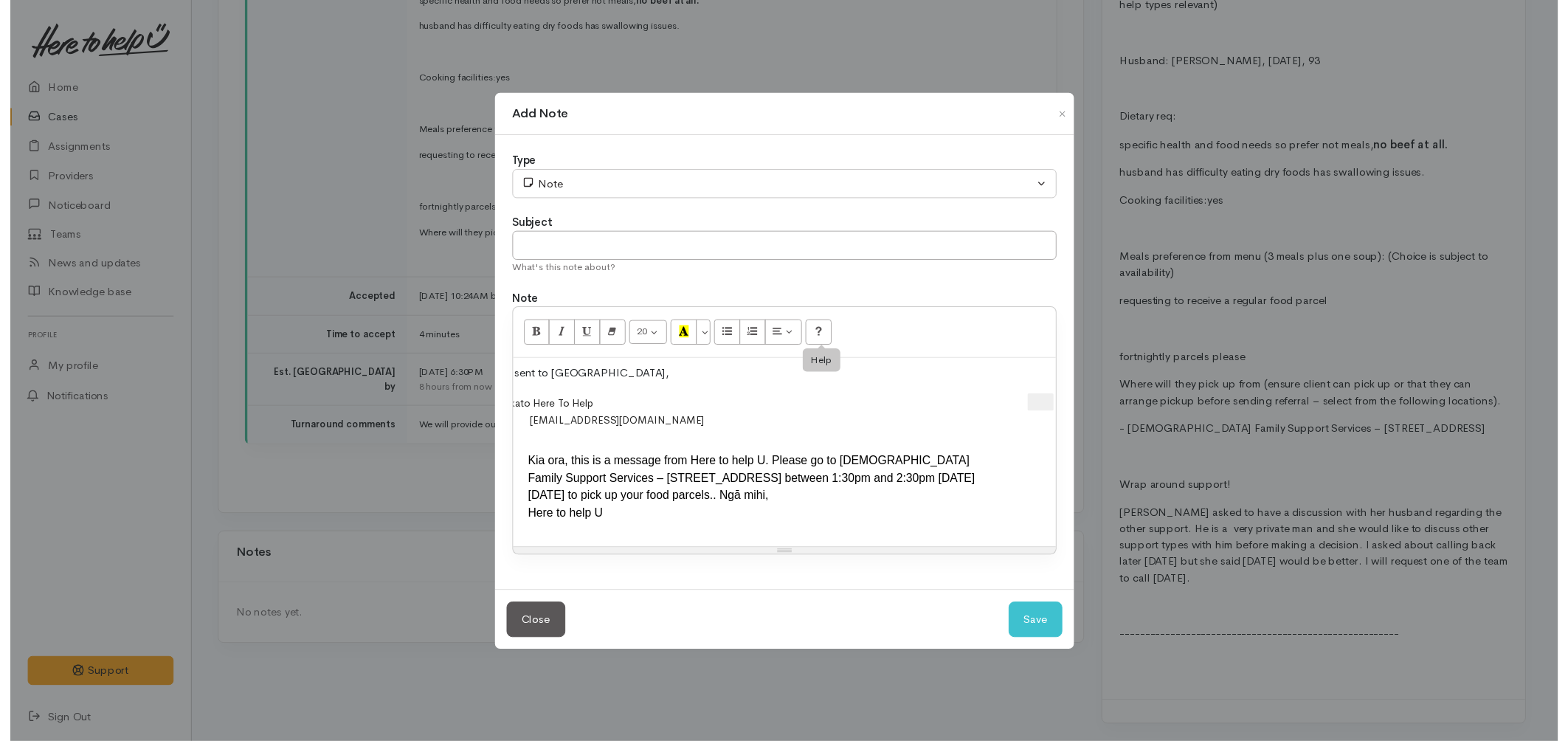
scroll to position [0, 0]
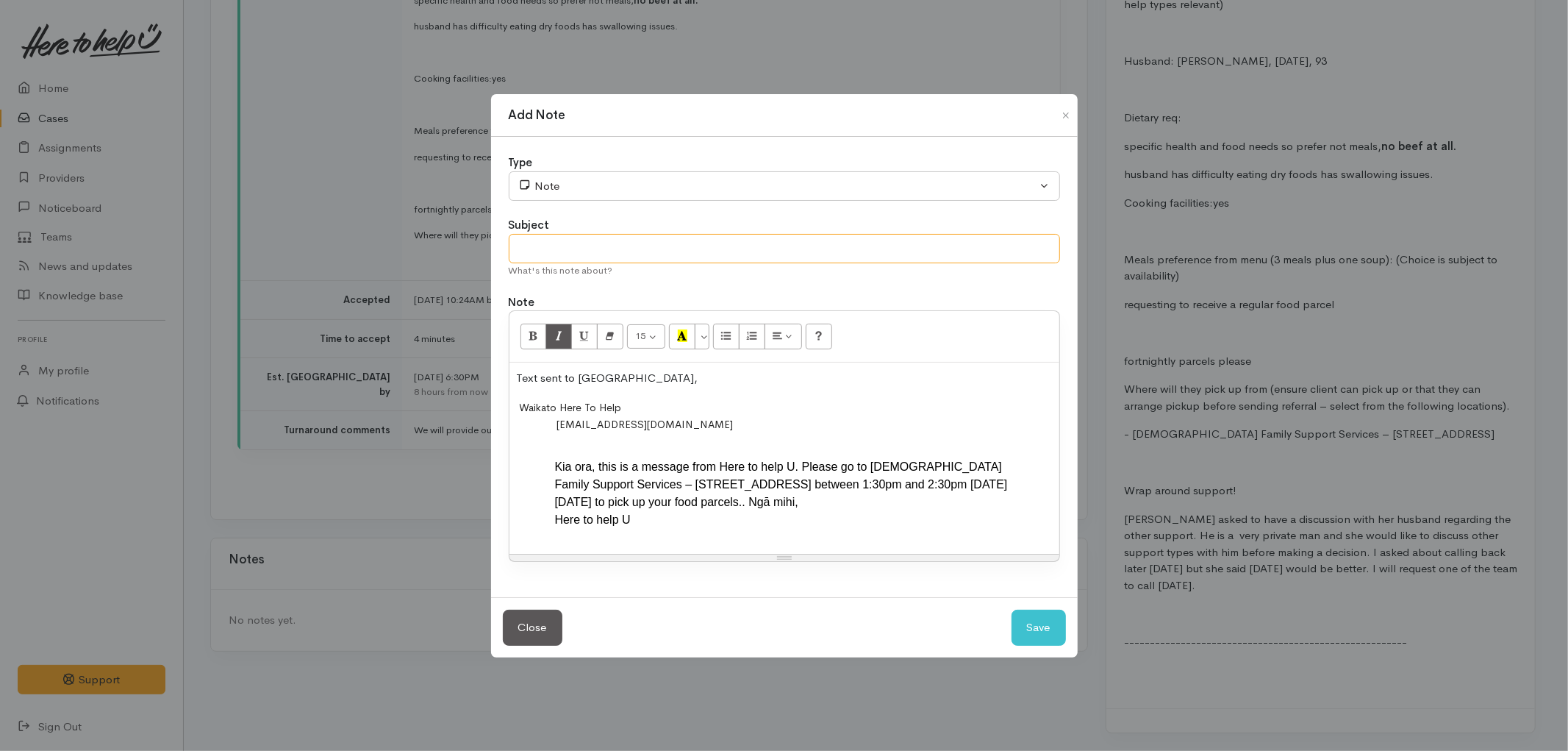
click at [731, 241] on input "text" at bounding box center [784, 249] width 552 height 30
type input "SUPER connect text sent"
click at [1028, 638] on button "Save" at bounding box center [1039, 628] width 55 height 36
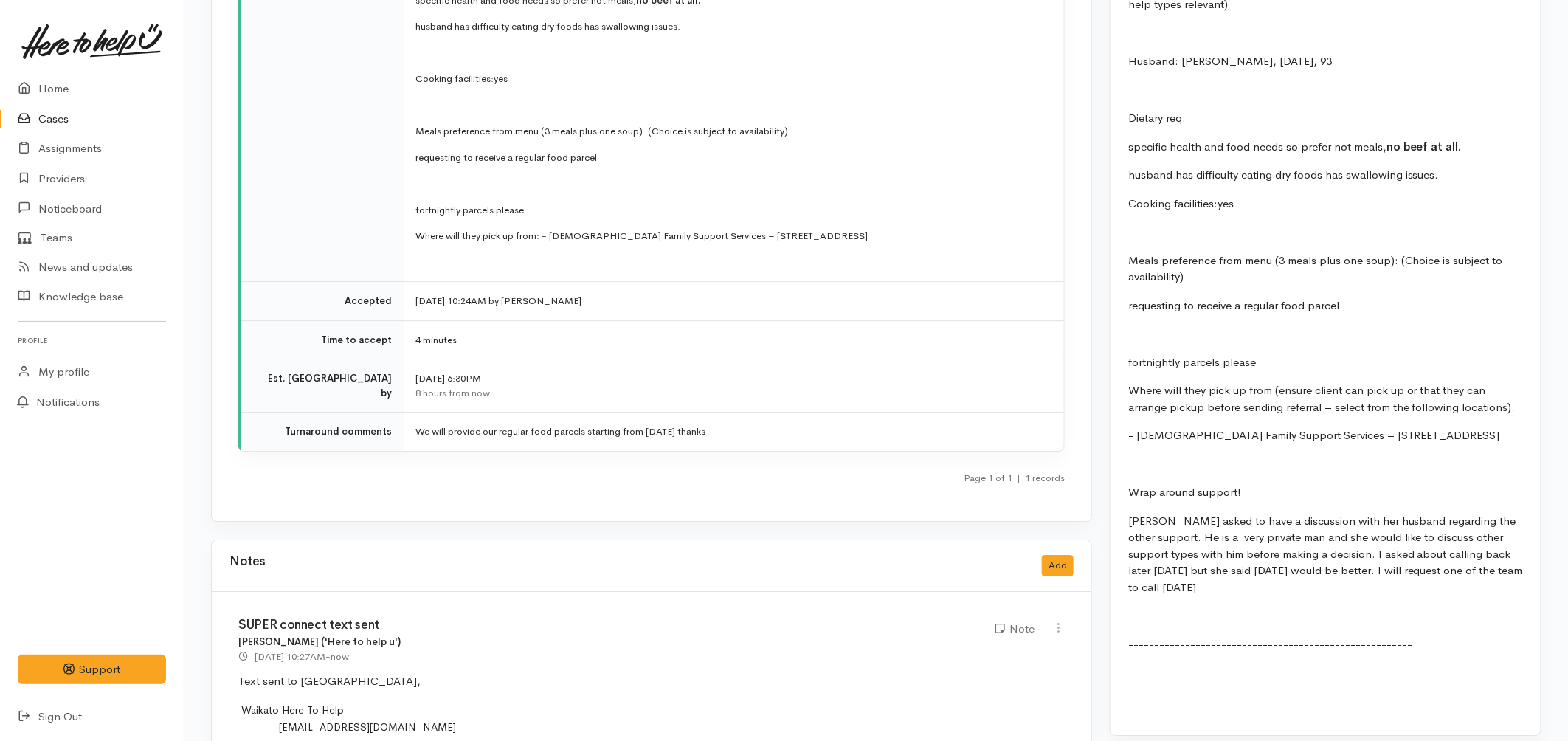
click at [66, 122] on link "Cases" at bounding box center [91, 119] width 183 height 30
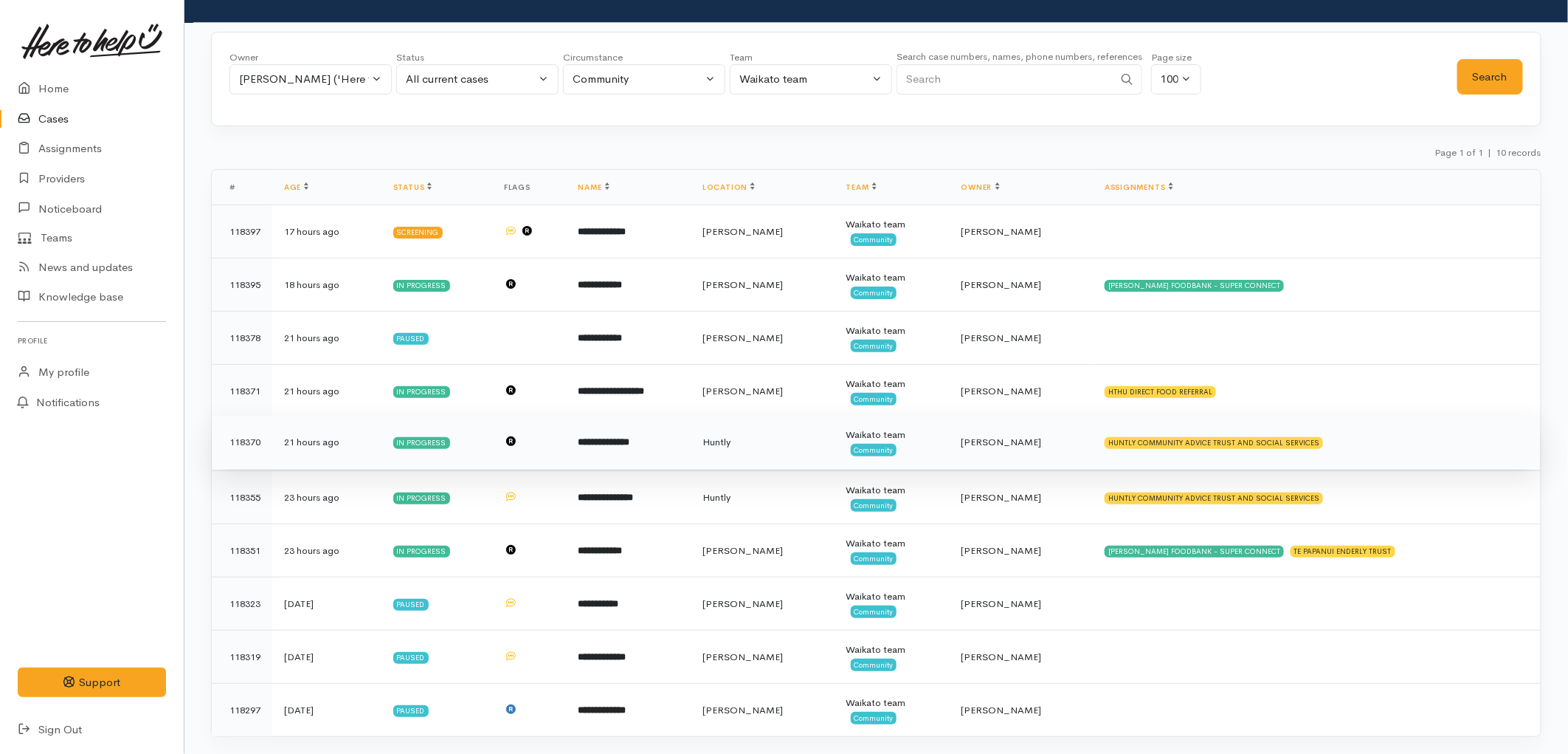
scroll to position [77, 0]
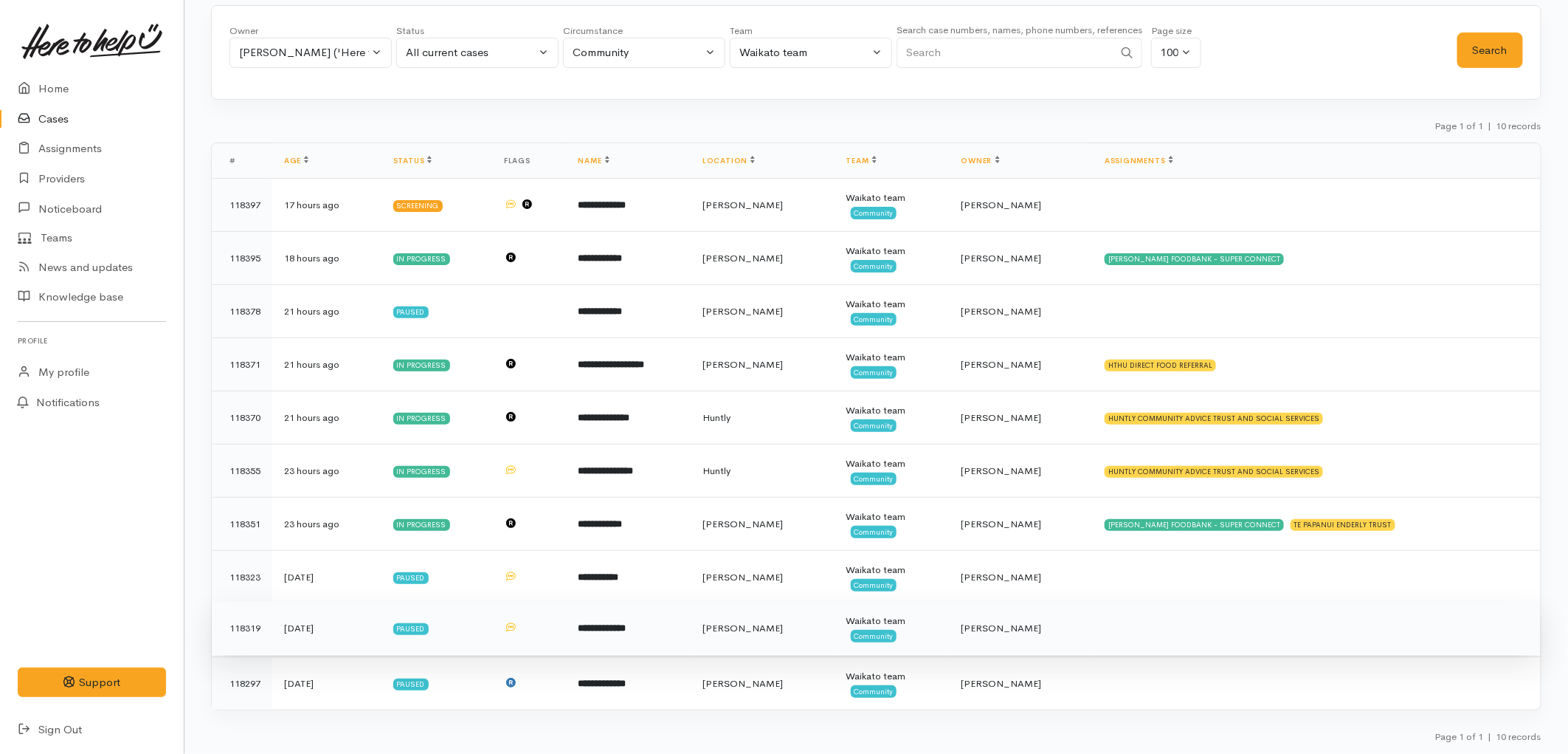
click at [689, 628] on td "**********" at bounding box center [628, 628] width 124 height 53
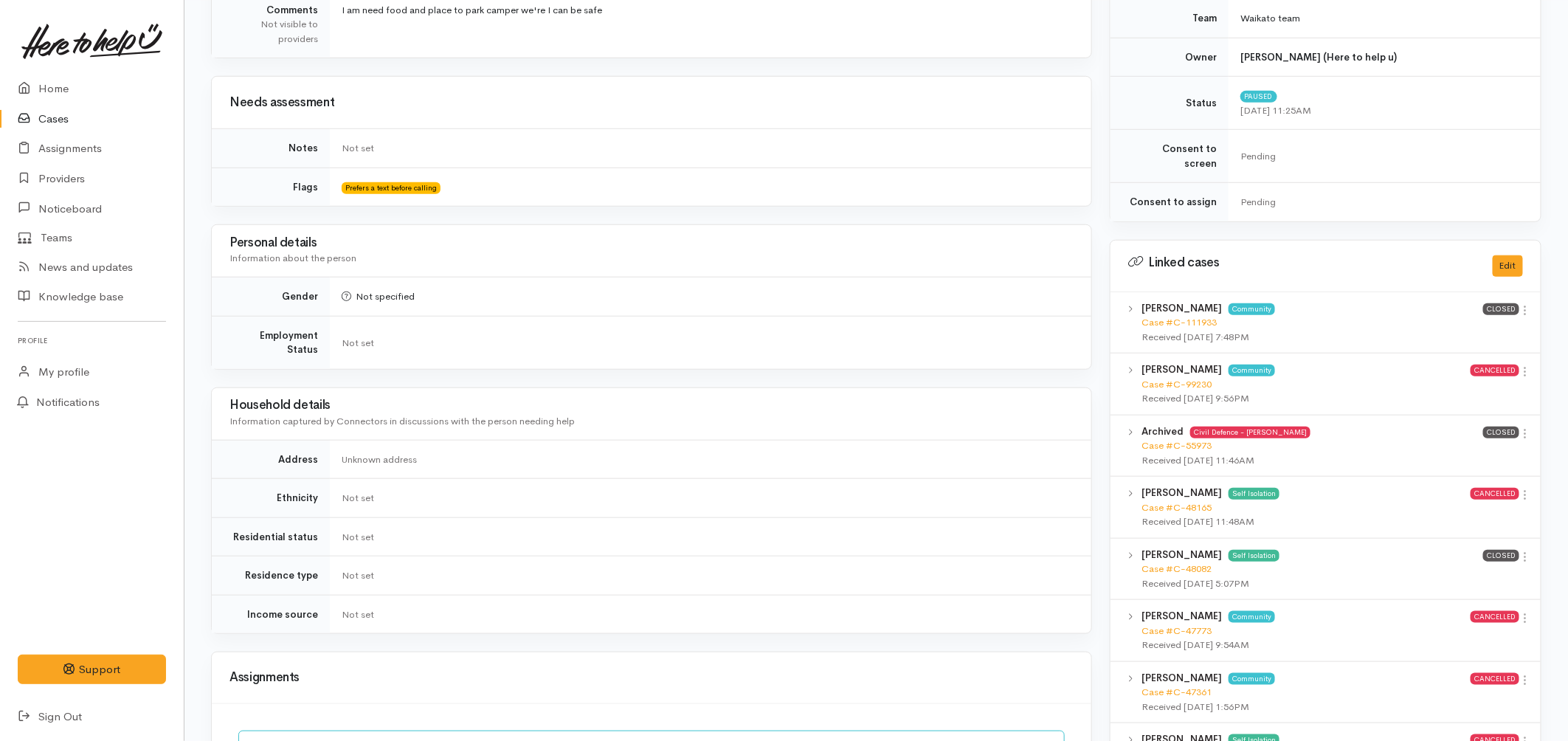
scroll to position [1066, 0]
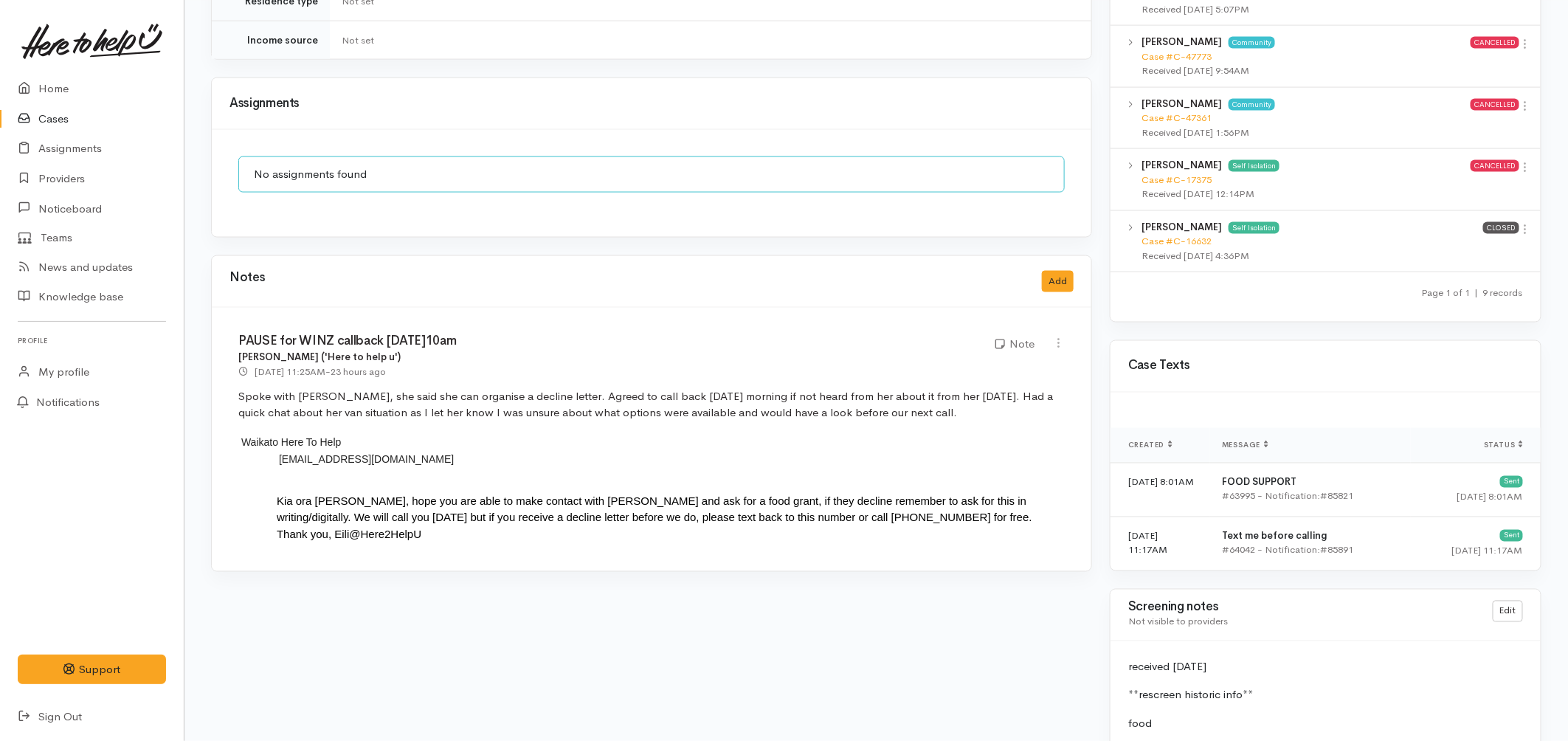
click at [50, 121] on link "Cases" at bounding box center [91, 119] width 183 height 30
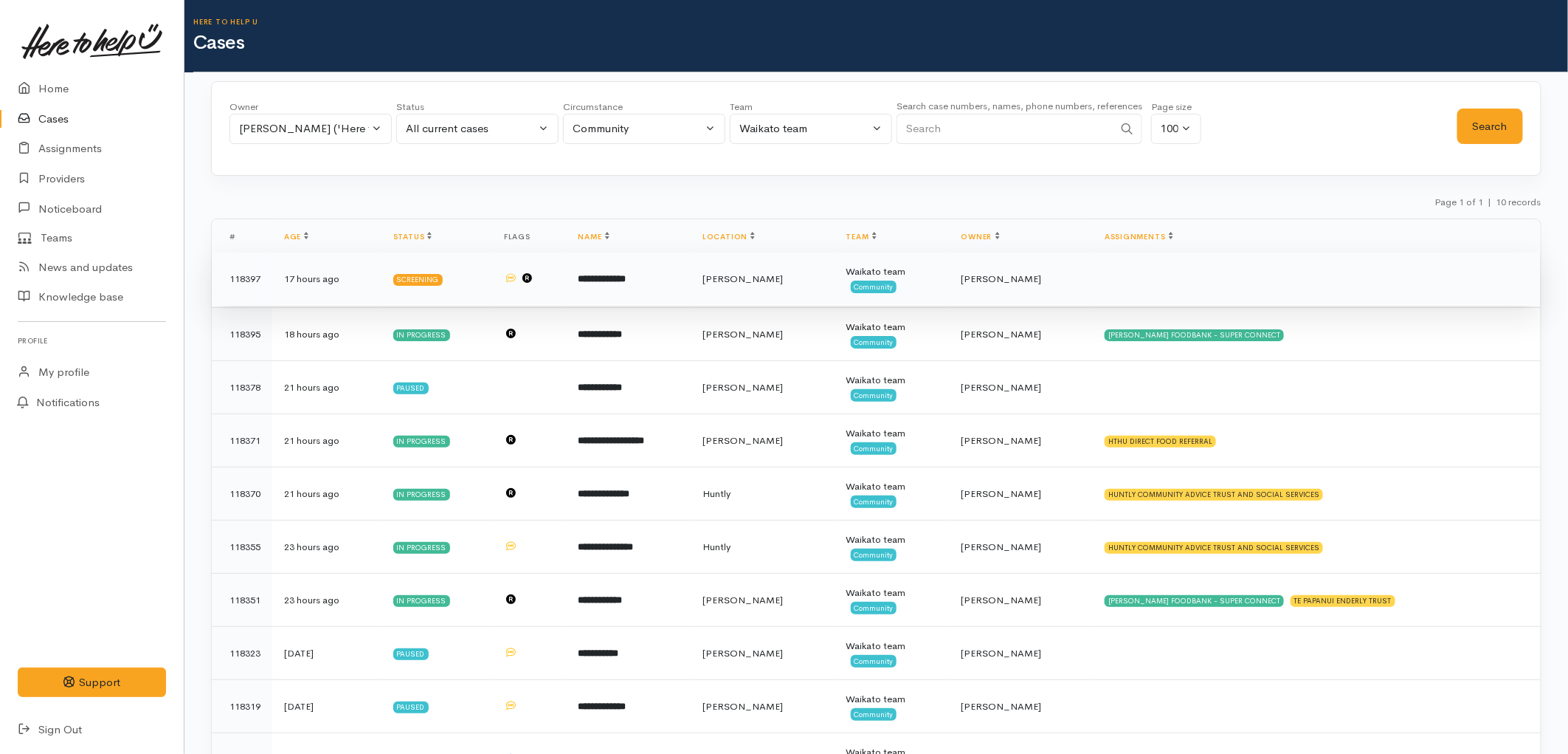
click at [690, 290] on td "**********" at bounding box center [628, 278] width 124 height 53
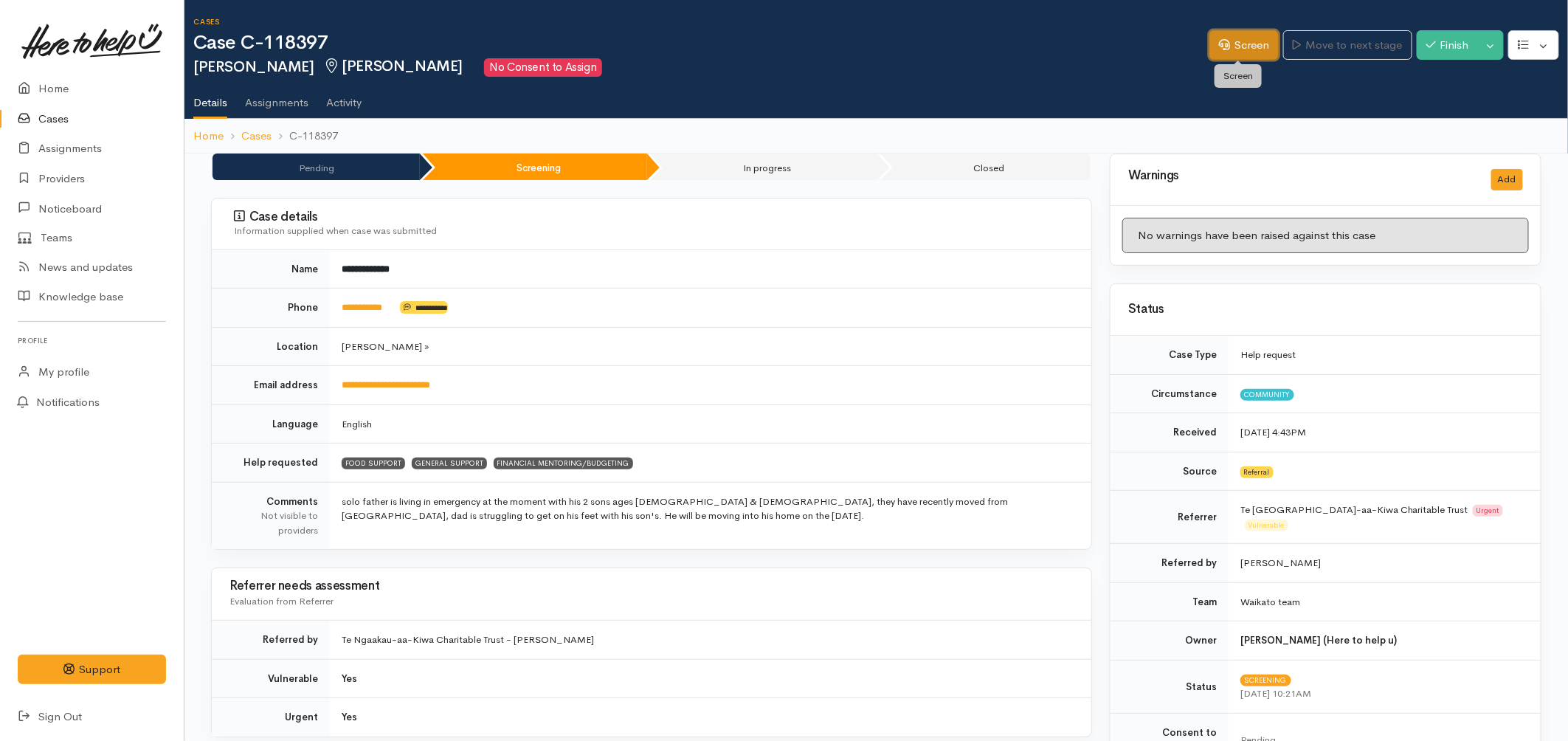
click at [1226, 46] on link "Screen" at bounding box center [1244, 45] width 70 height 30
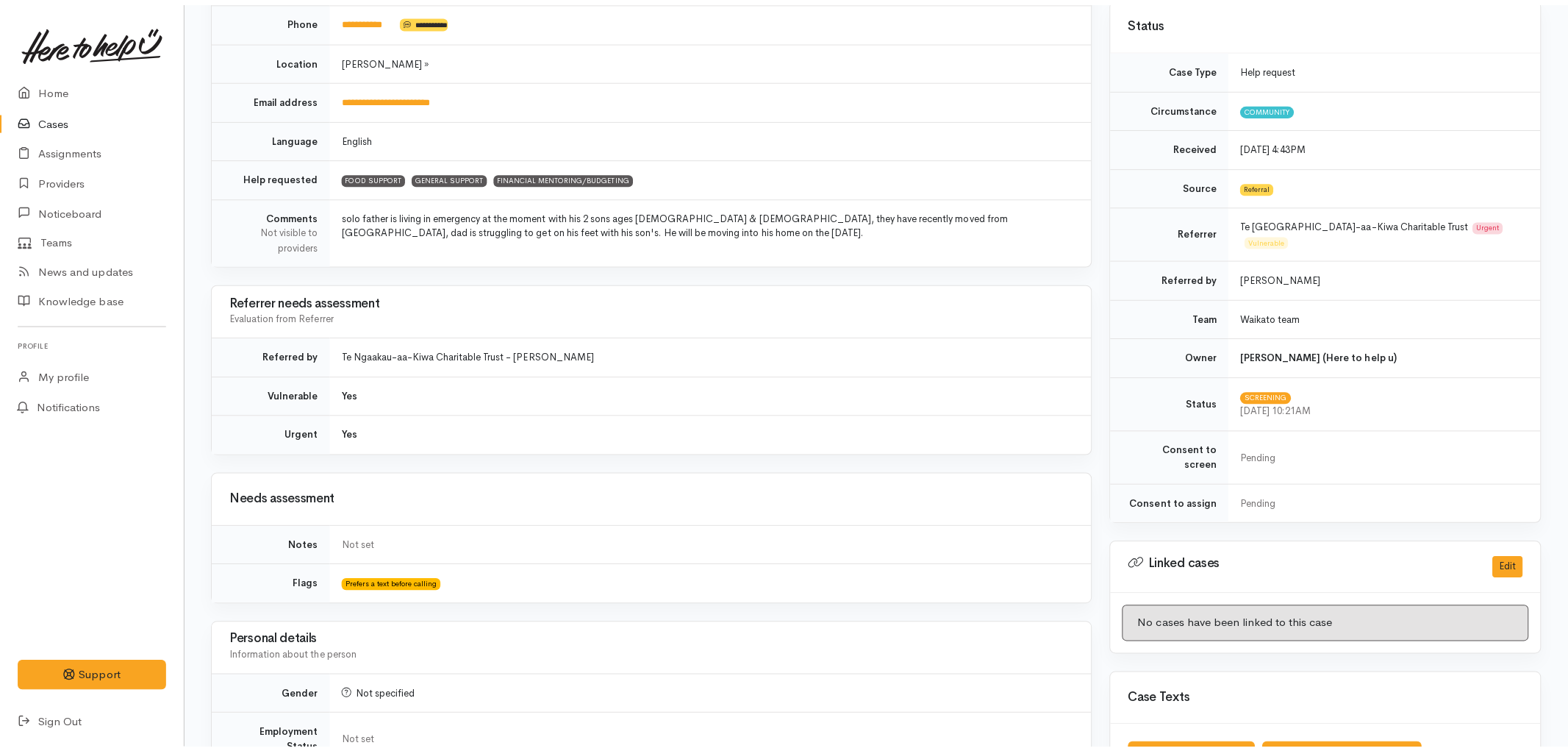
scroll to position [489, 0]
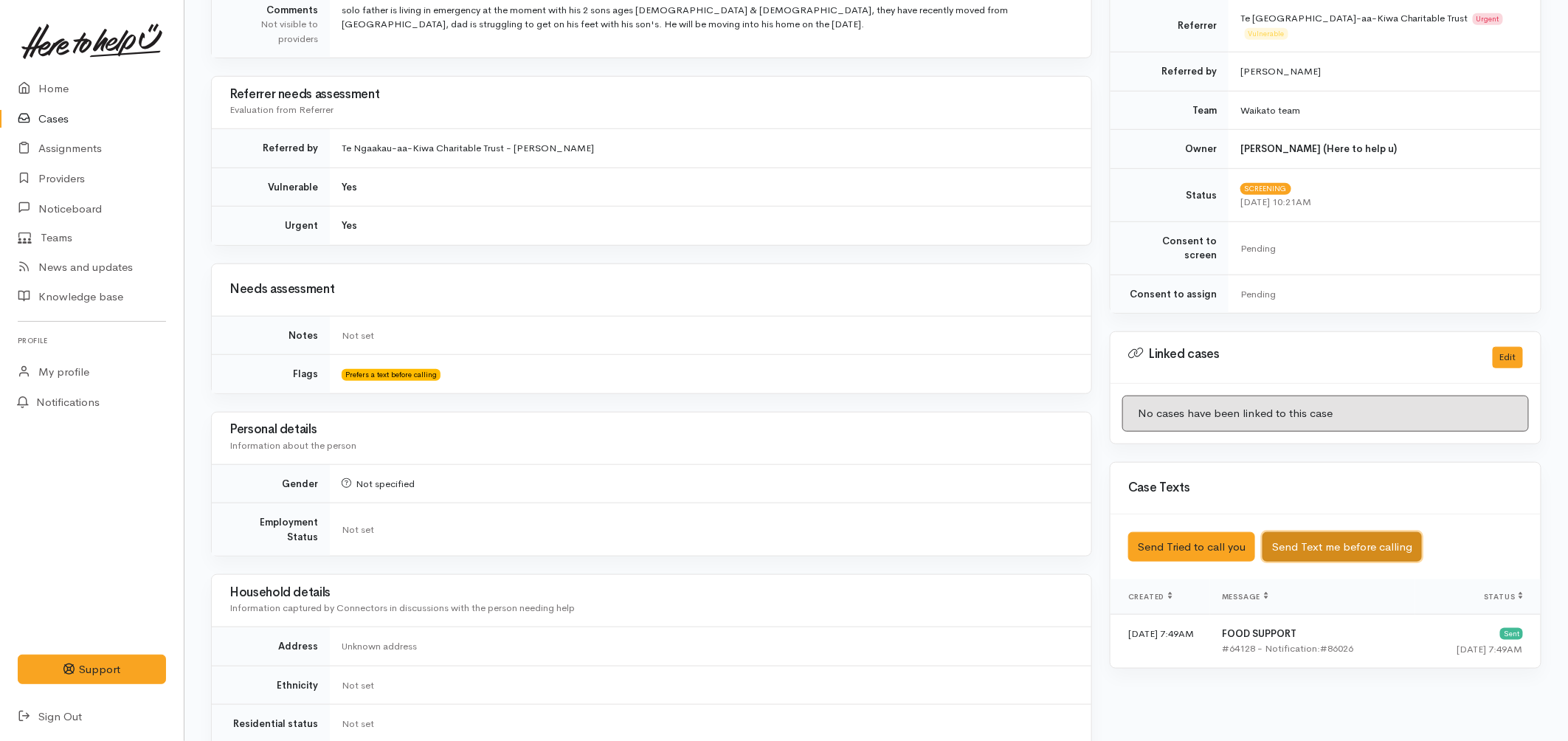
click at [1306, 532] on button "Send Text me before calling" at bounding box center [1341, 547] width 159 height 30
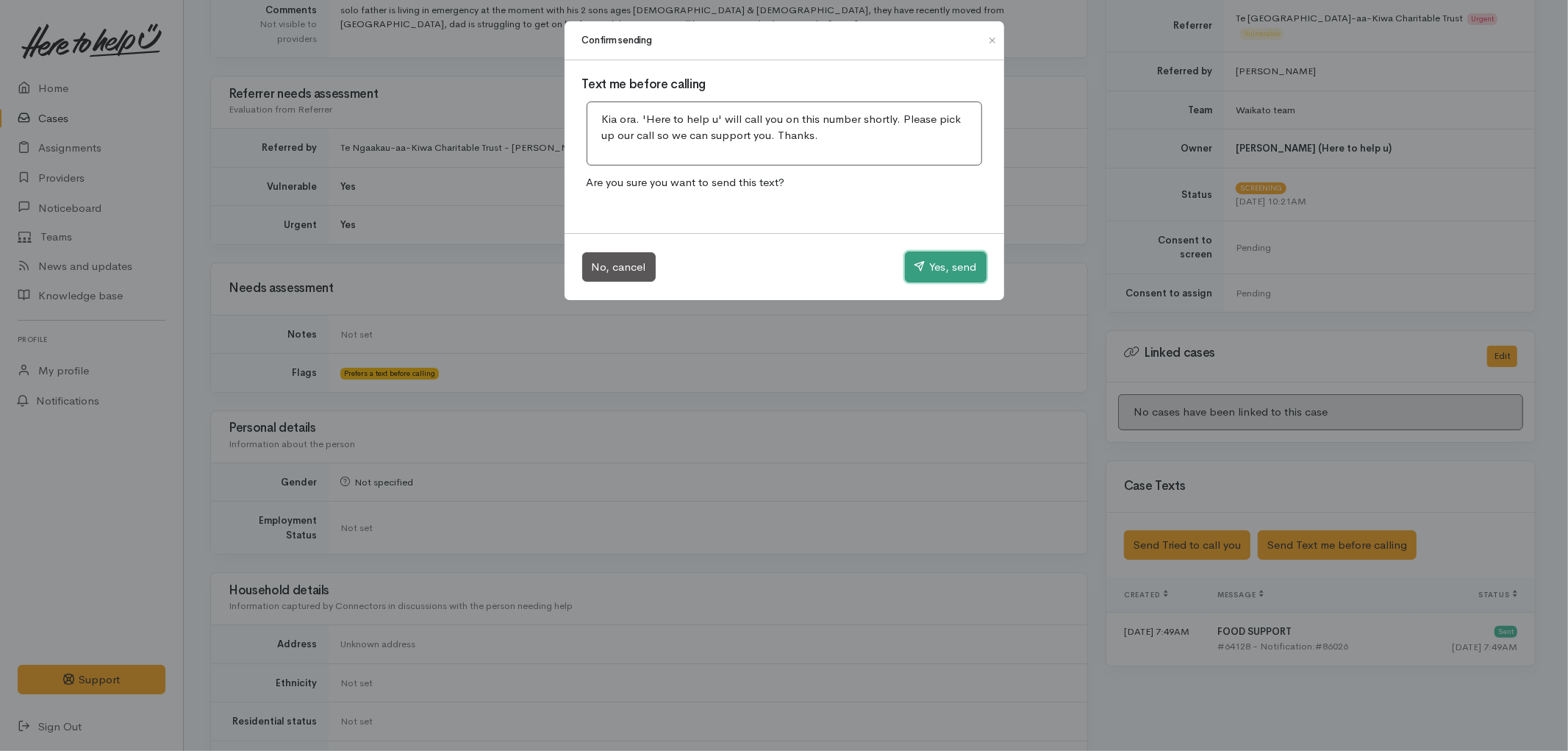
click at [917, 280] on button "Yes, send" at bounding box center [946, 267] width 81 height 31
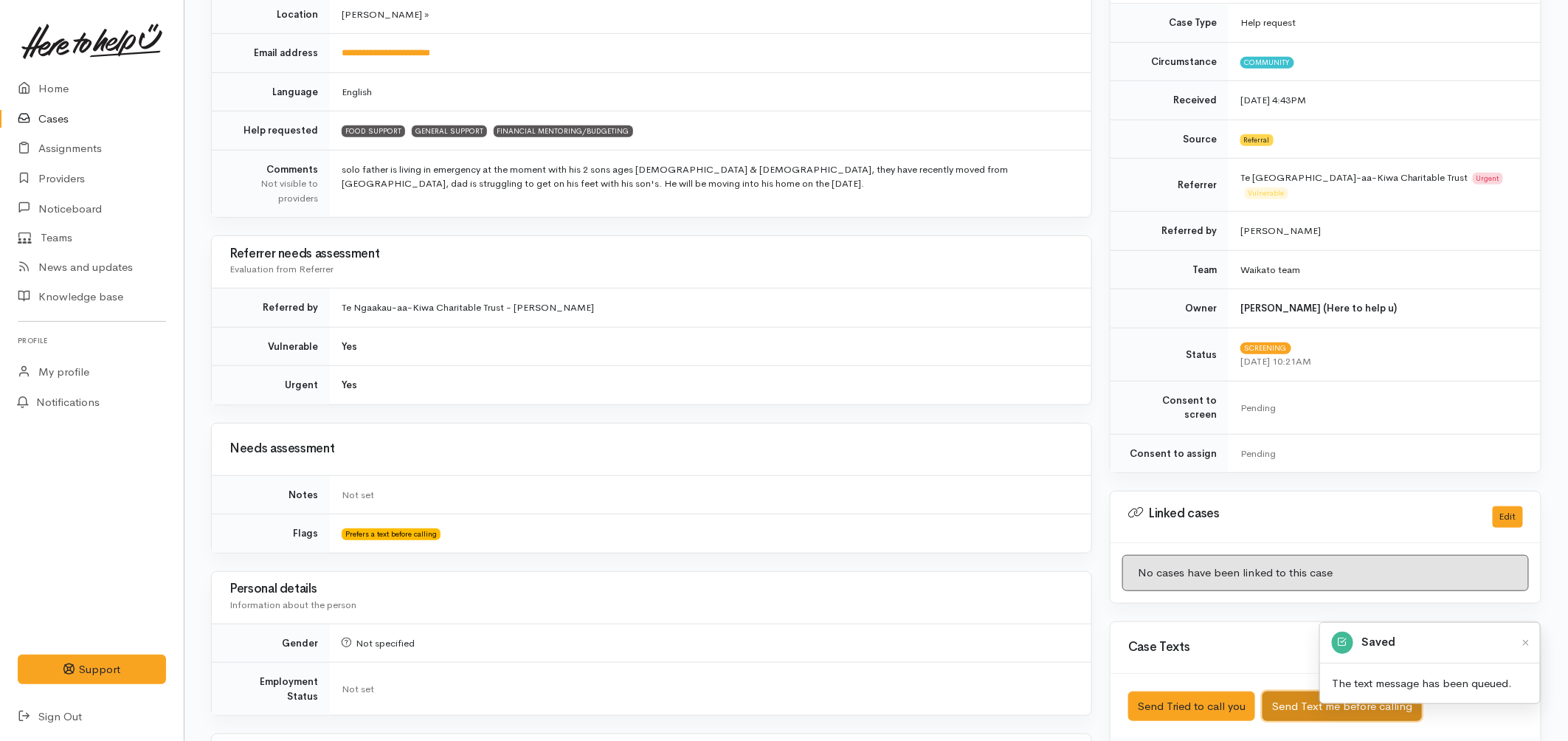
scroll to position [0, 0]
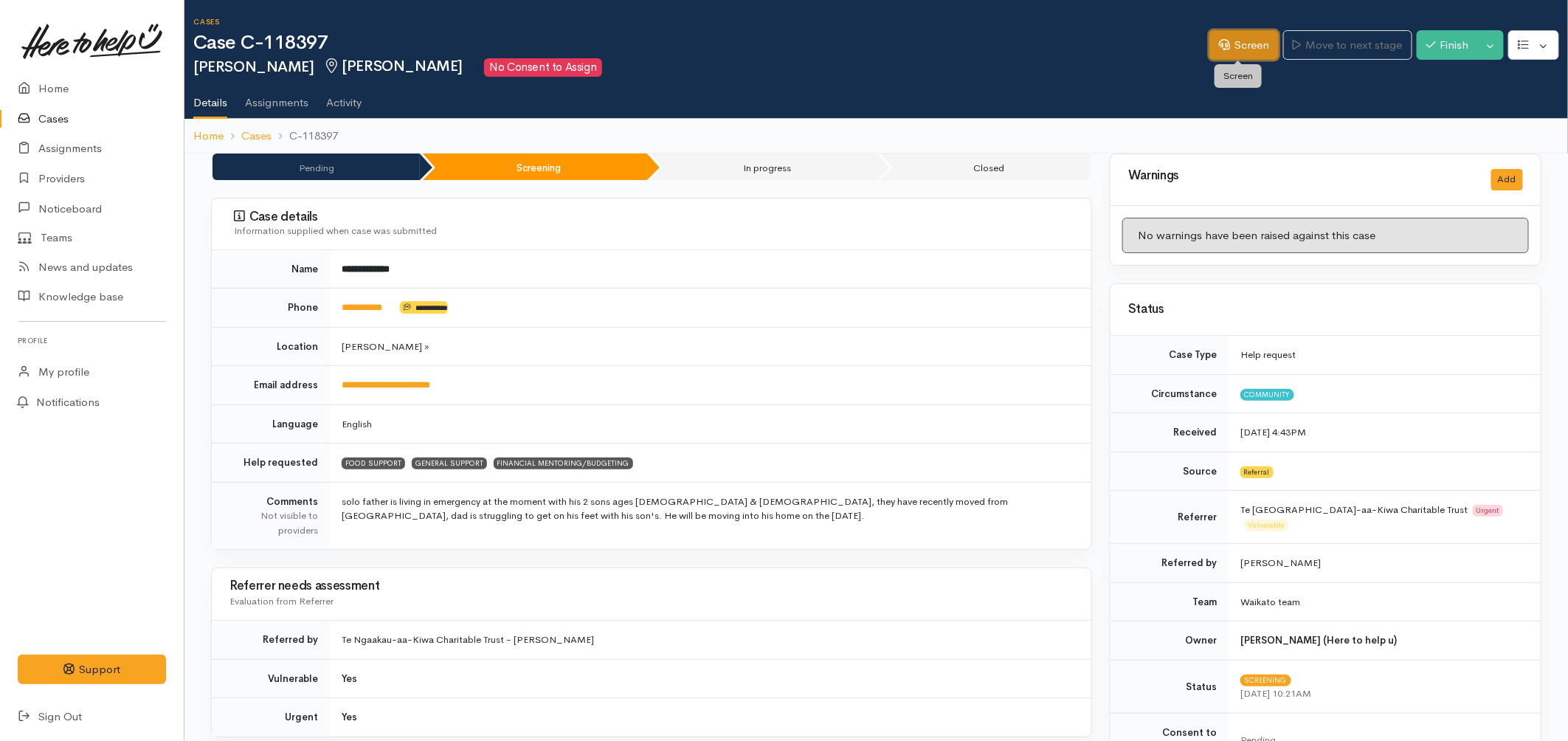
click at [1219, 40] on icon at bounding box center [1224, 44] width 11 height 11
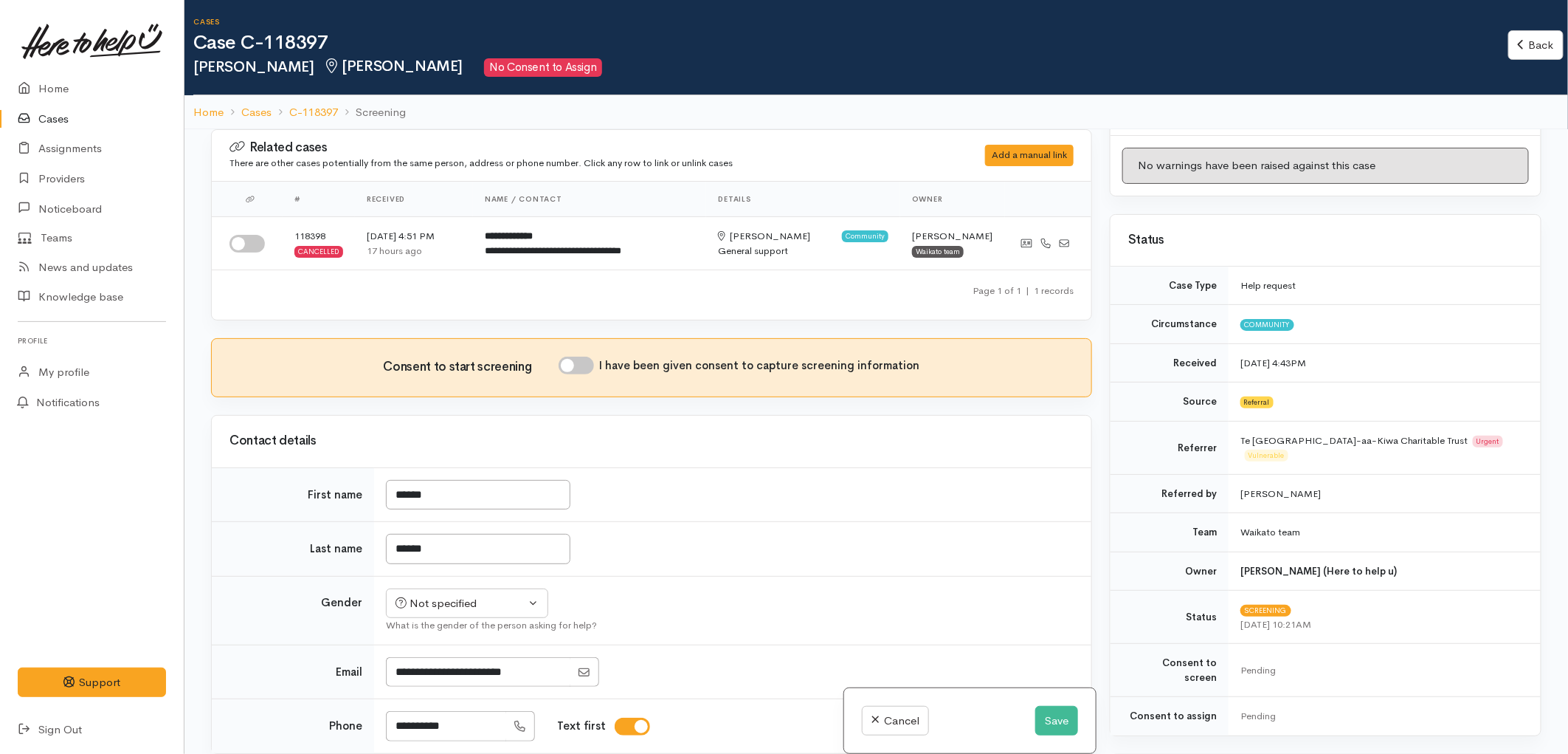
scroll to position [82, 0]
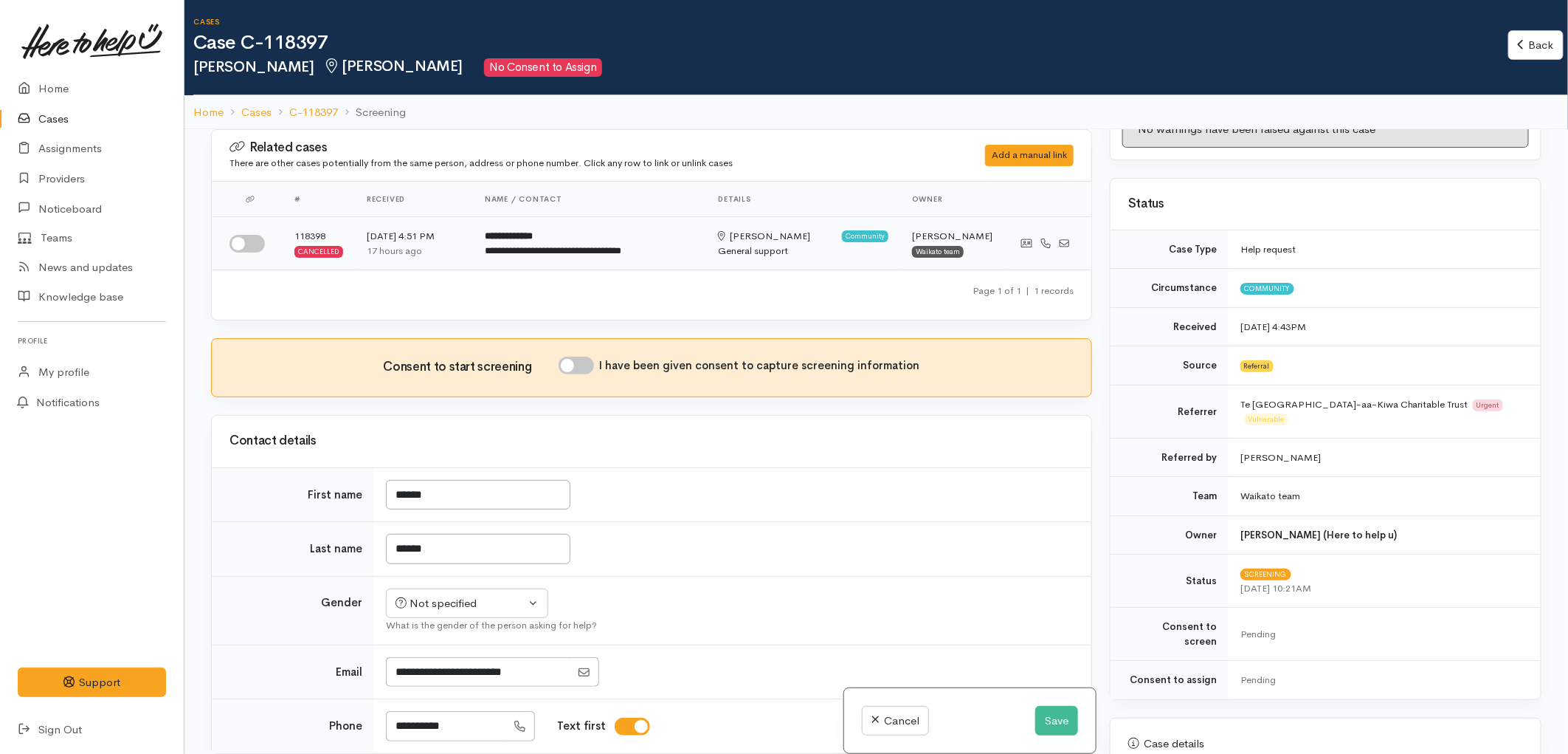
click at [246, 237] on input "checkbox" at bounding box center [247, 244] width 36 height 17
checkbox input "true"
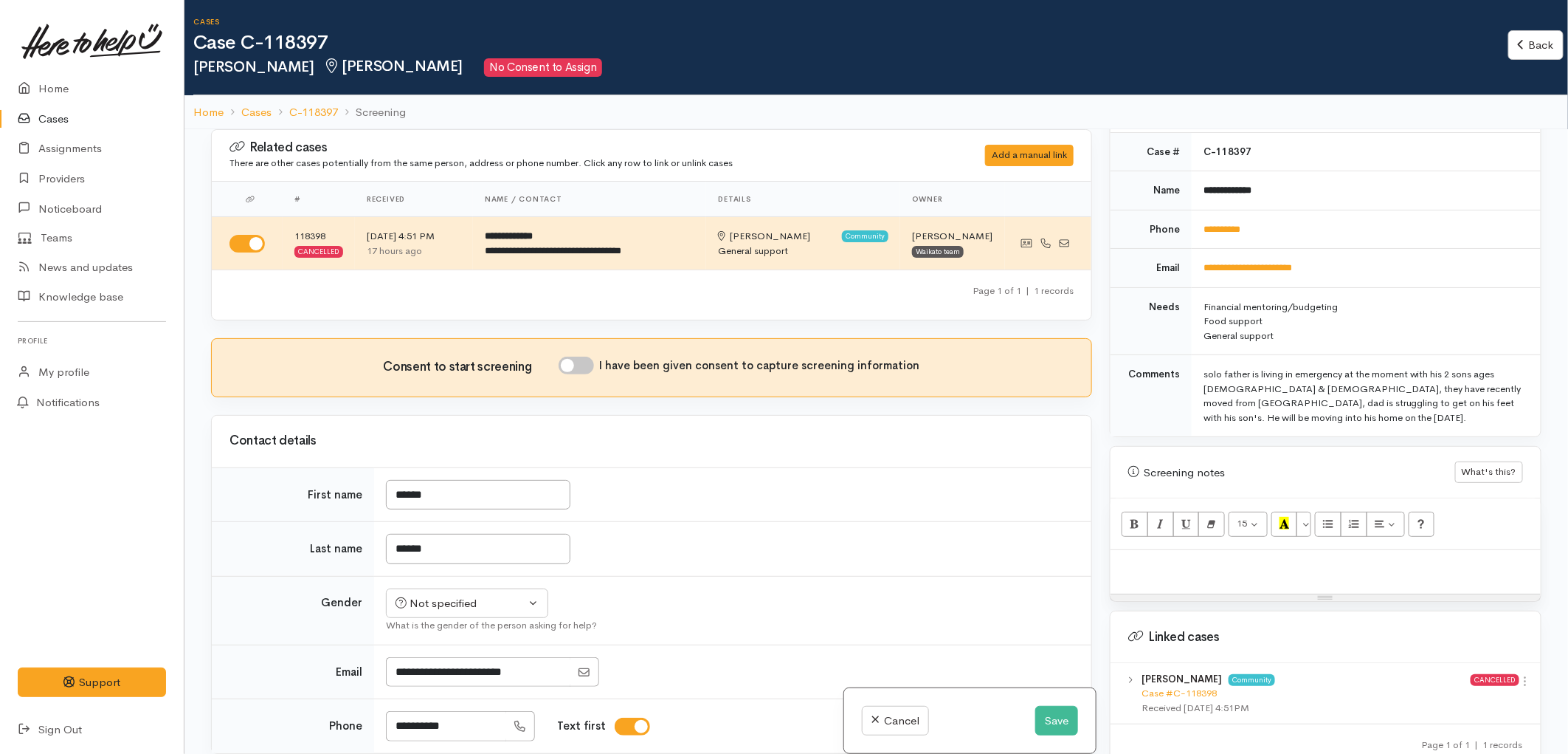
scroll to position [820, 0]
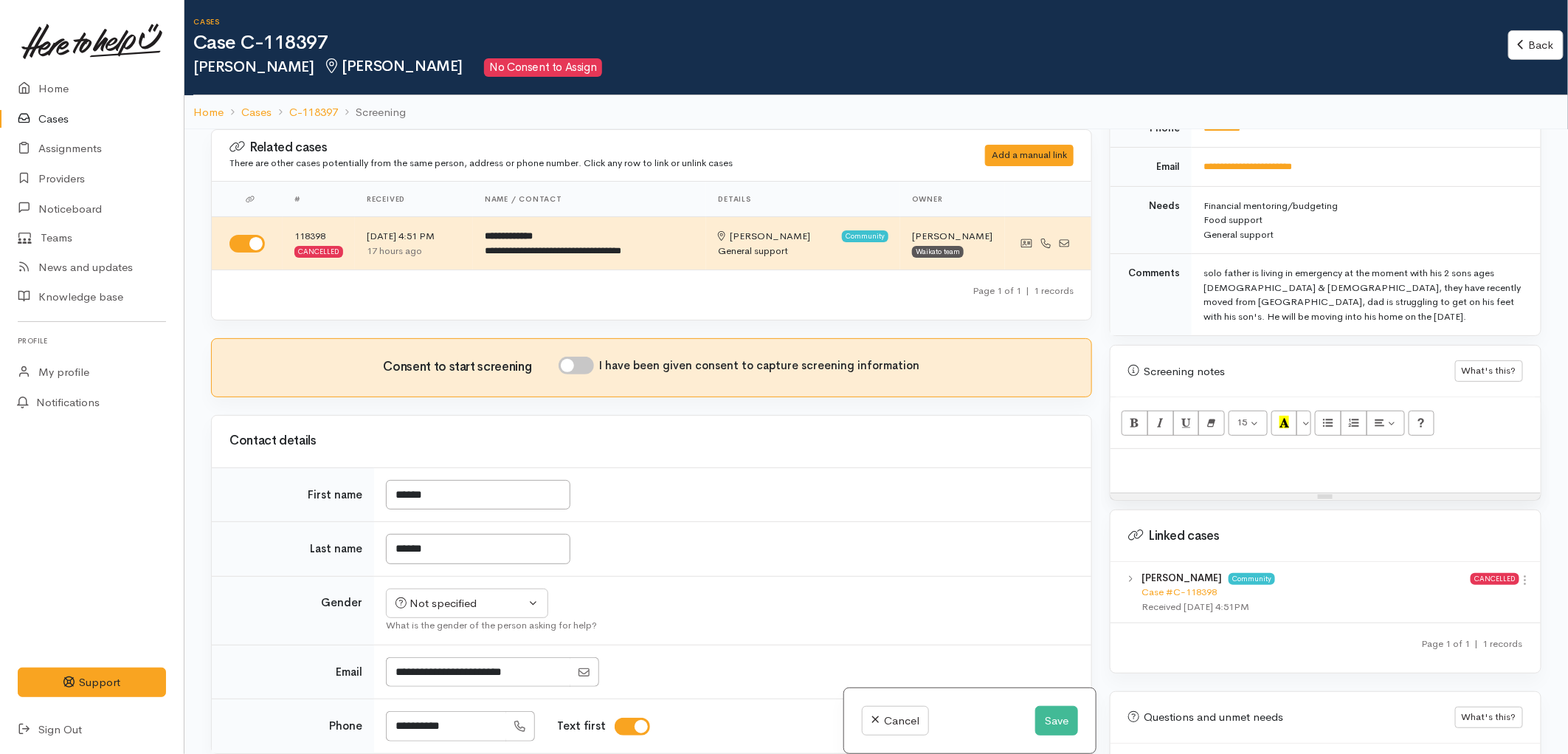
click at [1239, 449] on div at bounding box center [1325, 470] width 430 height 43
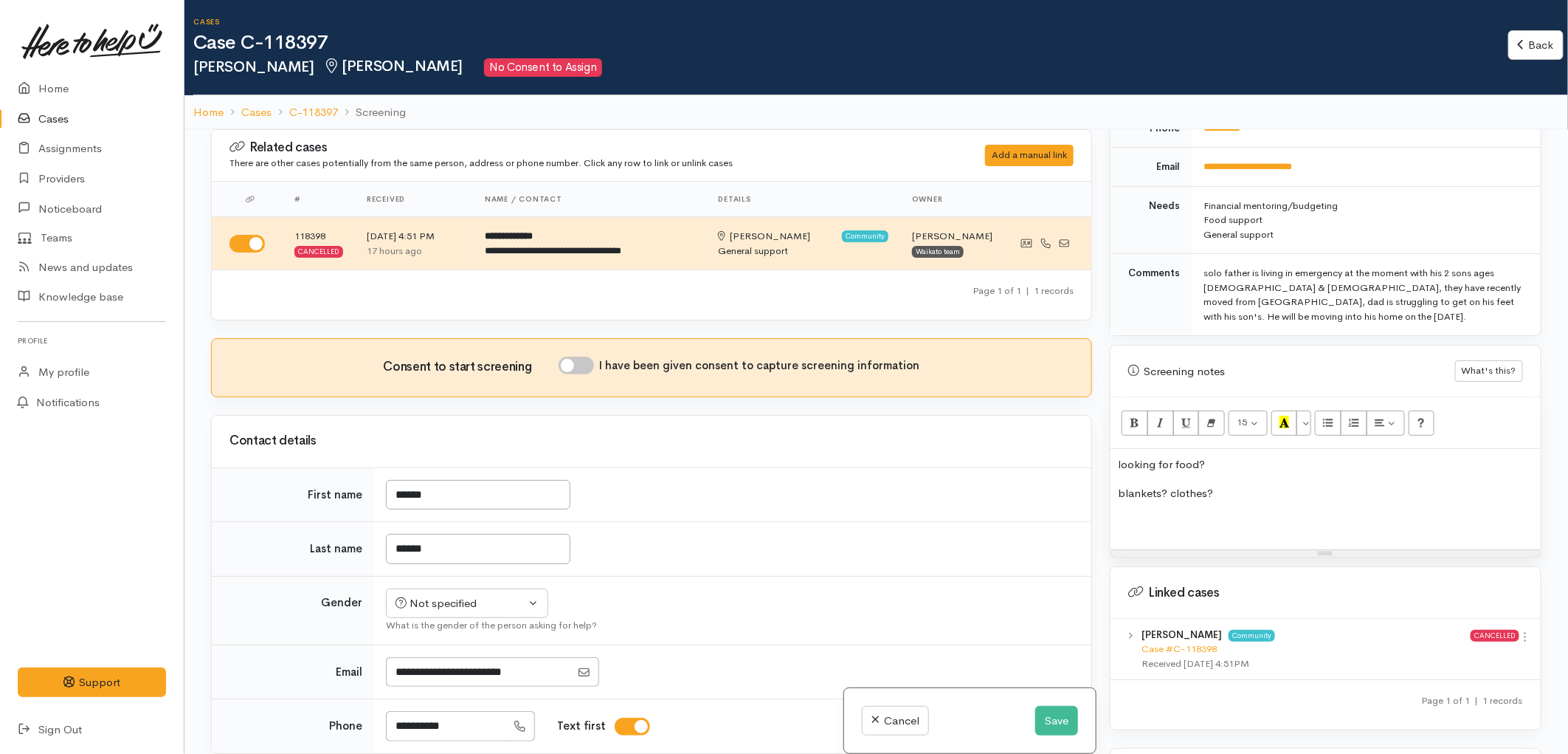
click at [1212, 476] on div "looking for food? blankets? clothes?" at bounding box center [1325, 498] width 430 height 100
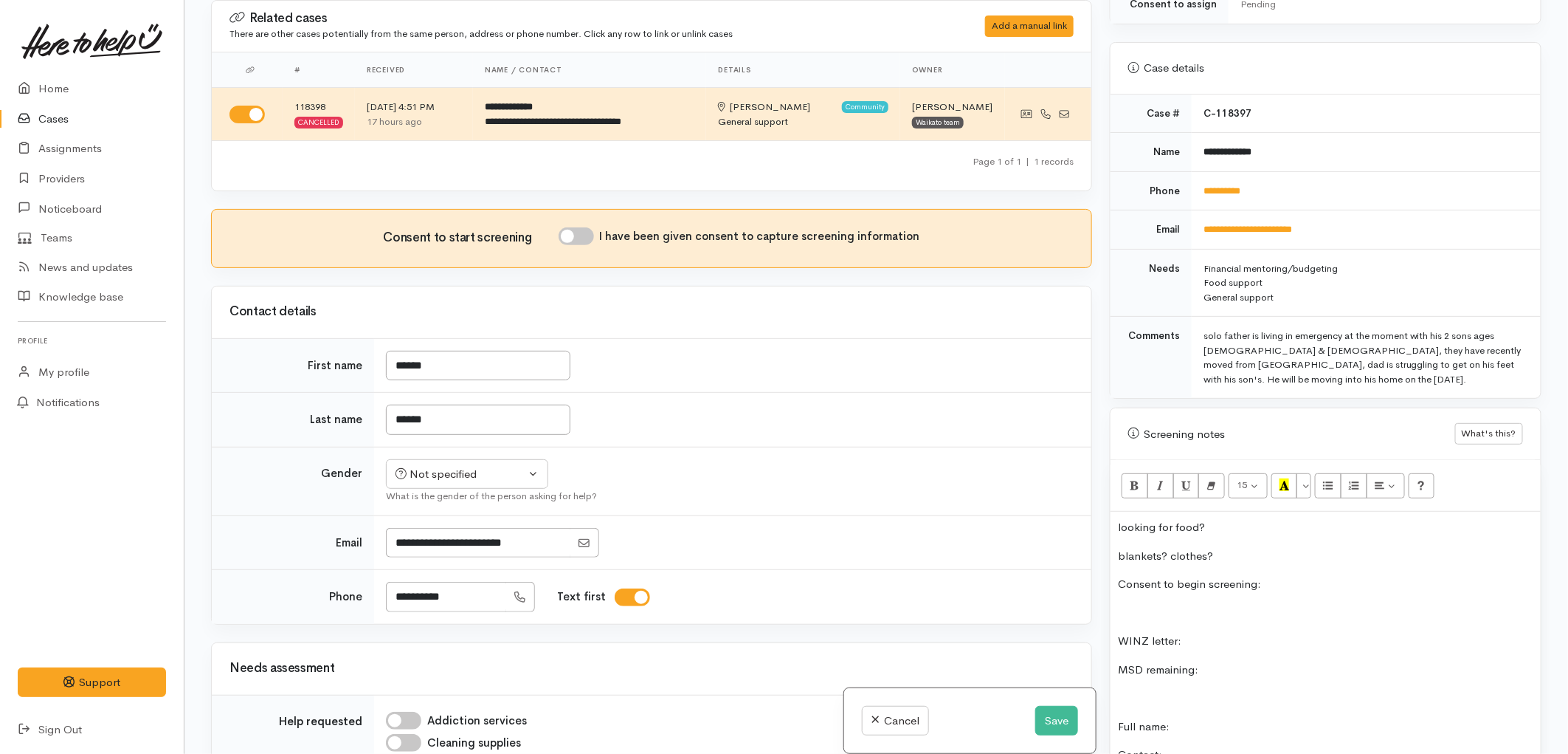
scroll to position [578, 0]
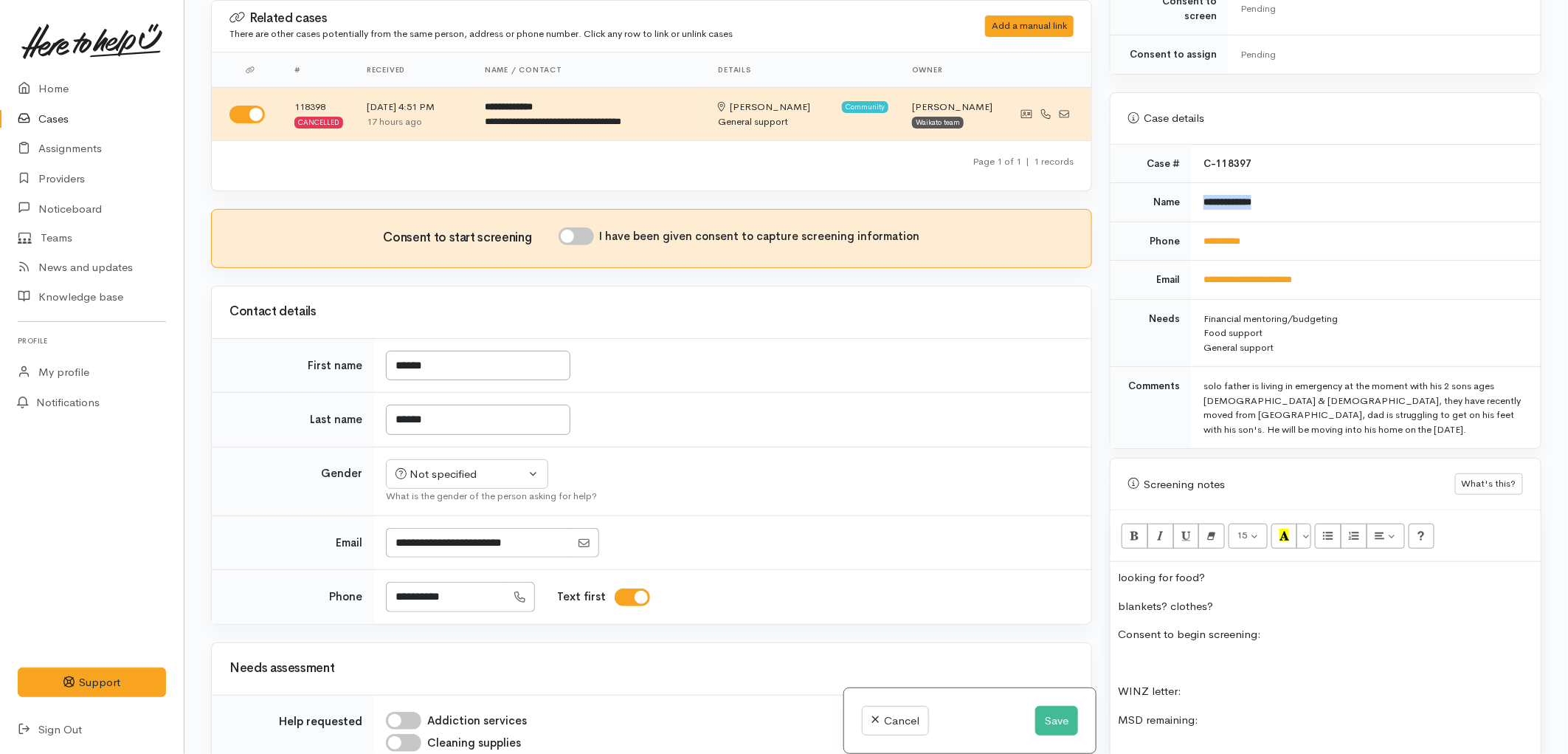
drag, startPoint x: 1281, startPoint y: 172, endPoint x: 1195, endPoint y: 176, distance: 86.1
click at [1195, 183] on td "**********" at bounding box center [1365, 202] width 349 height 39
copy b "**********"
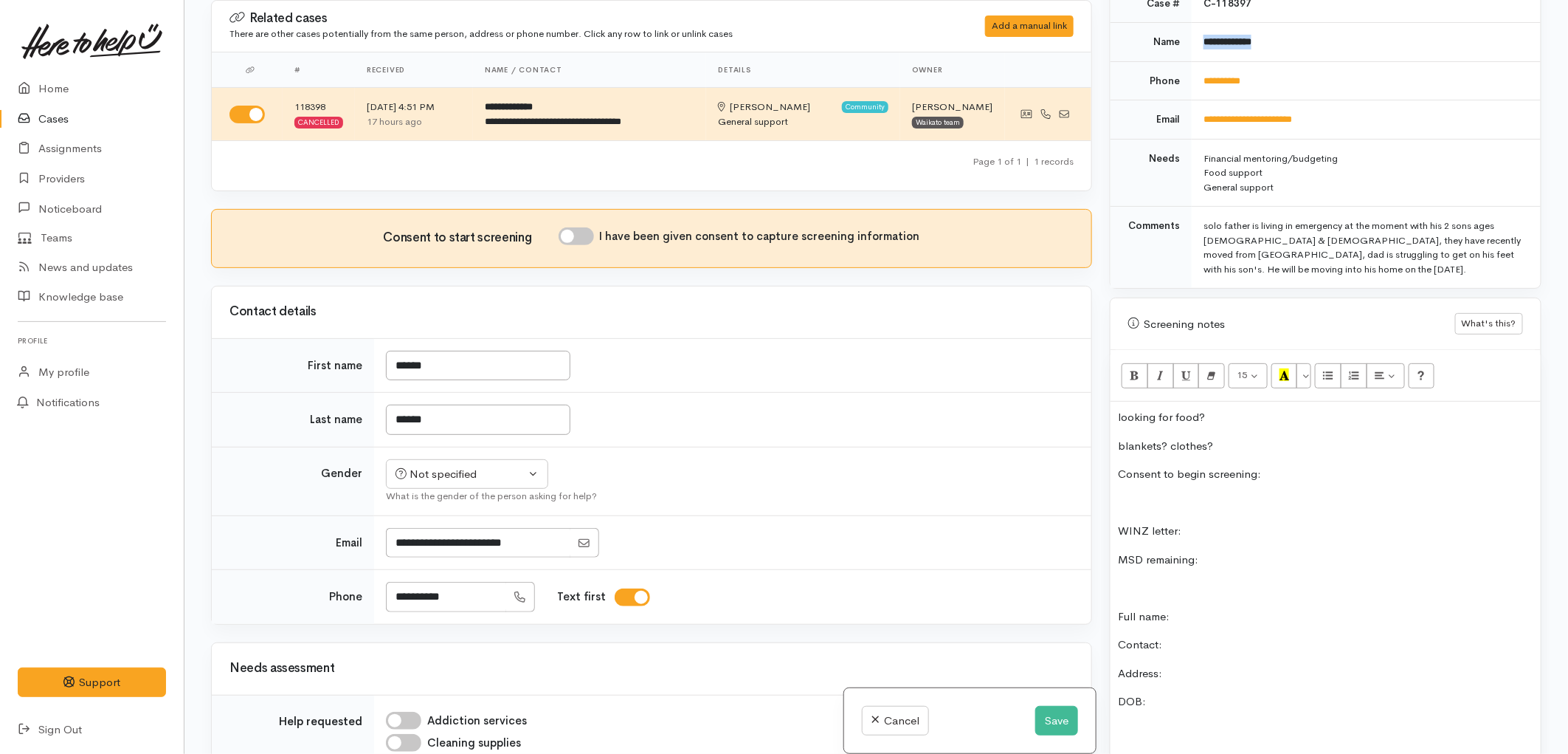
scroll to position [742, 0]
click at [1176, 604] on p "Full name:" at bounding box center [1325, 613] width 415 height 17
drag, startPoint x: 1263, startPoint y: 52, endPoint x: 1201, endPoint y: 52, distance: 62.0
click at [1201, 57] on td "**********" at bounding box center [1365, 77] width 349 height 39
copy link "**********"
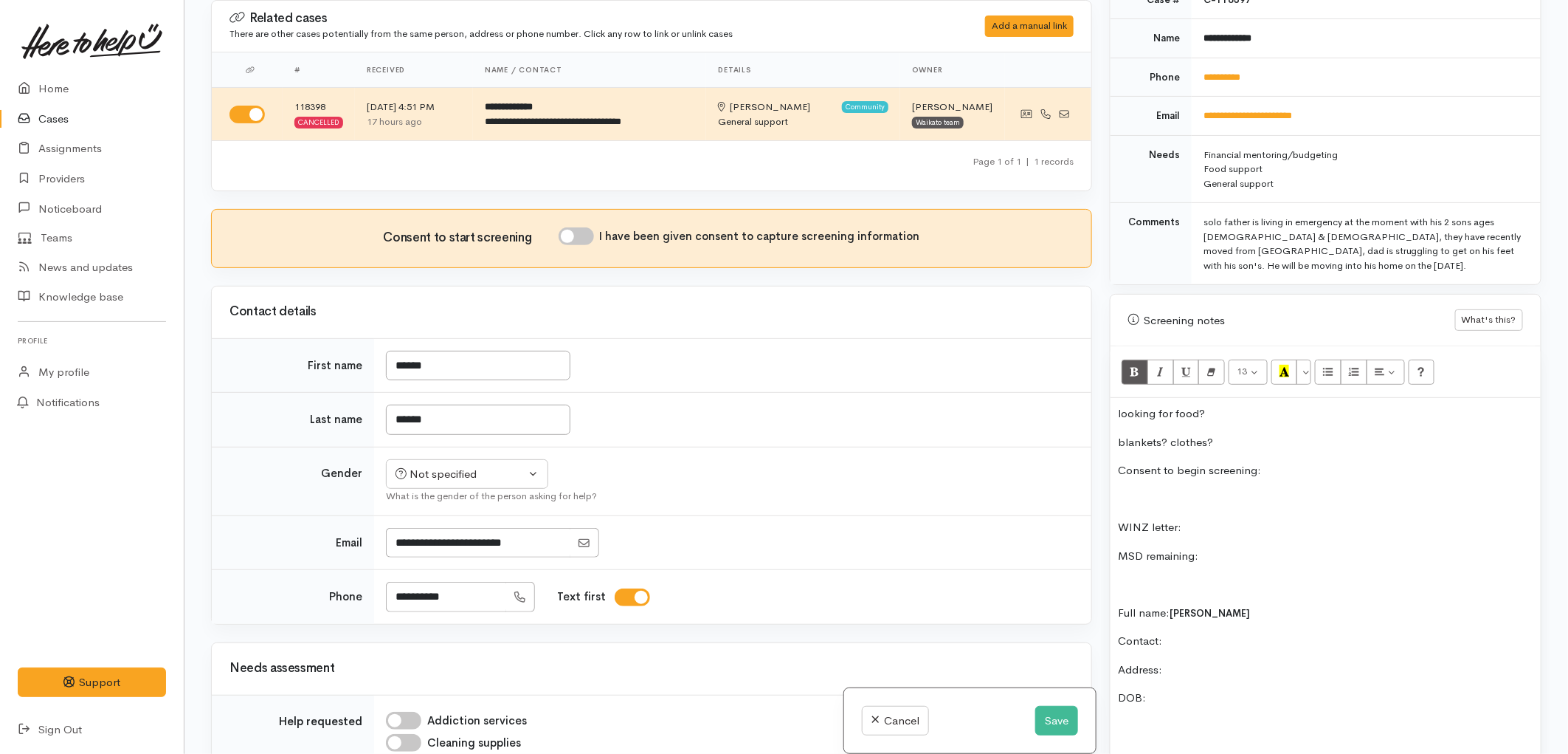
click at [1192, 632] on p "Contact:" at bounding box center [1325, 641] width 415 height 17
drag, startPoint x: 1231, startPoint y: 418, endPoint x: 1100, endPoint y: 381, distance: 136.1
click at [1100, 381] on div "Related cases There are other cases potentially from the same person, address o…" at bounding box center [876, 377] width 1348 height 754
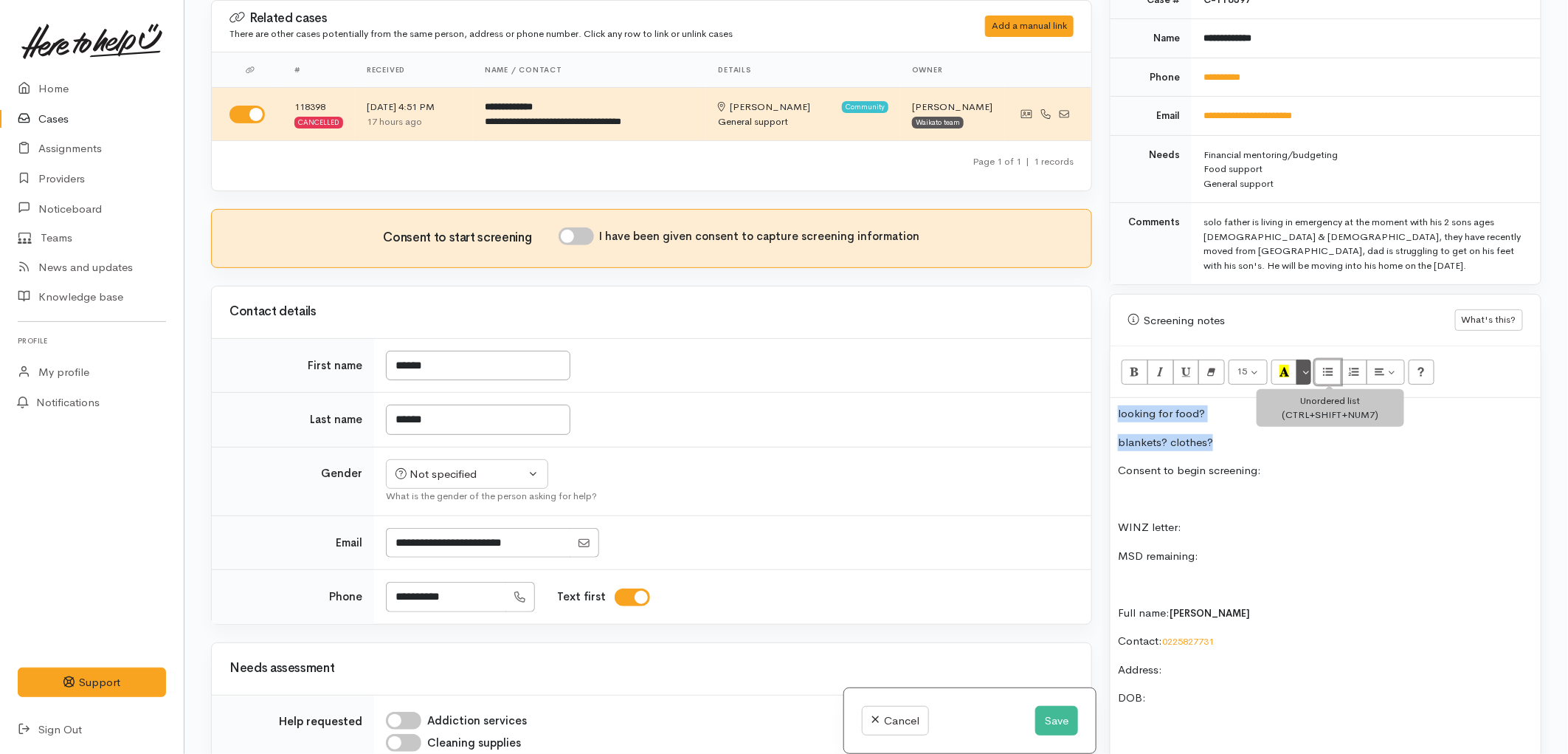
drag, startPoint x: 1329, startPoint y: 344, endPoint x: 1312, endPoint y: 347, distance: 17.3
click at [1329, 364] on icon "Unordered list (CTRL+SHIFT+NUM7)" at bounding box center [1328, 370] width 10 height 12
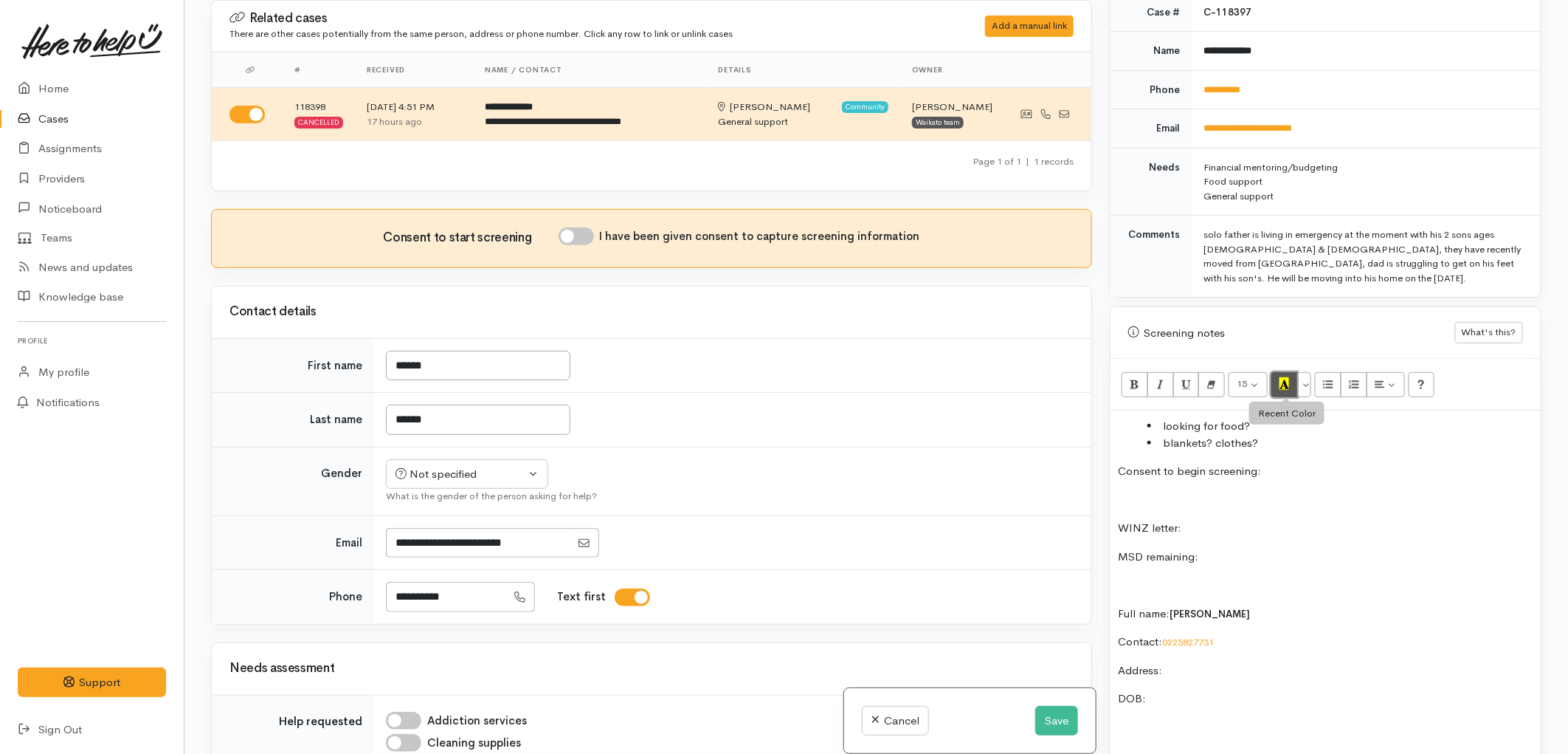
click at [1289, 377] on icon "Recent Color" at bounding box center [1284, 384] width 10 height 12
click at [1267, 435] on li "blankets? clothes?" at bounding box center [1340, 444] width 386 height 17
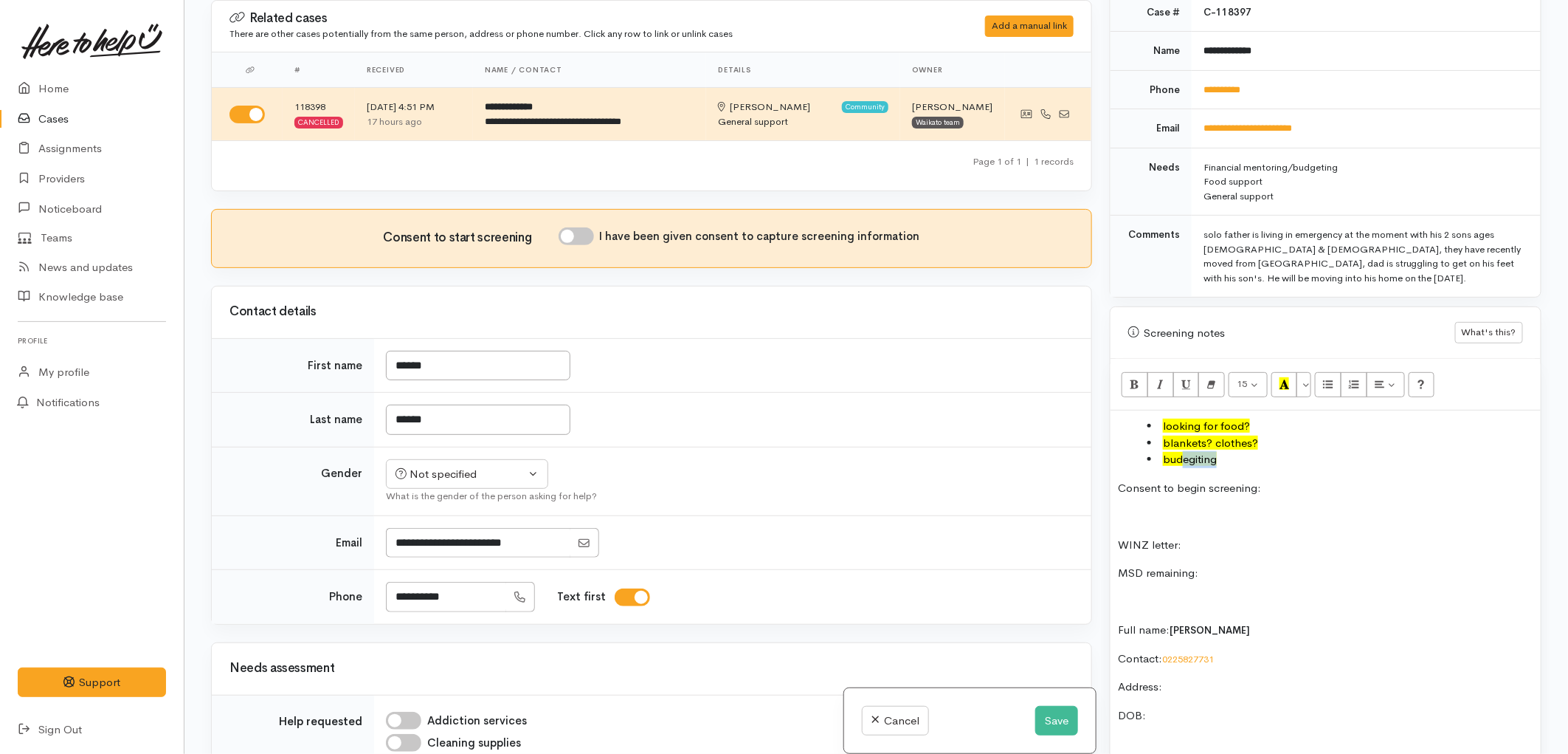
drag, startPoint x: 1226, startPoint y: 429, endPoint x: 1183, endPoint y: 428, distance: 43.0
click at [1183, 451] on li "budegiting" at bounding box center [1340, 460] width 386 height 17
click at [1056, 720] on button "Save" at bounding box center [1056, 720] width 43 height 30
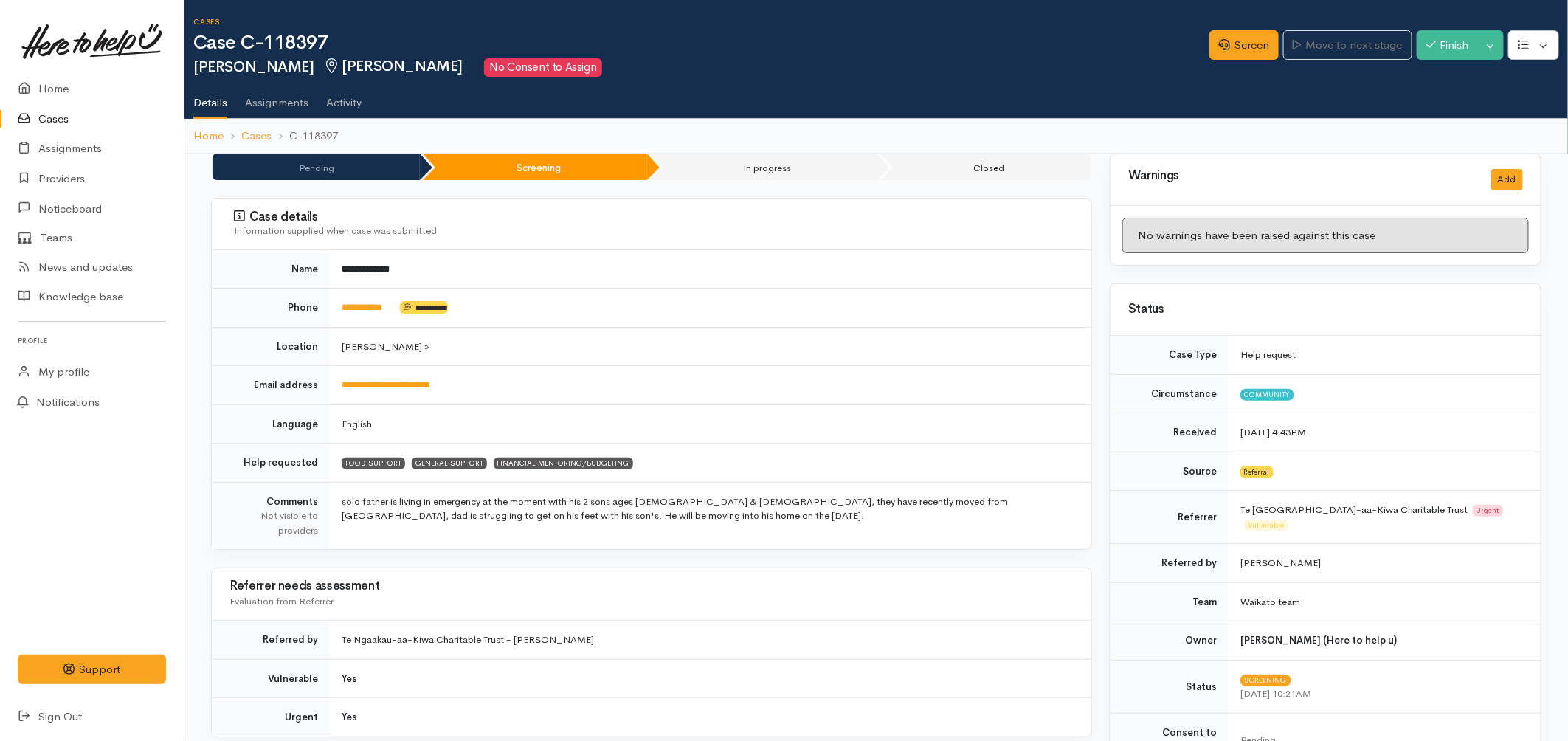
click at [66, 113] on link "Cases" at bounding box center [91, 119] width 183 height 30
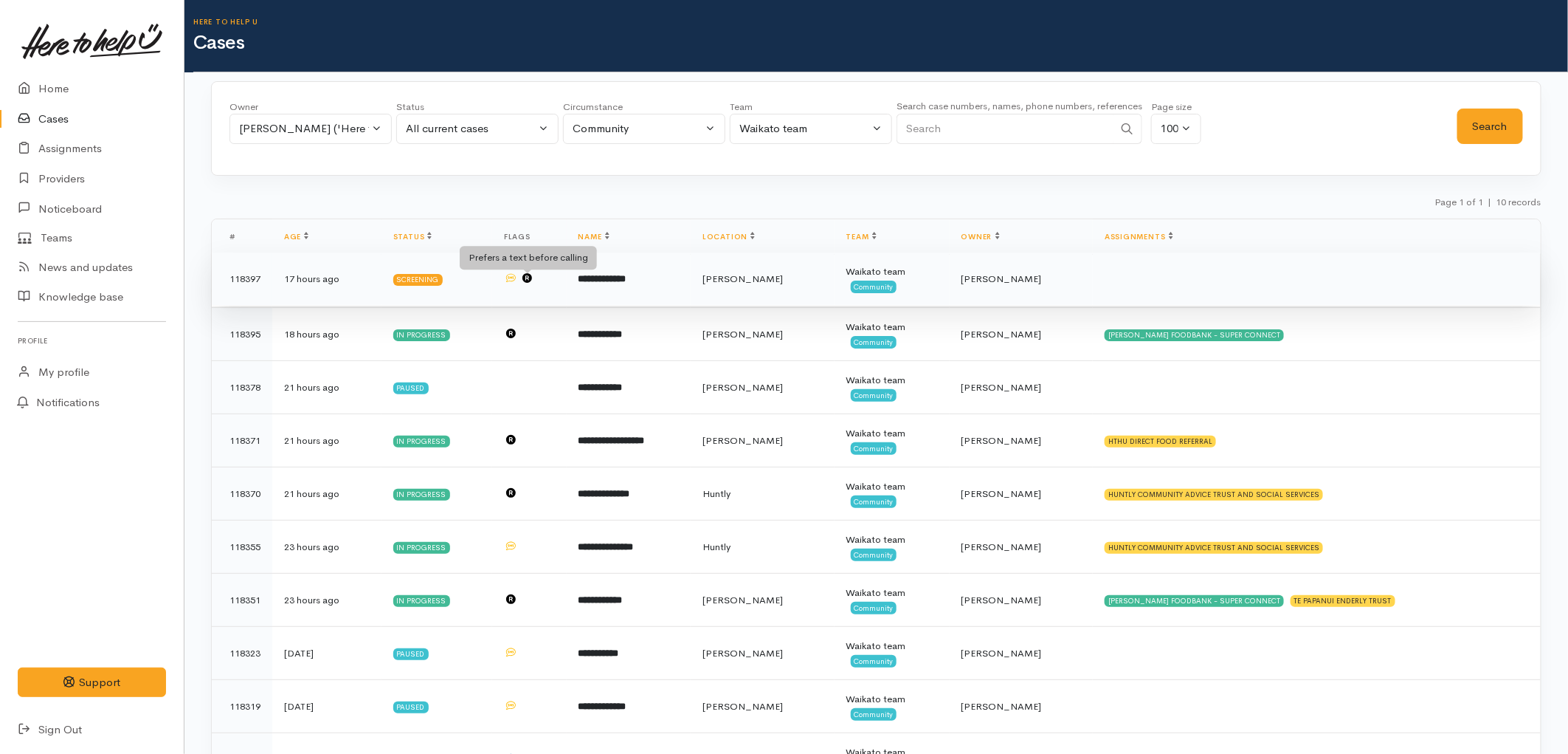
click at [515, 276] on icon at bounding box center [510, 277] width 10 height 10
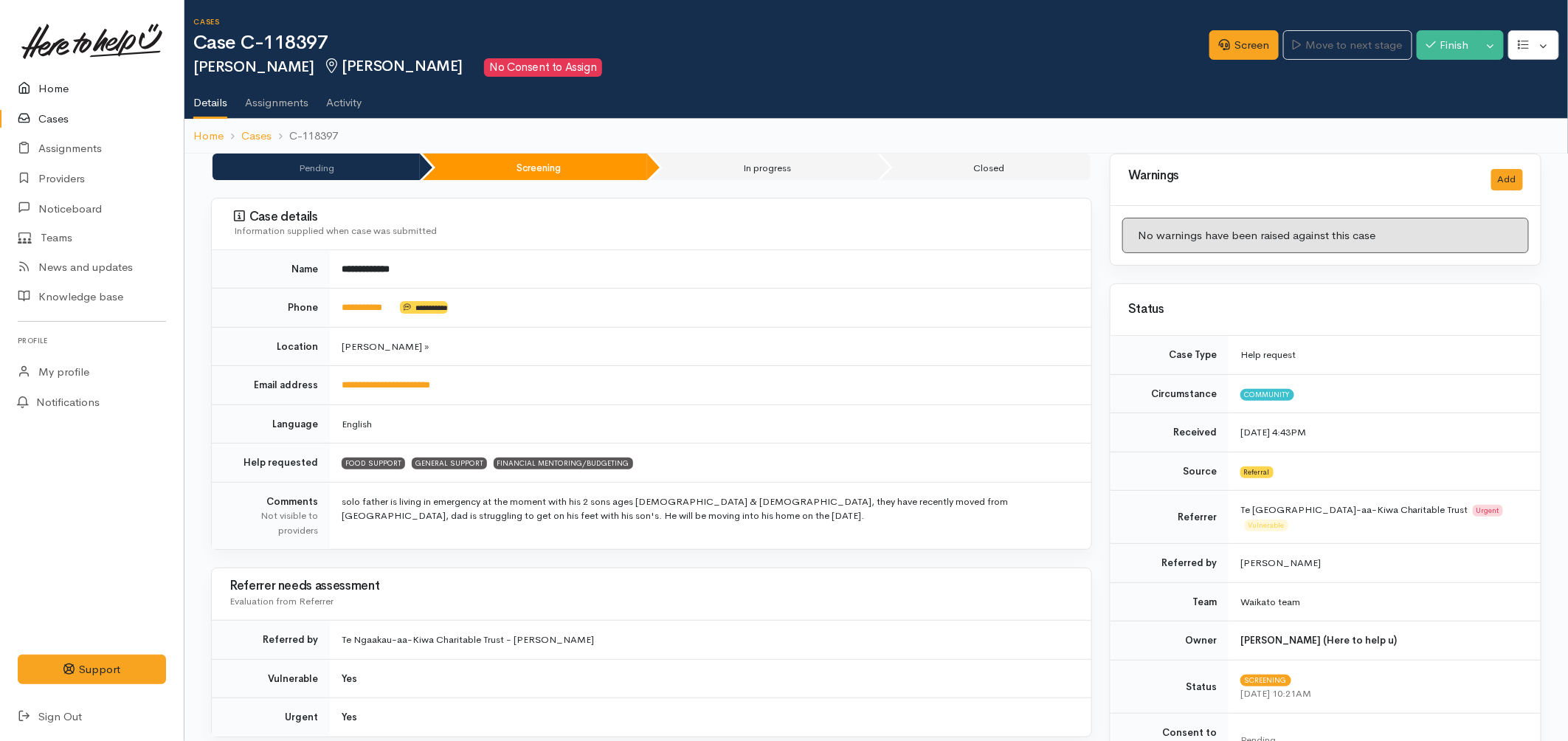
click at [76, 83] on link "Home" at bounding box center [91, 89] width 183 height 30
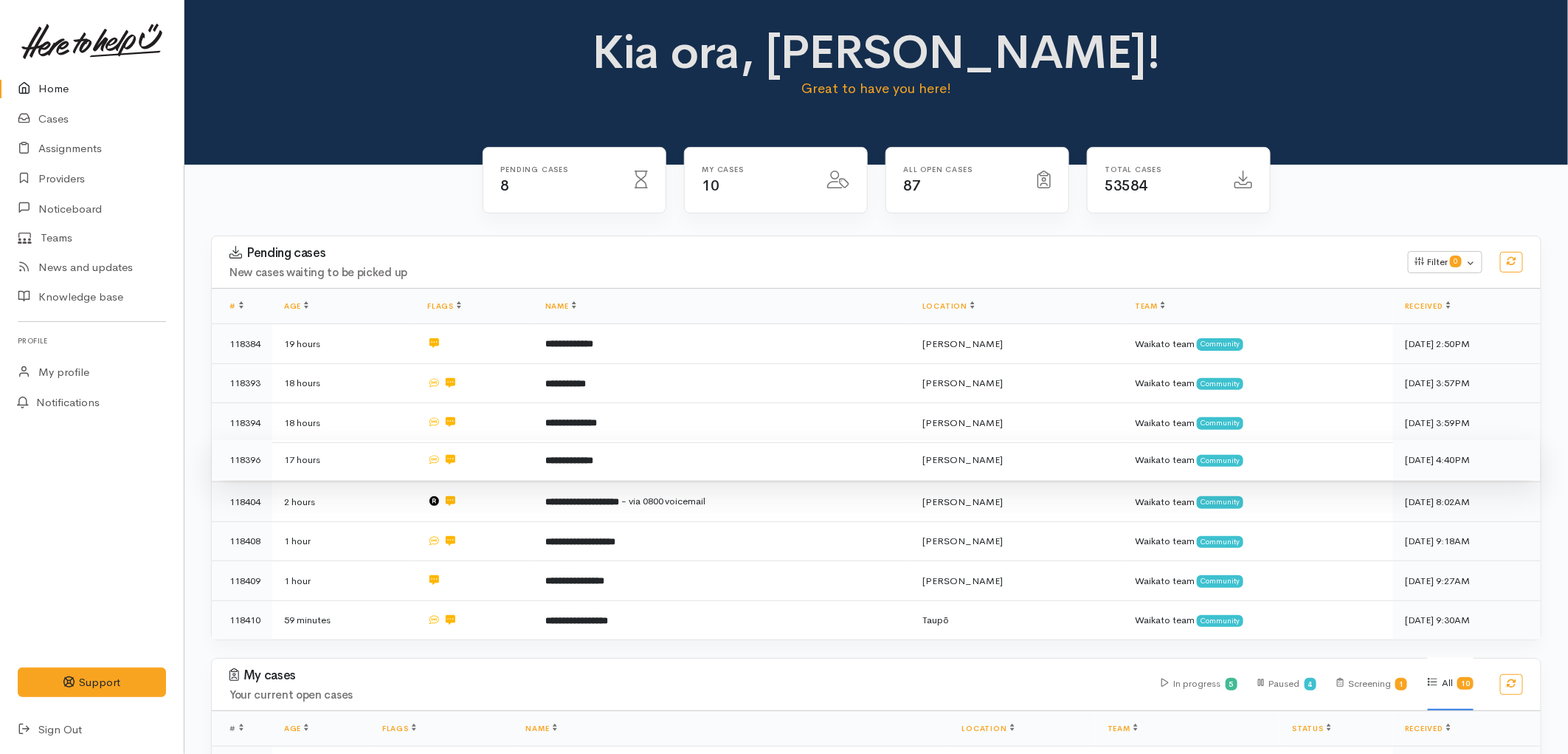
click at [334, 449] on td "17 hours" at bounding box center [343, 460] width 143 height 40
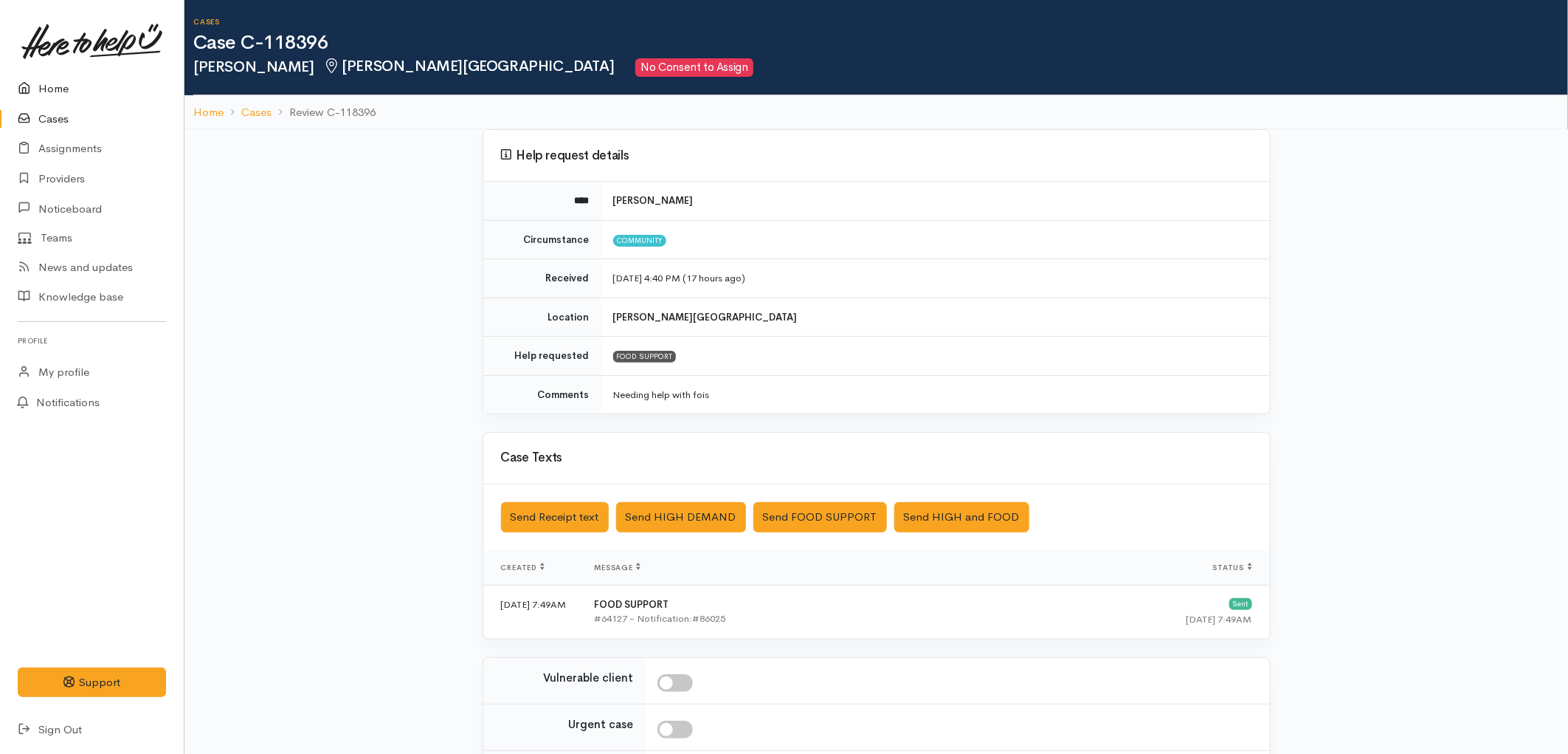
click at [76, 87] on link "Home" at bounding box center [91, 89] width 183 height 30
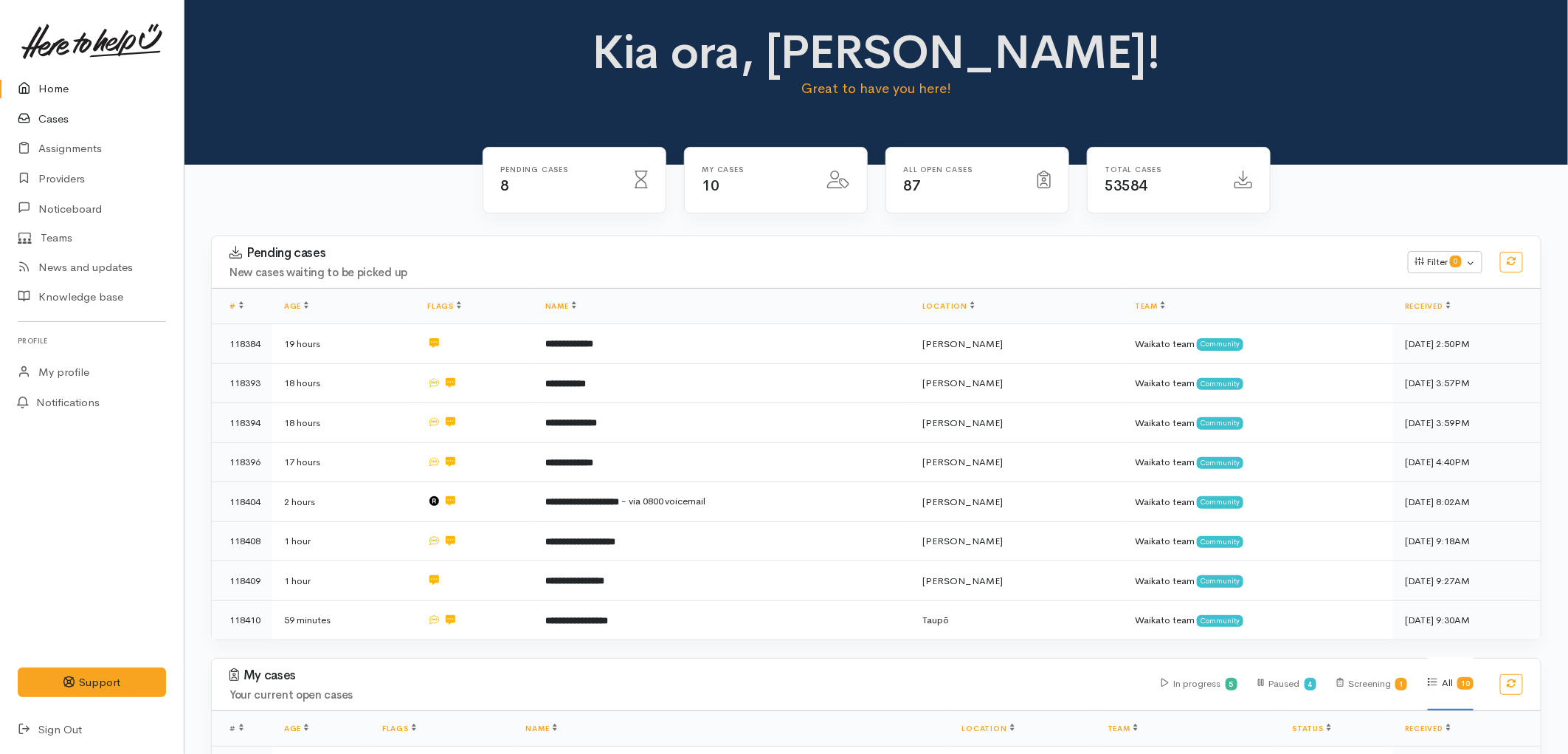
click at [63, 122] on link "Cases" at bounding box center [91, 119] width 183 height 30
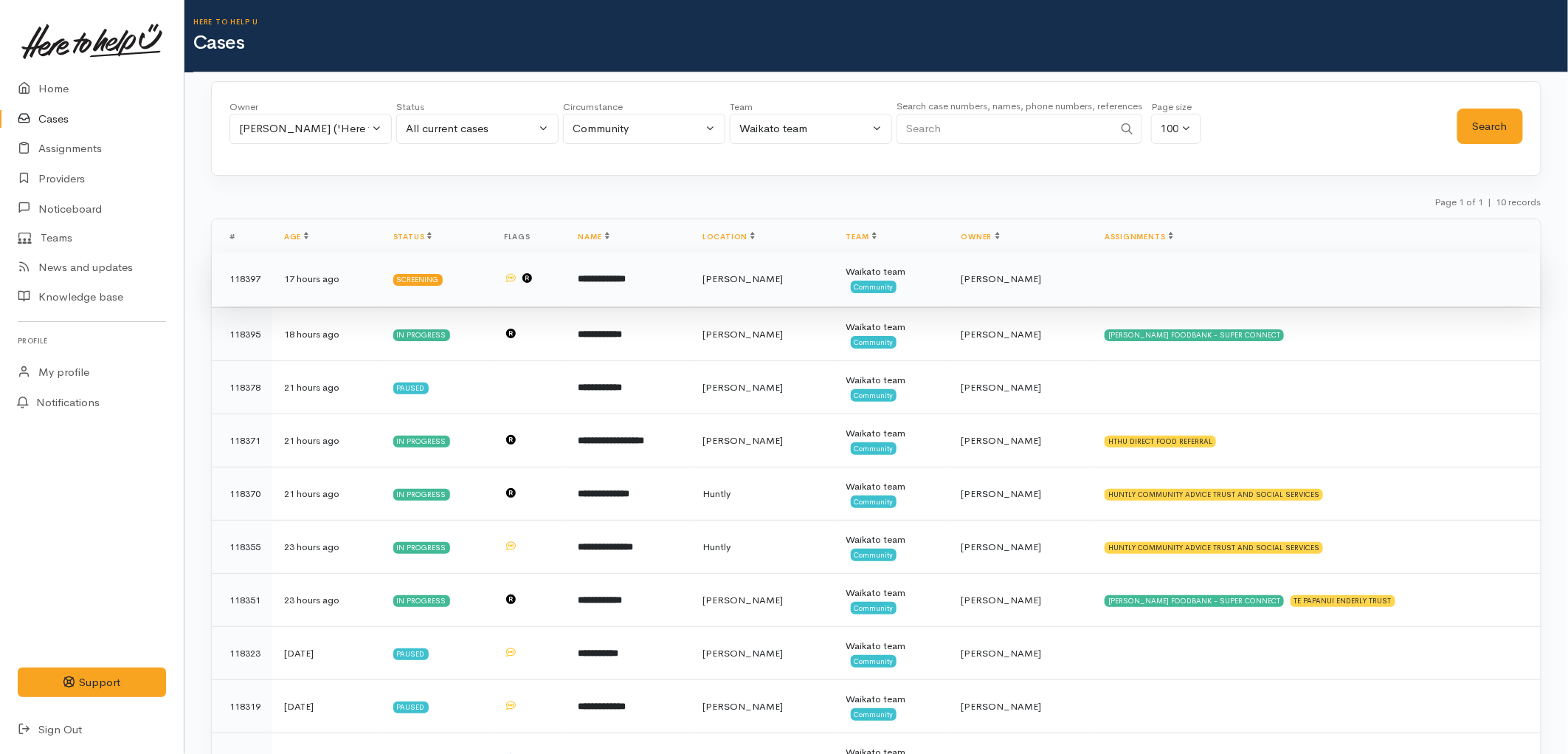
click at [627, 275] on b "**********" at bounding box center [601, 278] width 48 height 10
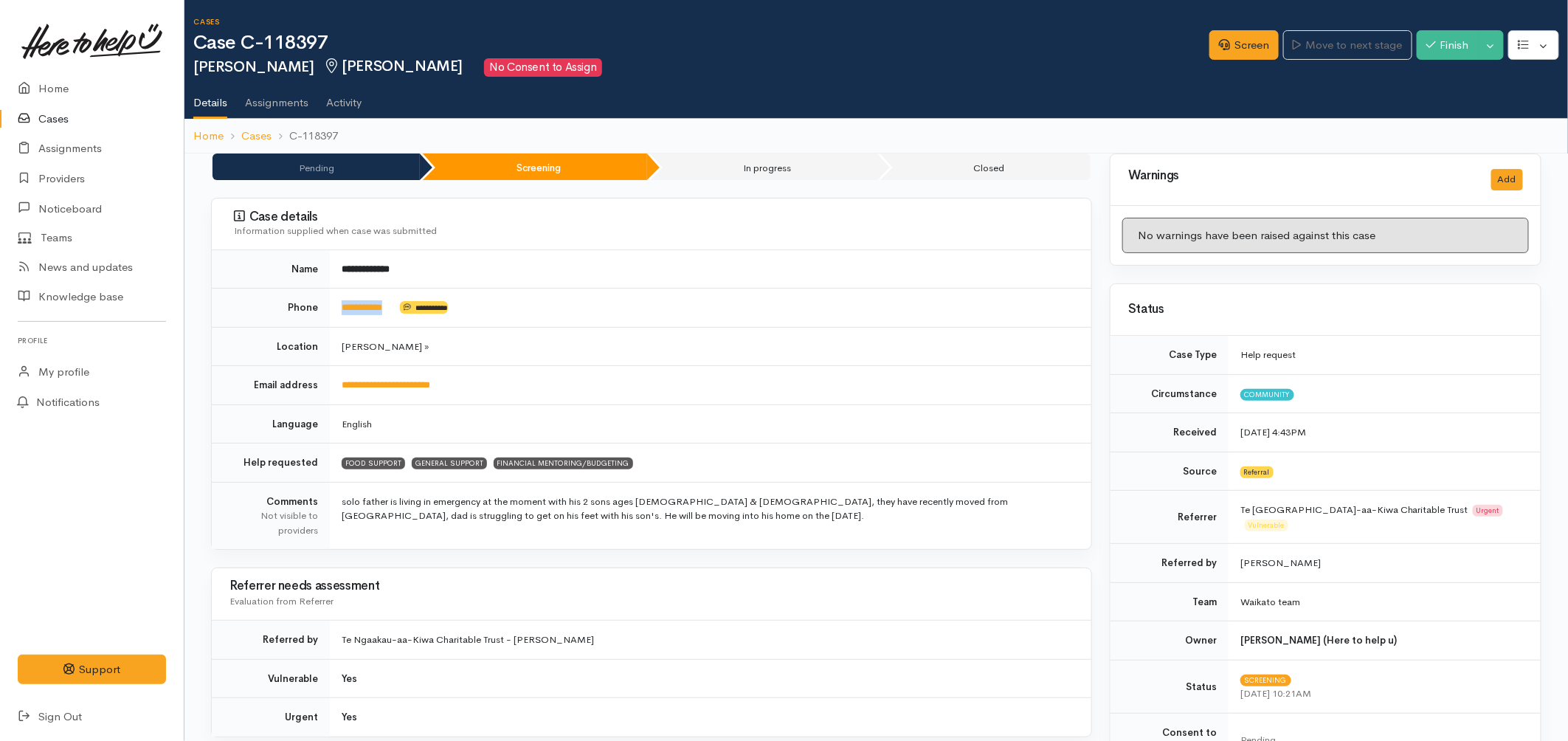
drag, startPoint x: 402, startPoint y: 315, endPoint x: 326, endPoint y: 313, distance: 76.0
click at [326, 313] on tr "**********" at bounding box center [652, 308] width 880 height 39
copy tr "**********"
click at [1226, 26] on div "Screen Move to next stage Finish Toggle Dropdown Pause" at bounding box center [1388, 47] width 358 height 50
click at [1226, 57] on link "Screen" at bounding box center [1244, 45] width 70 height 30
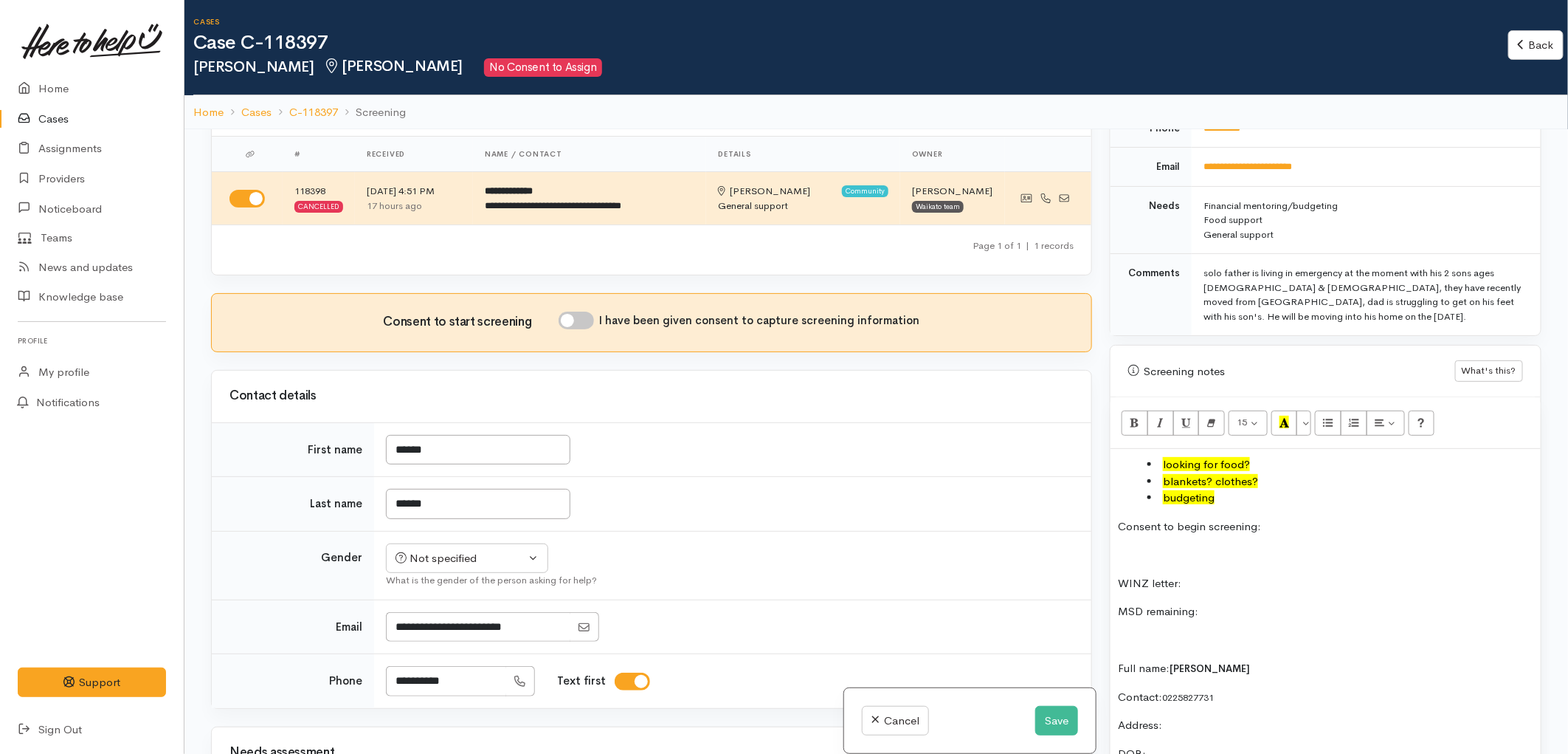
scroll to position [82, 0]
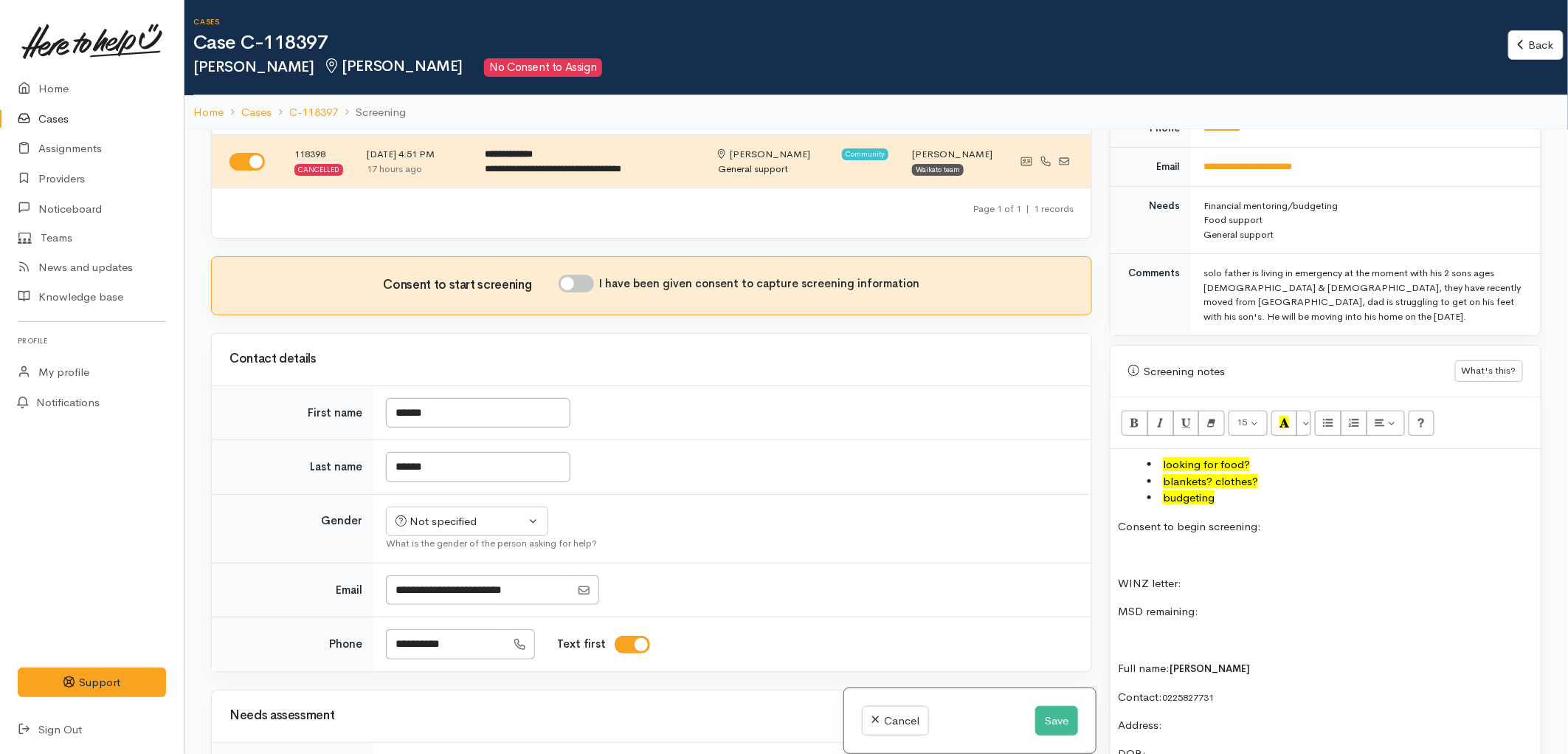
click at [1319, 490] on li "budgeting" at bounding box center [1340, 498] width 386 height 17
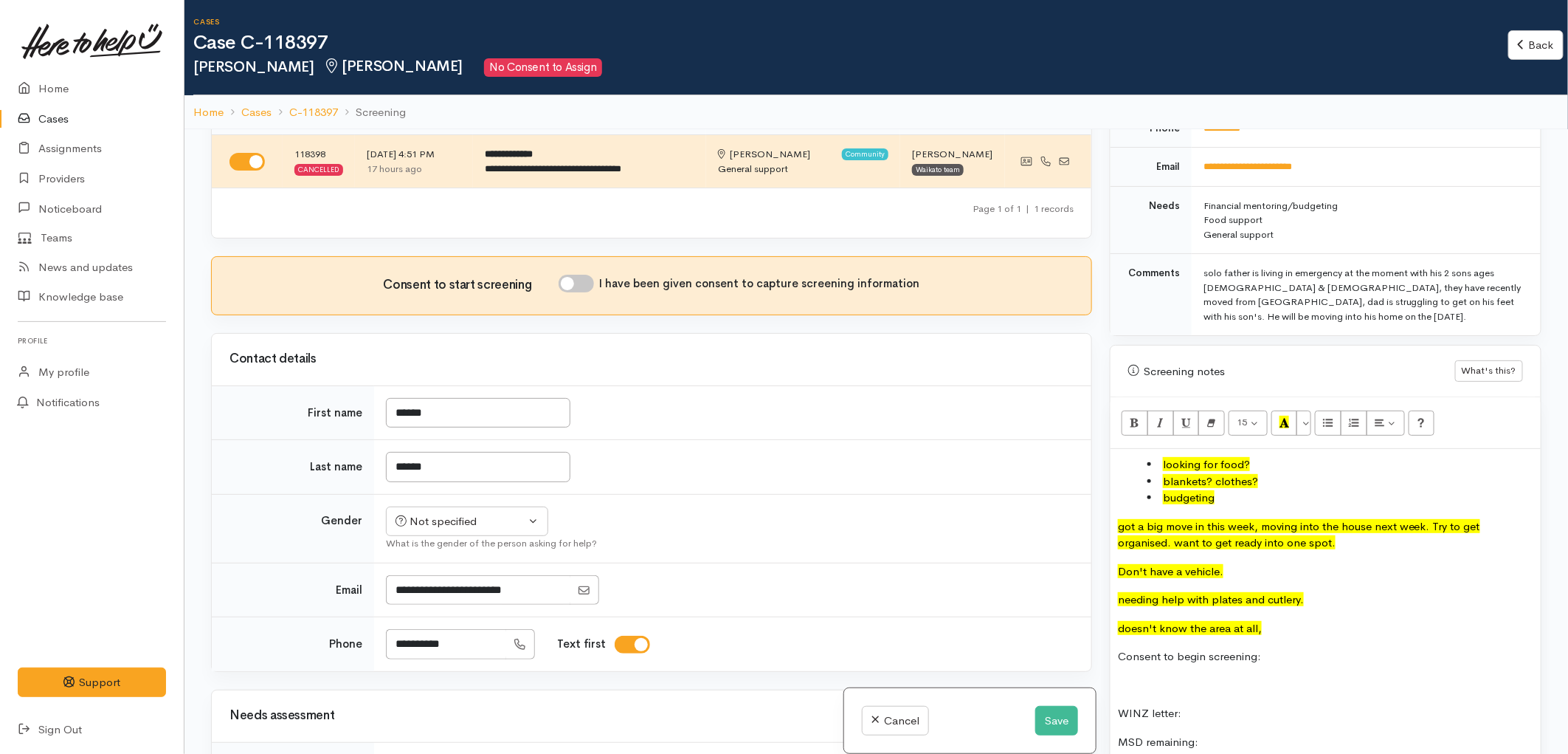
drag, startPoint x: 1272, startPoint y: 604, endPoint x: 1113, endPoint y: 496, distance: 192.2
click at [1294, 410] on button "Recent Color" at bounding box center [1284, 423] width 27 height 25
click at [1305, 410] on button "More Color" at bounding box center [1303, 423] width 15 height 25
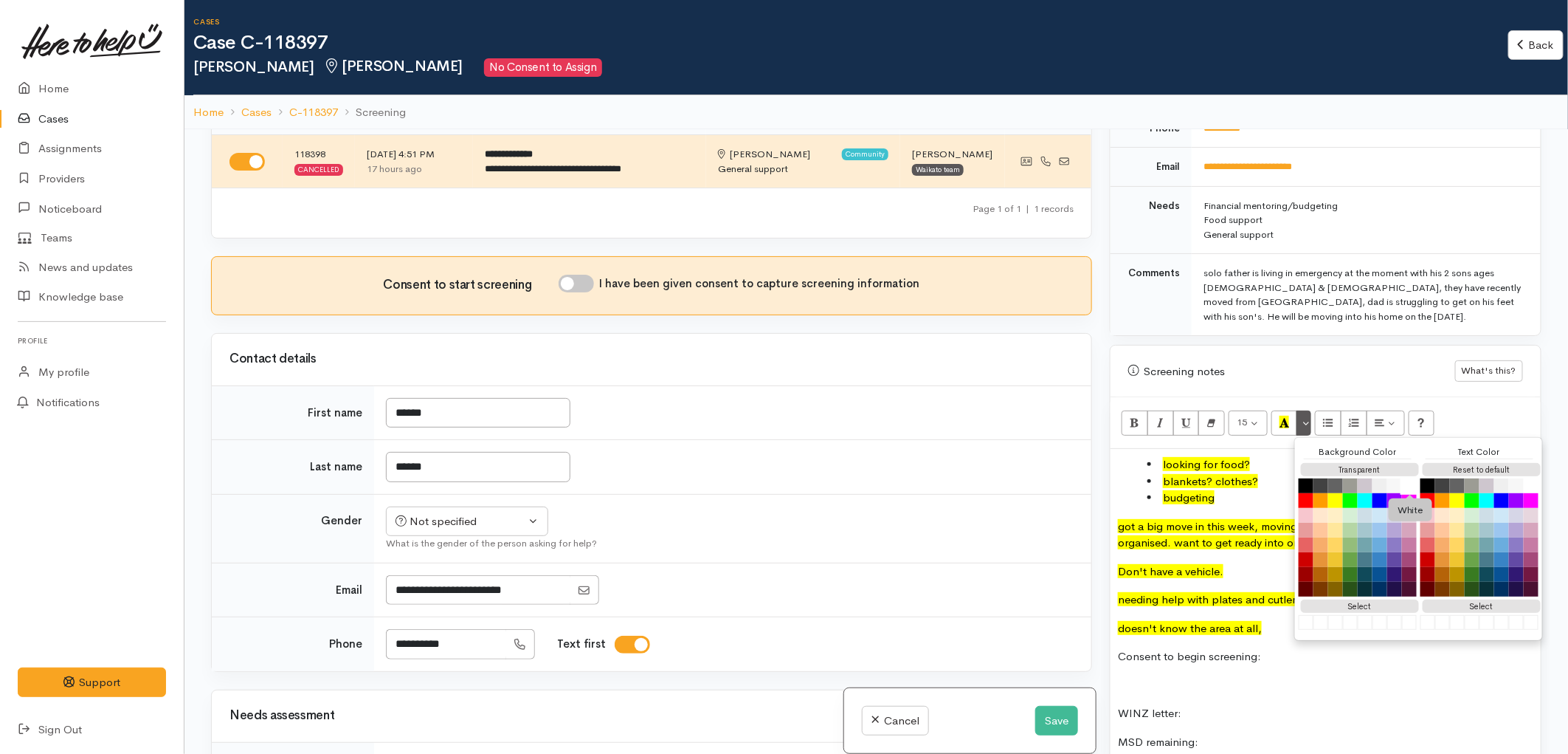
click at [1414, 477] on button "White" at bounding box center [1409, 485] width 17 height 17
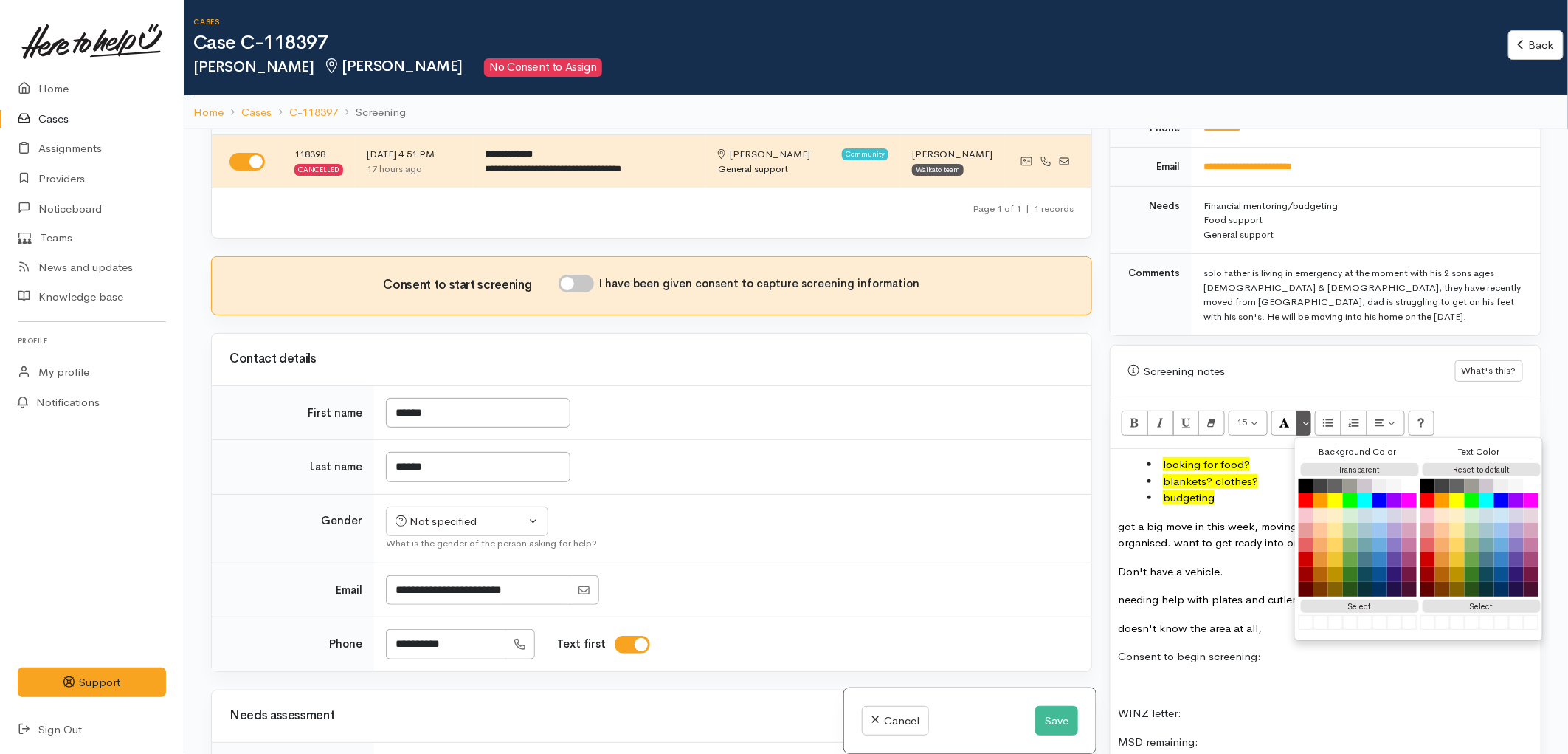
click at [1226, 592] on font "needing help with plates and cutlery." at bounding box center [1211, 599] width 186 height 14
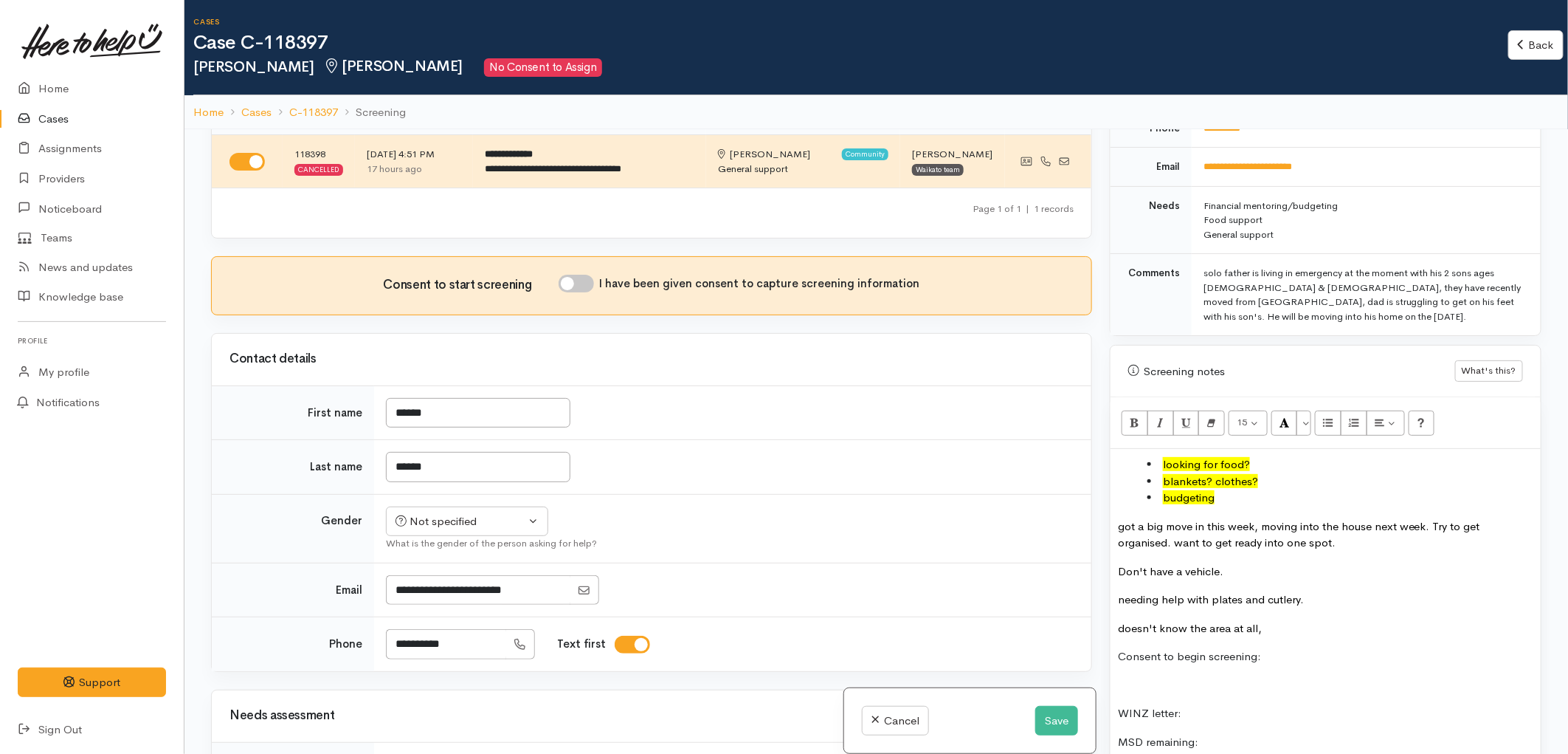
click at [1332, 591] on p "needing help with plates and cutlery." at bounding box center [1325, 600] width 415 height 17
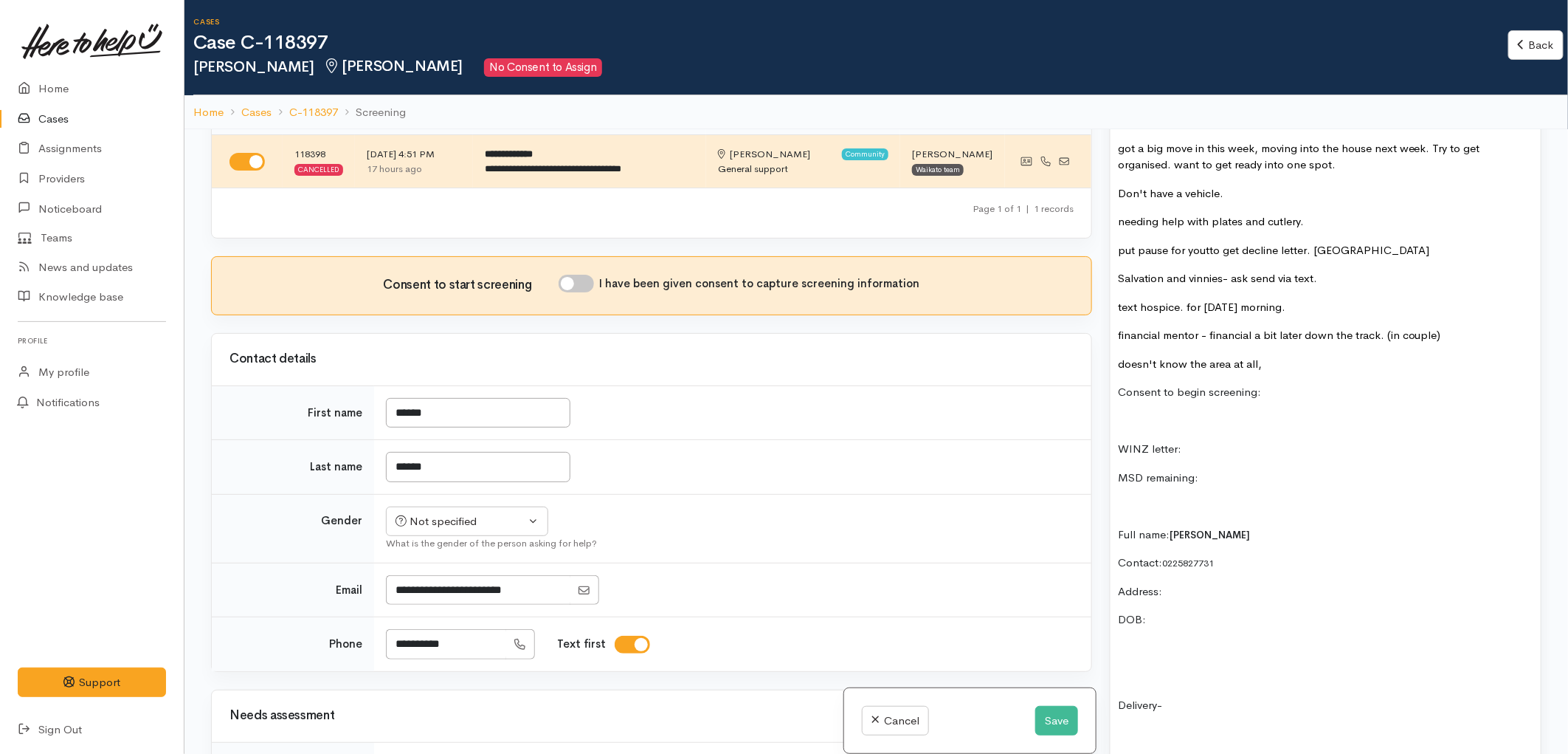
scroll to position [1230, 0]
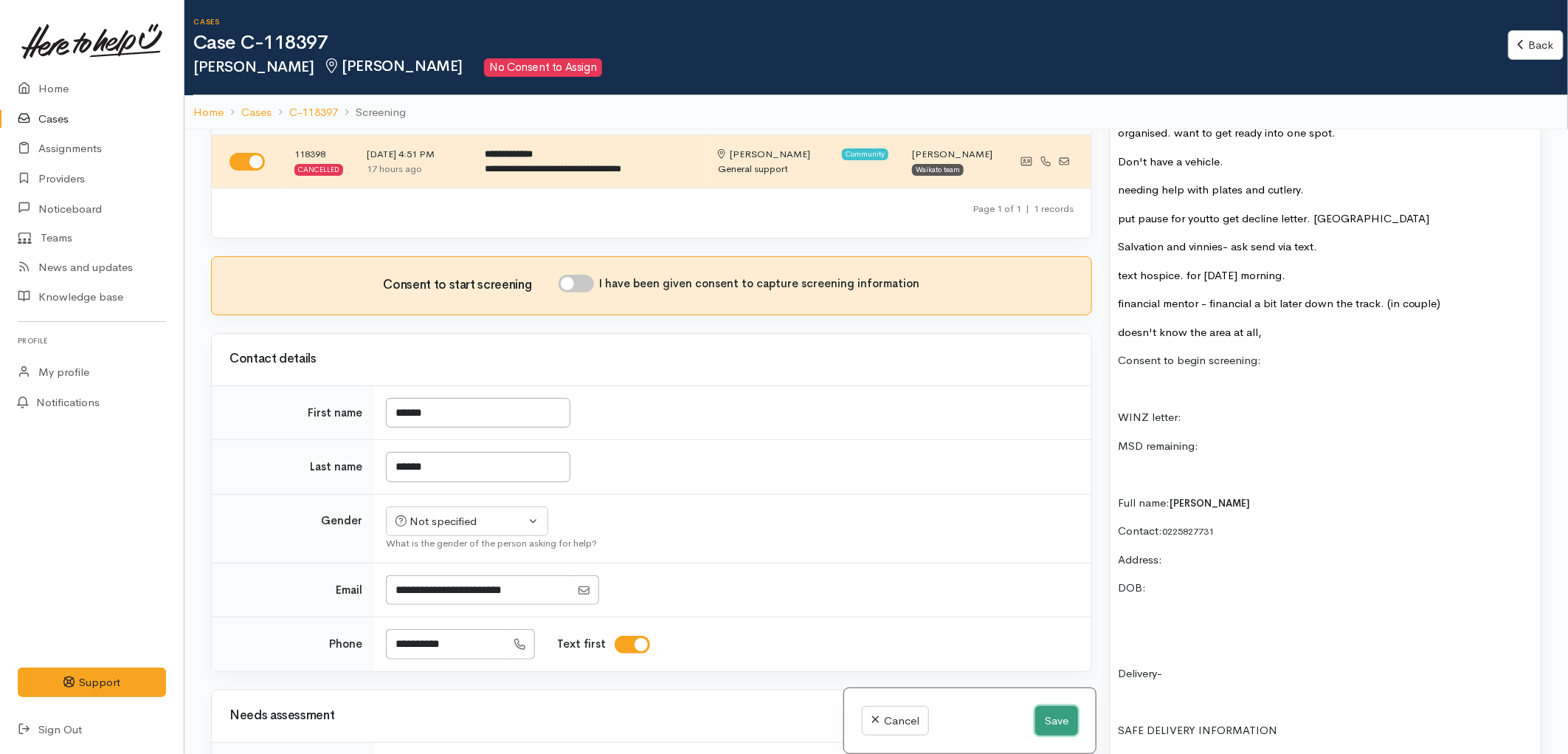
click at [1050, 713] on button "Save" at bounding box center [1056, 720] width 43 height 30
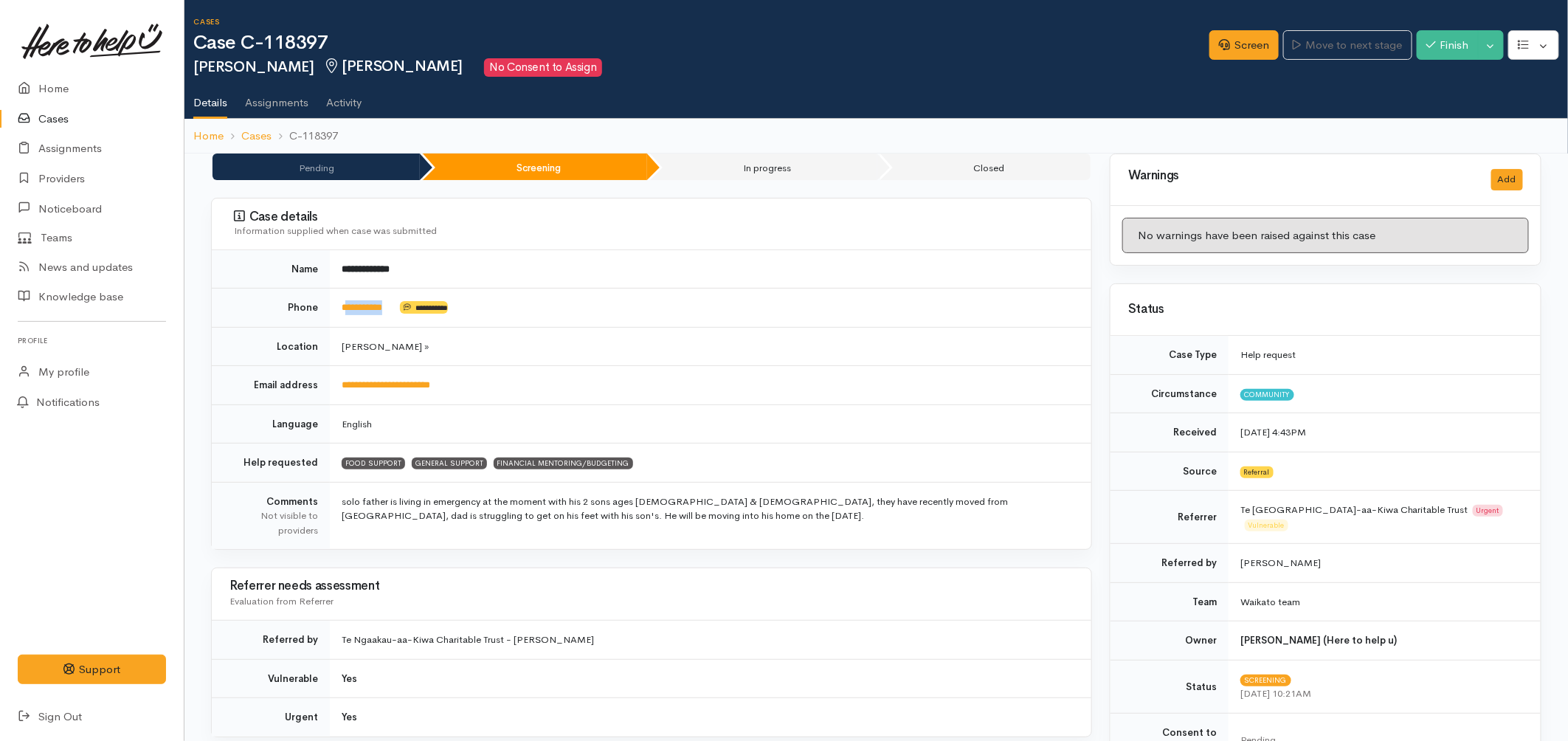
drag, startPoint x: 403, startPoint y: 315, endPoint x: 344, endPoint y: 317, distance: 59.0
click at [344, 317] on td "**********" at bounding box center [710, 308] width 761 height 39
copy td "*********"
drag, startPoint x: 338, startPoint y: 51, endPoint x: 268, endPoint y: 51, distance: 70.0
click at [268, 51] on h1 "Case C-118397" at bounding box center [701, 43] width 1016 height 22
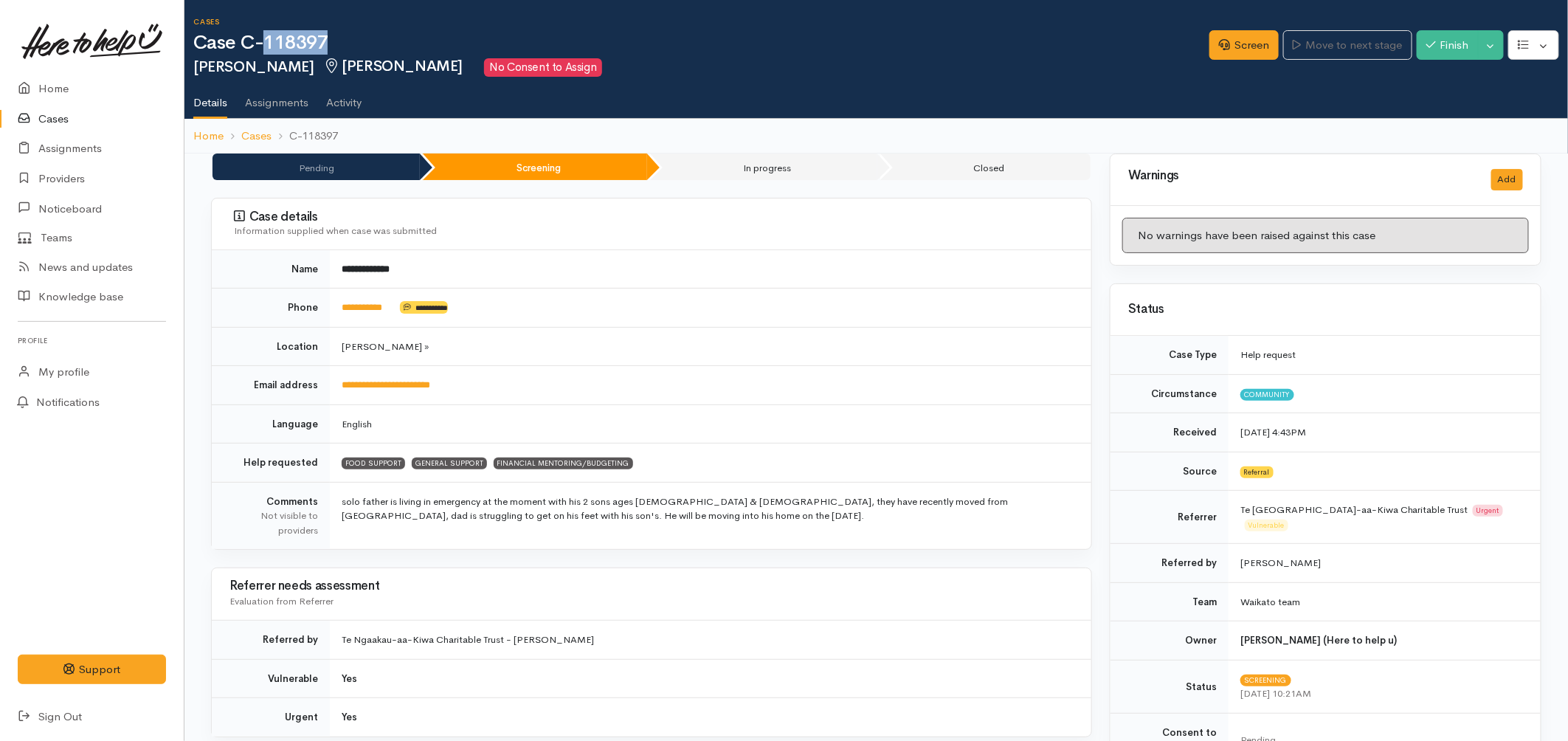
copy h1 "118397"
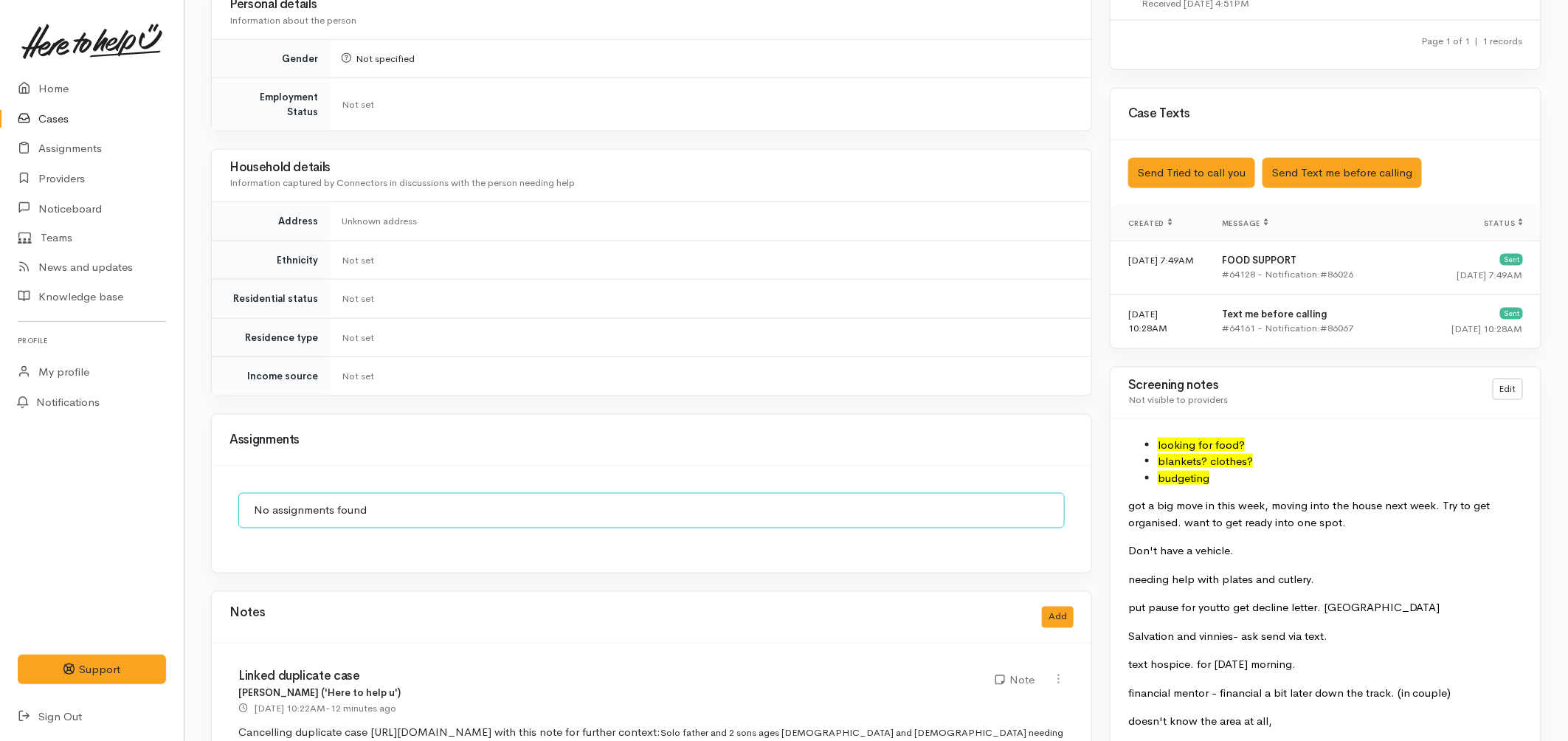
scroll to position [1066, 0]
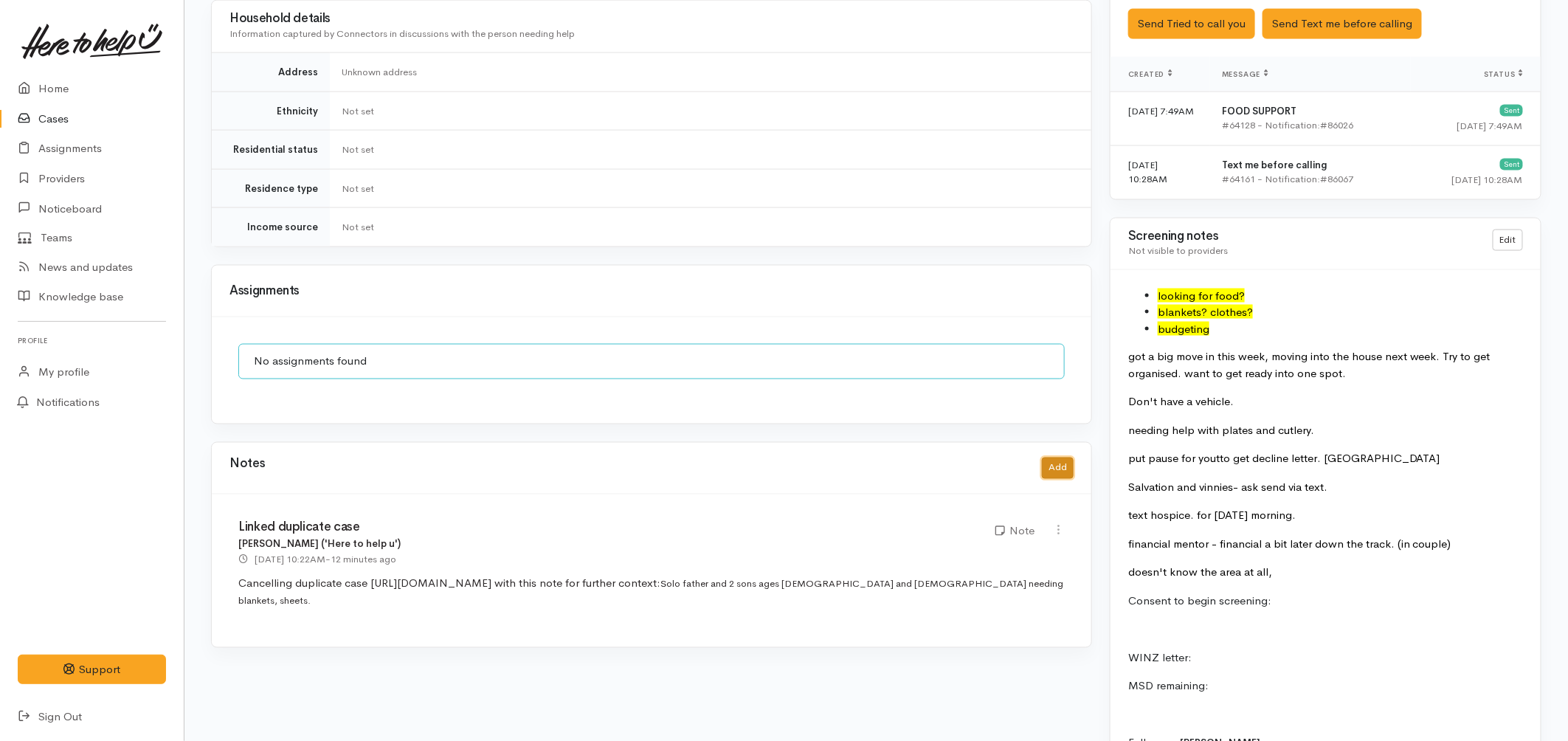
click at [1049, 457] on button "Add" at bounding box center [1057, 468] width 31 height 22
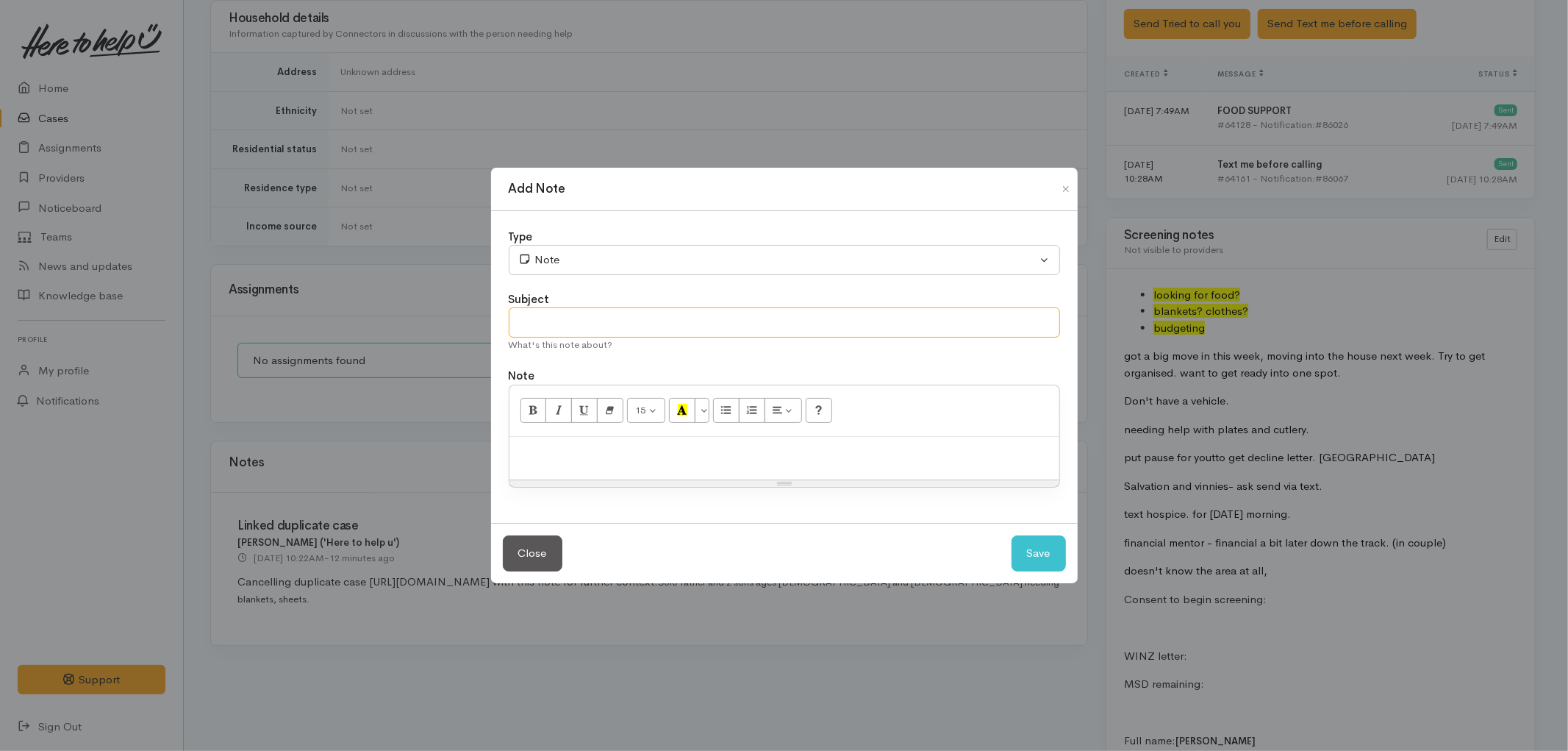
click at [595, 321] on input "text" at bounding box center [784, 322] width 552 height 30
type input "P"
click at [539, 554] on button "Close" at bounding box center [533, 554] width 60 height 36
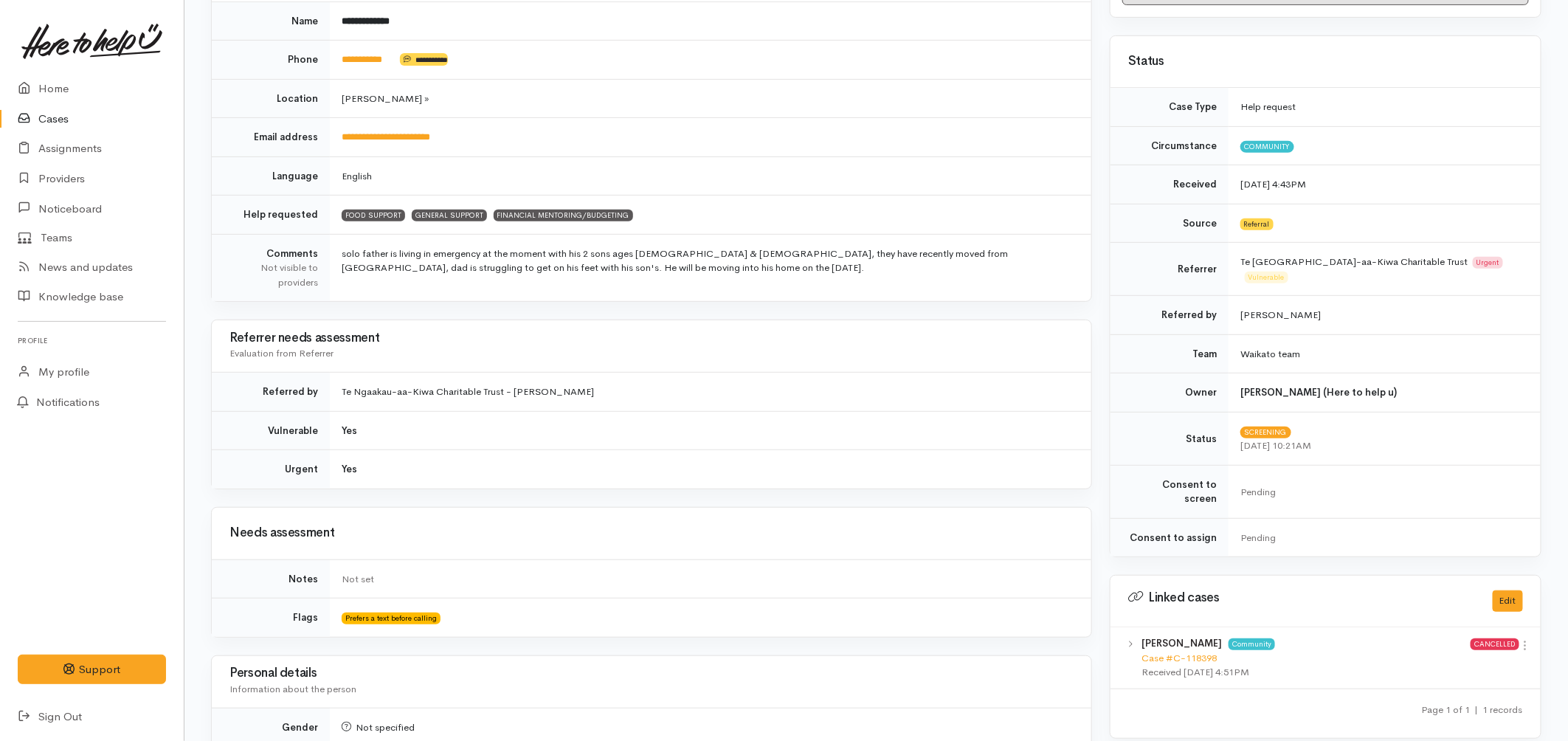
scroll to position [0, 0]
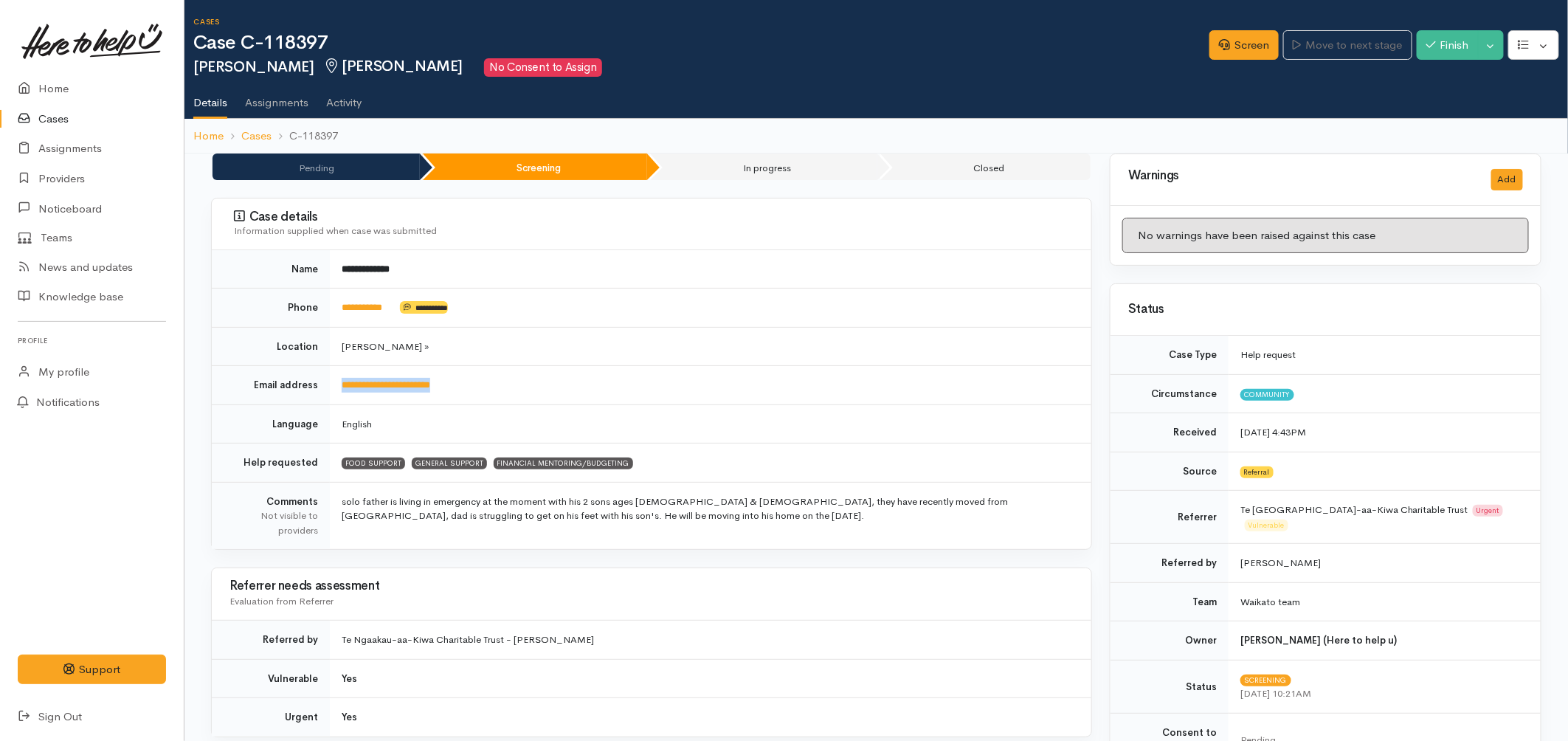
drag, startPoint x: 488, startPoint y: 384, endPoint x: 343, endPoint y: 397, distance: 145.6
click at [343, 397] on td "**********" at bounding box center [710, 385] width 761 height 39
copy link "**********"
drag, startPoint x: 358, startPoint y: 34, endPoint x: 267, endPoint y: 42, distance: 91.4
click at [267, 42] on h1 "Case C-118397" at bounding box center [701, 43] width 1016 height 22
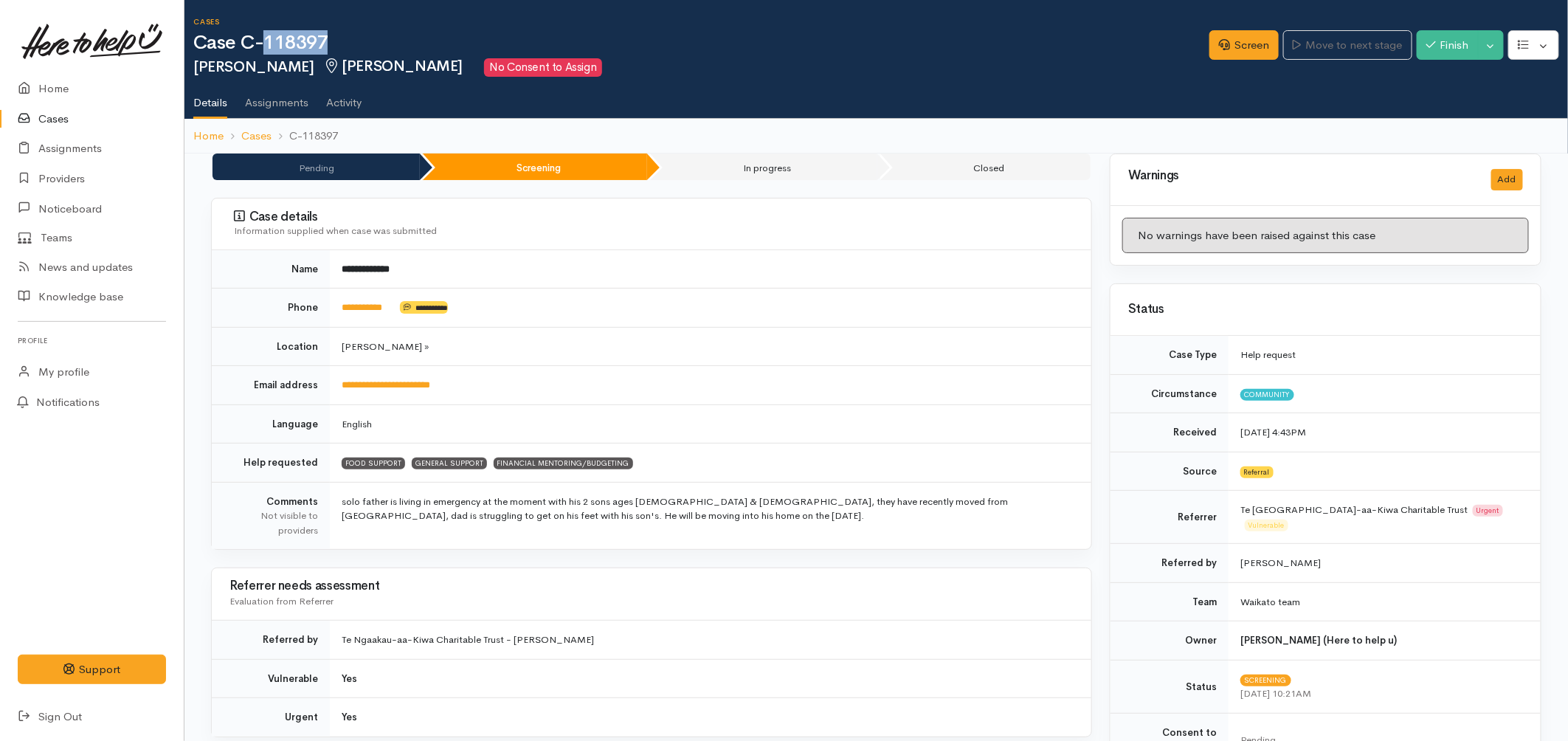
copy h1 "118397"
click at [43, 117] on link "Cases" at bounding box center [91, 119] width 183 height 30
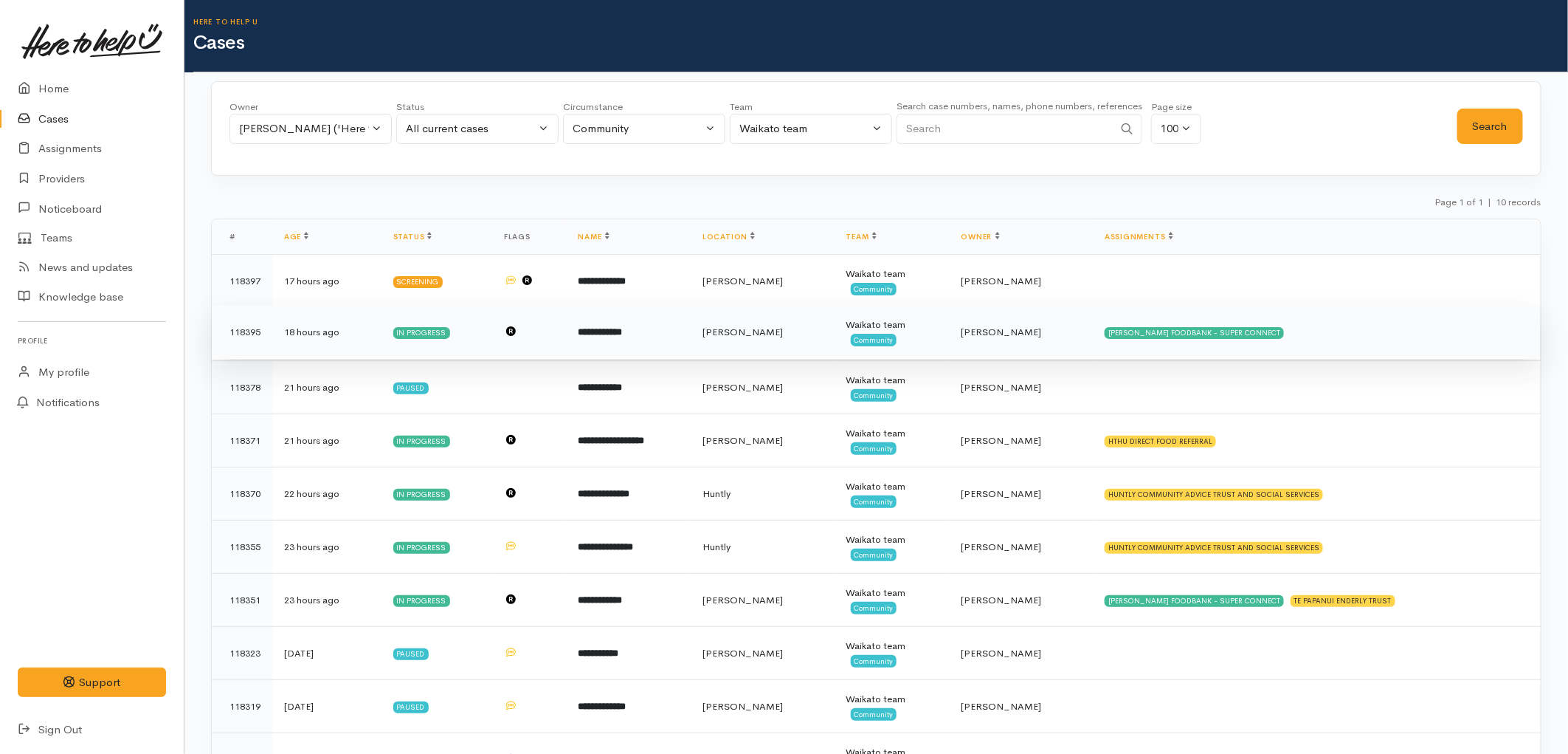
click at [762, 341] on td "[PERSON_NAME]" at bounding box center [762, 331] width 144 height 53
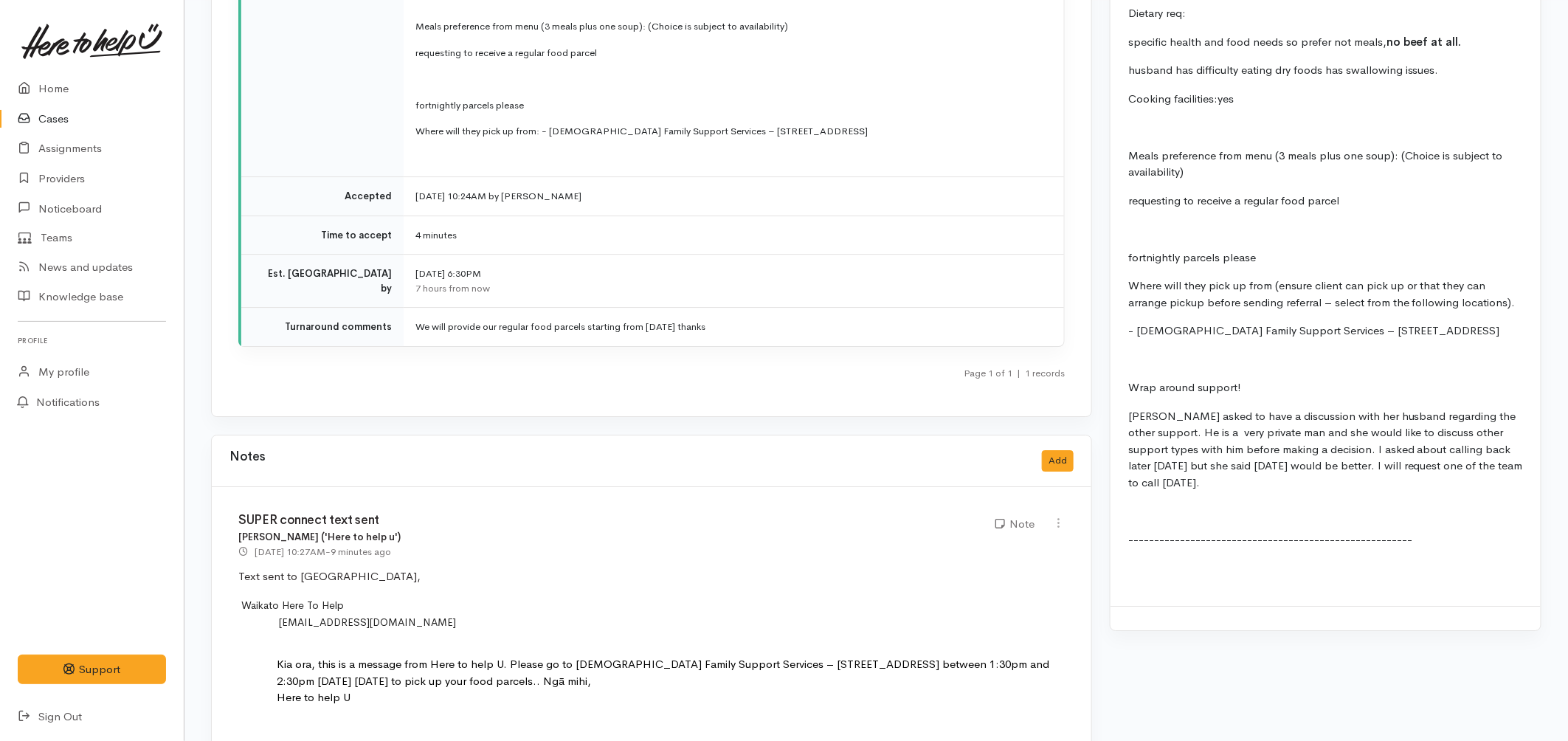
scroll to position [2344, 0]
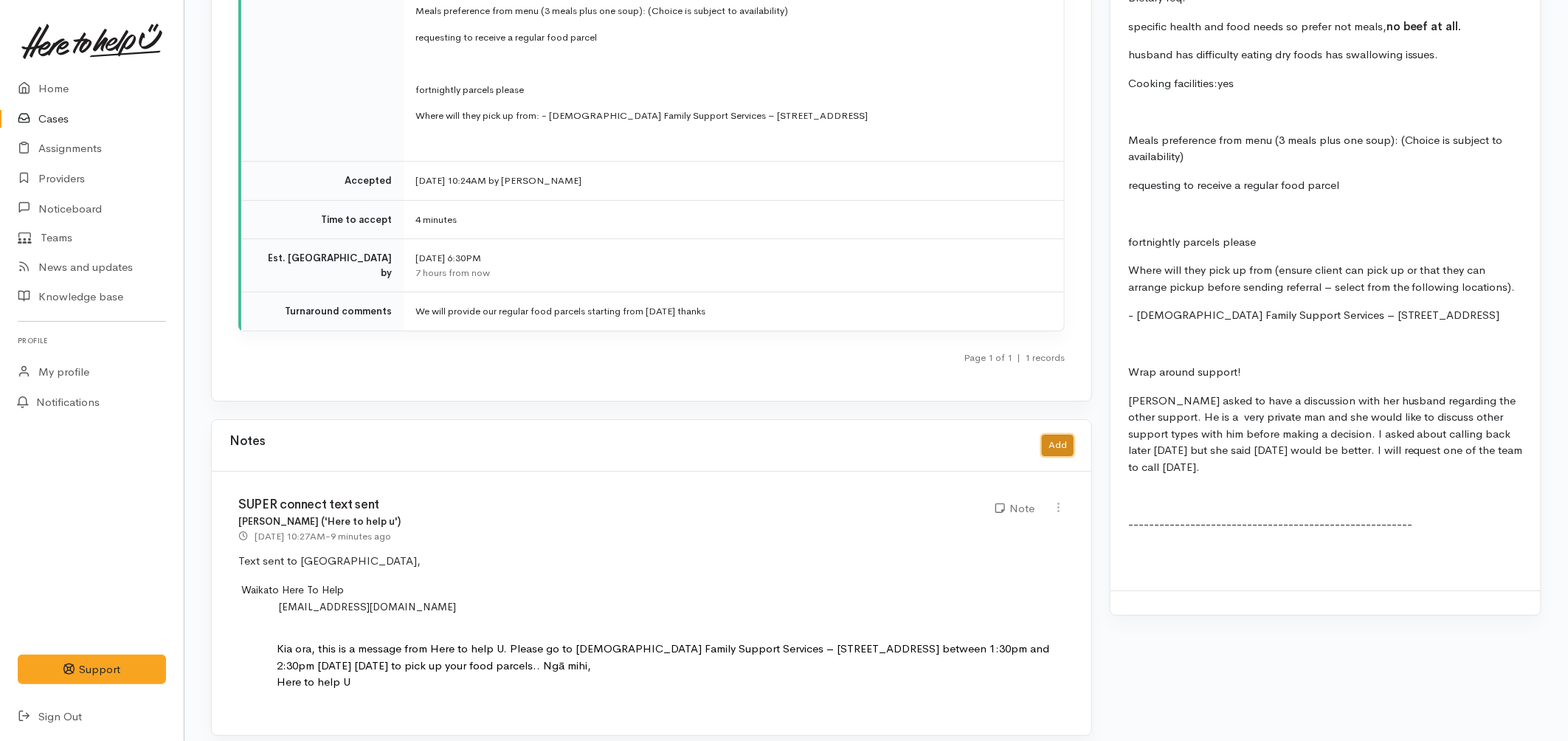
click at [1055, 435] on button "Add" at bounding box center [1057, 445] width 31 height 22
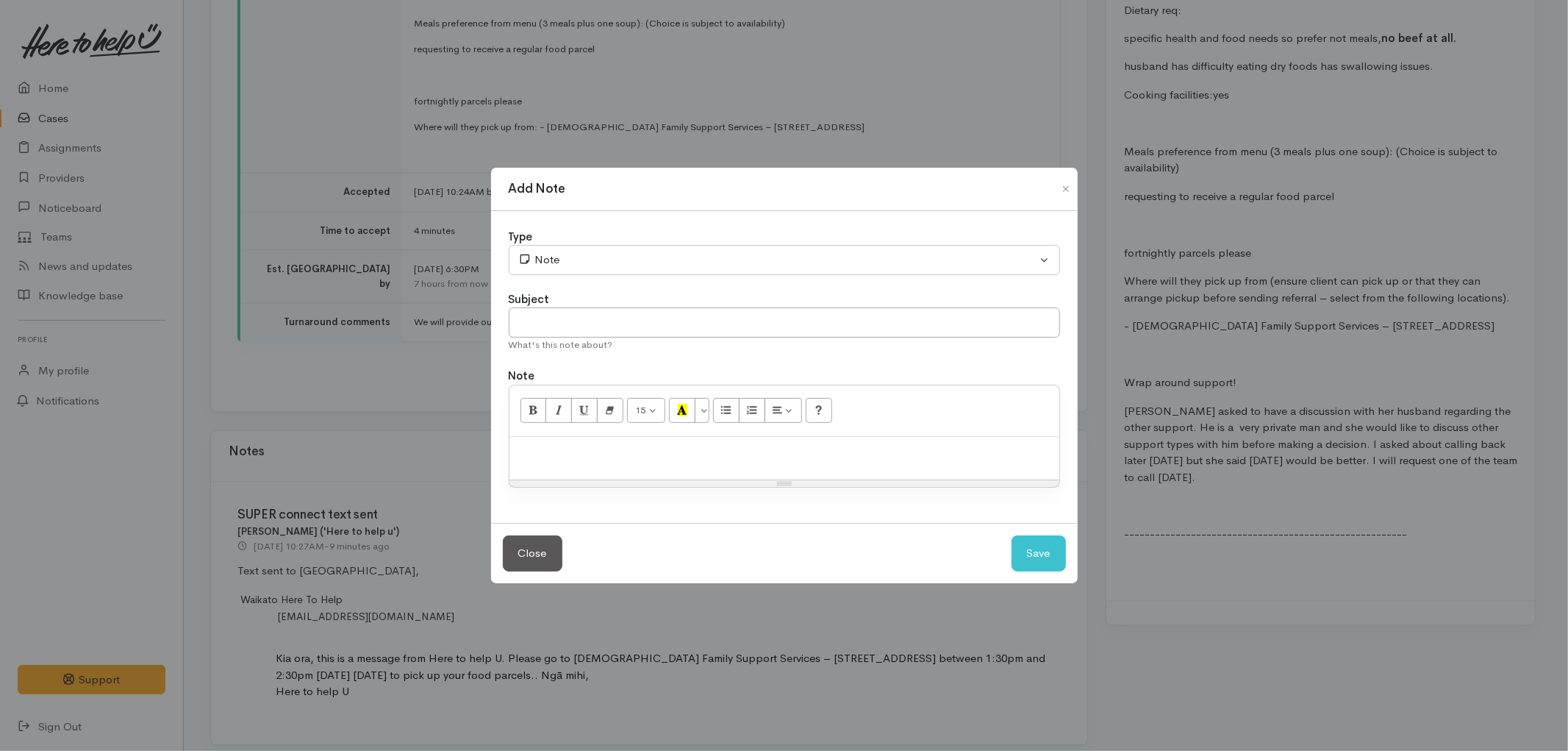
click at [579, 458] on p at bounding box center [785, 453] width 535 height 17
click at [664, 317] on input "text" at bounding box center [784, 322] width 552 height 30
type input "Text received"
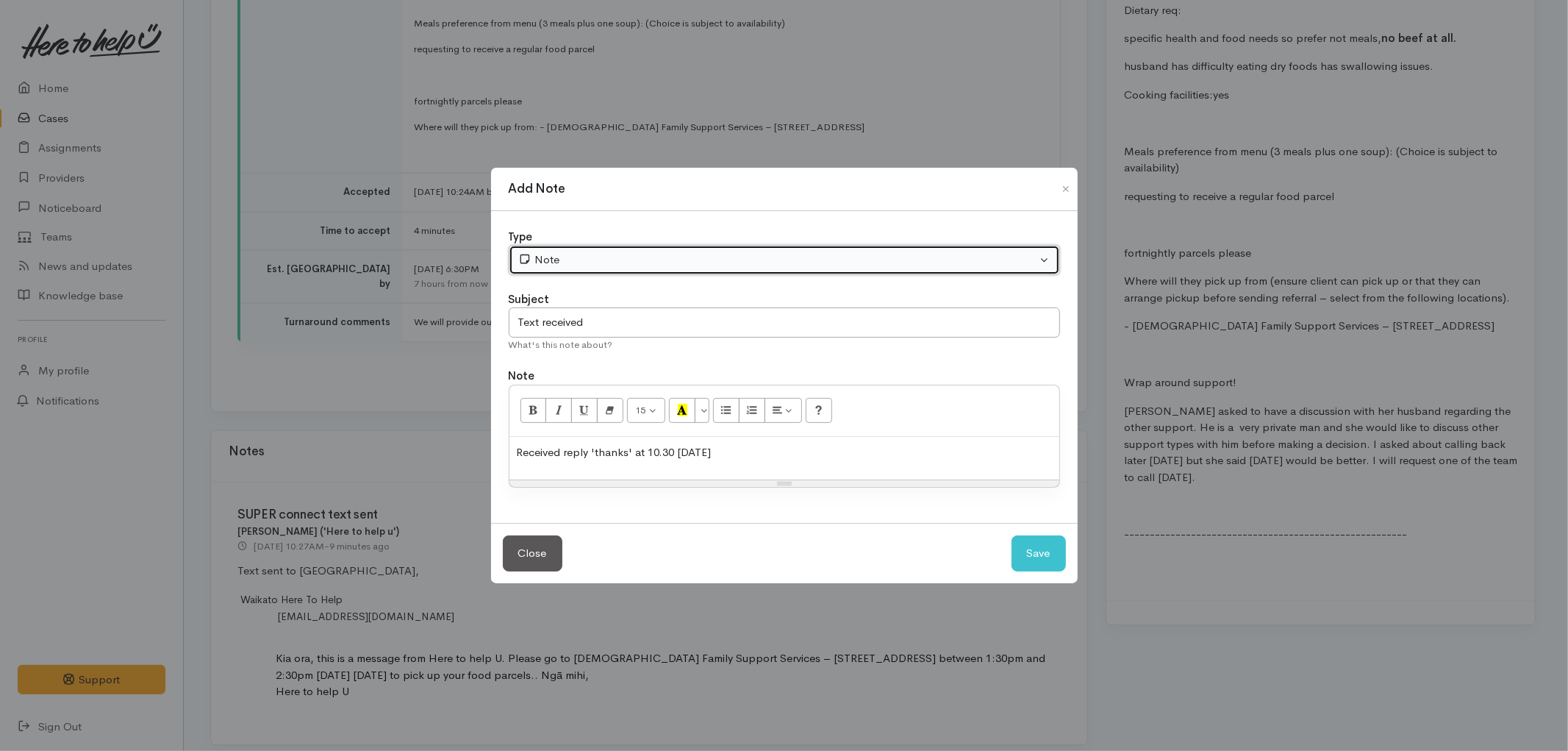
click at [721, 254] on div "Note" at bounding box center [777, 260] width 519 height 17
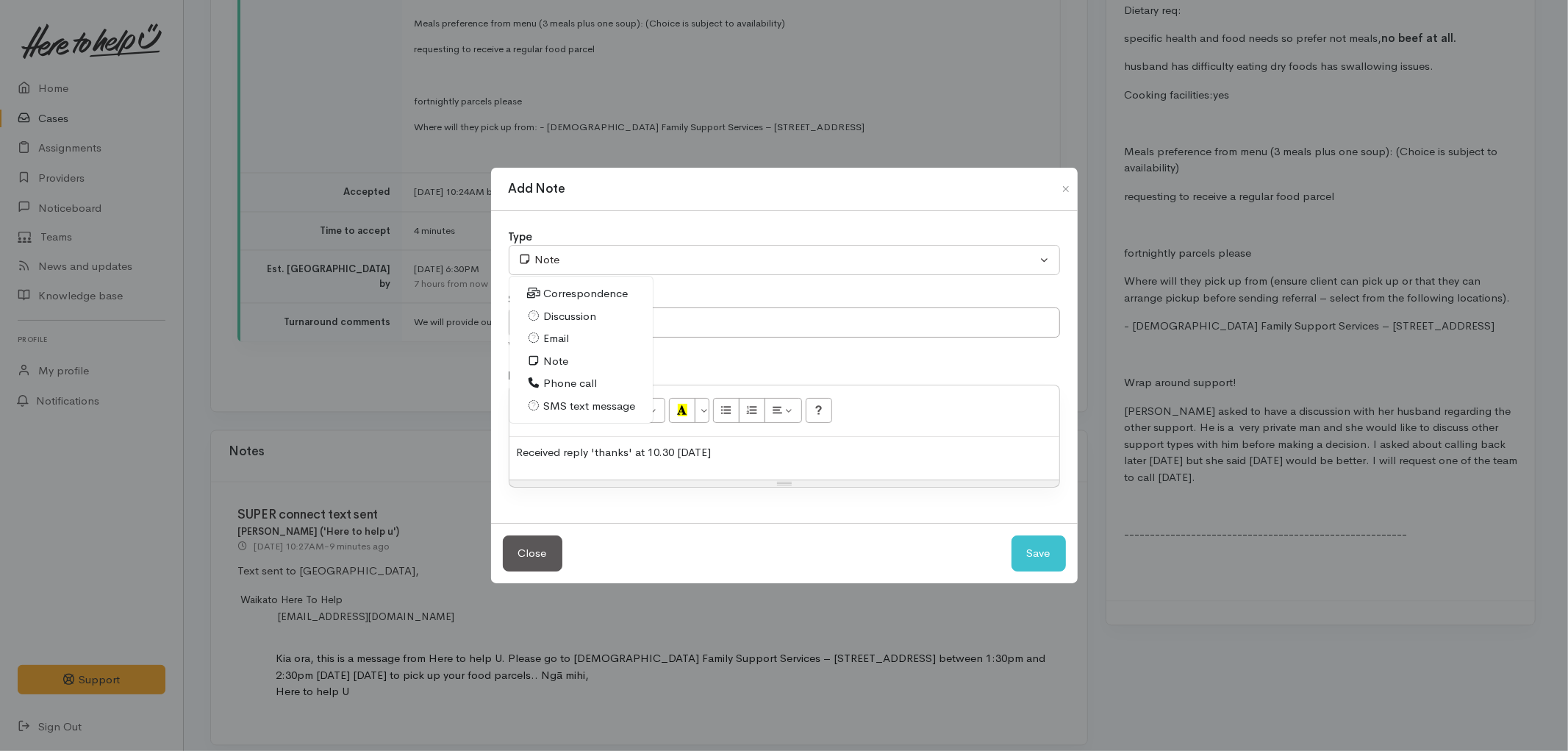
click at [591, 408] on span "SMS text message" at bounding box center [589, 406] width 92 height 17
select select "5"
click at [1041, 566] on button "Save" at bounding box center [1039, 554] width 55 height 36
select select "1"
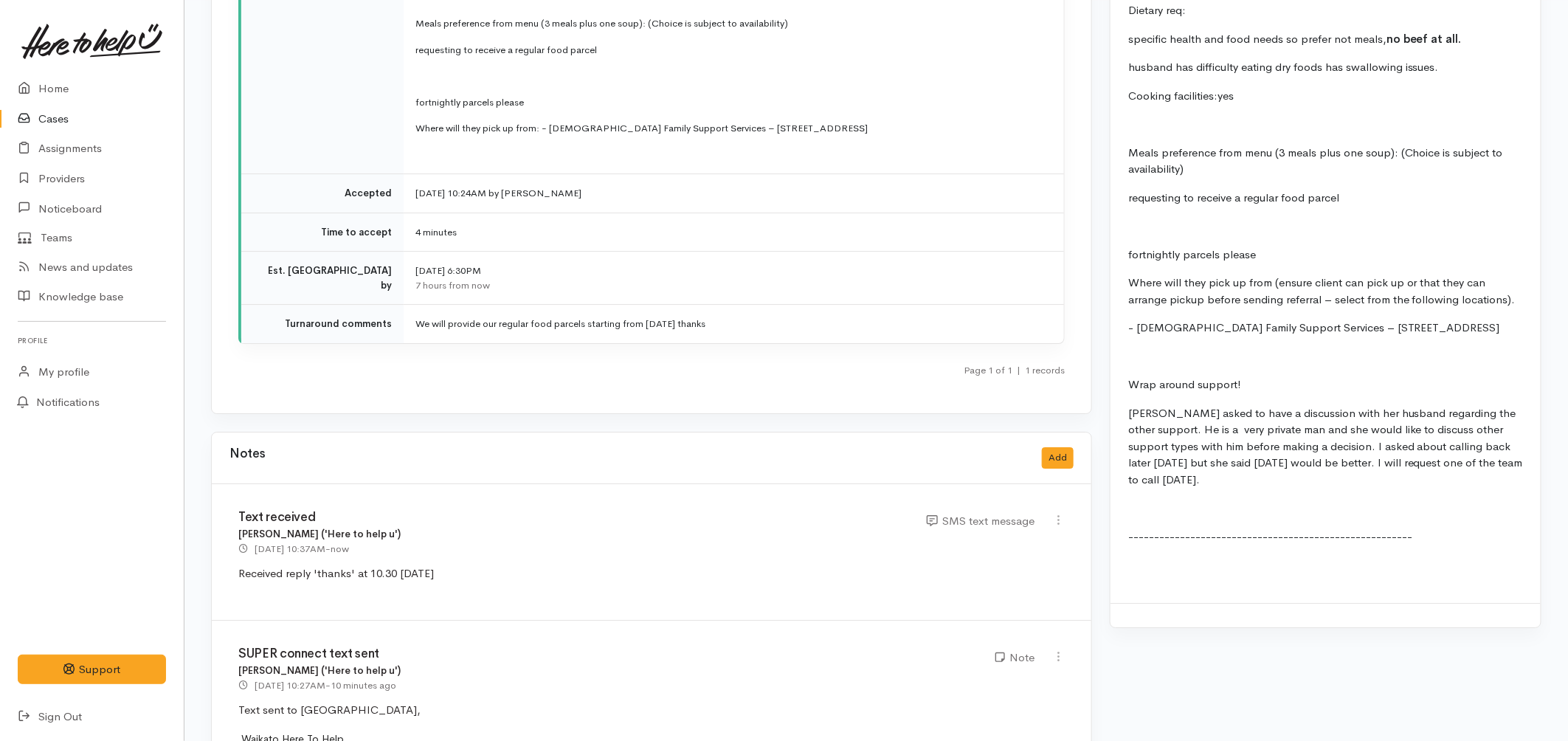
click at [48, 129] on link "Cases" at bounding box center [91, 119] width 183 height 30
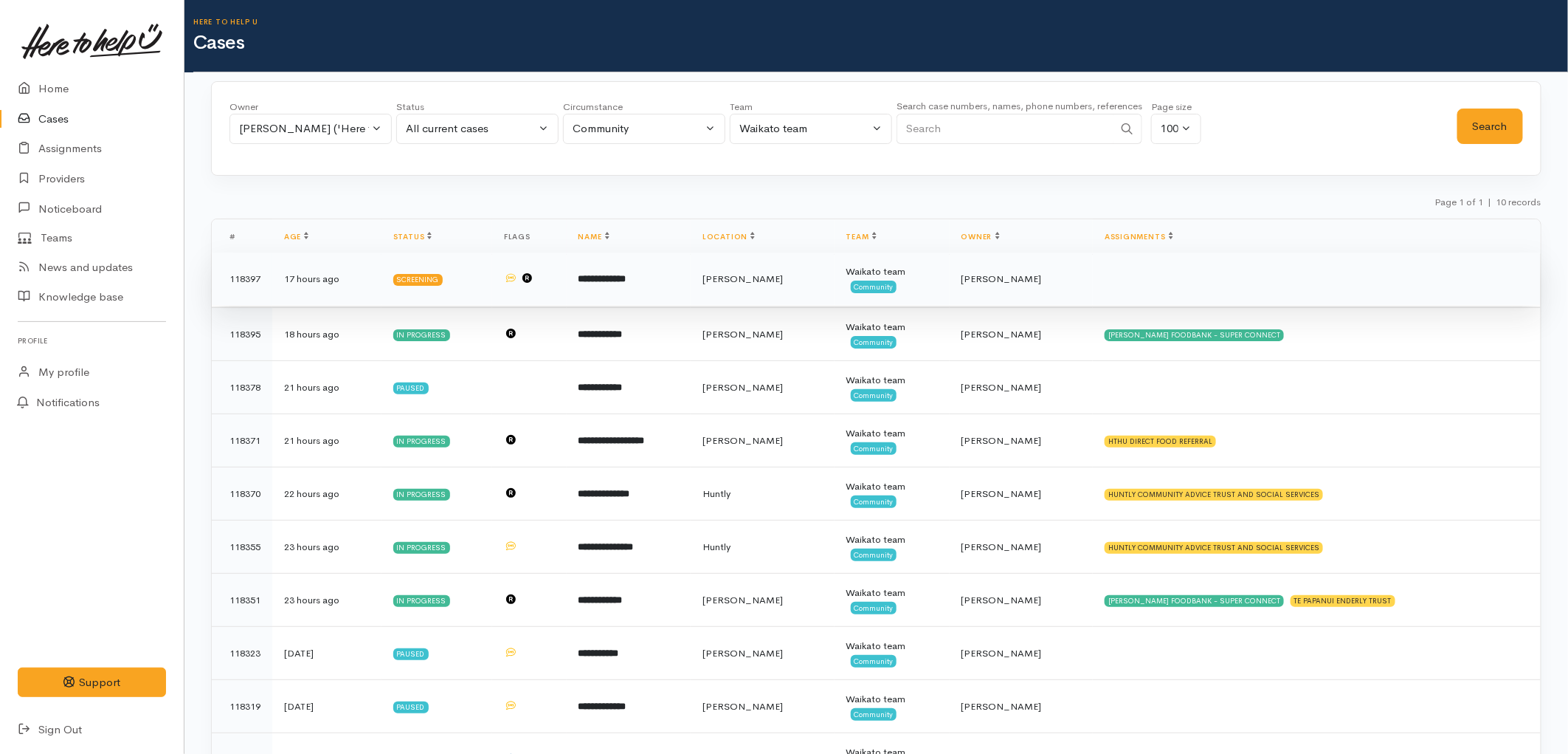
click at [925, 281] on td "Waikato team Community" at bounding box center [892, 278] width 115 height 53
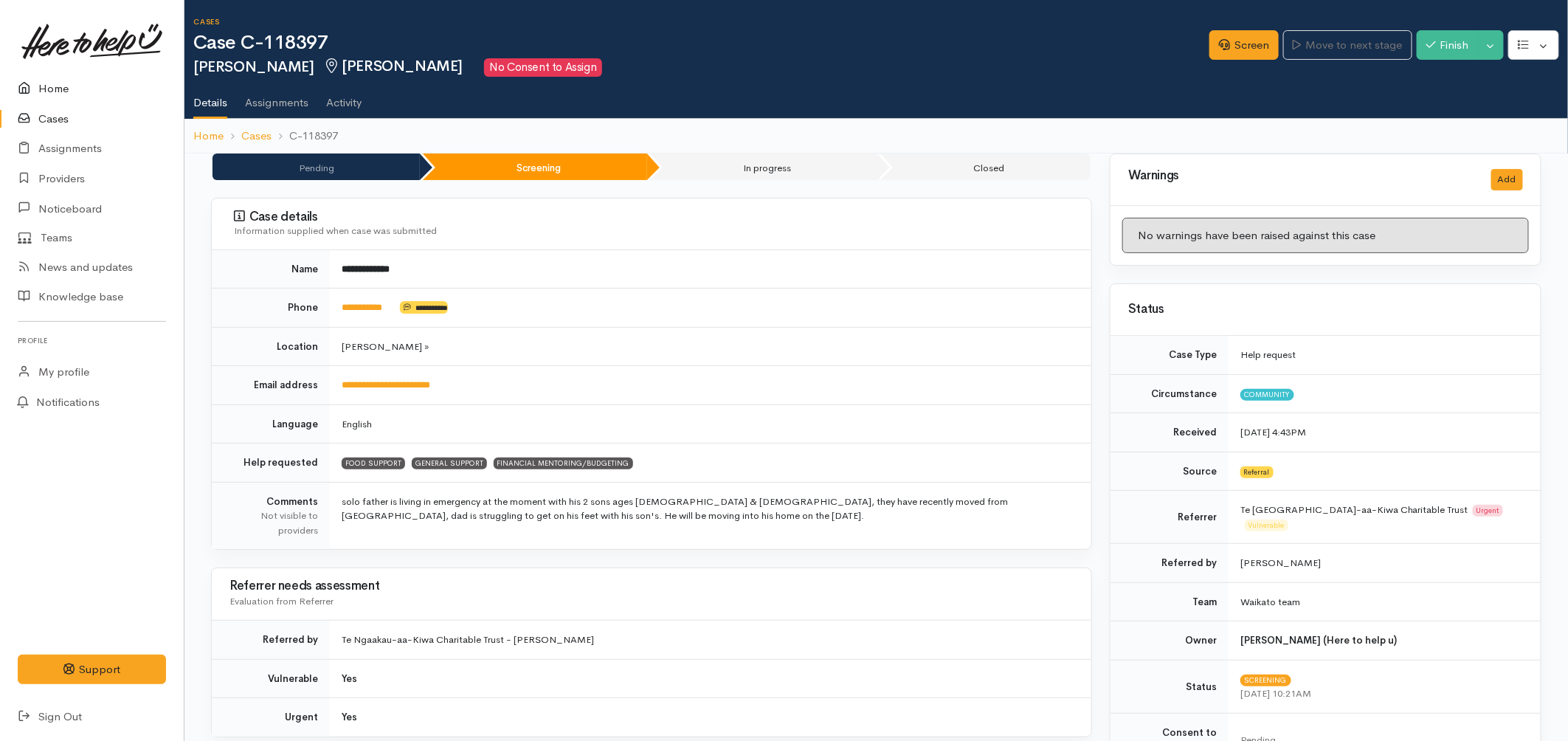
click at [82, 83] on link "Home" at bounding box center [91, 89] width 183 height 30
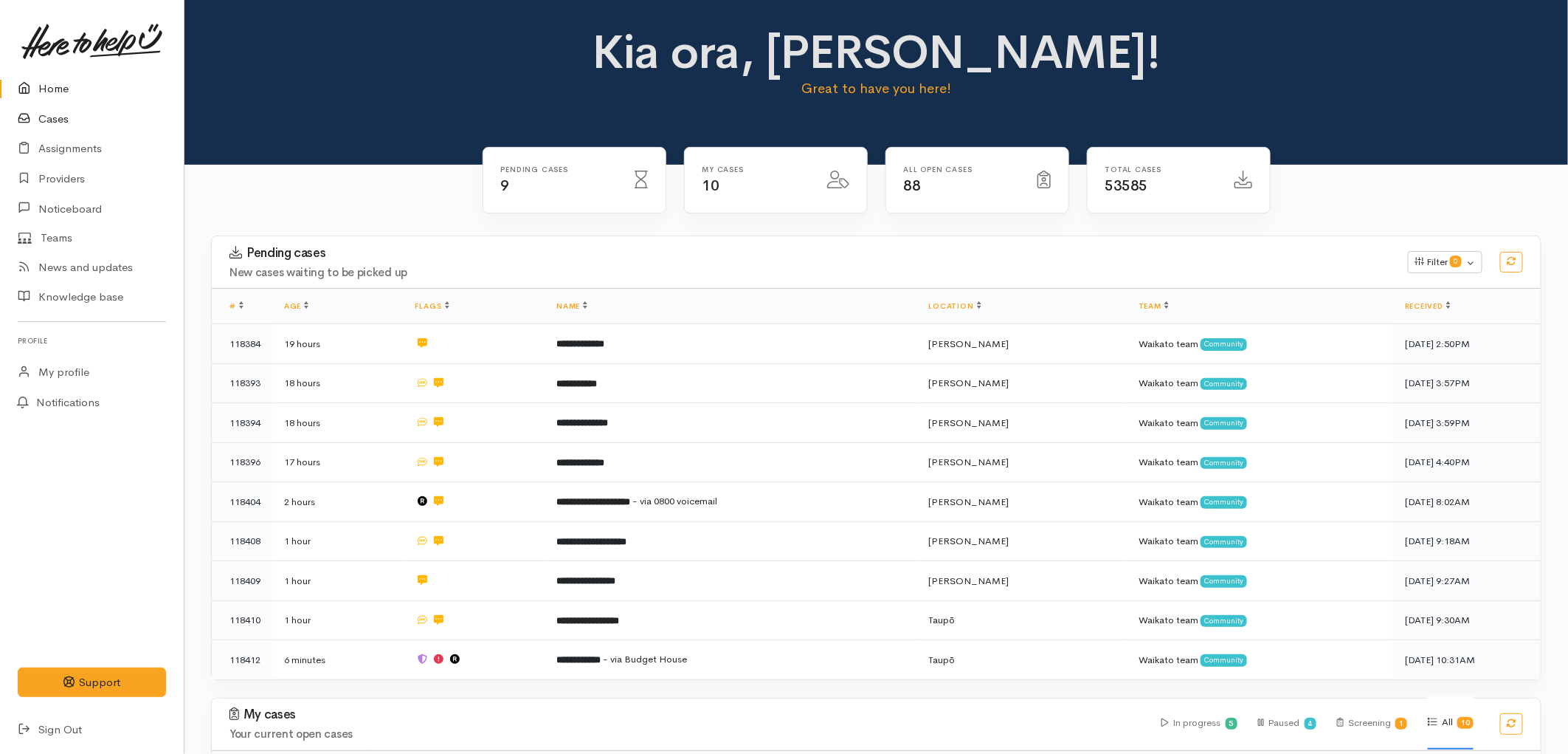
click at [74, 109] on link "Cases" at bounding box center [91, 119] width 183 height 30
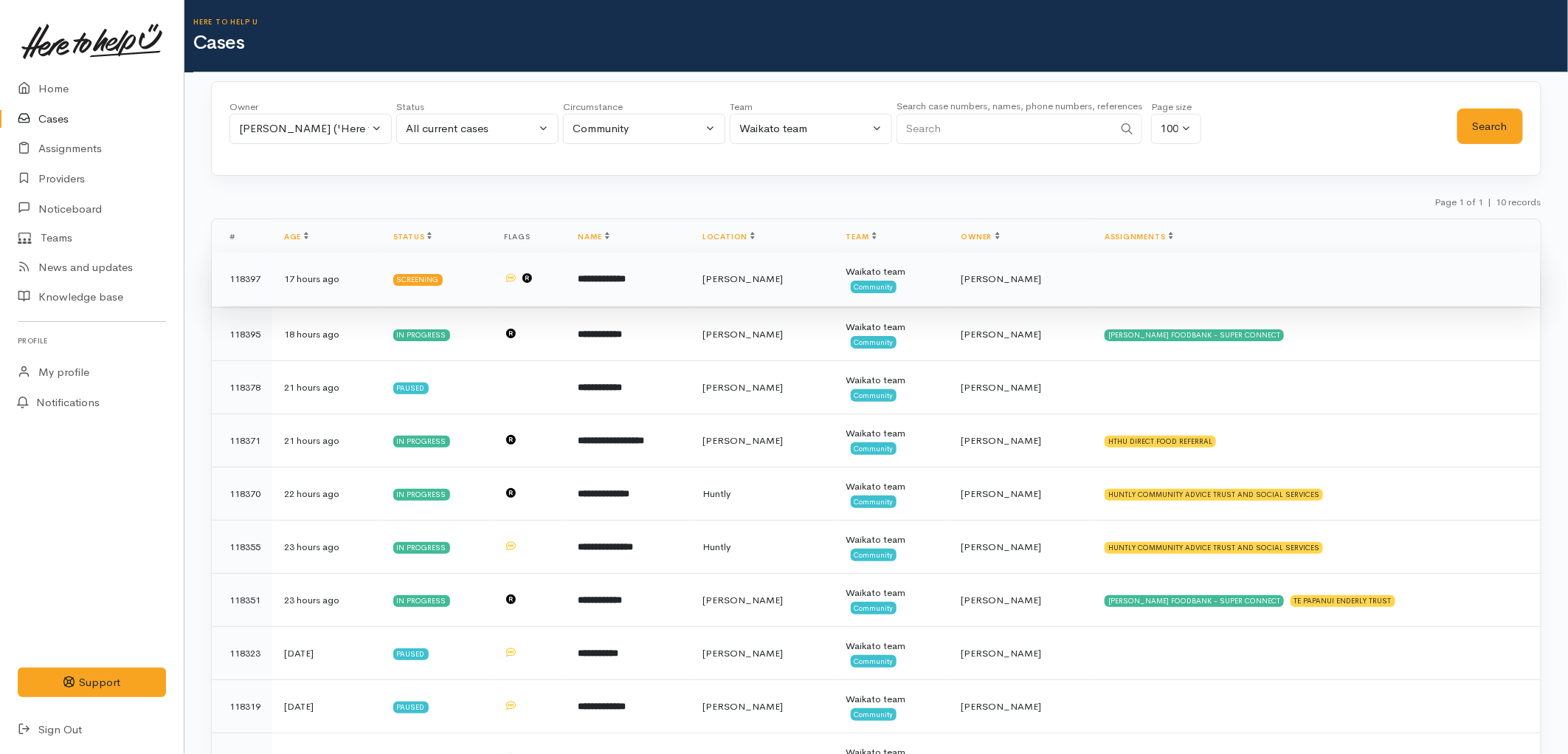
click at [474, 284] on td "Screening" at bounding box center [436, 278] width 110 height 53
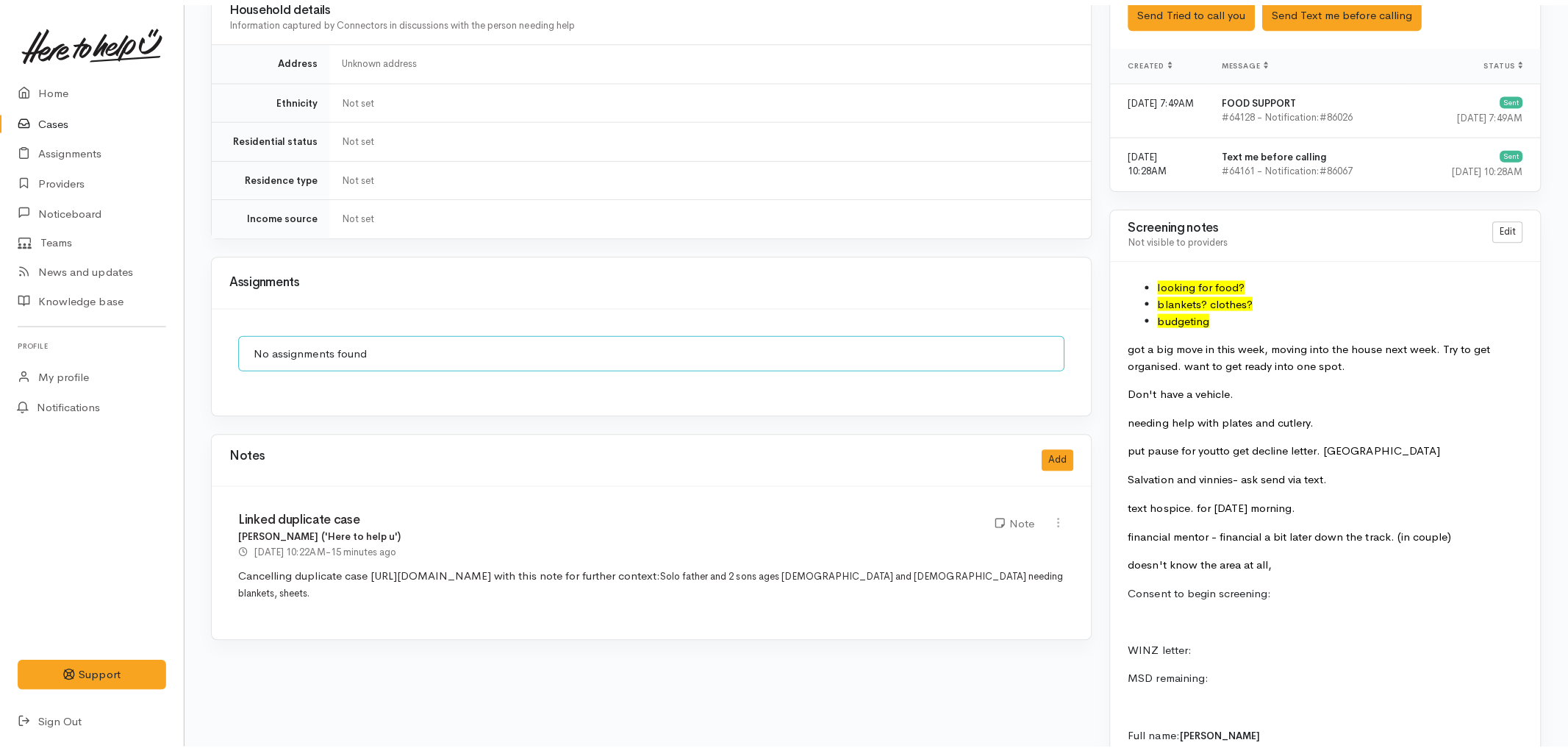
scroll to position [1388, 0]
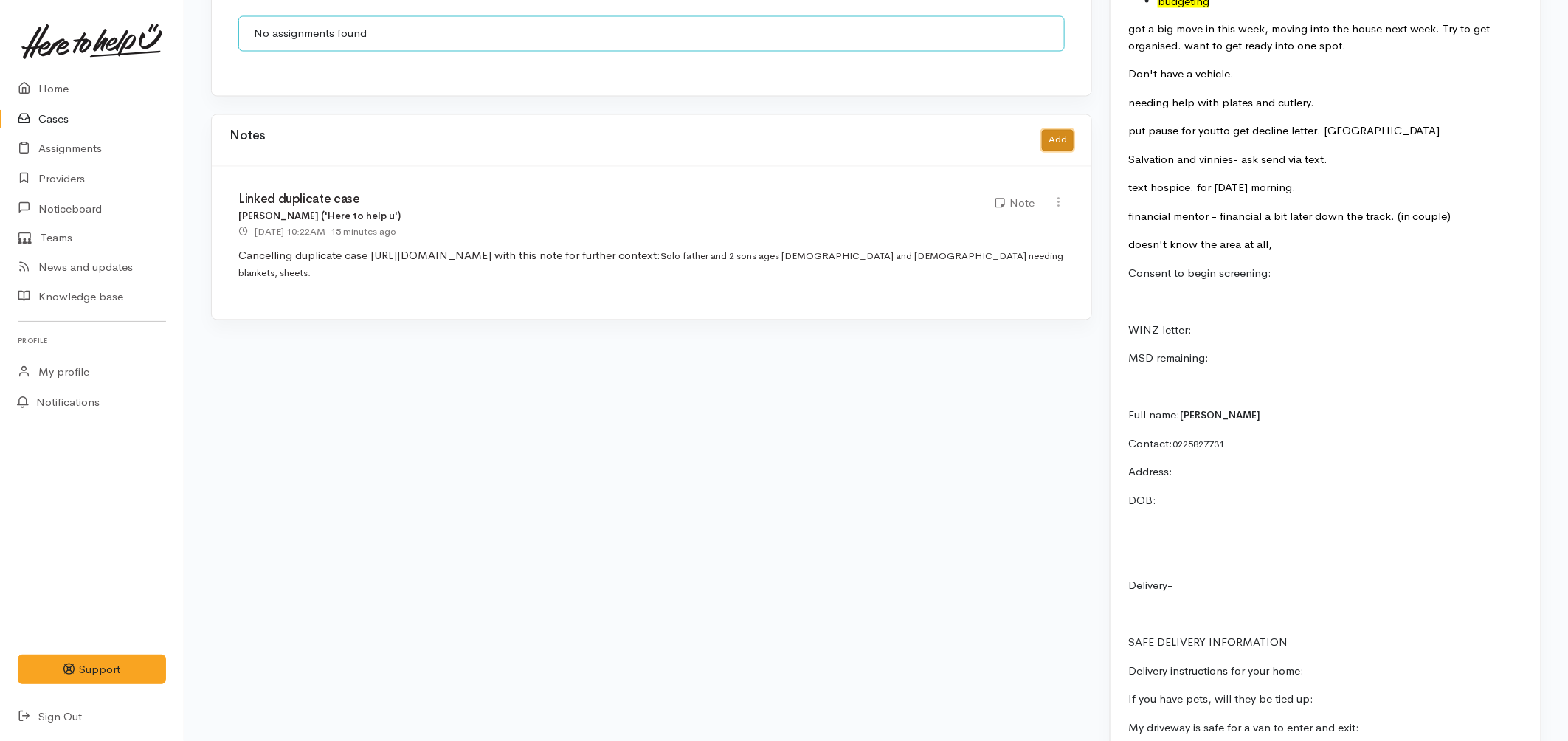
click at [1060, 130] on button "Add" at bounding box center [1057, 140] width 31 height 22
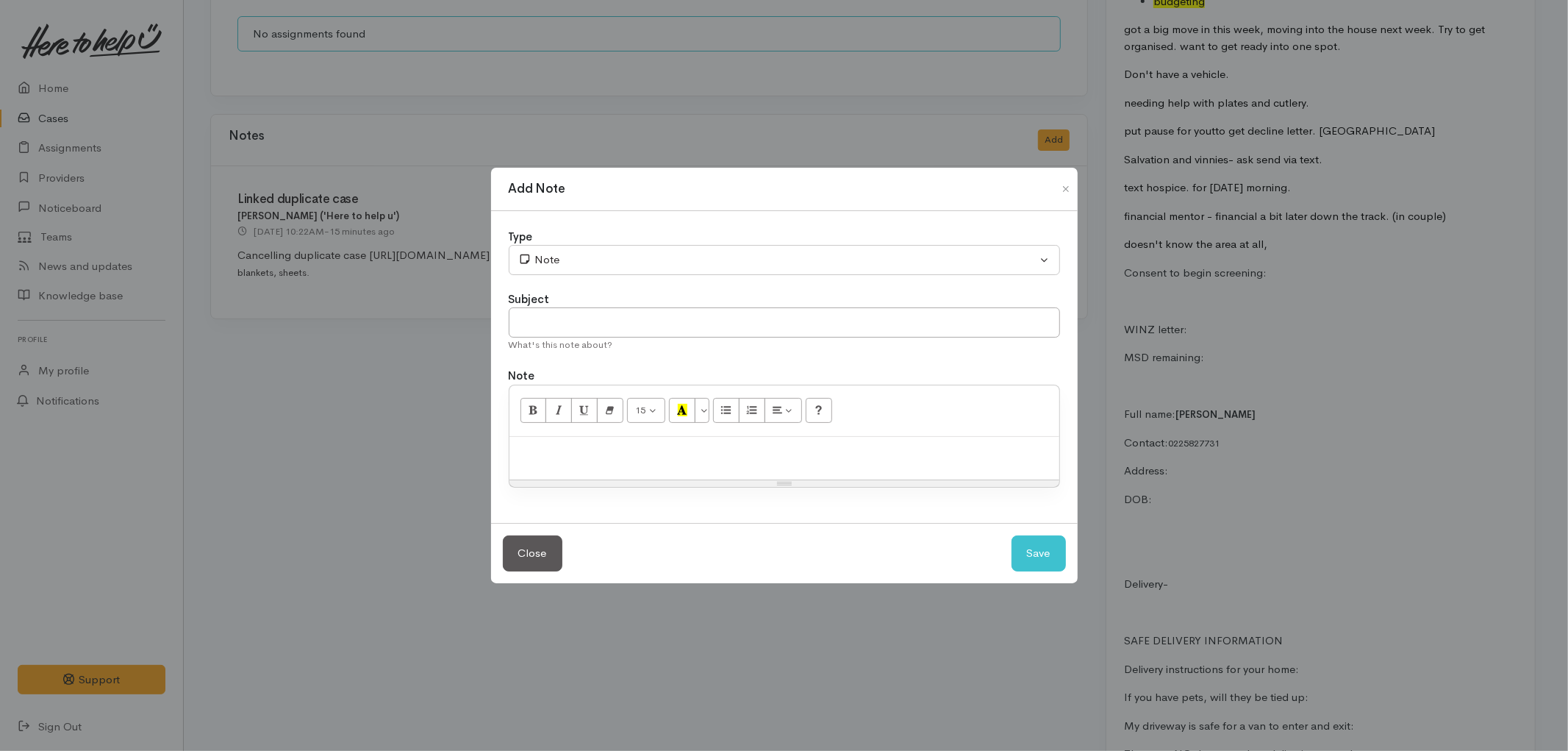
click at [547, 453] on p at bounding box center [785, 453] width 535 height 17
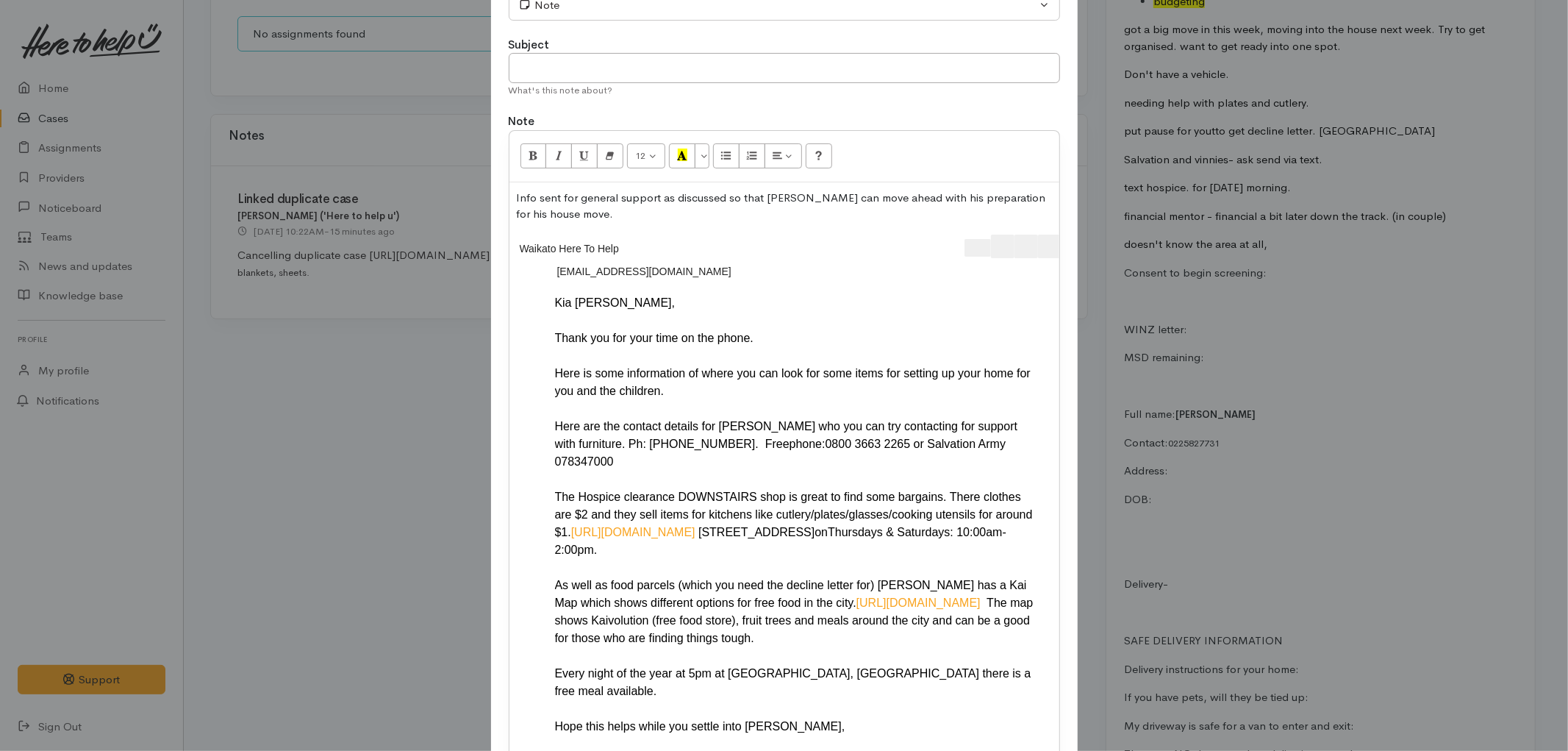
scroll to position [0, 30]
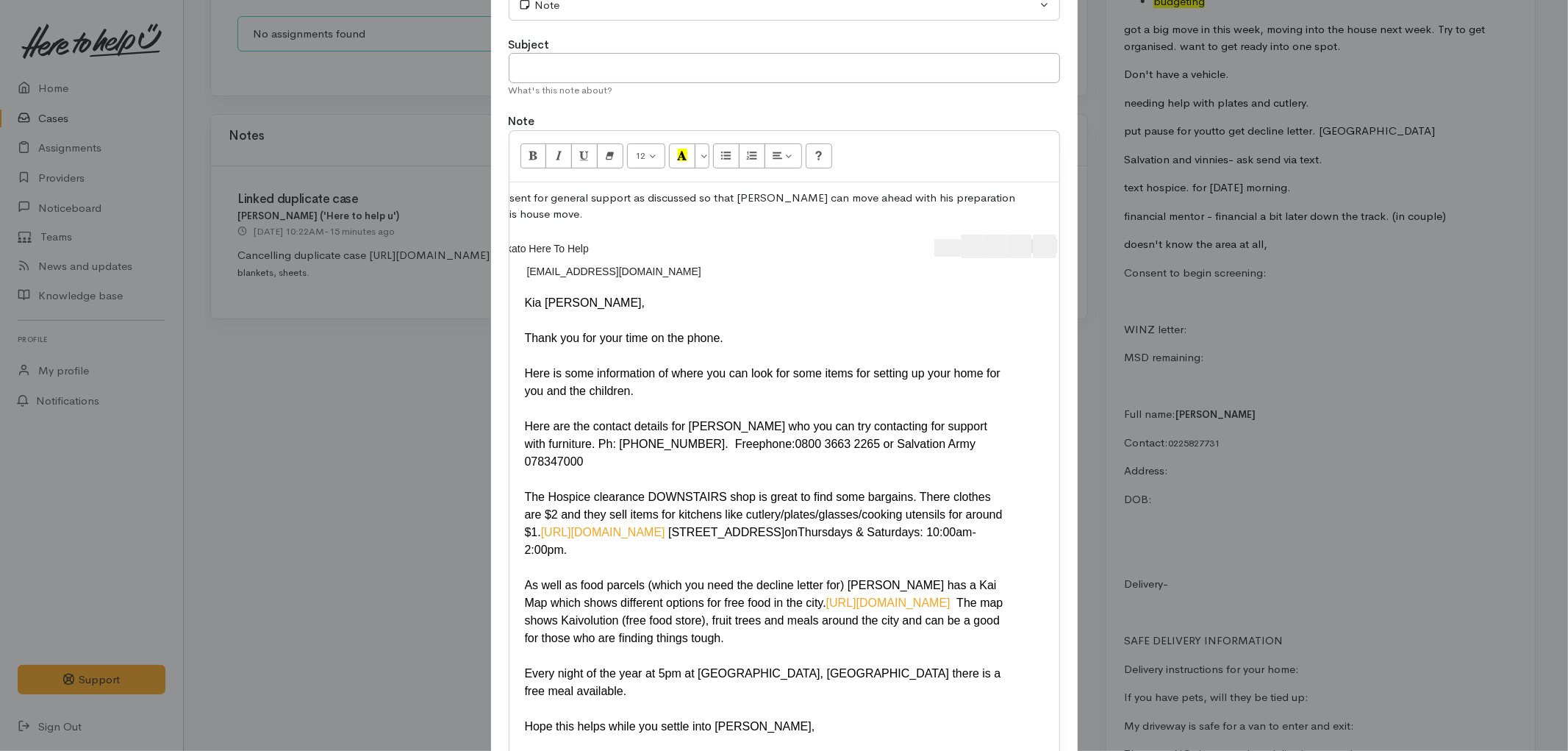
drag, startPoint x: 921, startPoint y: 232, endPoint x: 1099, endPoint y: 250, distance: 178.9
click at [1099, 250] on div "Add Note Type Correspondence Discussion Email Note Phone call SMS text message …" at bounding box center [784, 375] width 1568 height 751
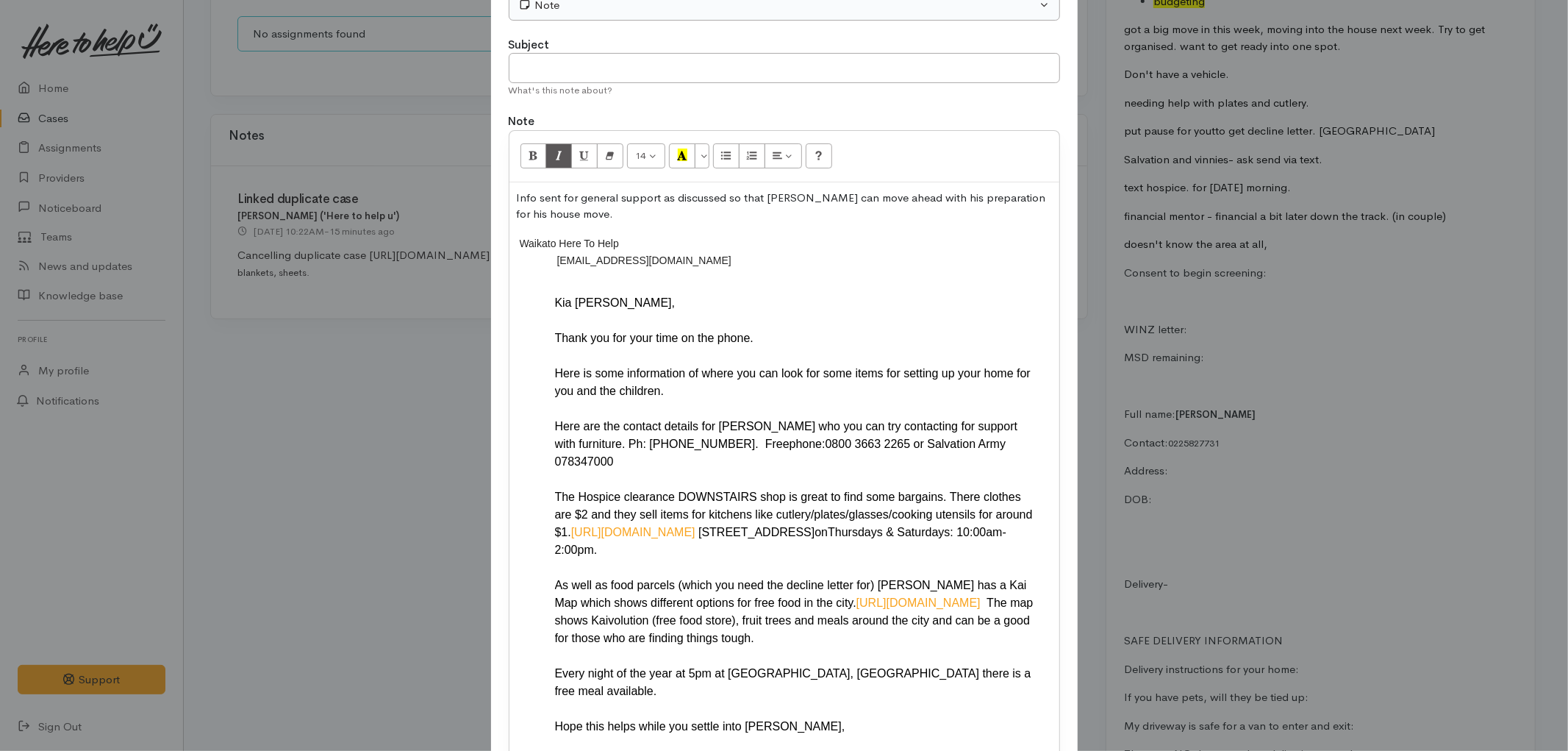
scroll to position [0, 0]
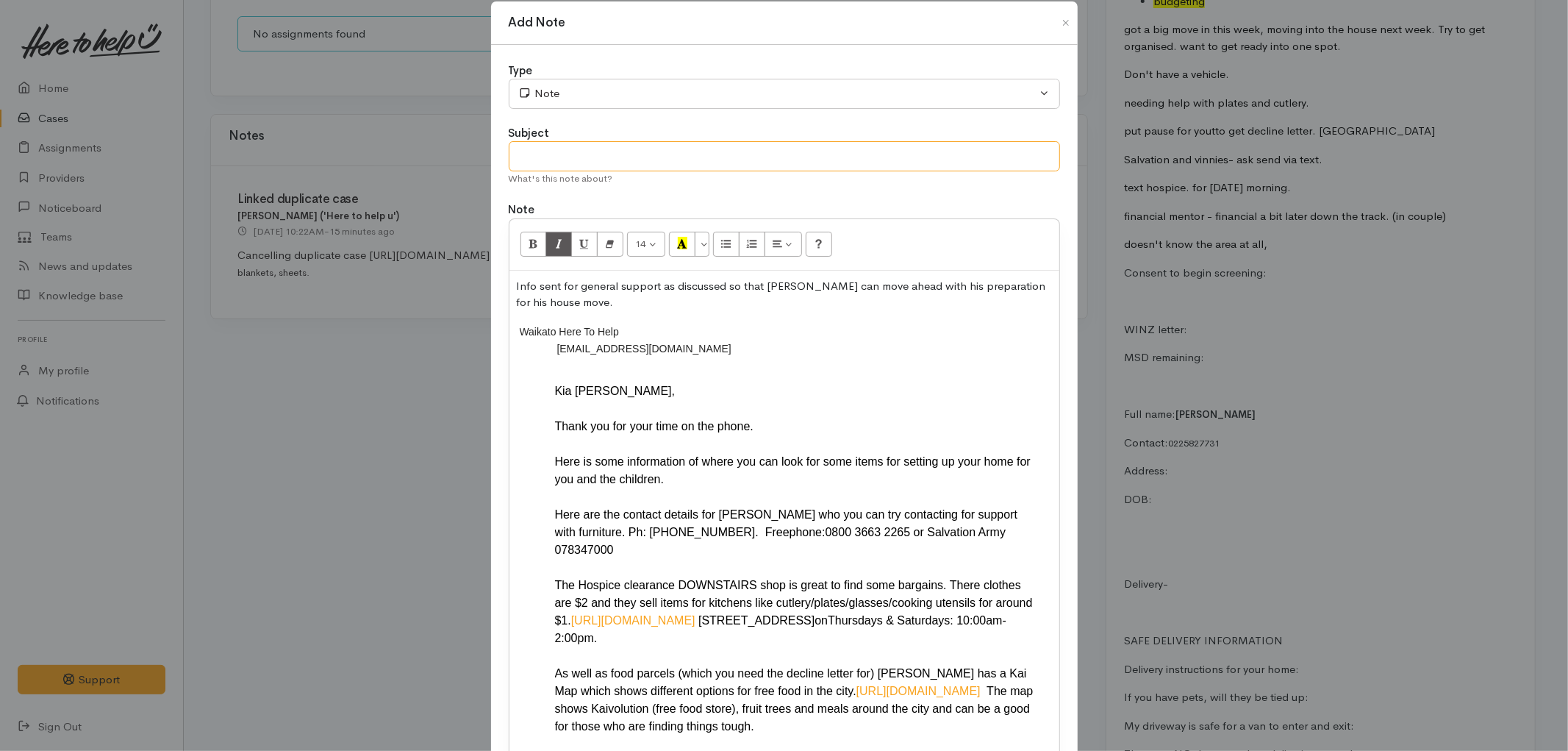
click at [651, 148] on input "text" at bounding box center [784, 156] width 552 height 30
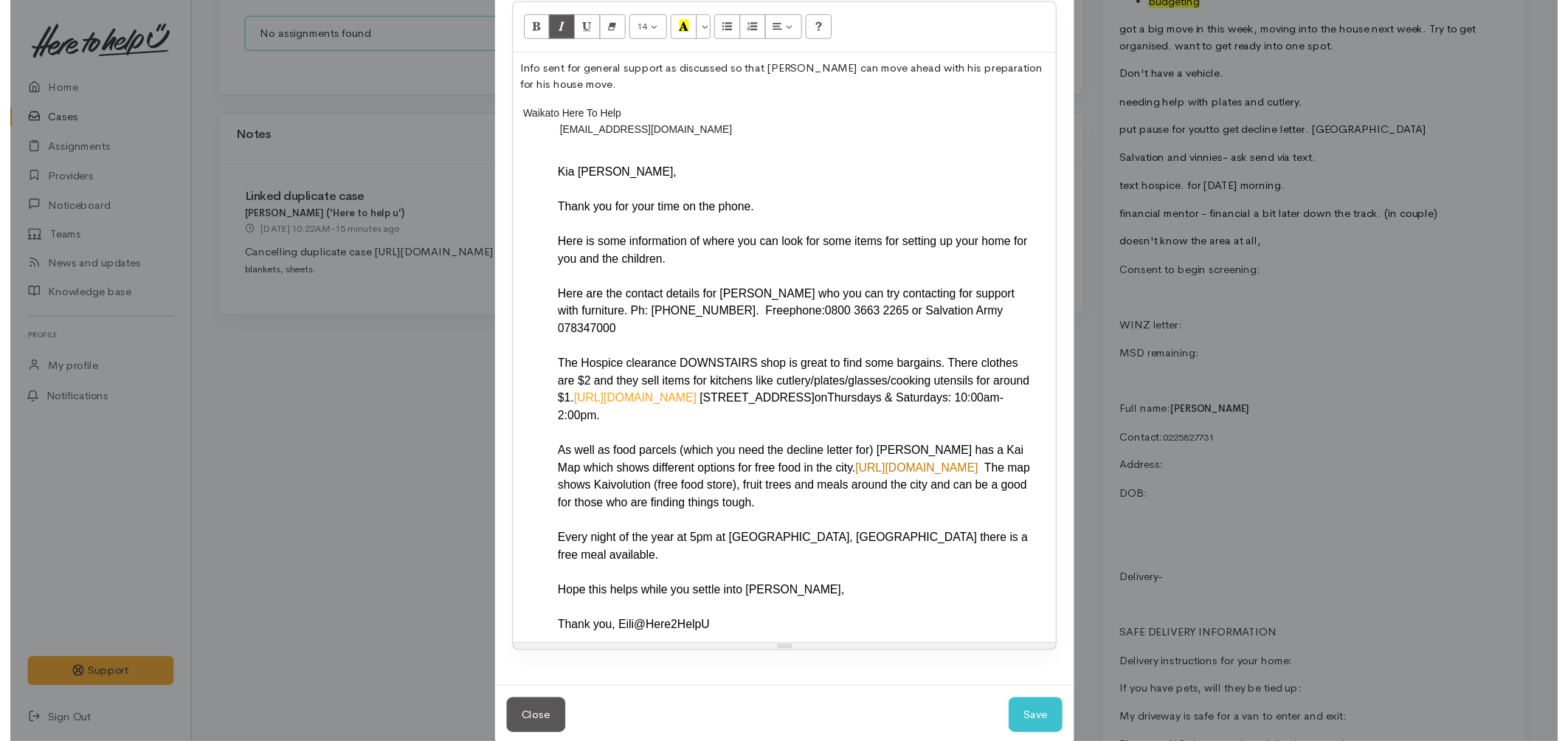
scroll to position [245, 0]
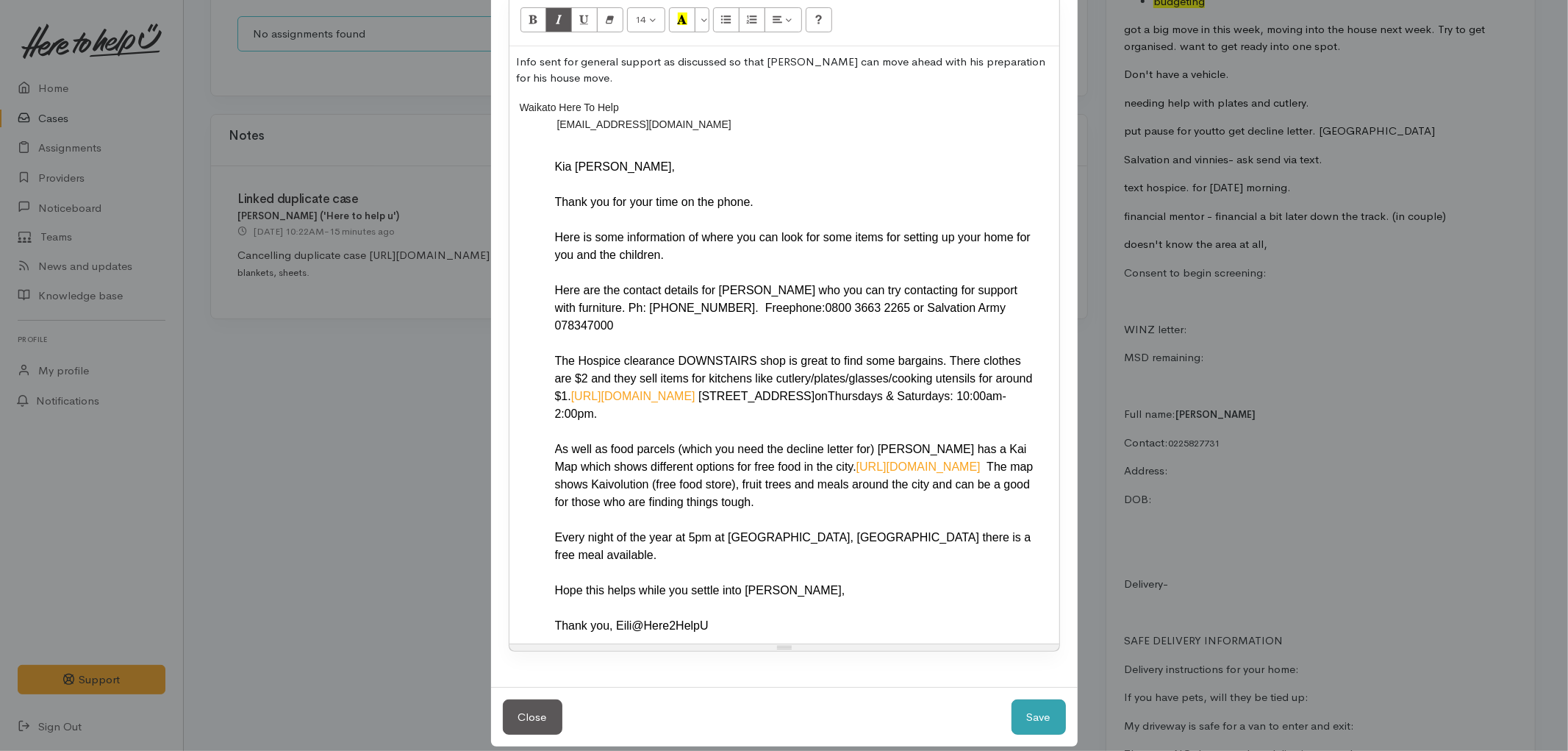
type input "Info sent-H2HU referral."
click at [1054, 699] on button "Save" at bounding box center [1039, 717] width 55 height 36
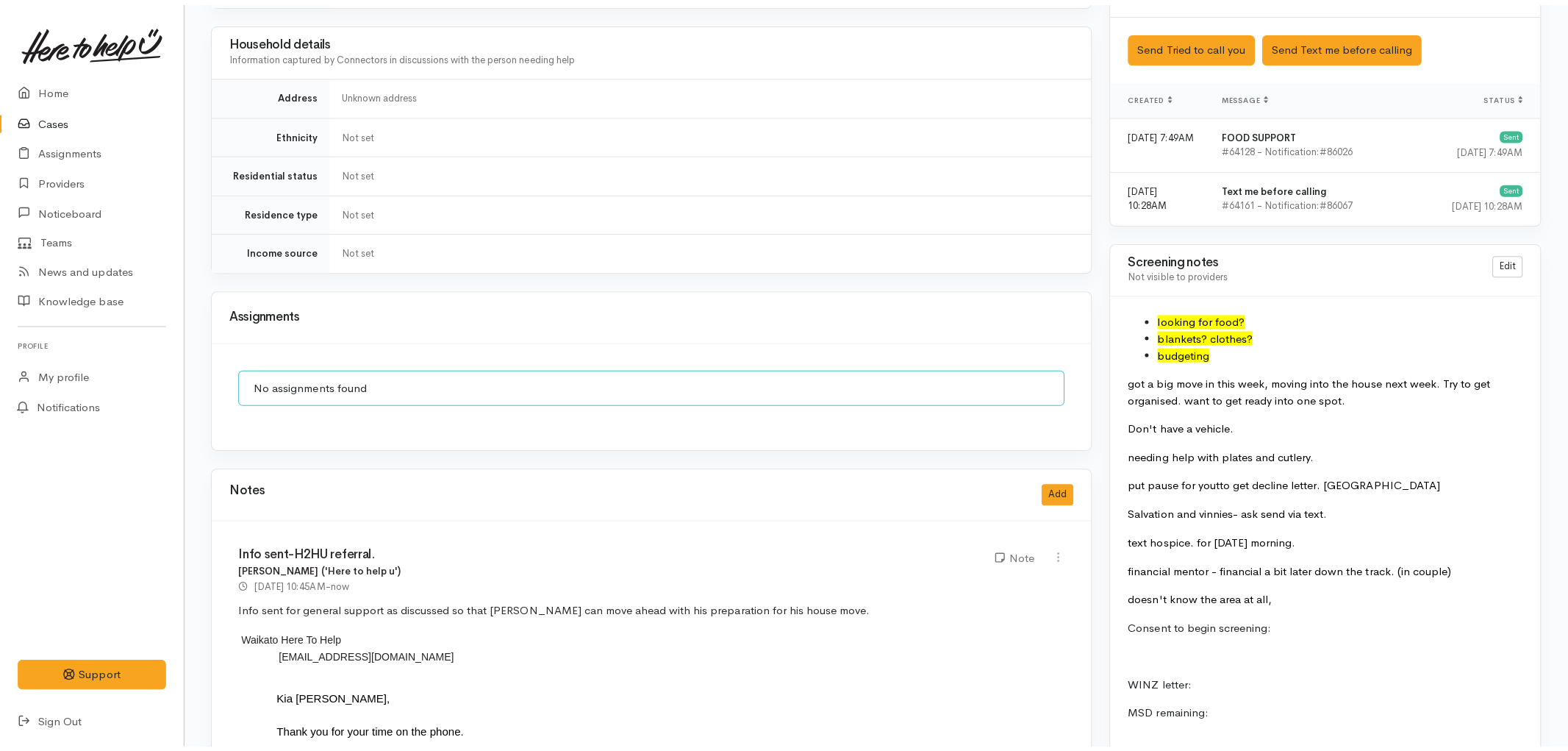
scroll to position [1062, 0]
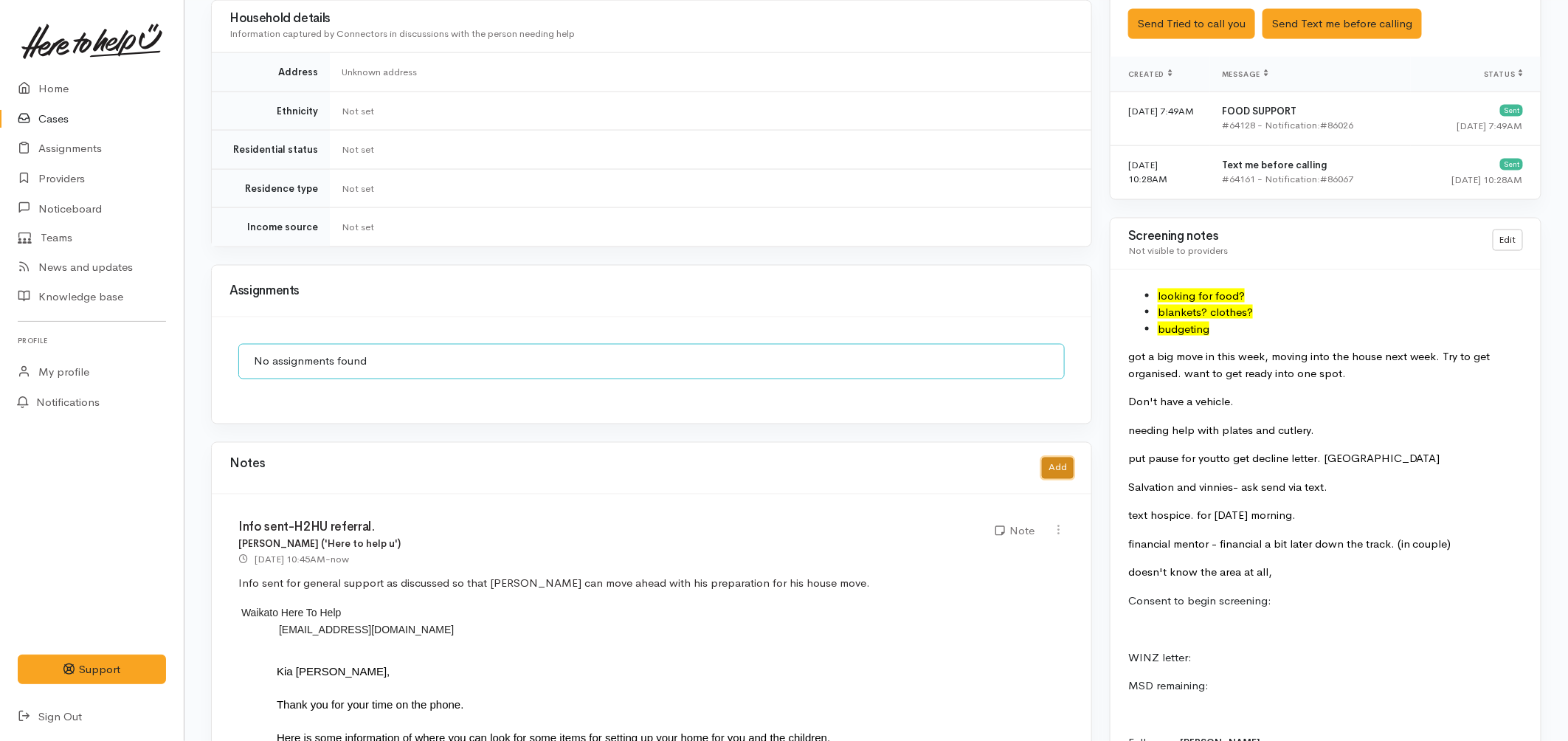
click at [1055, 457] on button "Add" at bounding box center [1057, 468] width 31 height 22
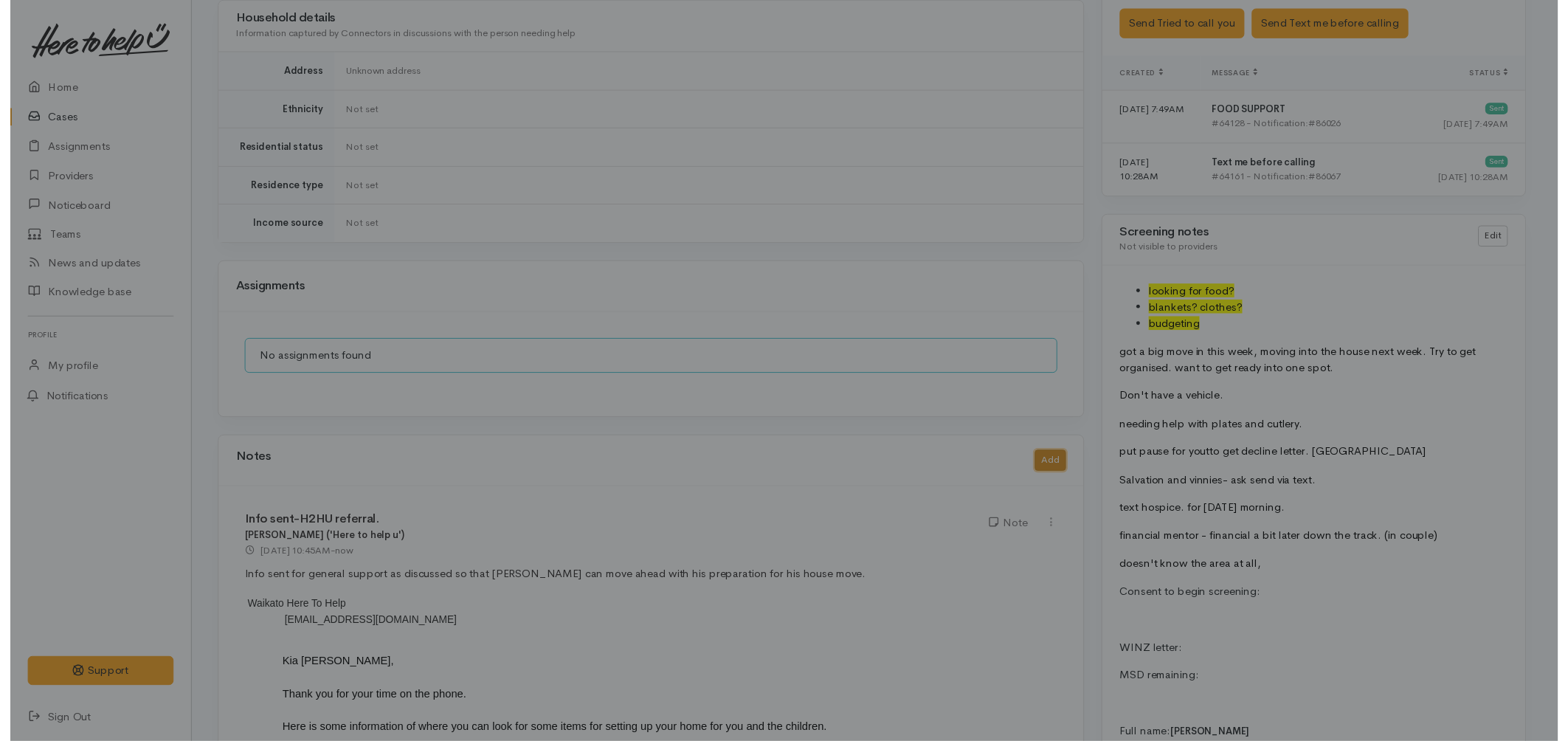
scroll to position [0, 0]
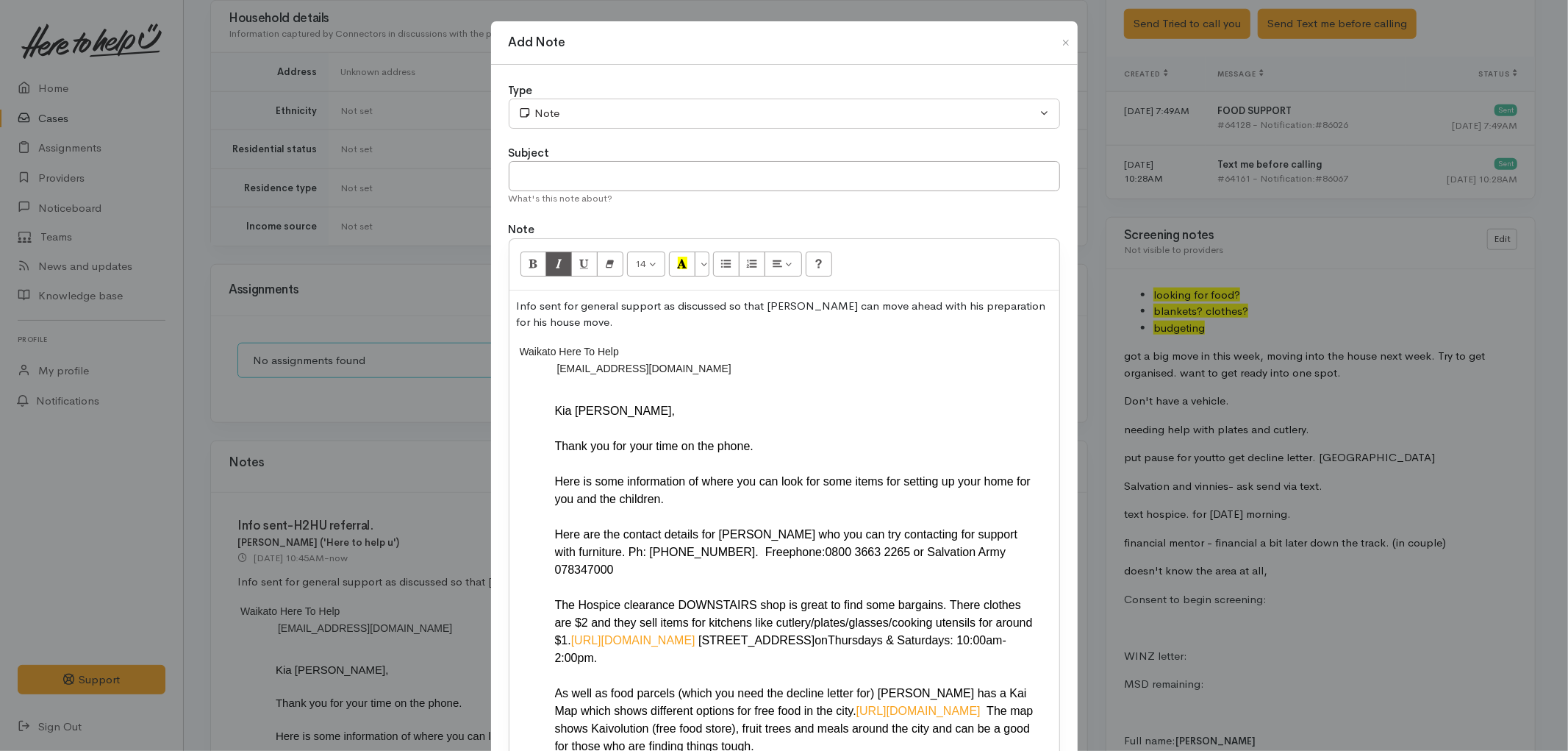
click at [400, 384] on div "Add Note Type Correspondence Discussion Email Note Phone call SMS text message …" at bounding box center [784, 375] width 1568 height 751
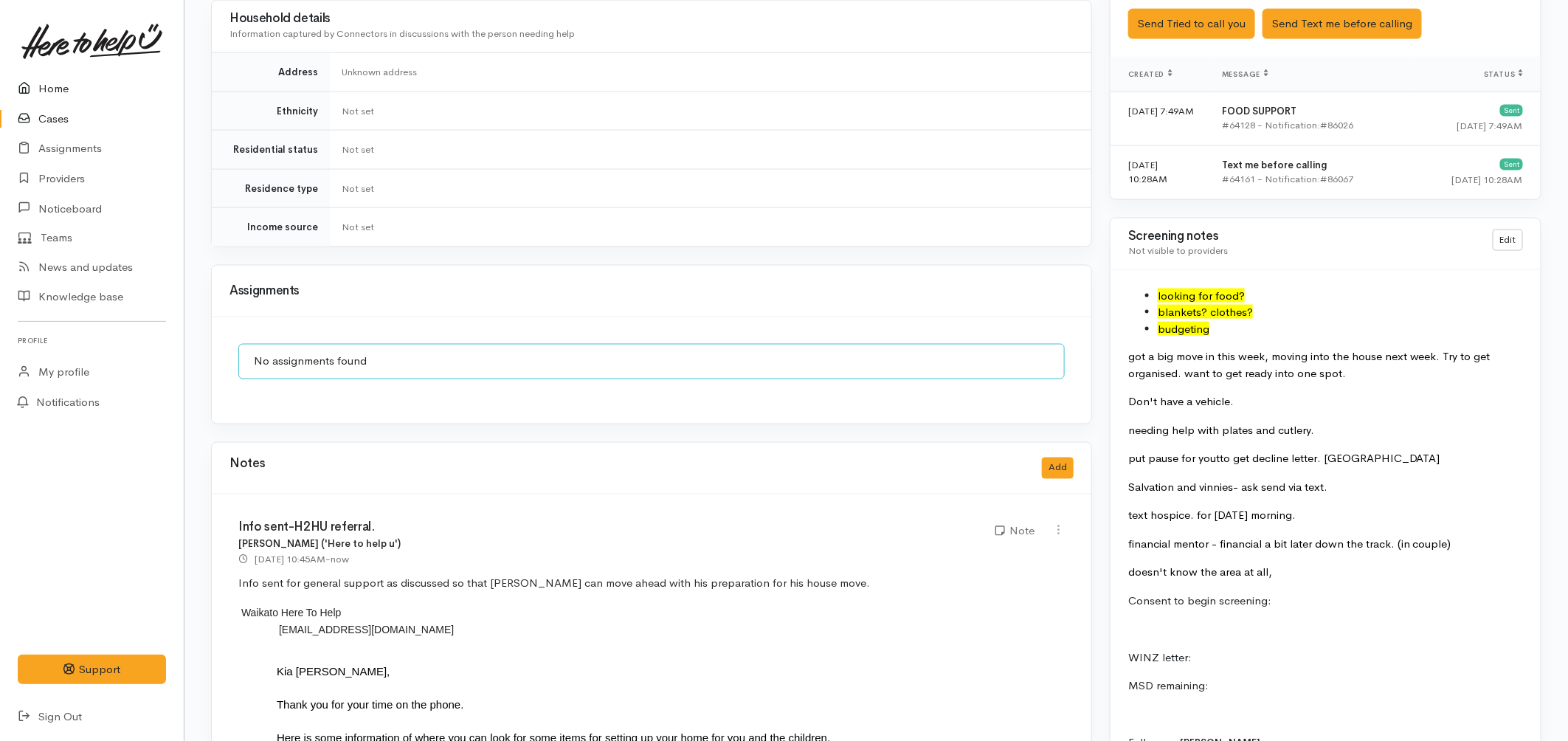
click at [61, 84] on link "Home" at bounding box center [91, 89] width 183 height 30
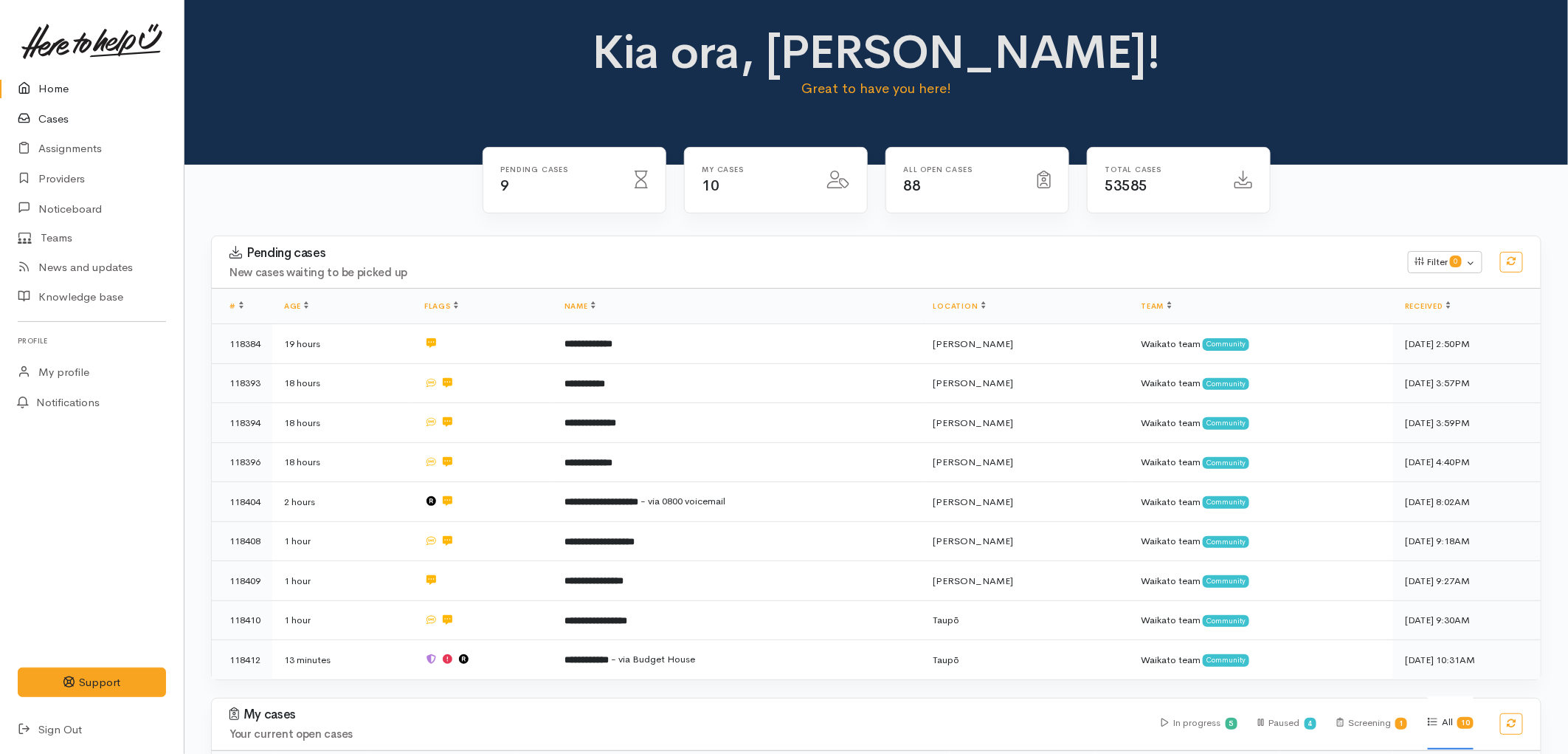
drag, startPoint x: 0, startPoint y: 0, endPoint x: 49, endPoint y: 115, distance: 125.0
click at [49, 115] on link "Cases" at bounding box center [91, 119] width 183 height 30
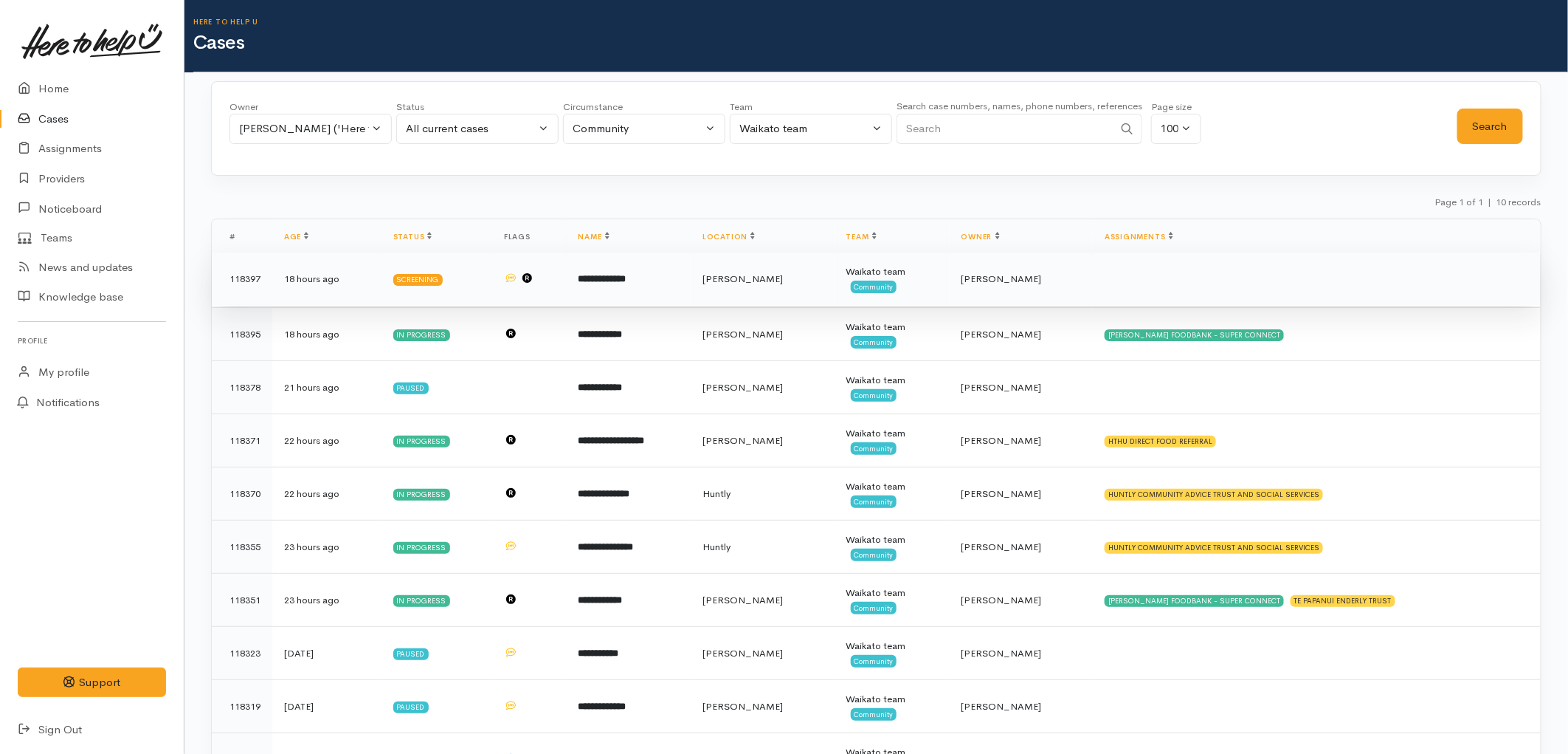
click at [602, 293] on td "**********" at bounding box center [628, 278] width 124 height 53
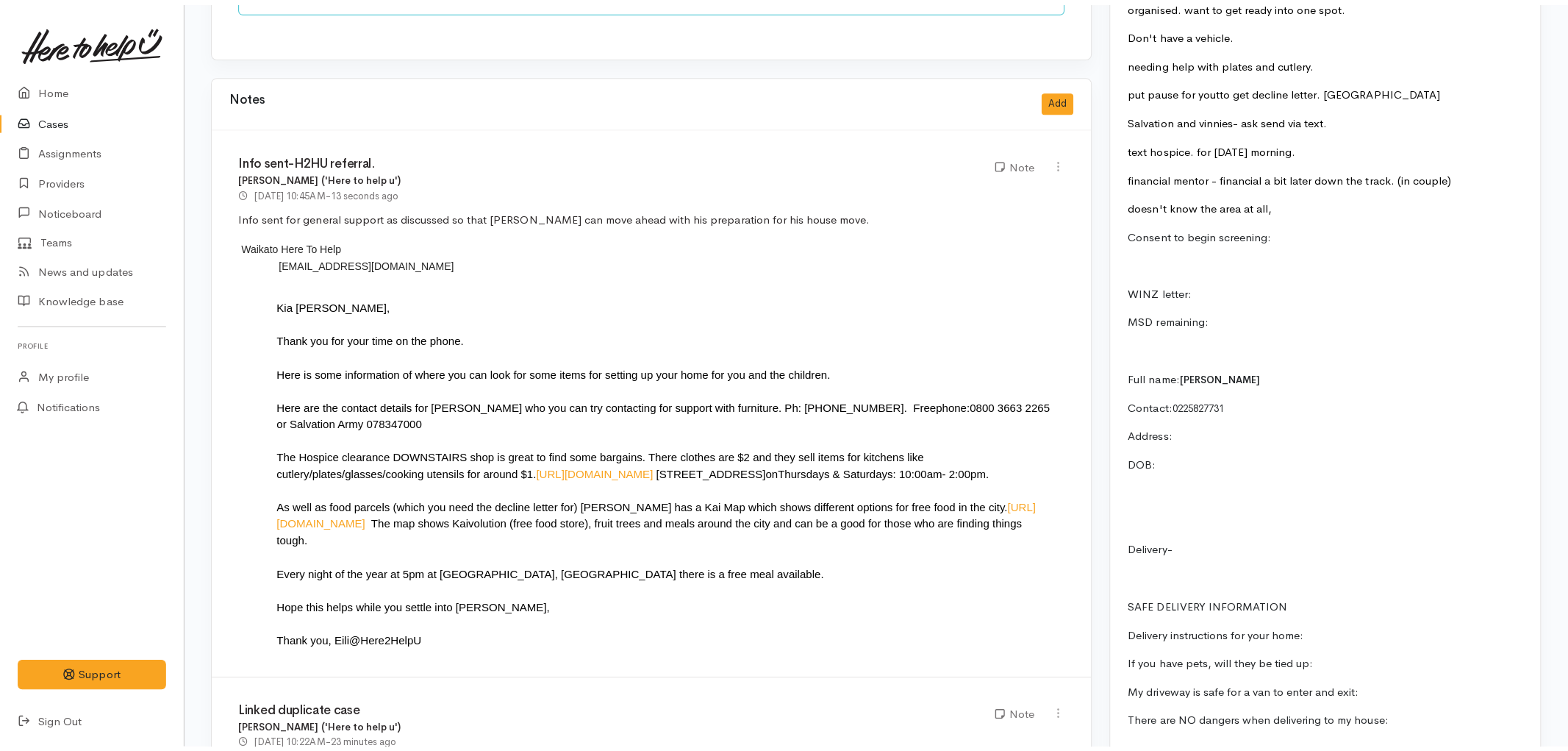
scroll to position [1470, 0]
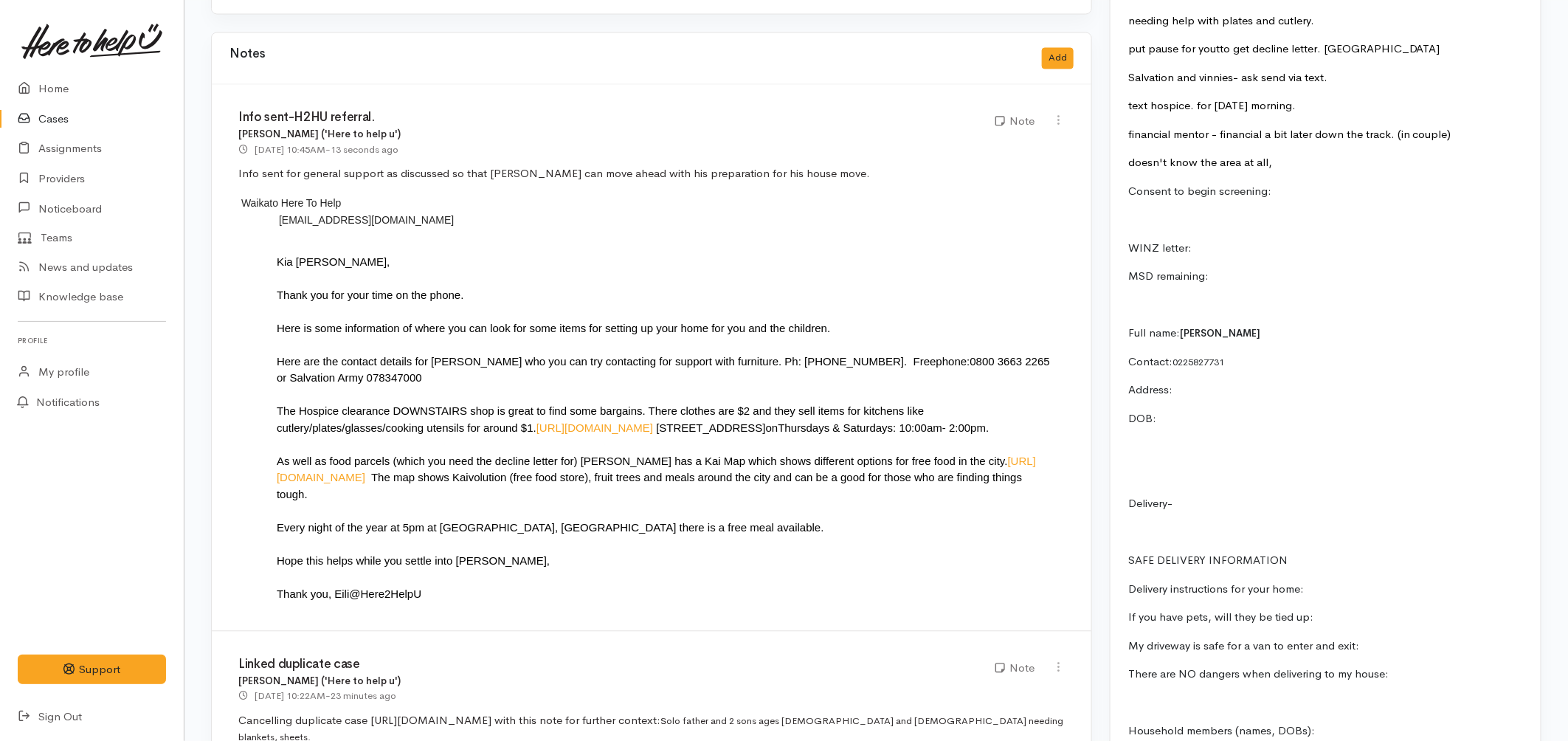
click at [1075, 51] on div "Notes Add" at bounding box center [652, 57] width 880 height 51
click at [1066, 47] on button "Add" at bounding box center [1057, 57] width 31 height 22
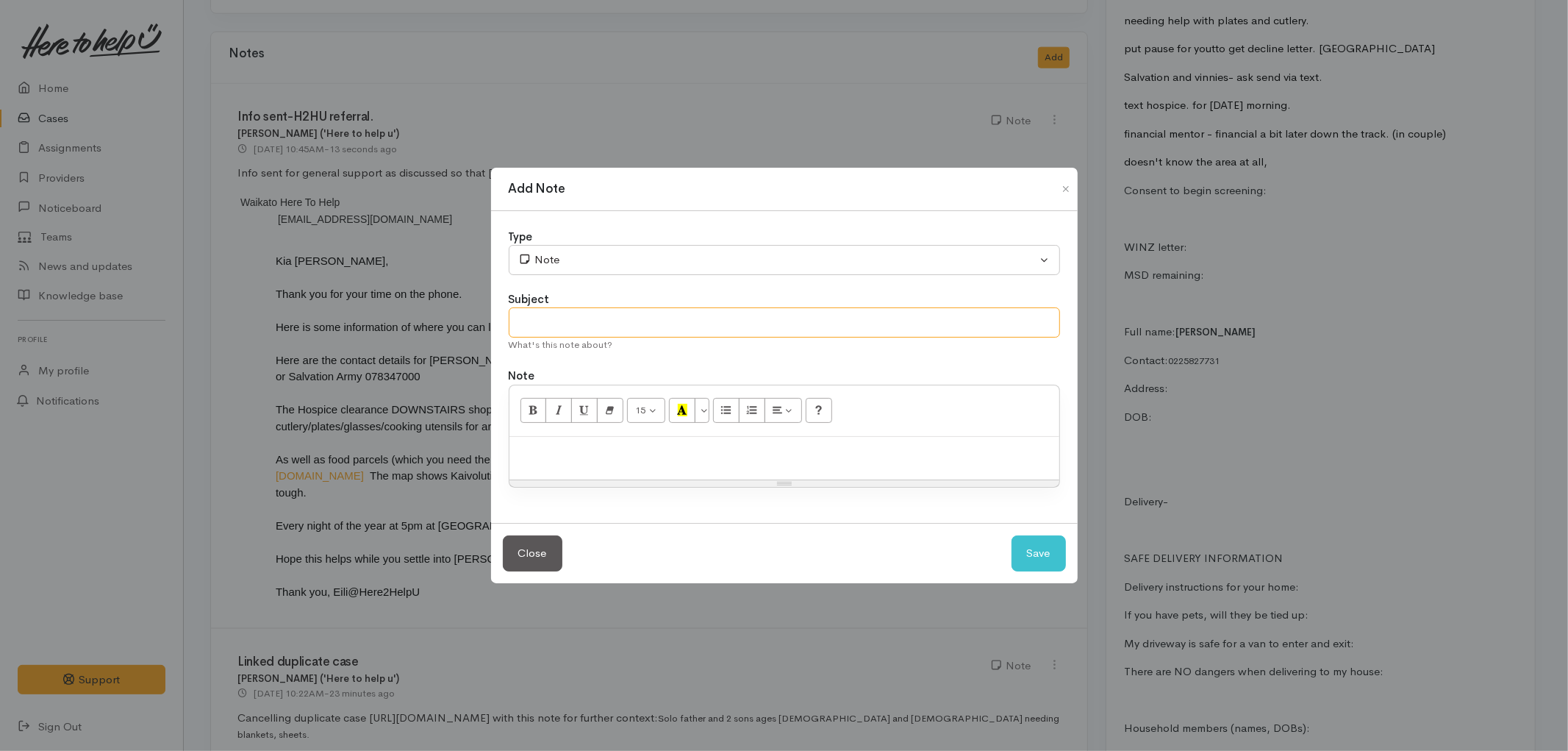
click at [579, 320] on input "text" at bounding box center [784, 322] width 552 height 30
click at [820, 320] on input "PAUSE for WINZ callback tomorrow 01/09/2025" at bounding box center [784, 322] width 552 height 30
type input "PAUSE for WINZ callback tomorrow 01/09/2025"
click at [706, 458] on p at bounding box center [785, 453] width 535 height 17
paste div
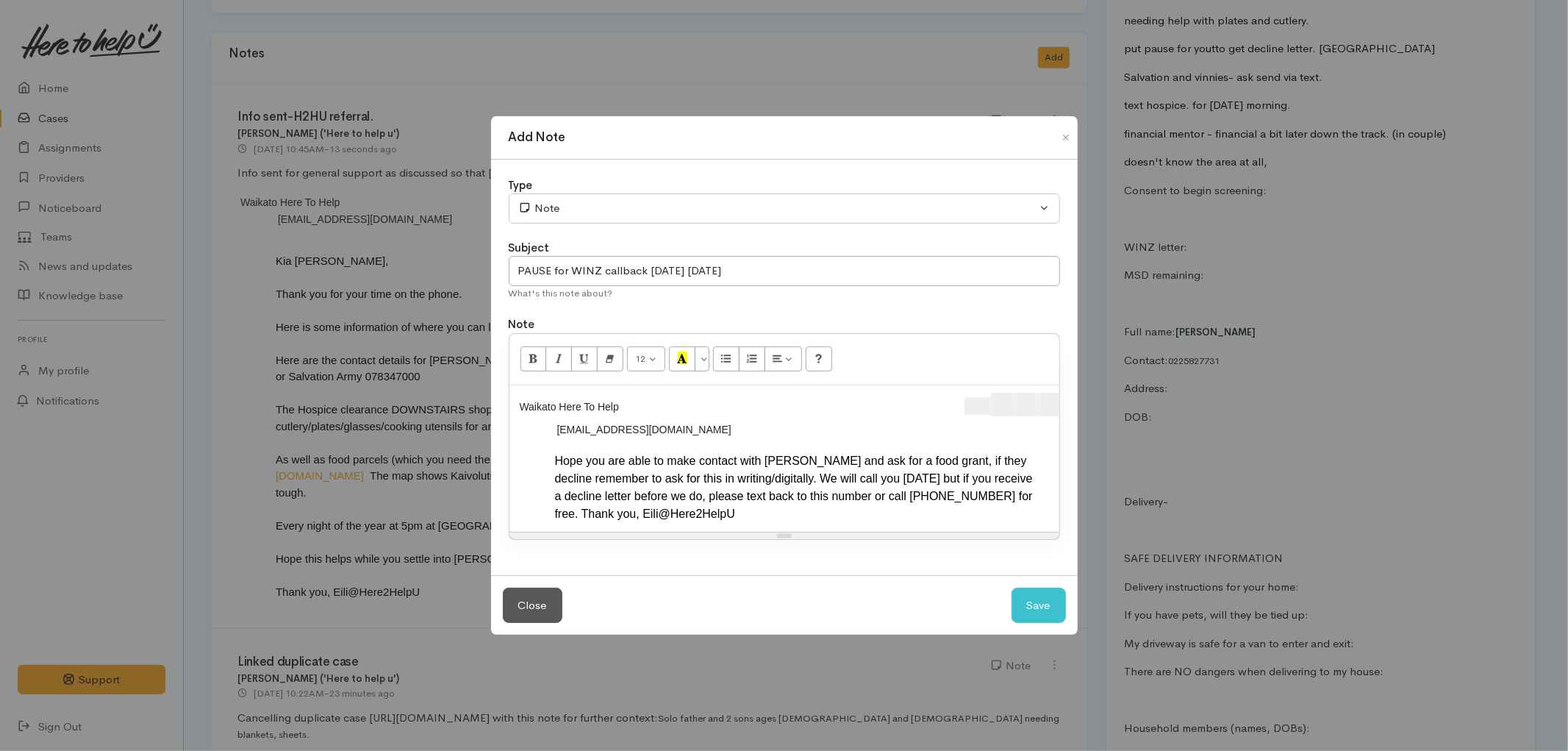
scroll to position [0, 30]
drag, startPoint x: 943, startPoint y: 406, endPoint x: 1096, endPoint y: 408, distance: 153.0
click at [1096, 408] on div "Add Note Type Correspondence Discussion Email Note Phone call SMS text message …" at bounding box center [784, 375] width 1568 height 751
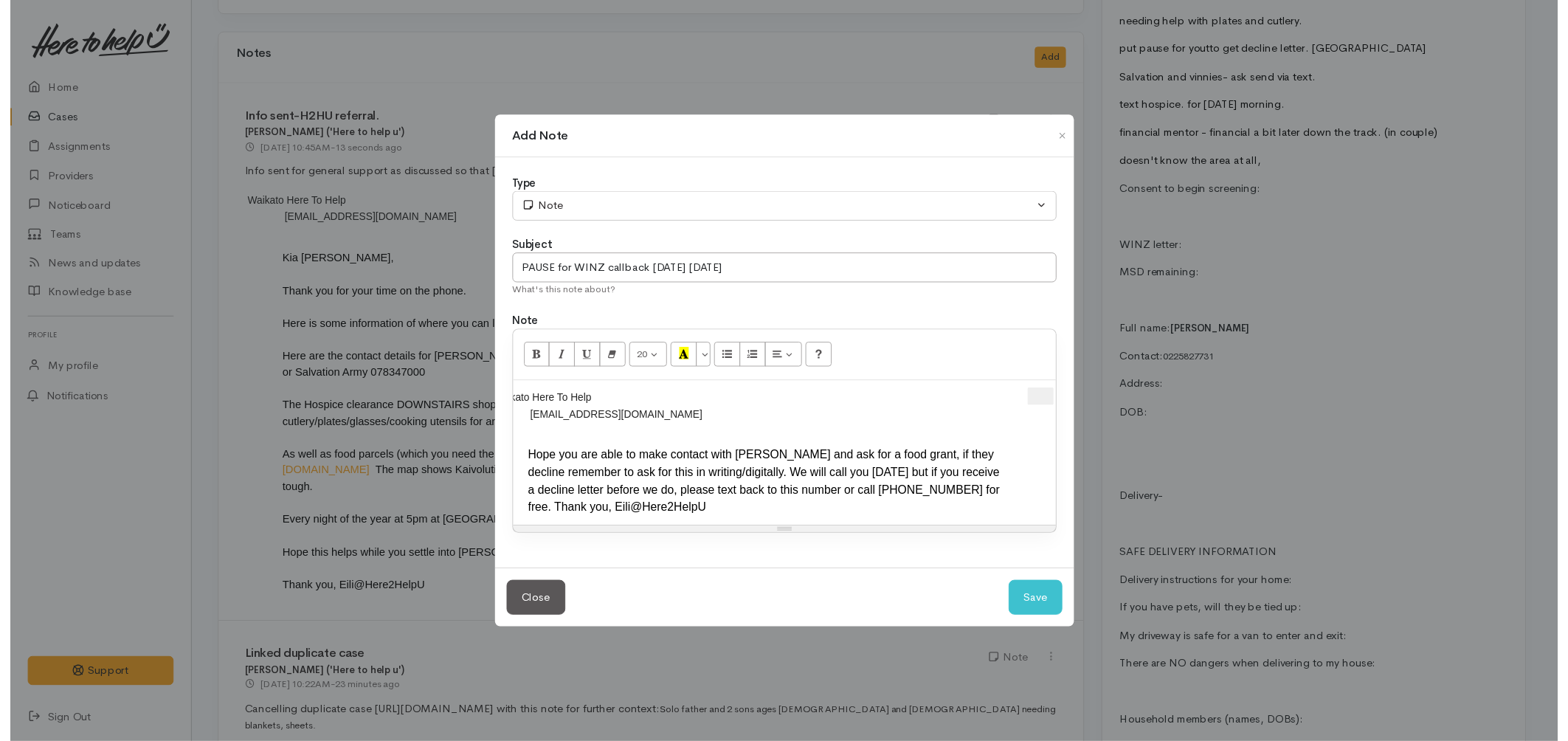
scroll to position [0, 0]
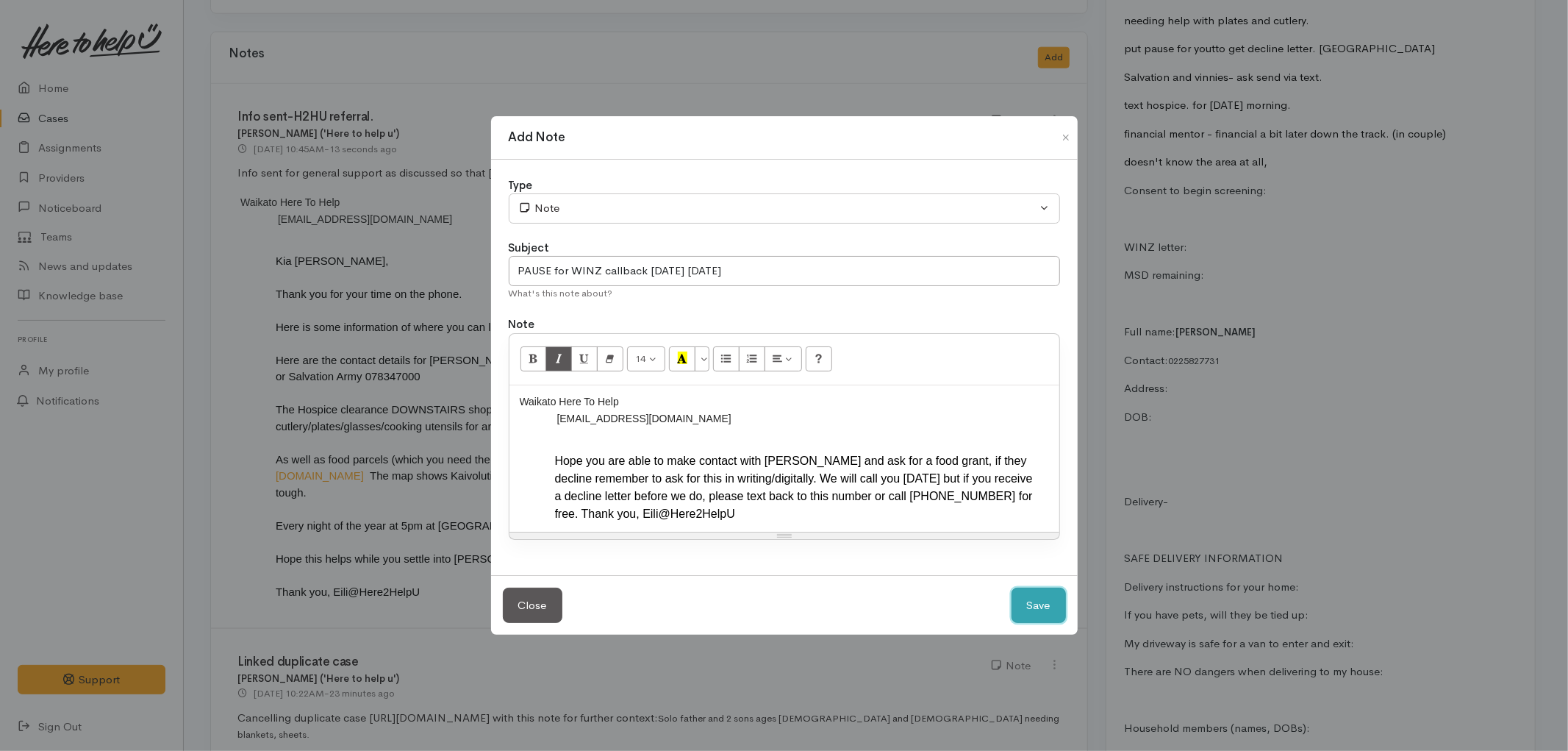
click at [1038, 599] on button "Save" at bounding box center [1039, 605] width 55 height 36
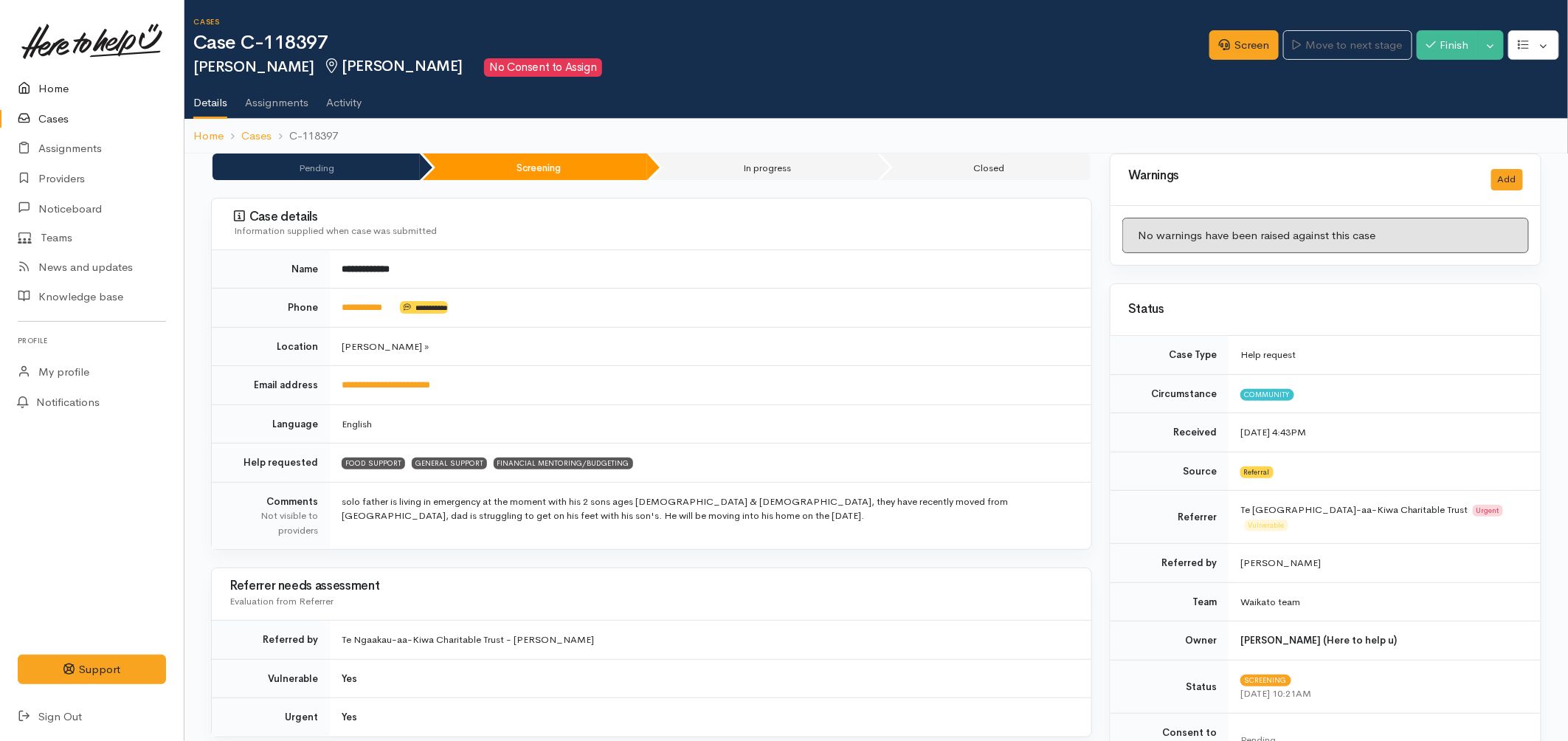
click at [63, 89] on link "Home" at bounding box center [91, 89] width 183 height 30
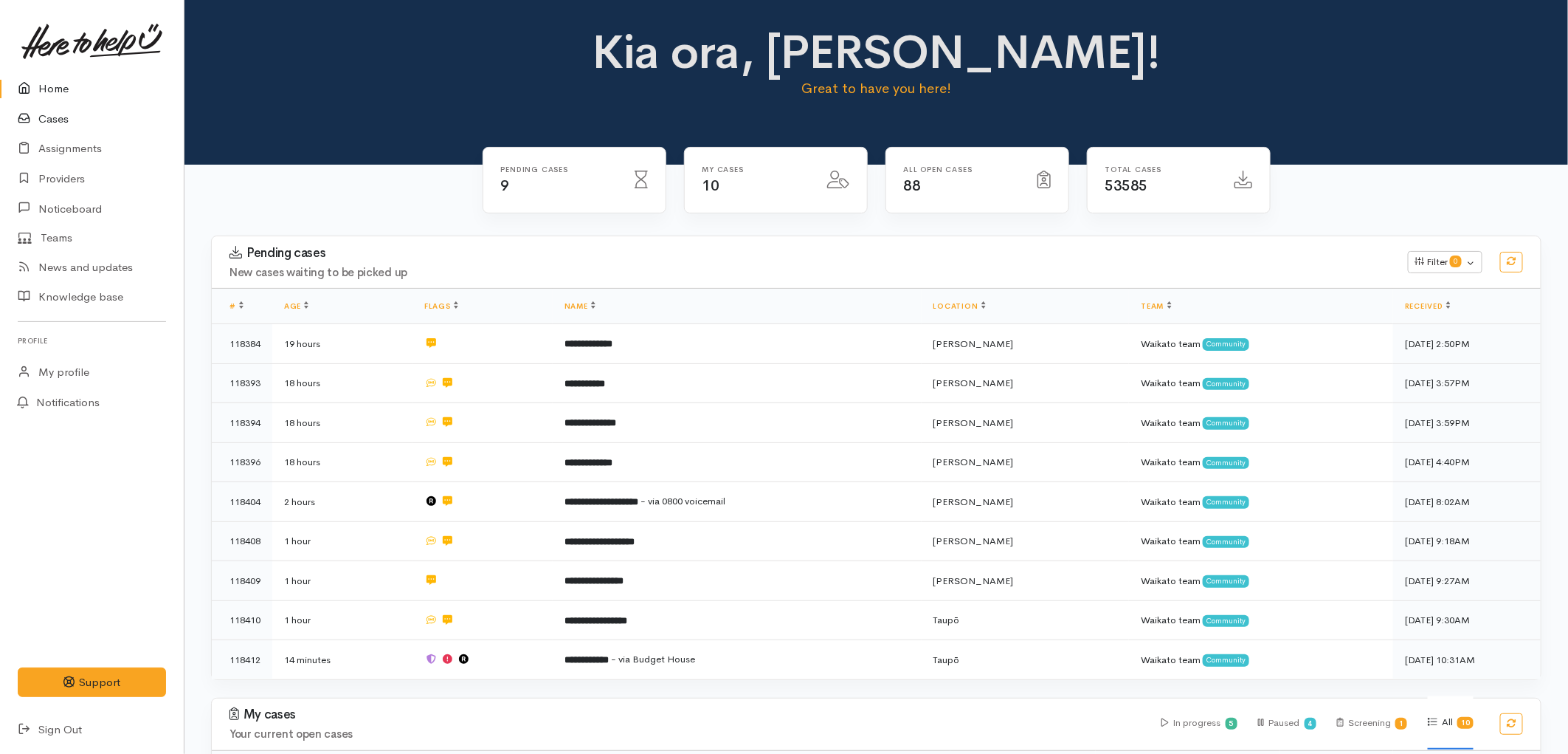
drag, startPoint x: 0, startPoint y: 0, endPoint x: 66, endPoint y: 113, distance: 130.9
click at [66, 113] on link "Cases" at bounding box center [91, 119] width 183 height 30
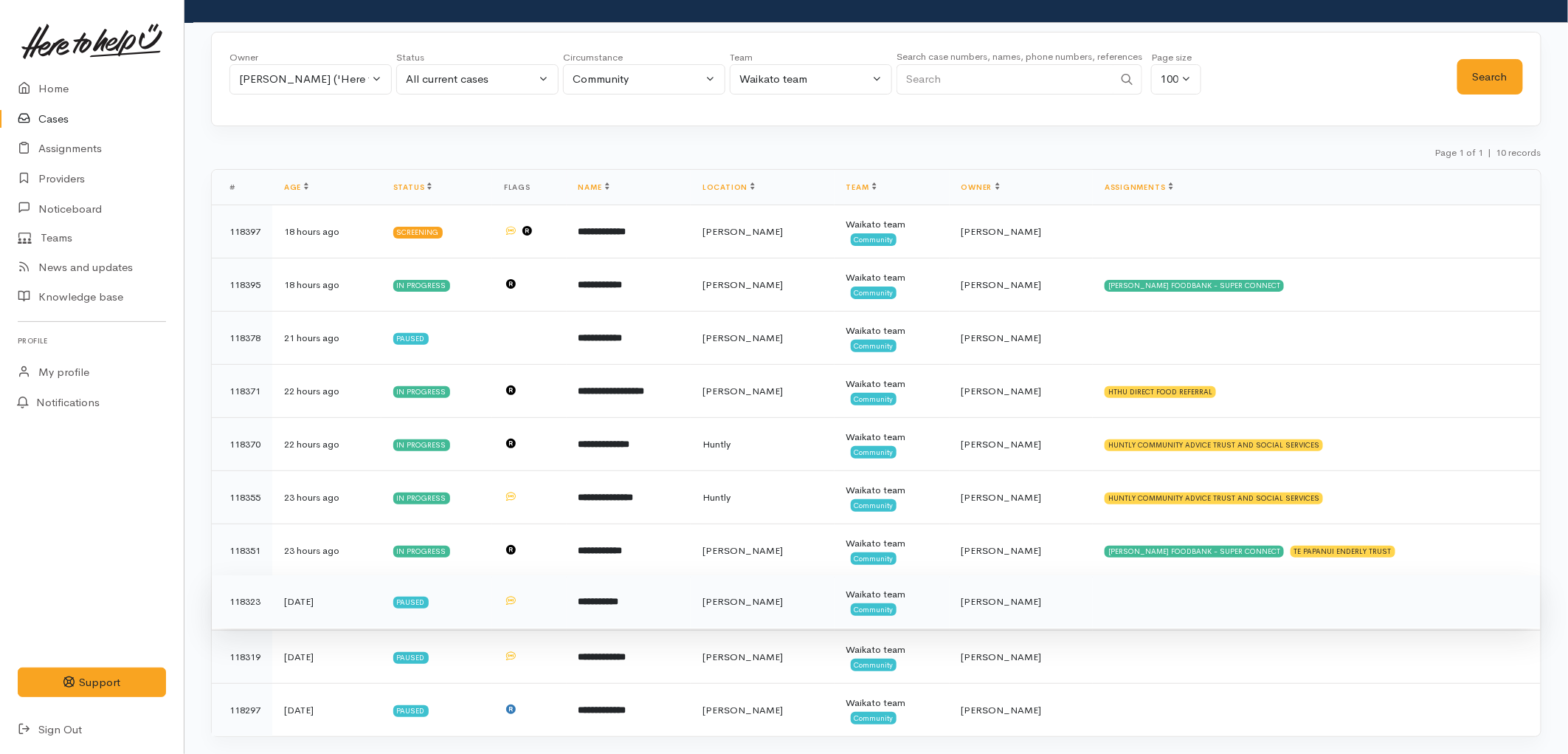
scroll to position [77, 0]
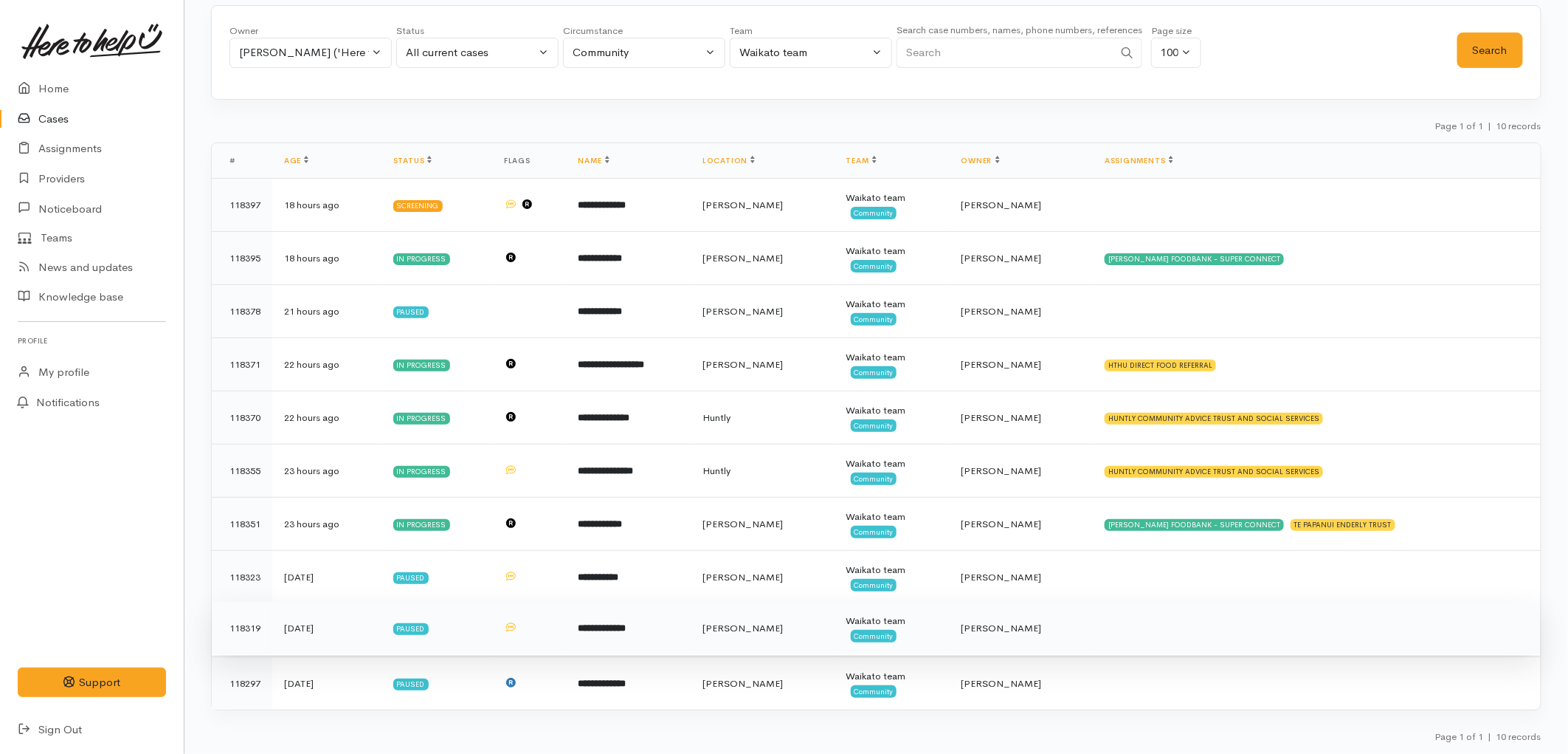
click at [776, 648] on td "[PERSON_NAME]" at bounding box center [762, 628] width 144 height 53
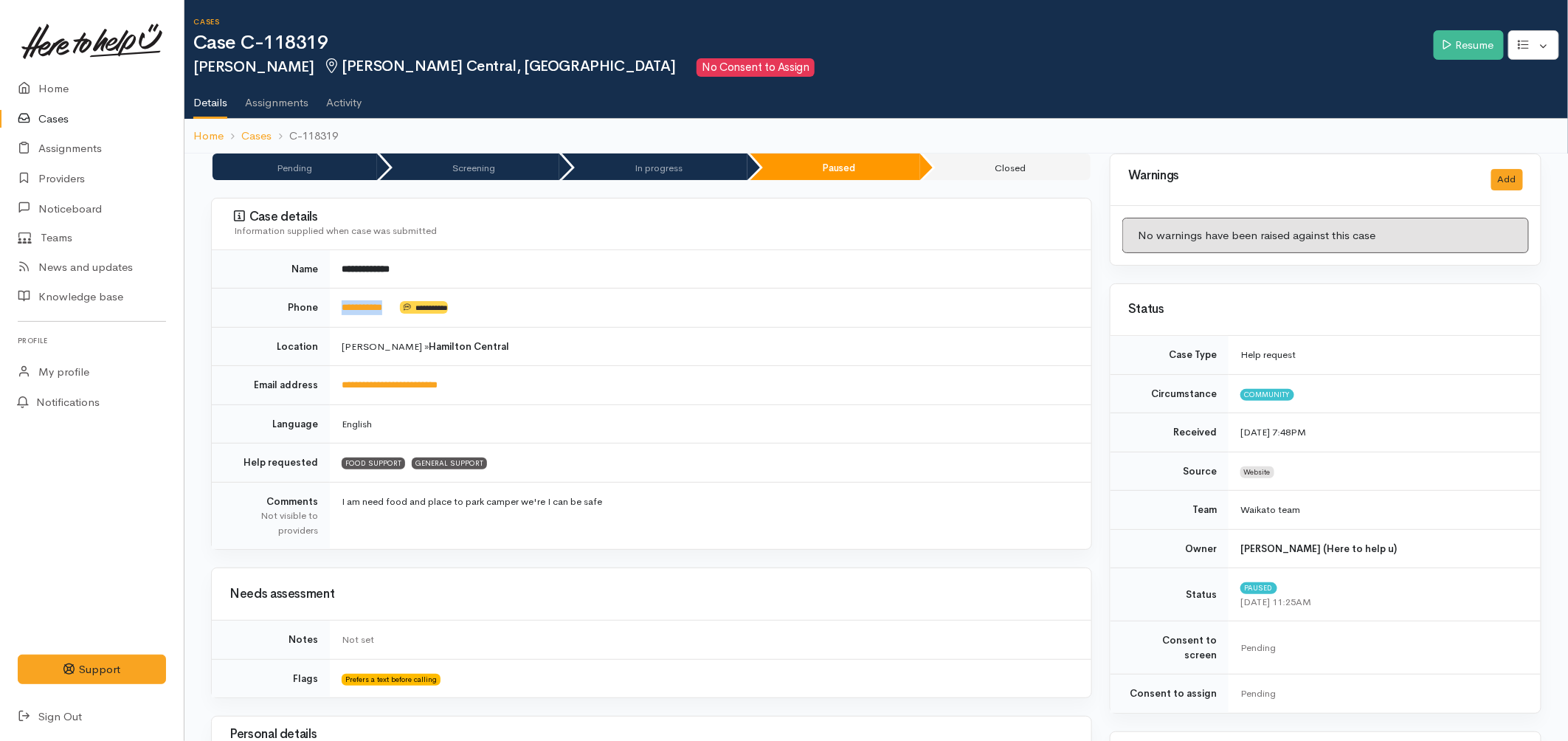
drag, startPoint x: 409, startPoint y: 308, endPoint x: 340, endPoint y: 307, distance: 69.0
click at [340, 307] on td "**********" at bounding box center [710, 308] width 761 height 39
copy td "**********"
click at [1443, 46] on icon at bounding box center [1446, 44] width 8 height 11
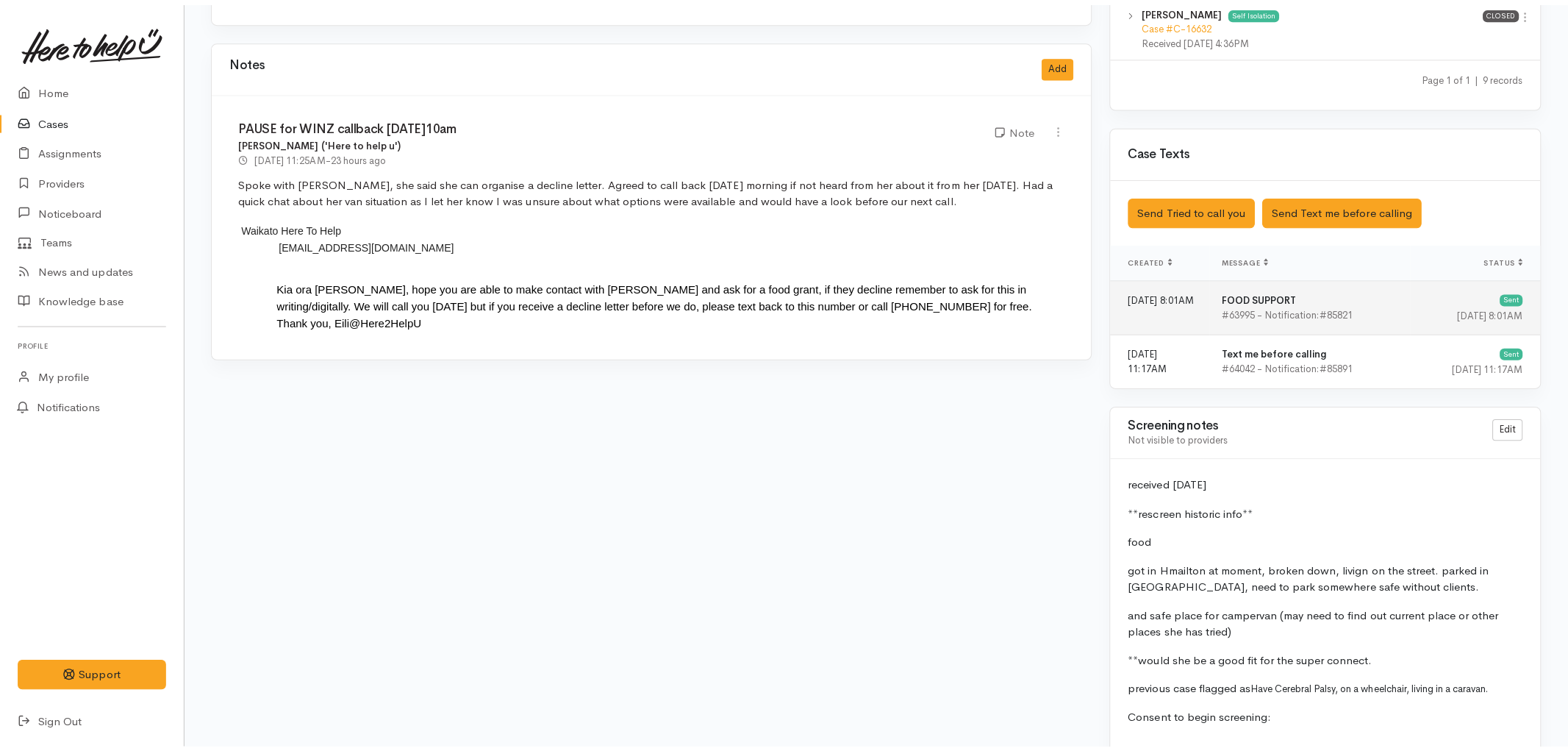
scroll to position [1225, 0]
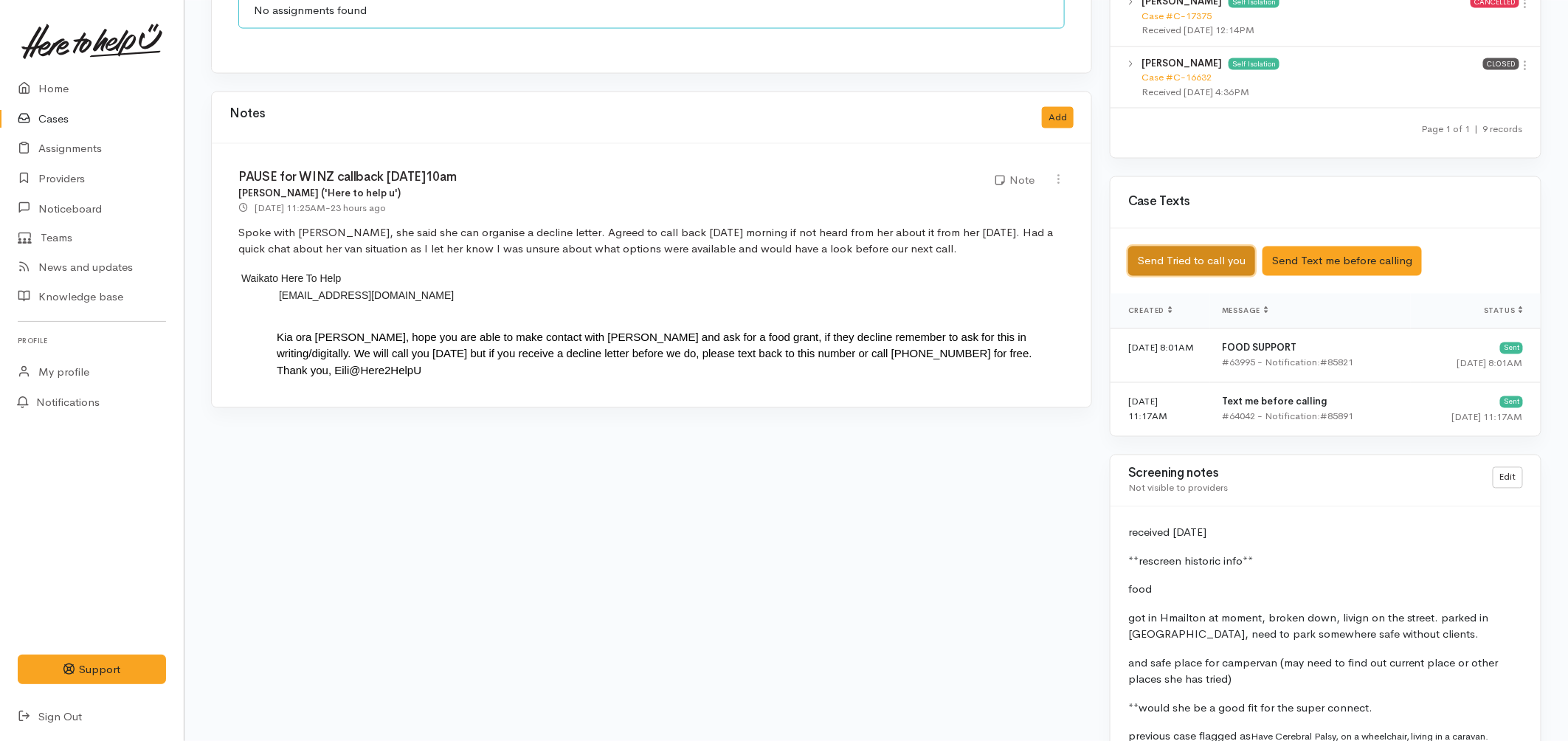
click at [1232, 248] on button "Send Tried to call you" at bounding box center [1192, 261] width 127 height 30
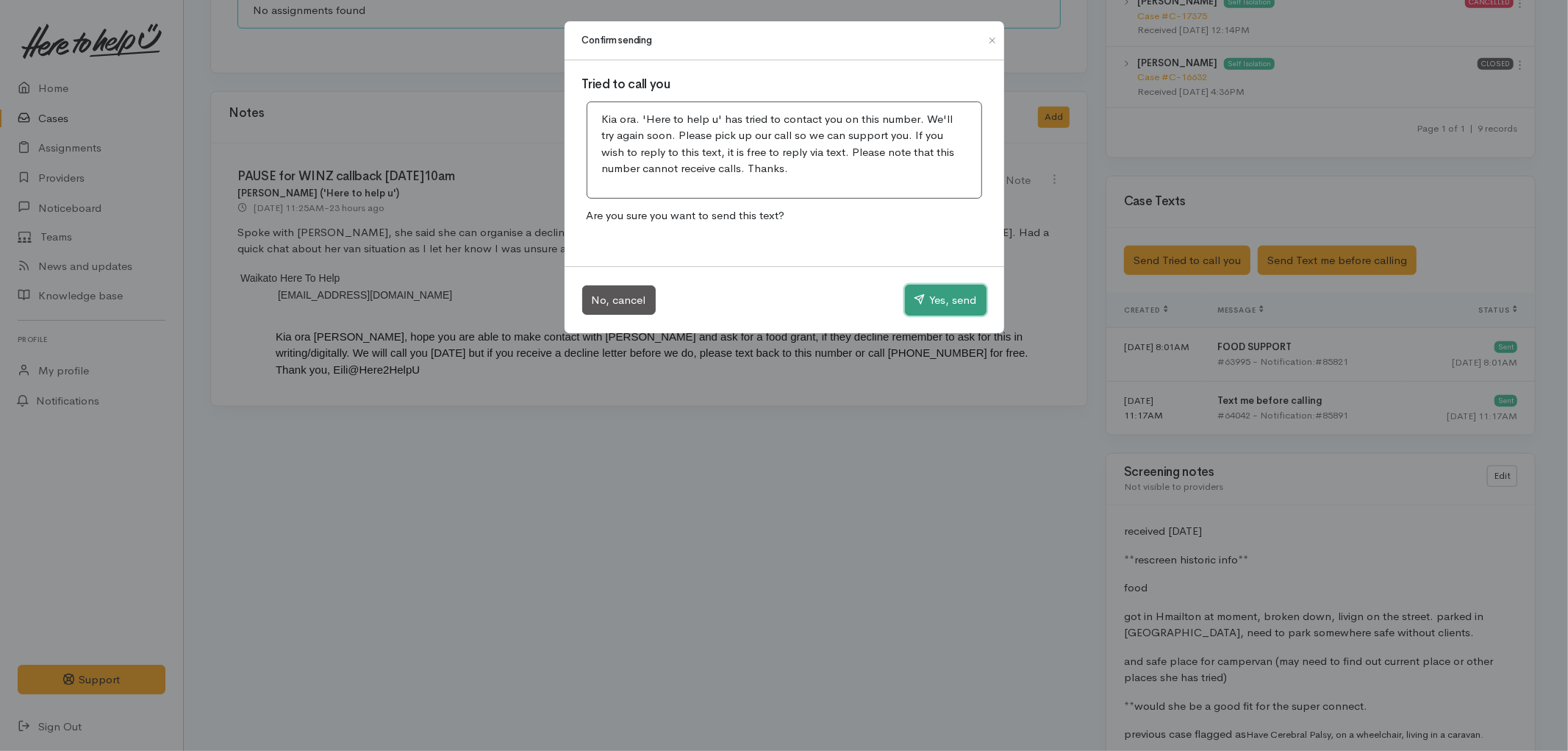
click at [962, 302] on button "Yes, send" at bounding box center [946, 300] width 81 height 31
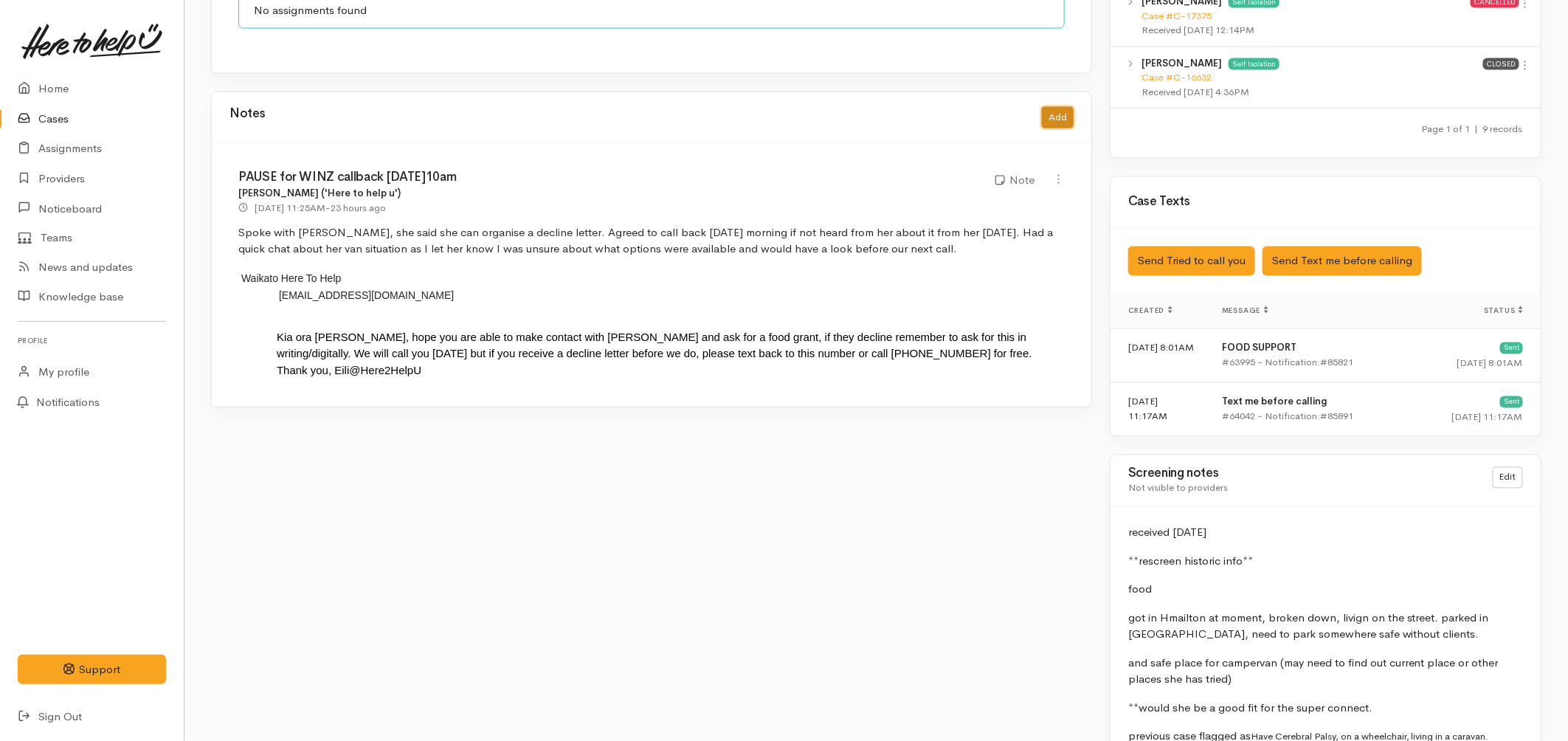
click at [1049, 107] on button "Add" at bounding box center [1057, 117] width 31 height 22
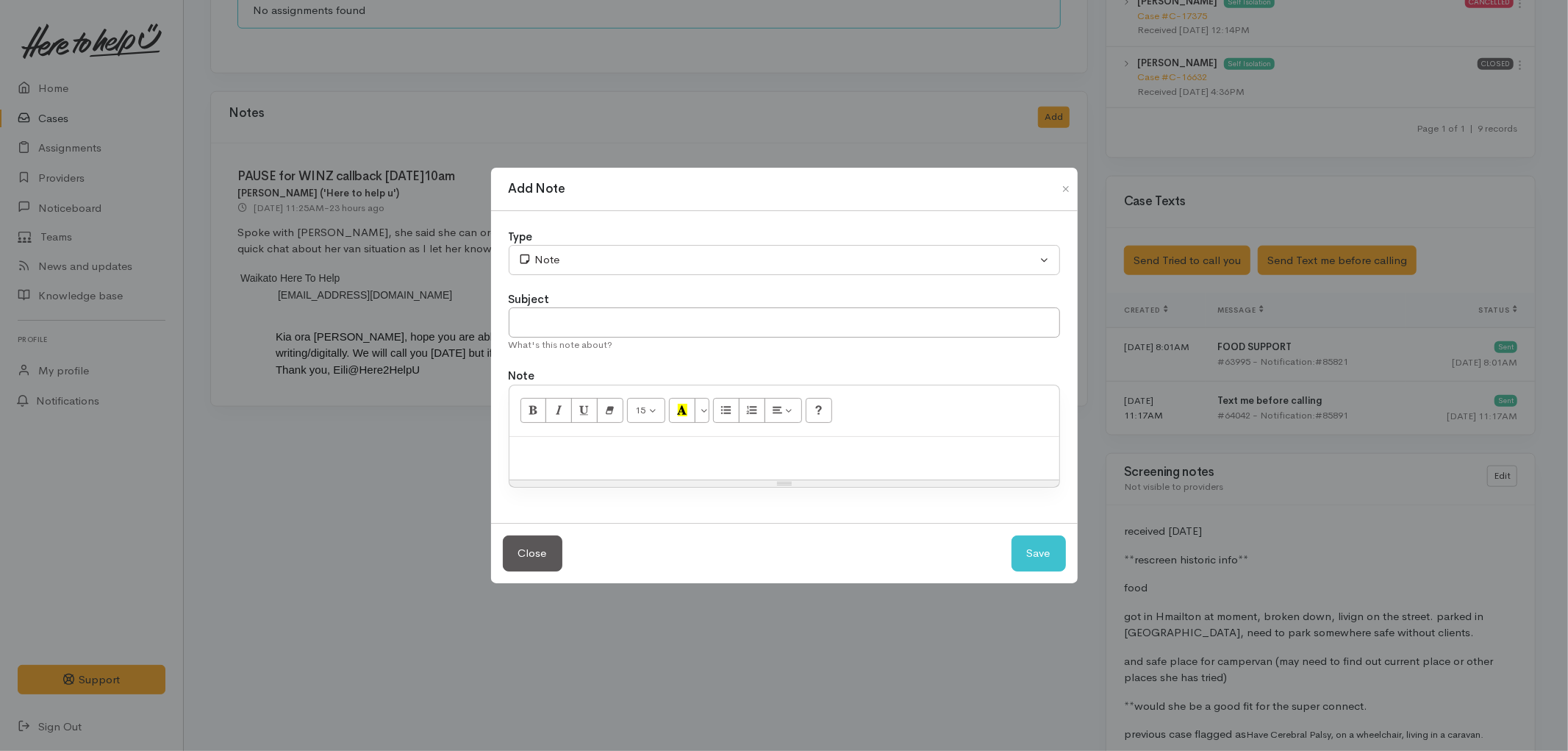
click at [619, 449] on p at bounding box center [785, 453] width 535 height 17
paste div
click at [580, 322] on input "text" at bounding box center [784, 322] width 552 height 30
type input "Attempted WINZ callback no.1"
click at [1023, 561] on button "Save" at bounding box center [1039, 554] width 55 height 36
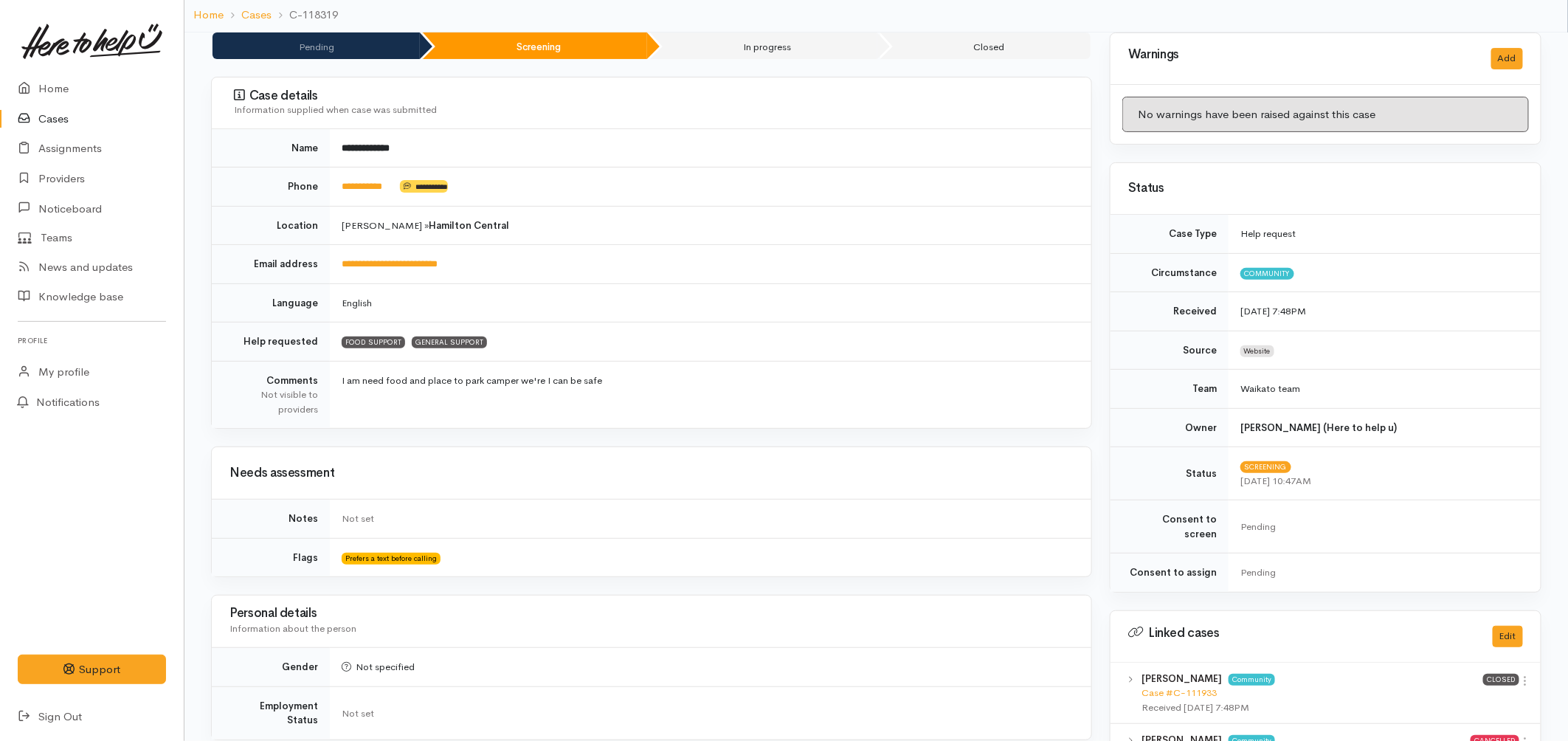
scroll to position [0, 0]
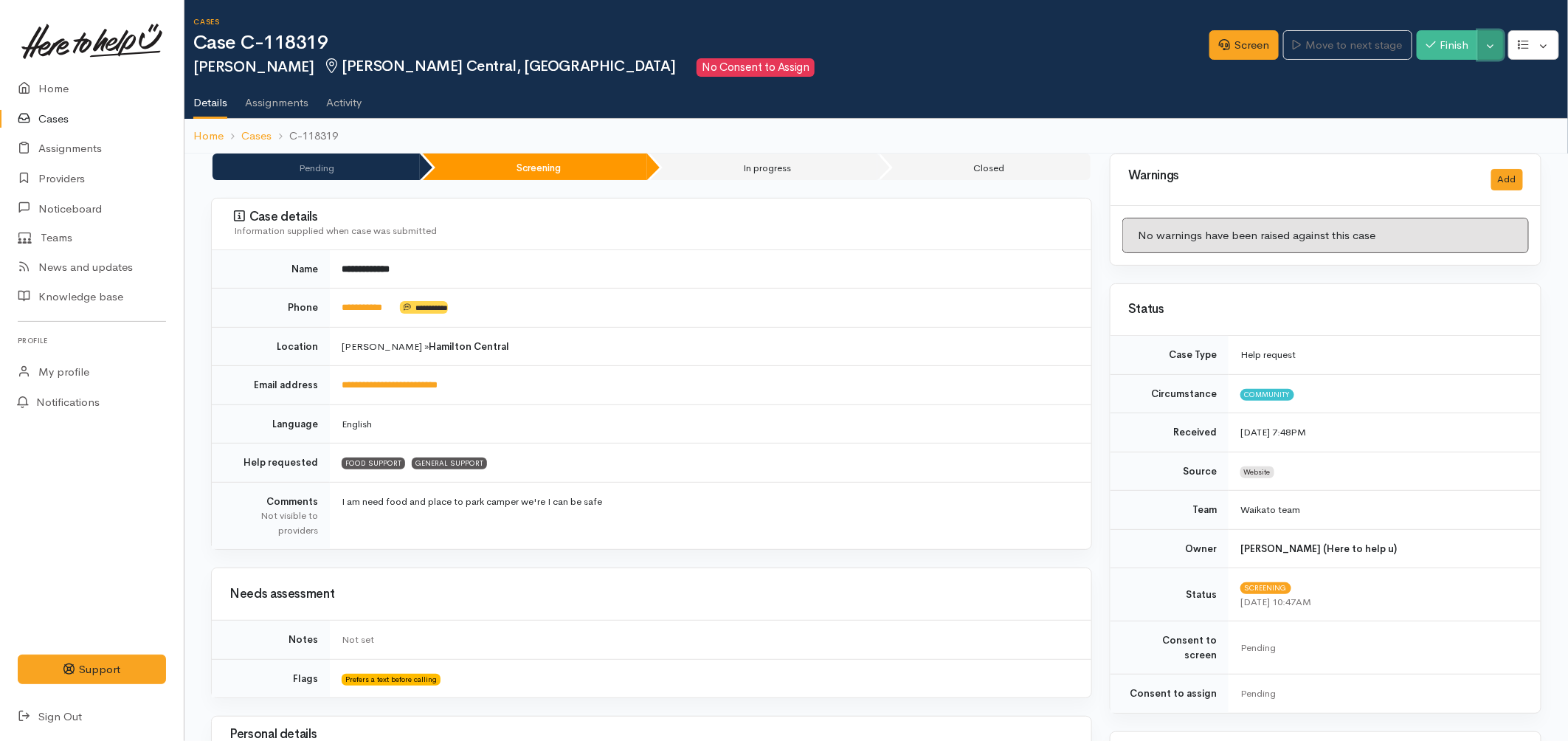
click at [1486, 48] on button "Toggle Dropdown" at bounding box center [1491, 45] width 26 height 30
click at [1436, 77] on link "Pause" at bounding box center [1444, 79] width 116 height 23
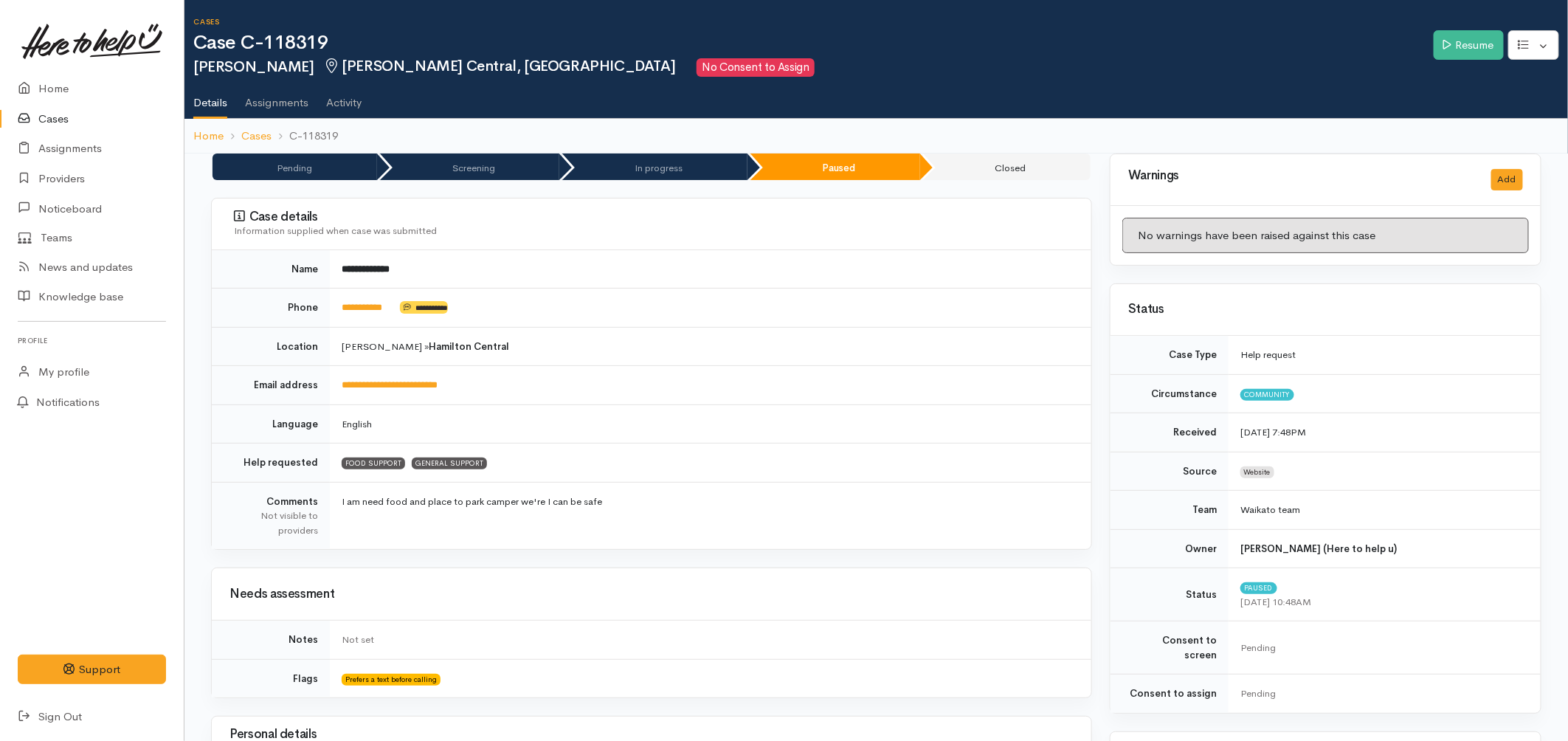
click at [59, 114] on link "Cases" at bounding box center [91, 119] width 183 height 30
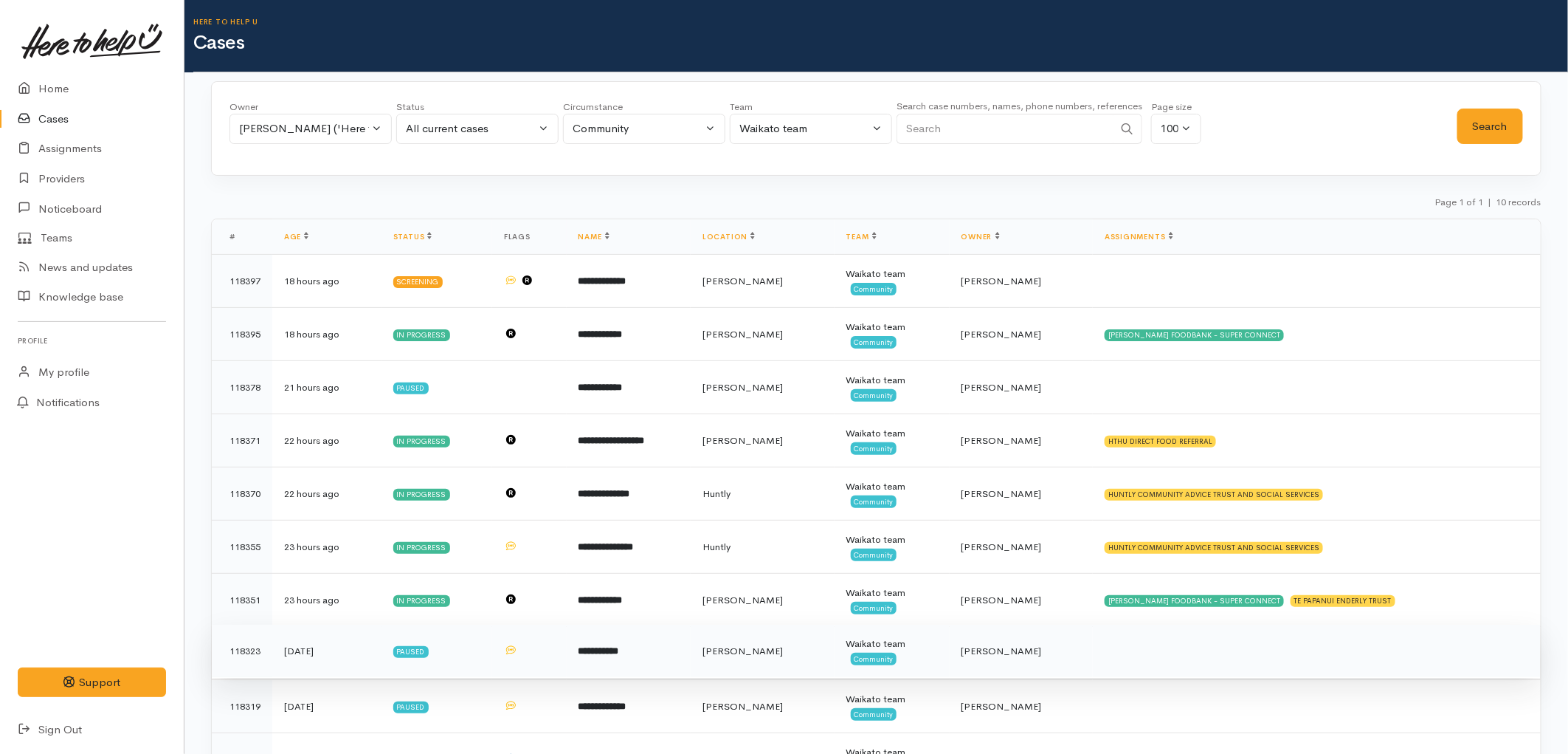
scroll to position [77, 0]
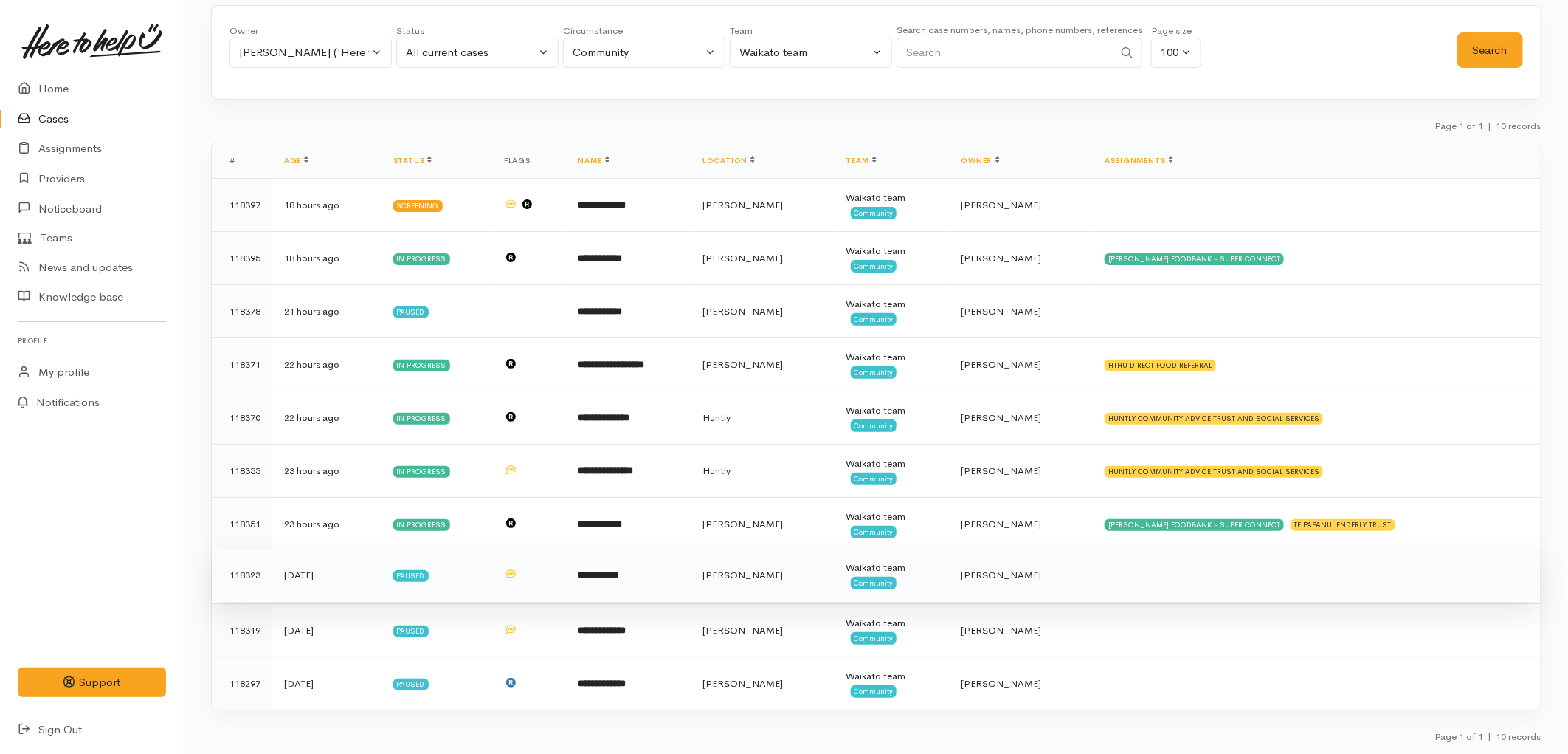
click at [690, 588] on td "**********" at bounding box center [628, 575] width 124 height 53
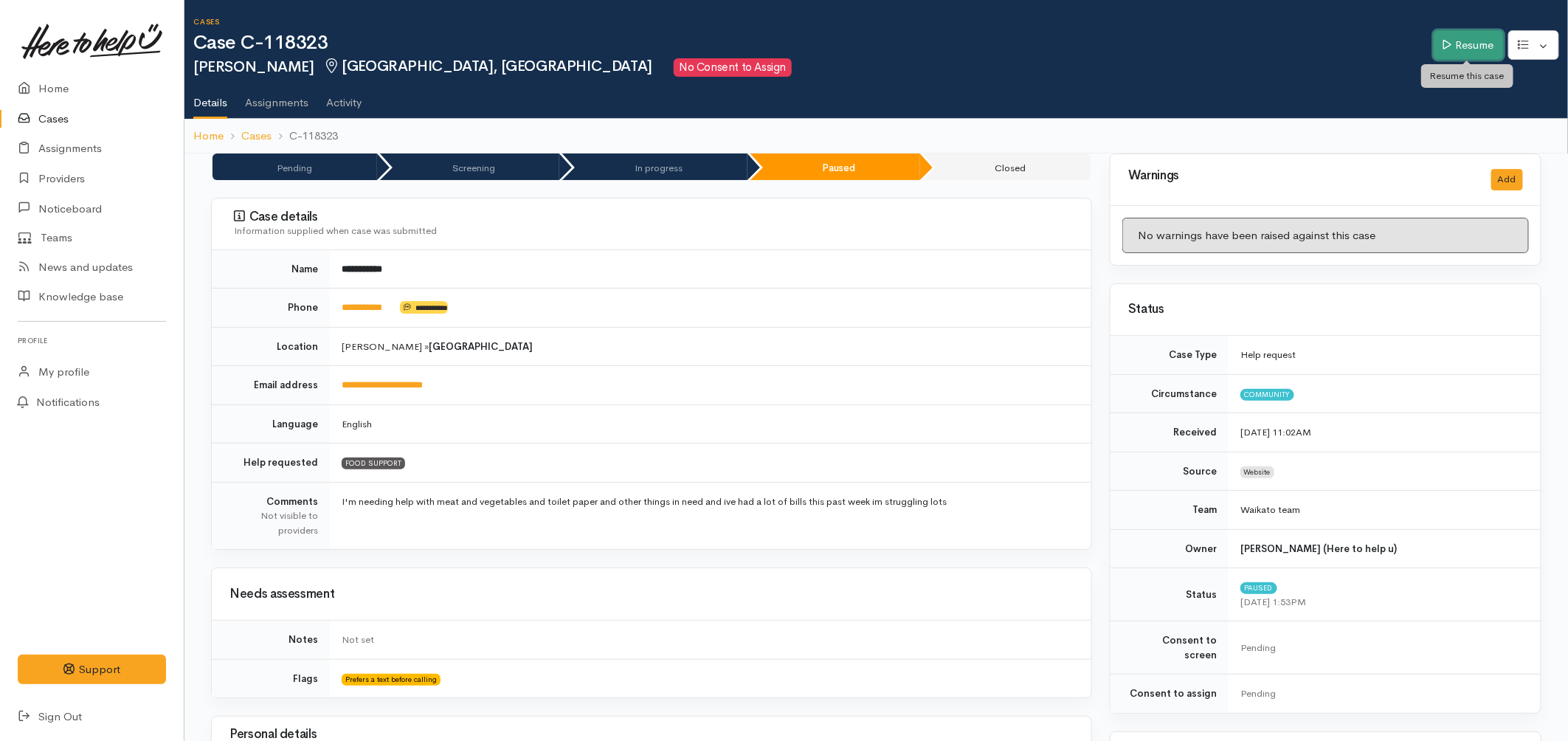
click at [1441, 36] on link "Resume" at bounding box center [1468, 45] width 70 height 30
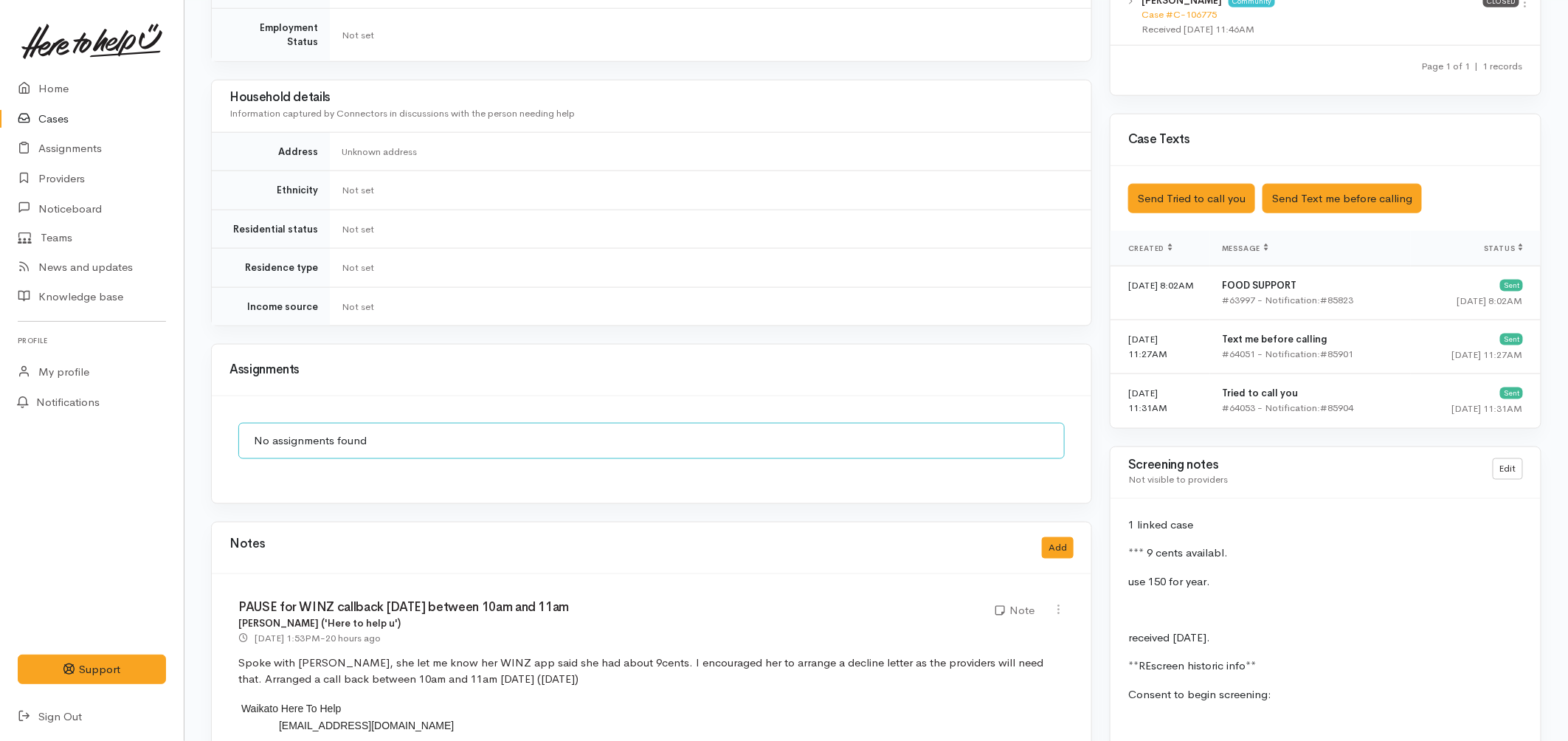
scroll to position [656, 0]
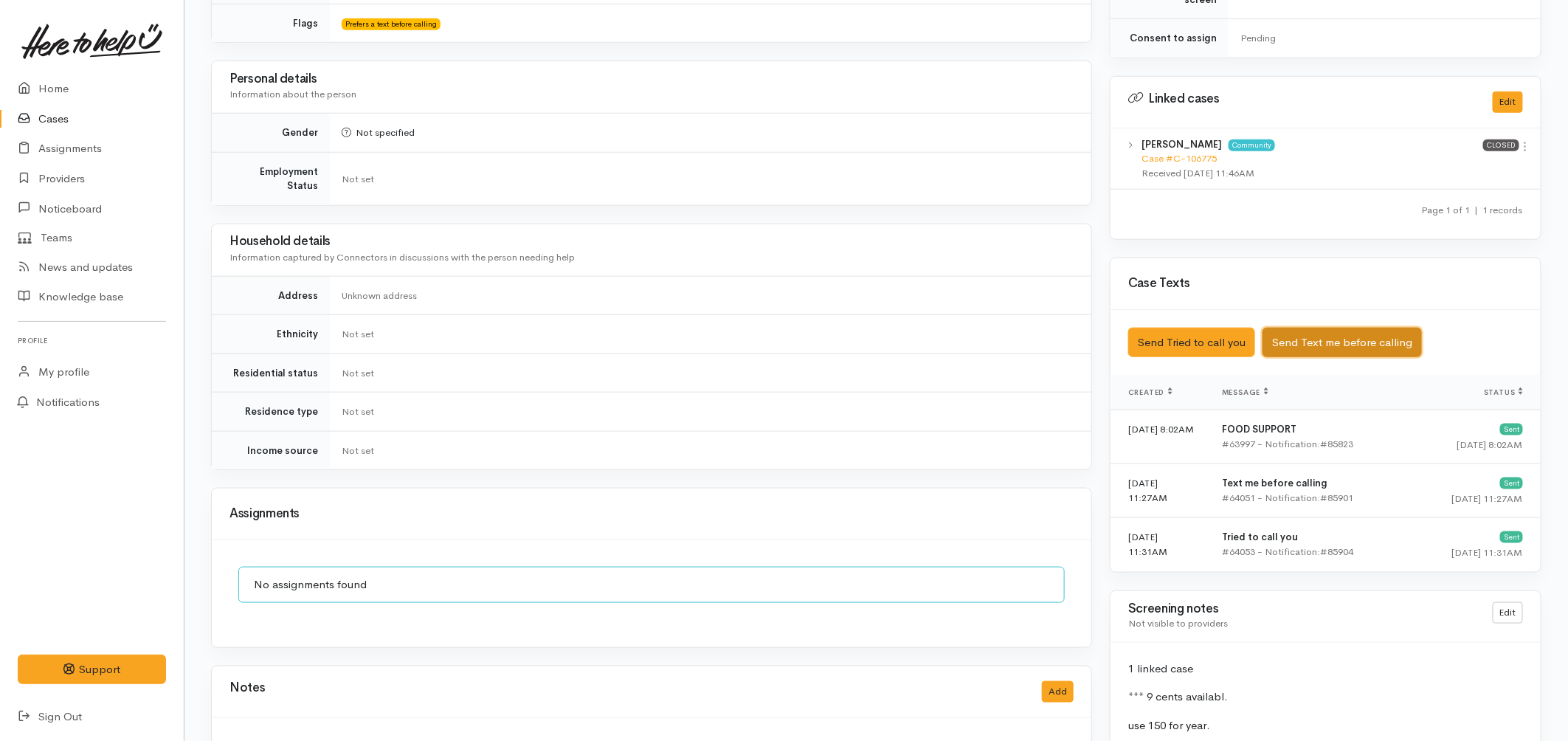
click at [1303, 334] on button "Send Text me before calling" at bounding box center [1341, 343] width 159 height 30
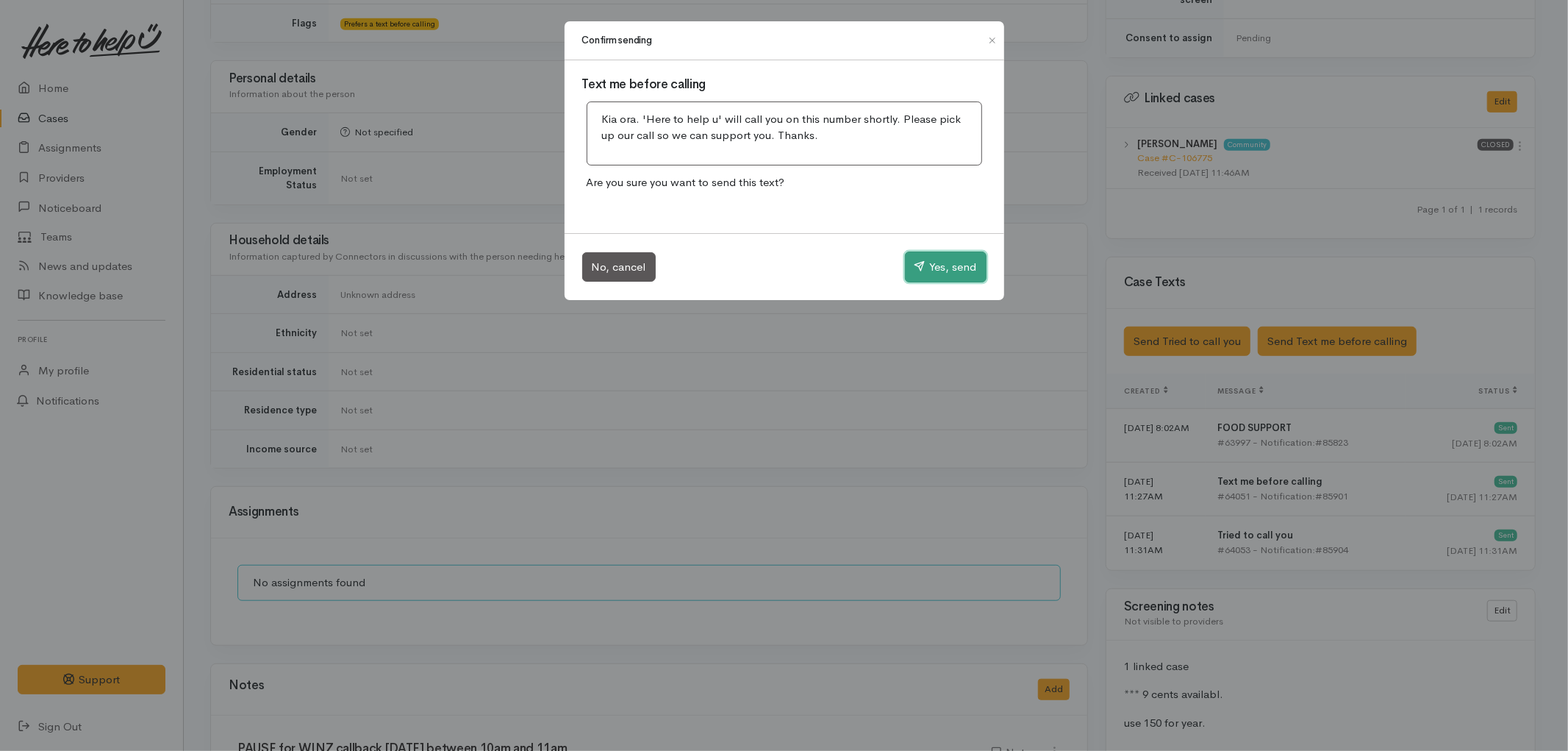
click at [905, 269] on button "Yes, send" at bounding box center [946, 267] width 81 height 31
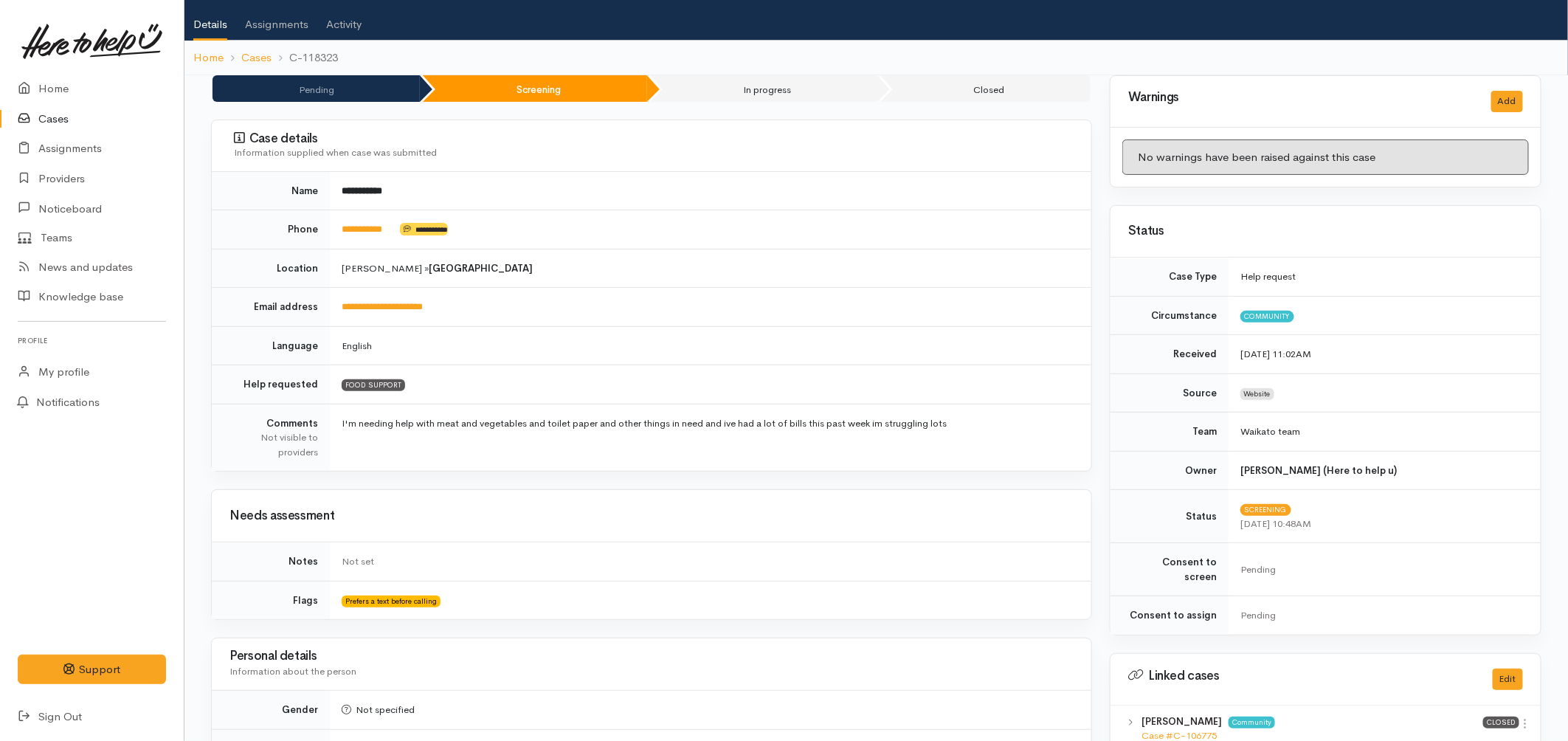
scroll to position [0, 0]
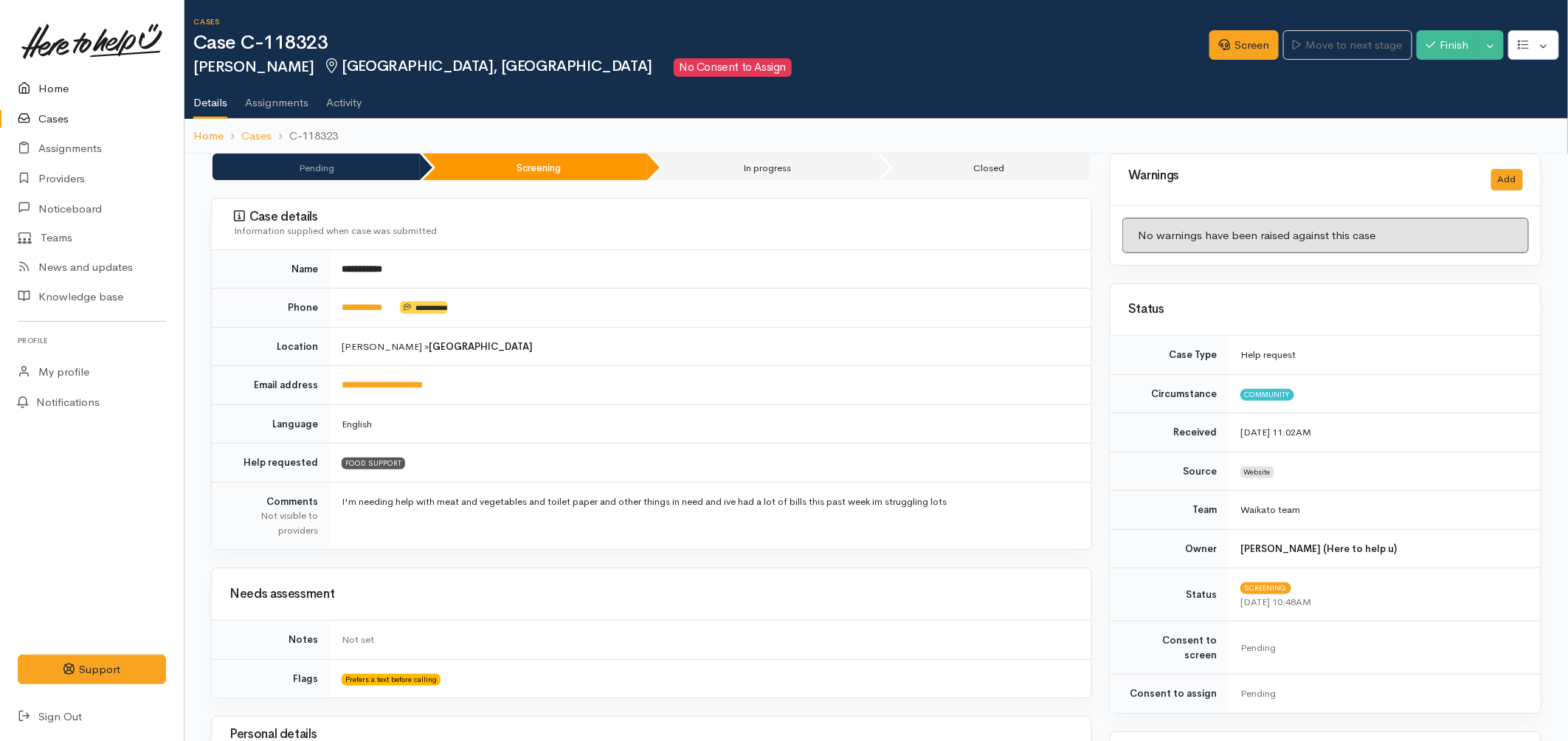
click at [45, 82] on link "Home" at bounding box center [91, 89] width 183 height 30
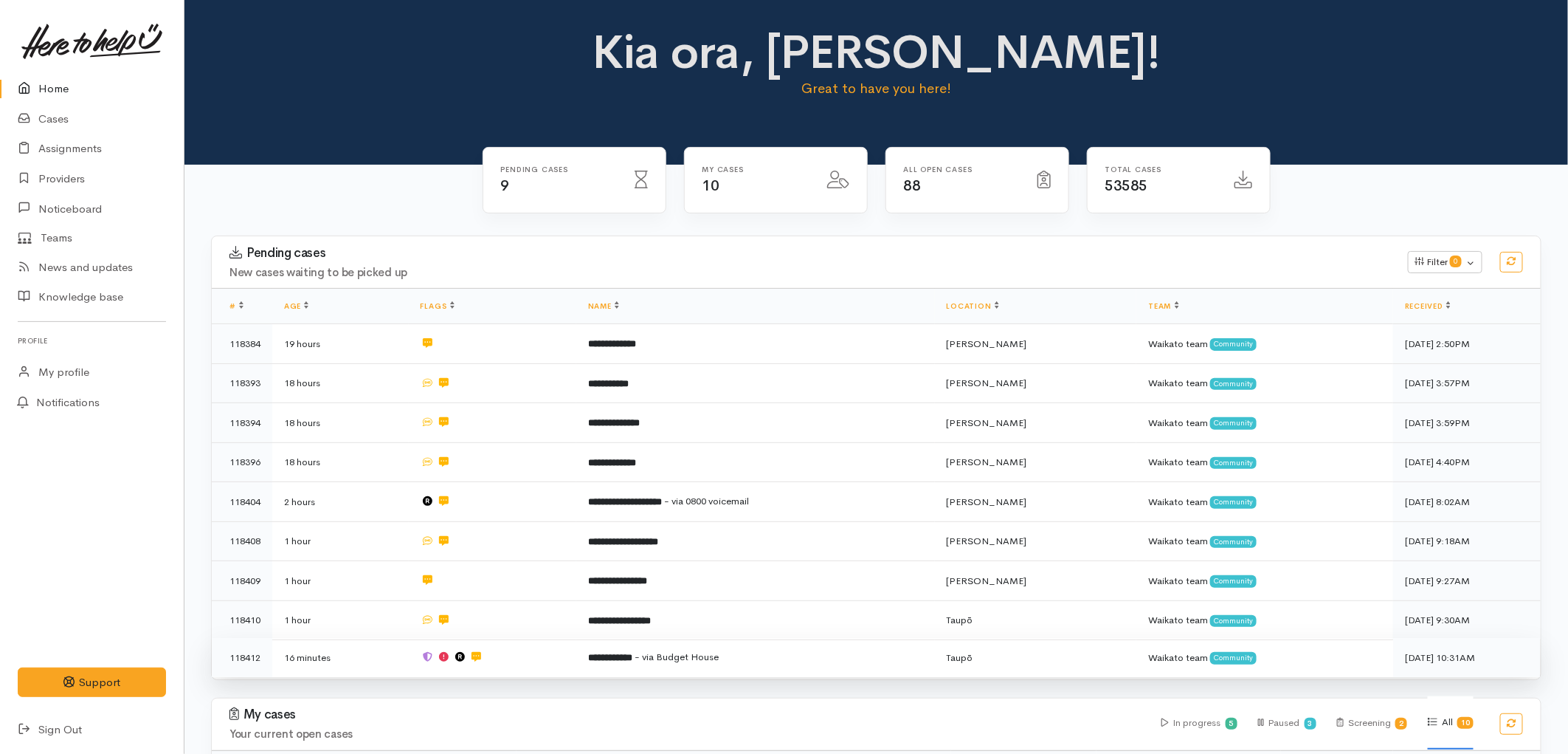
click at [481, 642] on td at bounding box center [492, 657] width 168 height 39
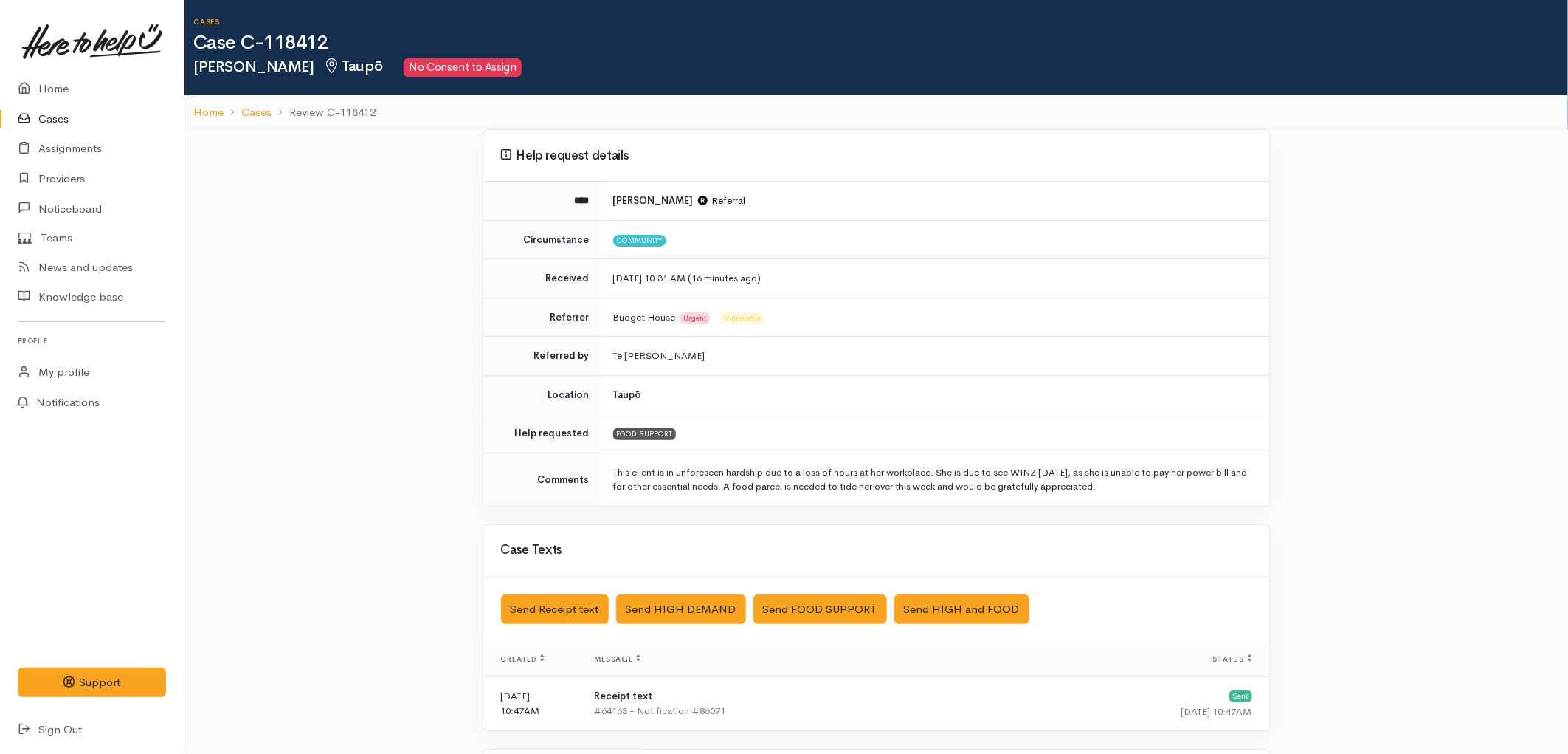
click at [50, 120] on link "Cases" at bounding box center [91, 119] width 183 height 30
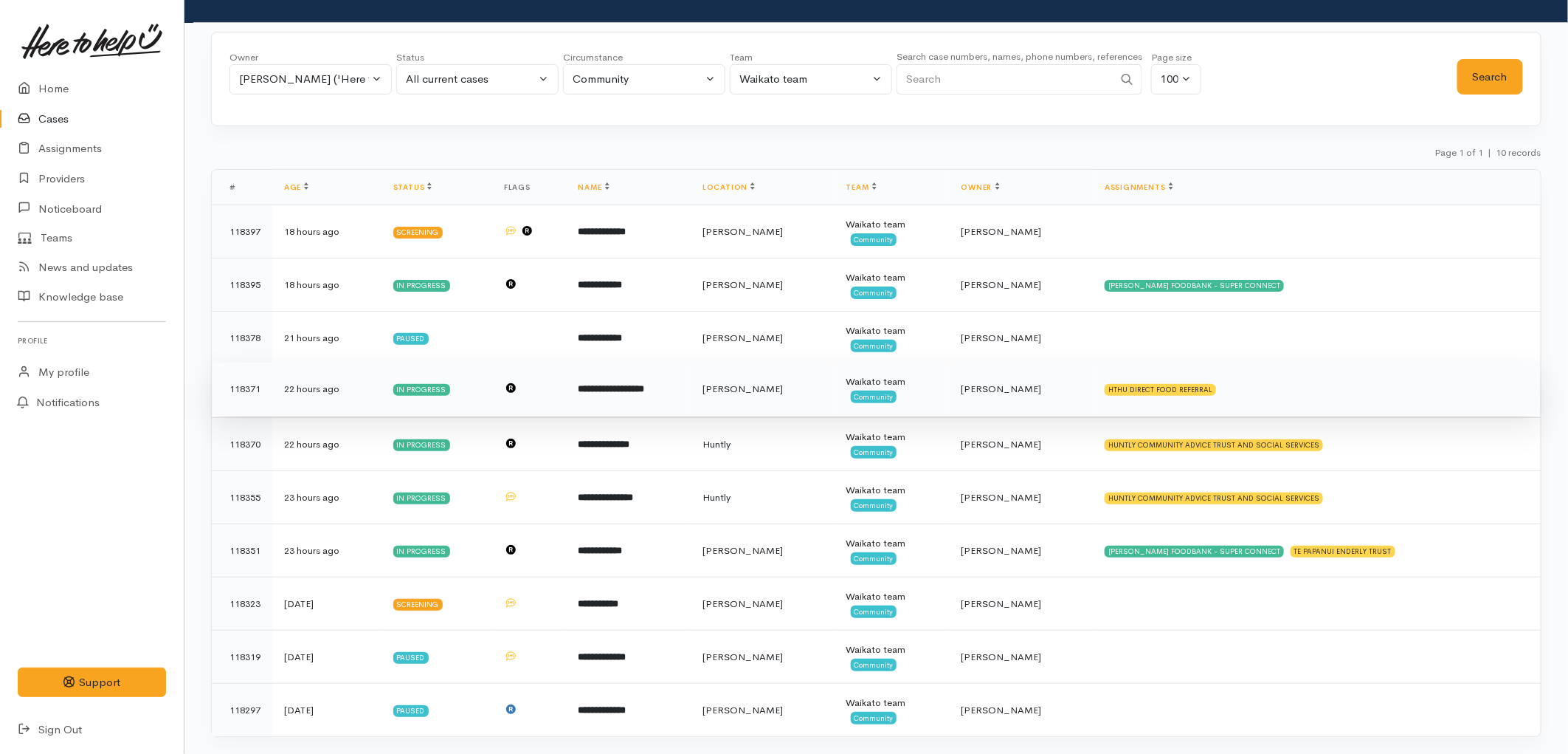
scroll to position [77, 0]
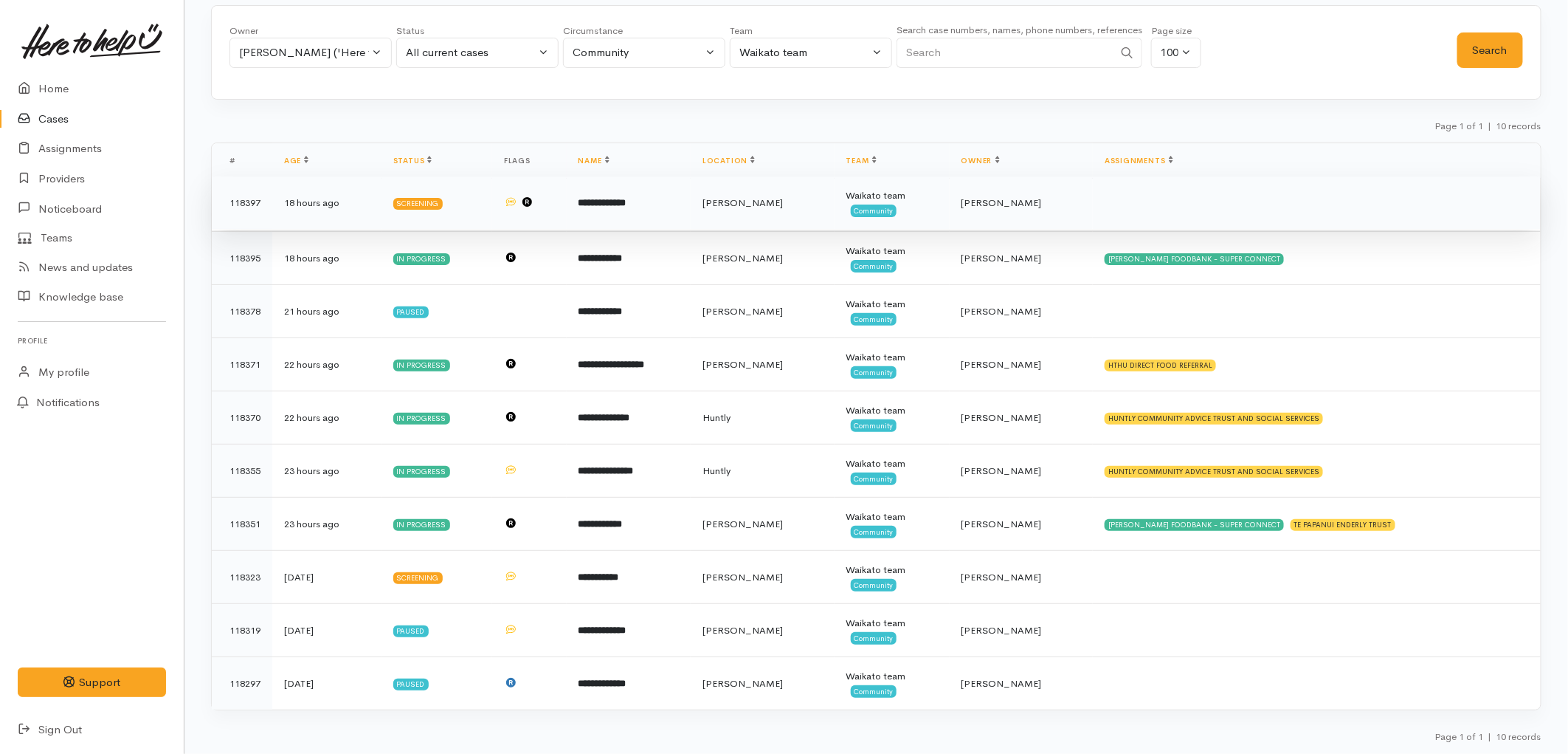
click at [640, 209] on td "**********" at bounding box center [628, 203] width 124 height 53
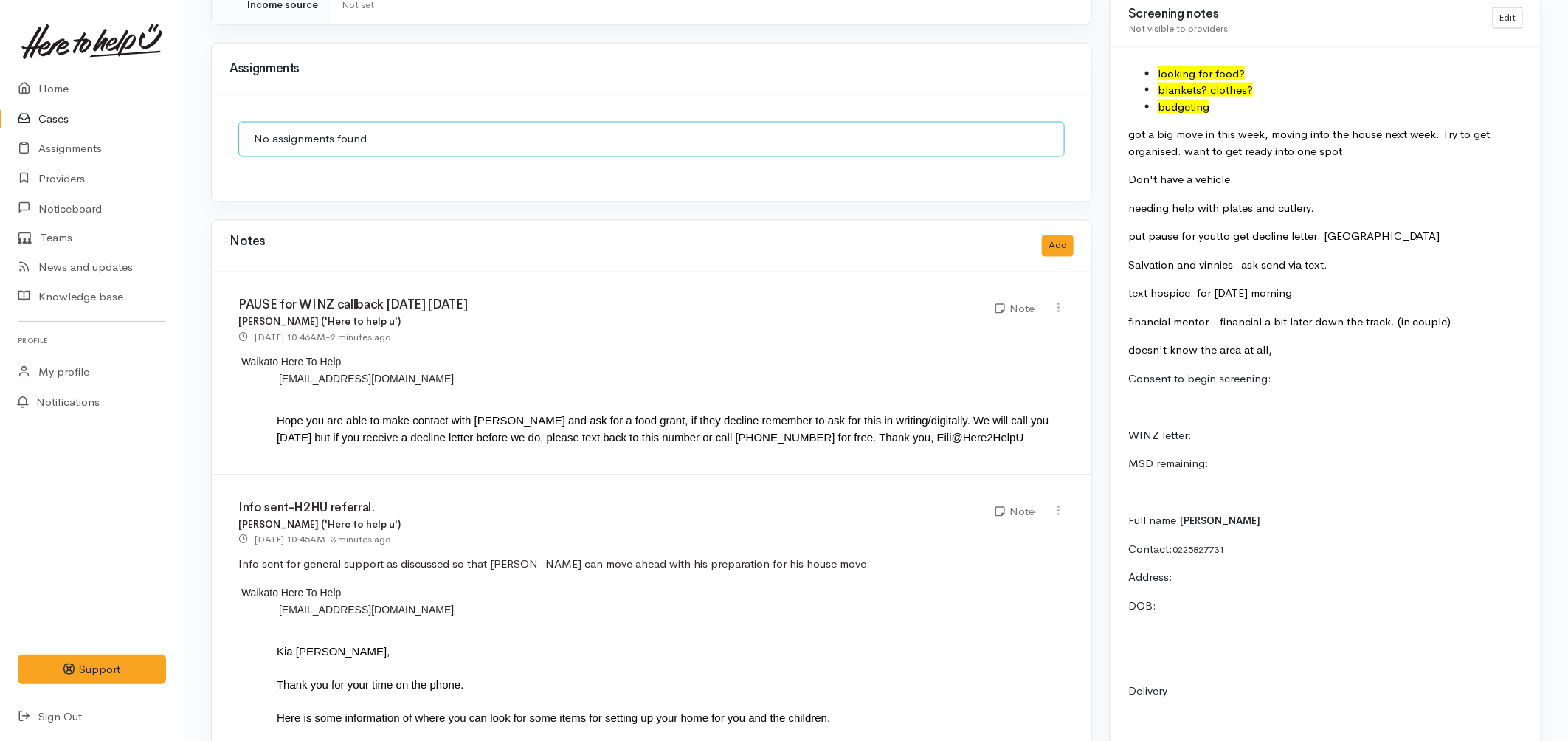
scroll to position [1230, 0]
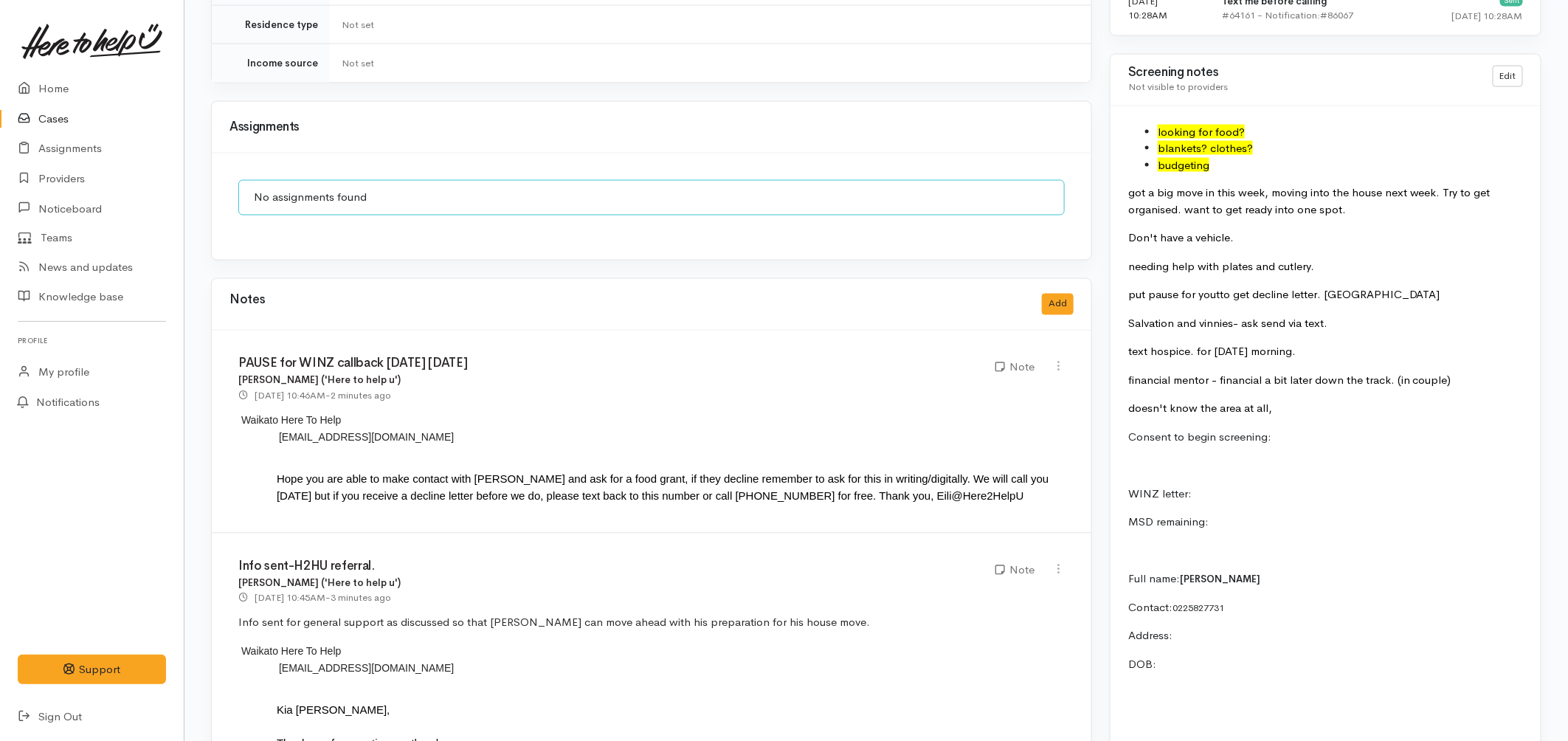
click at [59, 125] on link "Cases" at bounding box center [91, 119] width 183 height 30
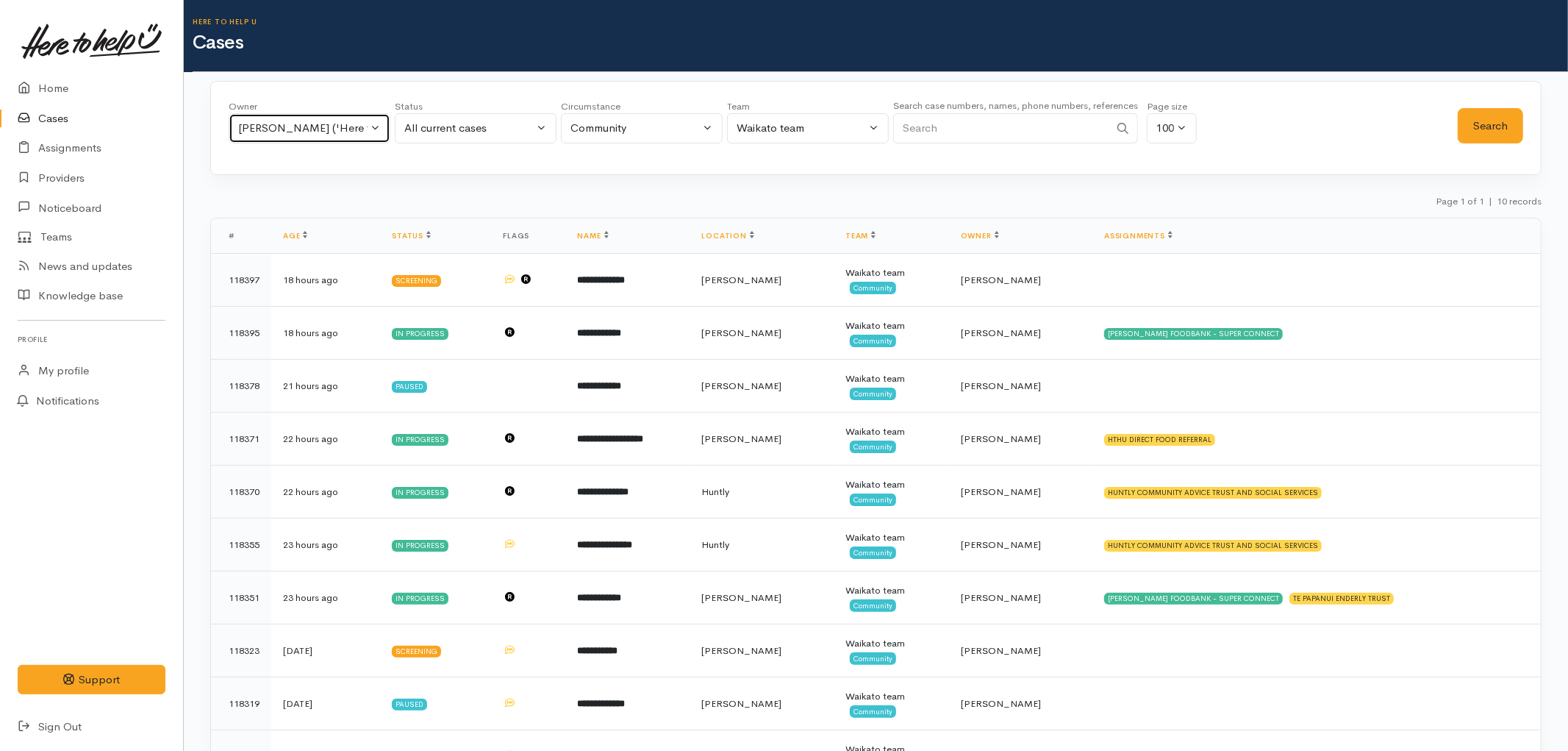
click at [340, 127] on div "[PERSON_NAME] ('Here to help u')" at bounding box center [302, 128] width 129 height 17
type input "pri"
click at [314, 223] on span "Priyanka Duggal ('Here to help u')" at bounding box center [345, 224] width 181 height 17
select select "2109"
click at [1455, 129] on button "Search" at bounding box center [1485, 126] width 66 height 36
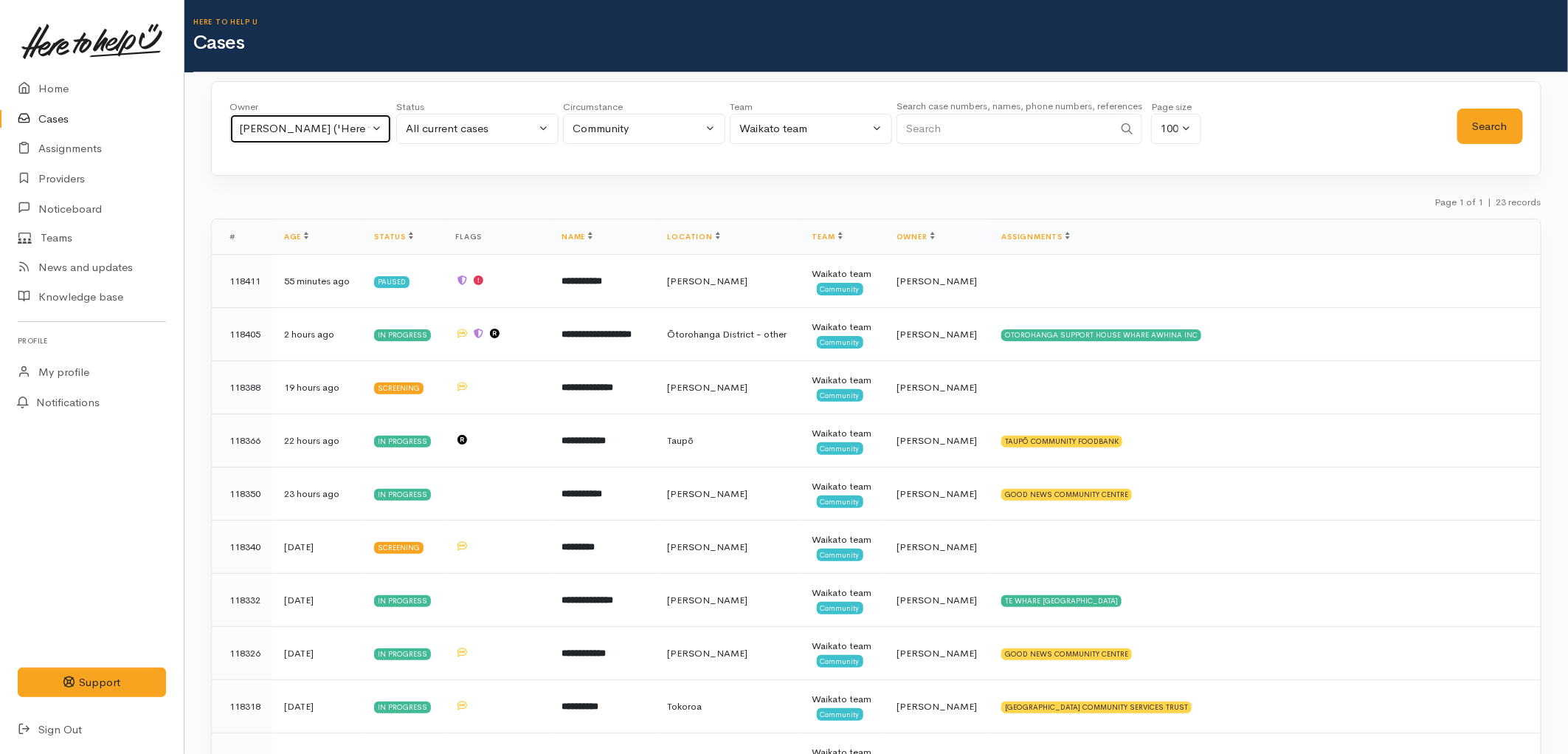
click at [300, 128] on div "[PERSON_NAME] ('Here to help u')" at bounding box center [303, 129] width 130 height 17
type input "sarah"
click at [341, 227] on span "[PERSON_NAME] ('Here to help u')" at bounding box center [346, 225] width 182 height 17
select select "2106"
click at [1462, 143] on button "Search" at bounding box center [1490, 127] width 66 height 37
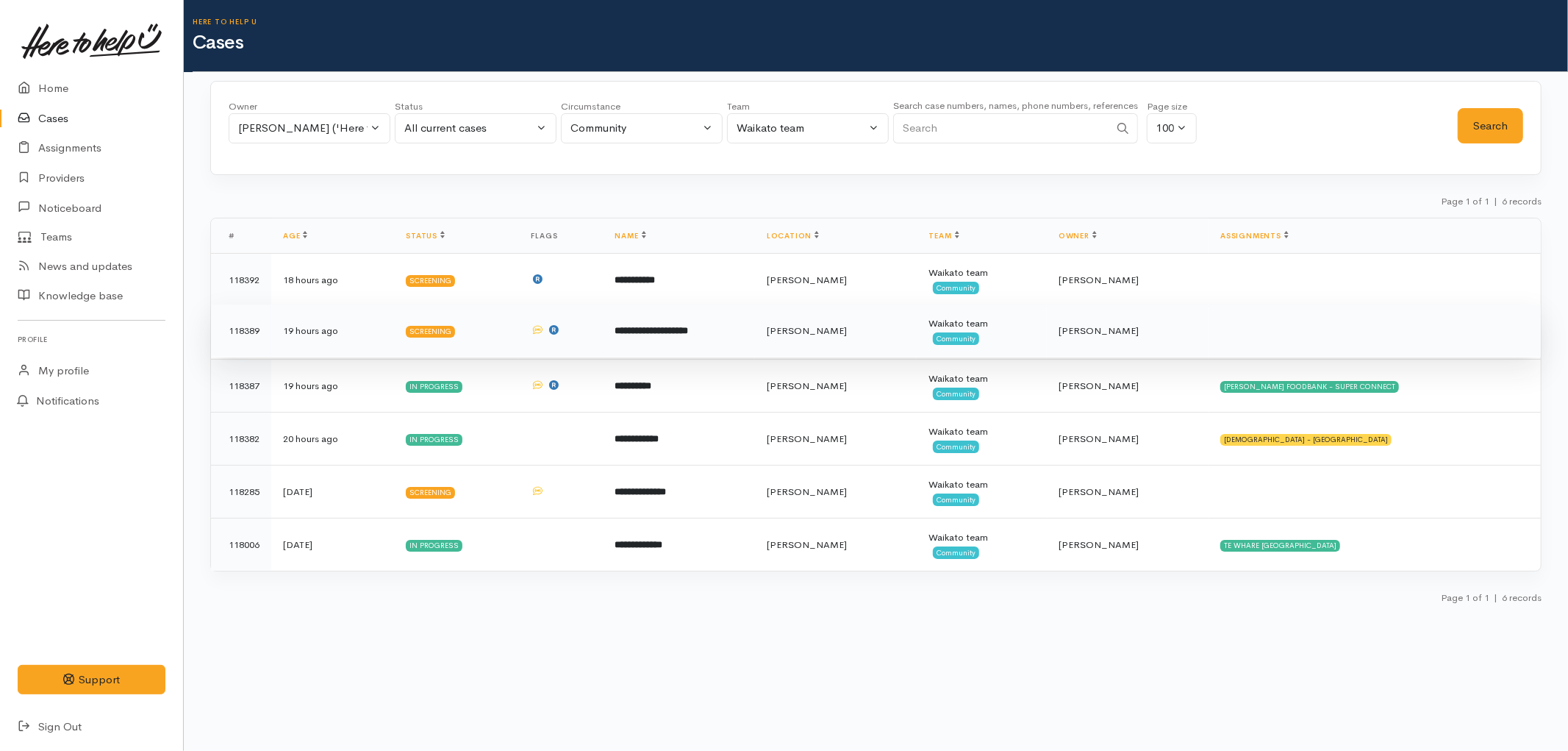
click at [755, 339] on td "**********" at bounding box center [679, 330] width 152 height 53
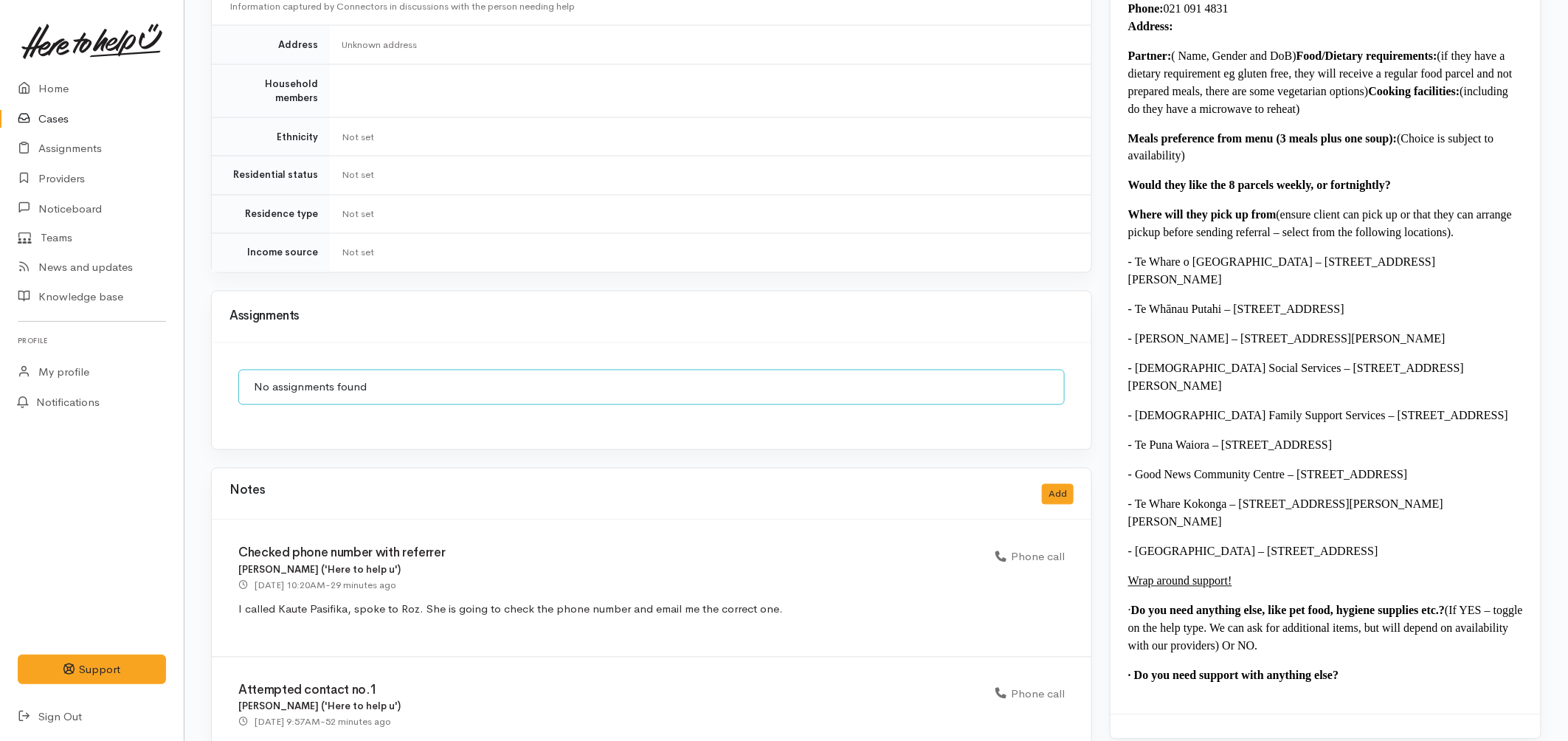
scroll to position [1278, 0]
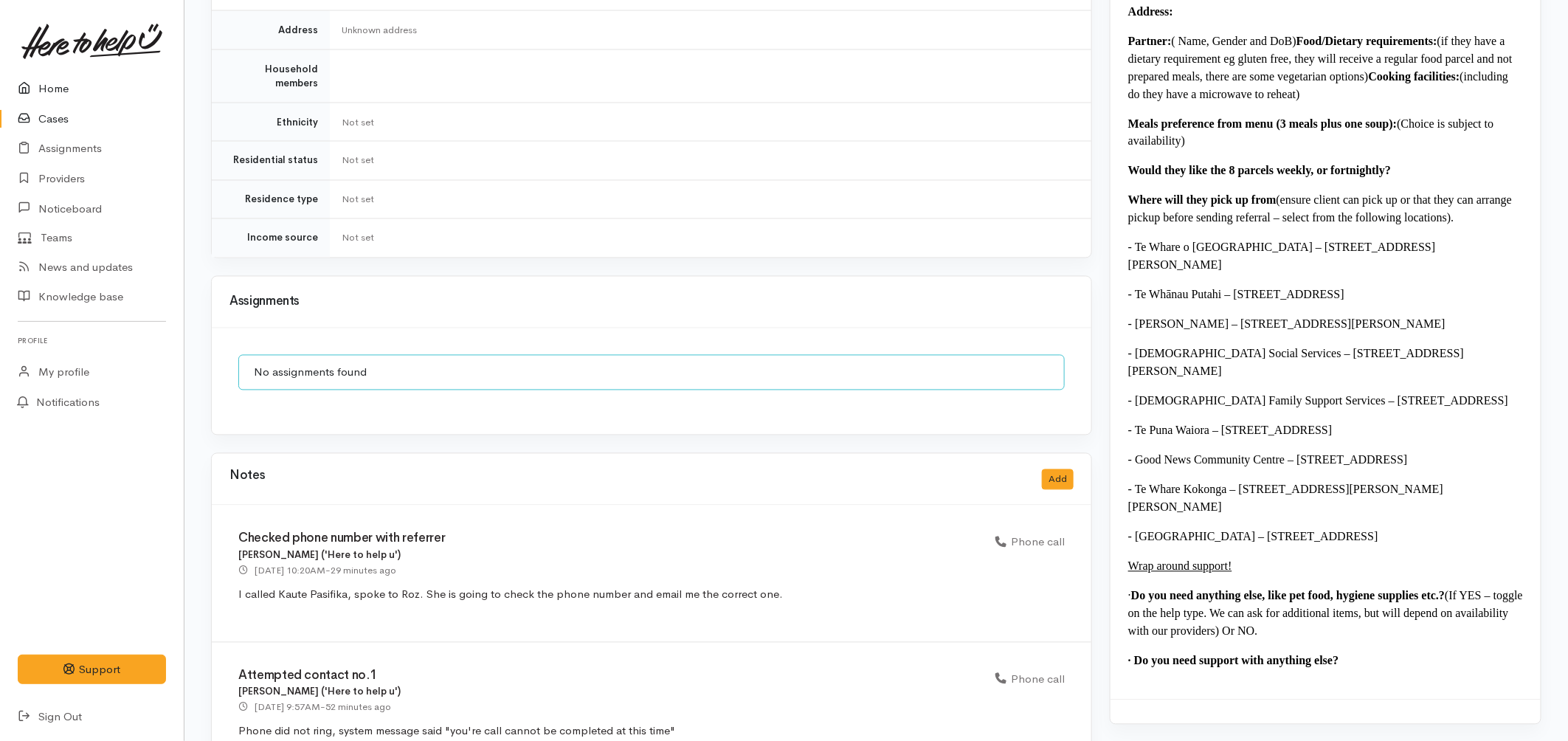
click at [30, 76] on link "Home" at bounding box center [91, 89] width 183 height 30
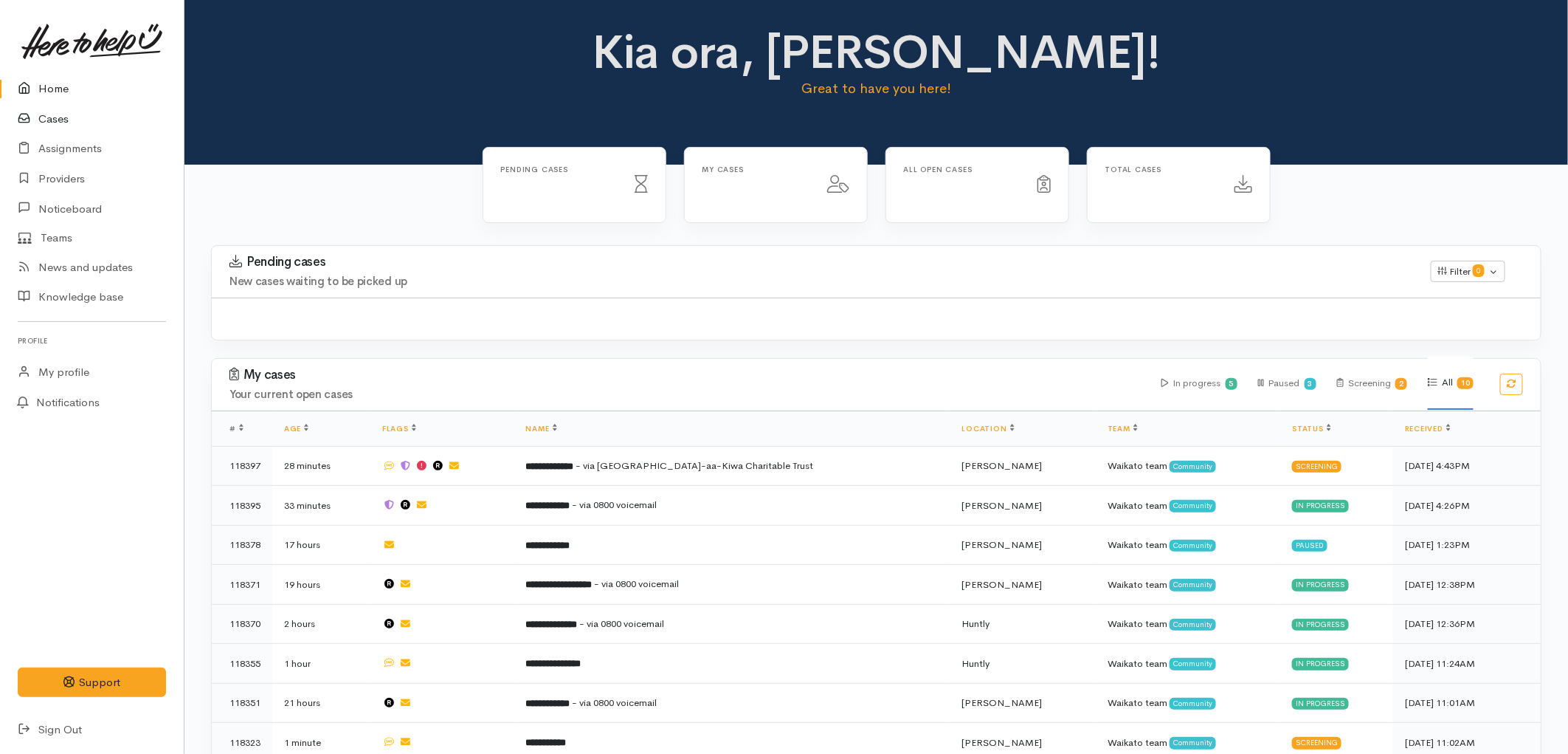
click at [44, 120] on link "Cases" at bounding box center [91, 119] width 183 height 30
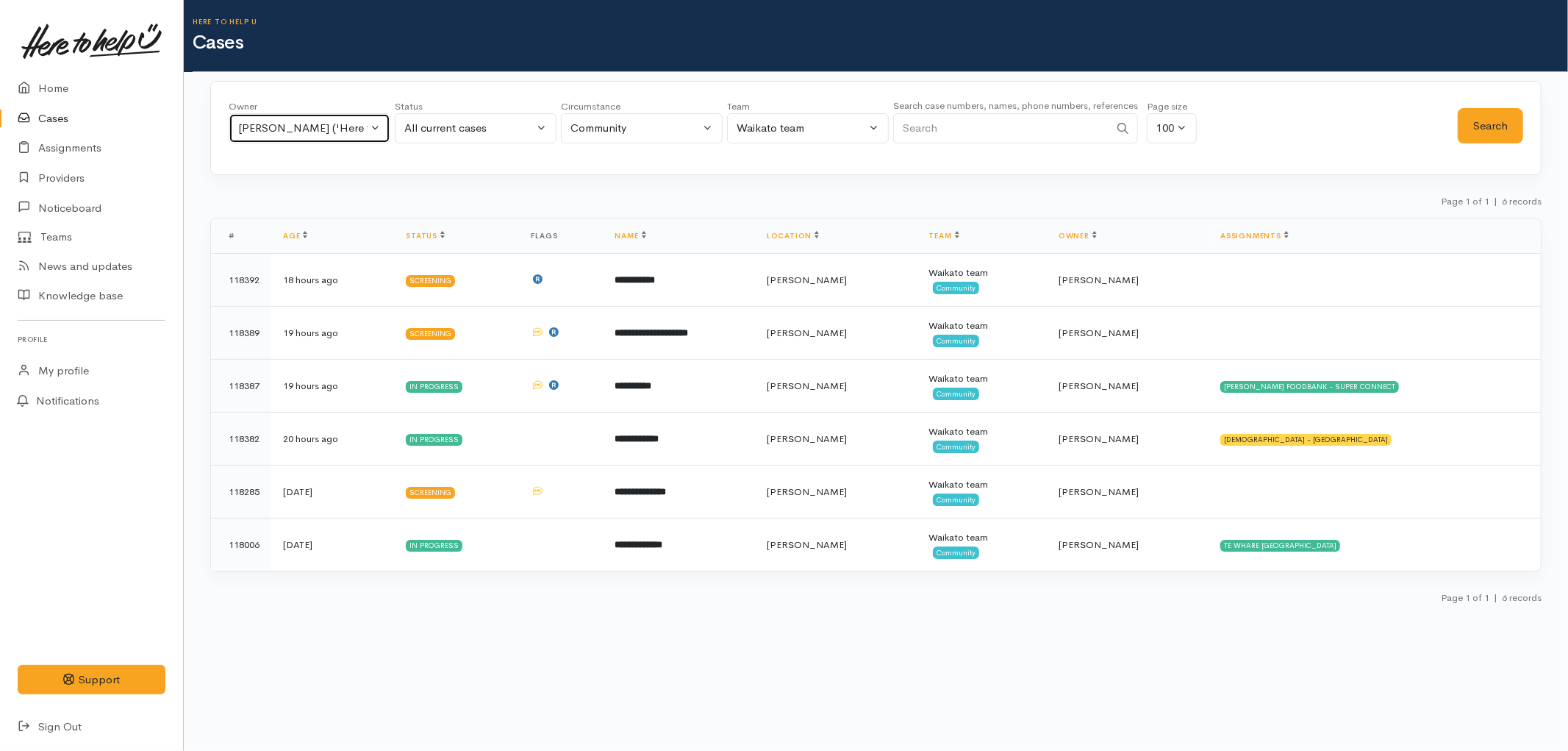
click at [367, 134] on button "[PERSON_NAME] ('Here to help u')" at bounding box center [309, 128] width 162 height 30
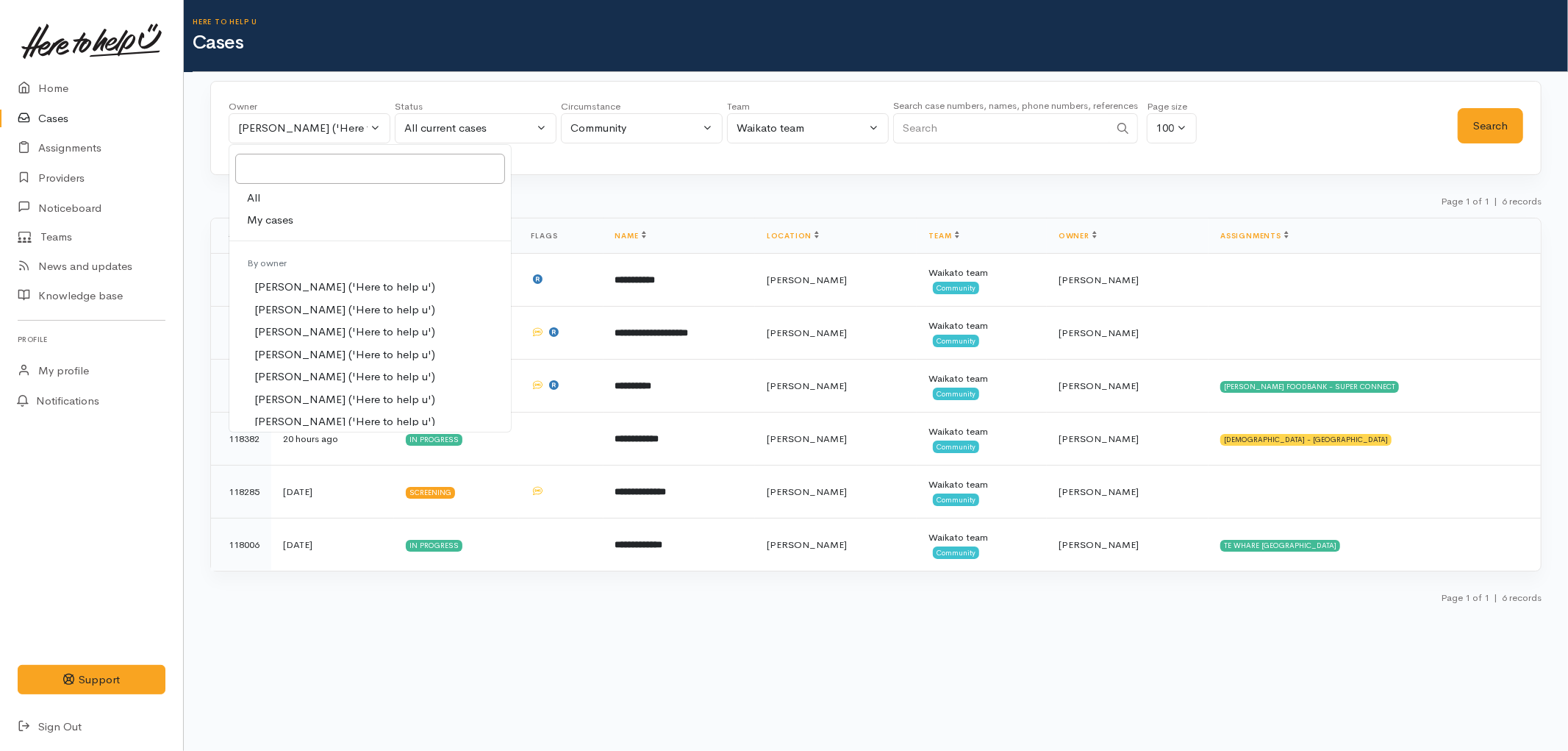
click at [316, 218] on link "My cases" at bounding box center [370, 220] width 282 height 23
select select "1648"
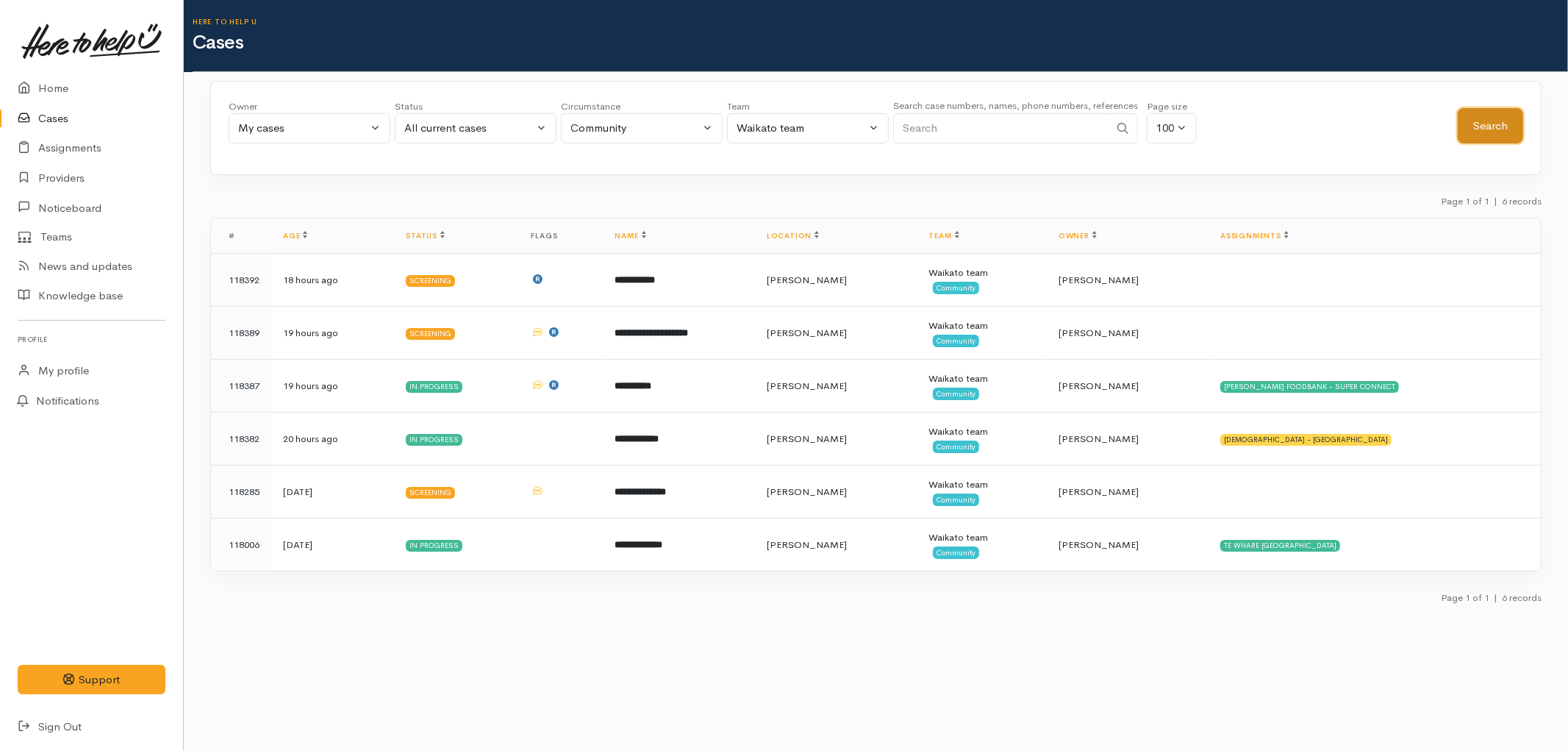
click at [1473, 126] on button "Search" at bounding box center [1491, 126] width 66 height 36
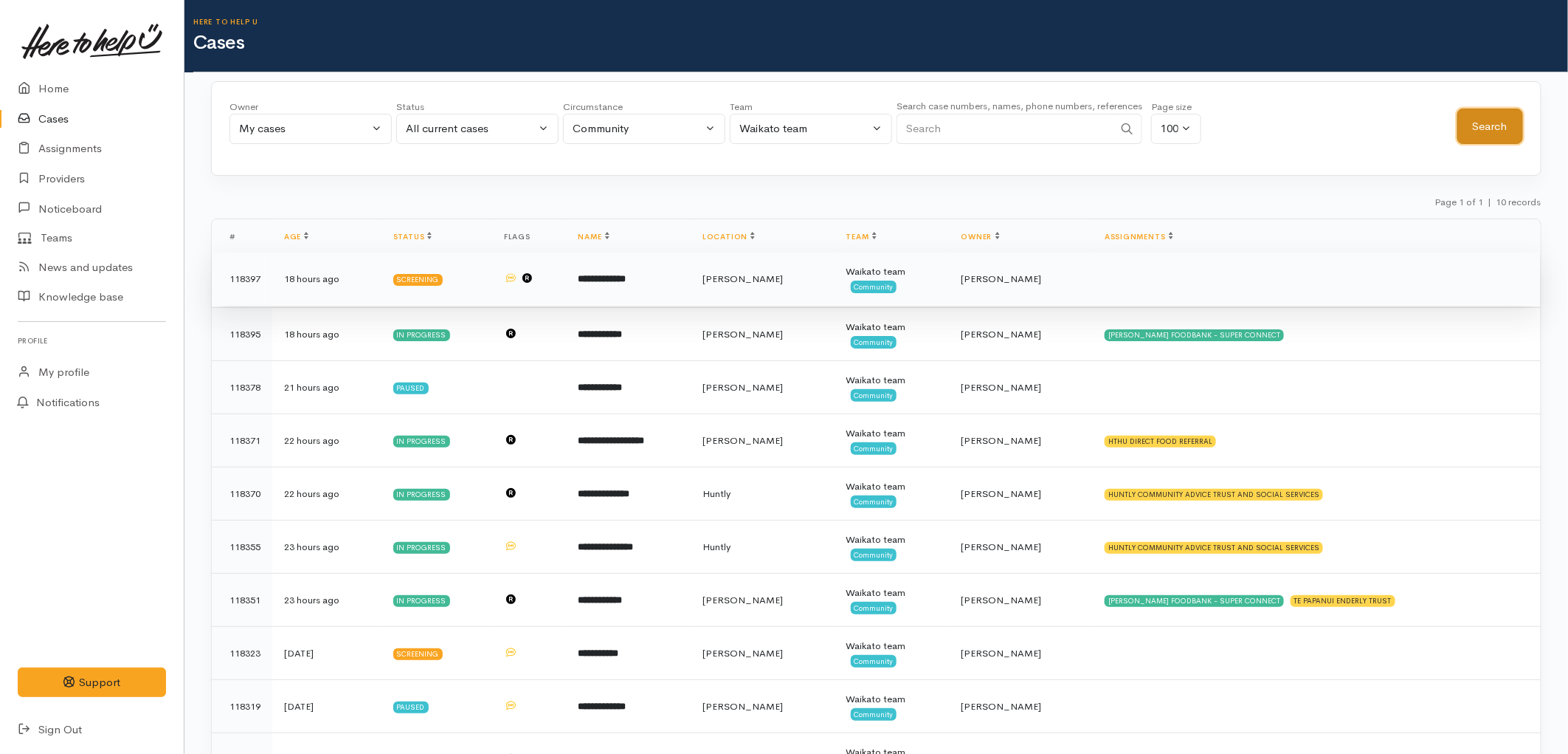
scroll to position [77, 0]
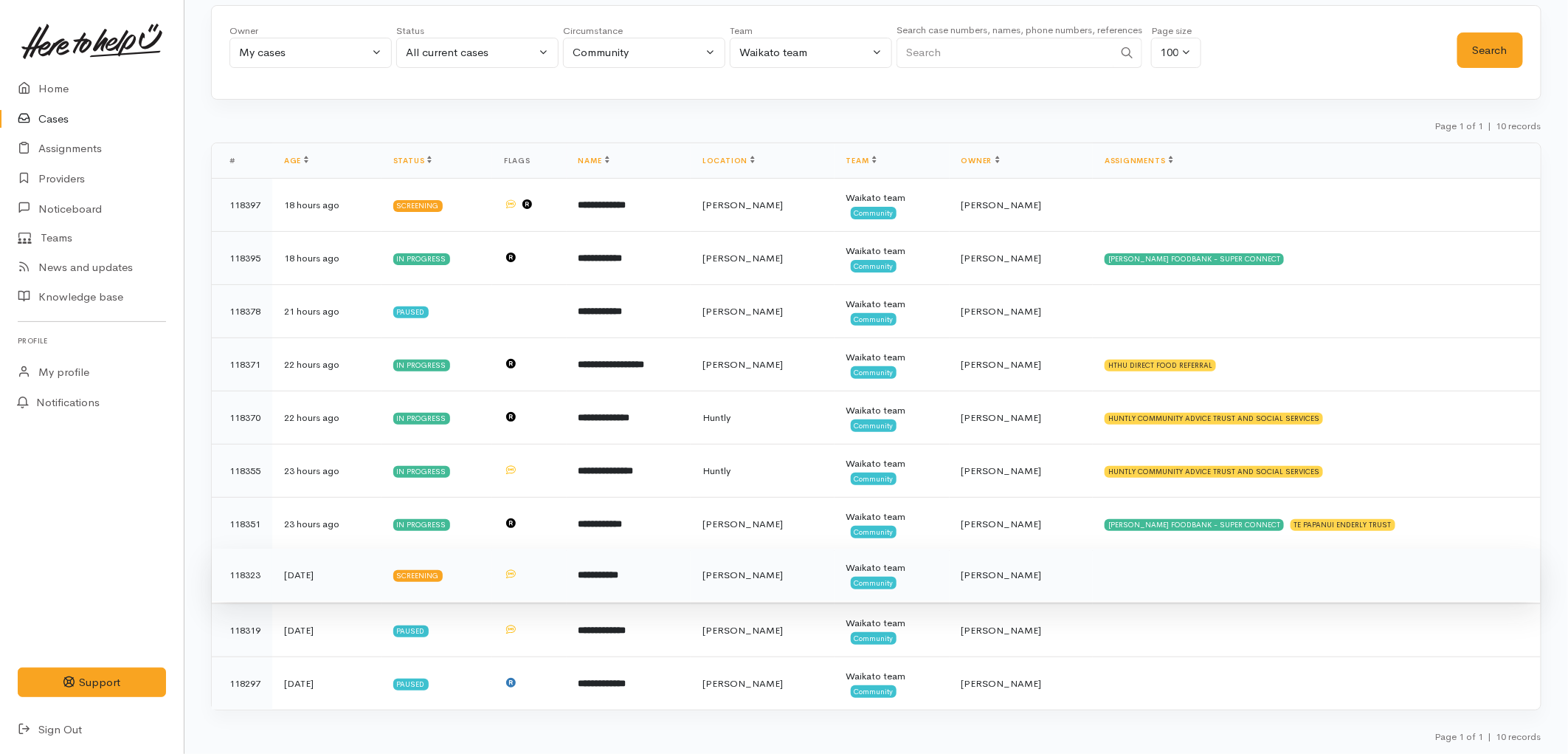
click at [767, 571] on span "[PERSON_NAME]" at bounding box center [742, 575] width 81 height 12
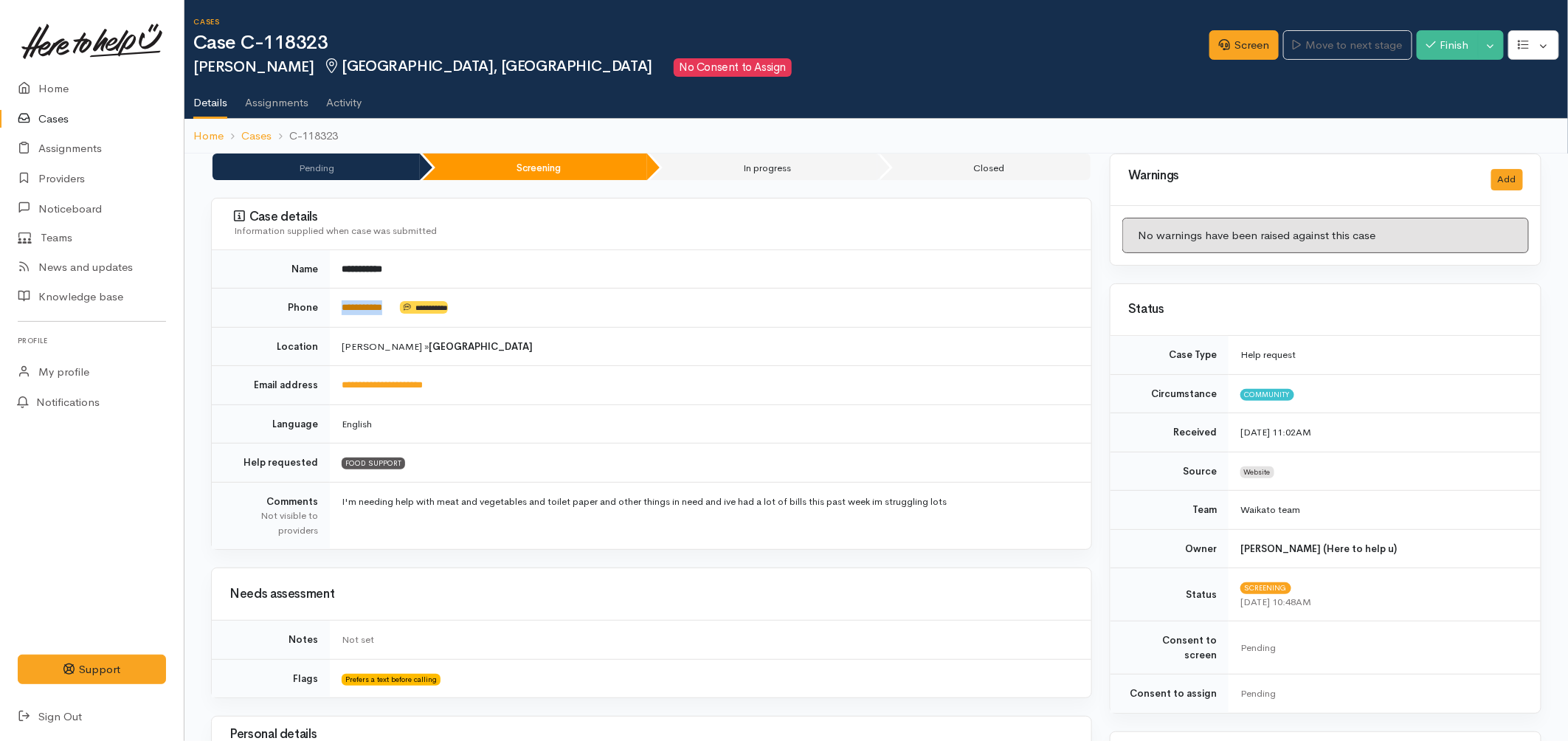
drag, startPoint x: 410, startPoint y: 311, endPoint x: 342, endPoint y: 312, distance: 68.0
click at [342, 312] on td "**********" at bounding box center [710, 308] width 761 height 39
copy td "**********"
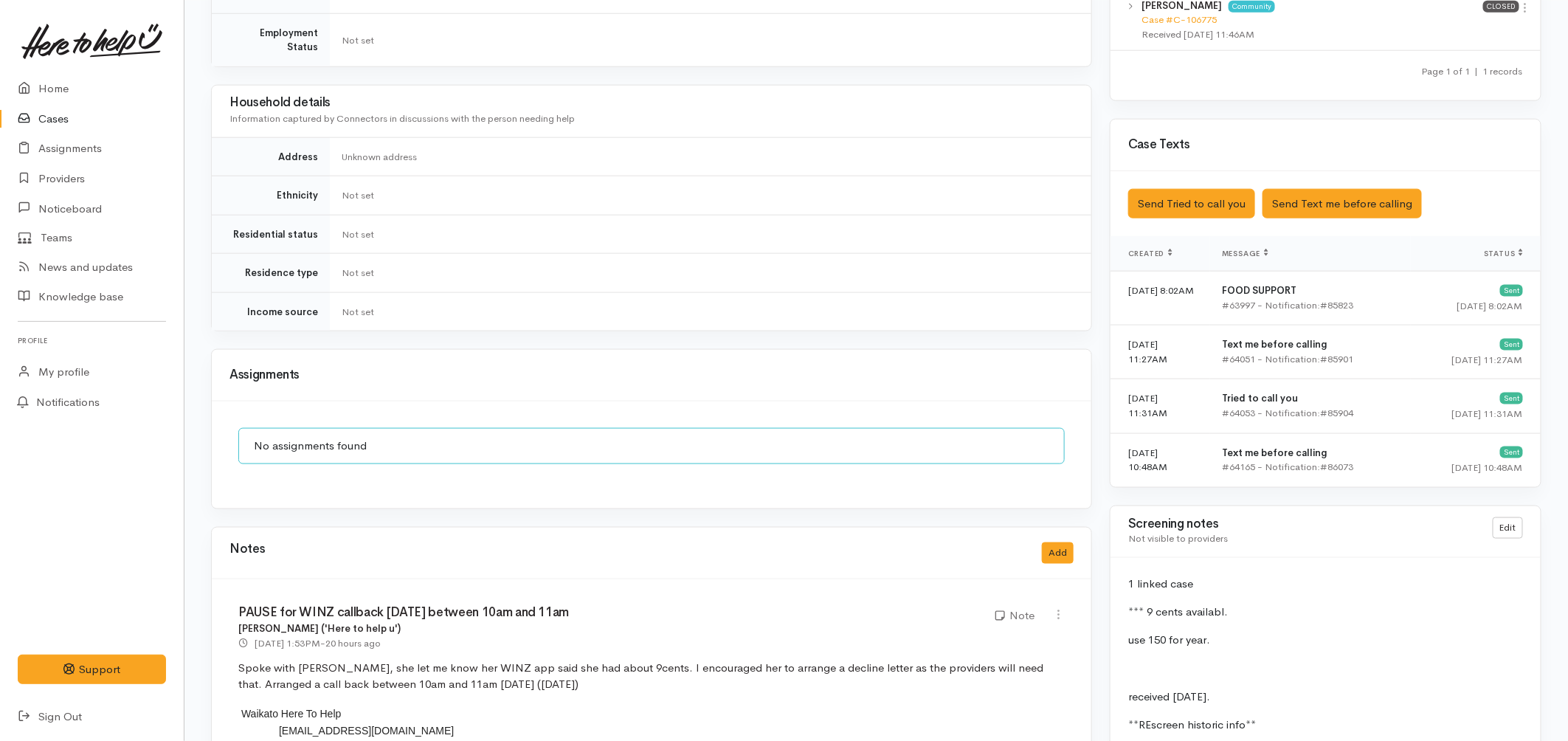
scroll to position [1066, 0]
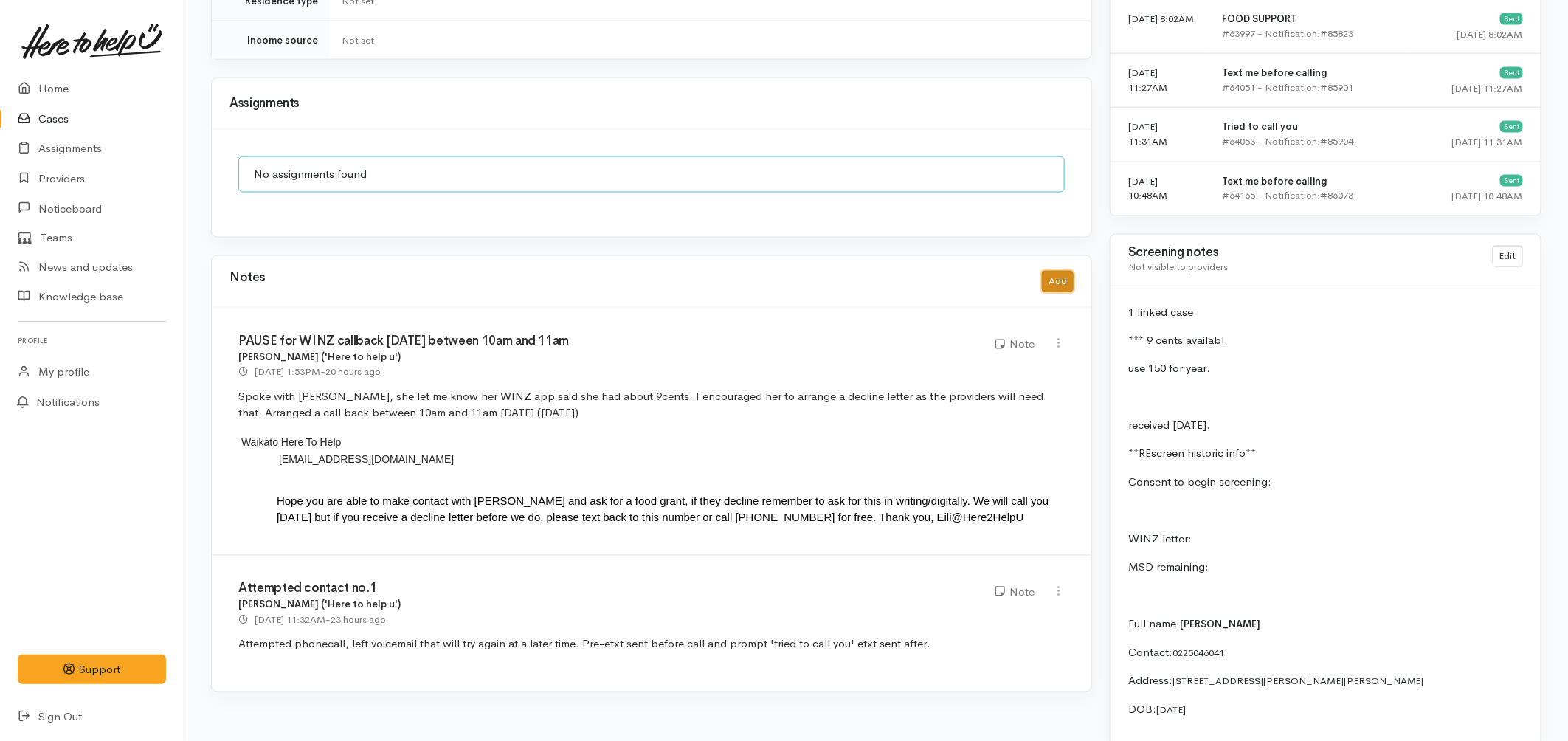
click at [1063, 270] on button "Add" at bounding box center [1057, 281] width 31 height 22
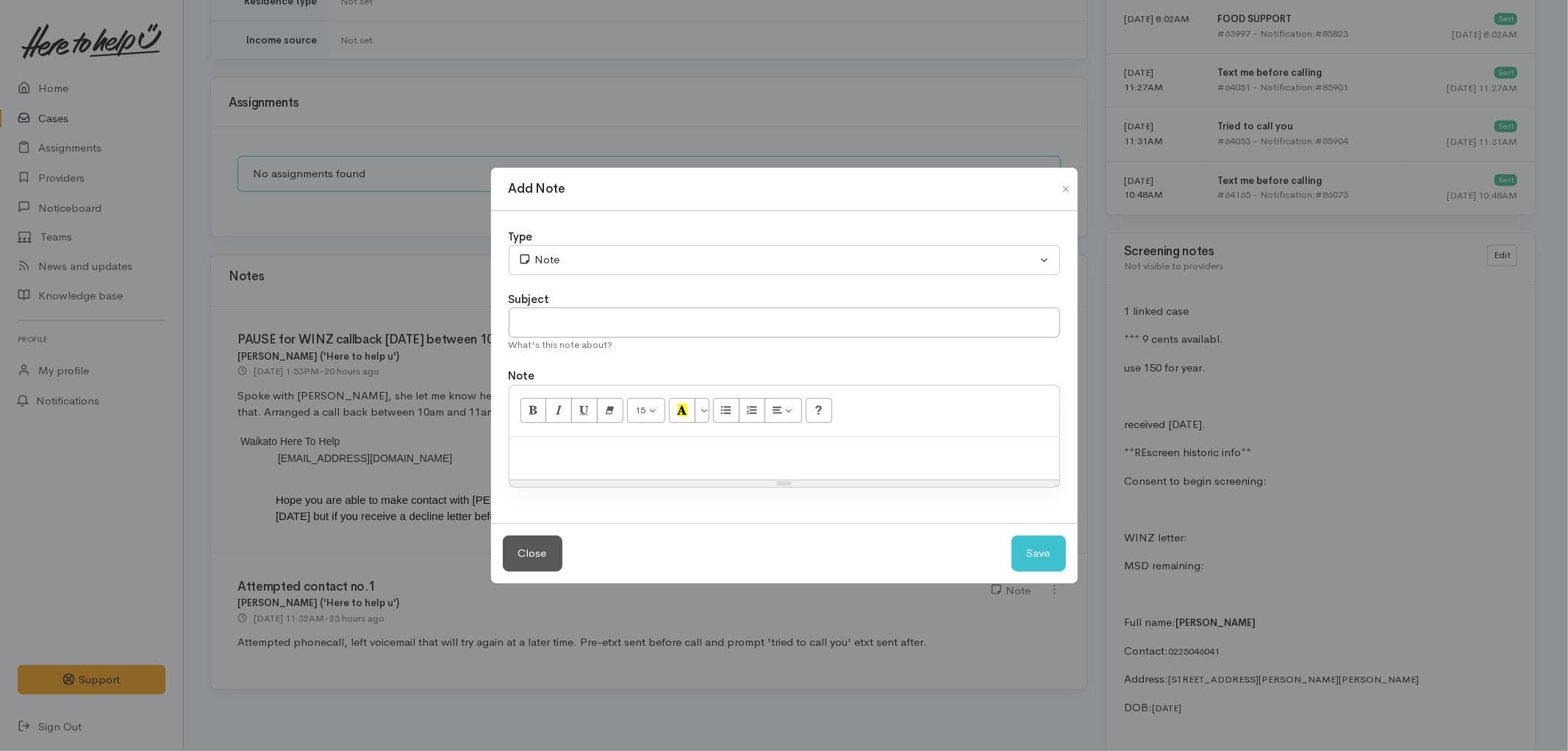
click at [699, 458] on p at bounding box center [785, 453] width 535 height 17
paste div
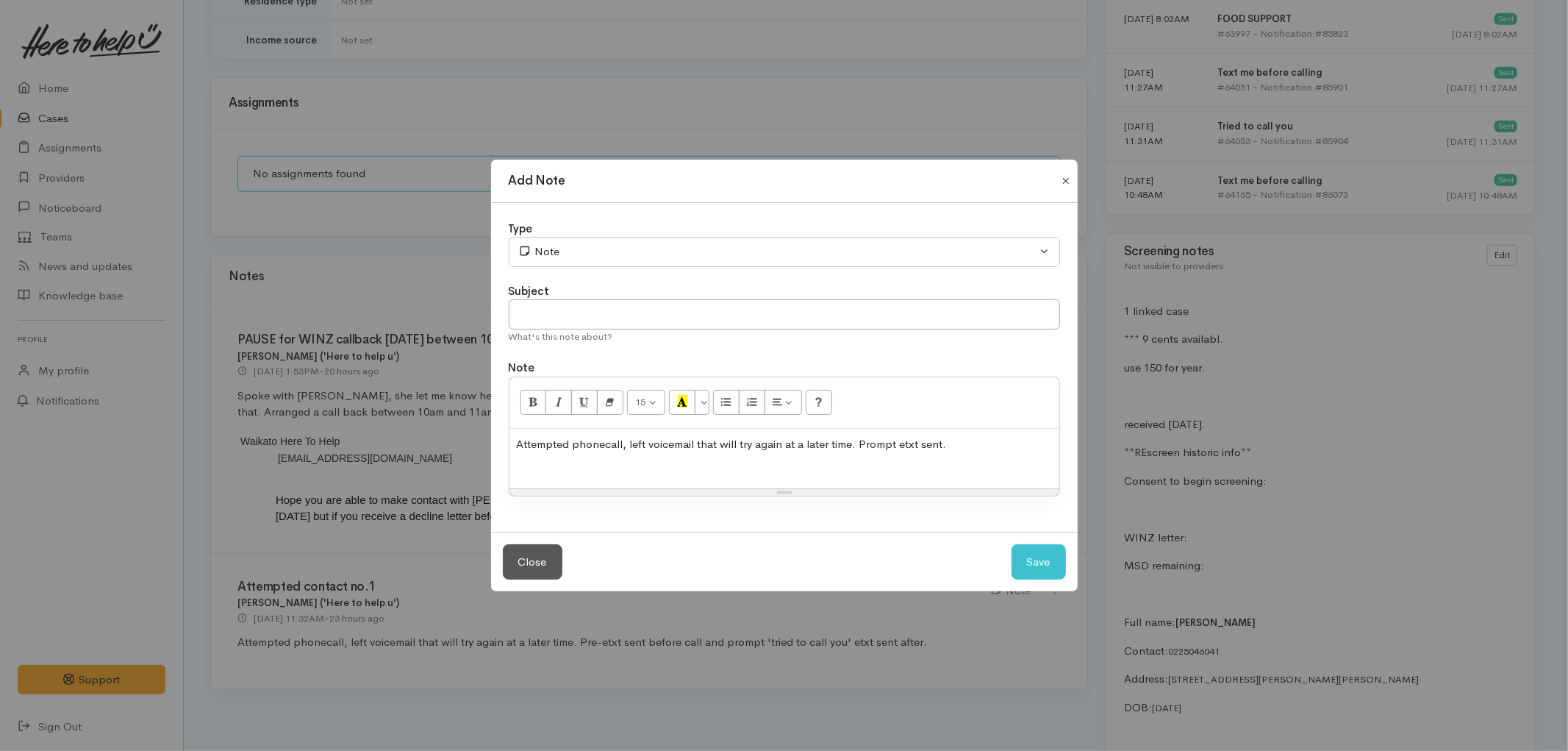
click at [1066, 180] on button "Close" at bounding box center [1066, 181] width 23 height 17
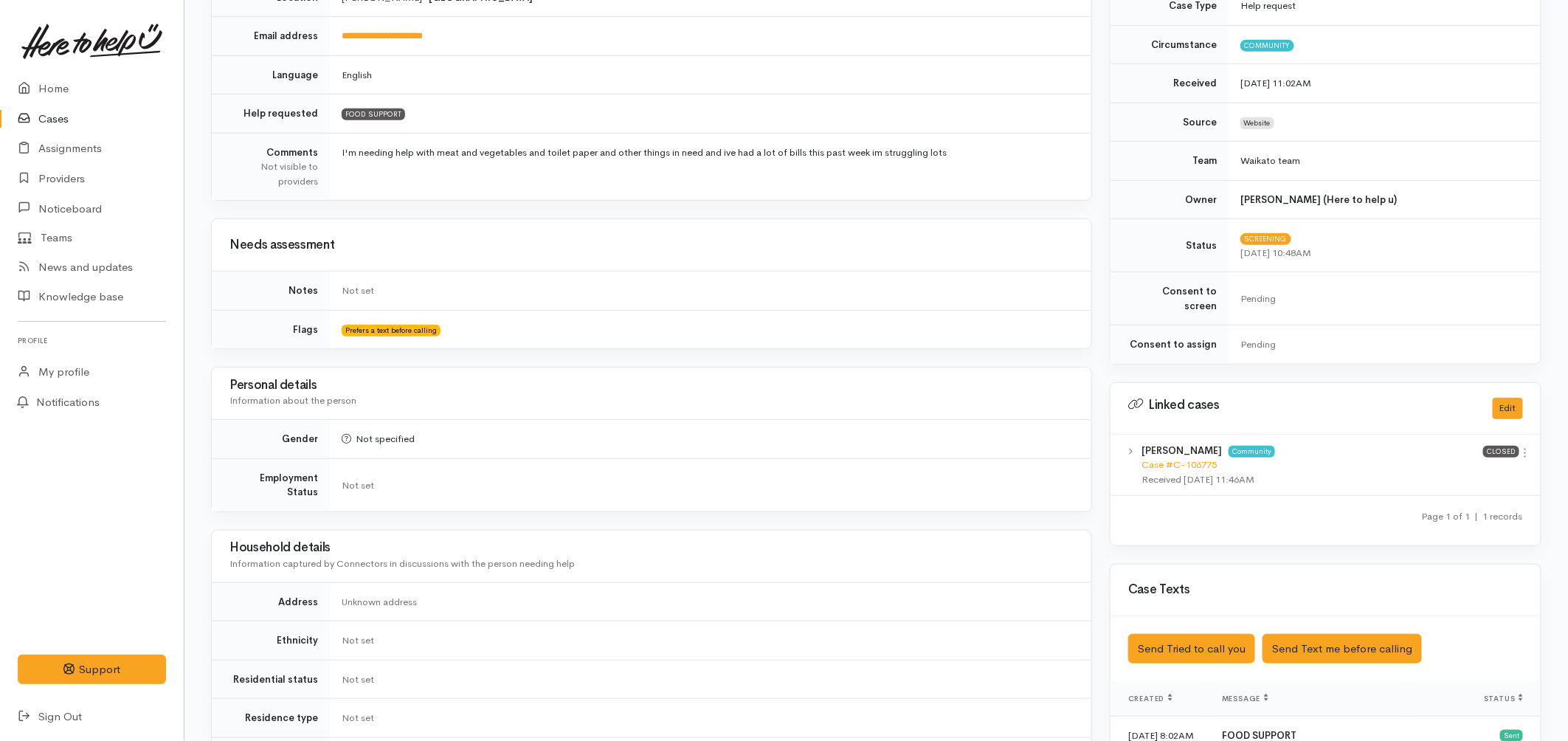
scroll to position [0, 0]
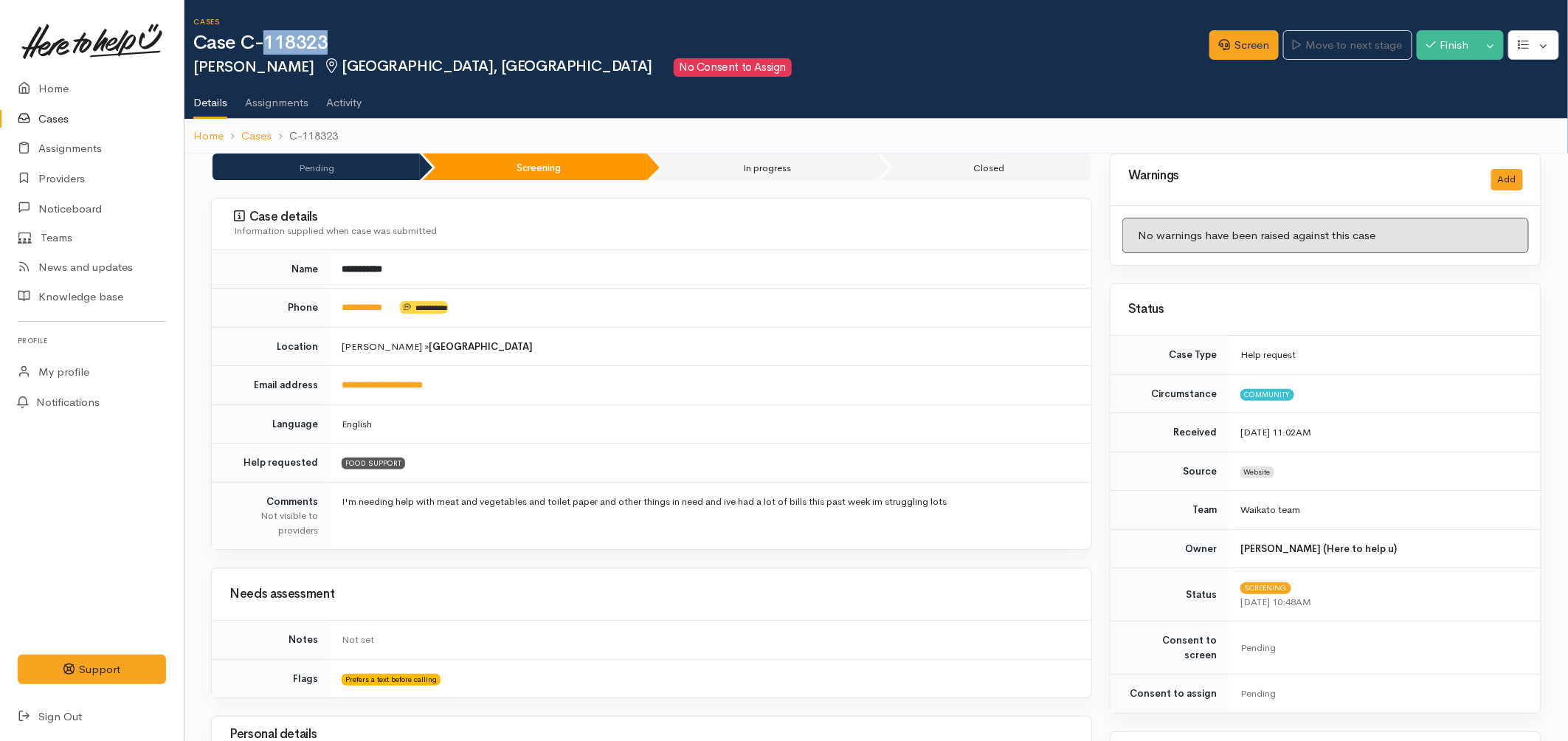
drag, startPoint x: 334, startPoint y: 44, endPoint x: 262, endPoint y: 42, distance: 72.0
click at [262, 42] on h1 "Case C-118323" at bounding box center [701, 43] width 1016 height 22
drag, startPoint x: 399, startPoint y: 314, endPoint x: 348, endPoint y: 317, distance: 51.1
click at [348, 317] on td "**********" at bounding box center [710, 308] width 761 height 39
copy td "*********"
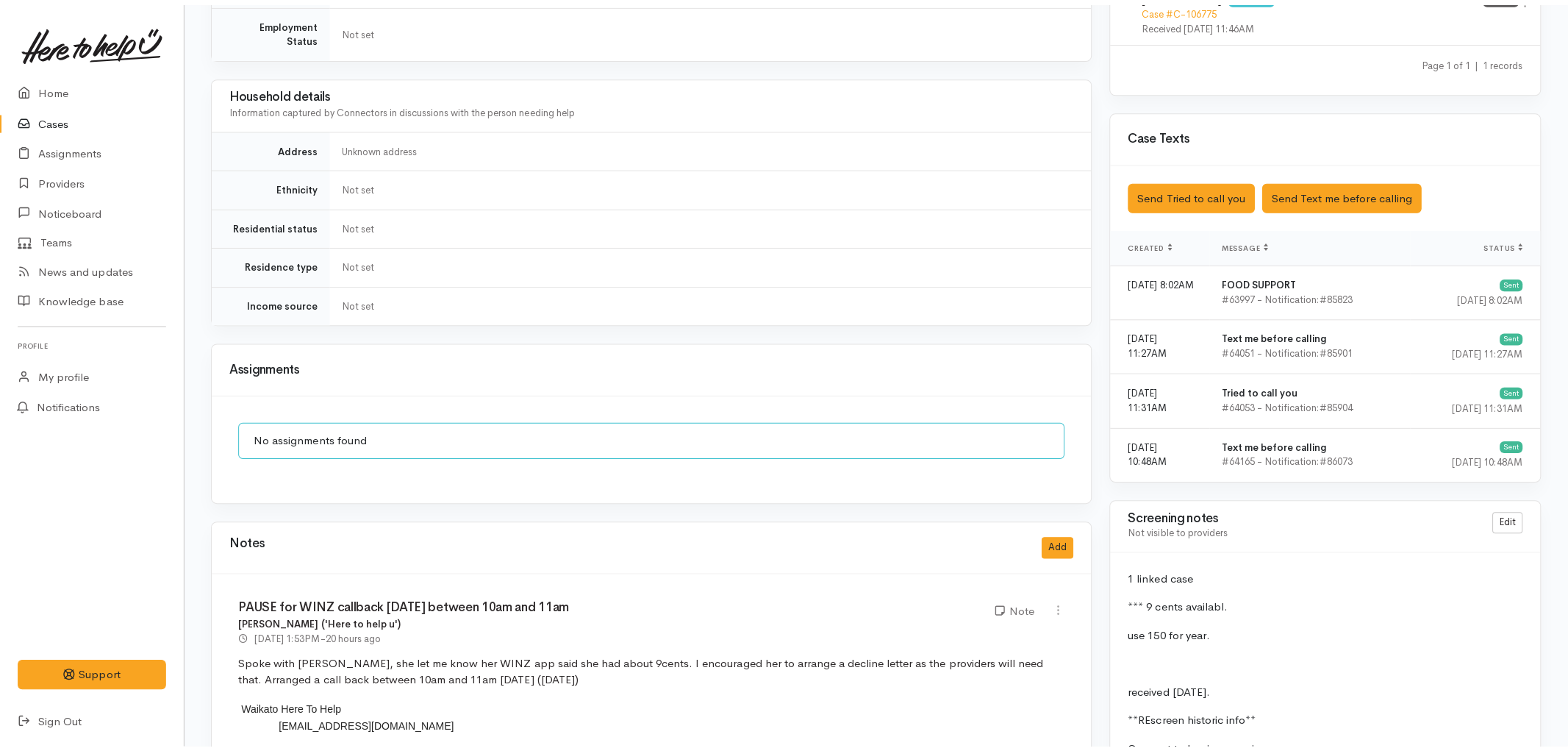
scroll to position [1143, 0]
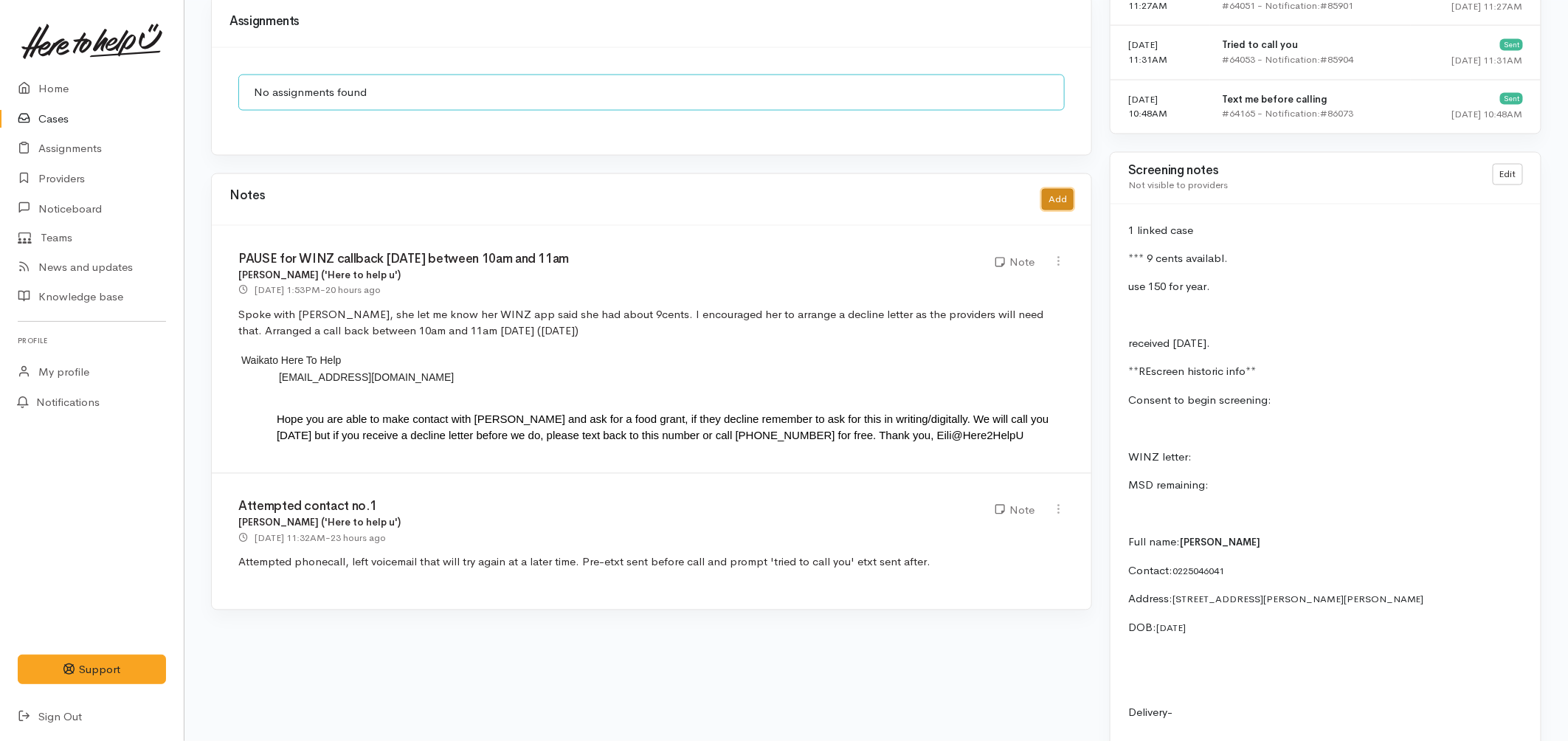
click at [1046, 190] on button "Add" at bounding box center [1057, 199] width 31 height 22
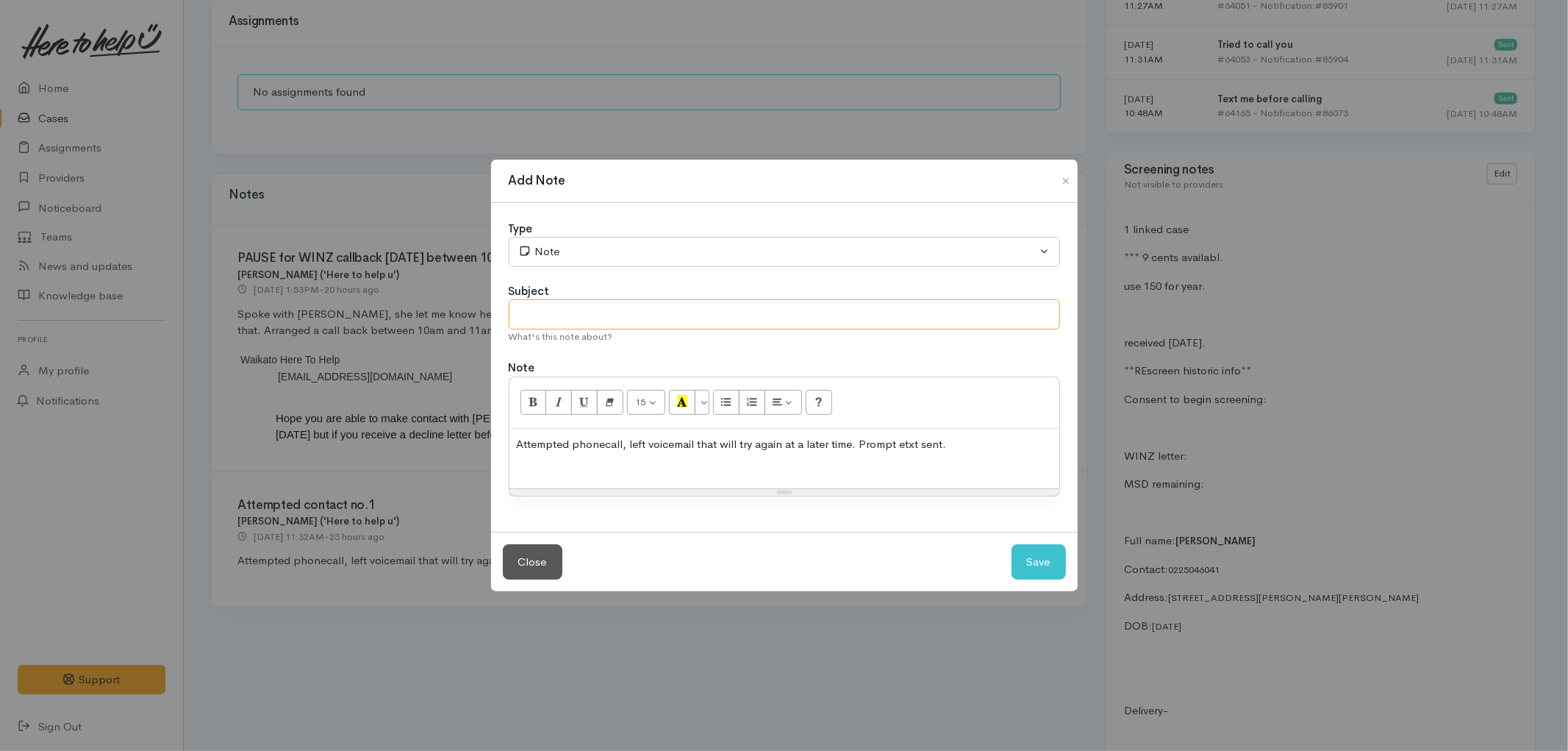
click at [685, 307] on input "text" at bounding box center [784, 314] width 552 height 30
type input "Attempted WINZ callback no.12"
click at [860, 450] on p "Attempted phonecall, left voicemail that will try again at a later time. Prompt…" at bounding box center [785, 444] width 535 height 17
click at [859, 444] on p "Attempted phonecall, left voicemail that will try again at a later time. Prompt…" at bounding box center [785, 444] width 535 height 17
click at [856, 437] on div "Attempted phonecall, left voicemail that will try again at a later time. Prompt…" at bounding box center [784, 458] width 550 height 60
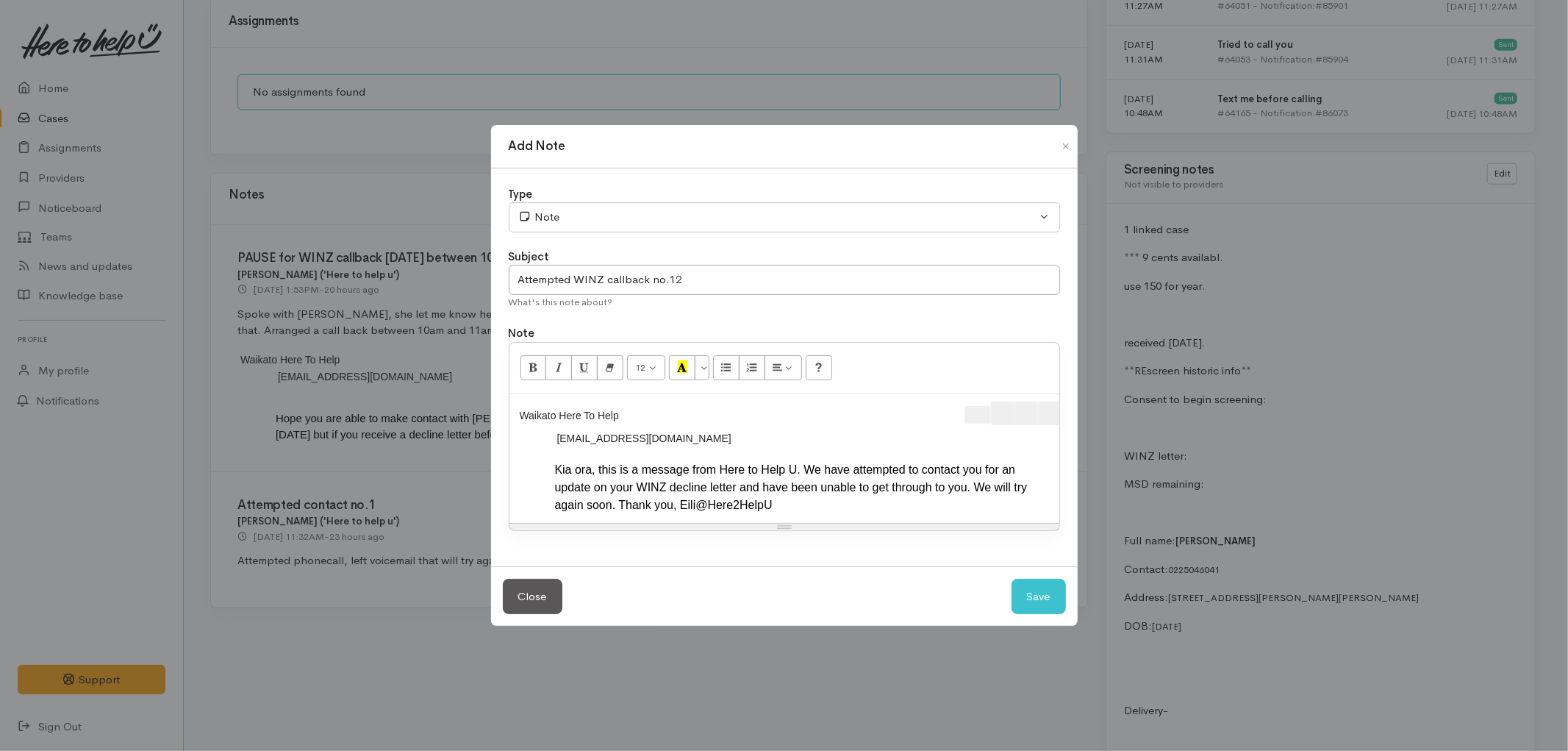
scroll to position [0, 30]
drag, startPoint x: 932, startPoint y: 405, endPoint x: 1115, endPoint y: 414, distance: 183.2
click at [1115, 414] on div "Add Note Type Correspondence Discussion Email Note Phone call SMS text message …" at bounding box center [784, 375] width 1568 height 751
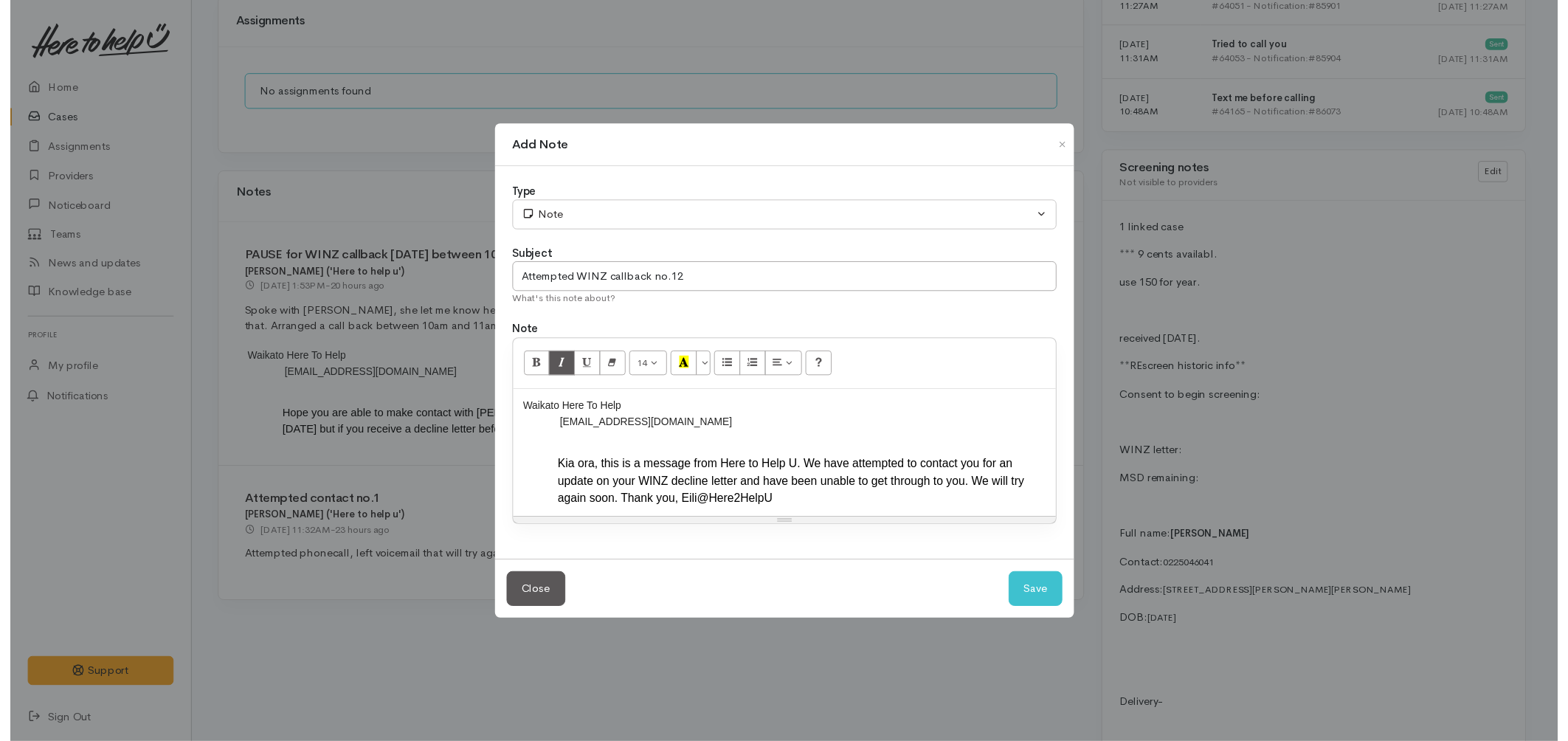
scroll to position [0, 0]
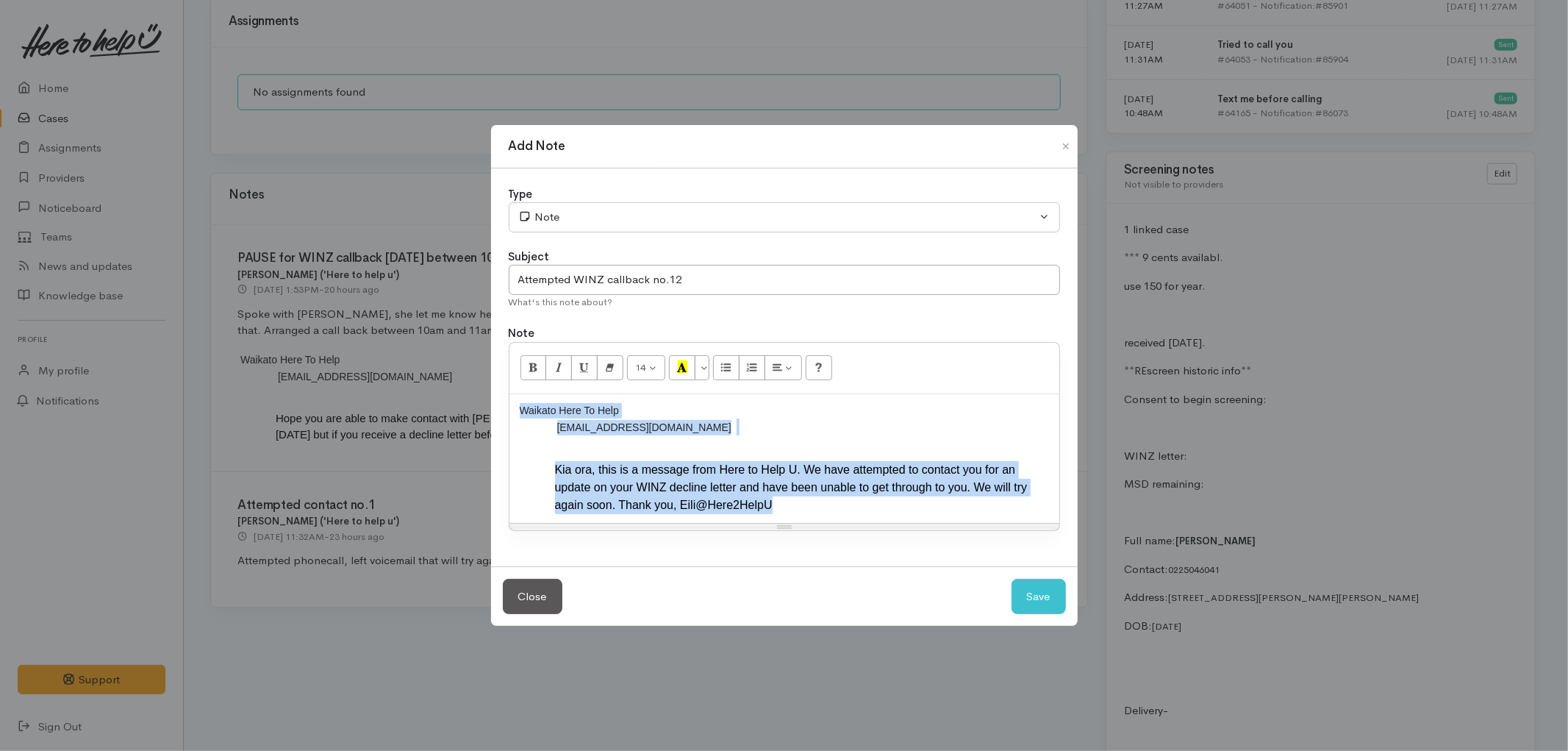
copy div "Waikato Here To Help U ​ 225046041@etxt.co.nz ​ Kia ora, this is a message from…"
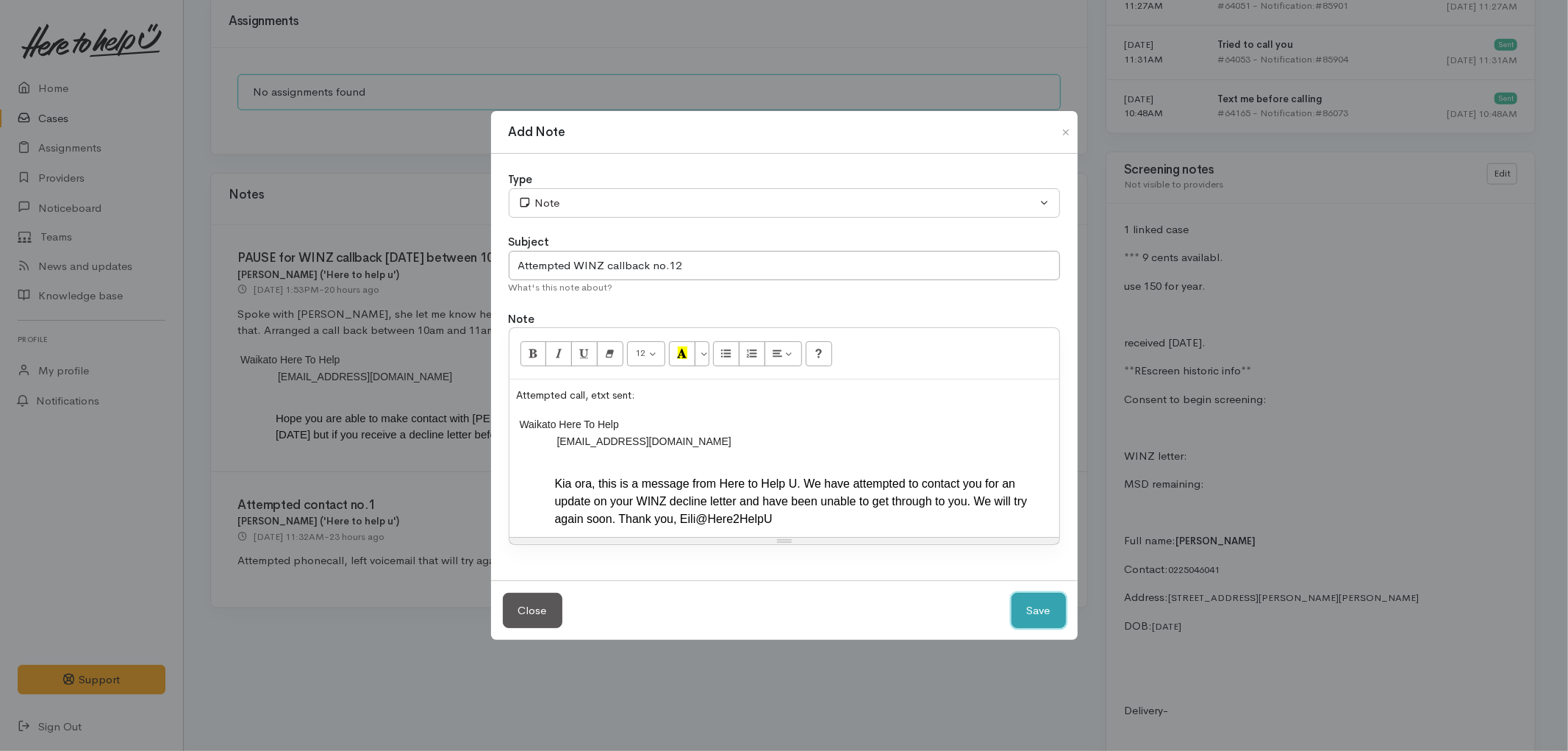
drag, startPoint x: 1031, startPoint y: 612, endPoint x: 953, endPoint y: 603, distance: 78.5
click at [1028, 612] on button "Save" at bounding box center [1039, 611] width 55 height 36
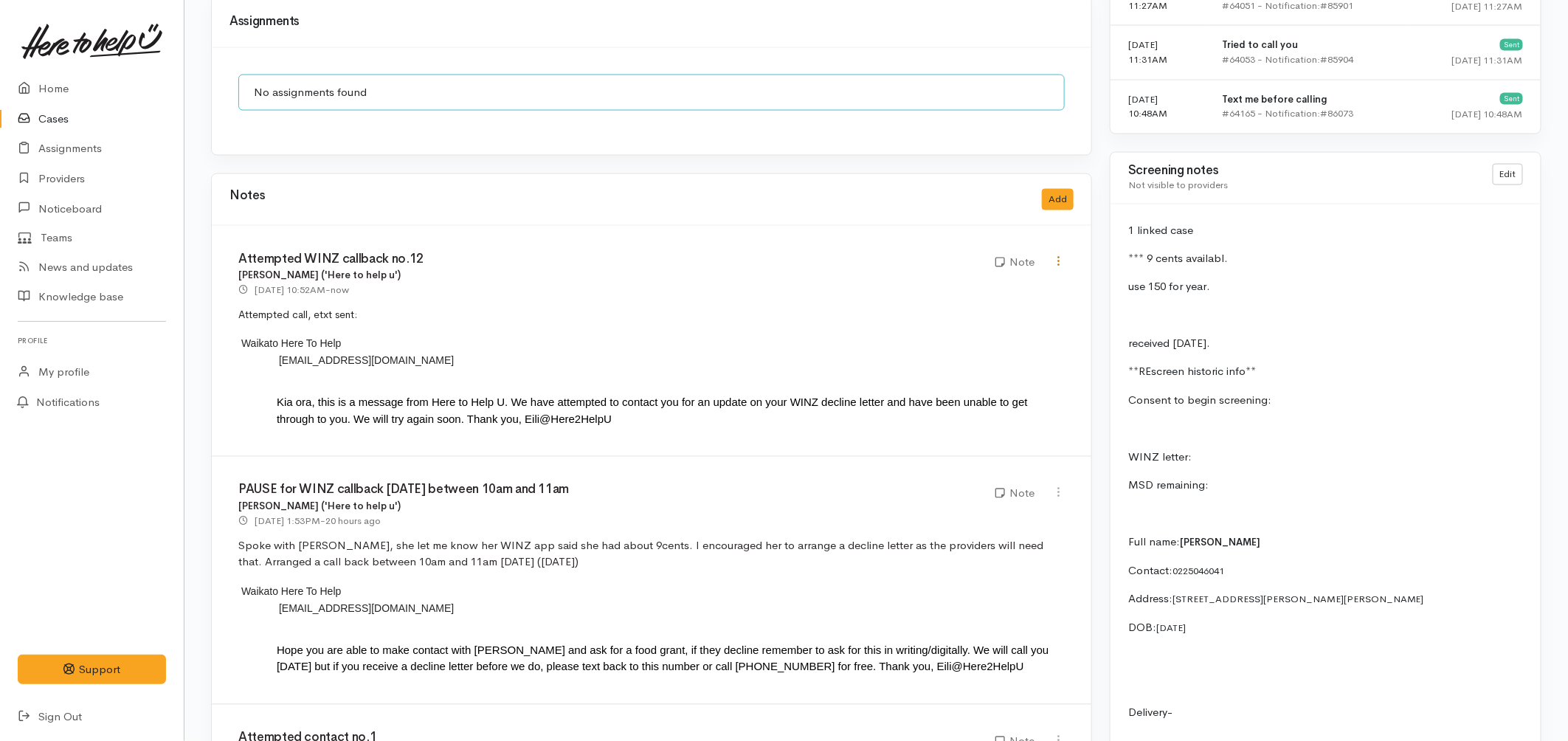
click at [1056, 256] on icon at bounding box center [1058, 262] width 12 height 12
click at [967, 279] on link "Edit" at bounding box center [1006, 290] width 116 height 23
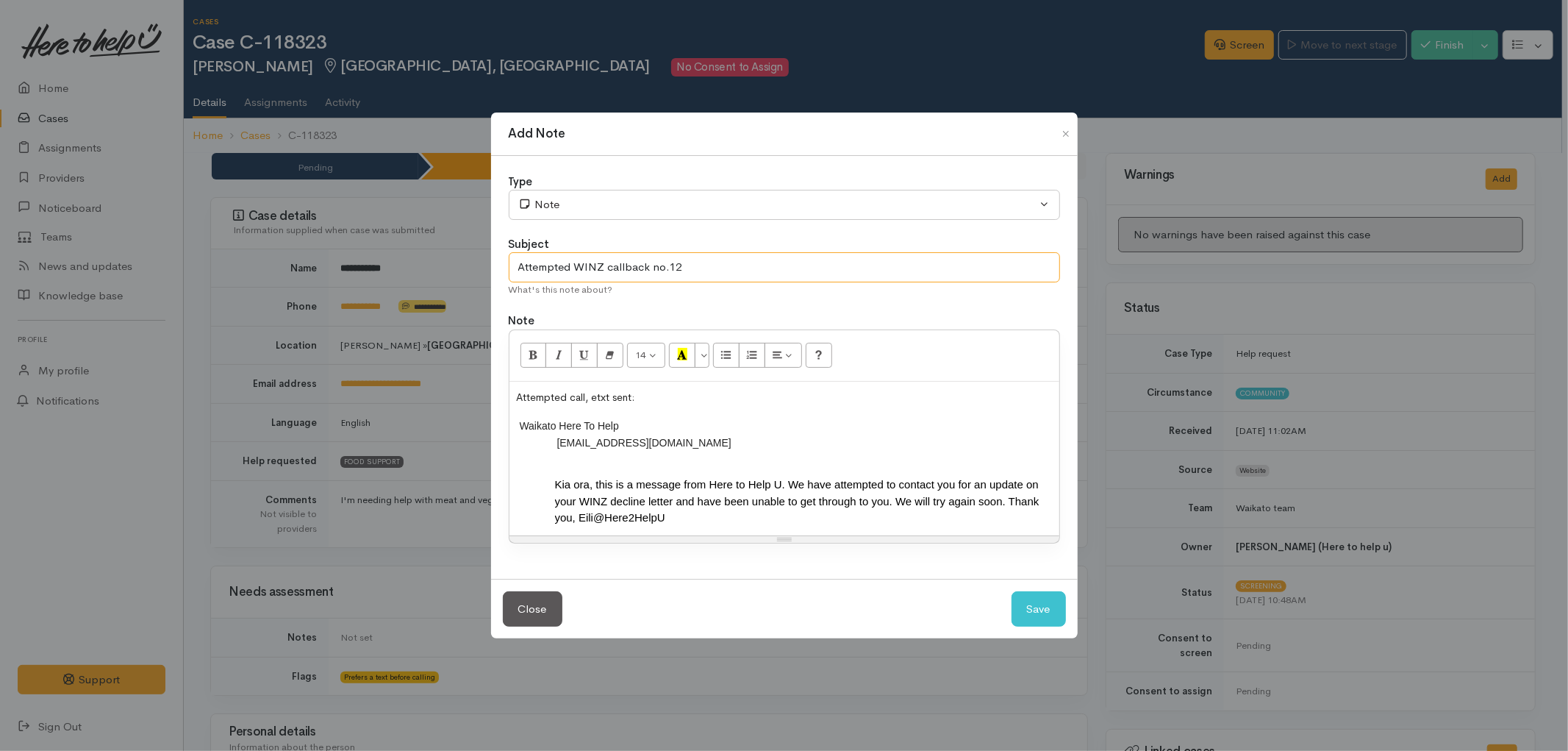
click at [697, 260] on input "Attempted WINZ callback no.12" at bounding box center [784, 267] width 552 height 30
type input "Attempted WINZ callback no.1"
click at [1033, 613] on button "Save" at bounding box center [1039, 609] width 55 height 36
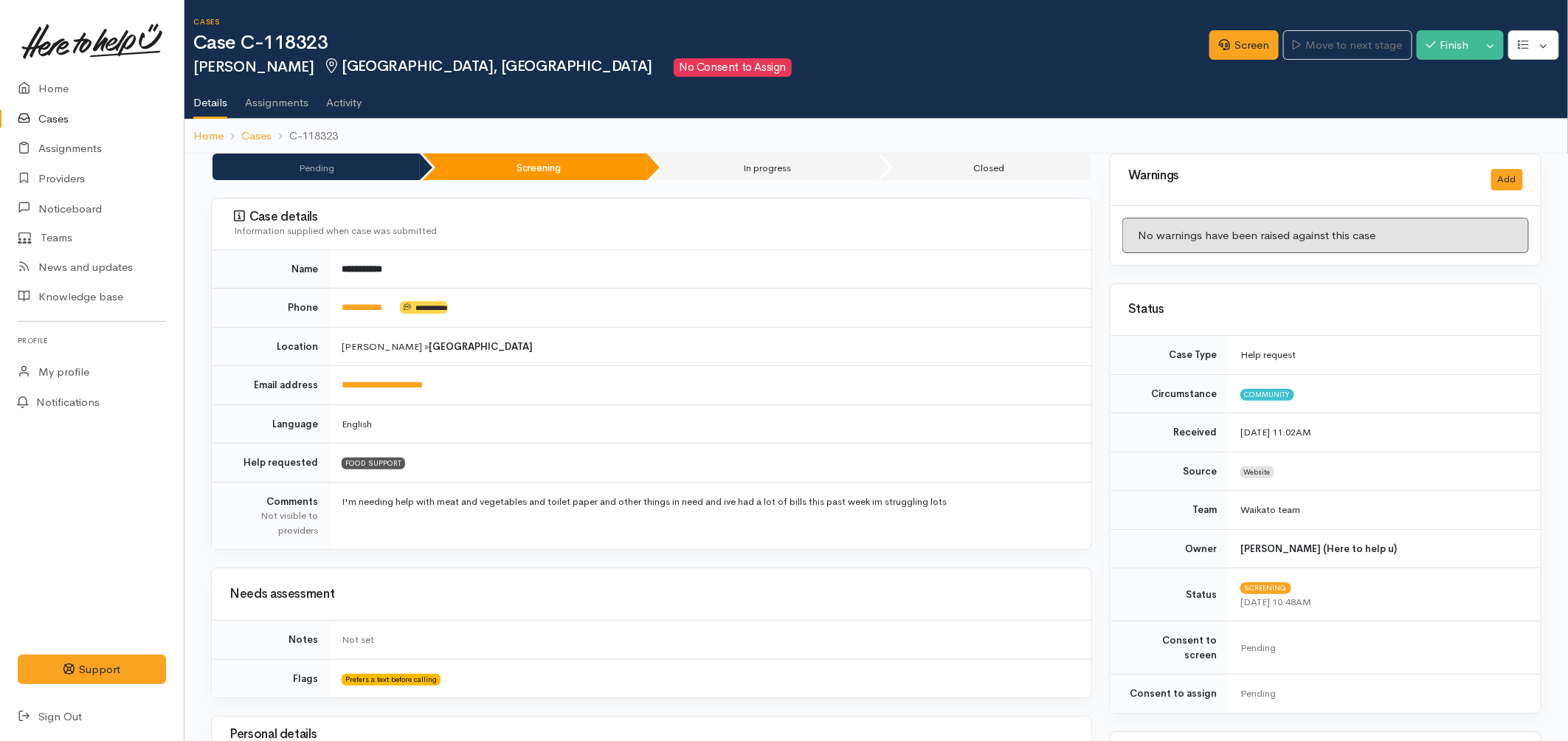
click at [63, 122] on link "Cases" at bounding box center [91, 119] width 183 height 30
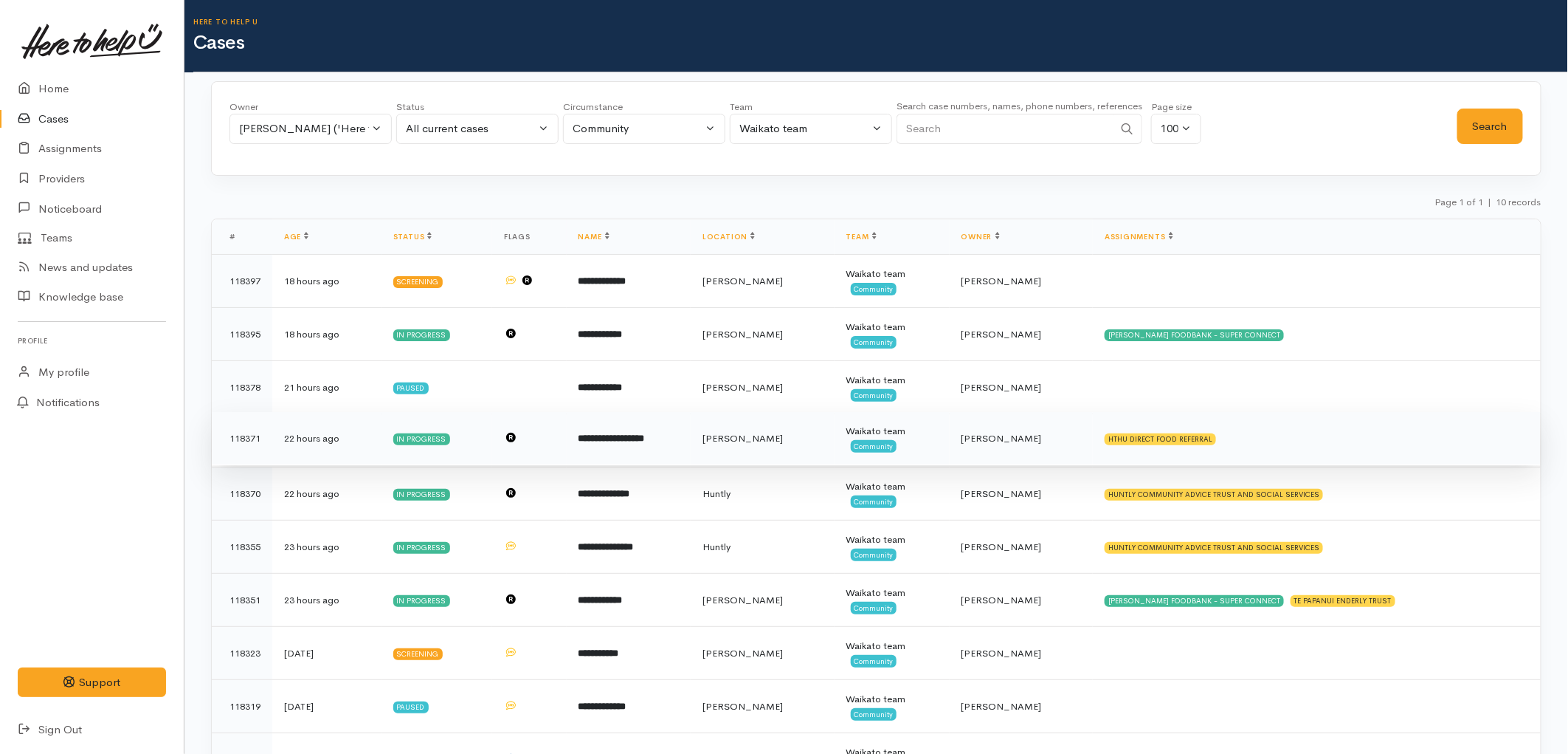
scroll to position [77, 0]
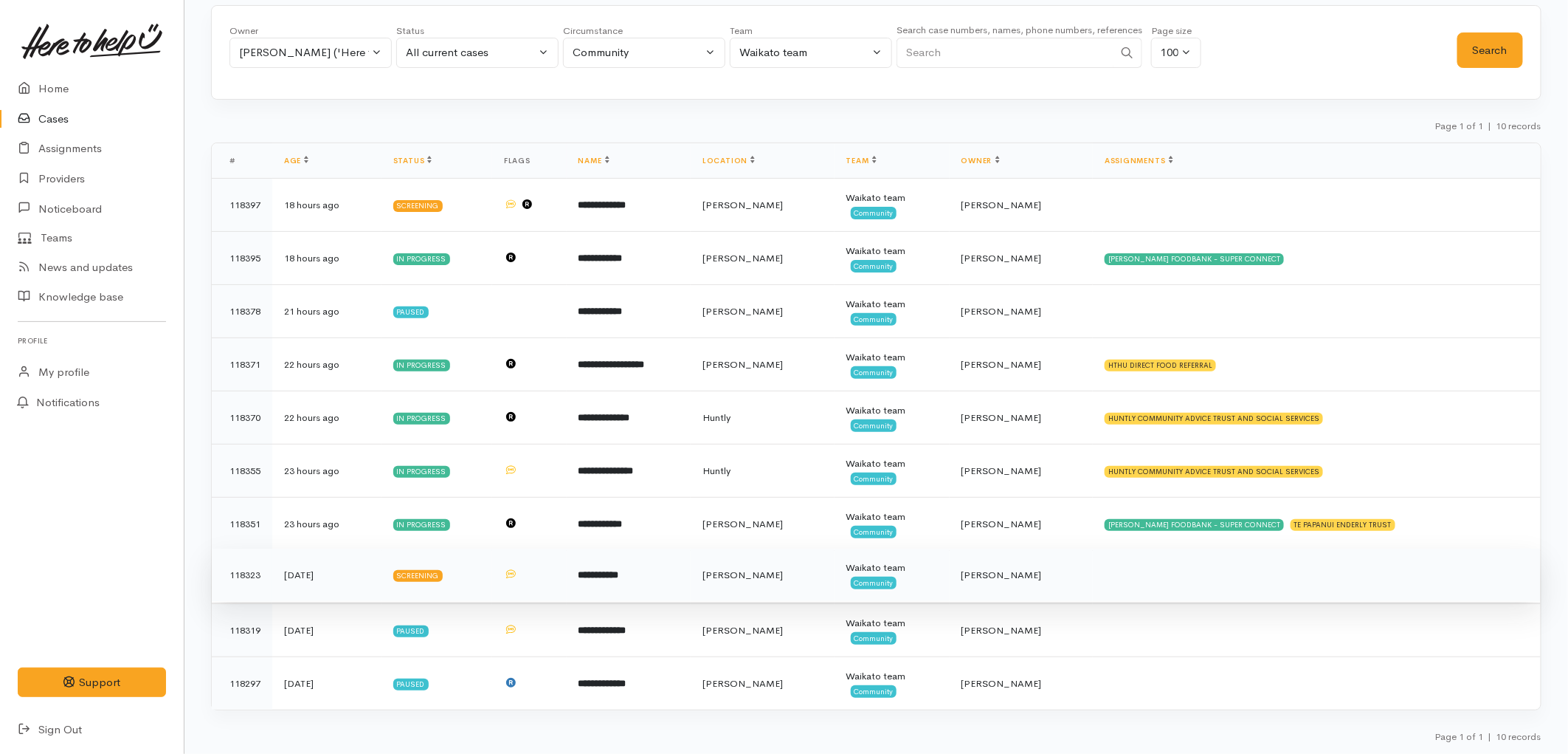
click at [987, 586] on td "[PERSON_NAME]" at bounding box center [1021, 575] width 144 height 53
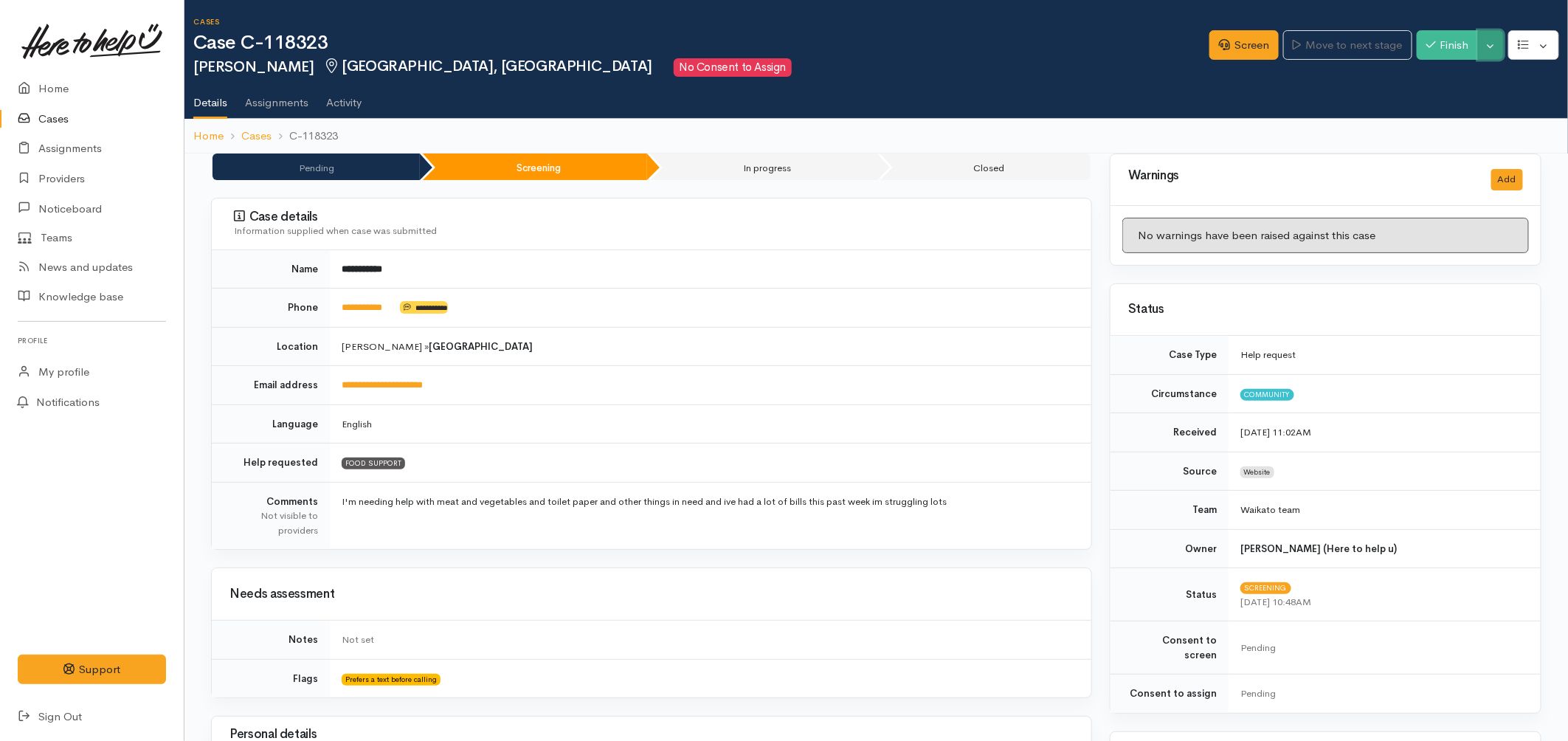
click at [1496, 46] on button "Toggle Dropdown" at bounding box center [1491, 45] width 26 height 30
click at [1427, 76] on link "Pause" at bounding box center [1444, 79] width 116 height 23
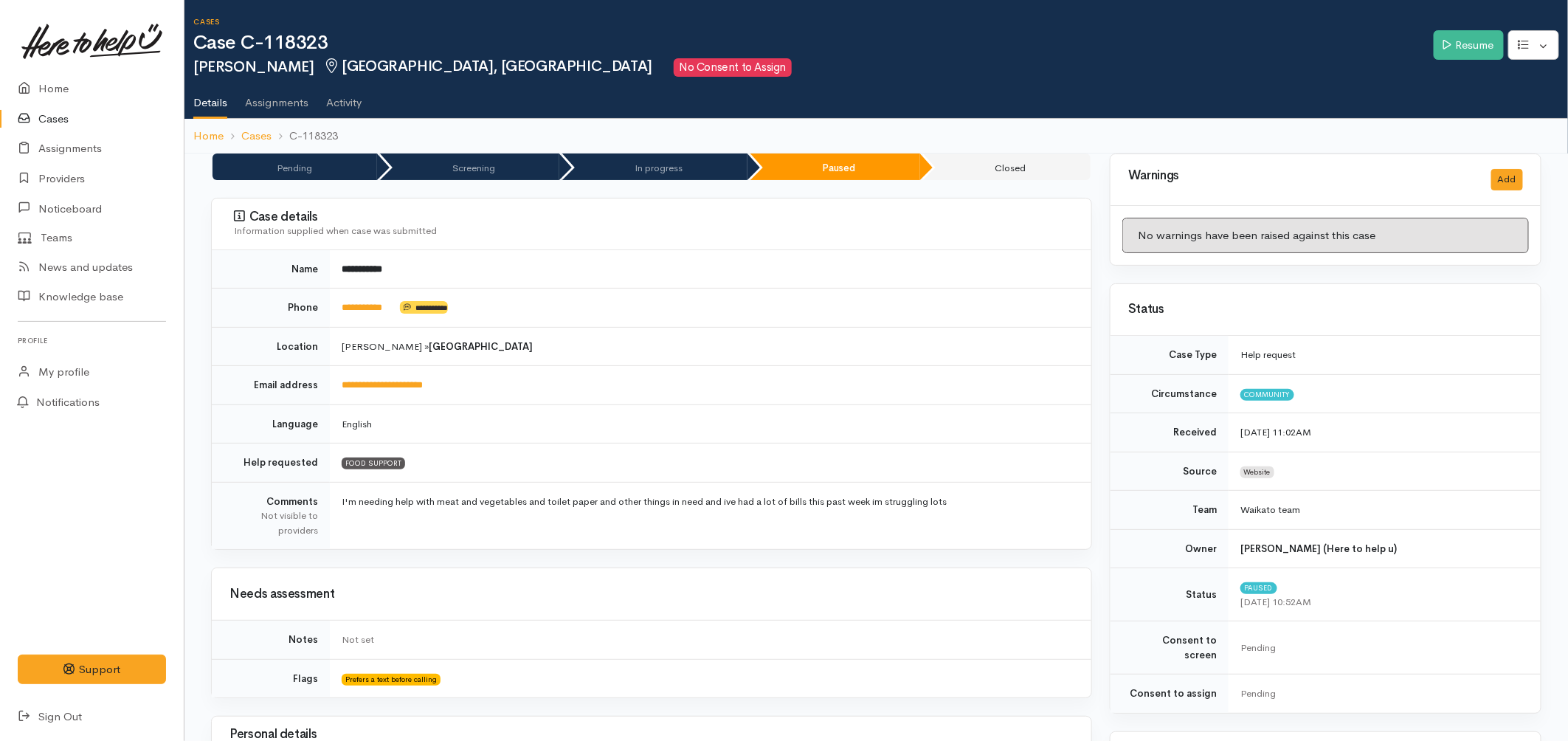
click at [54, 116] on link "Cases" at bounding box center [91, 119] width 183 height 30
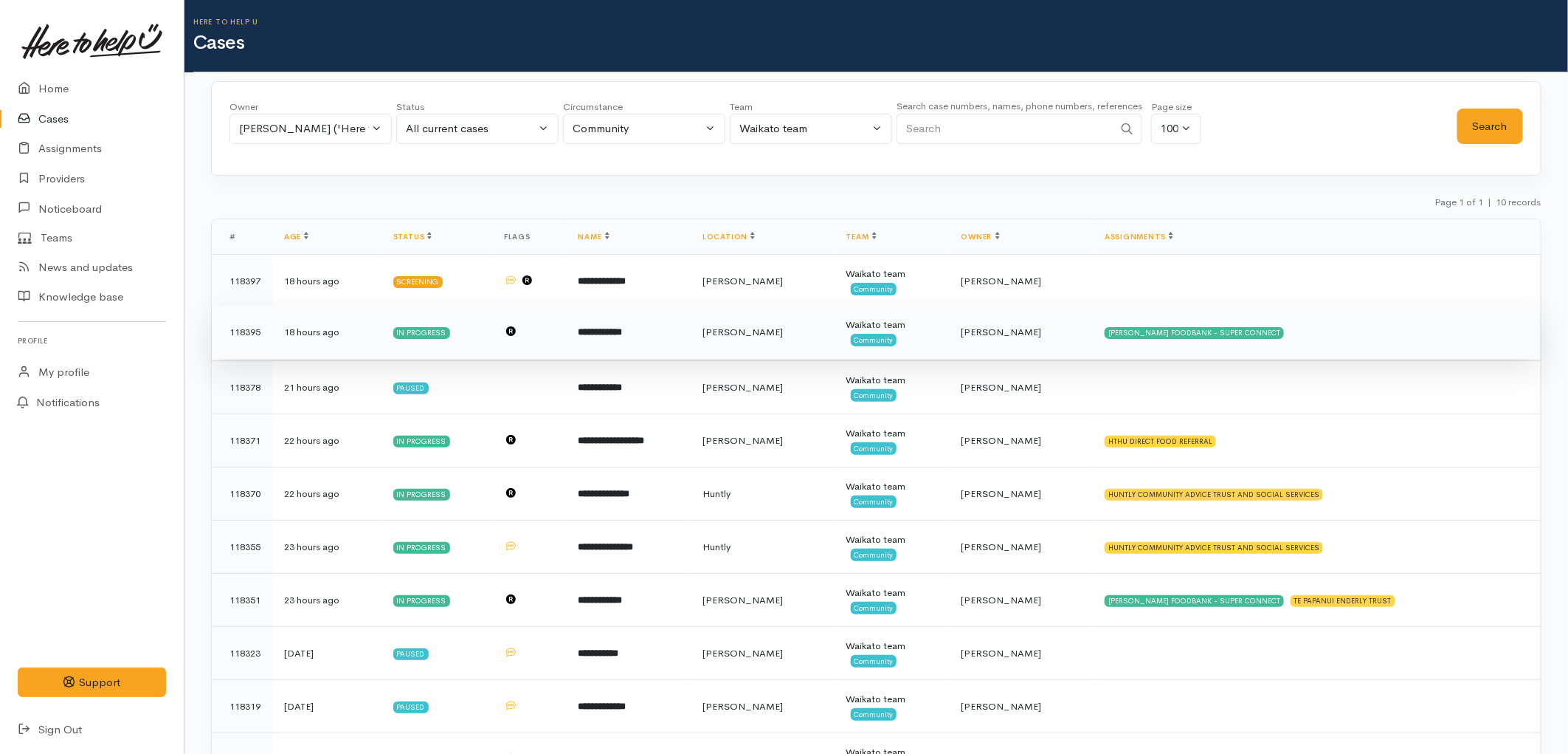
click at [887, 330] on div "Waikato team" at bounding box center [891, 324] width 91 height 15
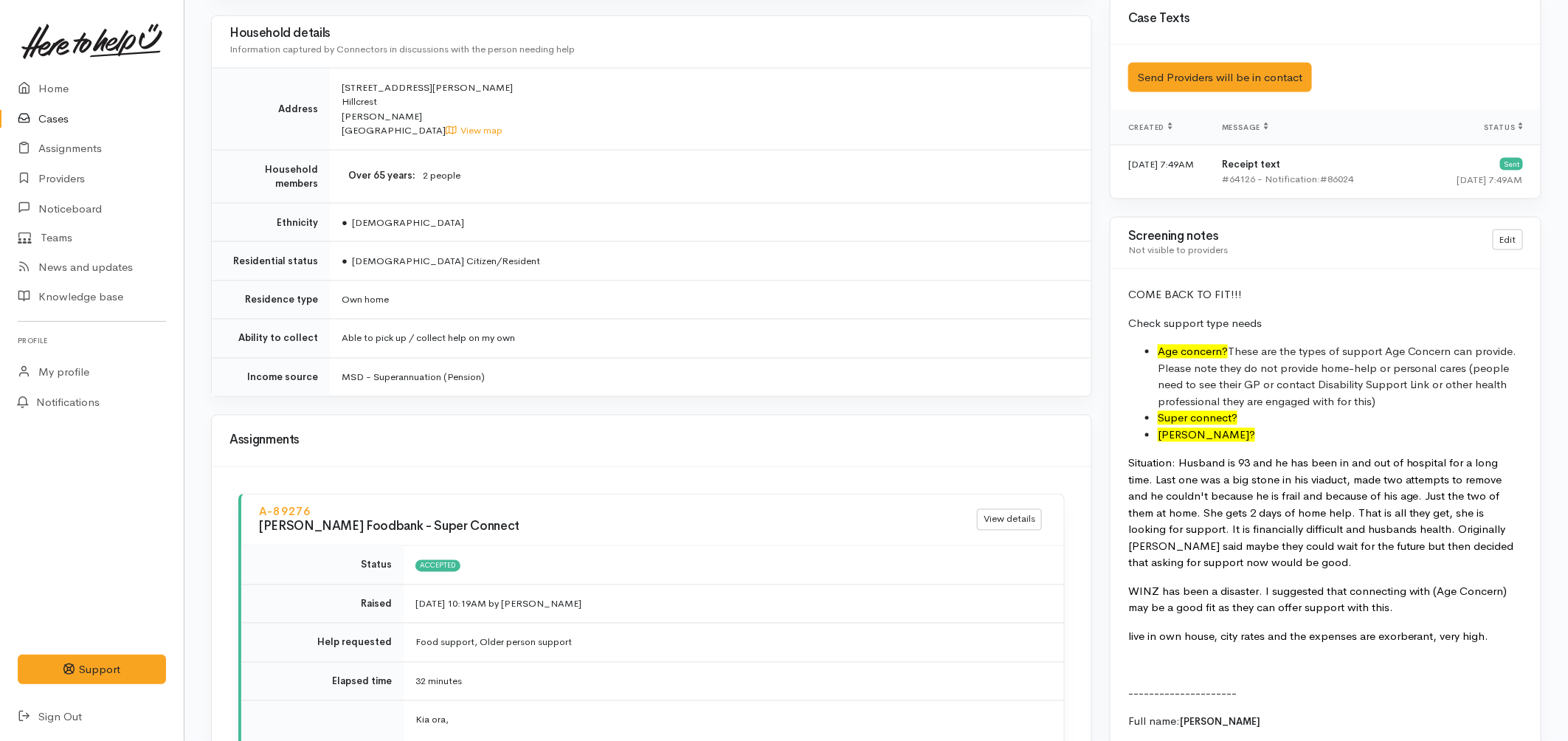
scroll to position [1086, 0]
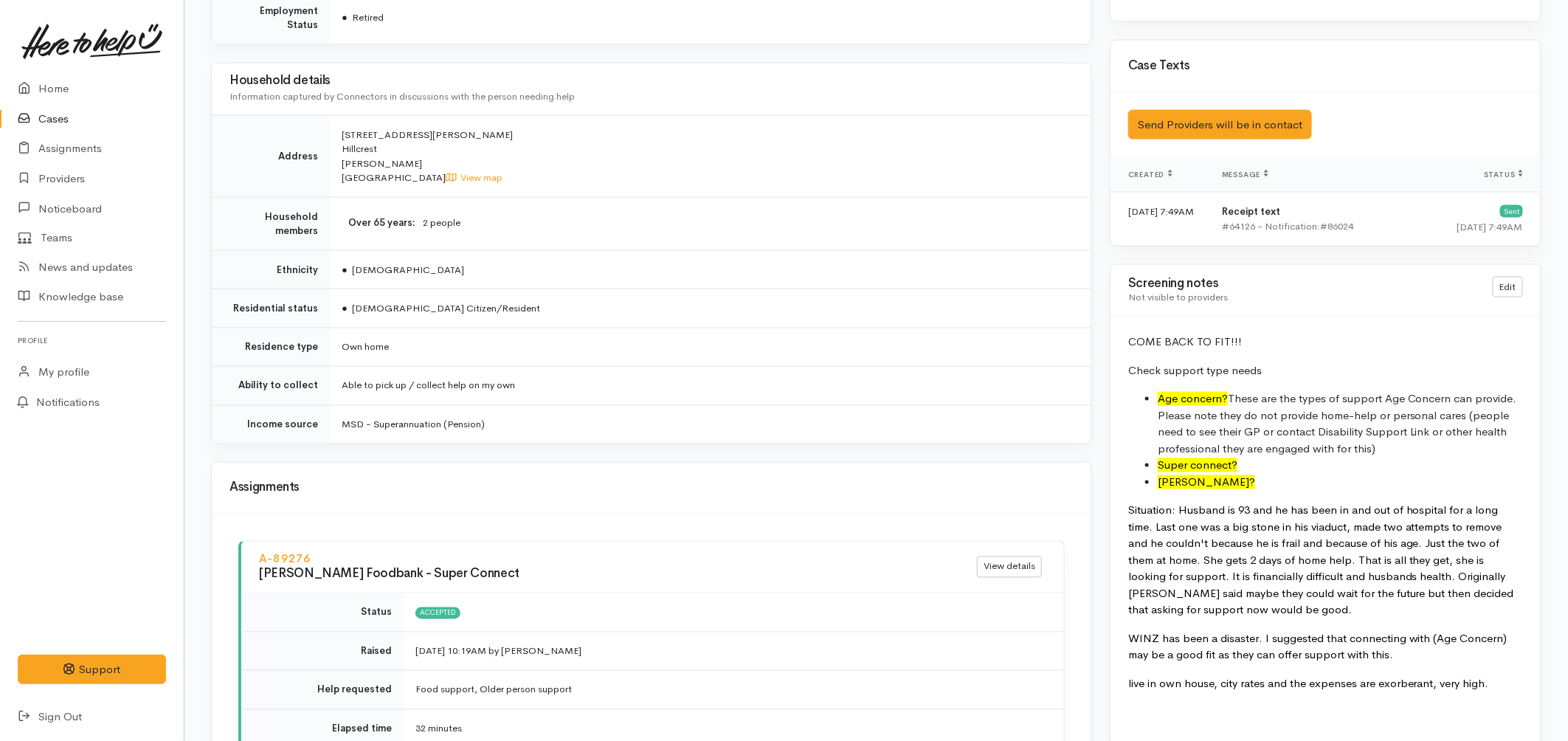
click at [1276, 339] on p "COME BACK TO FIT!!!" at bounding box center [1325, 343] width 395 height 17
click at [1502, 290] on link "Edit" at bounding box center [1507, 287] width 30 height 22
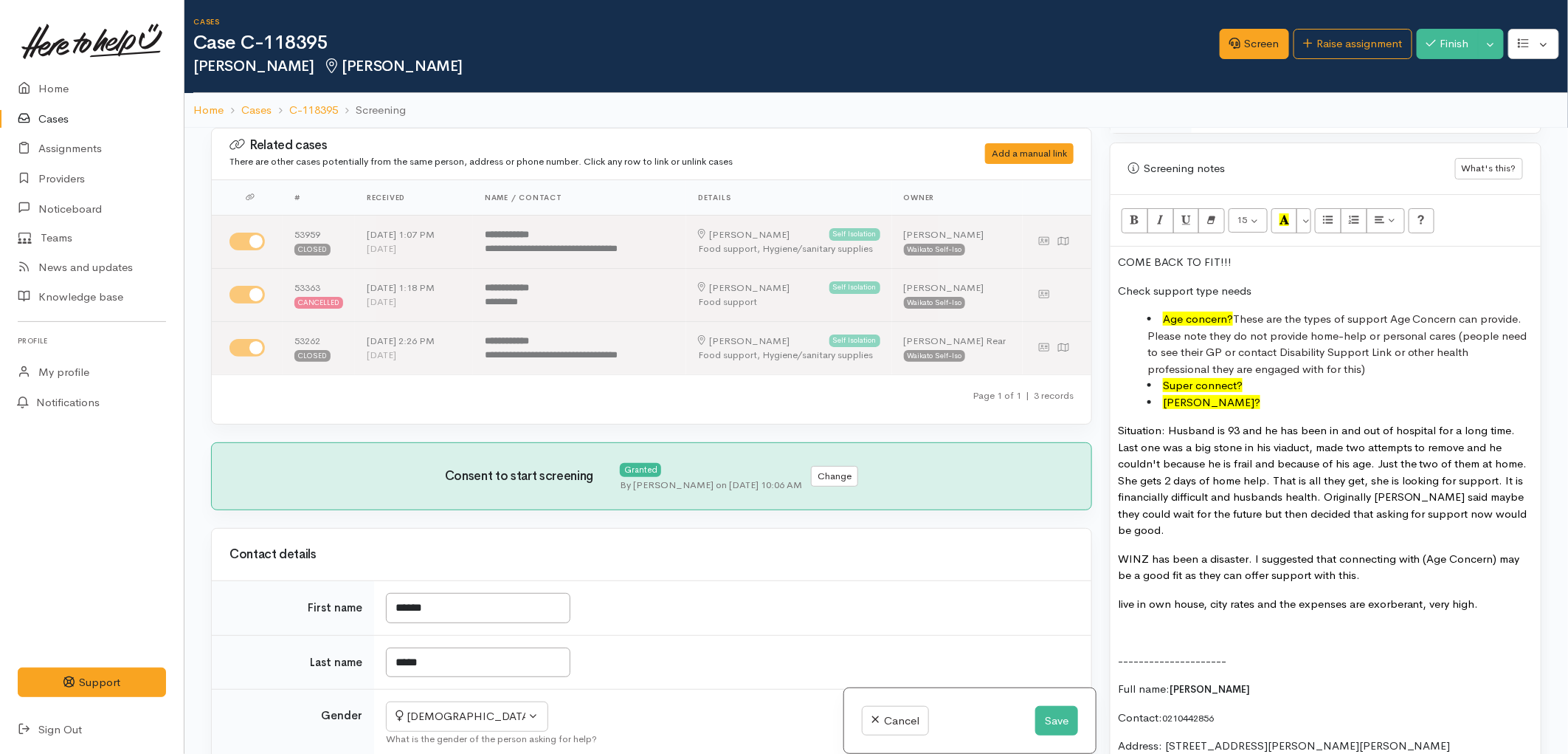
scroll to position [984, 0]
drag, startPoint x: 1153, startPoint y: 246, endPoint x: 1109, endPoint y: 246, distance: 44.0
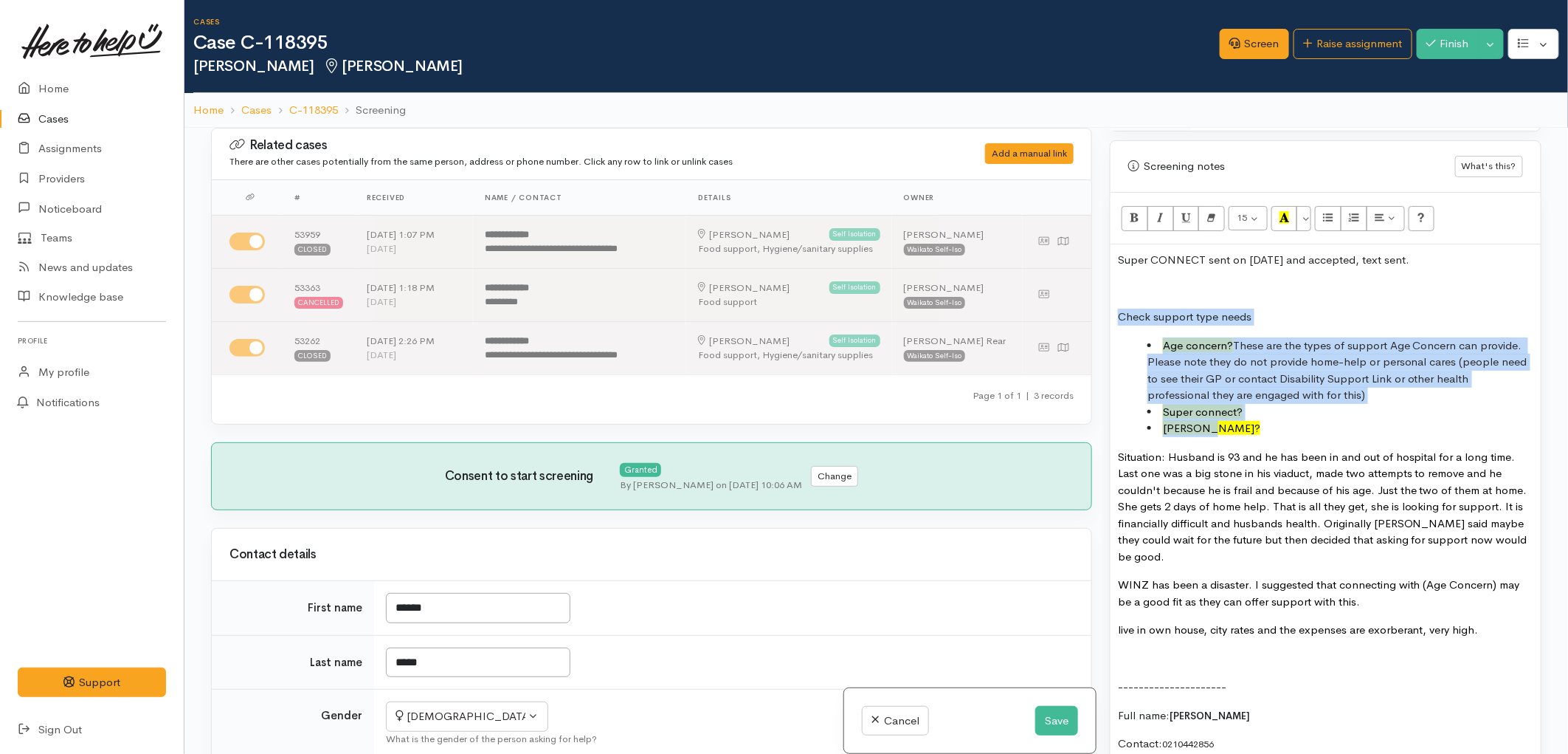
drag, startPoint x: 1113, startPoint y: 300, endPoint x: 1271, endPoint y: 414, distance: 194.8
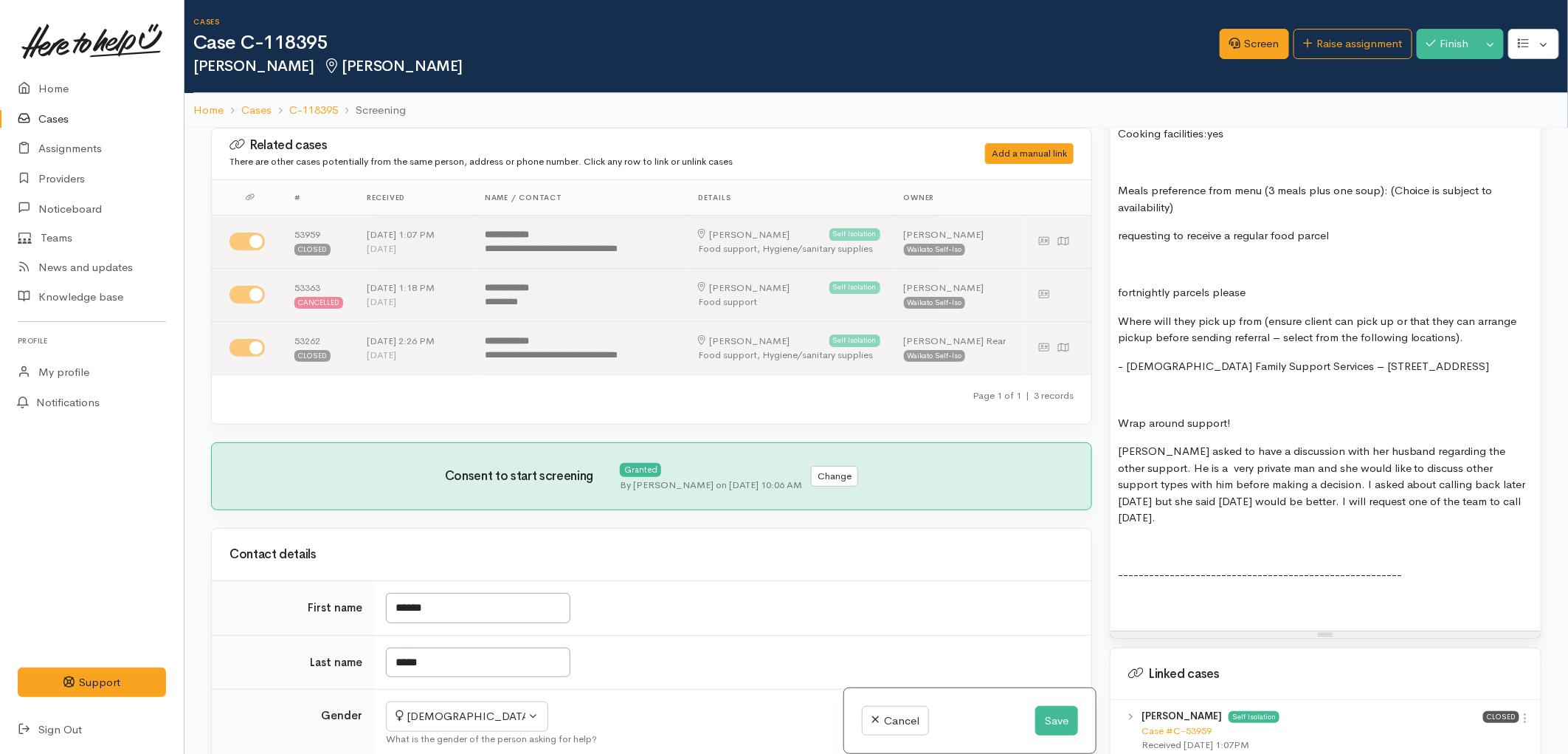
scroll to position [1997, 0]
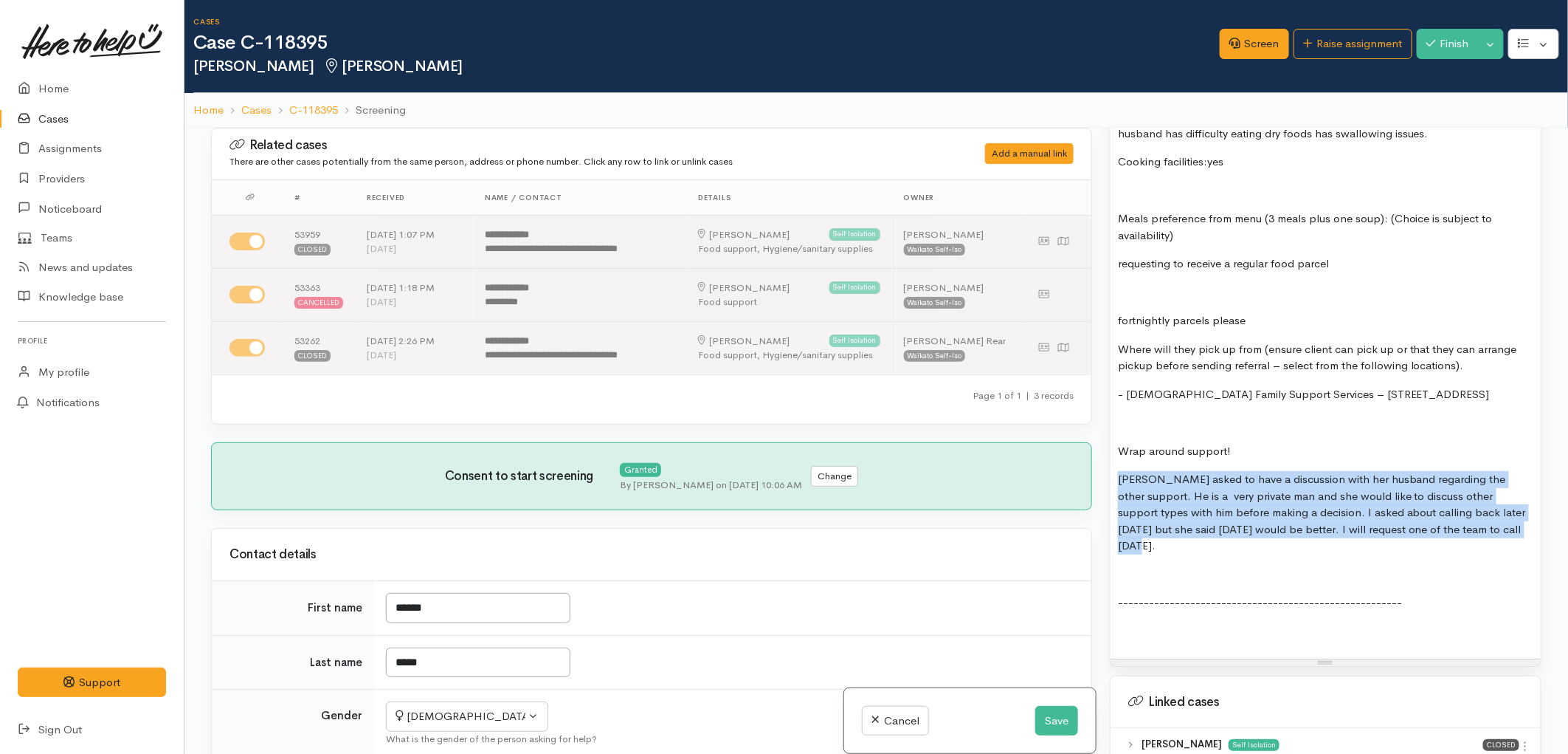
drag, startPoint x: 1155, startPoint y: 452, endPoint x: 1505, endPoint y: 502, distance: 353.6
click at [1505, 502] on p "Shanti asked to have a discussion with her husband regarding the other support.…" at bounding box center [1325, 512] width 415 height 83
copy p "Shanti asked to have a discussion with her husband regarding the other support.…"
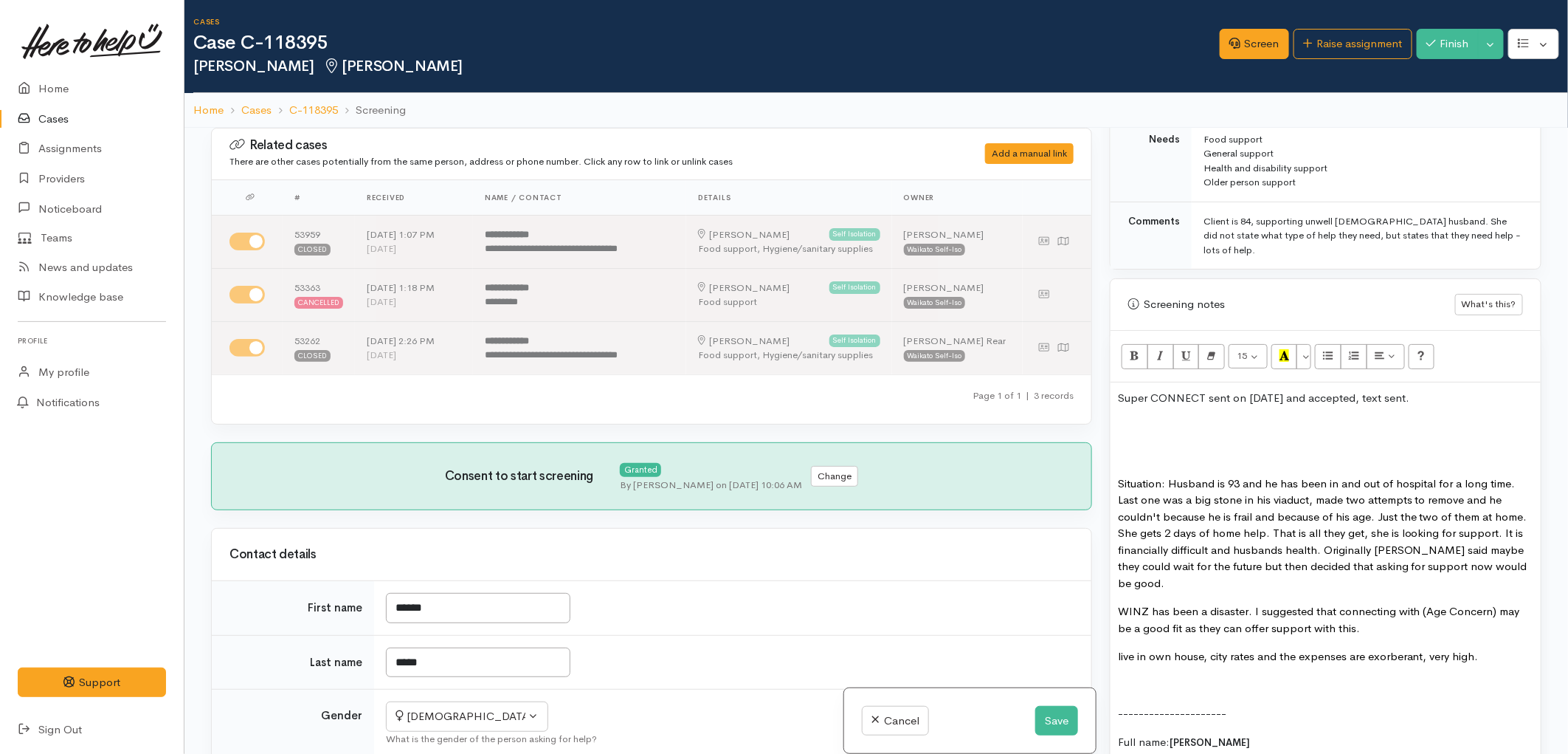
scroll to position [849, 0]
click at [1159, 416] on p at bounding box center [1325, 424] width 415 height 17
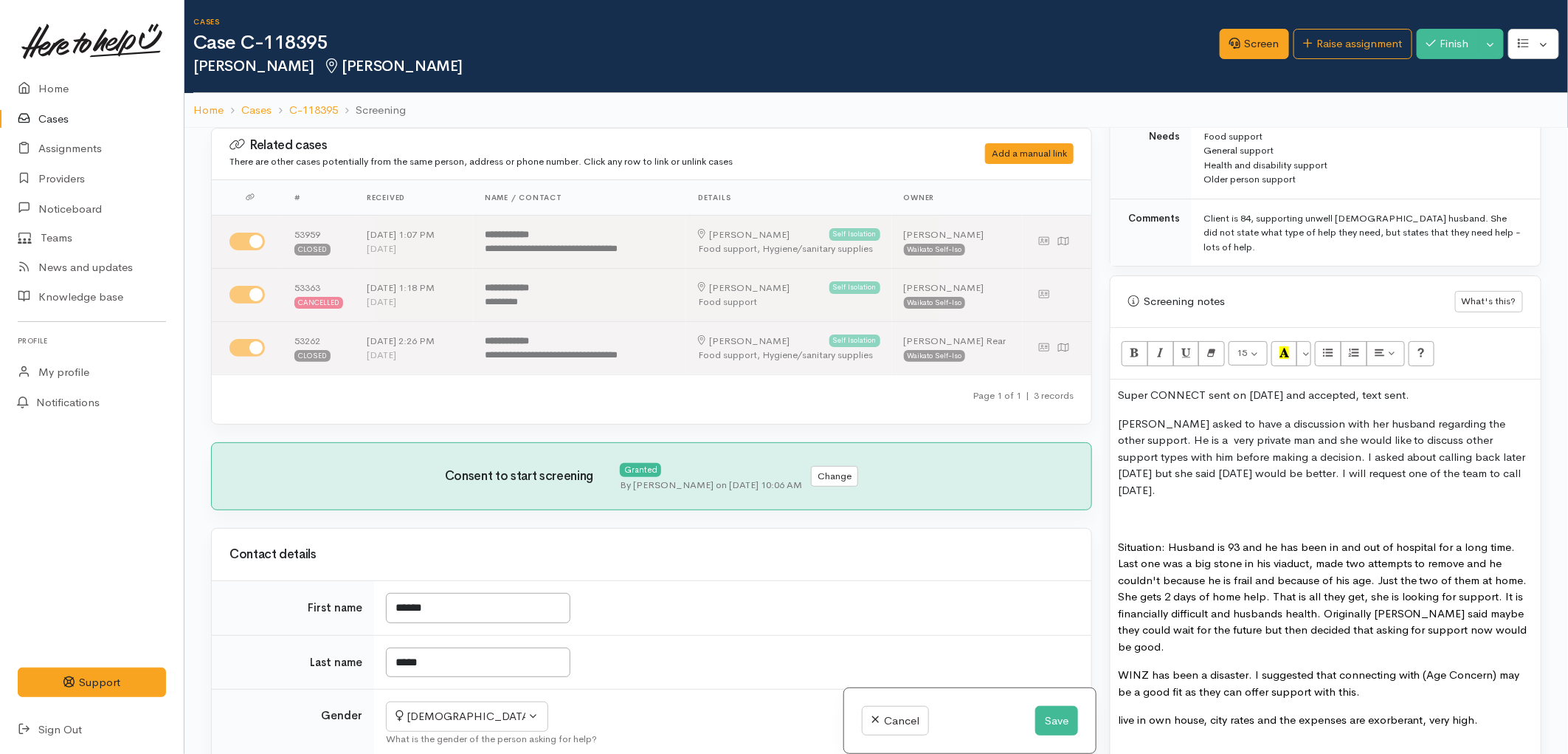
click at [1484, 461] on p "Shanti asked to have a discussion with her husband regarding the other support.…" at bounding box center [1325, 457] width 415 height 83
click at [1202, 510] on p "*please call back to discuss possible assignment to Age Concern" at bounding box center [1325, 518] width 415 height 17
drag, startPoint x: 1184, startPoint y: 477, endPoint x: 1097, endPoint y: 478, distance: 87.0
click at [1097, 478] on div "Related cases There are other cases potentially from the same person, address o…" at bounding box center [876, 504] width 1348 height 754
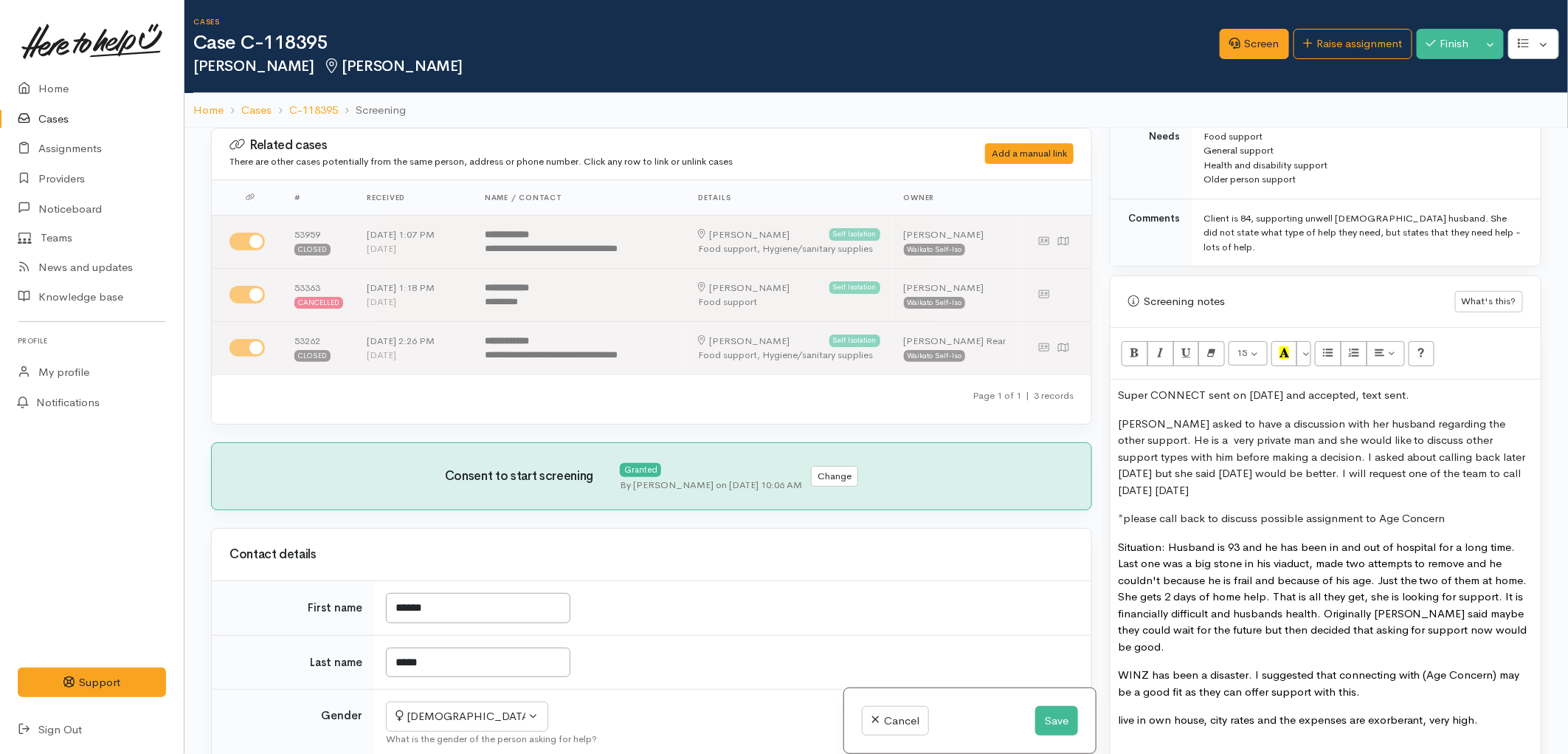
copy p "01/10/2025"
click at [1201, 510] on p "*please call back to discuss possible assignment to Age Concern" at bounding box center [1325, 518] width 415 height 17
drag, startPoint x: 1114, startPoint y: 505, endPoint x: 1516, endPoint y: 505, distance: 402.0
click at [1287, 346] on icon "Recent Color" at bounding box center [1284, 352] width 10 height 12
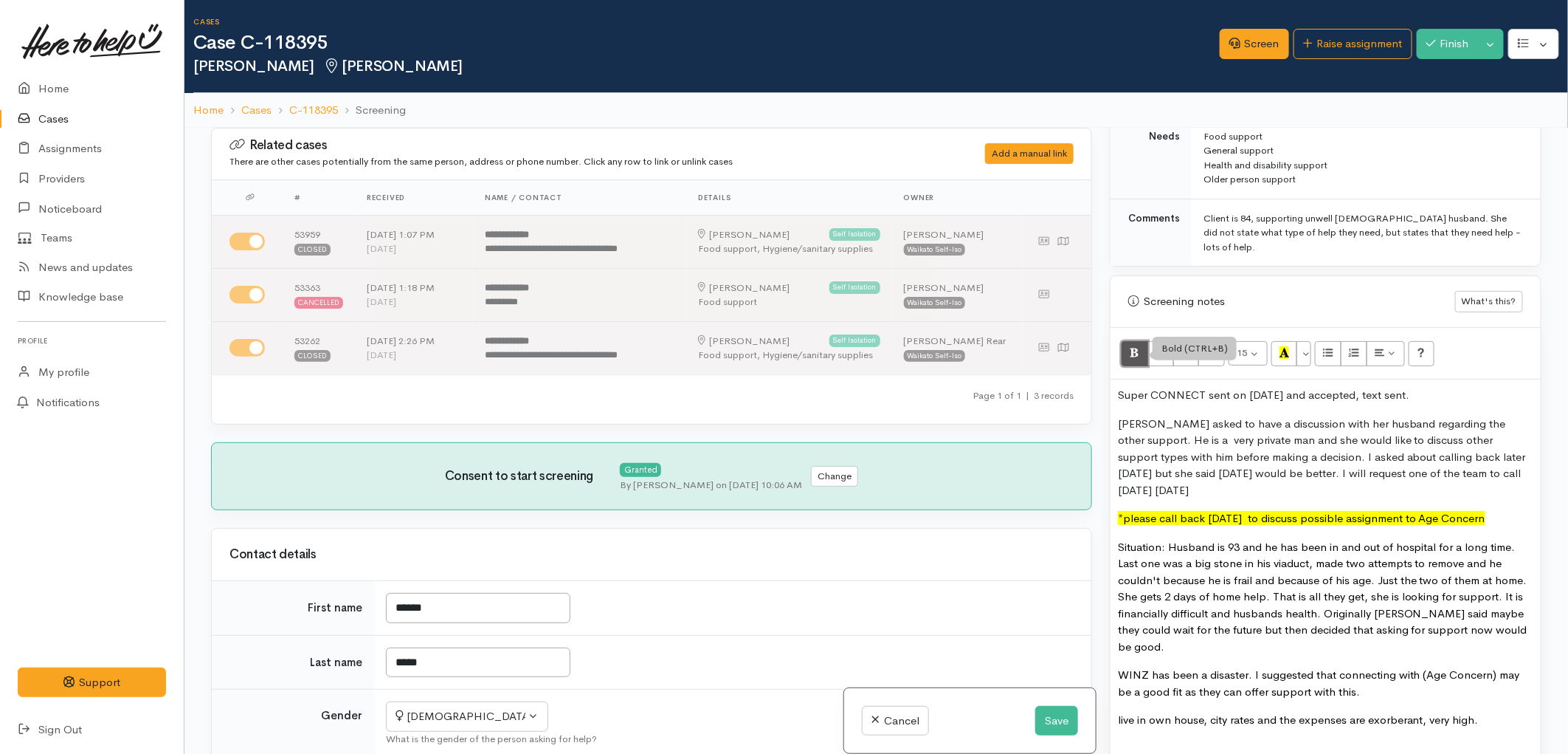
click at [1130, 346] on icon "Bold (CTRL+B)" at bounding box center [1133, 352] width 10 height 12
click at [1264, 475] on p "Shanti asked to have a discussion with her husband regarding the other support.…" at bounding box center [1325, 457] width 415 height 83
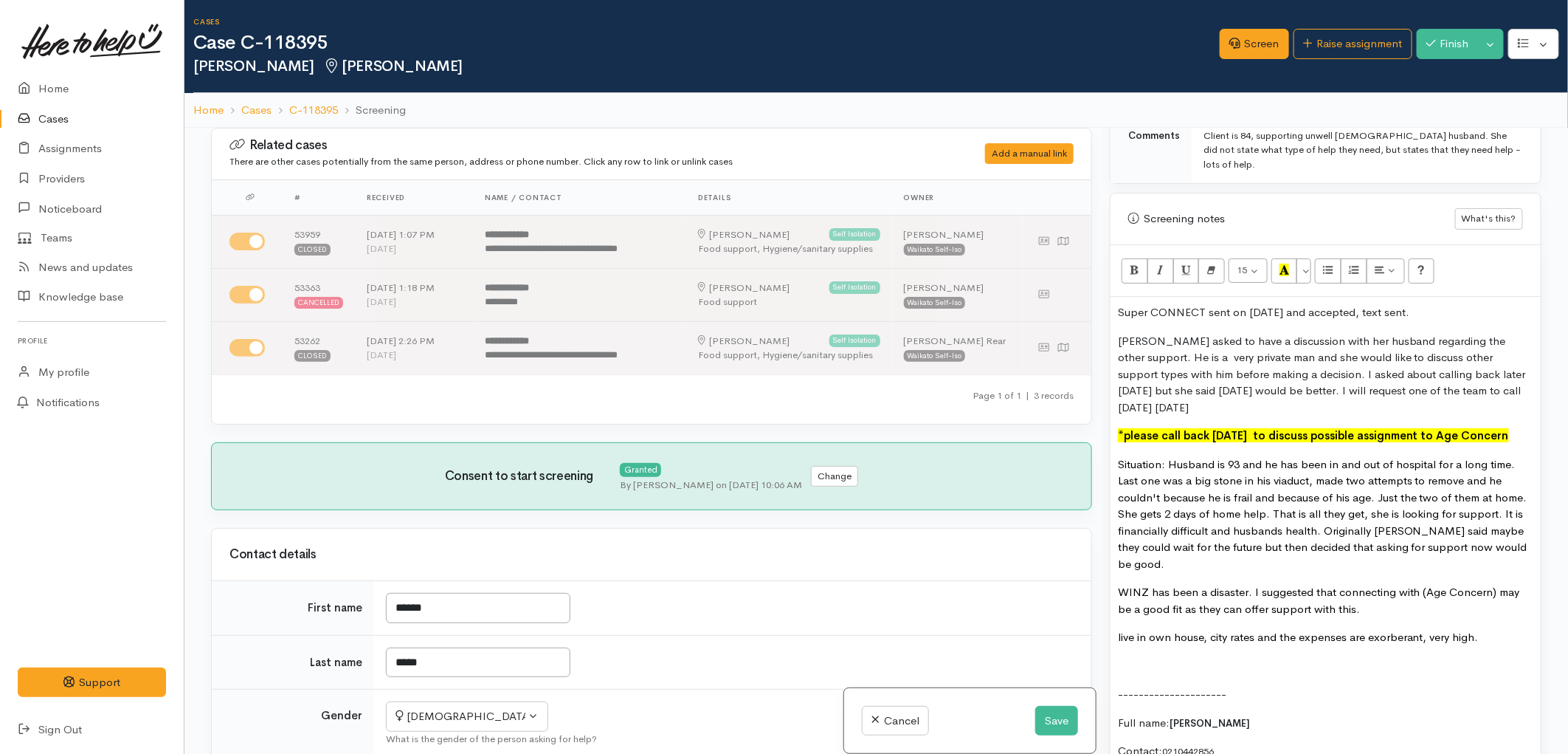
scroll to position [1012, 0]
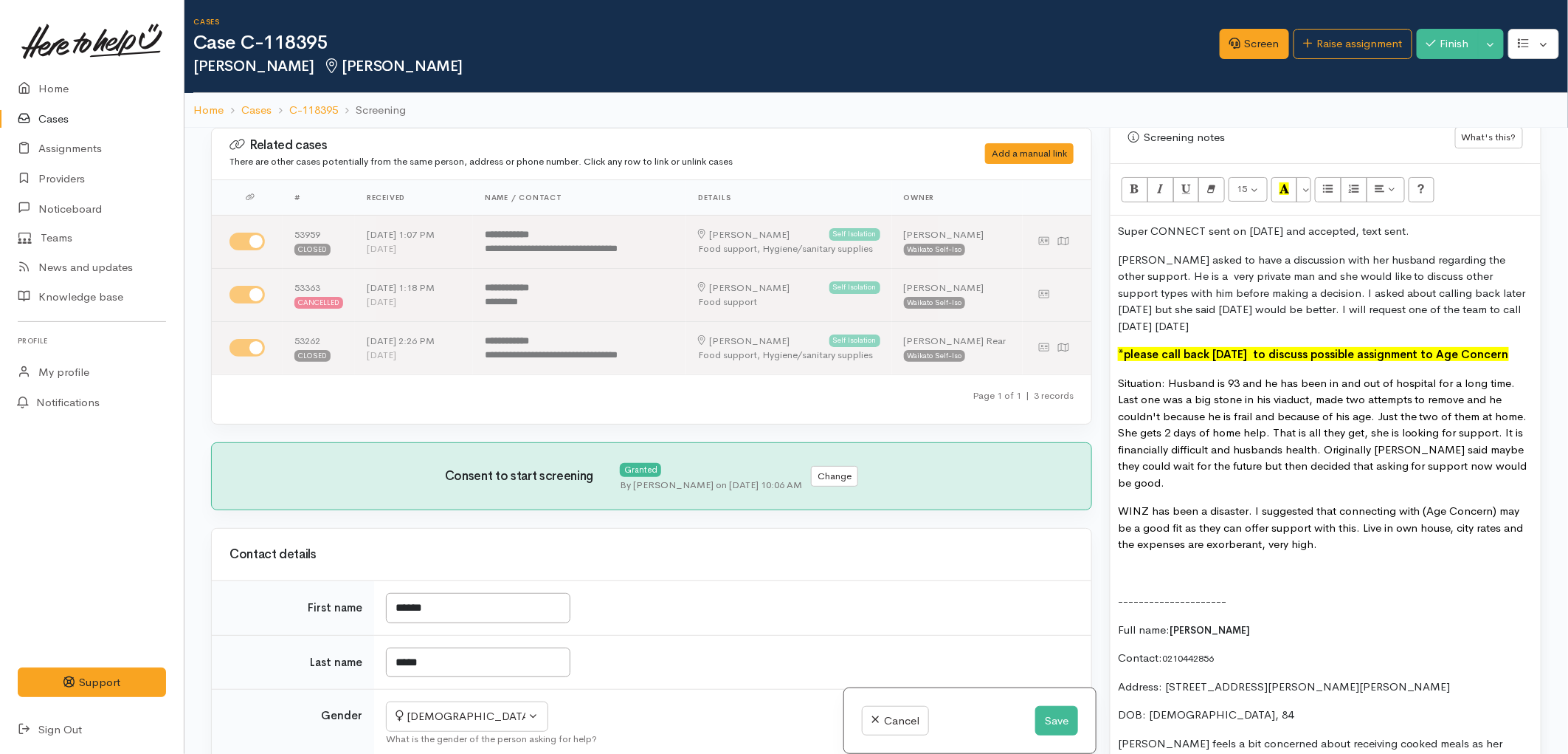
drag, startPoint x: 1201, startPoint y: 513, endPoint x: 1232, endPoint y: 514, distance: 31.0
click at [1337, 515] on p "WINZ has been a disaster. I suggested that connecting with (Age Concern) may be…" at bounding box center [1325, 528] width 415 height 50
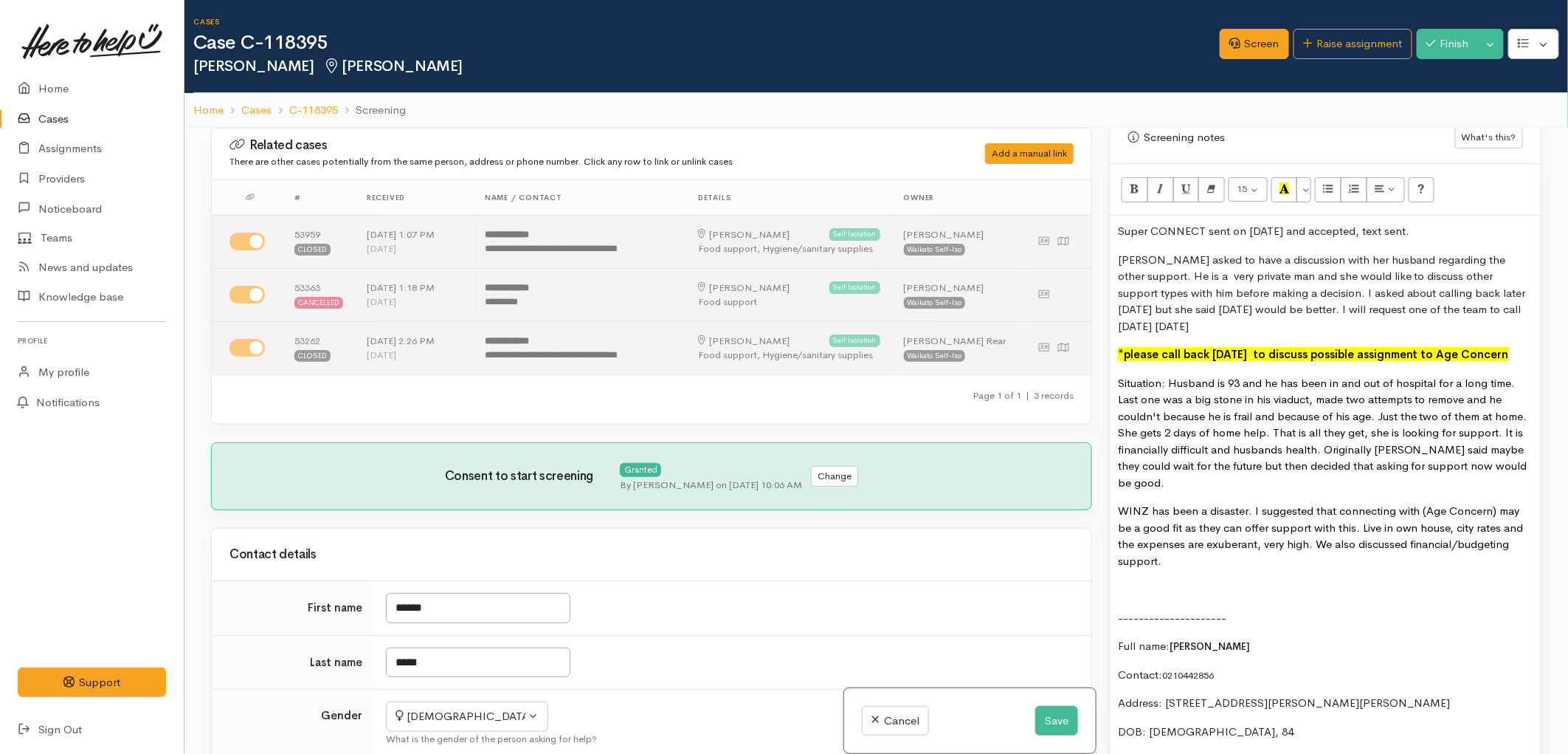
click at [1147, 581] on p at bounding box center [1325, 590] width 415 height 17
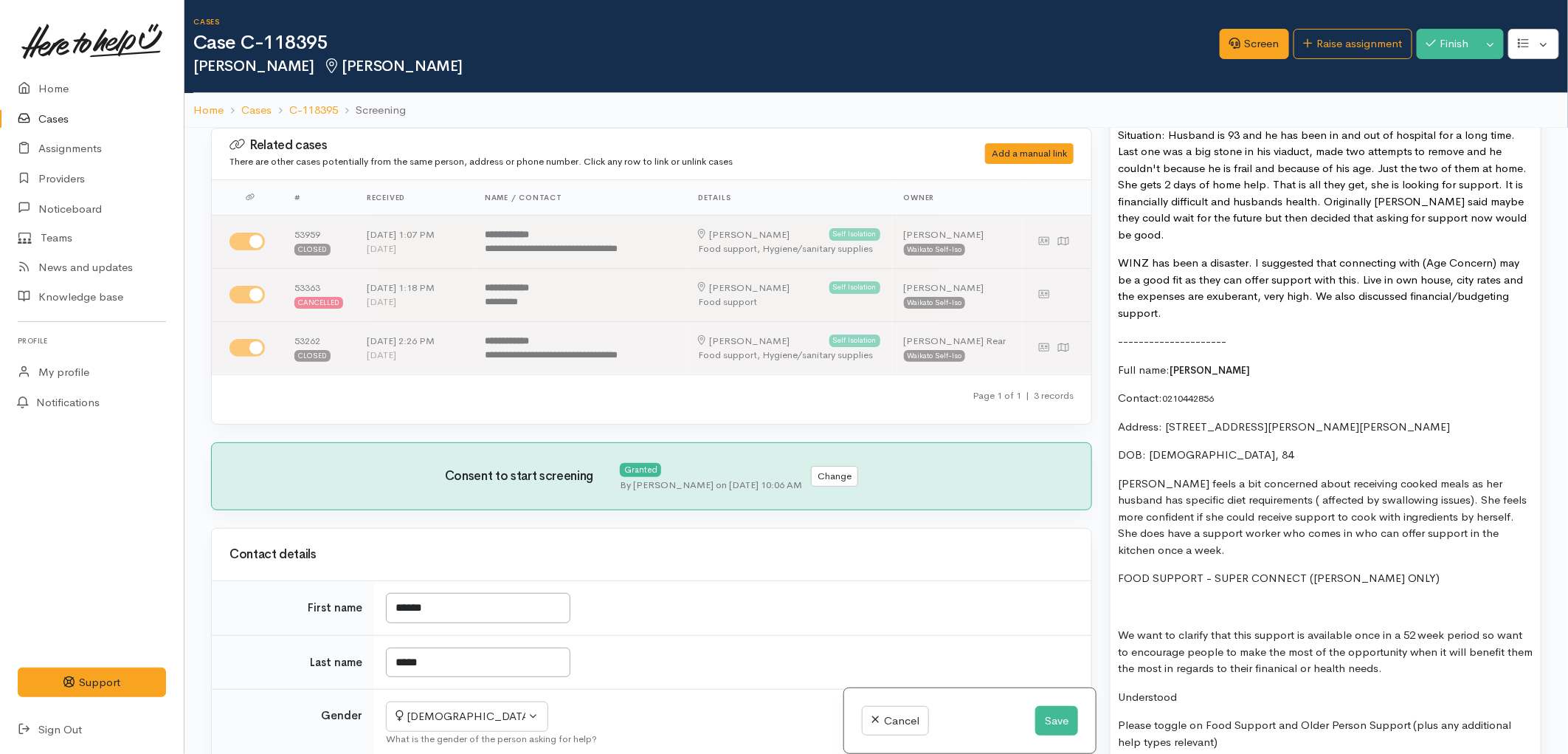
scroll to position [1340, 0]
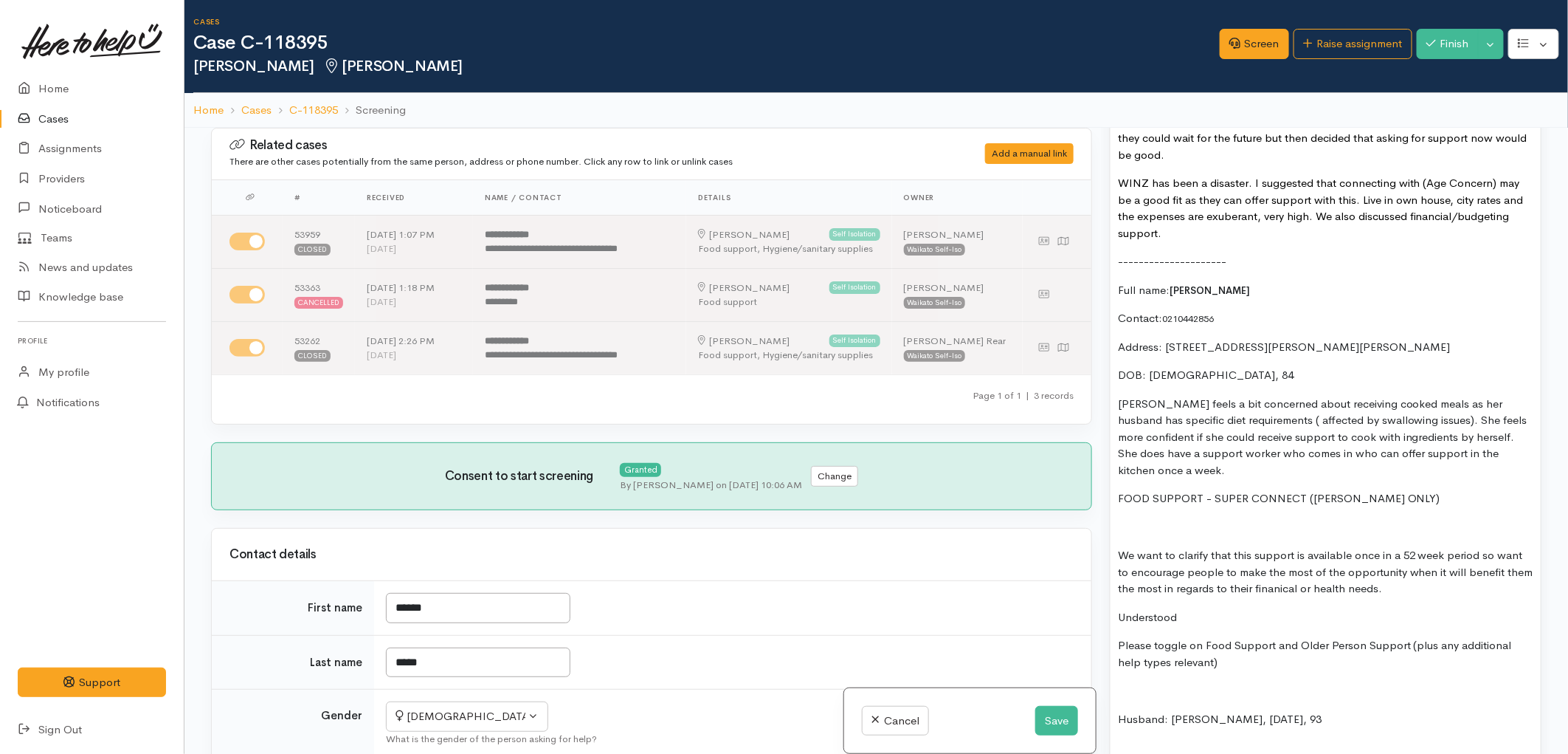
click at [1199, 519] on p at bounding box center [1325, 528] width 415 height 17
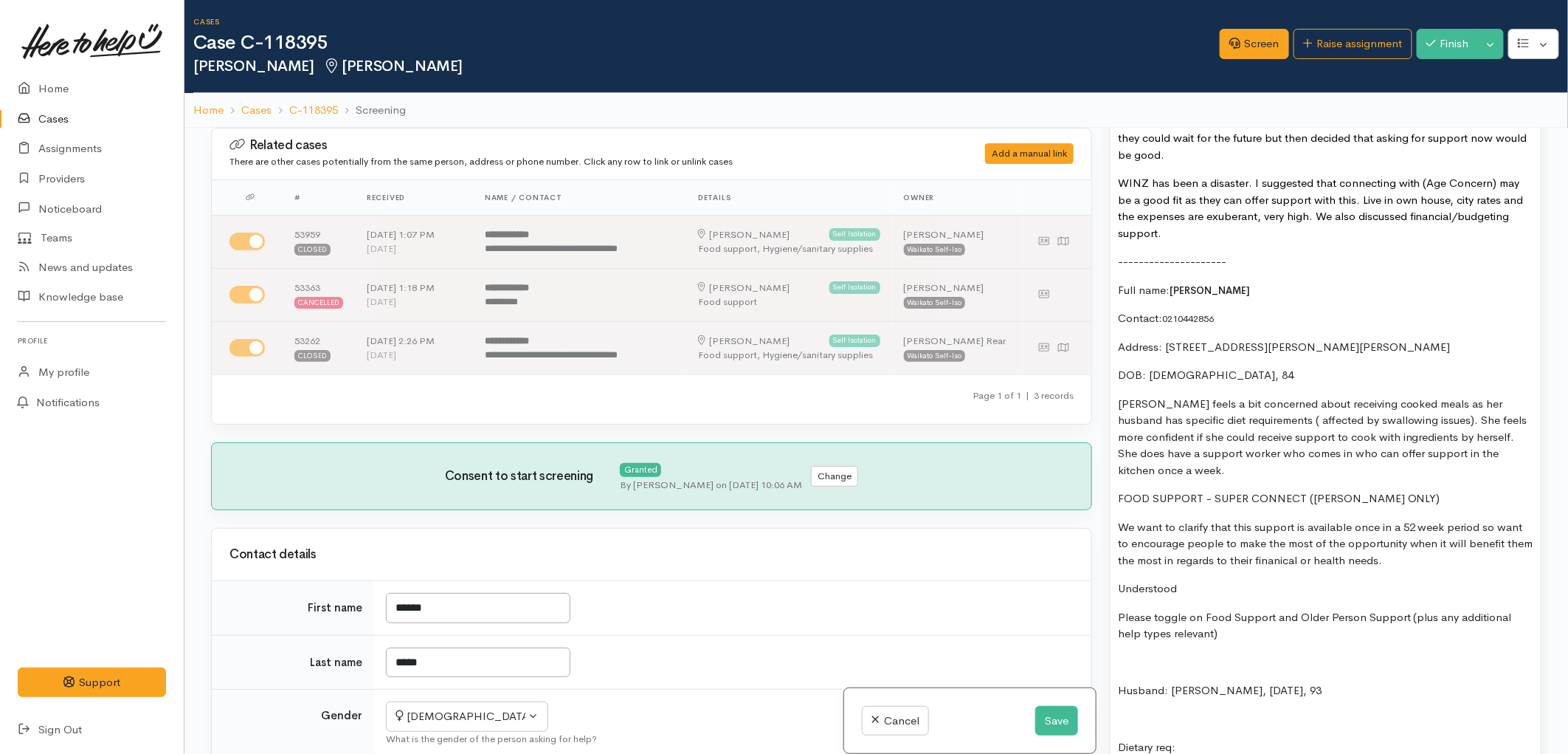
scroll to position [1422, 0]
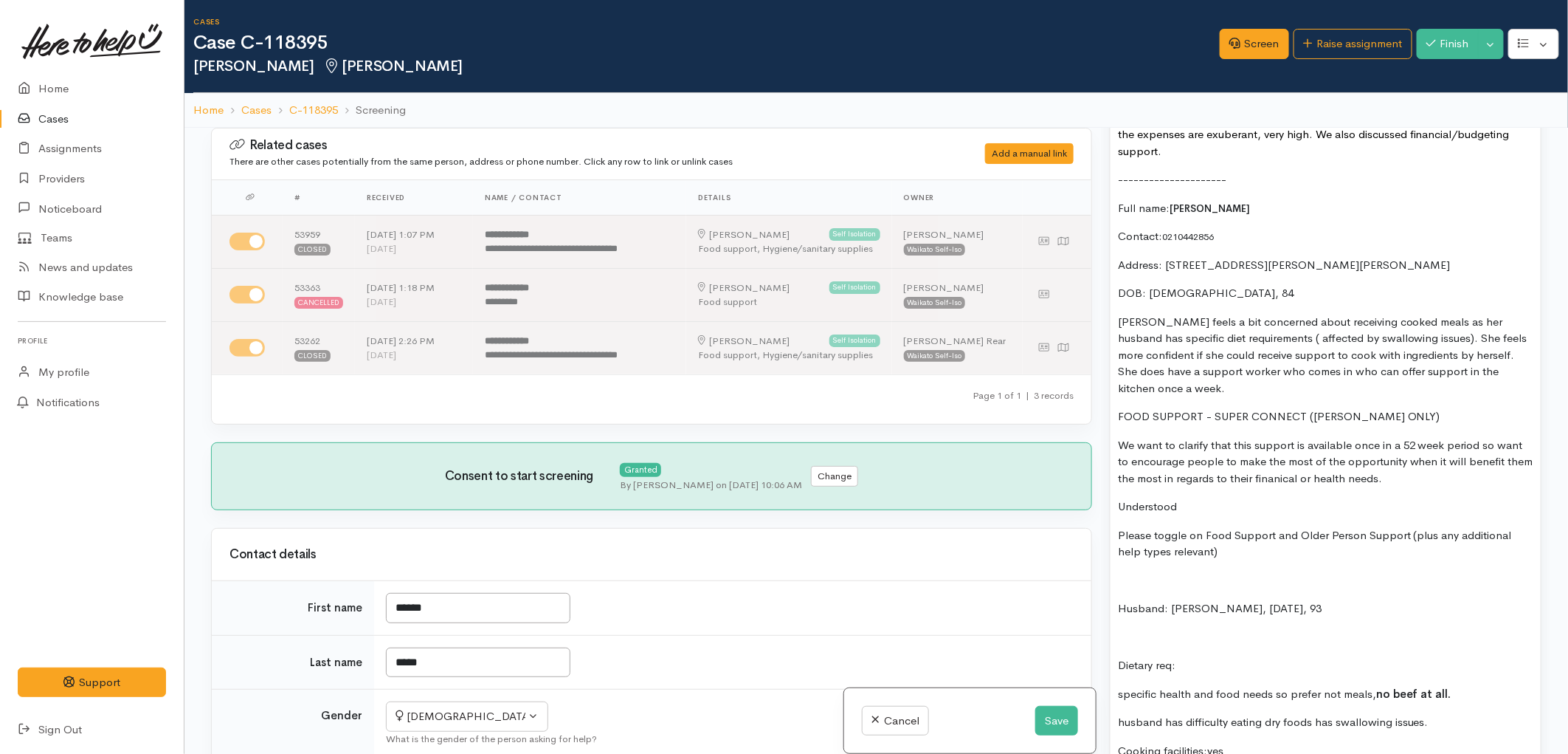
click at [1183, 498] on p "Understood" at bounding box center [1325, 507] width 415 height 17
click at [1118, 498] on p "Understood" at bounding box center [1325, 507] width 415 height 17
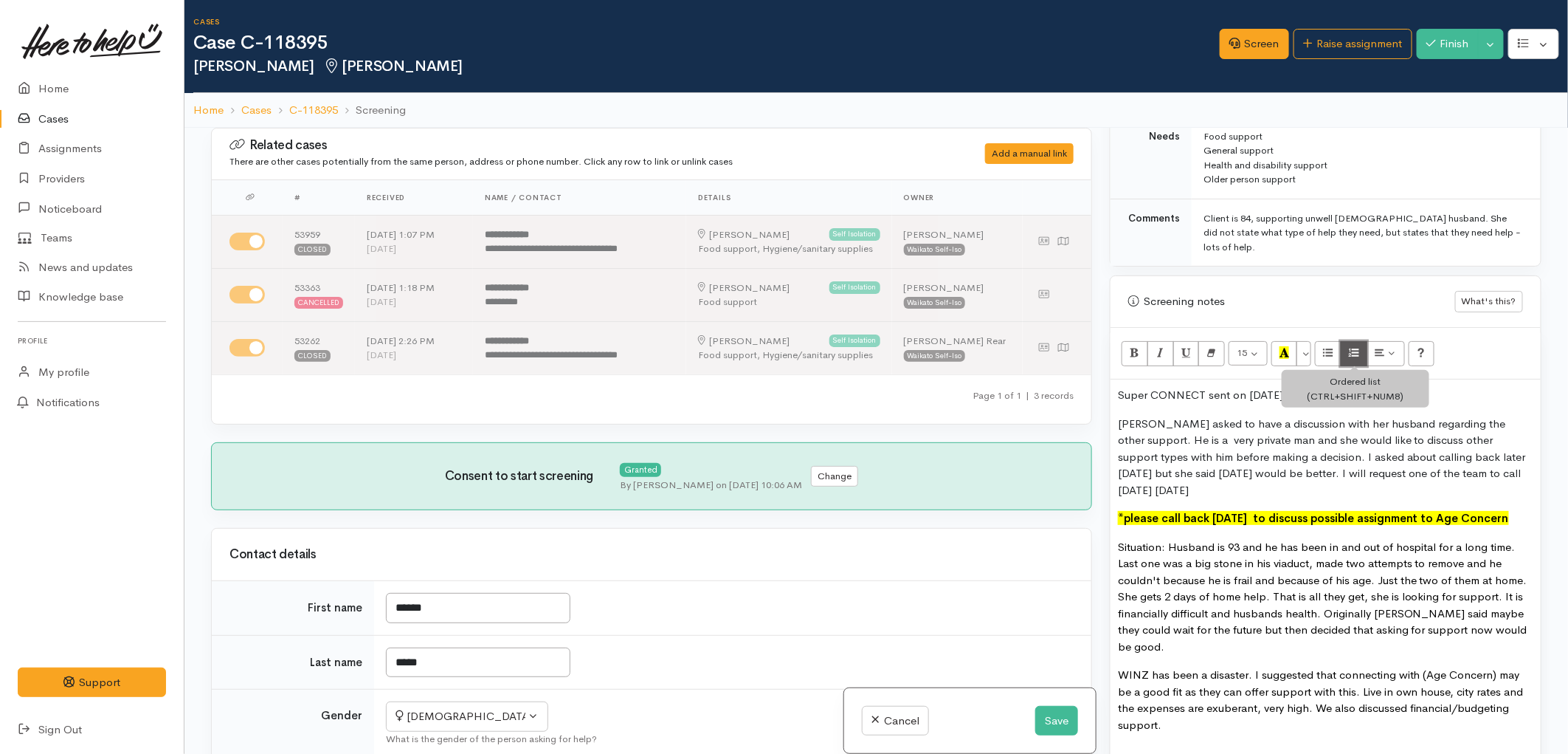
click at [1353, 346] on icon "Ordered list (CTRL+SHIFT+NUM8)" at bounding box center [1353, 352] width 10 height 12
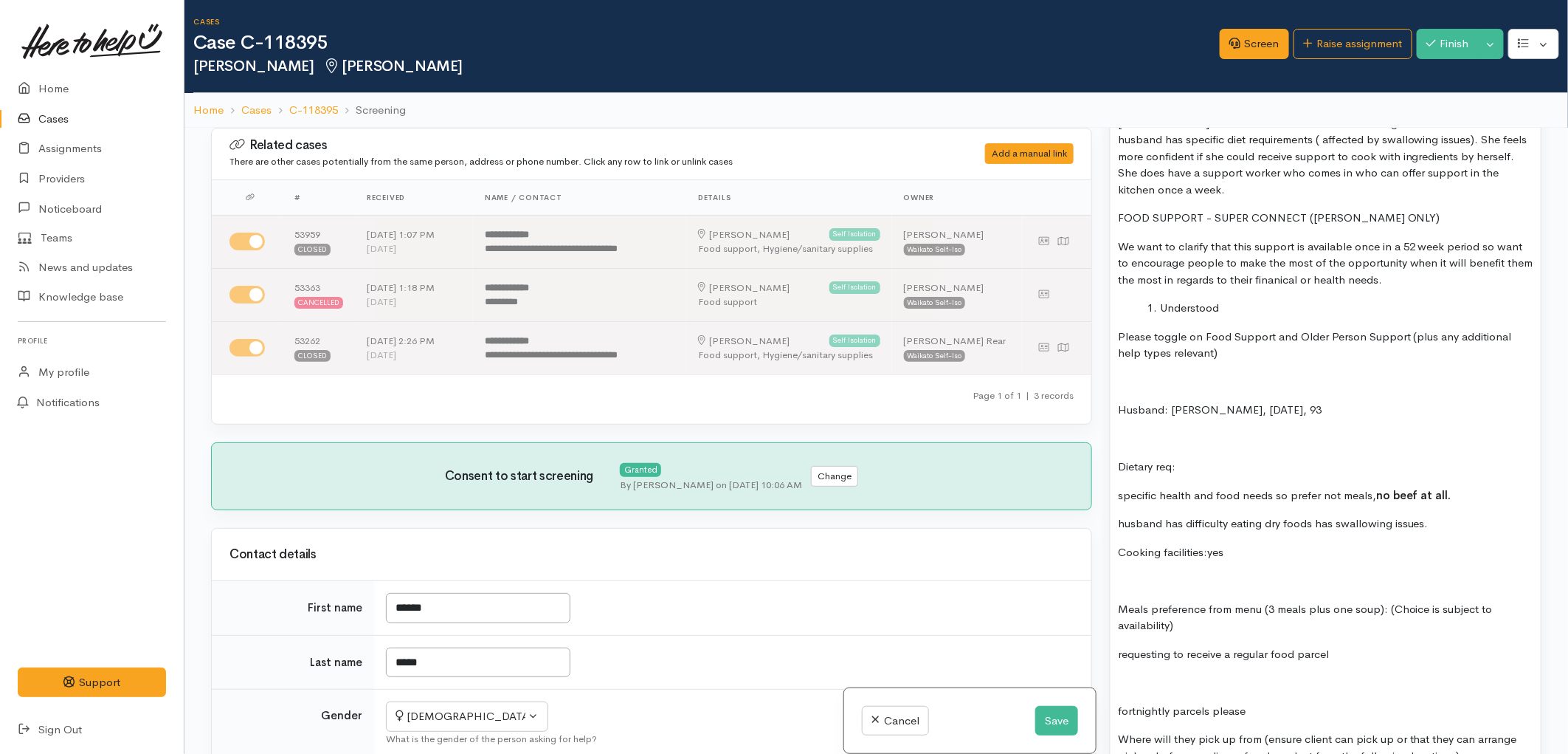
scroll to position [1641, 0]
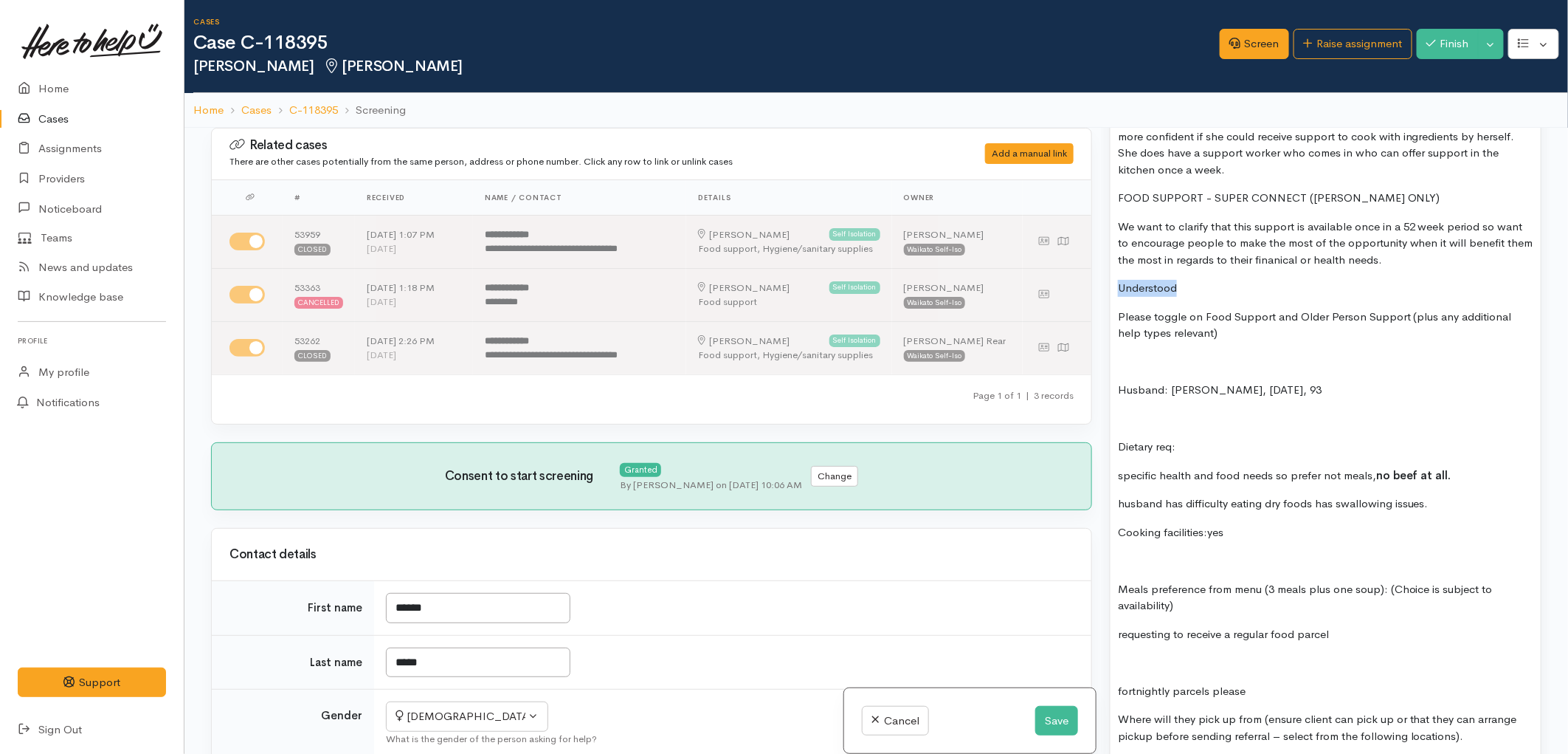
drag, startPoint x: 1215, startPoint y: 260, endPoint x: 1119, endPoint y: 260, distance: 96.0
click at [1119, 280] on p "Understood" at bounding box center [1325, 289] width 415 height 17
click at [1171, 319] on div "Super CONNECT sent on 30/09/2025 and accepted, text sent. Shanti asked to have …" at bounding box center [1325, 261] width 430 height 1346
drag, startPoint x: 1186, startPoint y: 326, endPoint x: 1114, endPoint y: 283, distance: 83.9
click at [1114, 283] on div "Super CONNECT sent on 30/09/2025 and accepted, text sent. Shanti asked to have …" at bounding box center [1325, 261] width 430 height 1346
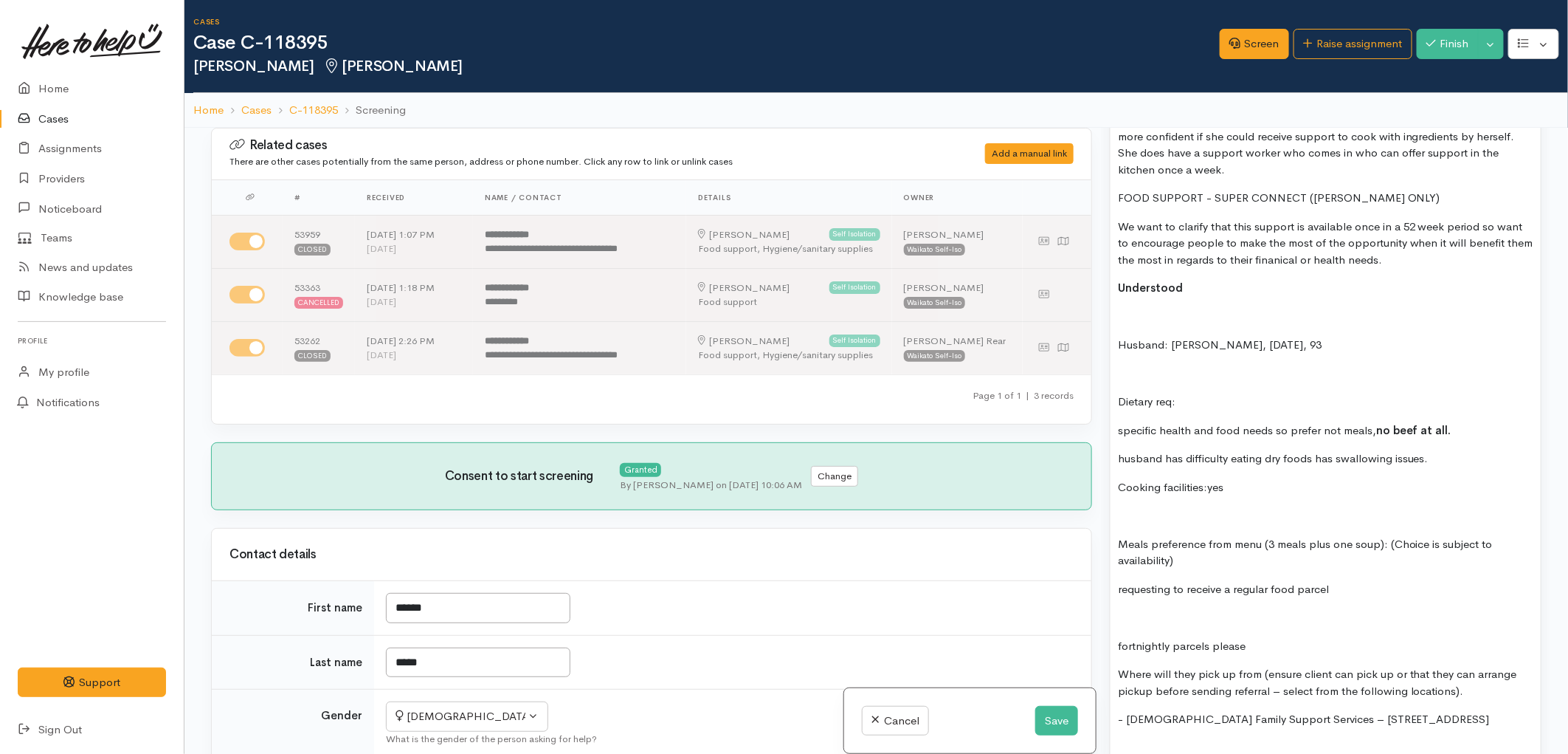
click at [1133, 309] on p at bounding box center [1325, 317] width 415 height 17
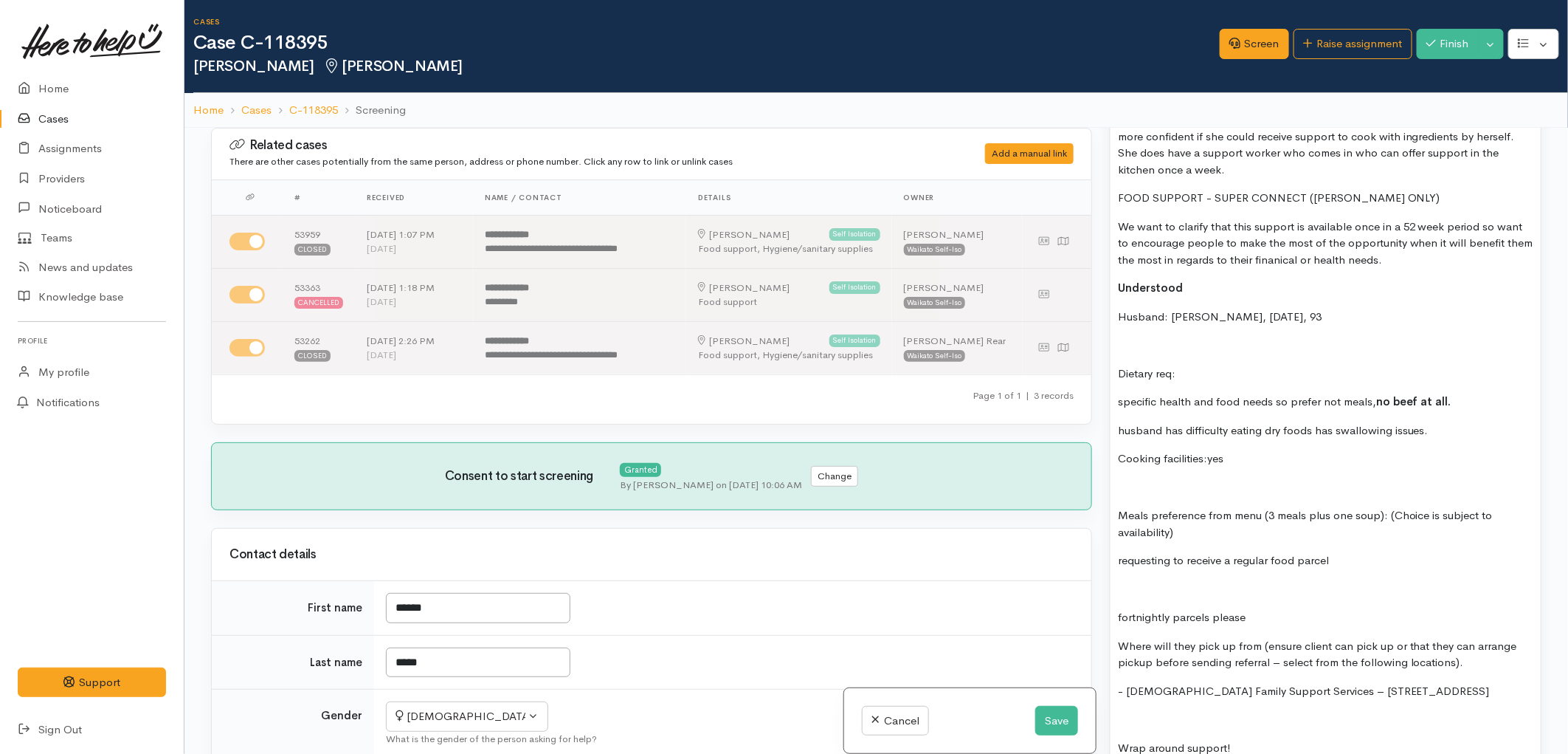
click at [1140, 337] on p at bounding box center [1325, 345] width 415 height 17
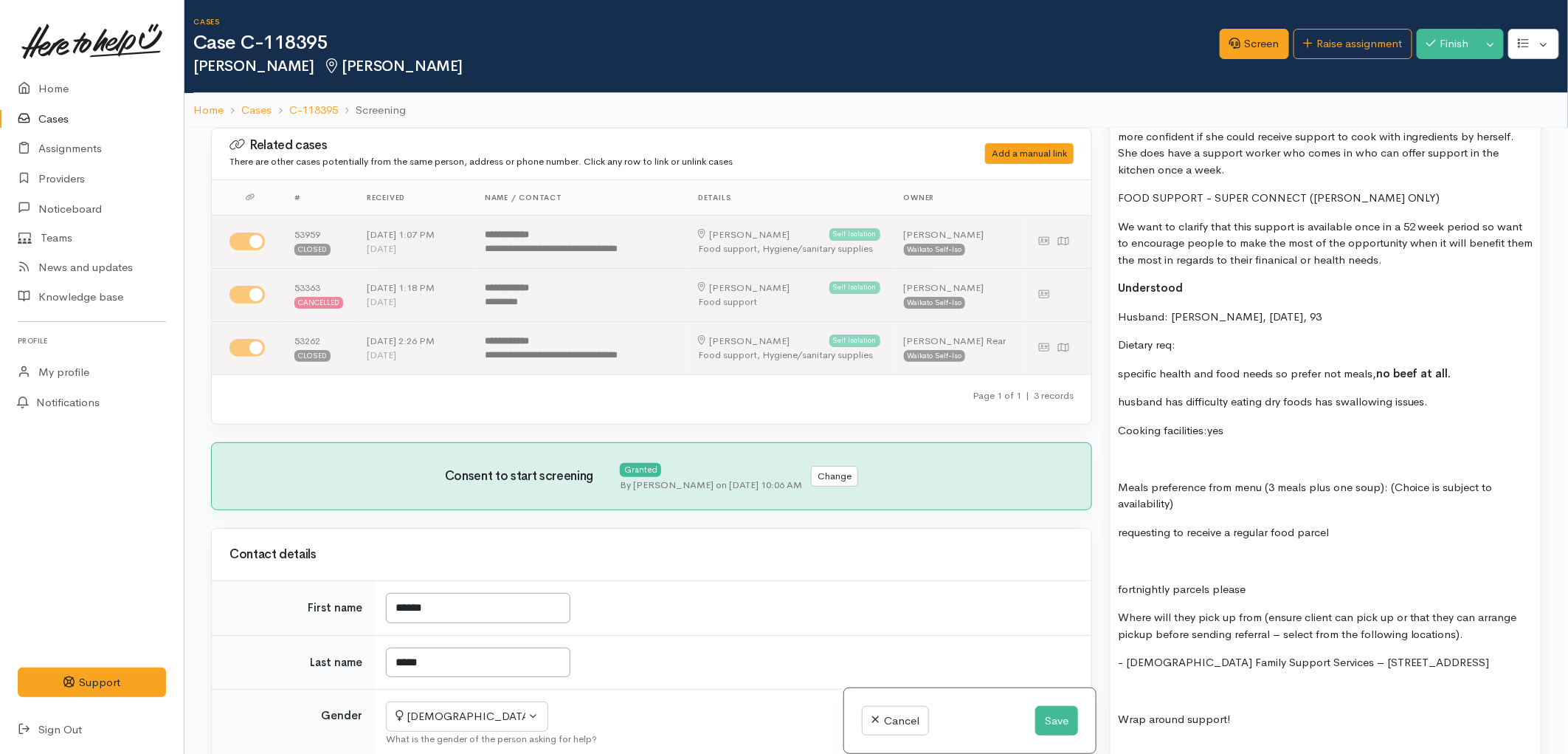
click at [1115, 344] on div "Super CONNECT sent on 30/09/2025 and accepted, text sent. Shanti asked to have …" at bounding box center [1325, 210] width 430 height 1244
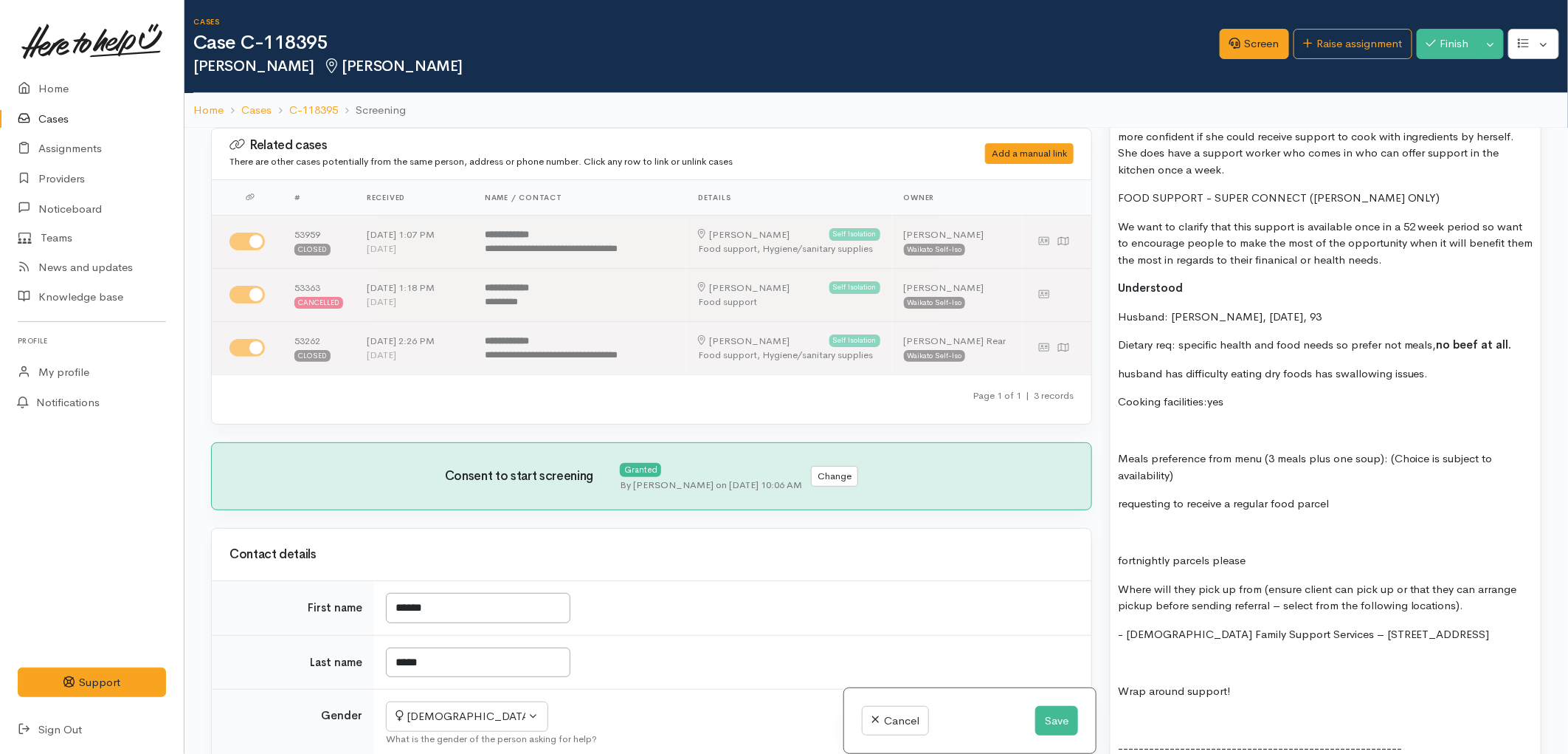
click at [1207, 393] on p "Cooking facilities:yes" at bounding box center [1325, 402] width 415 height 17
drag, startPoint x: 1239, startPoint y: 377, endPoint x: 1208, endPoint y: 375, distance: 31.1
click at [1208, 393] on p "Cooking facilities:nyes" at bounding box center [1325, 402] width 415 height 17
click at [1218, 394] on b "nyes" at bounding box center [1219, 401] width 24 height 14
click at [1212, 394] on b "nyes" at bounding box center [1219, 401] width 24 height 14
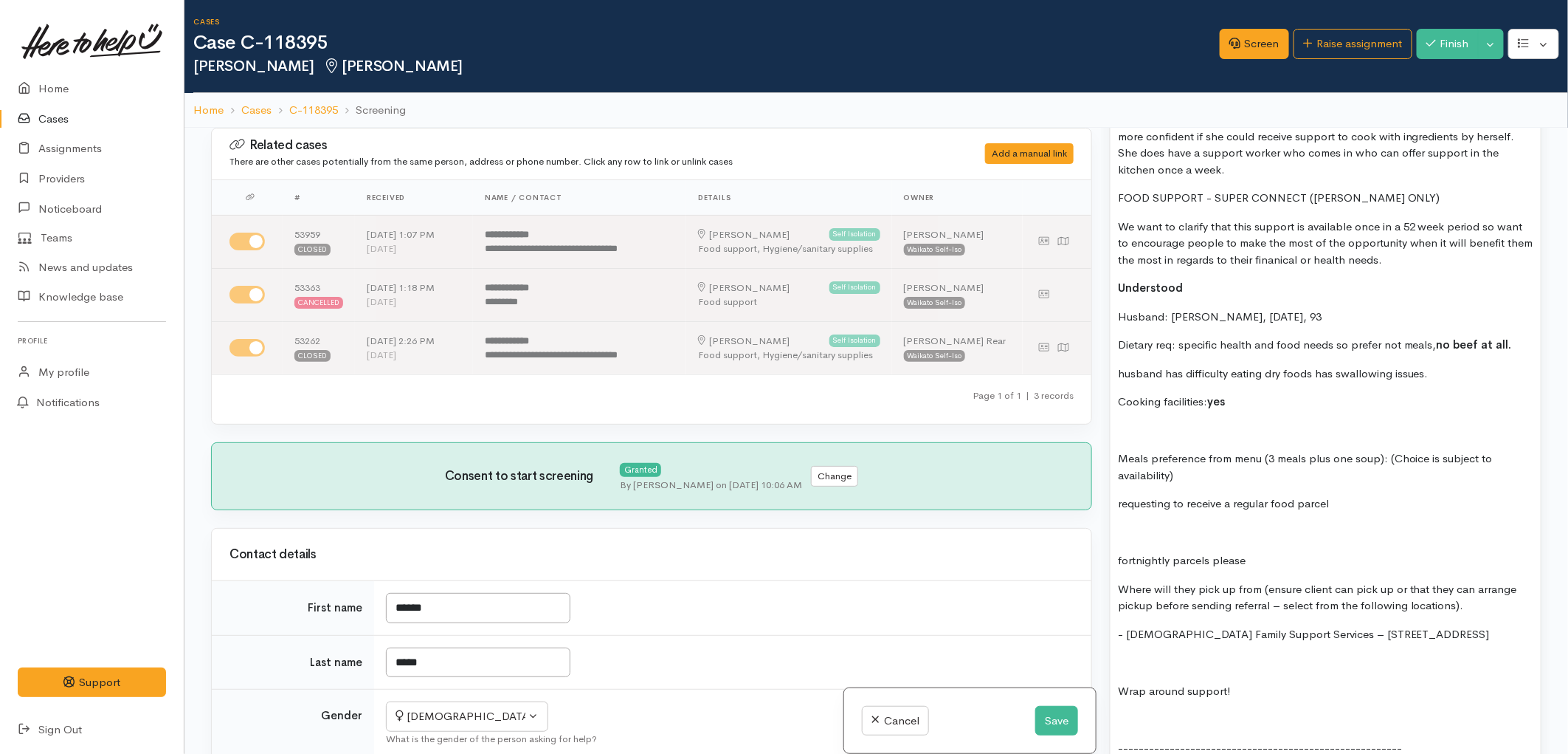
click at [1153, 422] on p at bounding box center [1325, 430] width 415 height 17
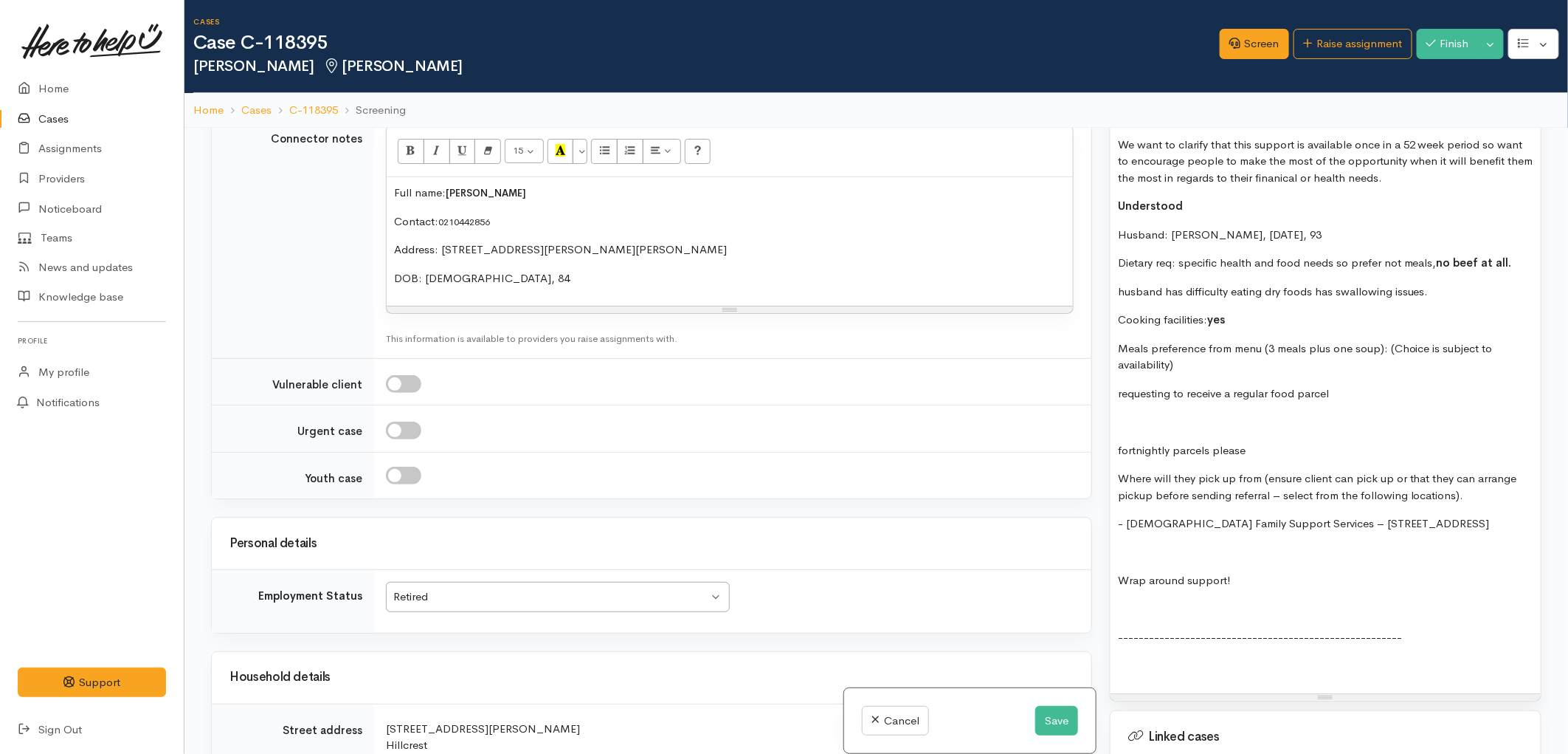
scroll to position [1393, 0]
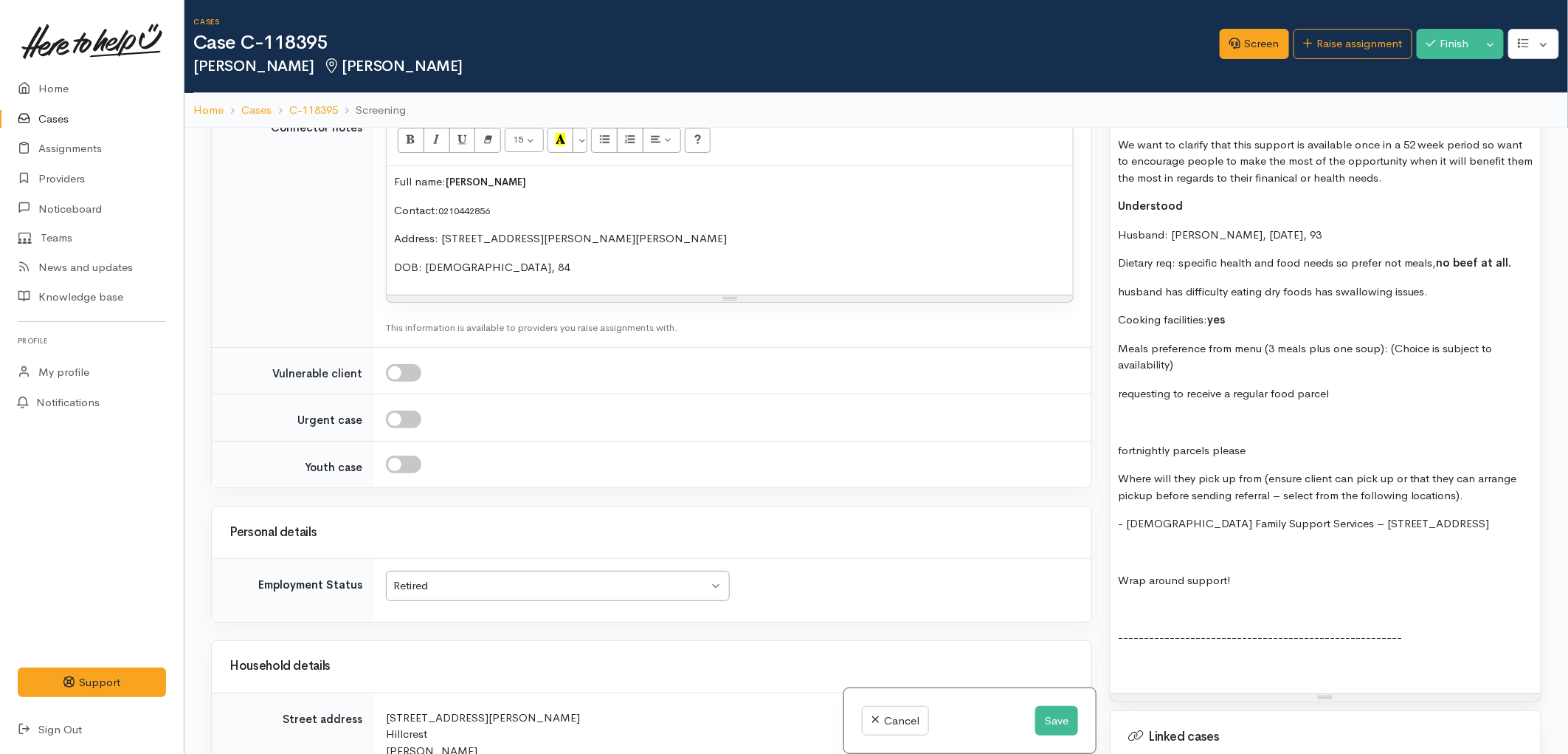
click at [1175, 413] on p at bounding box center [1325, 422] width 415 height 17
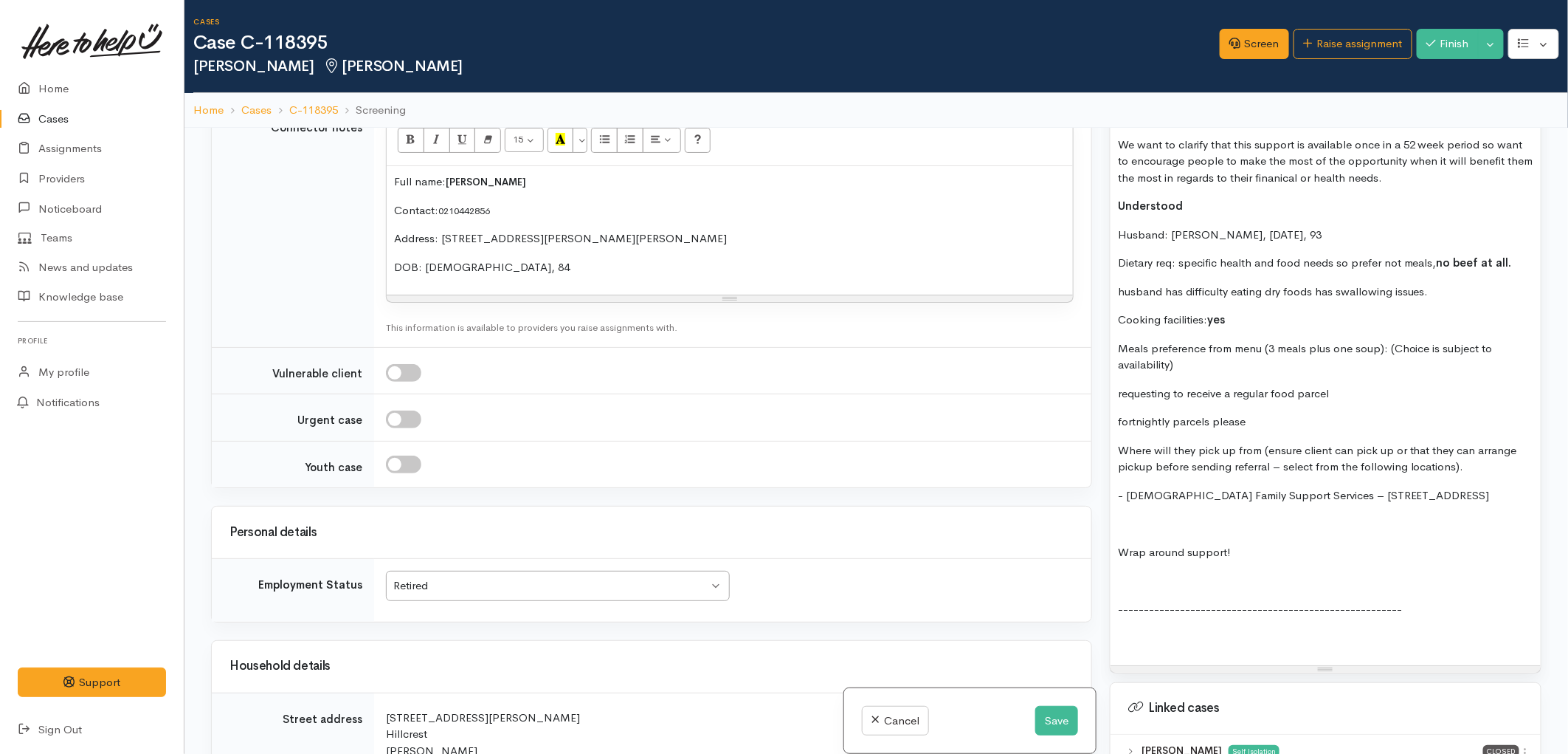
click at [1153, 515] on p at bounding box center [1325, 524] width 415 height 17
drag, startPoint x: 1243, startPoint y: 518, endPoint x: 1120, endPoint y: 490, distance: 126.1
click at [1120, 490] on div "Super CONNECT sent on 30/09/2025 and accepted, text sent. Shanti asked to have …" at bounding box center [1325, 84] width 430 height 1159
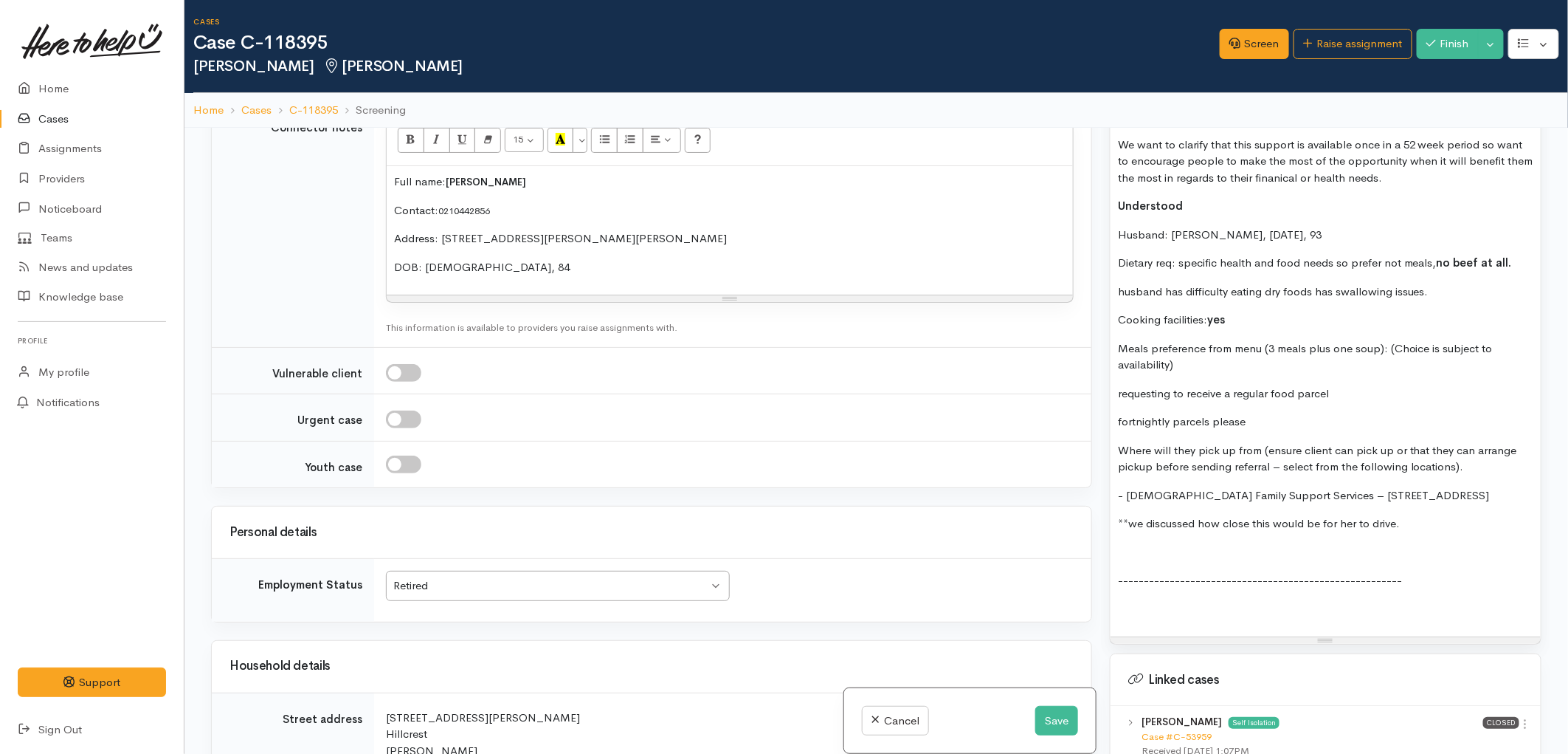
click at [1141, 544] on p at bounding box center [1325, 553] width 415 height 17
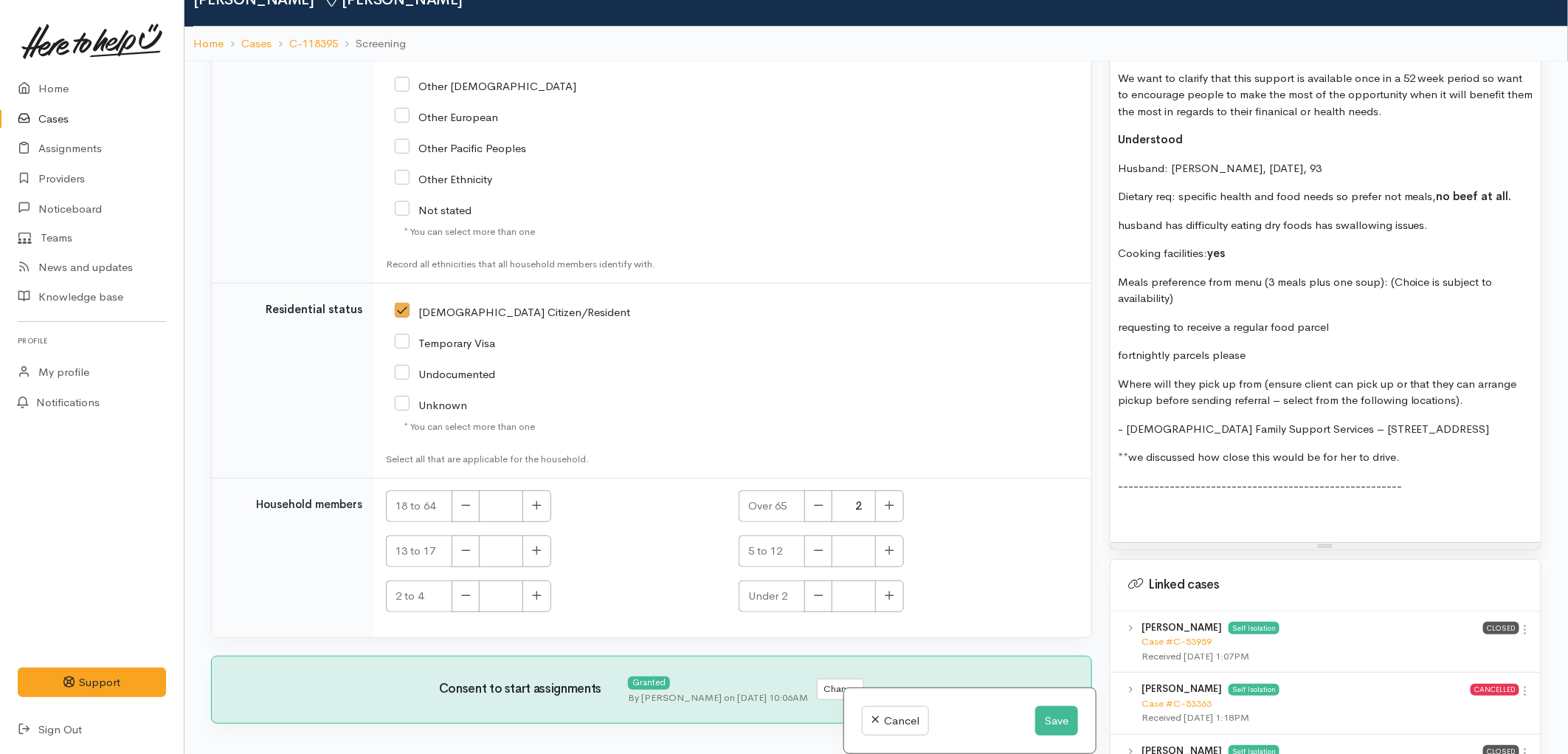
scroll to position [128, 0]
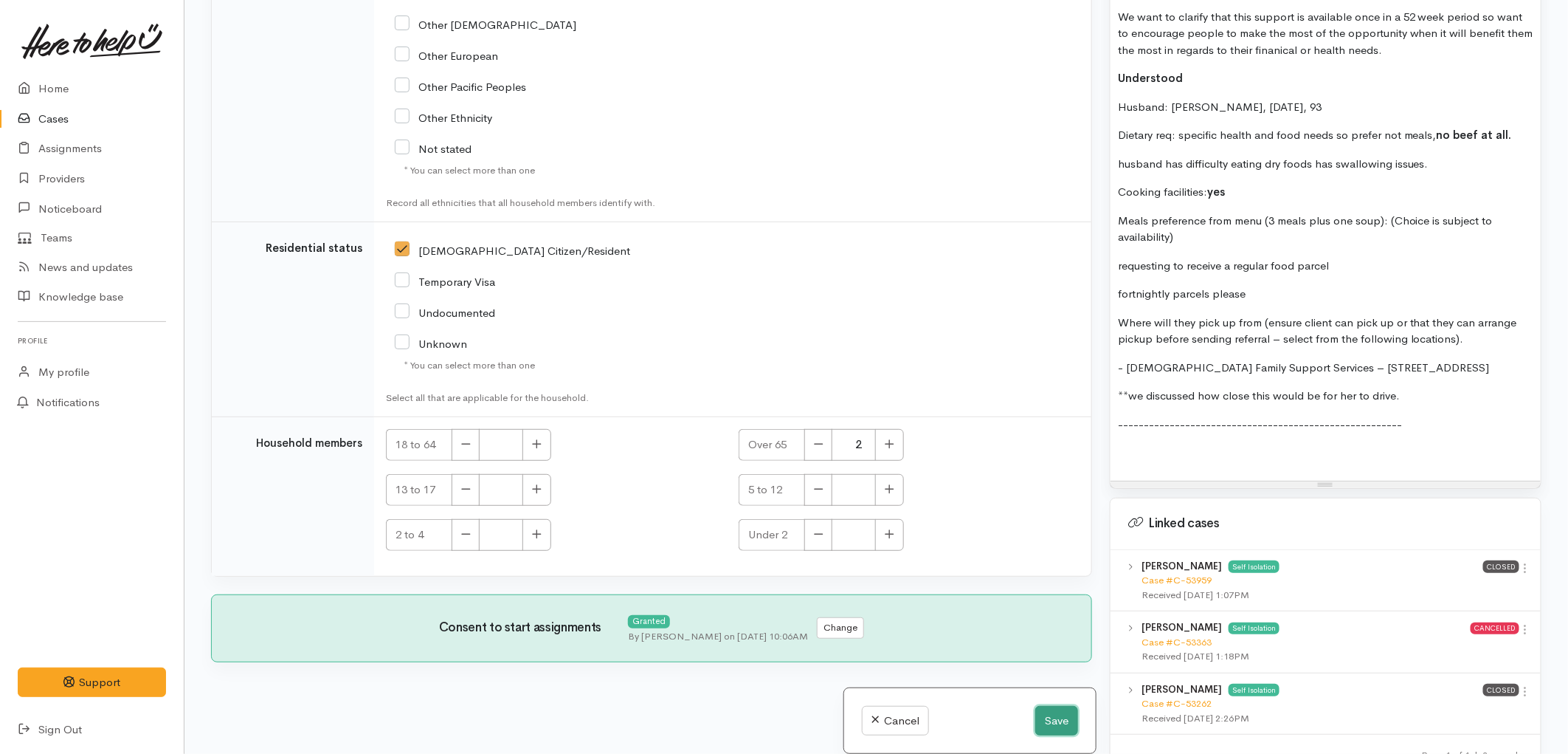
click at [1043, 712] on button "Save" at bounding box center [1056, 720] width 43 height 30
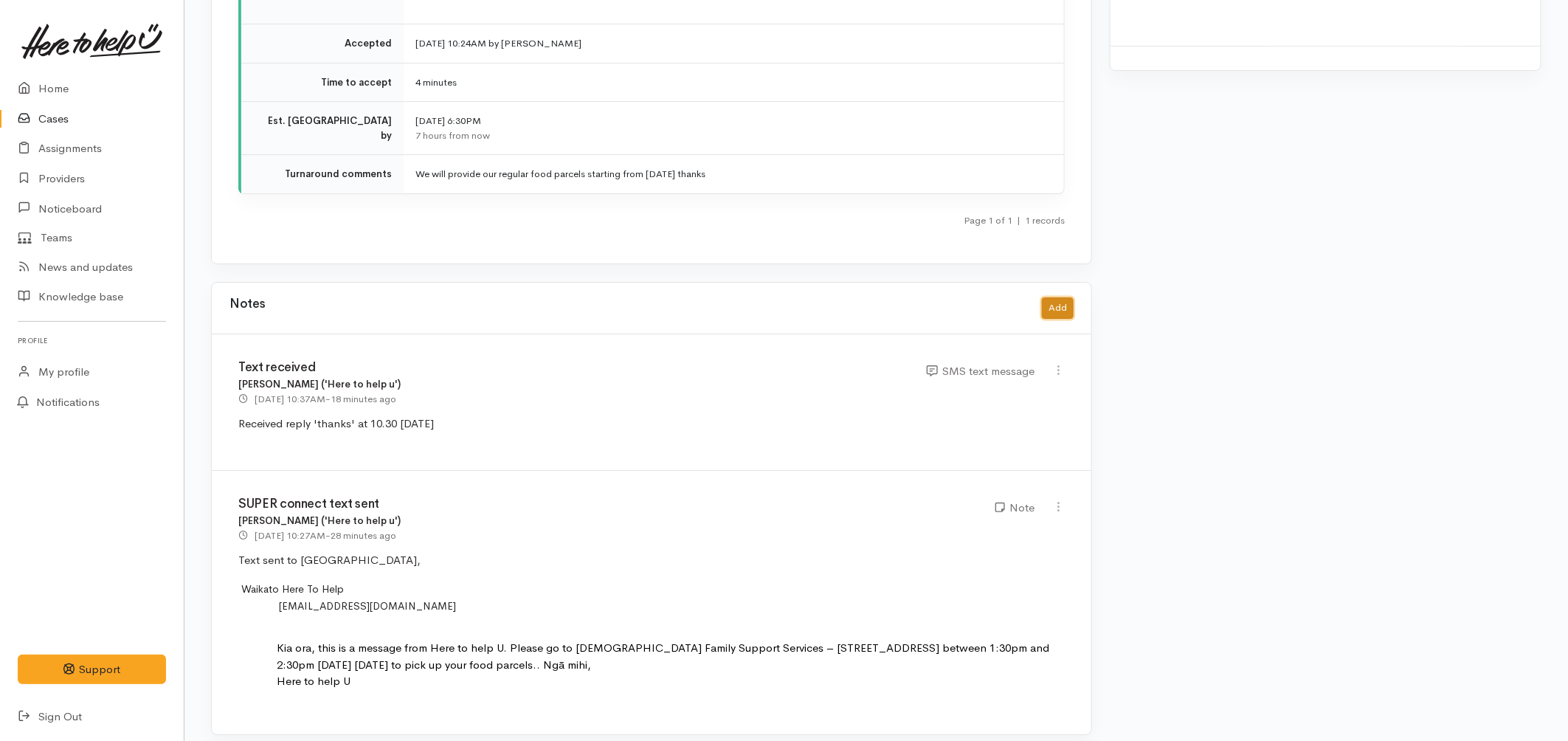
click at [1045, 298] on button "Add" at bounding box center [1057, 308] width 31 height 22
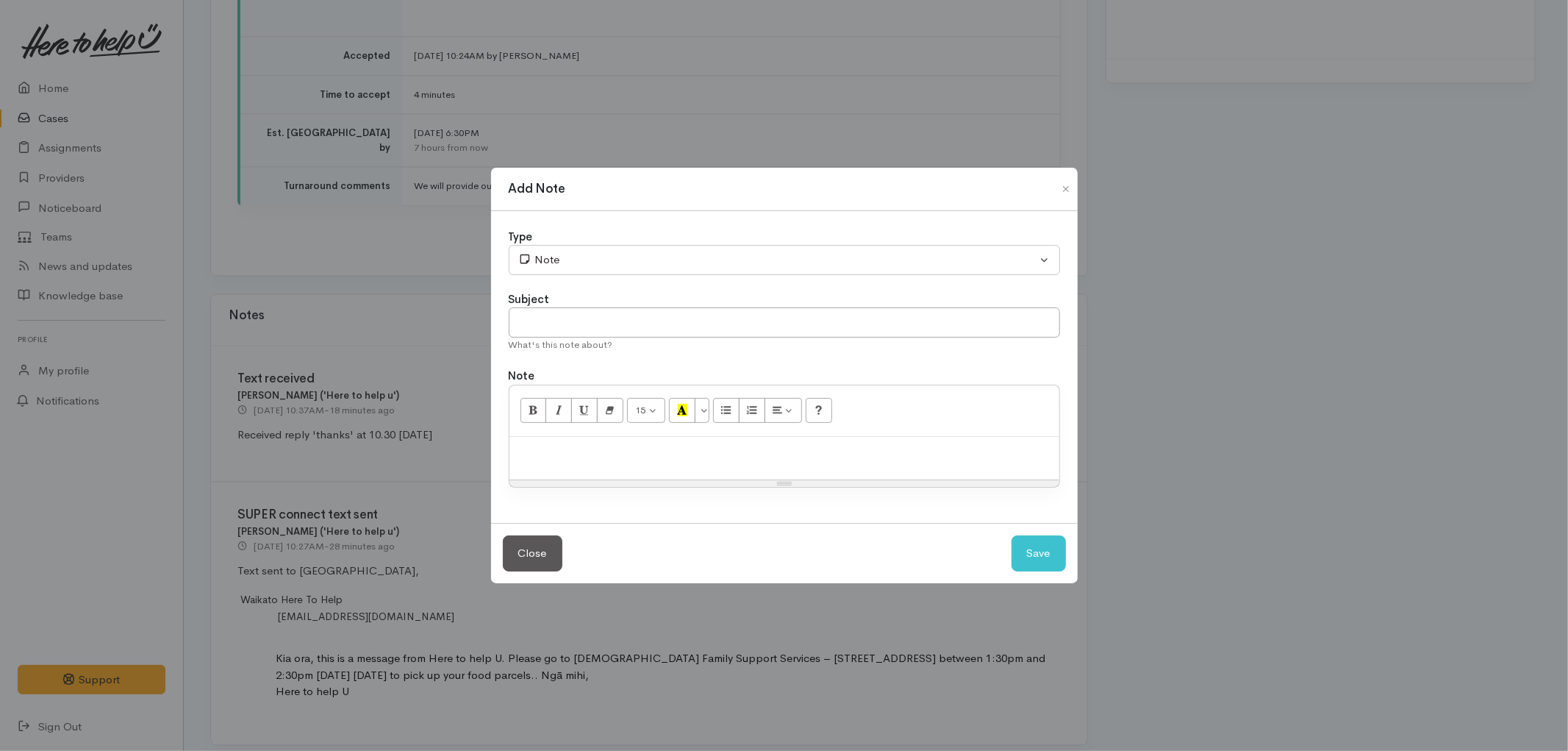
click at [615, 444] on p at bounding box center [785, 453] width 535 height 17
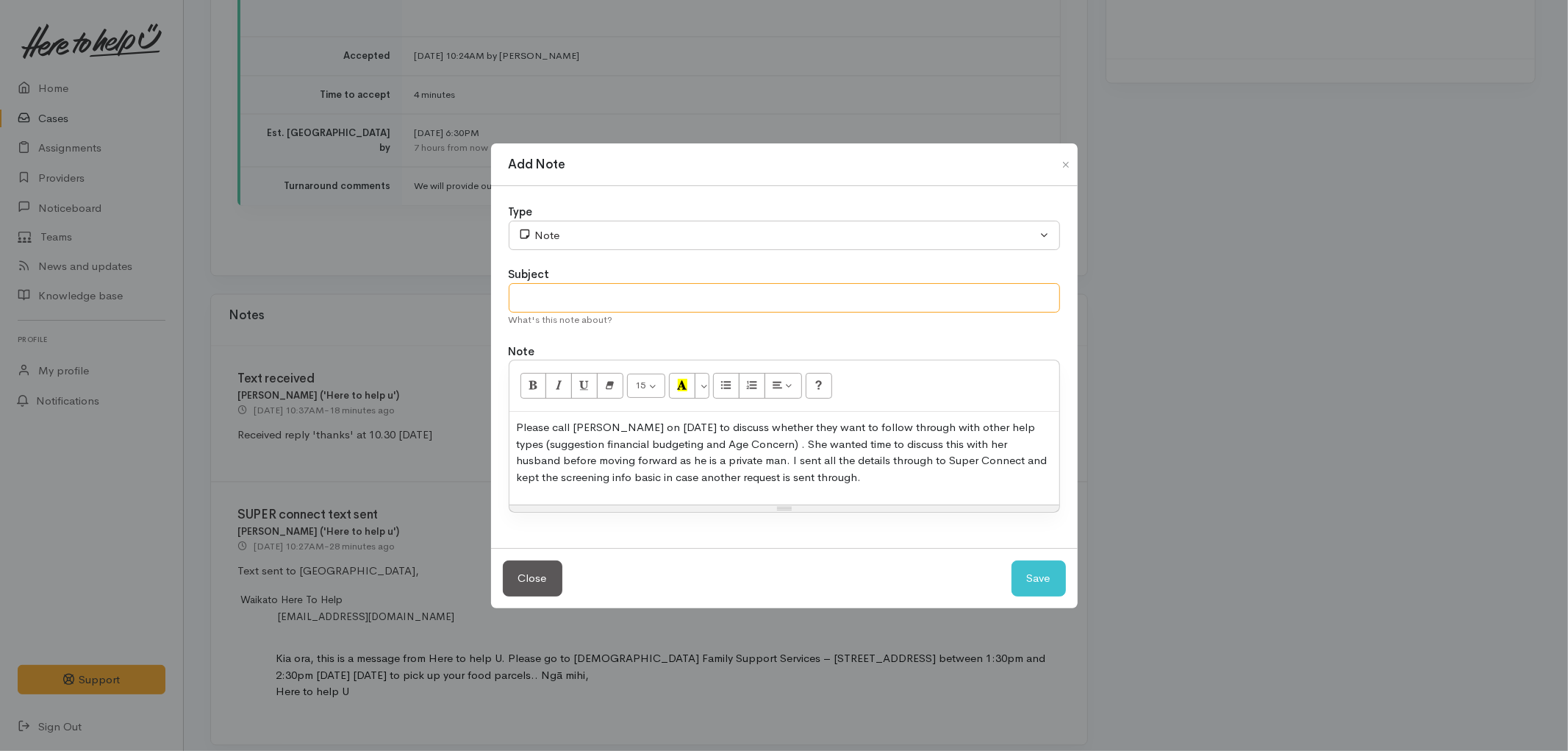
click at [629, 294] on input "text" at bounding box center [784, 298] width 552 height 30
type input "Action- call tomorrow 01/10/2025"
click at [835, 479] on p "Please call Shanti on 01/10/2025 to discuss whether they want to follow through…" at bounding box center [785, 452] width 535 height 66
click at [687, 424] on p "Please call Shanti on 01/10/2025 to discuss whether they want to follow through…" at bounding box center [785, 452] width 535 height 66
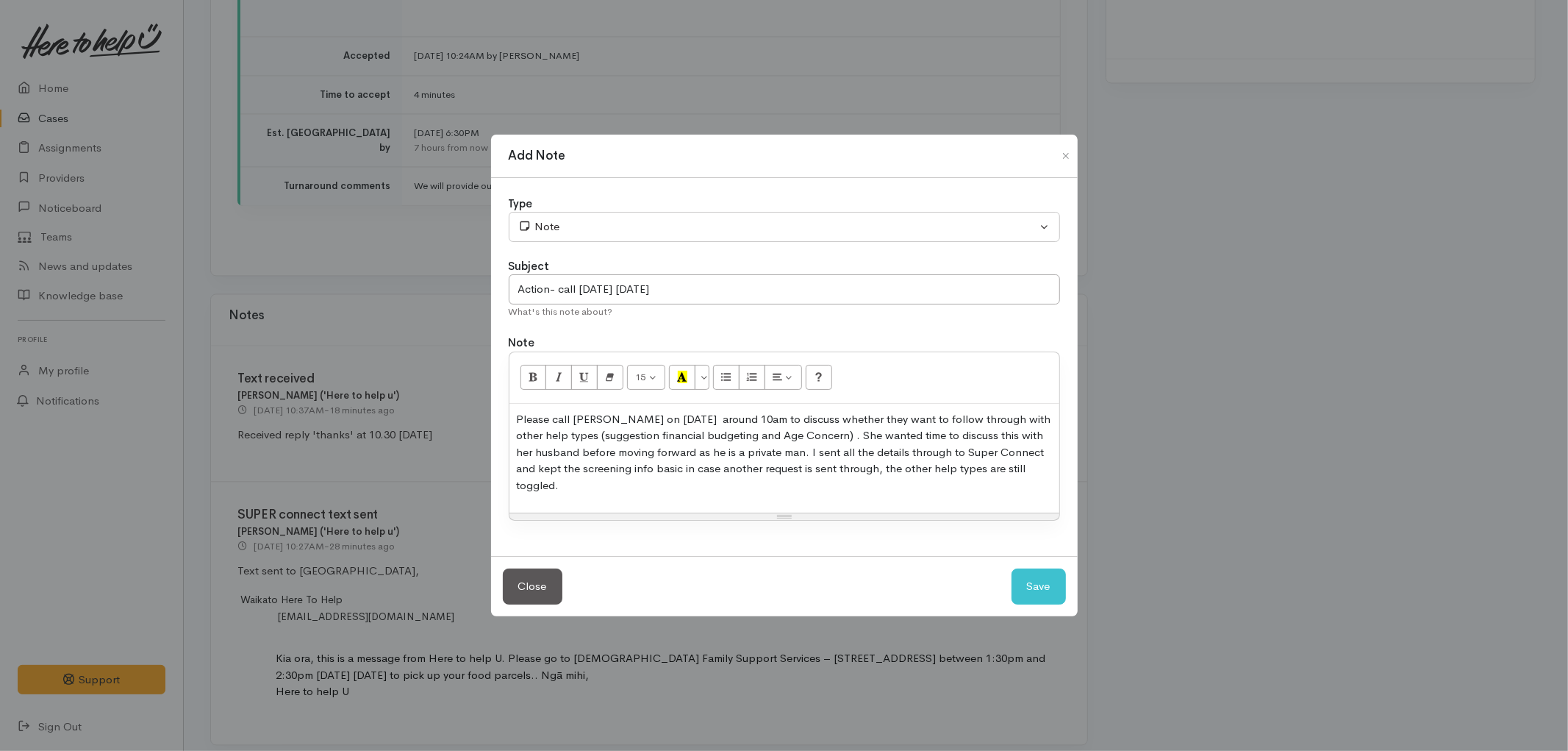
click at [785, 461] on p "Please call Shanti on 01/10/2025 around 10am to discuss whether they want to fo…" at bounding box center [785, 452] width 535 height 83
click at [754, 476] on p "Please call Shanti on 01/10/2025 around 10am to discuss whether they want to fo…" at bounding box center [785, 452] width 535 height 83
click at [1041, 592] on button "Save" at bounding box center [1039, 586] width 55 height 36
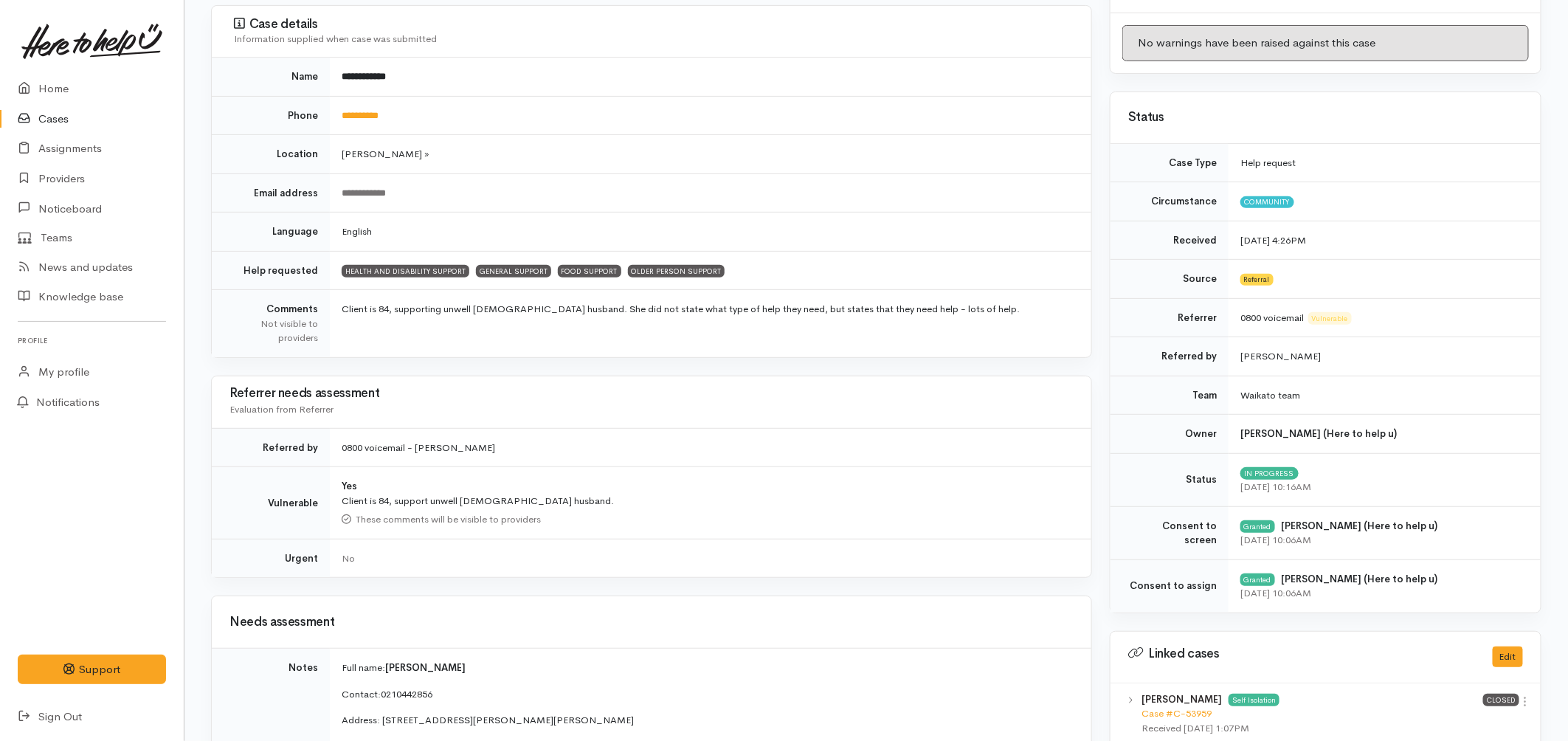
scroll to position [0, 0]
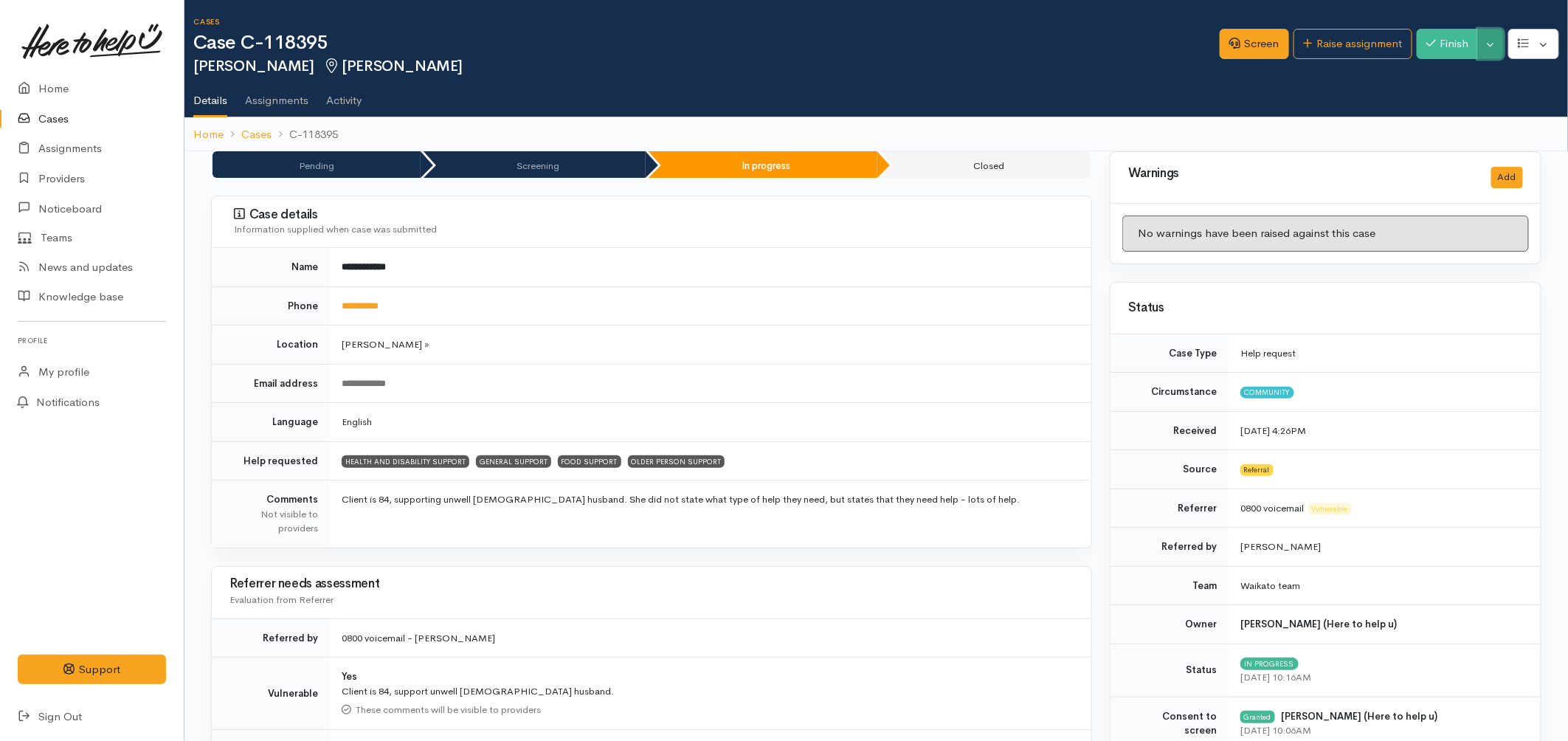
click at [1486, 42] on button "Toggle Dropdown" at bounding box center [1491, 43] width 26 height 30
click at [1086, 131] on ol "Home Cases C-118395" at bounding box center [875, 135] width 1365 height 35
click at [43, 119] on link "Cases" at bounding box center [91, 119] width 183 height 30
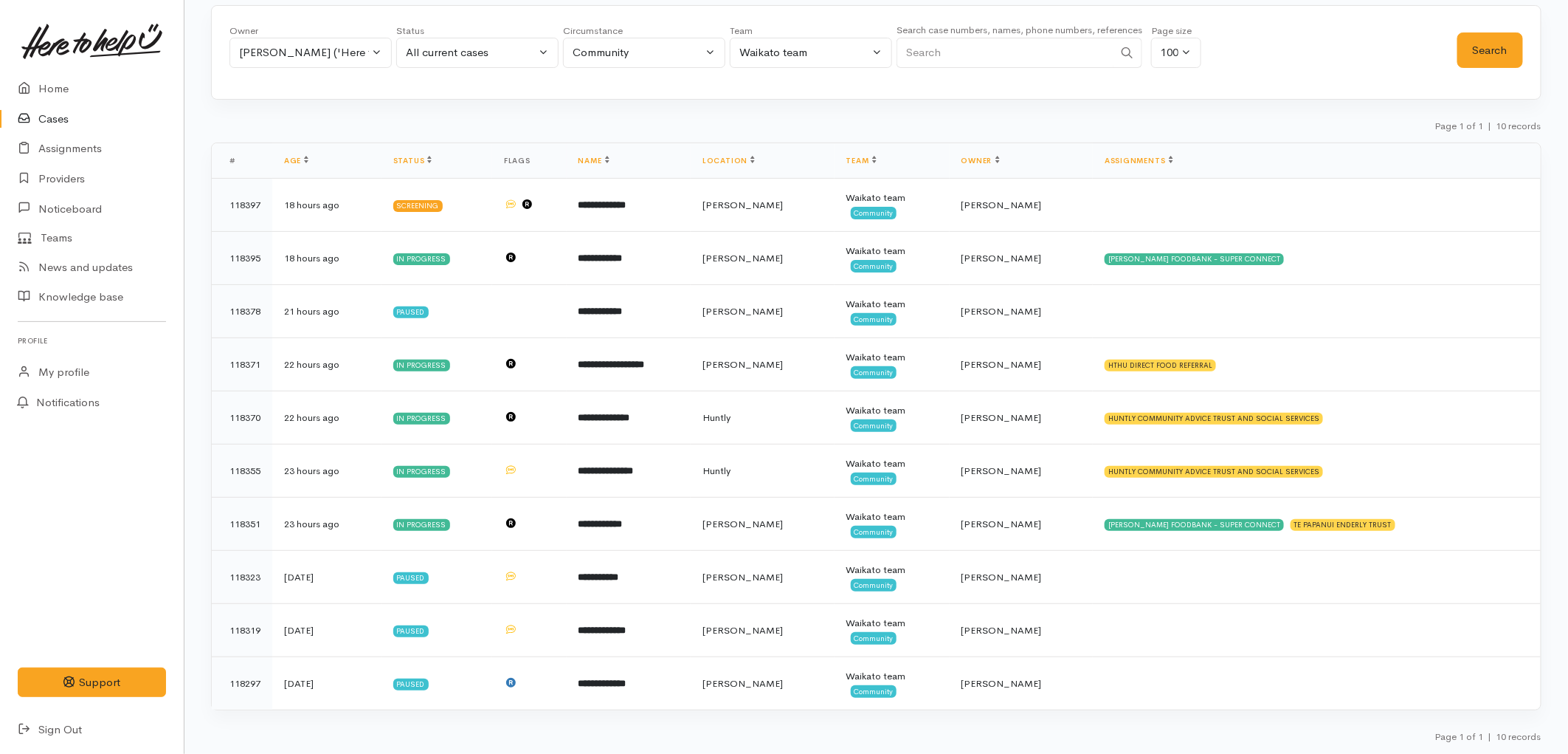
scroll to position [77, 0]
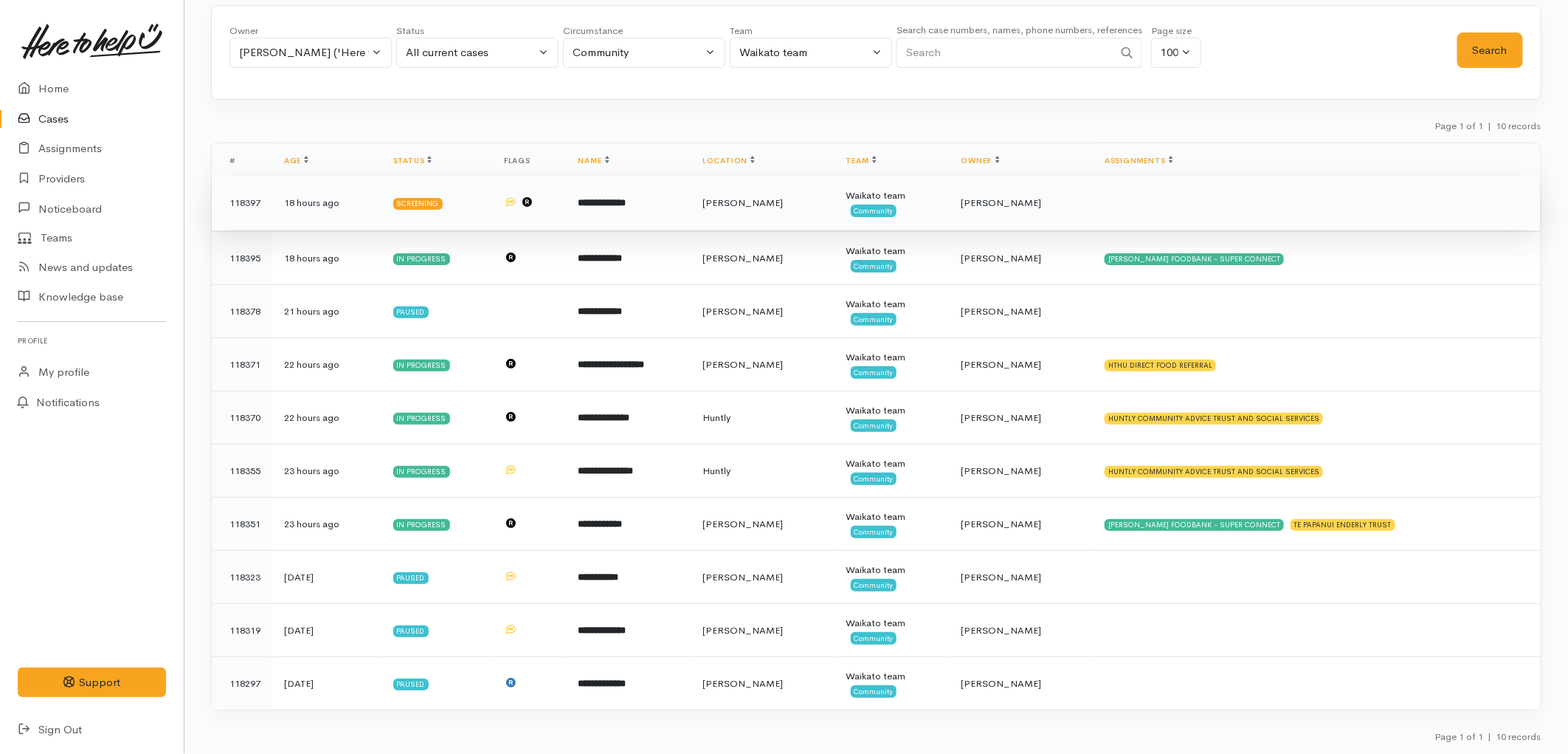
click at [680, 214] on td "**********" at bounding box center [628, 203] width 124 height 53
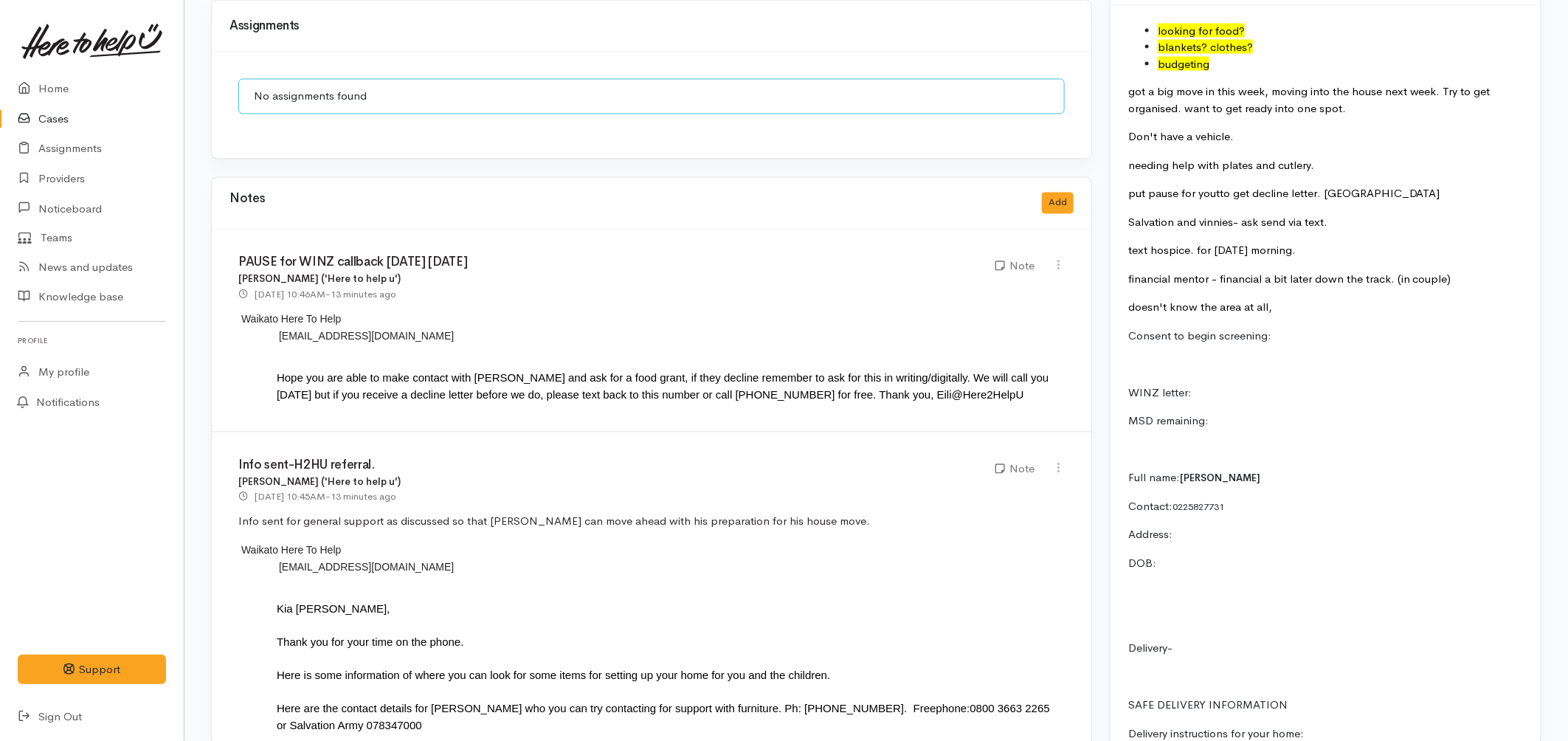
scroll to position [1312, 0]
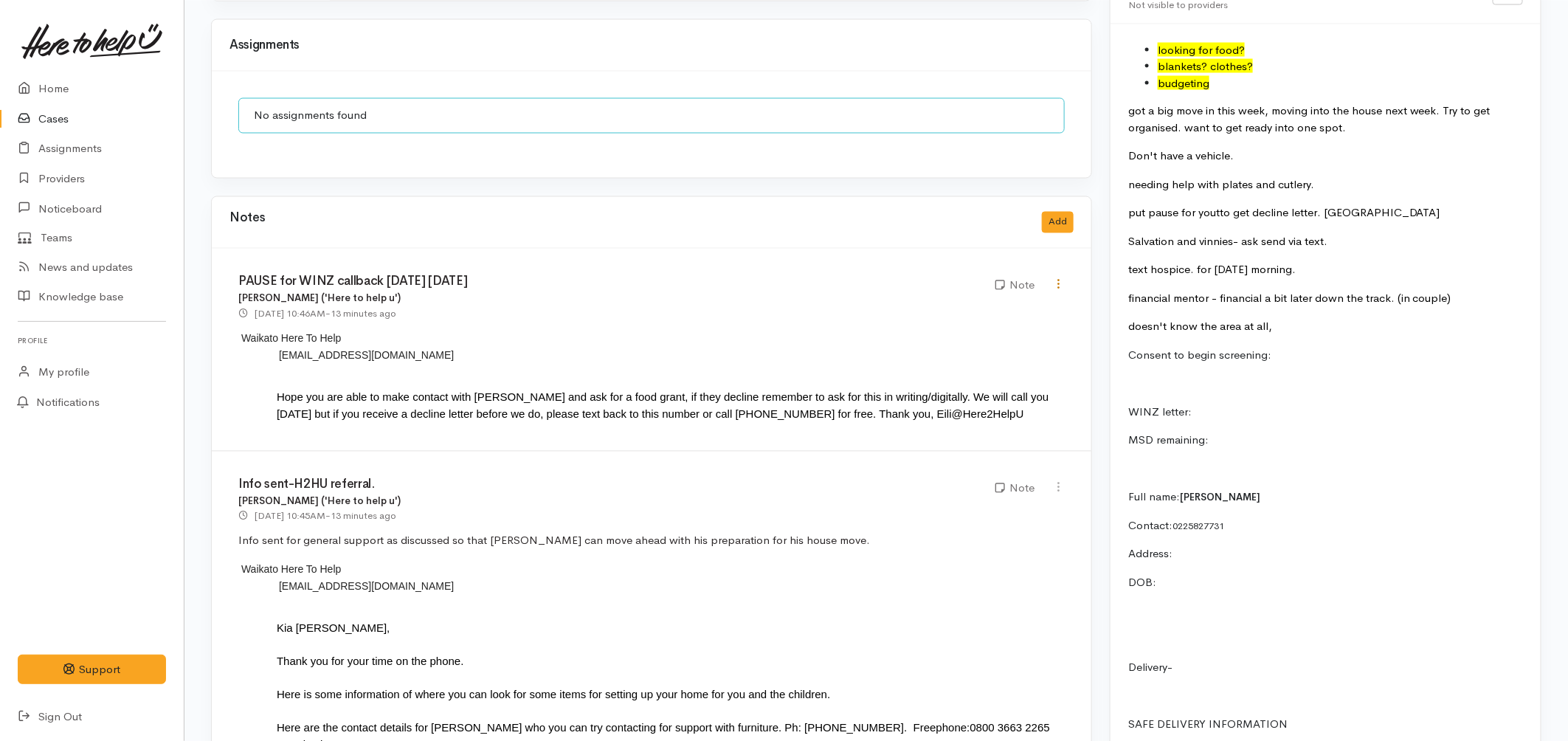
click at [1057, 278] on icon at bounding box center [1058, 284] width 12 height 12
click at [955, 302] on link "Edit" at bounding box center [1006, 313] width 116 height 23
type input "PAUSE for WINZ callback [DATE] [DATE]"
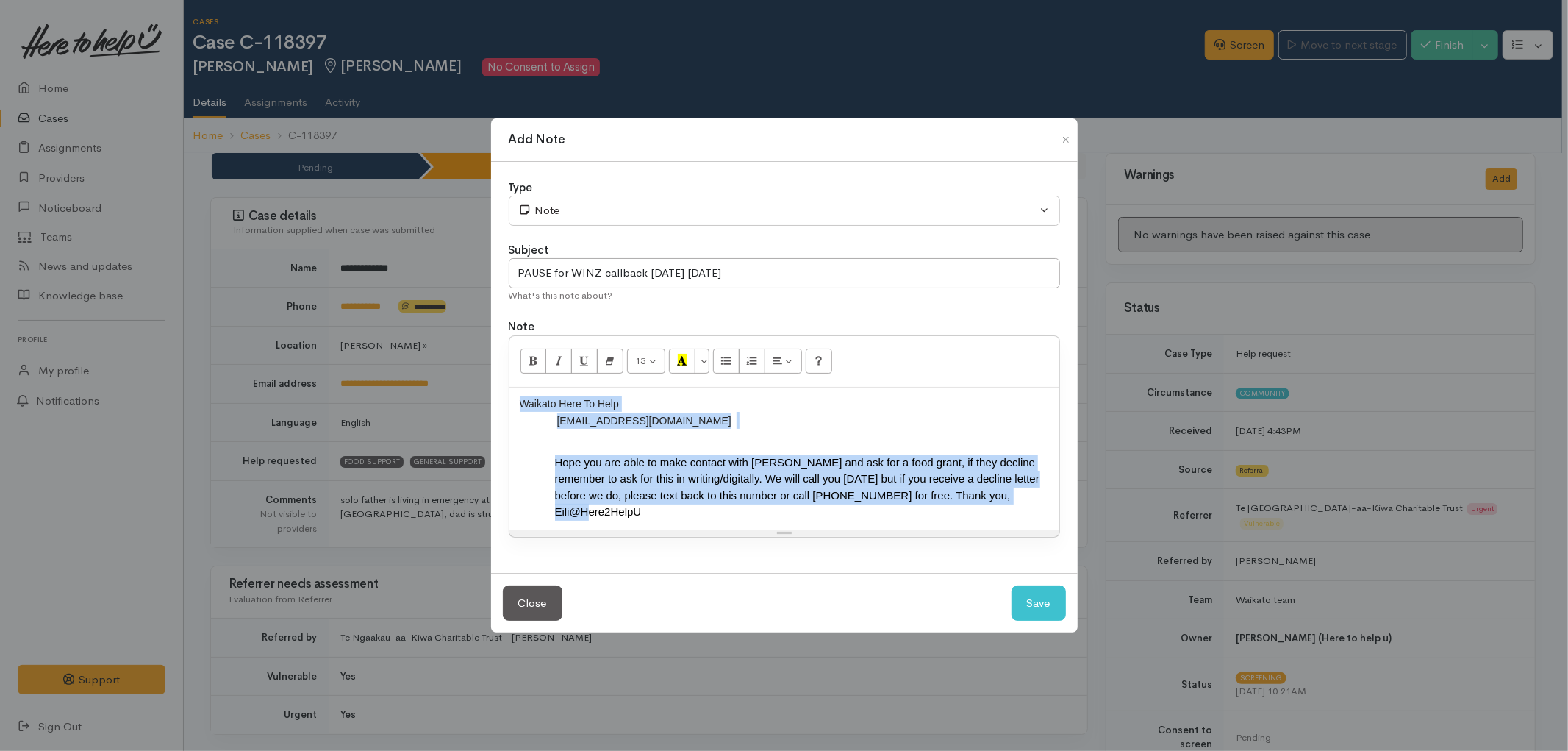
drag, startPoint x: 677, startPoint y: 525, endPoint x: 508, endPoint y: 395, distance: 213.2
click at [509, 395] on div "15 8 9 10 11 12 14 18 24 36 Background Color Transparent Select #ffff00 Text Co…" at bounding box center [784, 436] width 552 height 202
copy div "Waikato Here To Help U ​ [EMAIL_ADDRESS][DOMAIN_NAME] ​ Hope you are able to ma…"
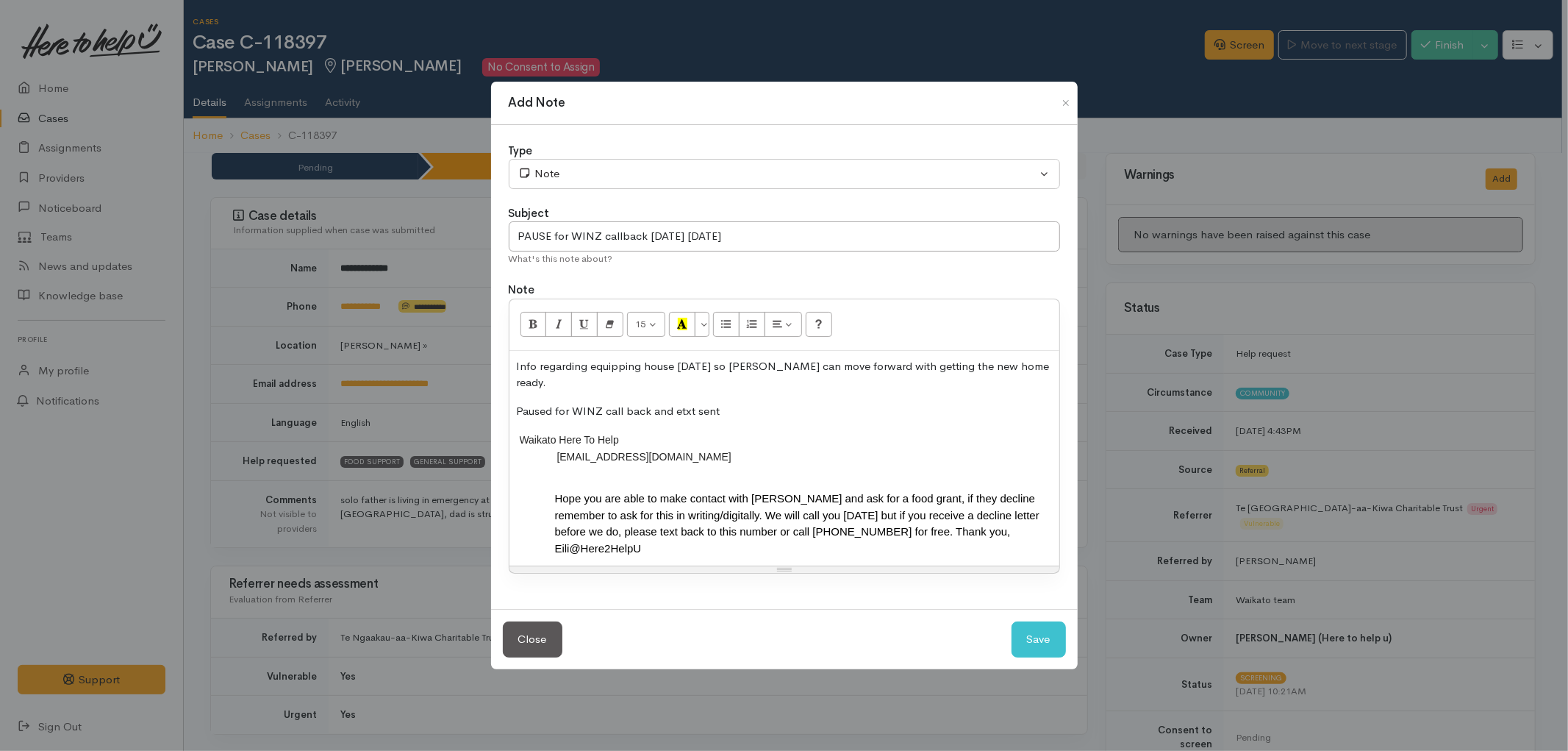
click at [1023, 383] on div "Info regarding equipping house [DATE] so [PERSON_NAME] can move forward with ge…" at bounding box center [784, 458] width 550 height 216
click at [1023, 378] on p "Info regarding equipping house [DATE] so [PERSON_NAME] can move forward with ge…" at bounding box center [785, 374] width 535 height 33
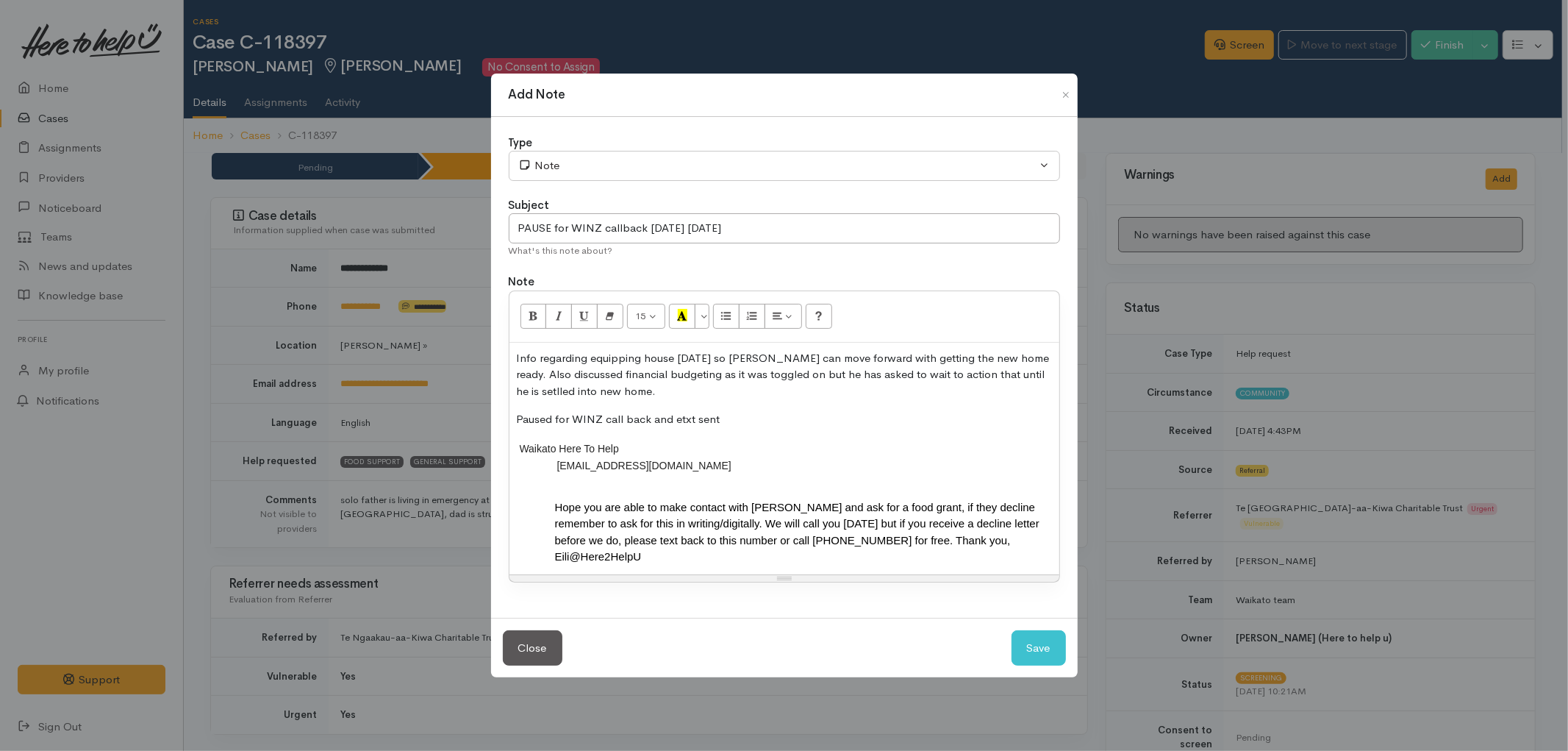
click at [761, 361] on p "Info regarding equipping house today so Manahi can move forward with getting th…" at bounding box center [785, 375] width 535 height 50
click at [586, 395] on p "Info regarding equipping house today so Manahi (H2HU referral) can move forward…" at bounding box center [785, 375] width 535 height 50
click at [692, 392] on p "Info regarding equipping house today so Manahi (H2HU referral) can move forward…" at bounding box center [785, 375] width 535 height 50
click at [722, 420] on p "Paused for WINZ call back and etxt sent" at bounding box center [785, 419] width 535 height 17
click at [1029, 644] on button "Save" at bounding box center [1039, 648] width 55 height 36
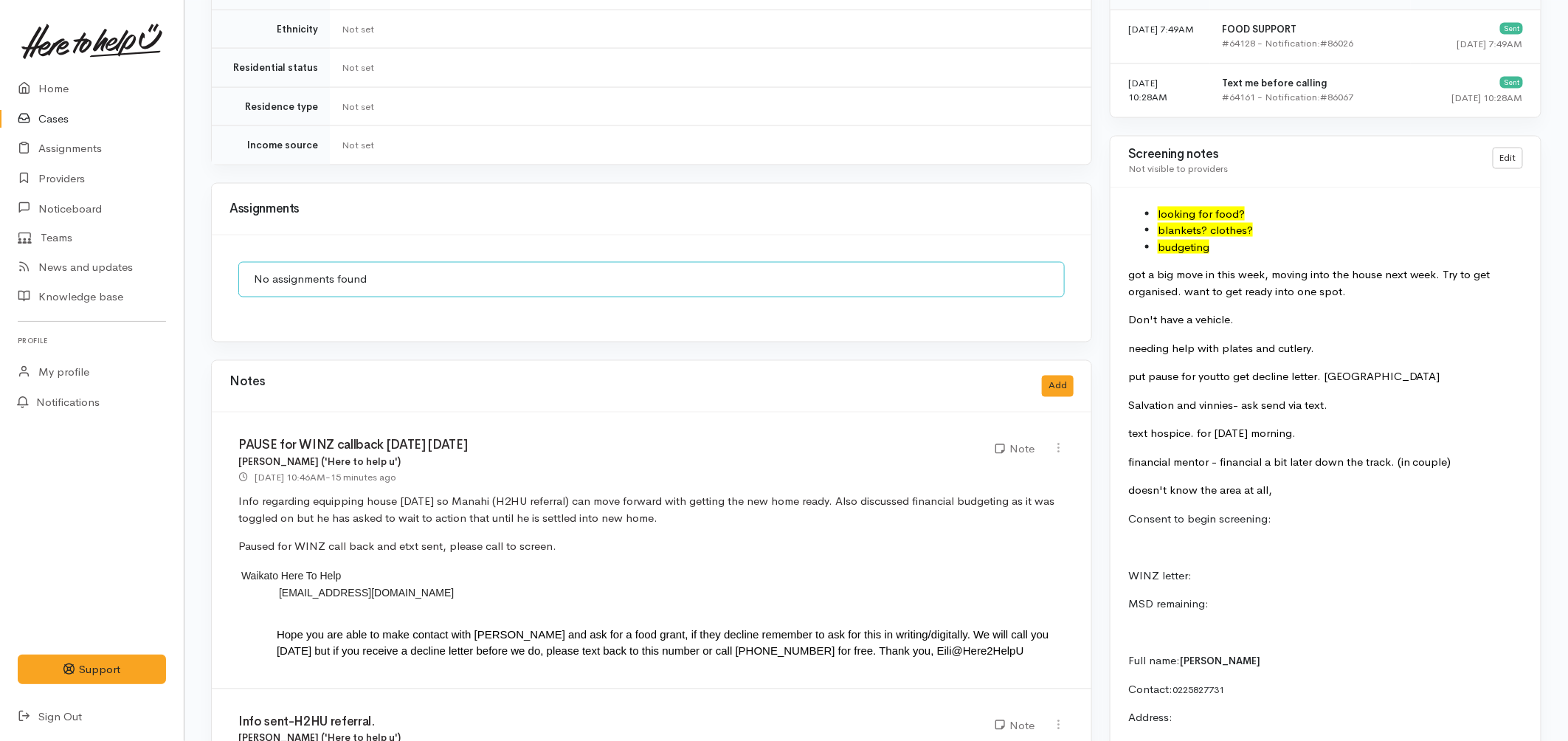
scroll to position [1393, 0]
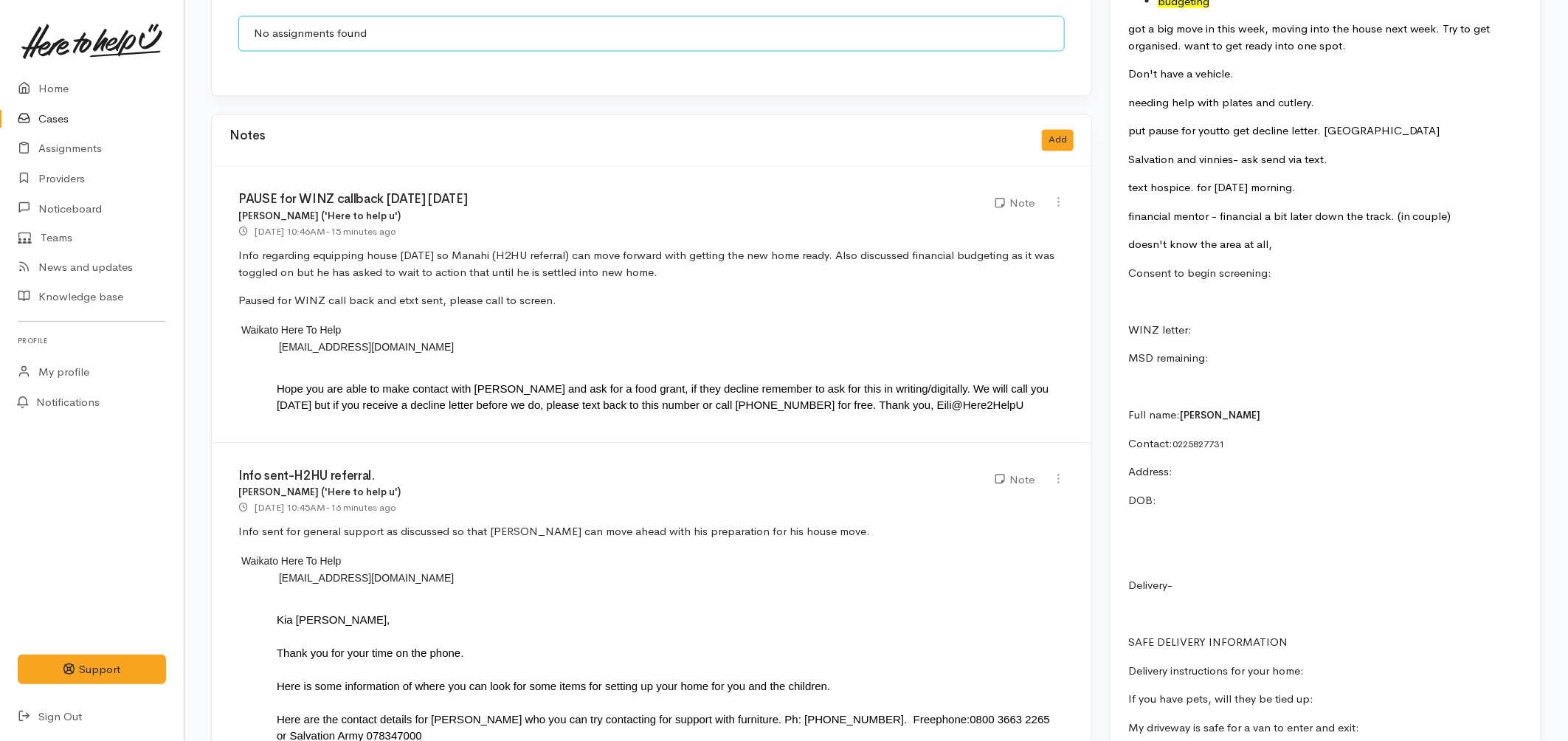
click at [66, 121] on link "Cases" at bounding box center [91, 119] width 183 height 30
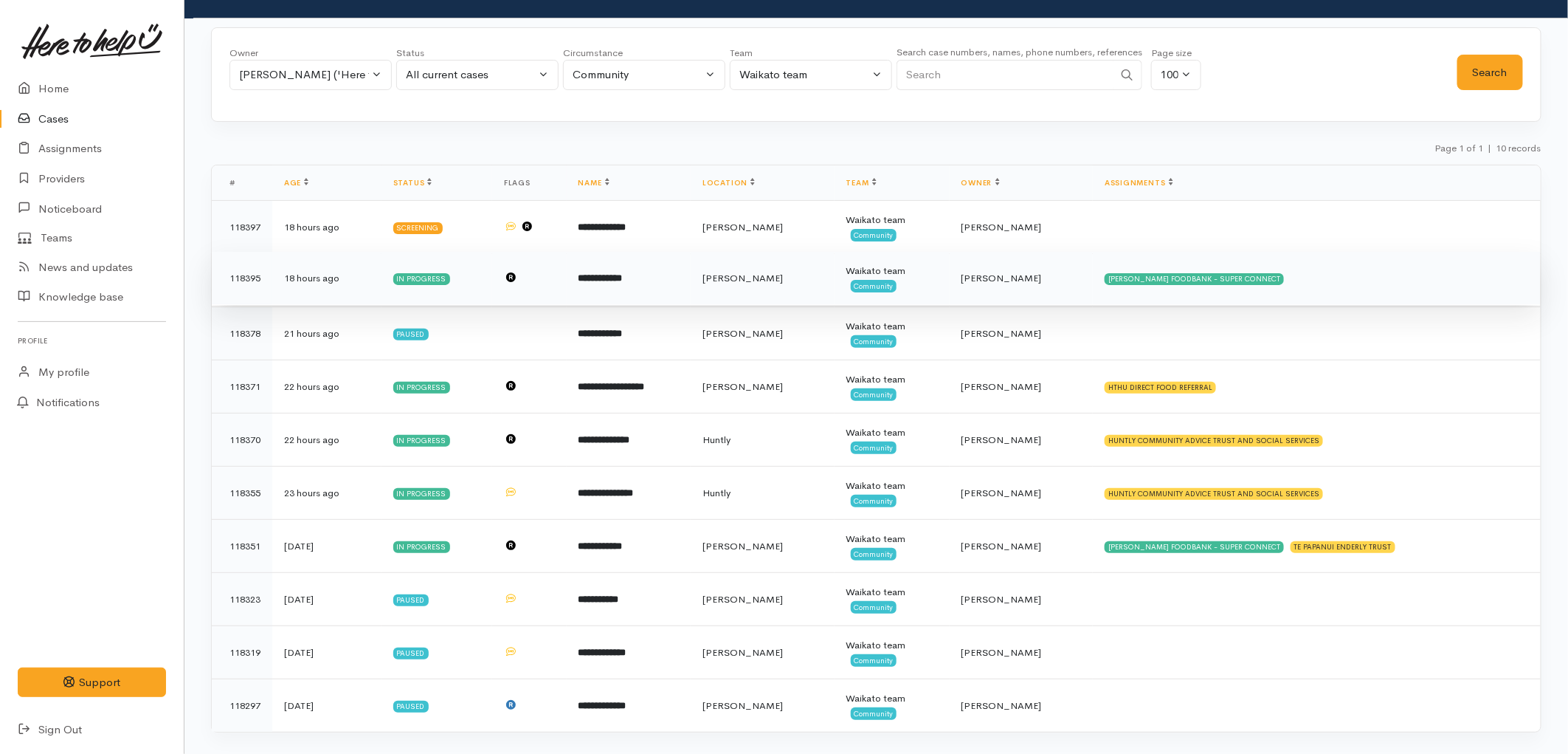
scroll to position [77, 0]
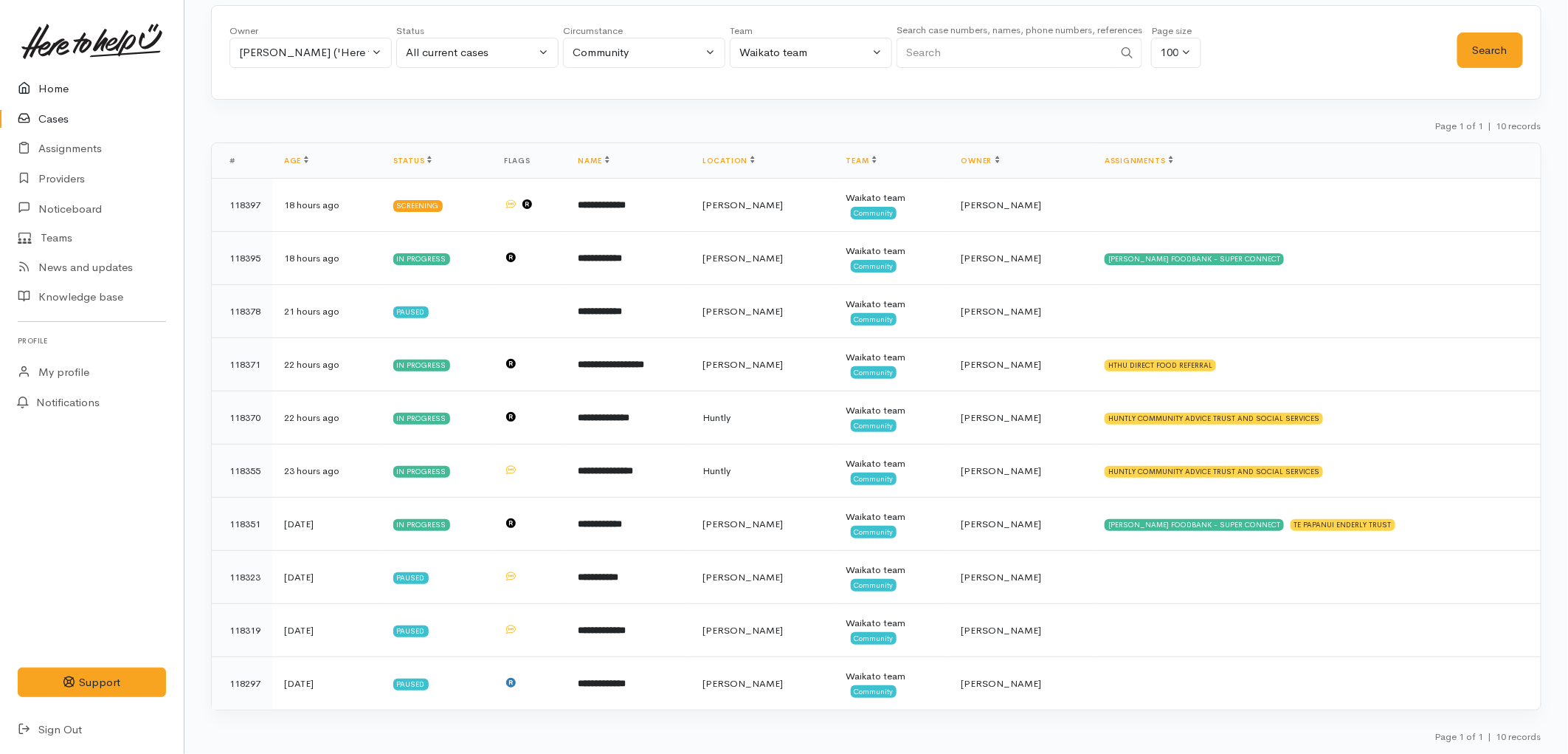
click at [43, 94] on link "Home" at bounding box center [91, 89] width 183 height 30
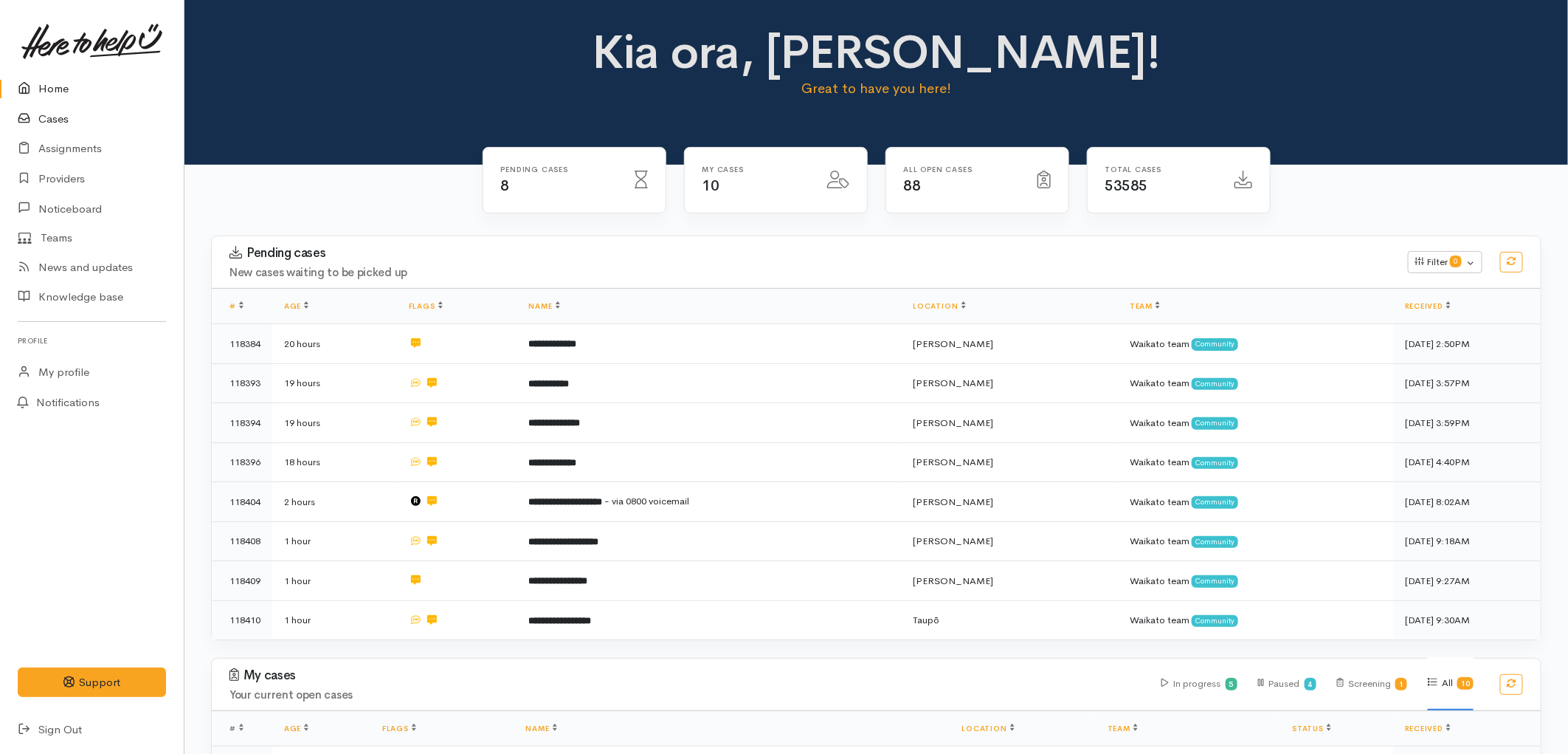
click at [76, 115] on link "Cases" at bounding box center [91, 119] width 183 height 30
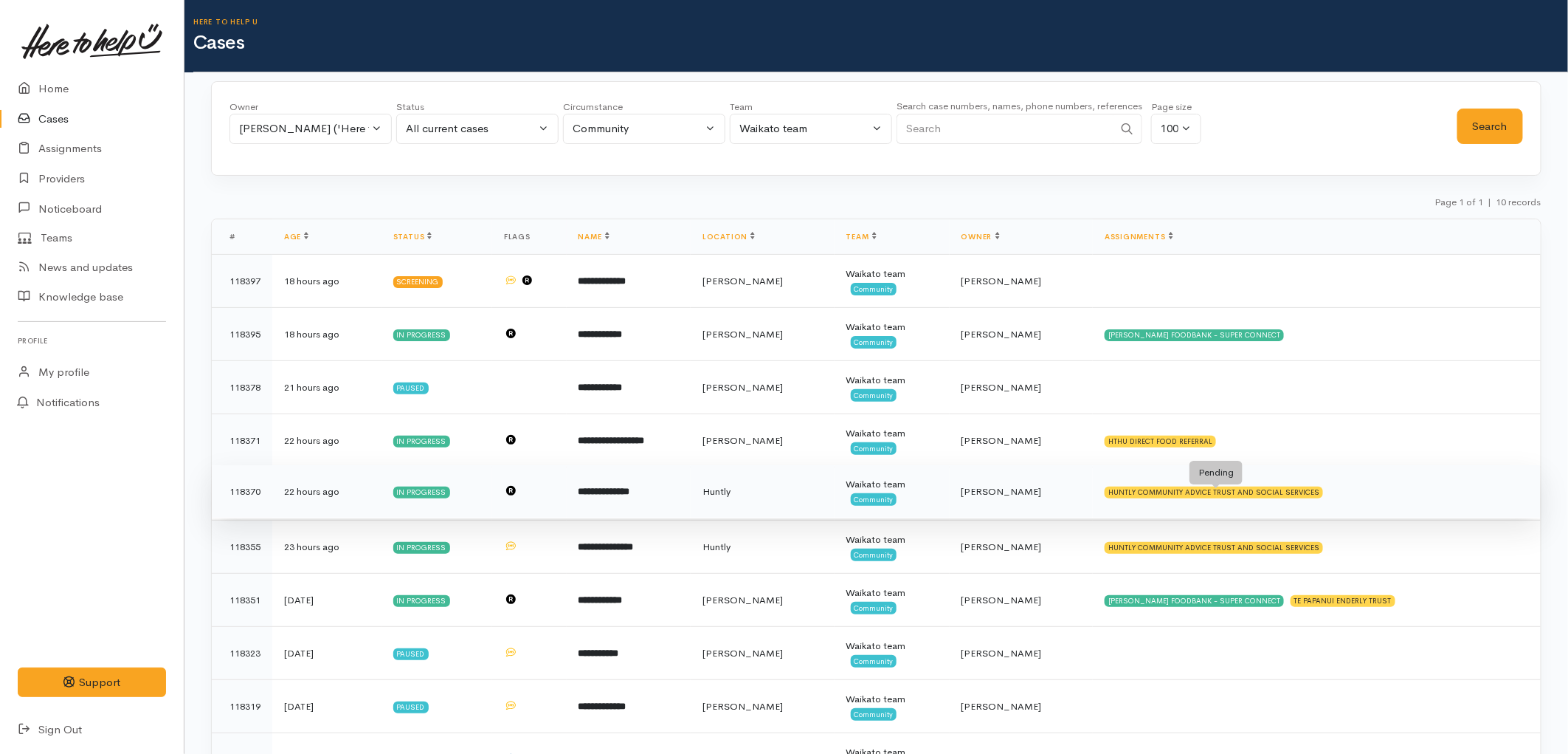
scroll to position [77, 0]
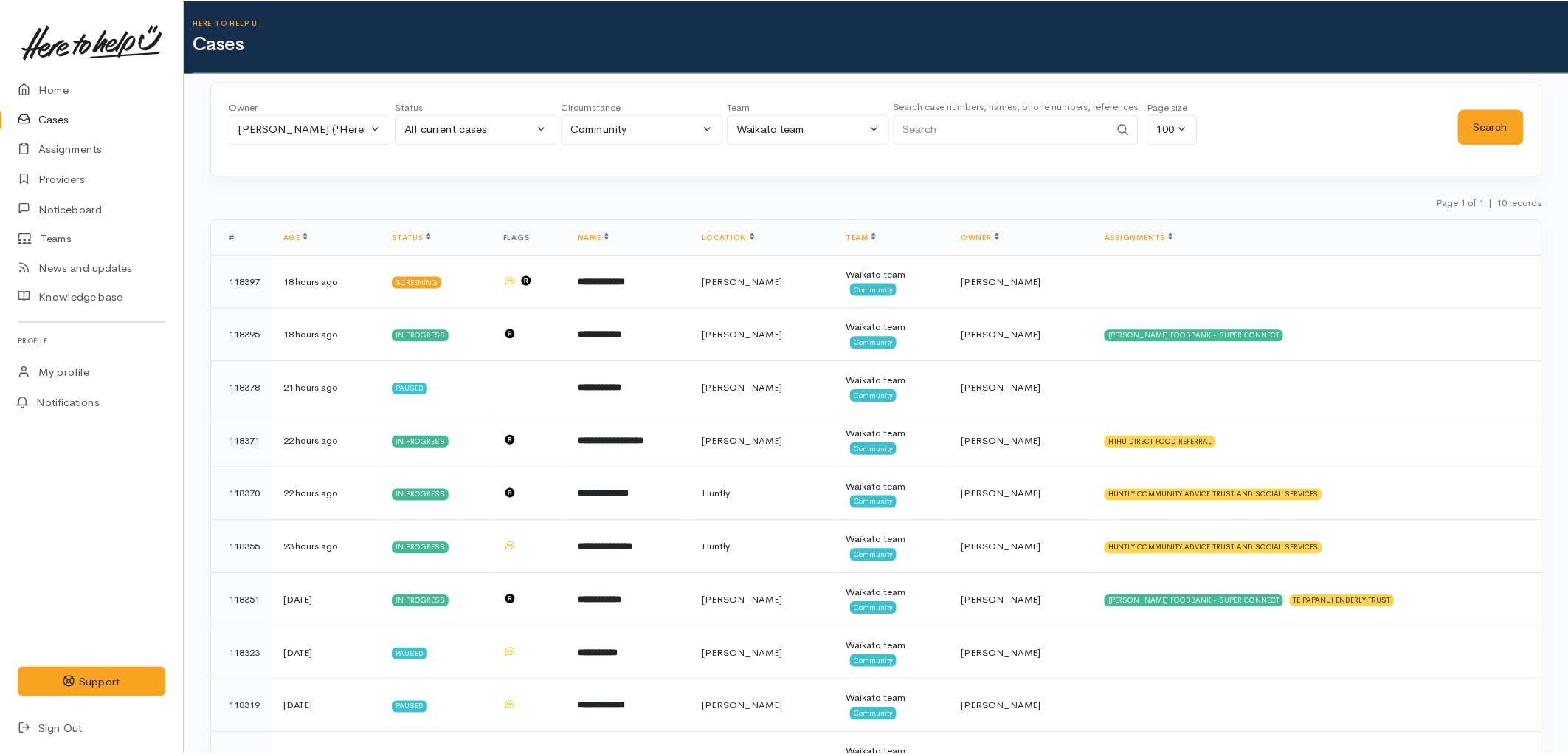
scroll to position [77, 0]
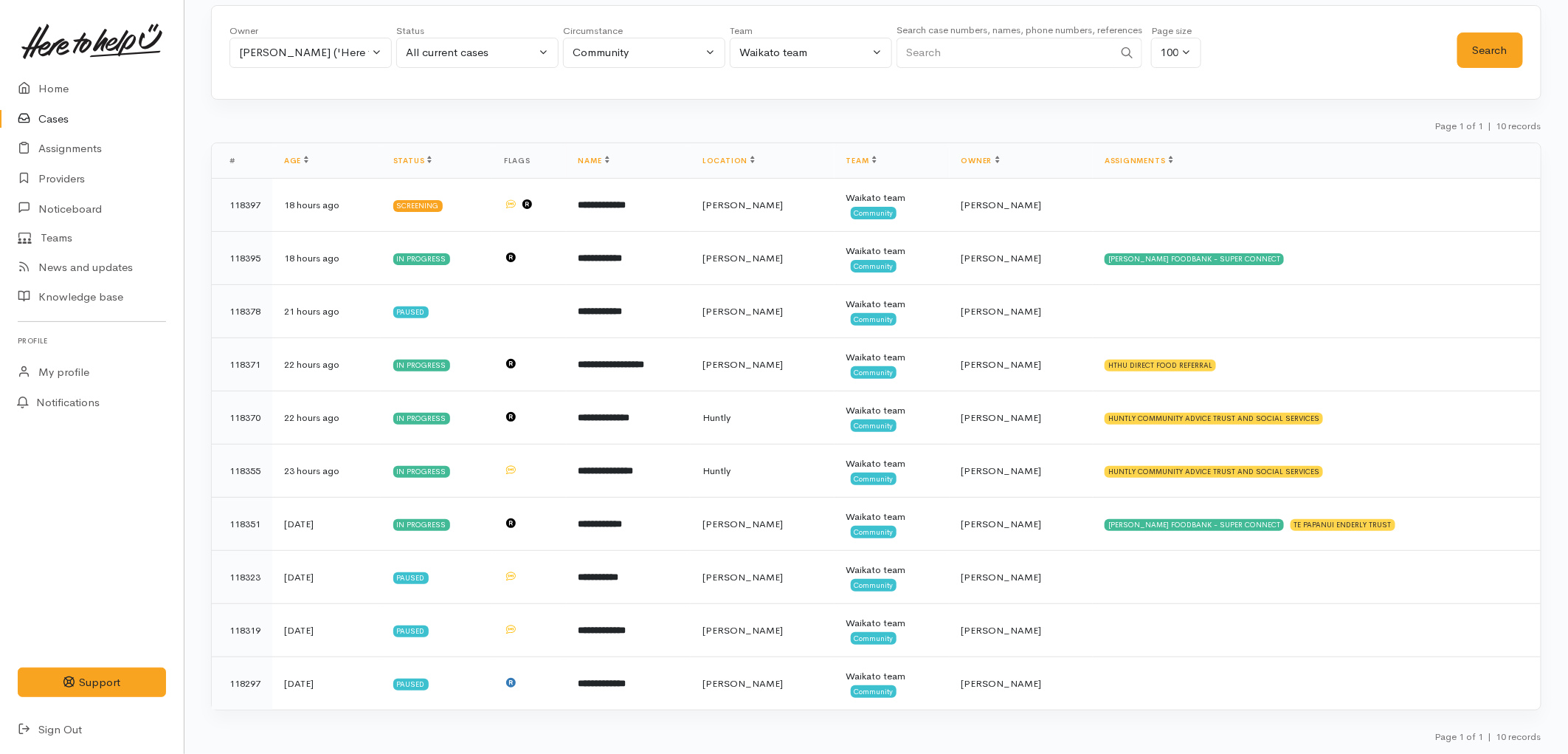
click at [62, 110] on link "Cases" at bounding box center [91, 119] width 183 height 30
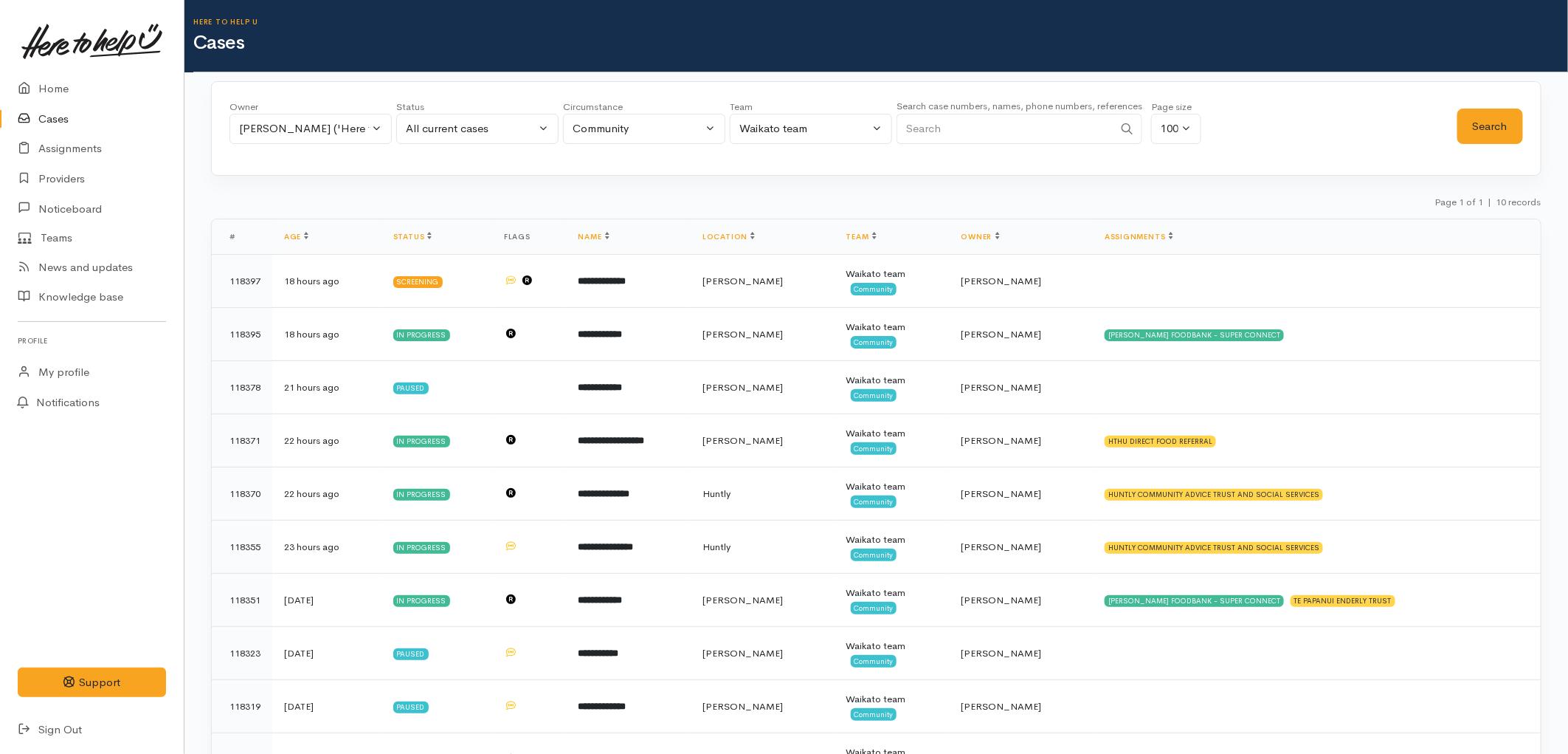
click at [49, 70] on link at bounding box center [91, 41] width 149 height 65
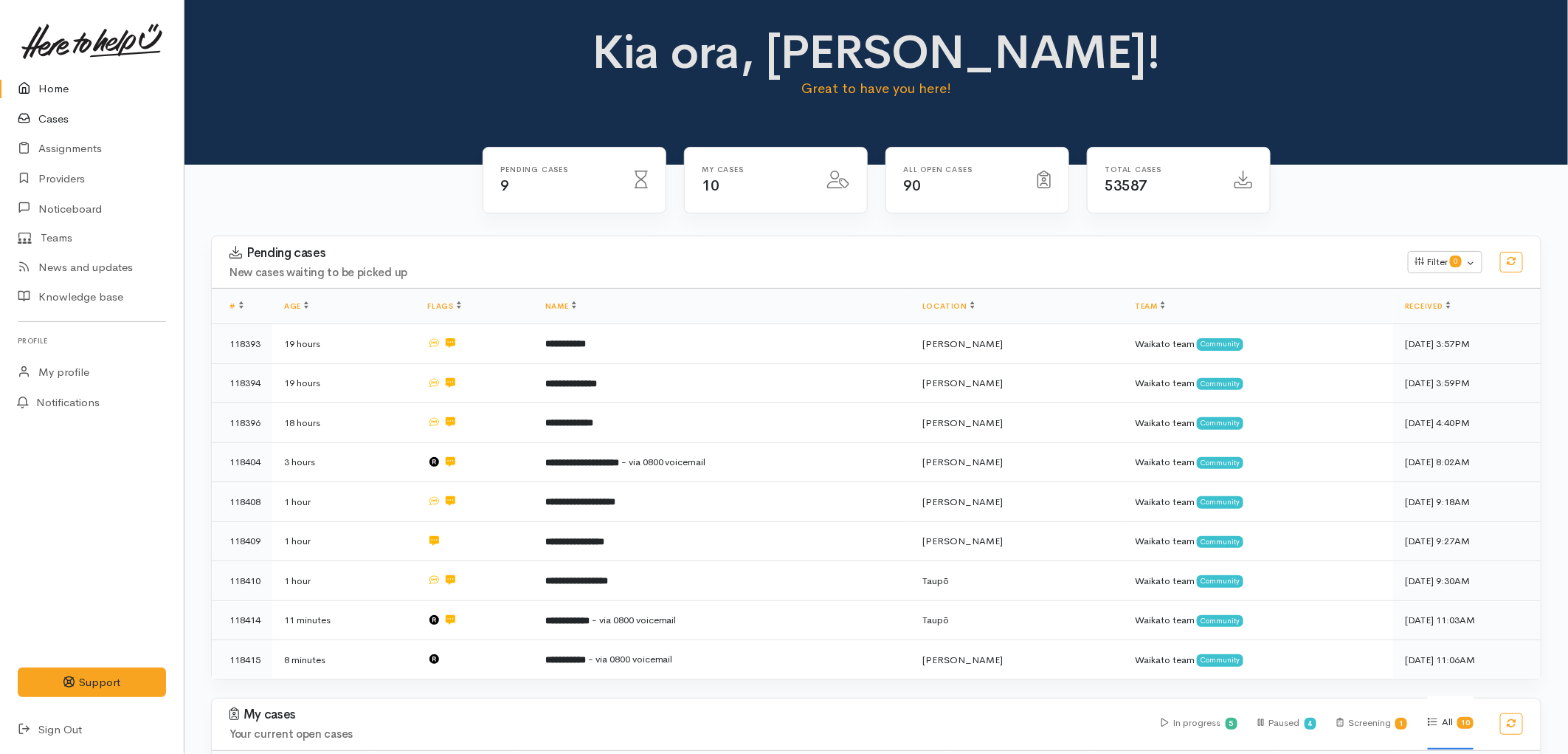
click at [60, 115] on link "Cases" at bounding box center [91, 119] width 183 height 30
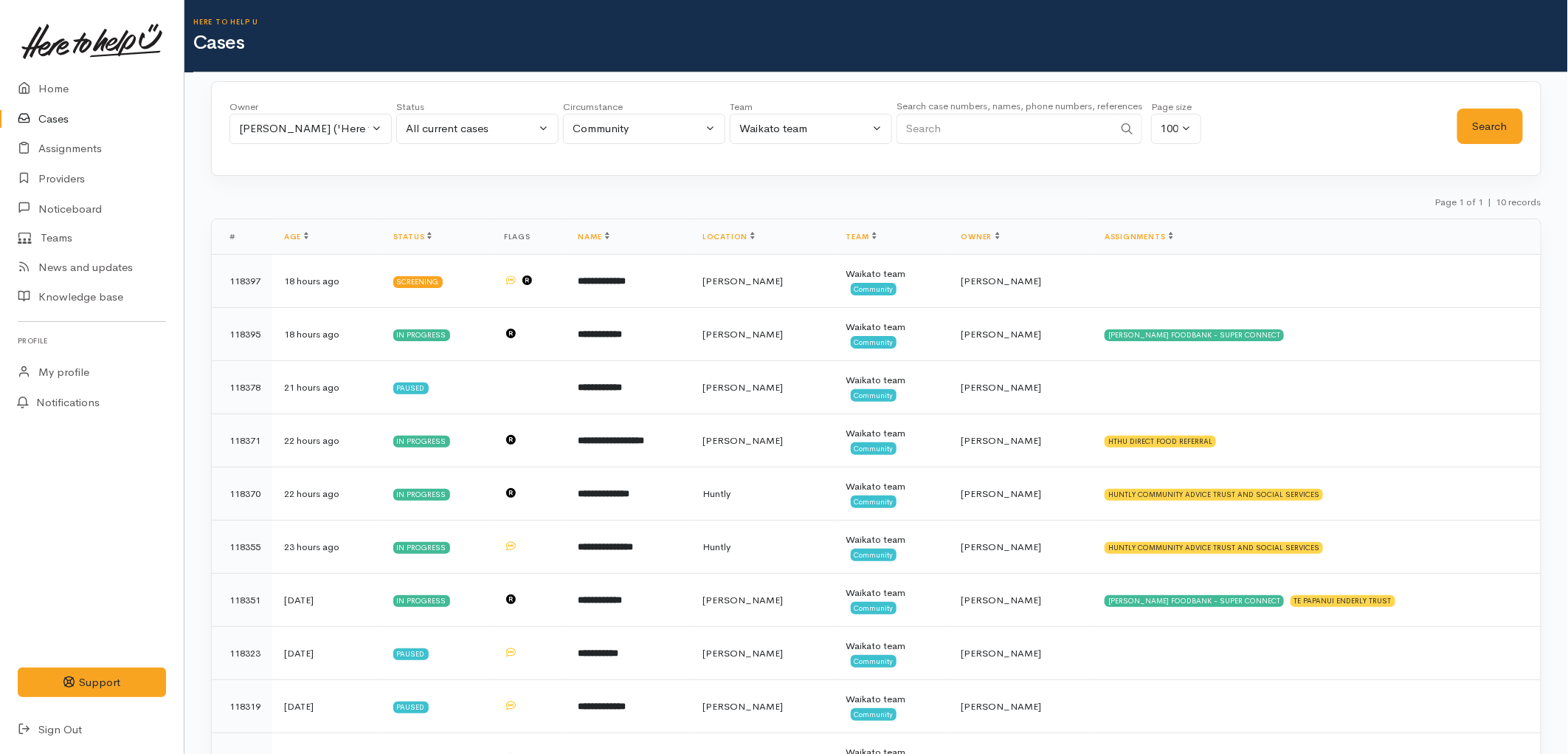
scroll to position [77, 0]
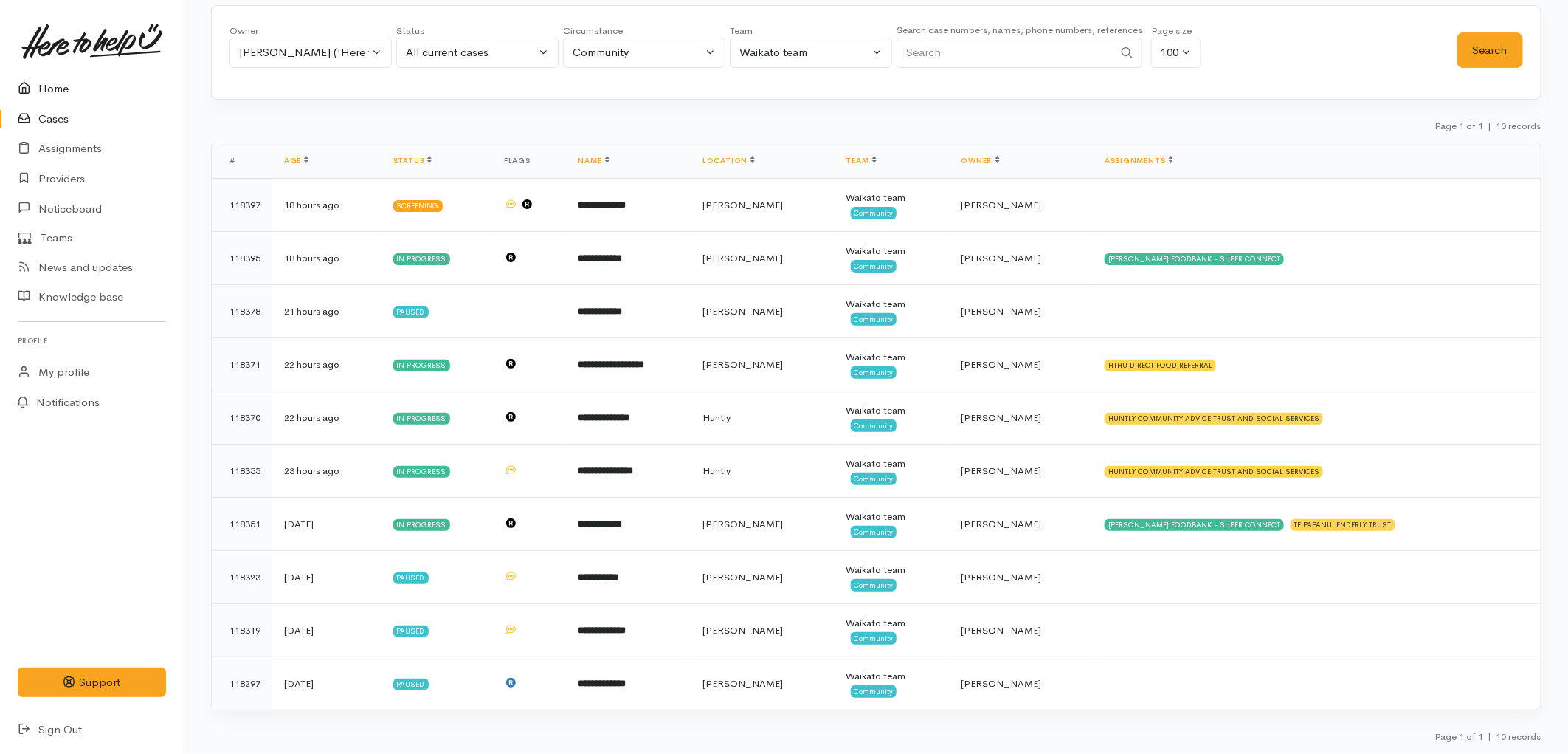
click at [61, 90] on link "Home" at bounding box center [91, 89] width 183 height 30
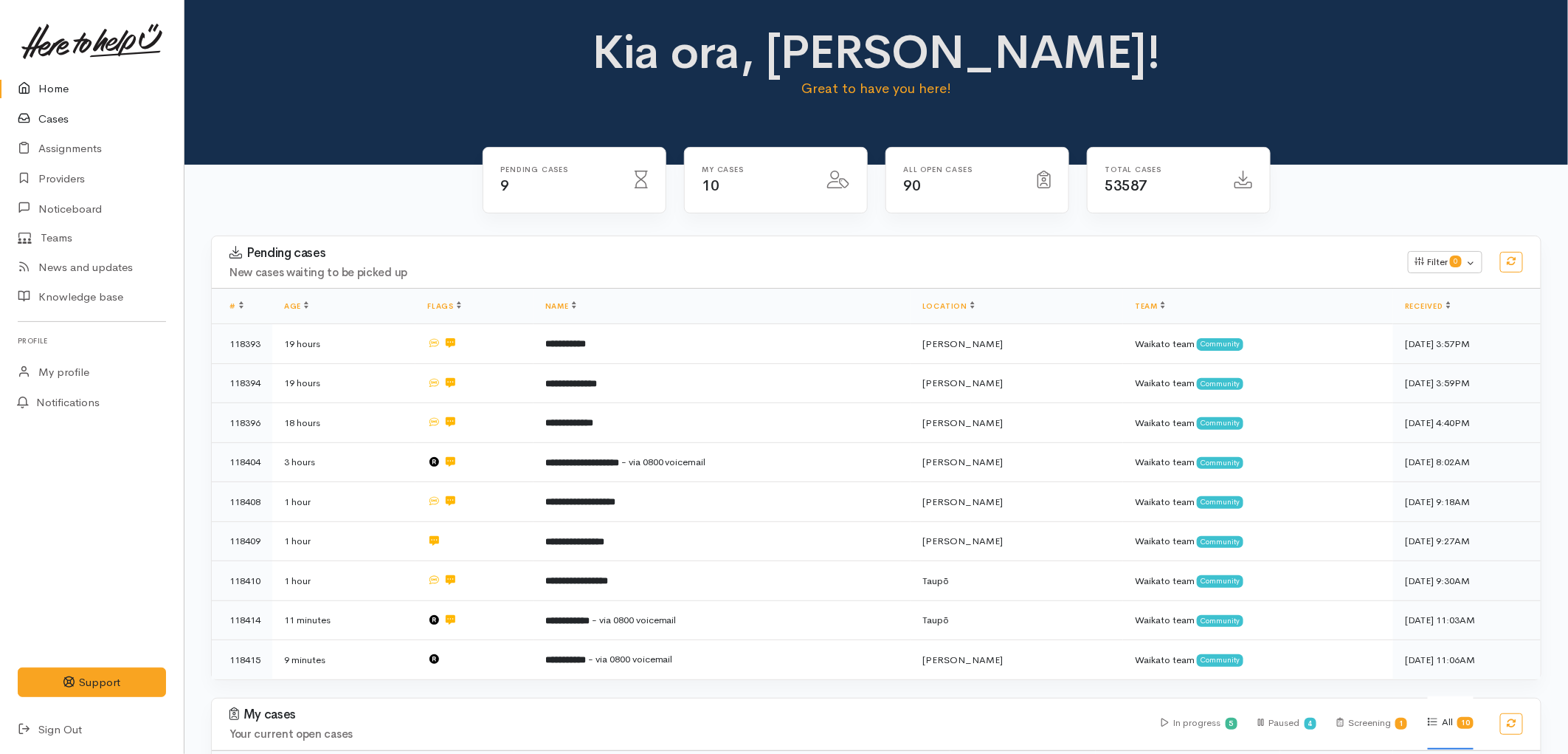
click at [56, 118] on link "Cases" at bounding box center [91, 119] width 183 height 30
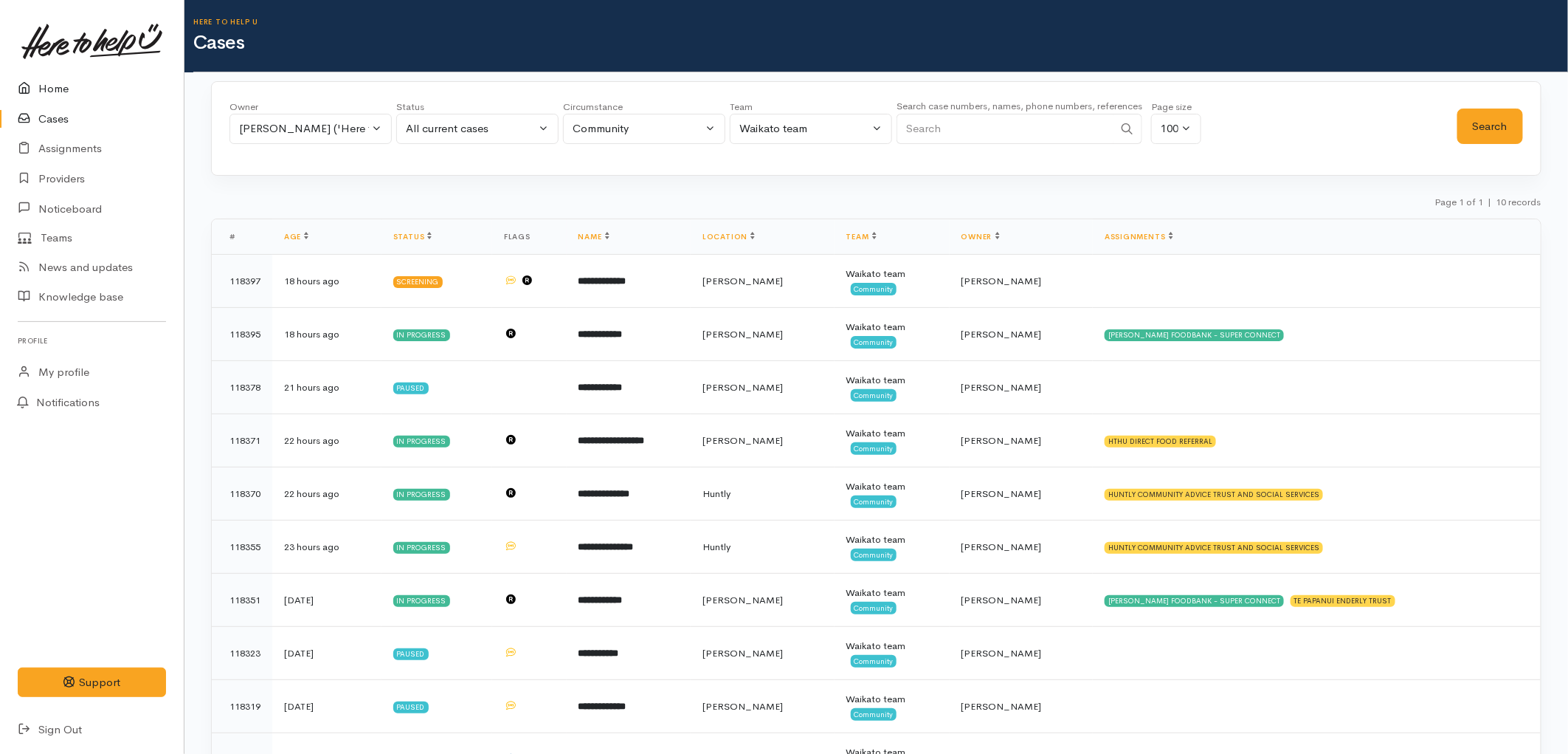
click at [39, 85] on link "Home" at bounding box center [91, 89] width 183 height 30
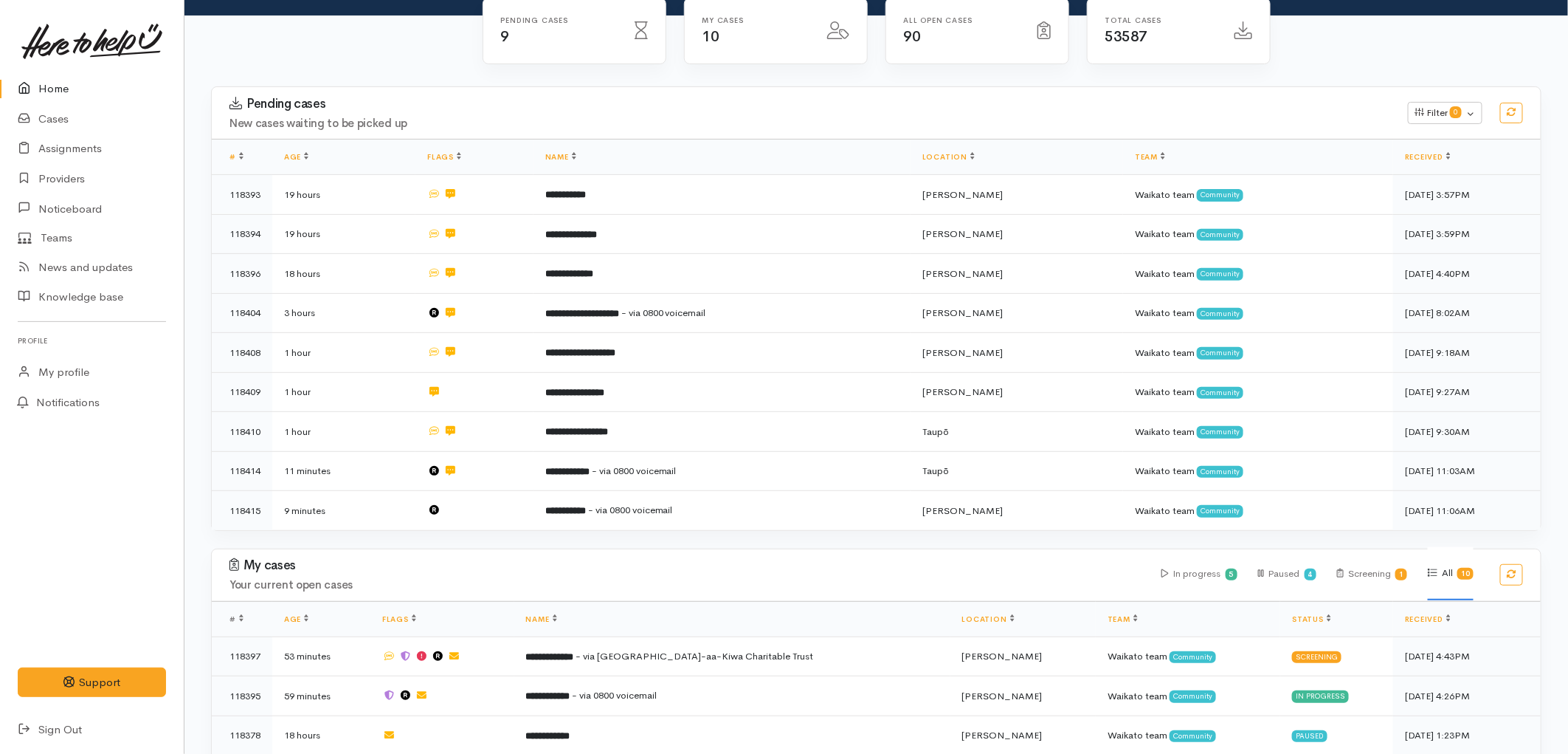
scroll to position [163, 0]
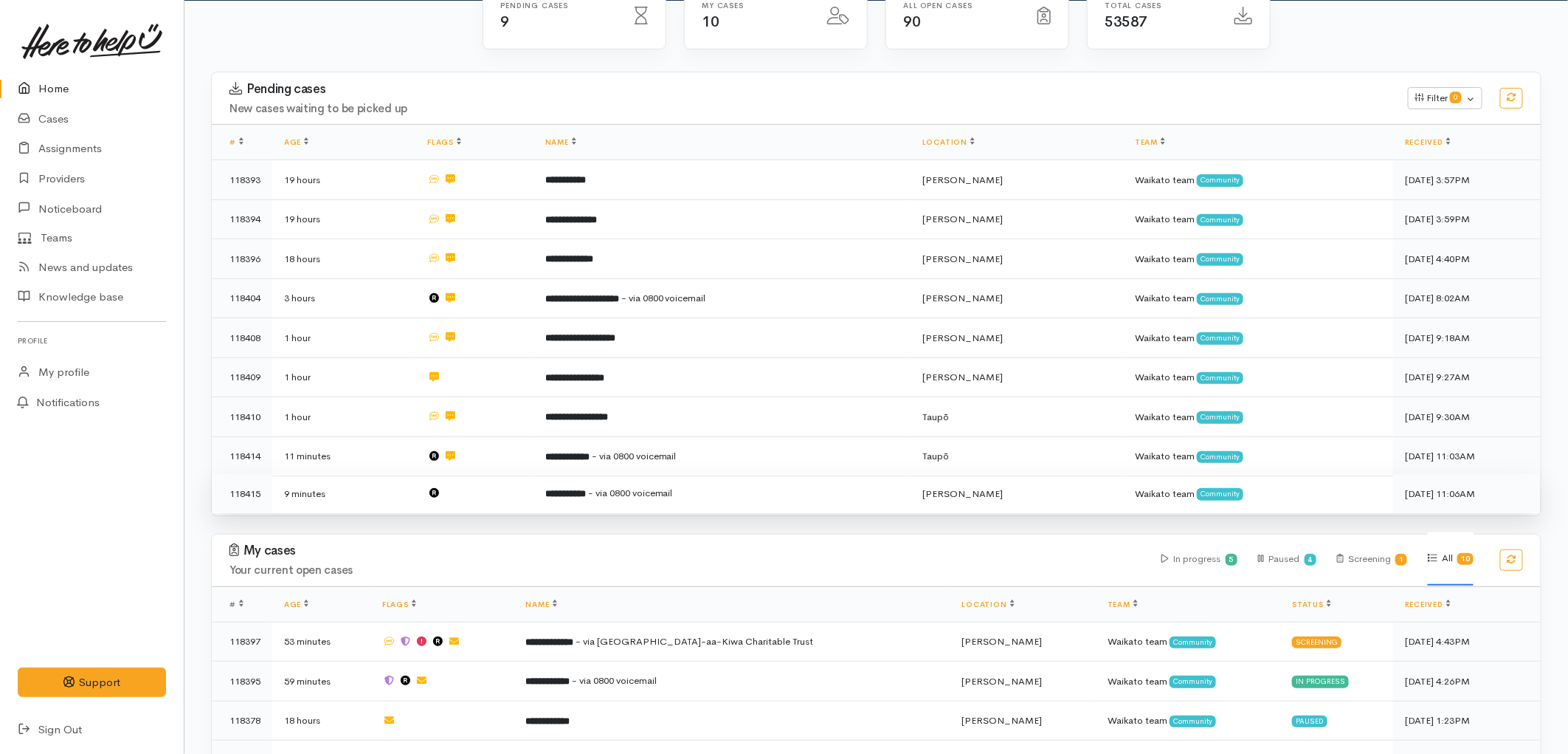
click at [673, 487] on span "- via 0800 voicemail" at bounding box center [630, 492] width 85 height 12
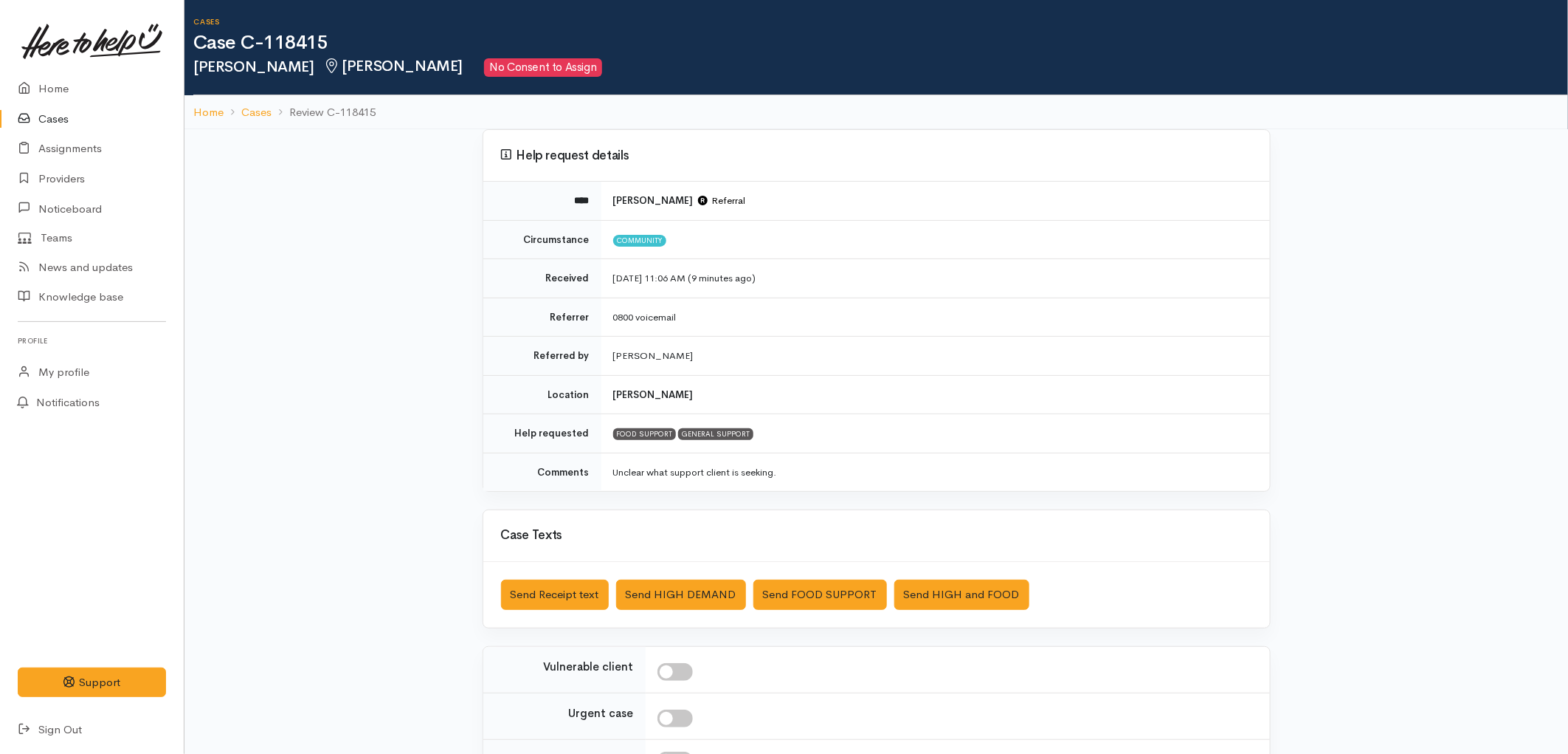
click at [45, 113] on link "Cases" at bounding box center [91, 119] width 183 height 30
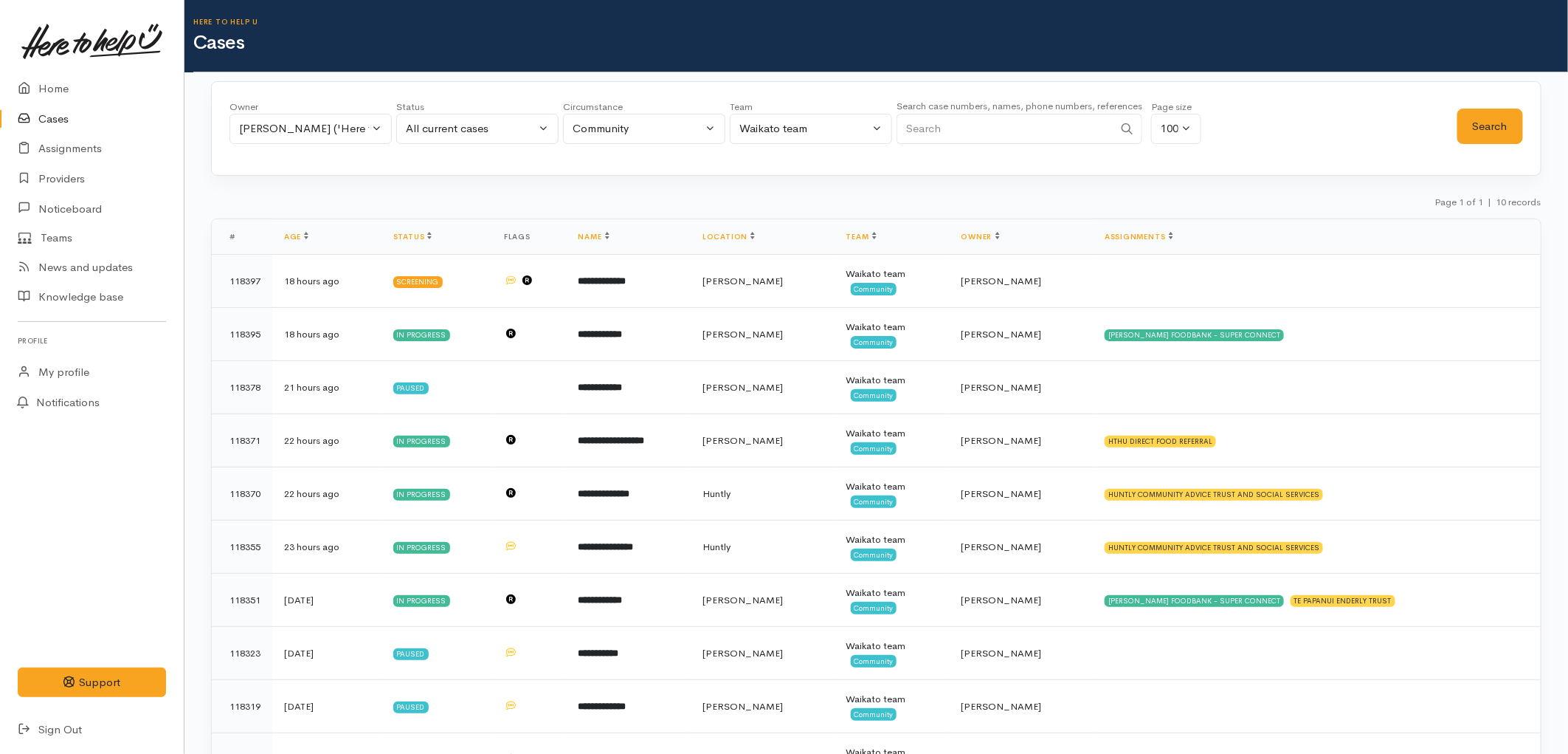
click at [933, 136] on input "Search" at bounding box center [1005, 129] width 217 height 30
type input "veda"
click at [1472, 127] on button "Search" at bounding box center [1490, 127] width 66 height 37
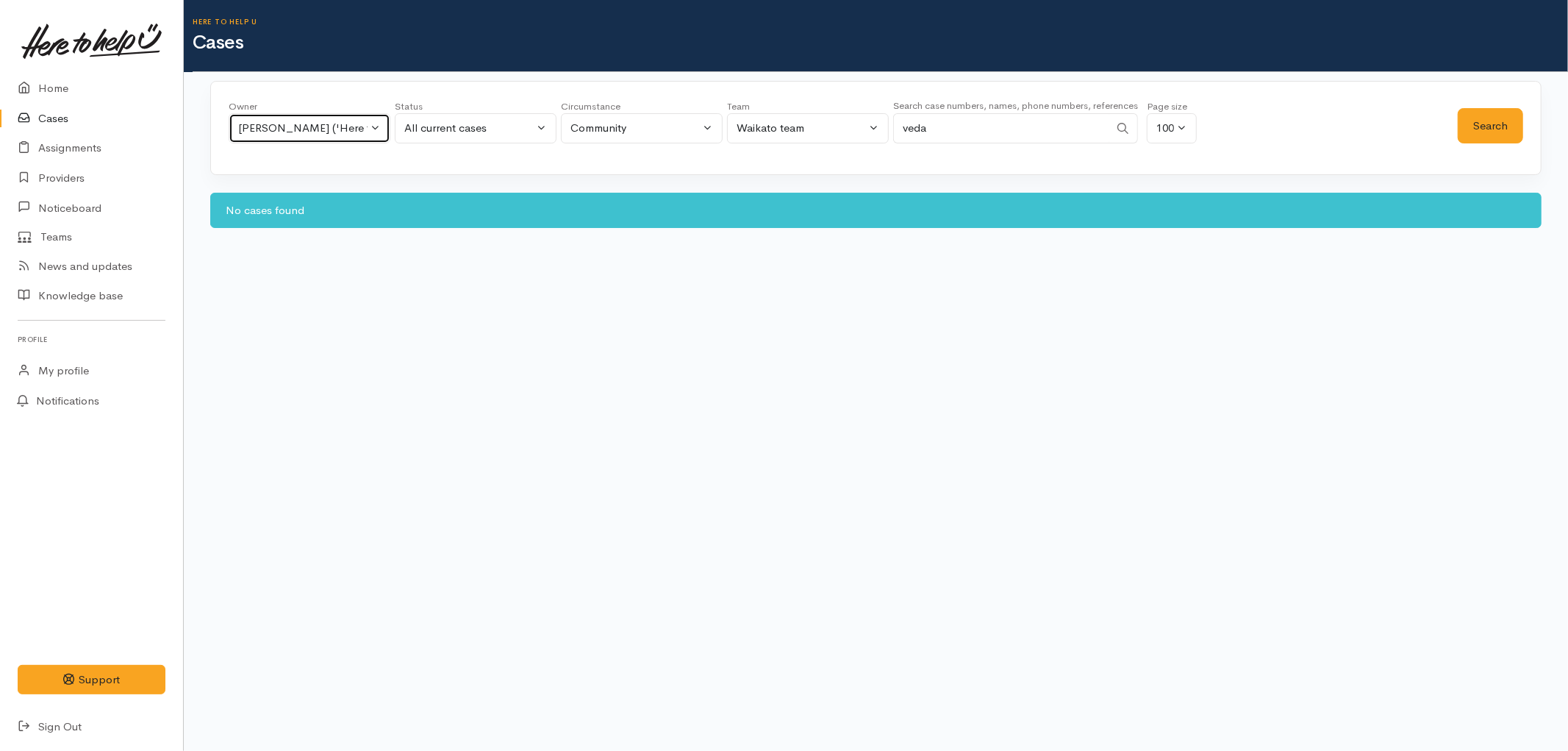
click at [320, 128] on div "Eilidh Botha ('Here to help u')" at bounding box center [302, 128] width 129 height 17
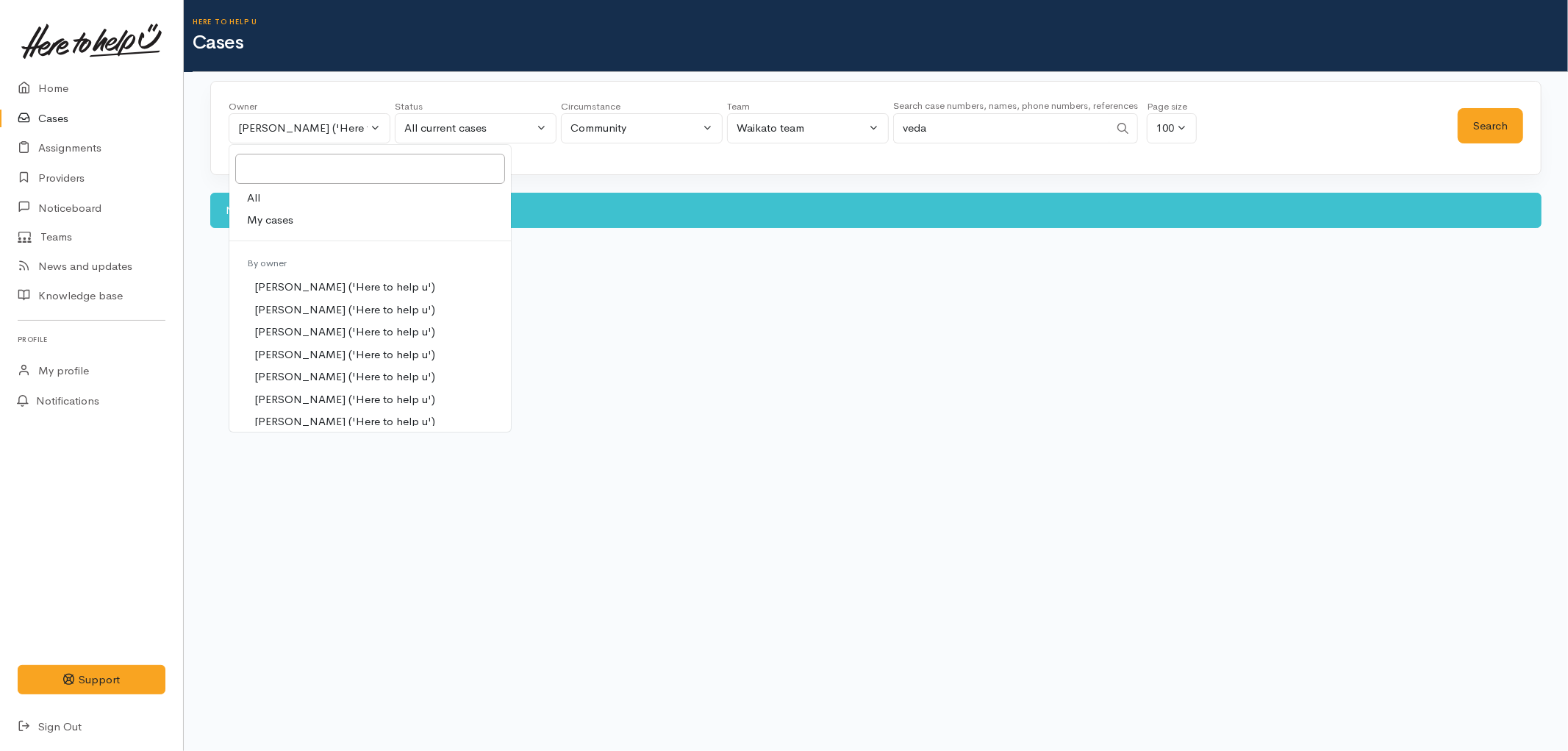
click at [289, 192] on link "All" at bounding box center [370, 198] width 282 height 23
select select "-1"
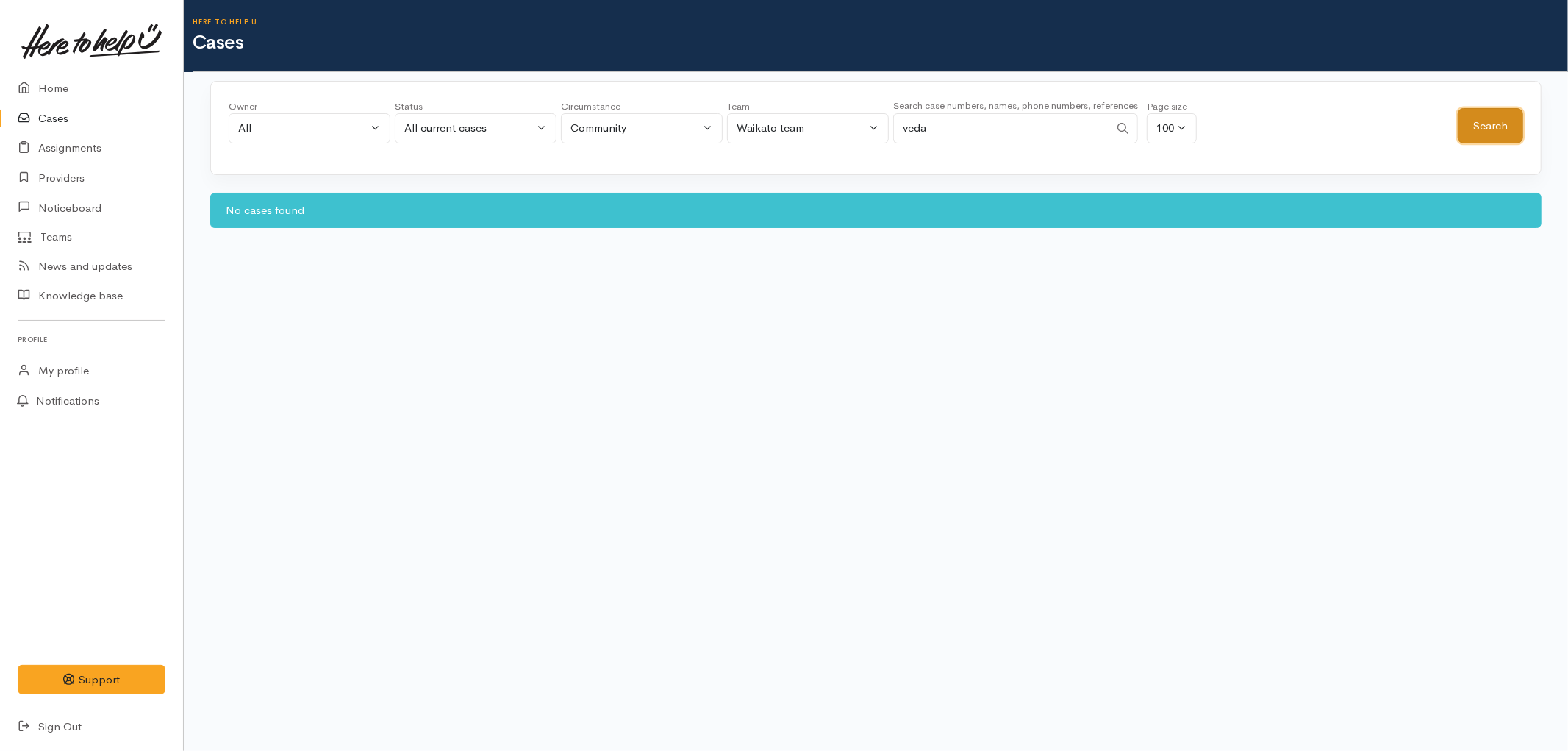
click at [1470, 135] on button "Search" at bounding box center [1491, 126] width 66 height 36
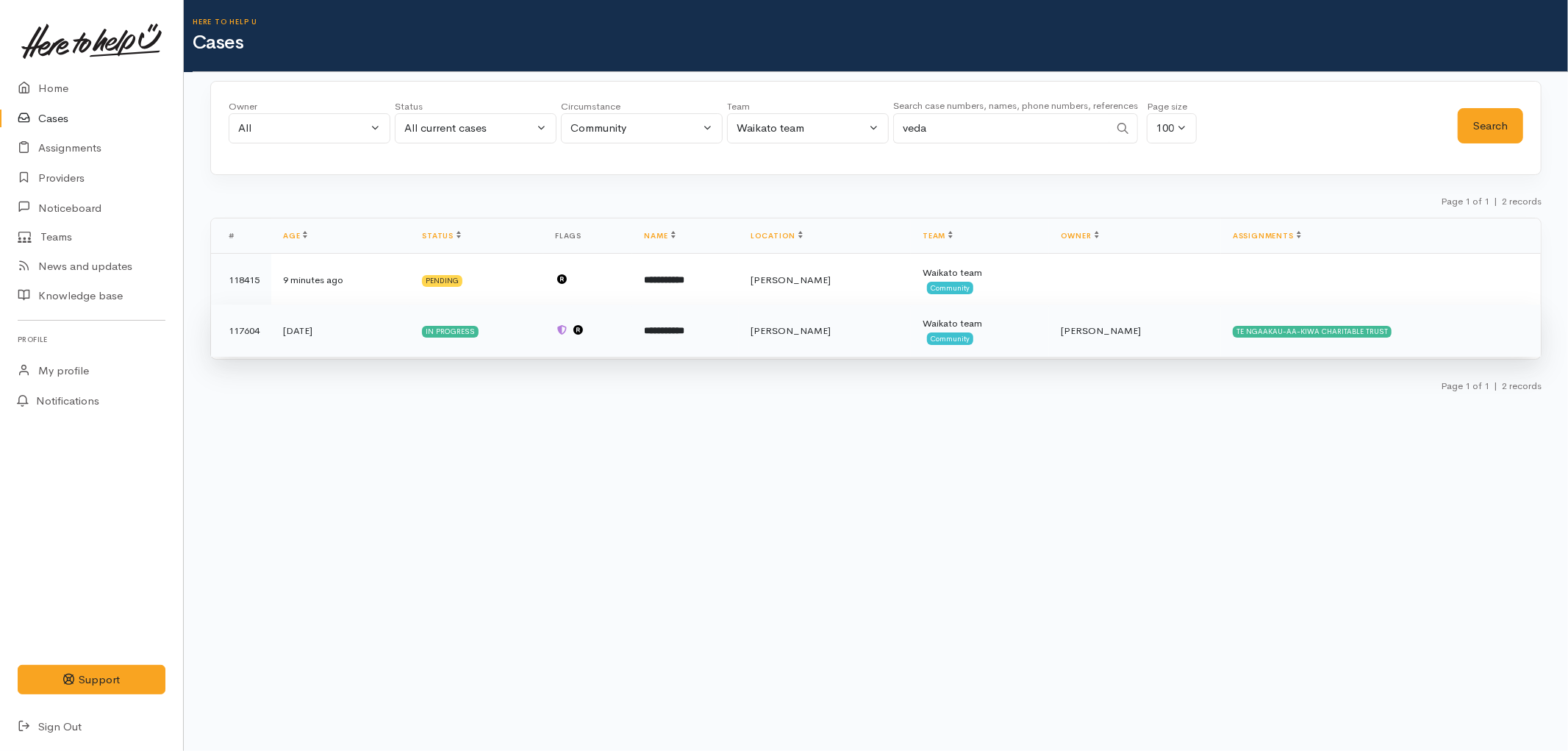
click at [612, 328] on td at bounding box center [587, 330] width 89 height 53
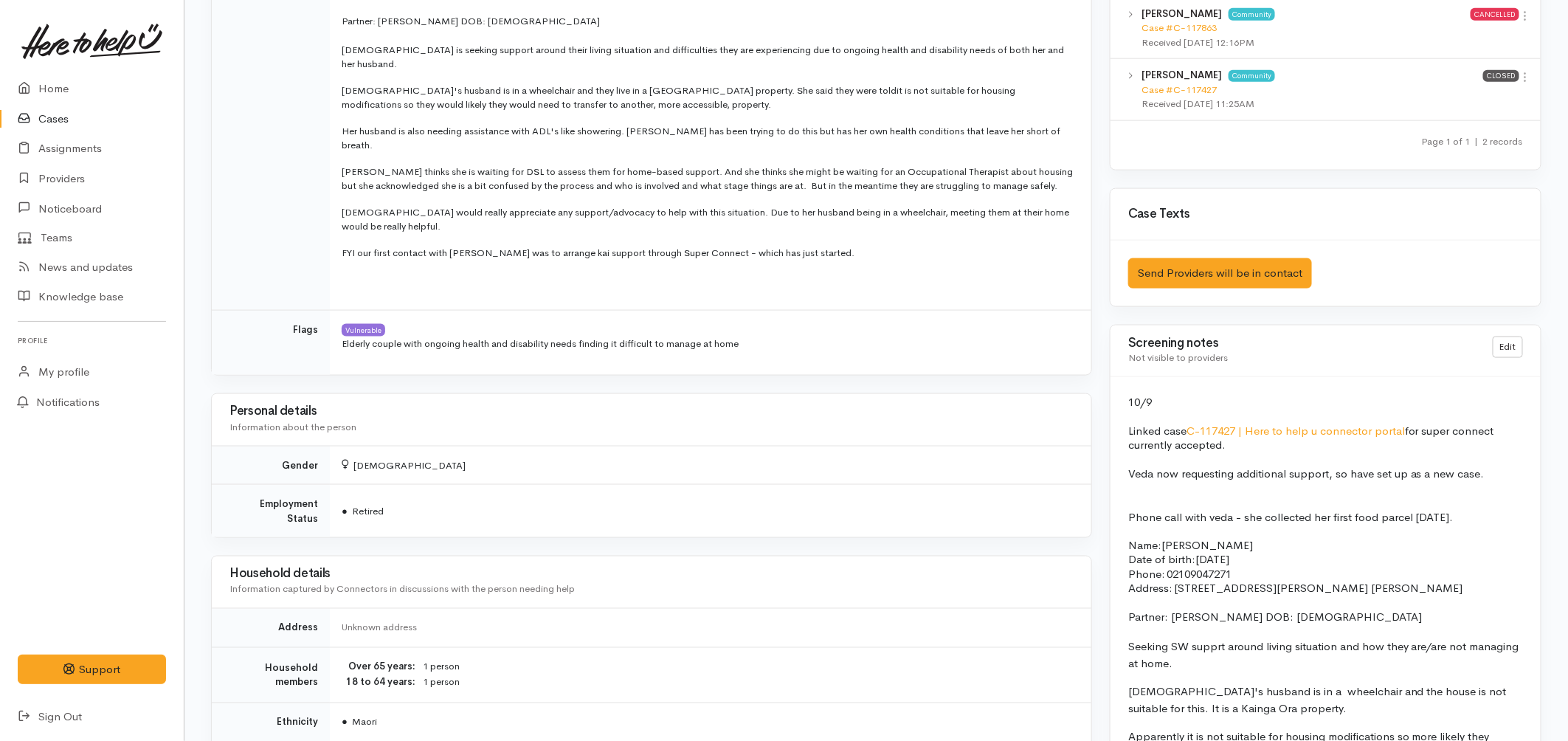
scroll to position [902, 0]
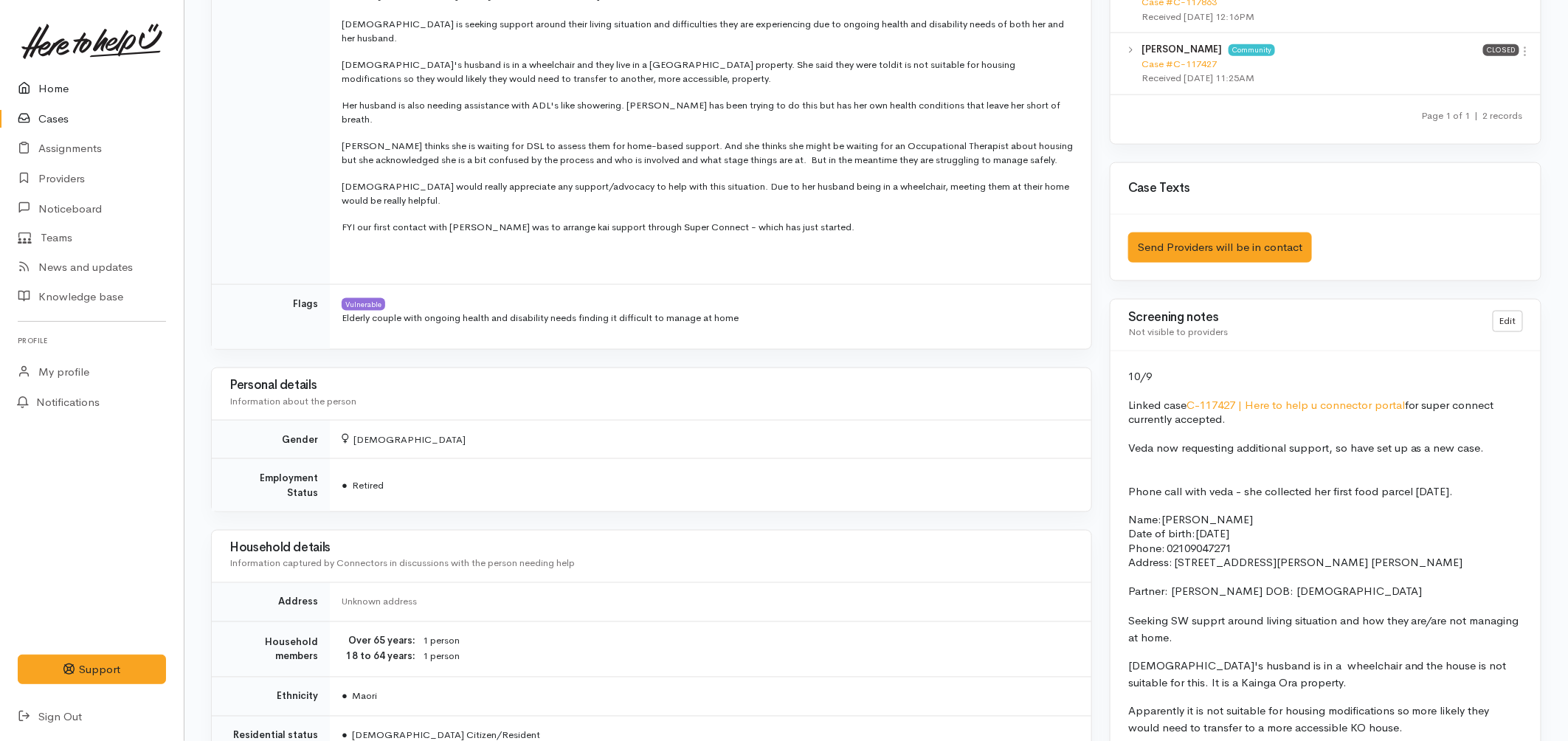
click at [61, 87] on link "Home" at bounding box center [91, 89] width 183 height 30
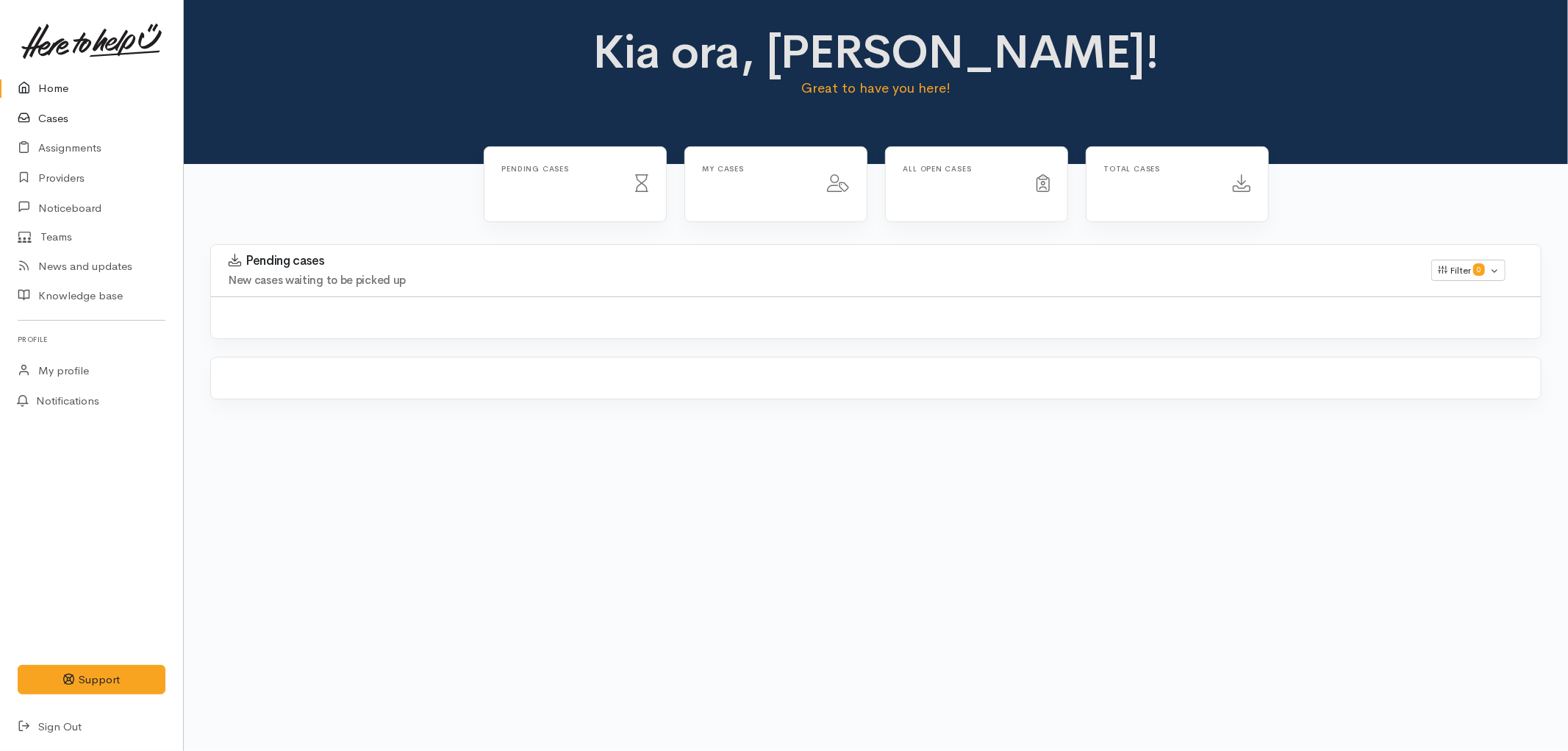
click at [55, 111] on link "Cases" at bounding box center [91, 119] width 183 height 30
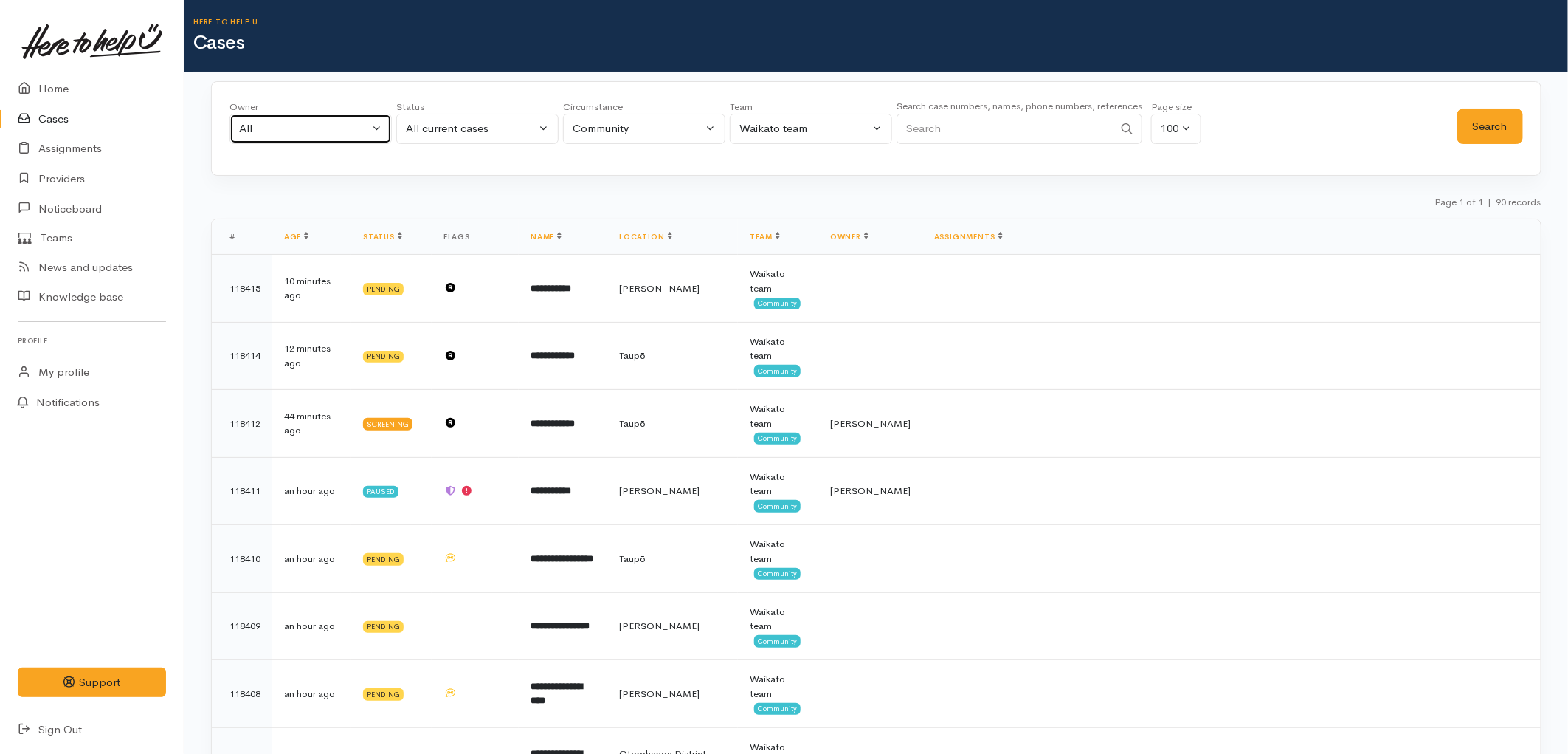
click at [339, 131] on div "All" at bounding box center [303, 129] width 130 height 17
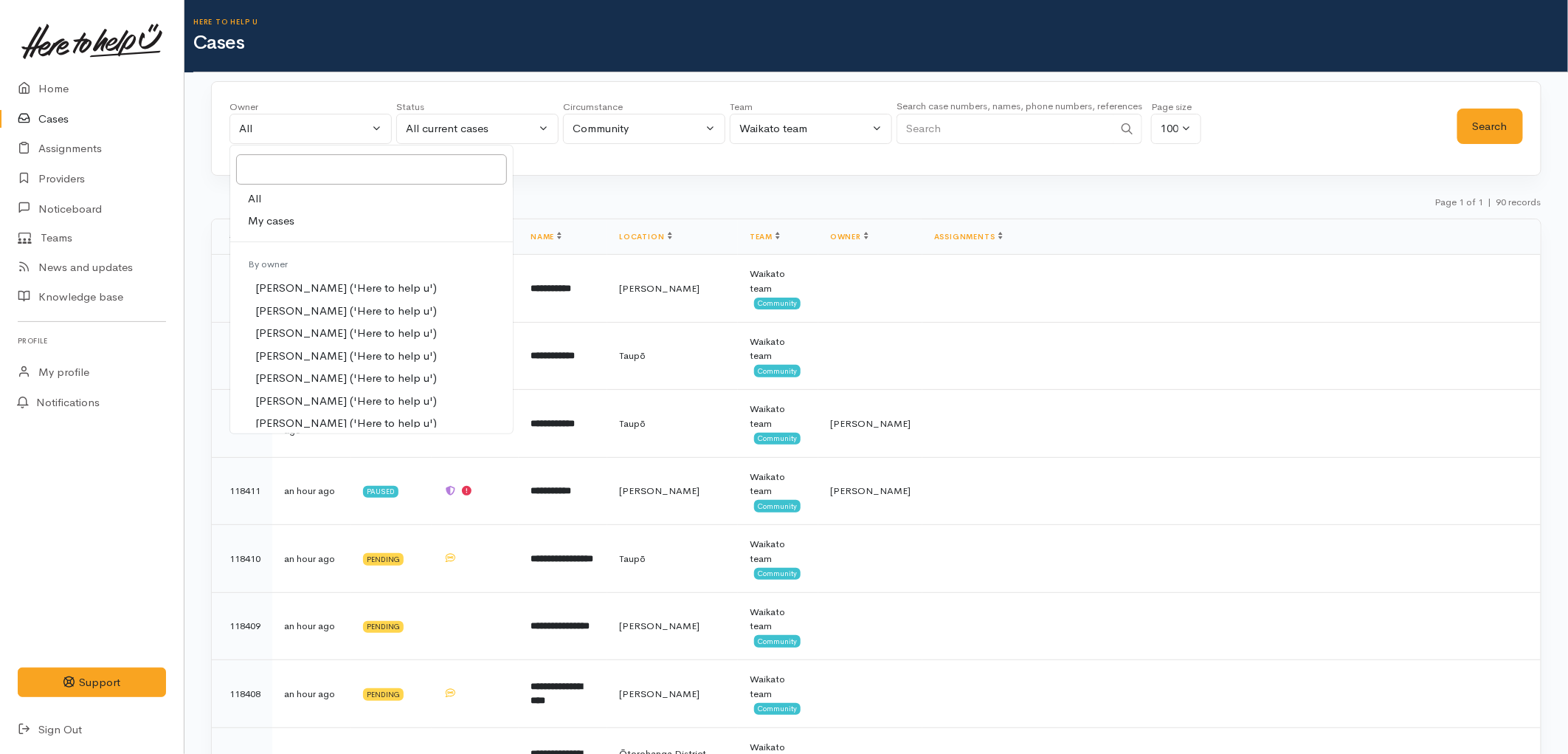
click at [321, 220] on link "My cases" at bounding box center [371, 221] width 282 height 23
select select "1648"
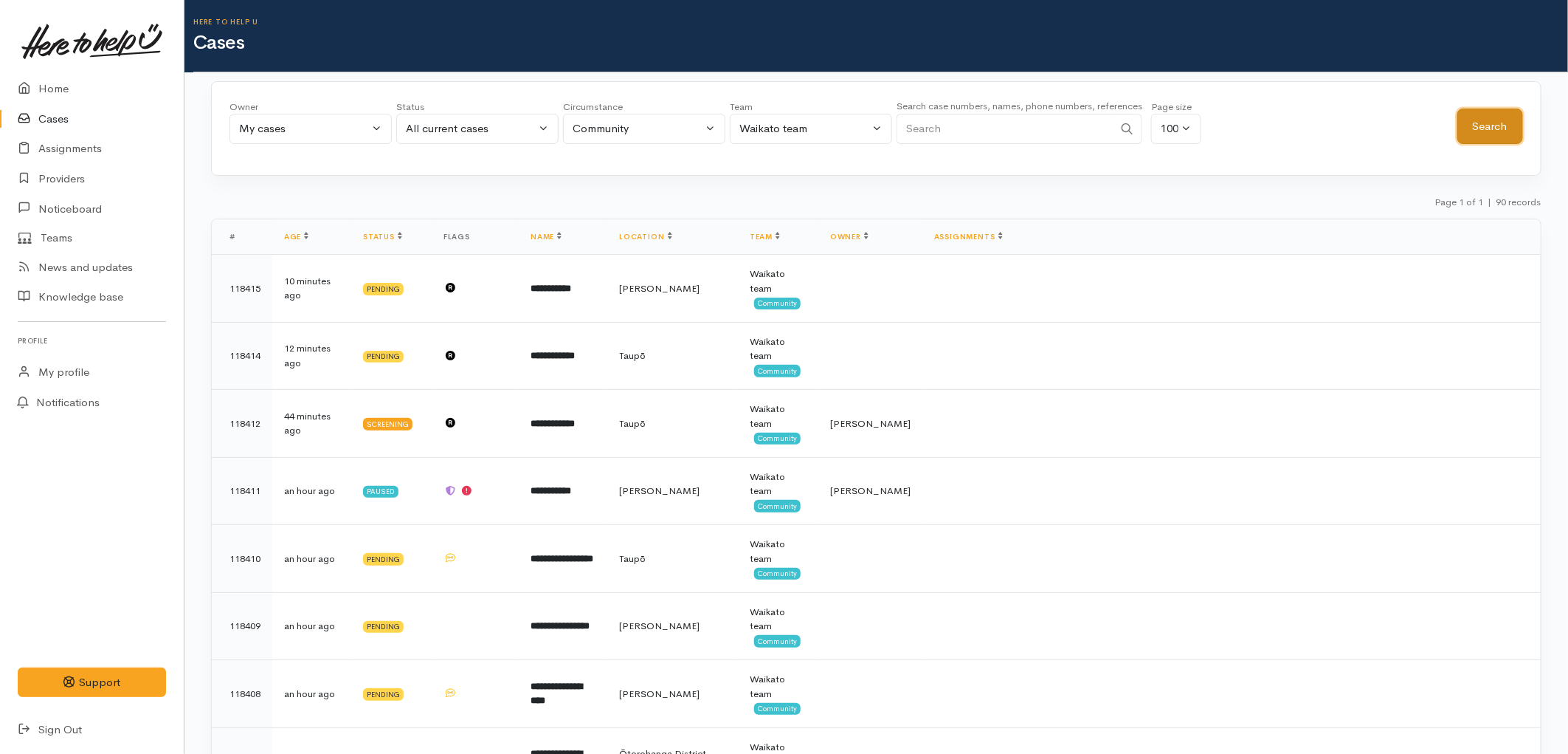
click at [1478, 119] on button "Search" at bounding box center [1490, 127] width 66 height 37
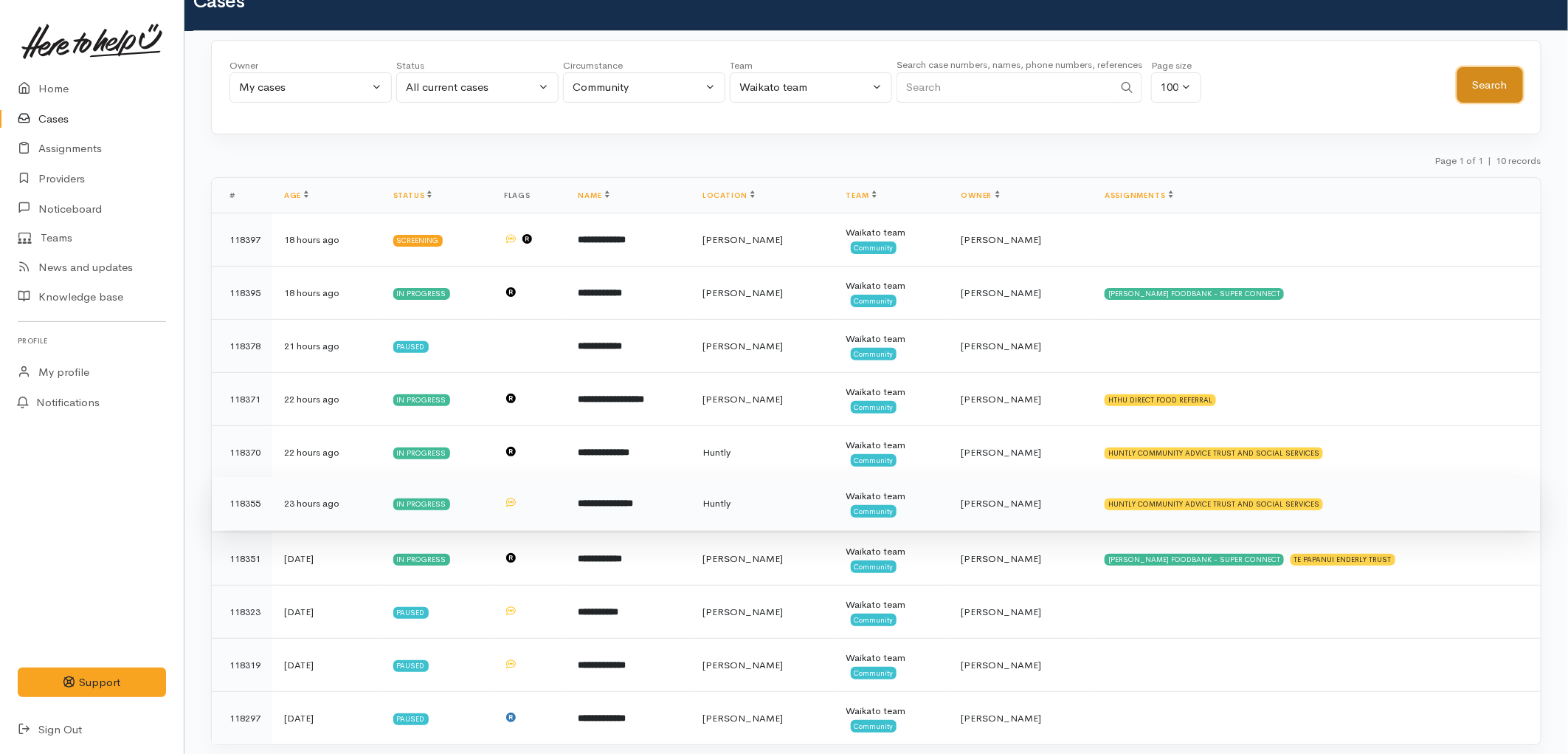
scroll to position [77, 0]
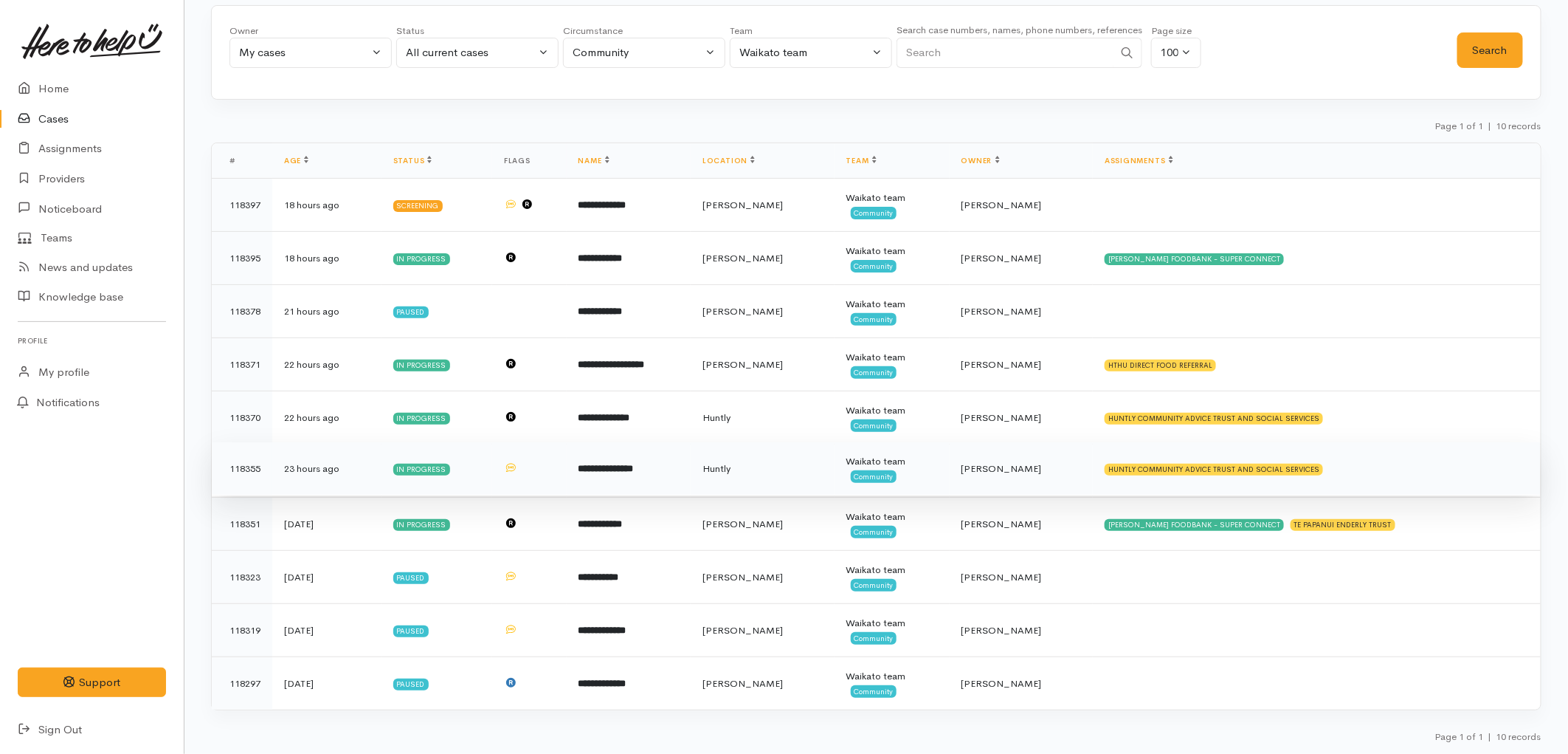
click at [817, 466] on td "Huntly" at bounding box center [762, 468] width 144 height 53
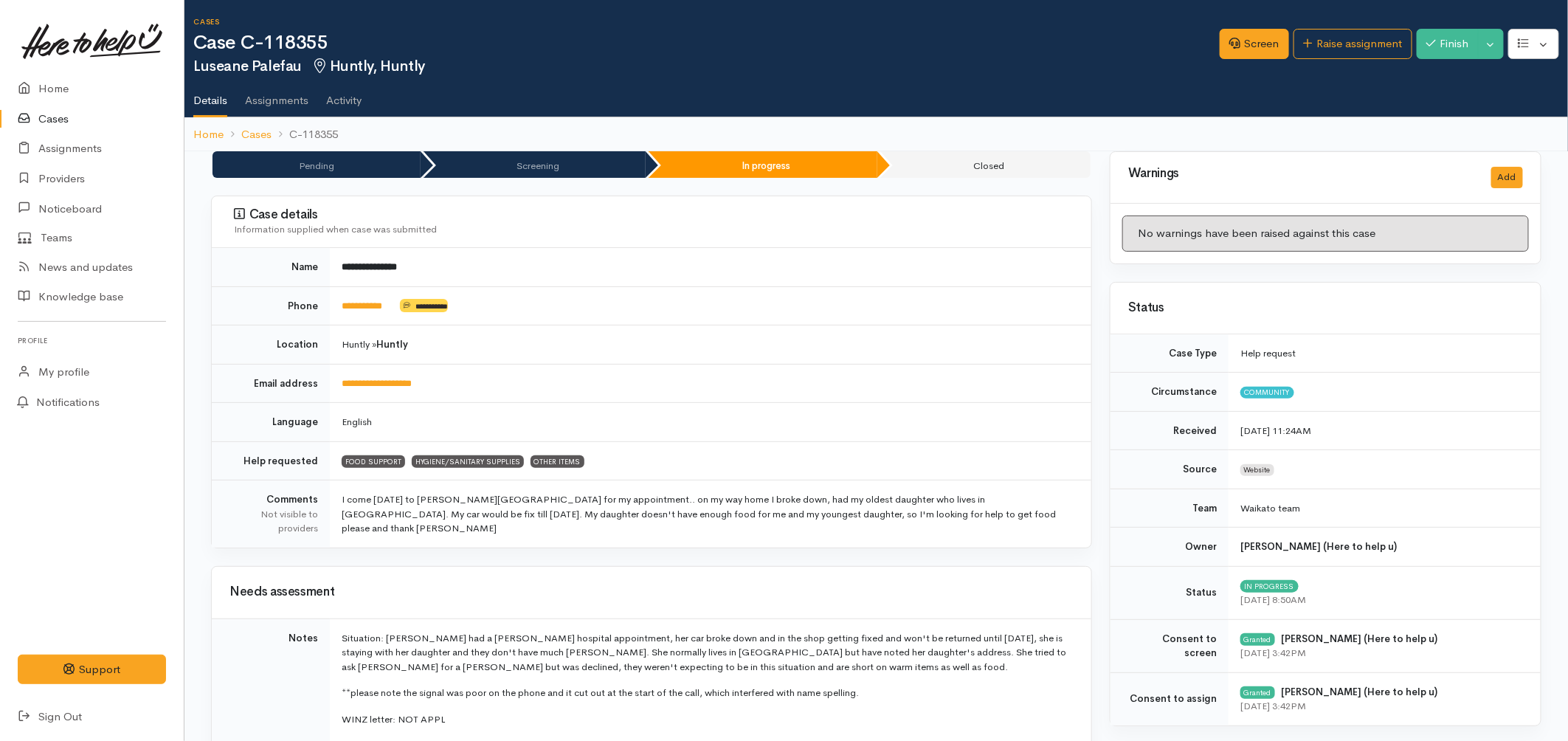
click at [51, 124] on link "Cases" at bounding box center [91, 119] width 183 height 30
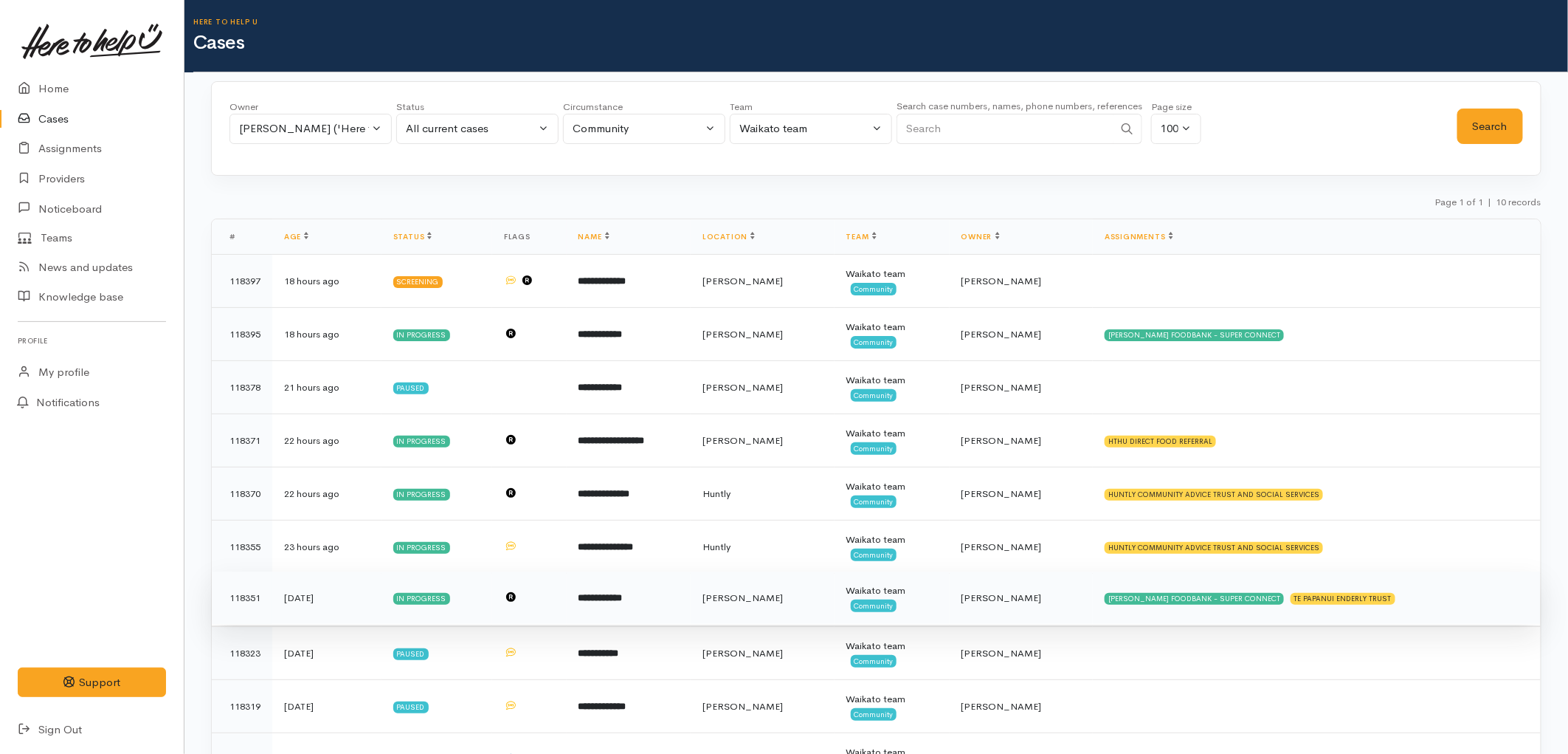
scroll to position [77, 0]
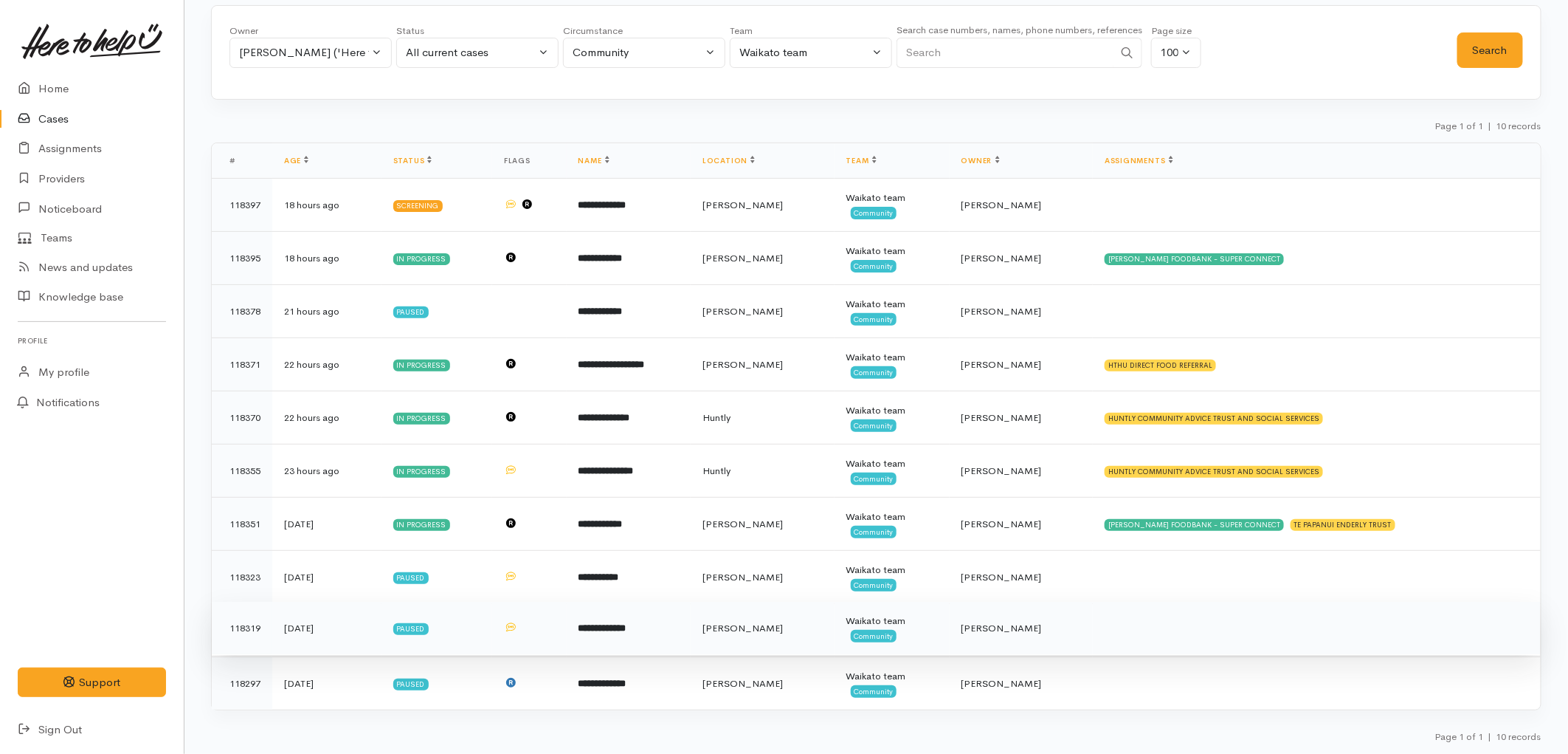
click at [627, 623] on b "**********" at bounding box center [601, 627] width 48 height 10
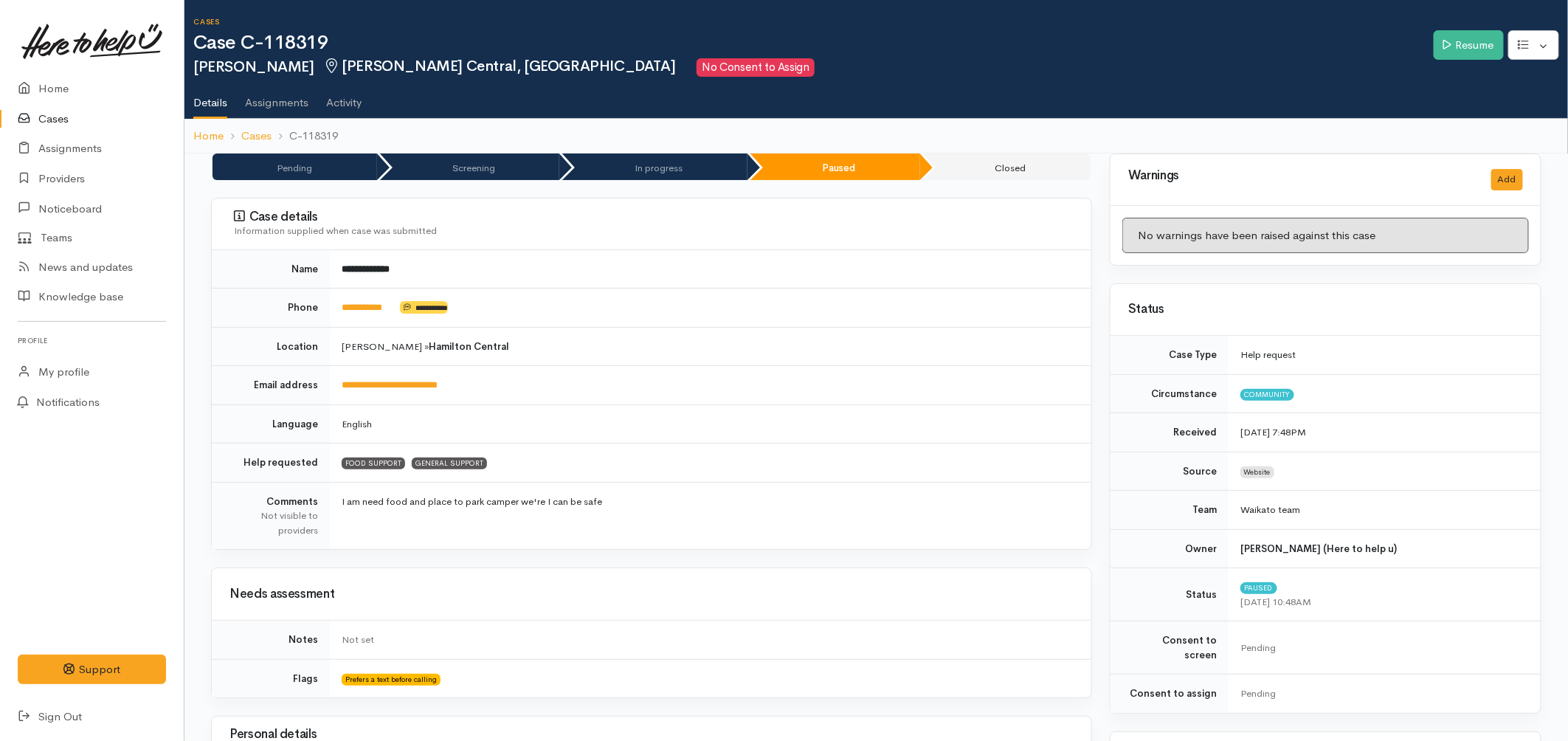
click at [42, 122] on link "Cases" at bounding box center [91, 119] width 183 height 30
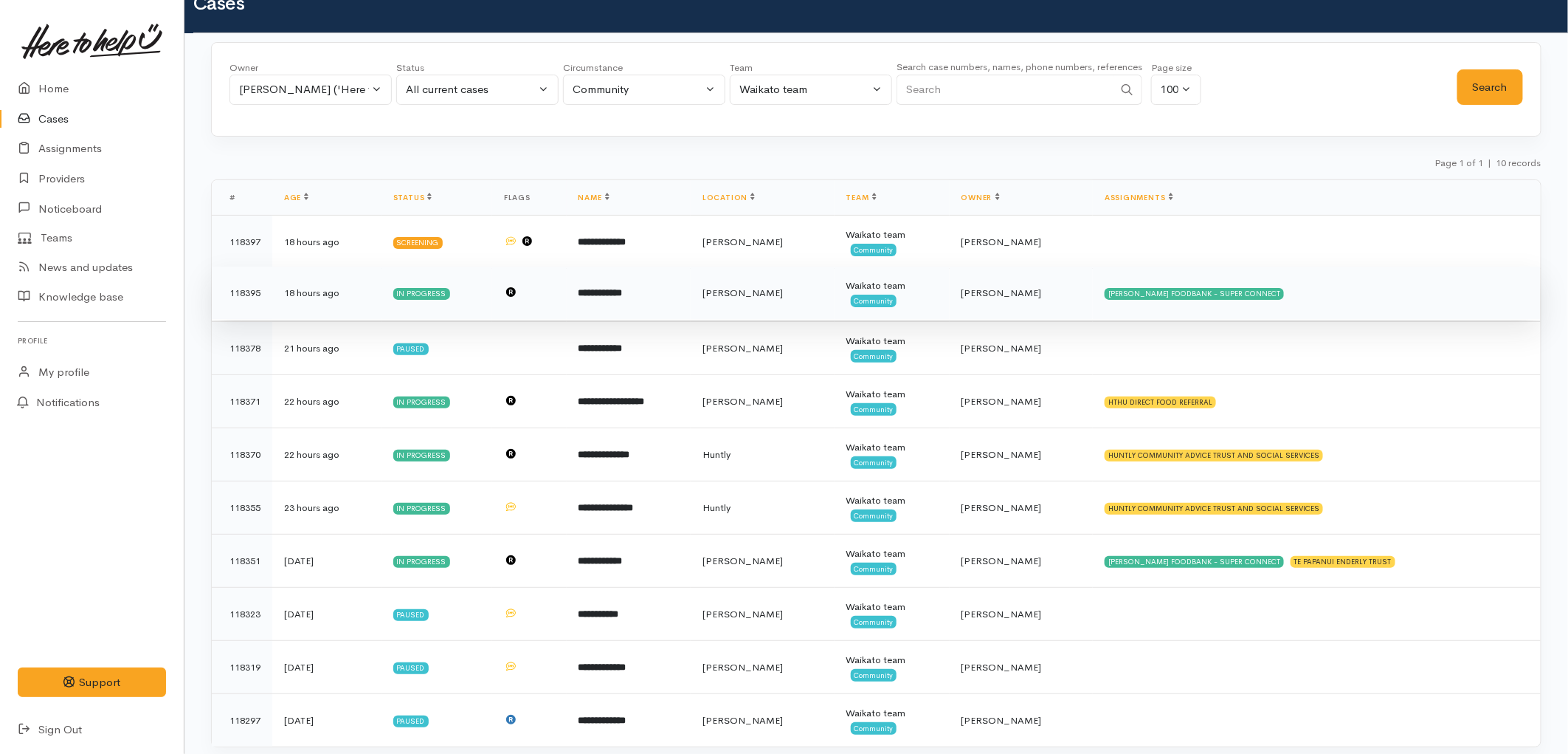
scroll to position [77, 0]
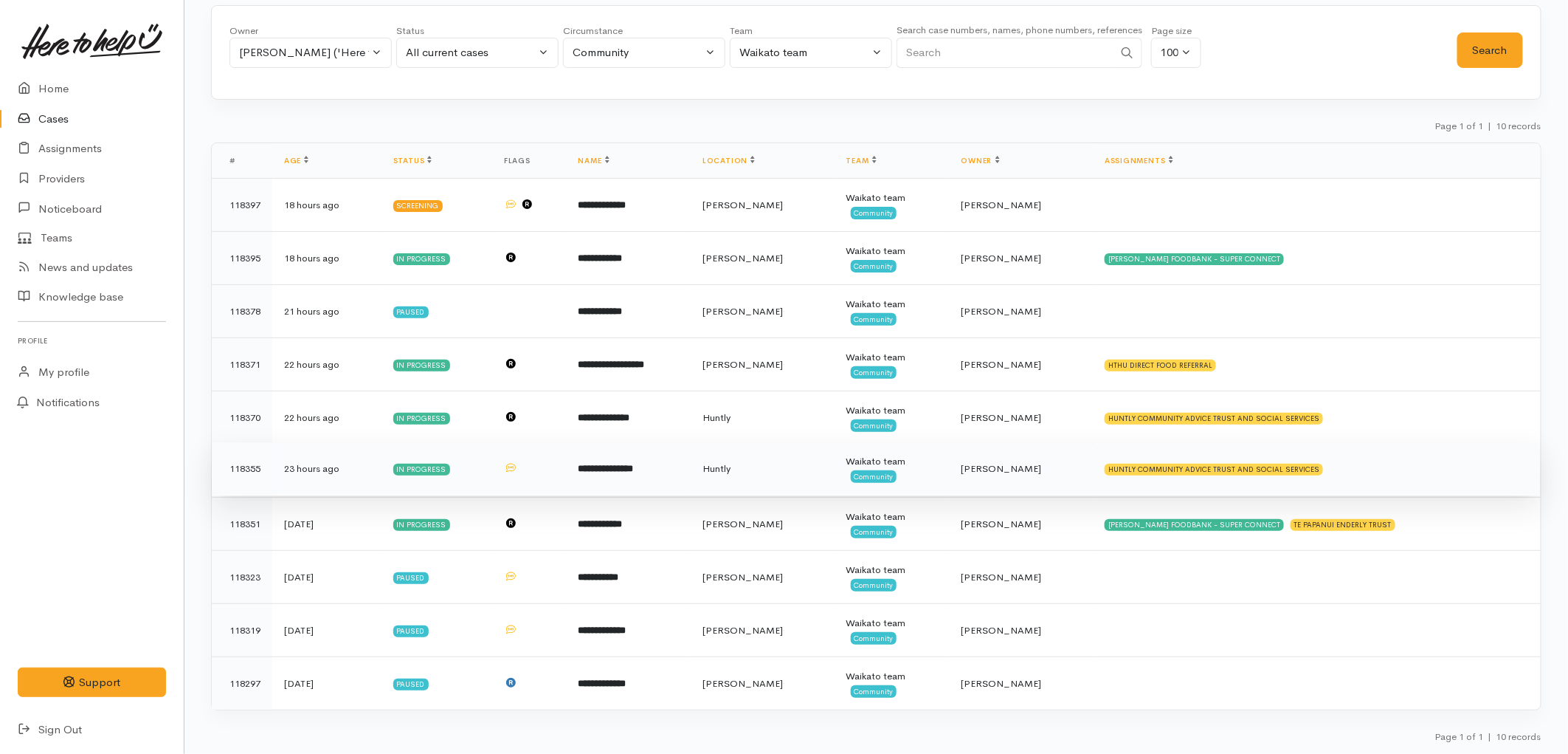
click at [690, 472] on td "**********" at bounding box center [628, 468] width 124 height 53
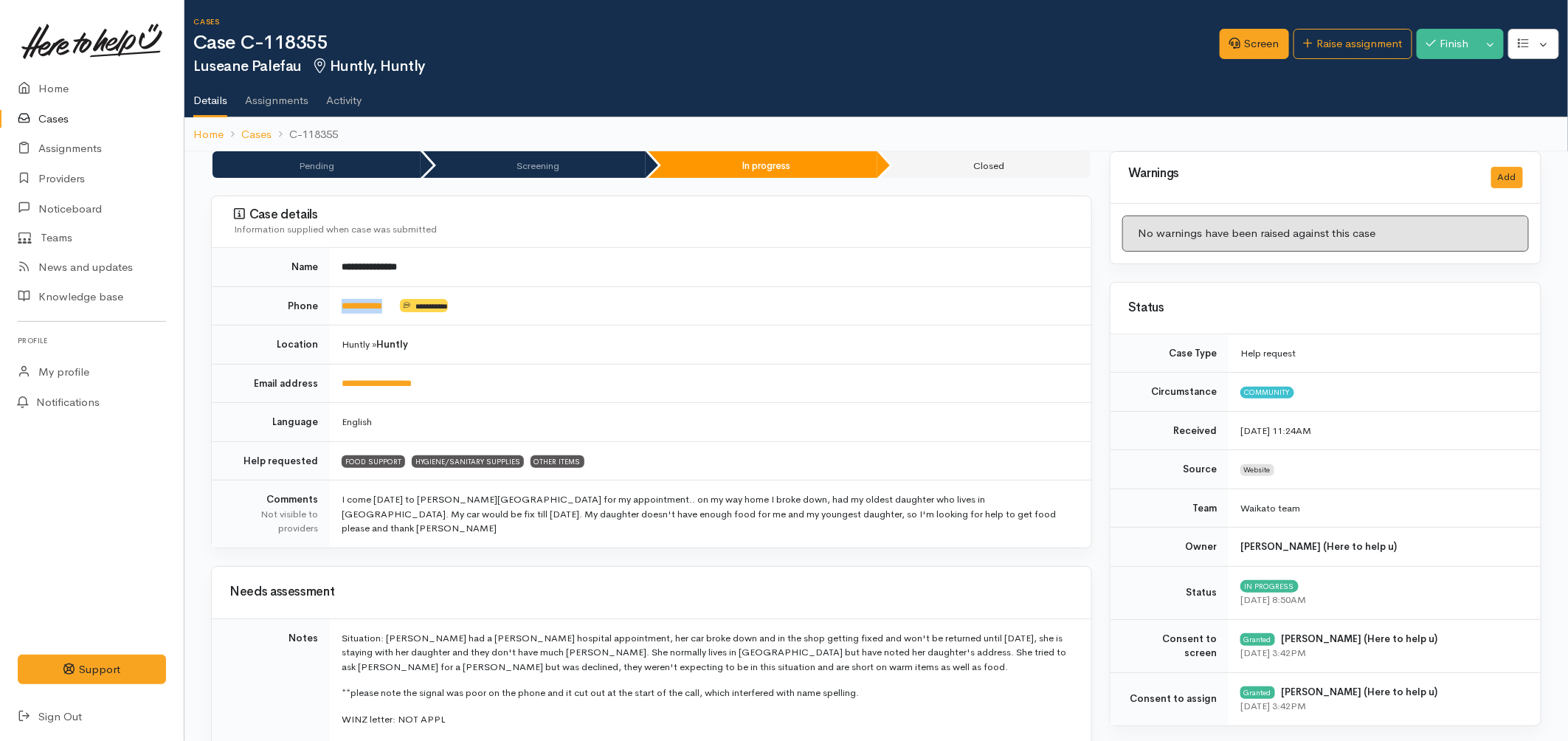
drag, startPoint x: 407, startPoint y: 310, endPoint x: 340, endPoint y: 309, distance: 67.0
click at [340, 309] on td "**********" at bounding box center [710, 305] width 761 height 39
copy td "**********"
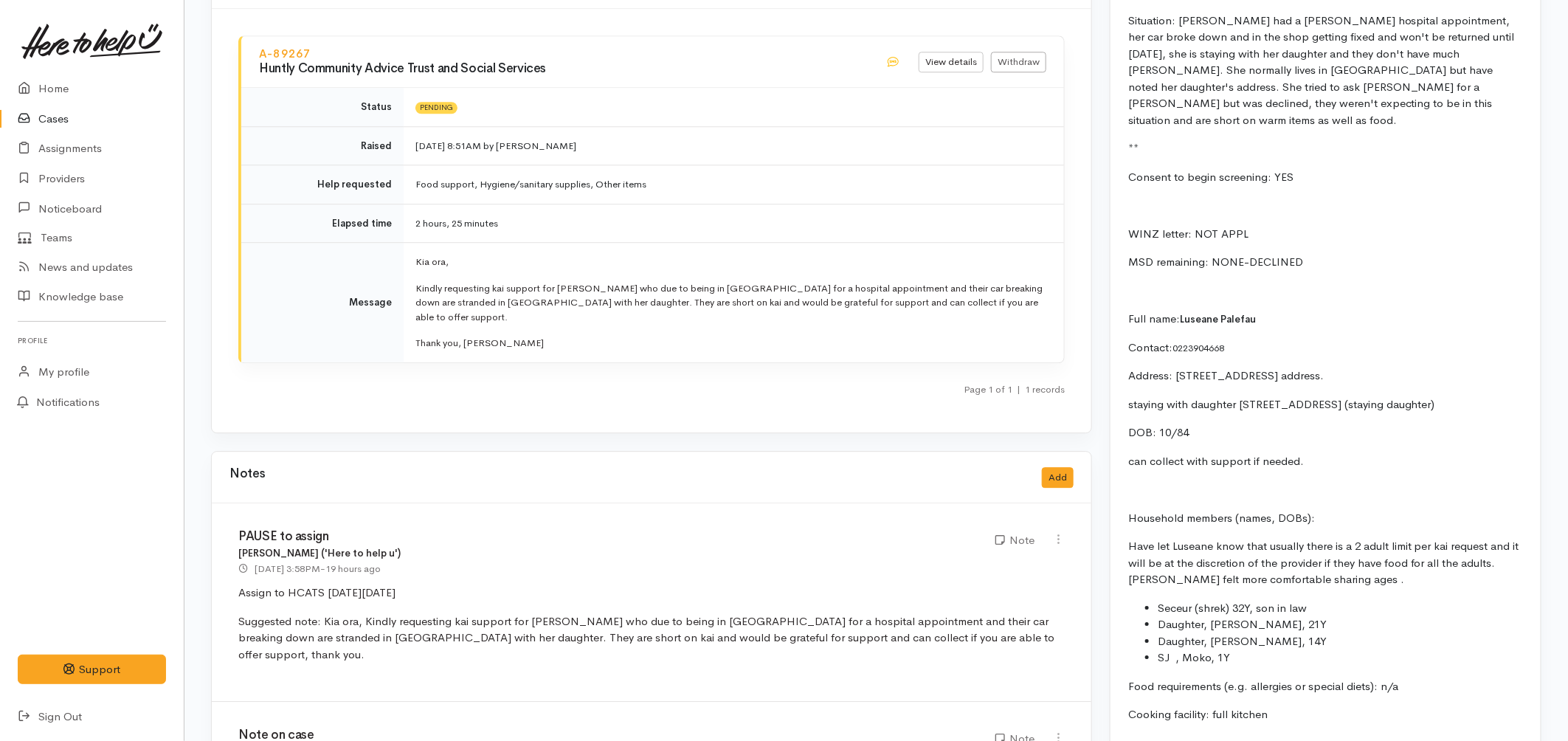
scroll to position [1968, 0]
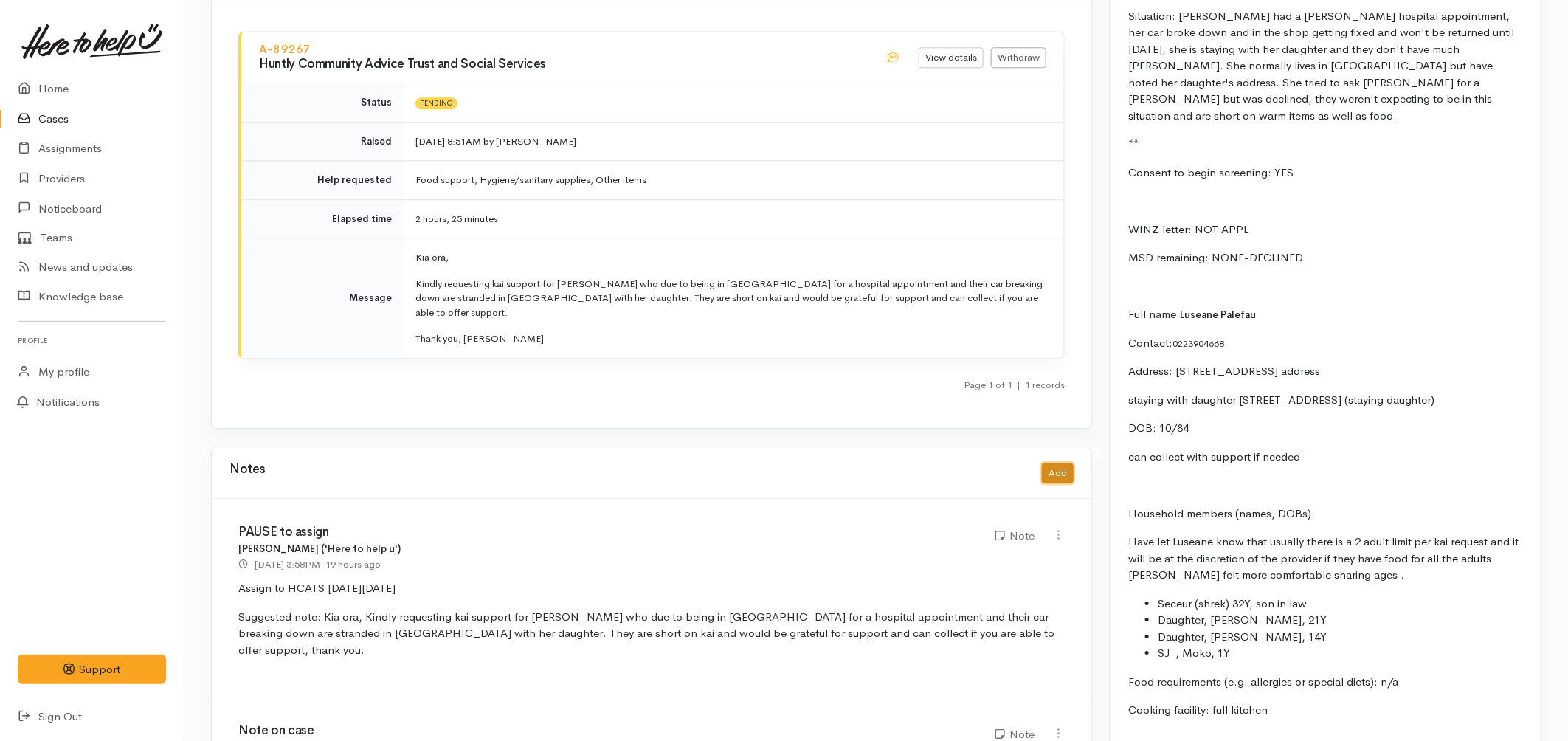
click at [1058, 463] on button "Add" at bounding box center [1057, 473] width 31 height 22
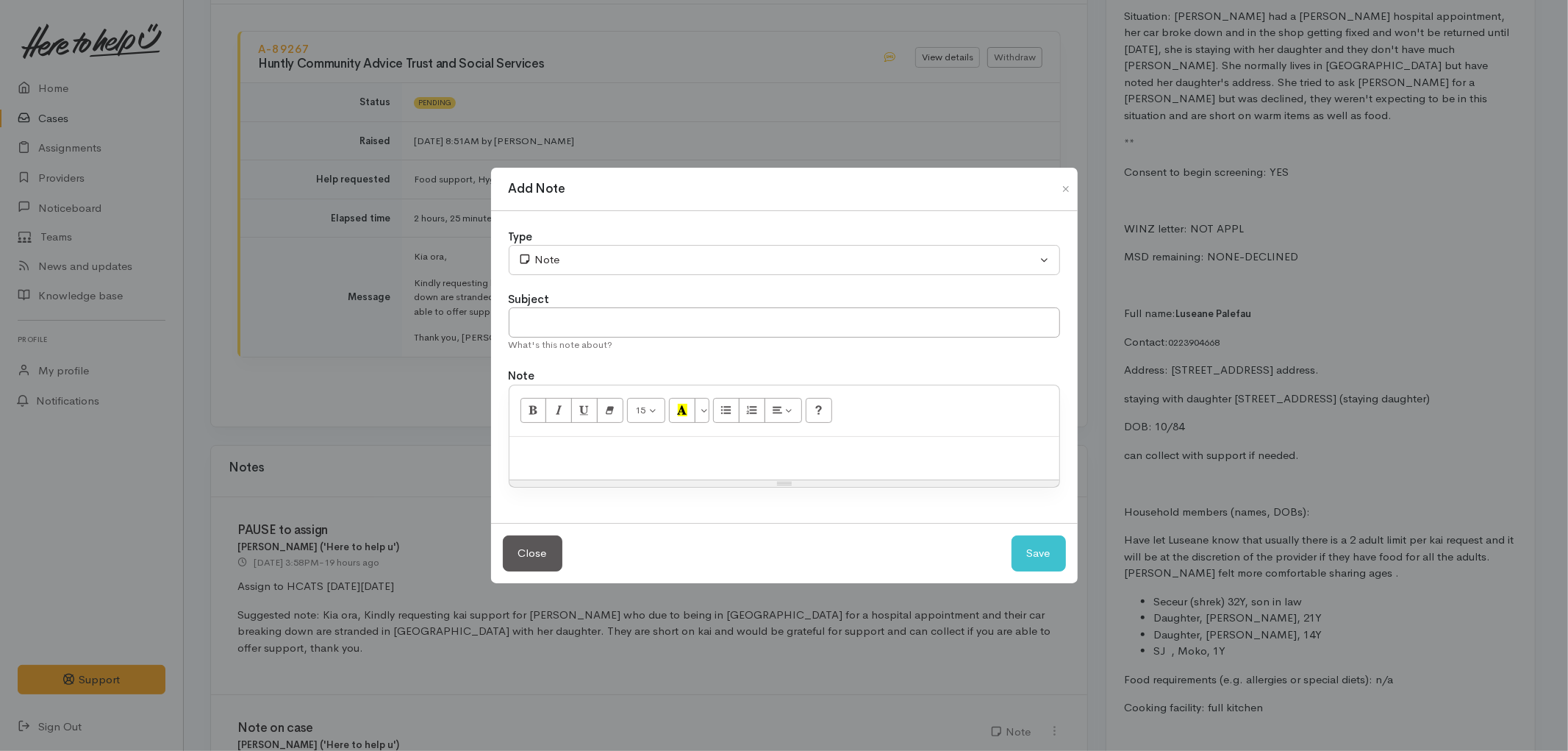
click at [625, 452] on p at bounding box center [785, 453] width 535 height 17
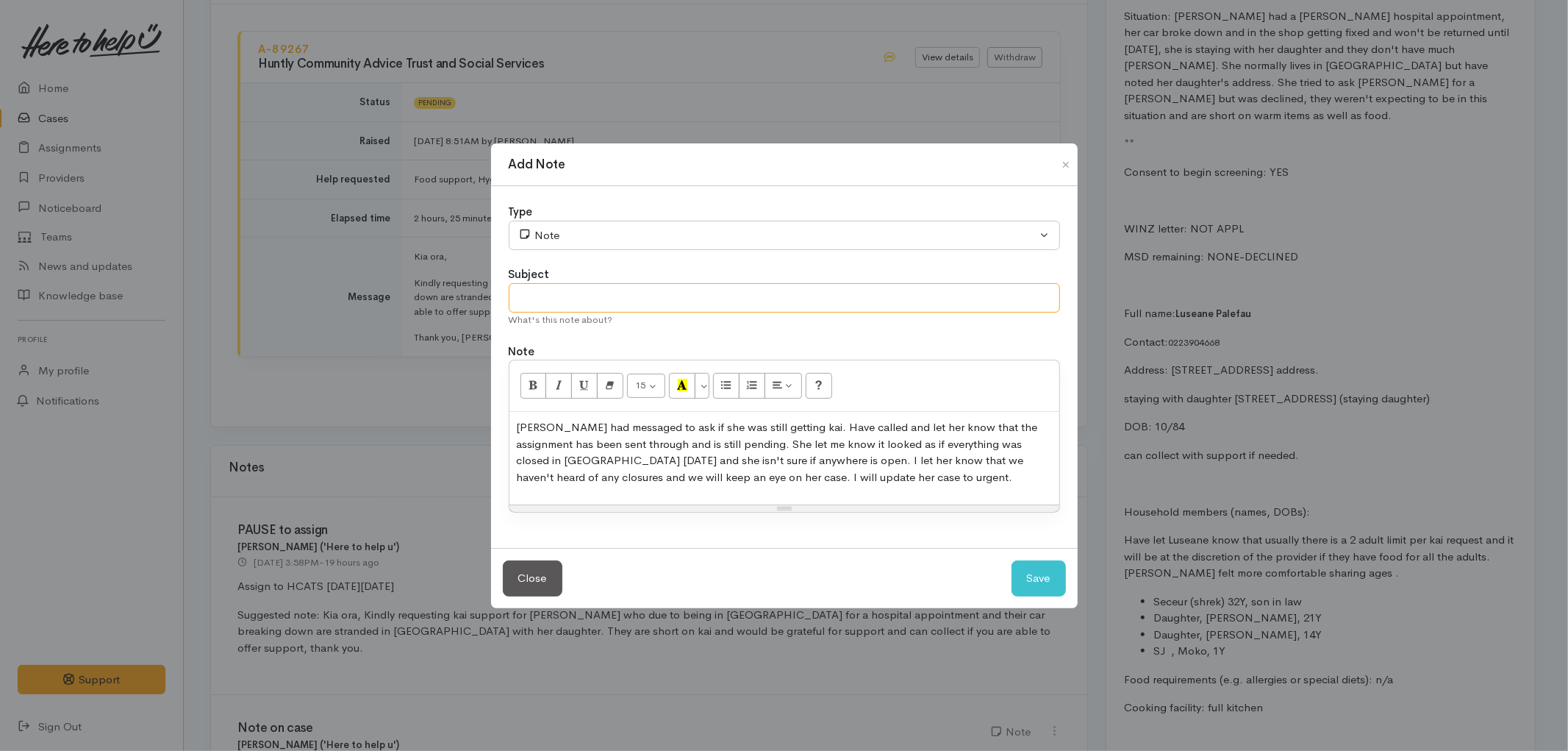
click at [614, 295] on input "text" at bounding box center [784, 298] width 552 height 30
type input "Note on contact from client."
click at [1042, 585] on button "Save" at bounding box center [1039, 579] width 55 height 36
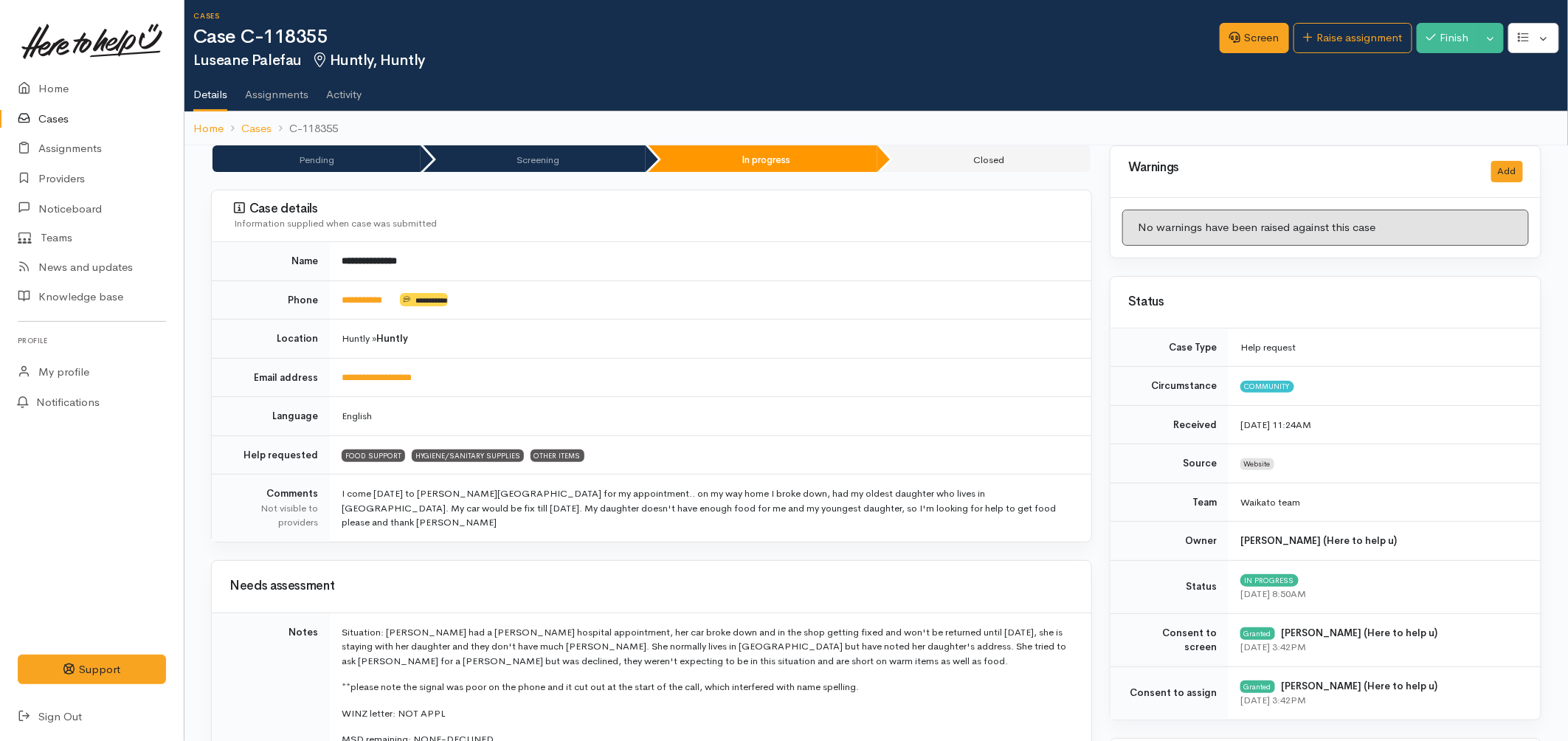
scroll to position [0, 0]
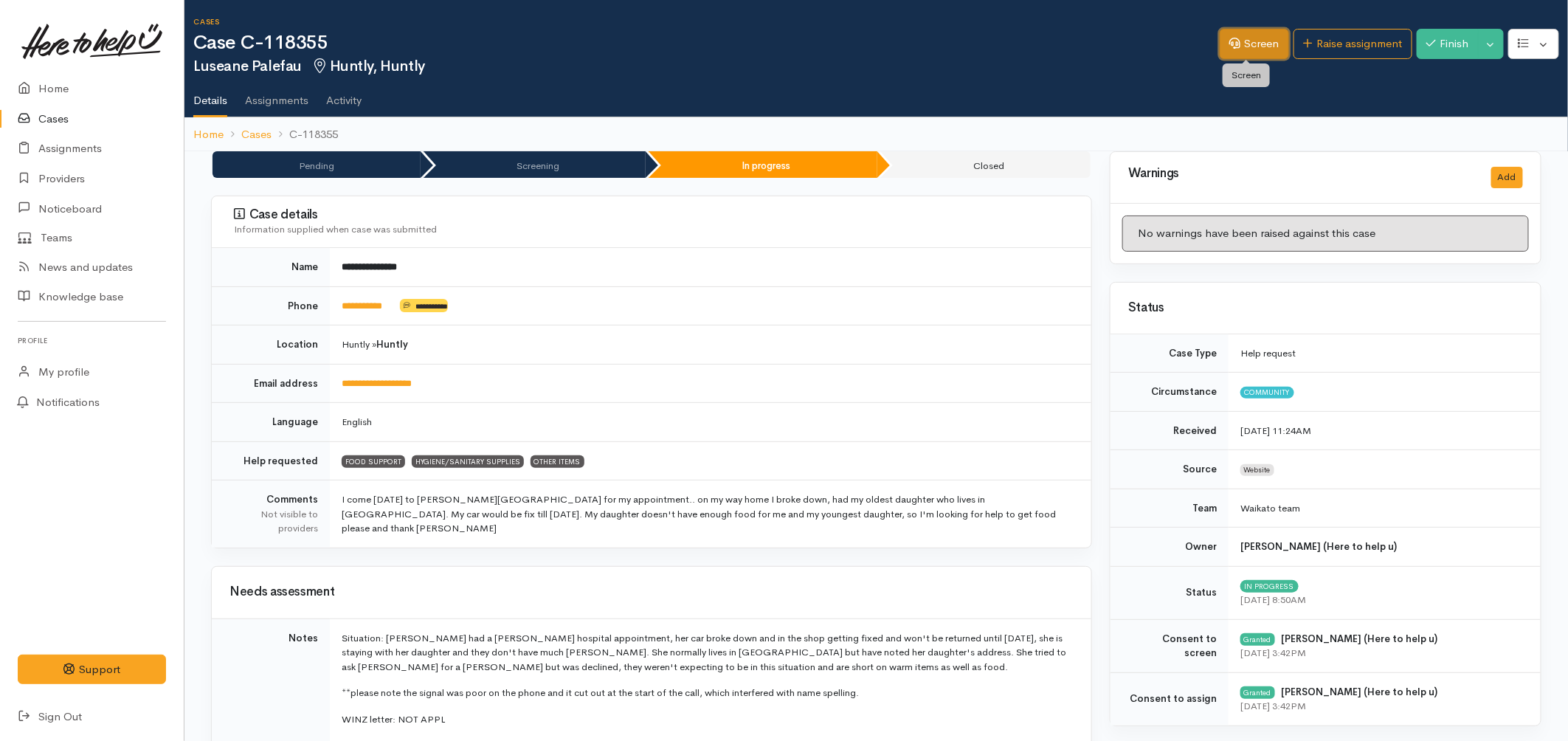
click at [1242, 49] on link "Screen" at bounding box center [1254, 43] width 70 height 30
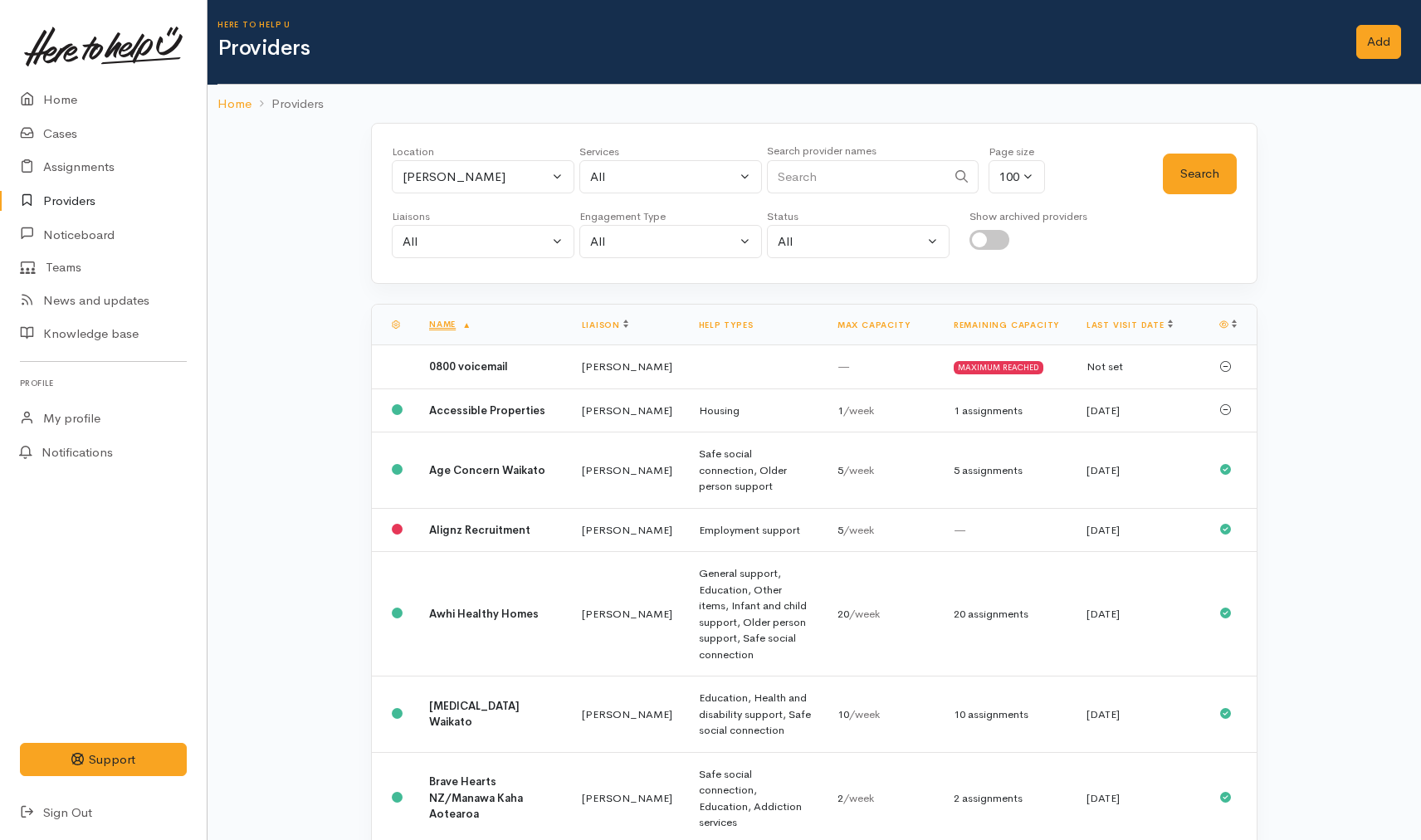
select select "3"
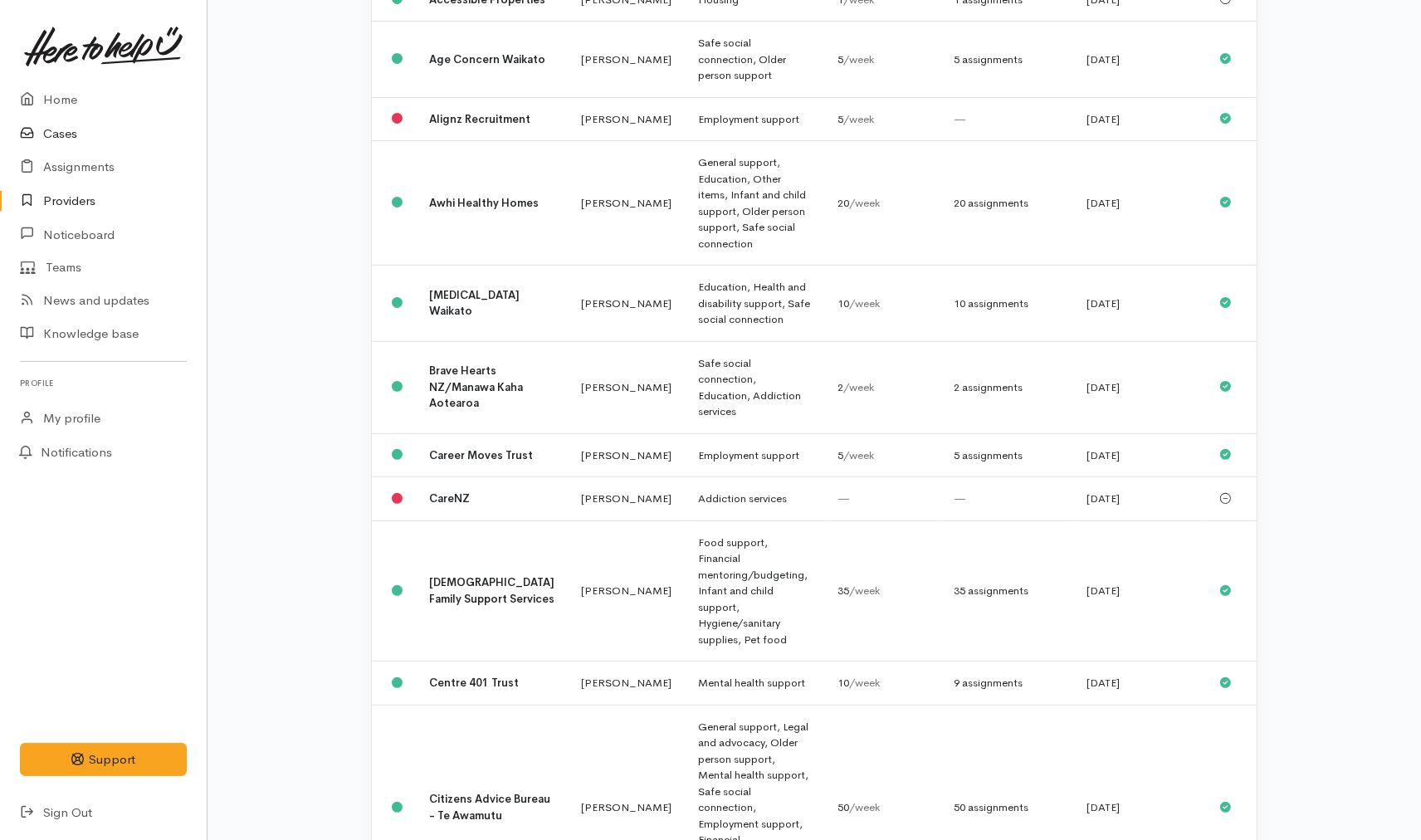
click at [87, 136] on link "Cases" at bounding box center [103, 134] width 206 height 34
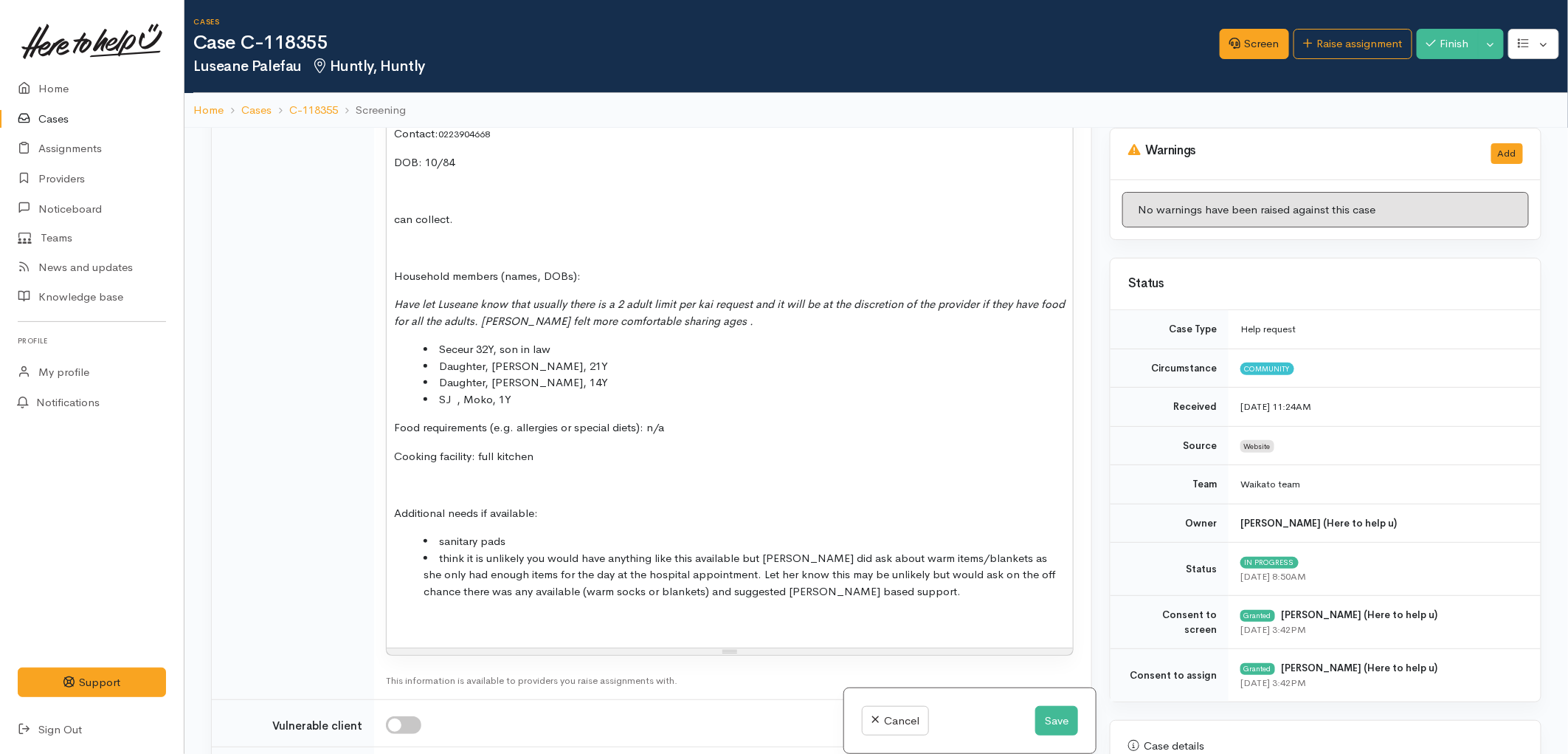
scroll to position [2672, 0]
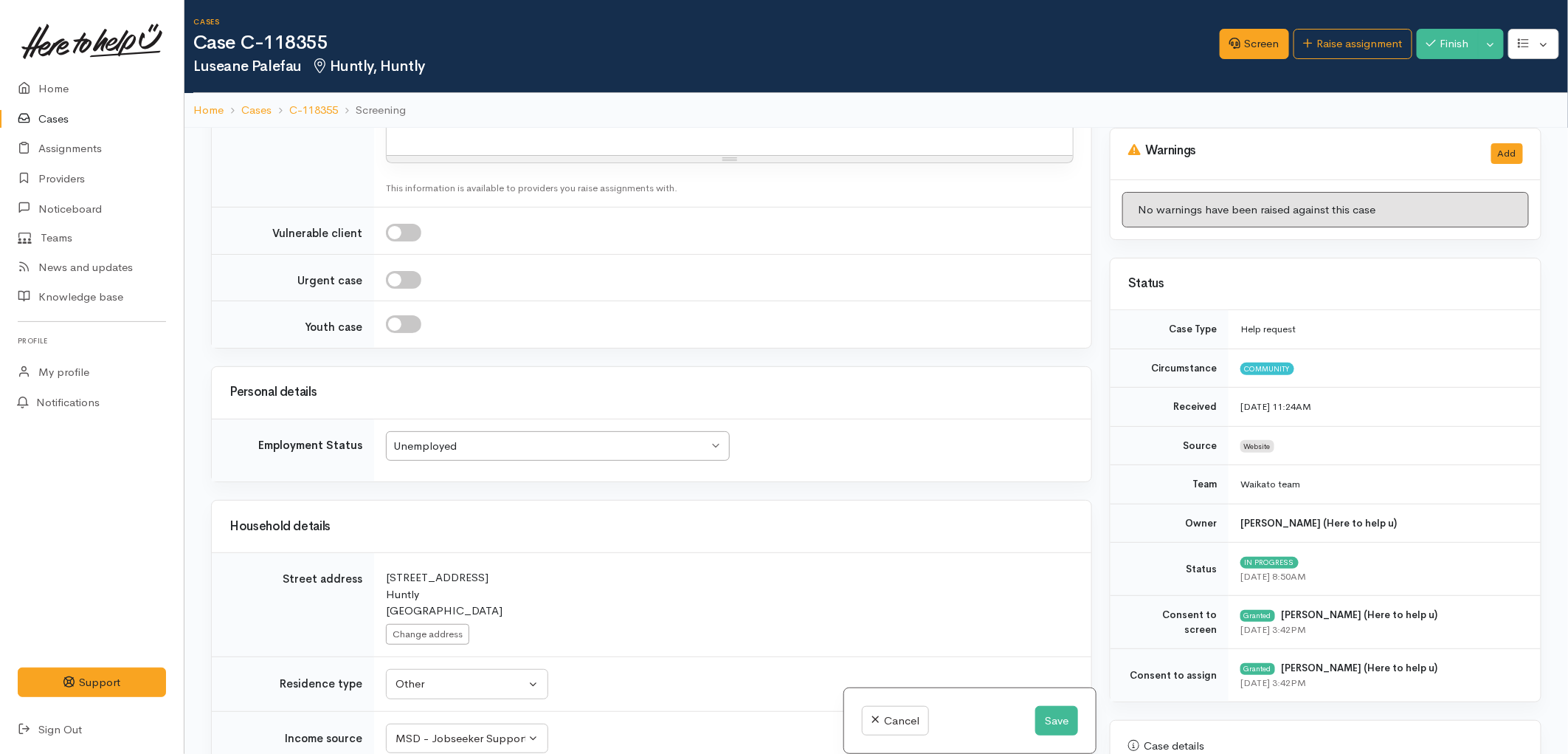
click at [394, 270] on input "checkbox" at bounding box center [403, 279] width 36 height 17
checkbox input "true"
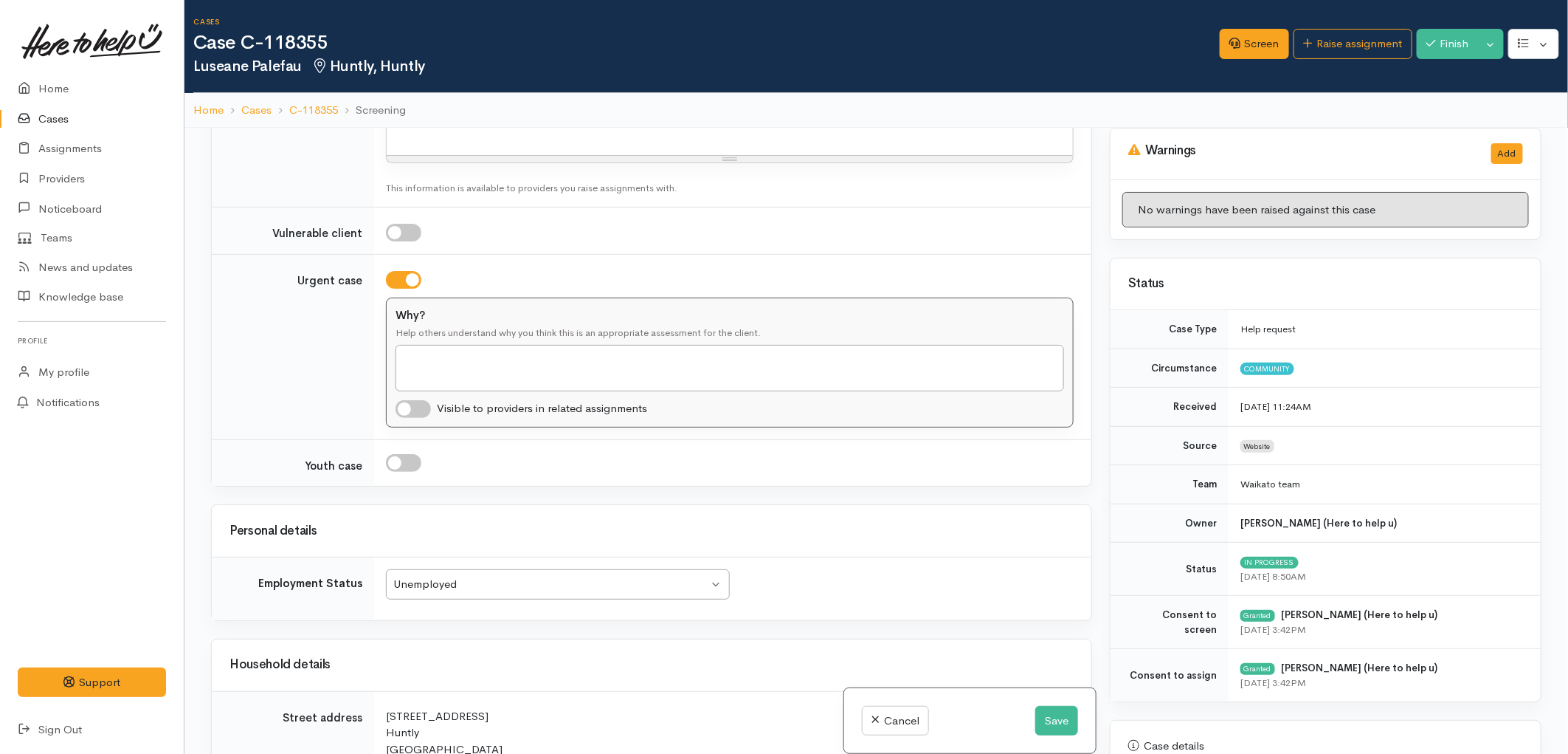
click at [417, 400] on input "checkbox" at bounding box center [413, 409] width 36 height 17
checkbox input "true"
click at [429, 344] on textarea "Why?" at bounding box center [729, 367] width 668 height 46
click at [790, 344] on textarea "Struggling for kai, in Huntly unplanned because of car break down and hospial a…" at bounding box center [729, 367] width 668 height 46
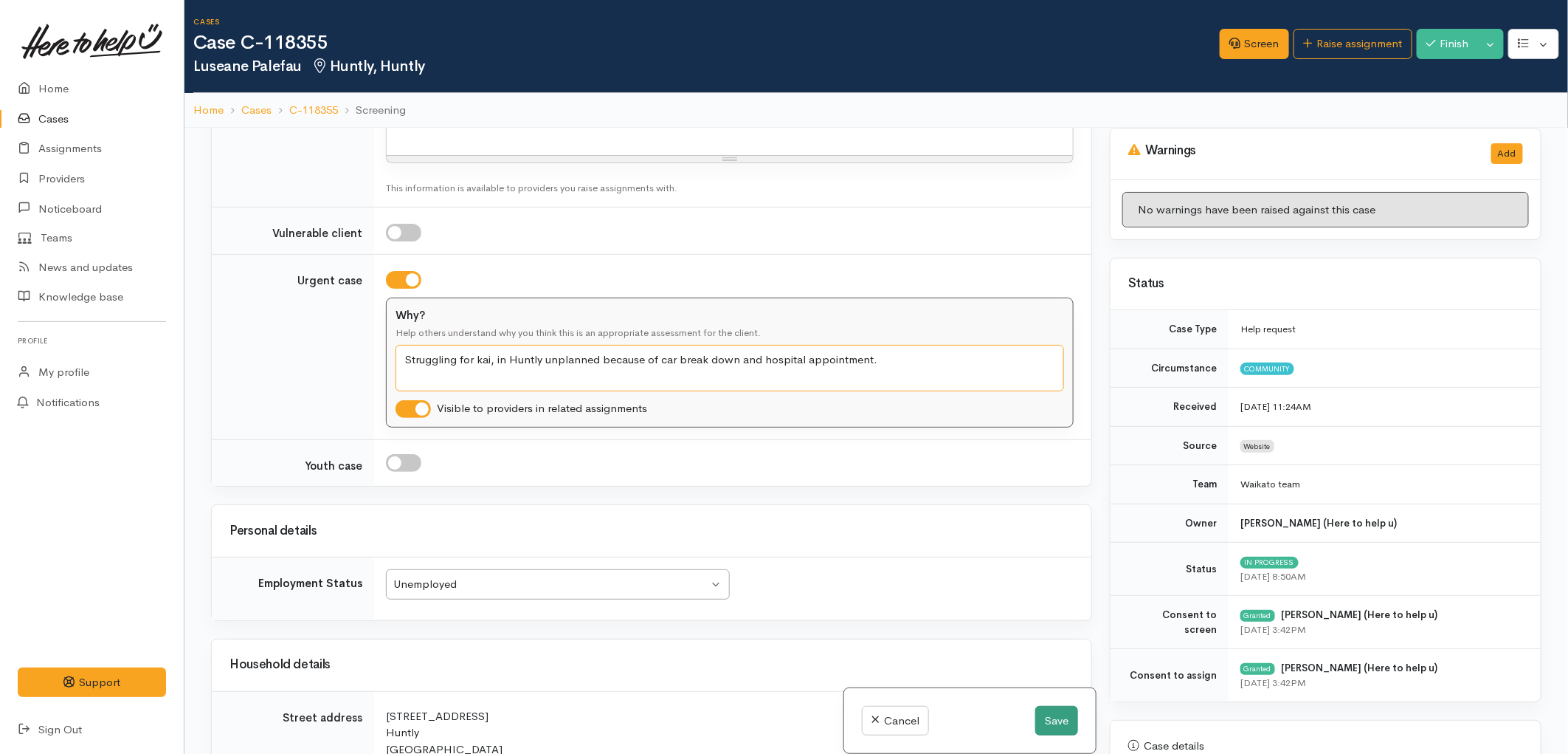
type textarea "Struggling for kai, in Huntly unplanned because of car break down and hospital …"
click at [1042, 713] on button "Save" at bounding box center [1056, 720] width 43 height 30
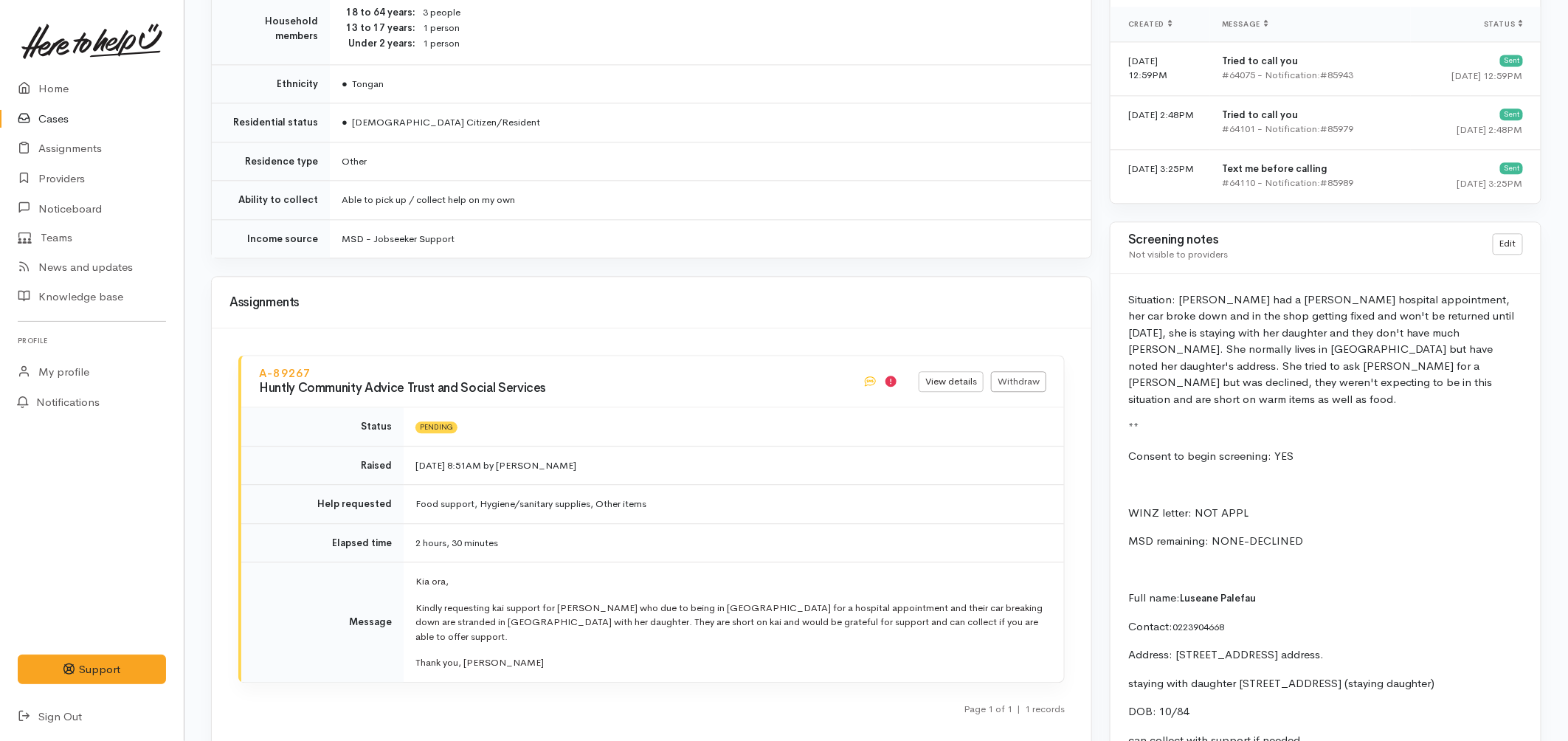
scroll to position [1722, 0]
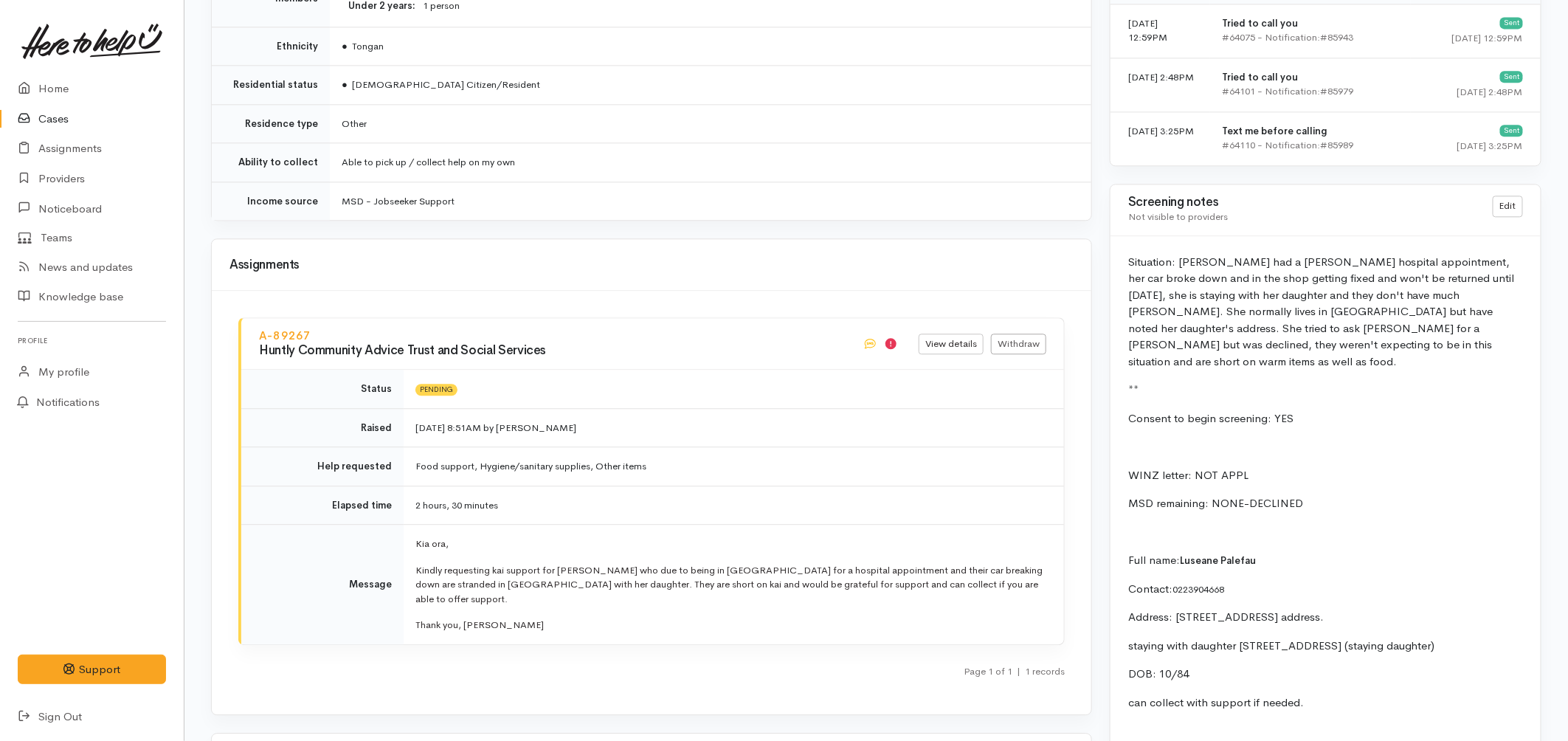
click at [42, 114] on link "Cases" at bounding box center [91, 119] width 183 height 30
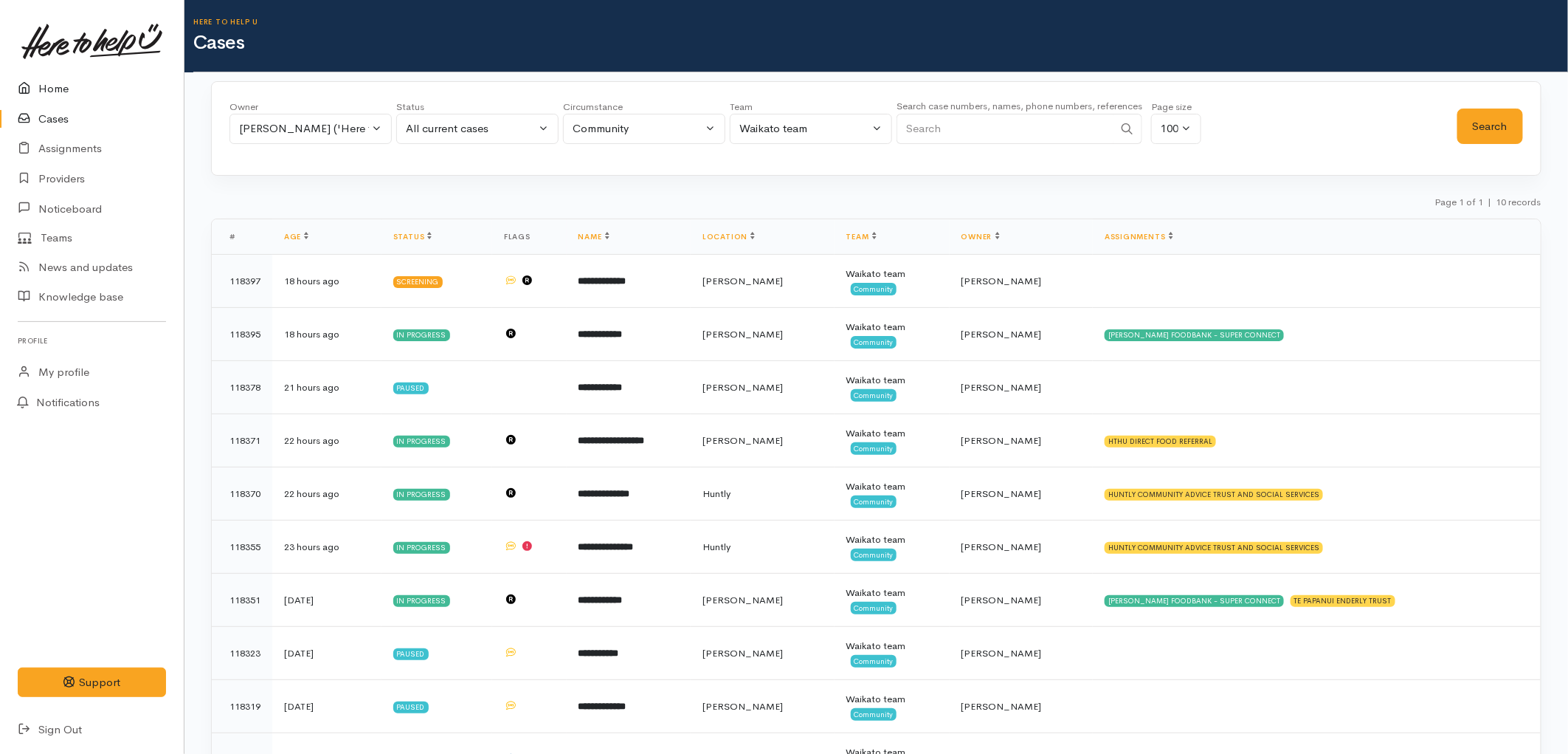
click at [50, 86] on link "Home" at bounding box center [91, 89] width 183 height 30
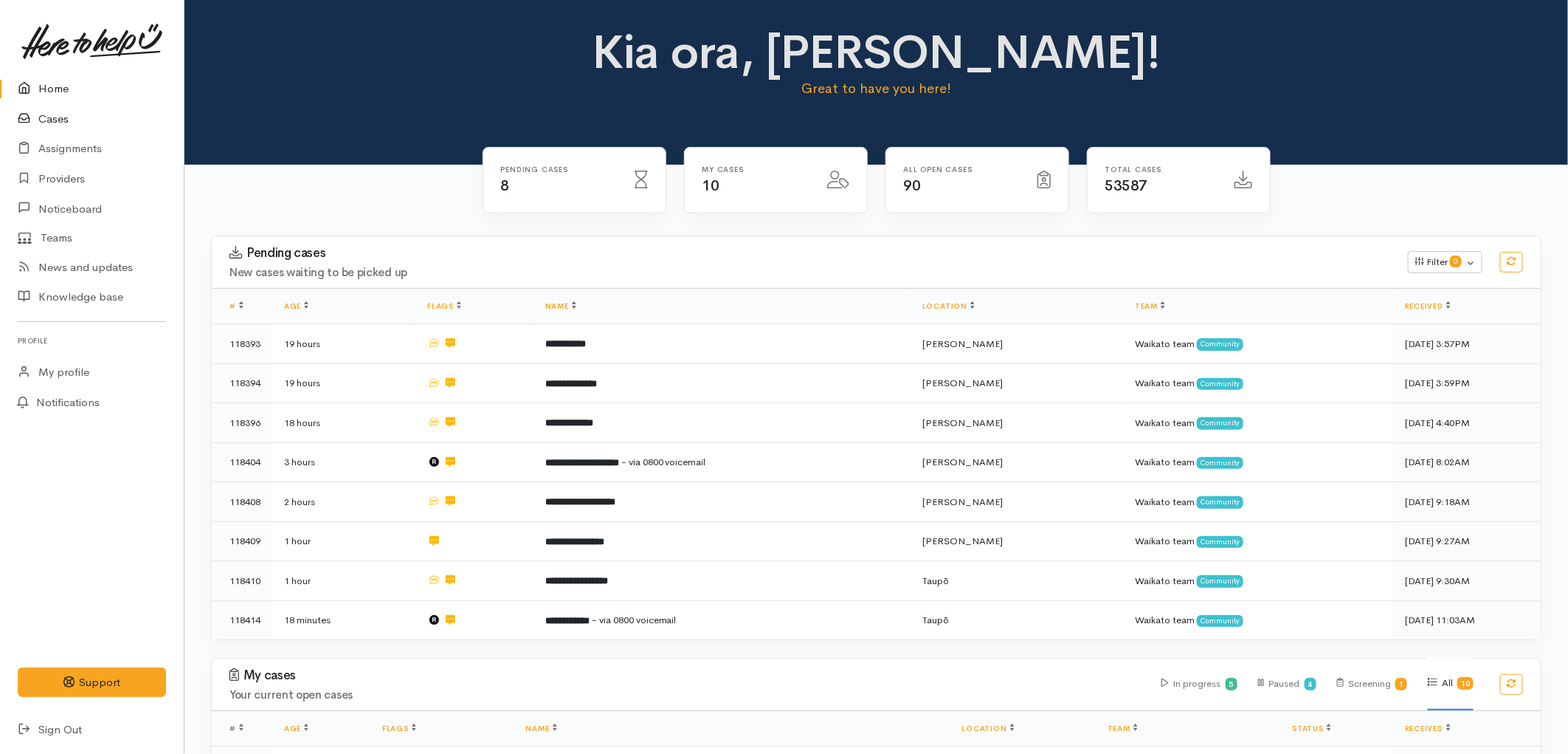
click at [49, 112] on link "Cases" at bounding box center [91, 119] width 183 height 30
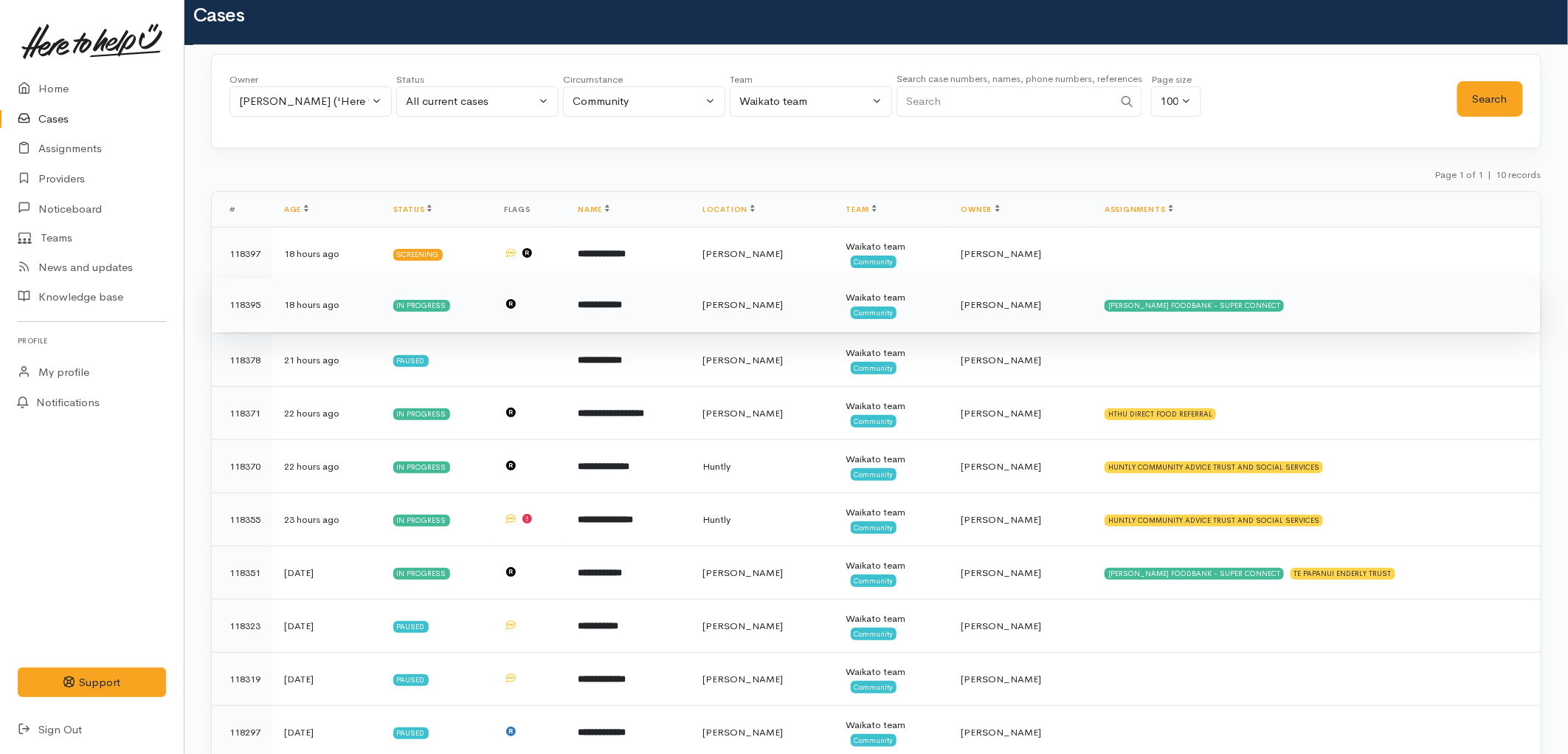
scroll to position [77, 0]
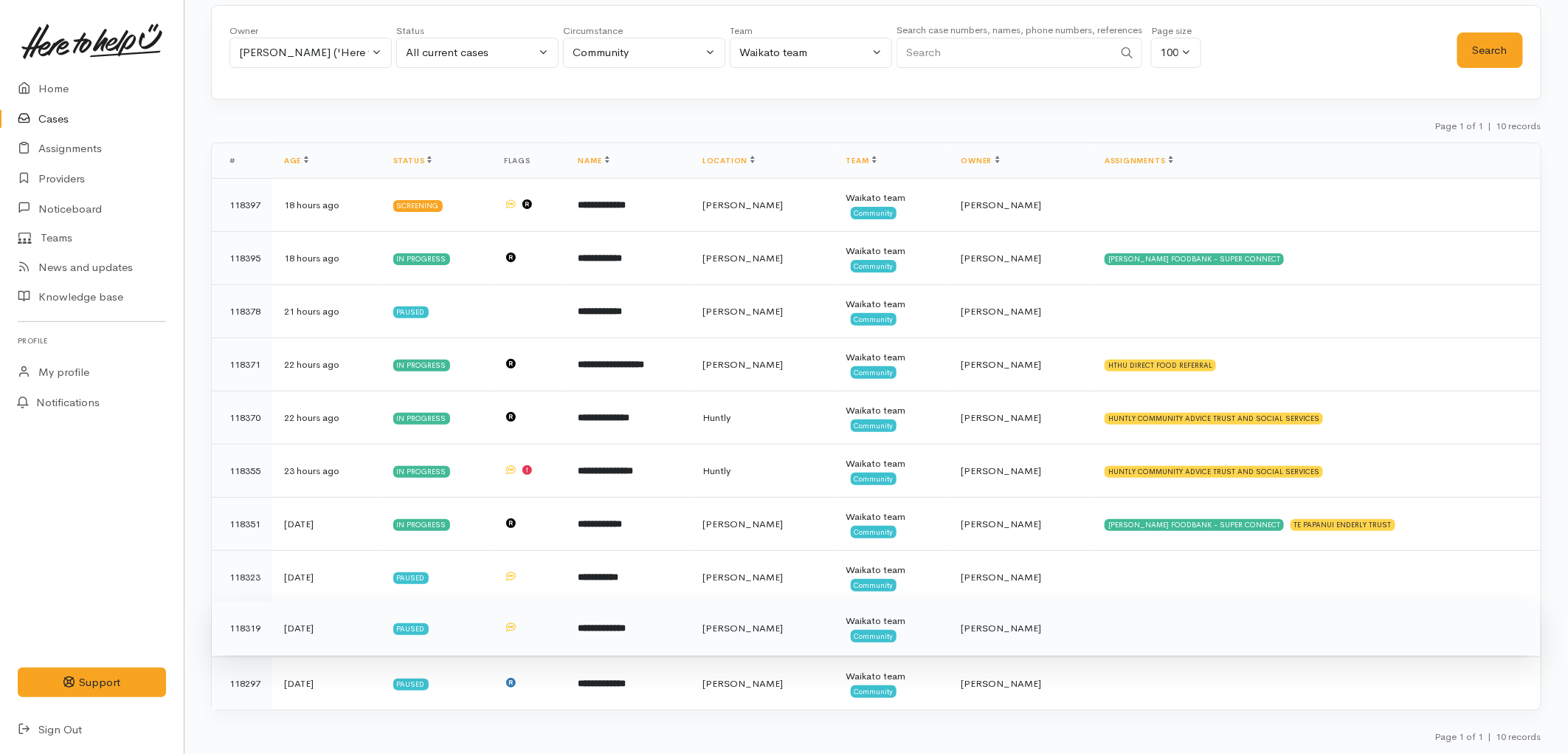
click at [664, 644] on td "**********" at bounding box center [628, 628] width 124 height 53
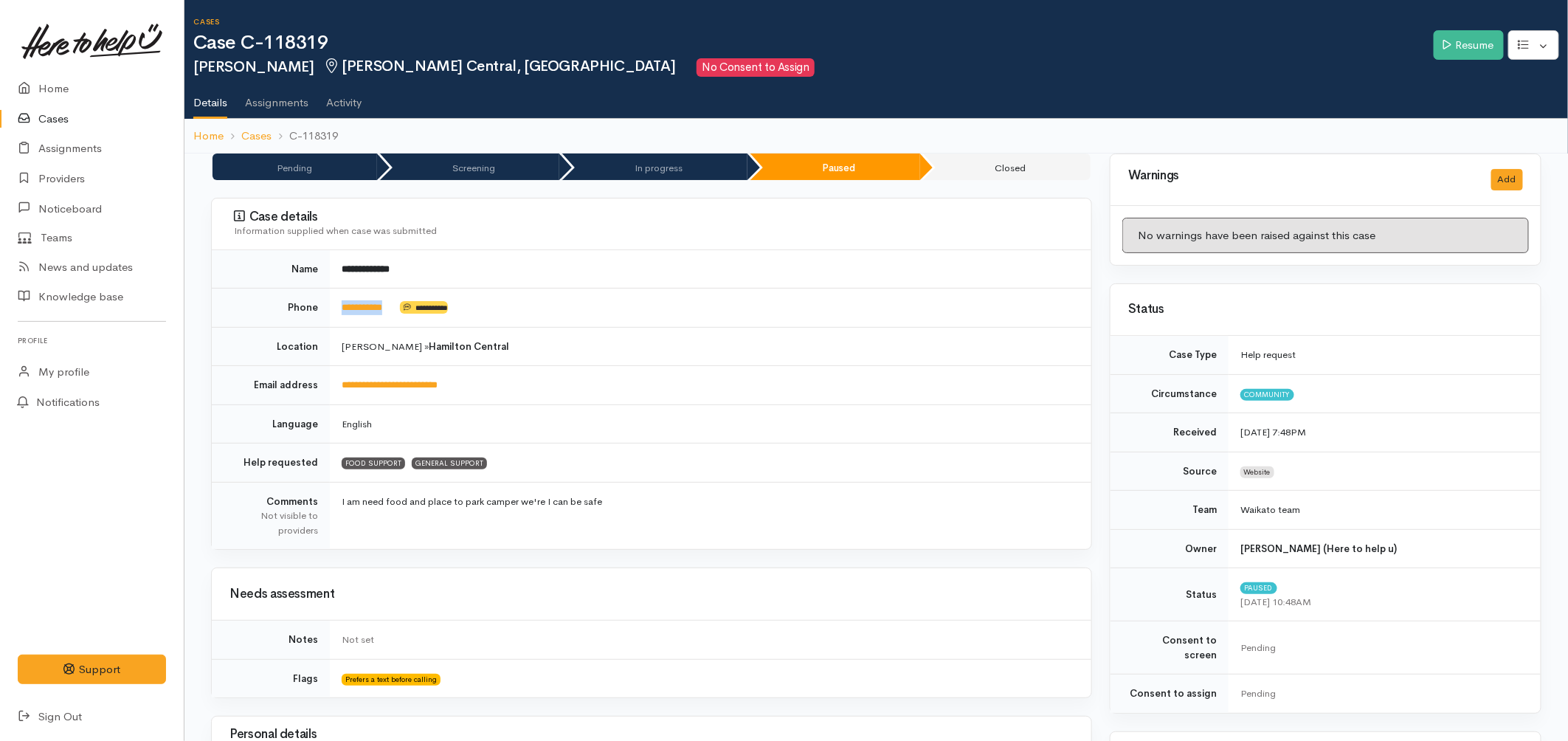
drag, startPoint x: 406, startPoint y: 308, endPoint x: 332, endPoint y: 301, distance: 74.3
click at [332, 301] on td "**********" at bounding box center [710, 308] width 761 height 39
copy td "**********"
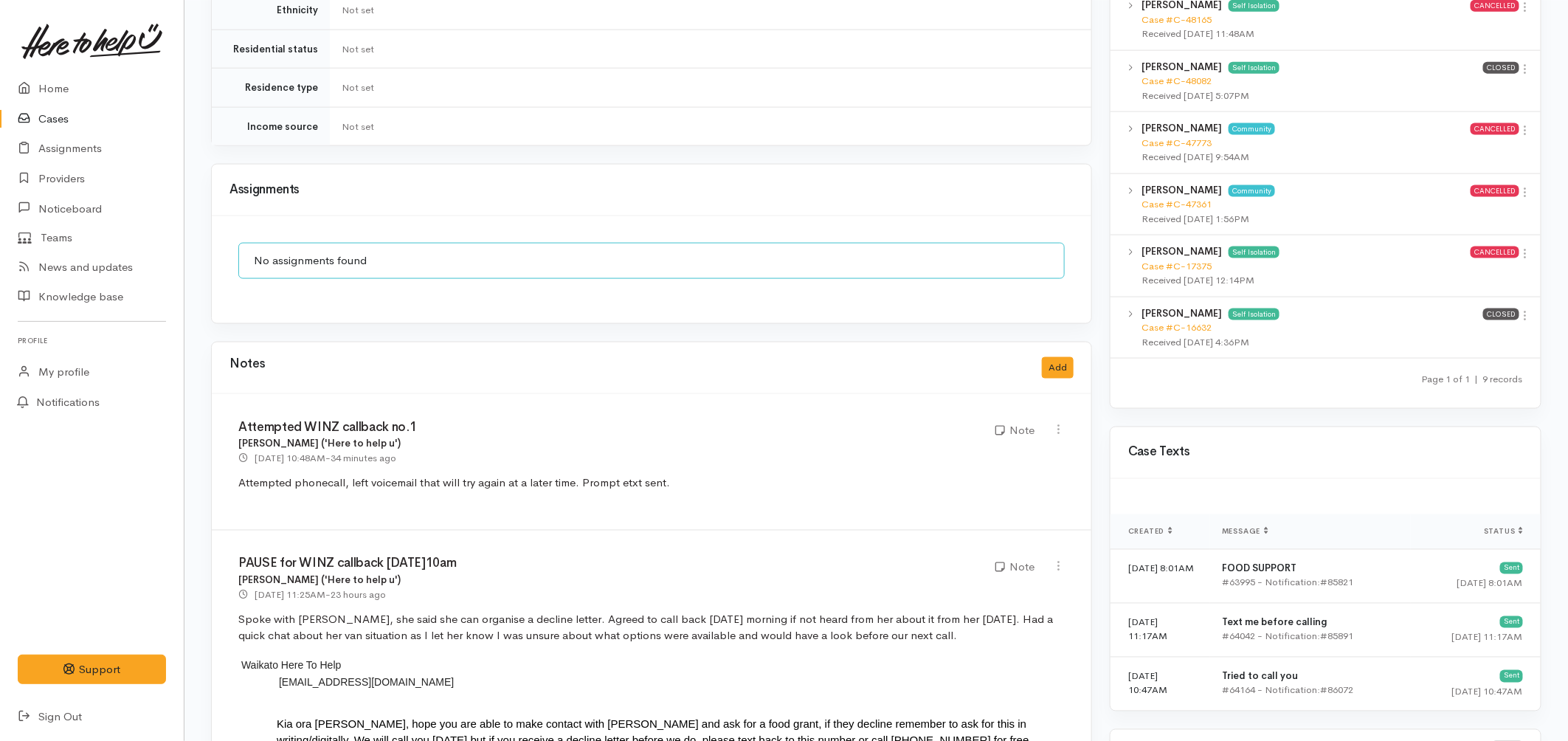
scroll to position [984, 0]
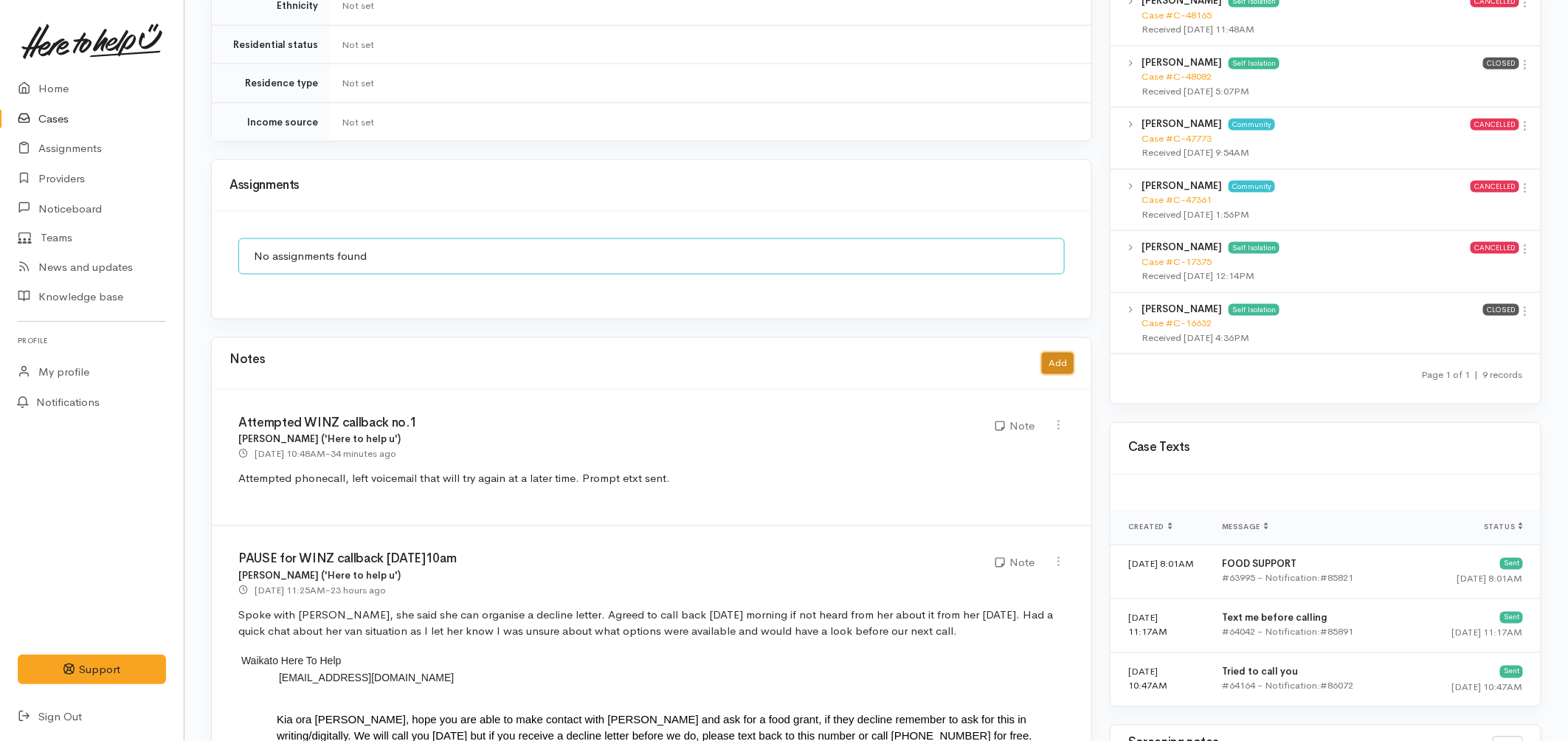
click at [1072, 353] on button "Add" at bounding box center [1057, 364] width 31 height 22
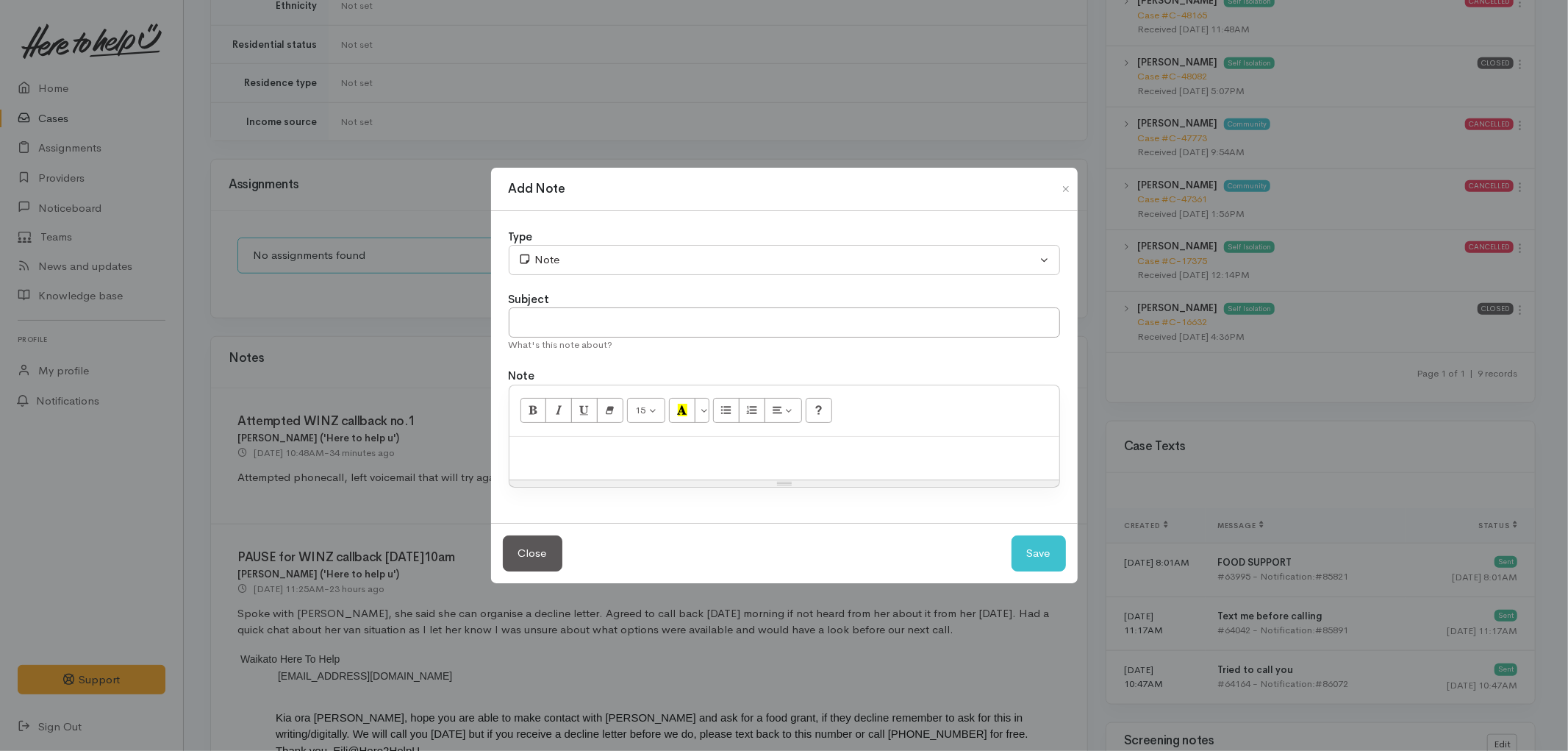
click at [686, 446] on p at bounding box center [785, 453] width 535 height 17
click at [793, 322] on input "text" at bounding box center [784, 322] width 552 height 30
type input "Missed callback"
click at [1038, 565] on button "Save" at bounding box center [1039, 554] width 55 height 36
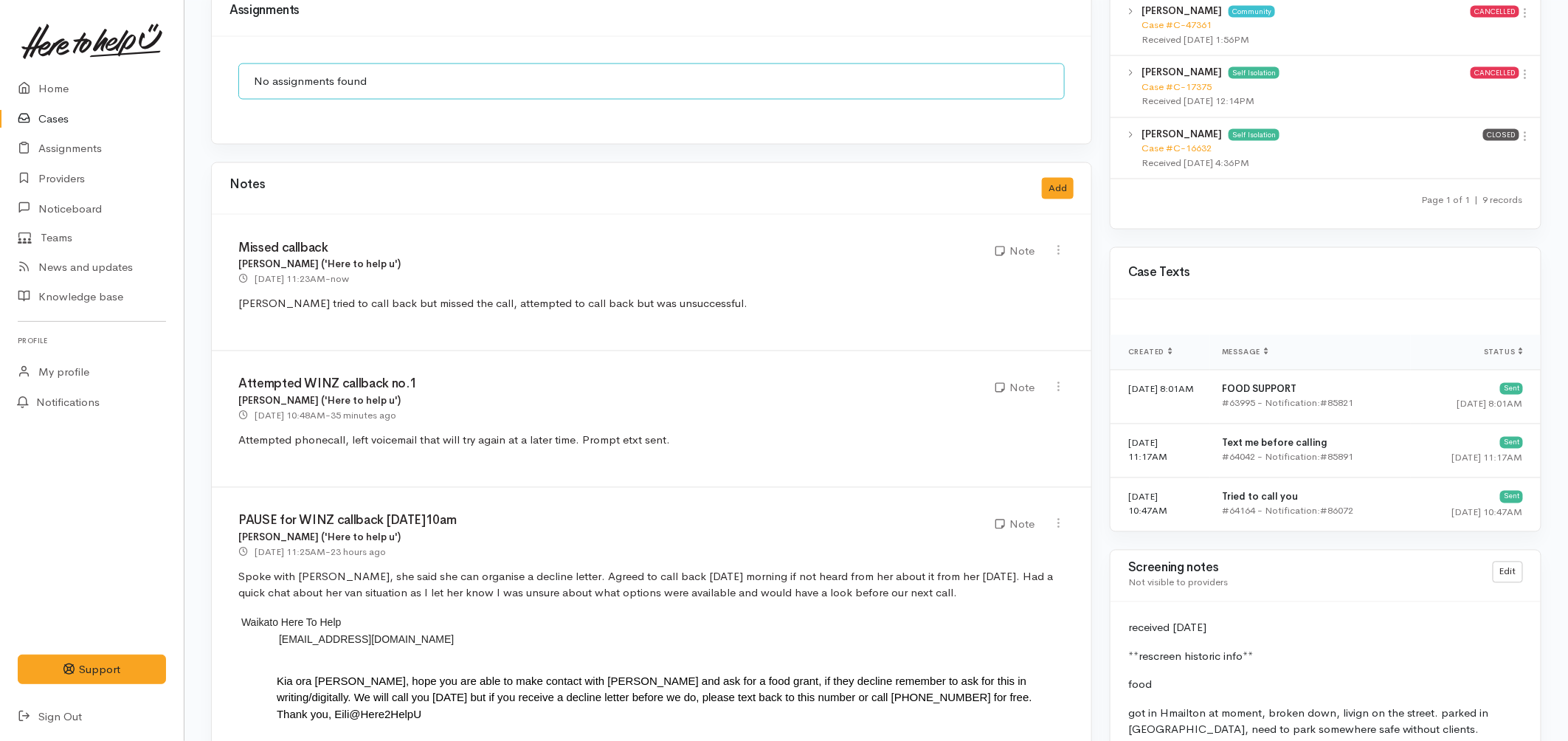
scroll to position [1640, 0]
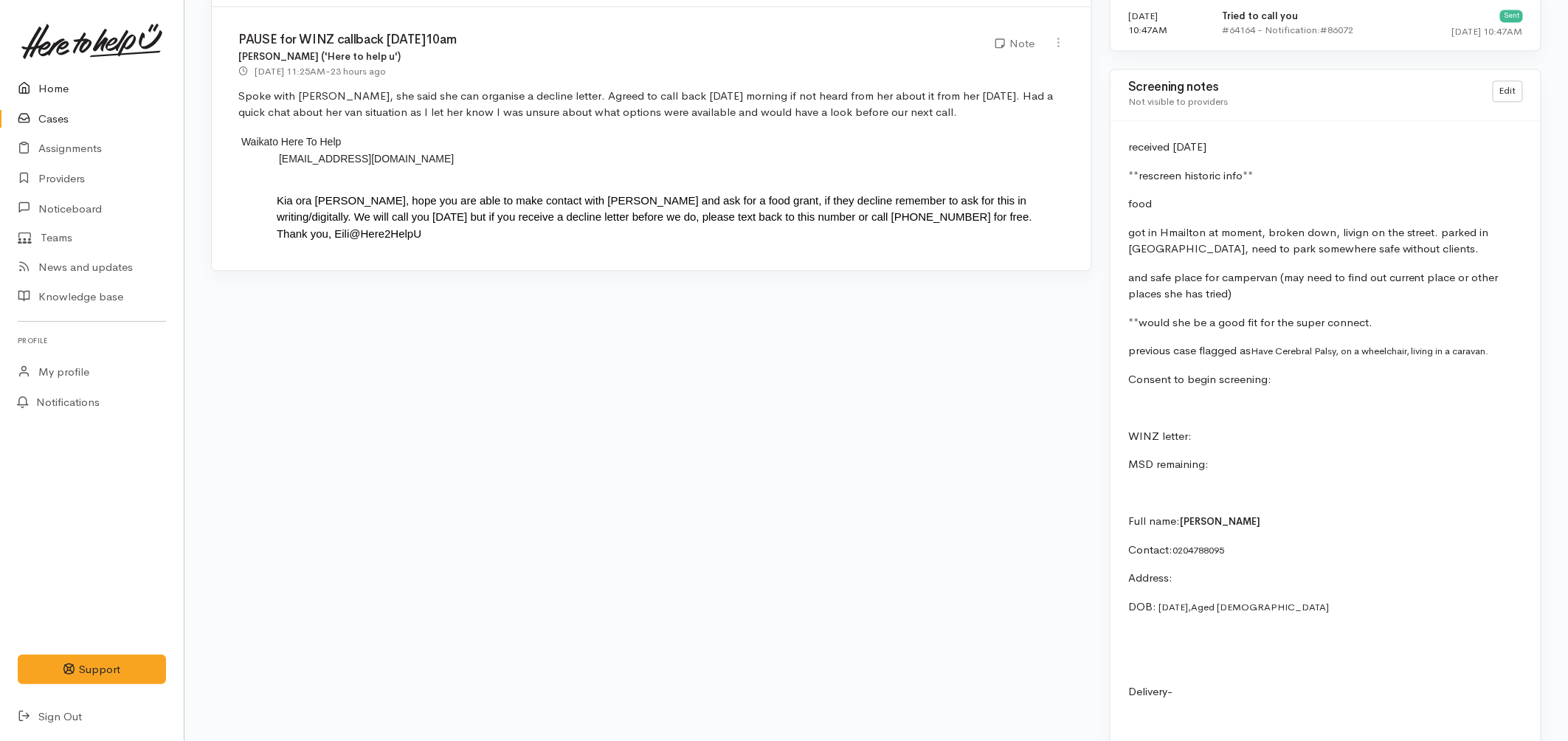
click at [40, 74] on link "Home" at bounding box center [91, 89] width 183 height 30
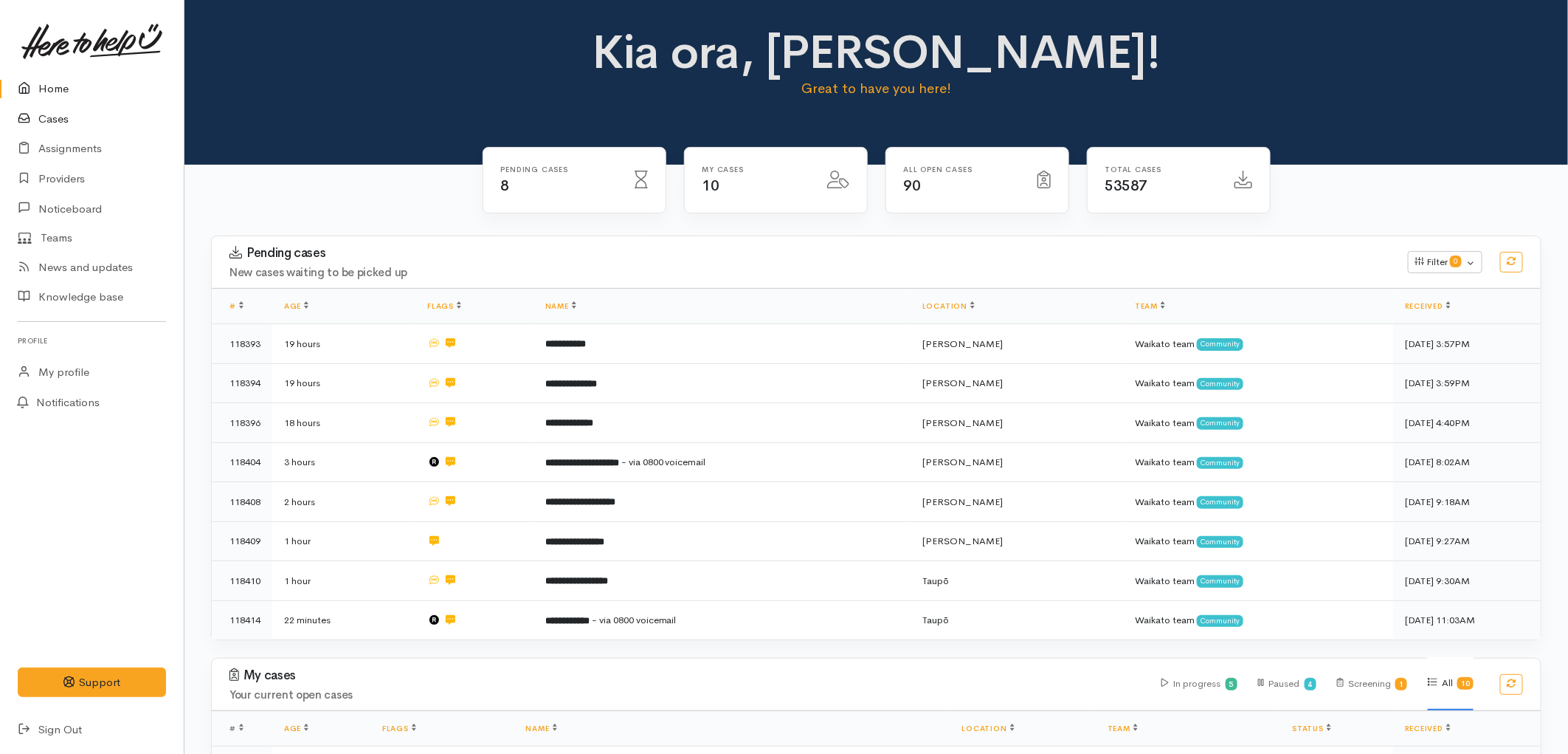
click at [57, 125] on link "Cases" at bounding box center [91, 119] width 183 height 30
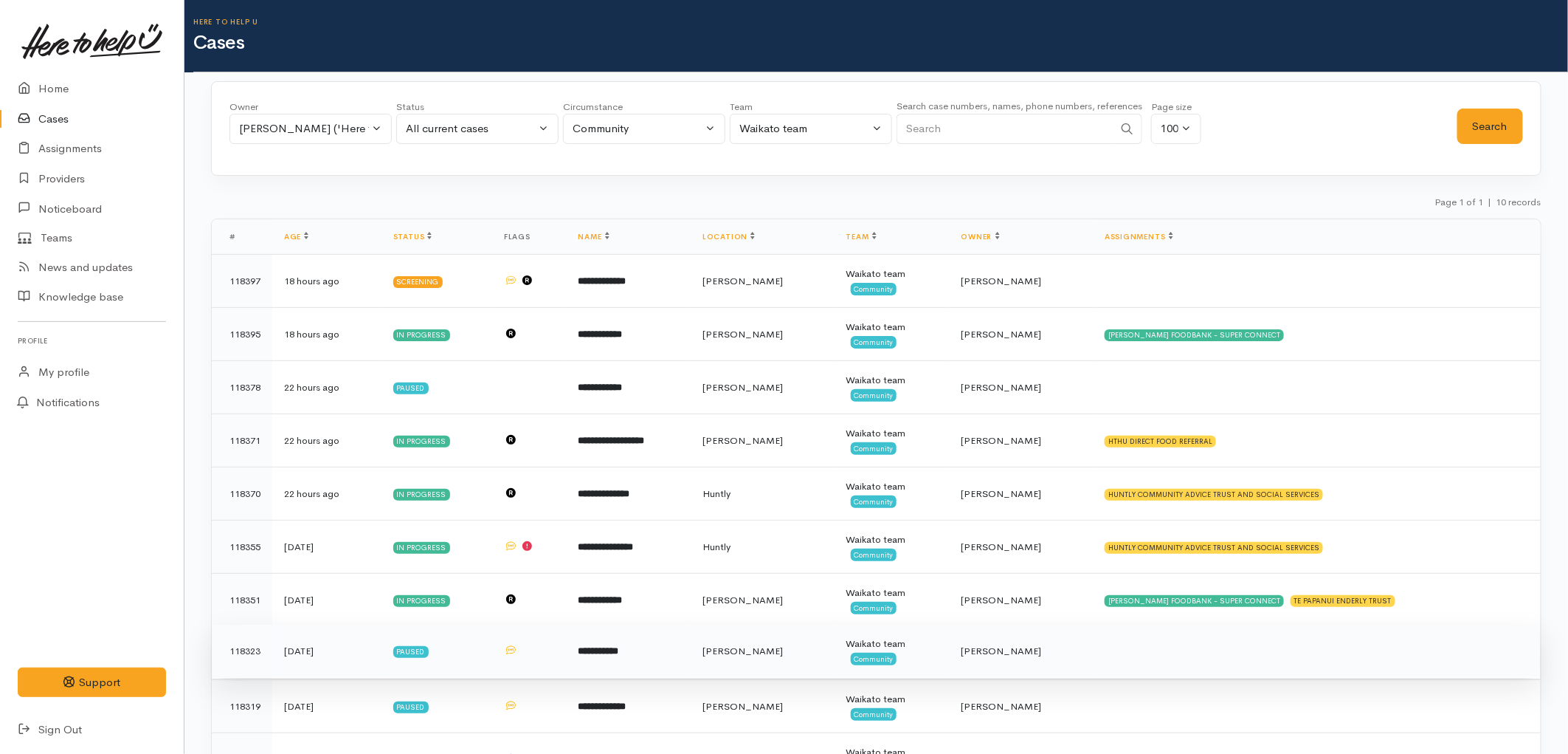
click at [619, 646] on b "**********" at bounding box center [598, 651] width 41 height 10
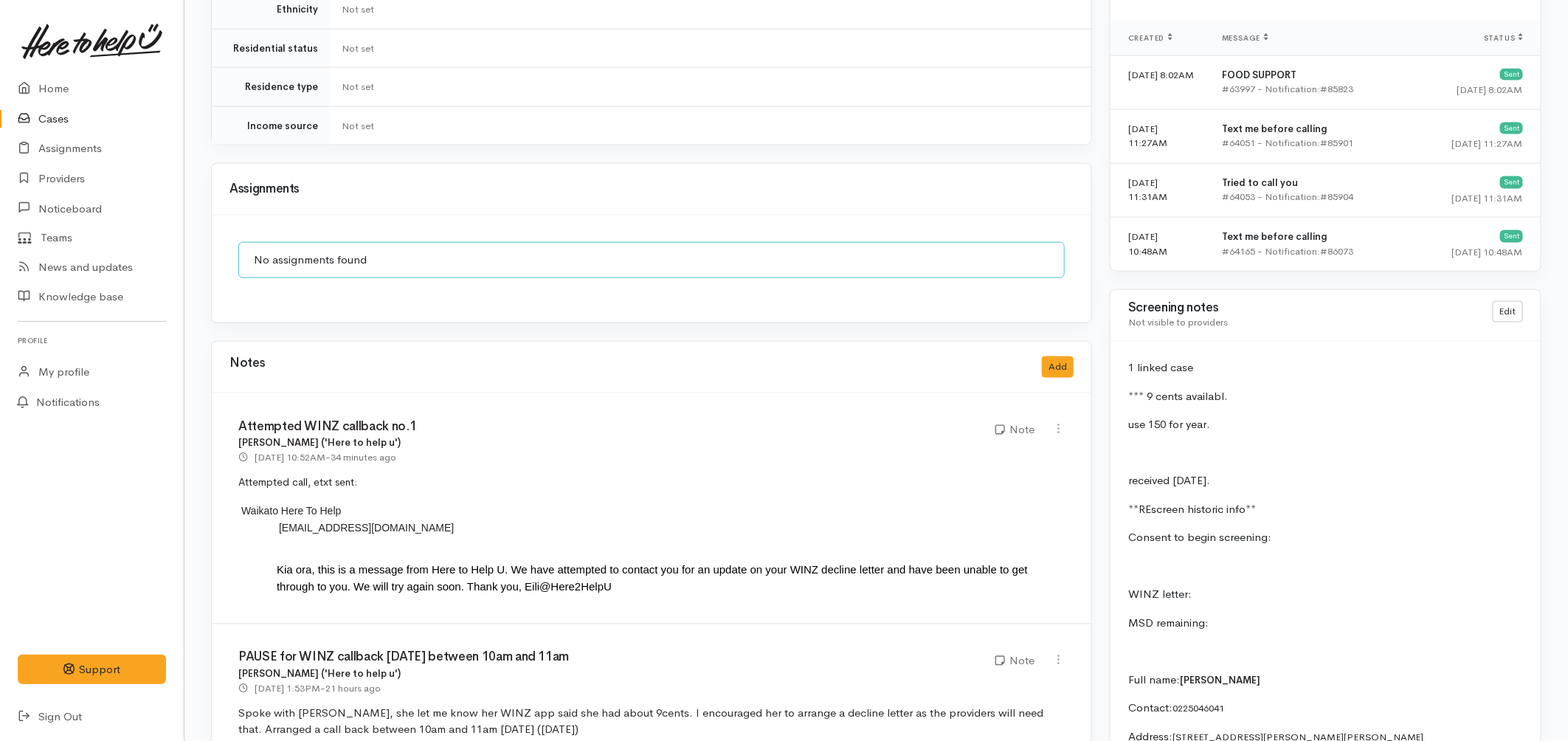
scroll to position [984, 0]
click at [70, 119] on link "Cases" at bounding box center [91, 119] width 183 height 30
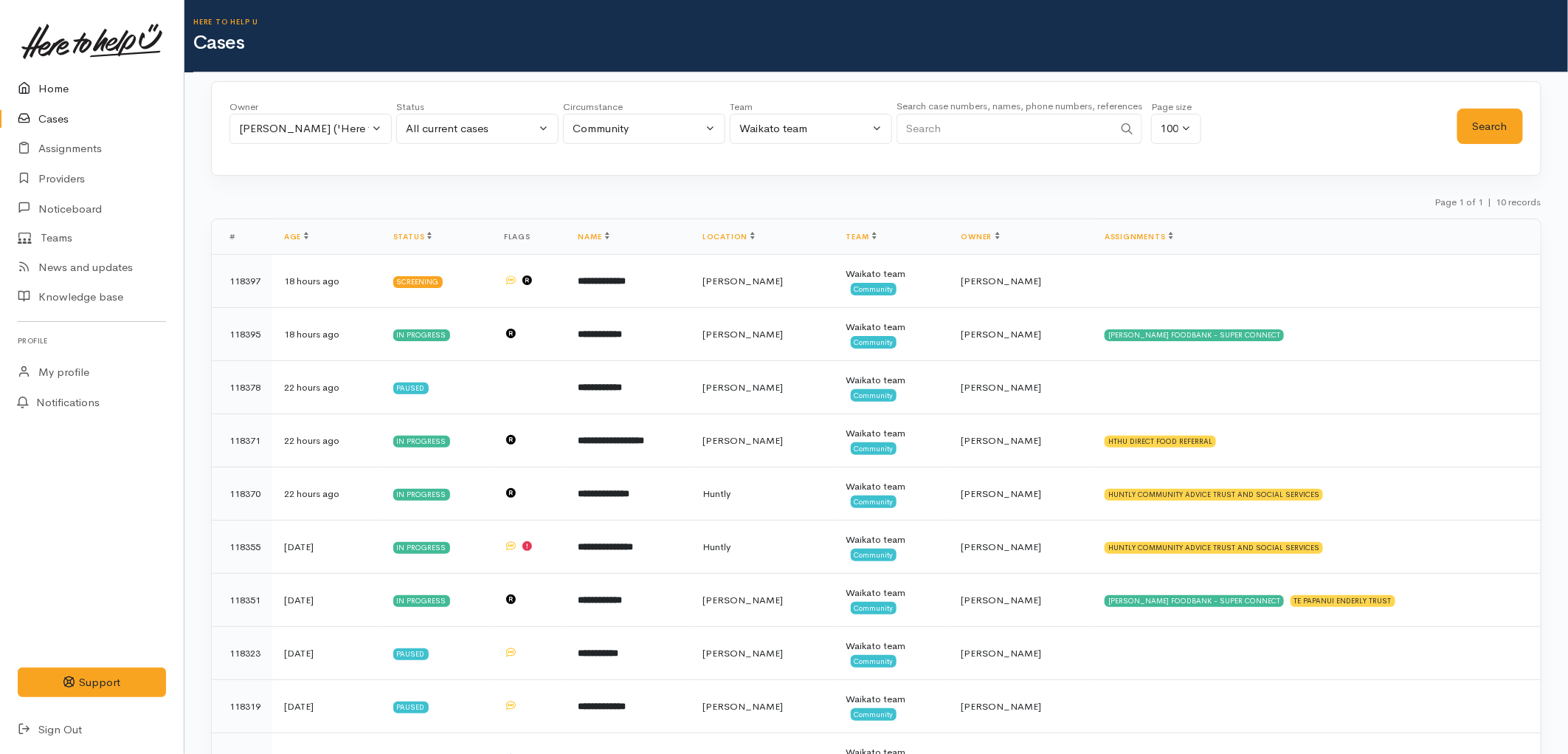
click at [59, 98] on link "Home" at bounding box center [91, 89] width 183 height 30
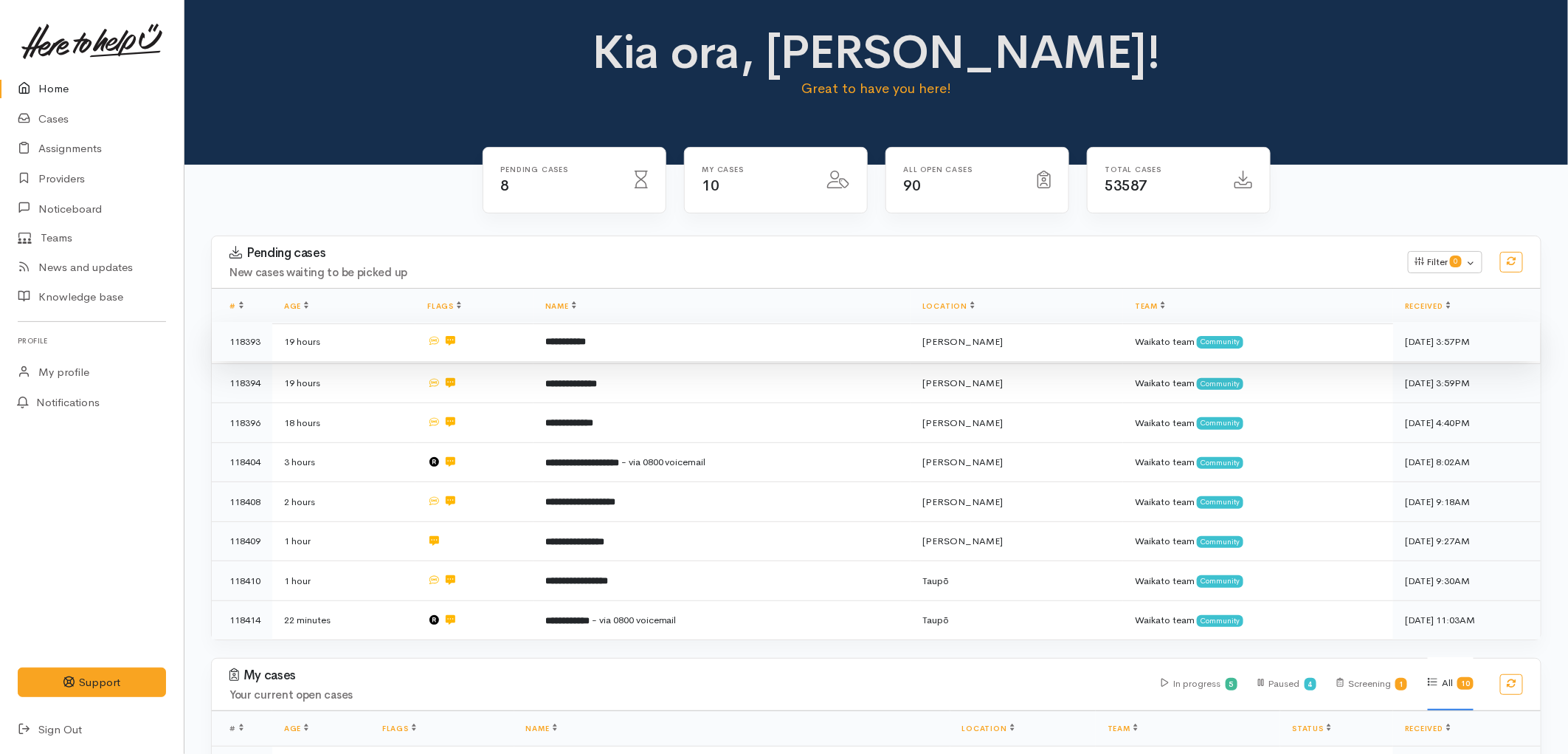
click at [513, 344] on td at bounding box center [474, 342] width 117 height 40
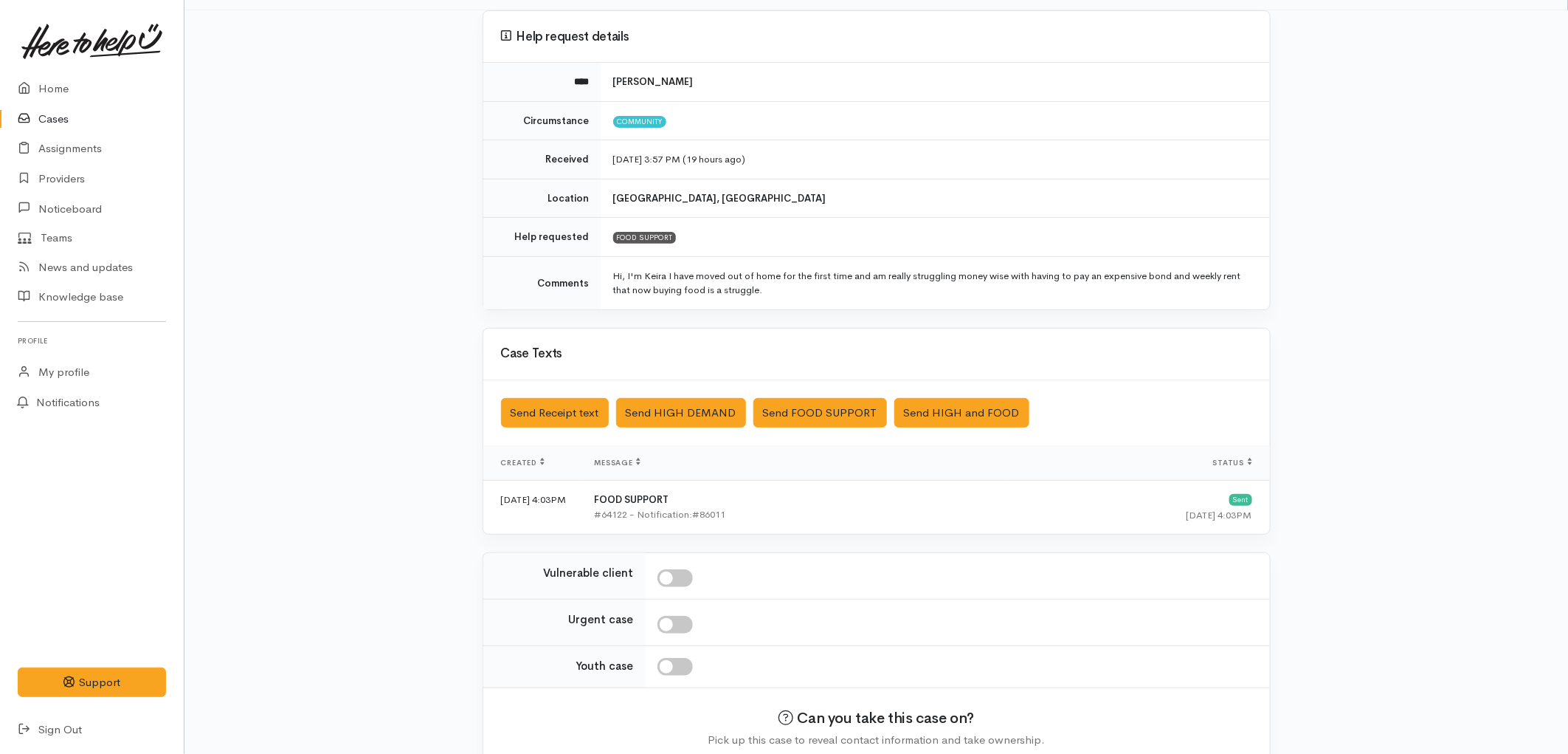
scroll to position [163, 0]
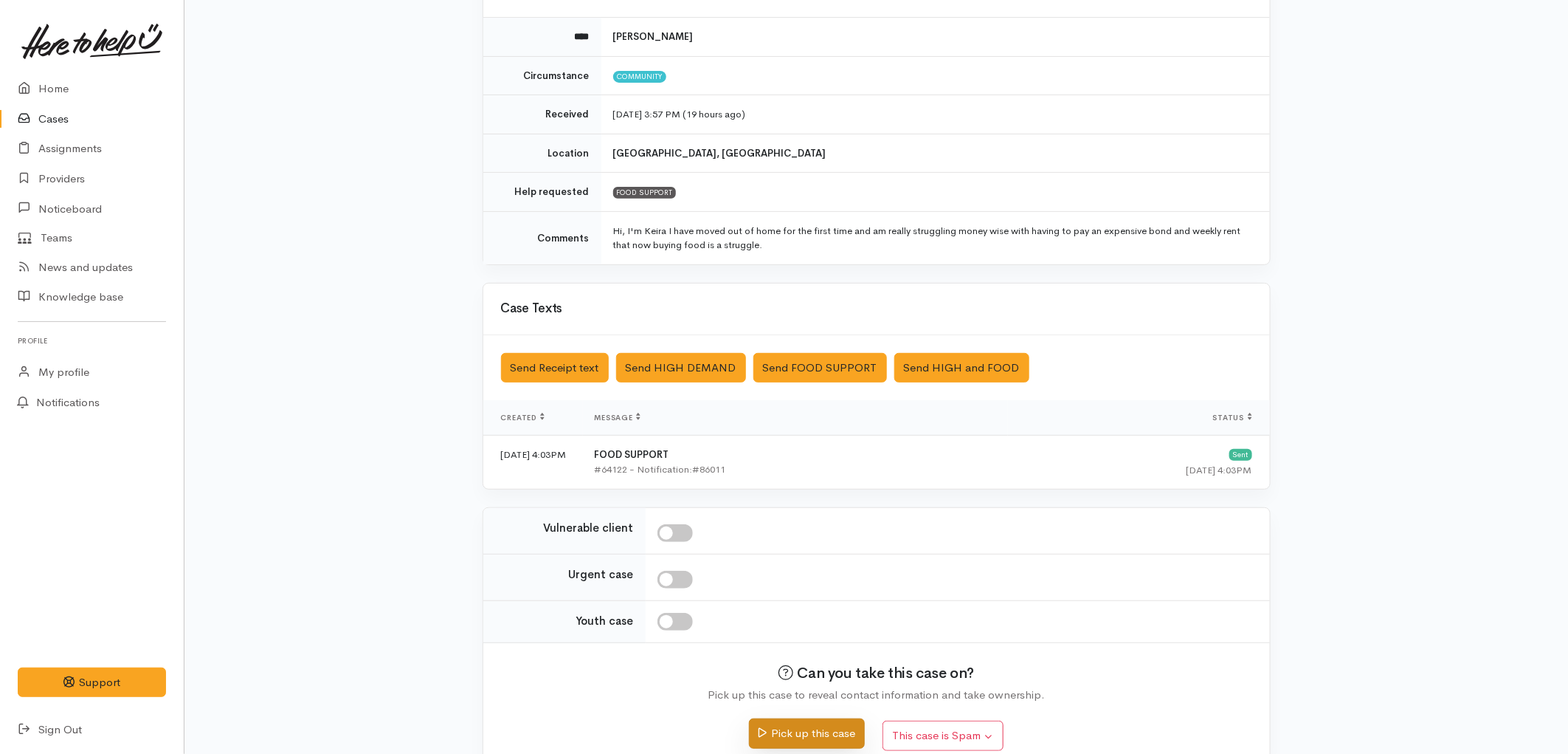
click at [821, 724] on button "Pick up this case" at bounding box center [806, 733] width 116 height 30
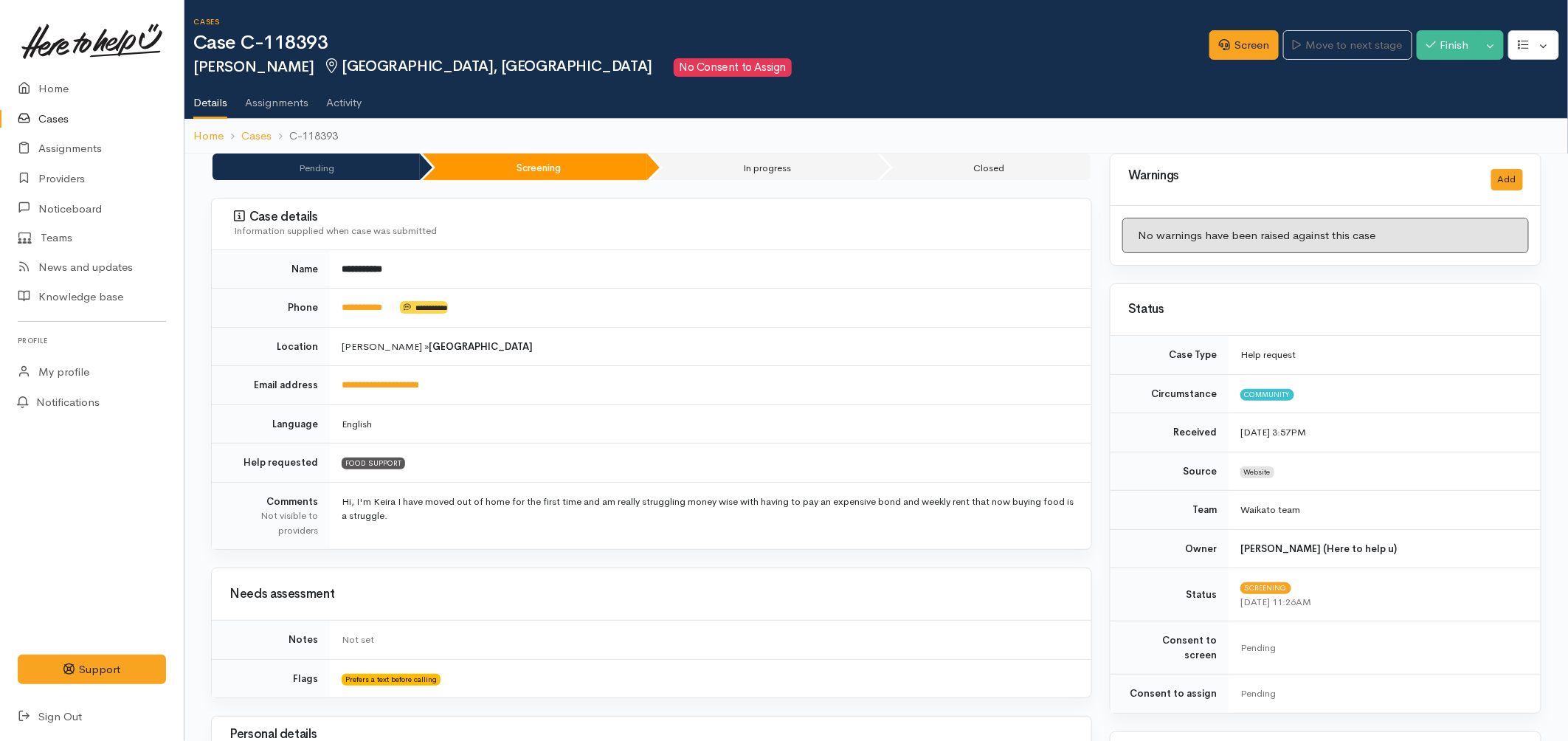
click at [44, 117] on link "Cases" at bounding box center [91, 119] width 183 height 30
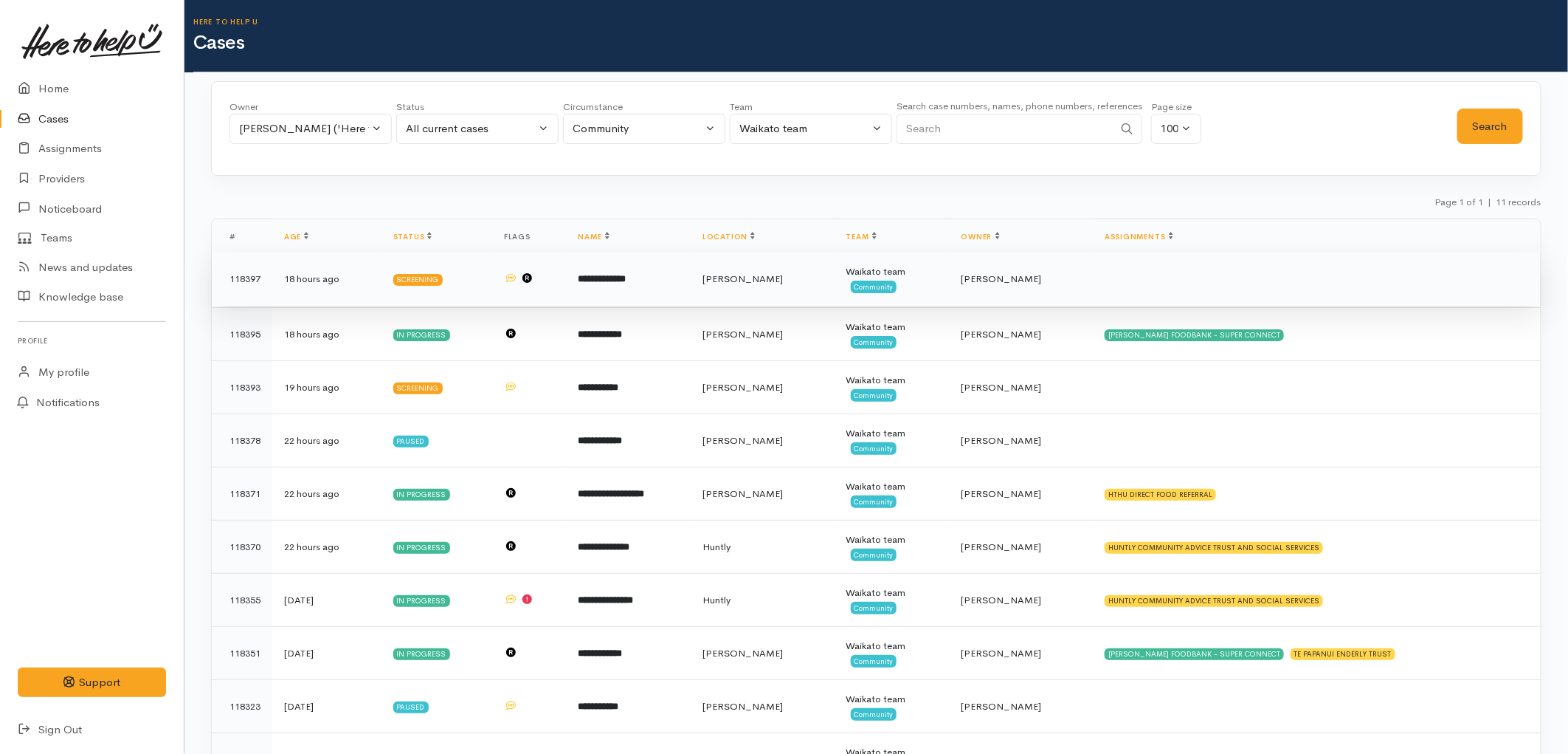
click at [1016, 274] on span "[PERSON_NAME]" at bounding box center [1001, 278] width 81 height 12
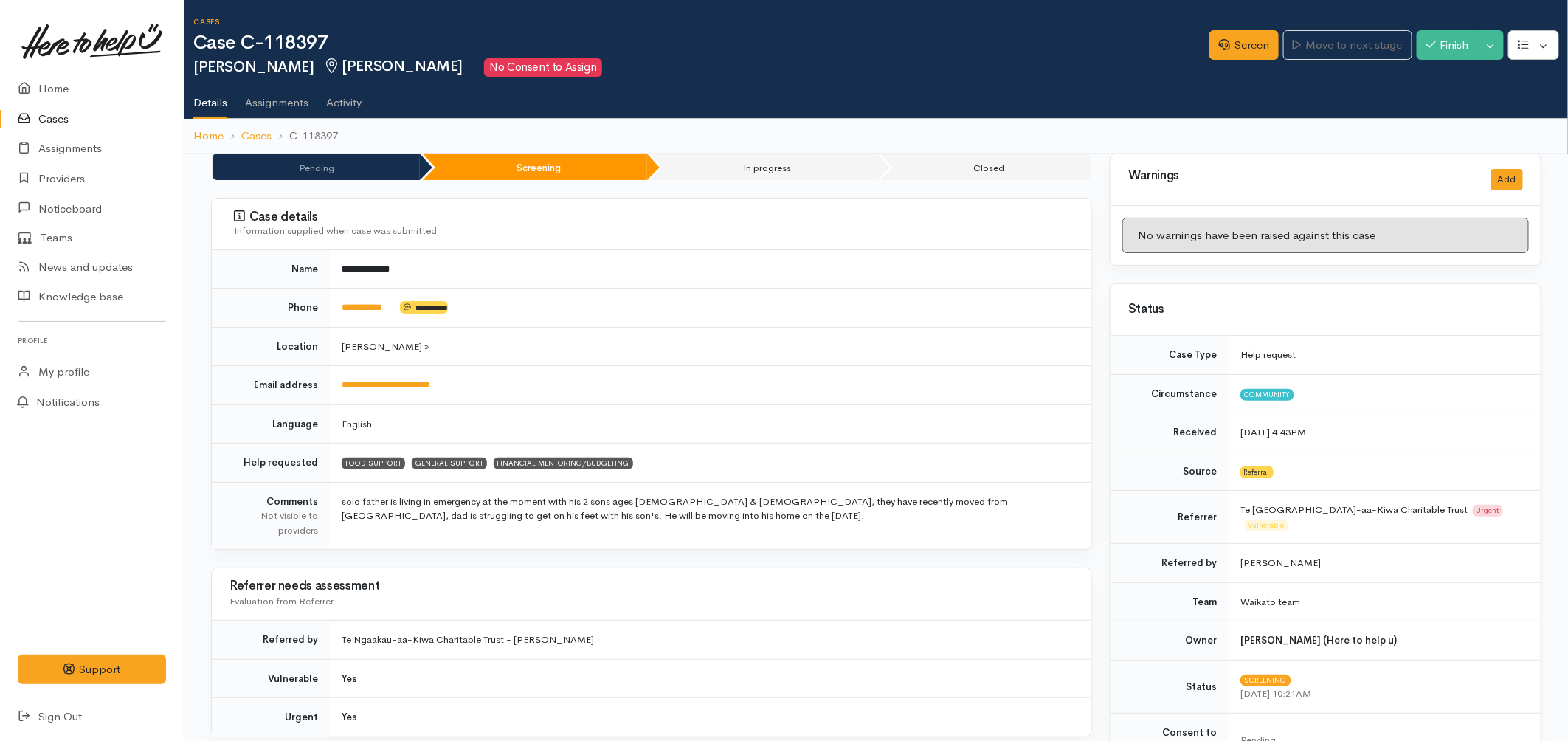
click at [57, 116] on link "Cases" at bounding box center [91, 119] width 183 height 30
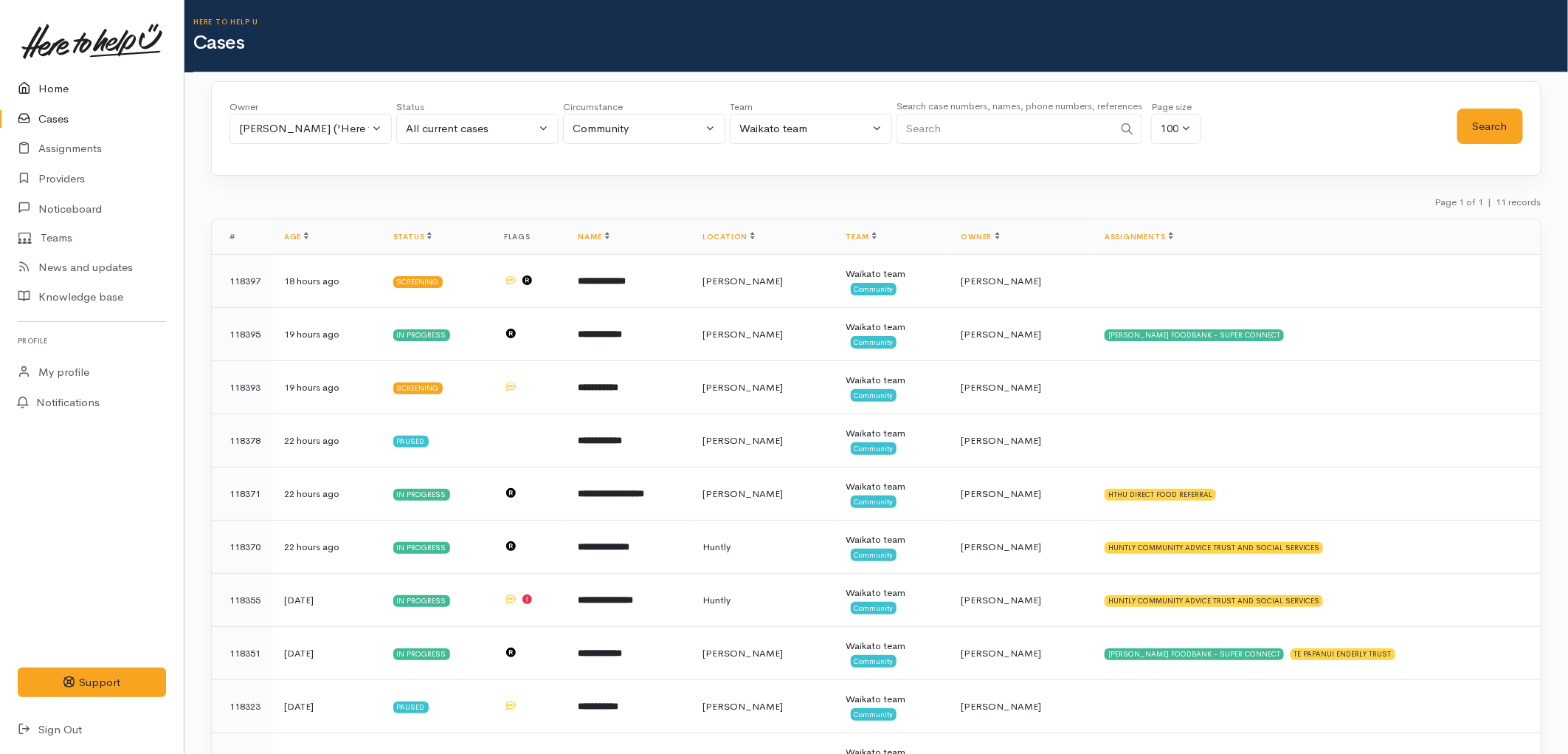
click at [69, 91] on link "Home" at bounding box center [91, 89] width 183 height 30
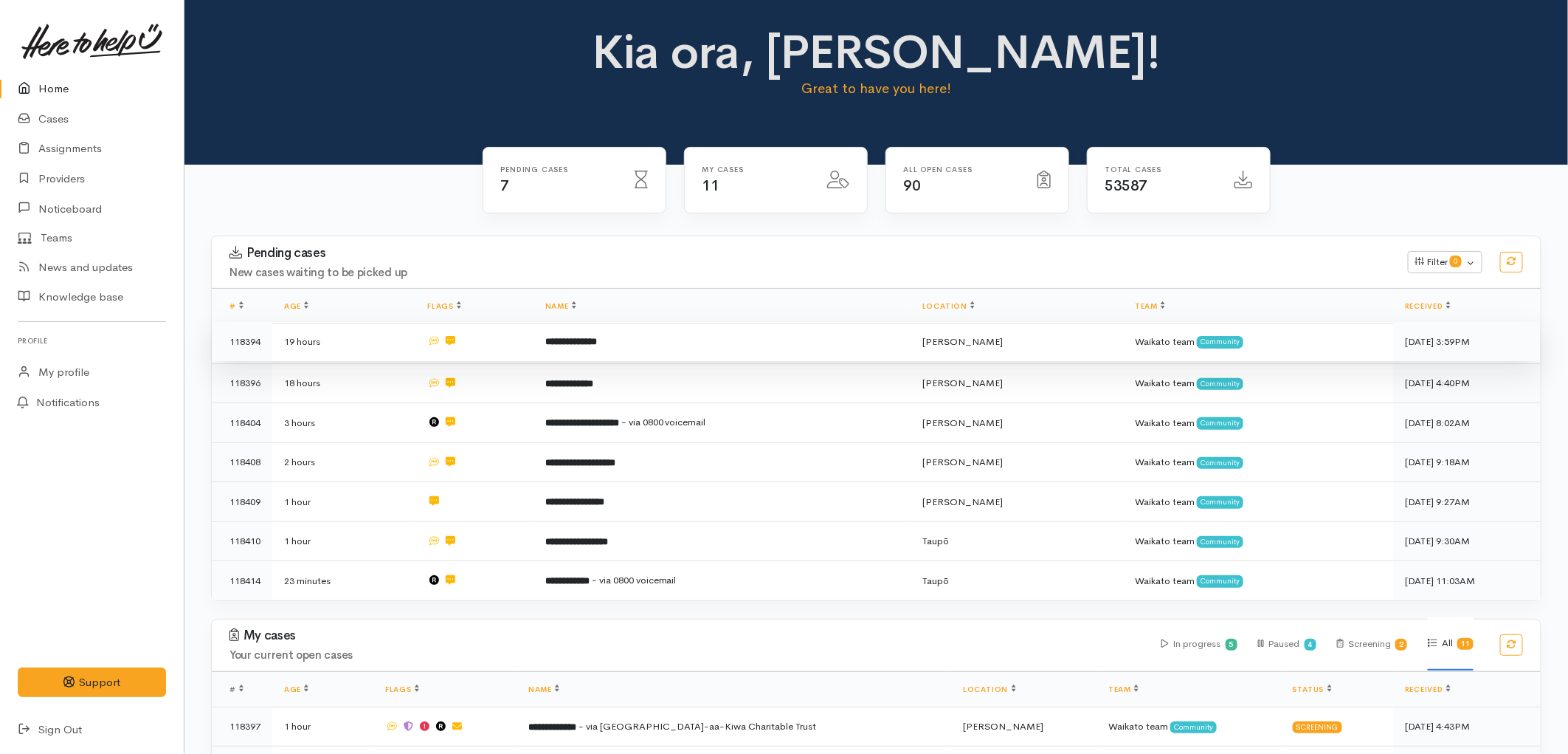
click at [349, 334] on td "19 hours" at bounding box center [343, 342] width 143 height 40
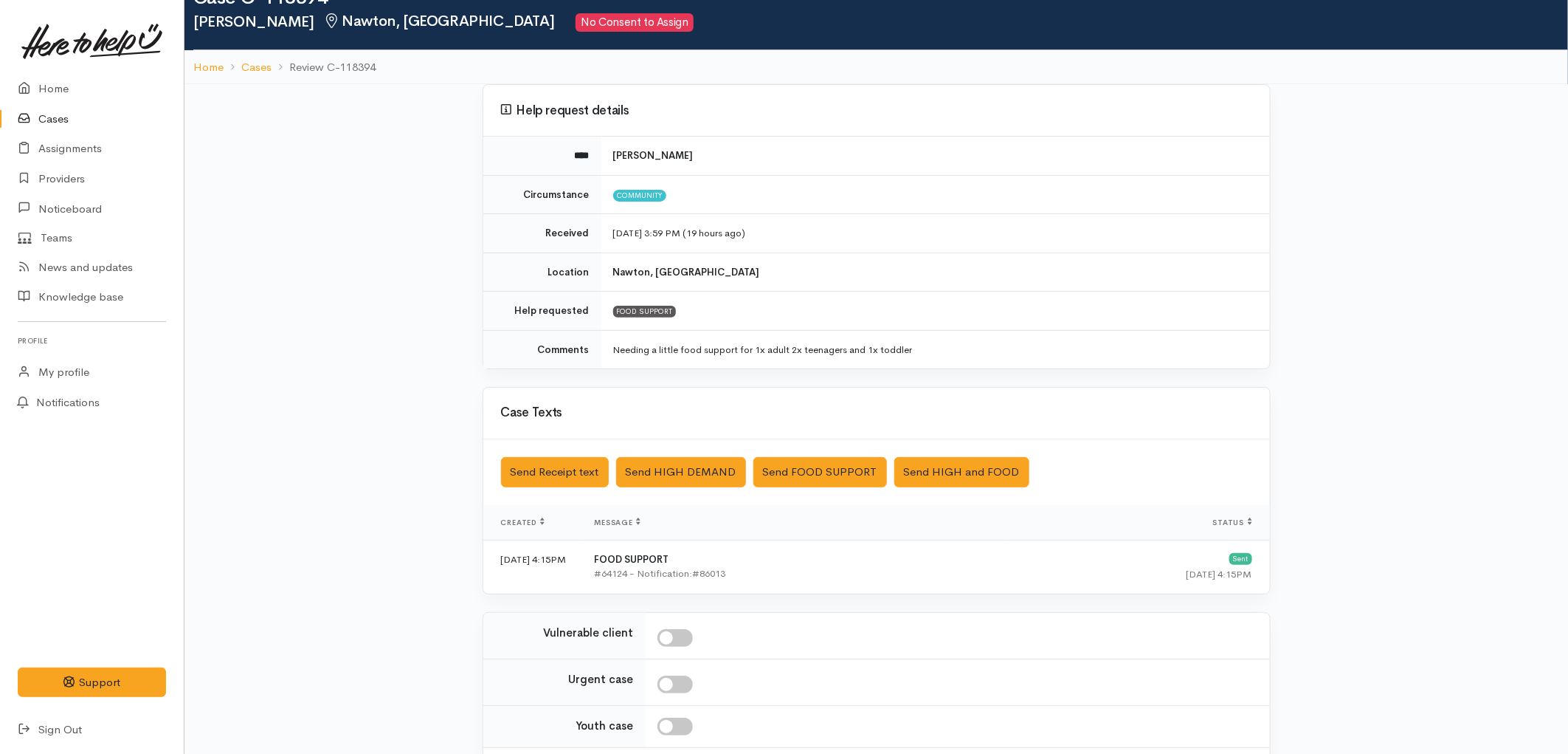
scroll to position [82, 0]
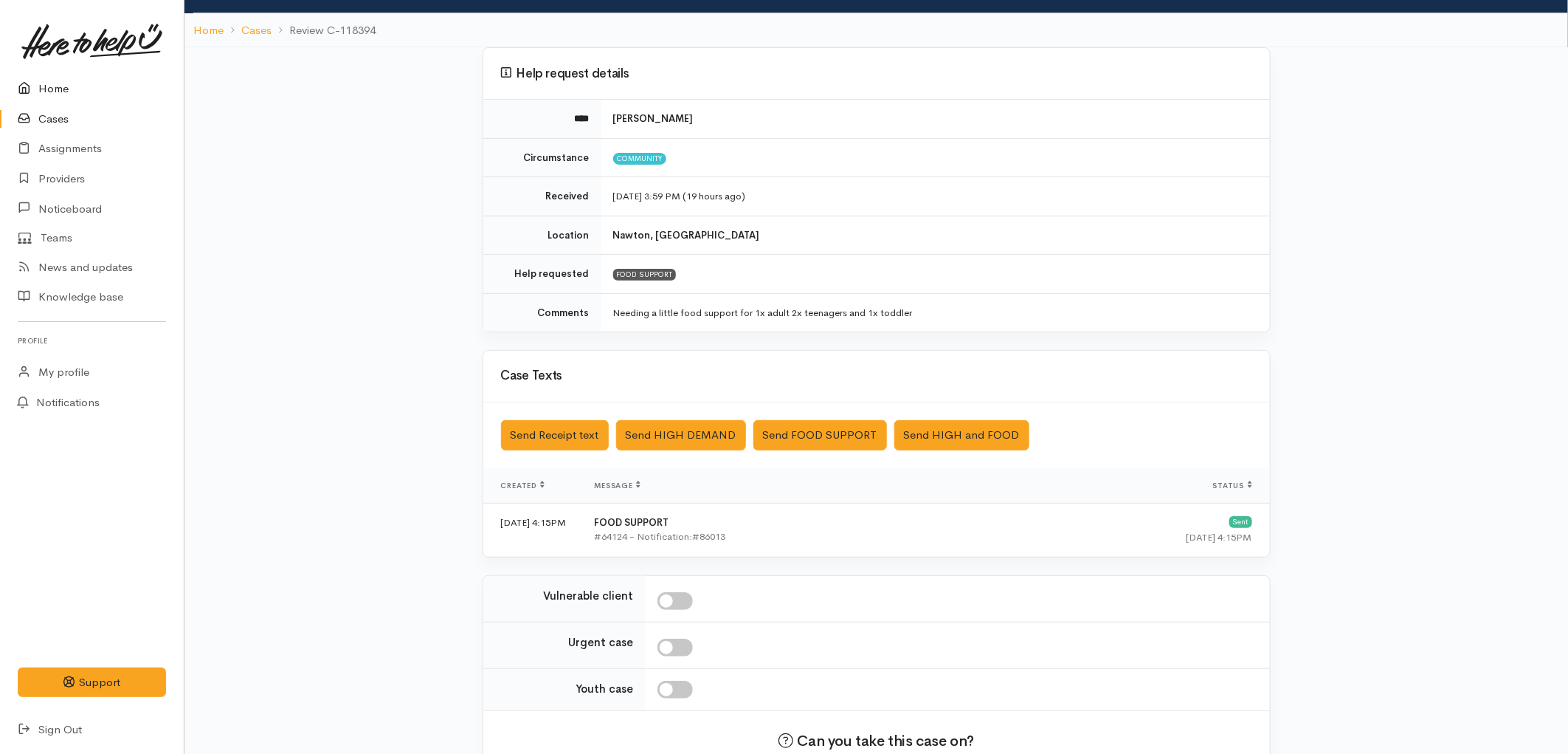
click at [52, 86] on link "Home" at bounding box center [91, 89] width 183 height 30
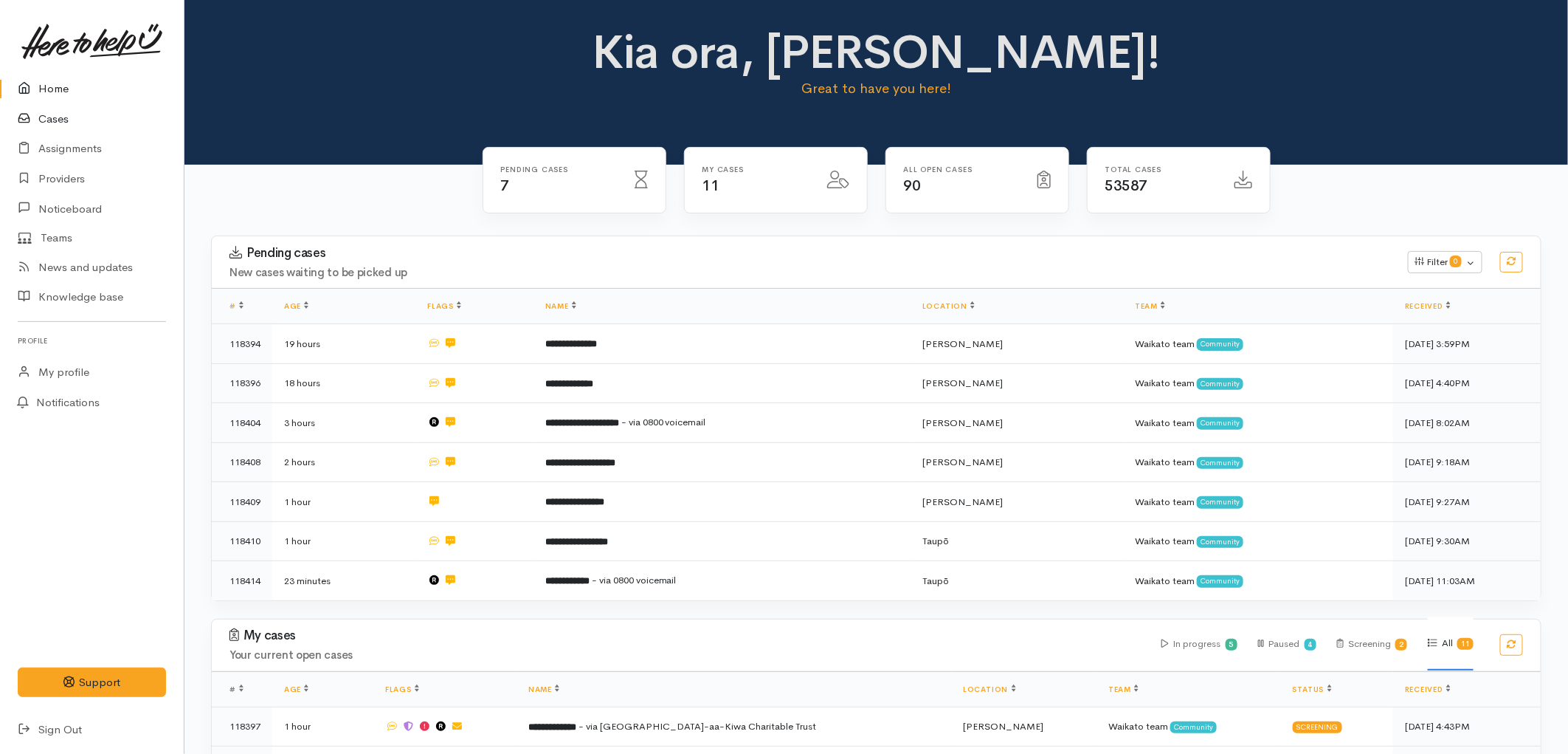
click at [61, 112] on link "Cases" at bounding box center [91, 119] width 183 height 30
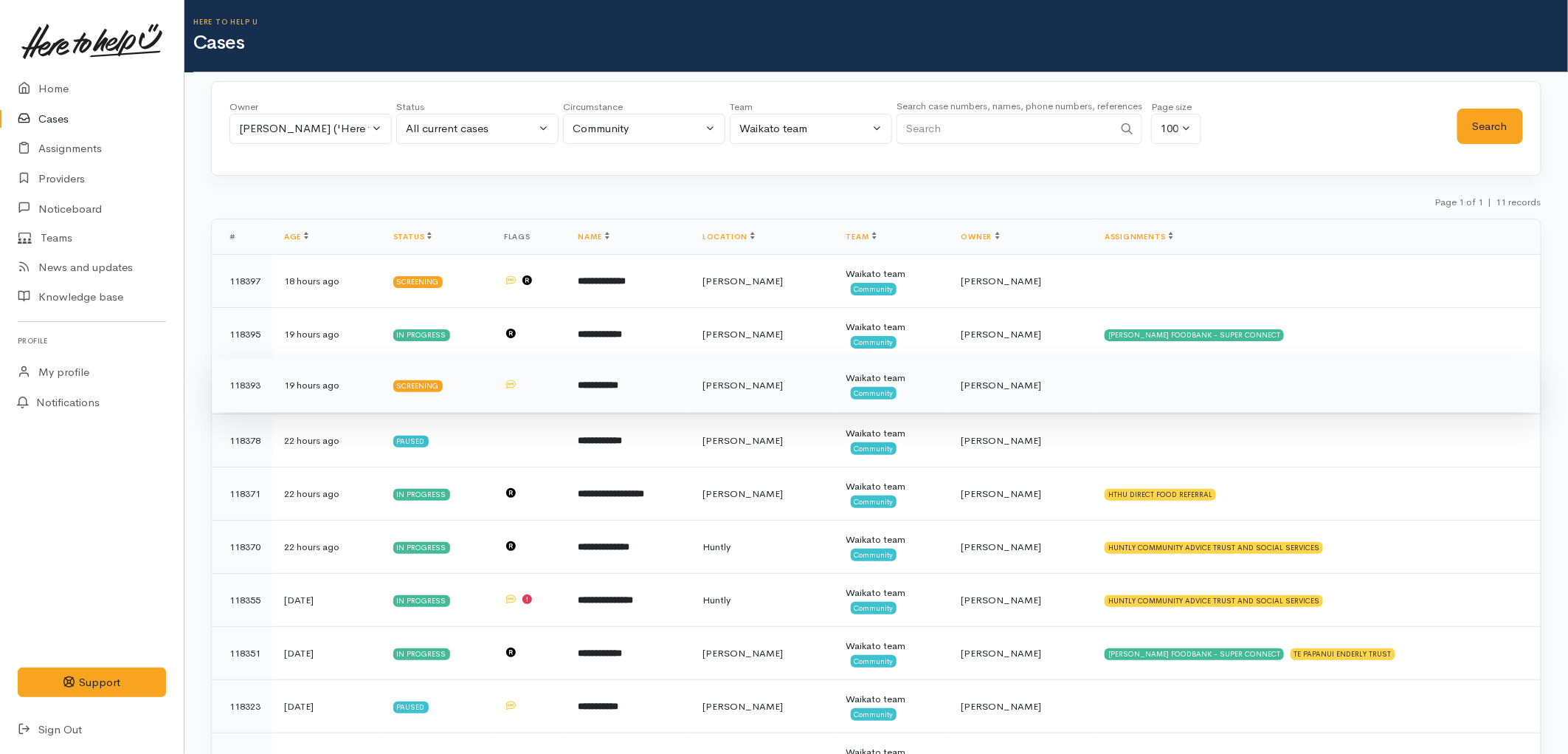
click at [690, 394] on td "**********" at bounding box center [628, 384] width 124 height 53
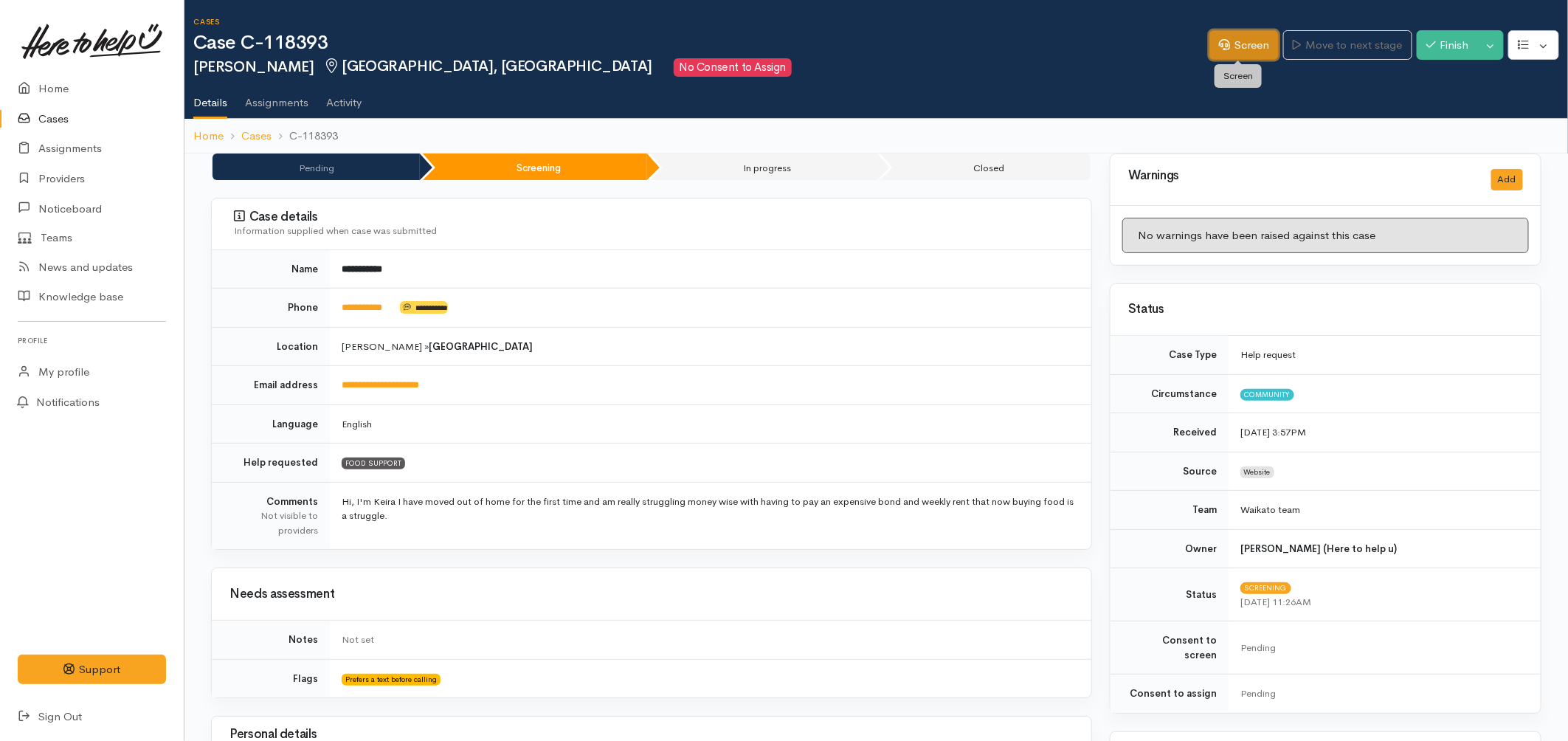
click at [1235, 47] on link "Screen" at bounding box center [1244, 45] width 70 height 30
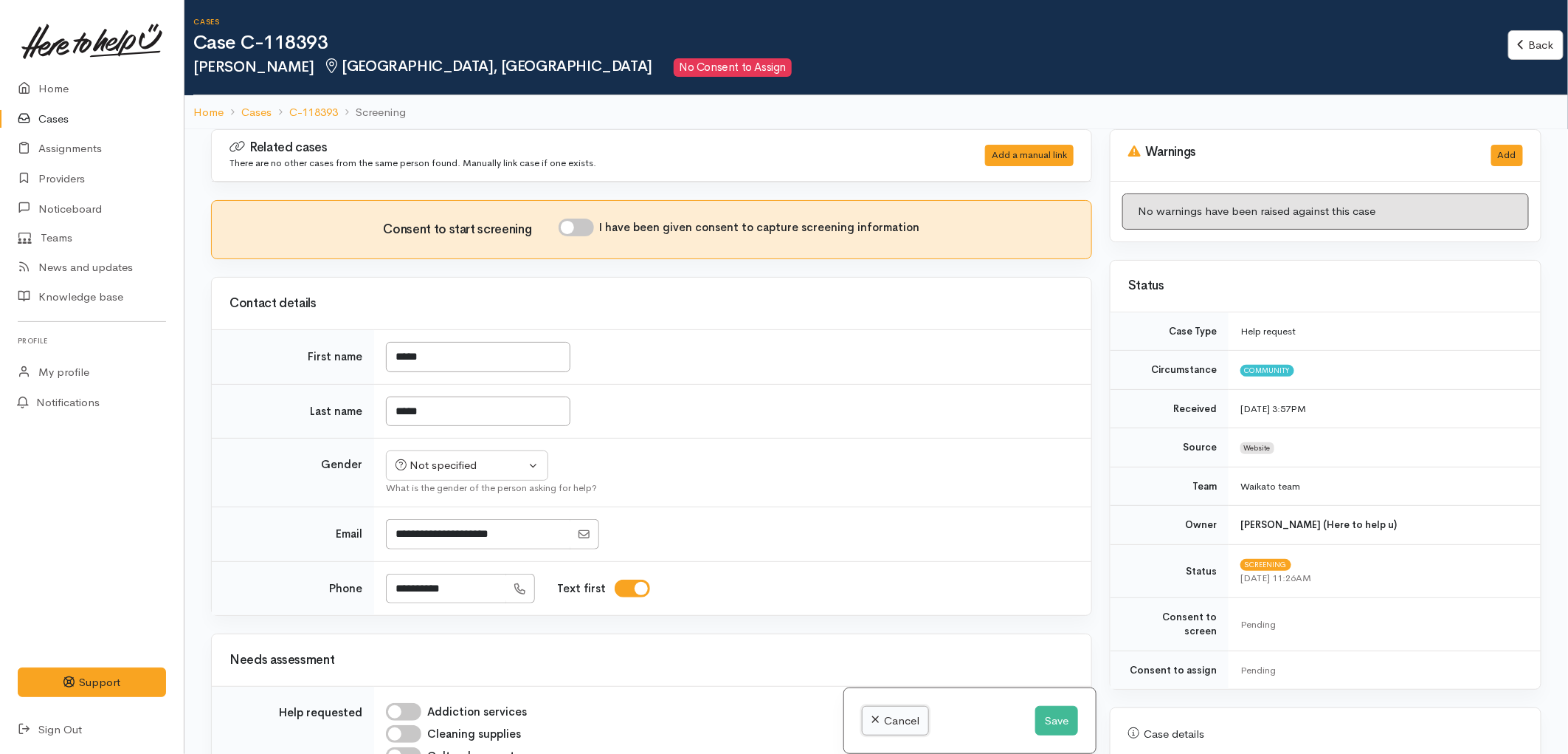
click at [895, 726] on link "Cancel" at bounding box center [894, 720] width 67 height 30
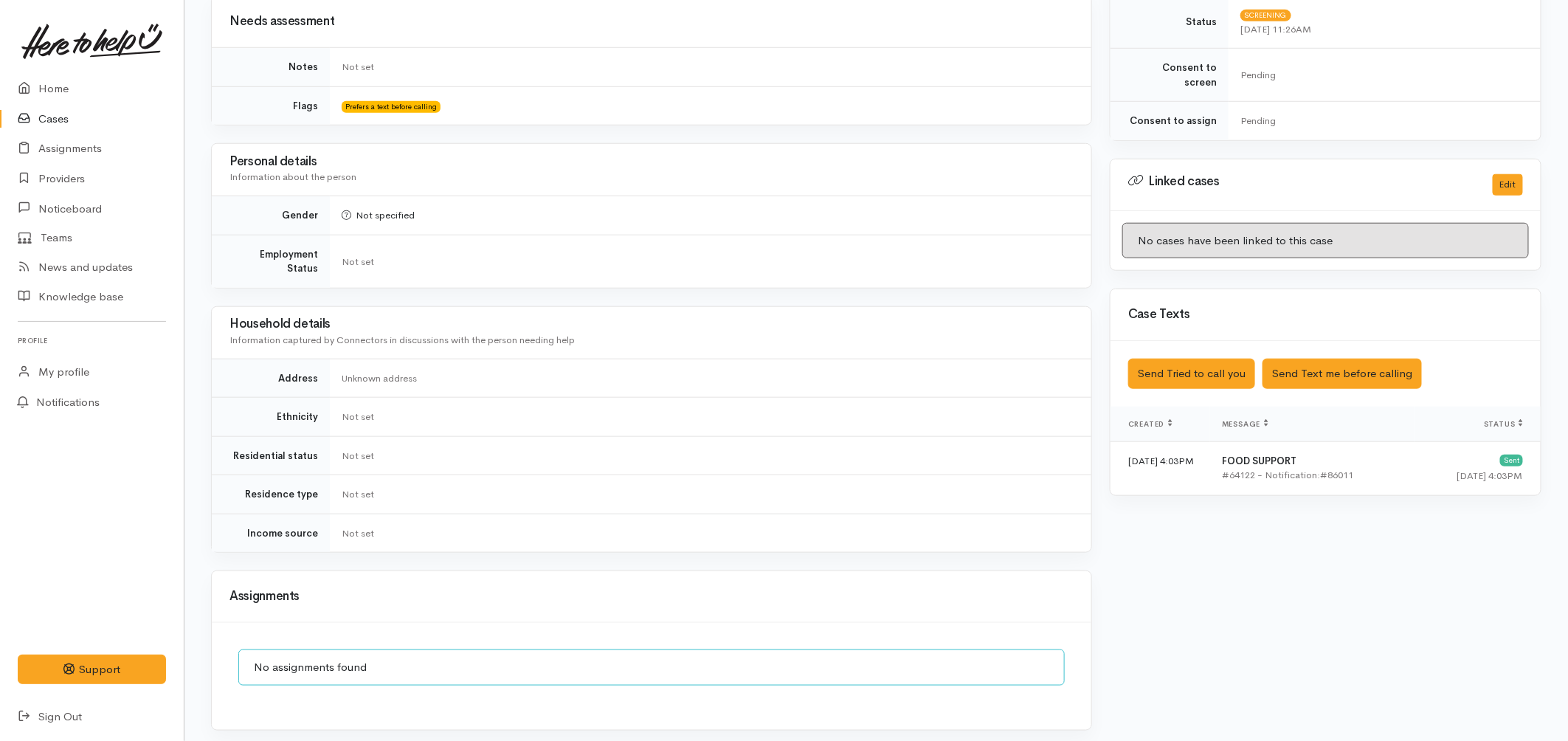
scroll to position [573, 0]
click at [27, 120] on icon at bounding box center [28, 118] width 21 height 18
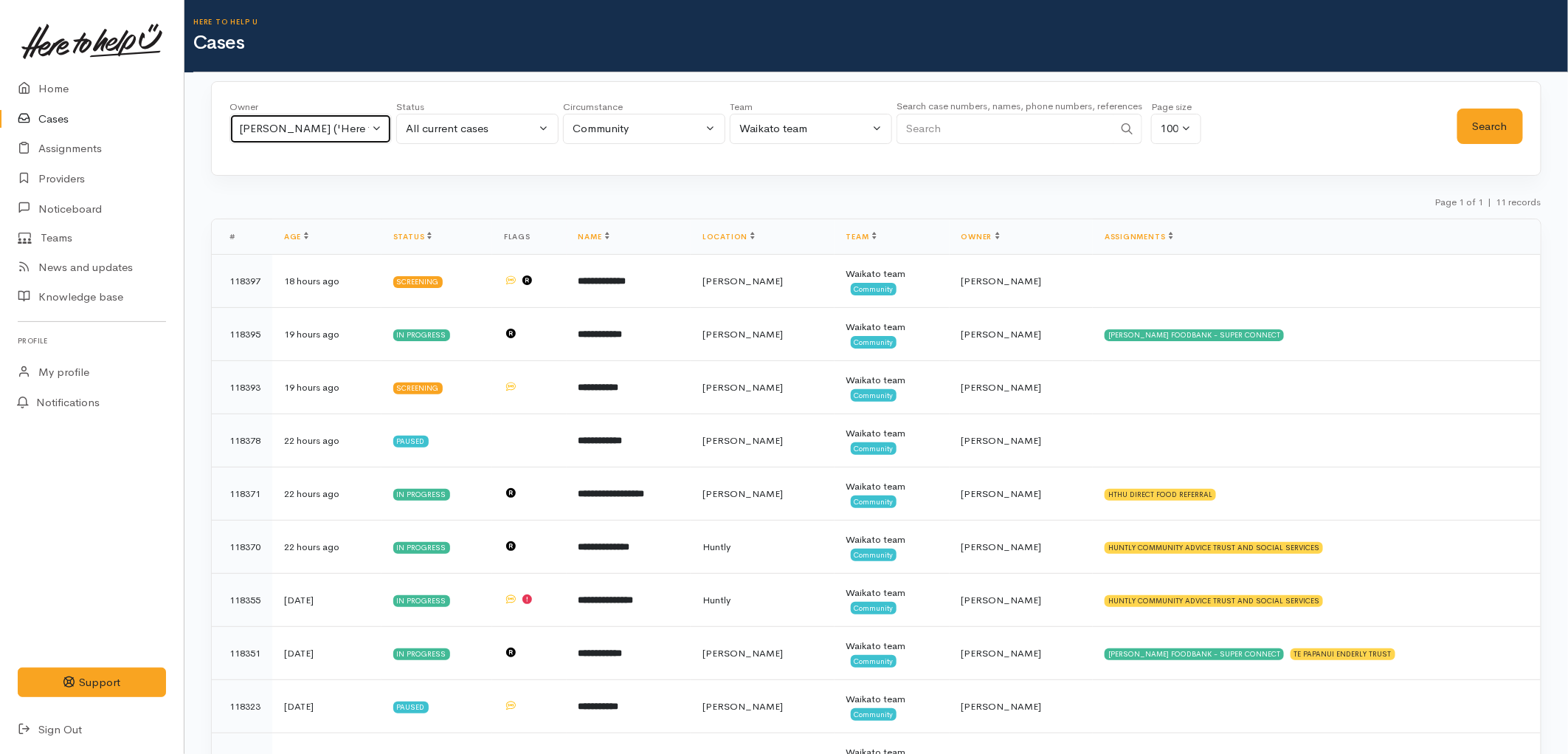
click at [349, 134] on div "Eilidh Botha ('Here to help u')" at bounding box center [303, 129] width 130 height 17
type input "pri"
click at [323, 233] on link "[PERSON_NAME] ('Here to help u')" at bounding box center [342, 224] width 225 height 23
select select "2109"
click at [1484, 123] on button "Search" at bounding box center [1490, 127] width 66 height 37
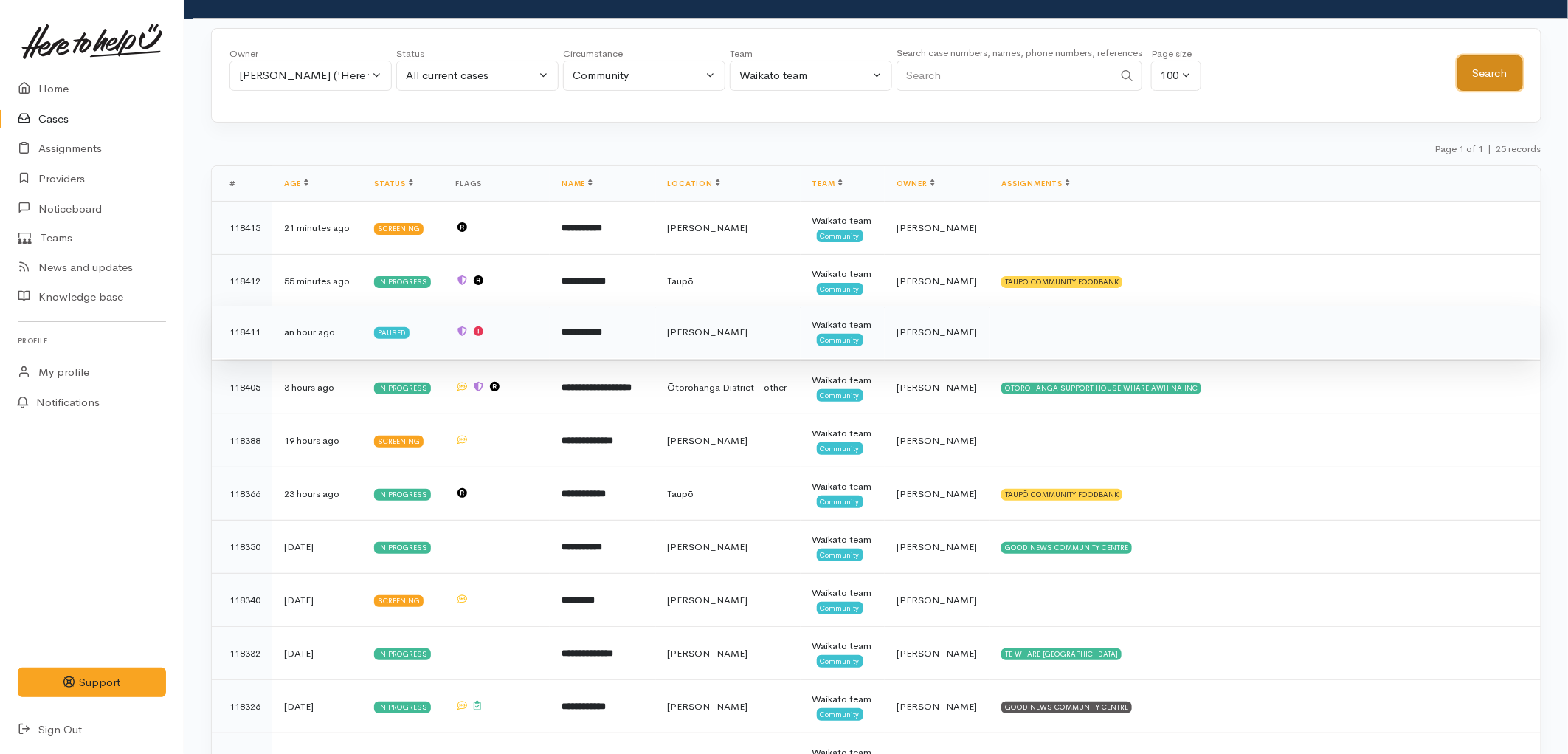
scroll to position [82, 0]
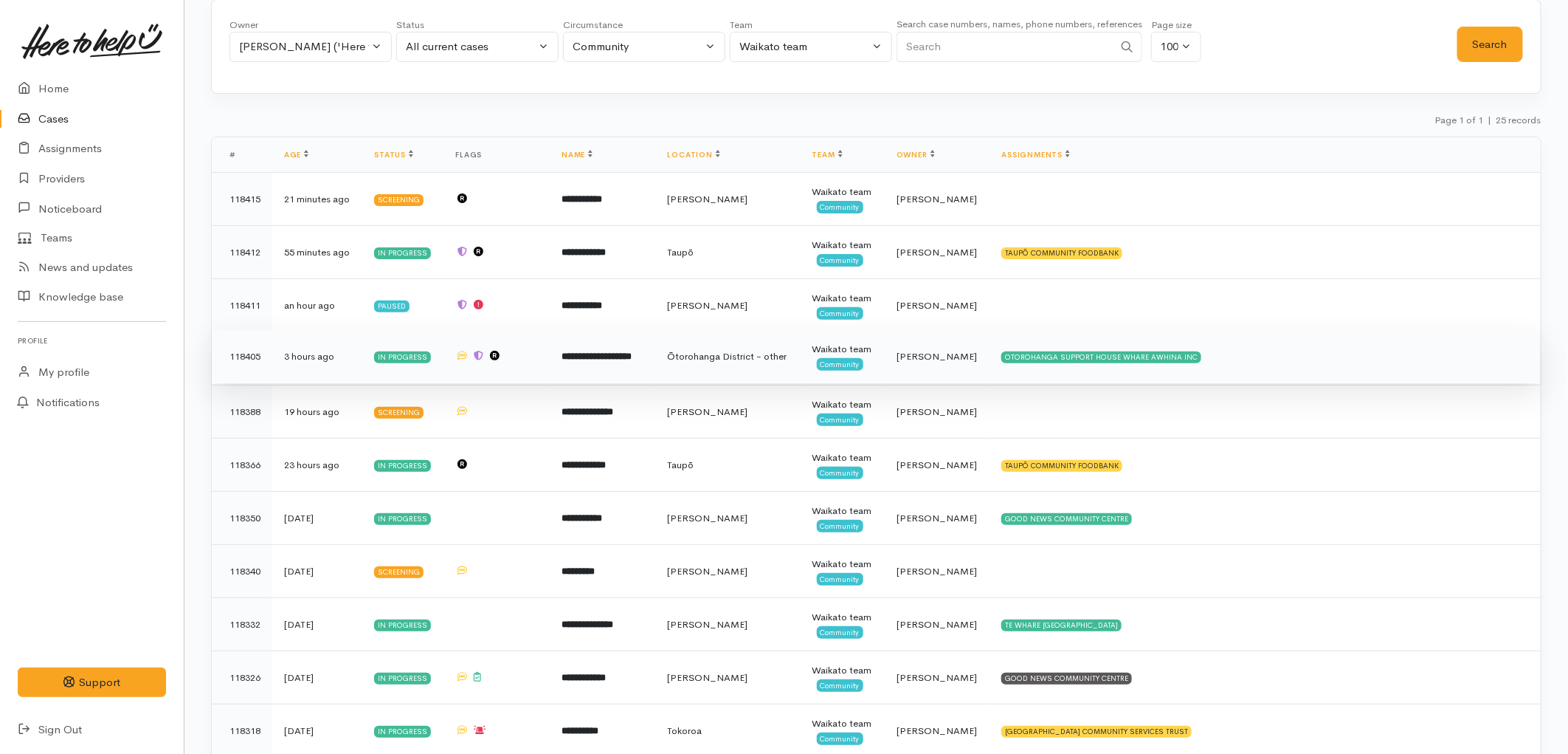
click at [656, 333] on td "**********" at bounding box center [602, 356] width 106 height 53
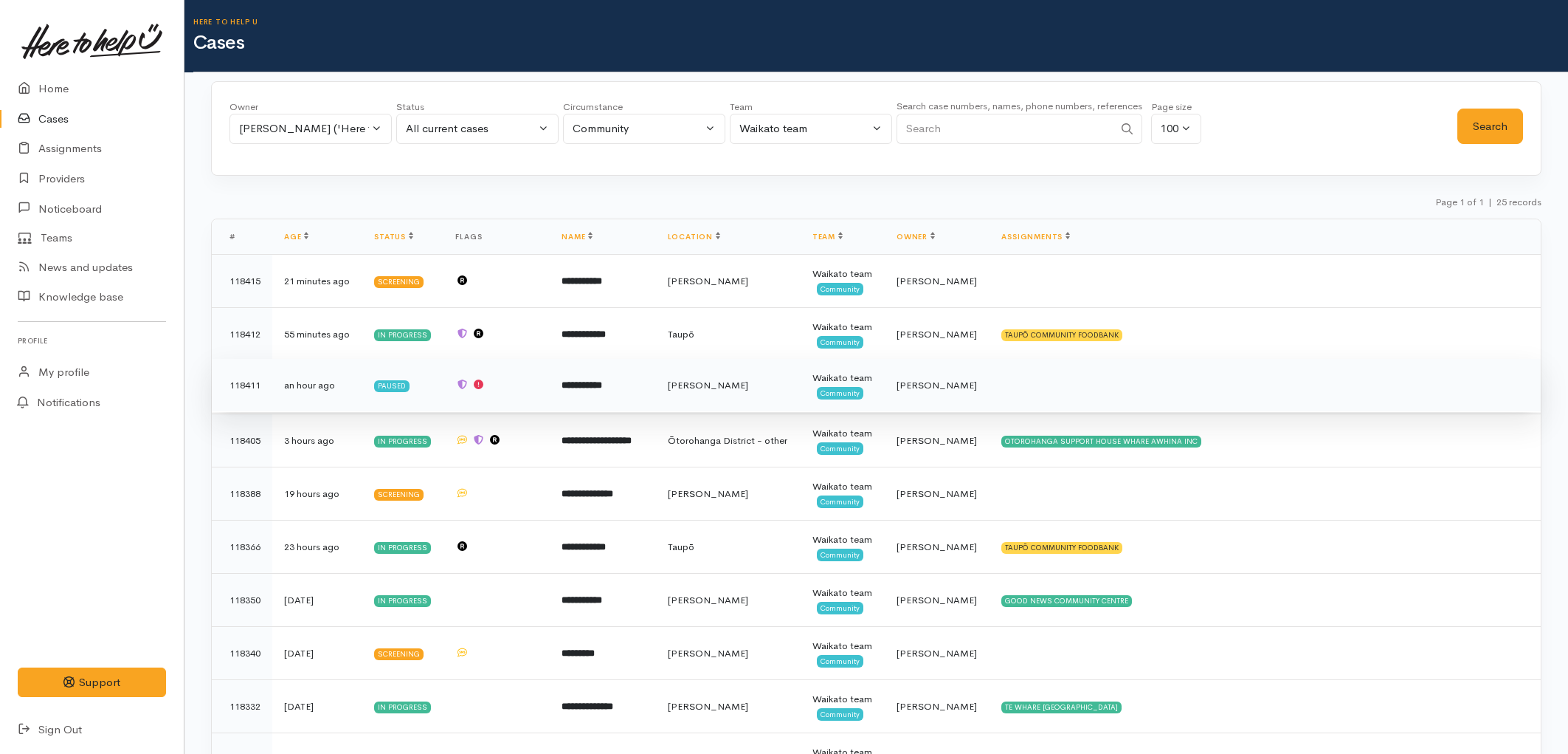
scroll to position [82, 0]
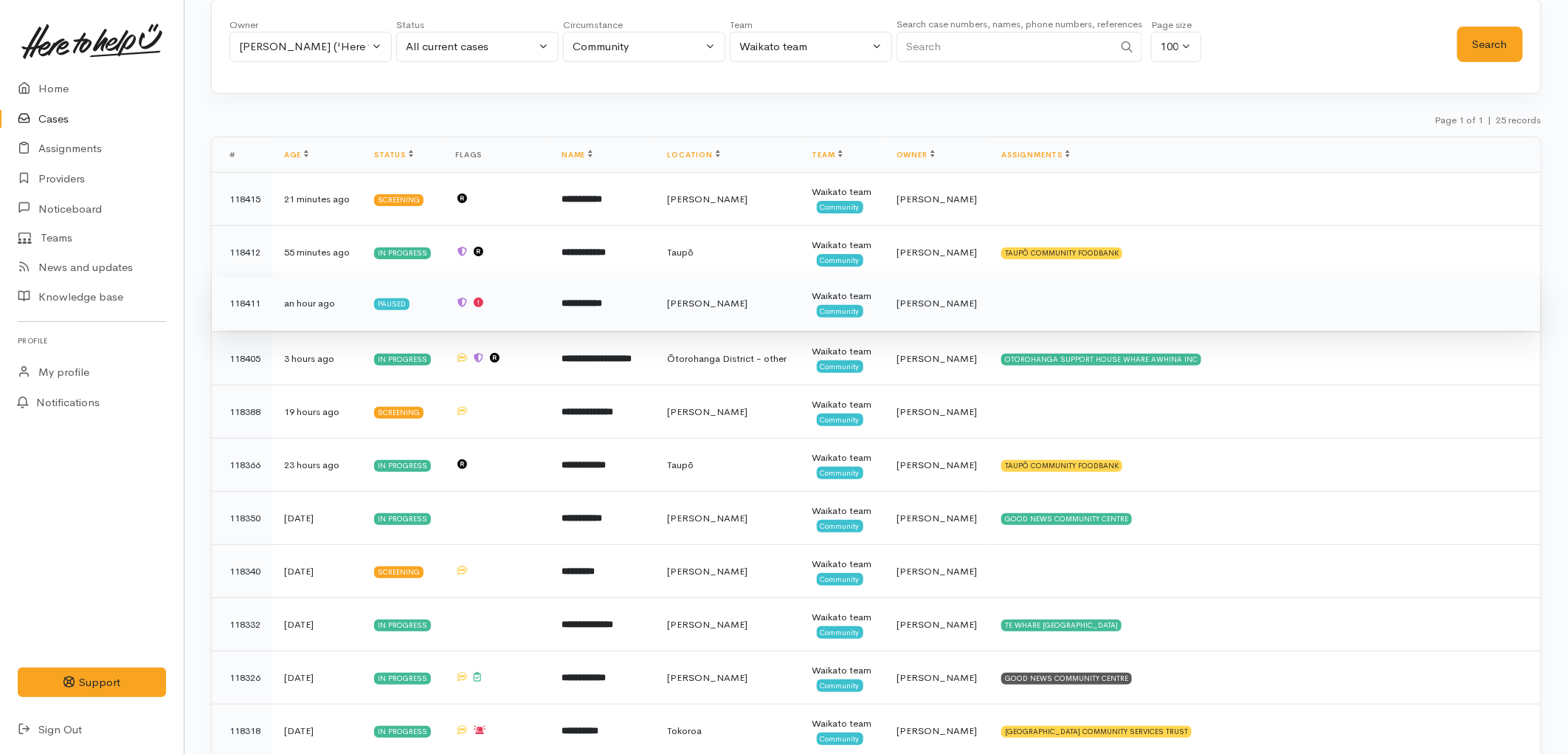
click at [569, 319] on td "**********" at bounding box center [602, 303] width 106 height 53
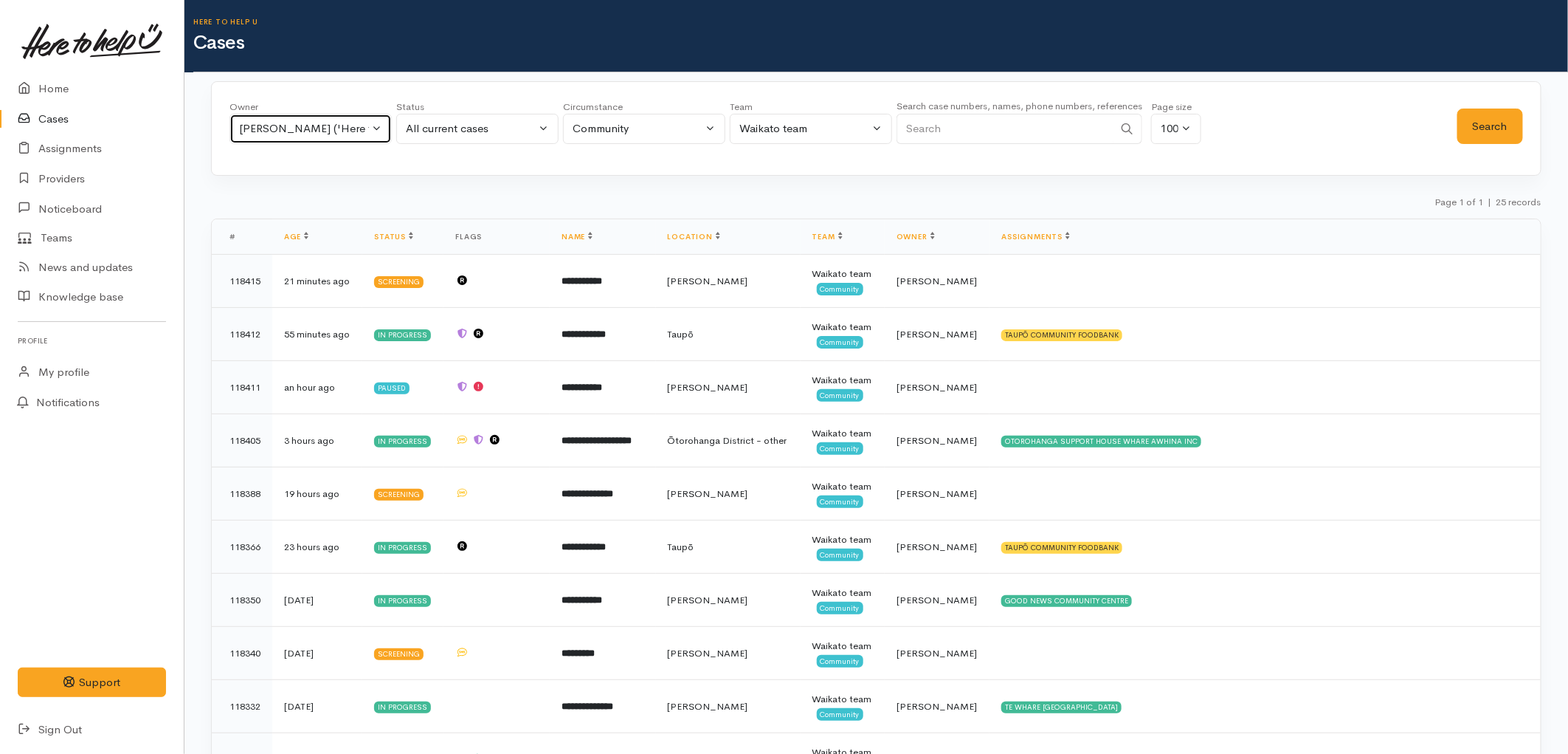
click at [329, 119] on button "[PERSON_NAME] ('Here to help u')" at bounding box center [310, 129] width 163 height 30
type input "sara"
drag, startPoint x: 360, startPoint y: 224, endPoint x: 975, endPoint y: 164, distance: 617.9
click at [363, 224] on span "Sarah Guinness ('Here to help u')" at bounding box center [346, 225] width 182 height 17
select select "2106"
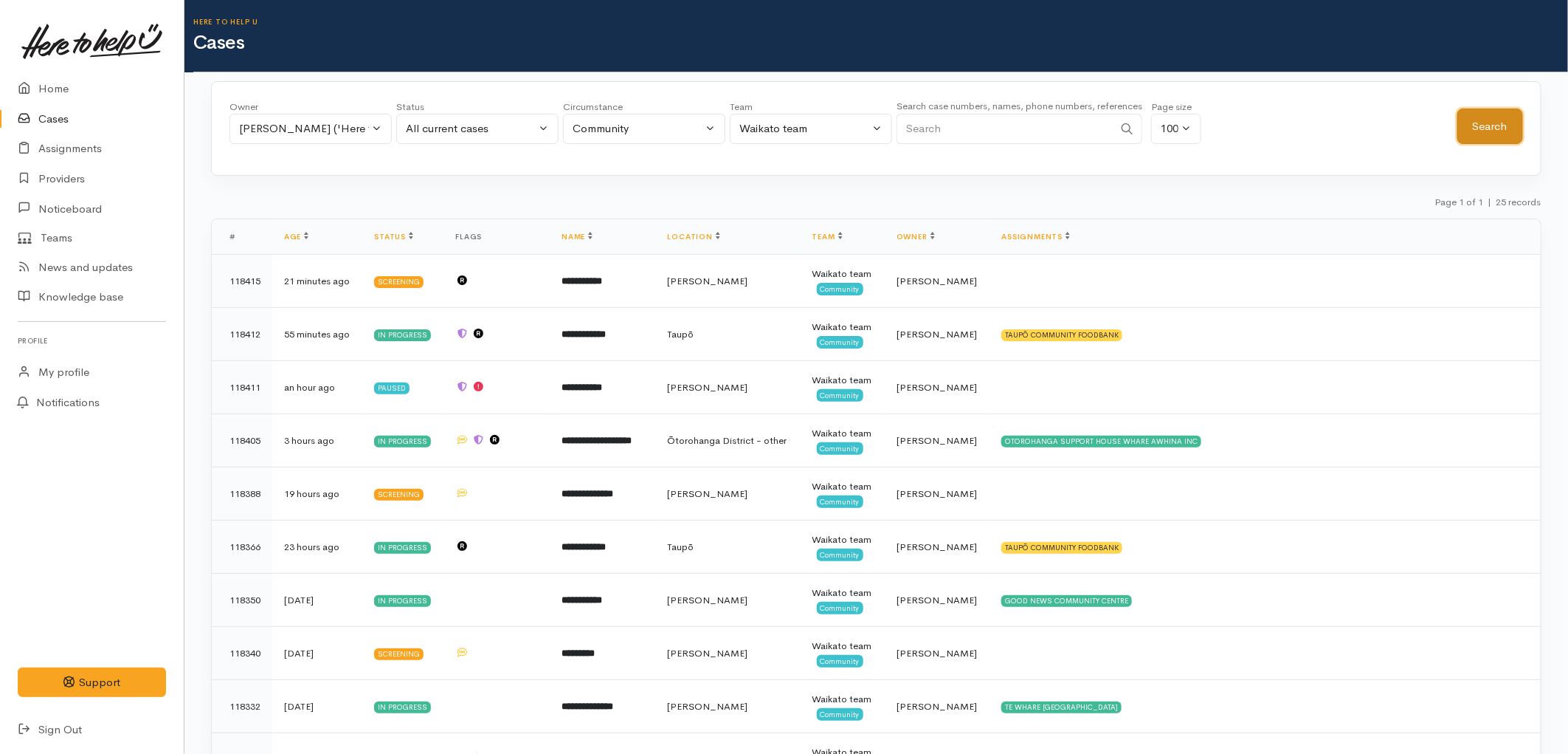
drag, startPoint x: 1503, startPoint y: 141, endPoint x: 1458, endPoint y: 150, distance: 45.9
click at [1499, 143] on button "Search" at bounding box center [1490, 127] width 66 height 37
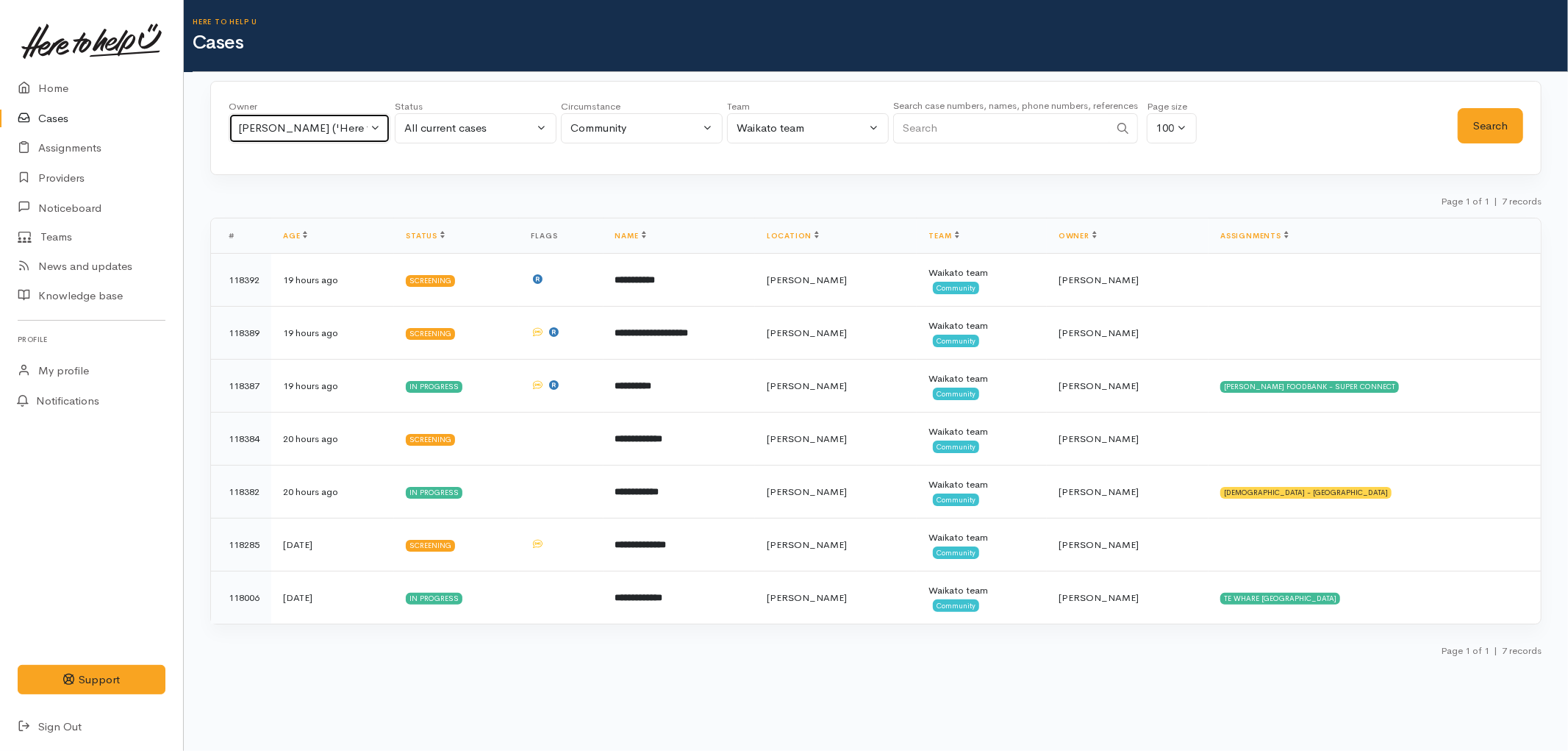
click at [285, 139] on button "Sarah Guinness ('Here to help u')" at bounding box center [309, 128] width 162 height 30
type input "nico"
click at [322, 251] on span "Nicole Rusk ('Here to help u')" at bounding box center [345, 247] width 181 height 17
select select "2314"
click at [1464, 138] on button "Search" at bounding box center [1491, 126] width 66 height 36
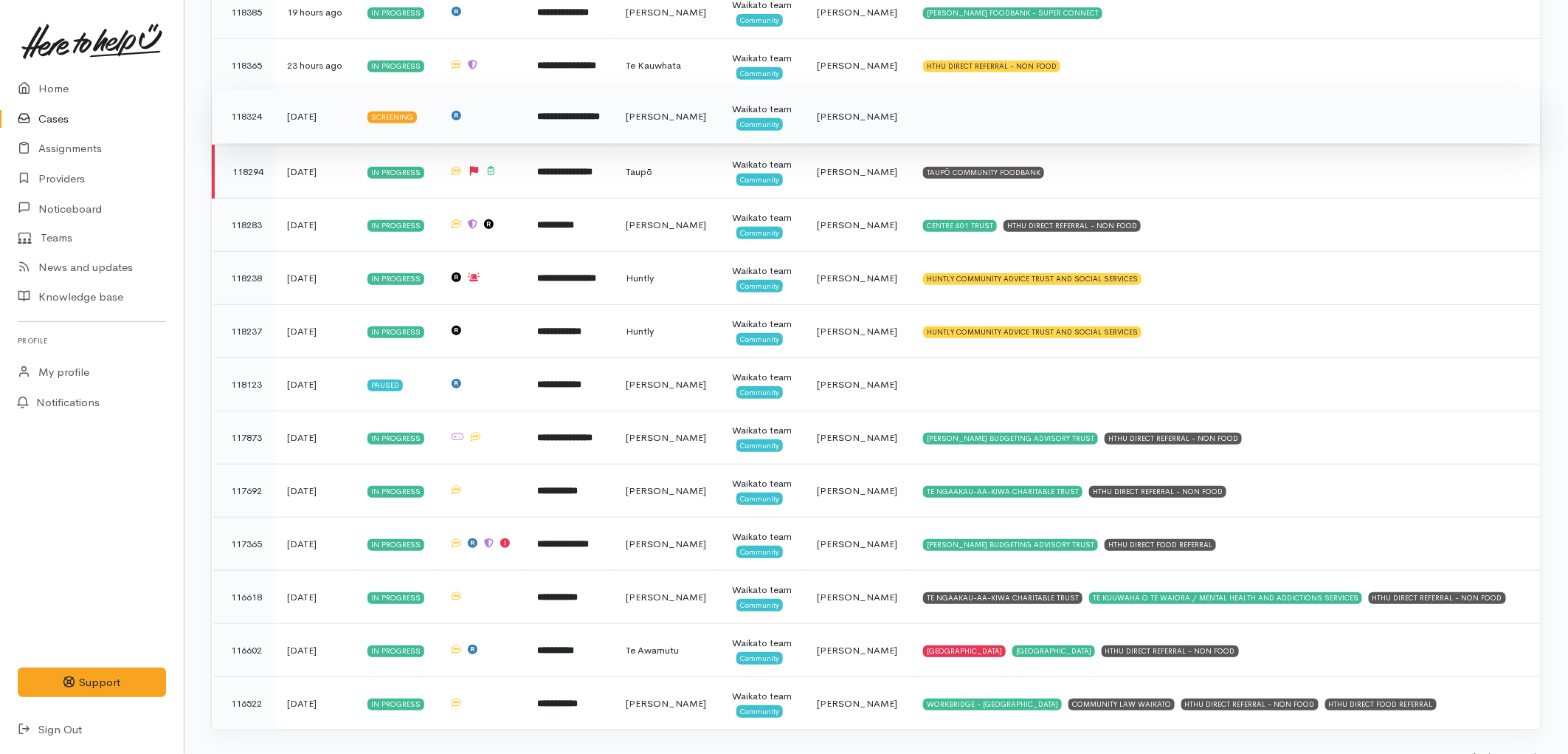
scroll to position [343, 0]
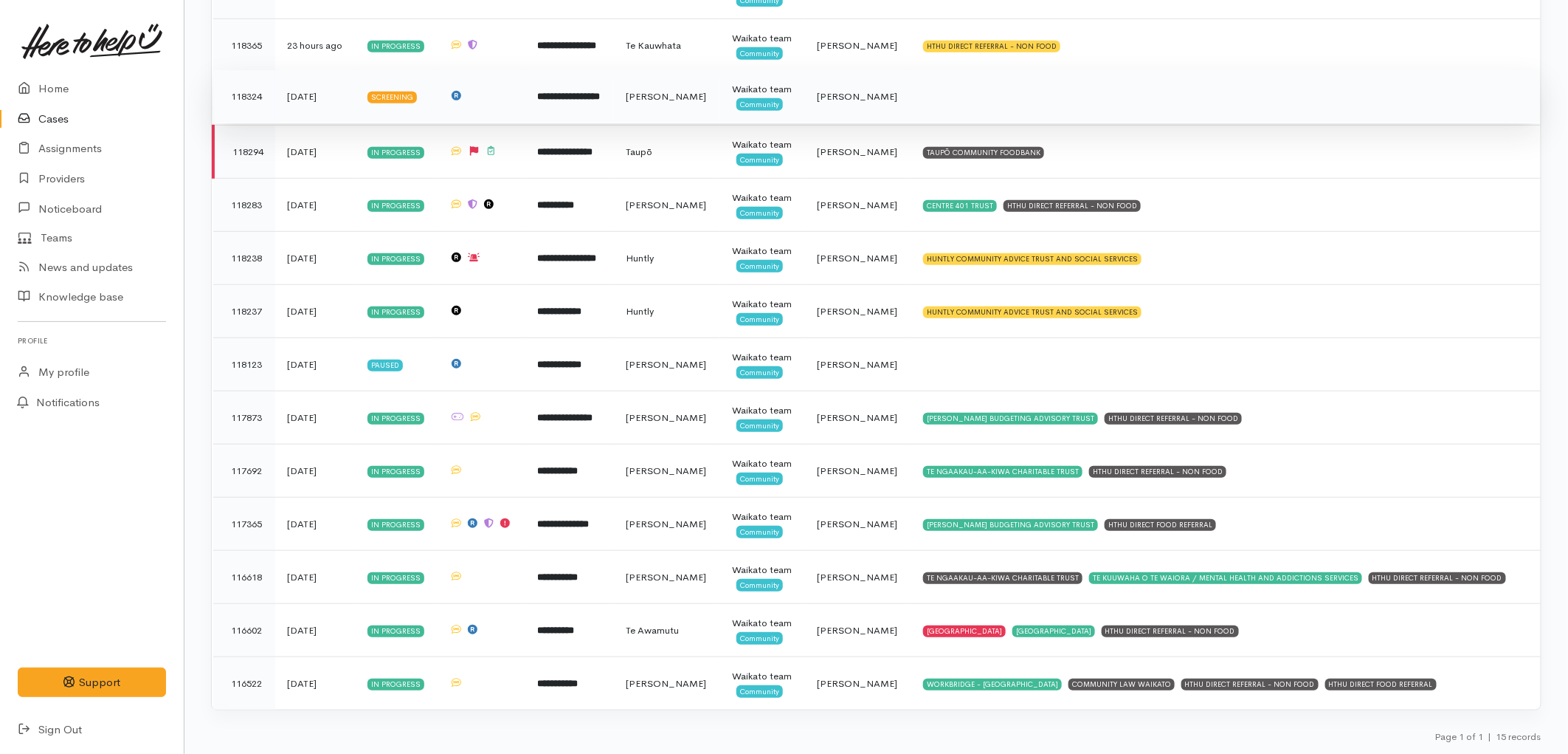
click at [771, 370] on span "Community" at bounding box center [759, 372] width 46 height 12
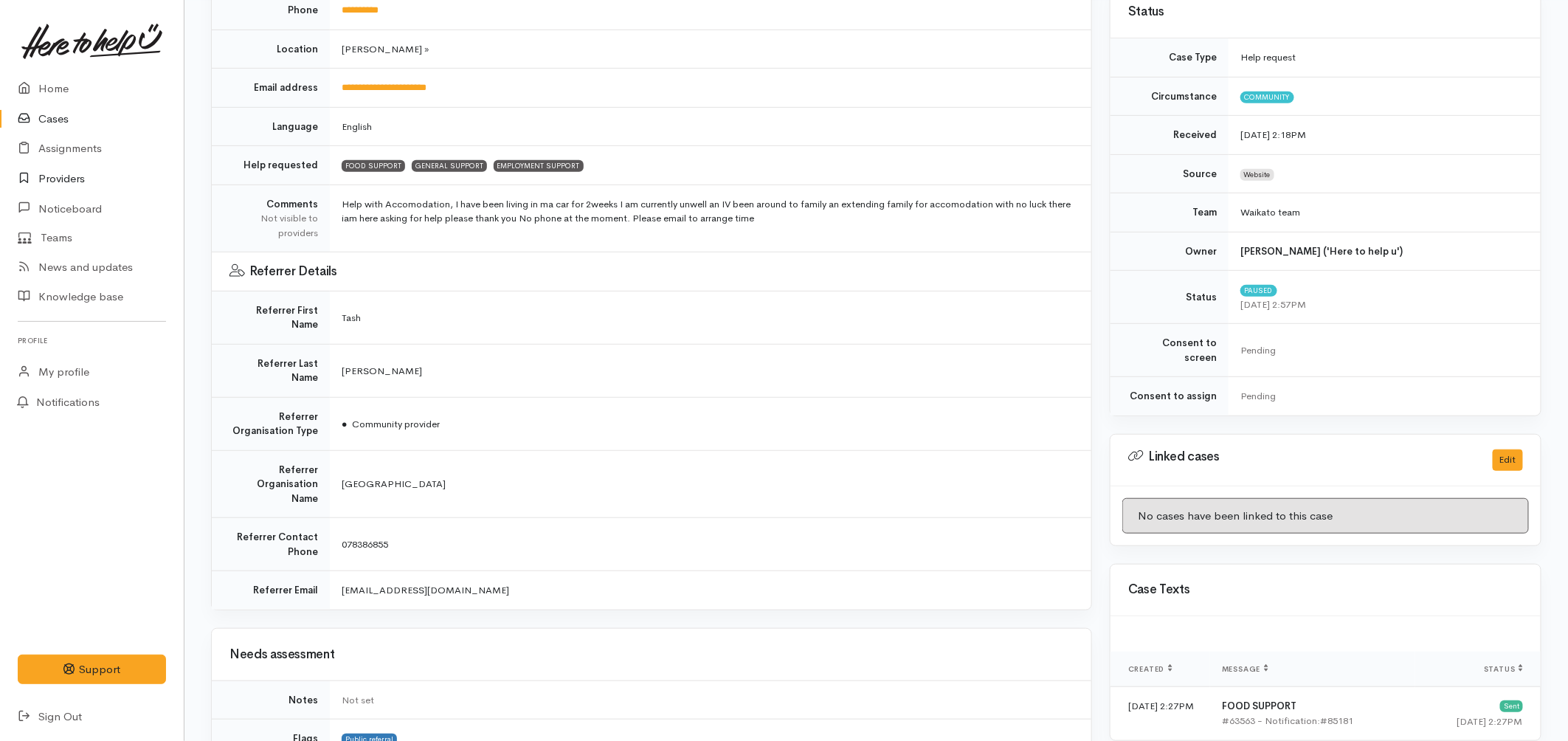
scroll to position [277, 0]
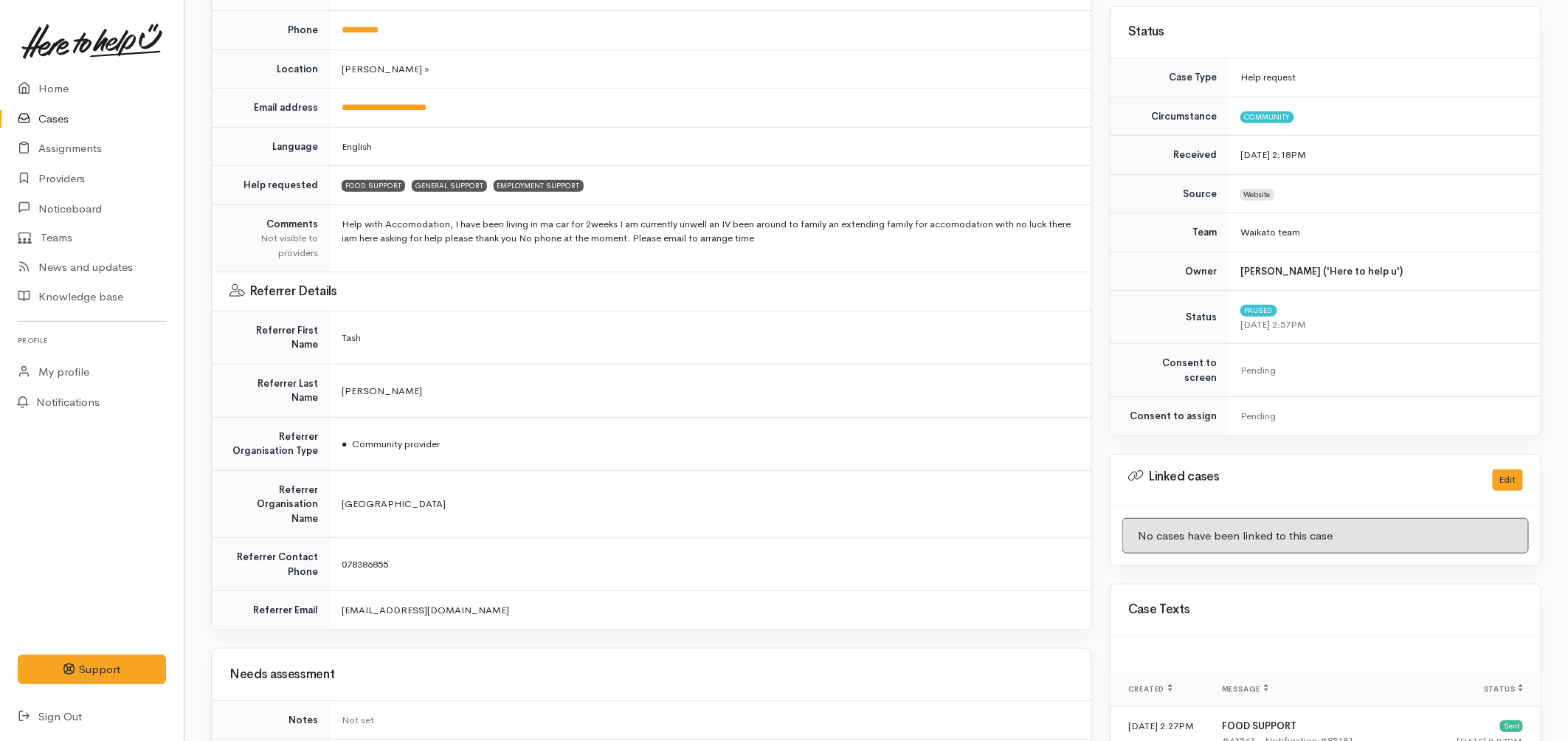
click at [70, 122] on link "Cases" at bounding box center [91, 119] width 183 height 30
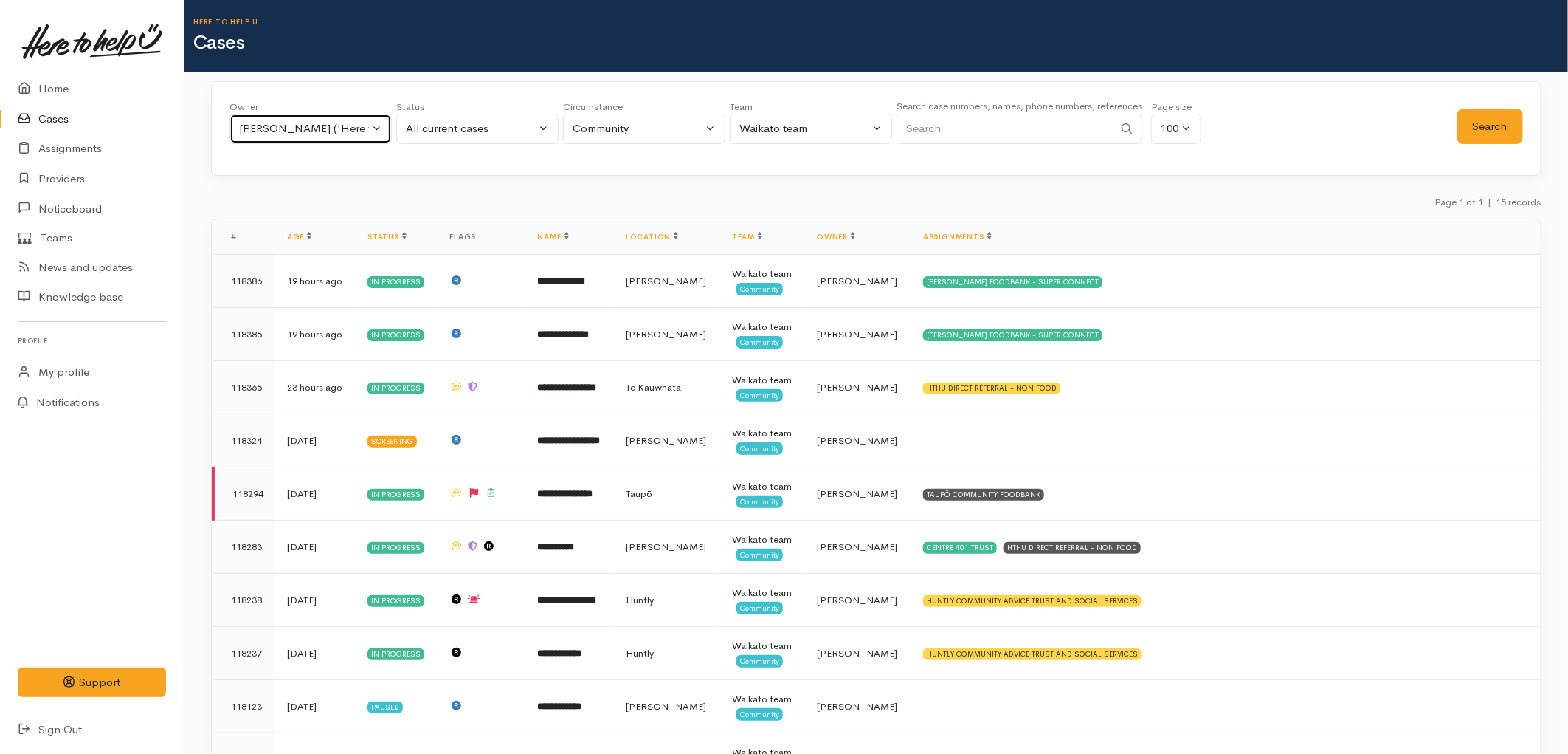
click at [337, 131] on div "Nicole Rusk ('Here to help u')" at bounding box center [303, 129] width 130 height 17
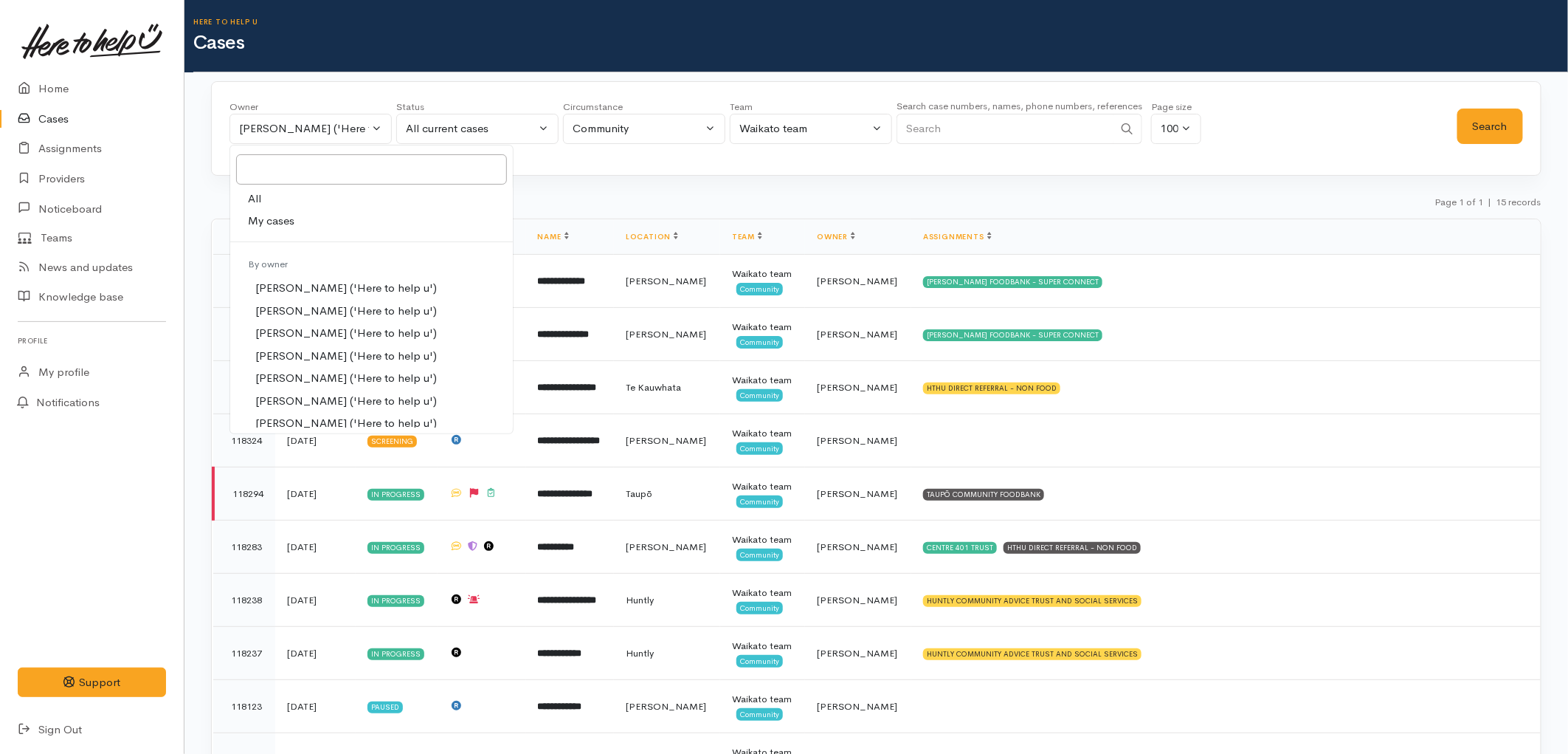
click at [292, 226] on span "My cases" at bounding box center [270, 221] width 46 height 17
select select "1648"
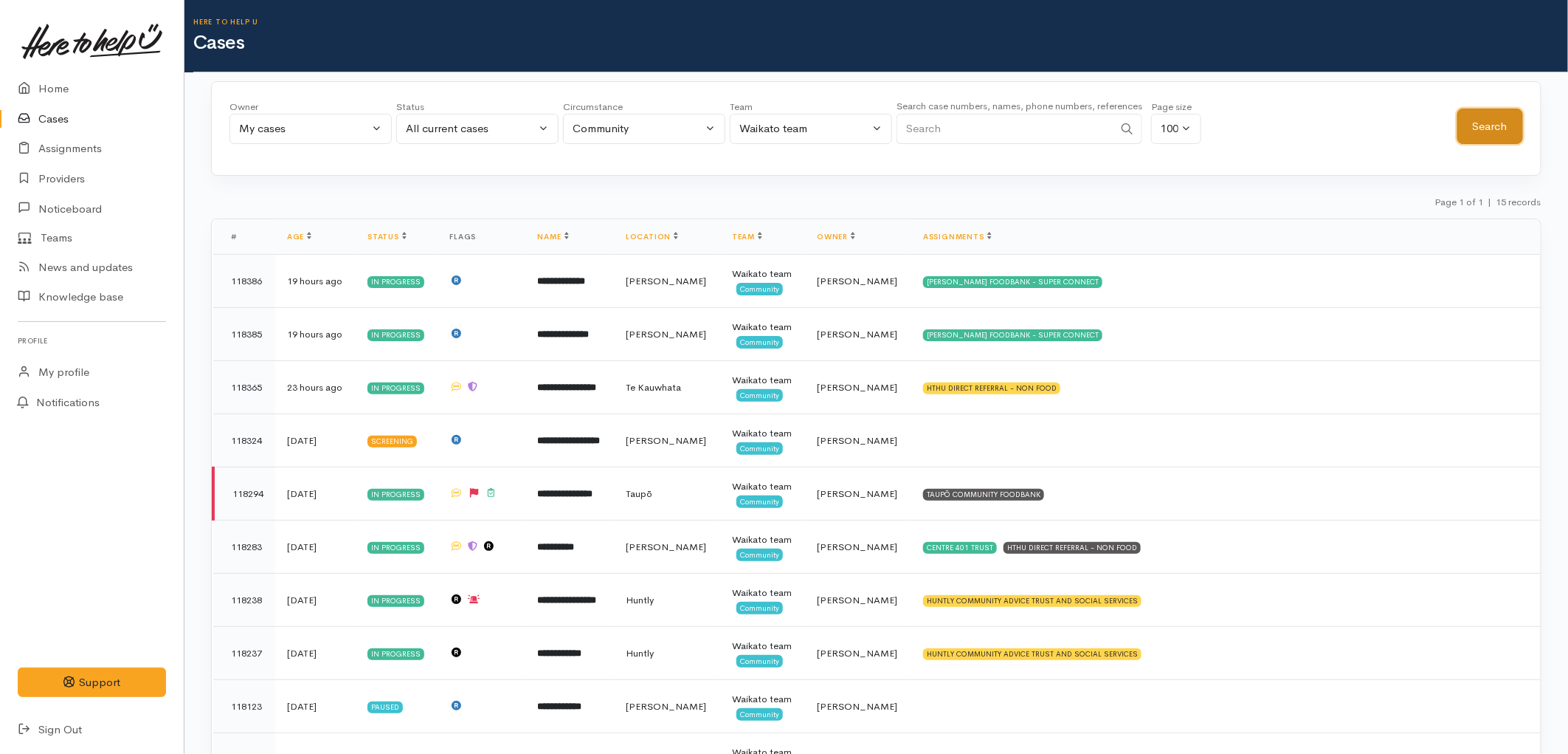
click at [1477, 123] on button "Search" at bounding box center [1490, 127] width 66 height 37
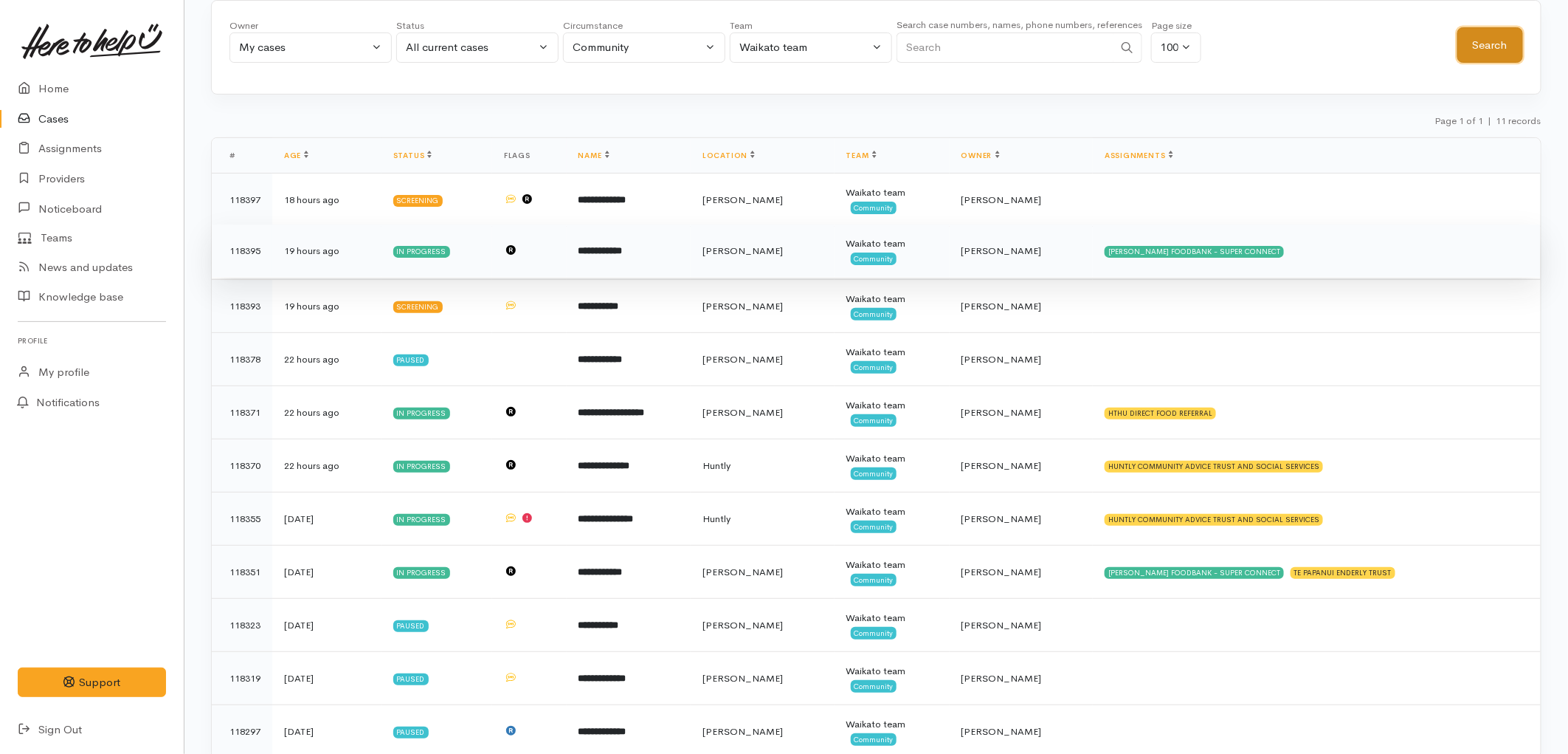
scroll to position [82, 0]
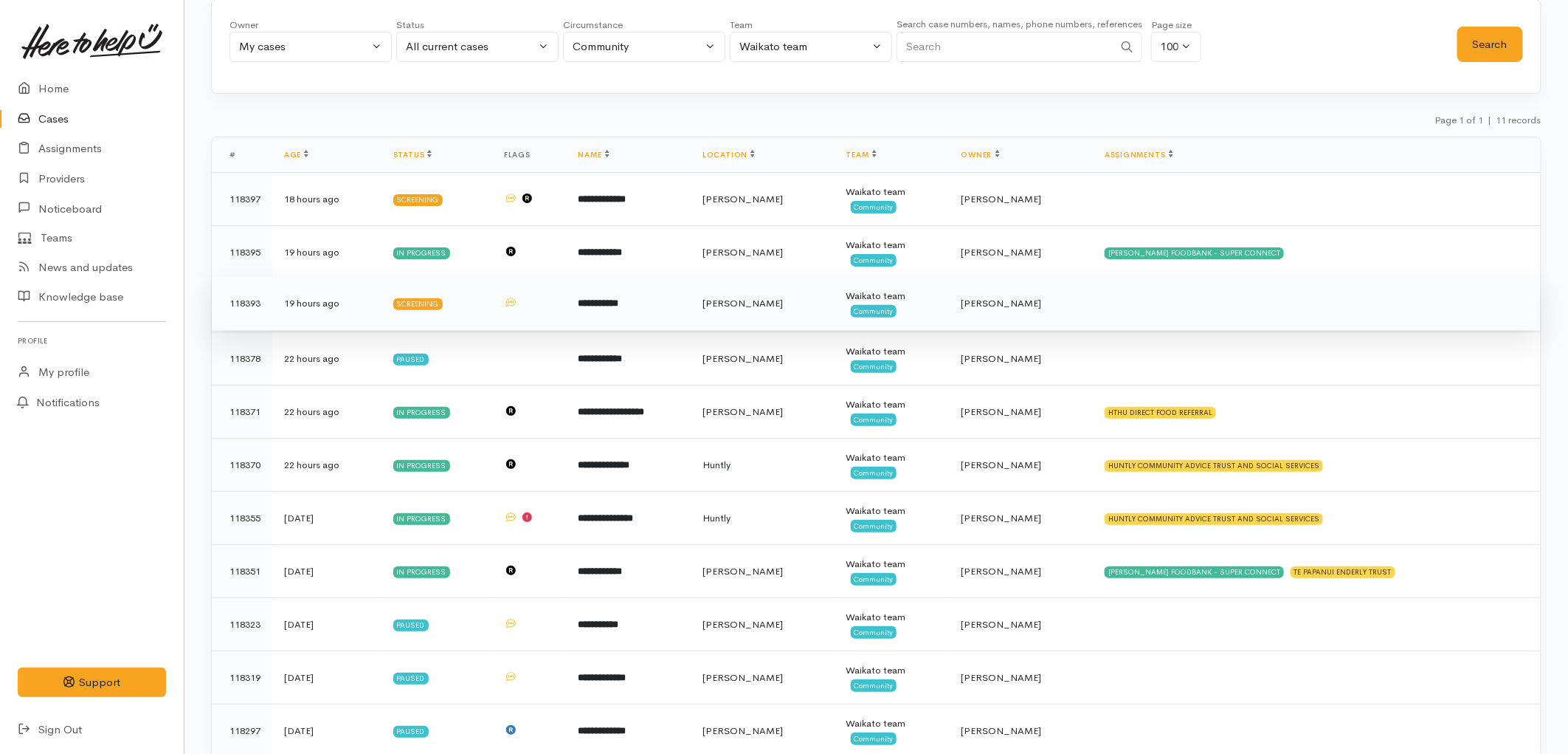
click at [621, 315] on td "**********" at bounding box center [628, 303] width 124 height 53
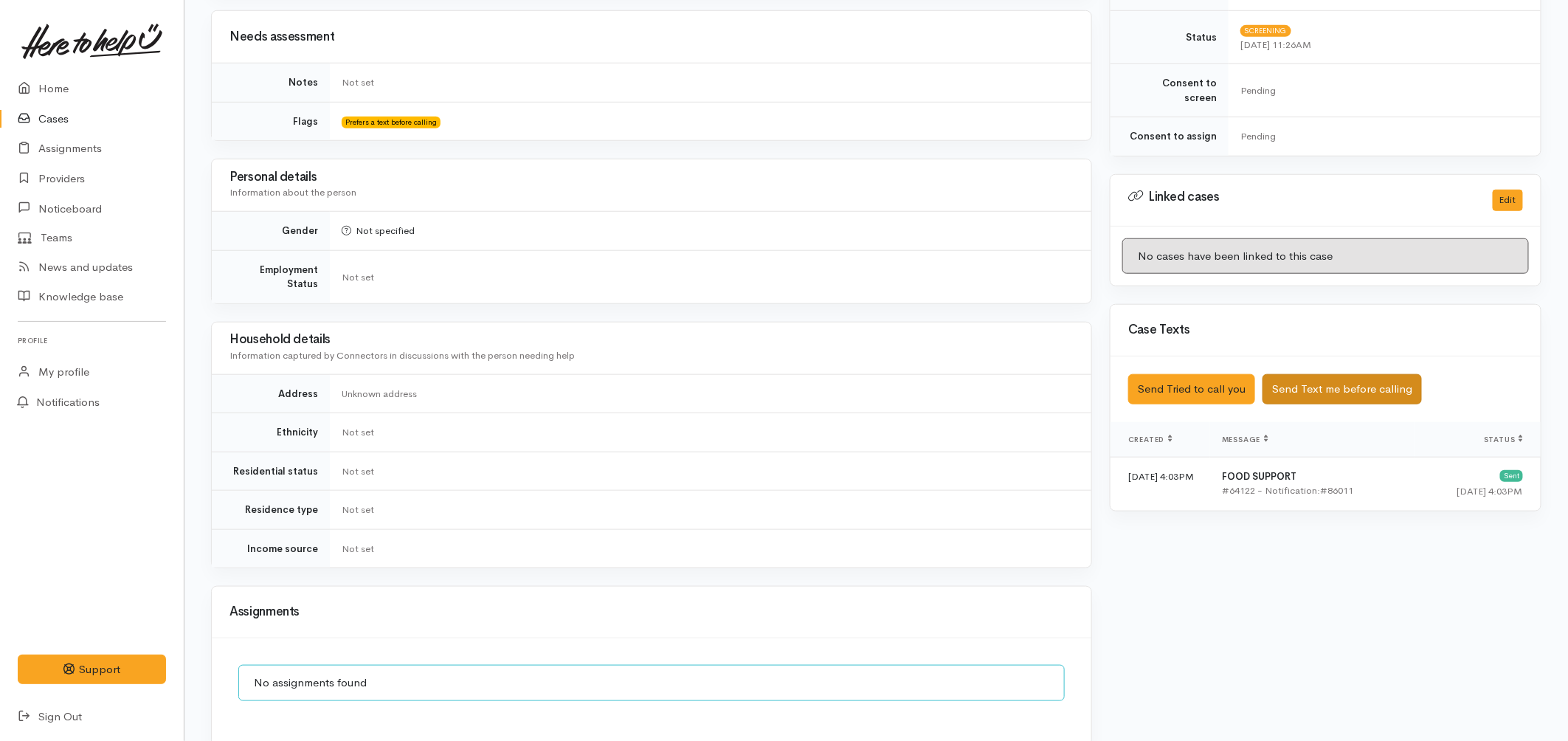
scroll to position [573, 0]
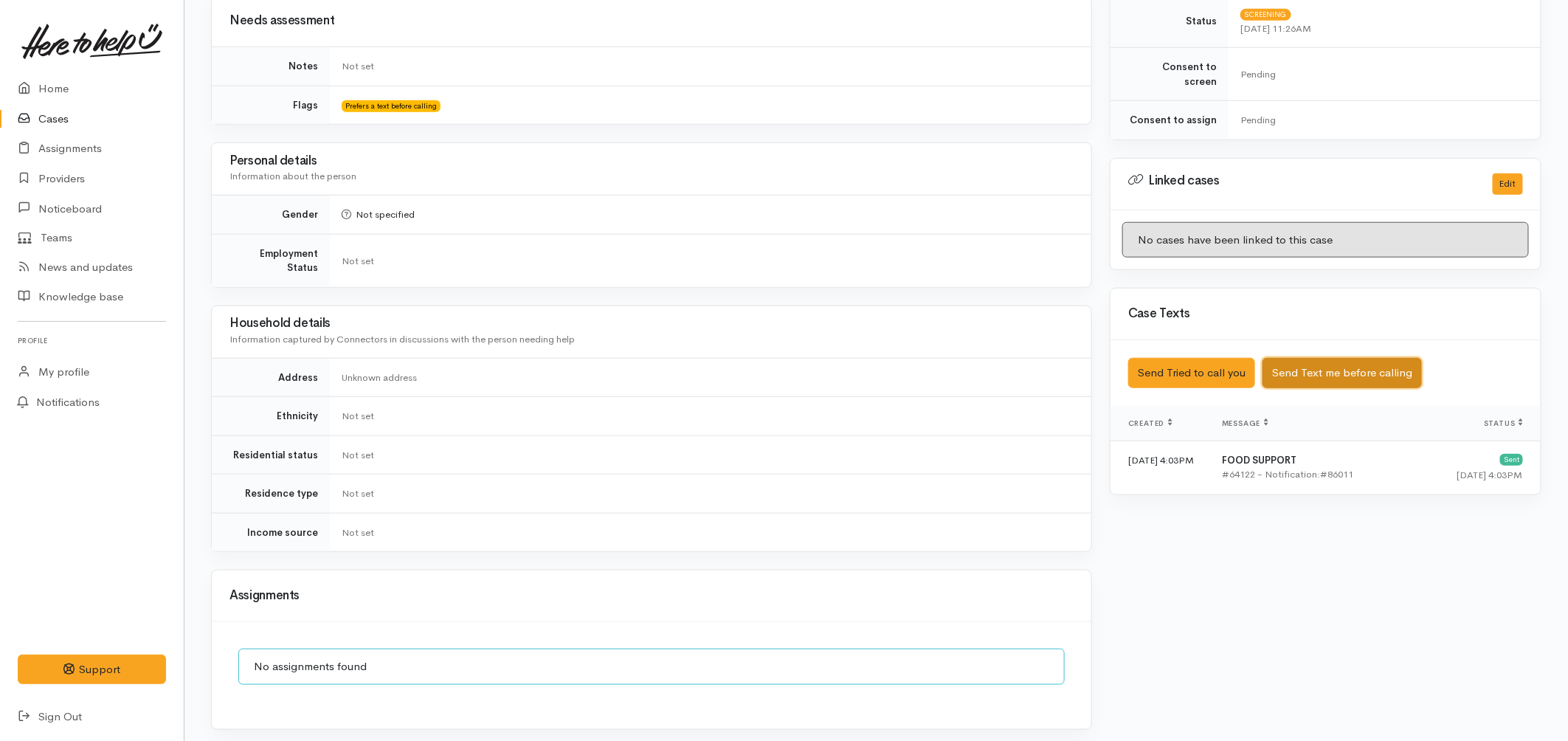
click at [1271, 358] on button "Send Text me before calling" at bounding box center [1341, 373] width 159 height 30
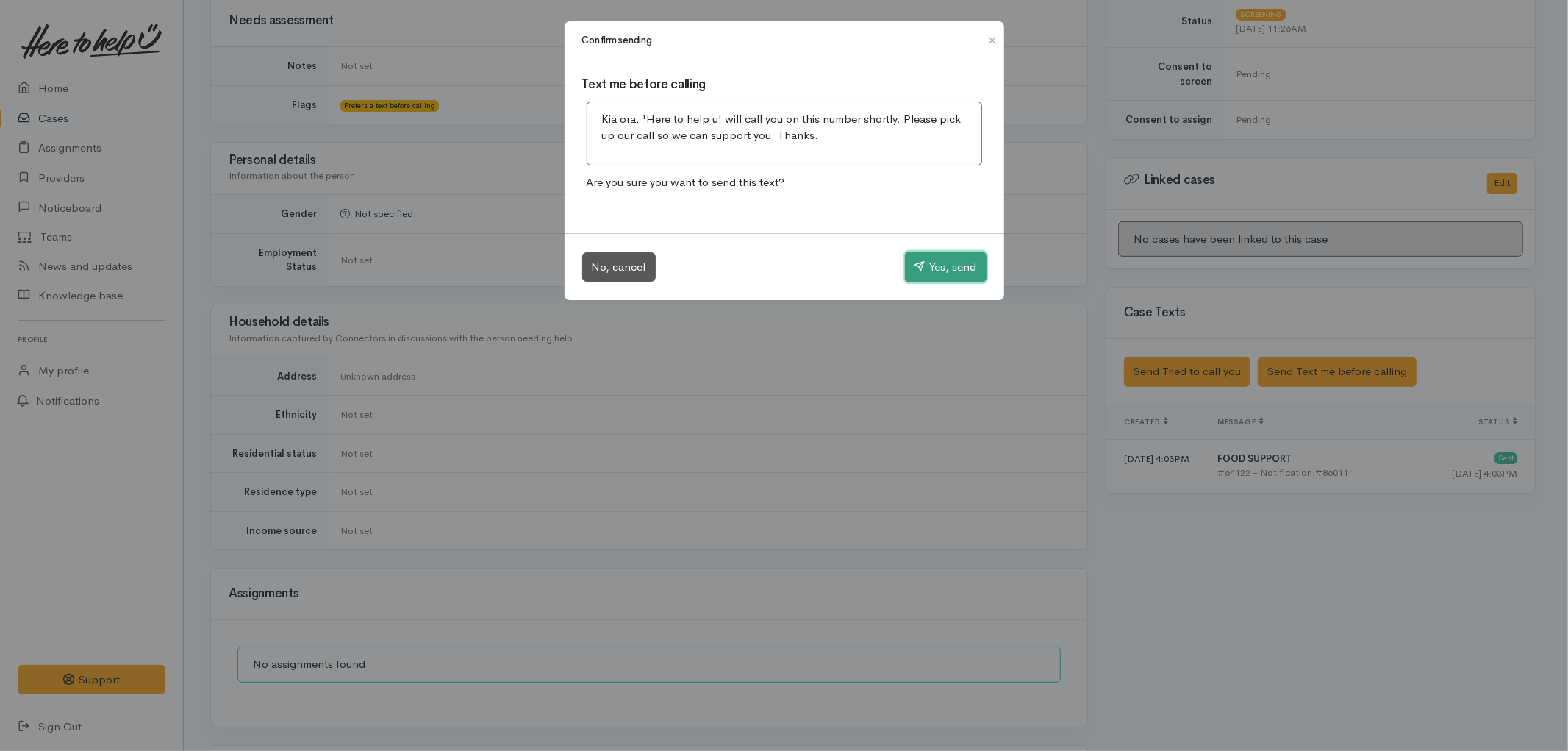
click at [960, 266] on button "Yes, send" at bounding box center [946, 267] width 81 height 31
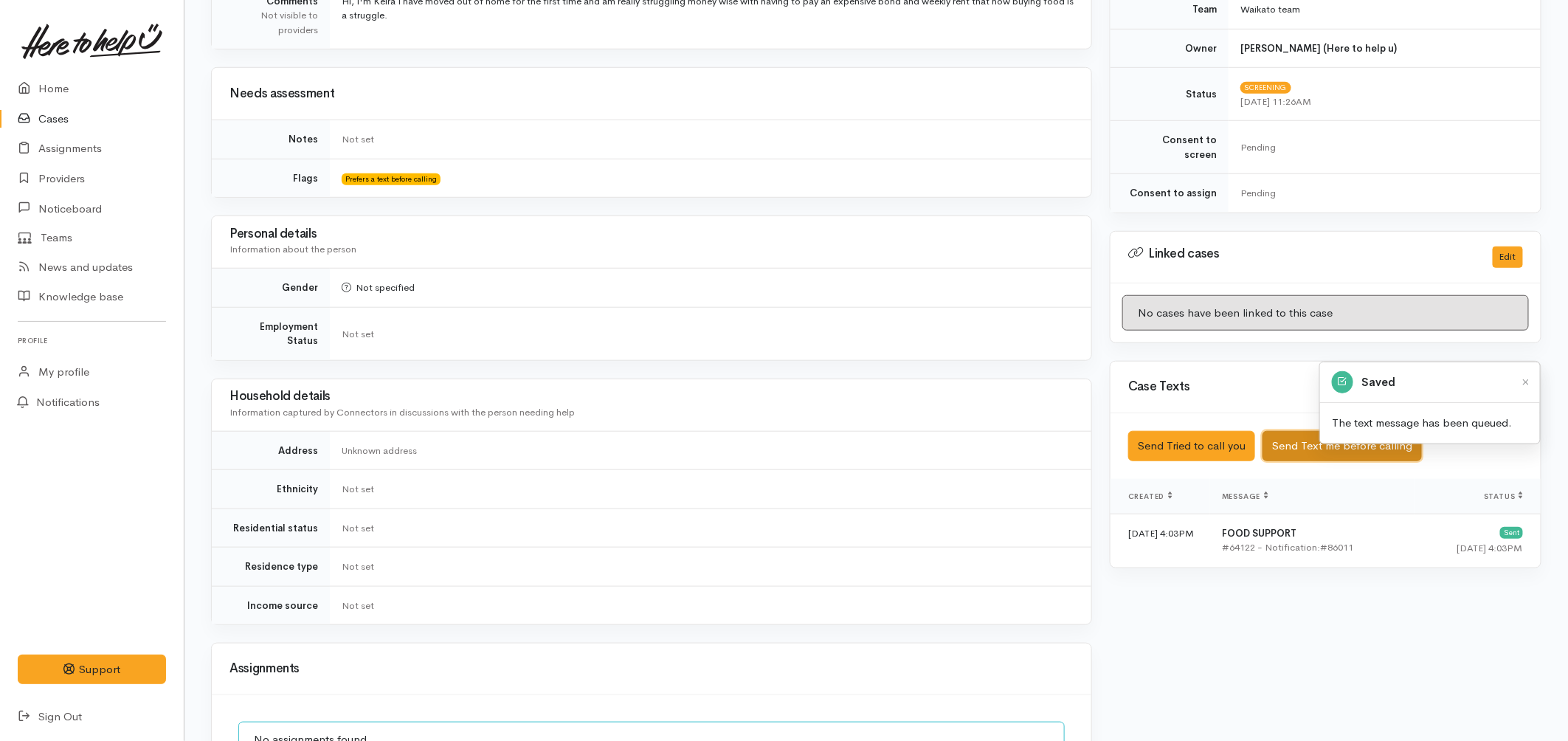
scroll to position [0, 0]
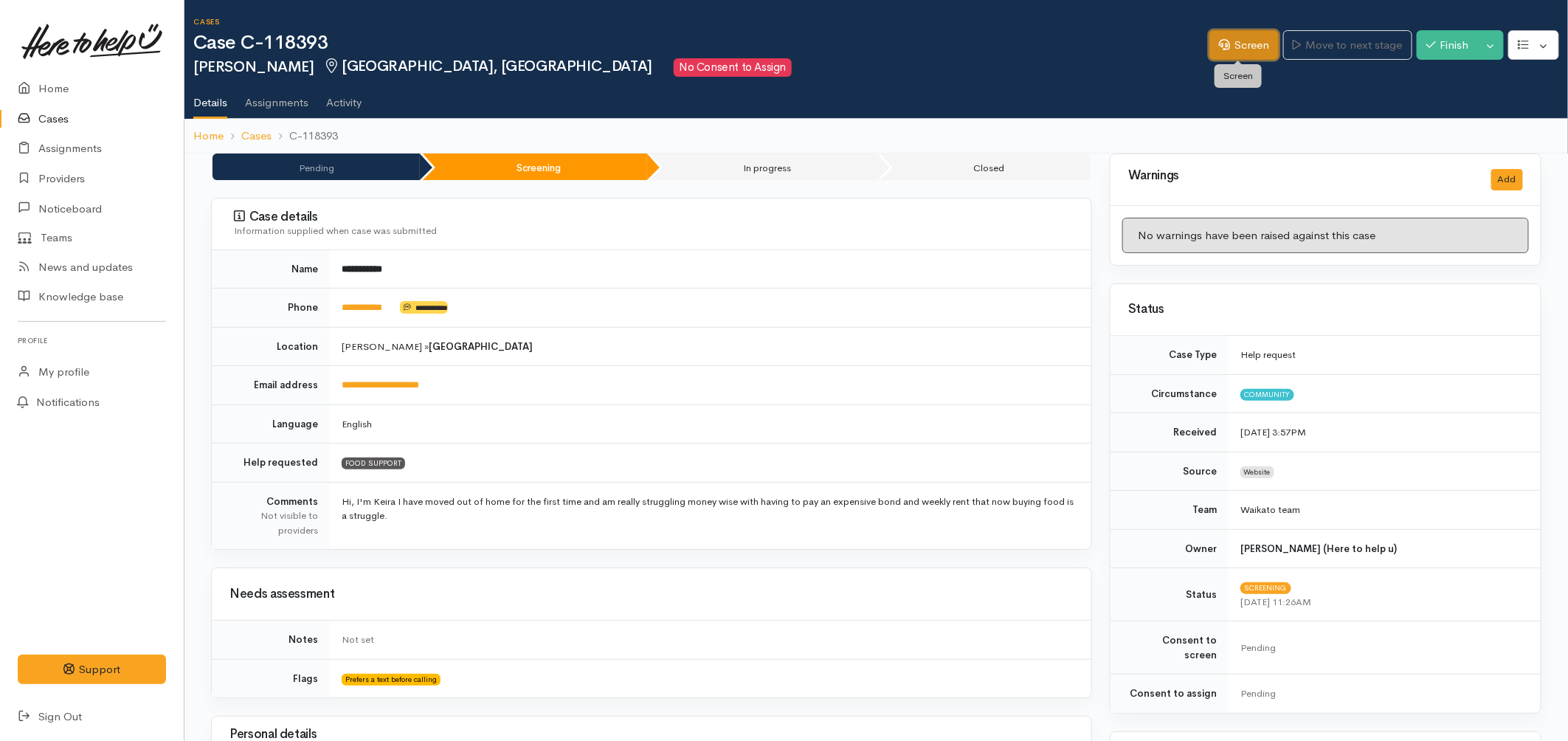
click at [1237, 56] on link "Screen" at bounding box center [1244, 45] width 70 height 30
